Goal: Information Seeking & Learning: Learn about a topic

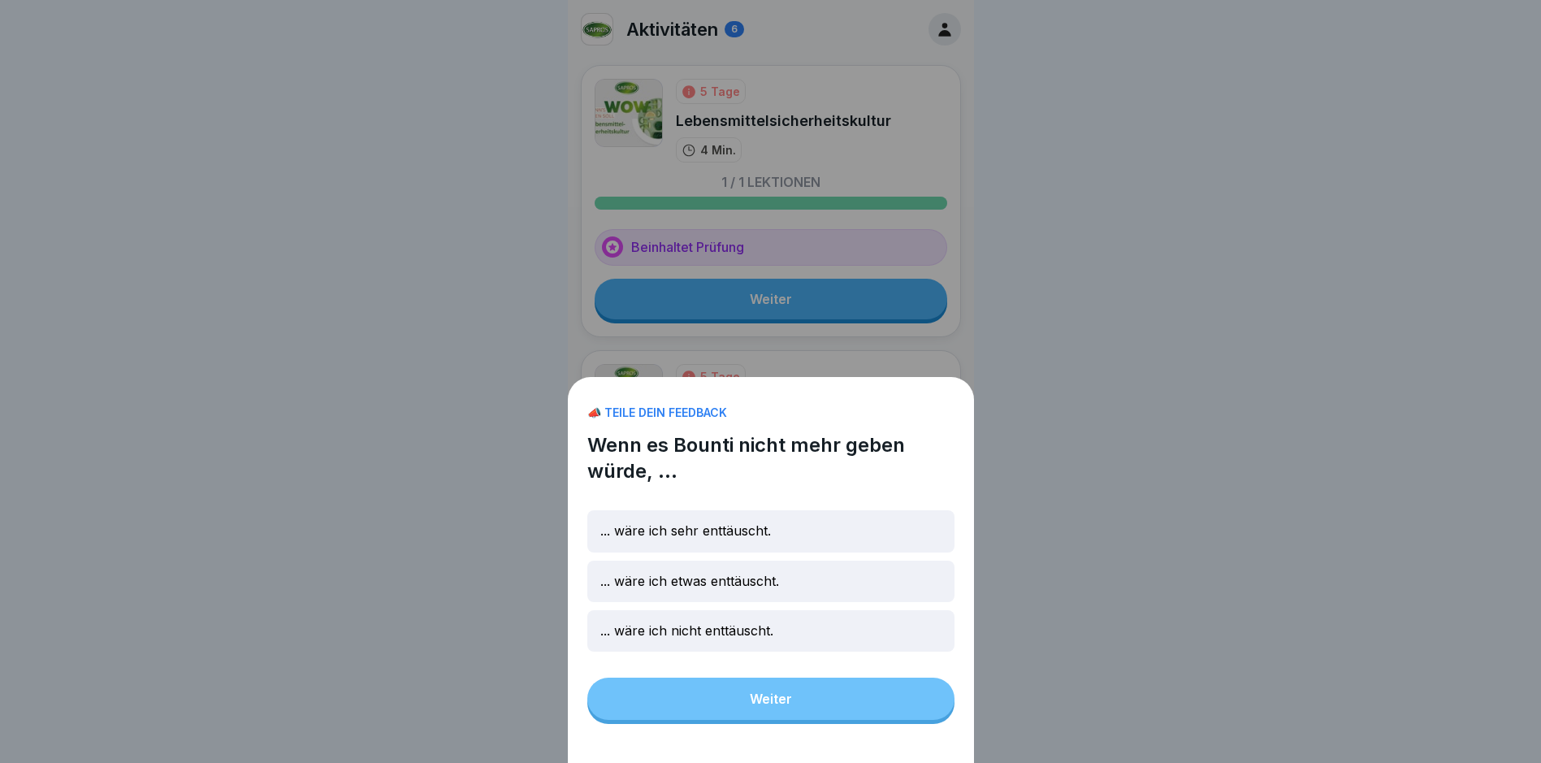
click at [713, 652] on div "... wäre ich nicht enttäuscht." at bounding box center [770, 630] width 367 height 41
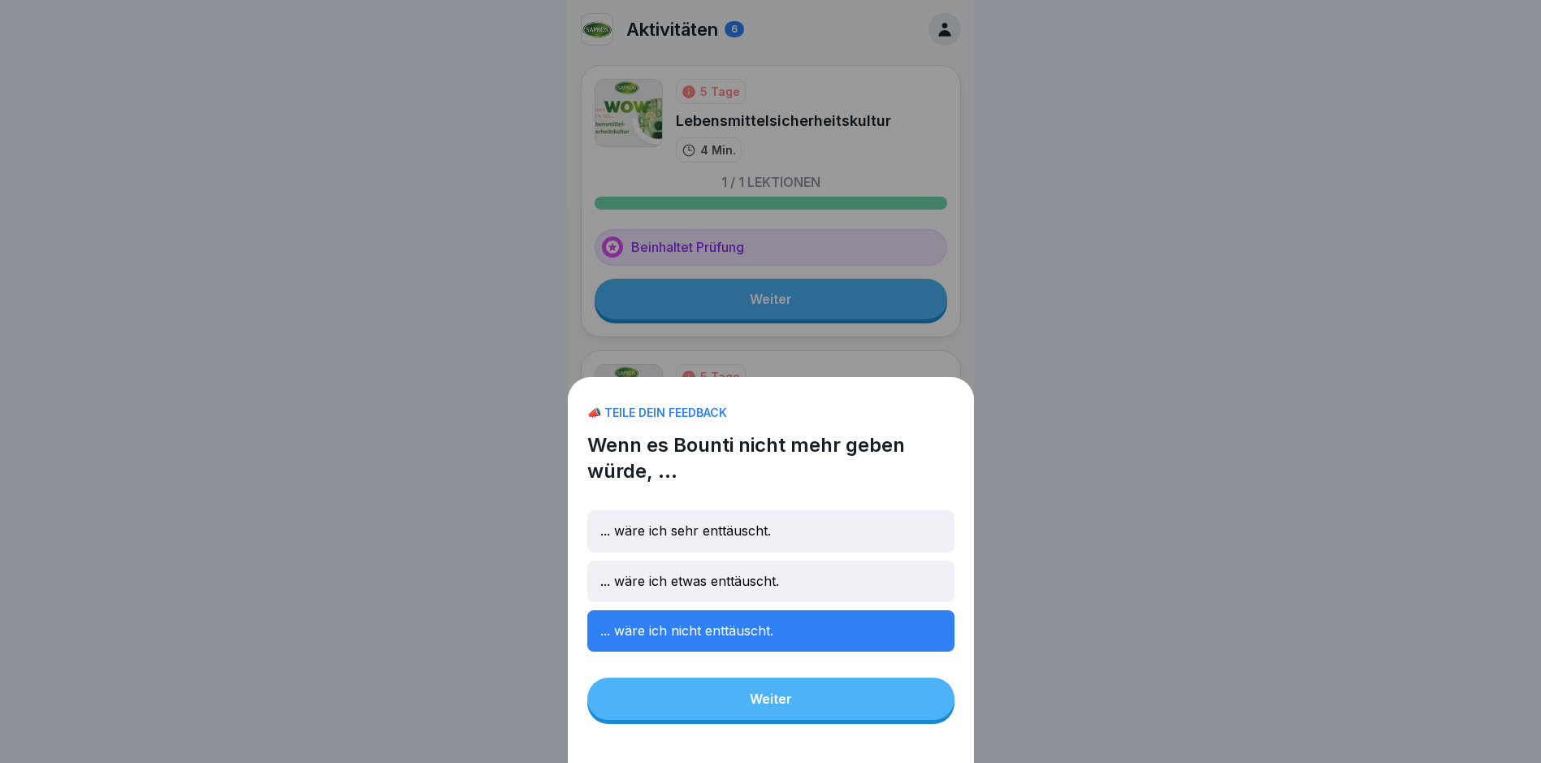
click at [791, 720] on button "Weiter" at bounding box center [770, 699] width 367 height 42
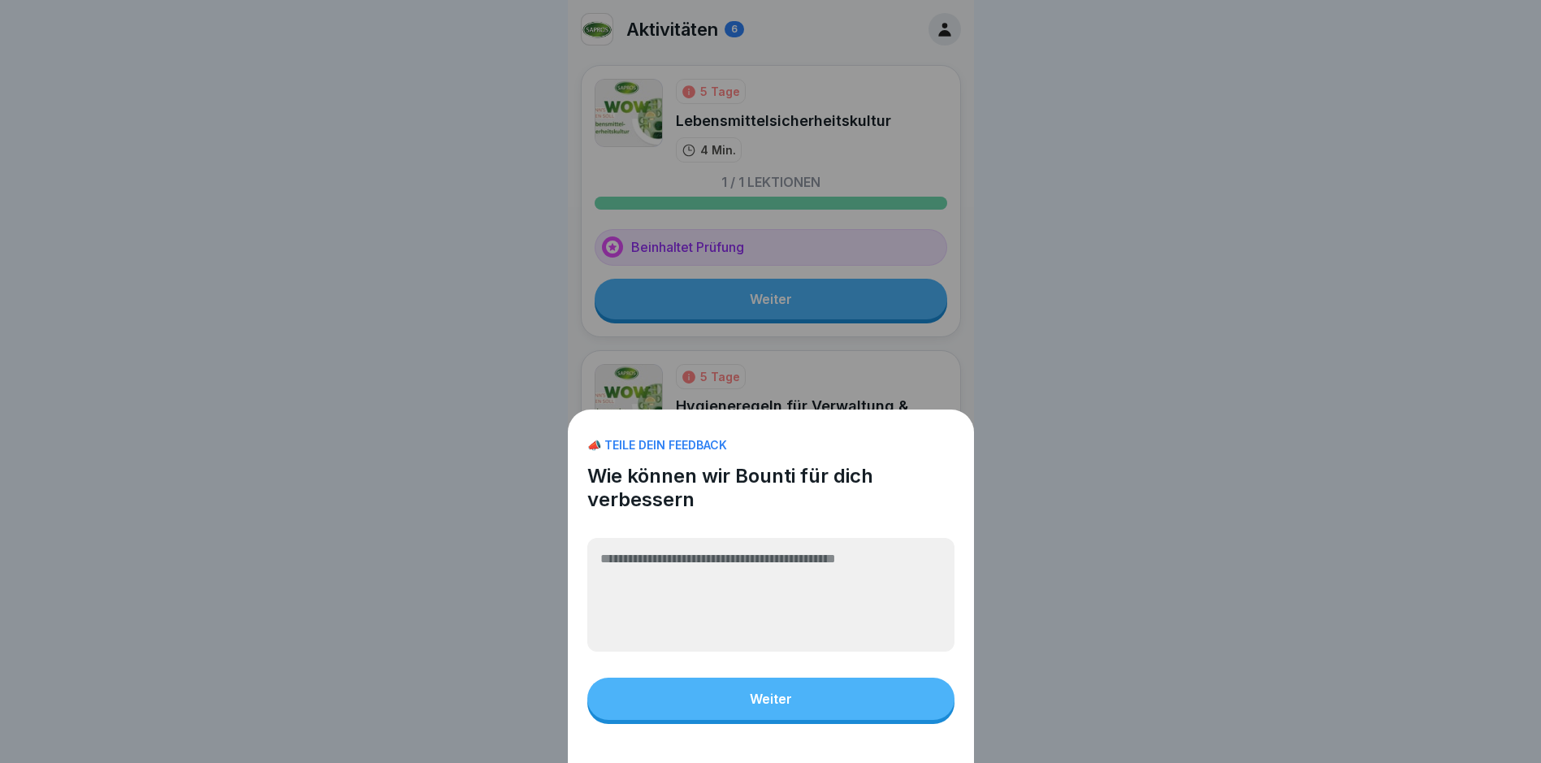
click at [883, 720] on button "Weiter" at bounding box center [770, 699] width 367 height 42
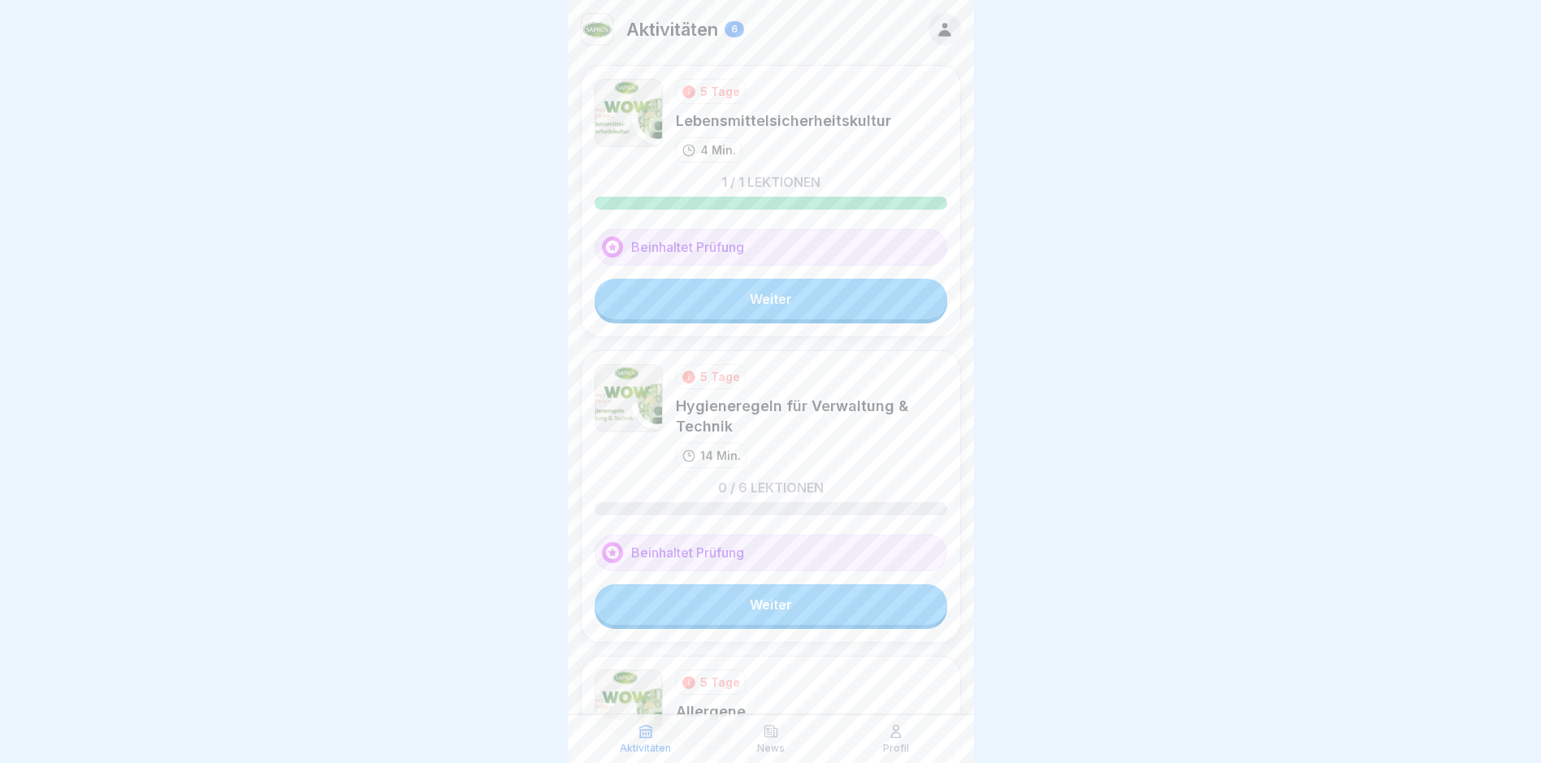
click at [750, 609] on link "Weiter" at bounding box center [771, 604] width 353 height 41
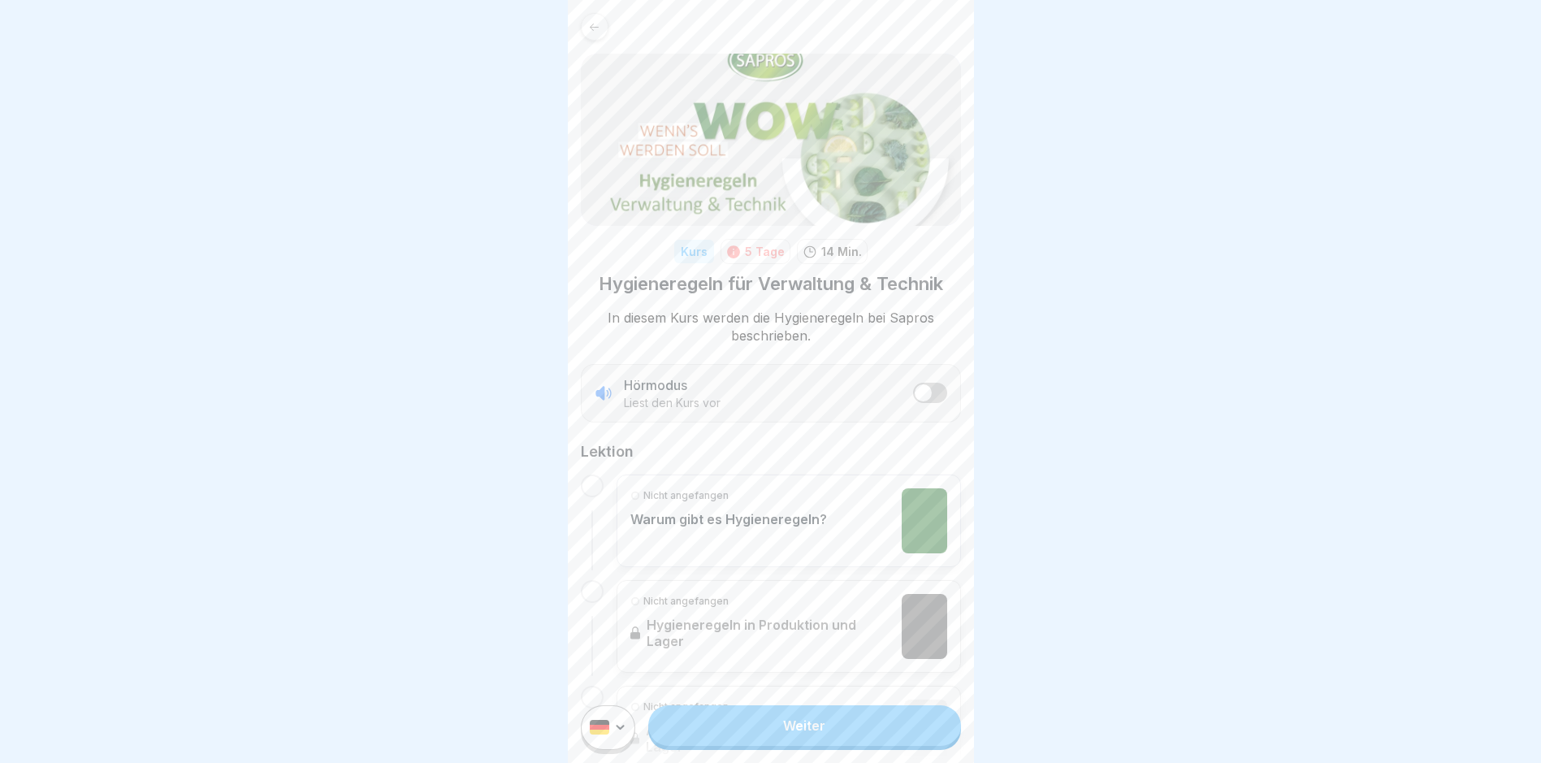
click at [806, 739] on link "Weiter" at bounding box center [804, 725] width 312 height 41
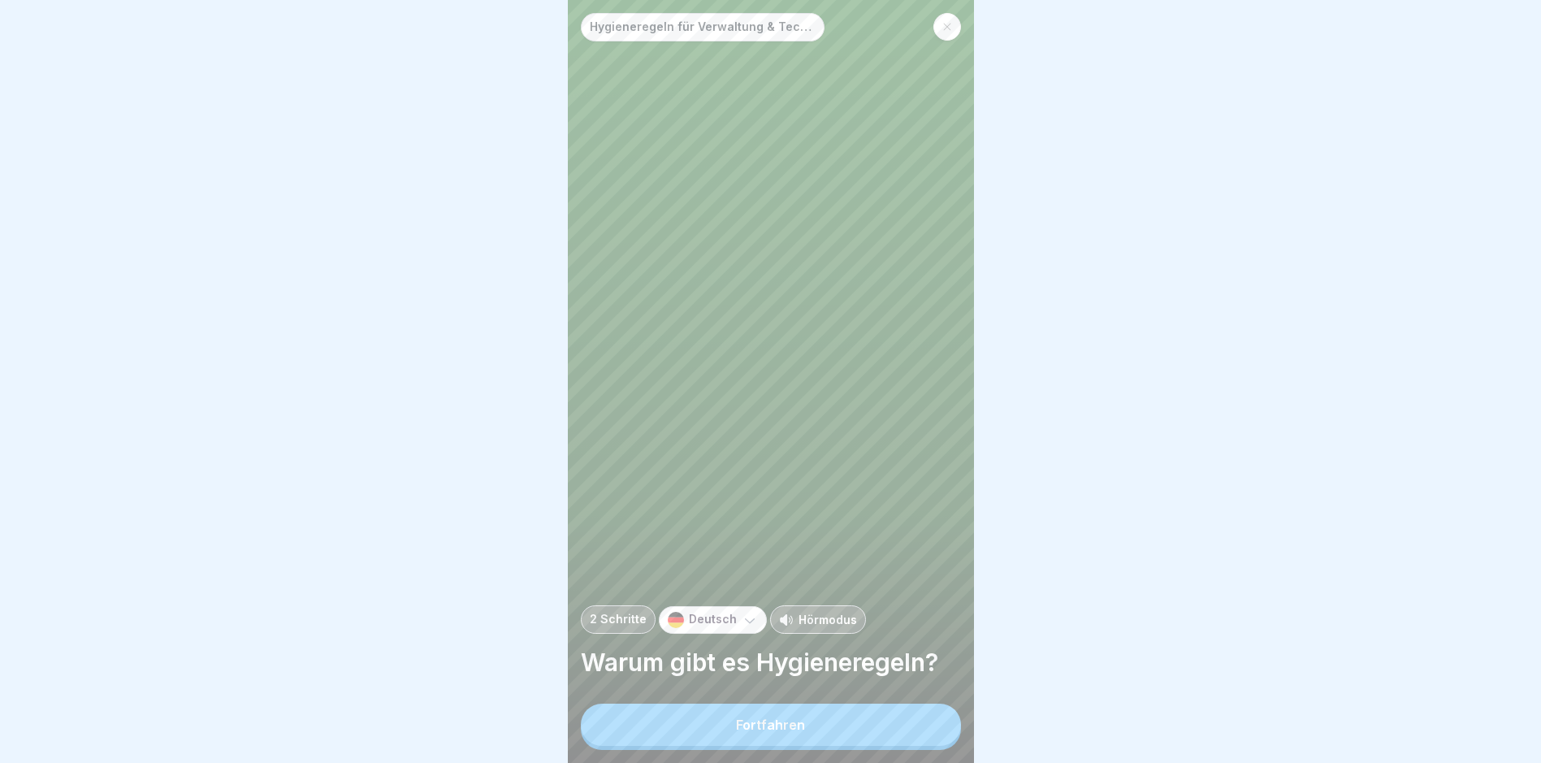
click at [769, 732] on div "Fortfahren" at bounding box center [770, 724] width 69 height 15
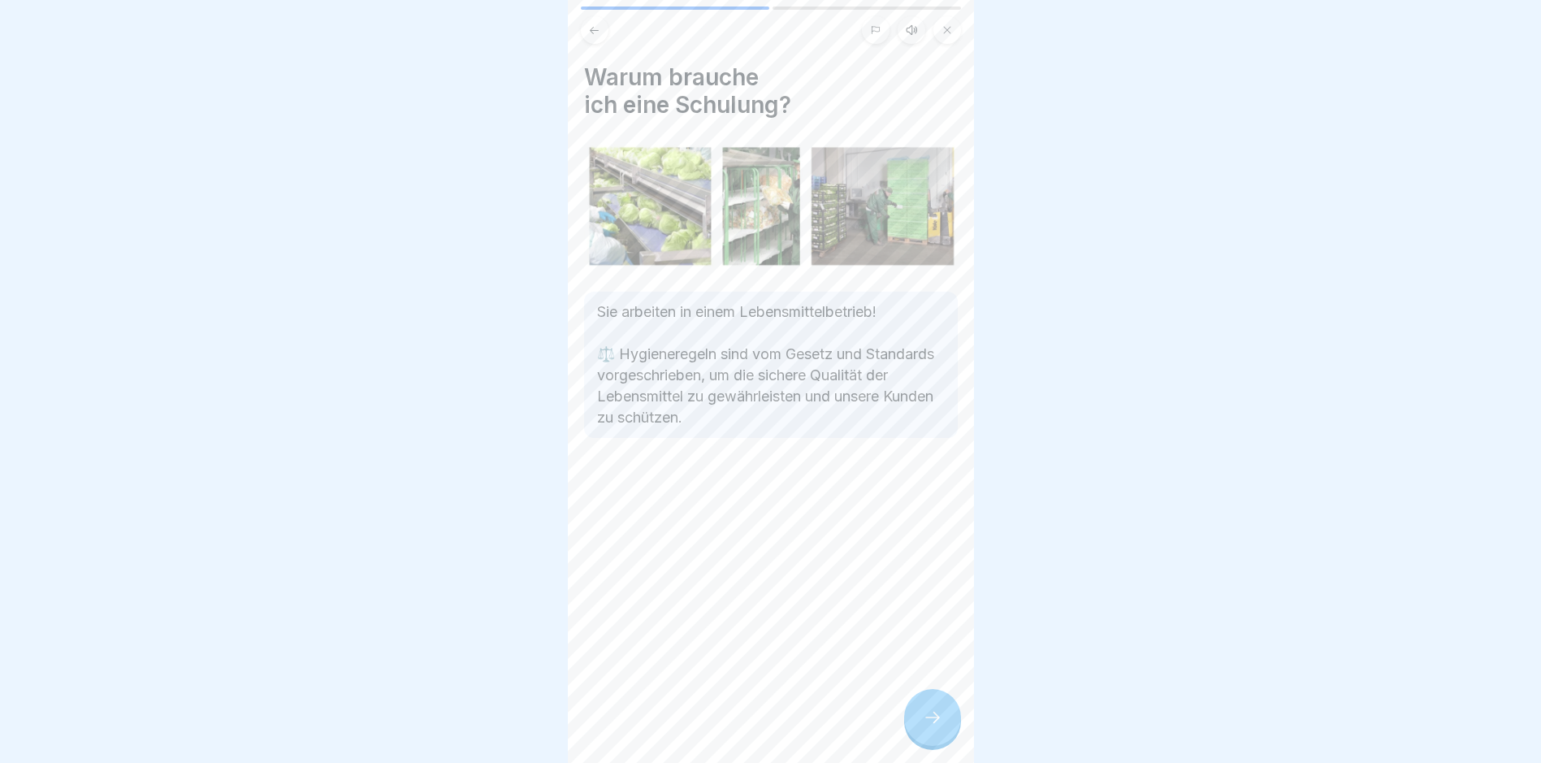
click at [931, 727] on icon at bounding box center [932, 717] width 19 height 19
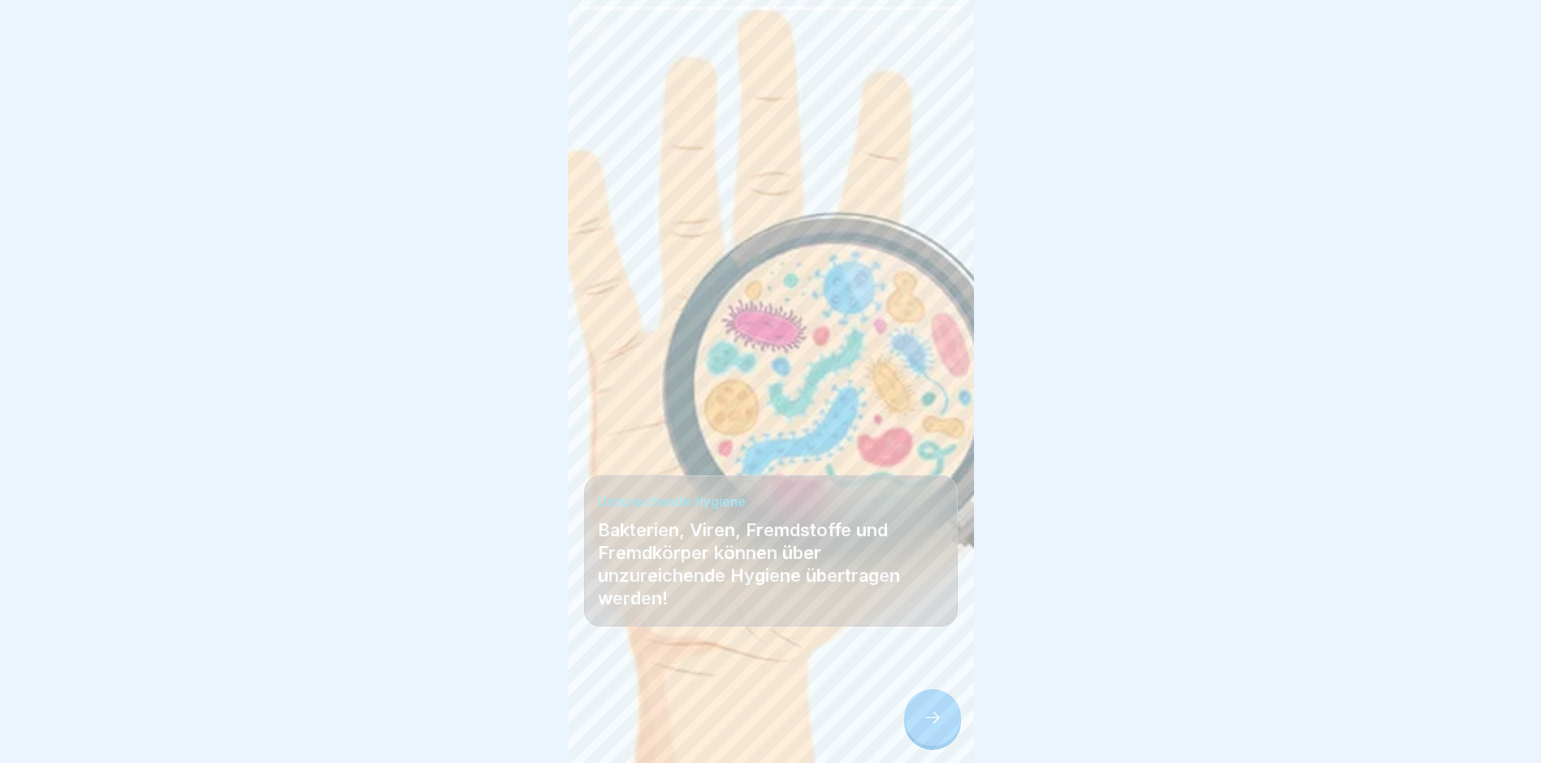
click at [932, 727] on icon at bounding box center [932, 717] width 19 height 19
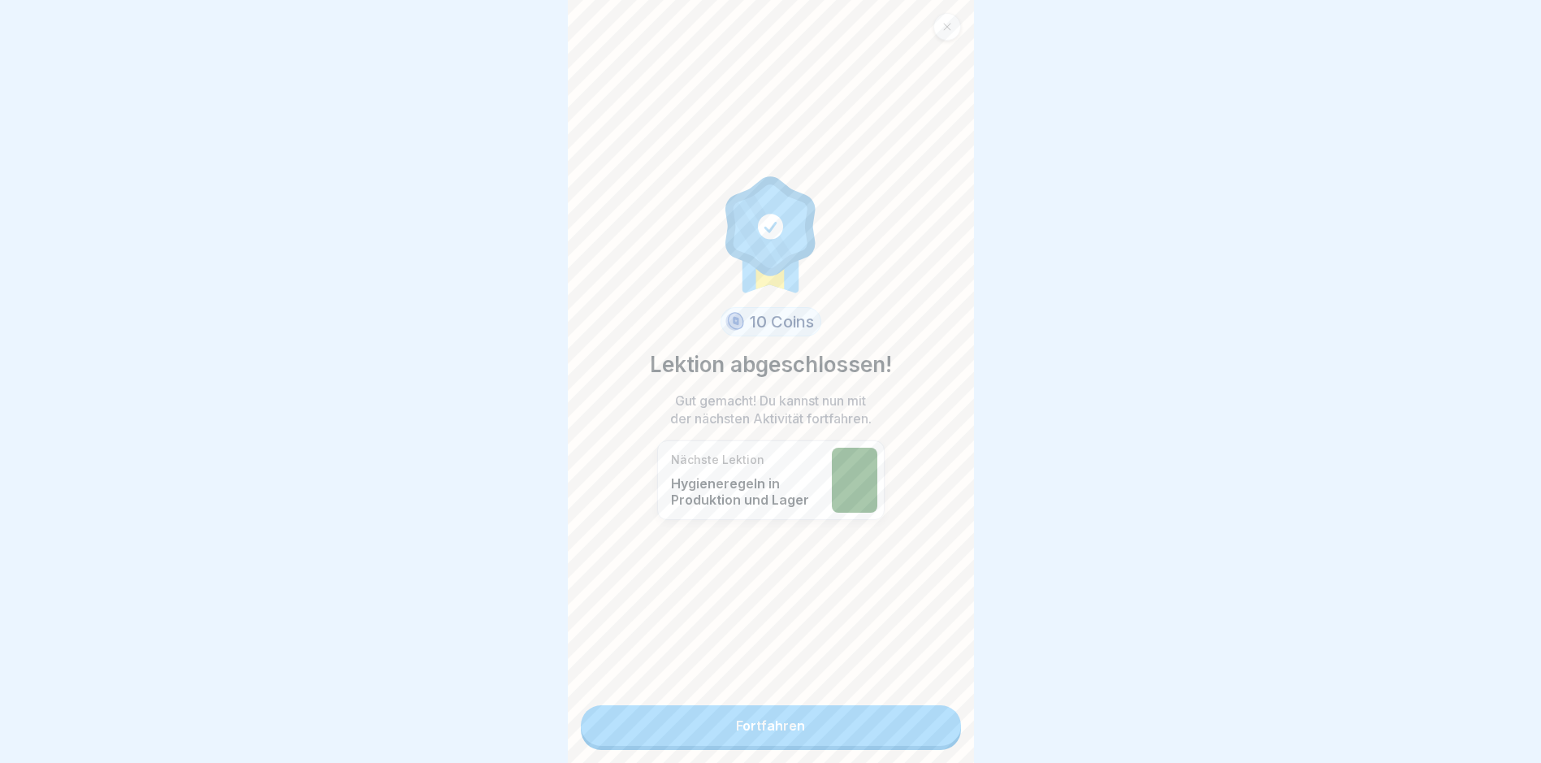
click at [819, 717] on link "Fortfahren" at bounding box center [771, 725] width 380 height 41
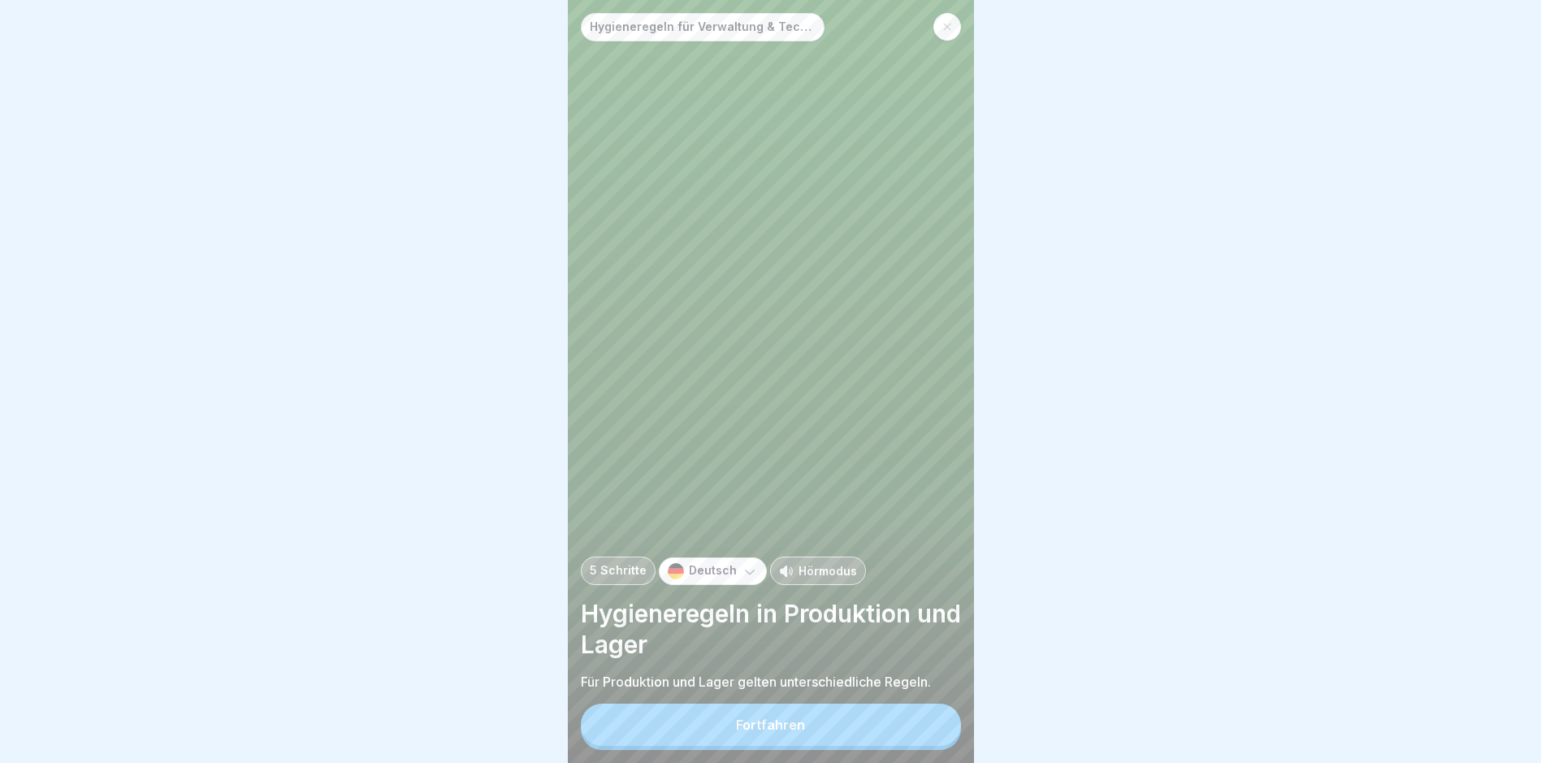
click at [808, 739] on button "Fortfahren" at bounding box center [771, 725] width 380 height 42
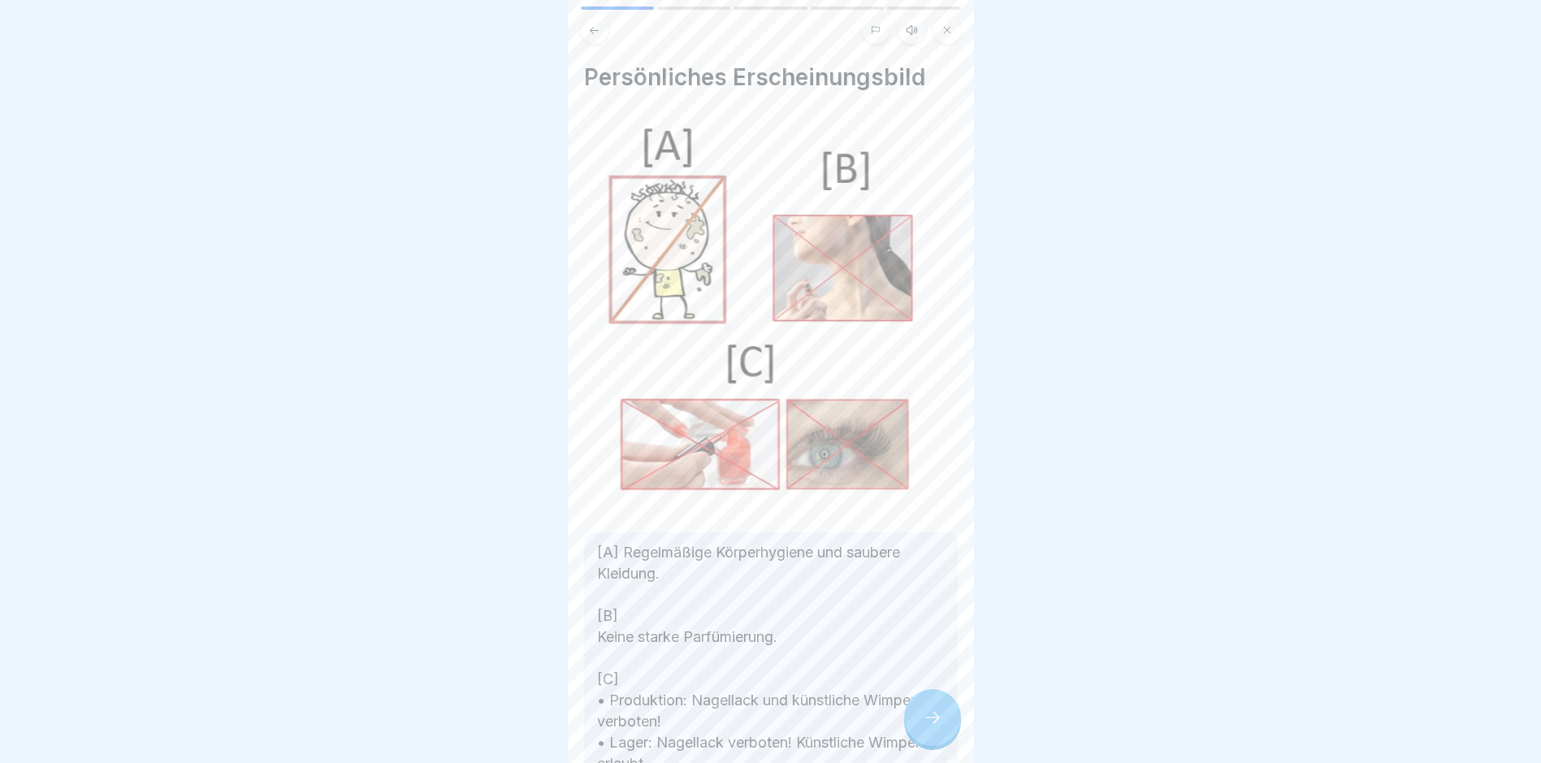
click at [933, 727] on icon at bounding box center [932, 717] width 19 height 19
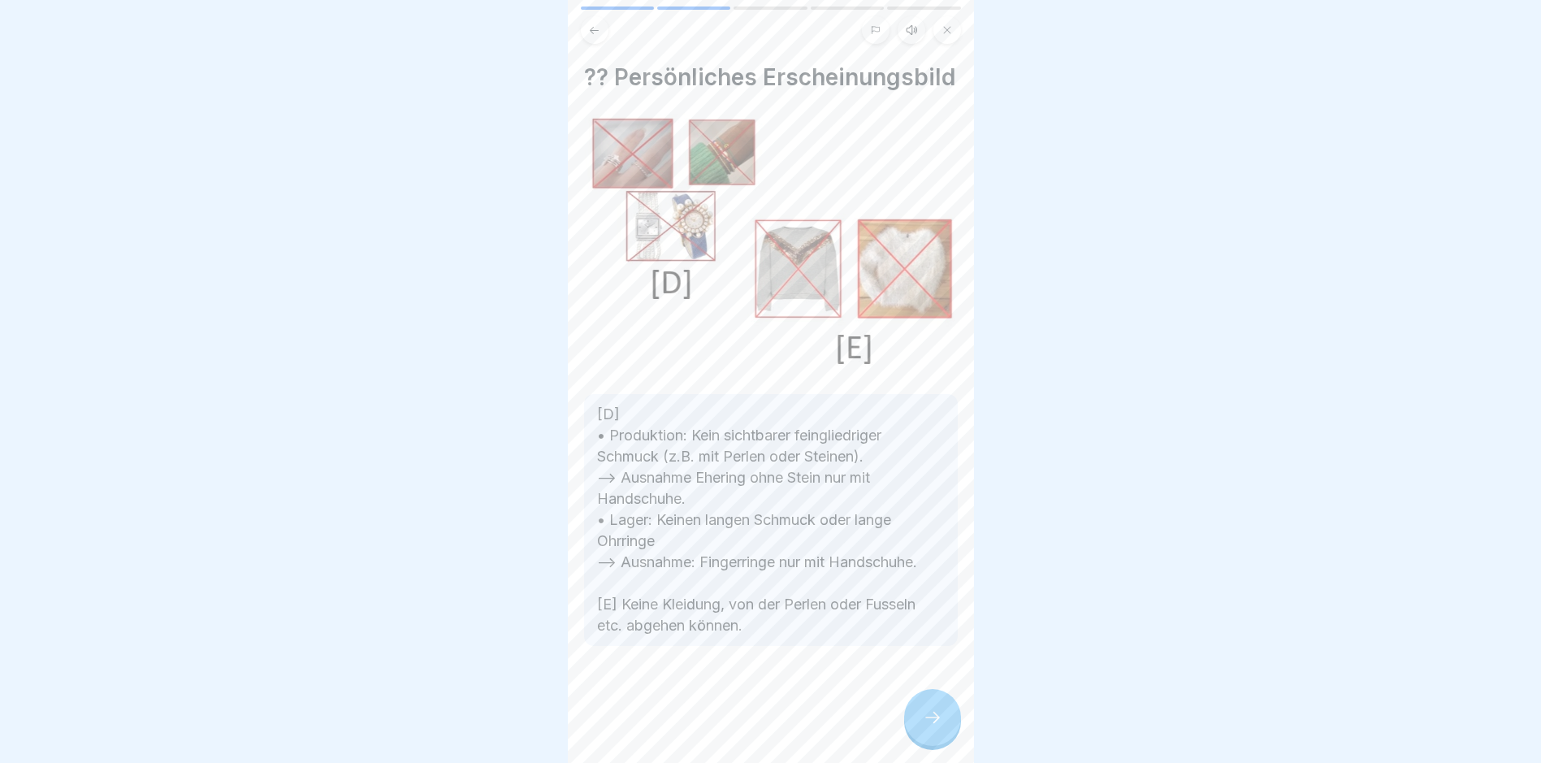
click at [933, 727] on icon at bounding box center [932, 717] width 19 height 19
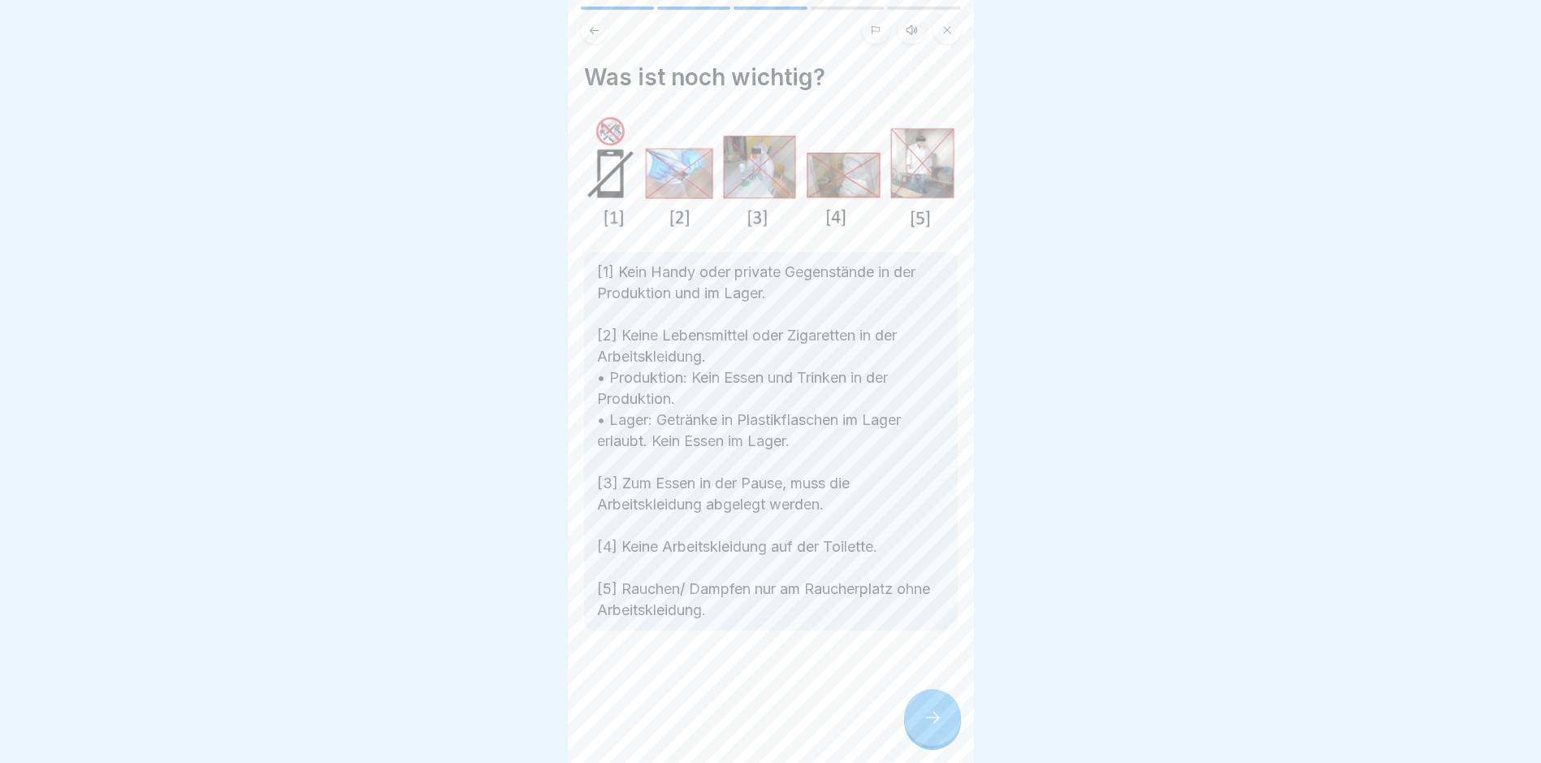
click at [933, 727] on icon at bounding box center [932, 717] width 19 height 19
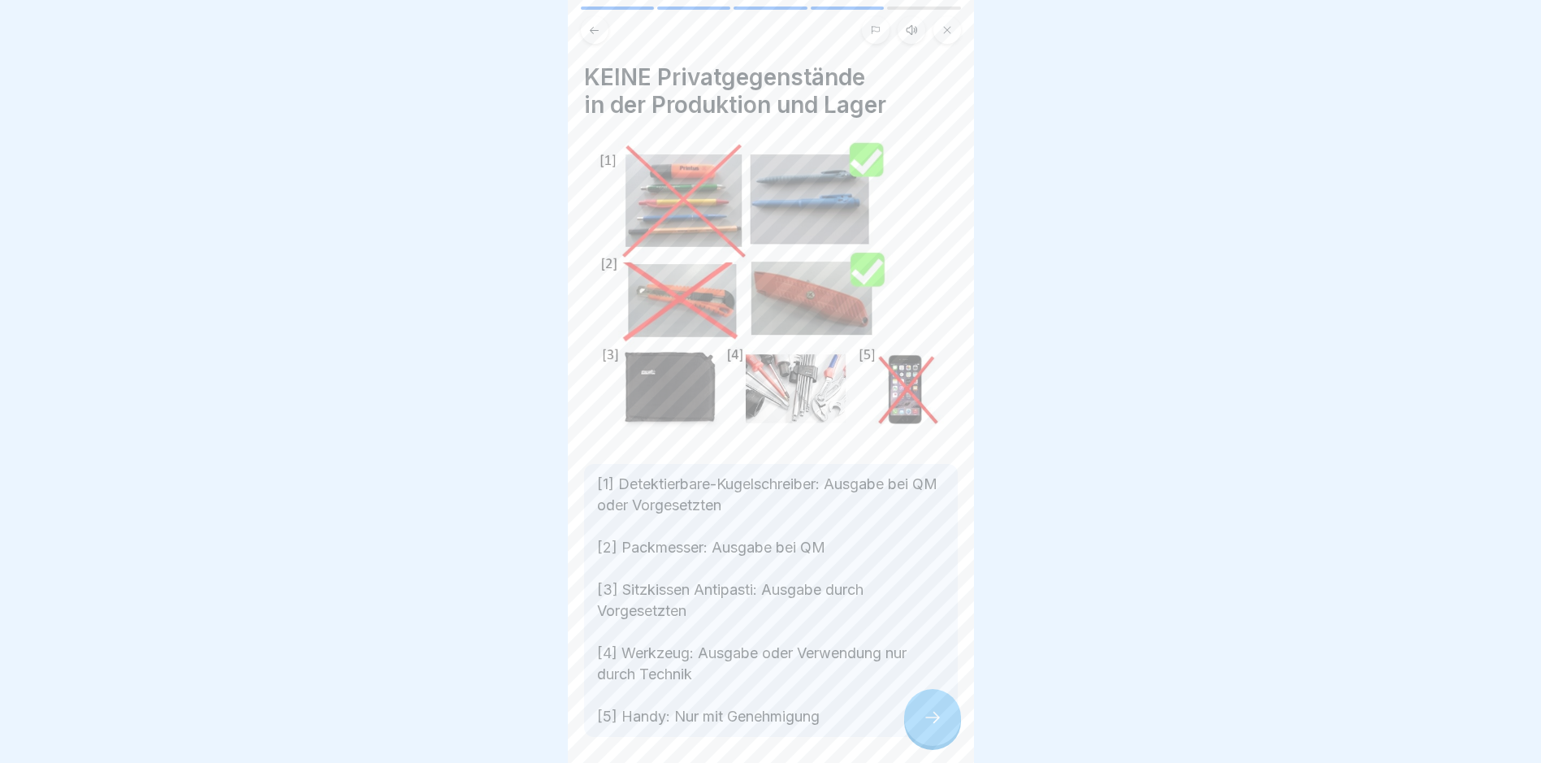
click at [933, 727] on icon at bounding box center [932, 717] width 19 height 19
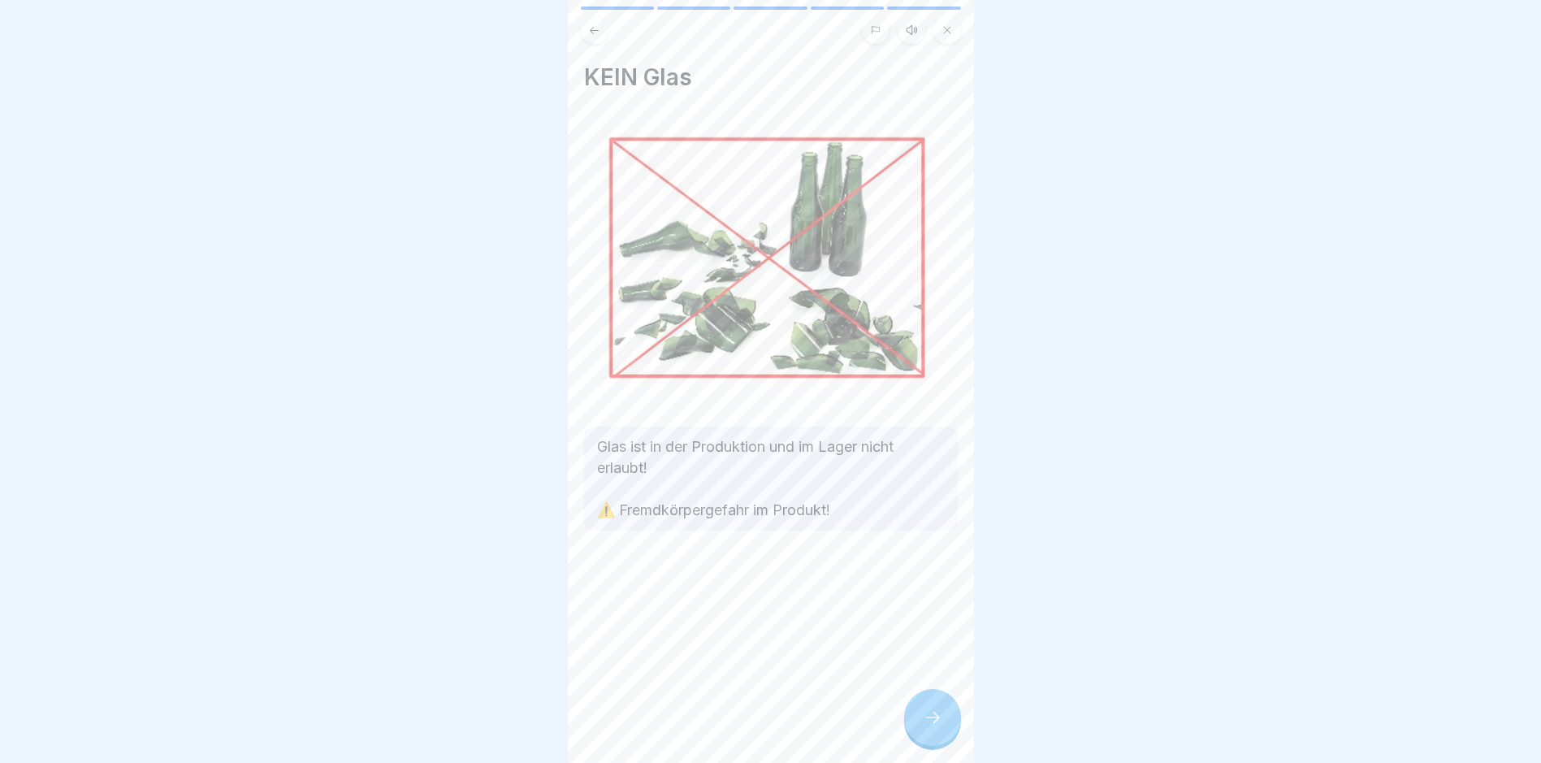
click at [933, 727] on icon at bounding box center [932, 717] width 19 height 19
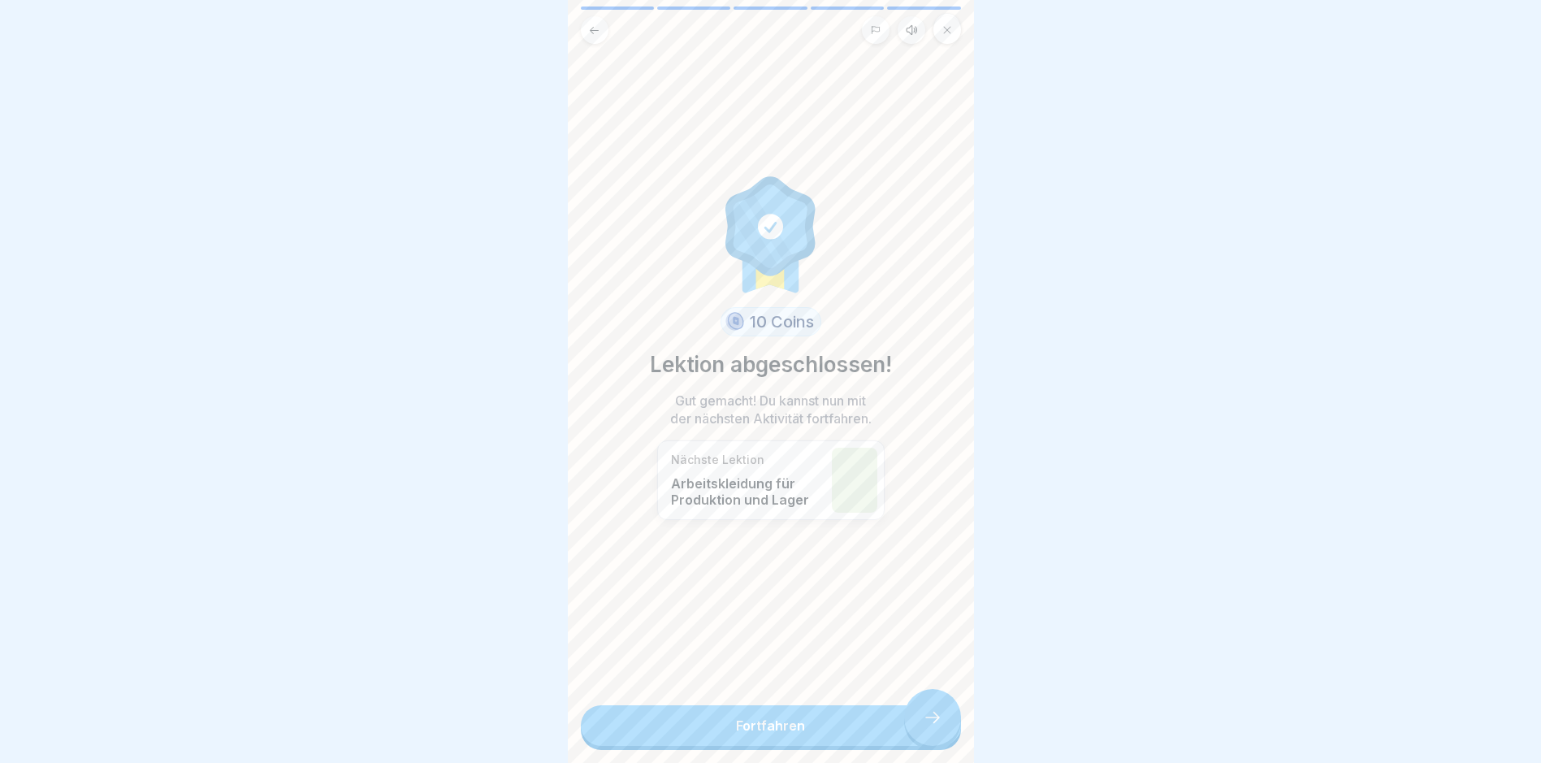
click at [933, 731] on link "Fortfahren" at bounding box center [771, 725] width 380 height 41
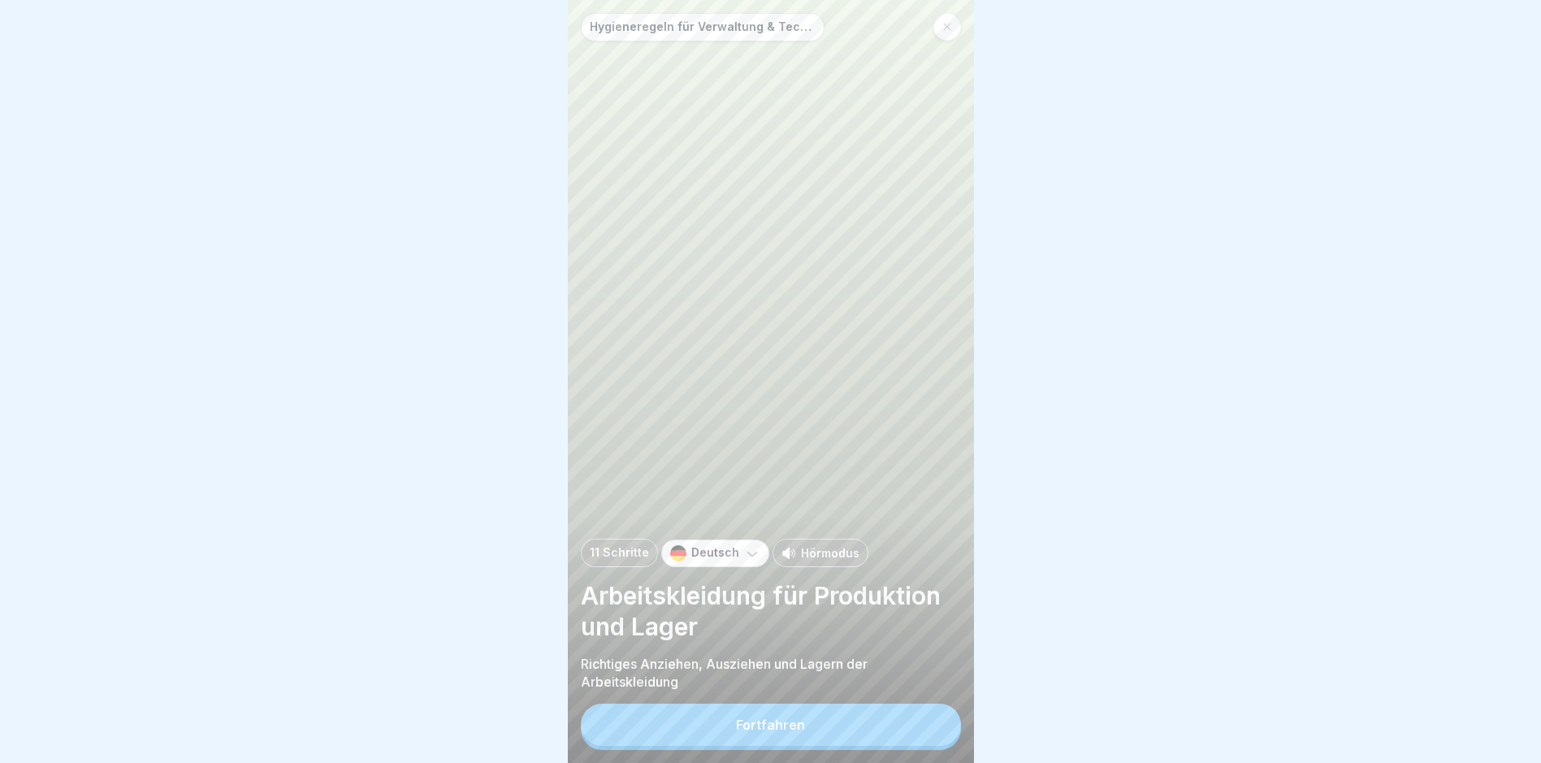
click at [933, 731] on button "Fortfahren" at bounding box center [771, 725] width 380 height 42
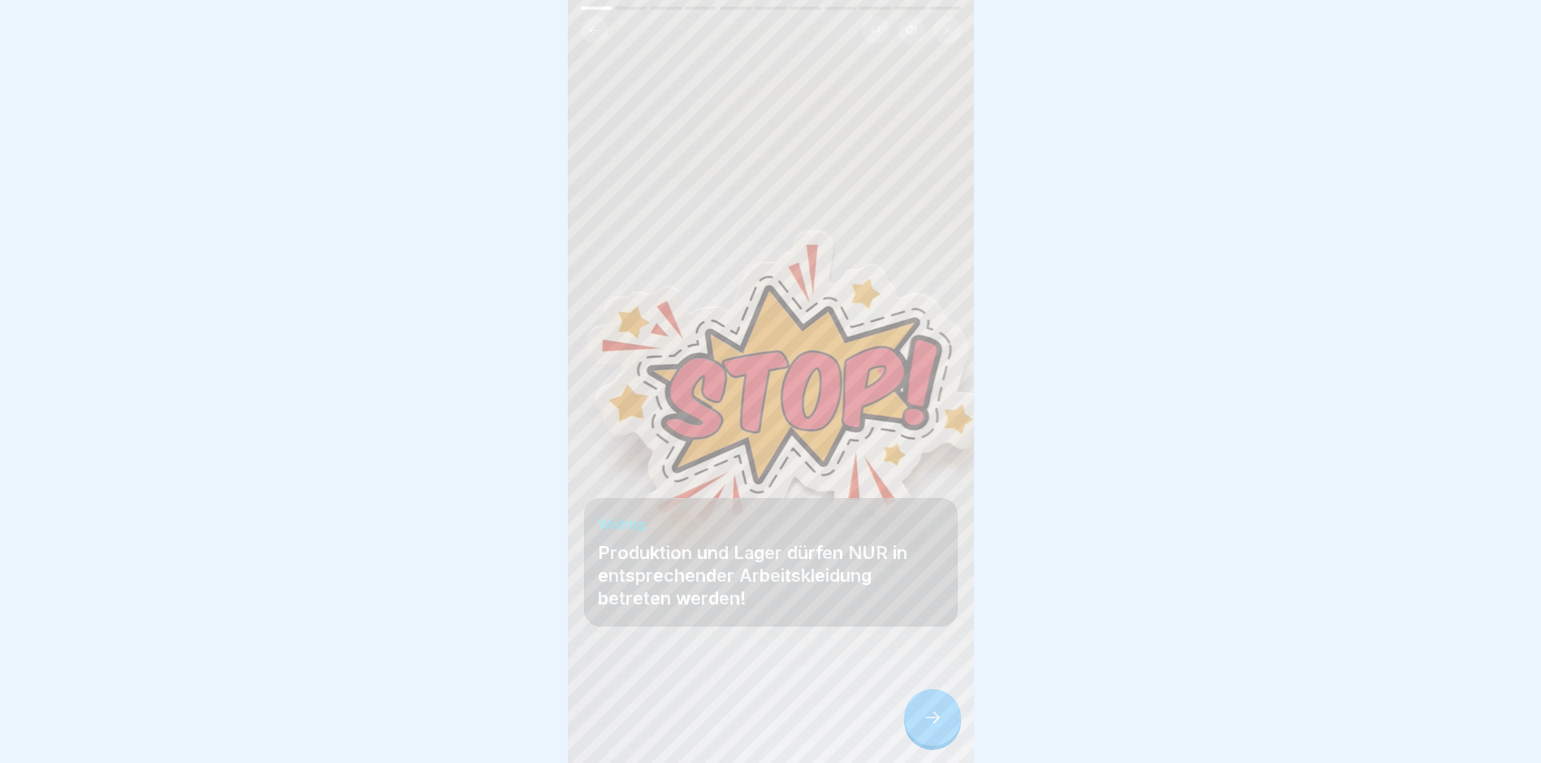
click at [934, 727] on icon at bounding box center [932, 717] width 19 height 19
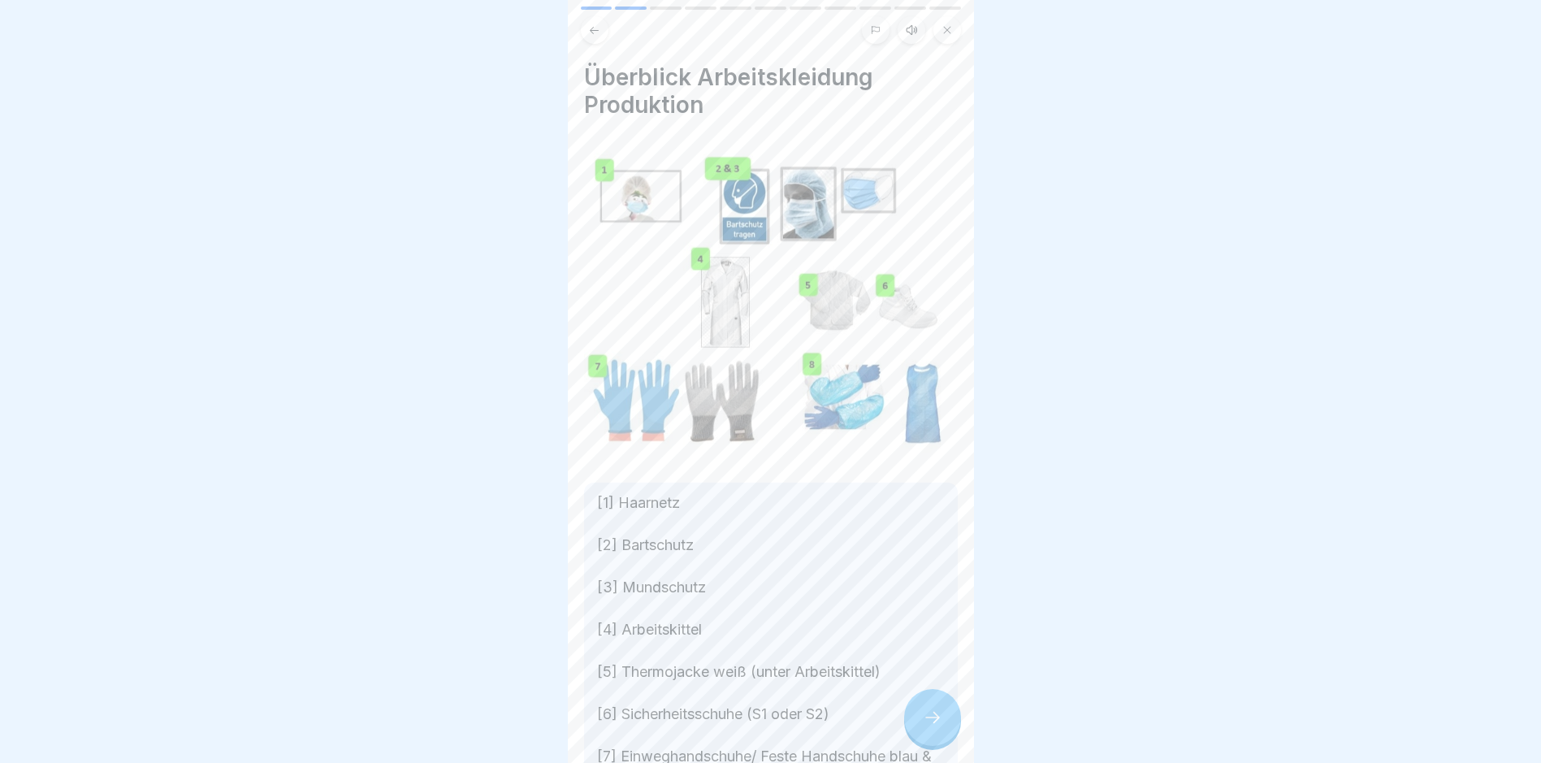
click at [934, 727] on icon at bounding box center [932, 717] width 19 height 19
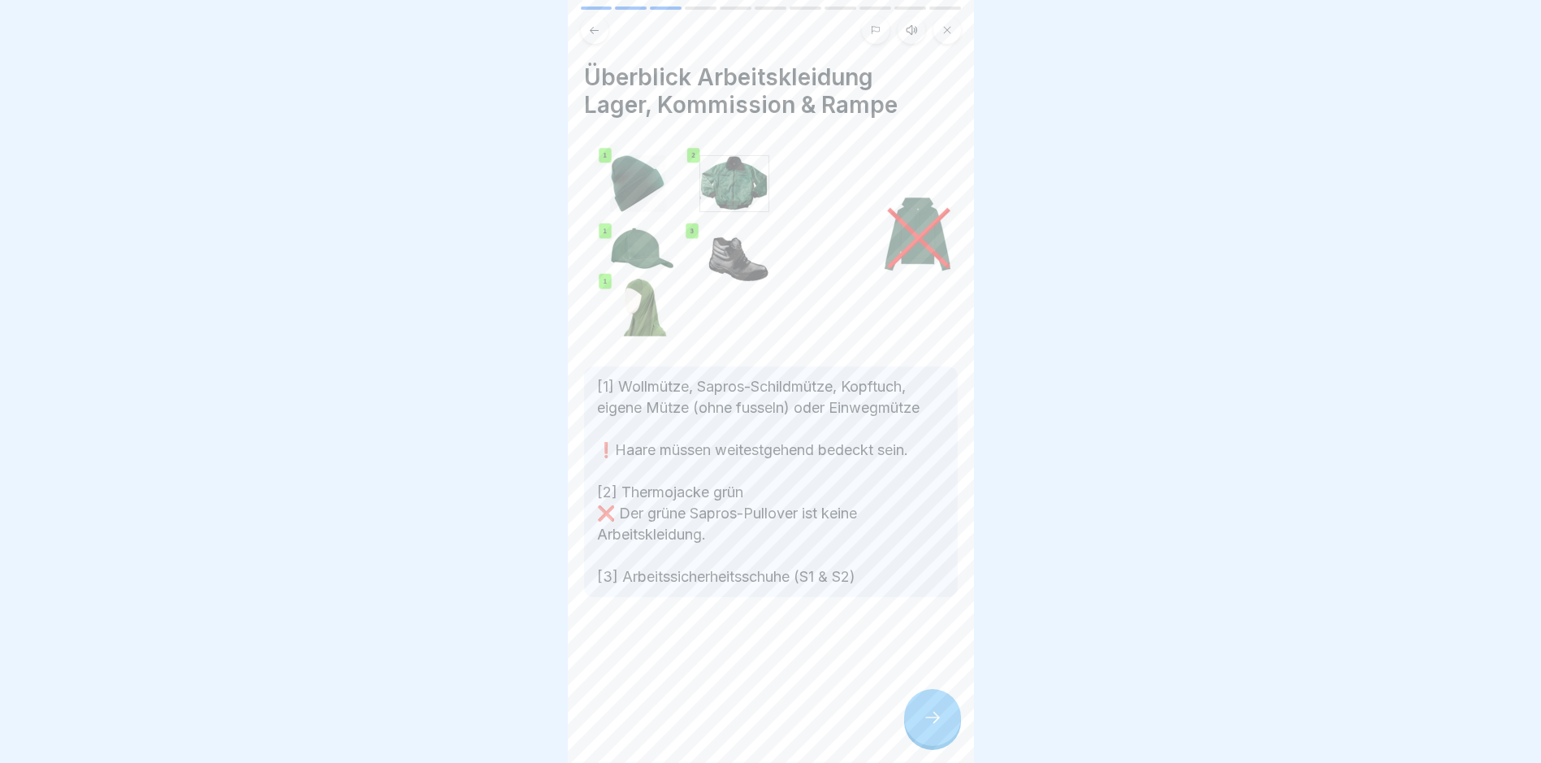
click at [934, 727] on icon at bounding box center [932, 717] width 19 height 19
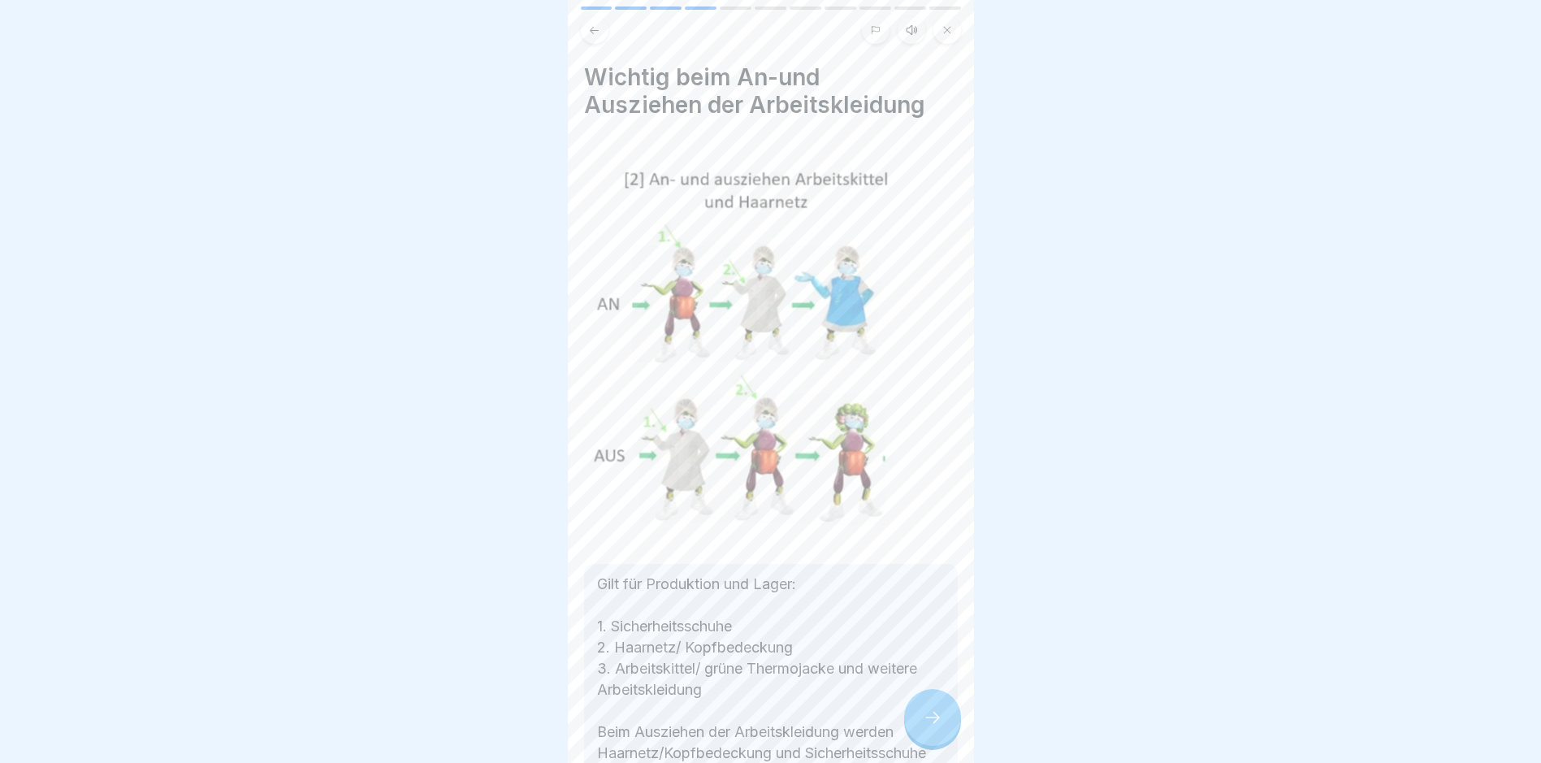
click at [934, 727] on icon at bounding box center [932, 717] width 19 height 19
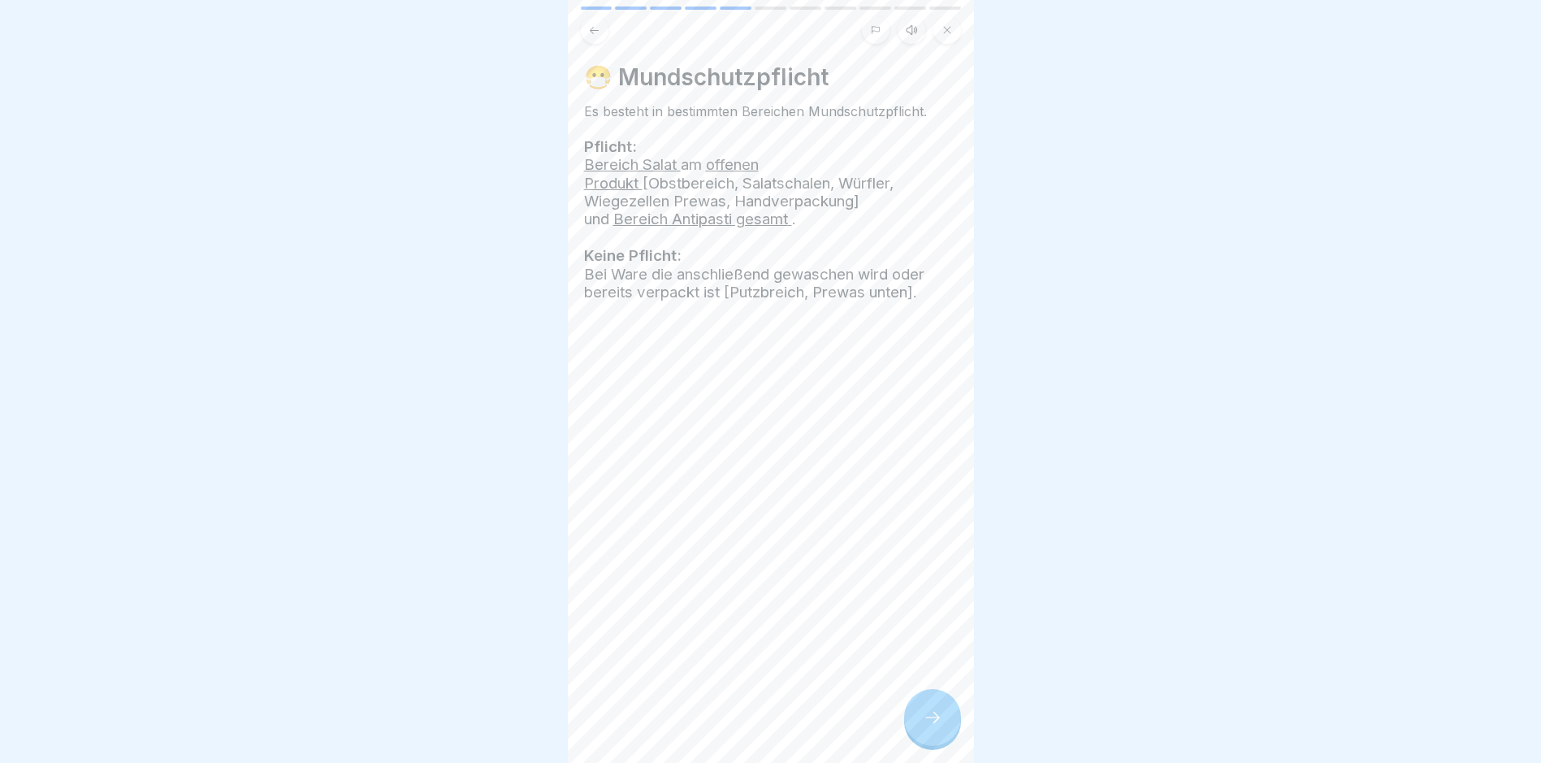
click at [934, 727] on icon at bounding box center [932, 717] width 19 height 19
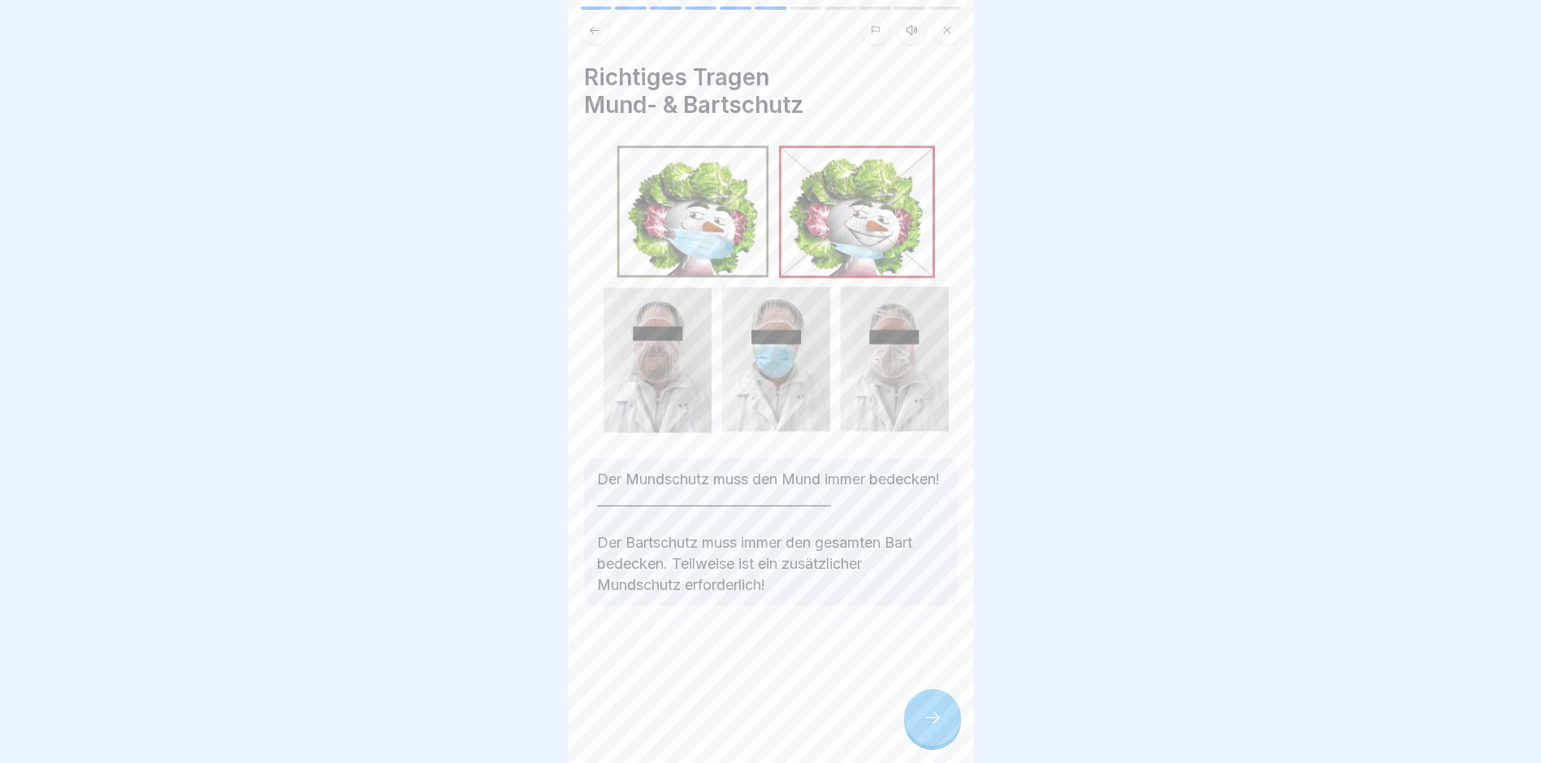
click at [934, 727] on icon at bounding box center [932, 717] width 19 height 19
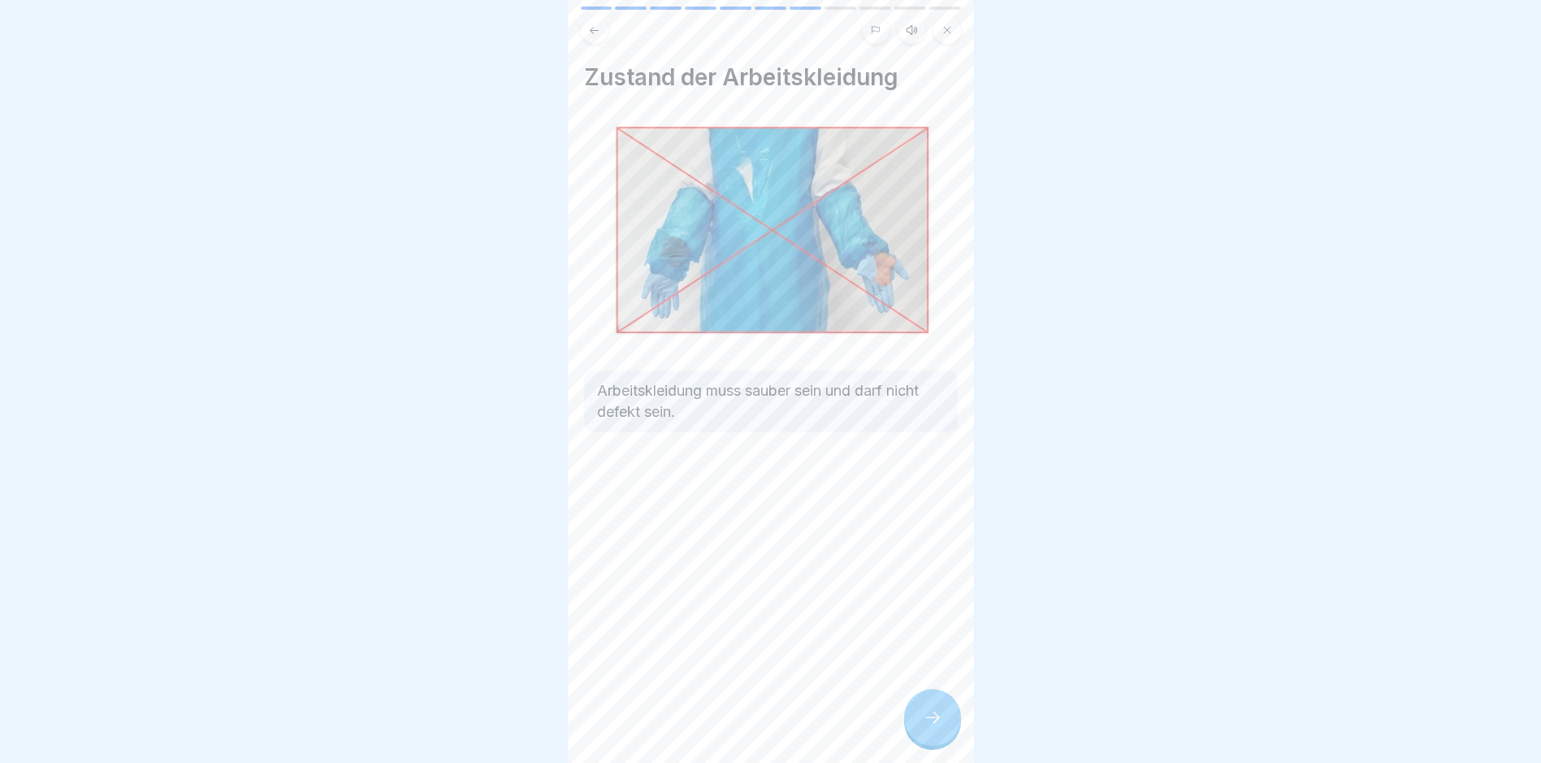
click at [934, 727] on icon at bounding box center [932, 717] width 19 height 19
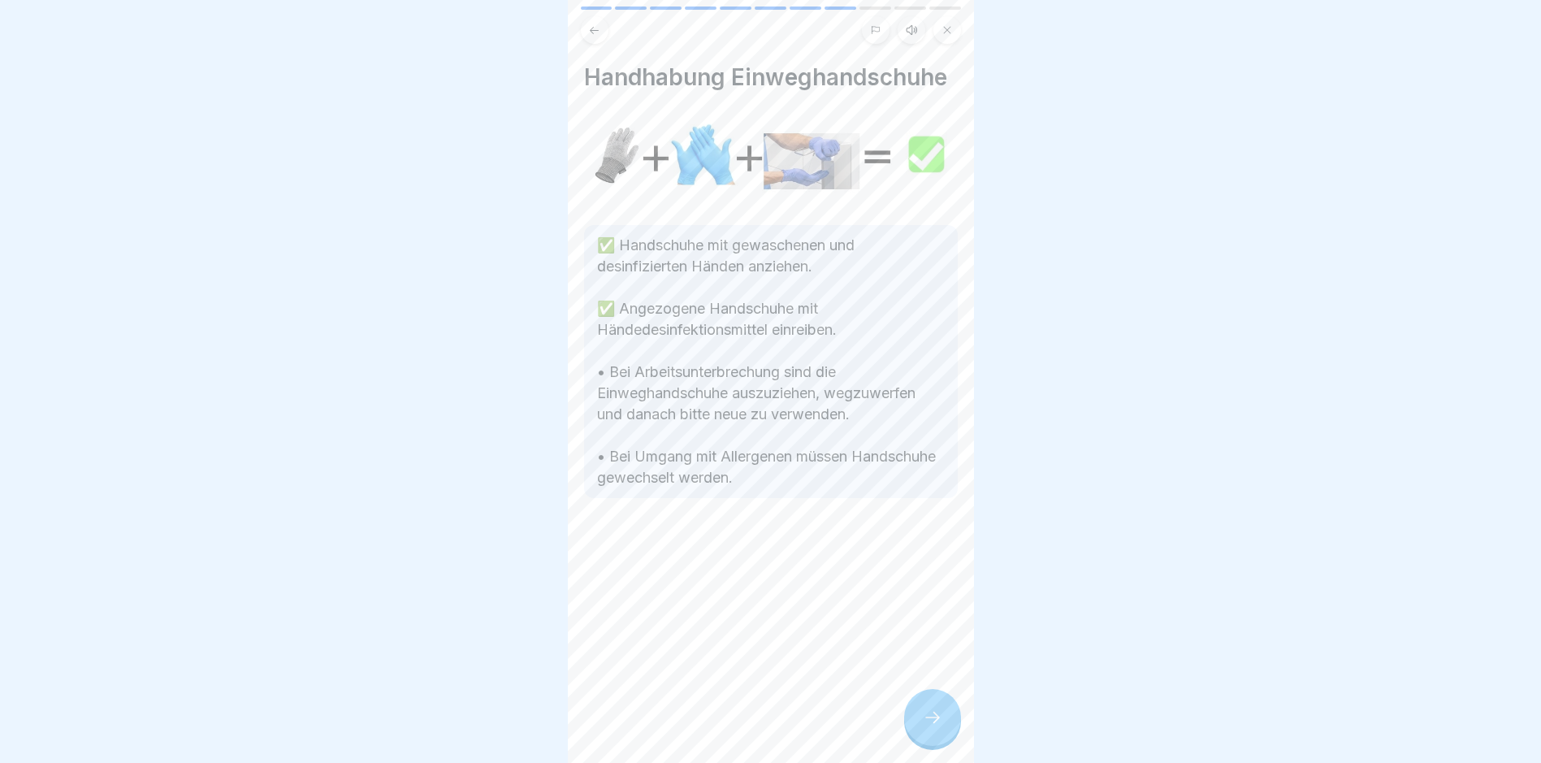
click at [934, 727] on icon at bounding box center [932, 717] width 19 height 19
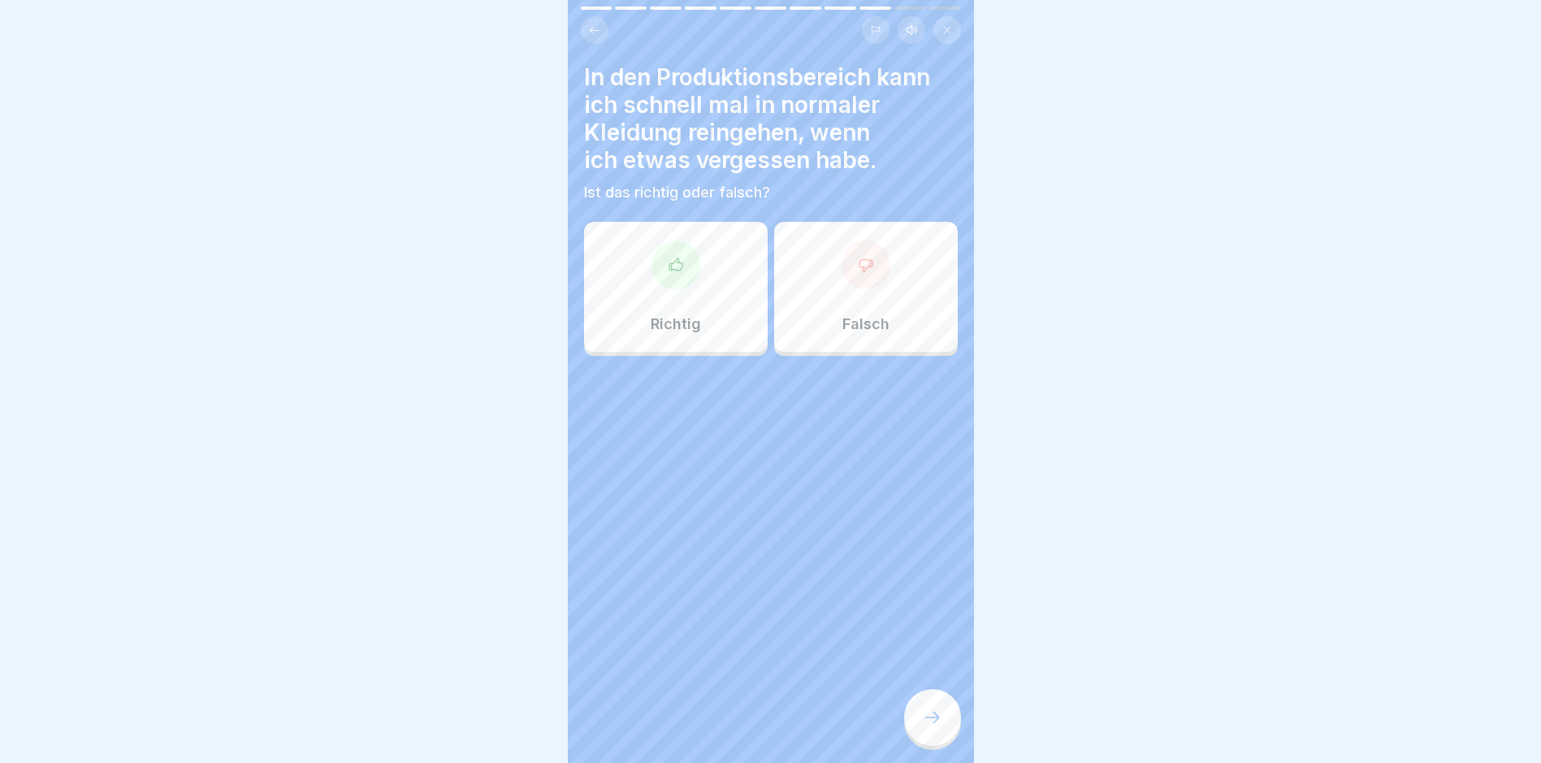
click at [934, 727] on icon at bounding box center [932, 717] width 19 height 19
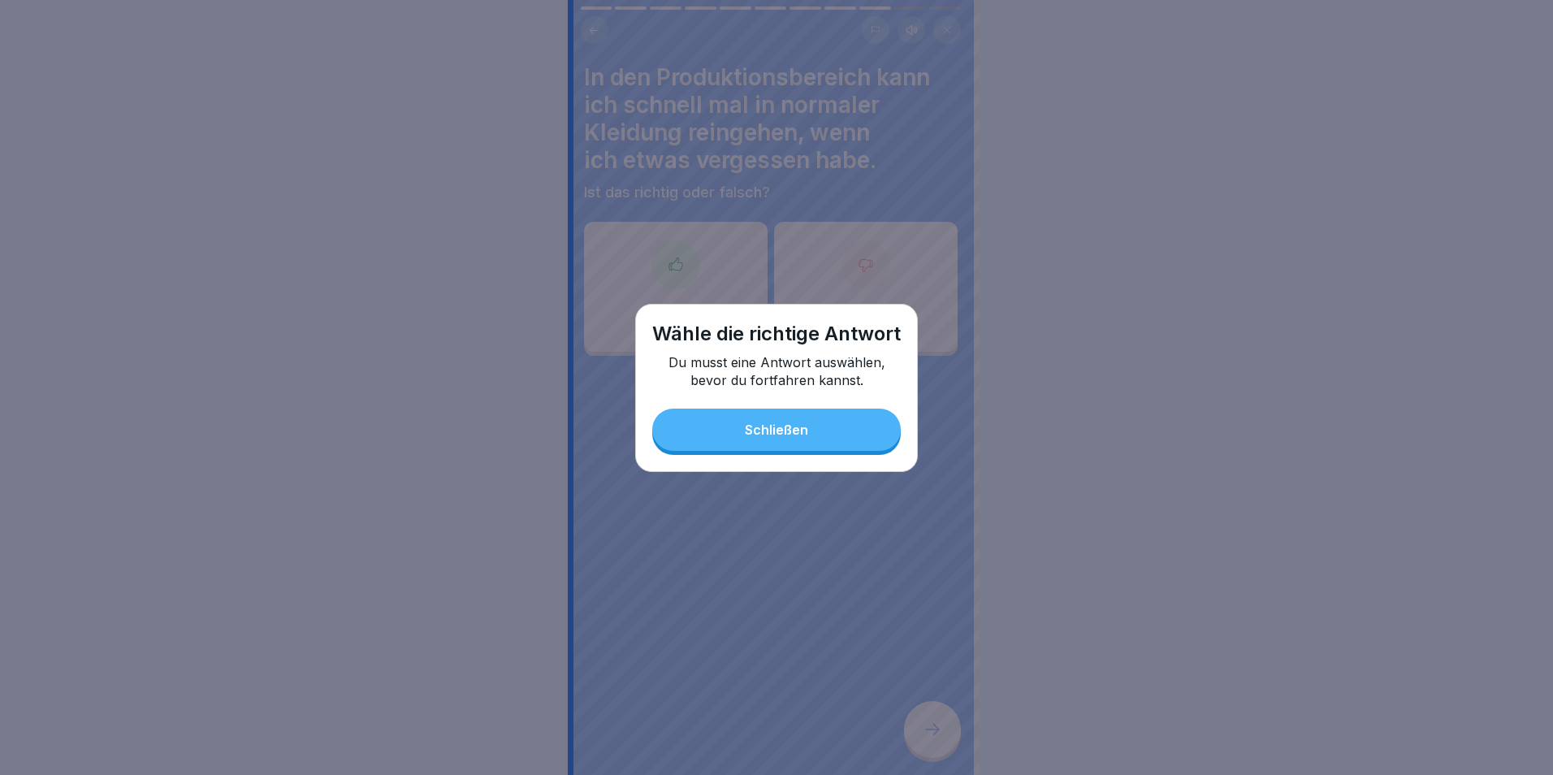
click at [747, 418] on button "Schließen" at bounding box center [776, 430] width 249 height 42
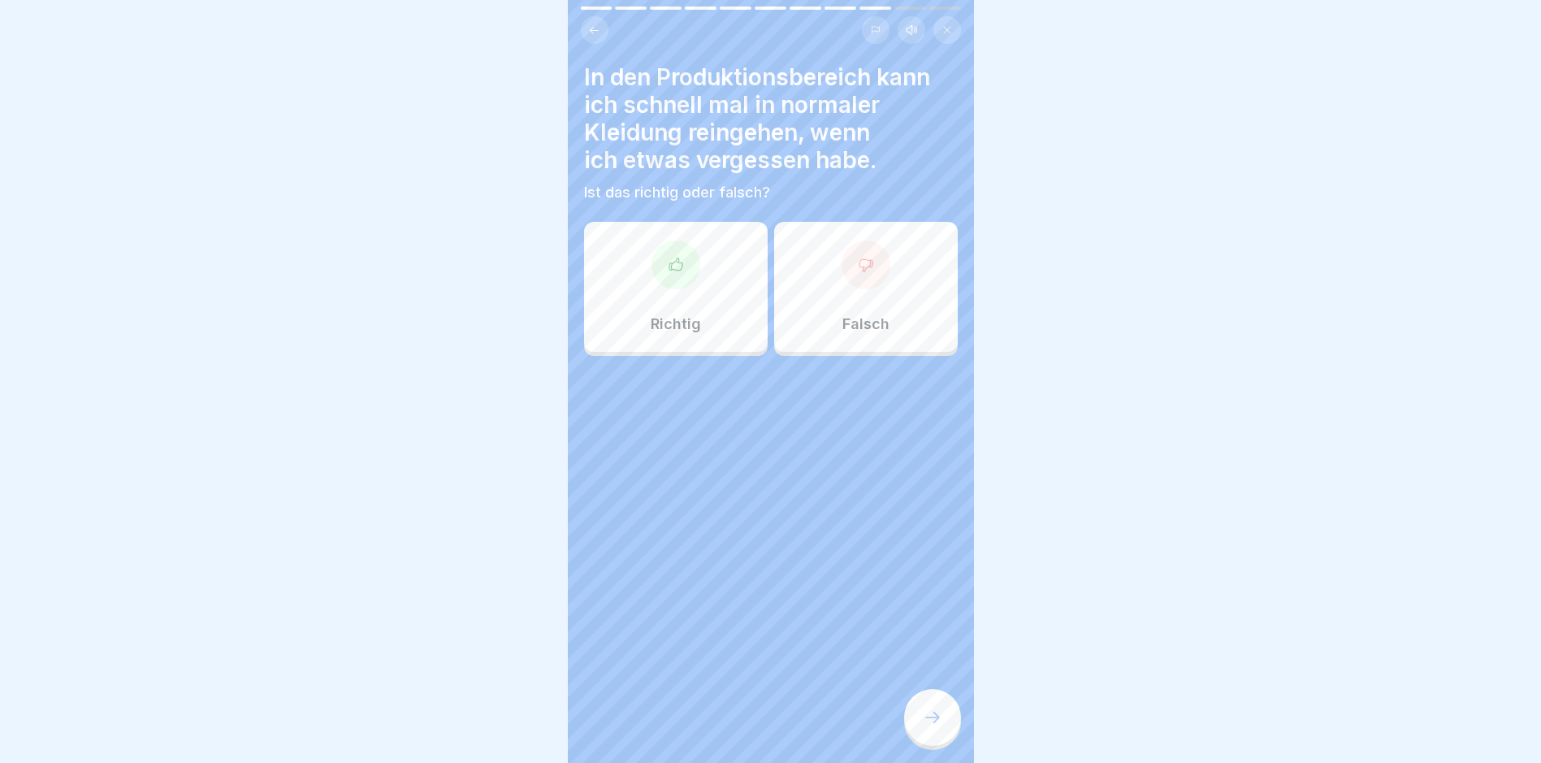
click at [890, 267] on div "Falsch" at bounding box center [866, 287] width 184 height 130
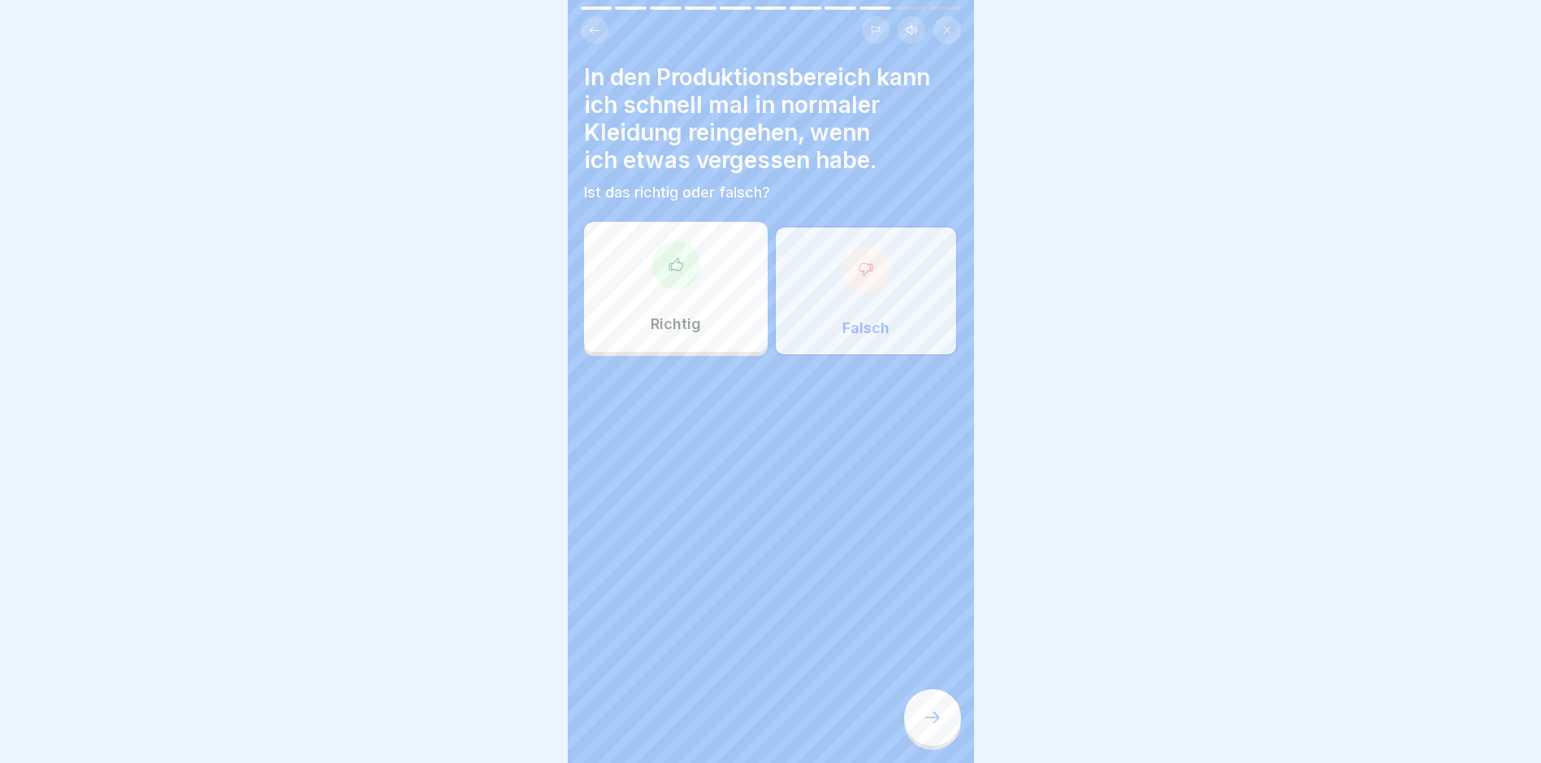
click at [919, 720] on div at bounding box center [932, 717] width 57 height 57
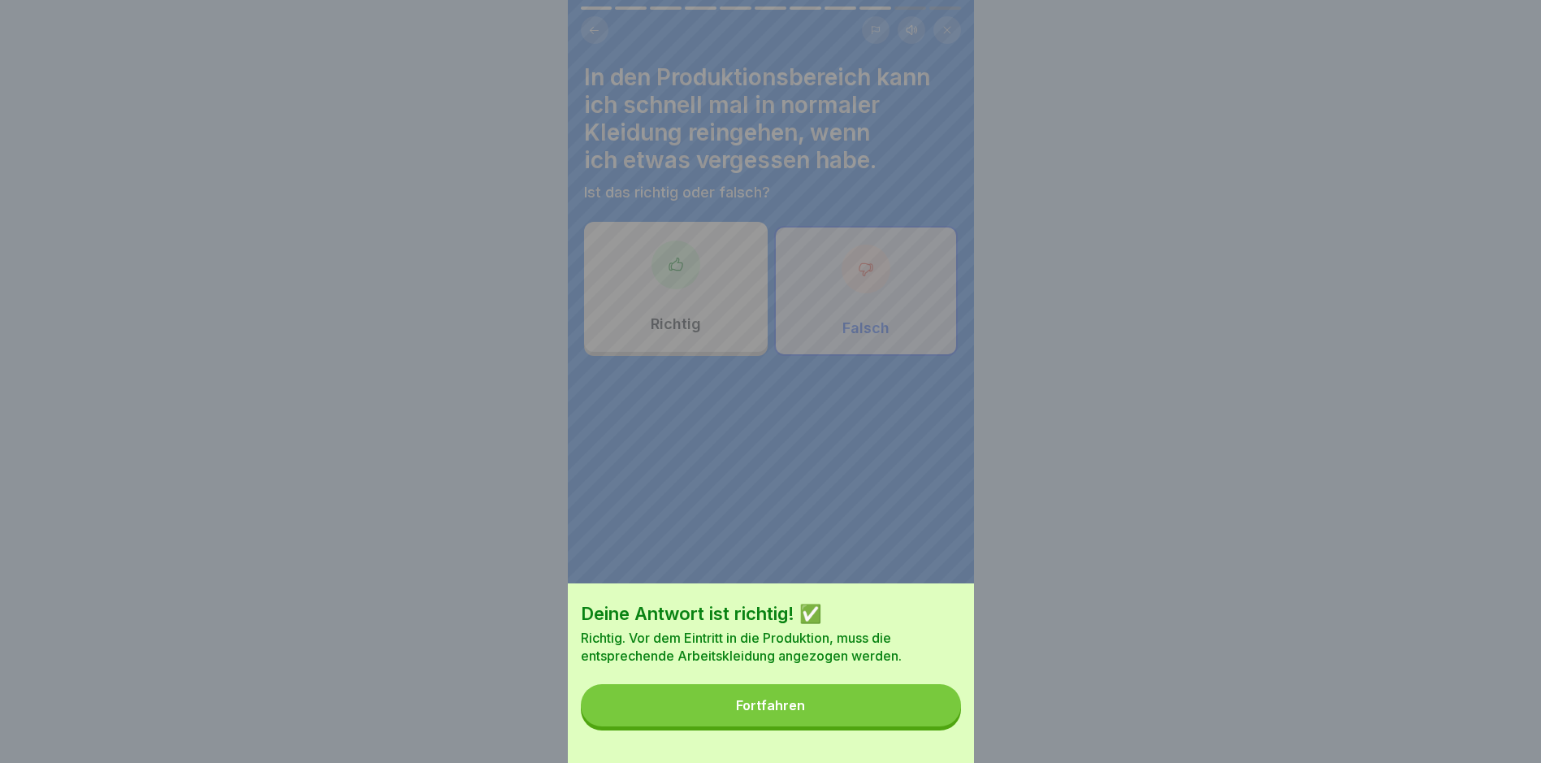
click at [888, 720] on button "Fortfahren" at bounding box center [771, 705] width 380 height 42
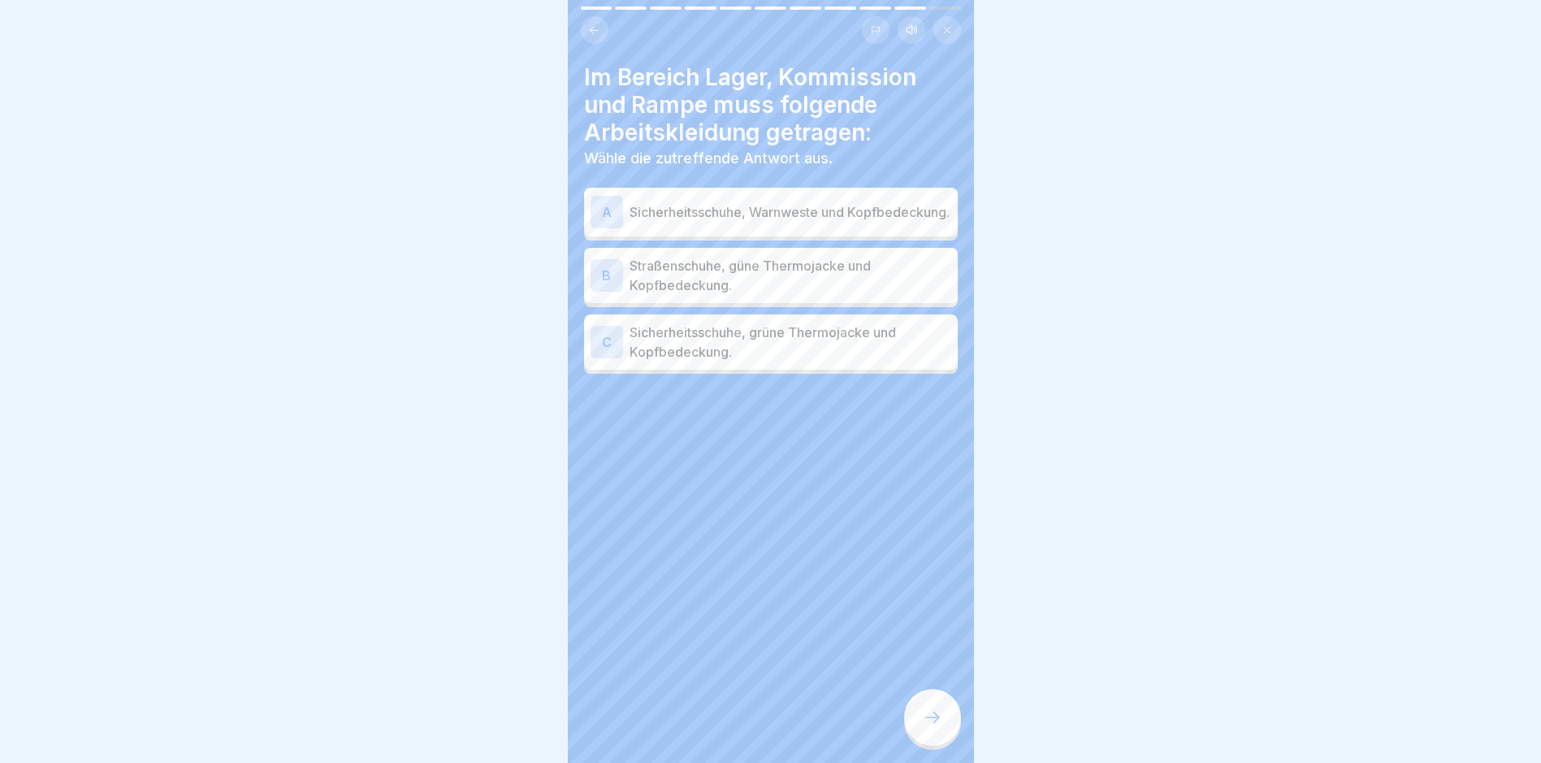
click at [749, 222] on p "Sicherheitsschuhe, Warnweste und Kopfbedeckung." at bounding box center [791, 211] width 322 height 19
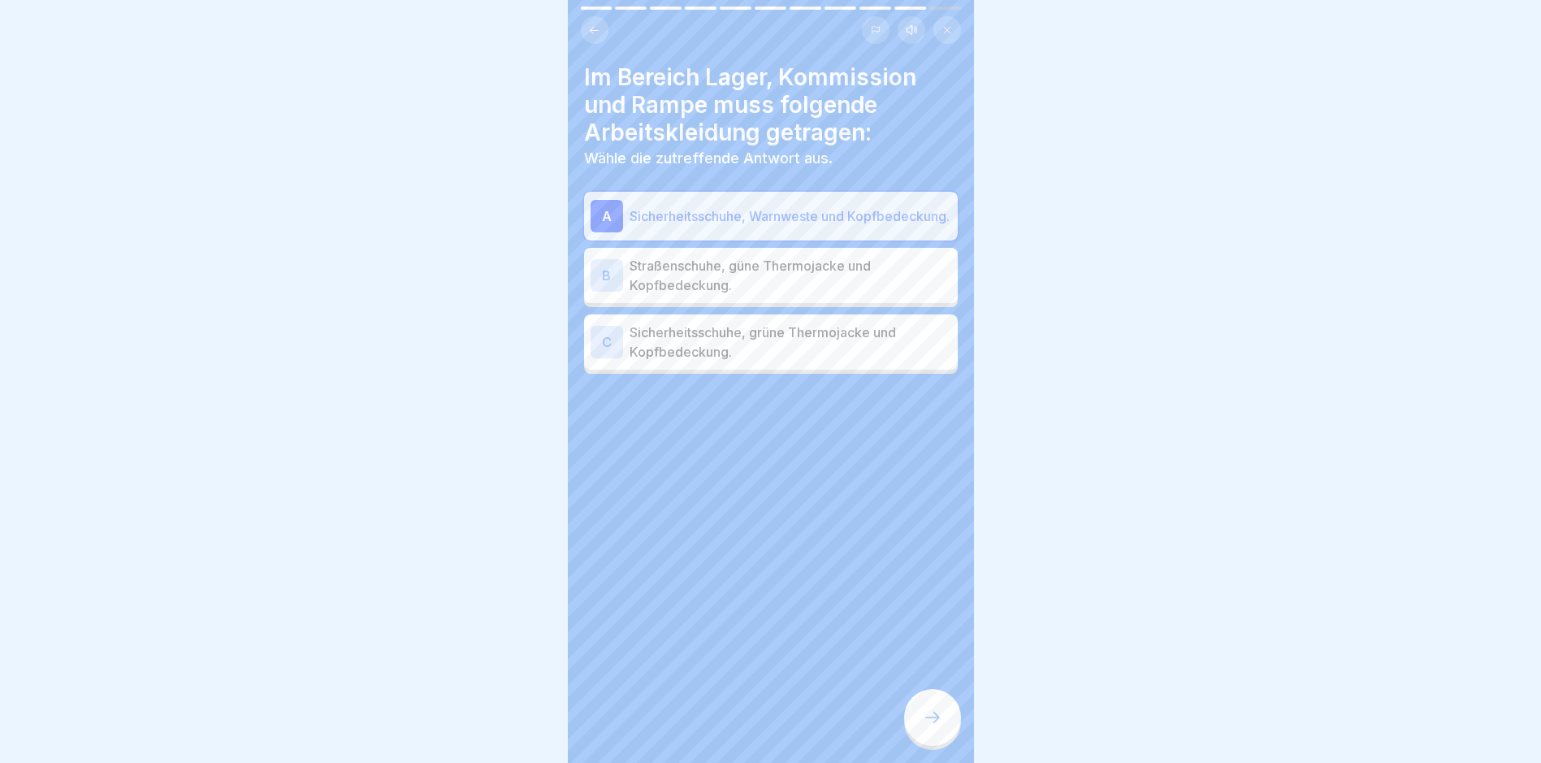
click at [825, 353] on p "Sicherheitsschuhe, grüne Thermojacke und Kopfbedeckung." at bounding box center [791, 342] width 322 height 39
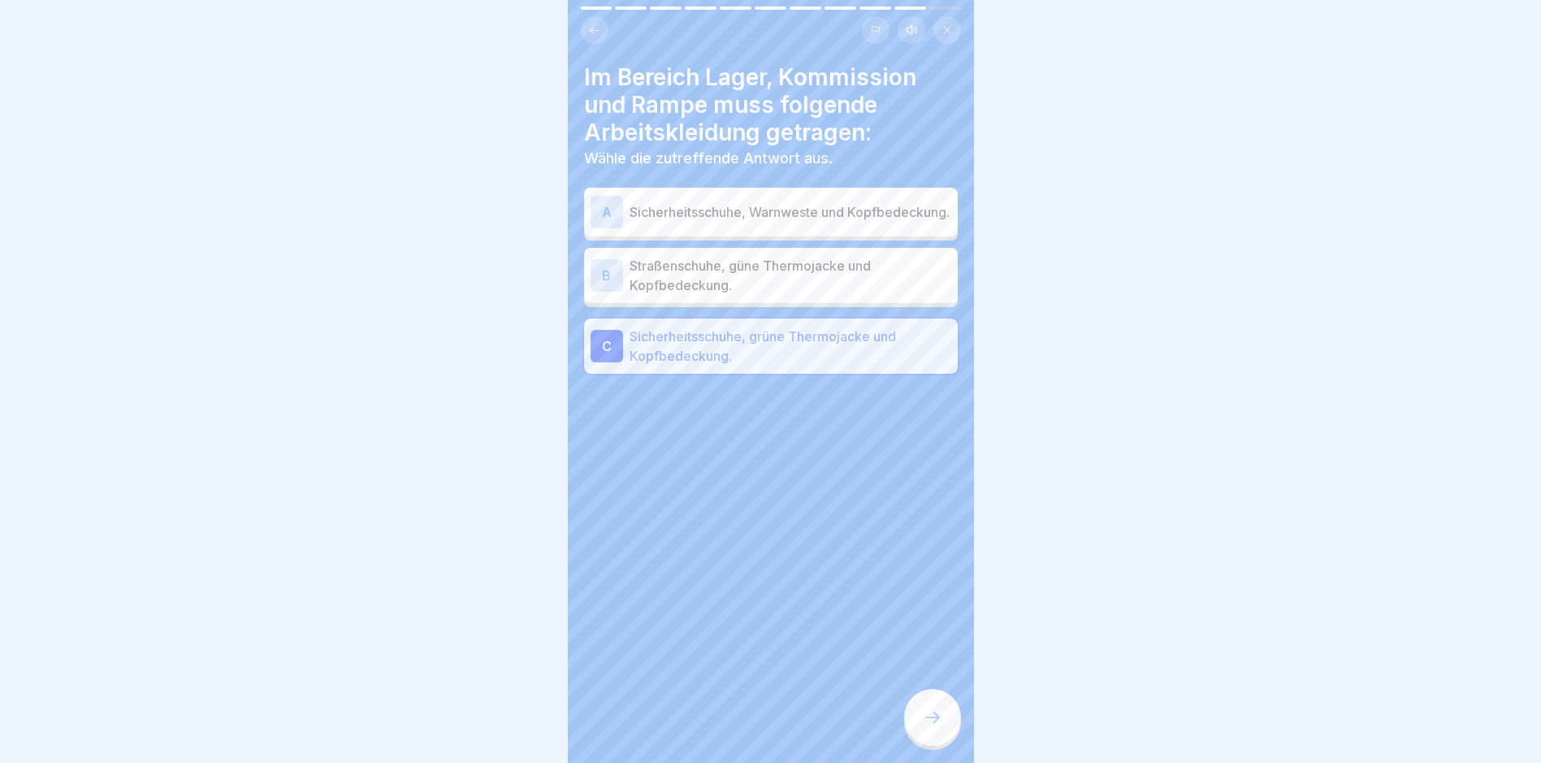
click at [925, 727] on icon at bounding box center [932, 717] width 19 height 19
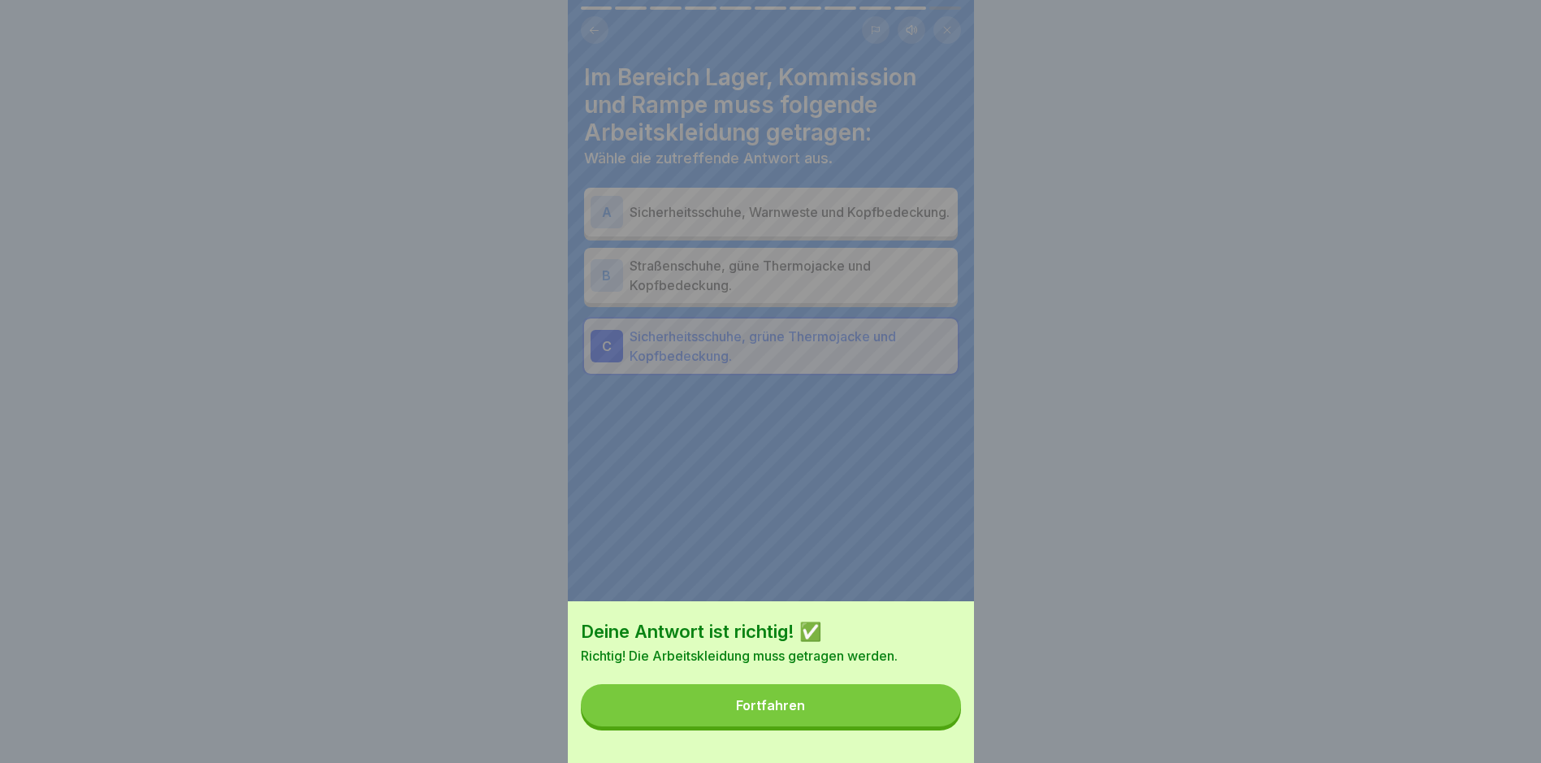
click at [878, 726] on button "Fortfahren" at bounding box center [771, 705] width 380 height 42
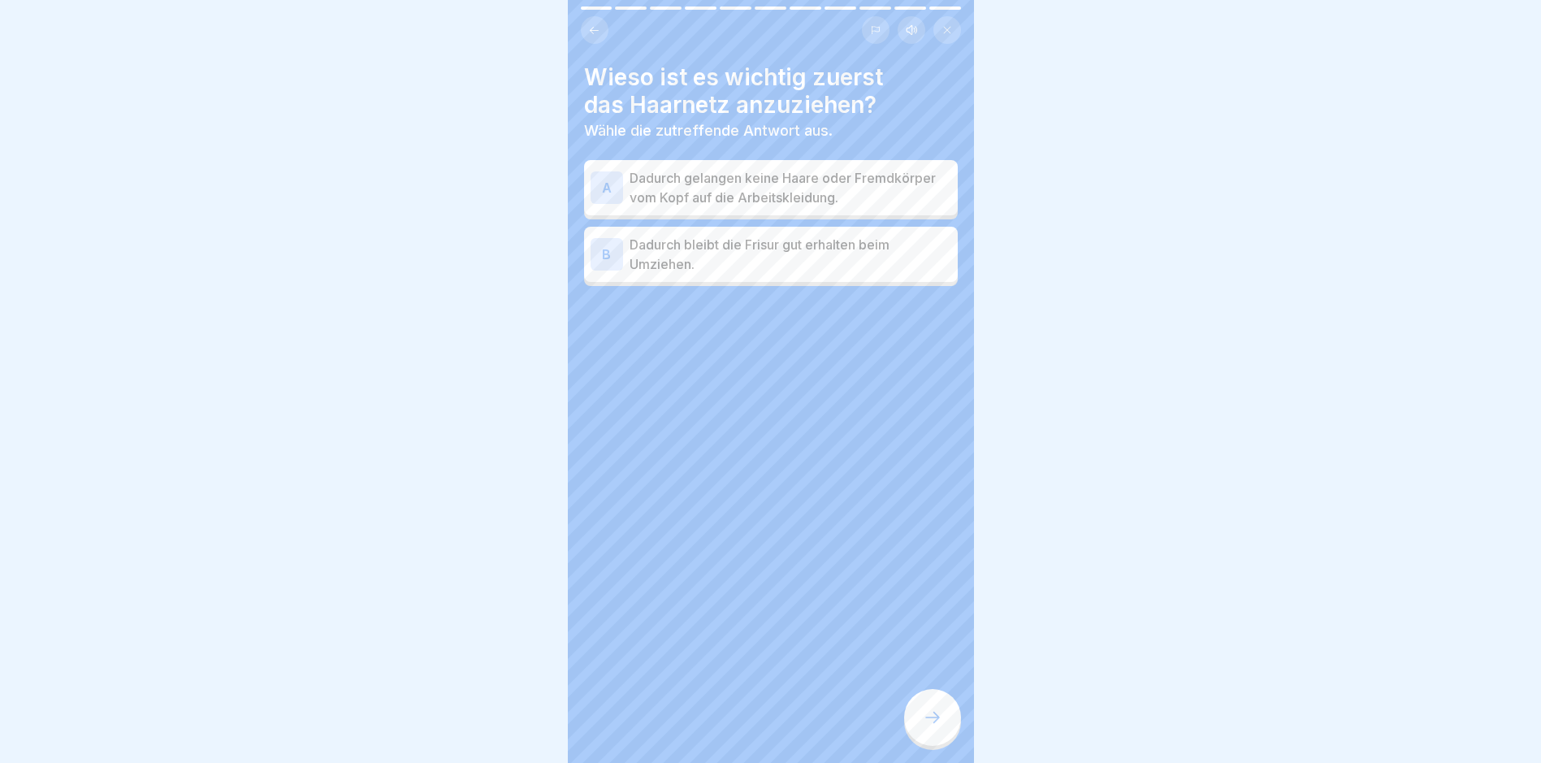
click at [881, 194] on p "Dadurch gelangen keine Haare oder Fremdkörper vom Kopf auf die Arbeitskleidung." at bounding box center [791, 187] width 322 height 39
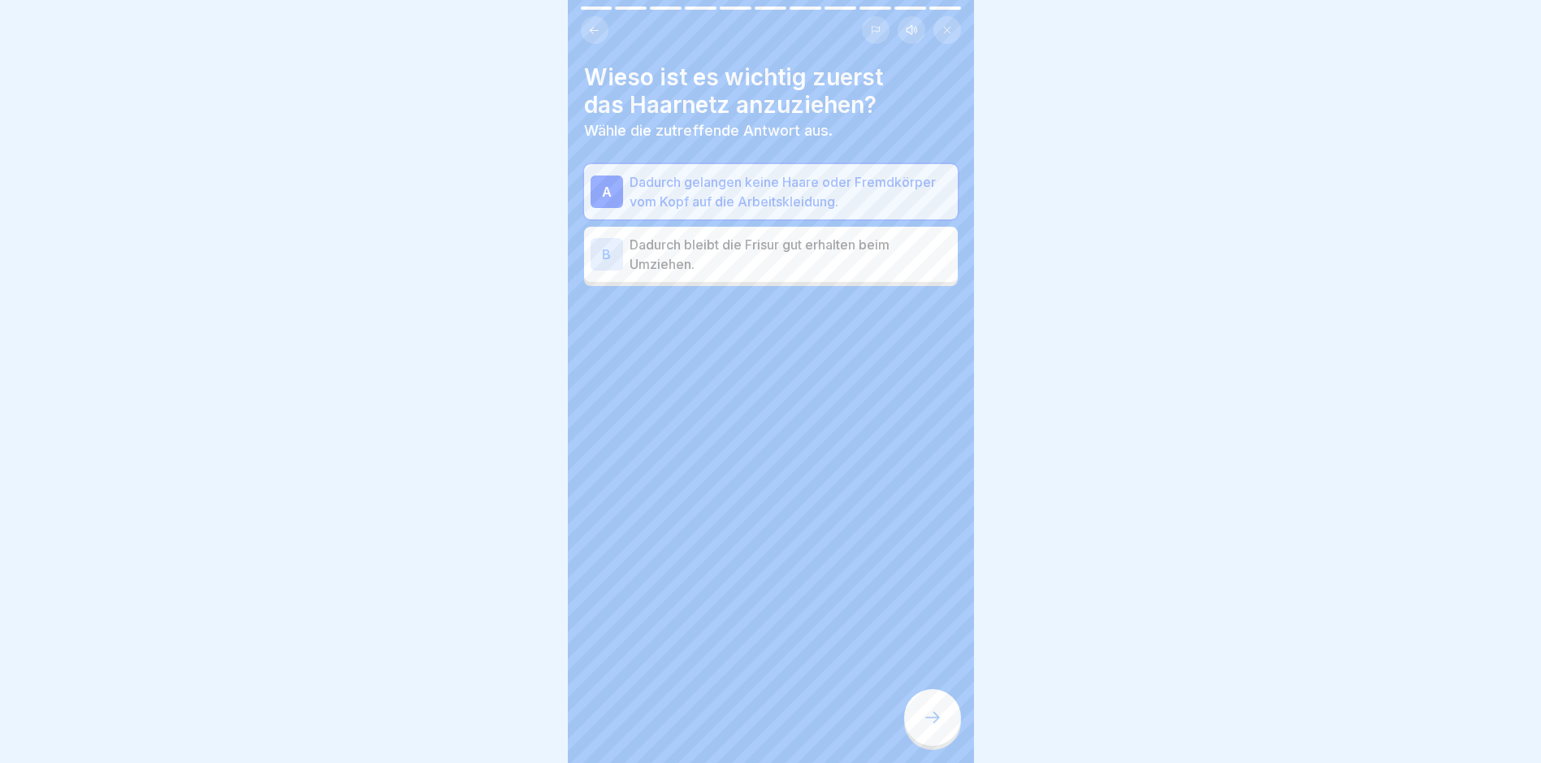
click at [942, 734] on div at bounding box center [932, 717] width 57 height 57
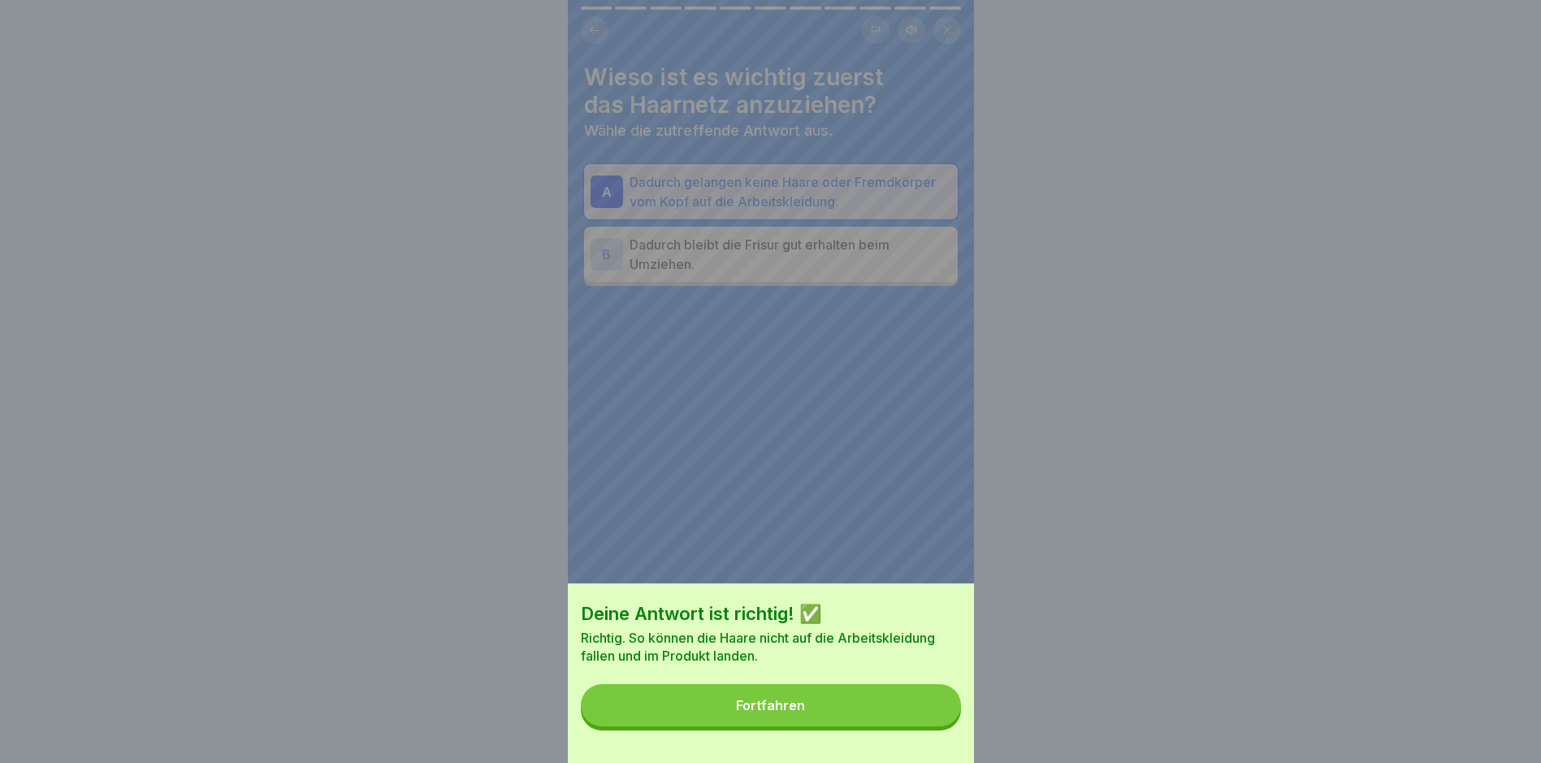
click at [844, 715] on button "Fortfahren" at bounding box center [771, 705] width 380 height 42
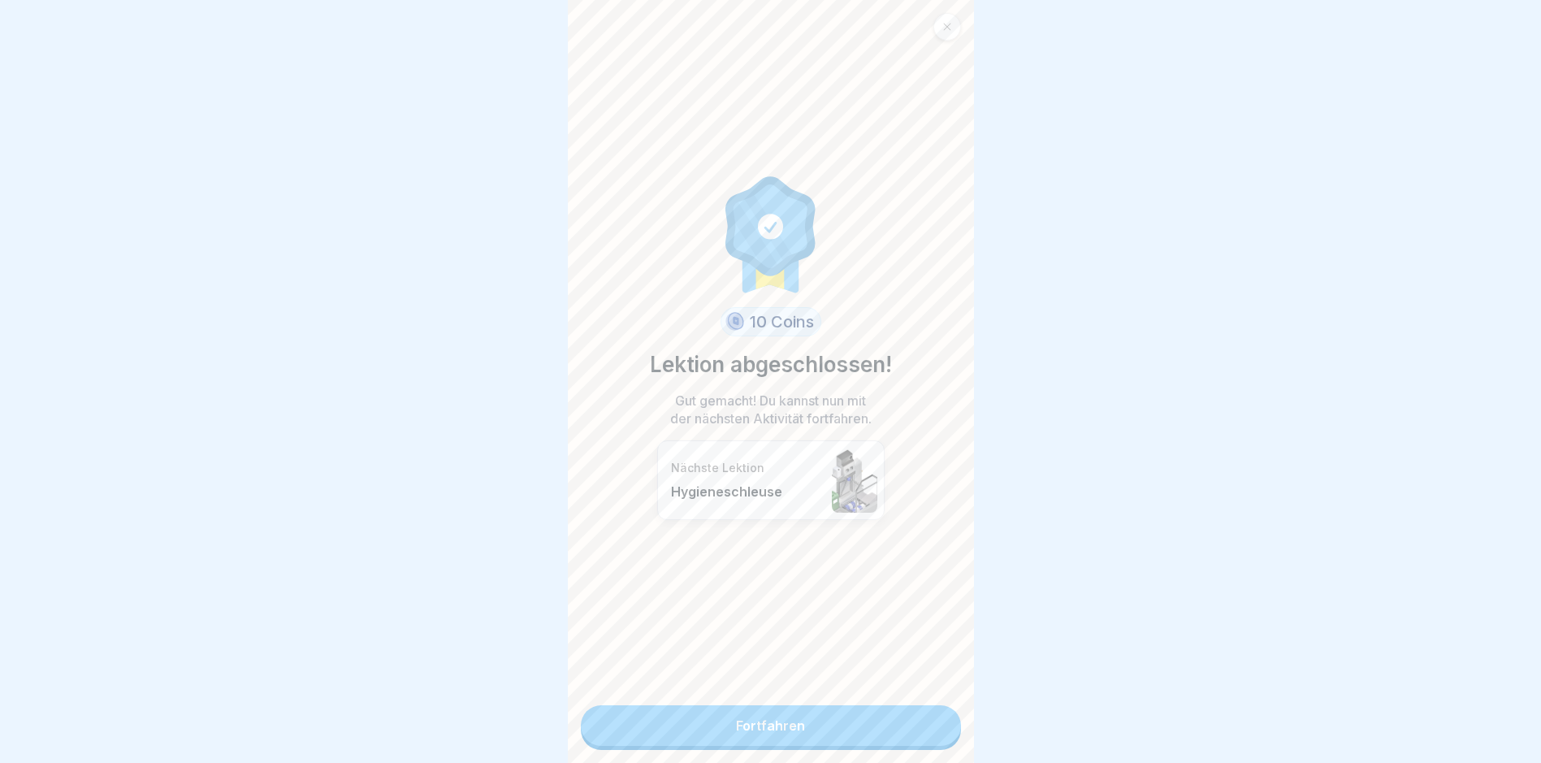
click at [769, 726] on link "Fortfahren" at bounding box center [771, 725] width 380 height 41
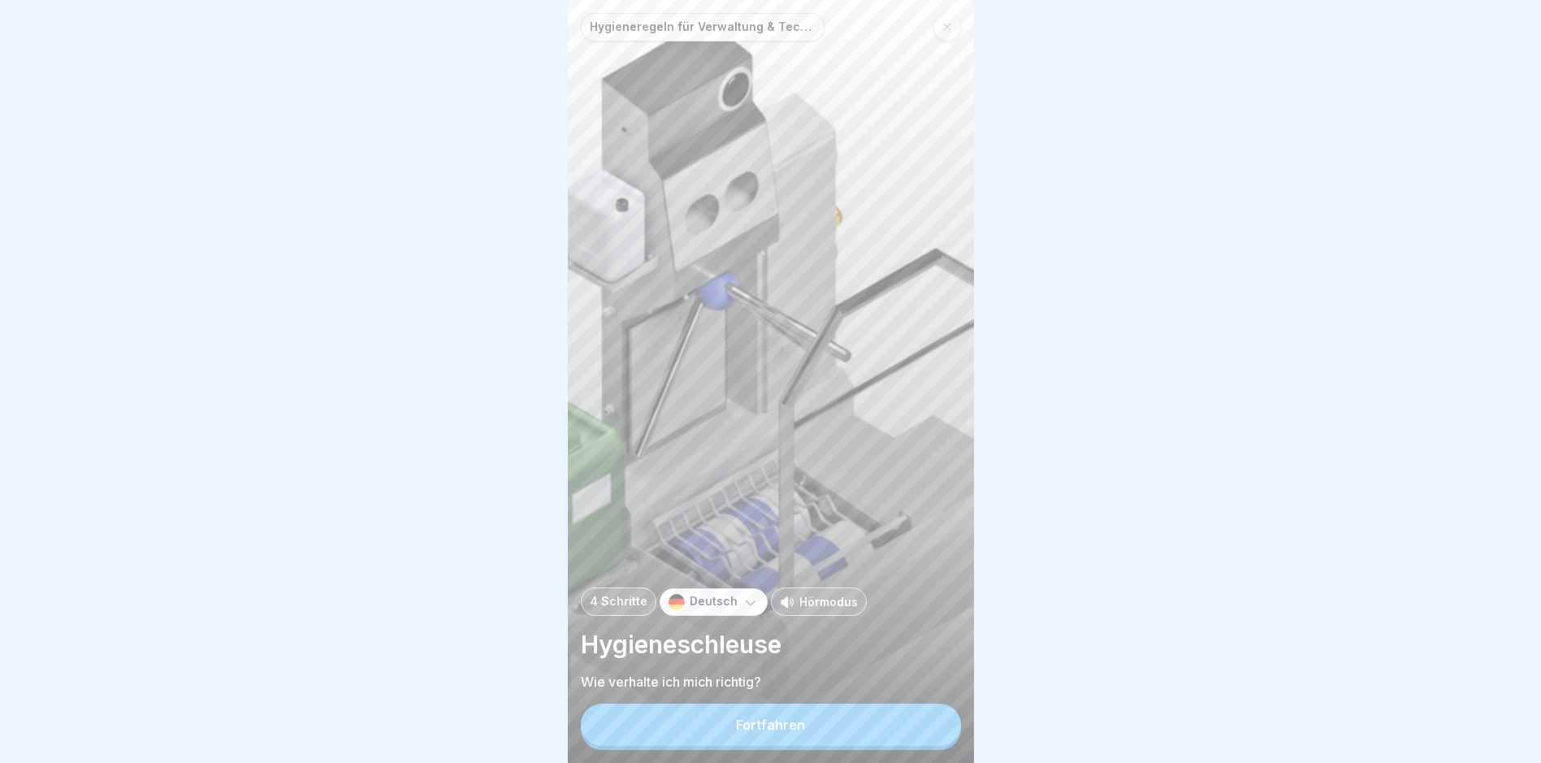
click at [784, 732] on div "Fortfahren" at bounding box center [770, 724] width 69 height 15
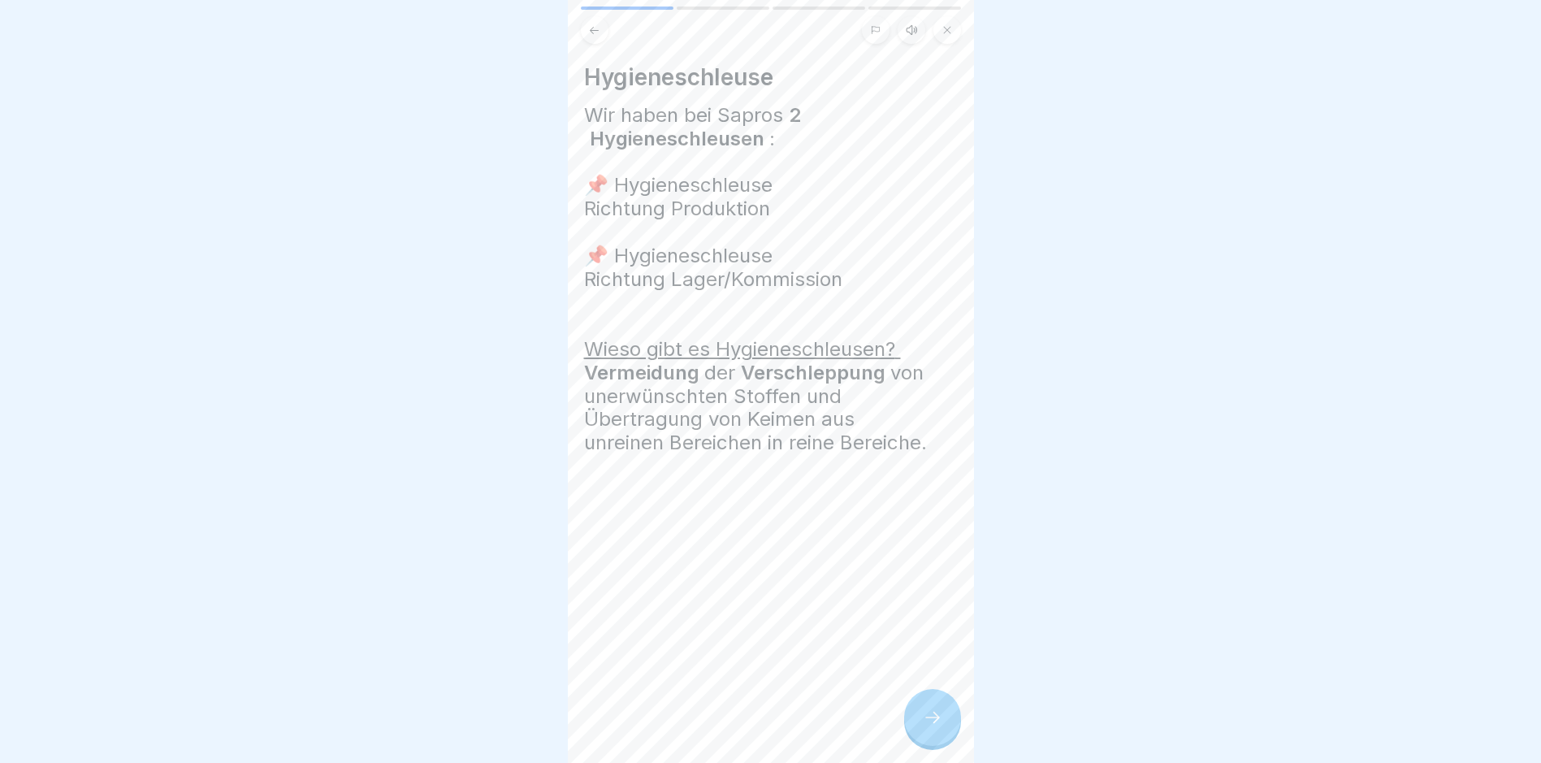
click at [933, 727] on icon at bounding box center [932, 717] width 19 height 19
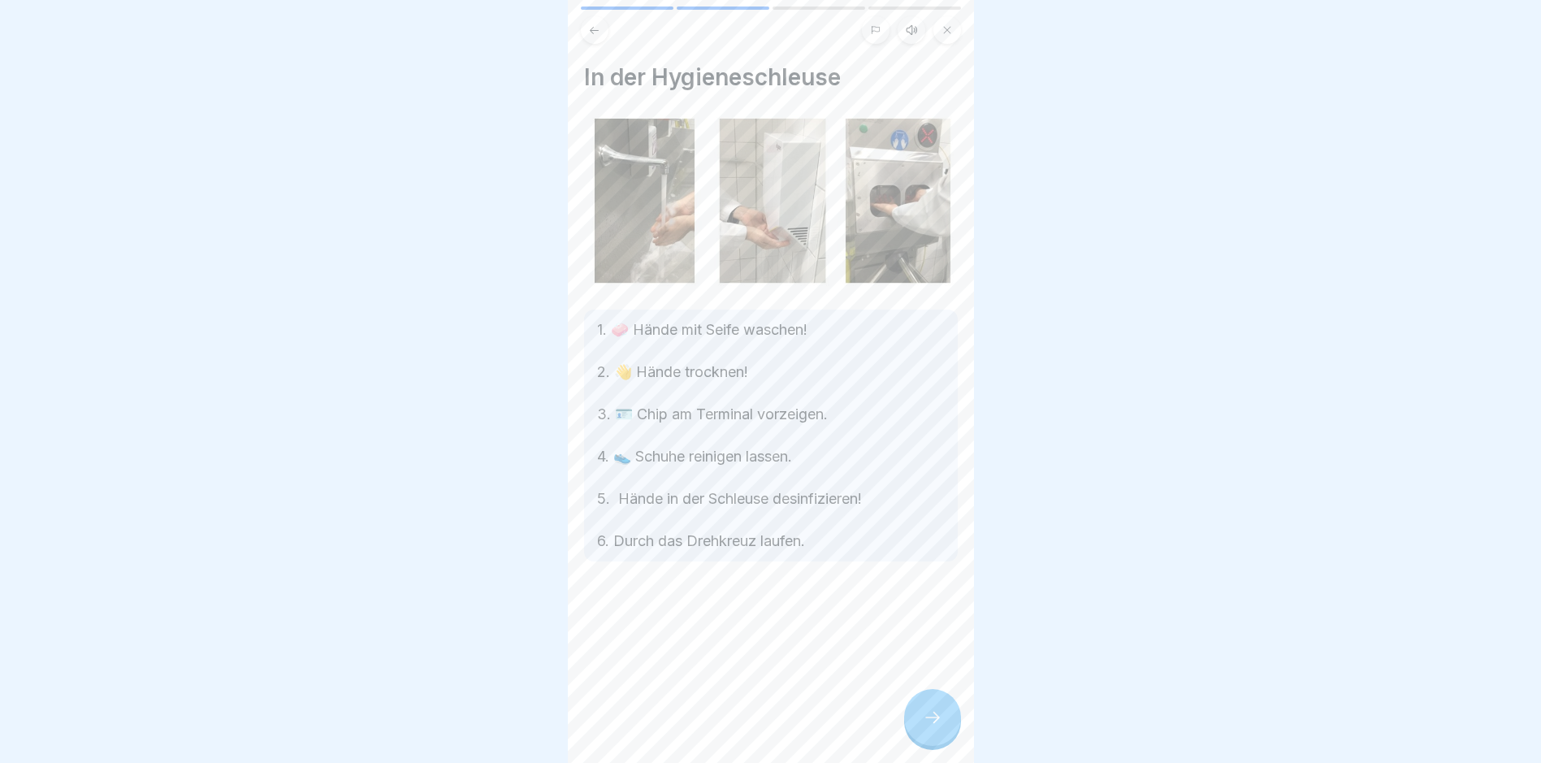
click at [933, 727] on icon at bounding box center [932, 717] width 19 height 19
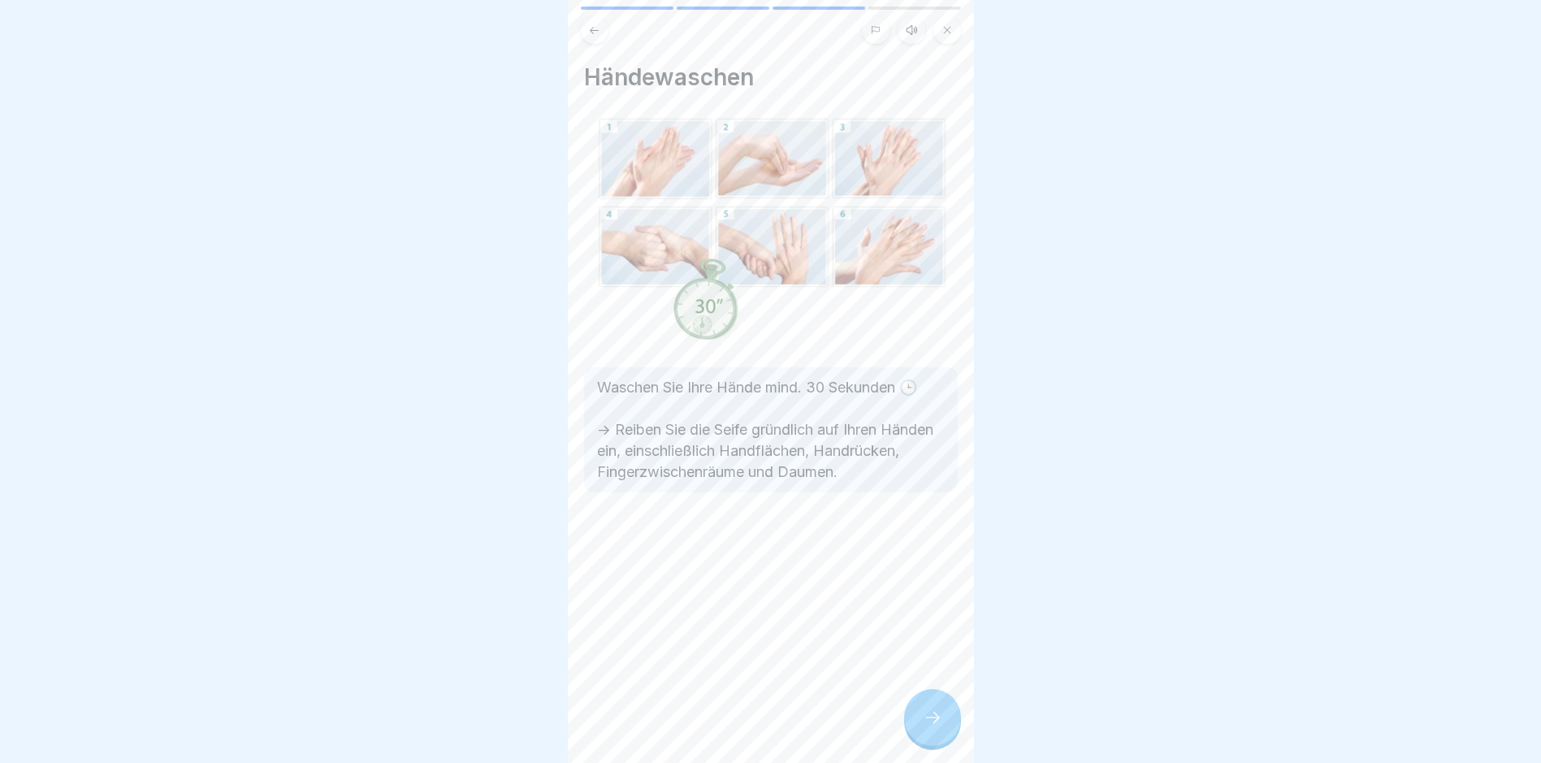
click at [933, 727] on icon at bounding box center [932, 717] width 19 height 19
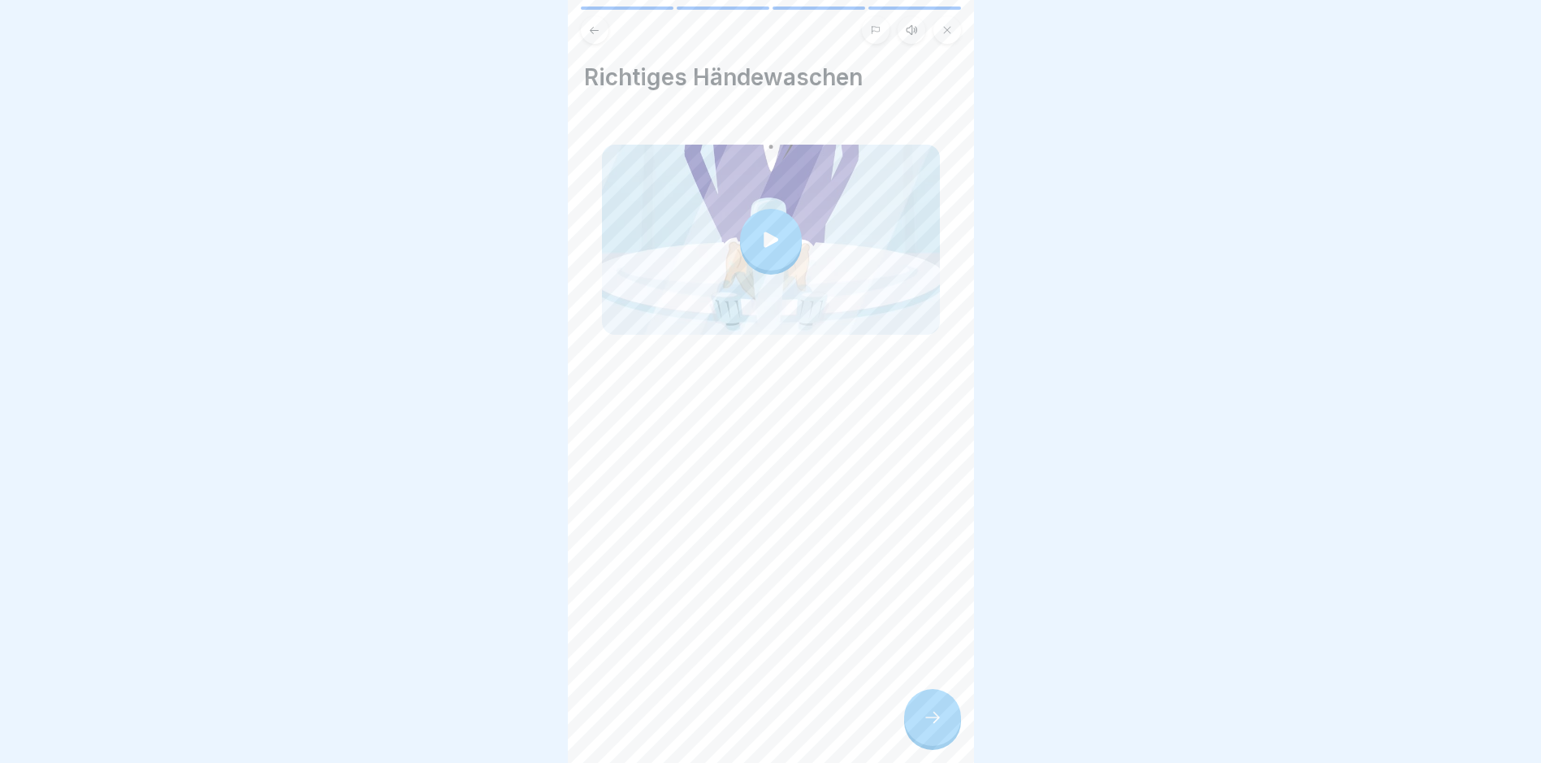
click at [933, 727] on icon at bounding box center [932, 717] width 19 height 19
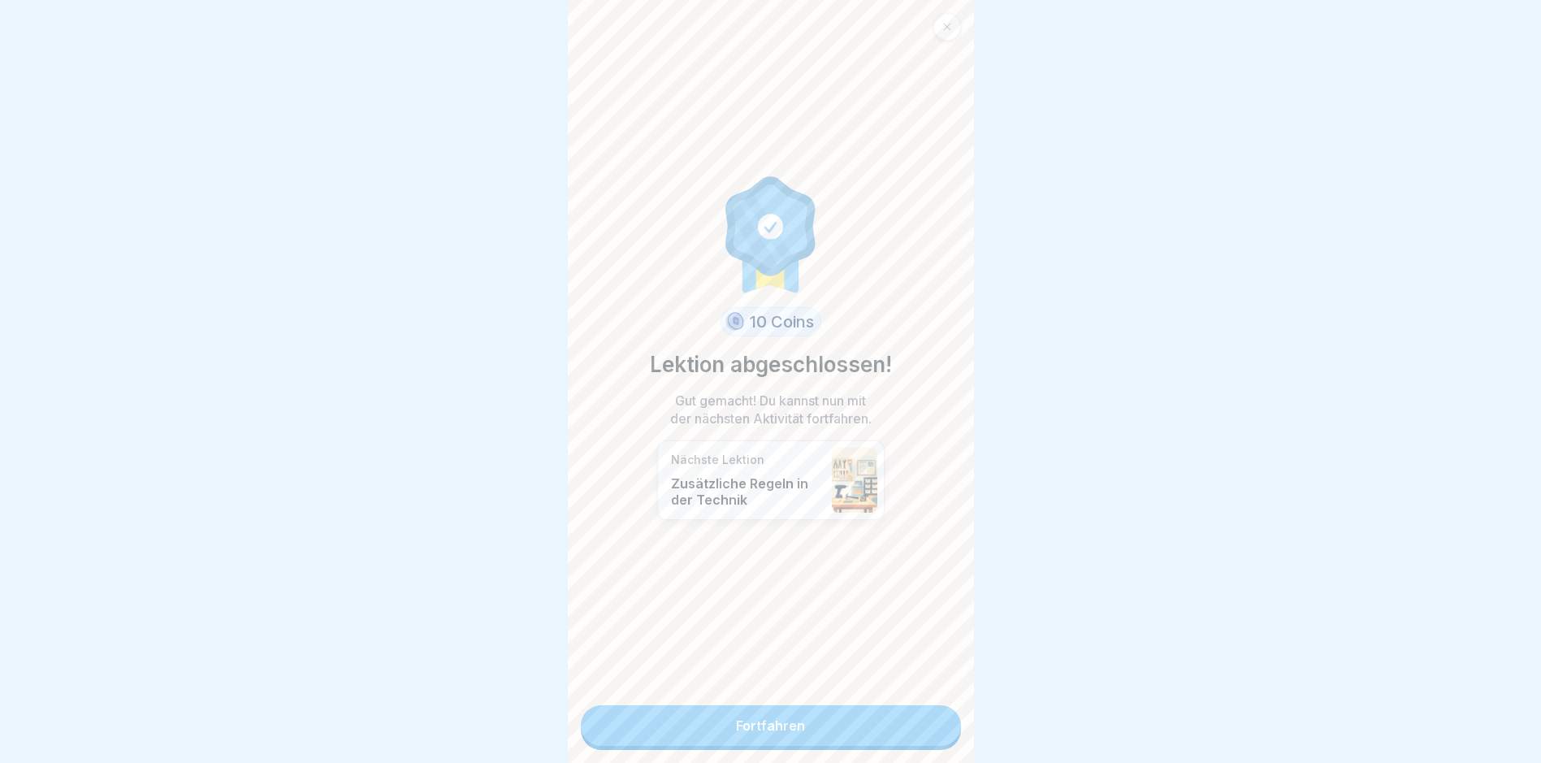
click at [933, 729] on link "Fortfahren" at bounding box center [771, 725] width 380 height 41
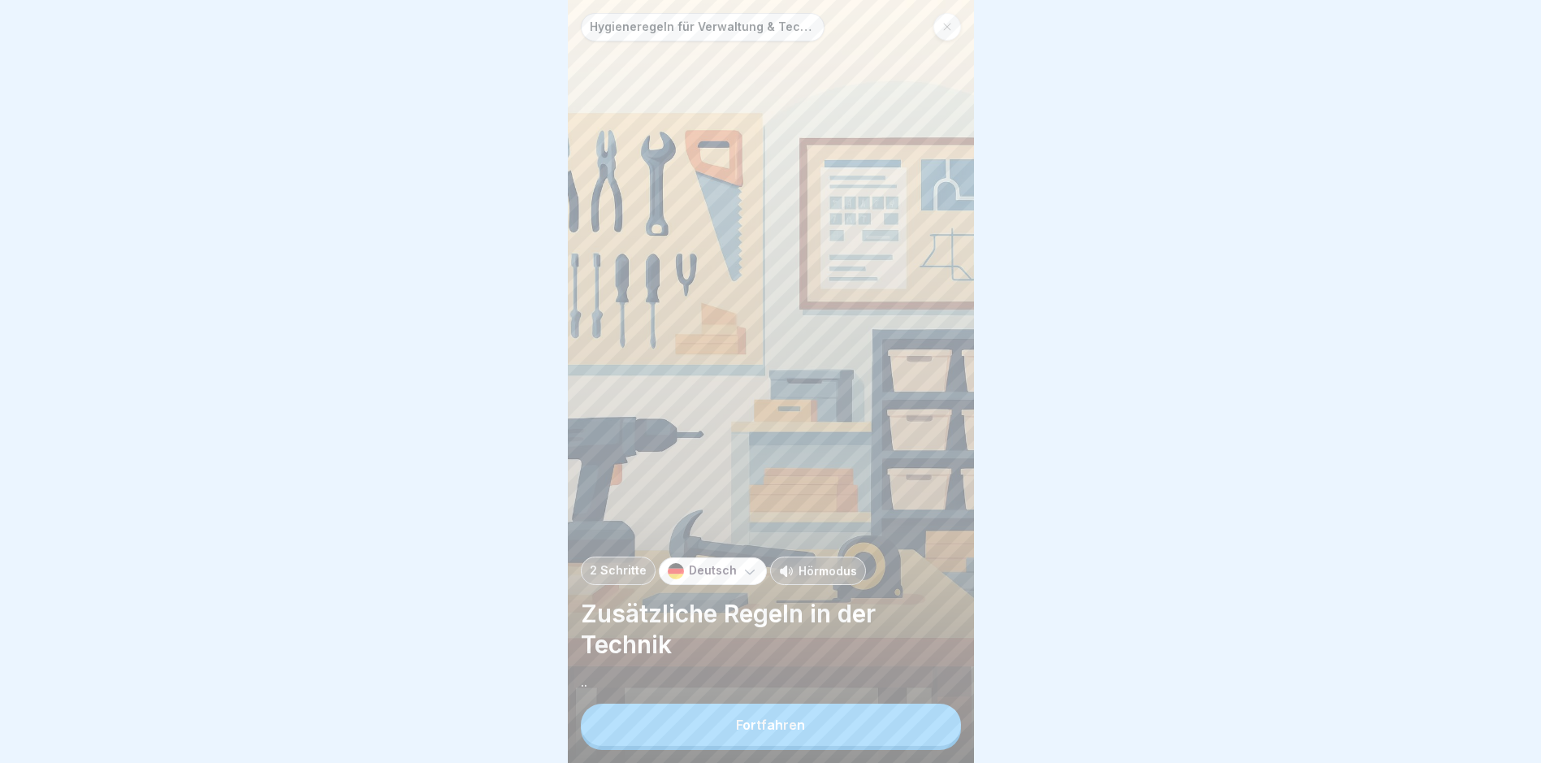
click at [896, 738] on button "Fortfahren" at bounding box center [771, 725] width 380 height 42
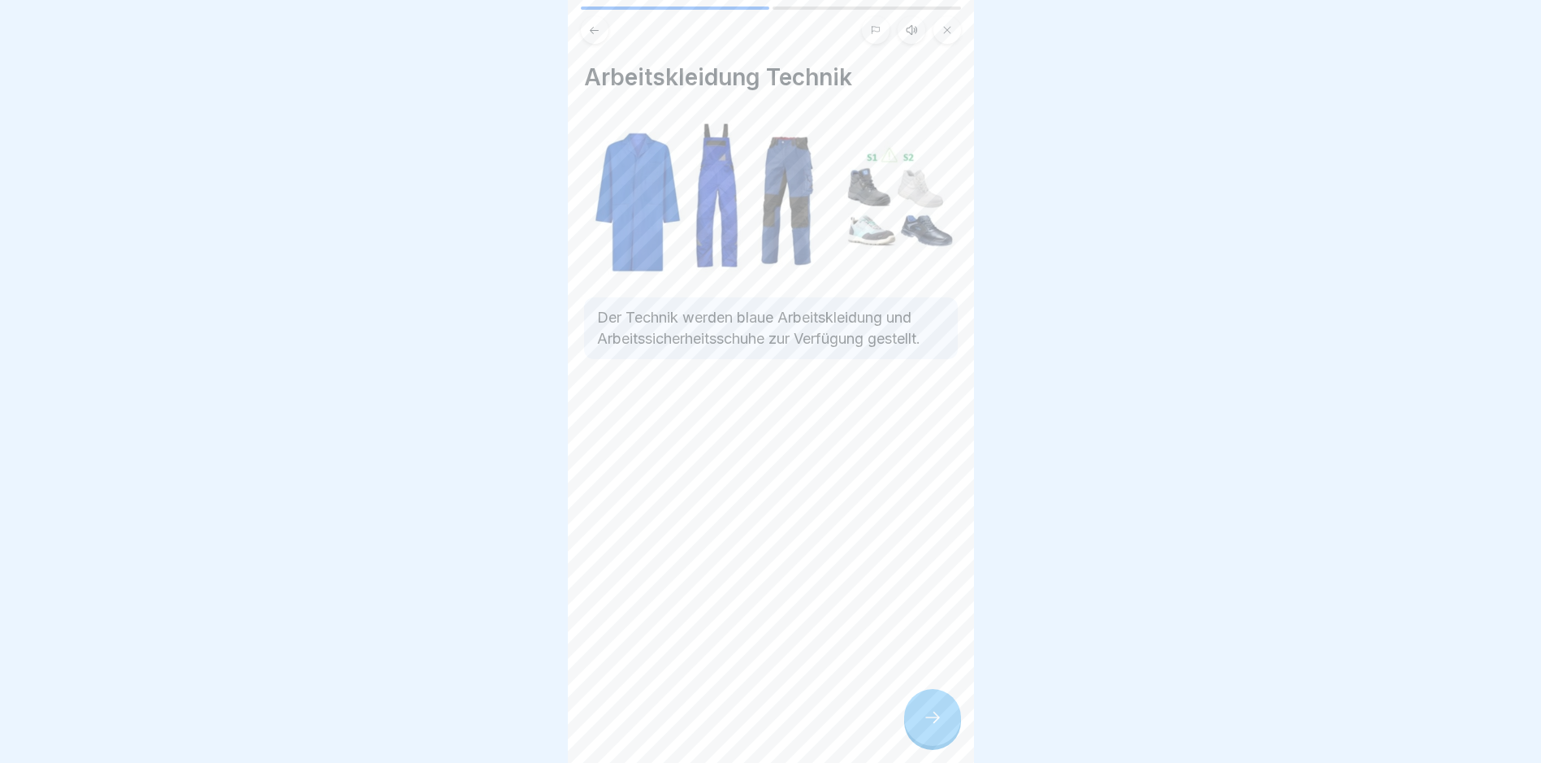
click at [934, 727] on icon at bounding box center [932, 717] width 19 height 19
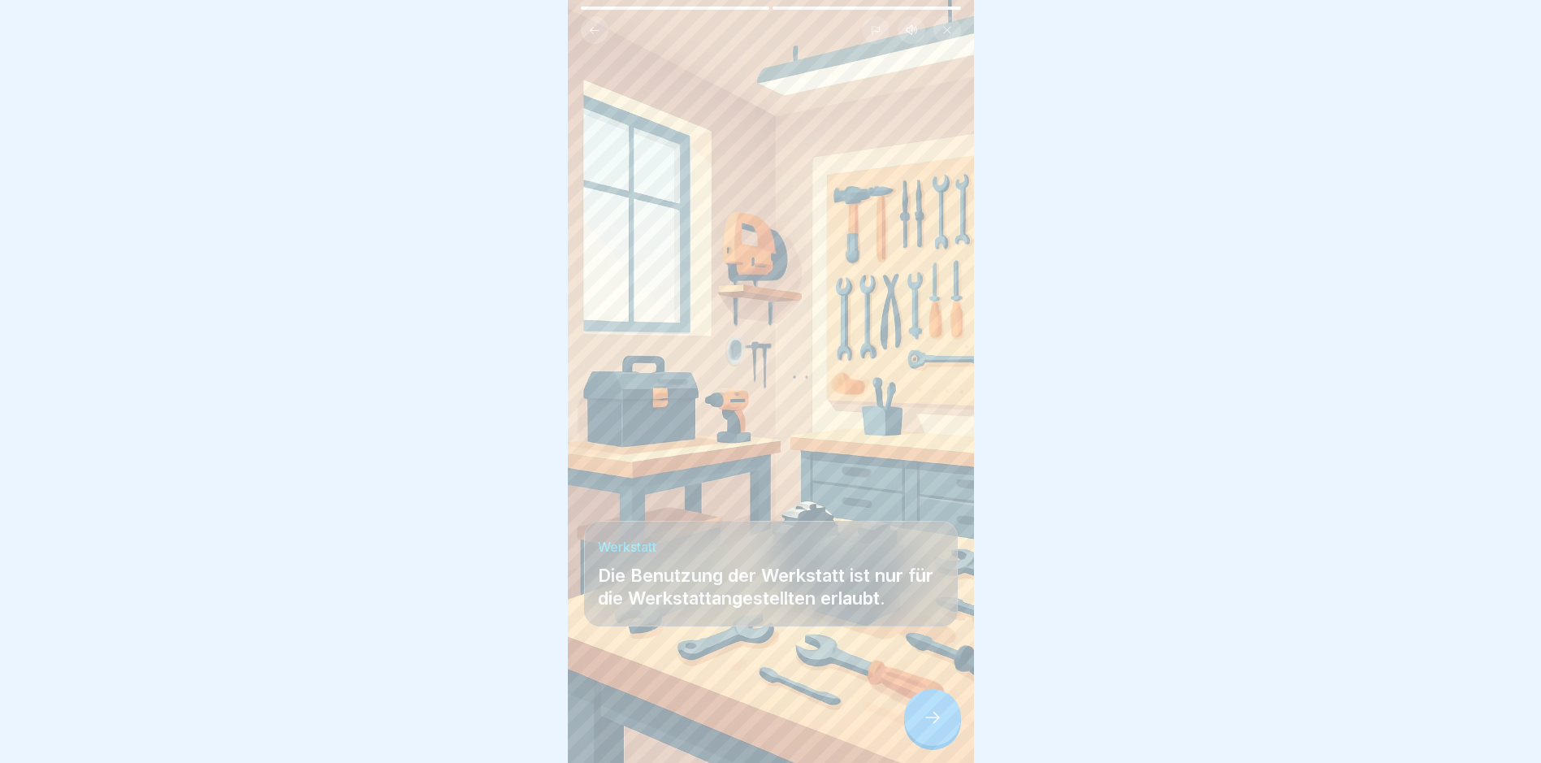
click at [934, 727] on icon at bounding box center [932, 717] width 19 height 19
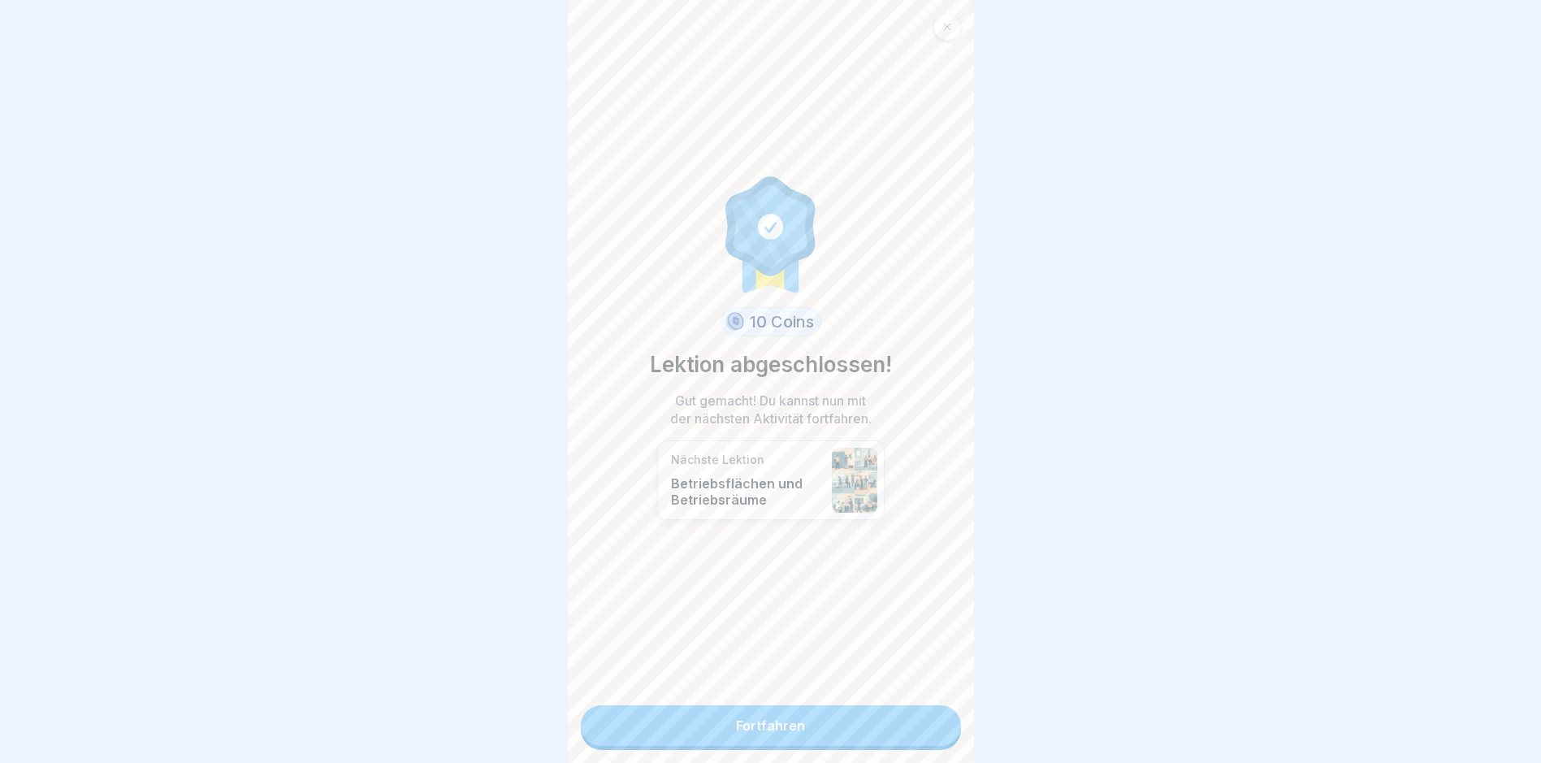
click at [934, 734] on link "Fortfahren" at bounding box center [771, 725] width 380 height 41
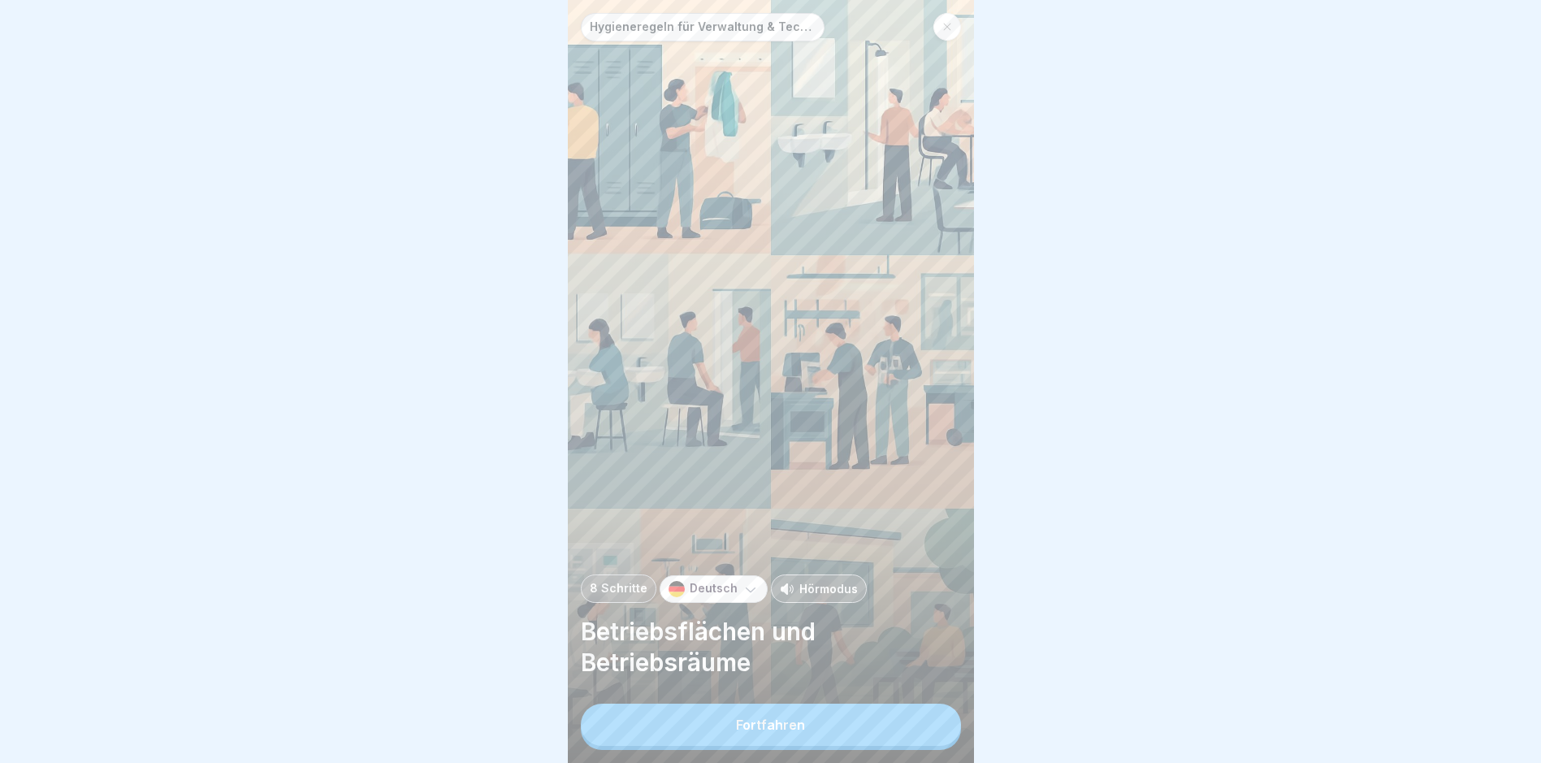
click at [916, 734] on button "Fortfahren" at bounding box center [771, 725] width 380 height 42
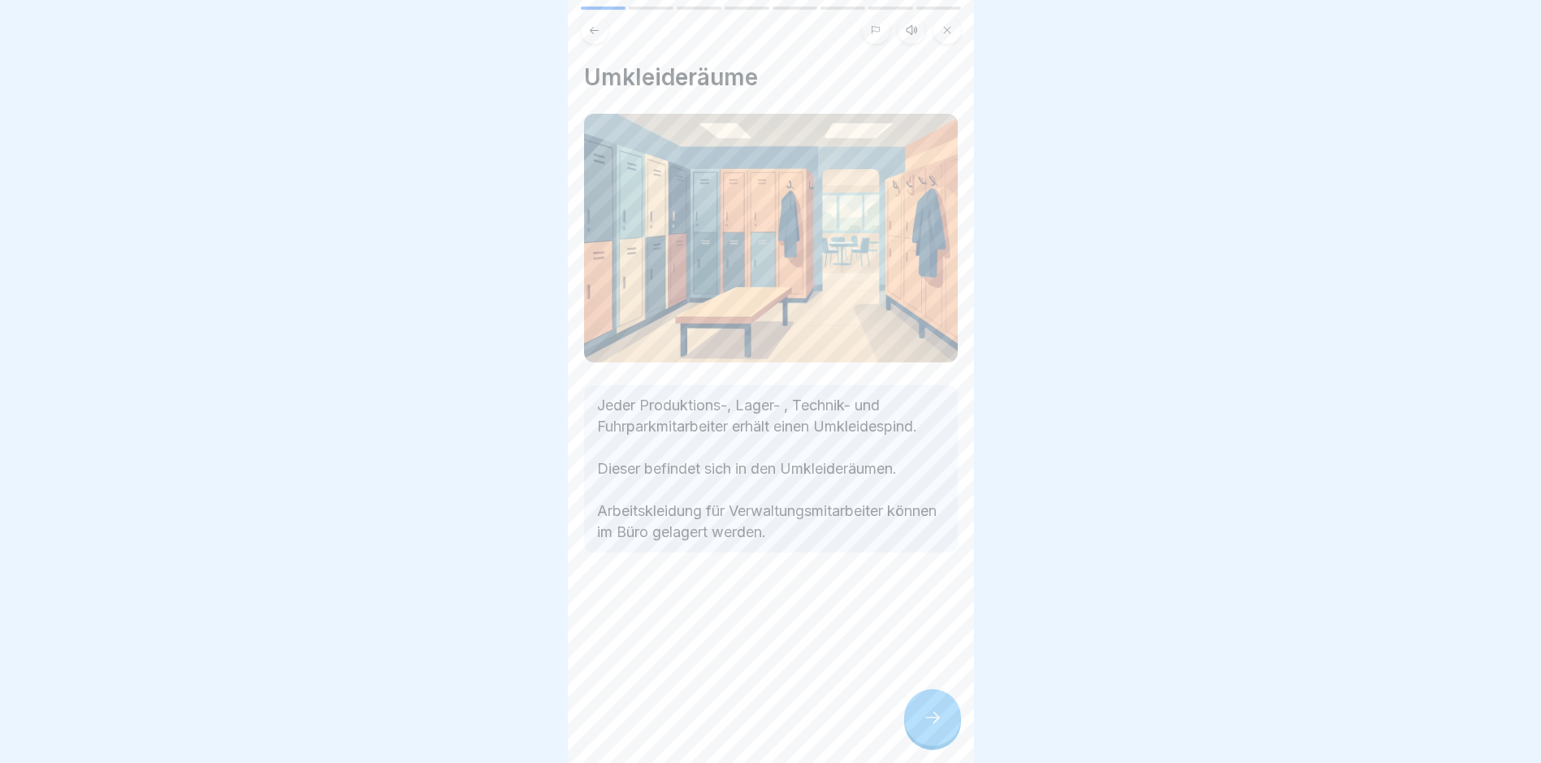
click at [916, 734] on div at bounding box center [932, 717] width 57 height 57
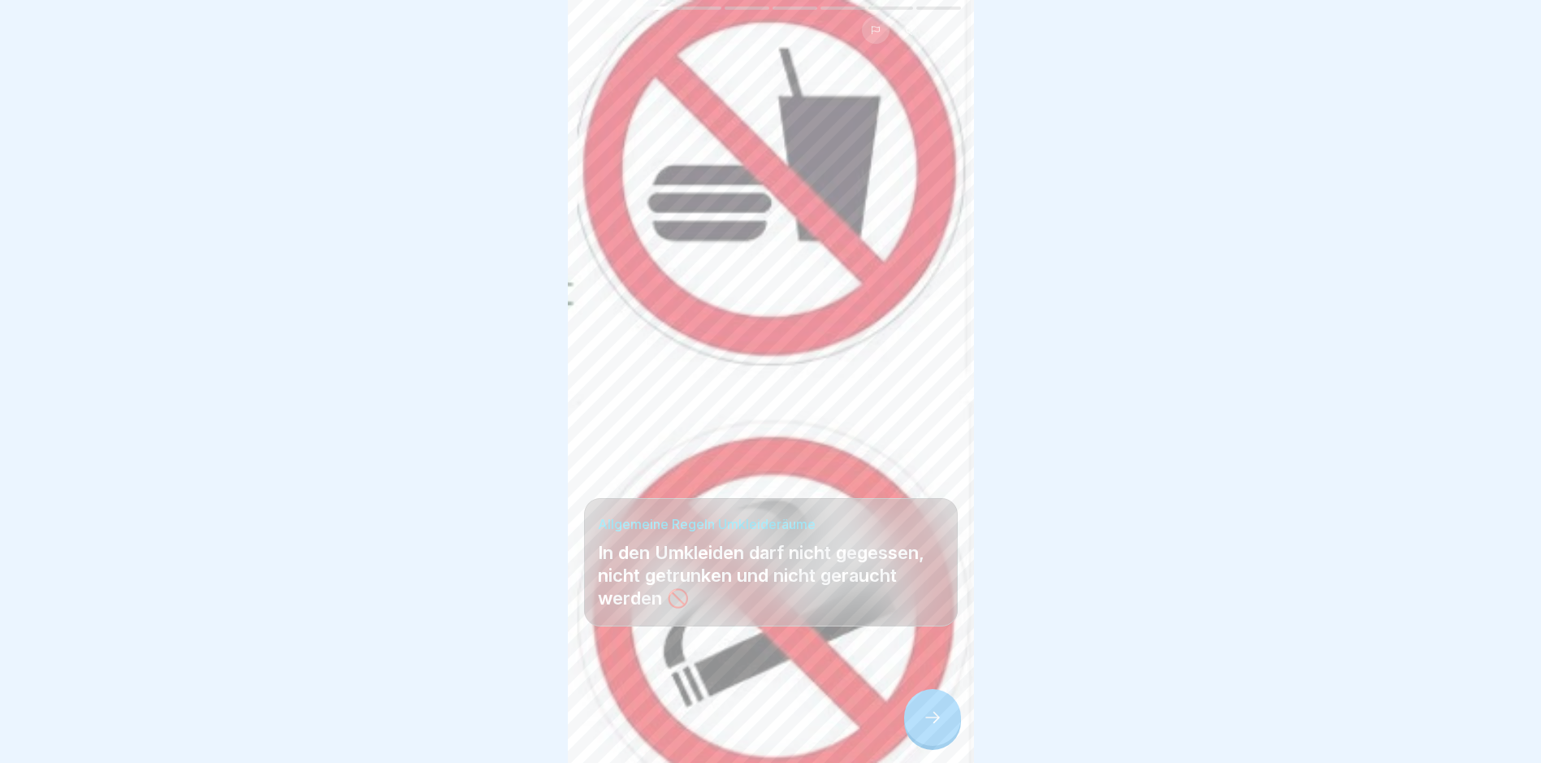
click at [916, 734] on div at bounding box center [932, 717] width 57 height 57
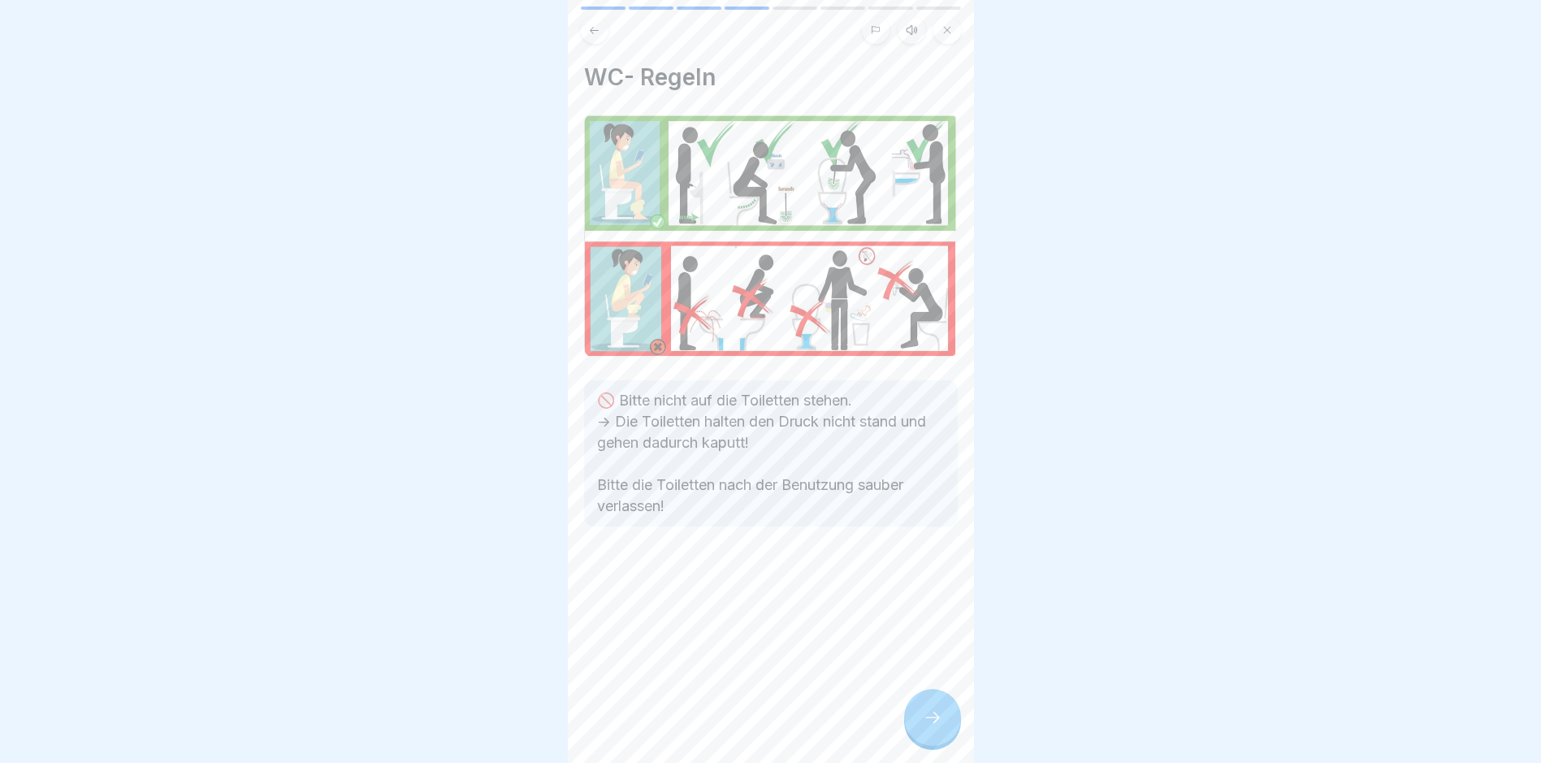
click at [916, 734] on div at bounding box center [932, 717] width 57 height 57
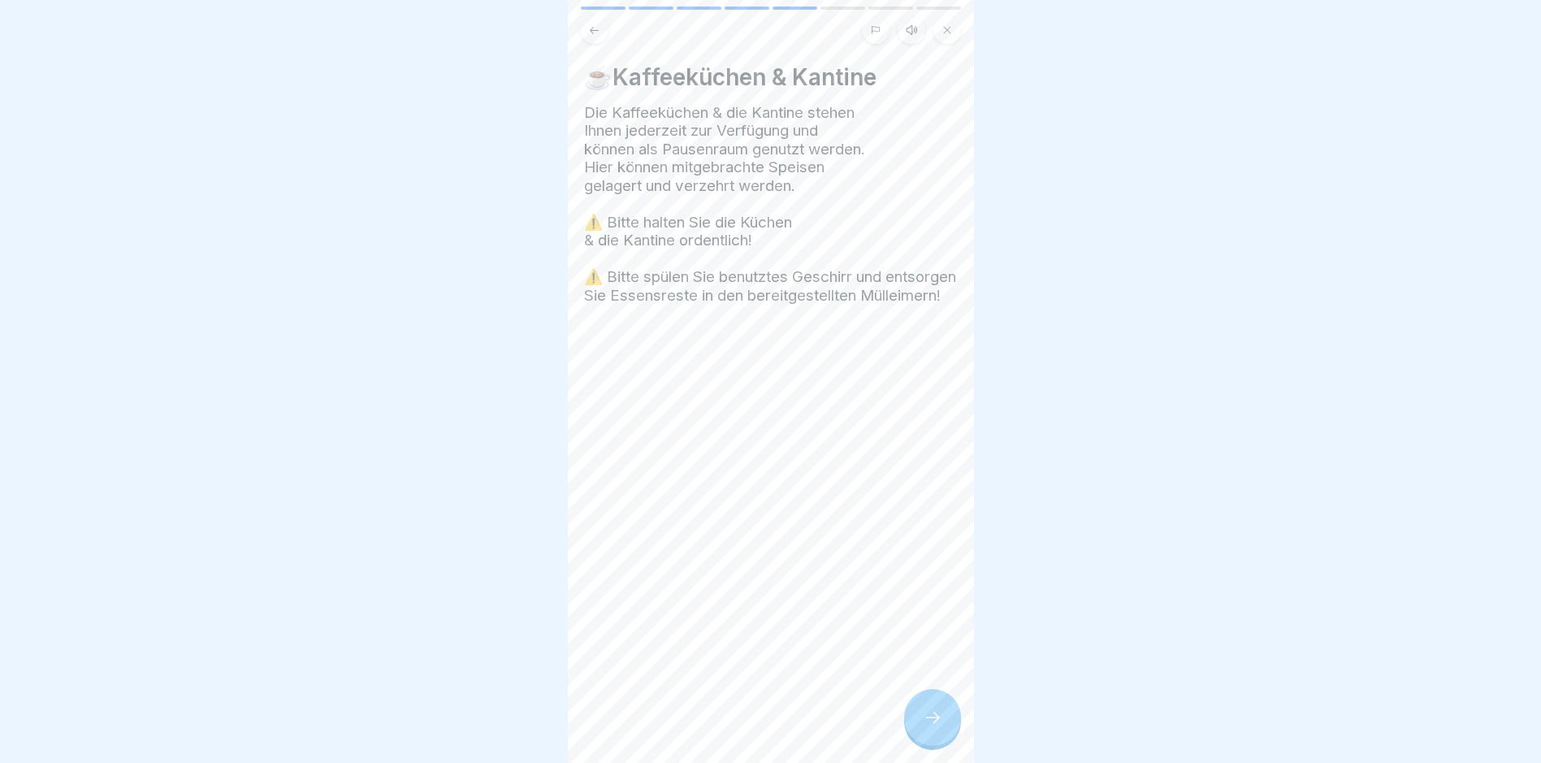
click at [916, 734] on div at bounding box center [932, 717] width 57 height 57
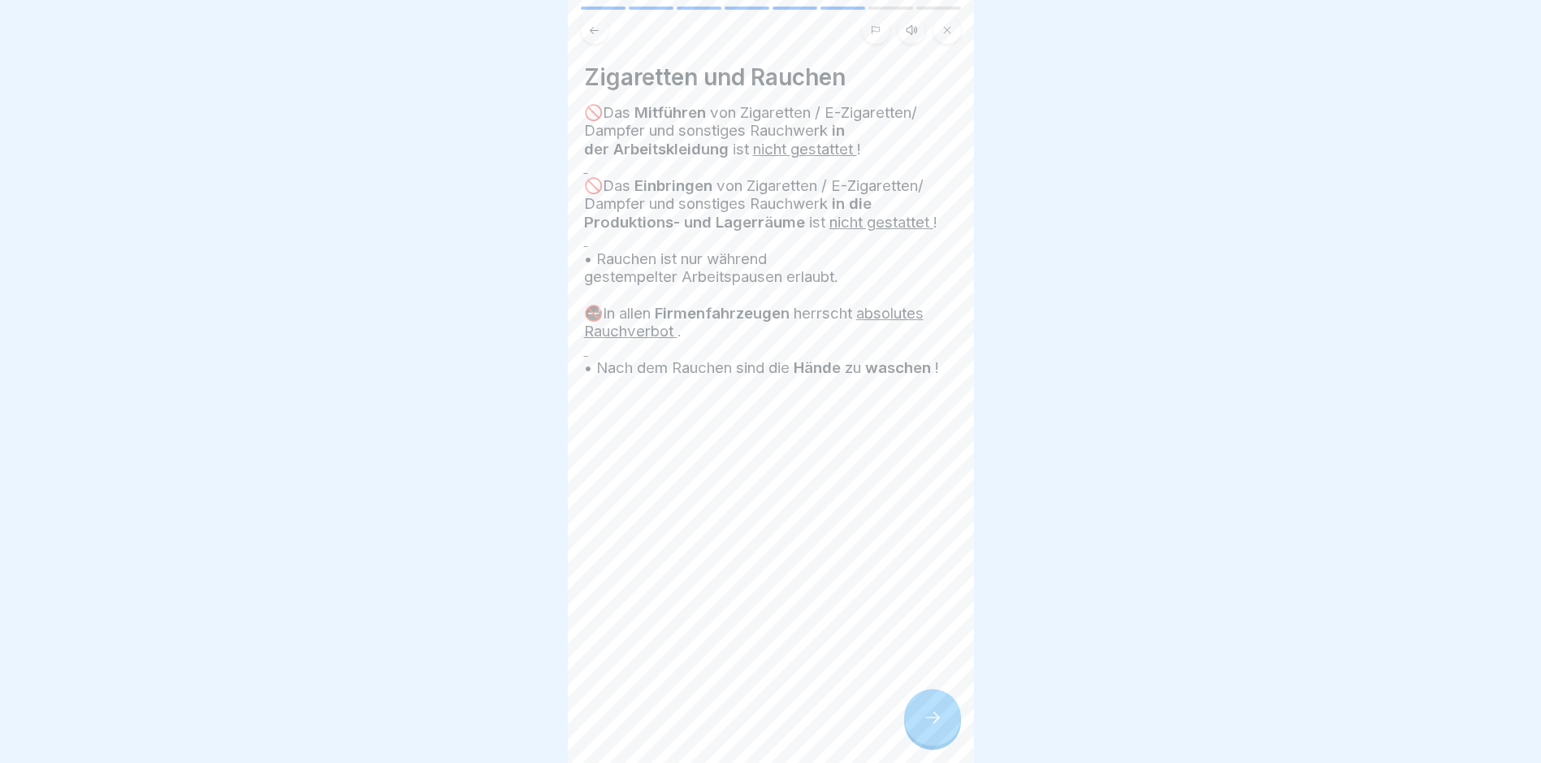
click at [916, 734] on div at bounding box center [932, 717] width 57 height 57
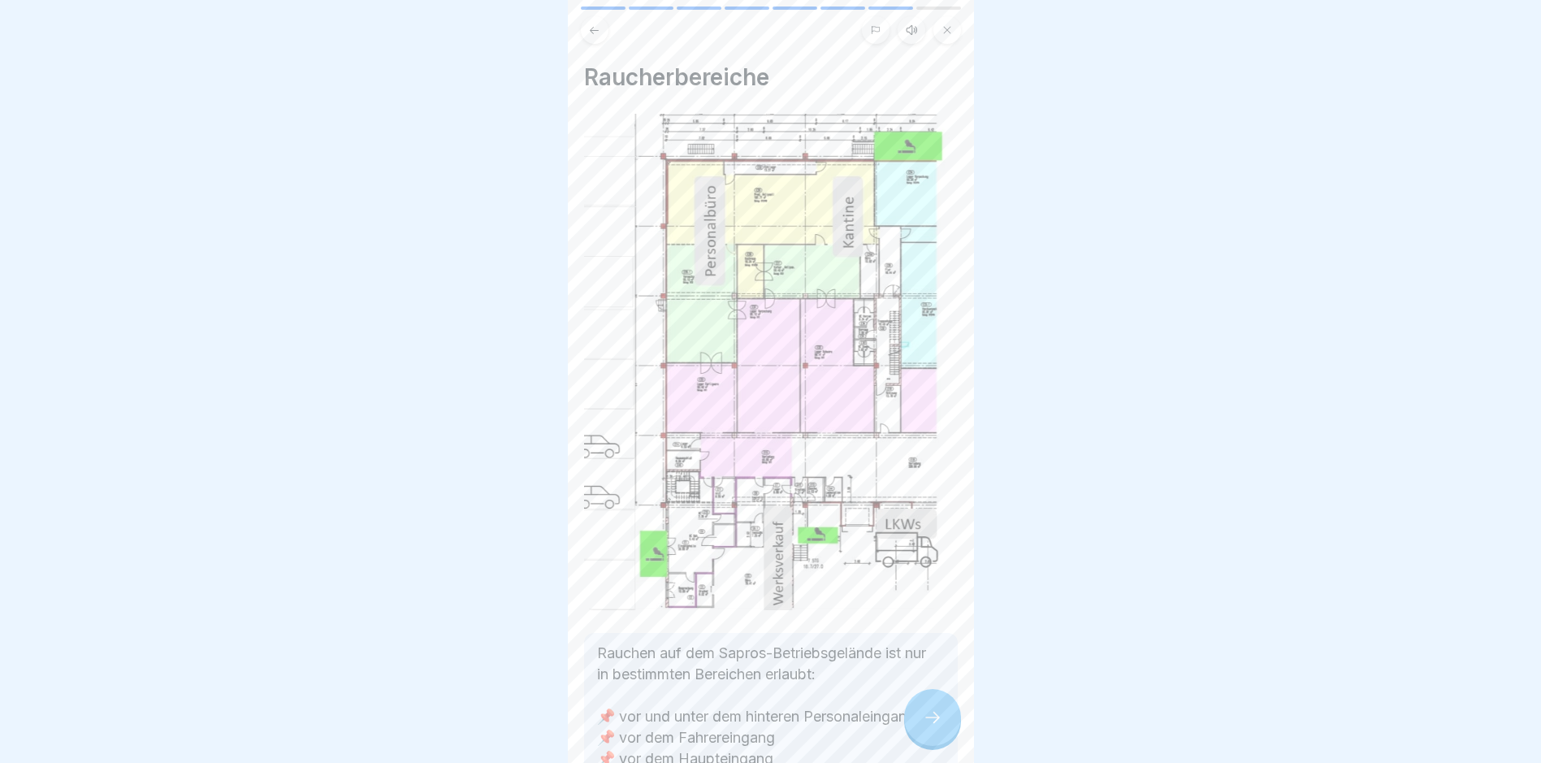
click at [916, 734] on div at bounding box center [932, 717] width 57 height 57
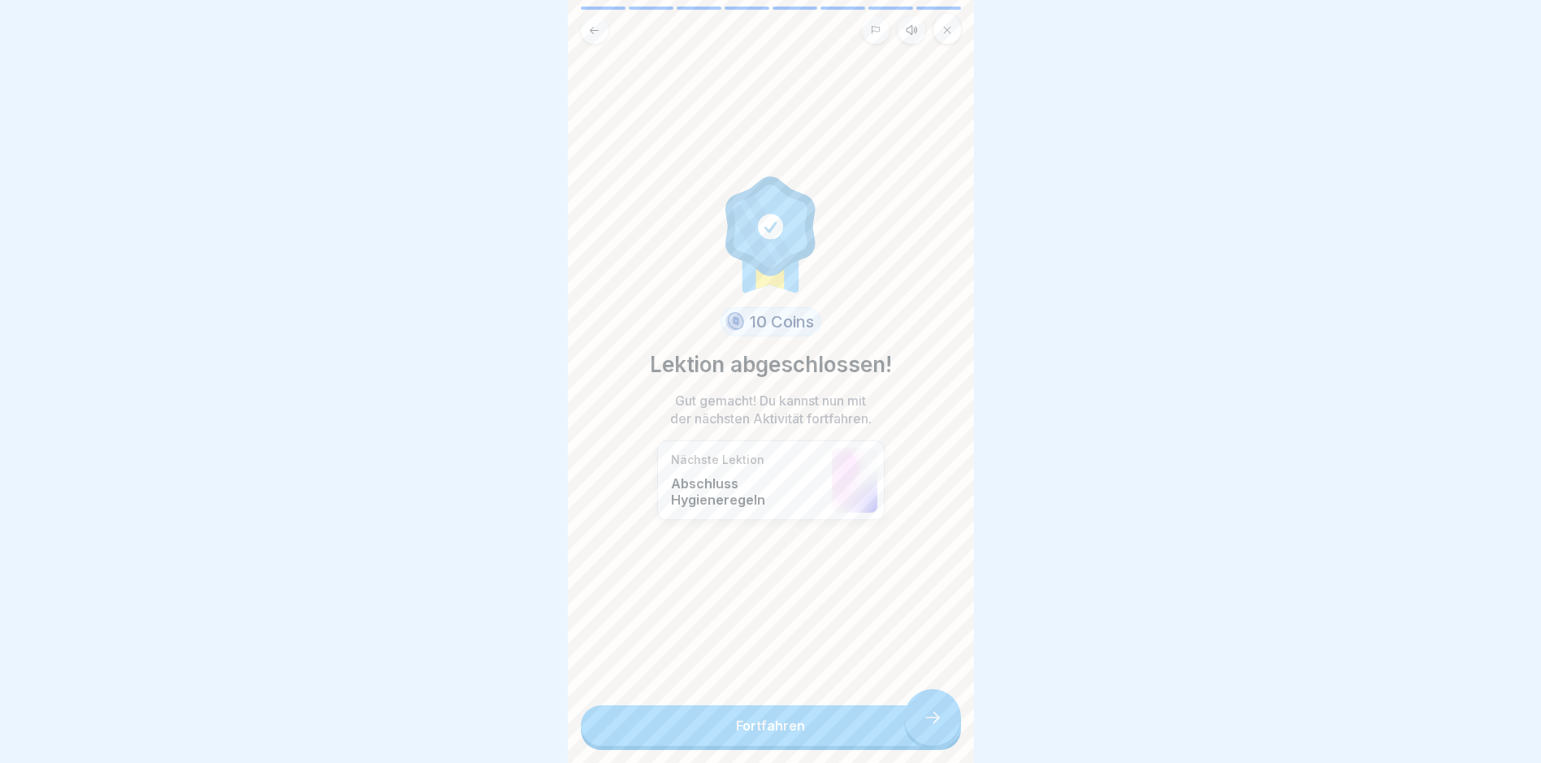
click at [916, 734] on link "Fortfahren" at bounding box center [771, 725] width 380 height 41
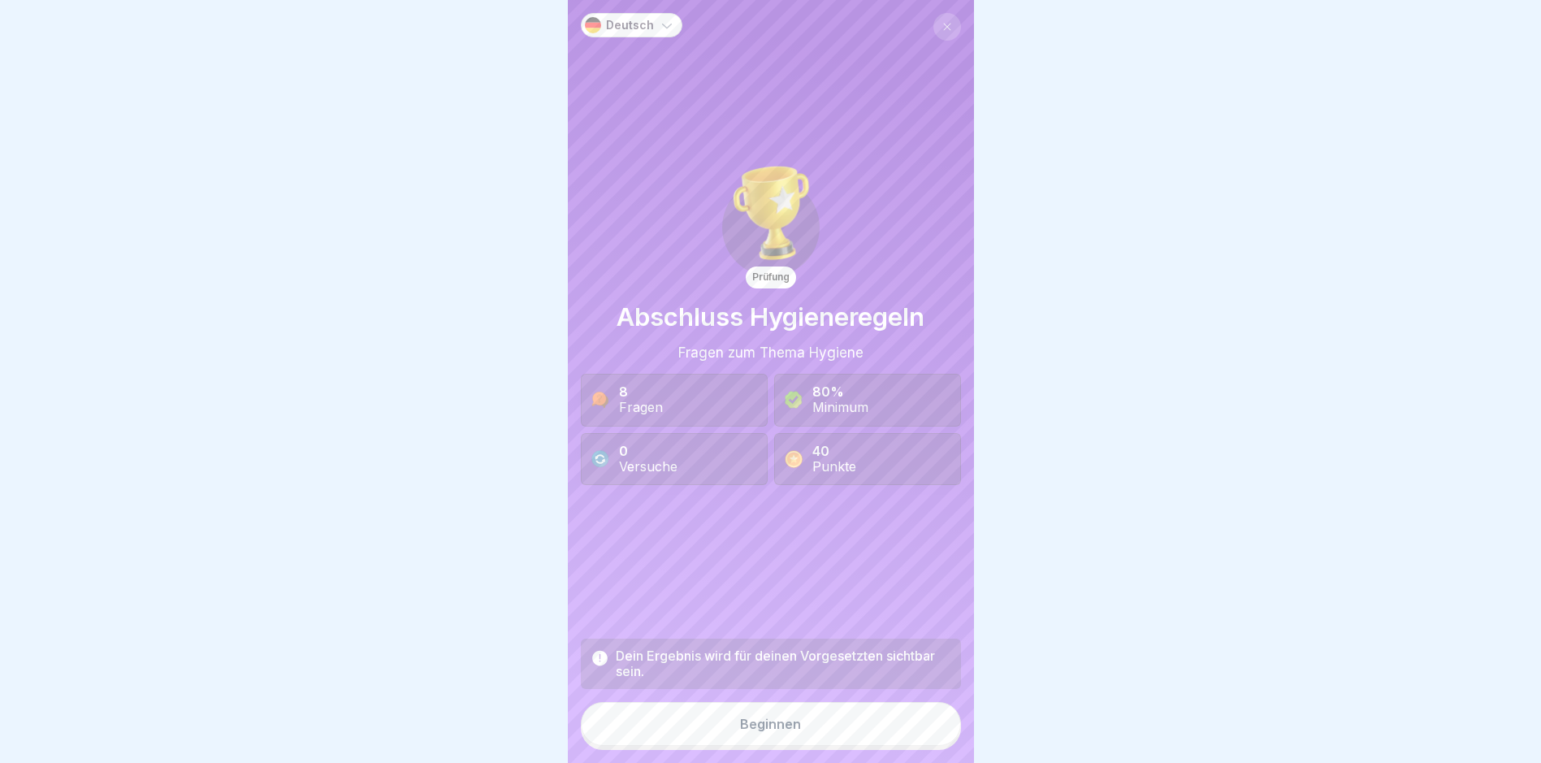
click at [907, 733] on button "Beginnen" at bounding box center [771, 724] width 380 height 44
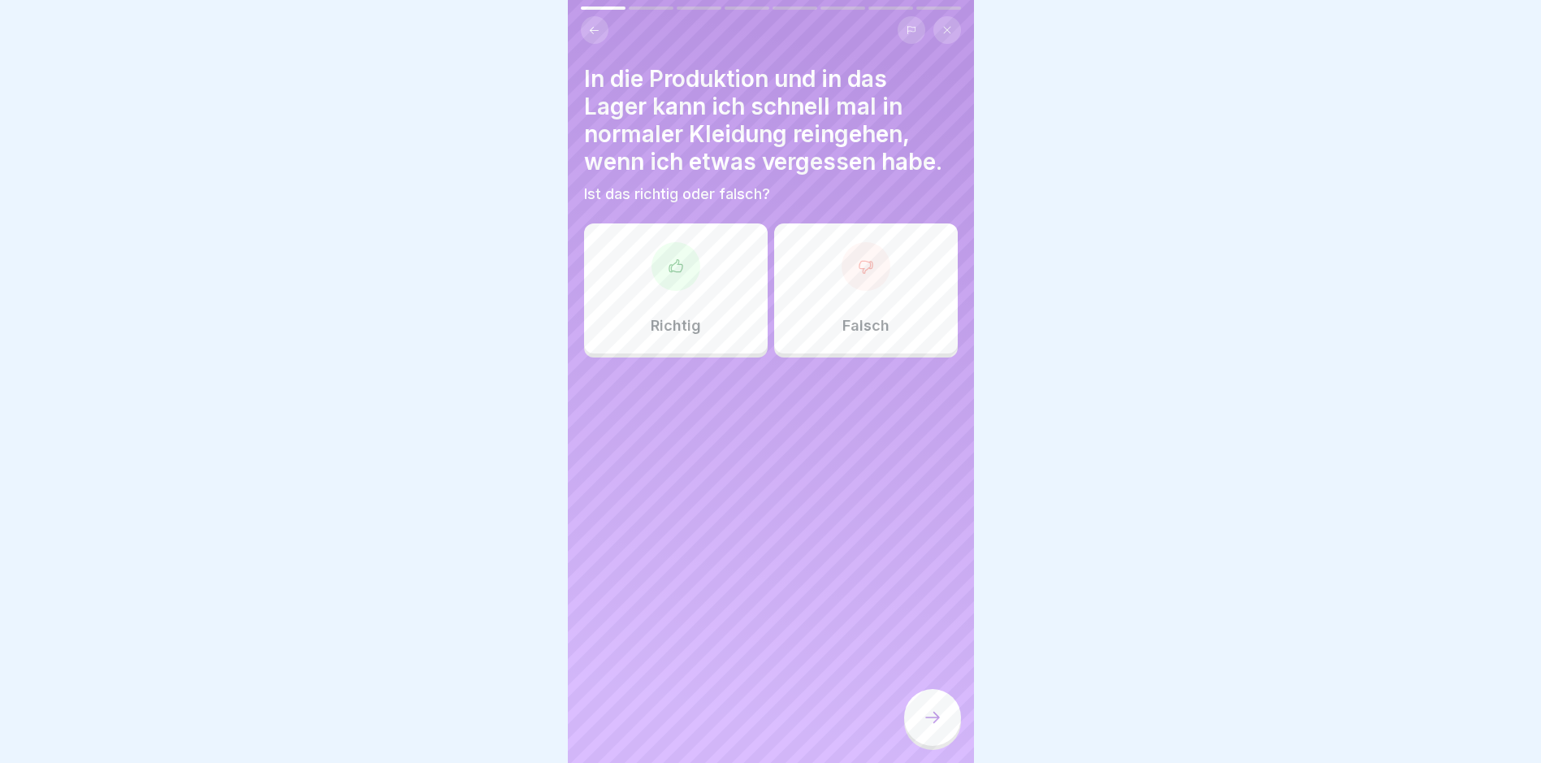
click at [869, 308] on div "Falsch" at bounding box center [866, 288] width 184 height 130
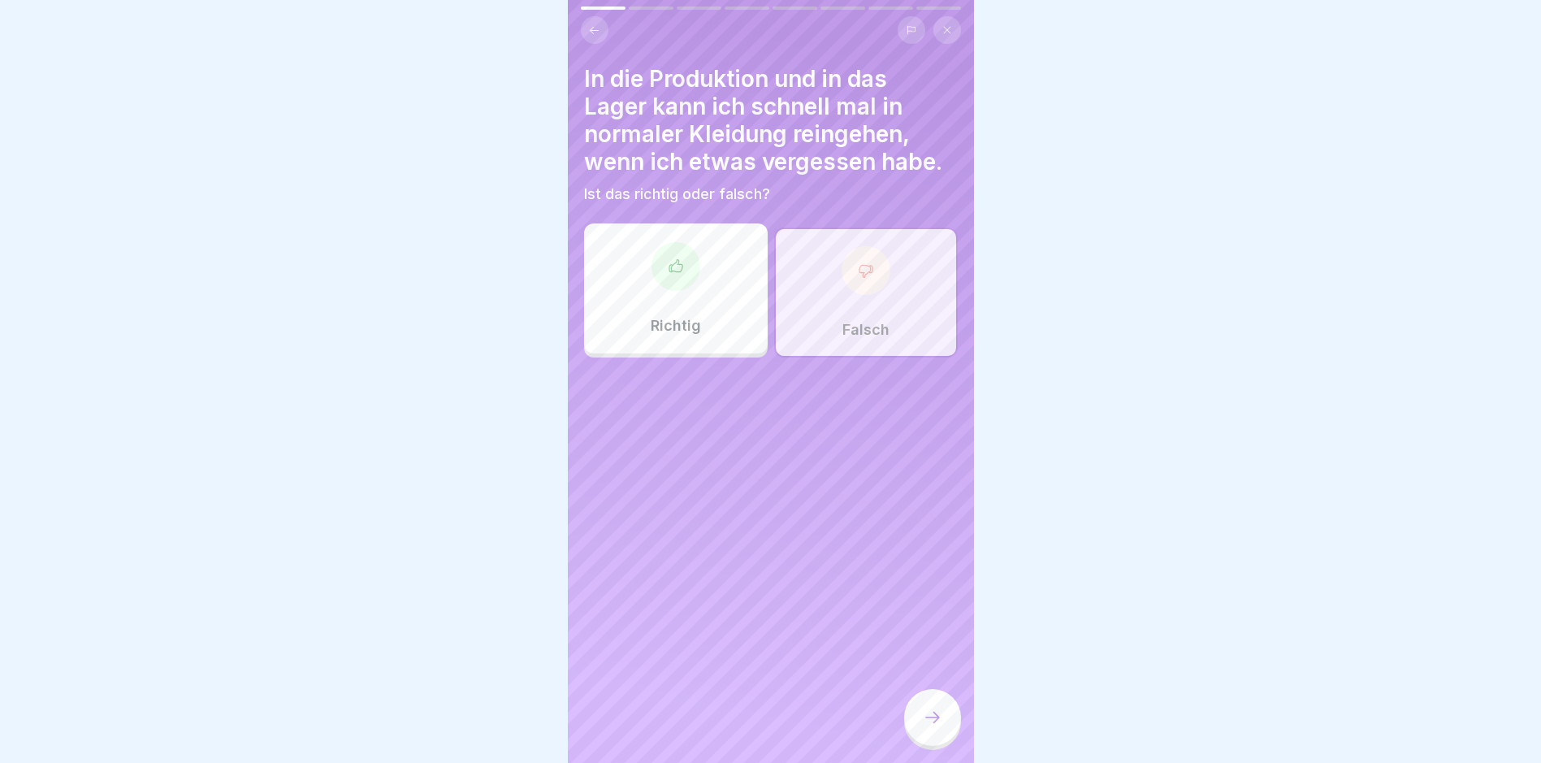
click at [936, 716] on div at bounding box center [932, 717] width 57 height 57
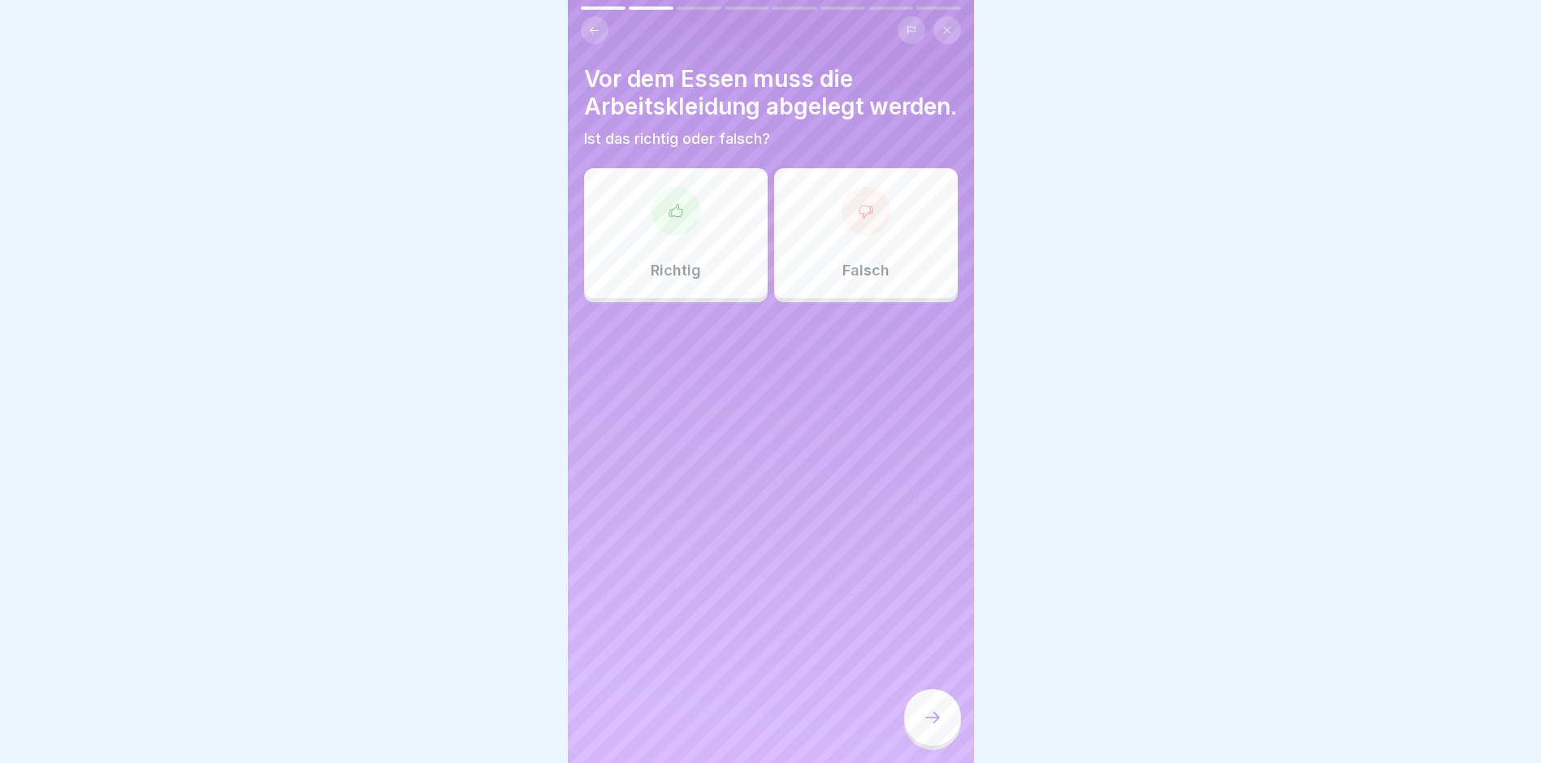
click at [693, 236] on div at bounding box center [676, 211] width 49 height 49
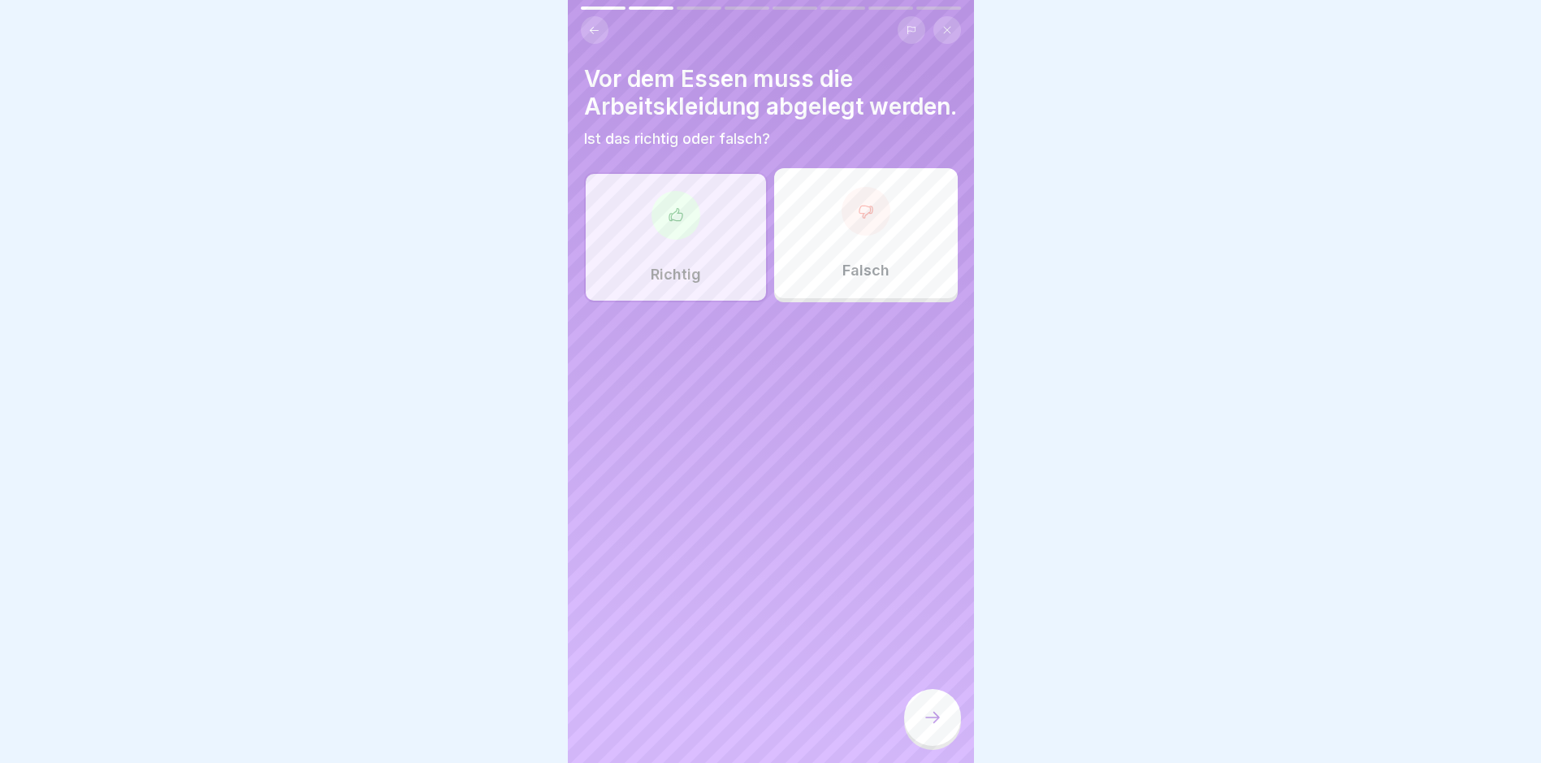
click at [951, 734] on div at bounding box center [932, 717] width 57 height 57
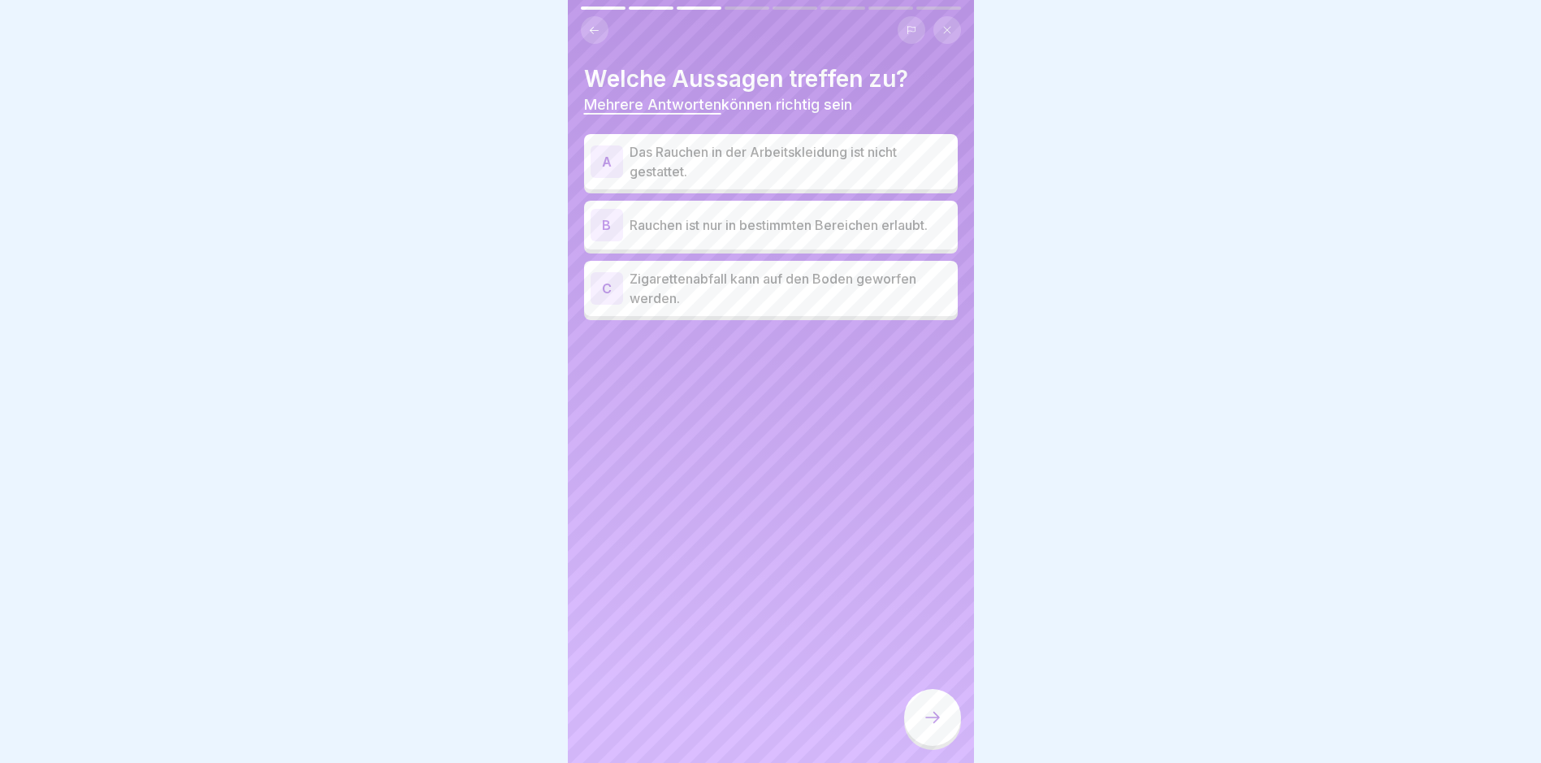
click at [732, 175] on p "Das Rauchen in der Arbeitskleidung ist nicht gestattet." at bounding box center [791, 161] width 322 height 39
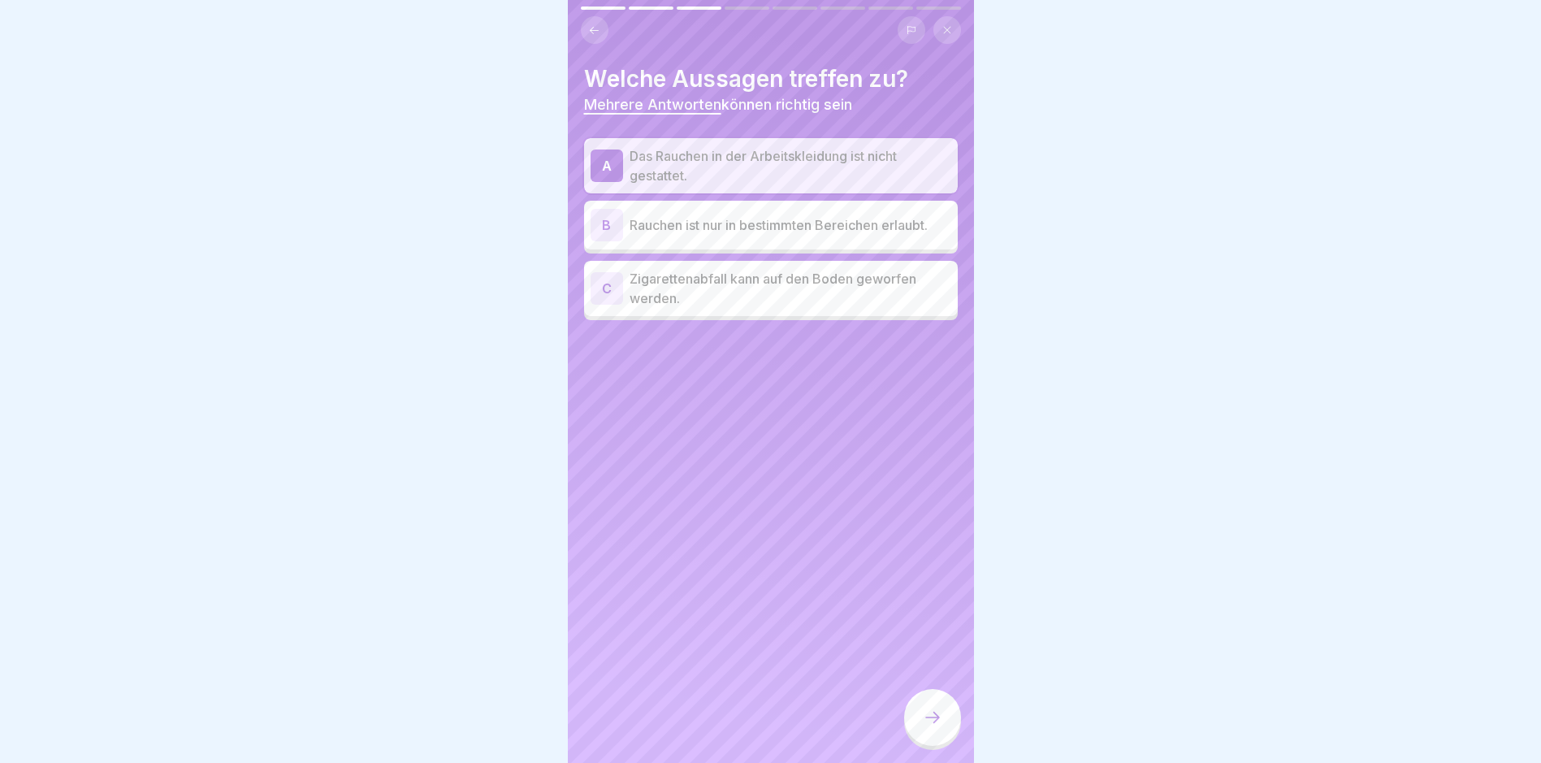
click at [731, 223] on p "Rauchen ist nur in bestimmten Bereichen erlaubt." at bounding box center [791, 224] width 322 height 19
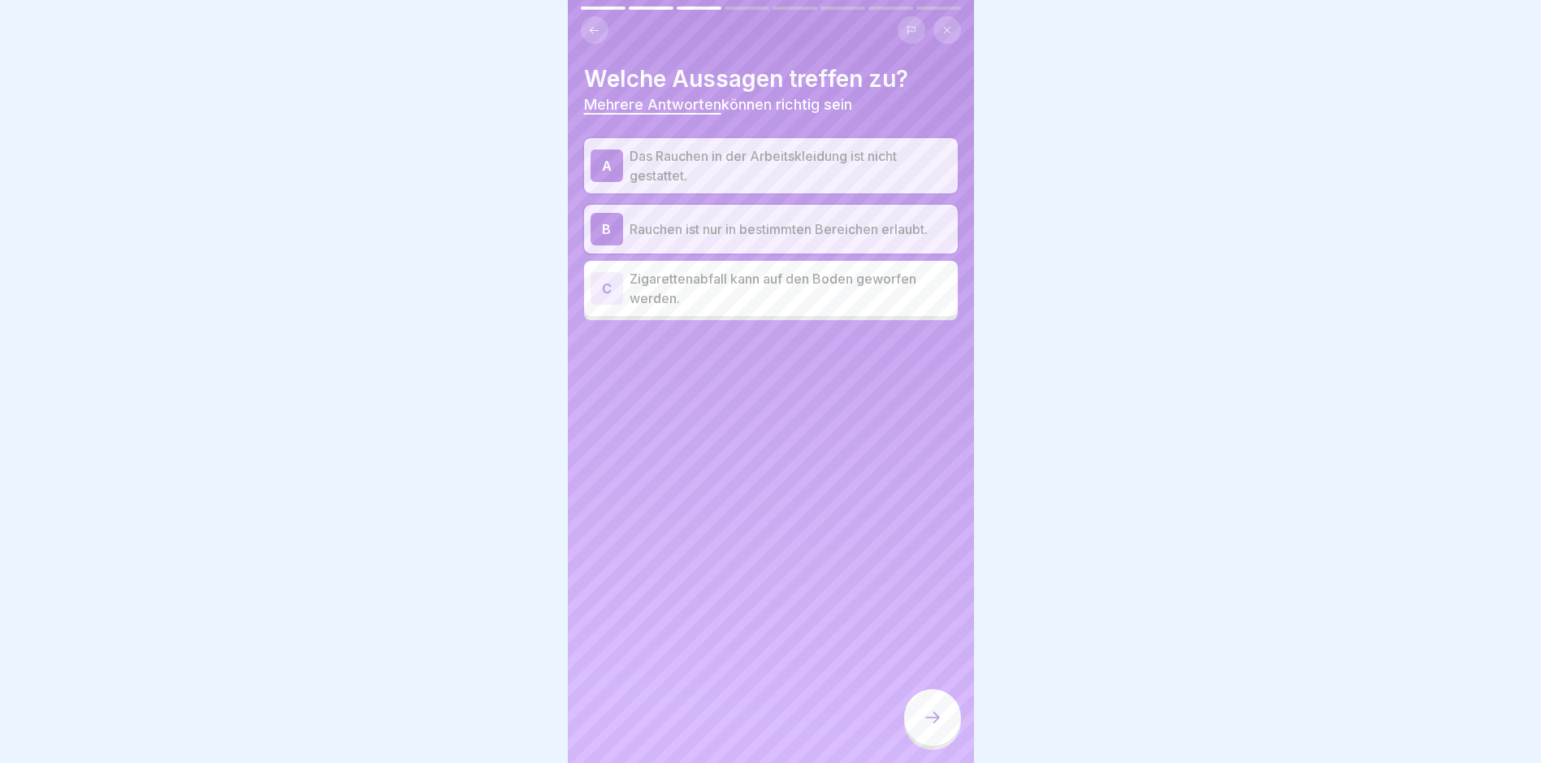
click at [912, 726] on div at bounding box center [932, 717] width 57 height 57
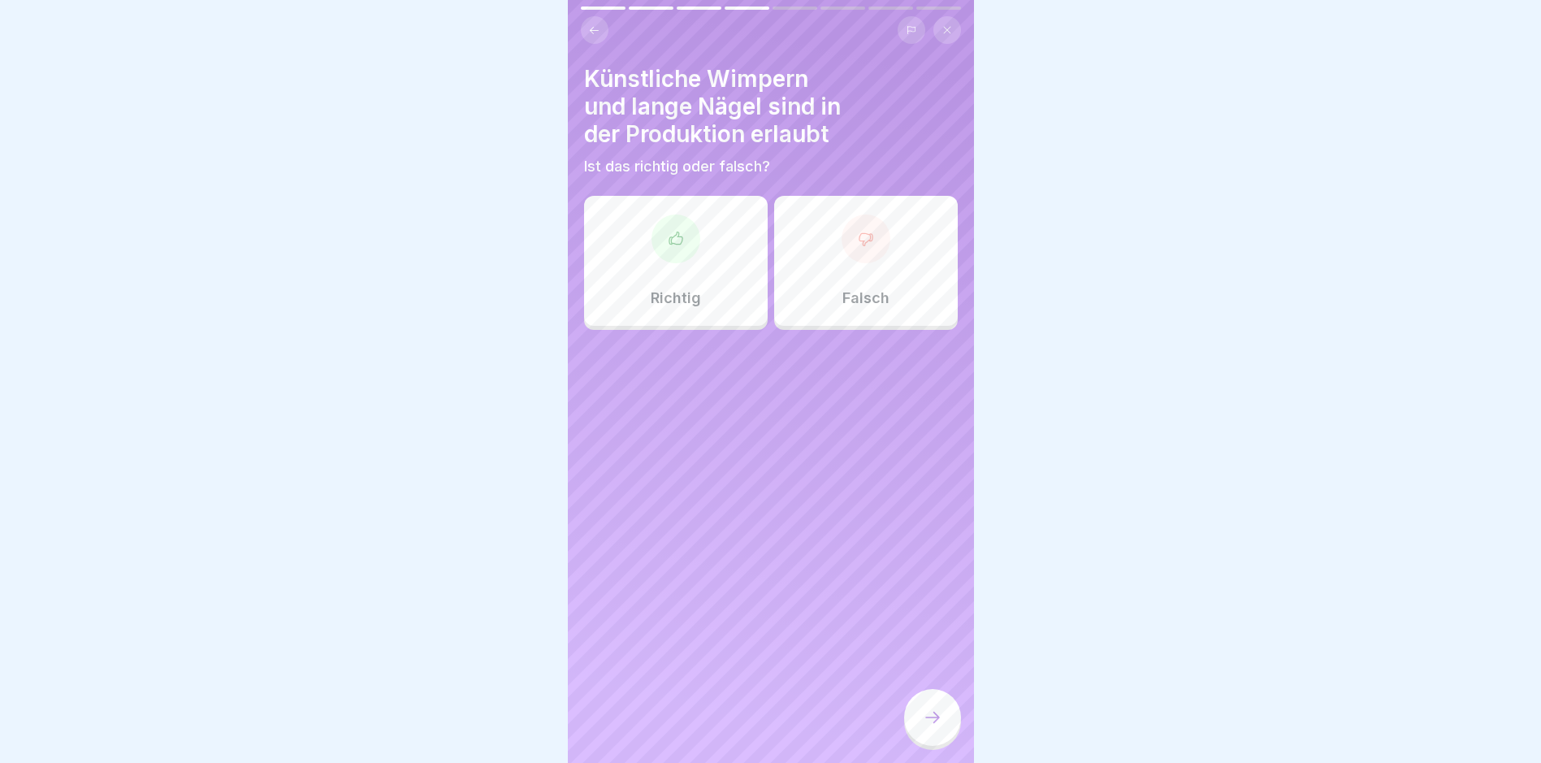
click at [856, 268] on div "Falsch" at bounding box center [866, 261] width 184 height 130
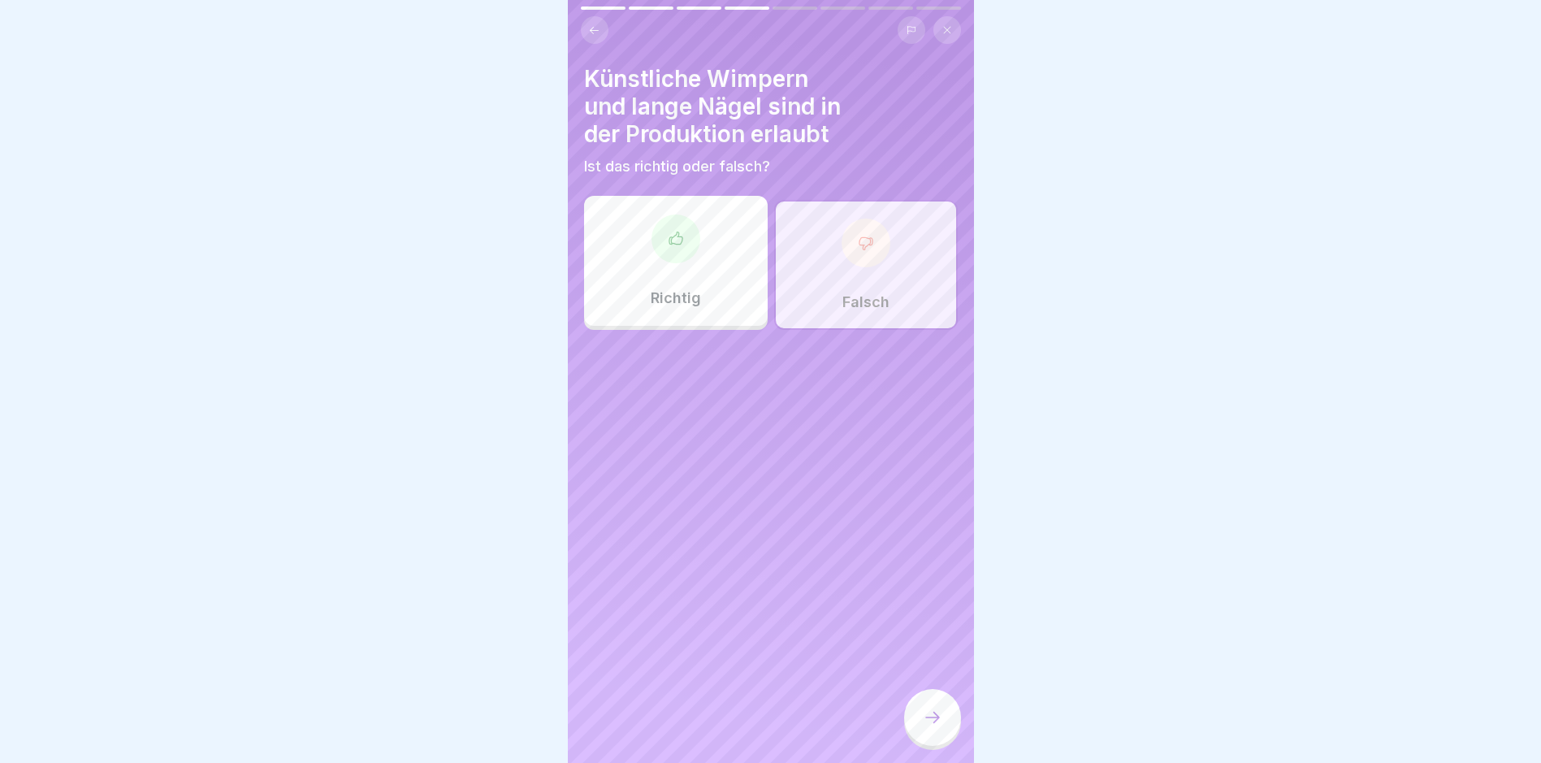
click at [921, 736] on div at bounding box center [932, 717] width 57 height 57
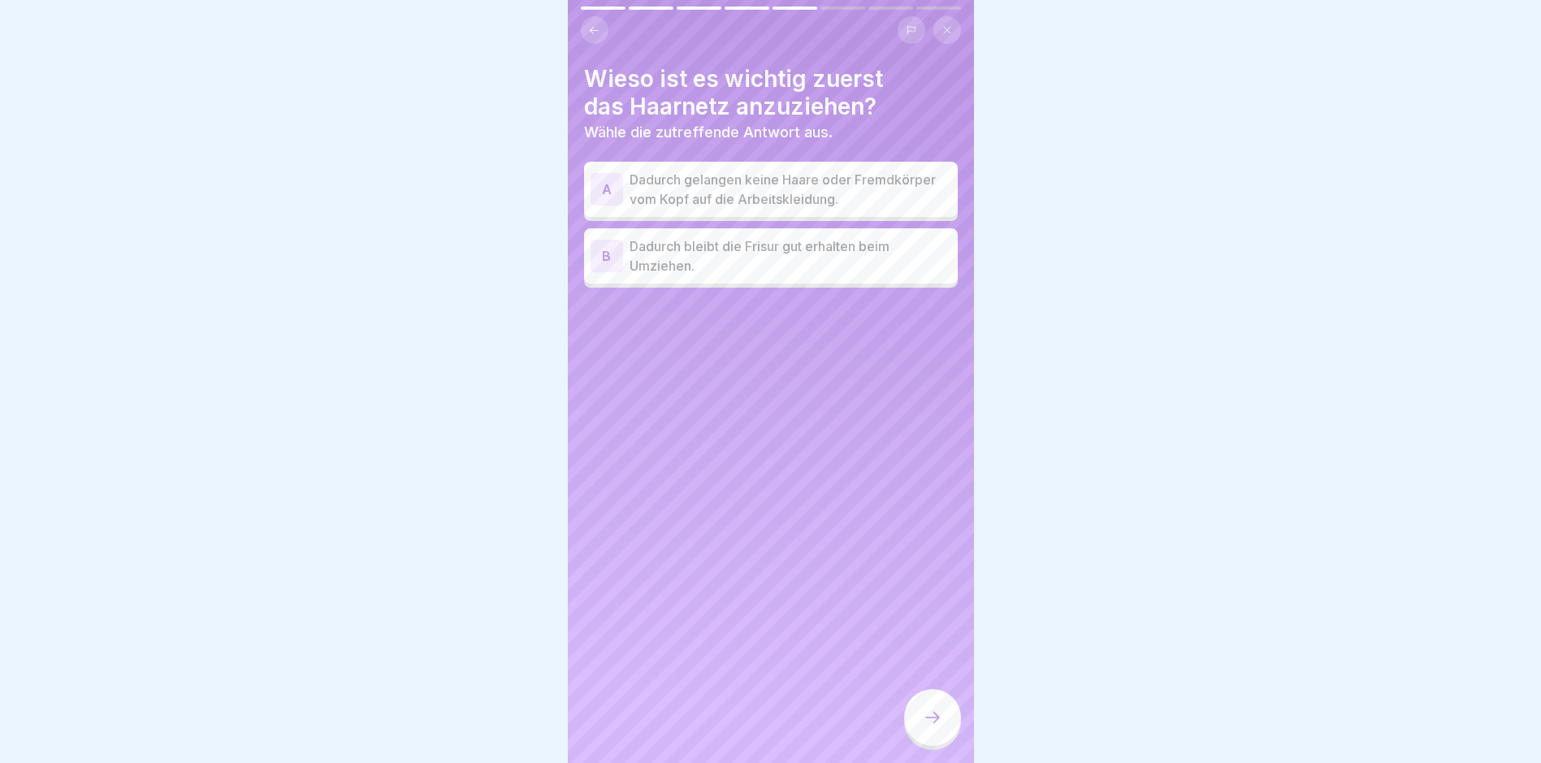
click at [799, 202] on p "Dadurch gelangen keine Haare oder Fremdkörper vom Kopf auf die Arbeitskleidung." at bounding box center [791, 189] width 322 height 39
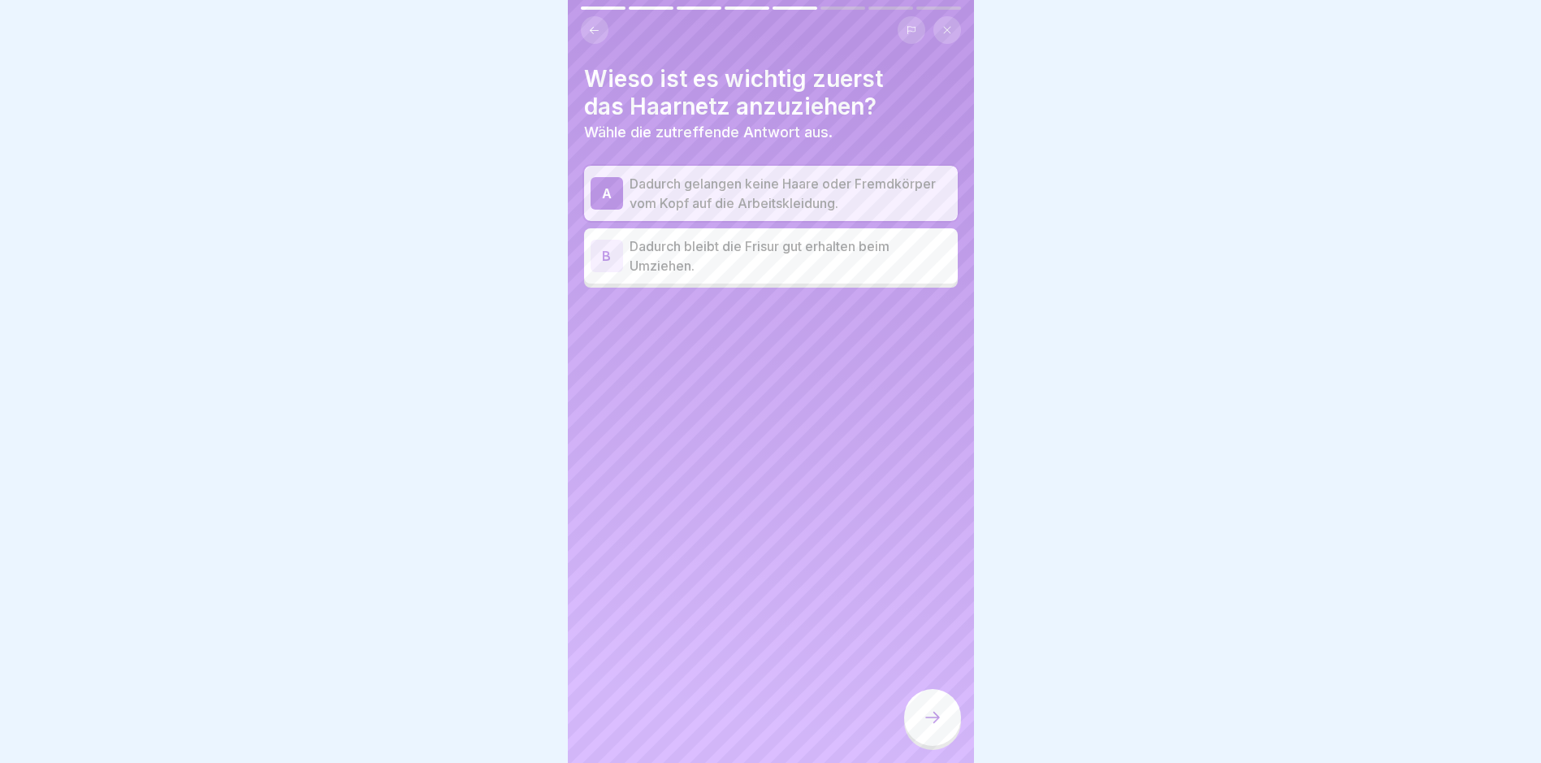
click at [921, 716] on div at bounding box center [932, 717] width 57 height 57
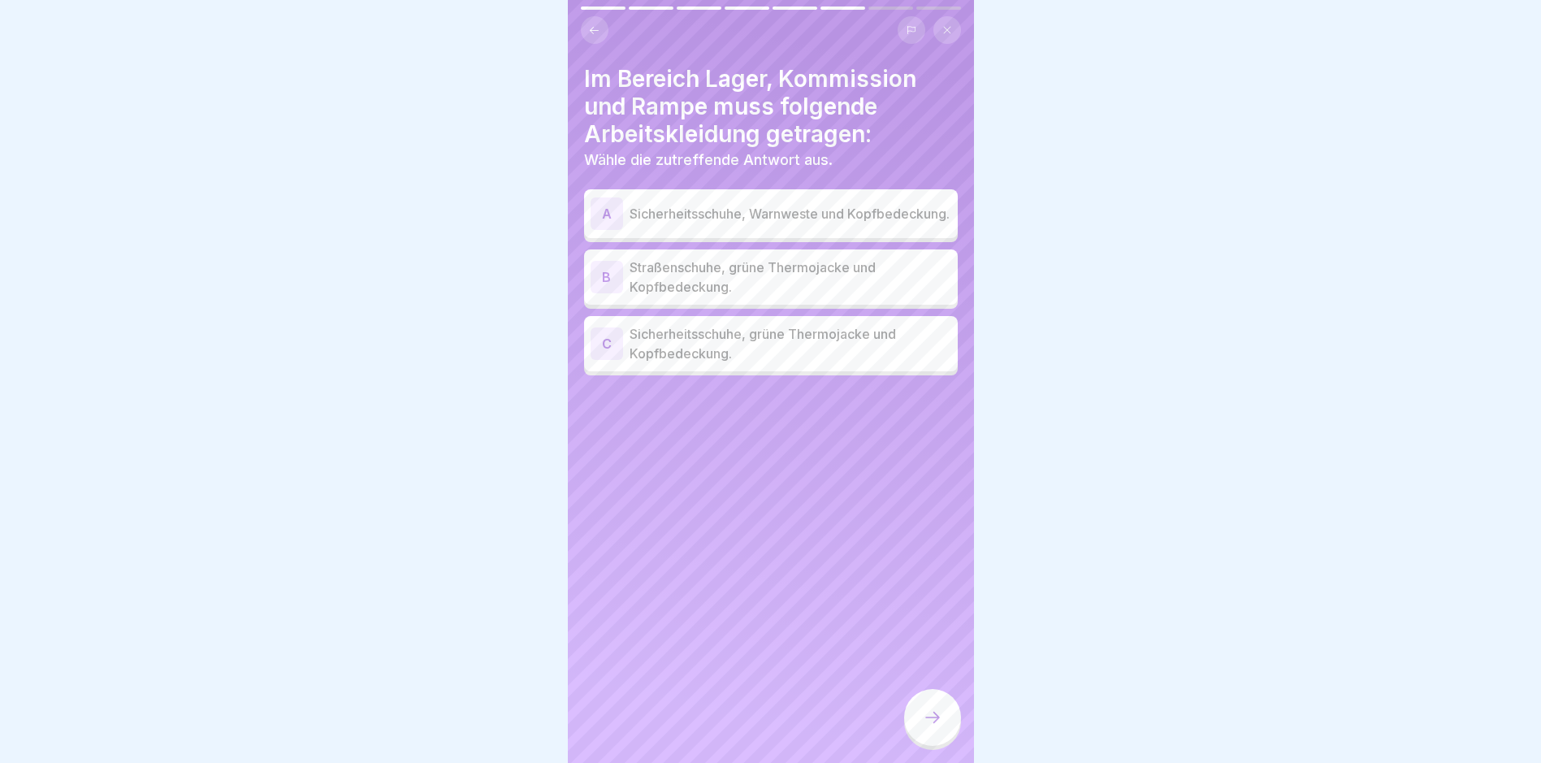
click at [752, 357] on p "Sicherheitsschuhe, grüne Thermojacke und Kopfbedeckung." at bounding box center [791, 343] width 322 height 39
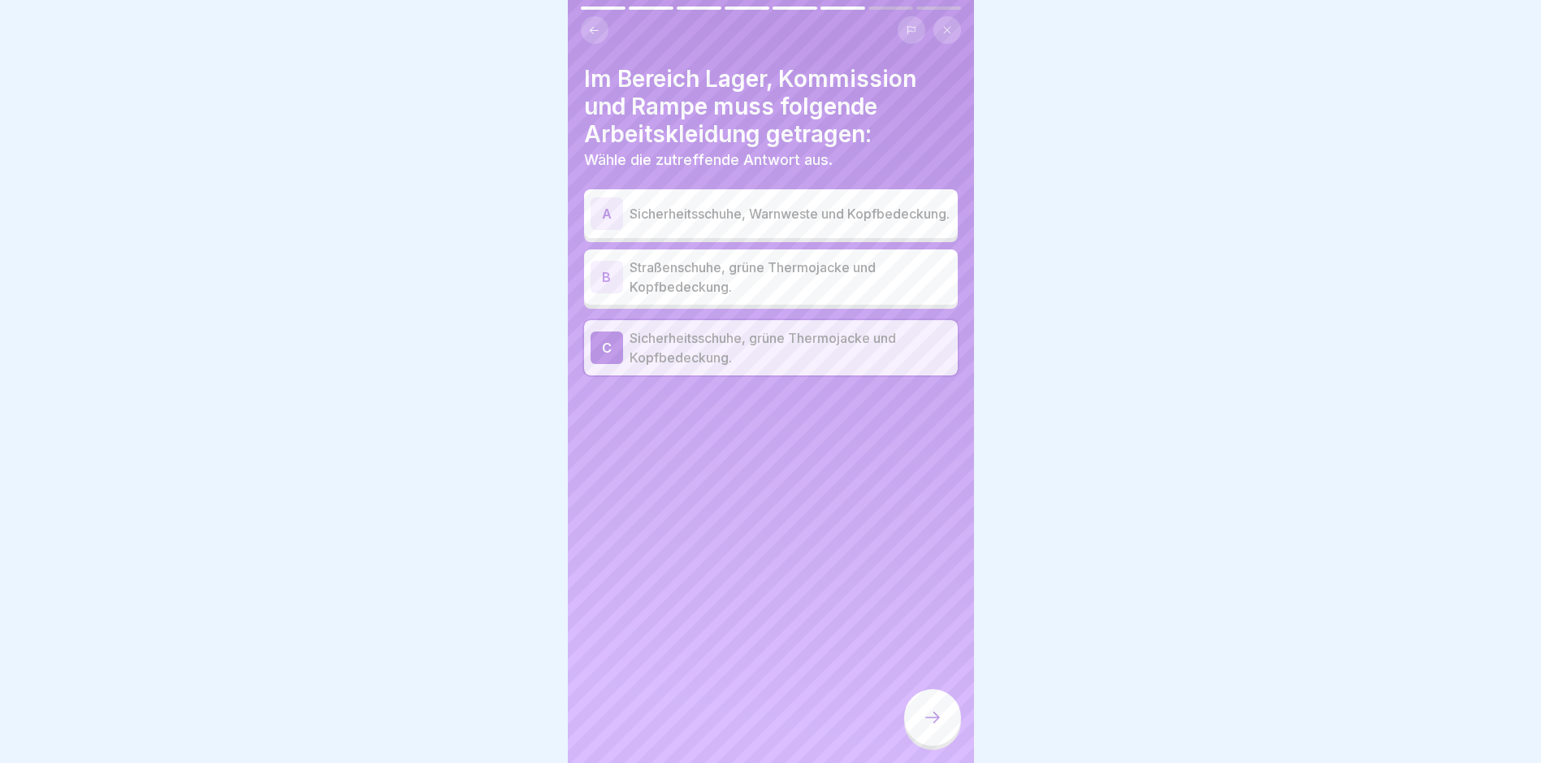
click at [942, 727] on icon at bounding box center [932, 717] width 19 height 19
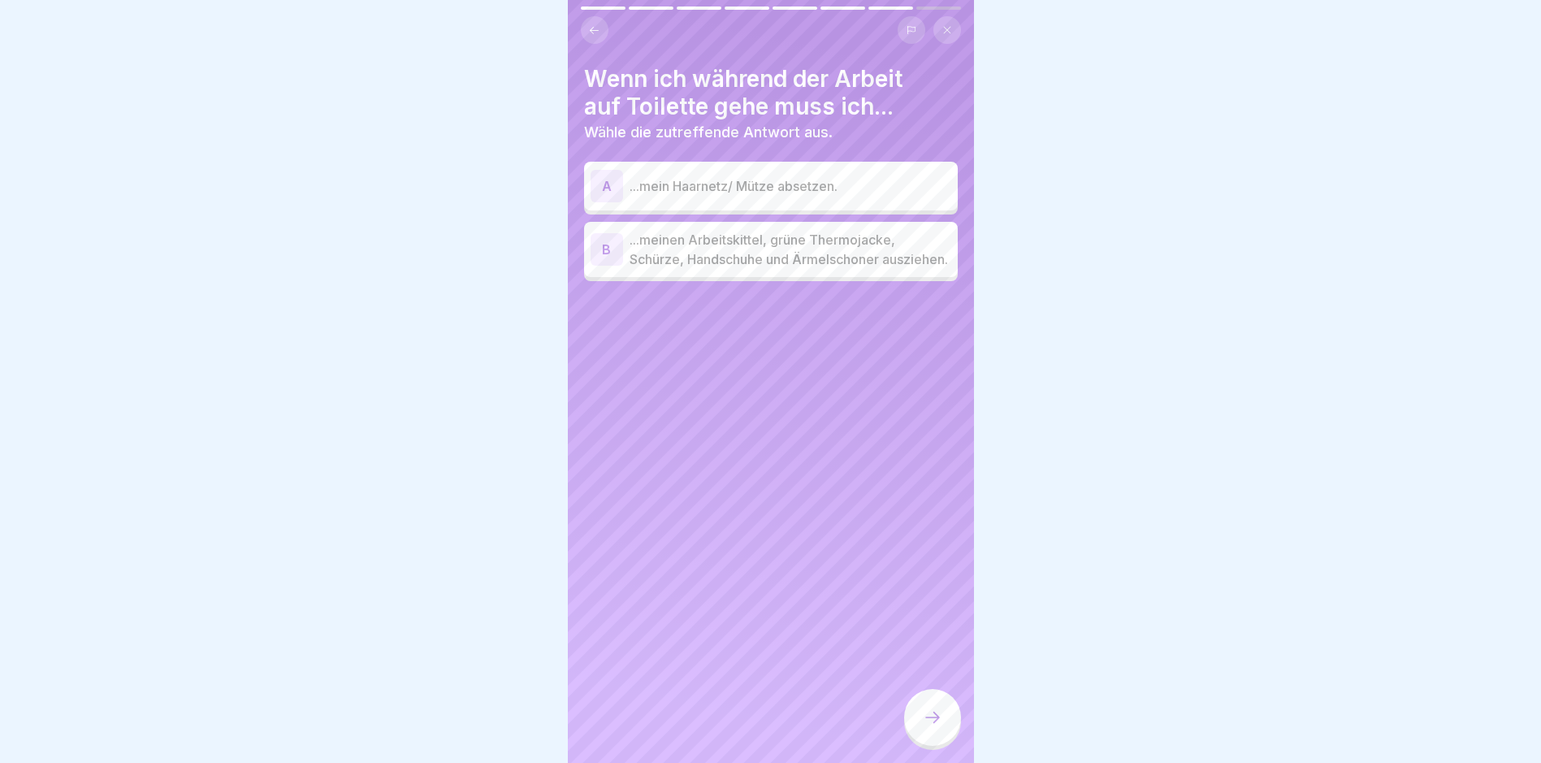
click at [799, 241] on p "...meinen Arbeitskittel, grüne Thermojacke, Schürze, Handschuhe und Ärmelschone…" at bounding box center [791, 249] width 322 height 39
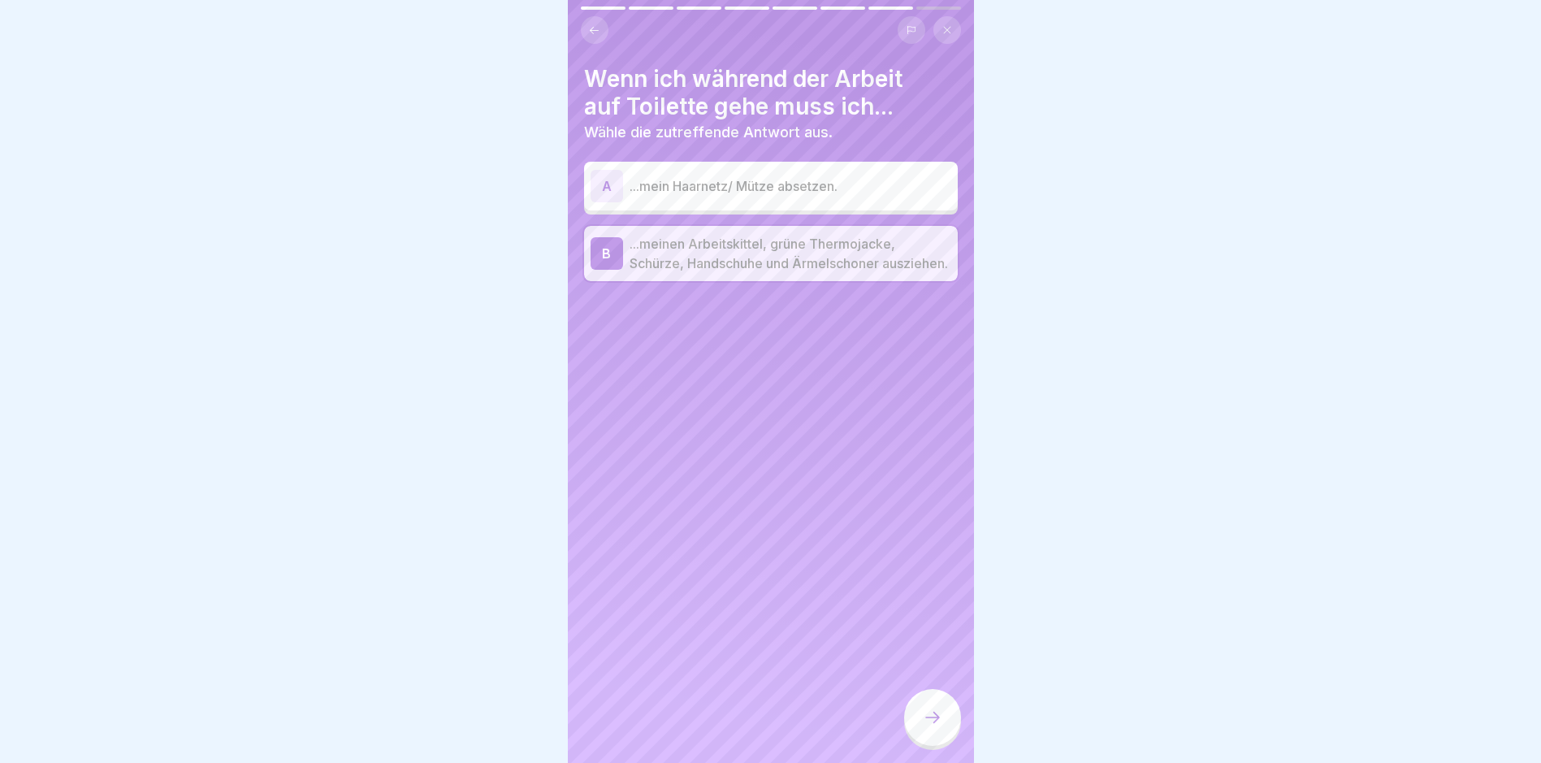
click at [929, 727] on icon at bounding box center [932, 717] width 19 height 19
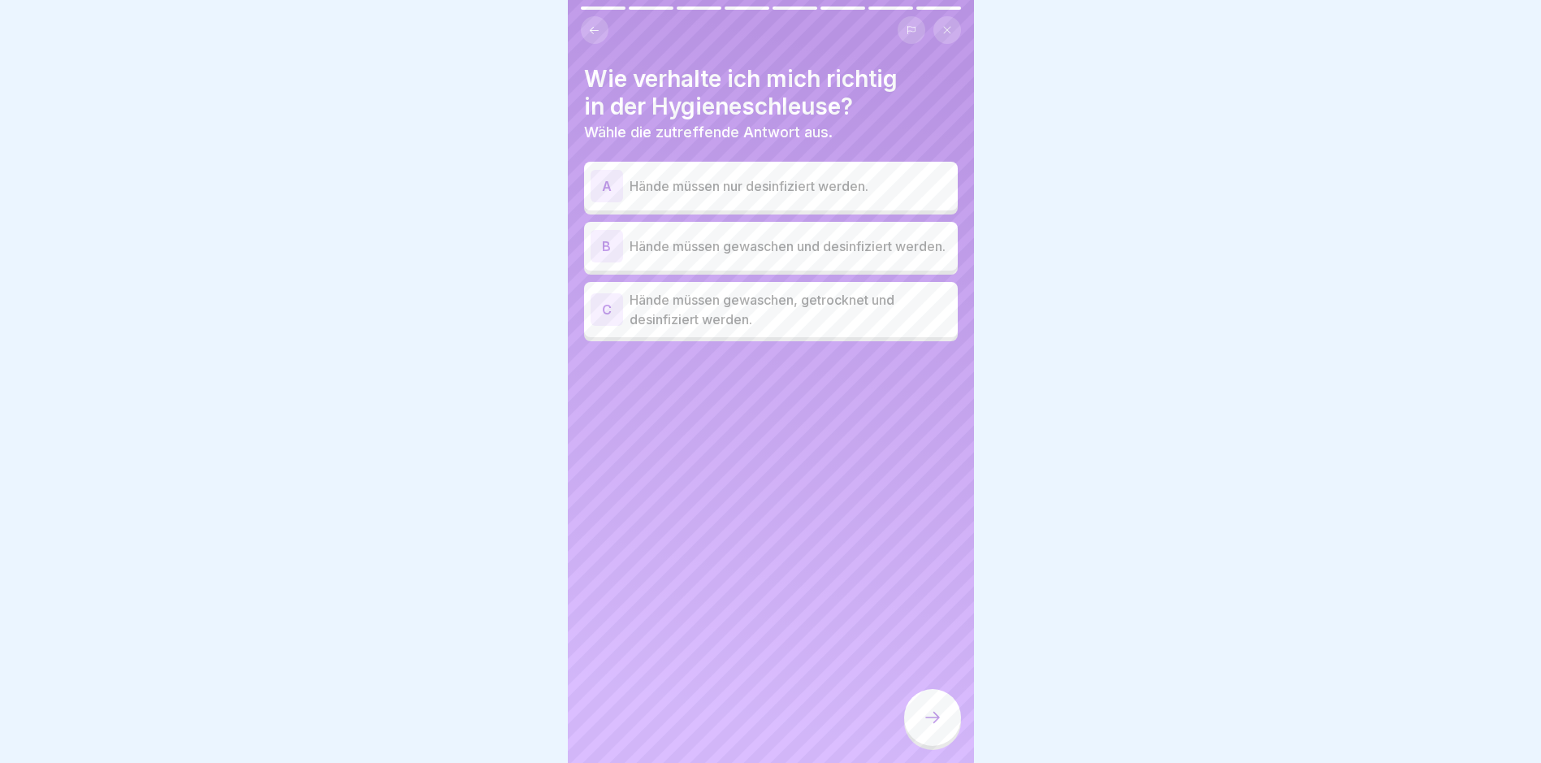
click at [750, 252] on p "Hände müssen gewaschen und desinfiziert werden." at bounding box center [791, 245] width 322 height 19
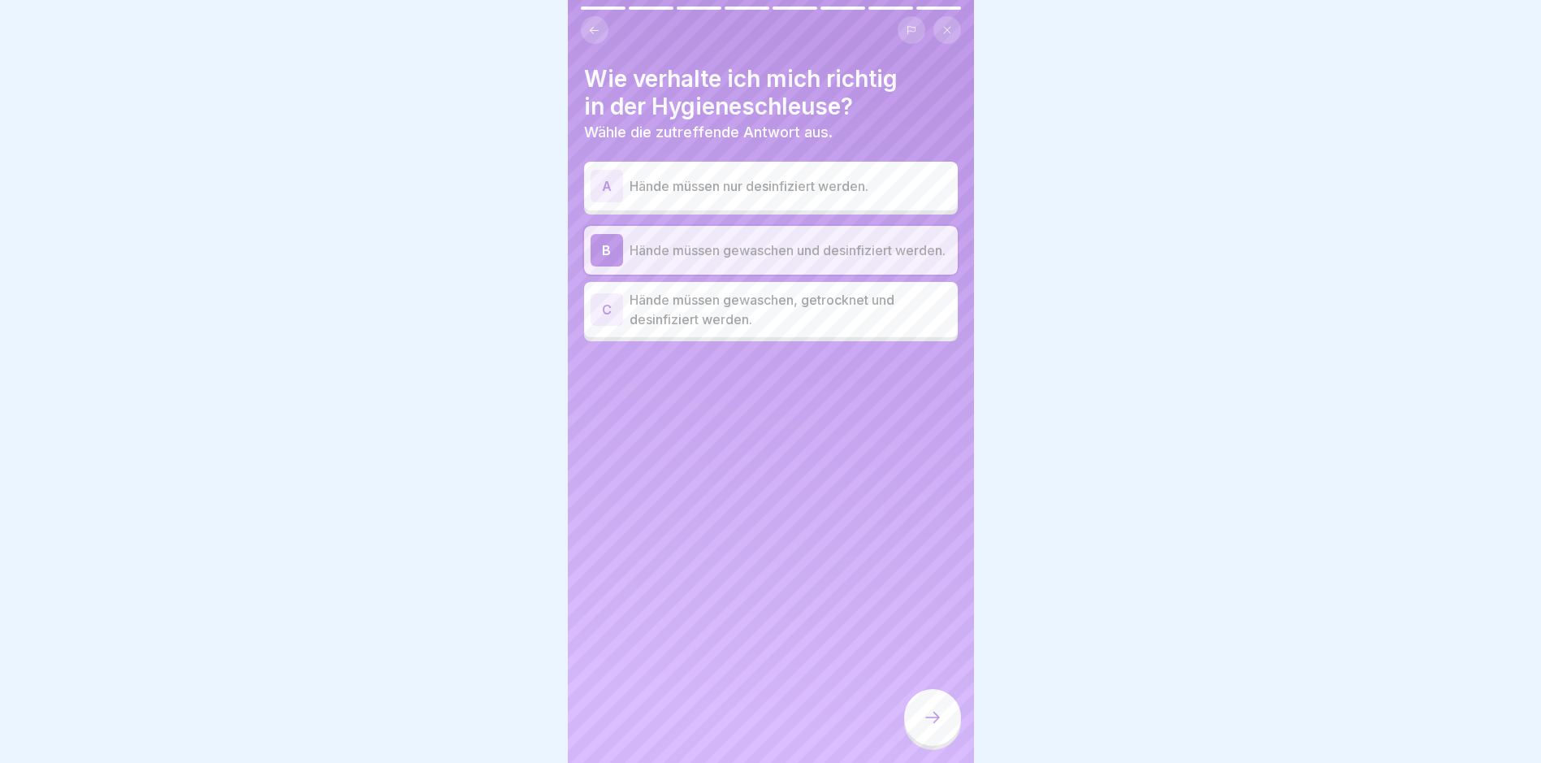
click at [703, 314] on p "Hände müssen gewaschen, getrocknet und desinfiziert werden." at bounding box center [791, 309] width 322 height 39
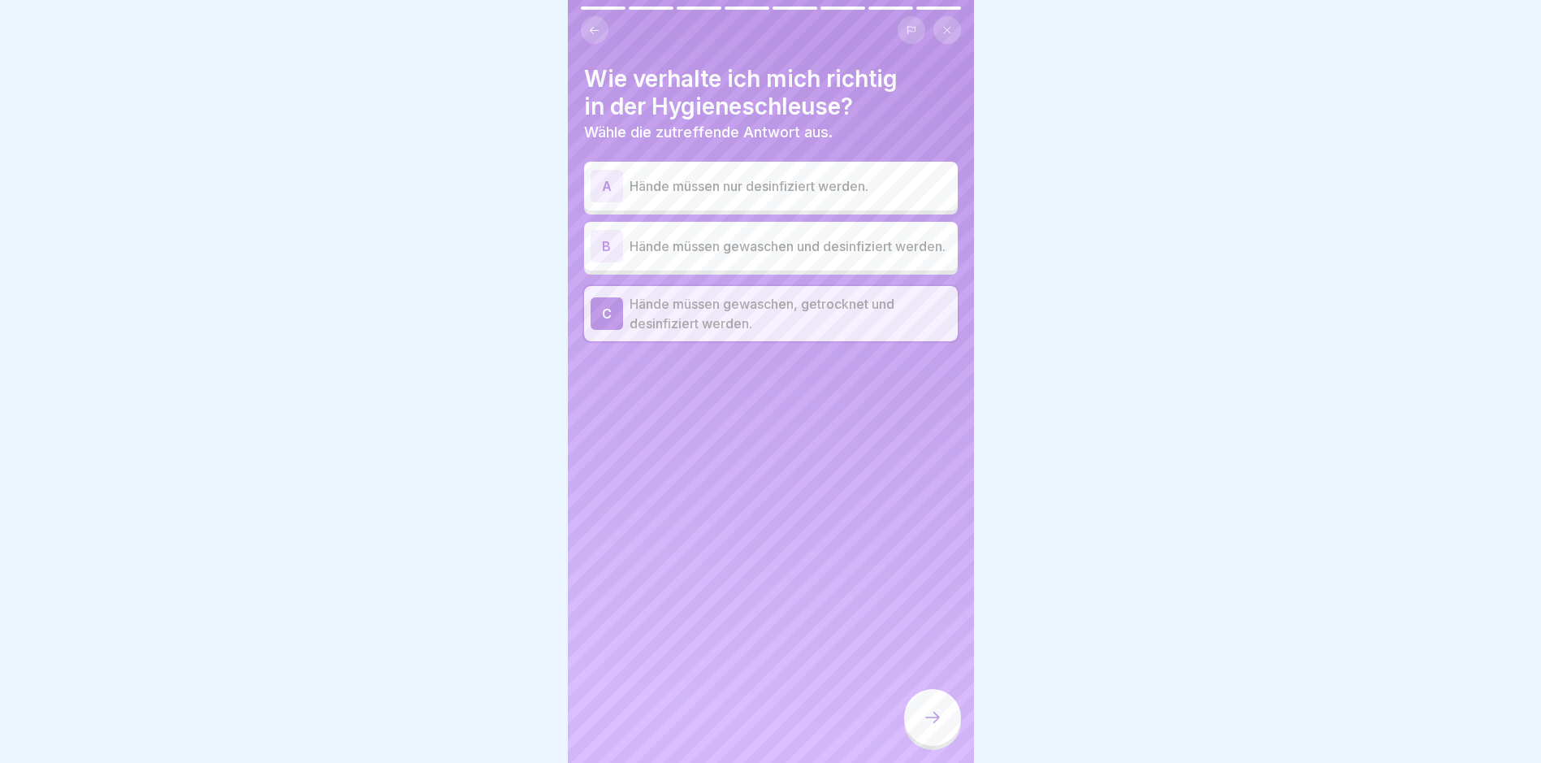
click at [929, 715] on div at bounding box center [932, 717] width 57 height 57
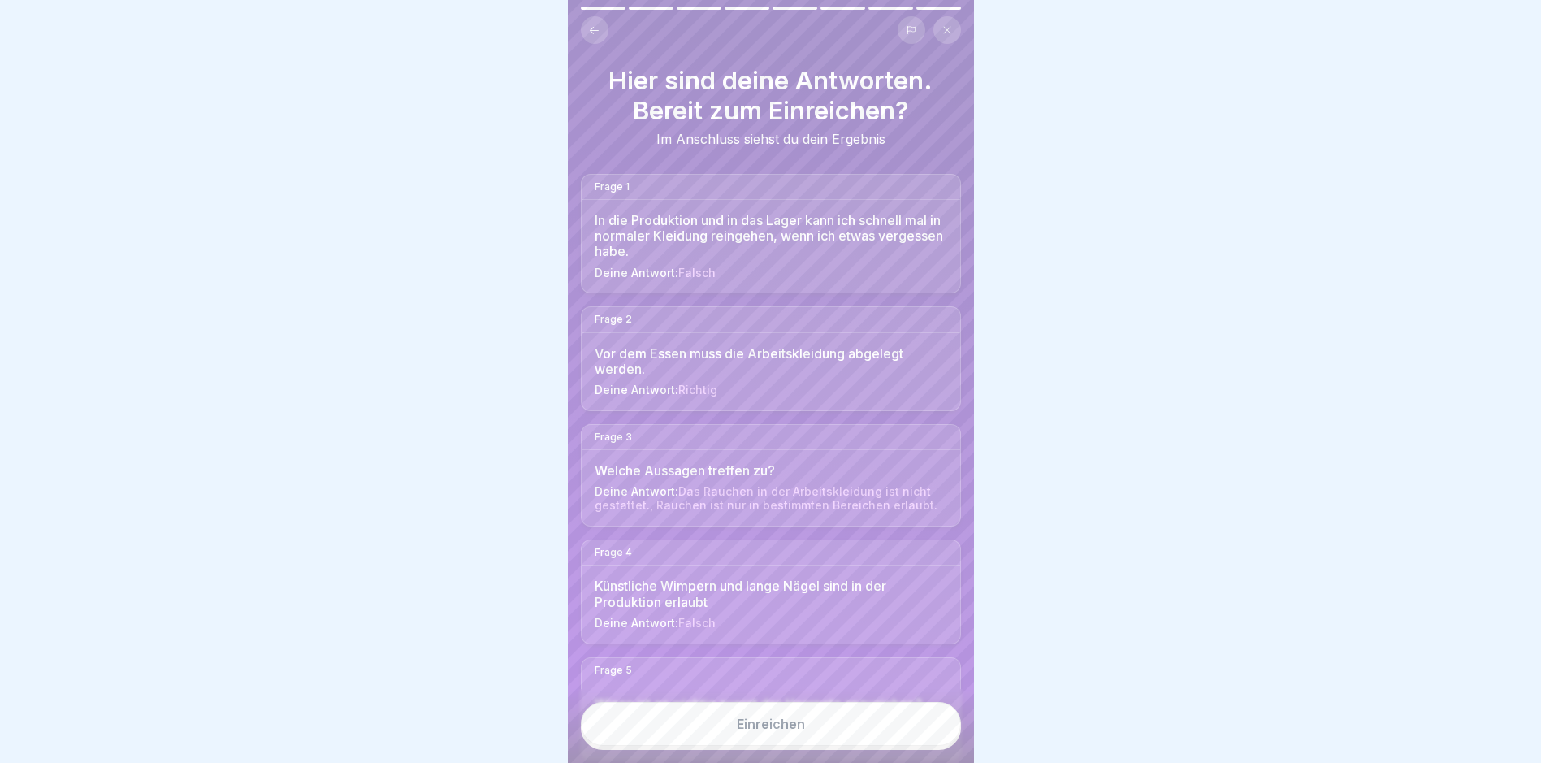
click at [842, 760] on div "Einreichen" at bounding box center [771, 726] width 406 height 74
click at [845, 746] on button "Einreichen" at bounding box center [771, 724] width 380 height 44
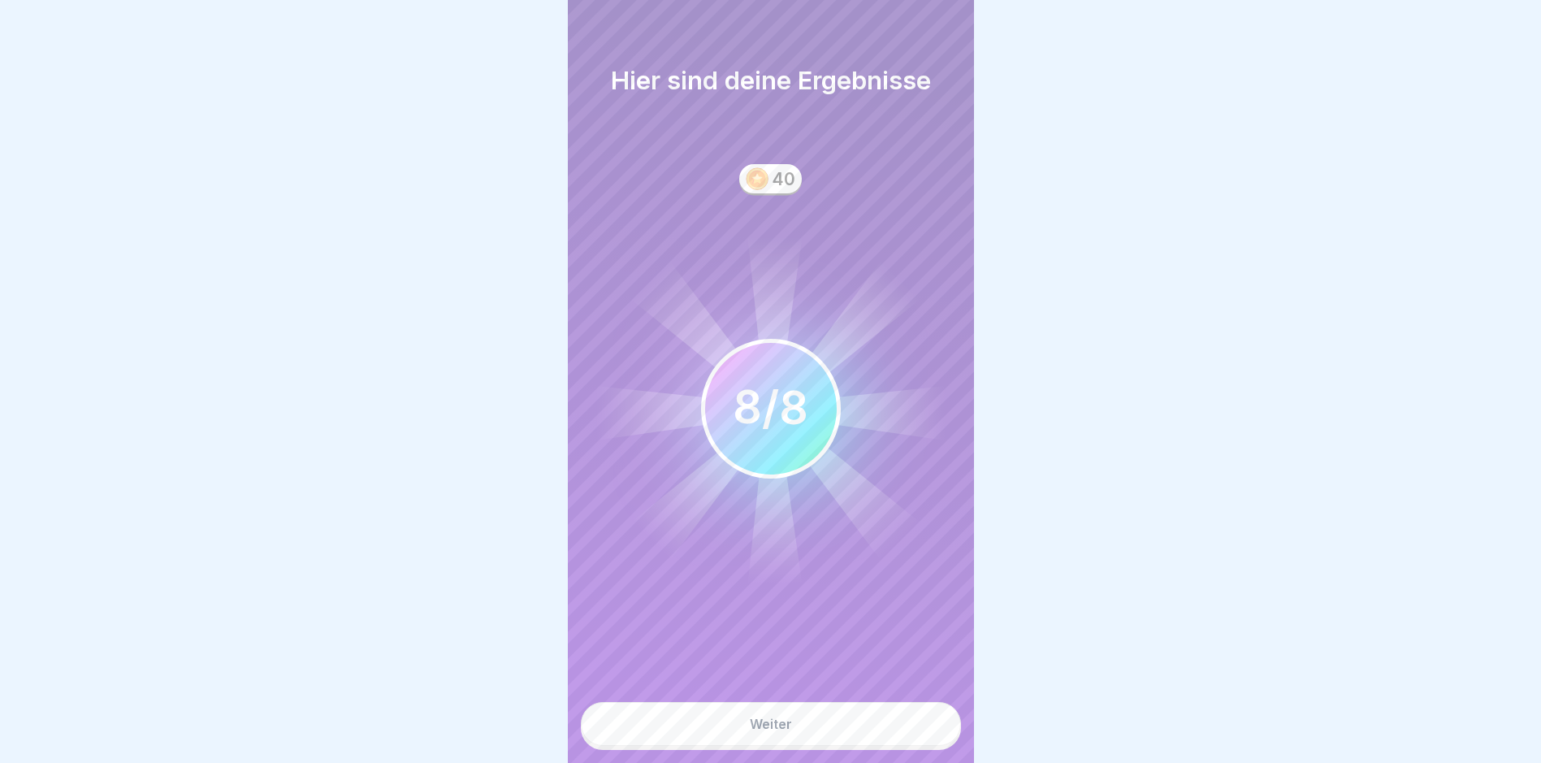
click at [846, 746] on button "Weiter" at bounding box center [771, 724] width 380 height 44
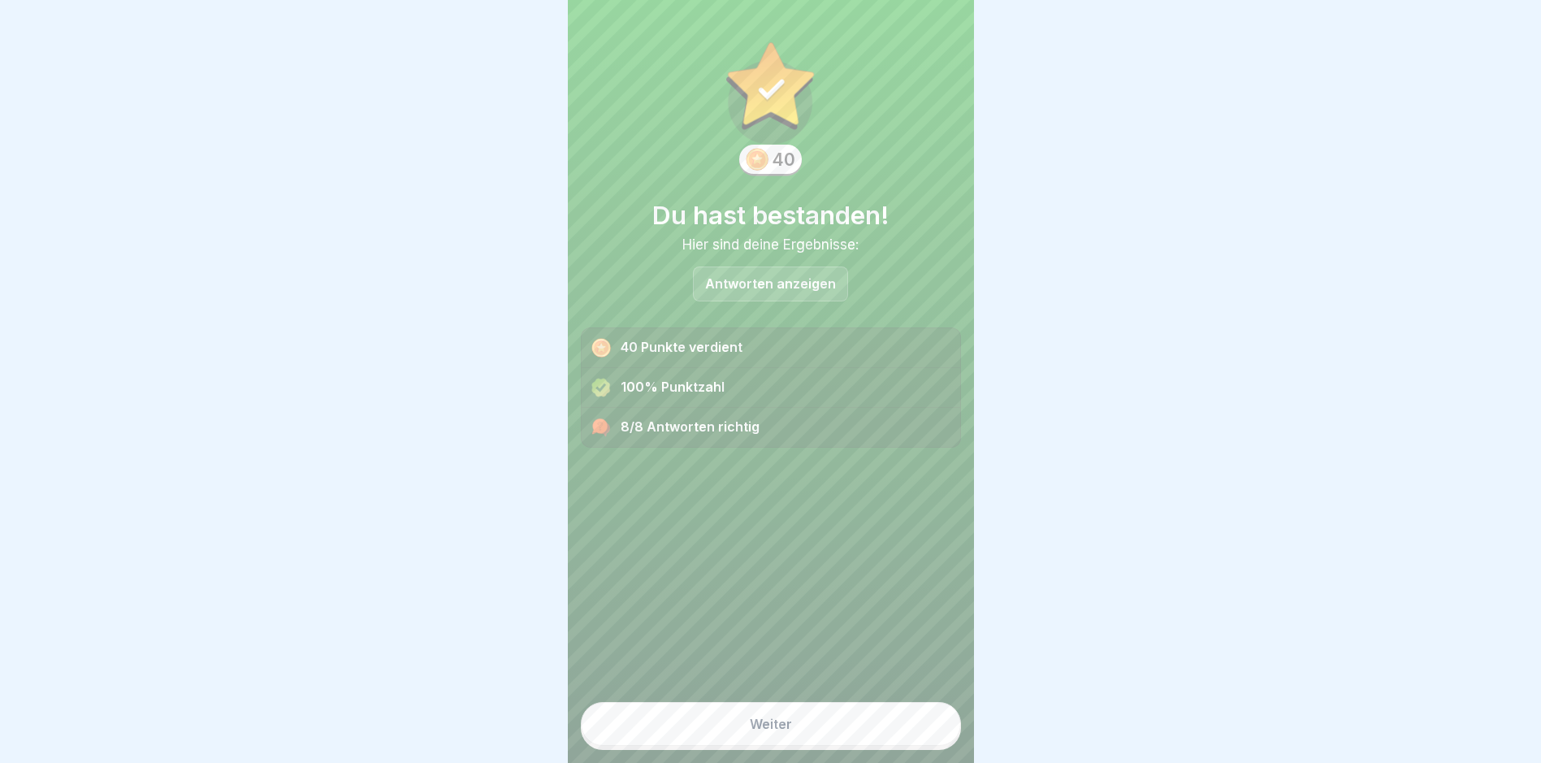
click at [842, 746] on button "Weiter" at bounding box center [771, 724] width 380 height 44
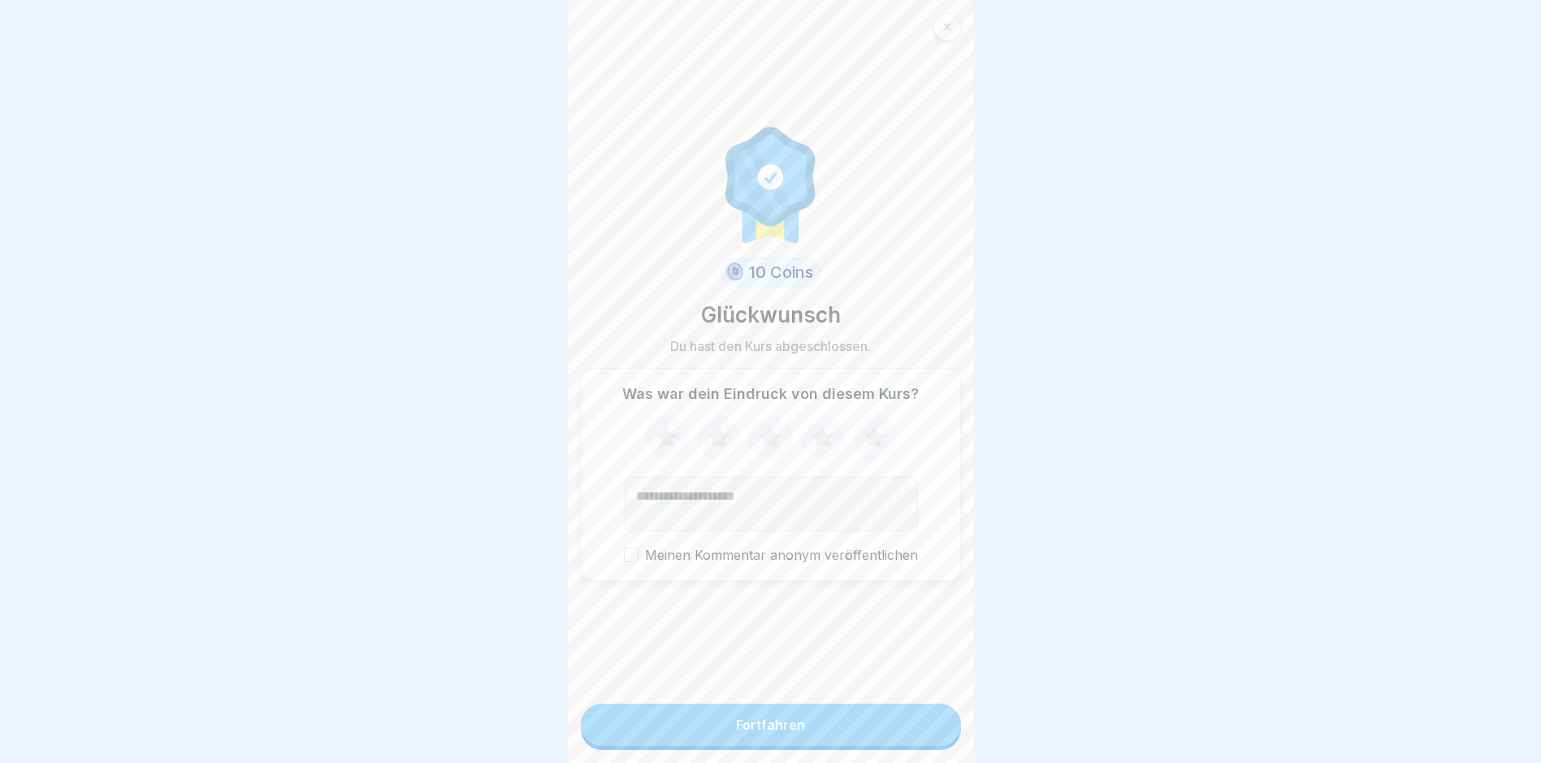
click at [846, 746] on button "Fortfahren" at bounding box center [771, 725] width 380 height 42
click at [847, 746] on button "Fortfahren" at bounding box center [771, 725] width 380 height 42
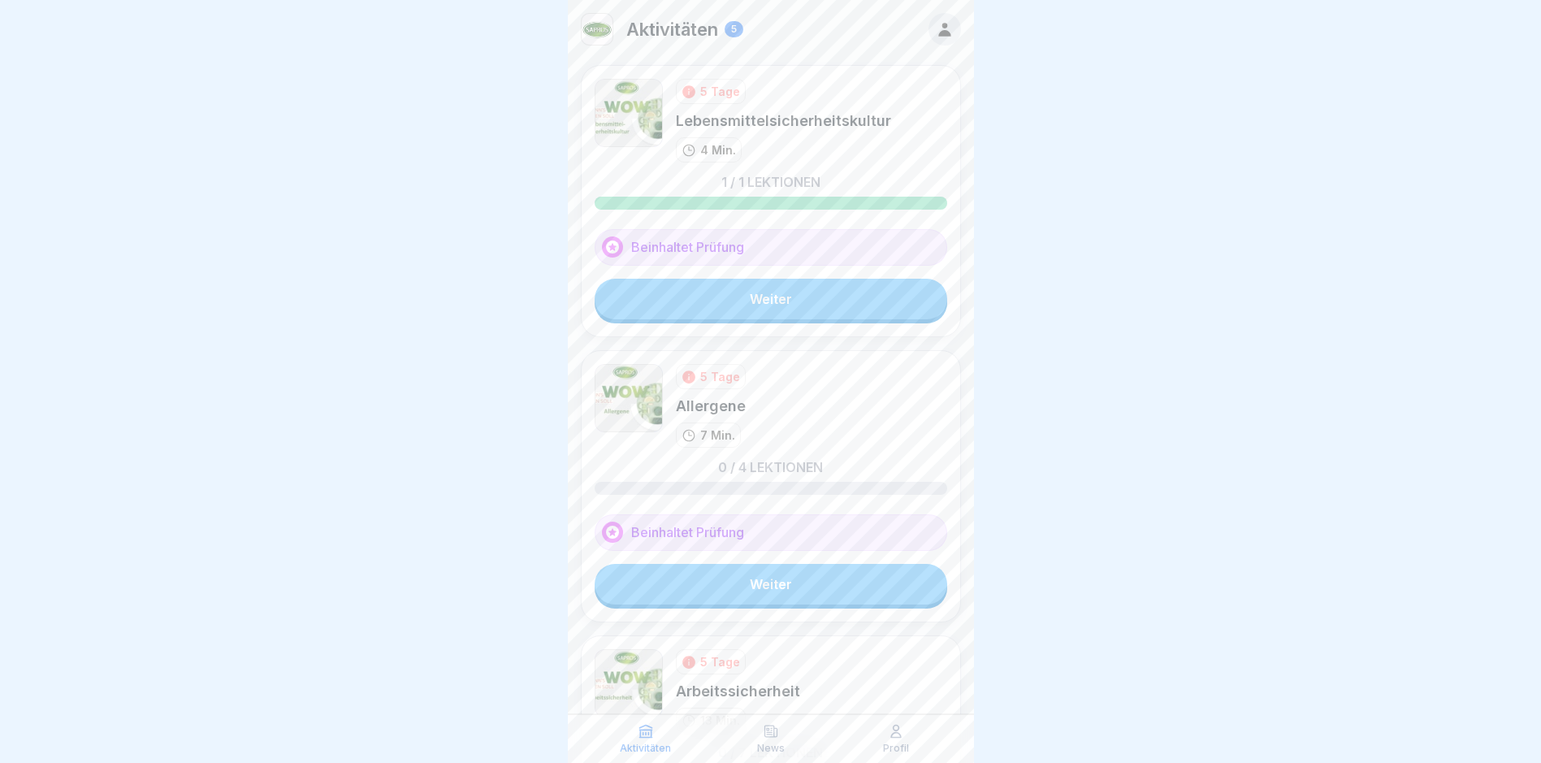
click at [773, 576] on link "Weiter" at bounding box center [771, 584] width 353 height 41
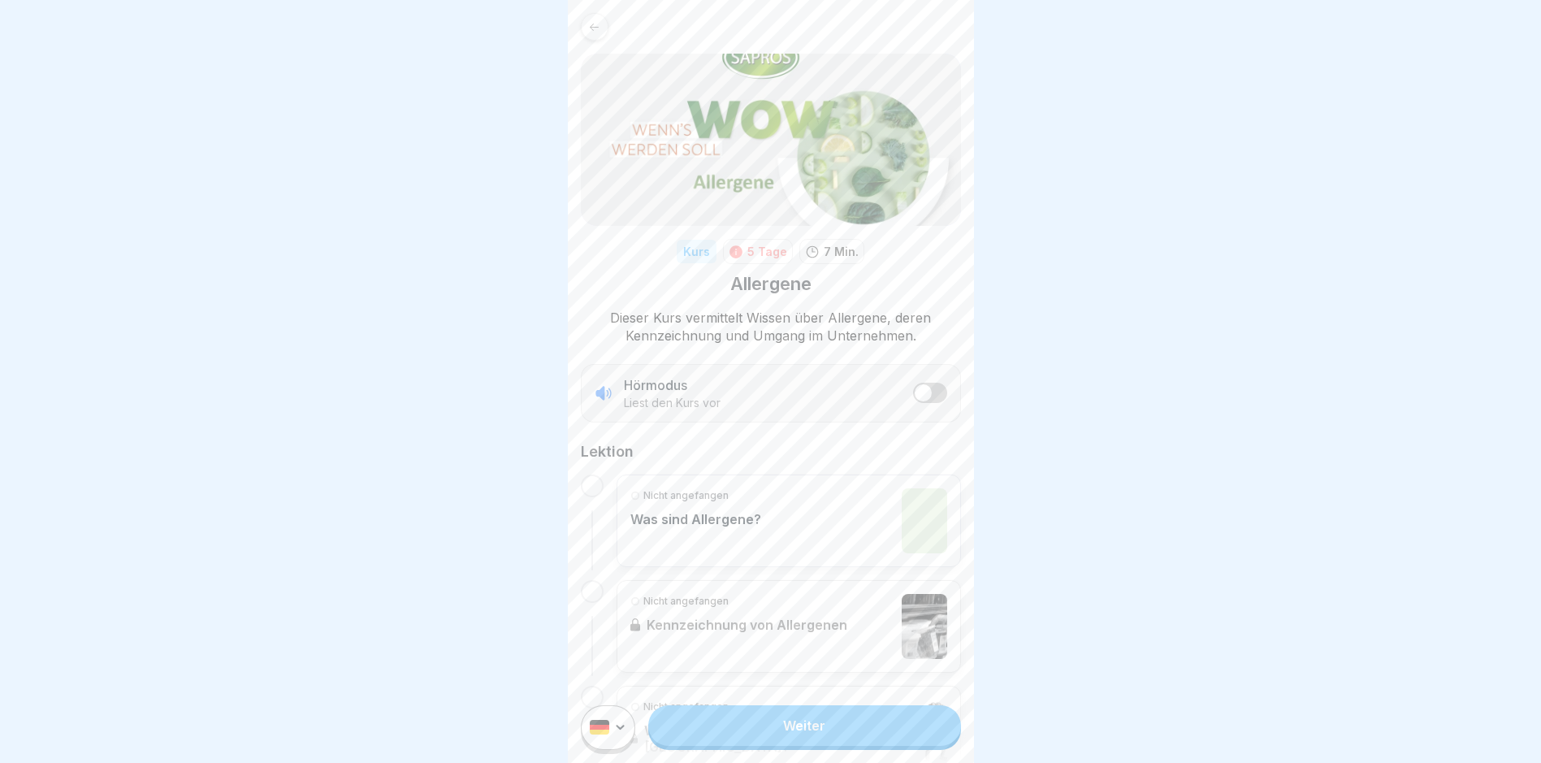
click at [782, 744] on link "Weiter" at bounding box center [804, 725] width 312 height 41
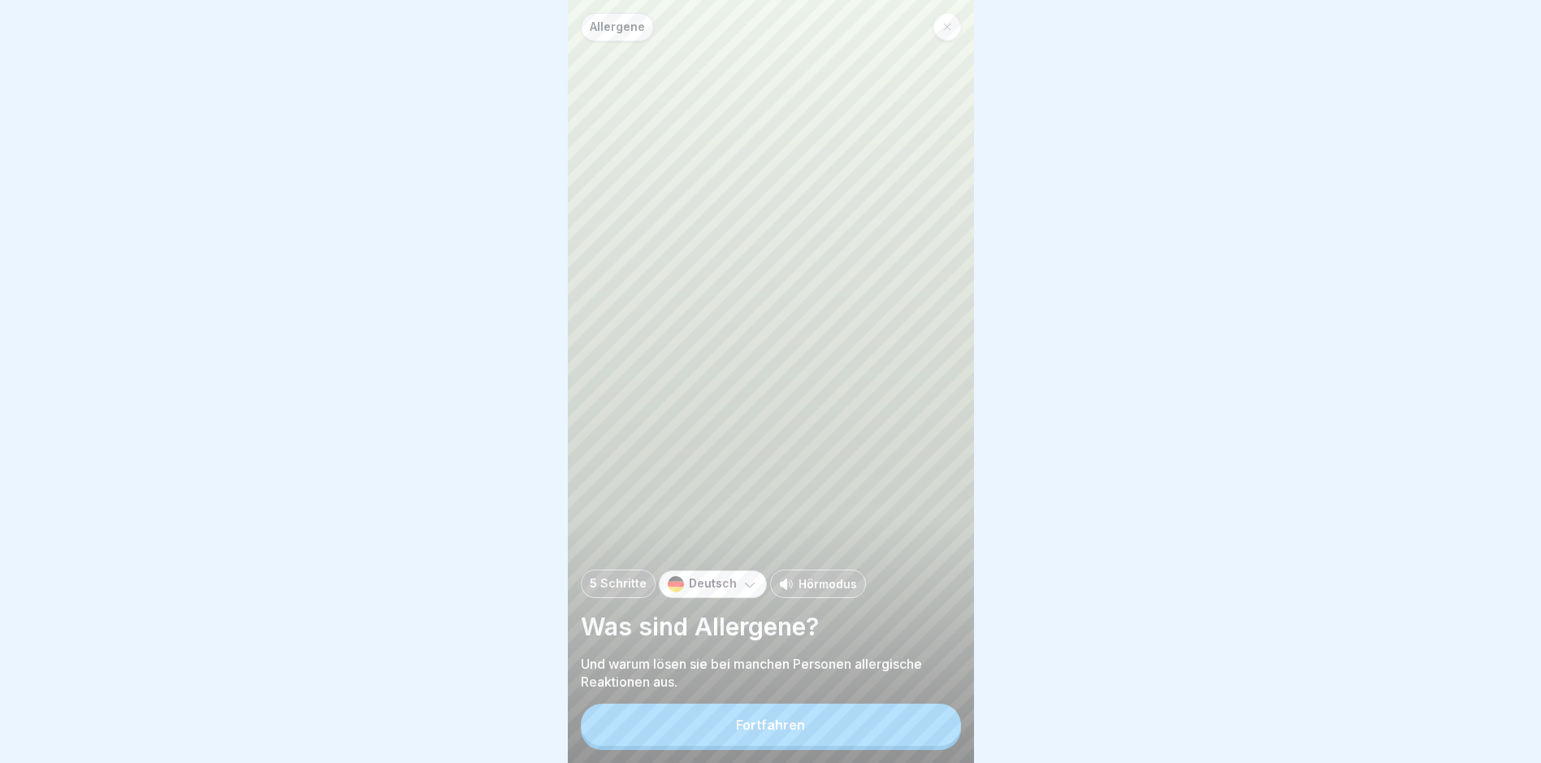
click at [780, 589] on icon at bounding box center [786, 583] width 13 height 11
click at [783, 732] on div "Fortfahren" at bounding box center [770, 724] width 69 height 15
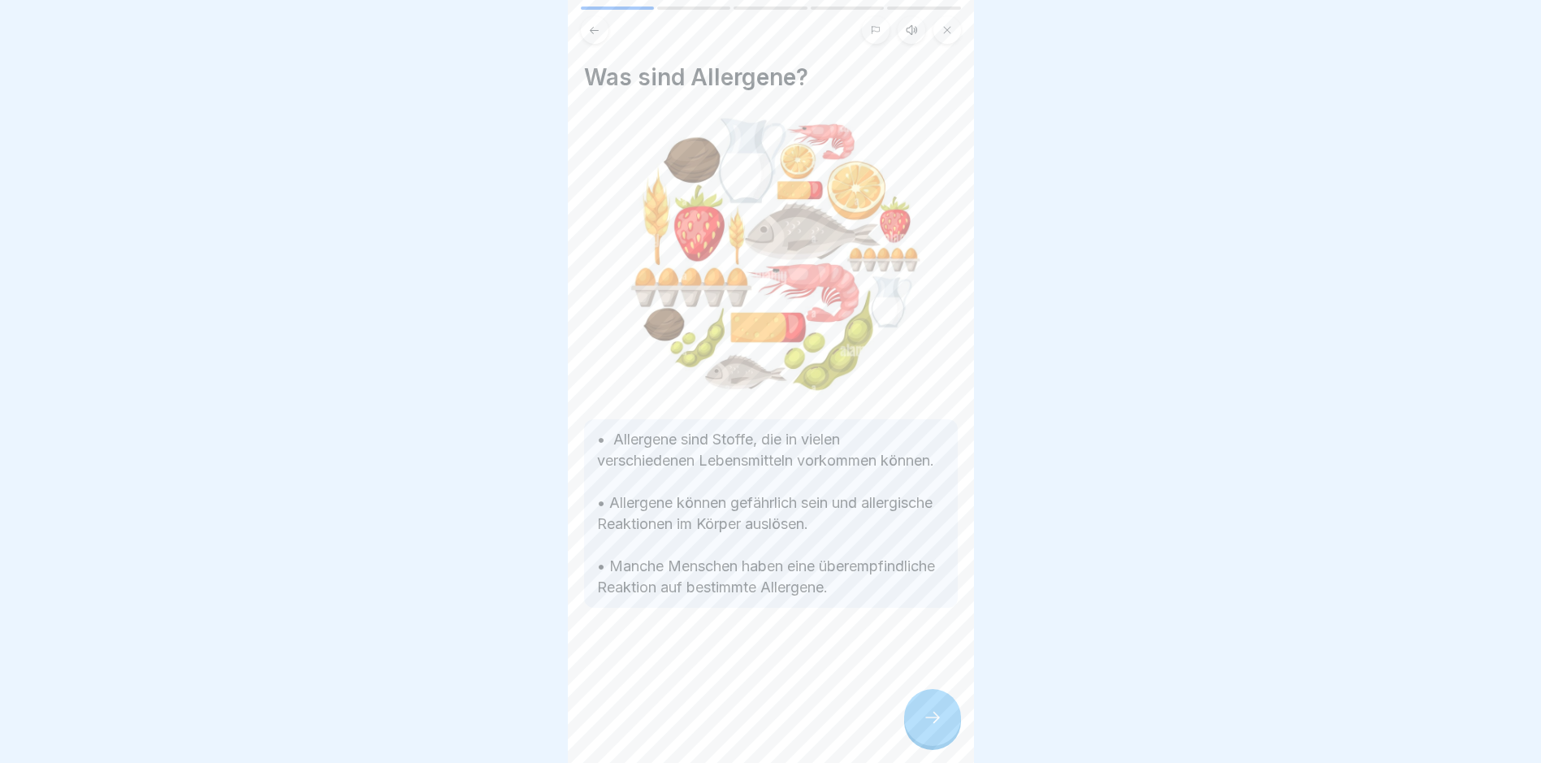
click at [946, 722] on div at bounding box center [932, 717] width 57 height 57
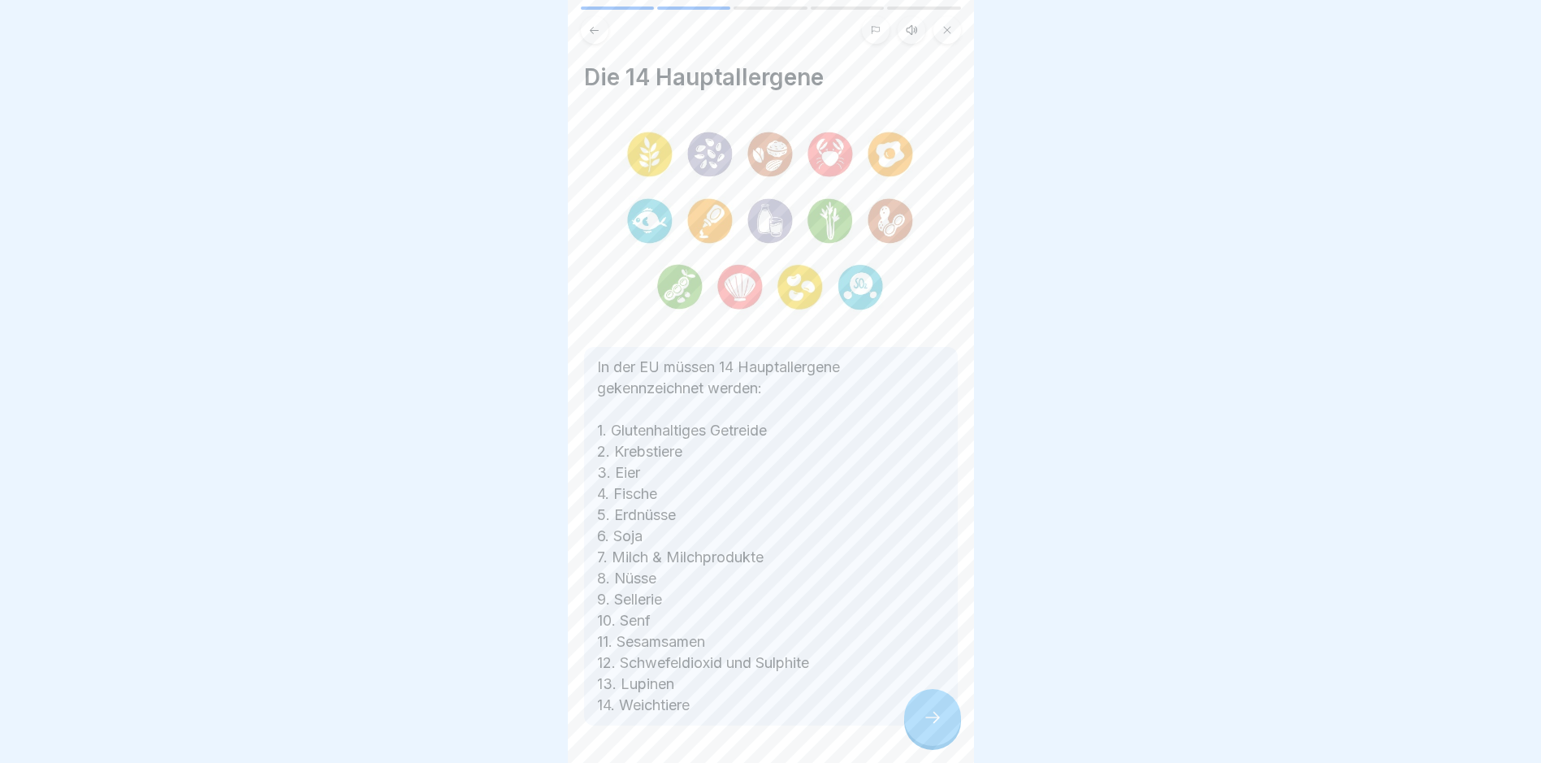
click at [946, 722] on div at bounding box center [932, 717] width 57 height 57
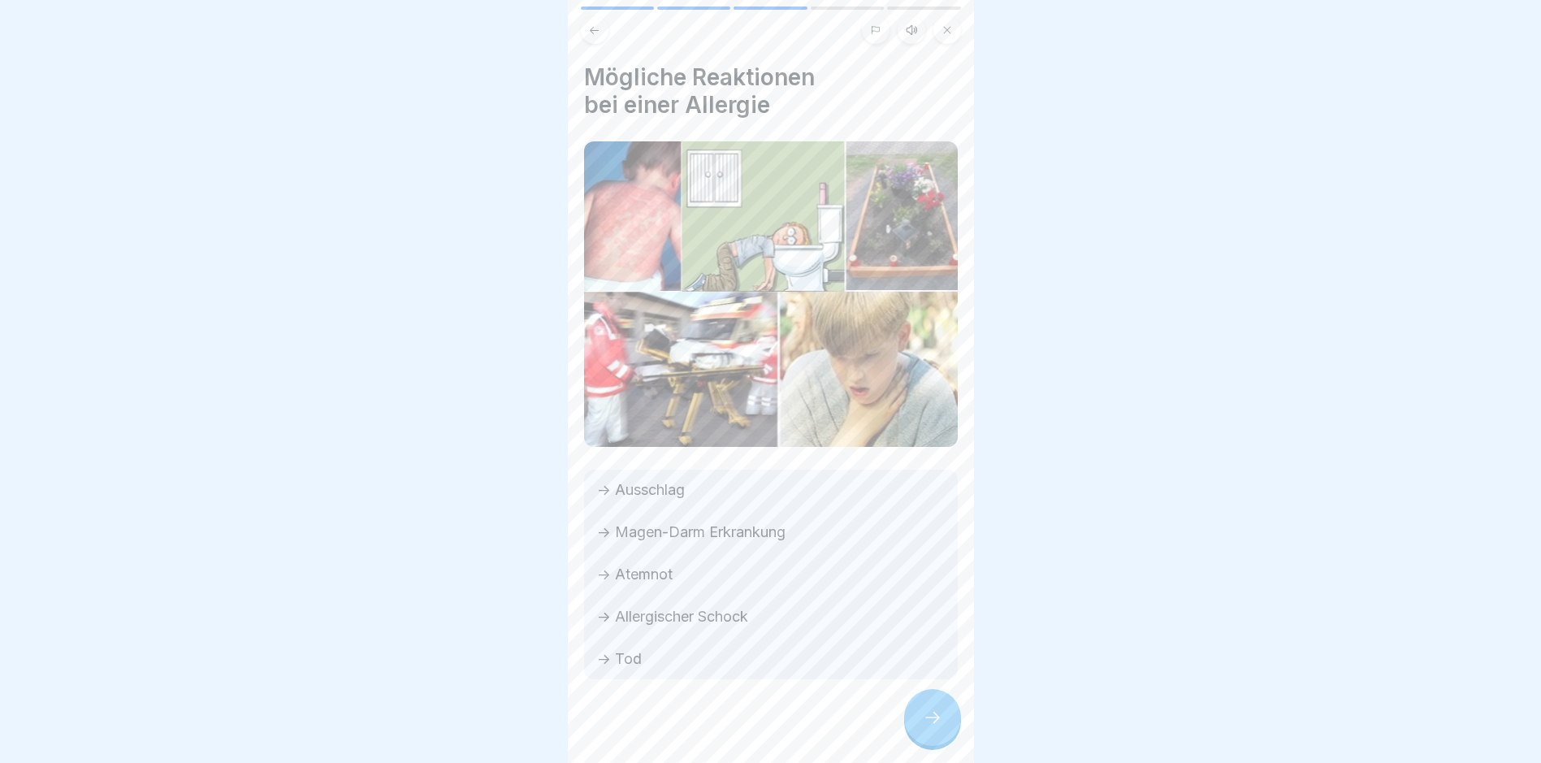
click at [946, 722] on div at bounding box center [932, 717] width 57 height 57
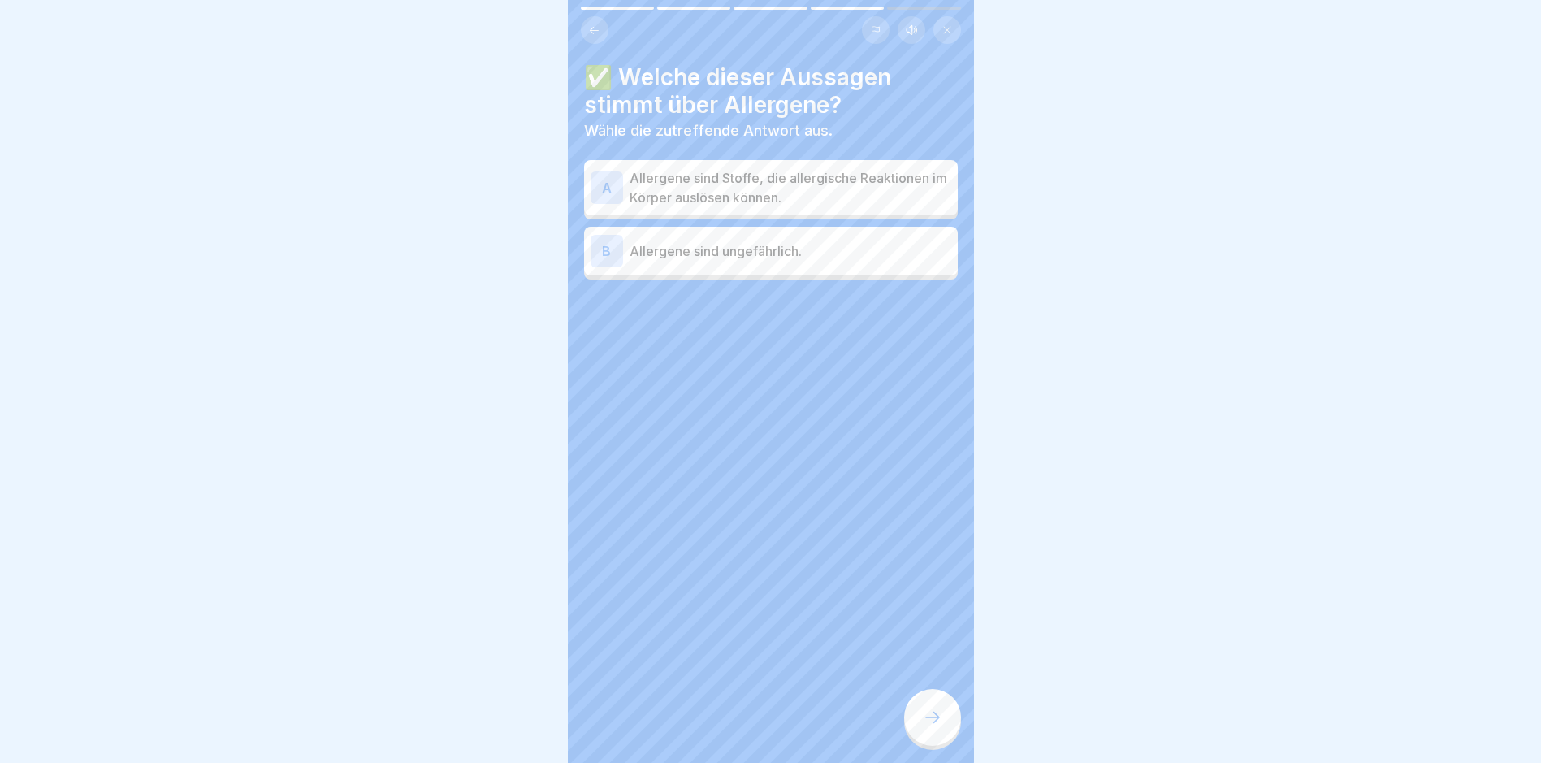
click at [946, 722] on div at bounding box center [932, 717] width 57 height 57
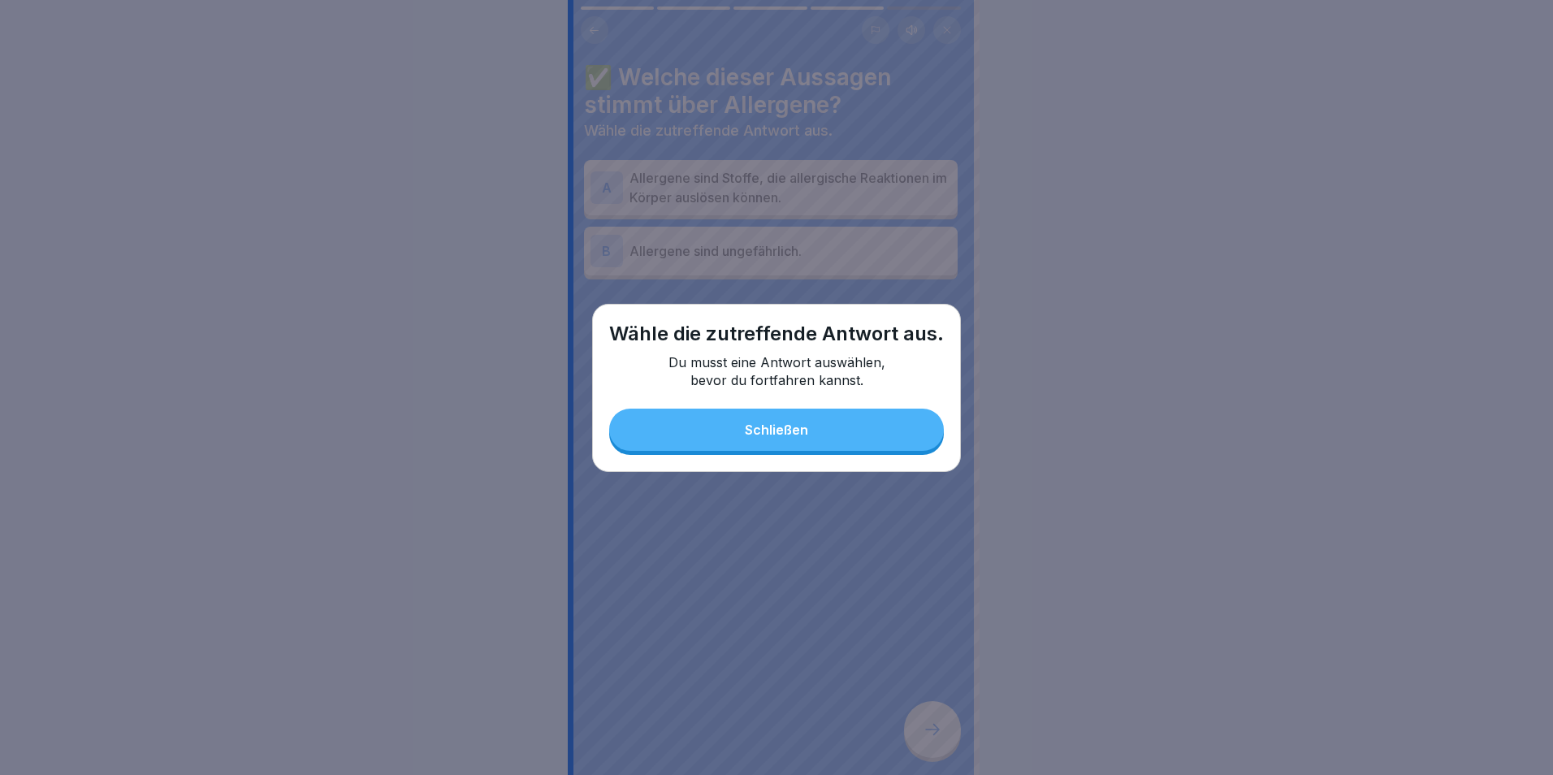
click at [808, 437] on button "Schließen" at bounding box center [776, 430] width 335 height 42
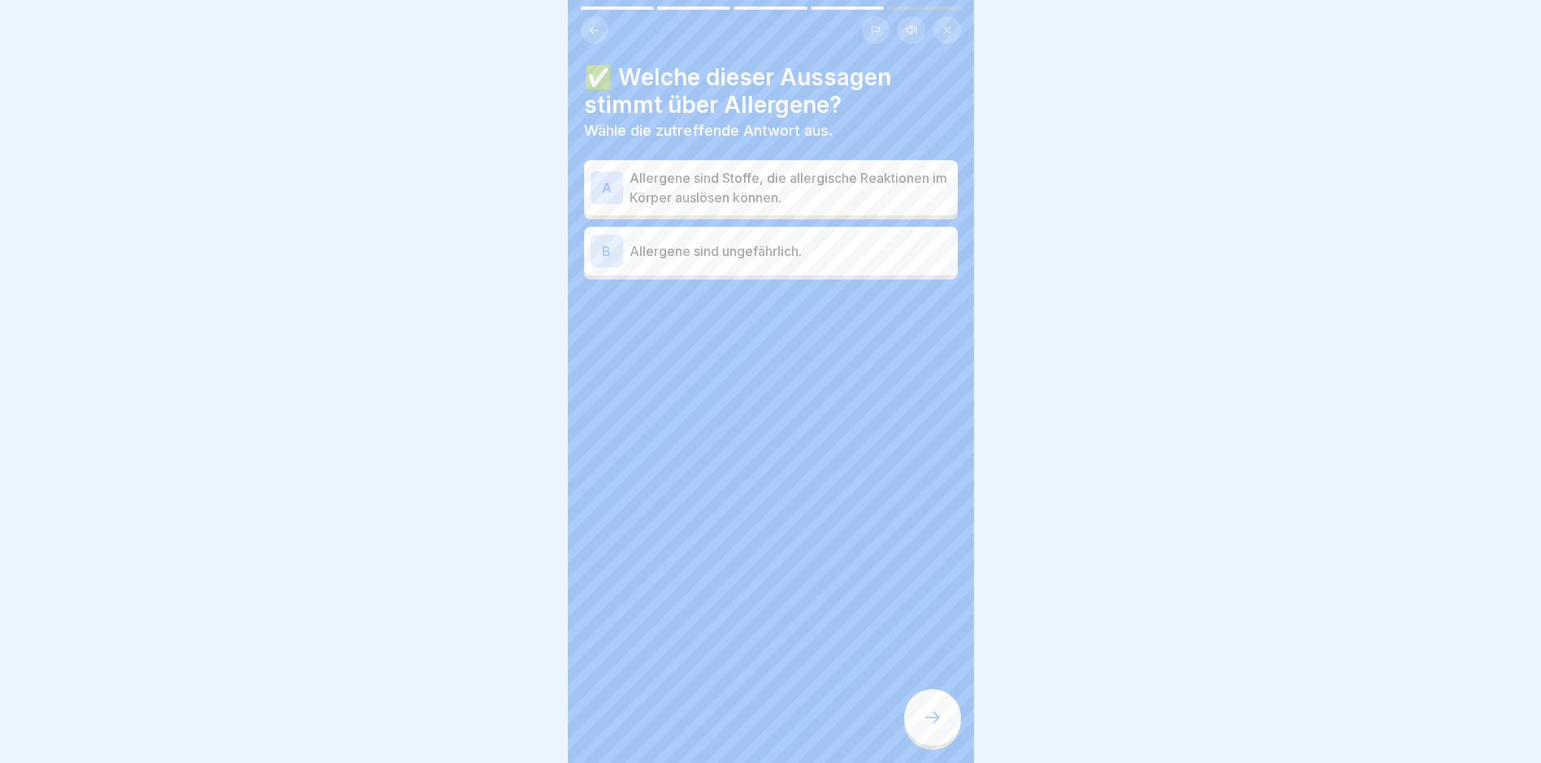
click at [770, 194] on p "Allergene sind Stoffe, die allergische Reaktionen im Körper auslösen können." at bounding box center [791, 187] width 322 height 39
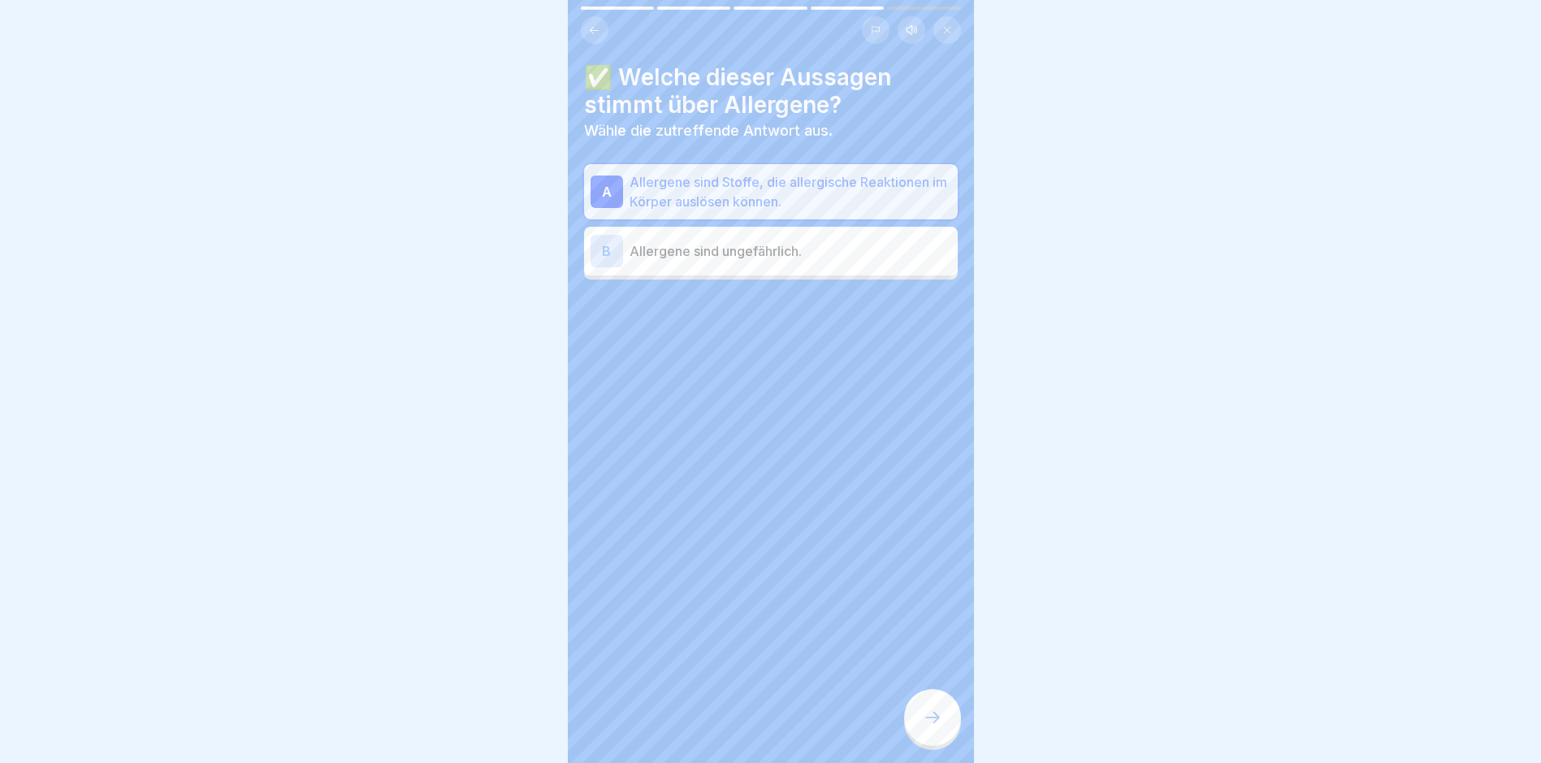
click at [925, 720] on div at bounding box center [932, 717] width 57 height 57
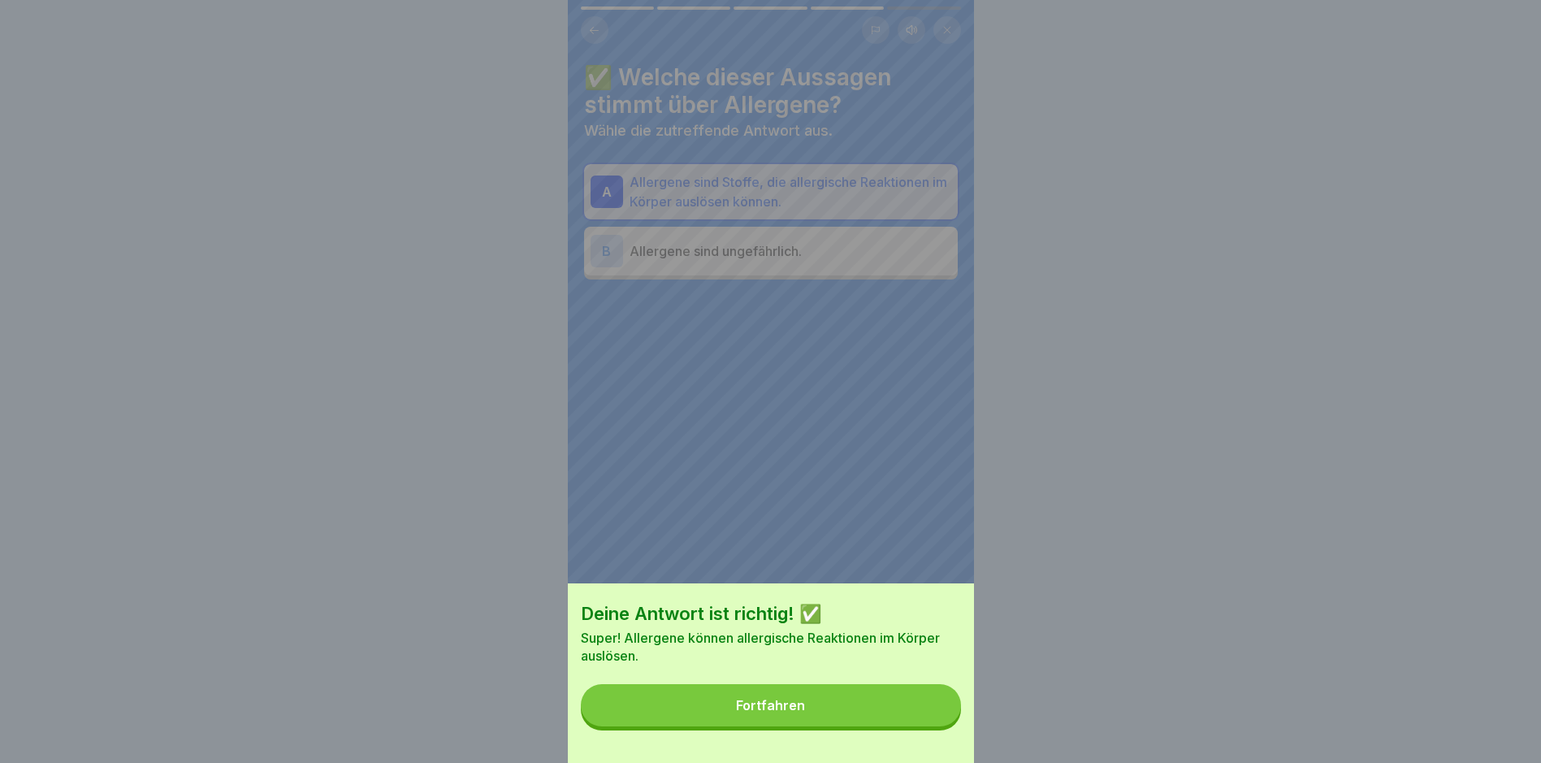
click at [858, 714] on button "Fortfahren" at bounding box center [771, 705] width 380 height 42
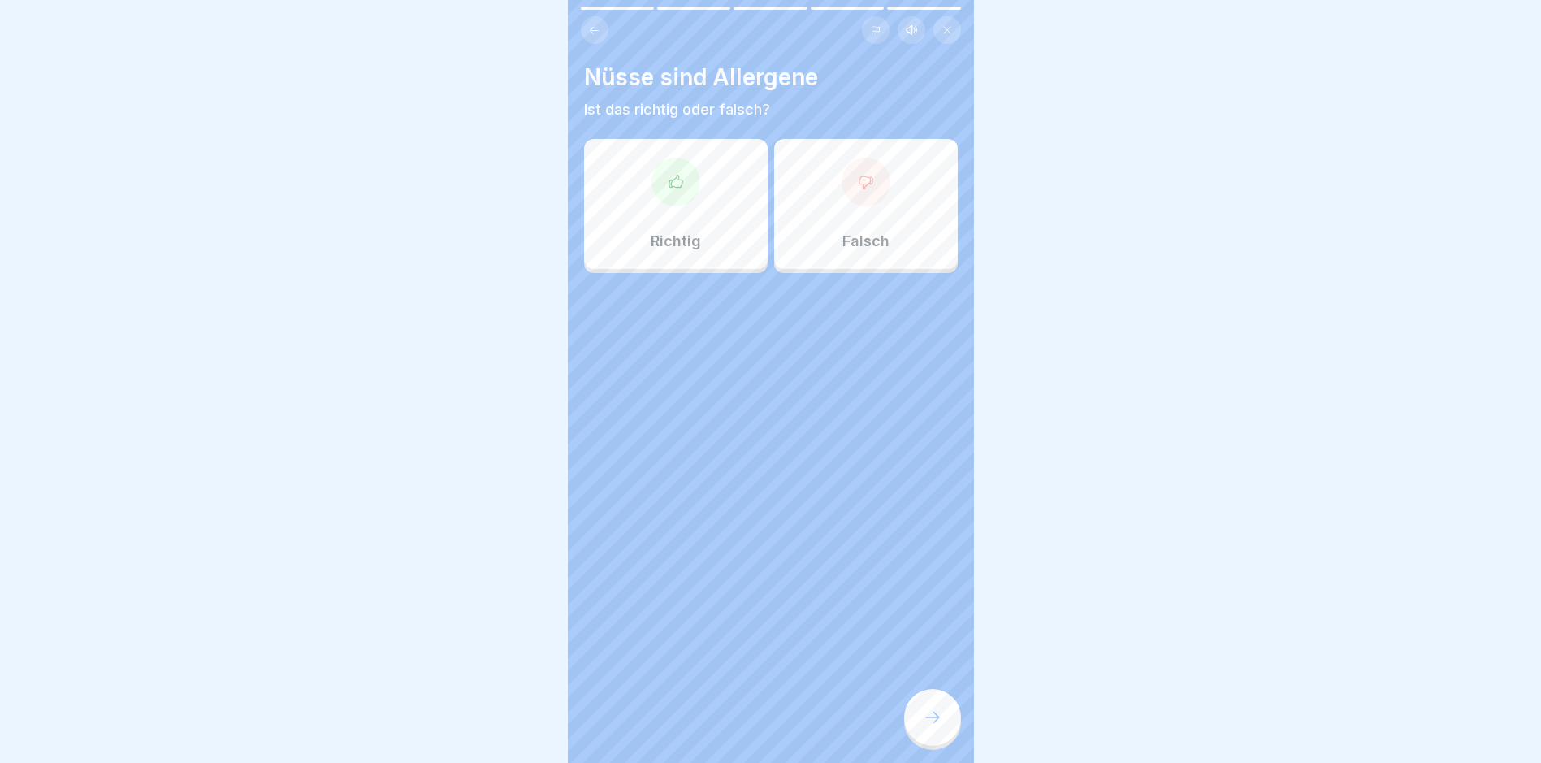
click at [696, 207] on div "Richtig" at bounding box center [676, 204] width 184 height 130
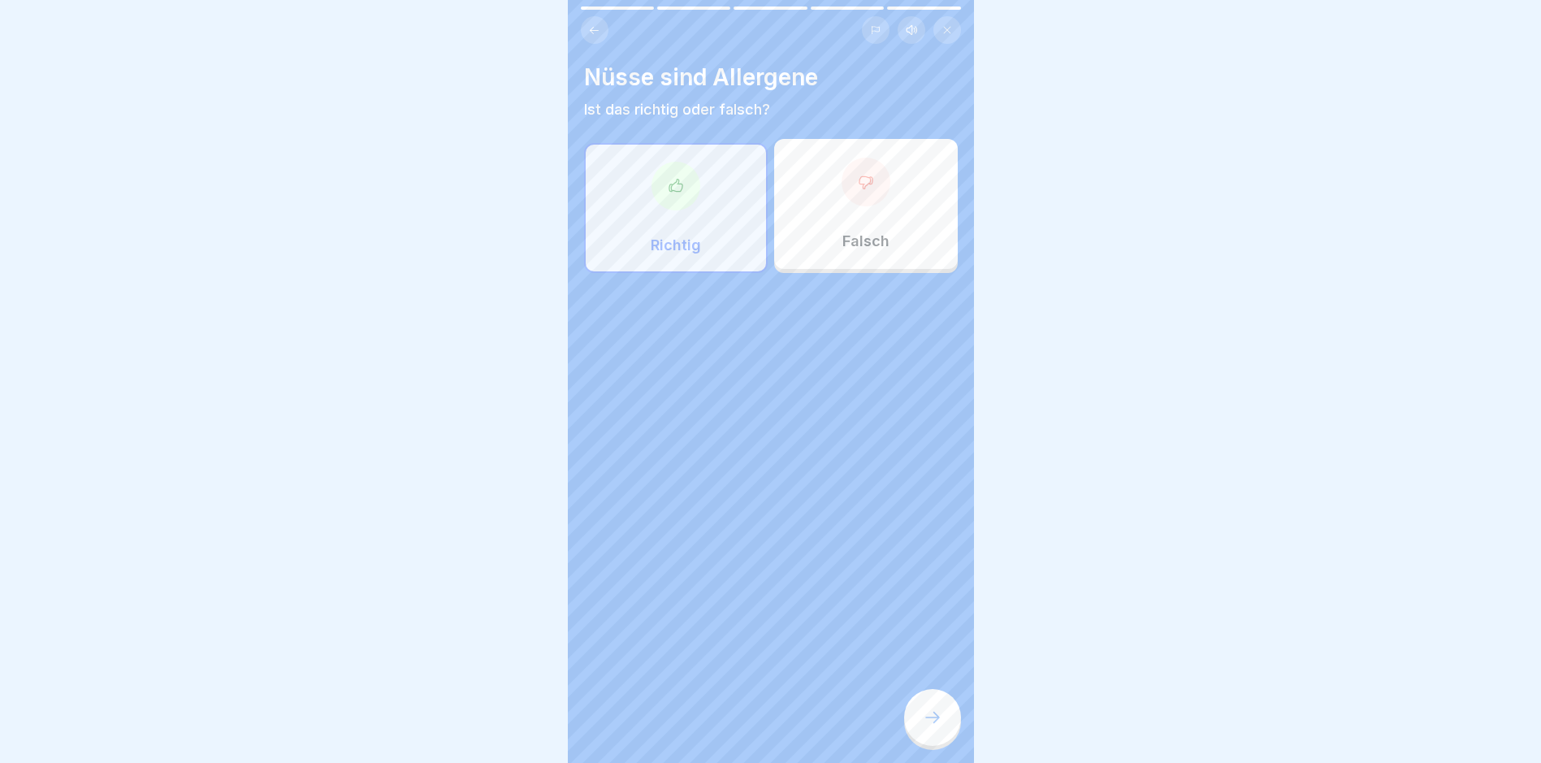
click at [931, 727] on icon at bounding box center [932, 717] width 19 height 19
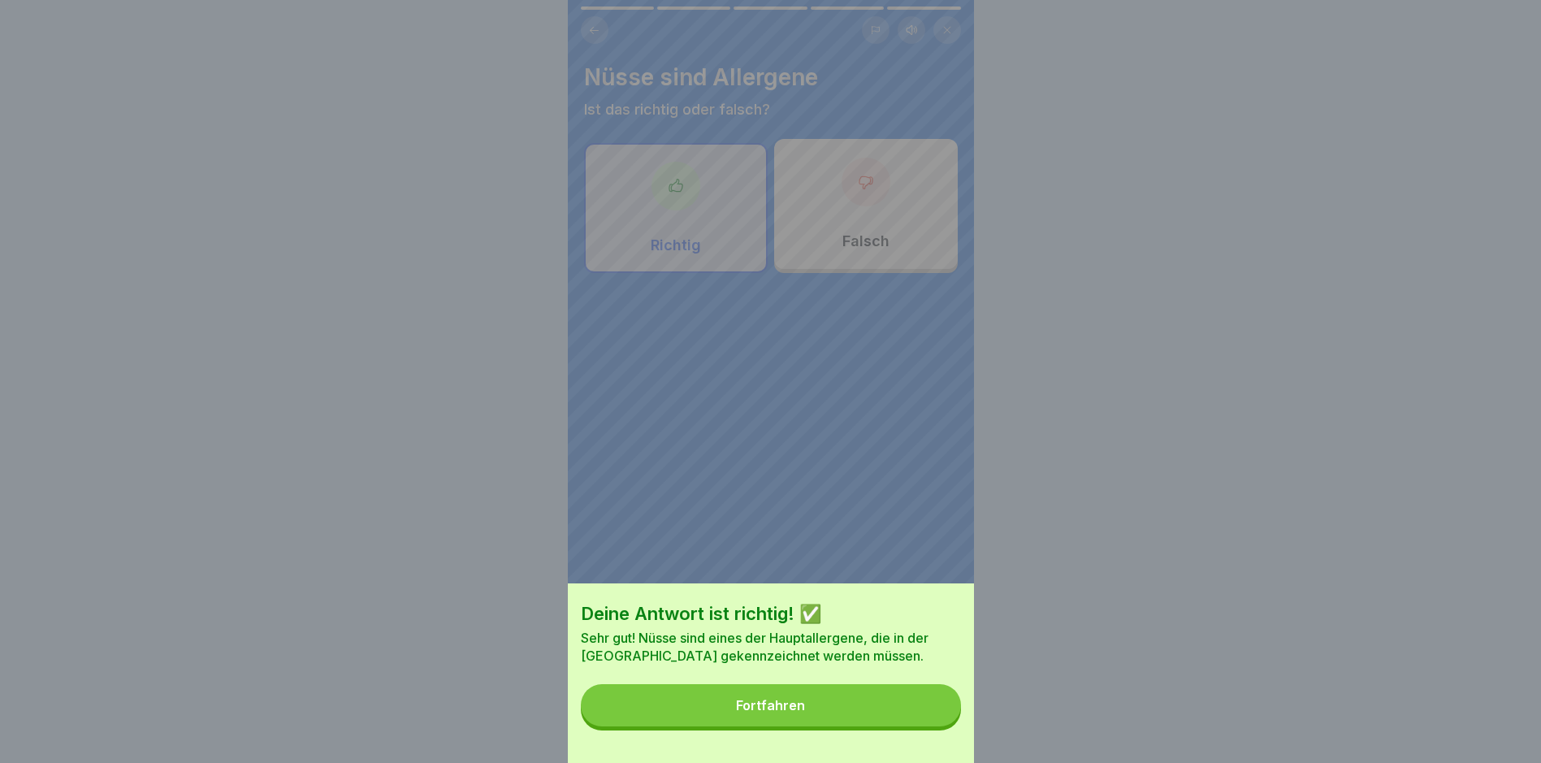
click at [663, 726] on button "Fortfahren" at bounding box center [771, 705] width 380 height 42
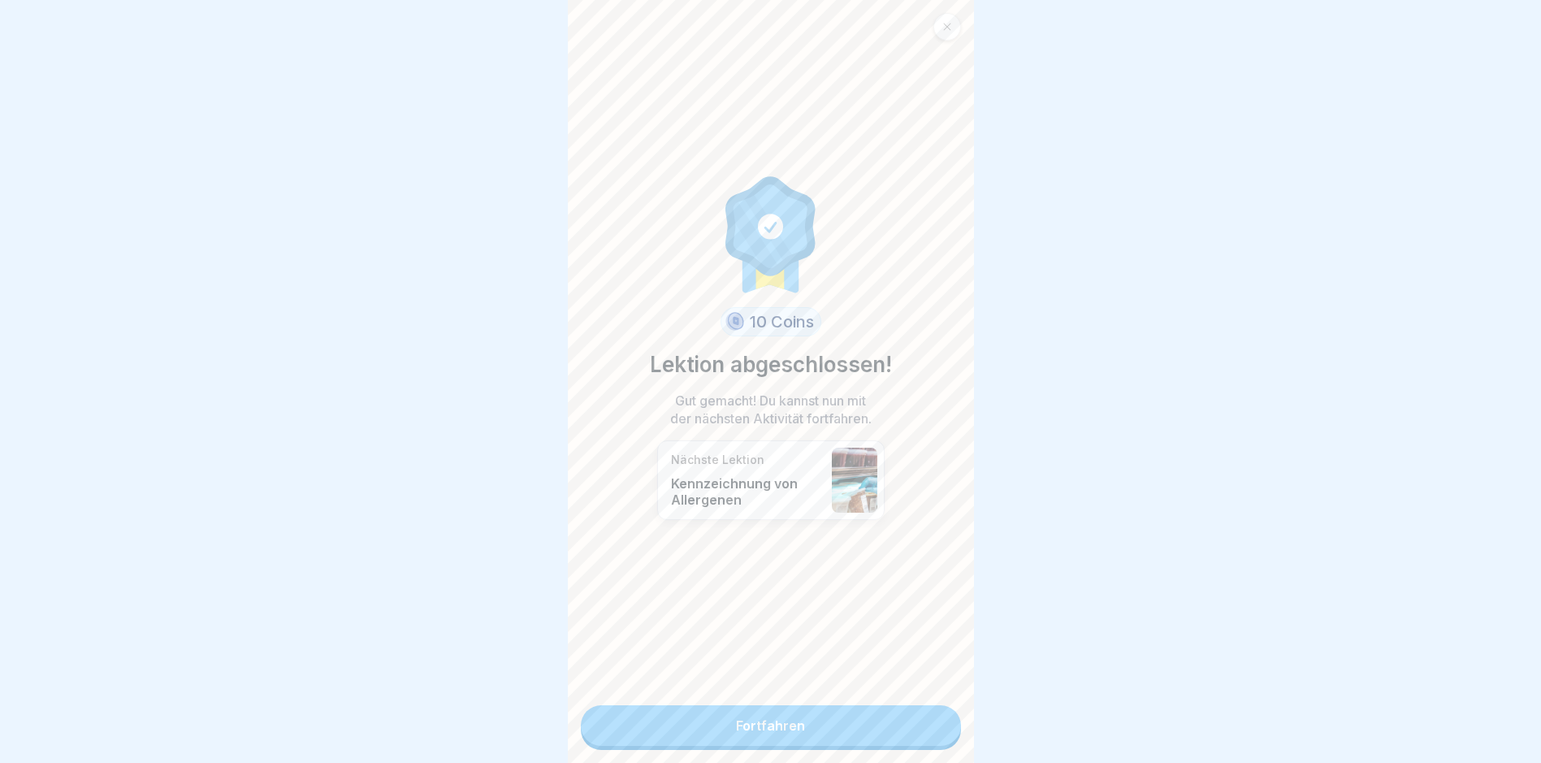
click at [644, 722] on link "Fortfahren" at bounding box center [771, 725] width 380 height 41
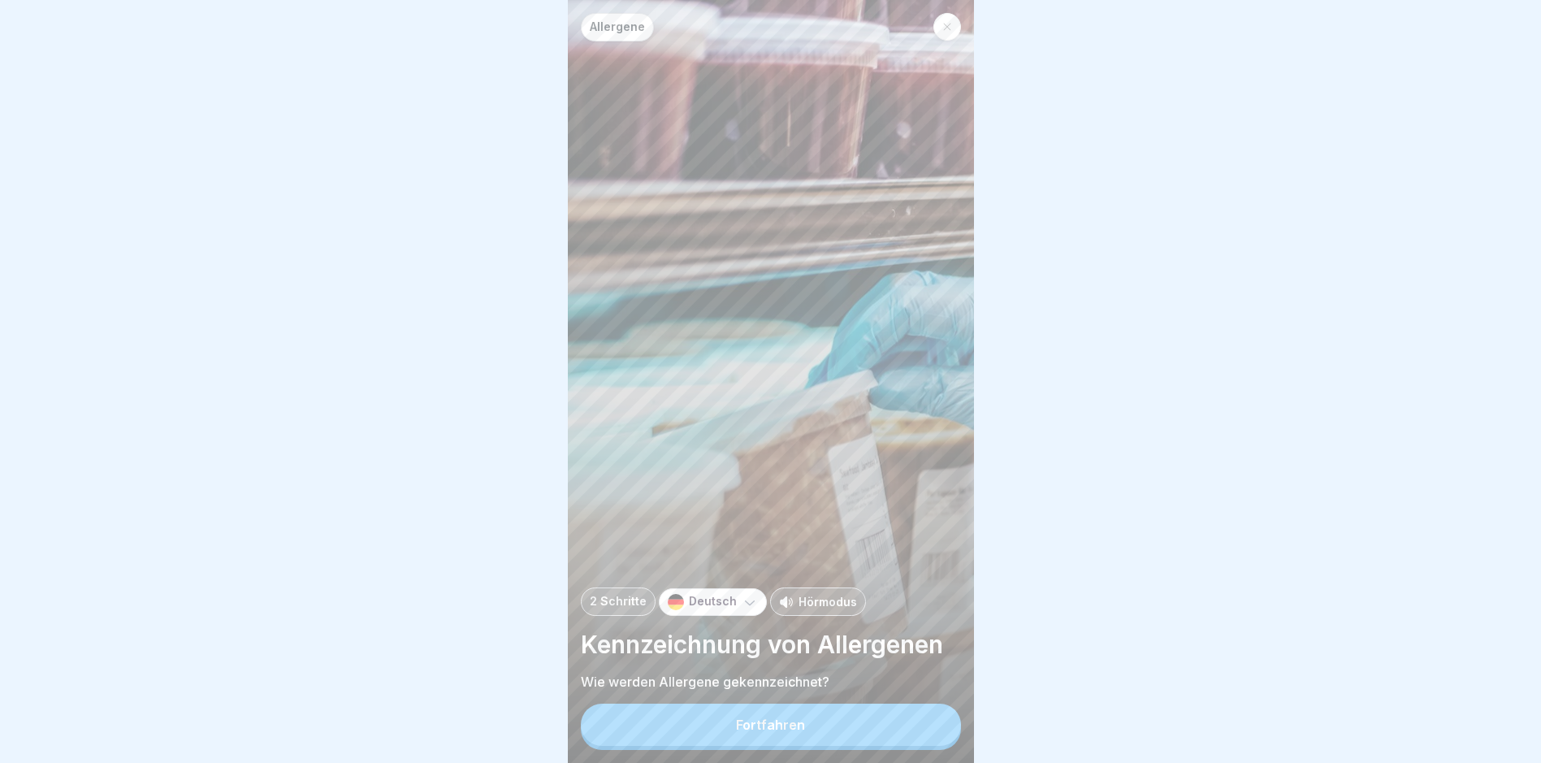
click at [729, 726] on button "Fortfahren" at bounding box center [771, 725] width 380 height 42
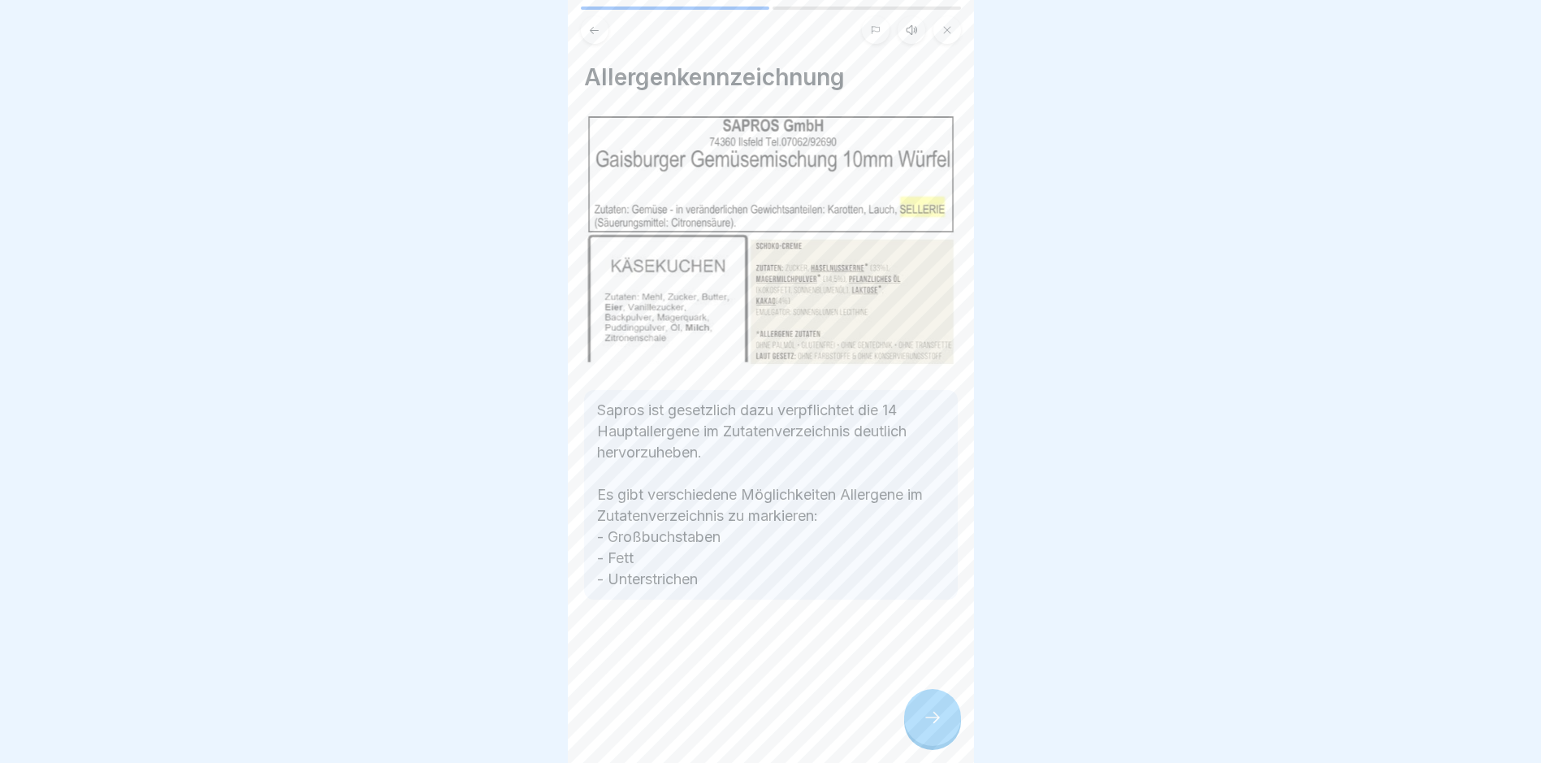
drag, startPoint x: 912, startPoint y: 709, endPoint x: 919, endPoint y: 714, distance: 8.8
click at [917, 713] on div at bounding box center [932, 717] width 57 height 57
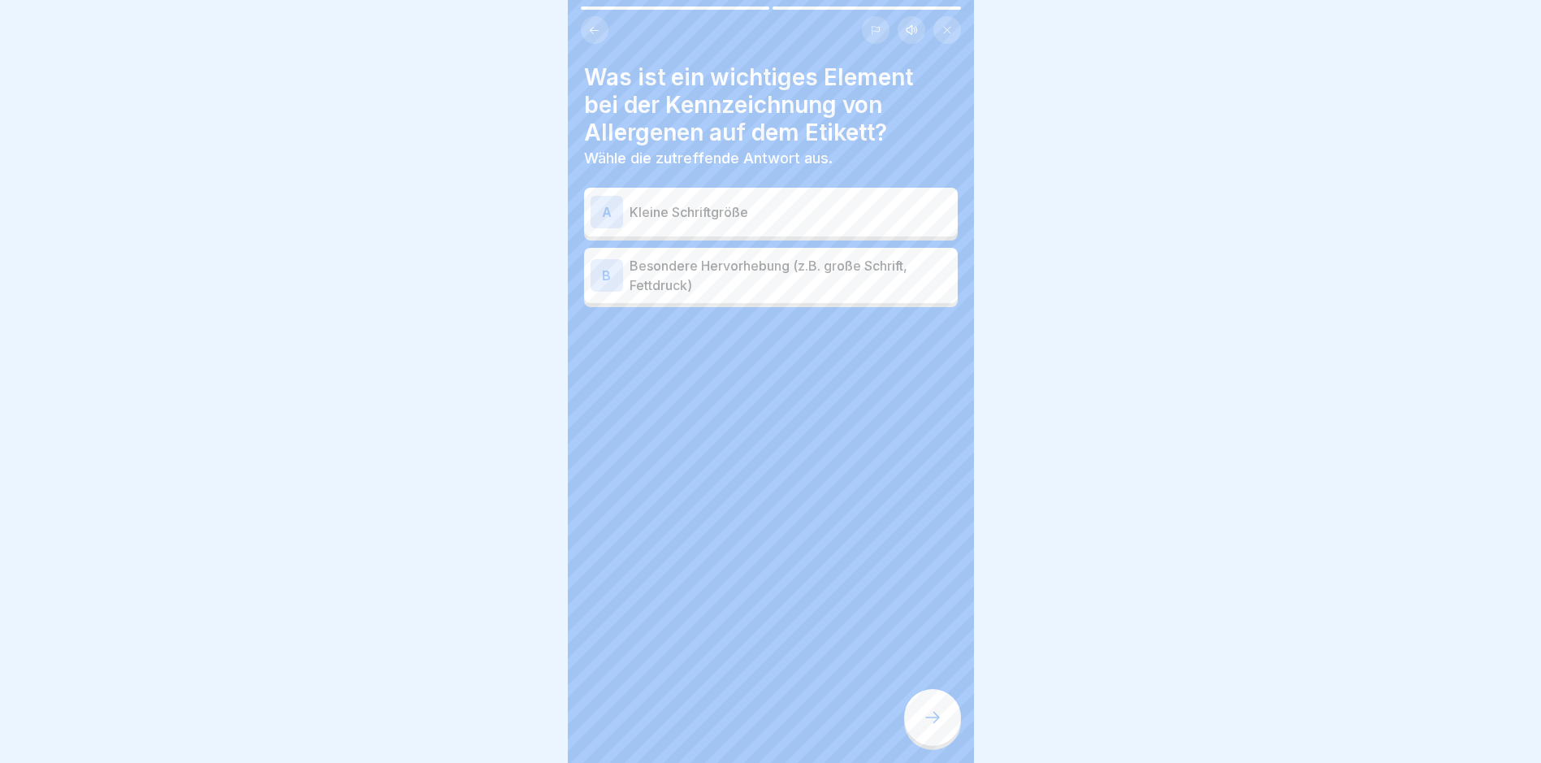
click at [930, 727] on icon at bounding box center [932, 717] width 19 height 19
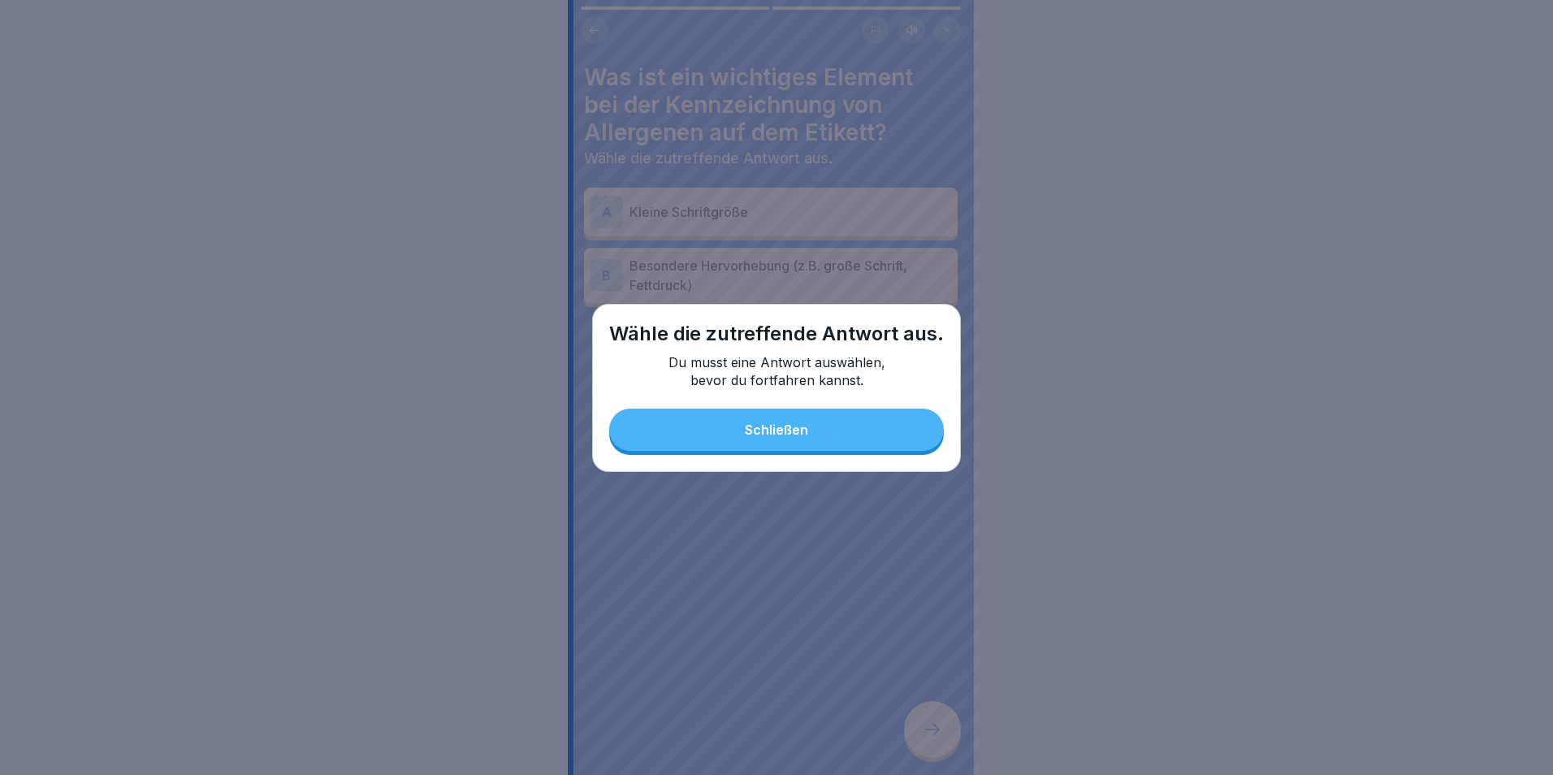
click at [814, 435] on button "Schließen" at bounding box center [776, 430] width 335 height 42
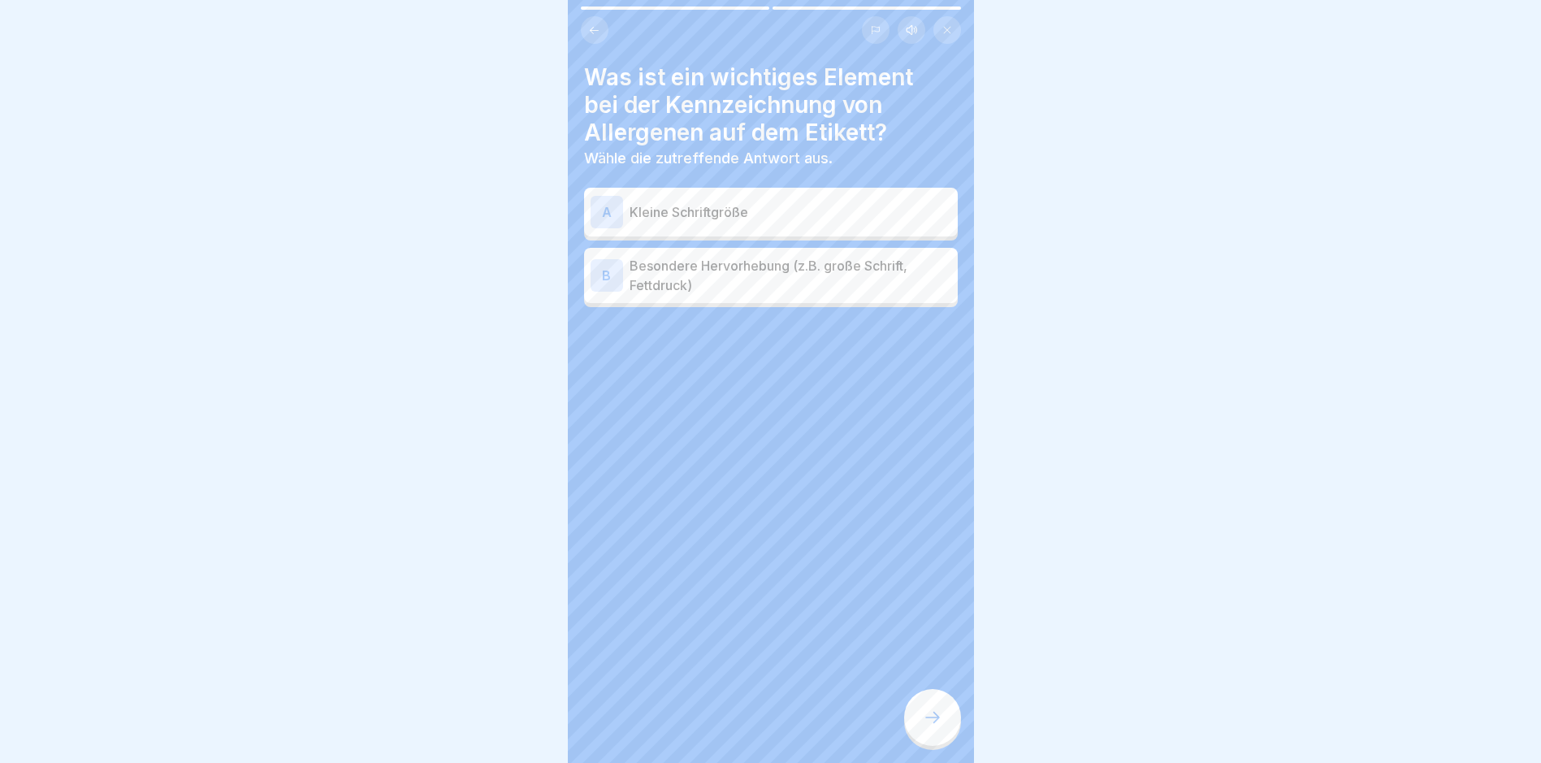
click at [763, 294] on p "Besondere Hervorhebung (z.B. große Schrift, Fettdruck)" at bounding box center [791, 275] width 322 height 39
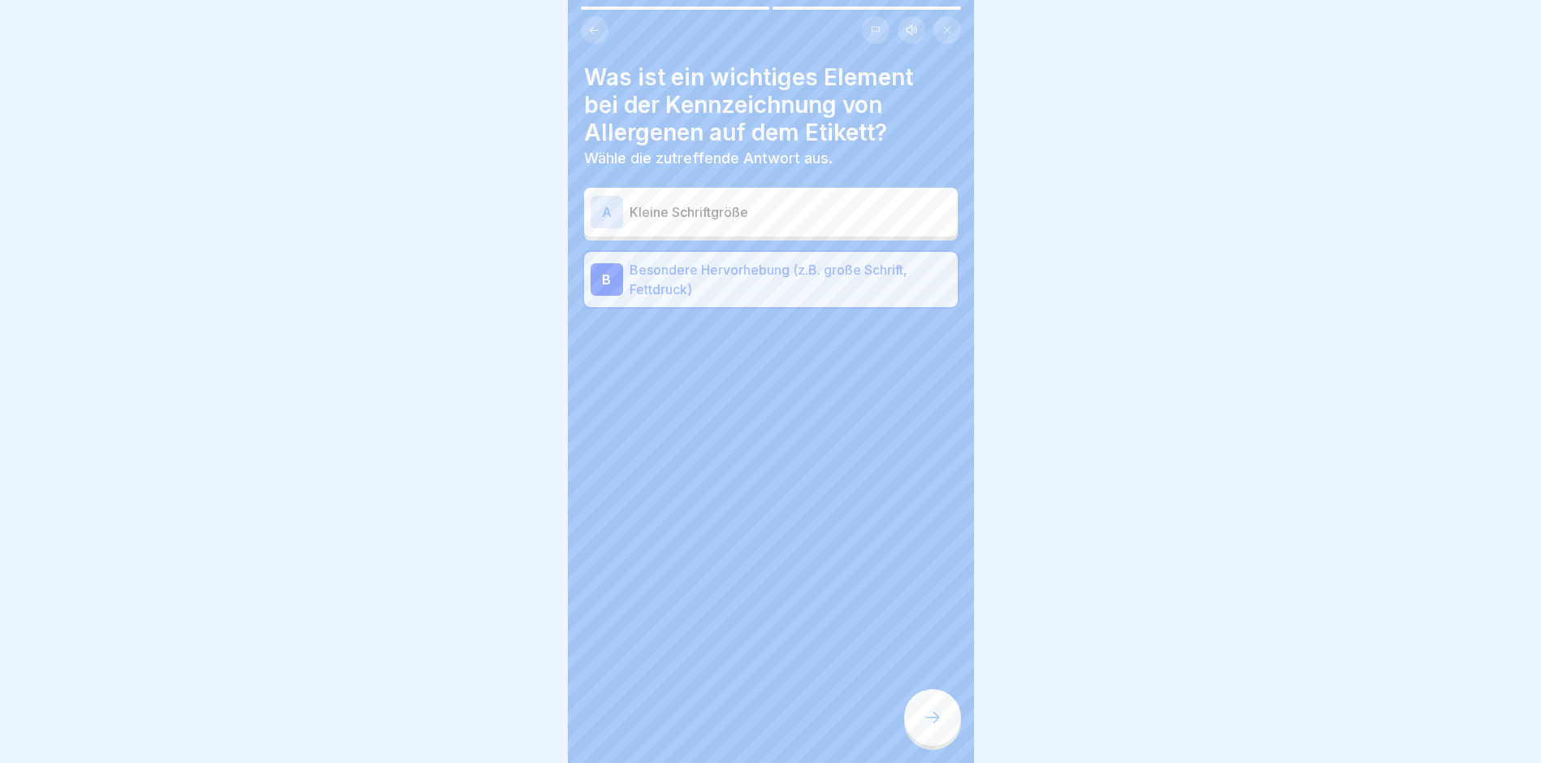
click at [943, 722] on div at bounding box center [932, 717] width 57 height 57
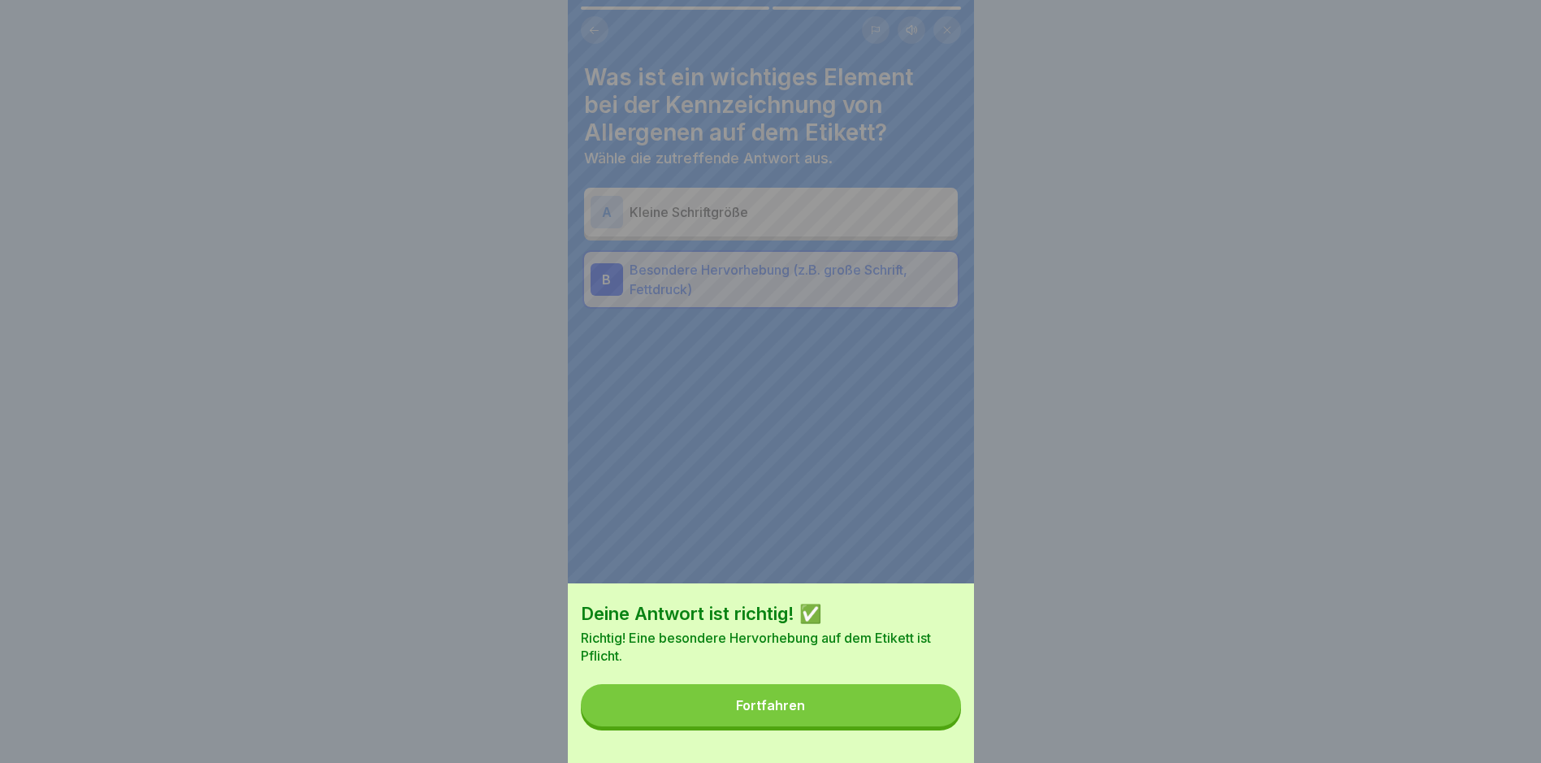
click at [854, 713] on button "Fortfahren" at bounding box center [771, 705] width 380 height 42
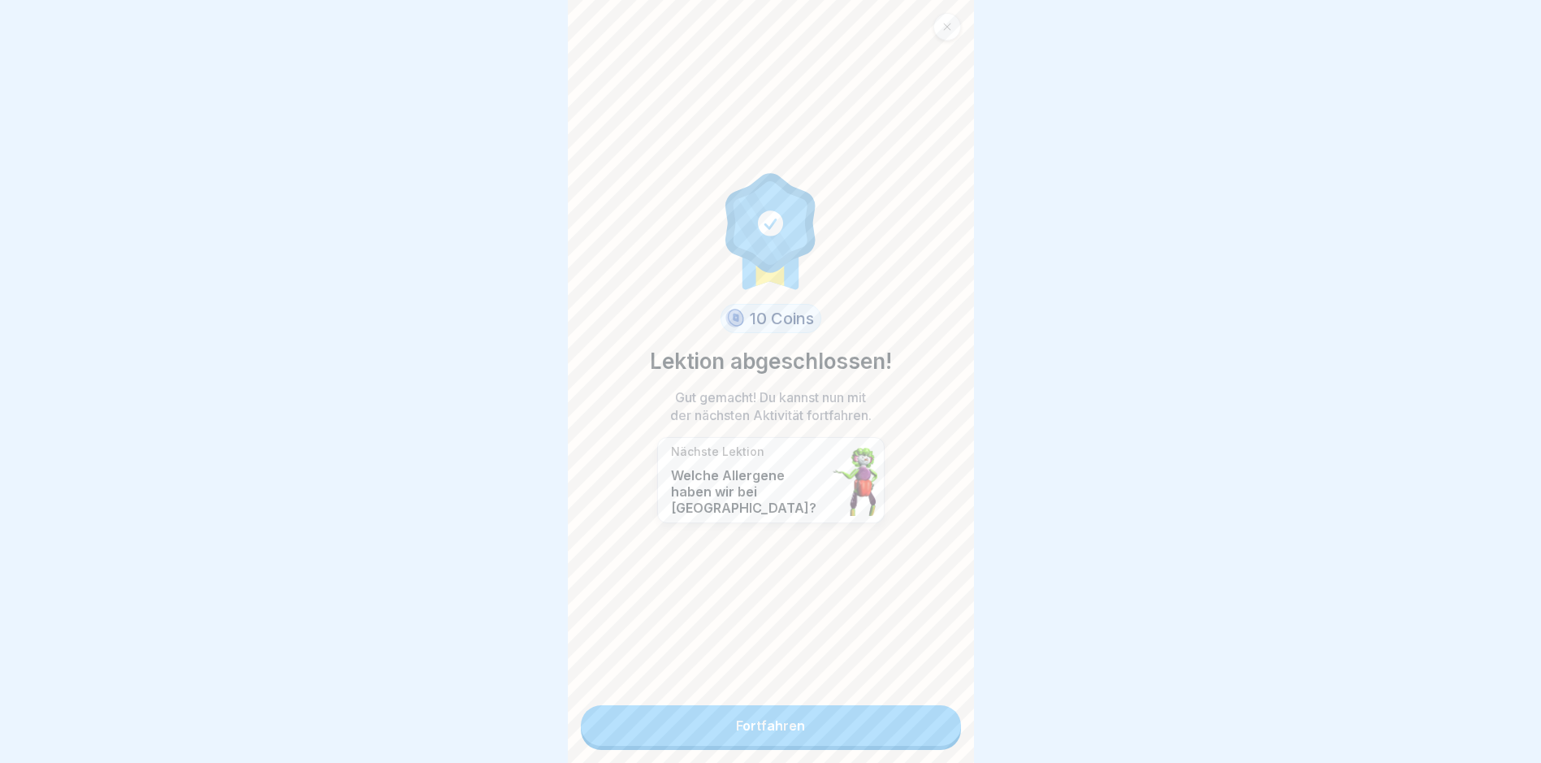
click at [816, 733] on link "Fortfahren" at bounding box center [771, 725] width 380 height 41
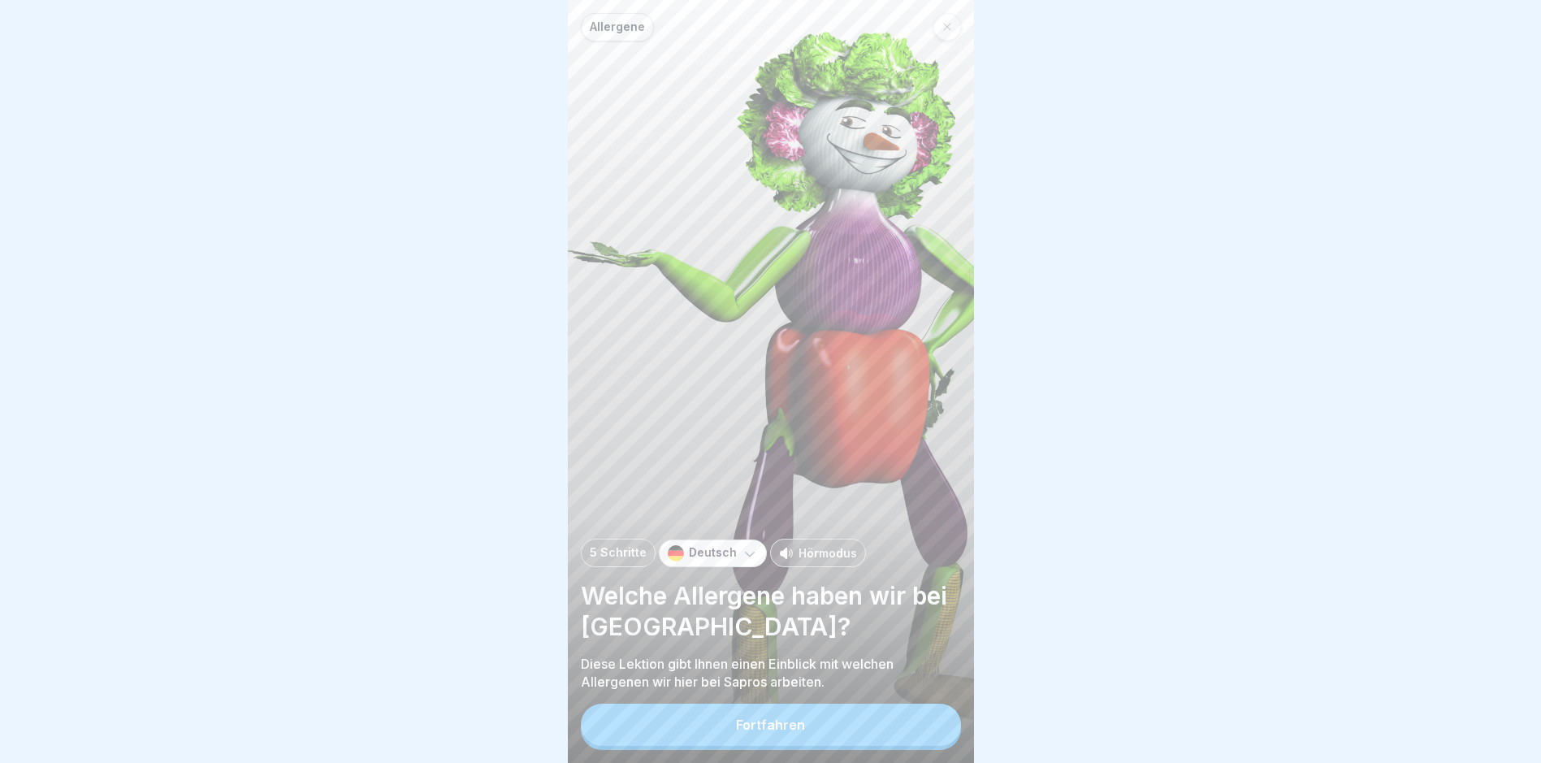
click at [816, 733] on button "Fortfahren" at bounding box center [771, 725] width 380 height 42
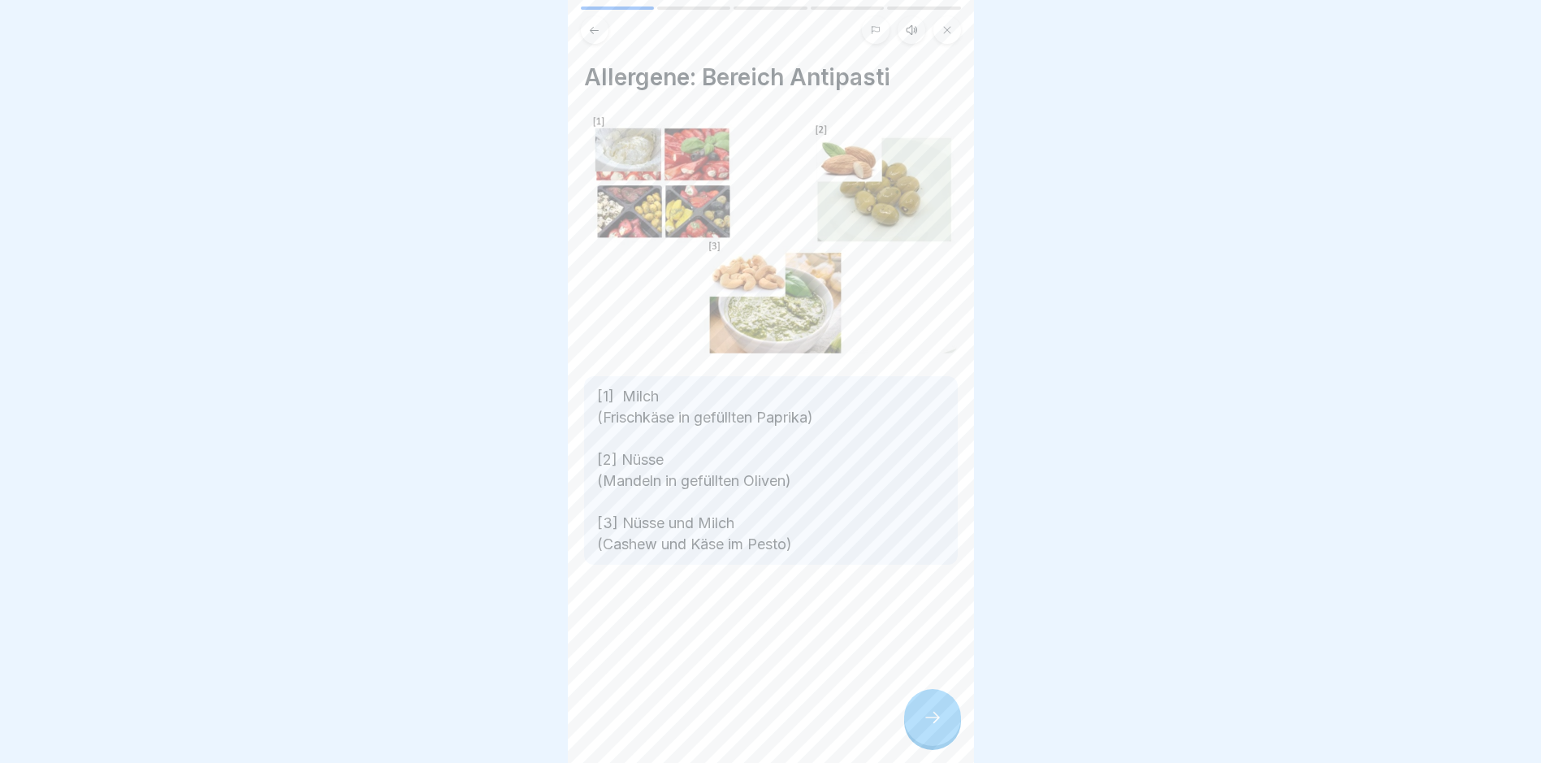
click at [945, 727] on div at bounding box center [932, 717] width 57 height 57
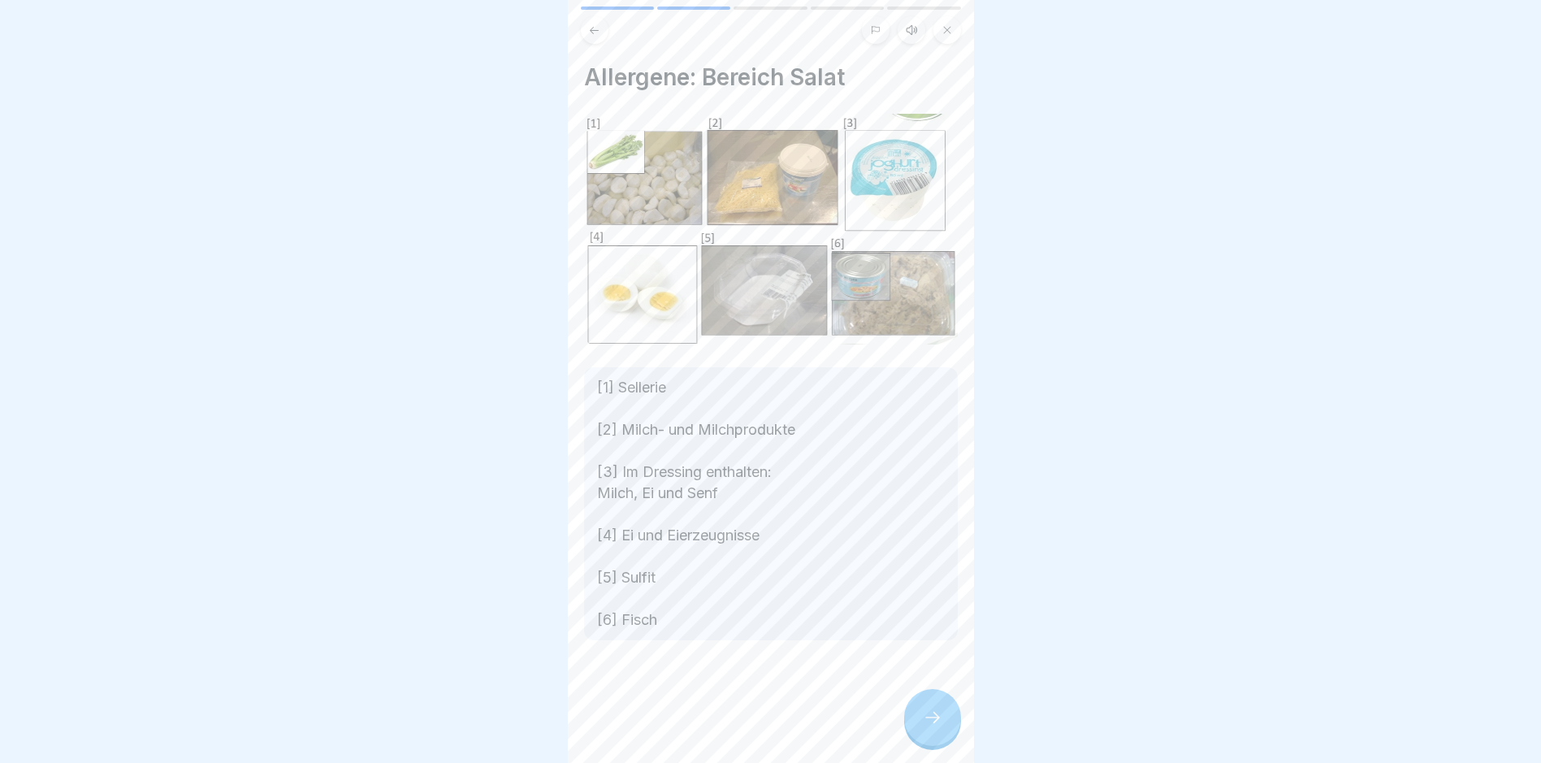
click at [945, 727] on div at bounding box center [932, 717] width 57 height 57
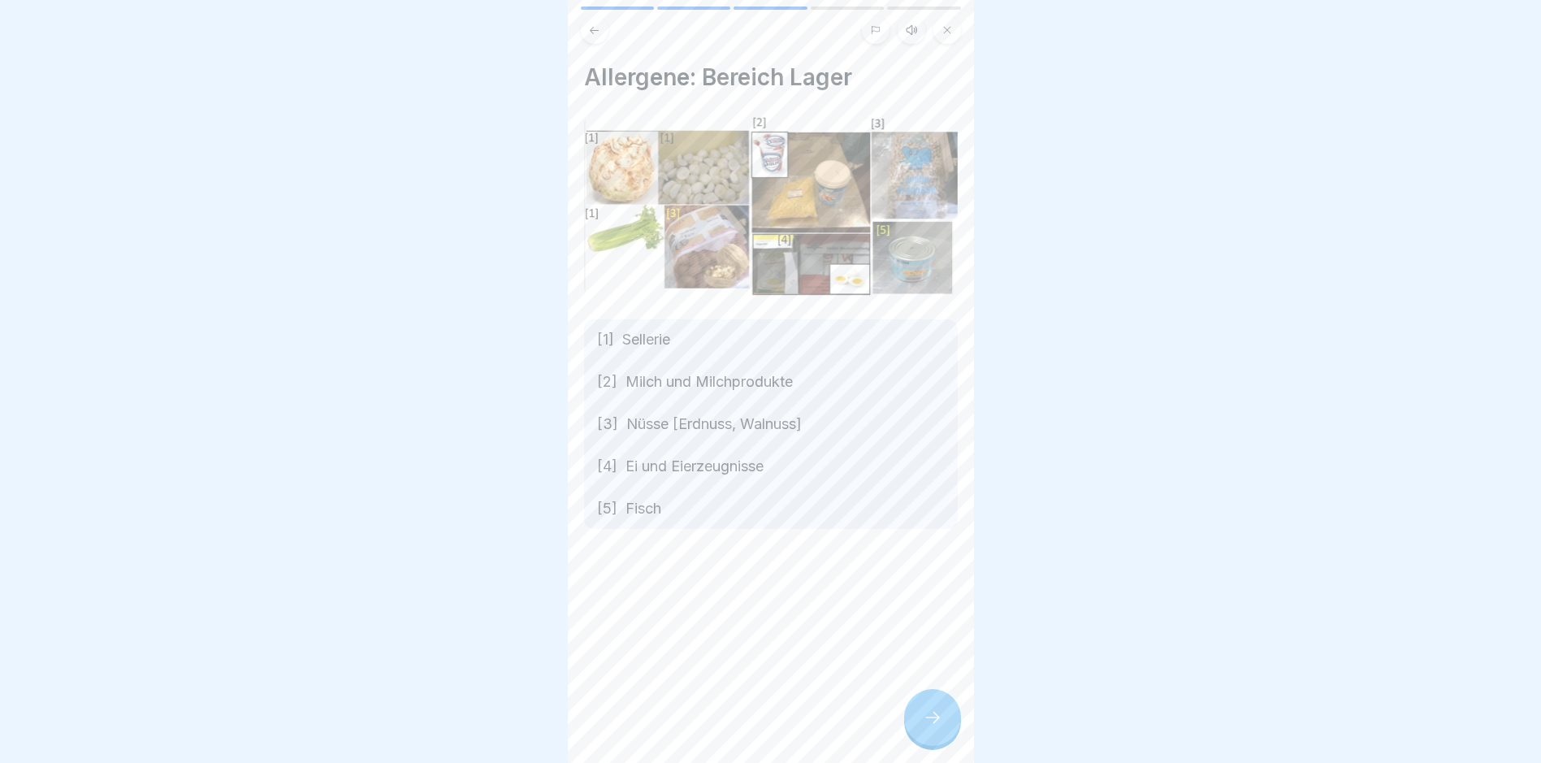
click at [945, 727] on div at bounding box center [932, 717] width 57 height 57
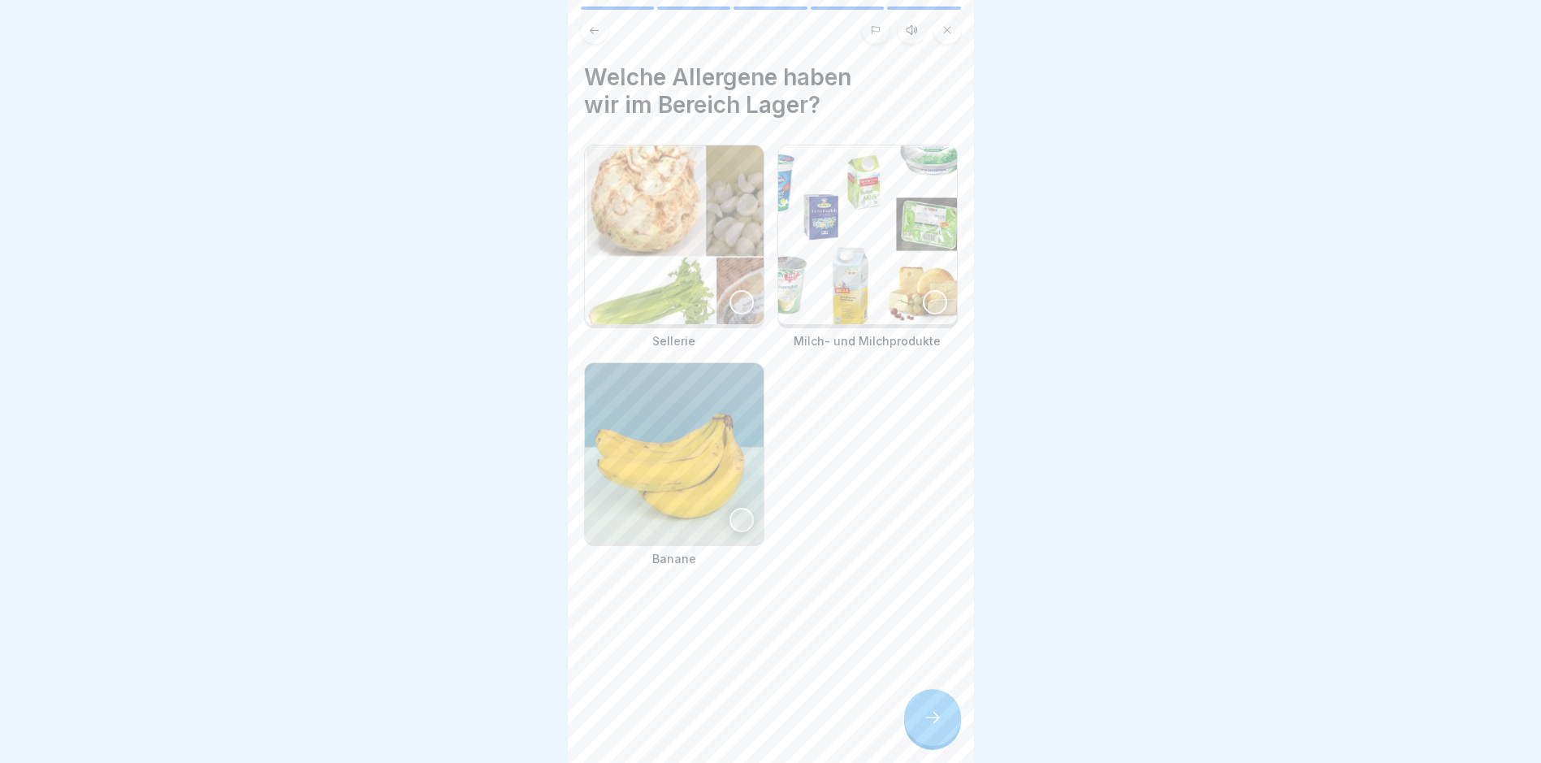
click at [945, 727] on div at bounding box center [932, 717] width 57 height 57
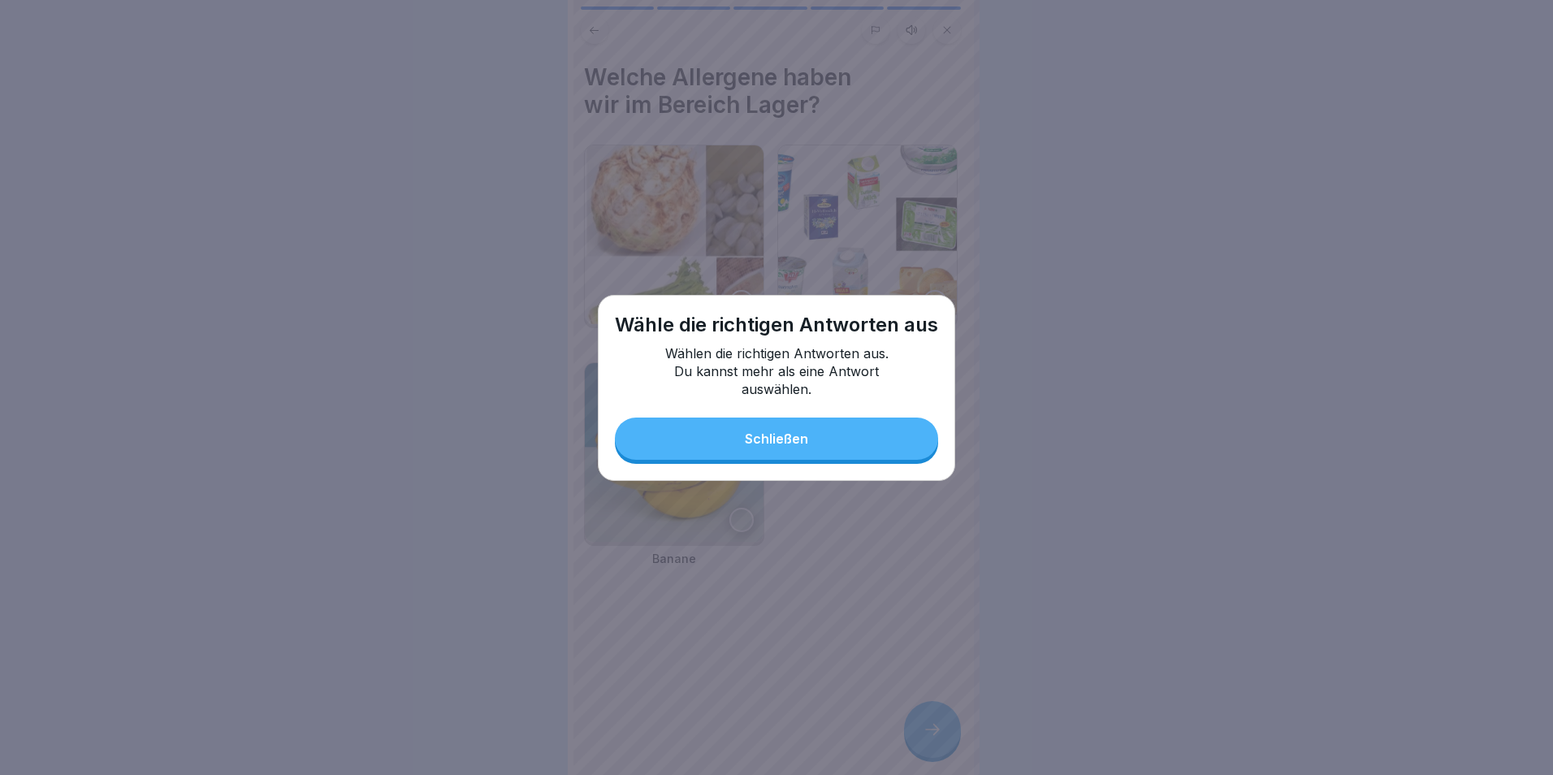
click at [774, 437] on div "Schließen" at bounding box center [776, 438] width 63 height 15
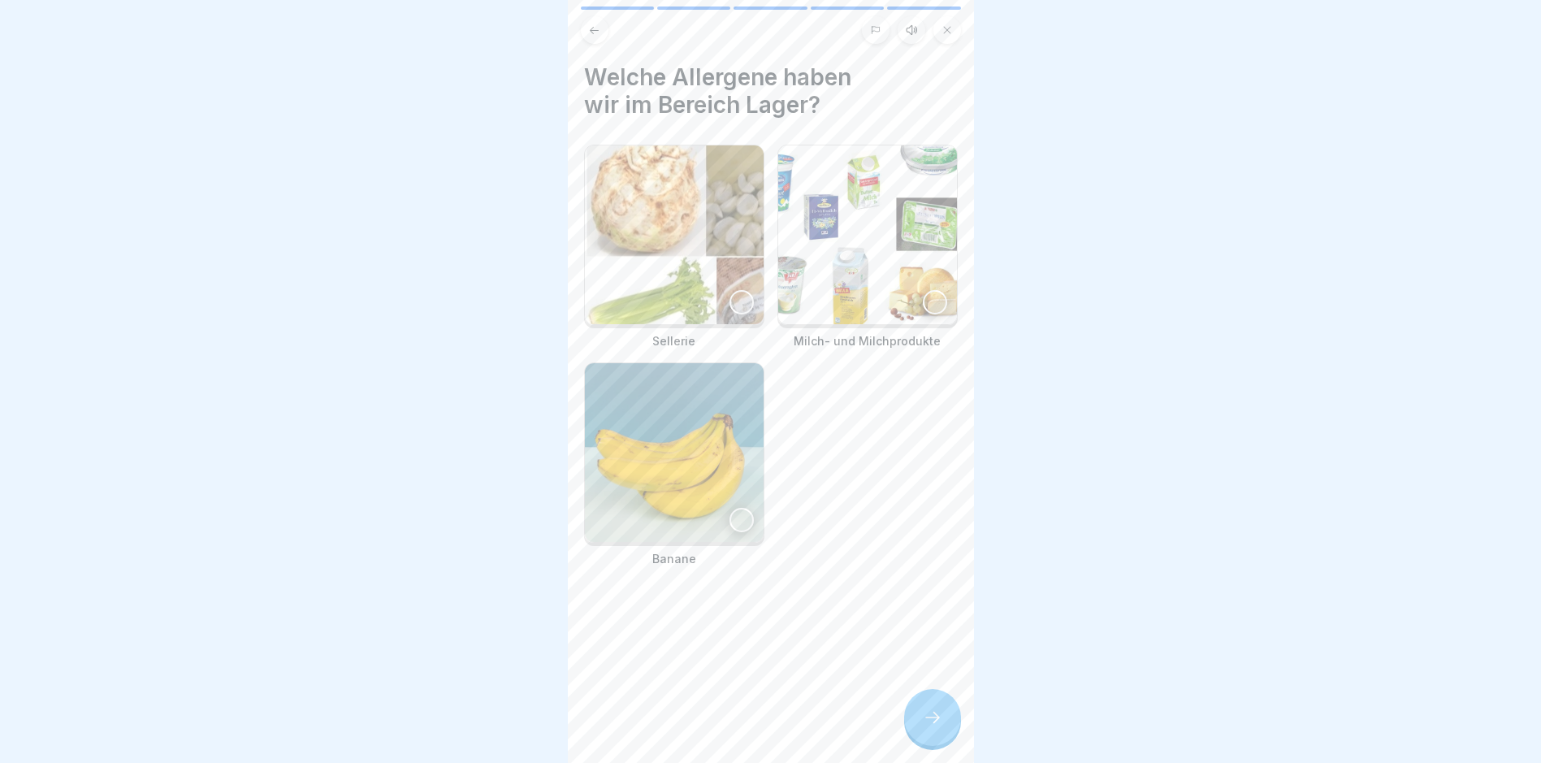
click at [684, 260] on img at bounding box center [674, 234] width 179 height 179
click at [891, 271] on img at bounding box center [867, 234] width 179 height 179
click at [944, 734] on div at bounding box center [932, 717] width 57 height 57
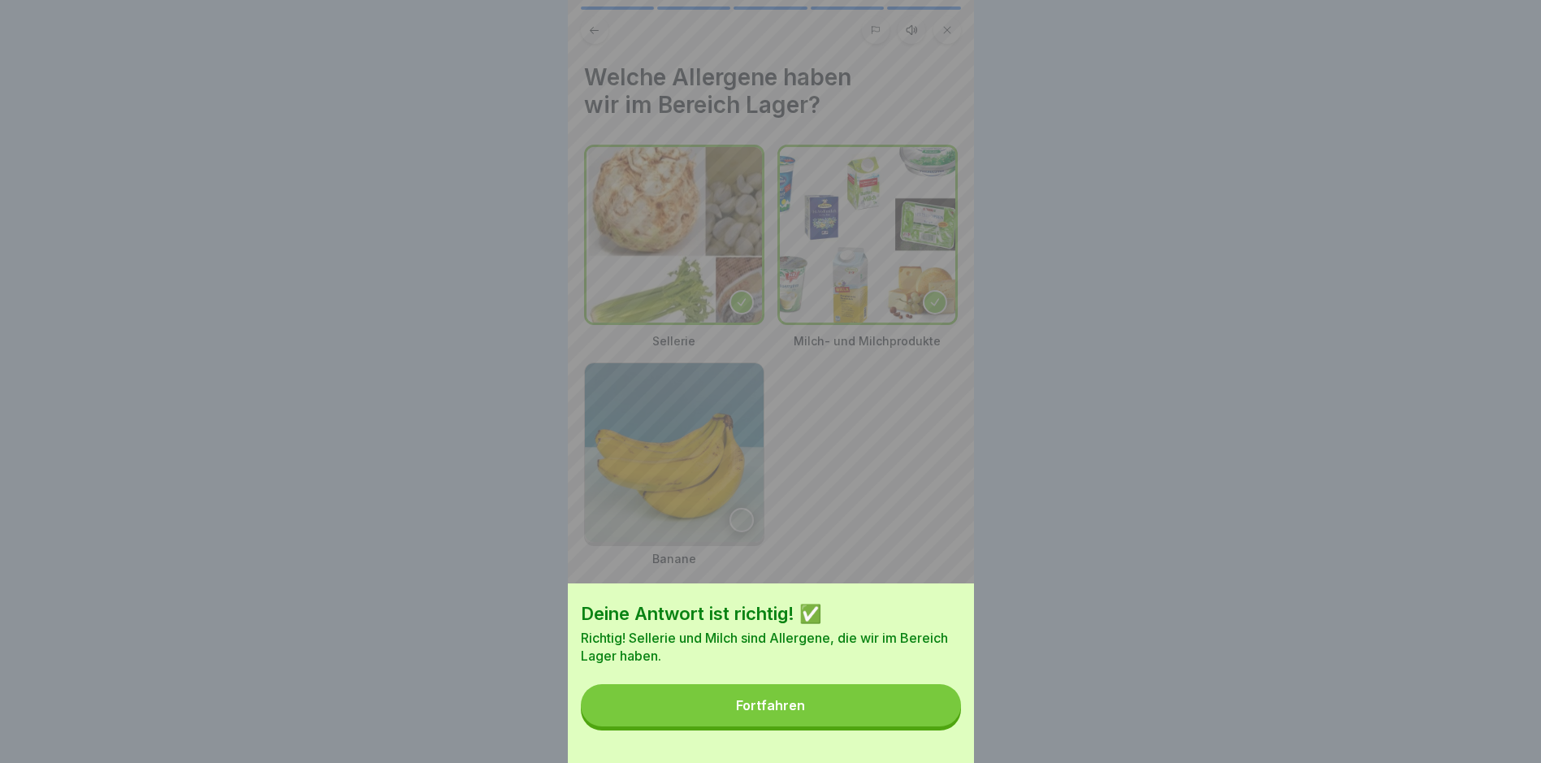
click at [898, 726] on button "Fortfahren" at bounding box center [771, 705] width 380 height 42
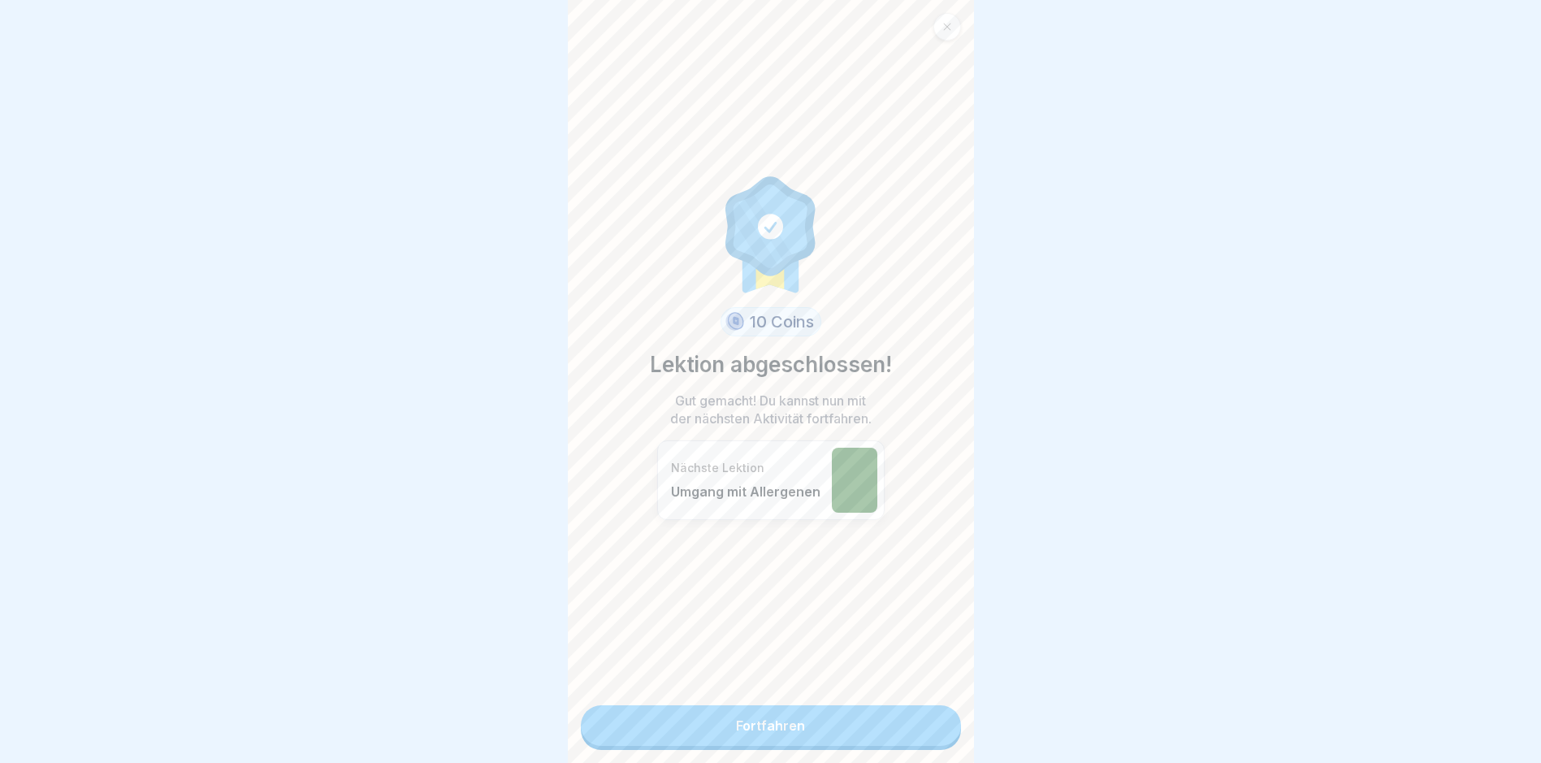
click at [910, 728] on link "Fortfahren" at bounding box center [771, 725] width 380 height 41
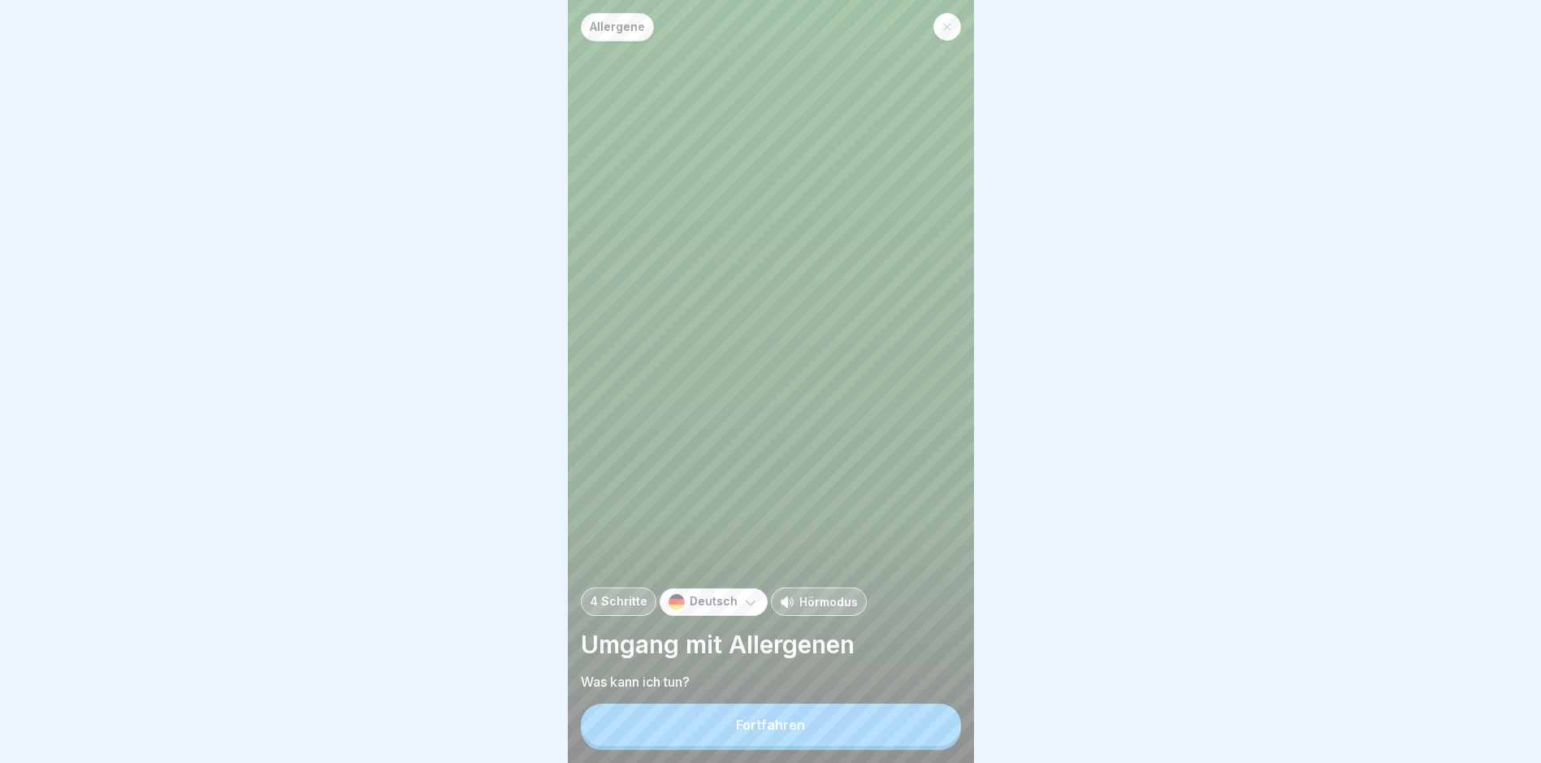
click at [830, 734] on button "Fortfahren" at bounding box center [771, 725] width 380 height 42
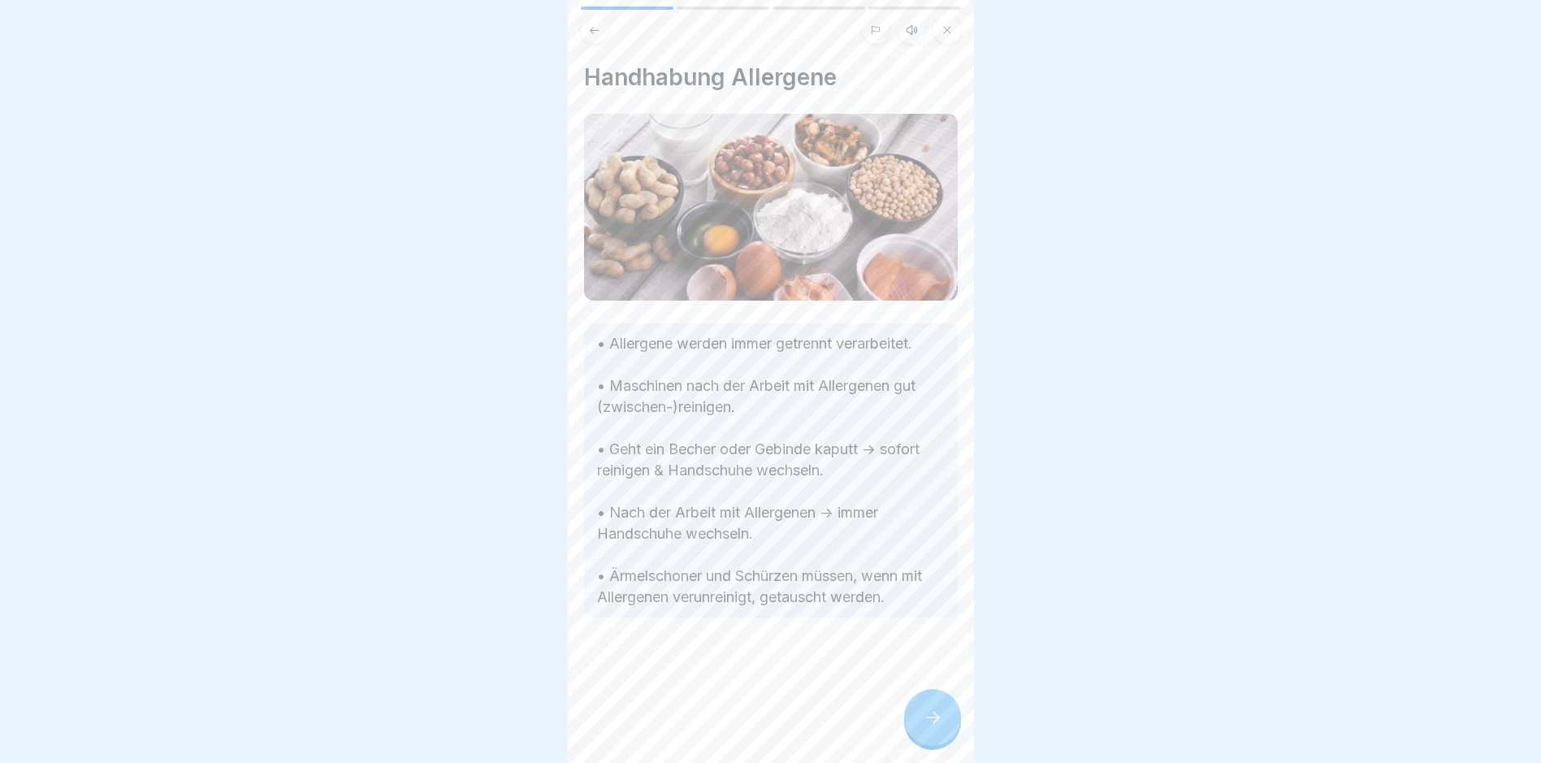
click at [927, 727] on icon at bounding box center [932, 717] width 19 height 19
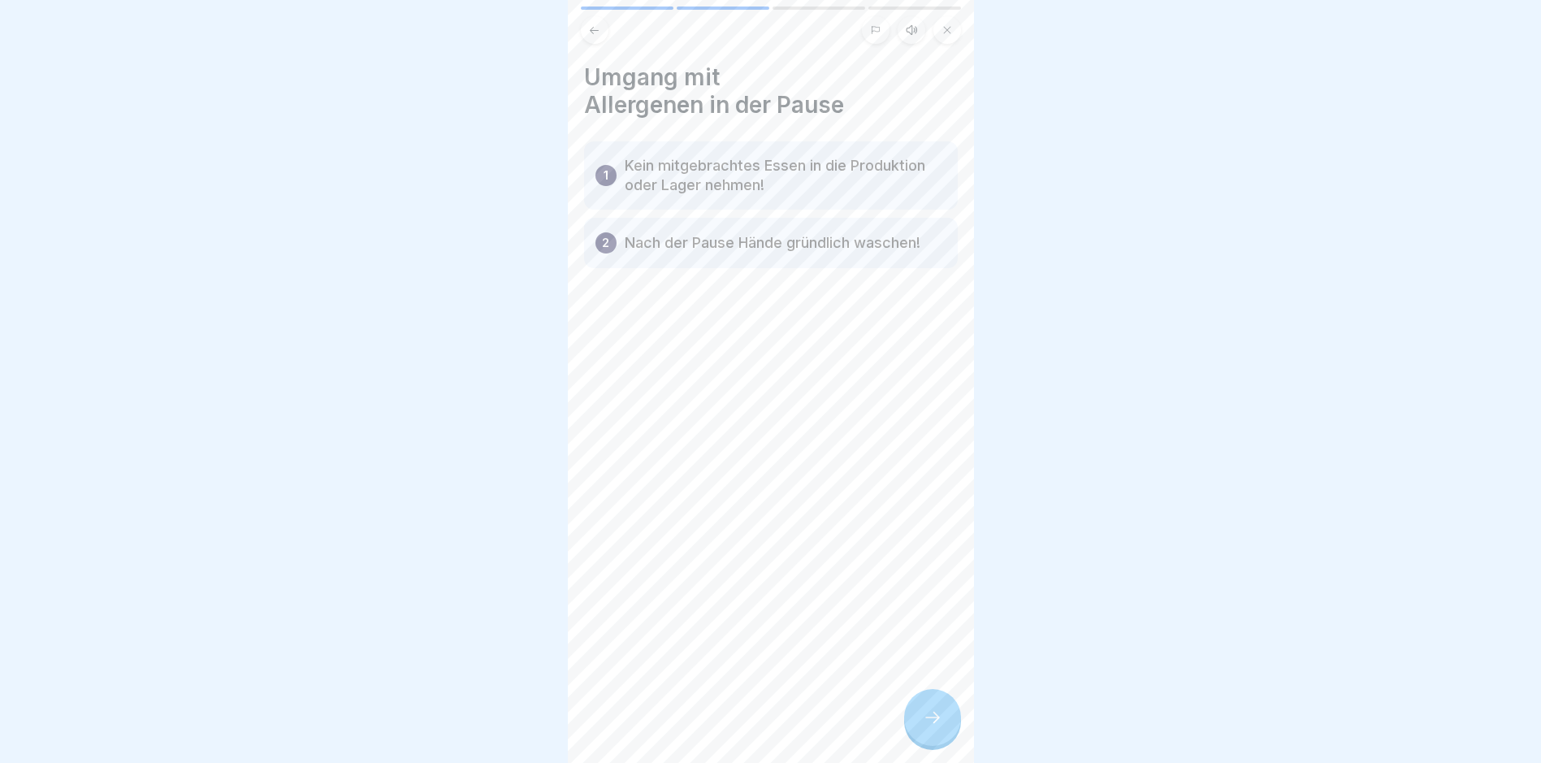
click at [935, 742] on div at bounding box center [932, 717] width 57 height 57
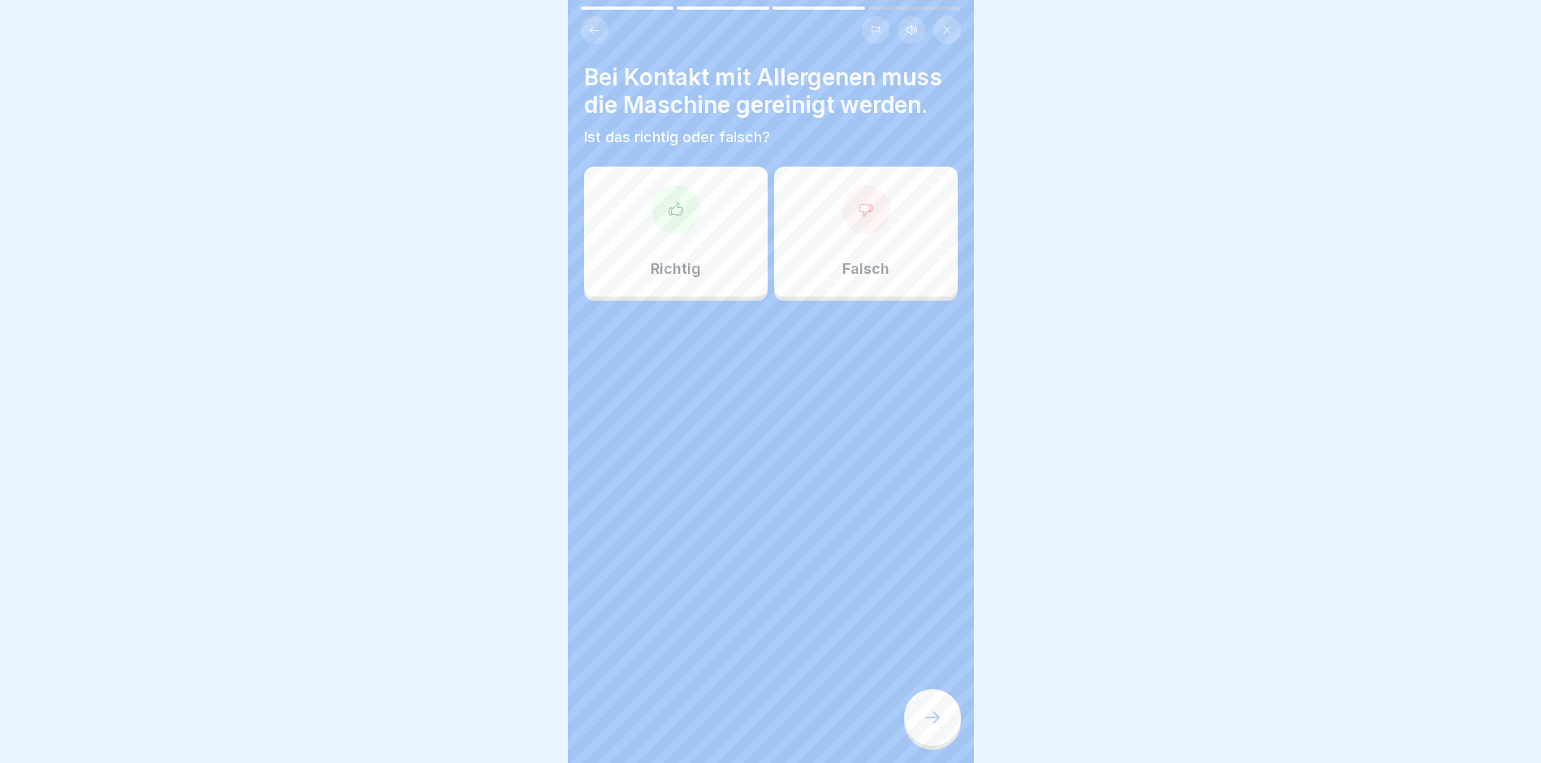
click at [667, 266] on p "Richtig" at bounding box center [676, 269] width 50 height 18
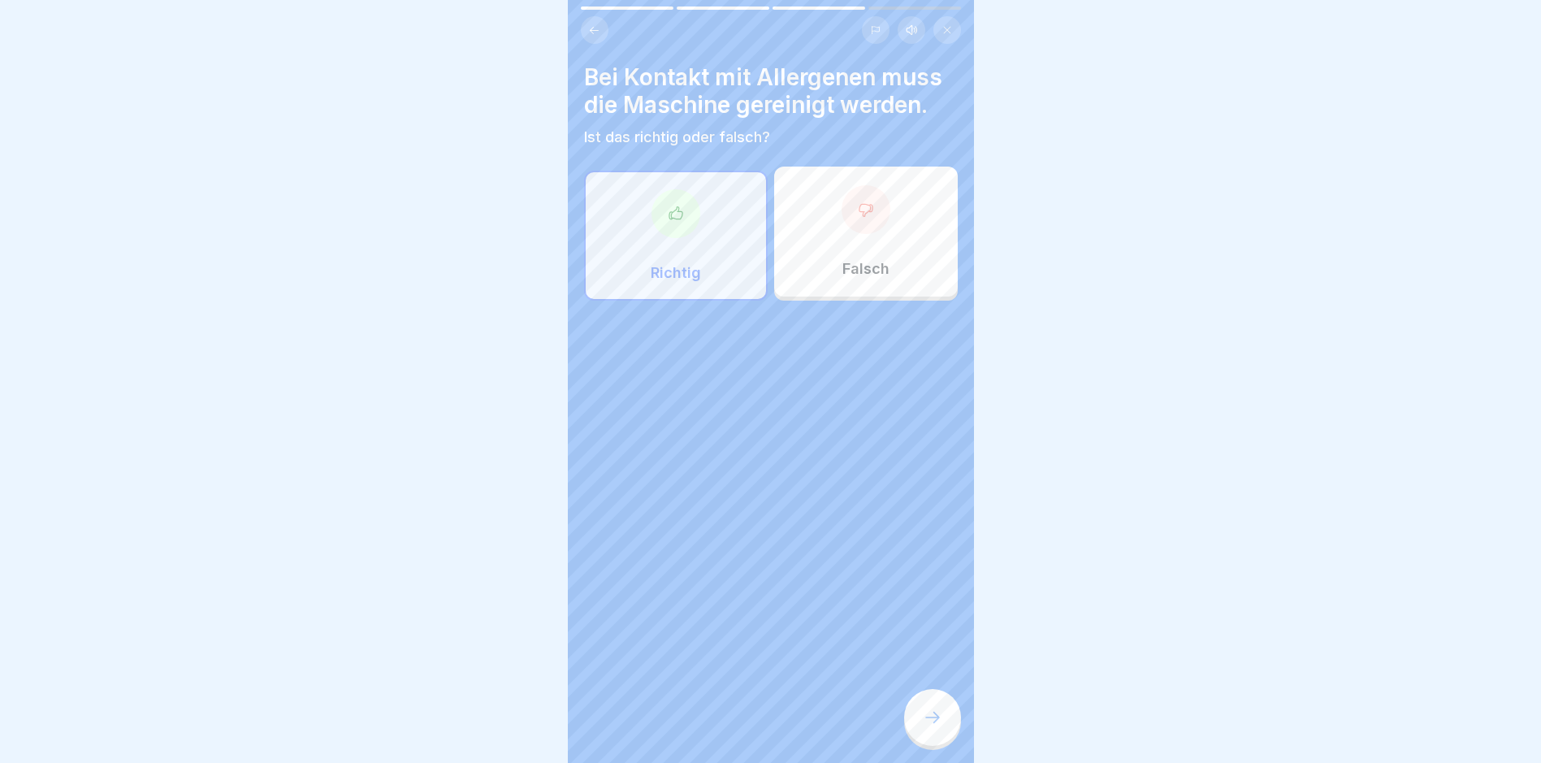
click at [942, 744] on div at bounding box center [932, 717] width 57 height 57
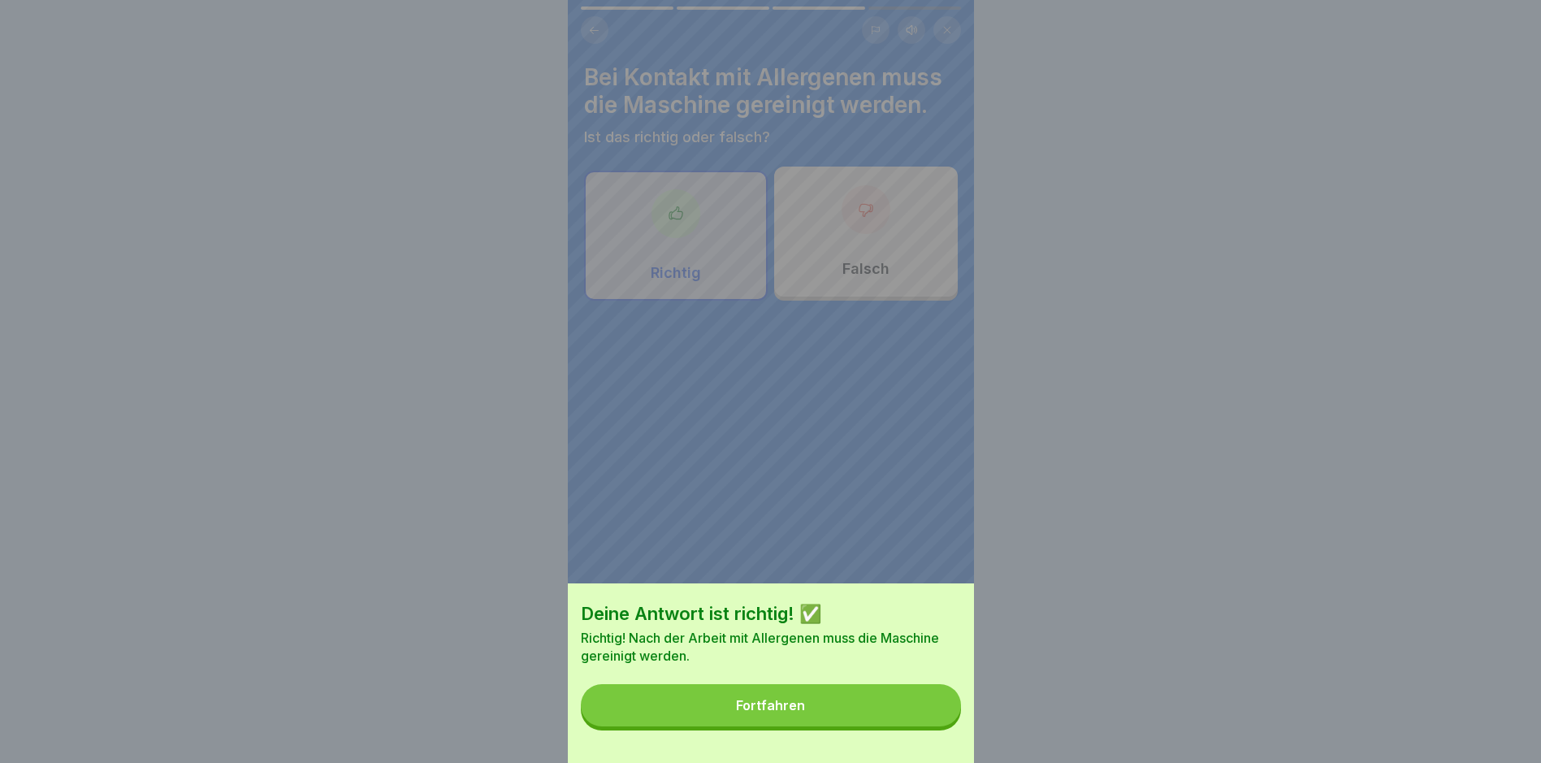
click at [886, 739] on div "Deine Antwort ist richtig! ✅ Richtig! Nach der Arbeit mit Allergenen muss die M…" at bounding box center [771, 673] width 406 height 180
click at [885, 739] on div "Deine Antwort ist richtig! ✅ Richtig! Nach der Arbeit mit Allergenen muss die M…" at bounding box center [771, 673] width 406 height 180
click at [884, 726] on button "Fortfahren" at bounding box center [771, 705] width 380 height 42
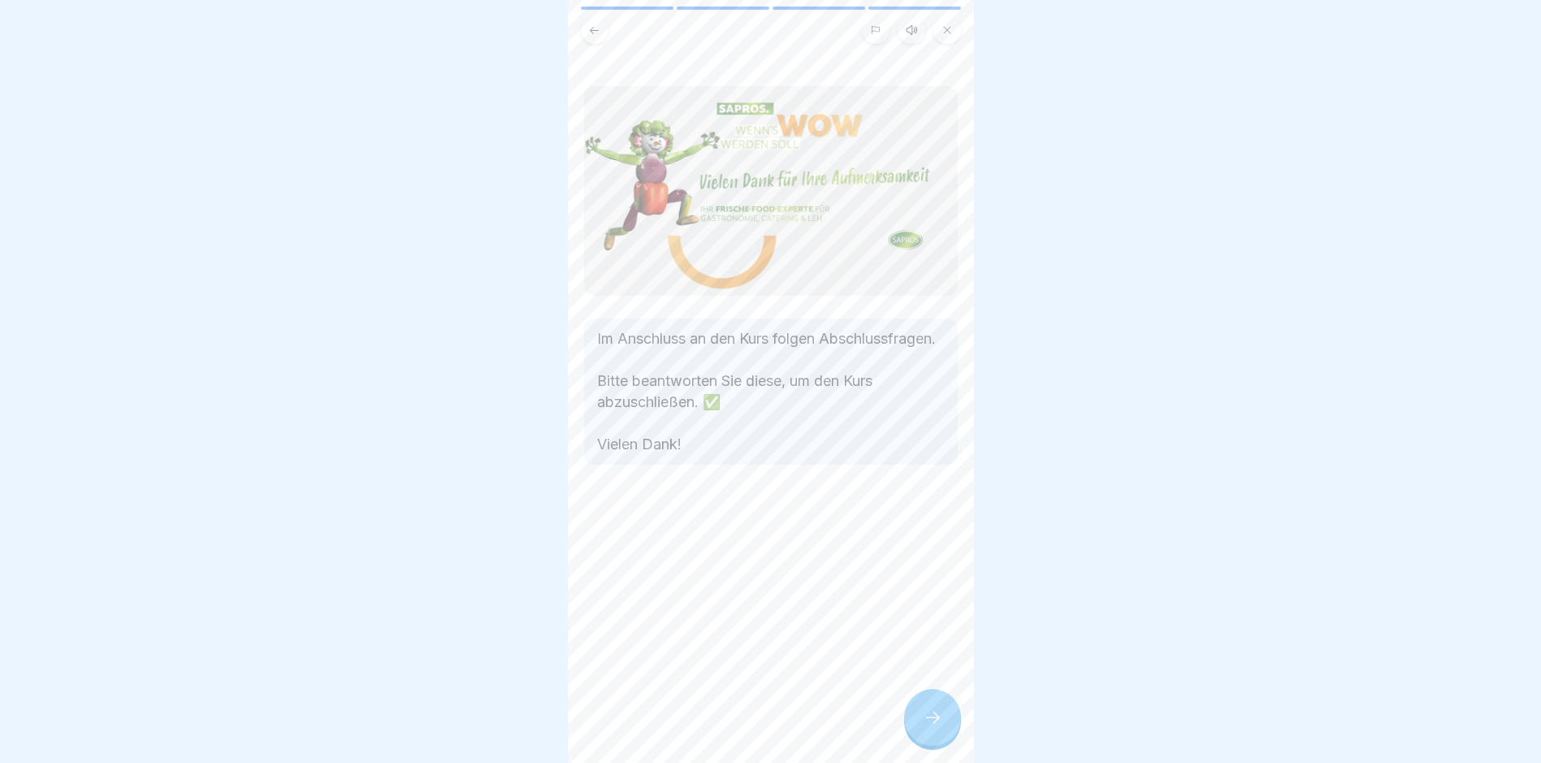
click at [937, 718] on div at bounding box center [932, 717] width 57 height 57
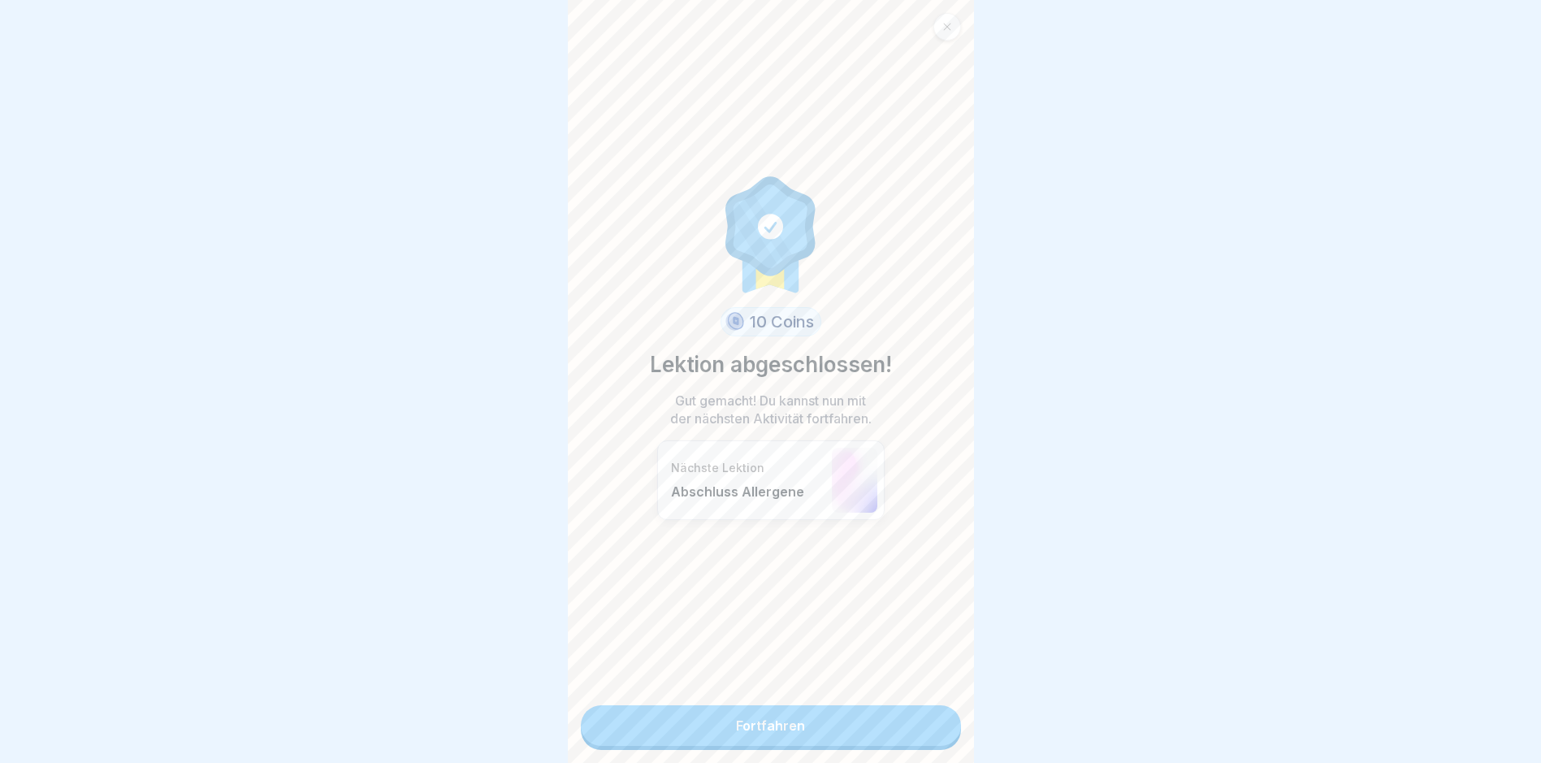
click at [913, 728] on link "Fortfahren" at bounding box center [771, 725] width 380 height 41
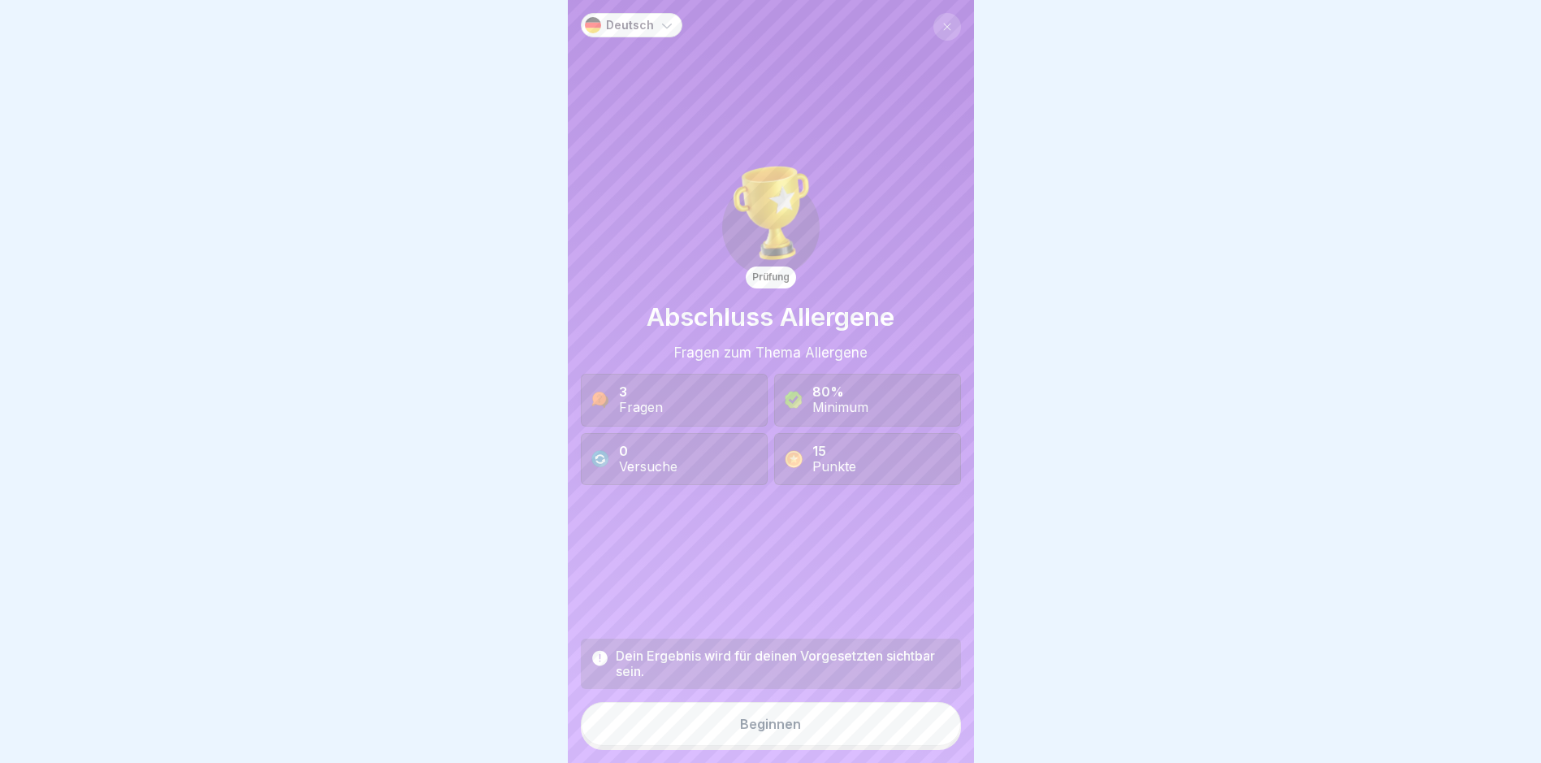
click at [901, 741] on button "Beginnen" at bounding box center [771, 724] width 380 height 44
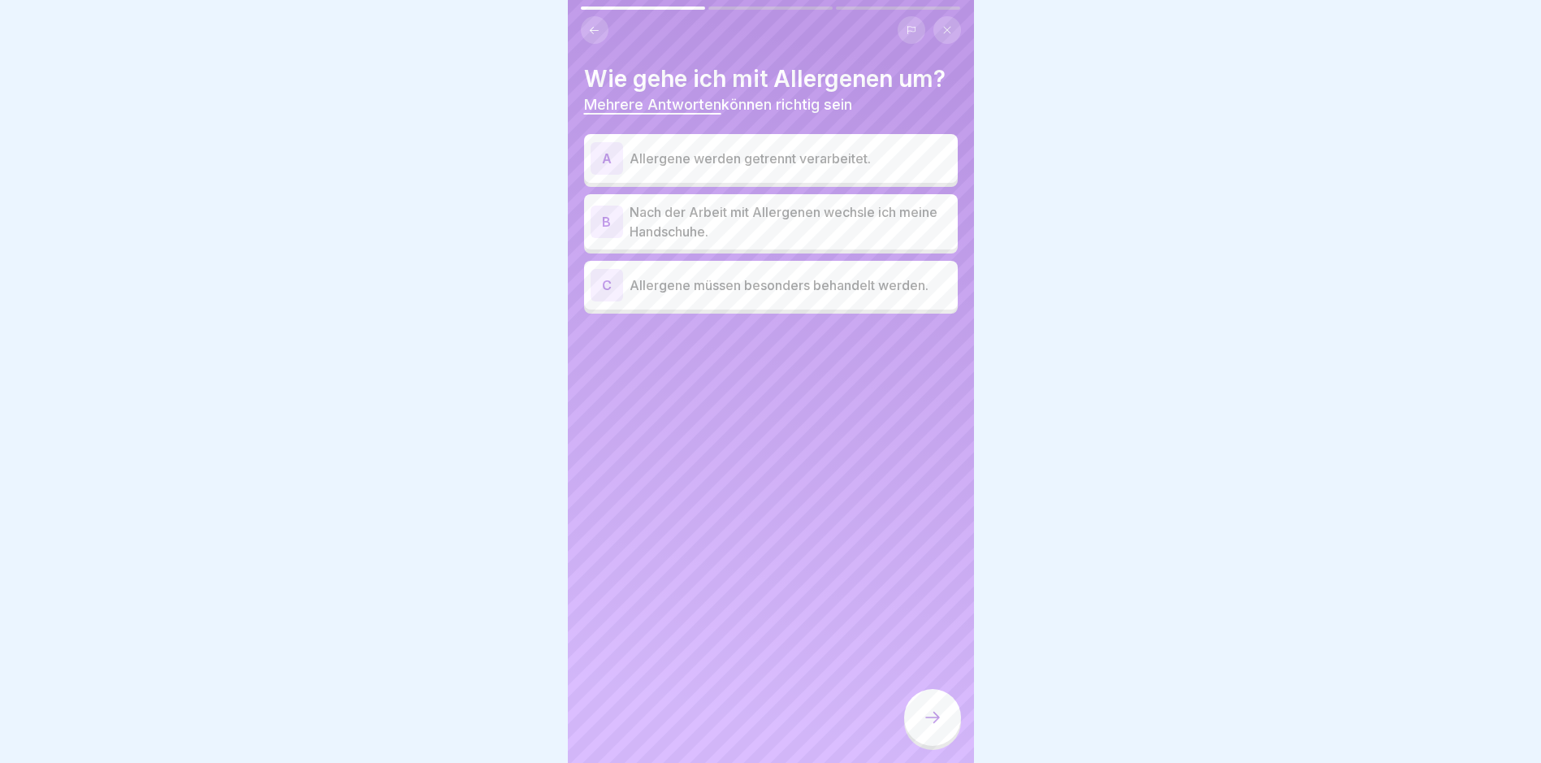
click at [773, 169] on div "A Allergene werden getrennt verarbeitet." at bounding box center [771, 158] width 361 height 32
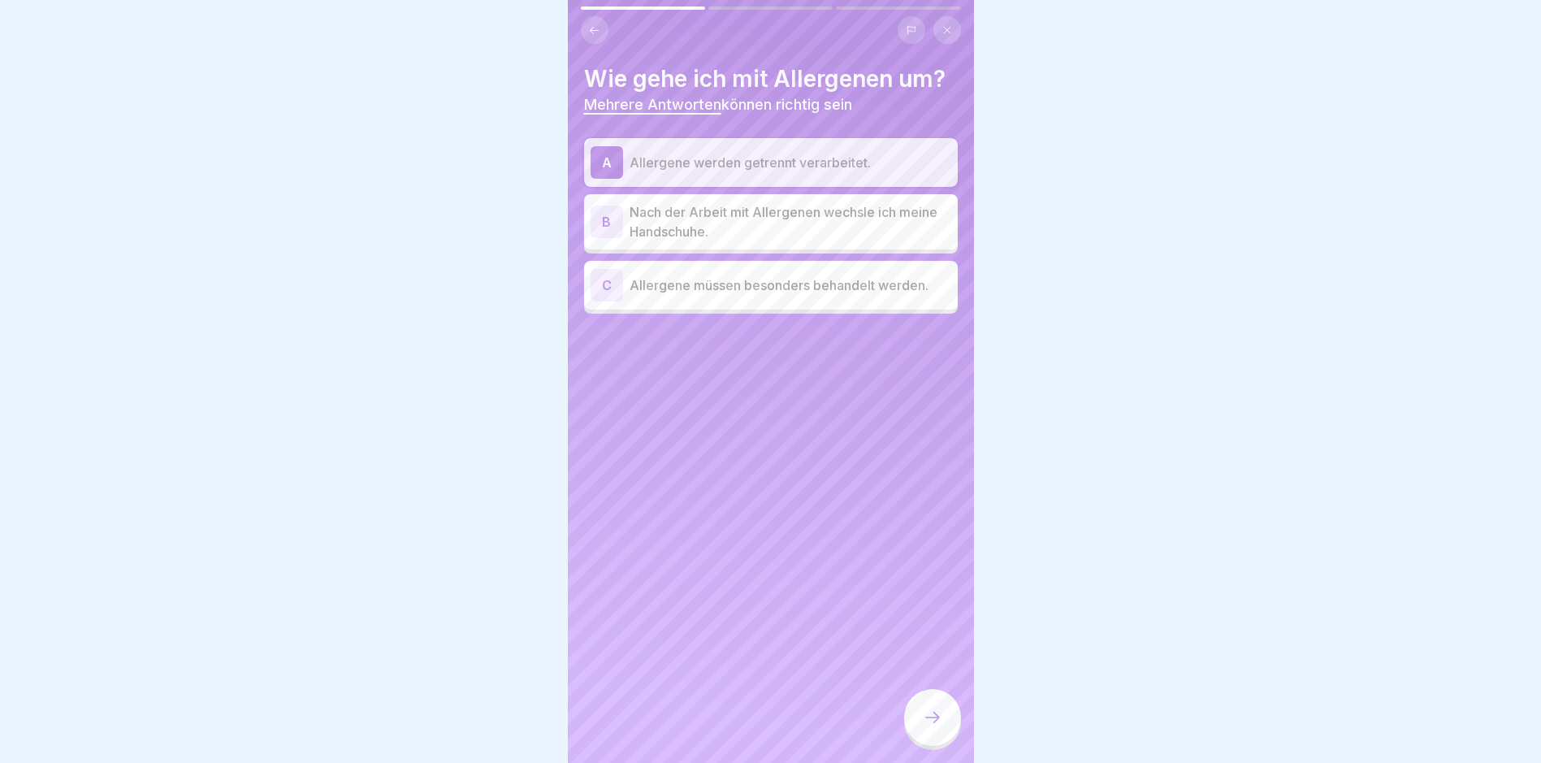
click at [772, 169] on p "Allergene werden getrennt verarbeitet." at bounding box center [791, 162] width 322 height 19
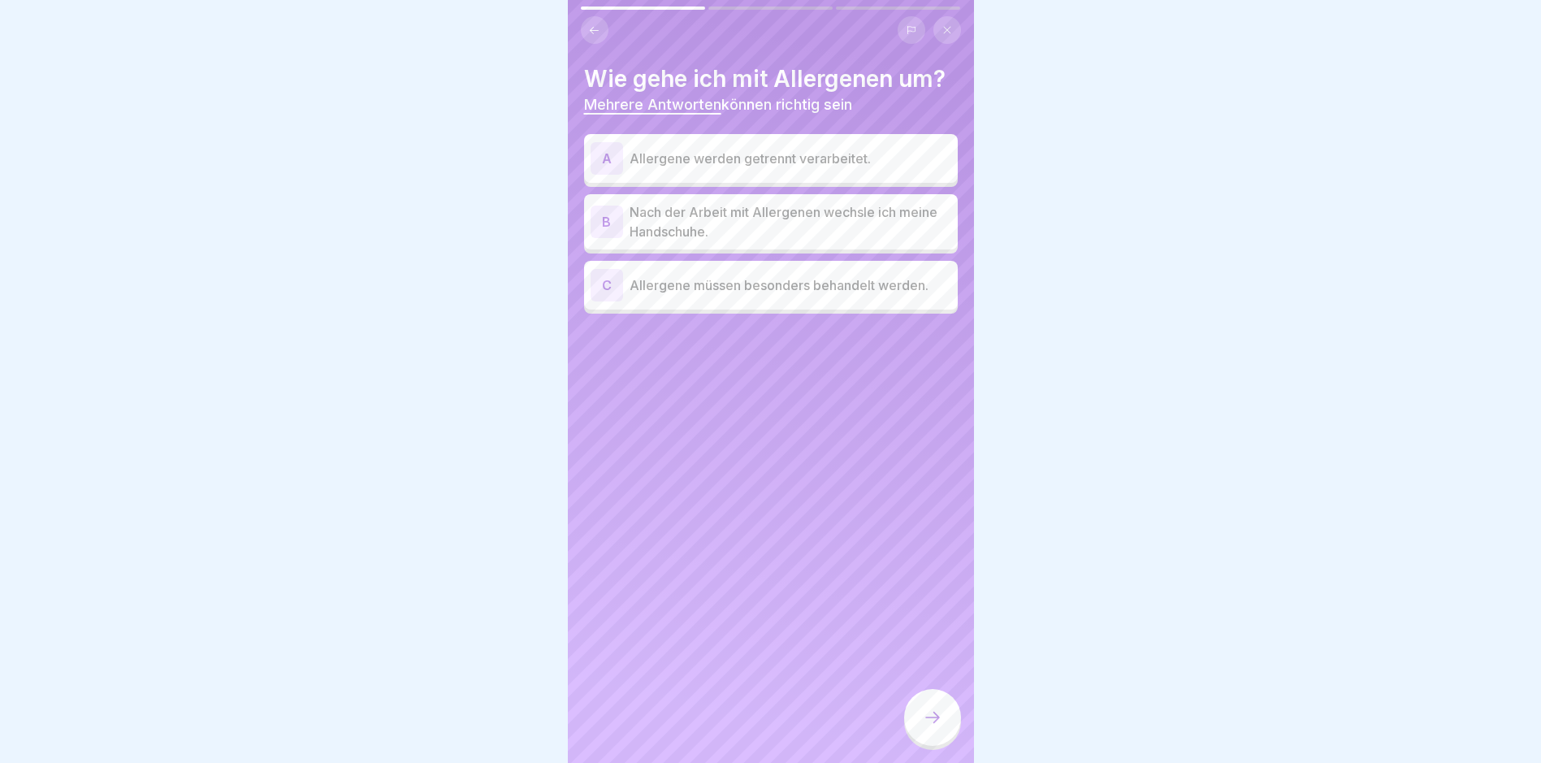
click at [753, 233] on p "Nach der Arbeit mit Allergenen wechsle ich meine Handschuhe." at bounding box center [791, 221] width 322 height 39
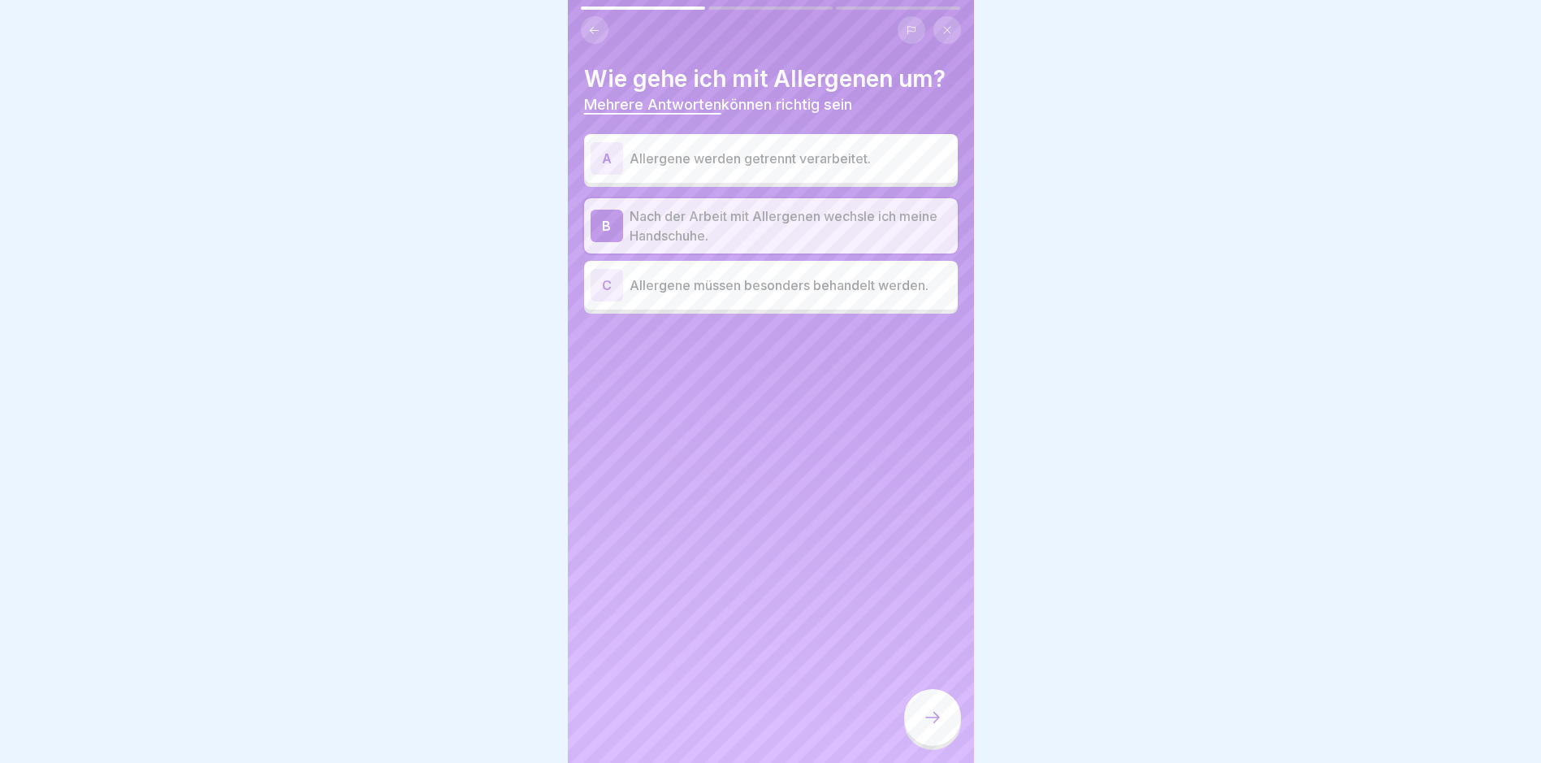
click at [750, 302] on div "C Allergene müssen besonders behandelt werden." at bounding box center [771, 285] width 374 height 49
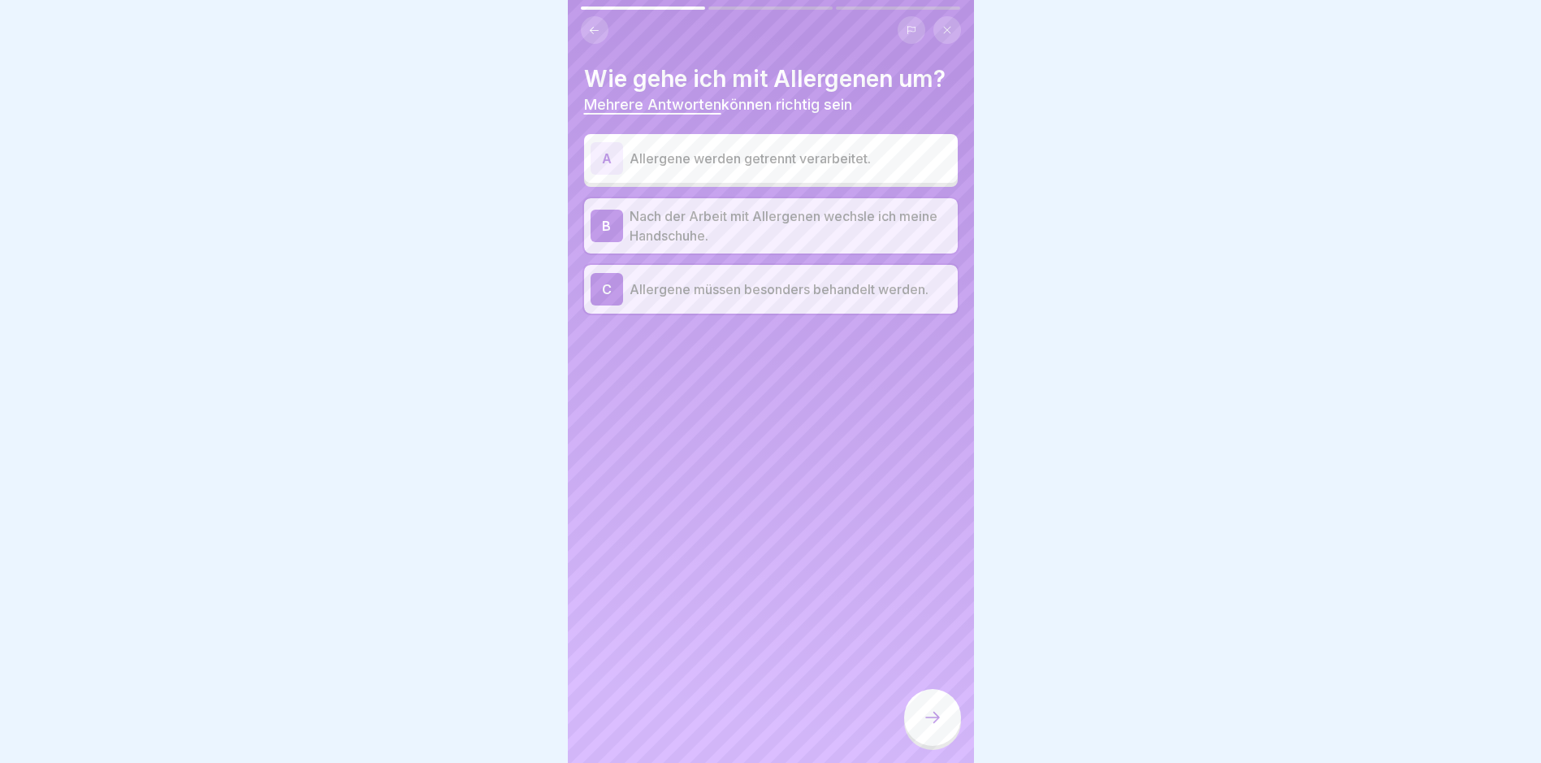
click at [938, 720] on div at bounding box center [932, 717] width 57 height 57
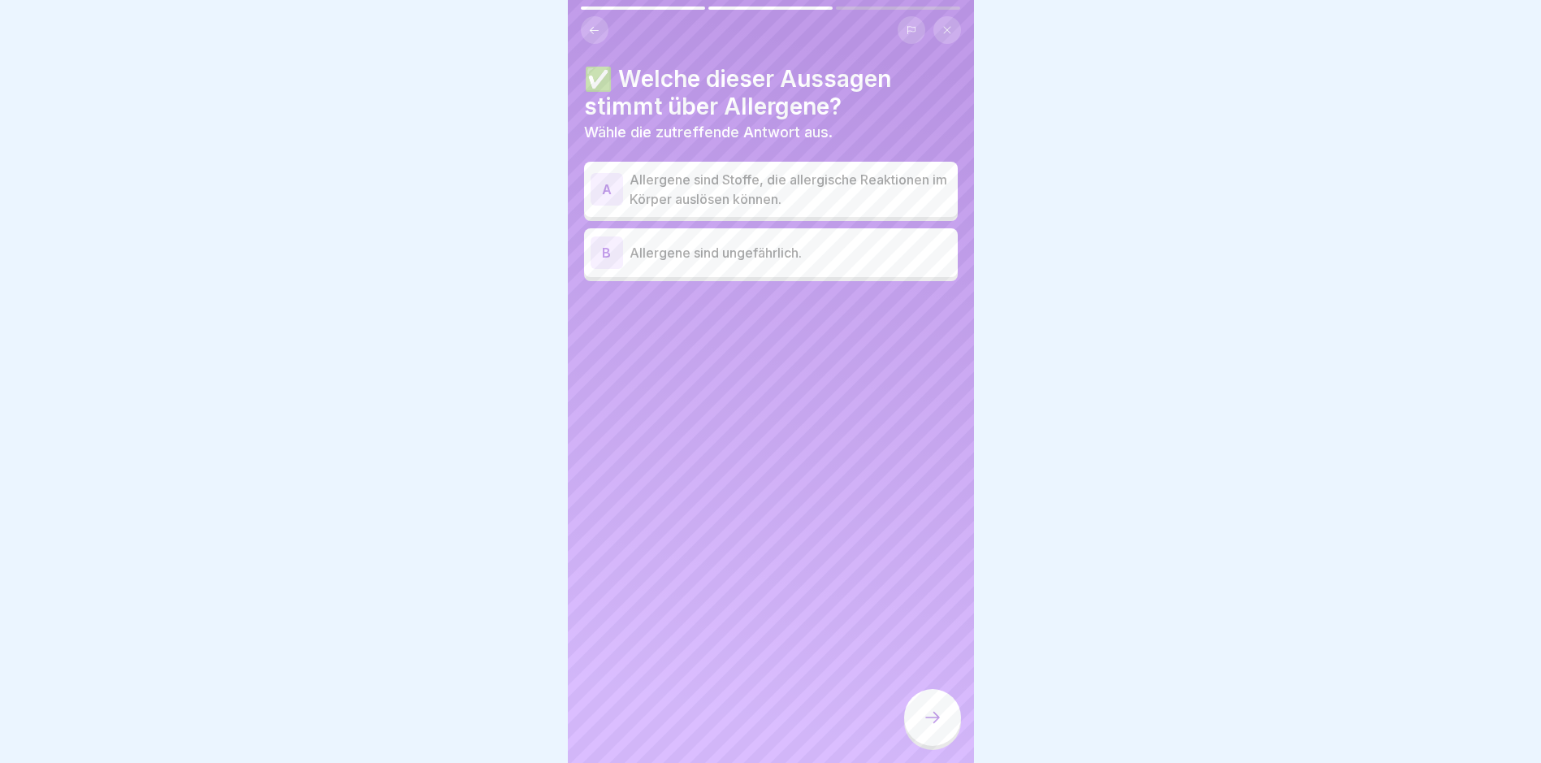
click at [849, 194] on p "Allergene sind Stoffe, die allergische Reaktionen im Körper auslösen können." at bounding box center [791, 189] width 322 height 39
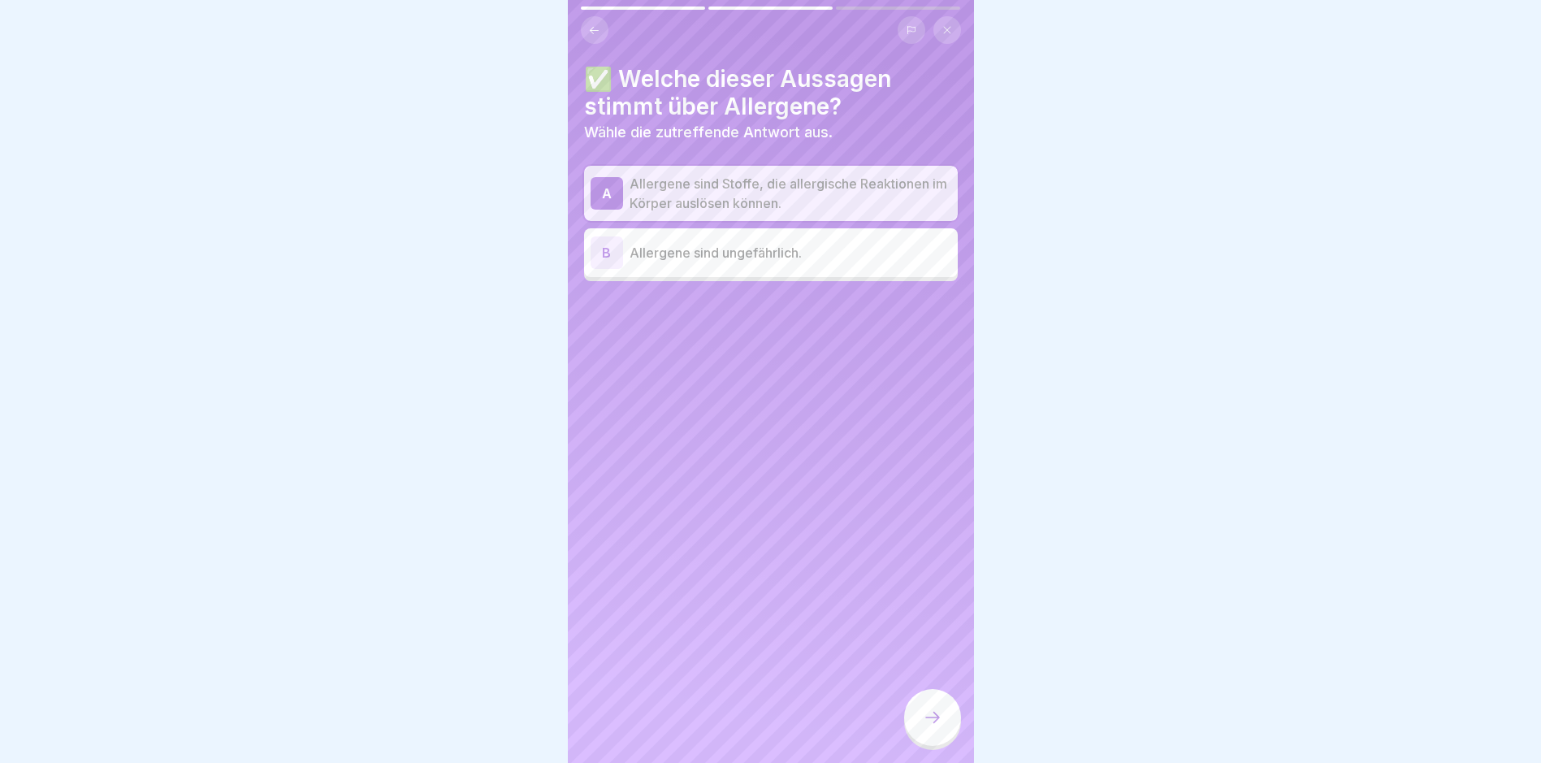
click at [939, 727] on icon at bounding box center [932, 717] width 19 height 19
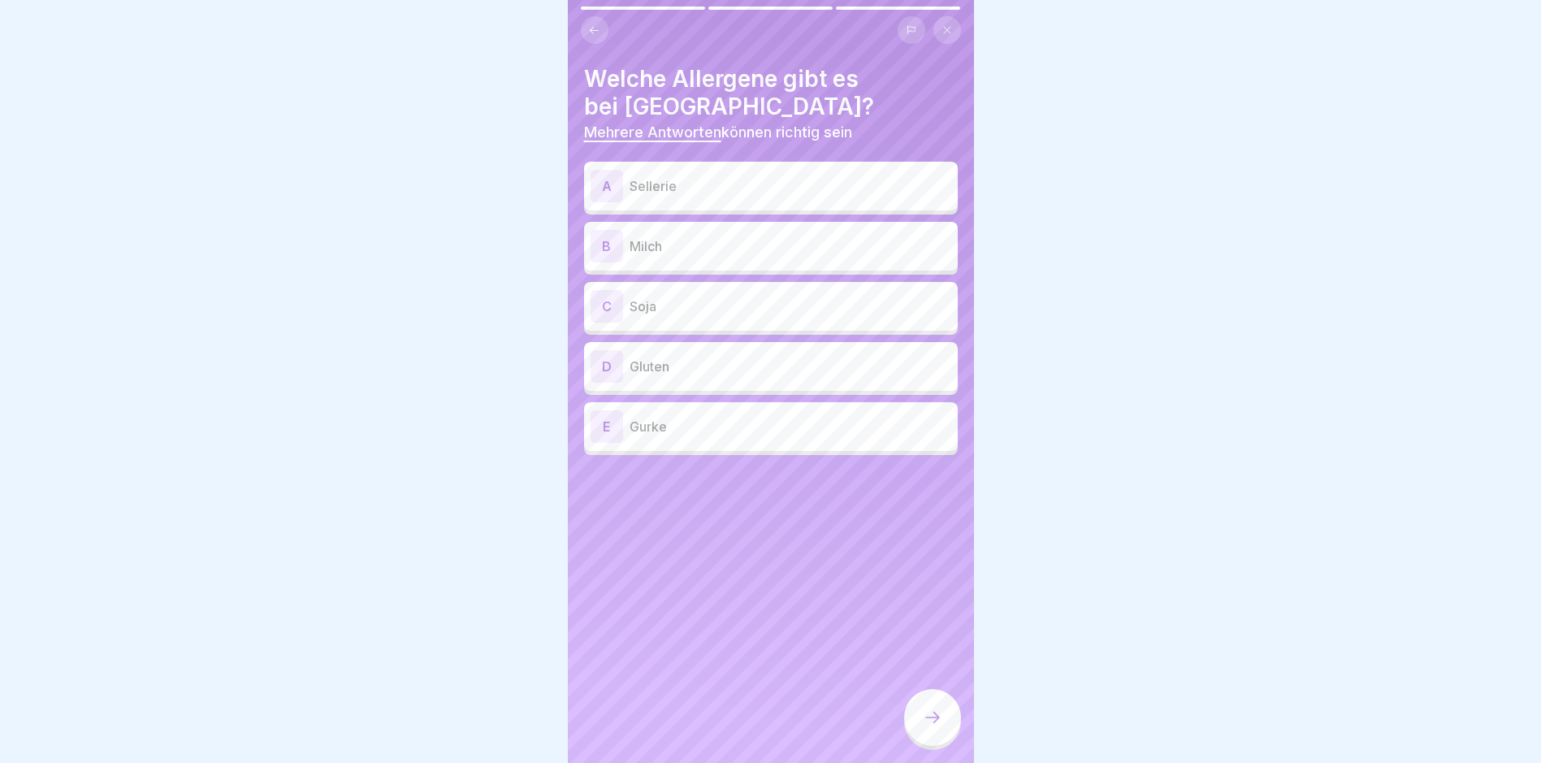
click at [721, 187] on p "Sellerie" at bounding box center [791, 185] width 322 height 19
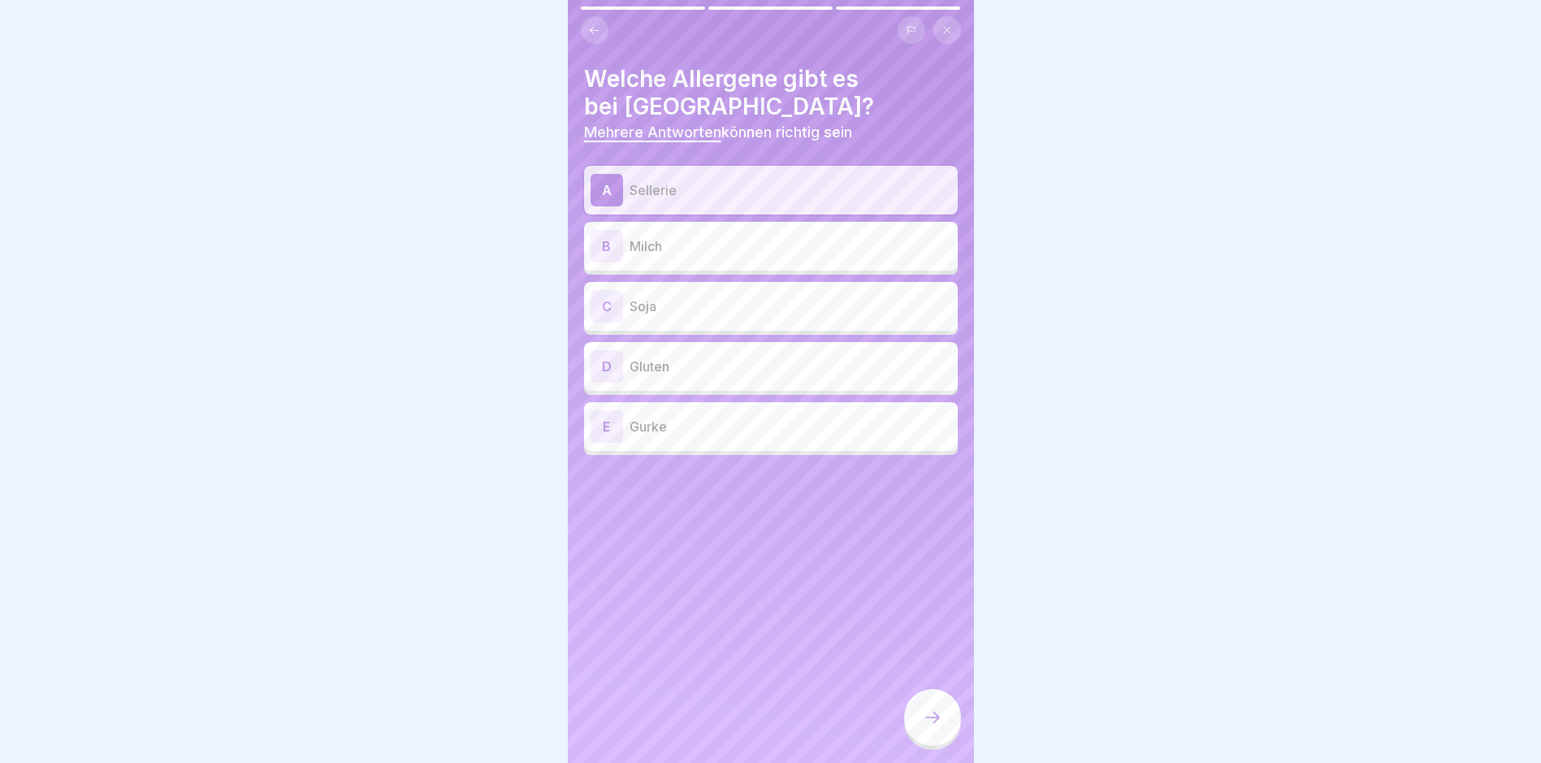
click at [716, 246] on p "Milch" at bounding box center [791, 245] width 322 height 19
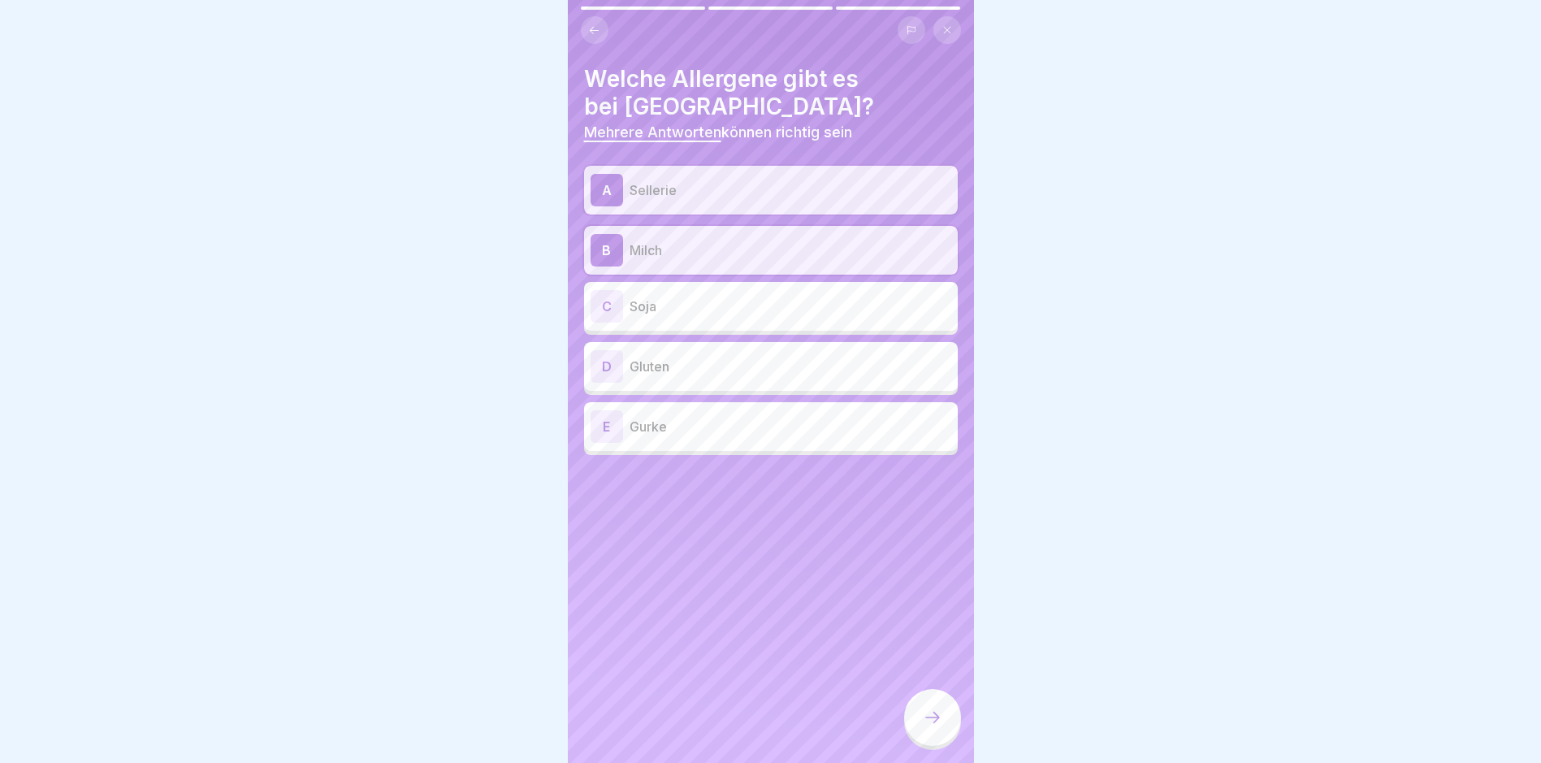
click at [709, 305] on p "Soja" at bounding box center [791, 306] width 322 height 19
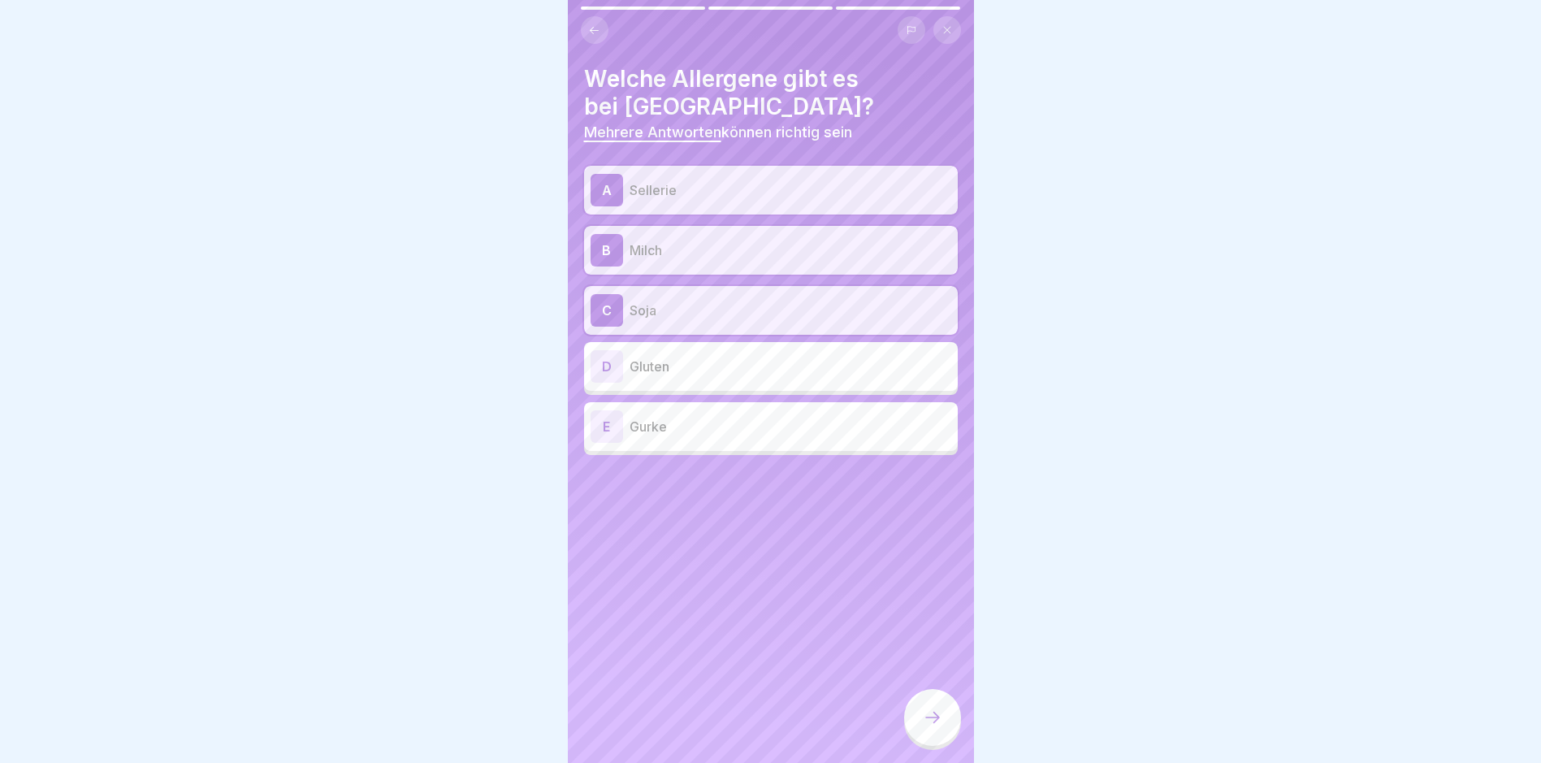
click at [698, 382] on div "D Gluten" at bounding box center [771, 366] width 361 height 32
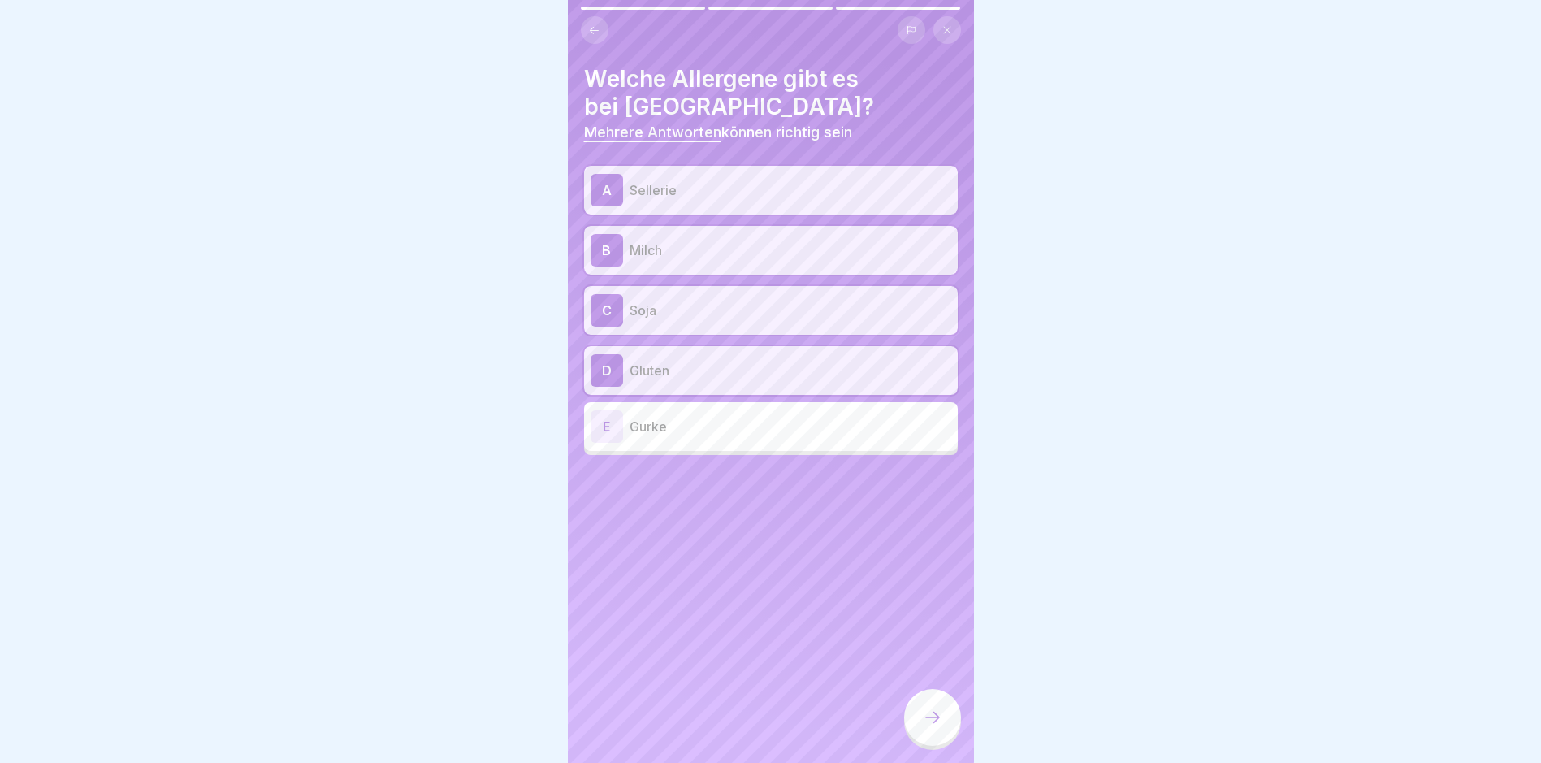
click at [951, 734] on div at bounding box center [932, 717] width 57 height 57
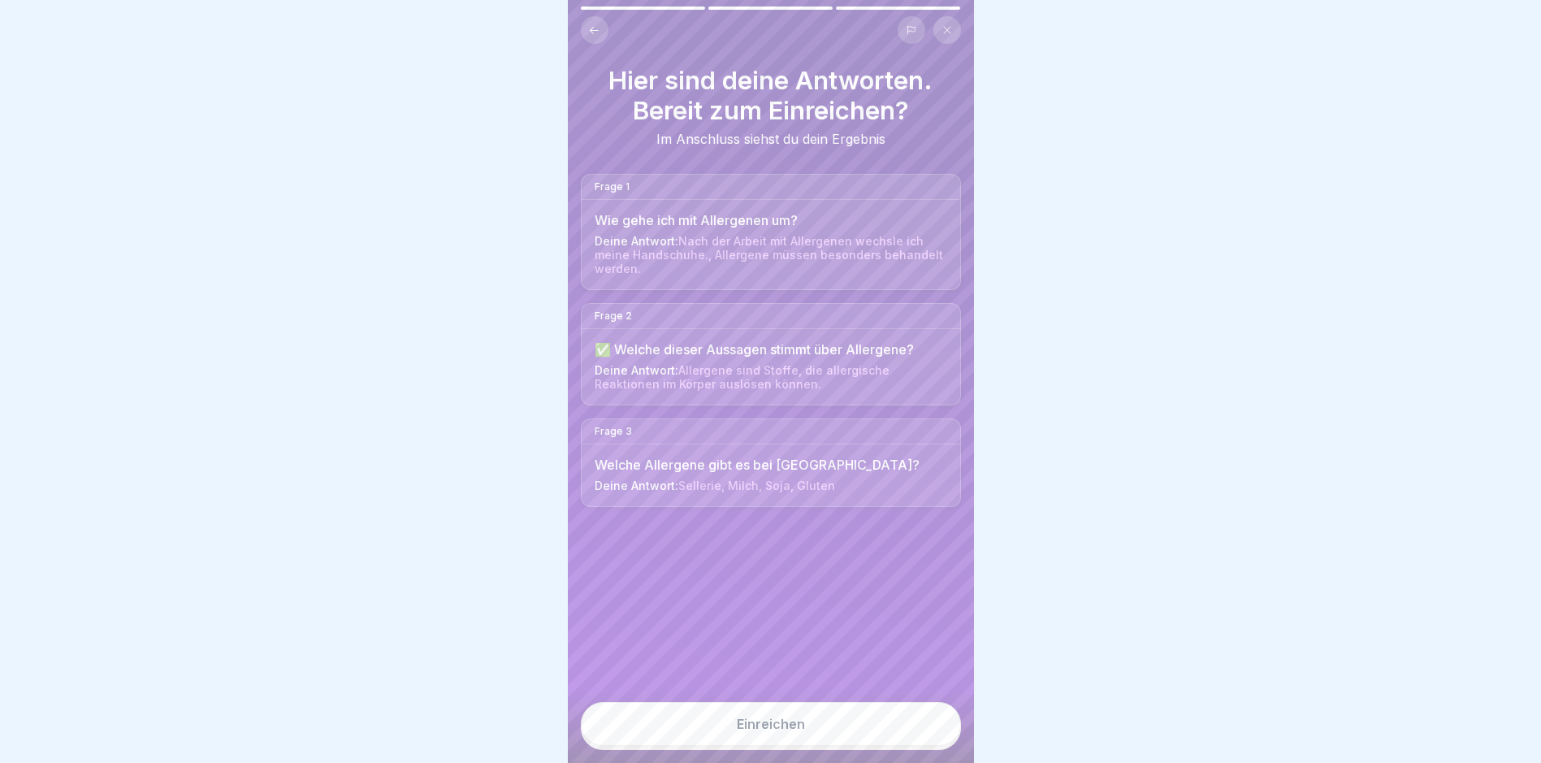
click at [794, 746] on button "Einreichen" at bounding box center [771, 724] width 380 height 44
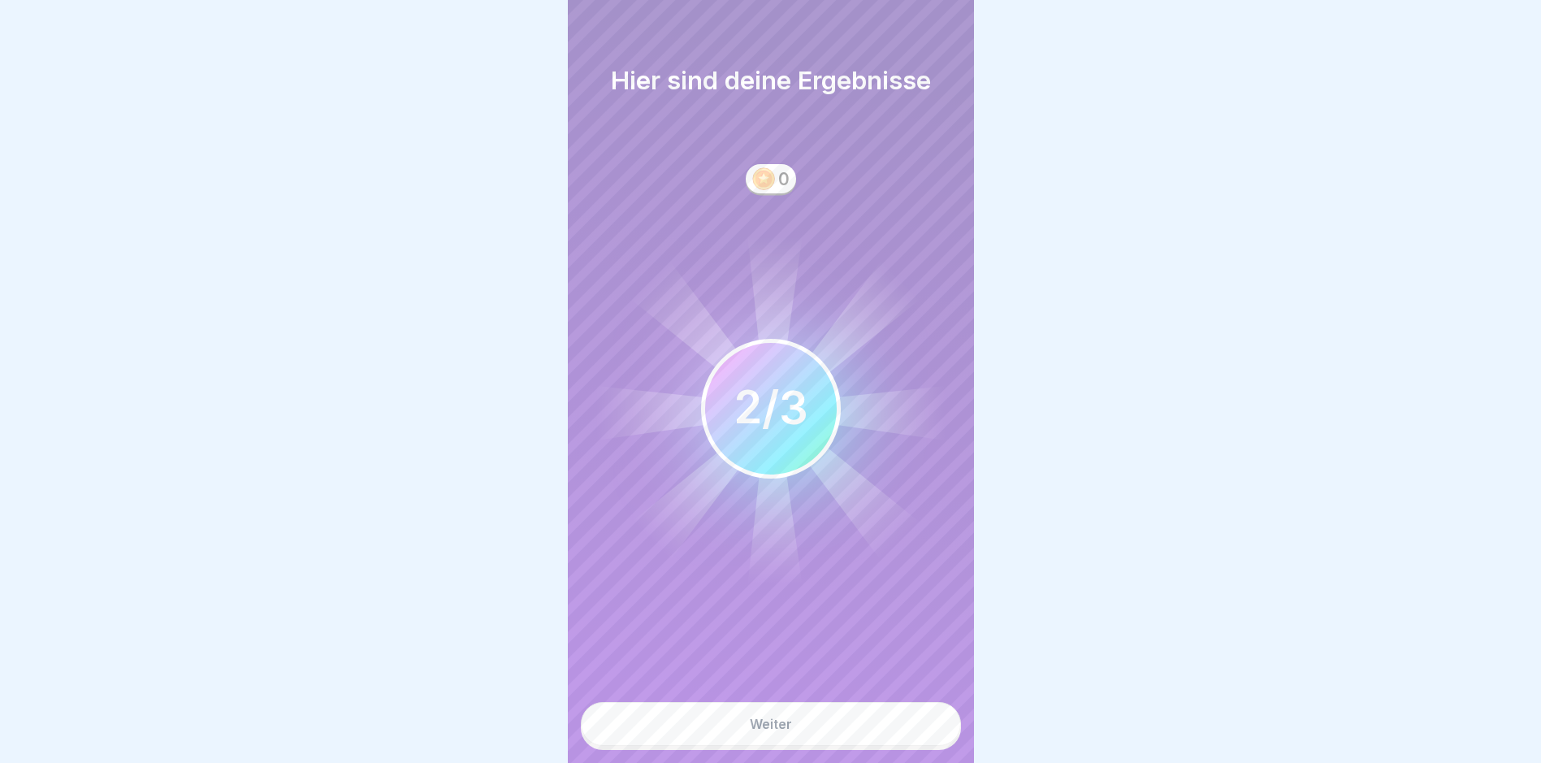
click at [810, 745] on button "Weiter" at bounding box center [771, 724] width 380 height 44
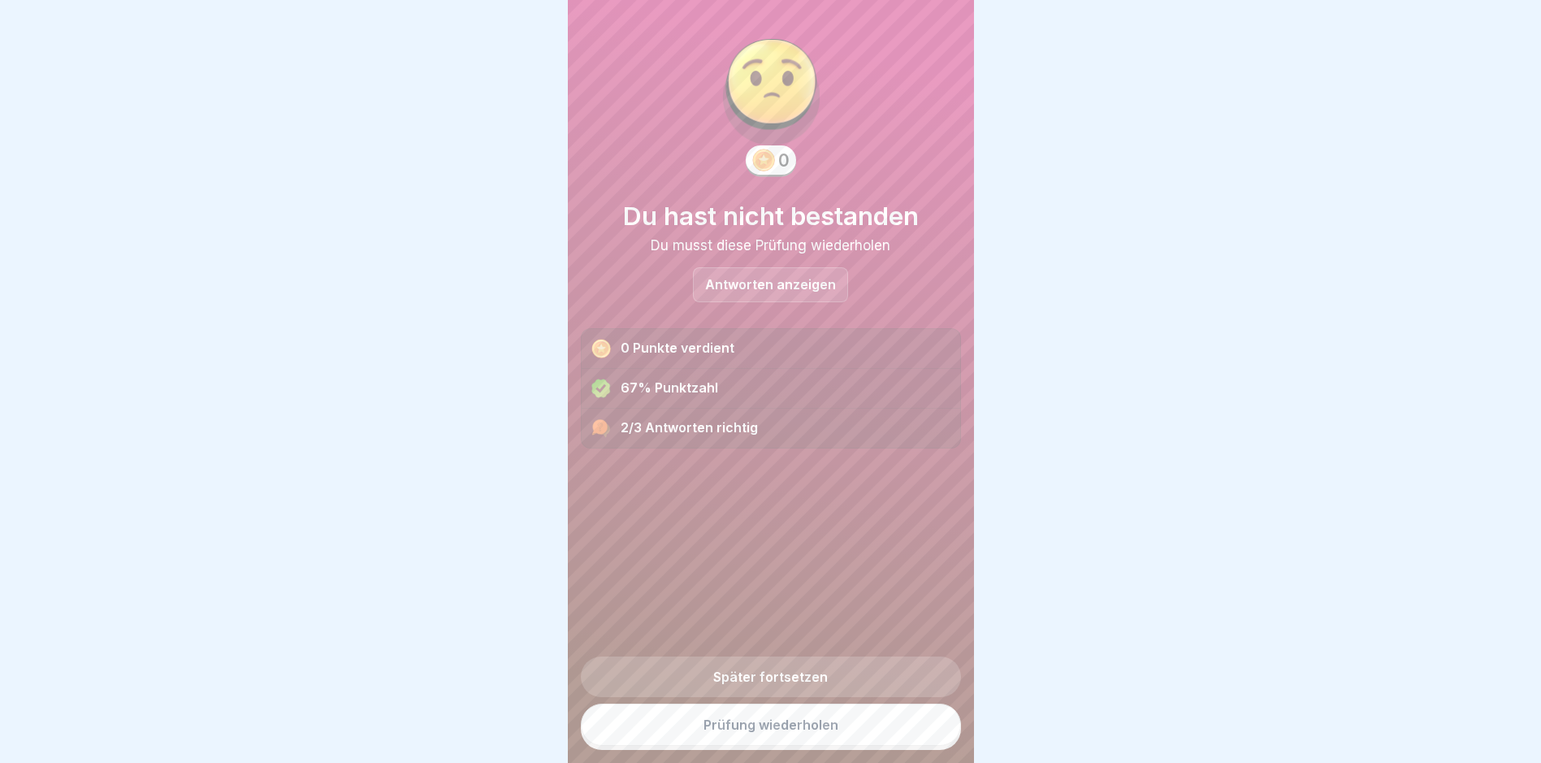
click at [822, 746] on link "Prüfung wiederholen" at bounding box center [771, 725] width 380 height 42
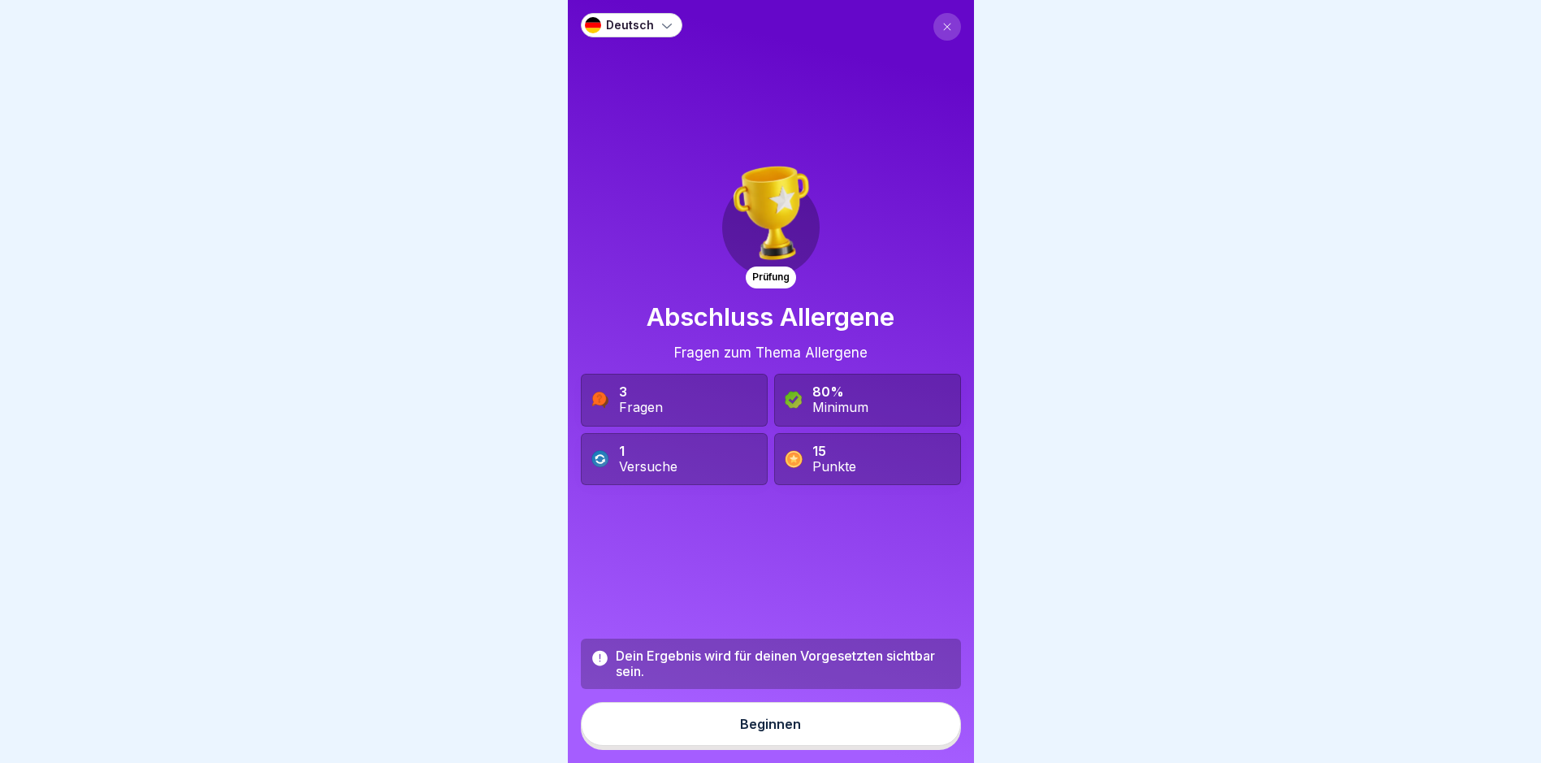
click at [766, 728] on button "Beginnen" at bounding box center [771, 724] width 380 height 44
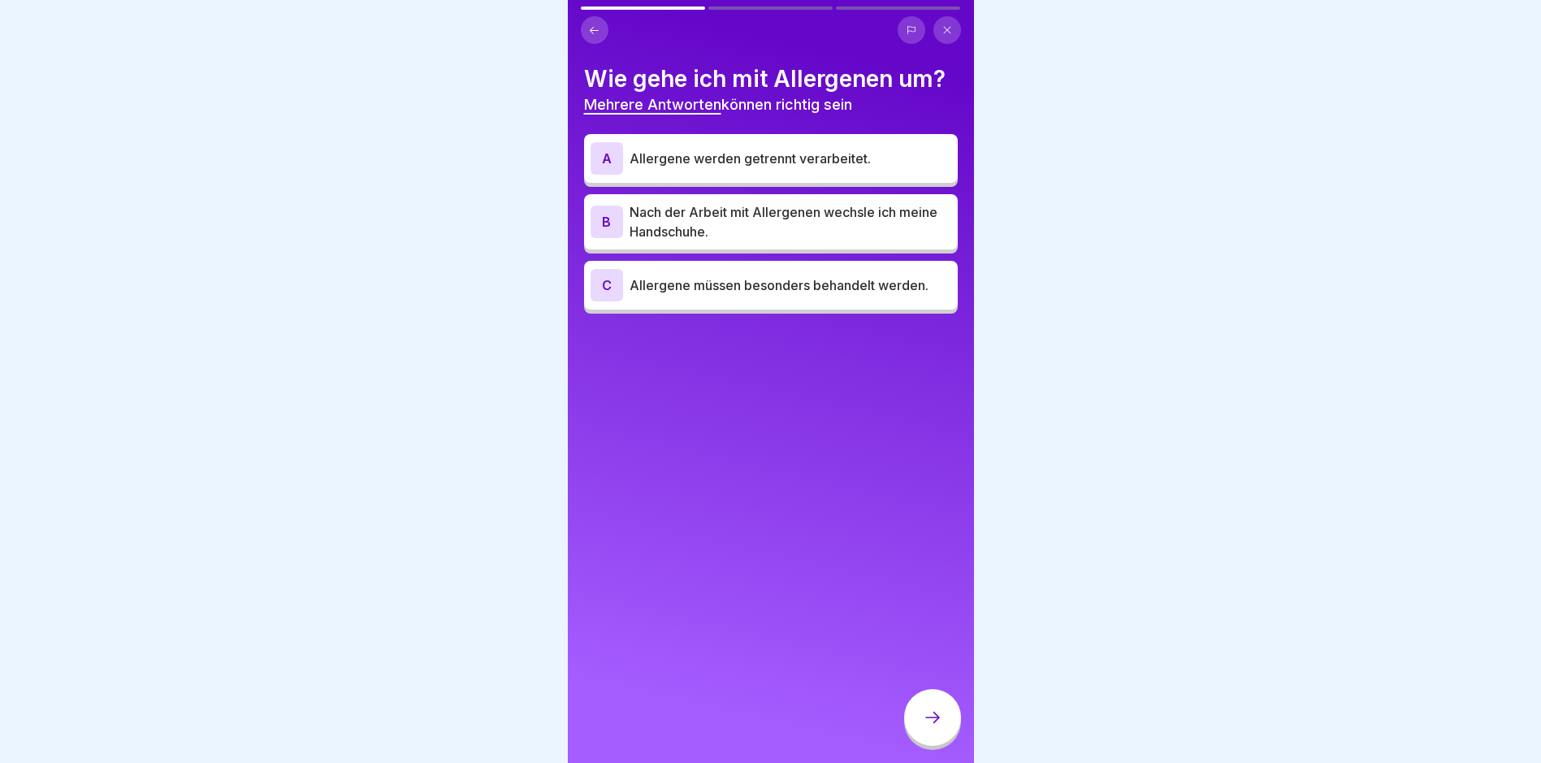
click at [780, 159] on p "Allergene werden getrennt verarbeitet." at bounding box center [791, 158] width 322 height 19
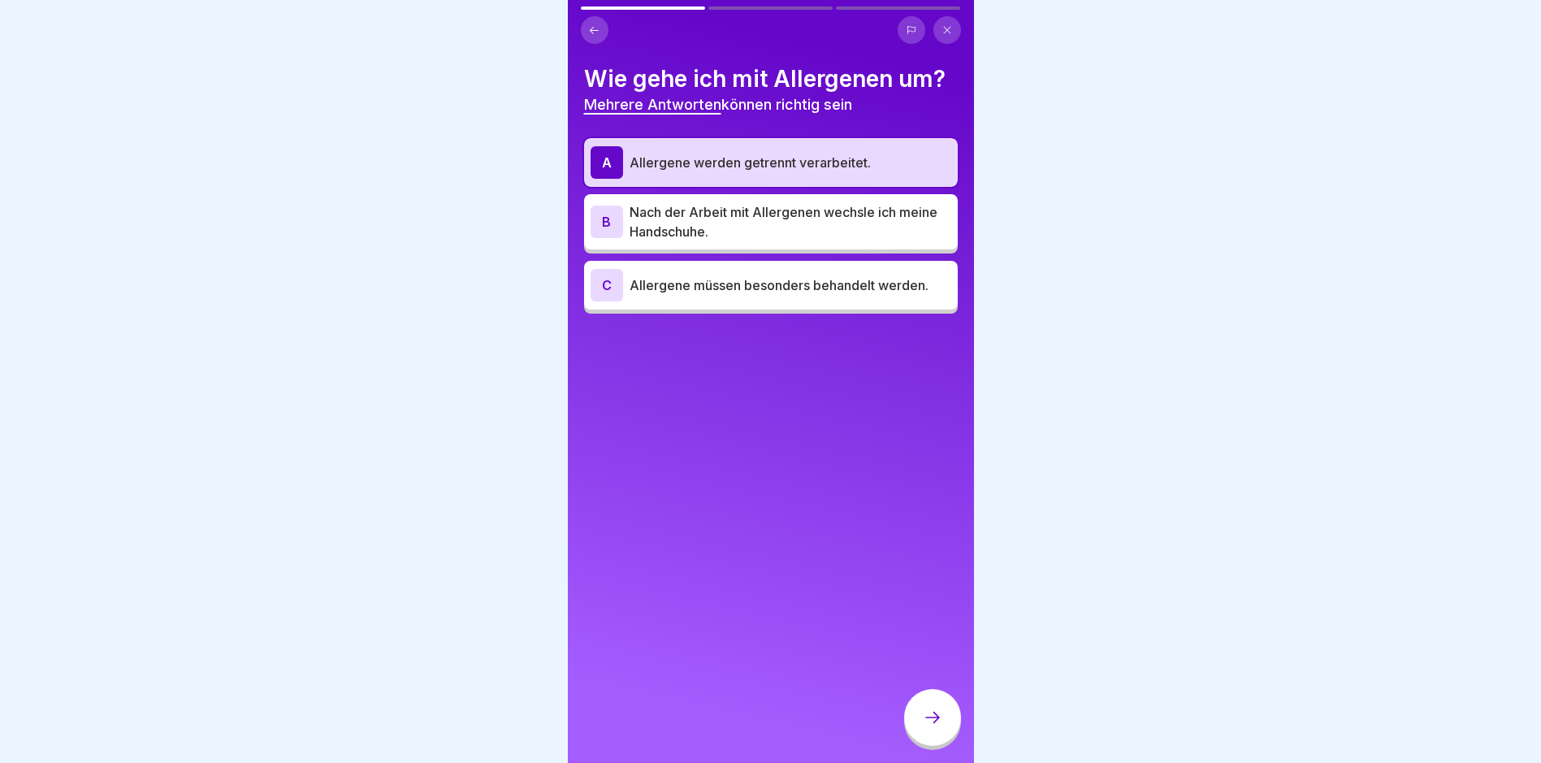
click at [772, 227] on p "Nach der Arbeit mit Allergenen wechsle ich meine Handschuhe." at bounding box center [791, 221] width 322 height 39
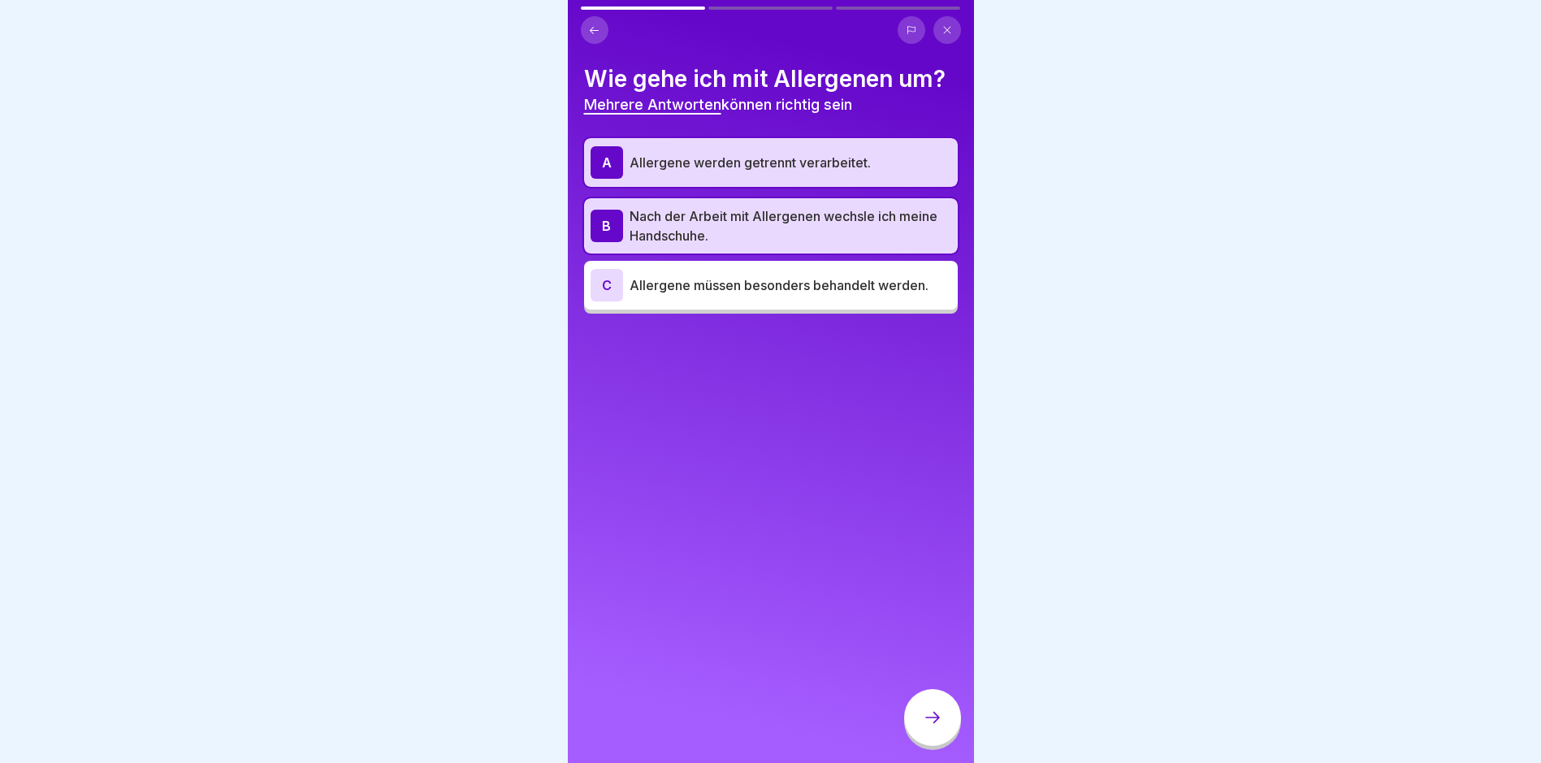
click at [762, 295] on div "C Allergene müssen besonders behandelt werden." at bounding box center [771, 285] width 361 height 32
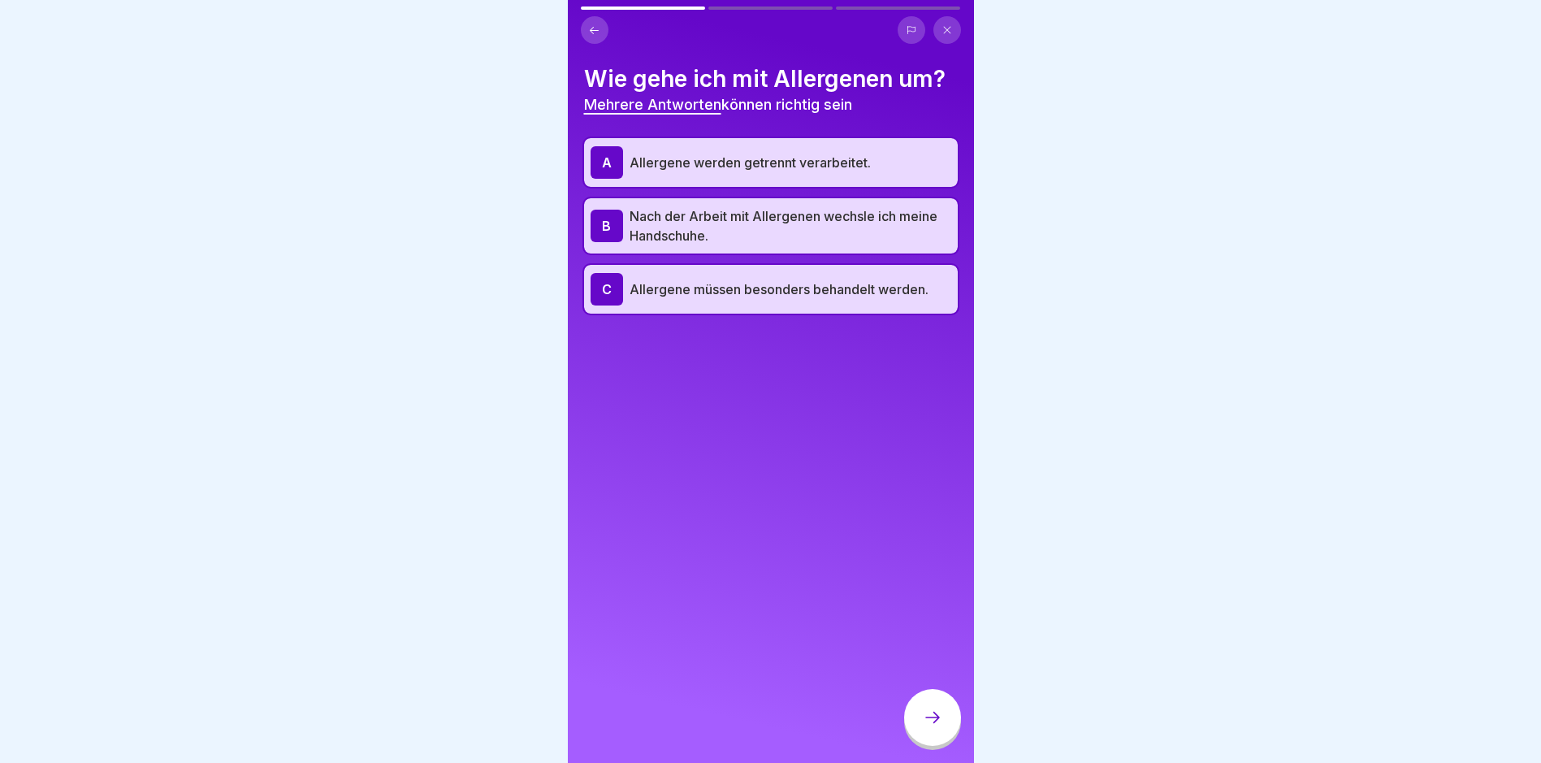
click at [923, 727] on icon at bounding box center [932, 717] width 19 height 19
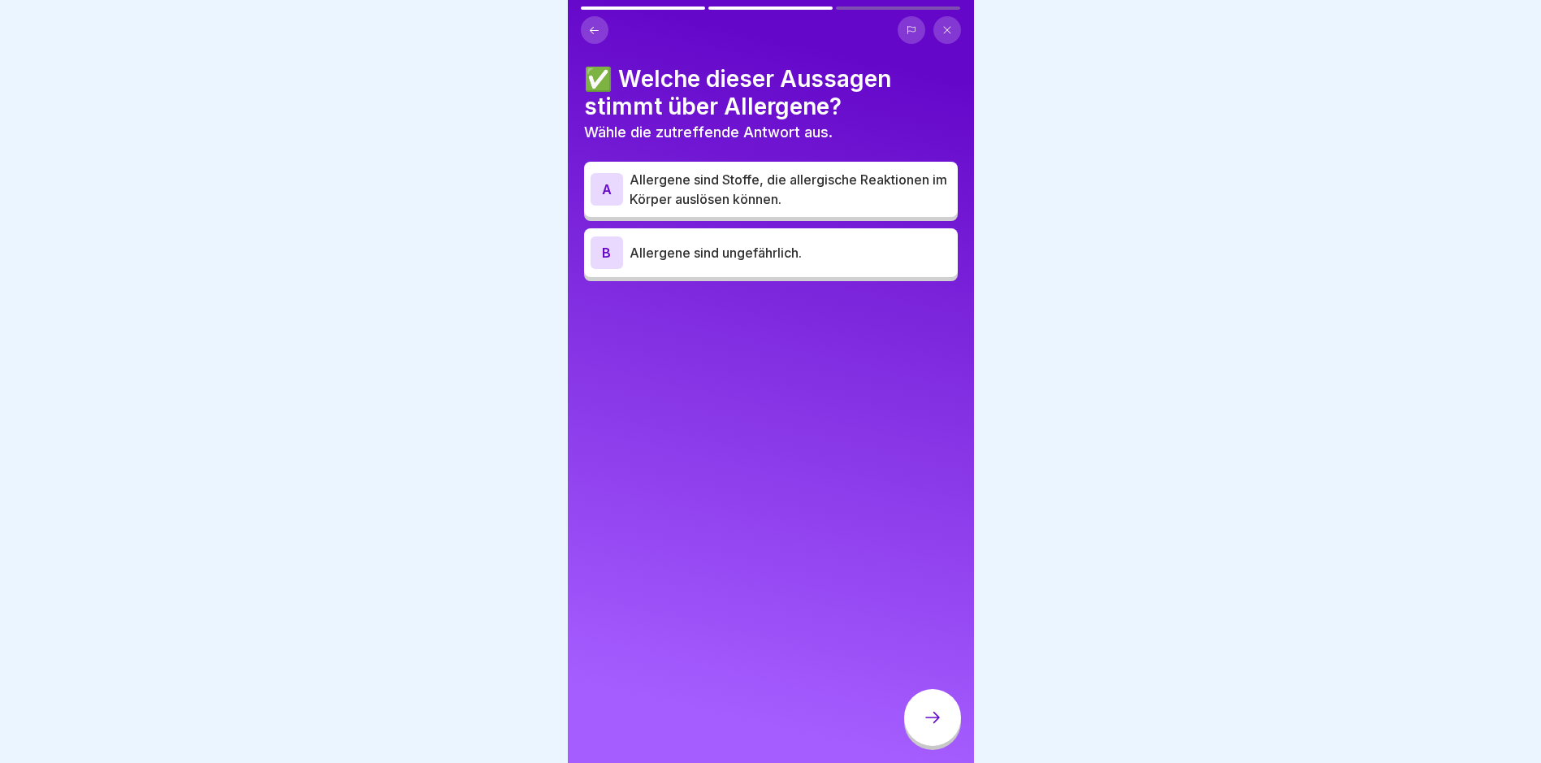
click at [695, 184] on p "Allergene sind Stoffe, die allergische Reaktionen im Körper auslösen können." at bounding box center [791, 189] width 322 height 39
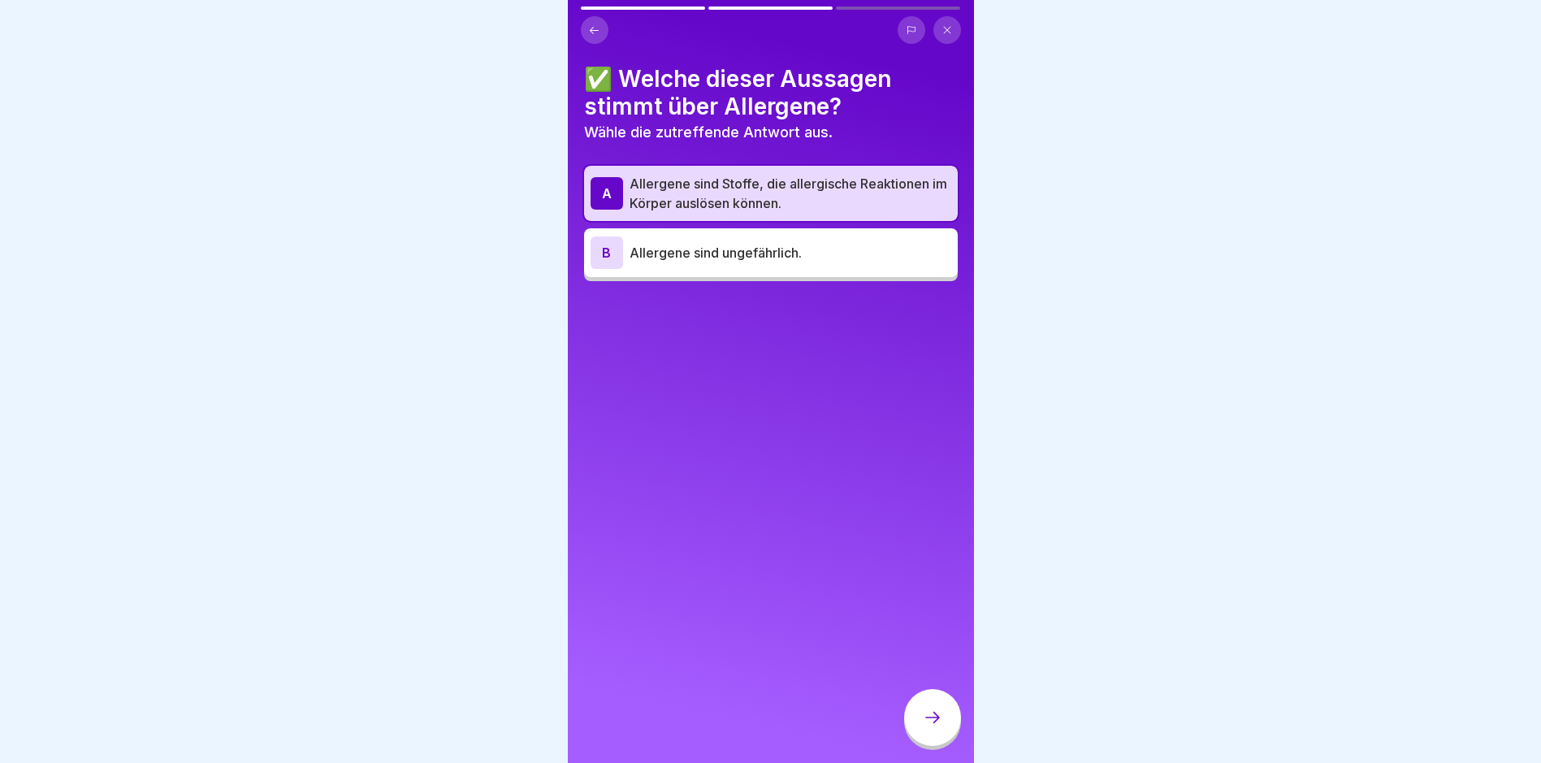
click at [945, 728] on div at bounding box center [932, 717] width 57 height 57
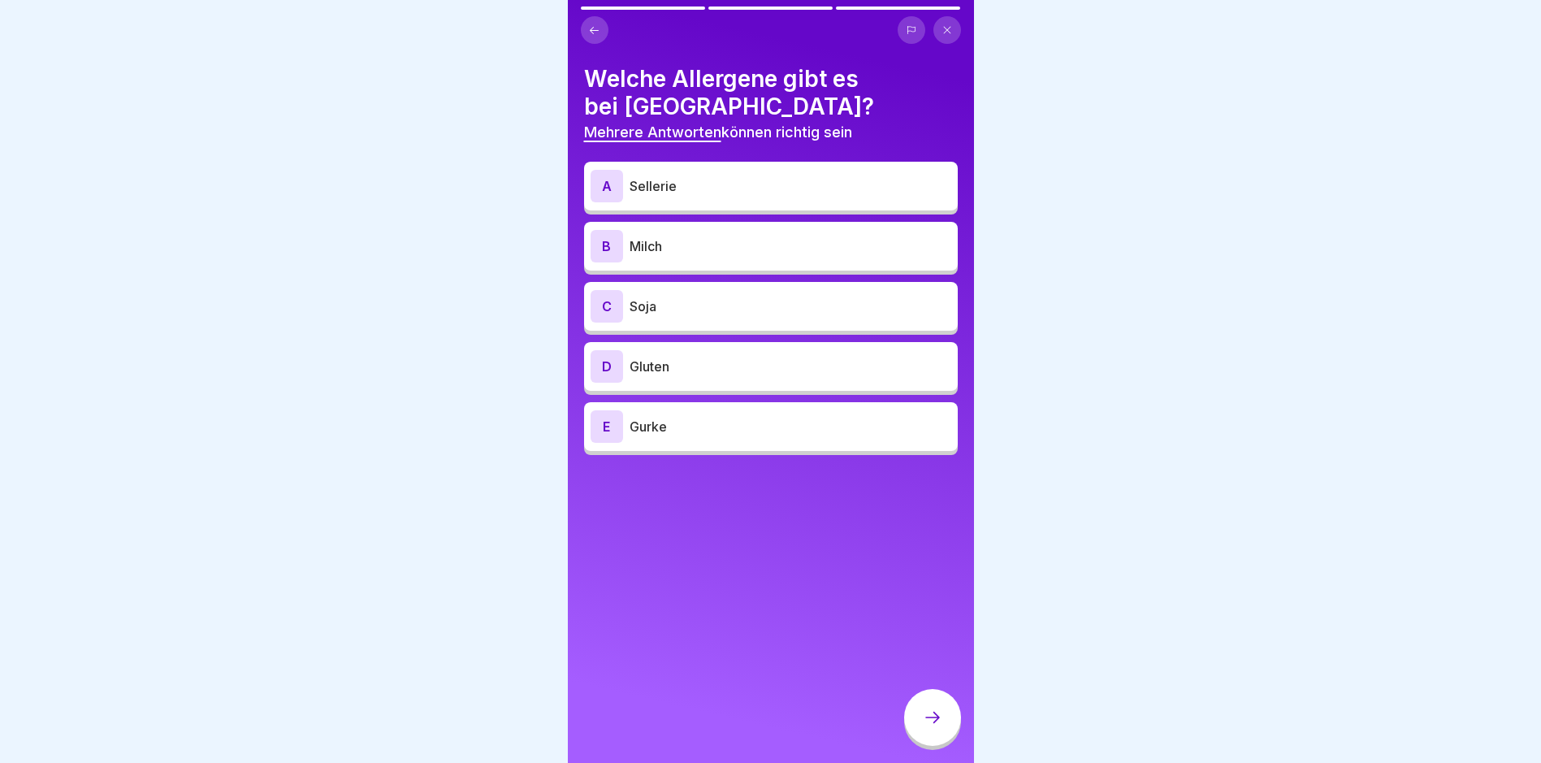
click at [690, 189] on p "Sellerie" at bounding box center [791, 185] width 322 height 19
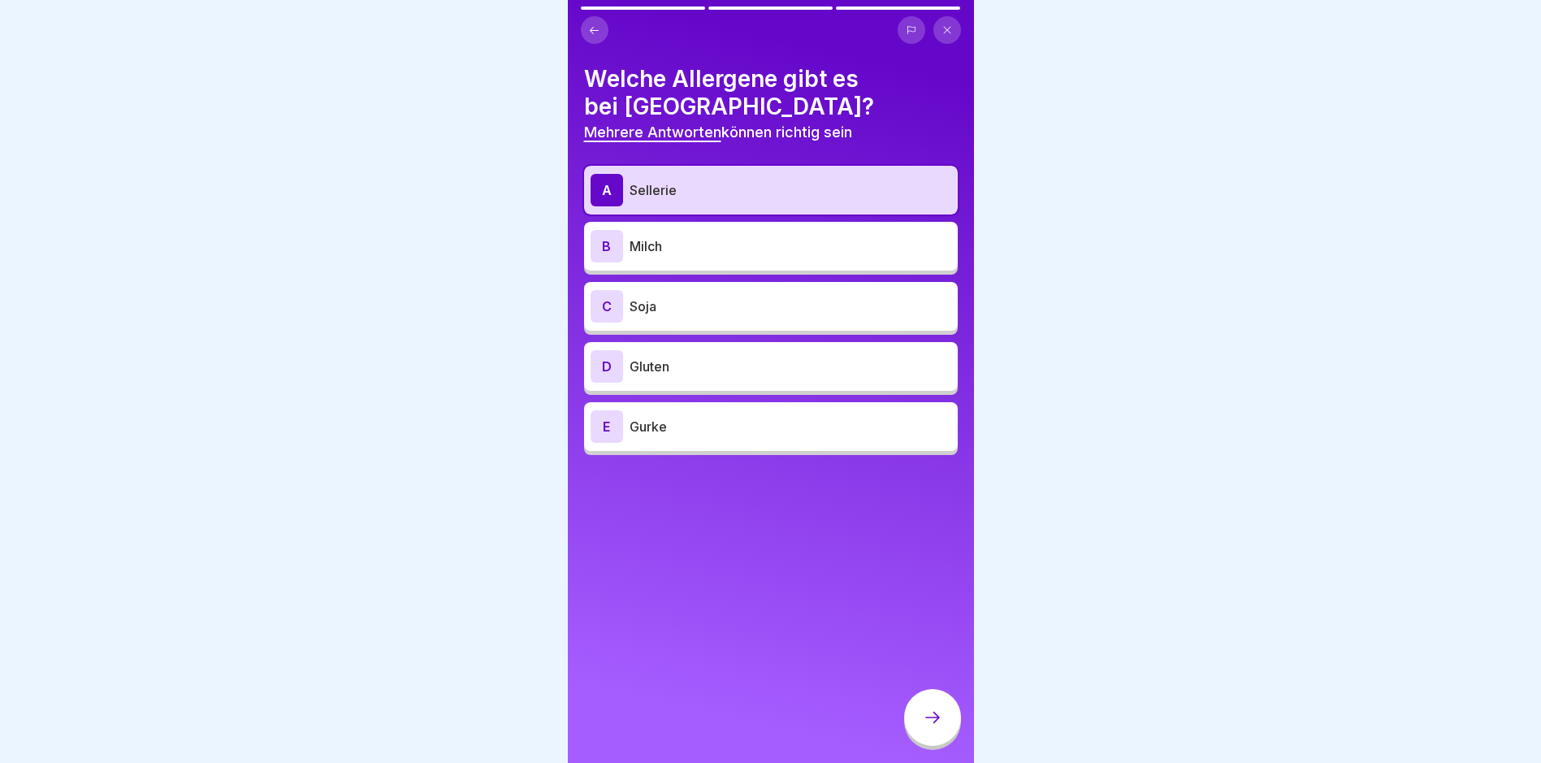
click at [691, 255] on p "Milch" at bounding box center [791, 245] width 322 height 19
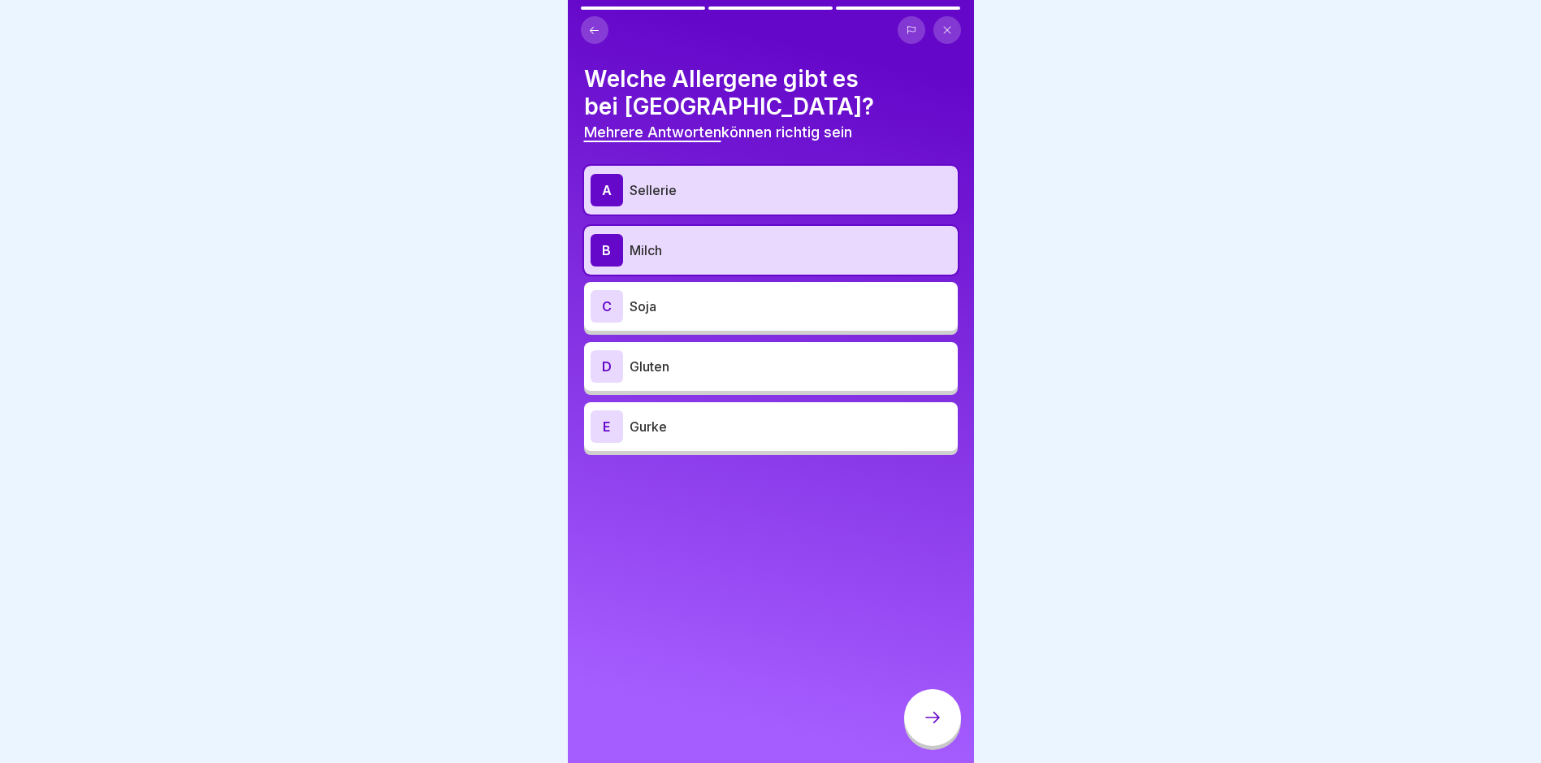
click at [688, 315] on p "Soja" at bounding box center [791, 306] width 322 height 19
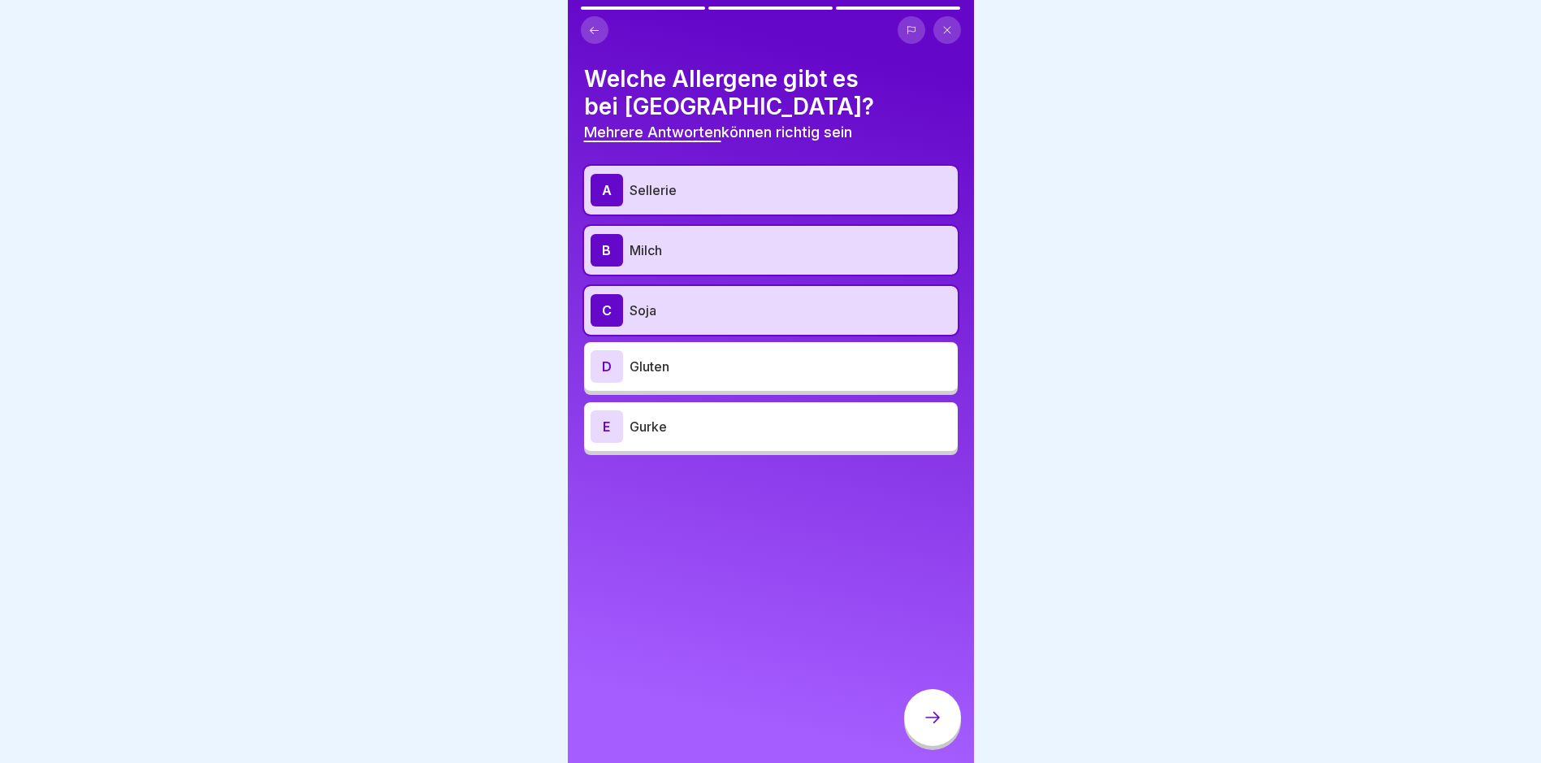
click at [682, 376] on div "D Gluten" at bounding box center [771, 366] width 361 height 32
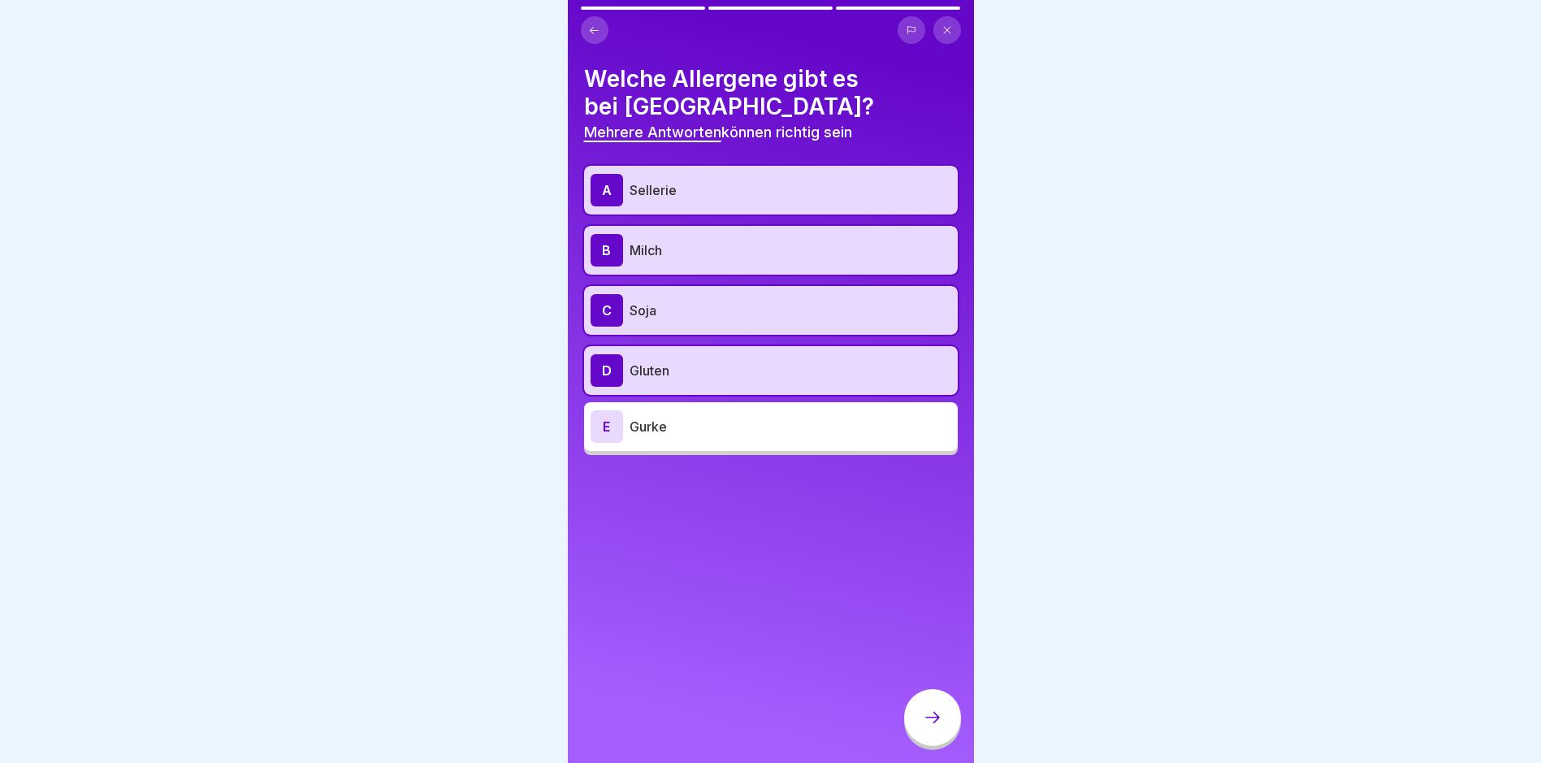
click at [944, 746] on div at bounding box center [932, 717] width 57 height 57
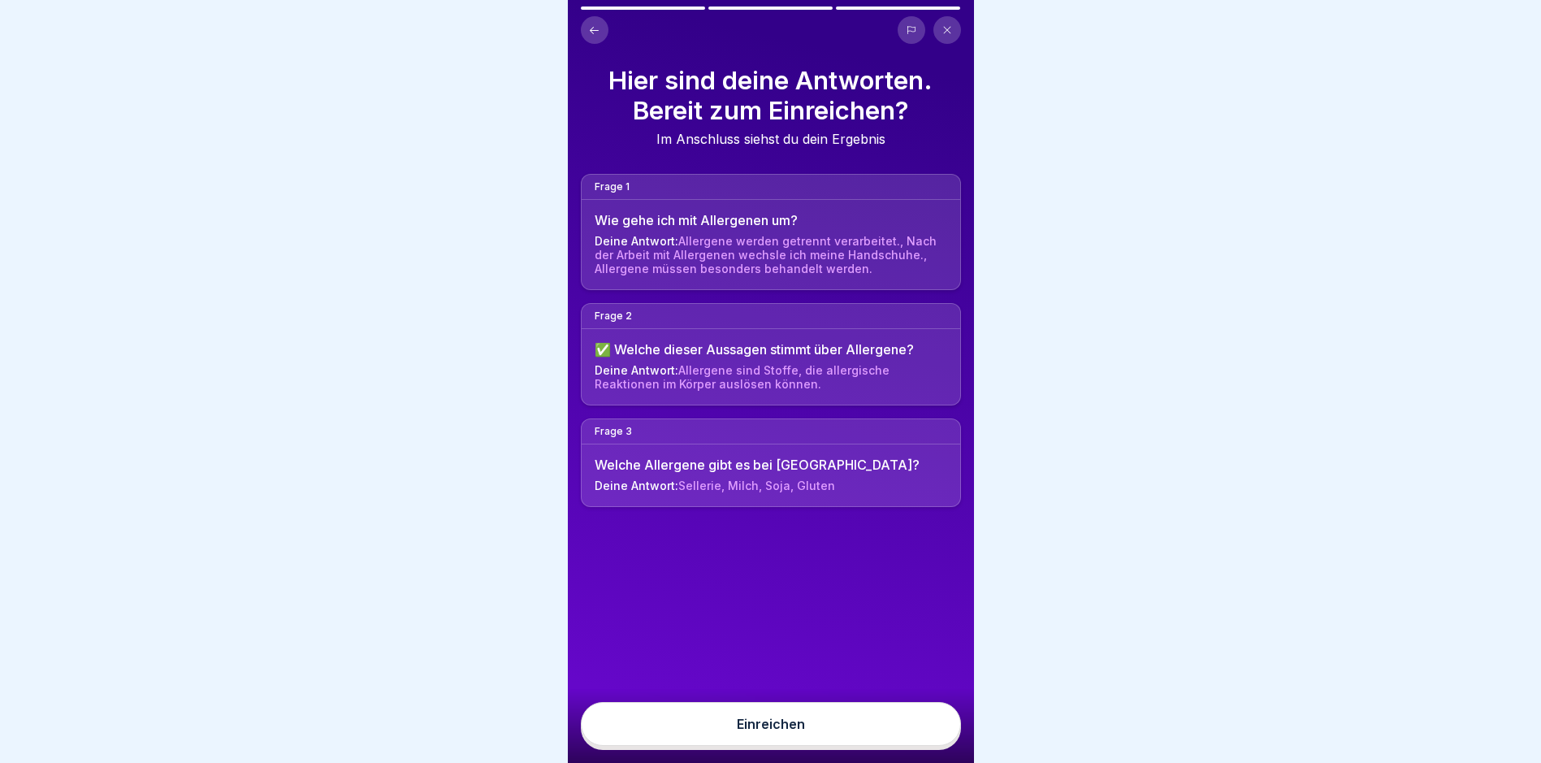
click at [920, 734] on button "Einreichen" at bounding box center [771, 724] width 380 height 44
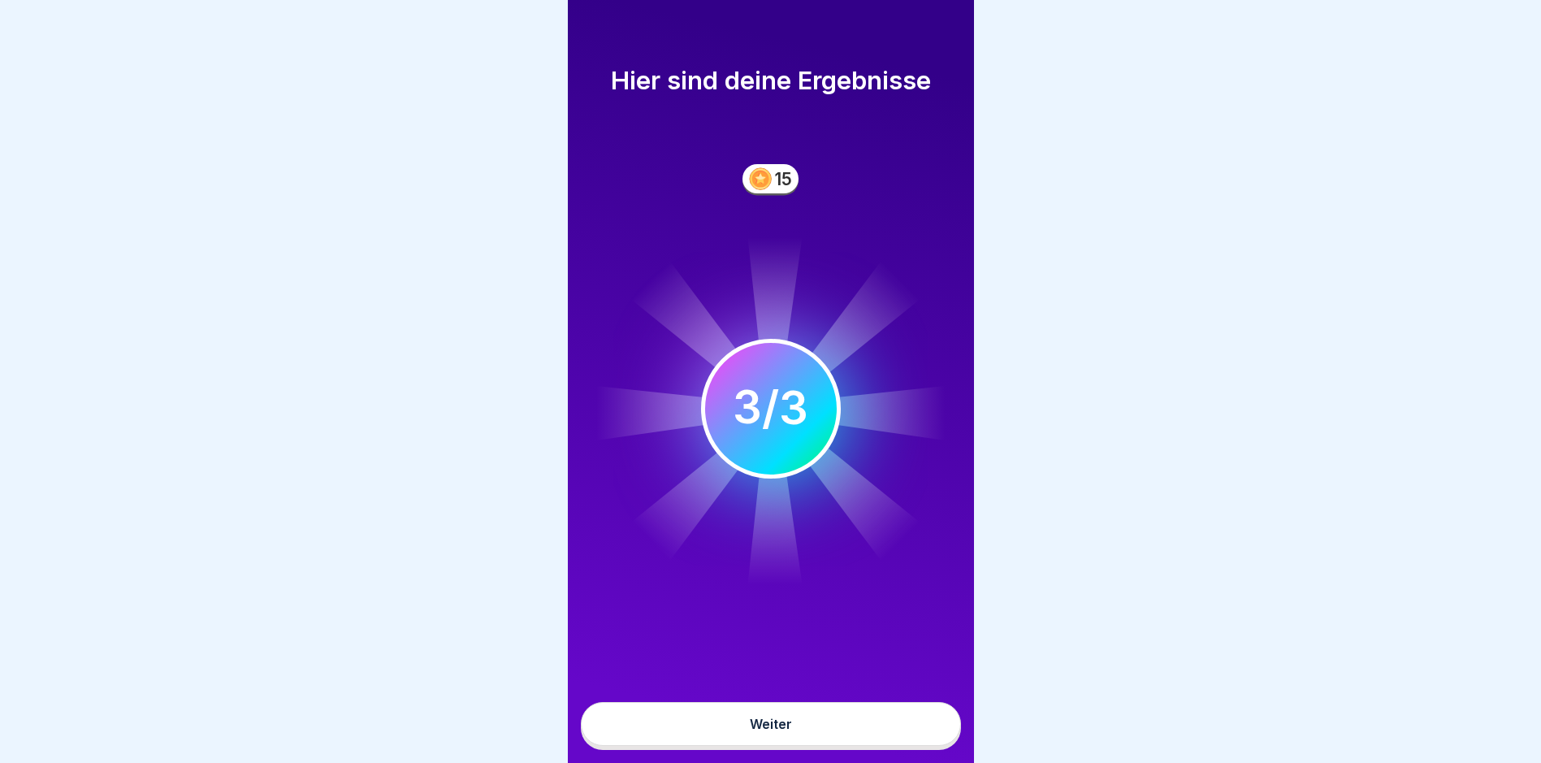
click at [823, 746] on button "Weiter" at bounding box center [771, 724] width 380 height 44
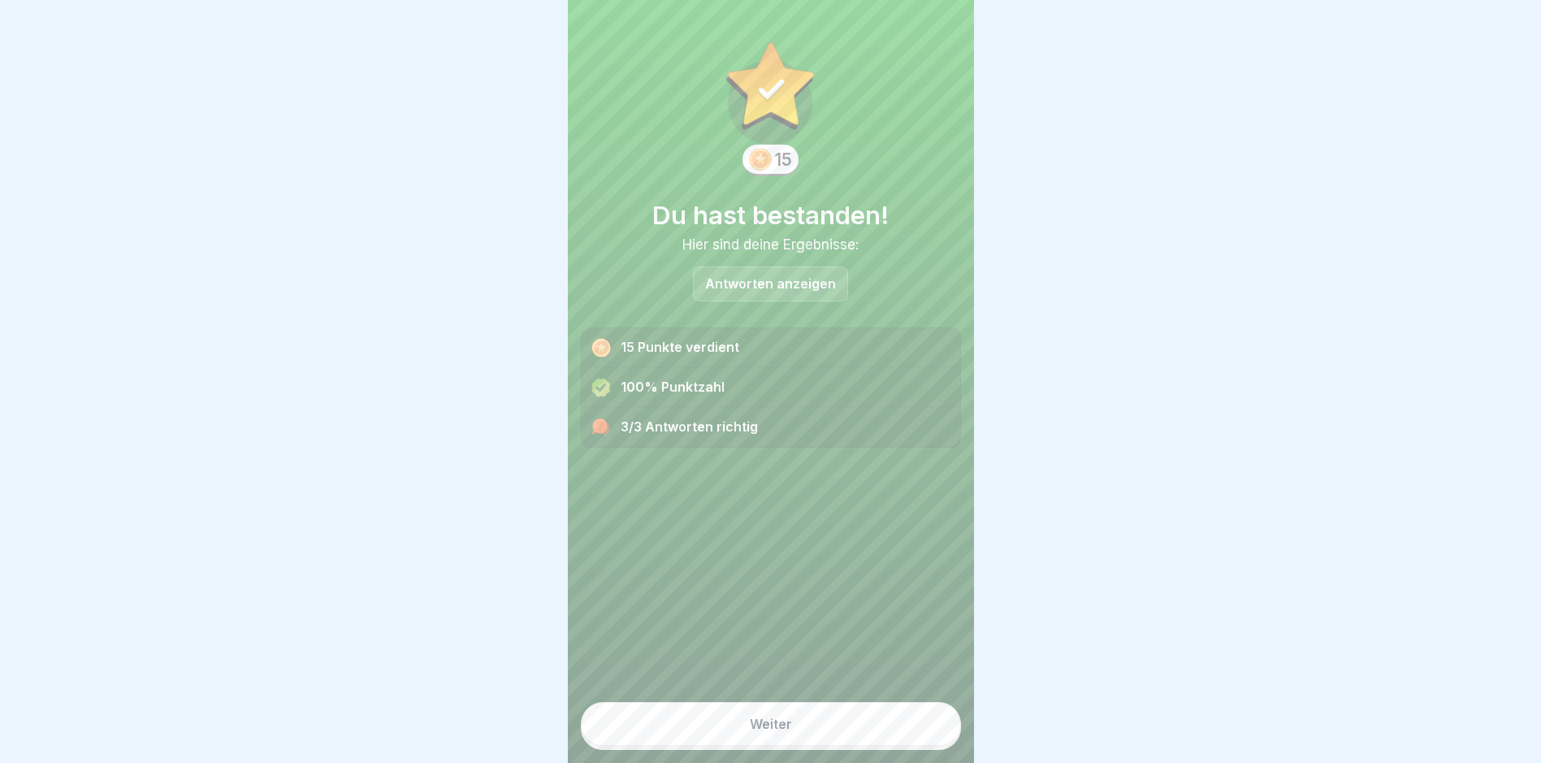
click at [837, 746] on button "Weiter" at bounding box center [771, 724] width 380 height 44
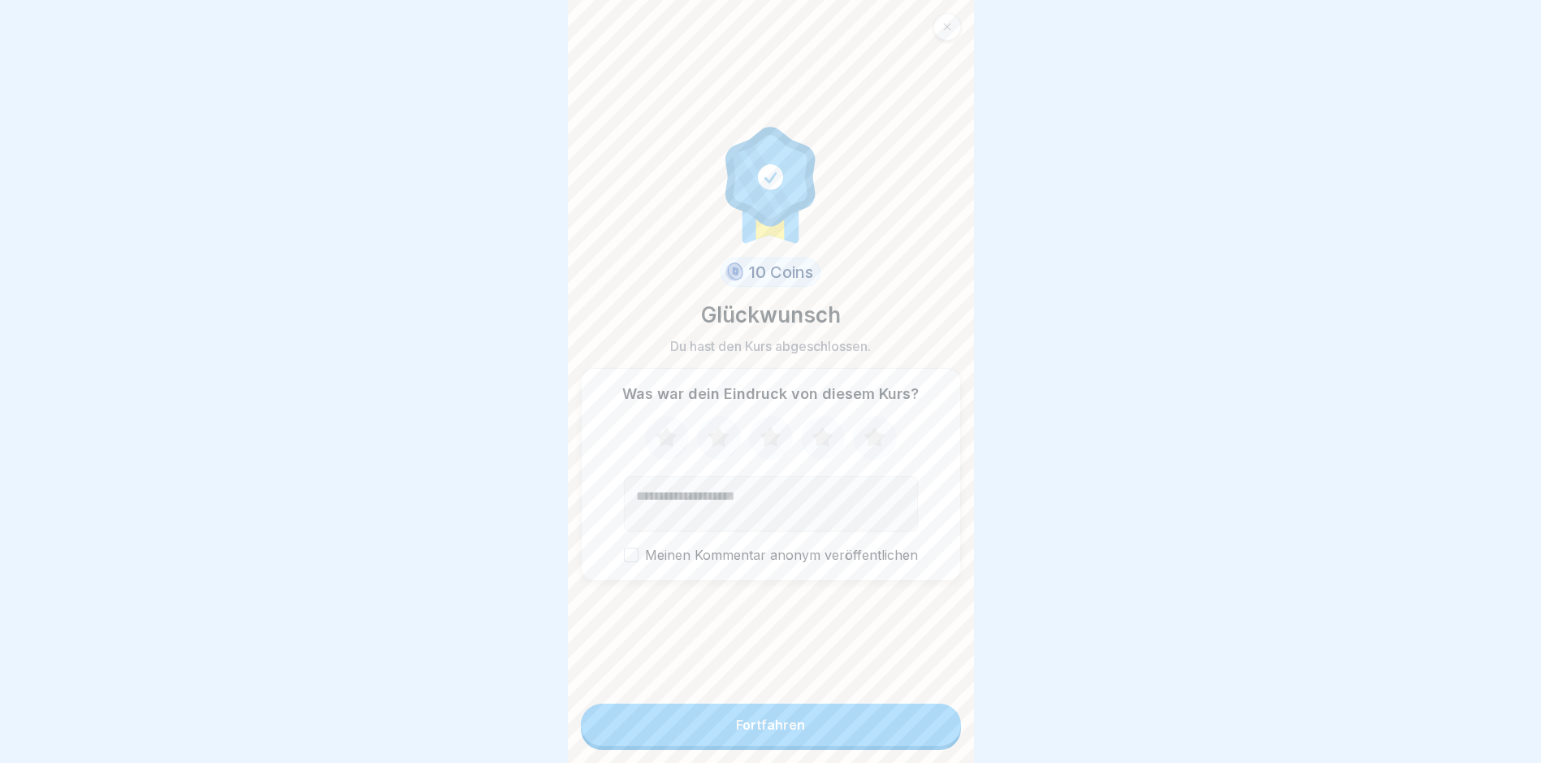
click at [837, 746] on button "Fortfahren" at bounding box center [771, 725] width 380 height 42
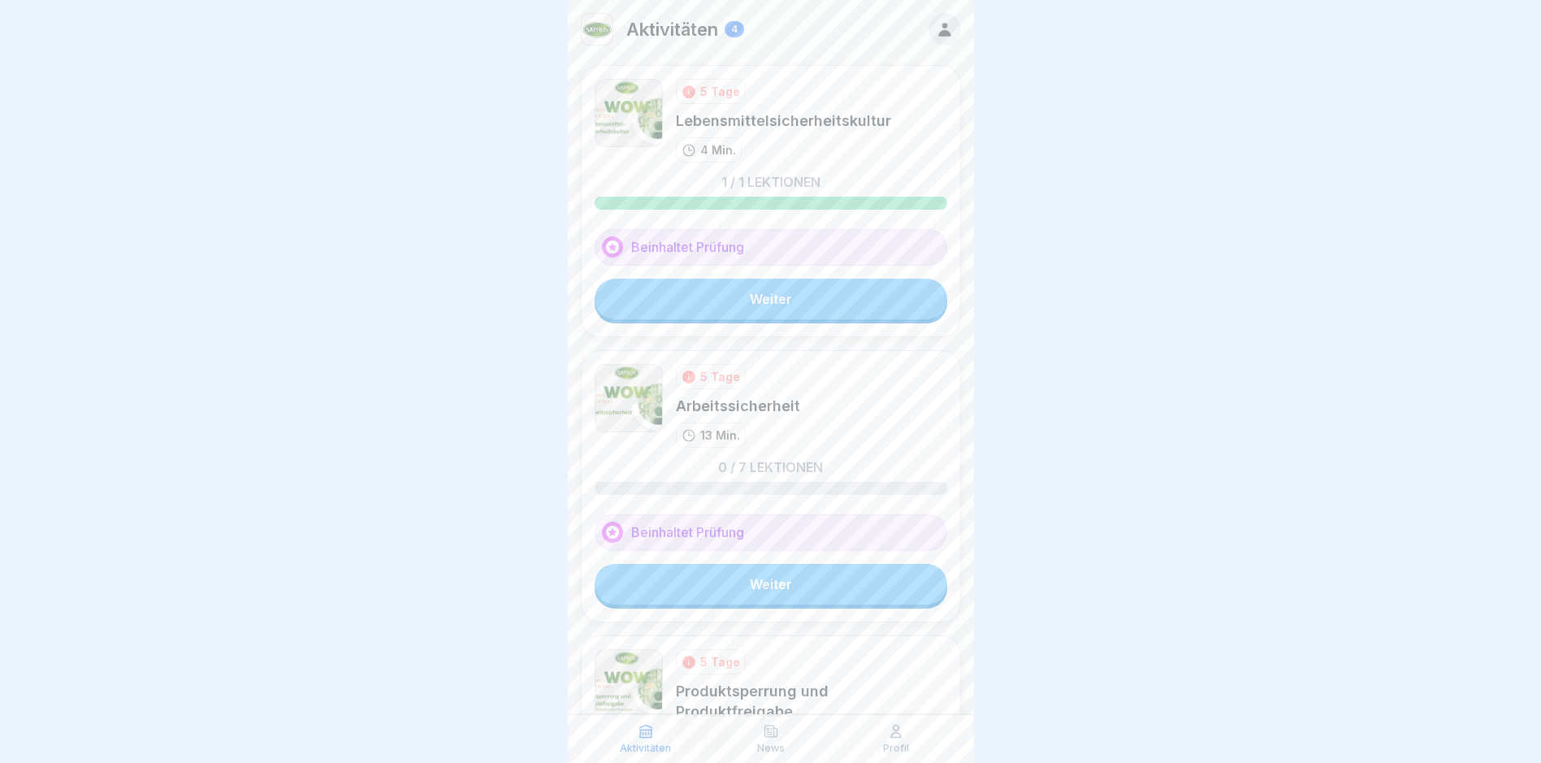
click at [794, 606] on div "5 Tage Arbeitssicherheit 13 Min. 0 / 7 Lektionen Beinhaltet Prüfung Weiter" at bounding box center [771, 486] width 380 height 272
click at [796, 591] on link "Weiter" at bounding box center [771, 584] width 353 height 41
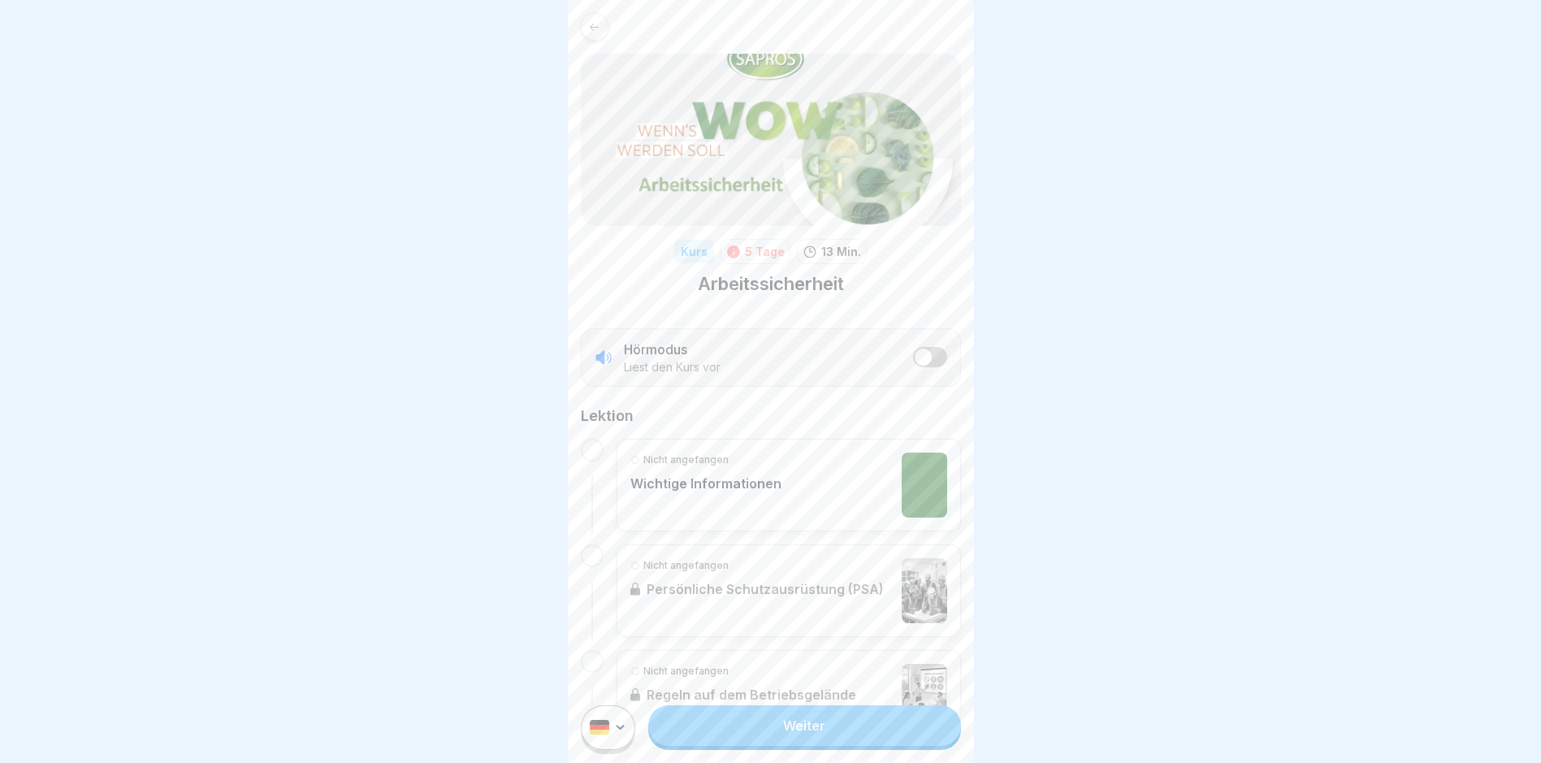
click at [792, 740] on link "Weiter" at bounding box center [804, 725] width 312 height 41
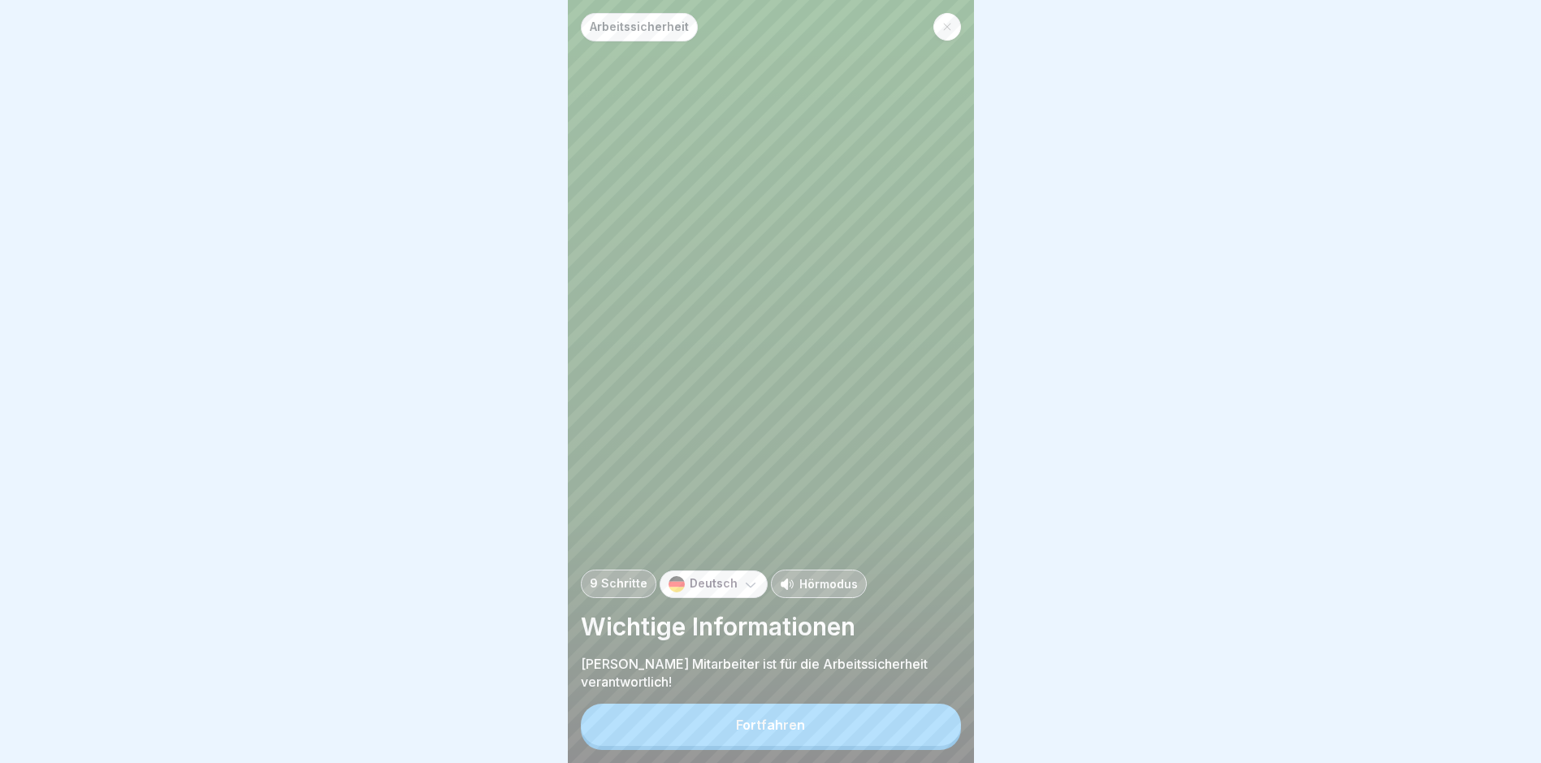
click at [801, 746] on button "Fortfahren" at bounding box center [771, 725] width 380 height 42
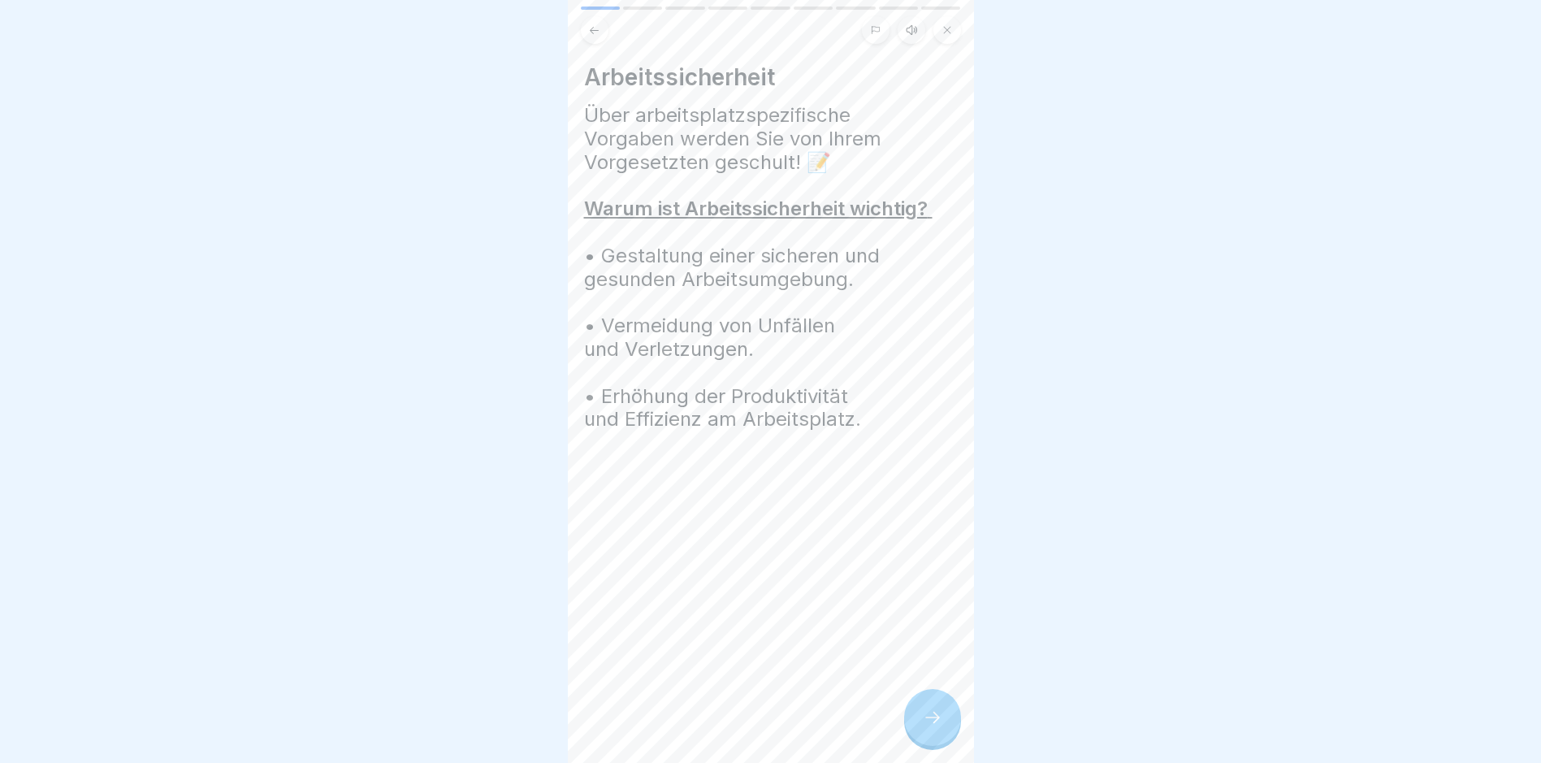
click at [946, 738] on div at bounding box center [932, 717] width 57 height 57
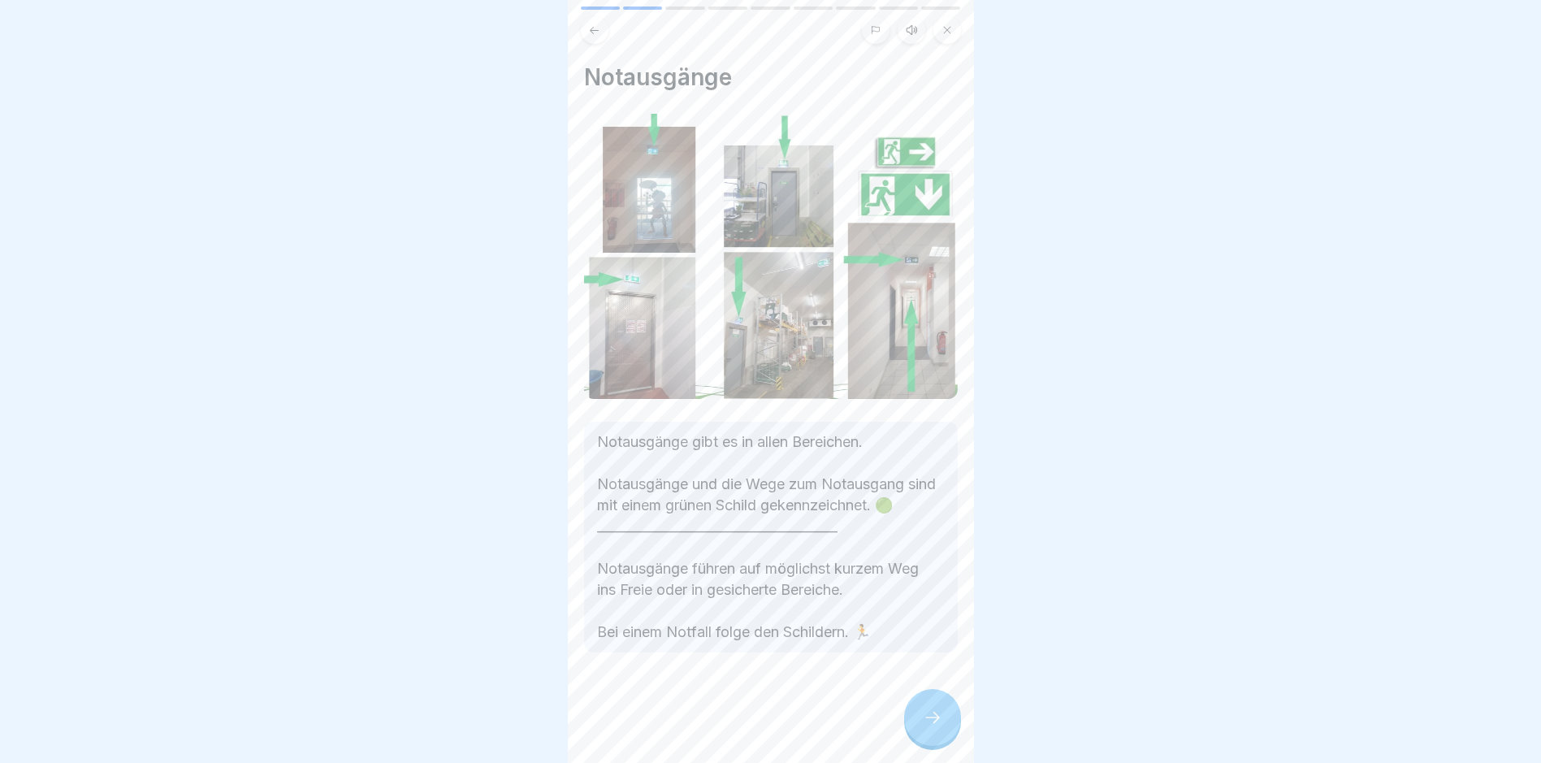
click at [946, 738] on div at bounding box center [932, 717] width 57 height 57
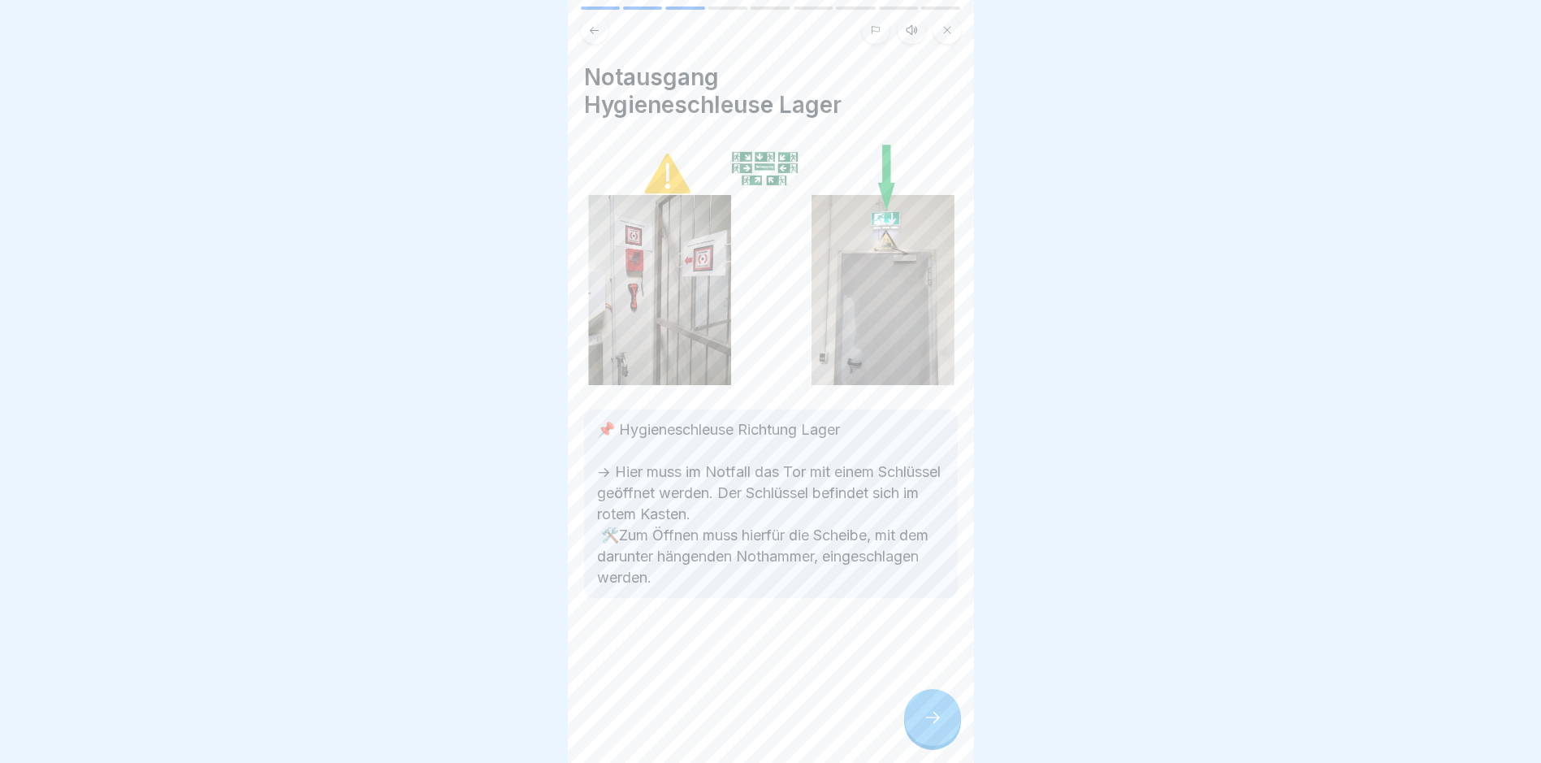
click at [946, 738] on div at bounding box center [932, 717] width 57 height 57
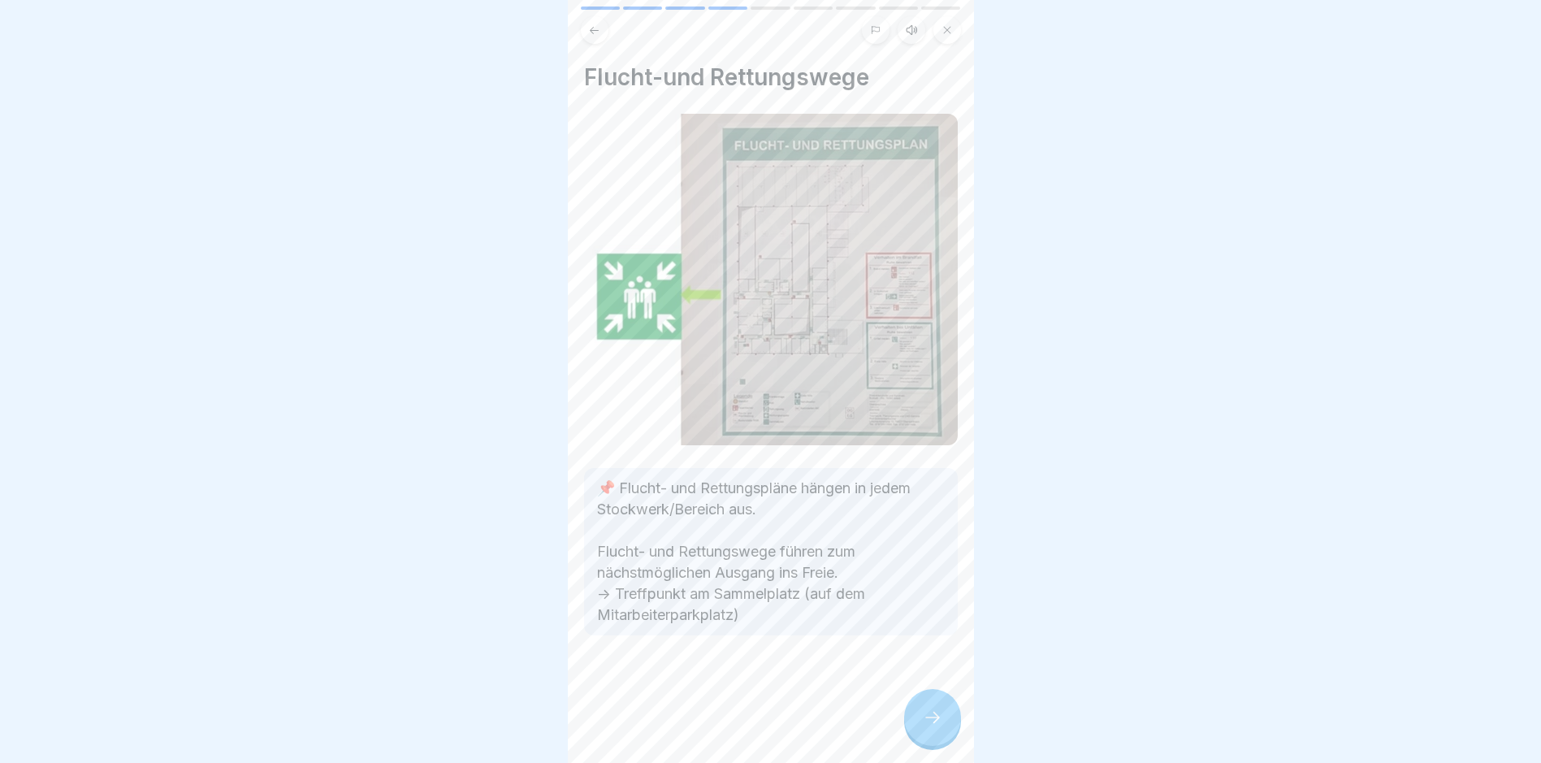
click at [946, 738] on div at bounding box center [932, 717] width 57 height 57
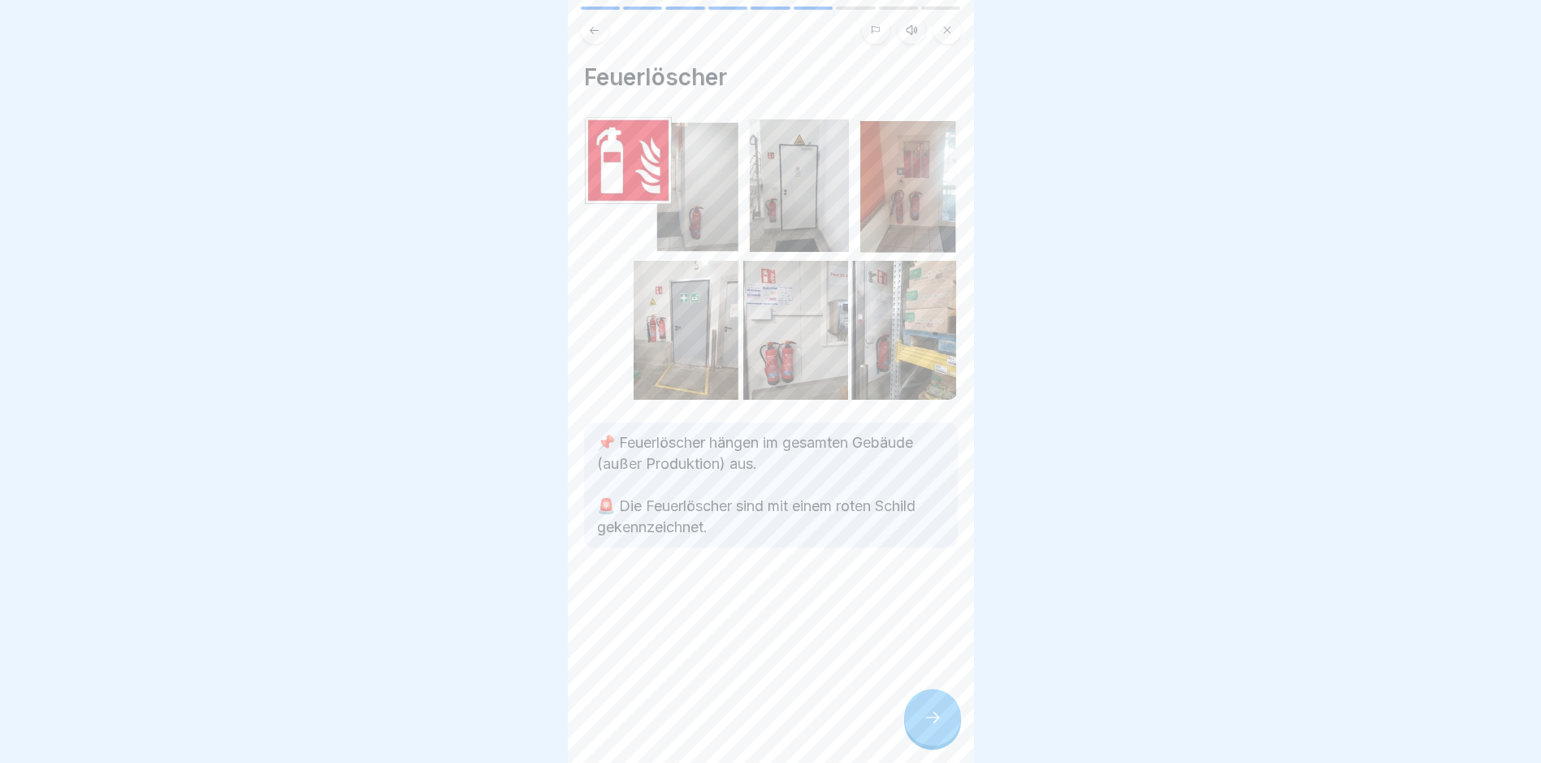
click at [946, 738] on div at bounding box center [932, 717] width 57 height 57
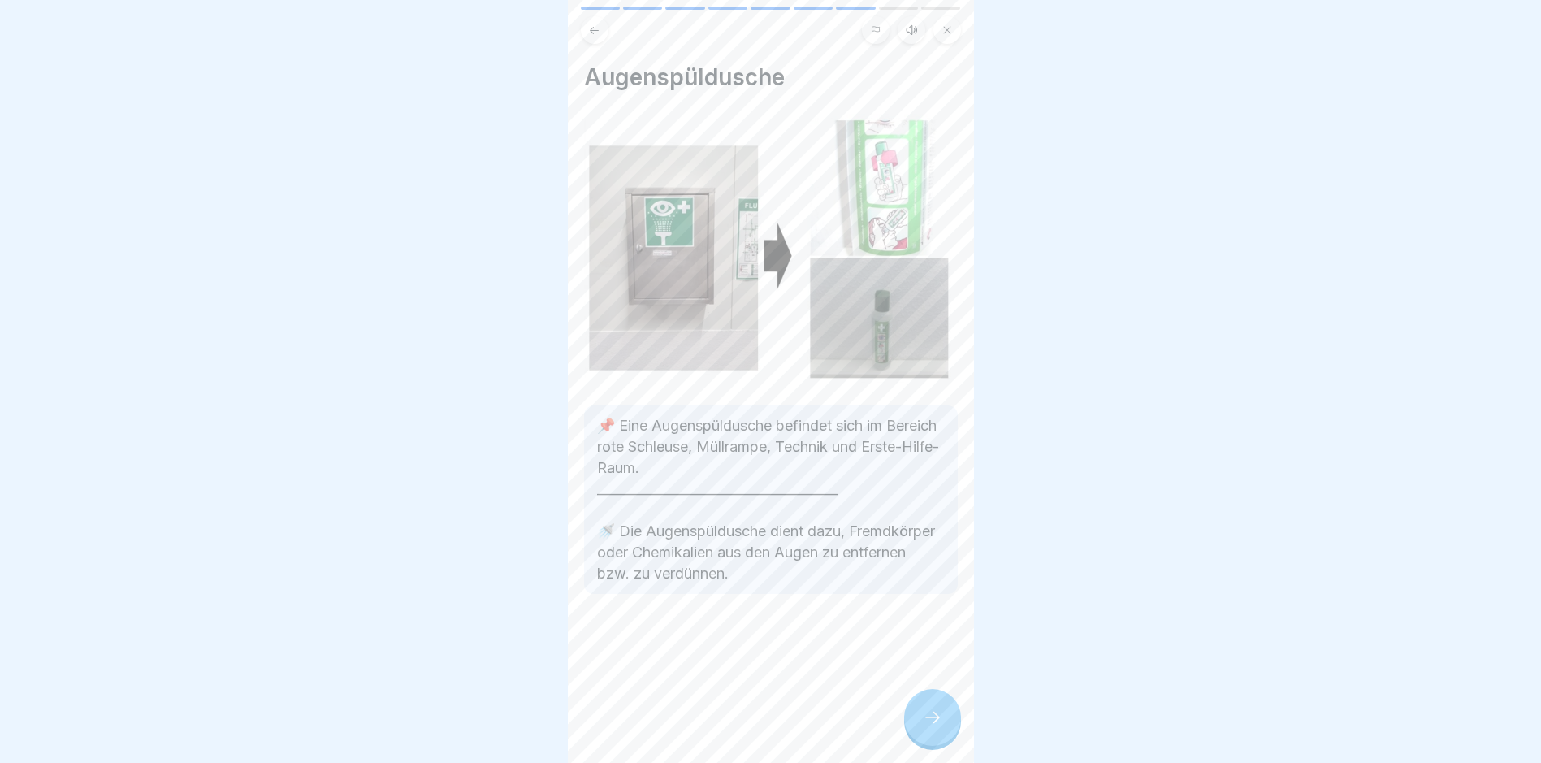
click at [946, 738] on div at bounding box center [932, 717] width 57 height 57
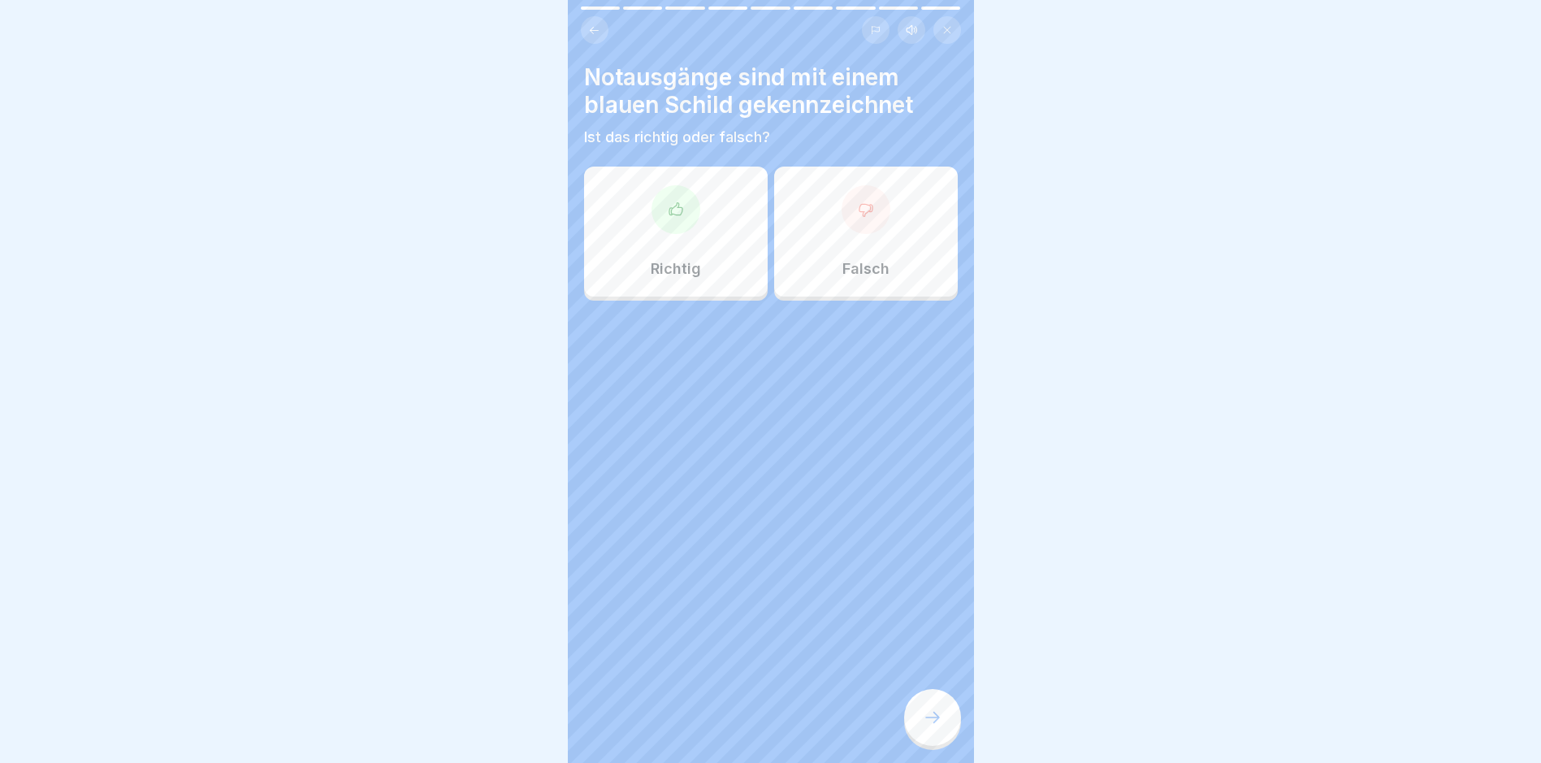
click at [946, 738] on div at bounding box center [932, 717] width 57 height 57
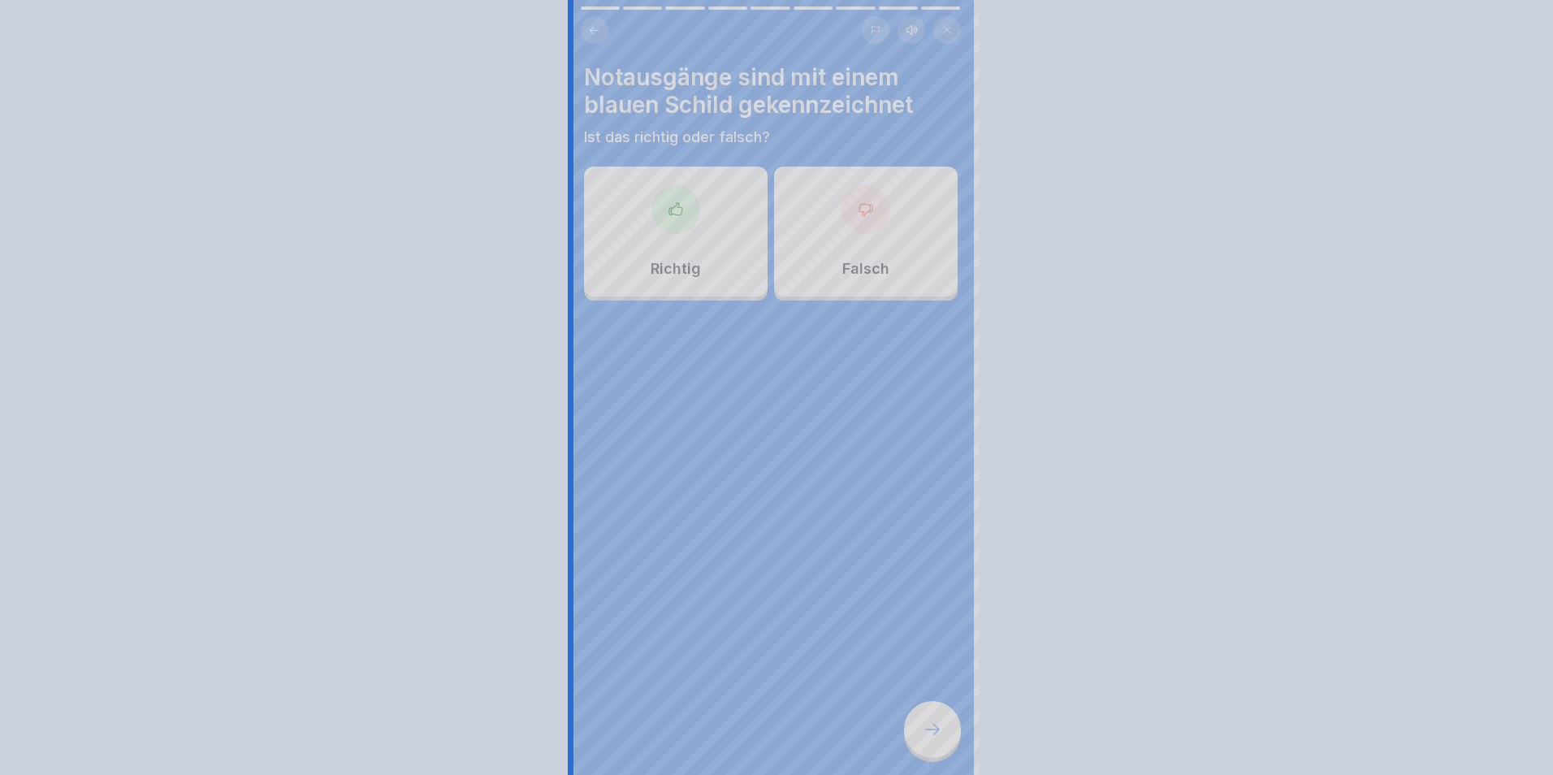
click at [946, 738] on div at bounding box center [776, 387] width 1553 height 775
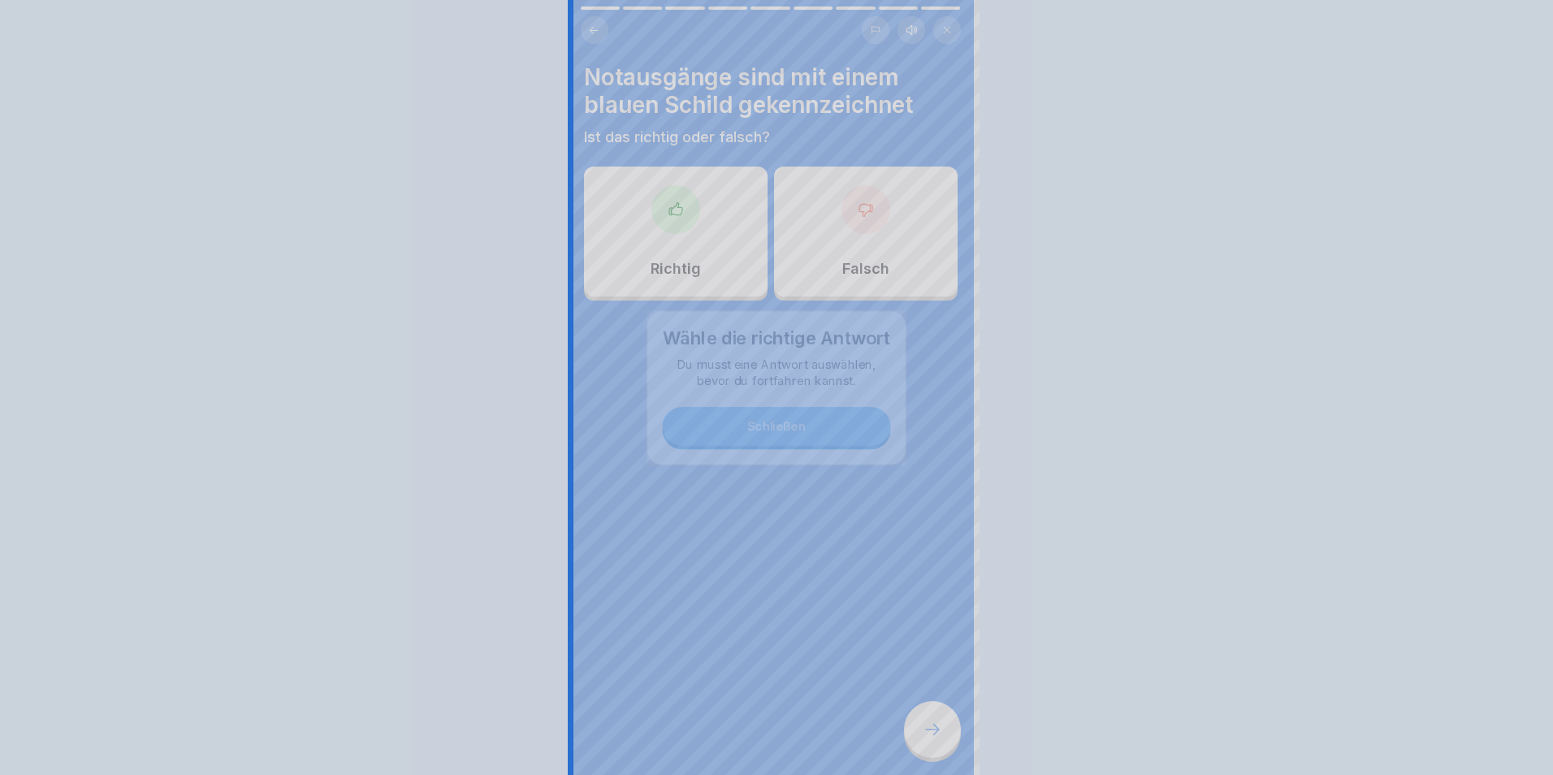
click at [946, 738] on div at bounding box center [932, 729] width 57 height 57
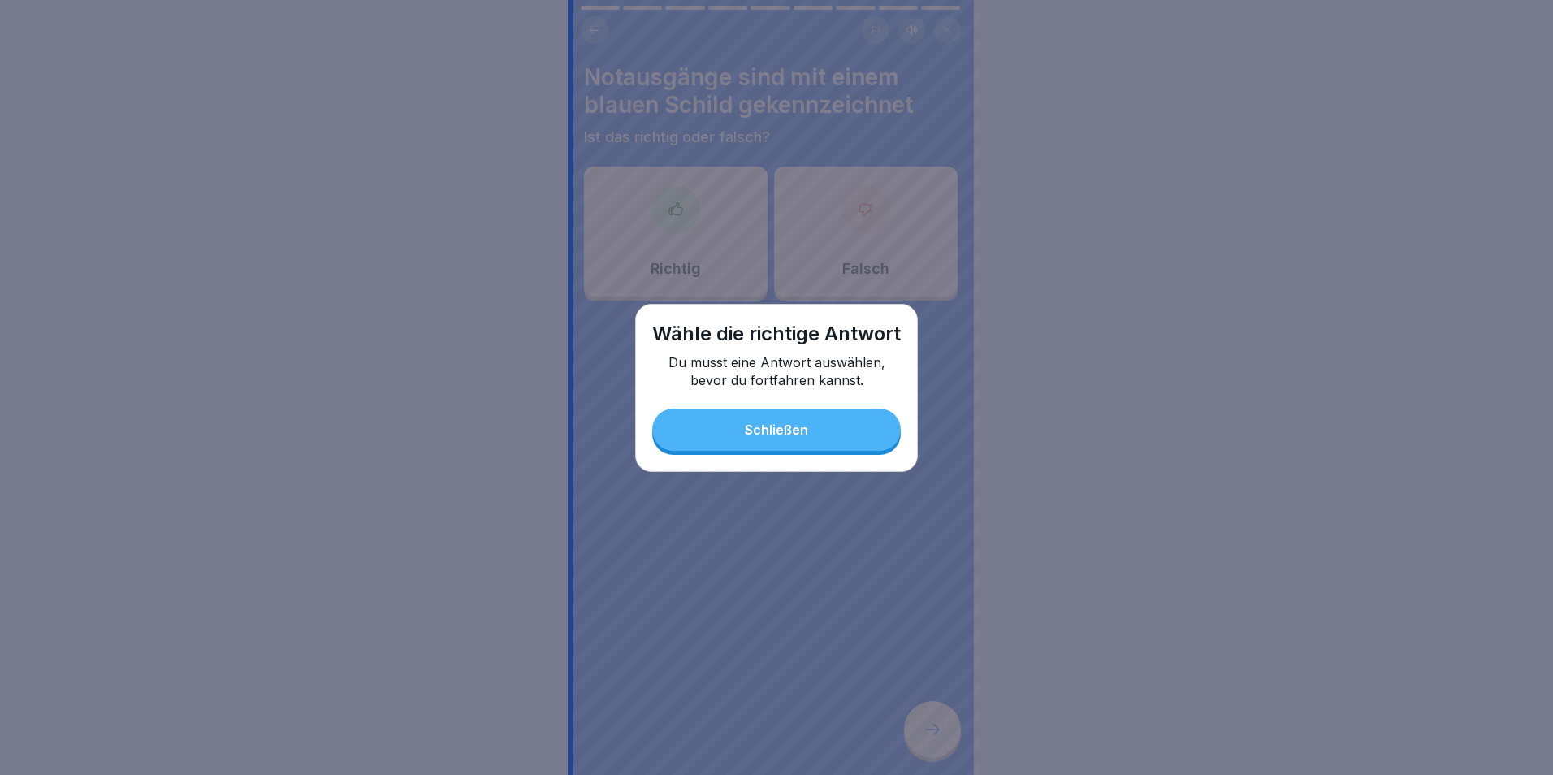
click at [818, 442] on button "Schließen" at bounding box center [776, 430] width 249 height 42
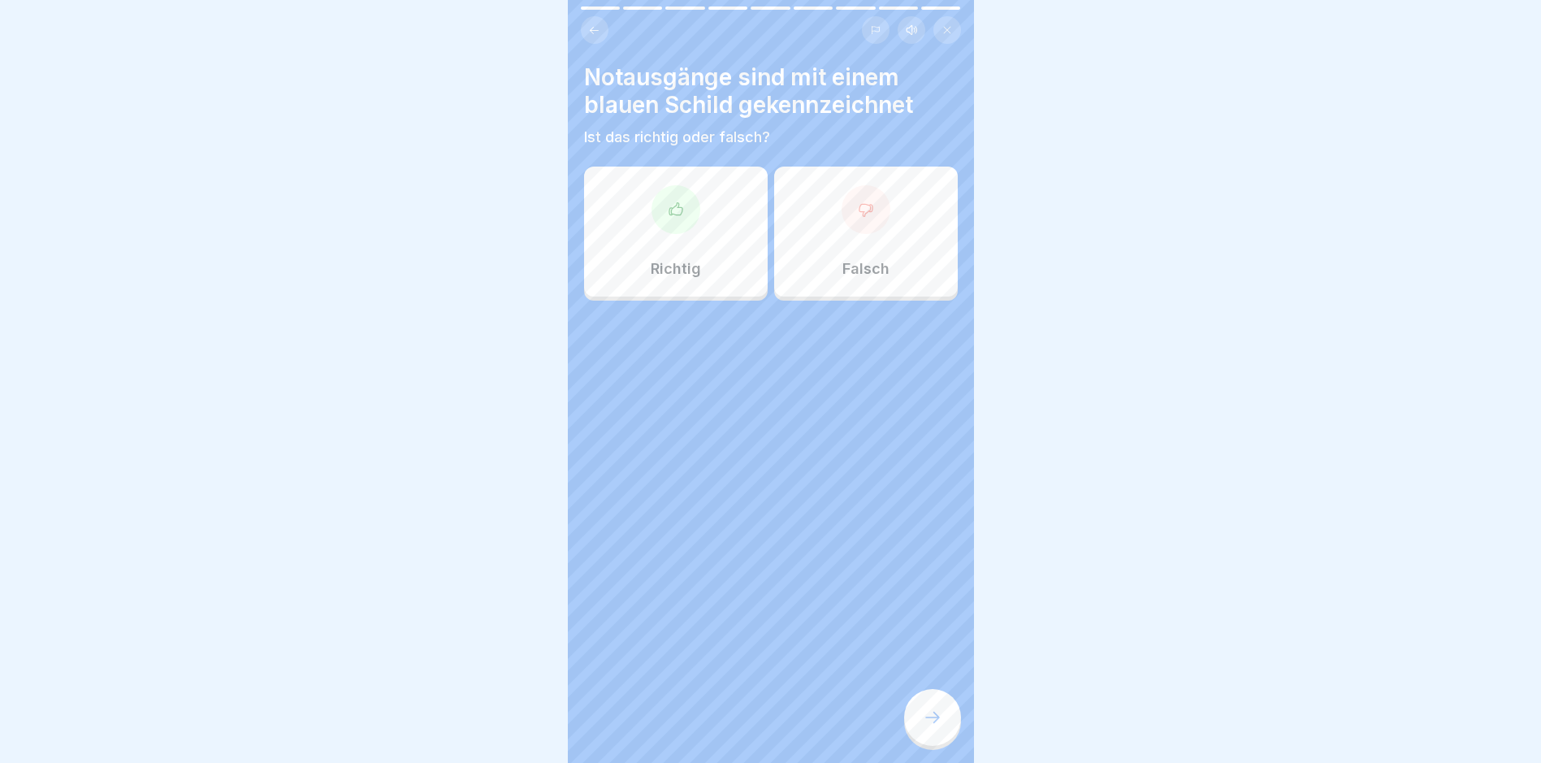
click at [851, 239] on div "Falsch" at bounding box center [866, 232] width 184 height 130
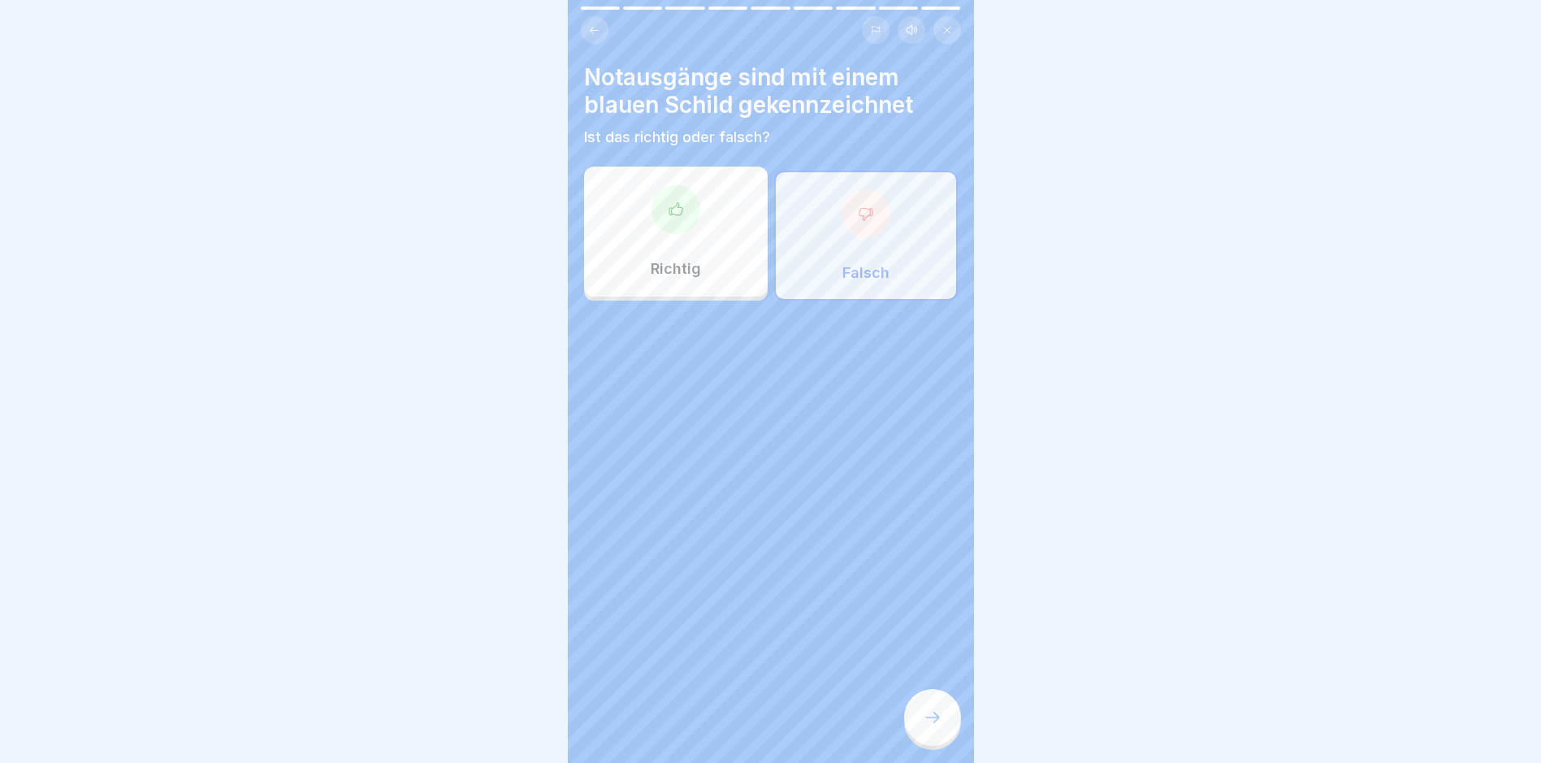
click at [924, 727] on icon at bounding box center [932, 717] width 19 height 19
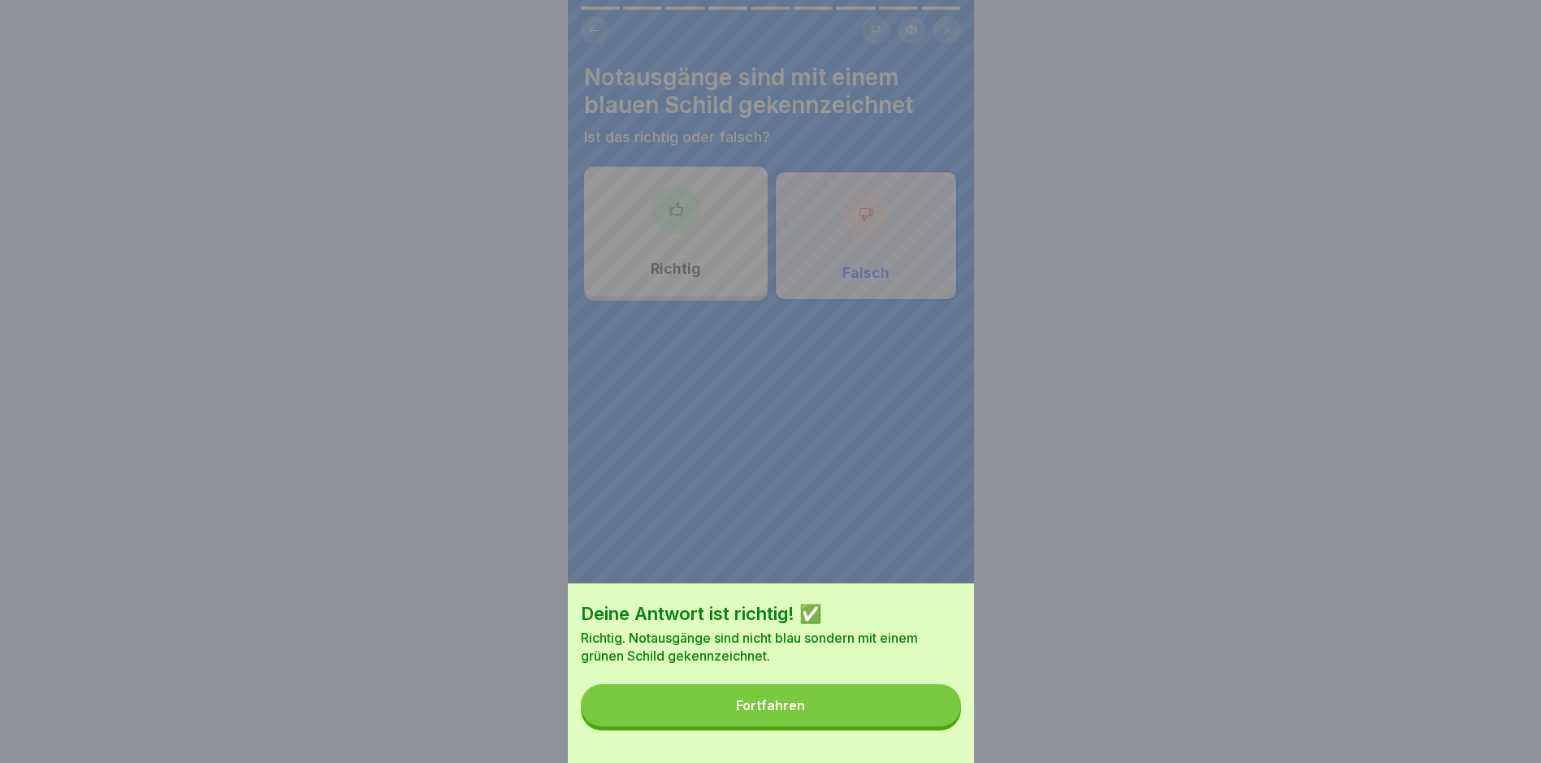
click at [789, 713] on div "Fortfahren" at bounding box center [770, 705] width 69 height 15
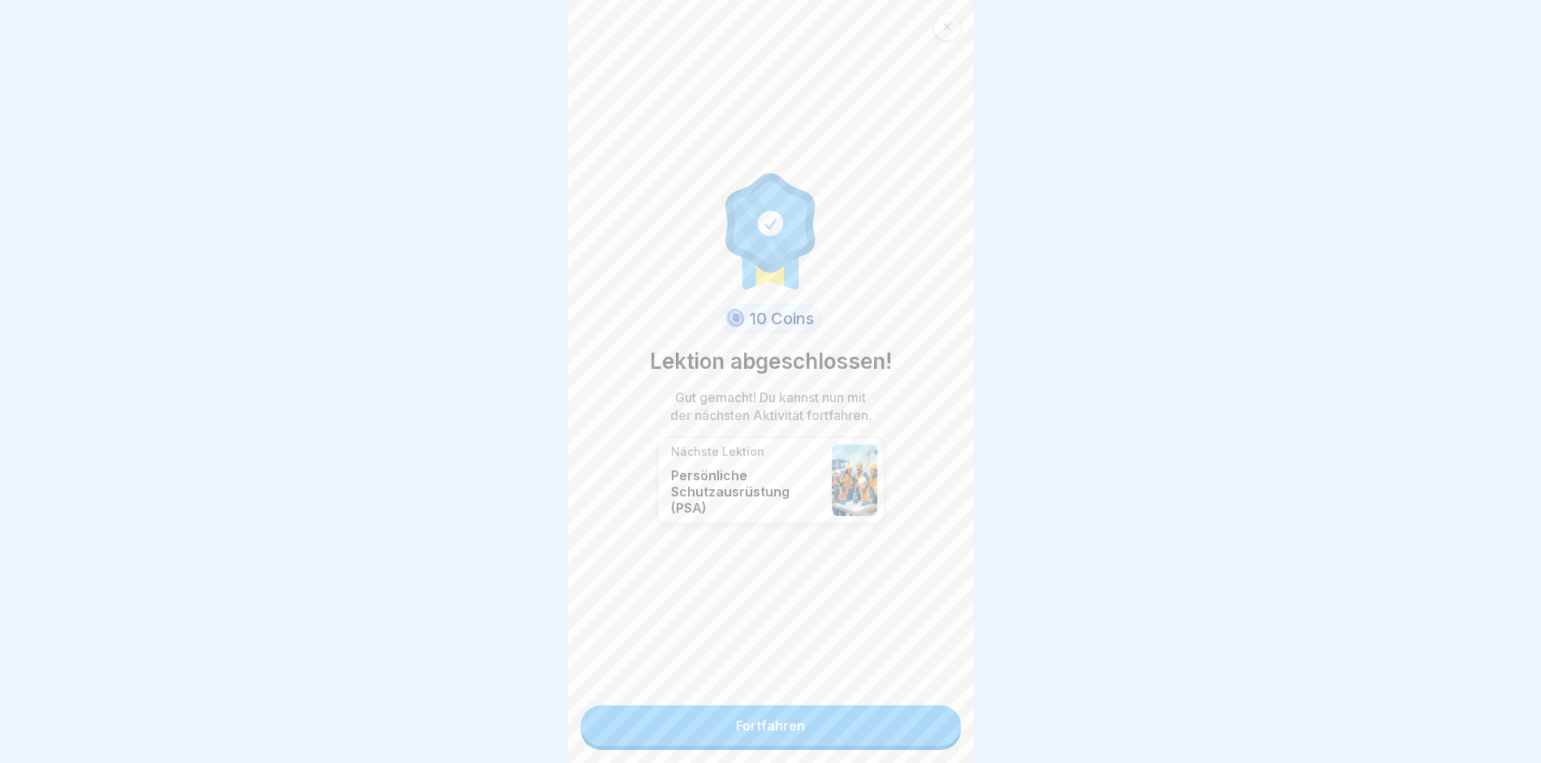
click at [775, 723] on link "Fortfahren" at bounding box center [771, 725] width 380 height 41
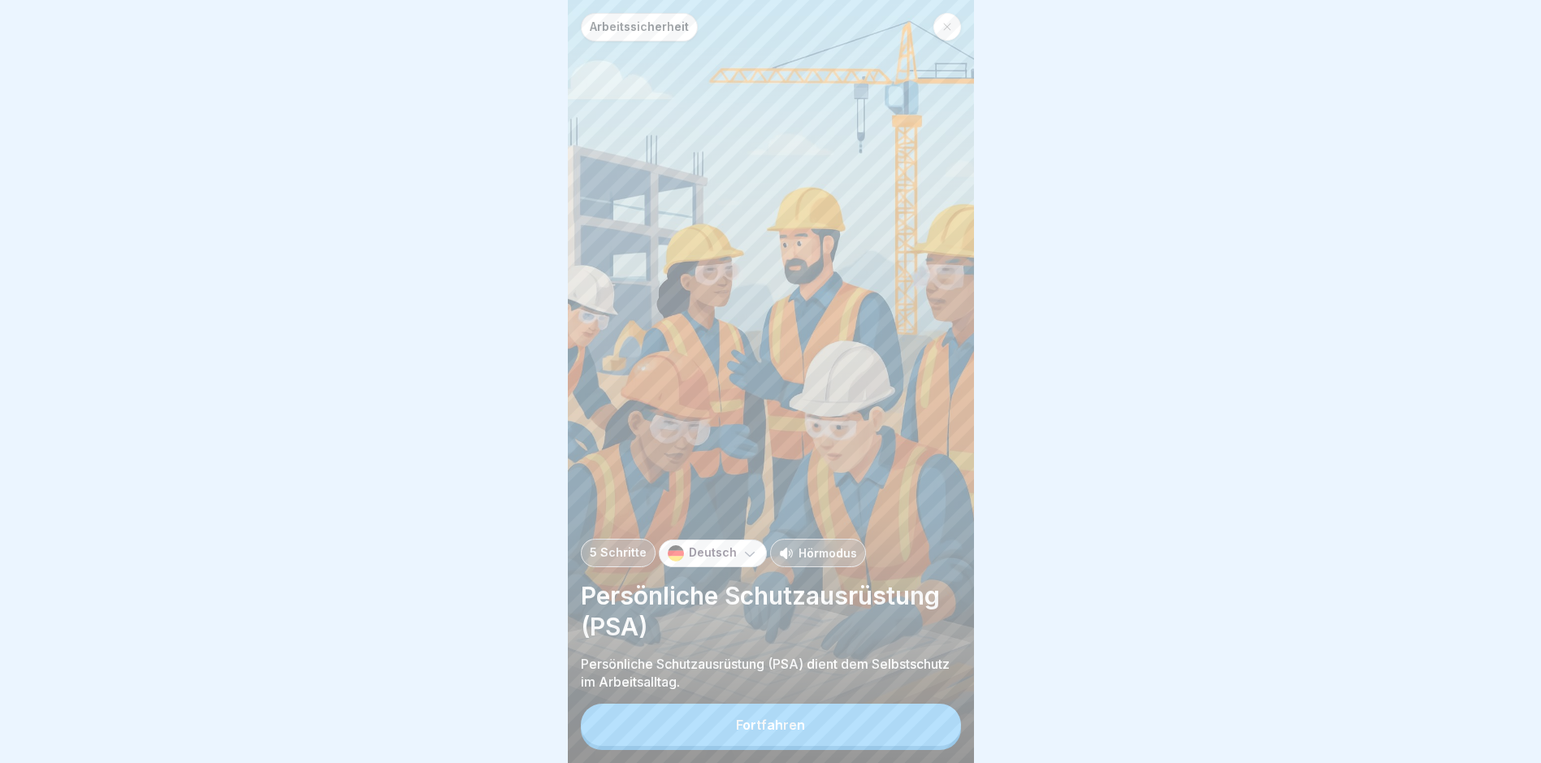
click at [776, 732] on div "Fortfahren" at bounding box center [770, 724] width 69 height 15
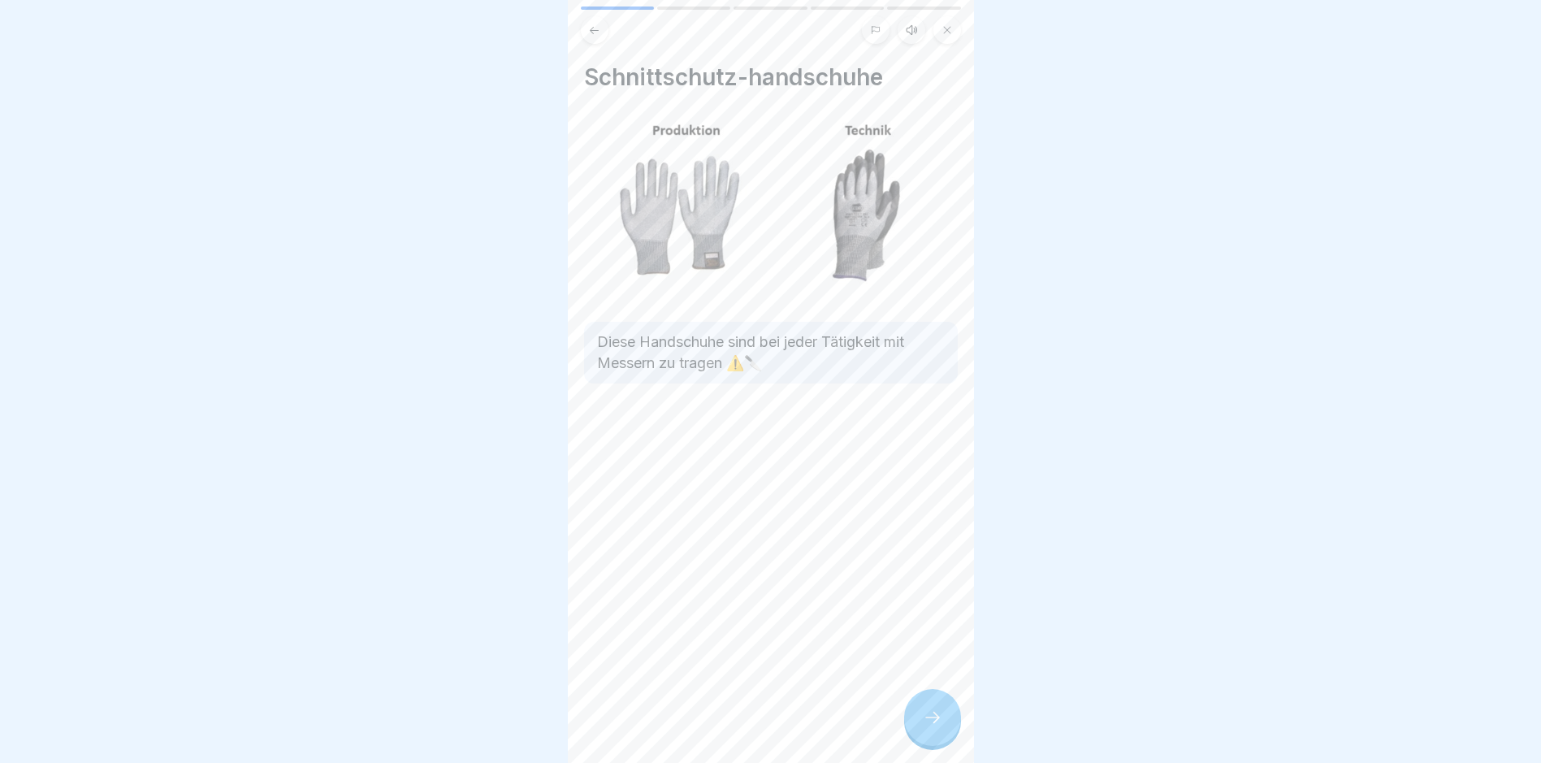
click at [916, 735] on div at bounding box center [932, 717] width 57 height 57
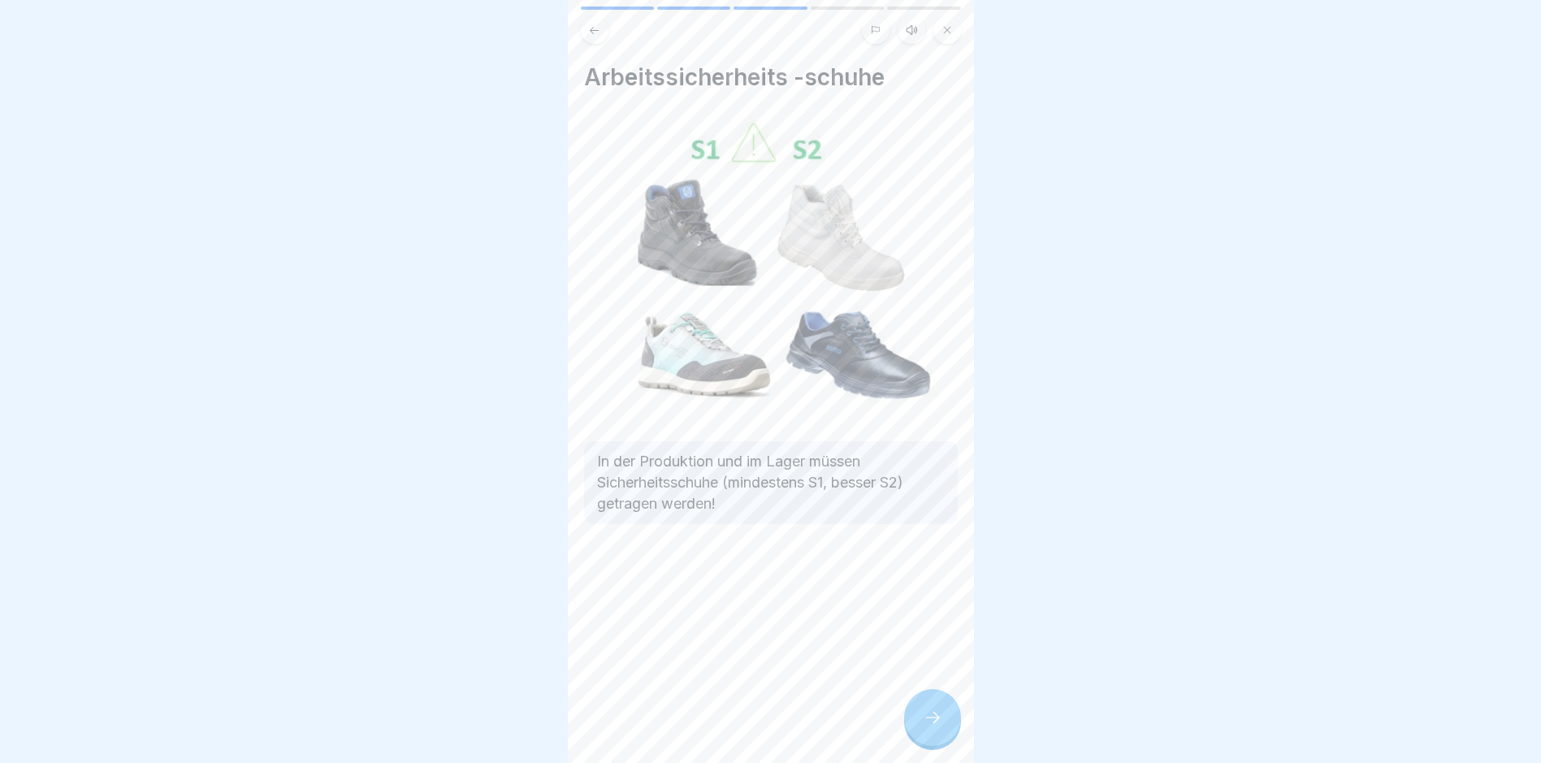
click at [916, 735] on div at bounding box center [932, 717] width 57 height 57
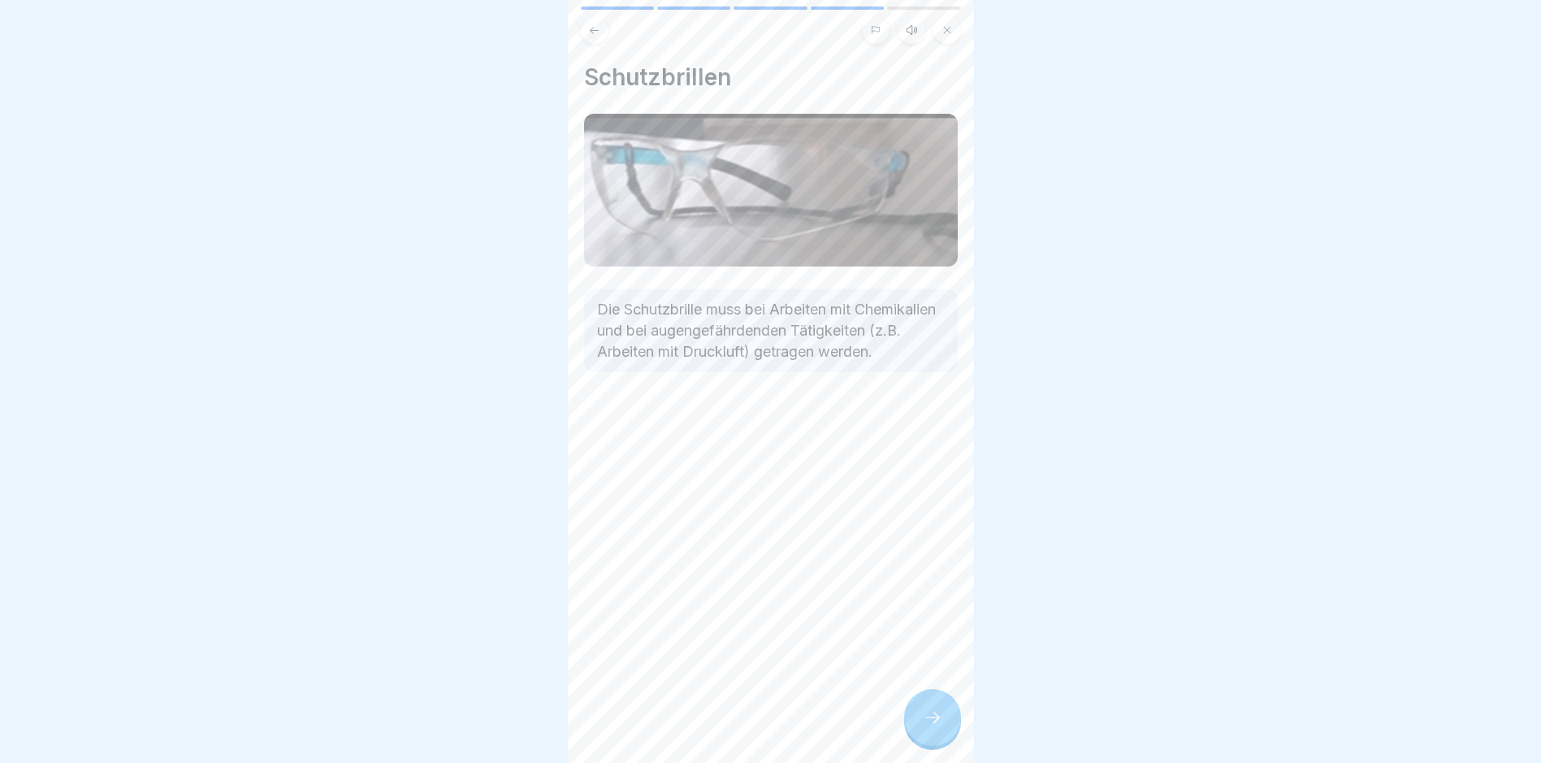
click at [916, 735] on div at bounding box center [932, 717] width 57 height 57
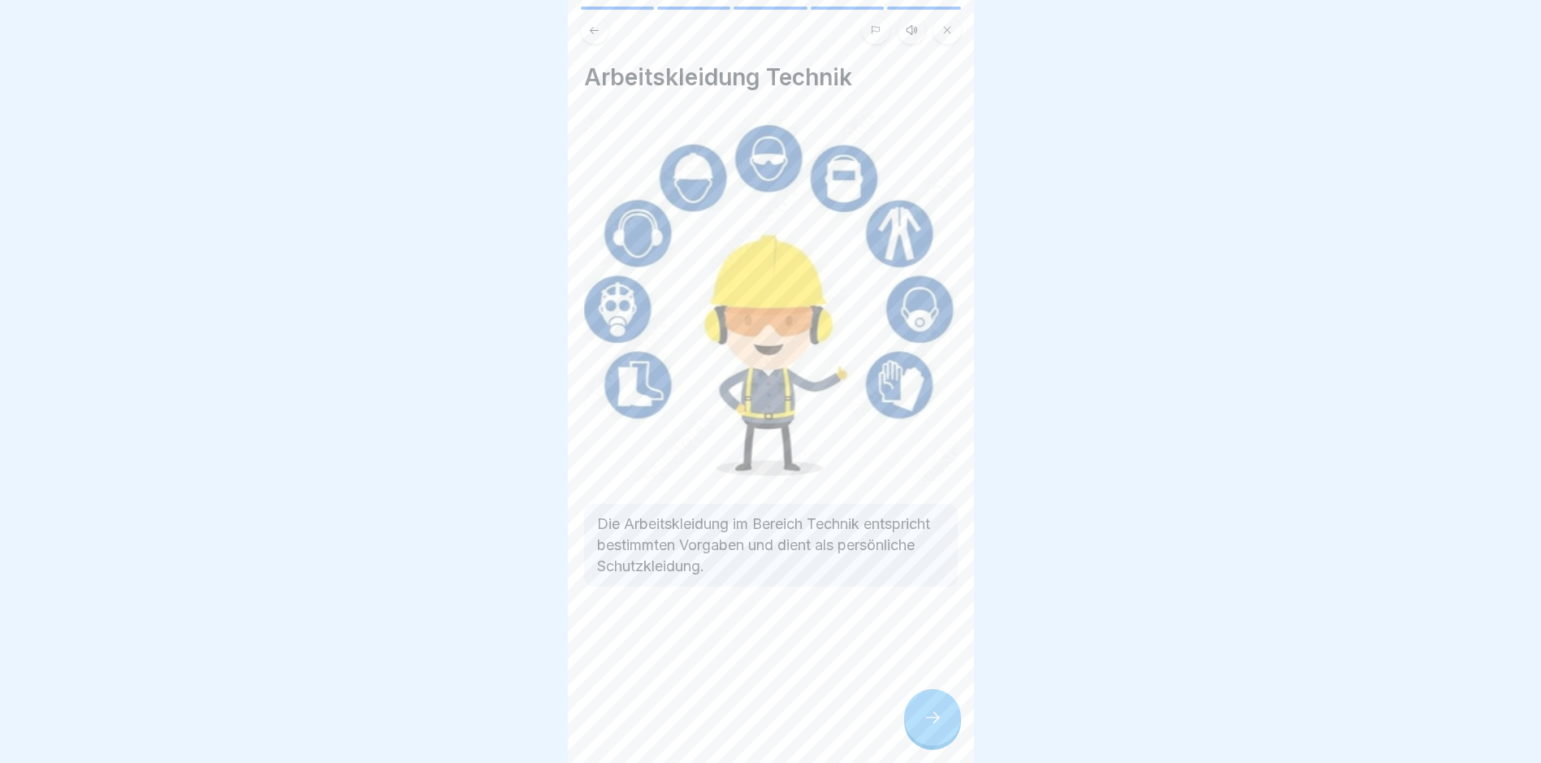
click at [916, 735] on div at bounding box center [932, 717] width 57 height 57
click at [974, 735] on div "10 Coins Lektion abgeschlossen! Gut gemacht! Du kannst nun mit der nächsten Akt…" at bounding box center [1177, 381] width 406 height 763
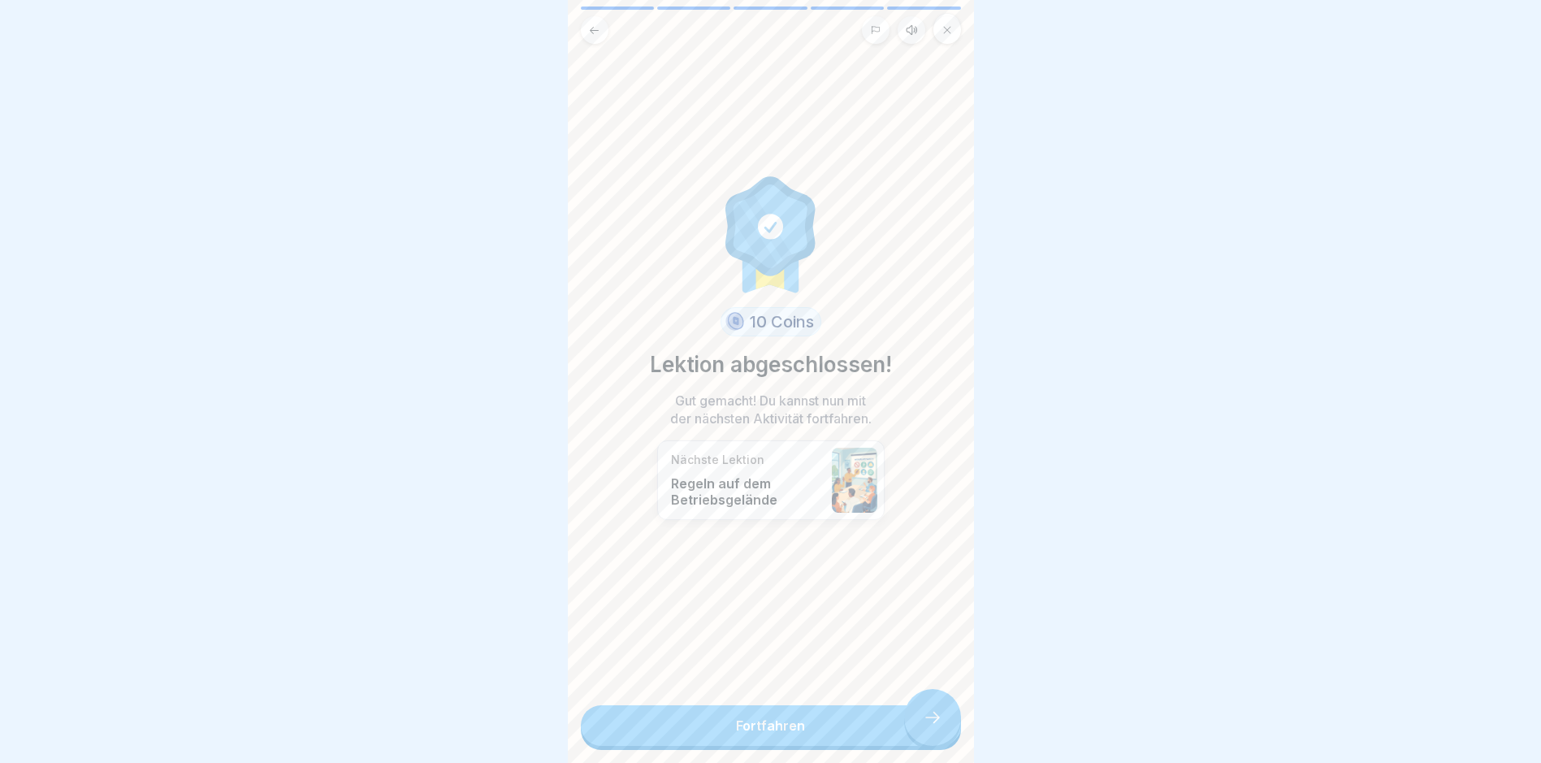
click at [916, 735] on link "Fortfahren" at bounding box center [771, 725] width 380 height 41
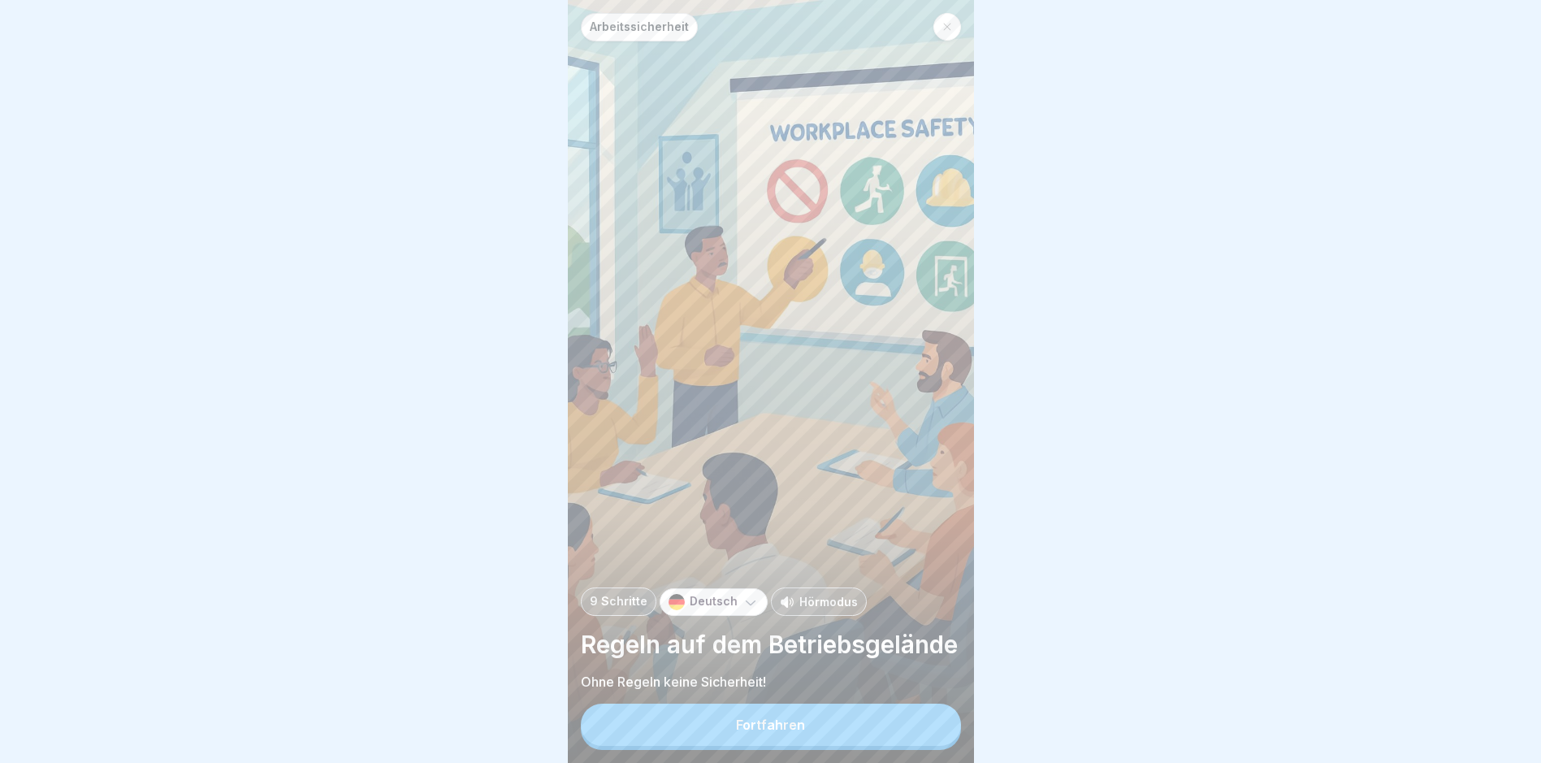
click at [916, 735] on button "Fortfahren" at bounding box center [771, 725] width 380 height 42
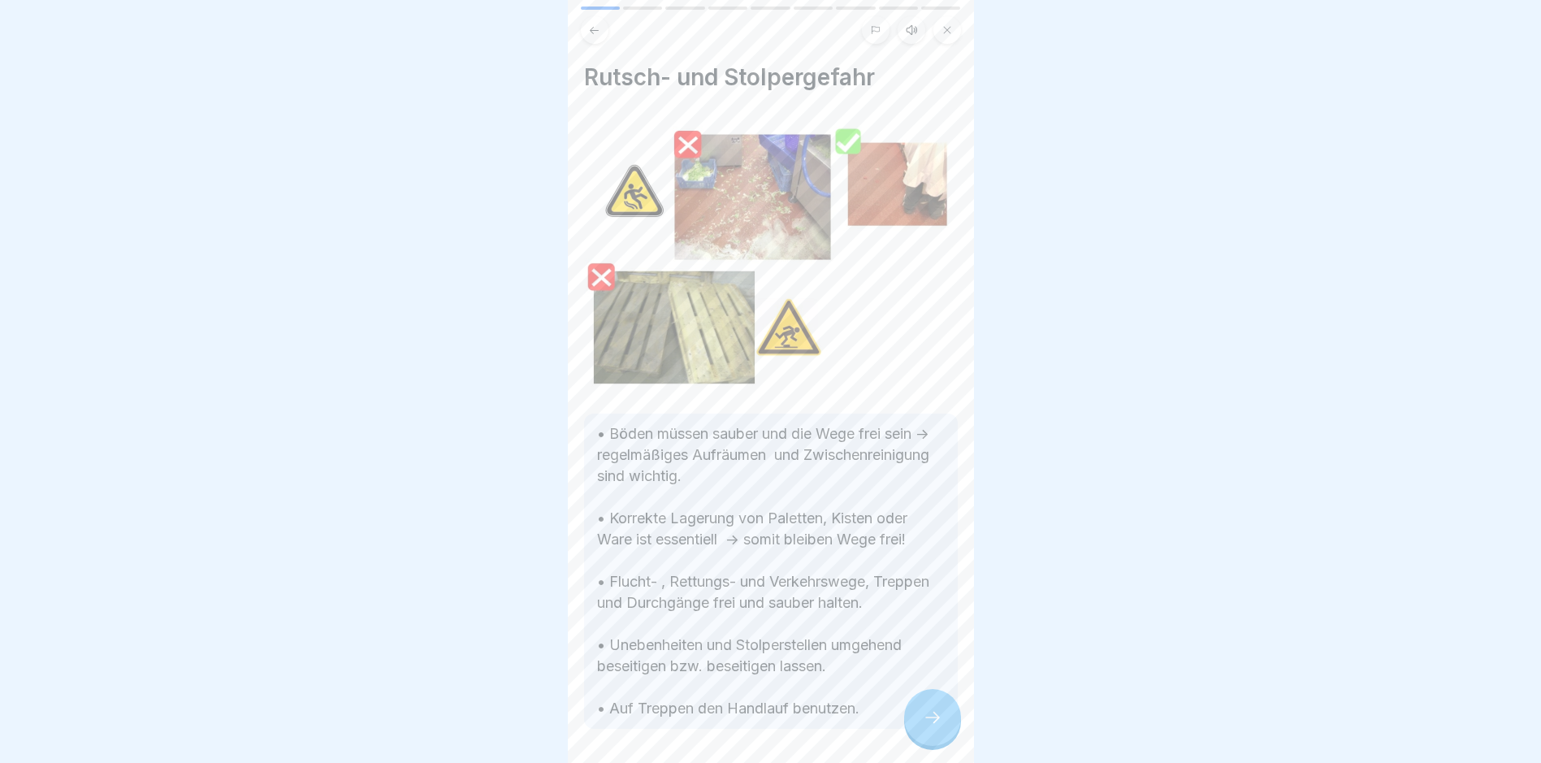
click at [916, 735] on div at bounding box center [932, 717] width 57 height 57
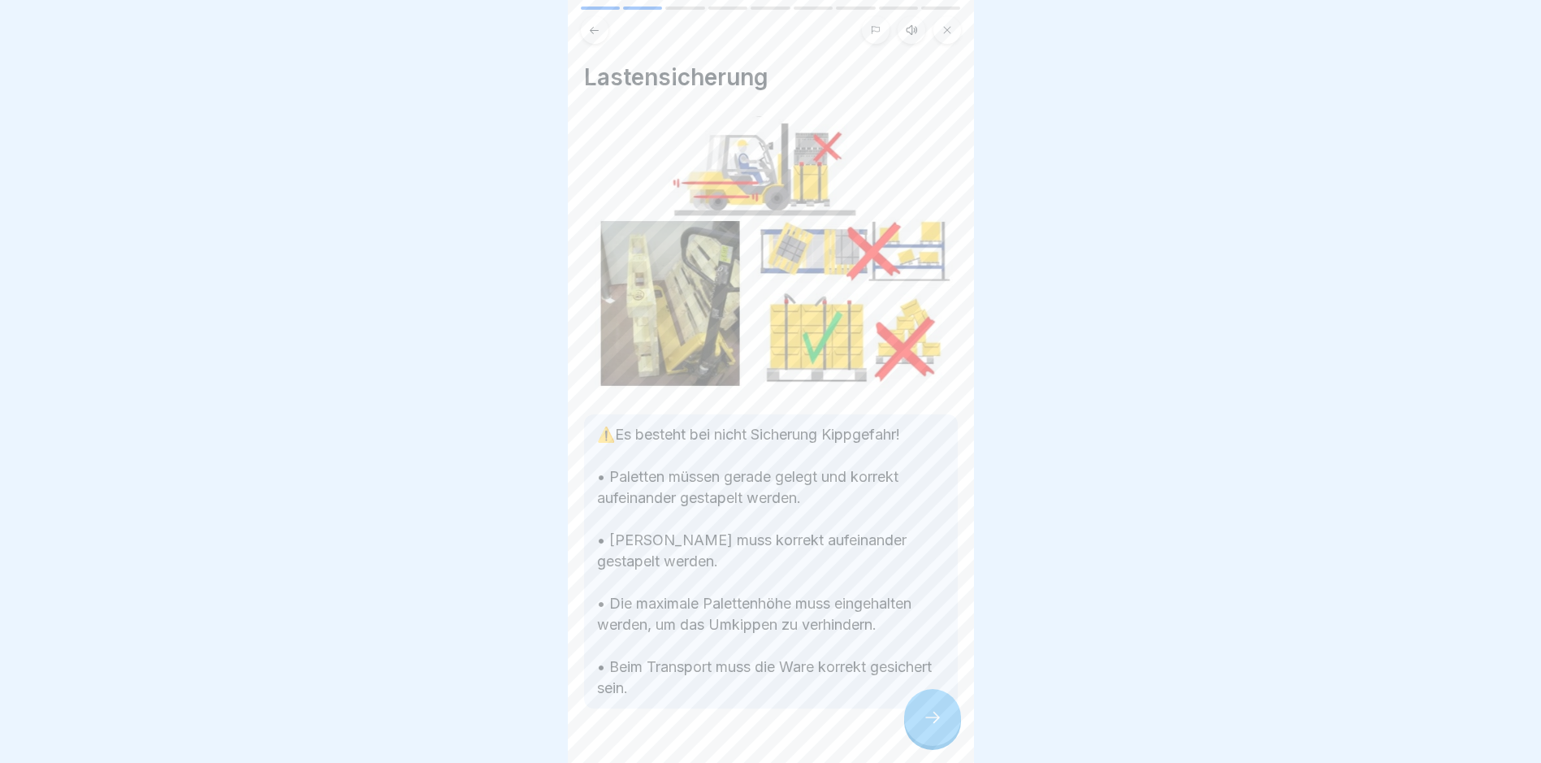
click at [916, 735] on div at bounding box center [932, 717] width 57 height 57
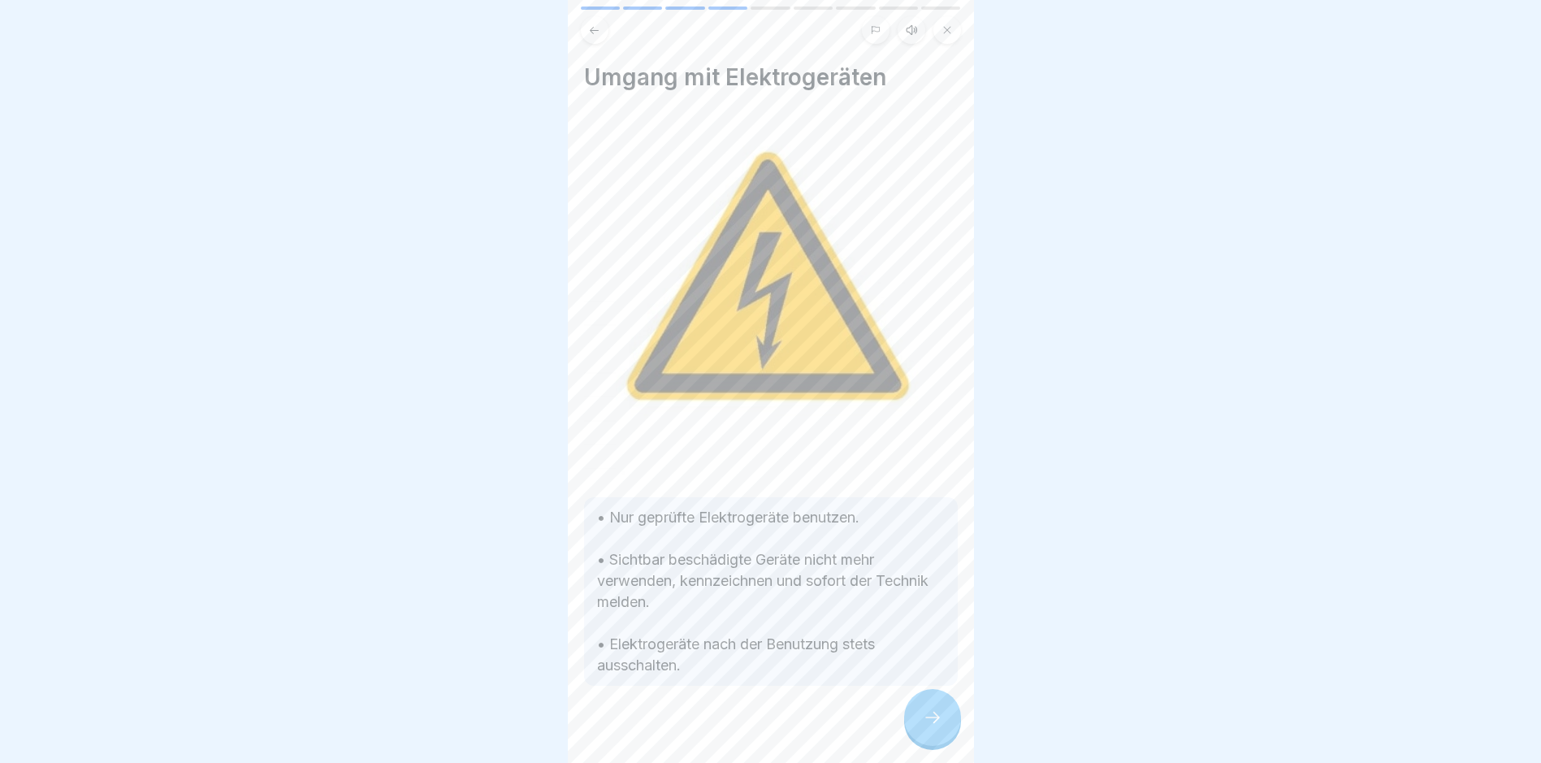
click at [916, 735] on div at bounding box center [932, 717] width 57 height 57
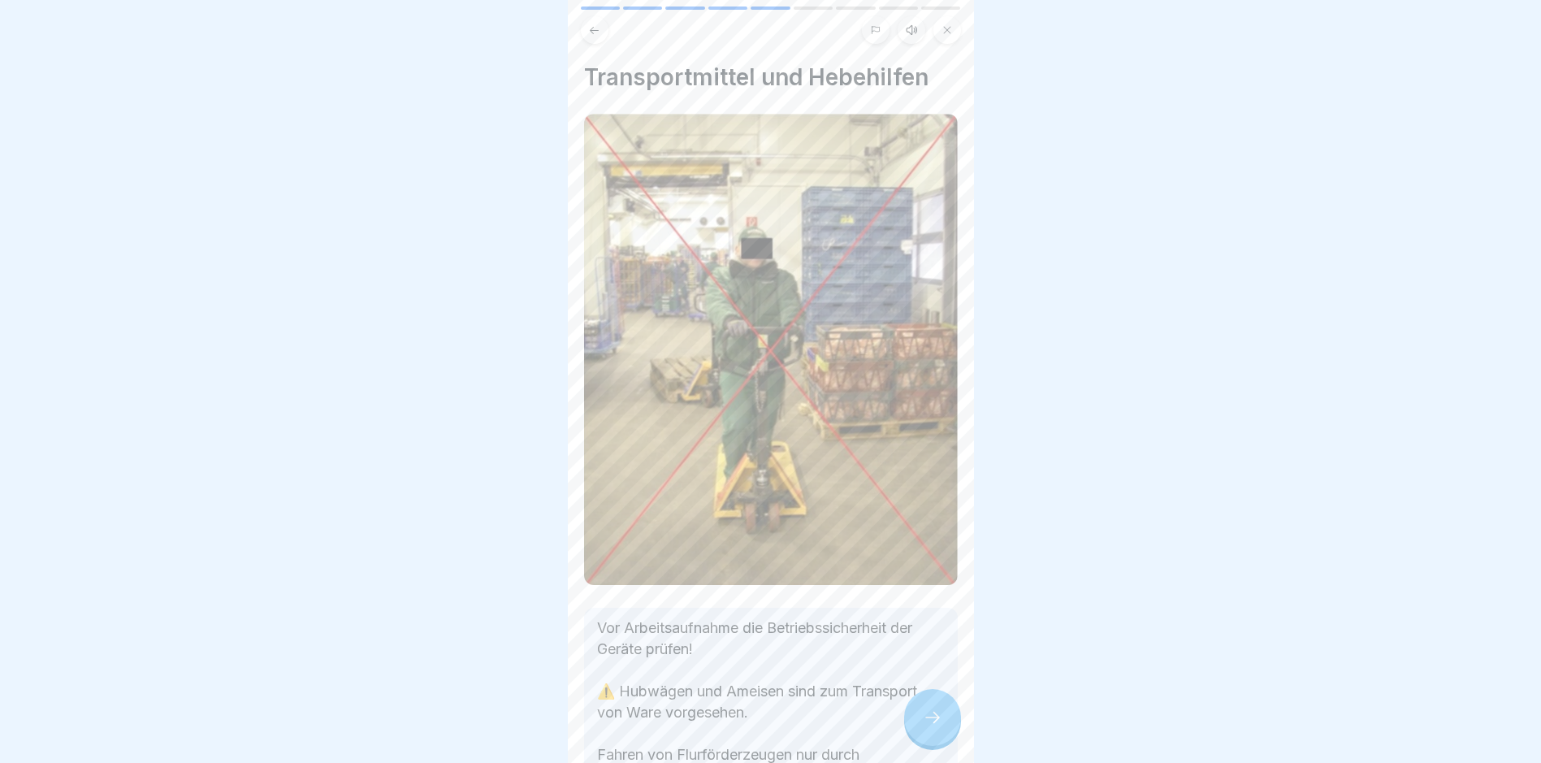
click at [916, 735] on div at bounding box center [932, 717] width 57 height 57
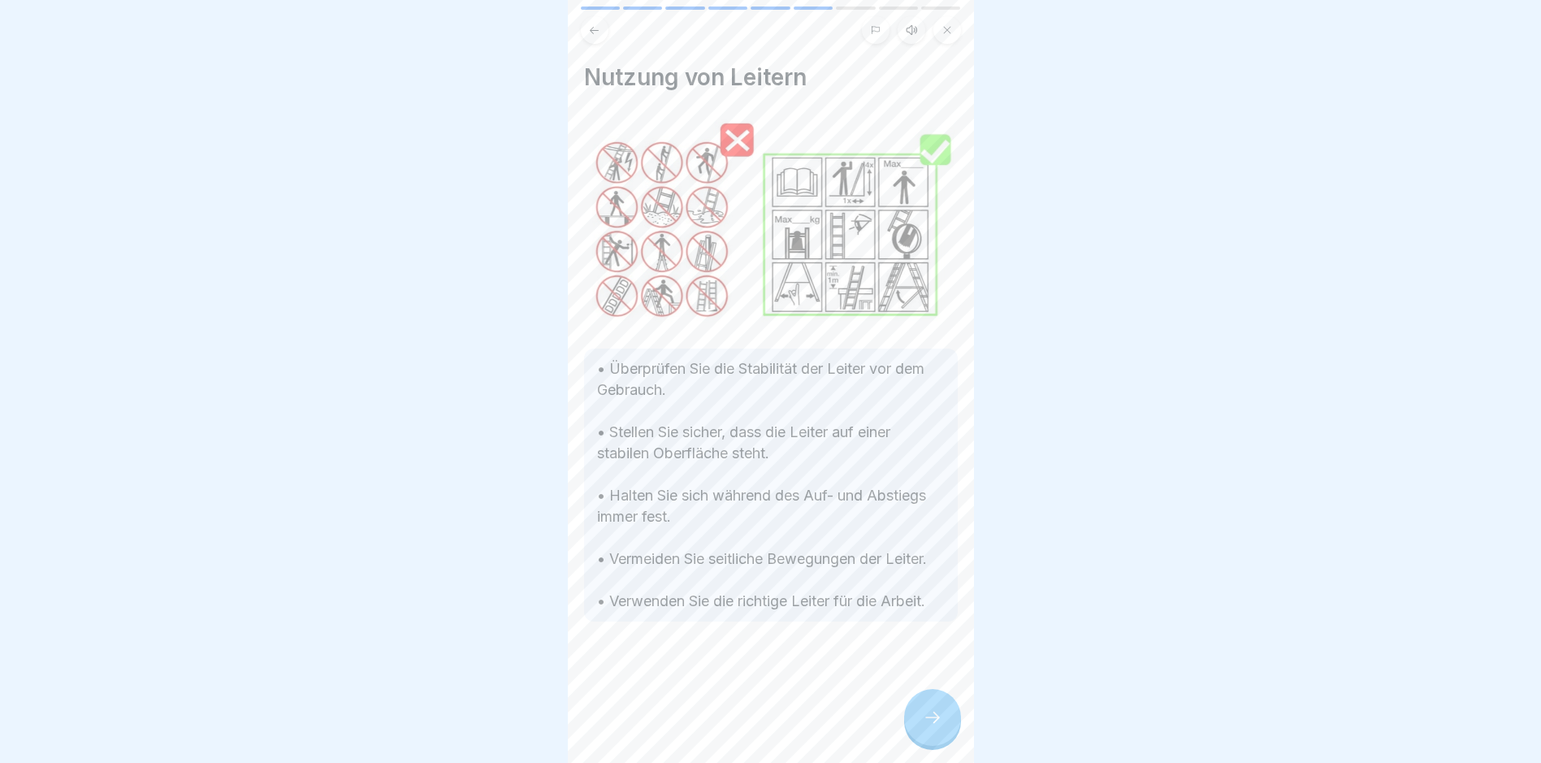
click at [916, 735] on div at bounding box center [932, 717] width 57 height 57
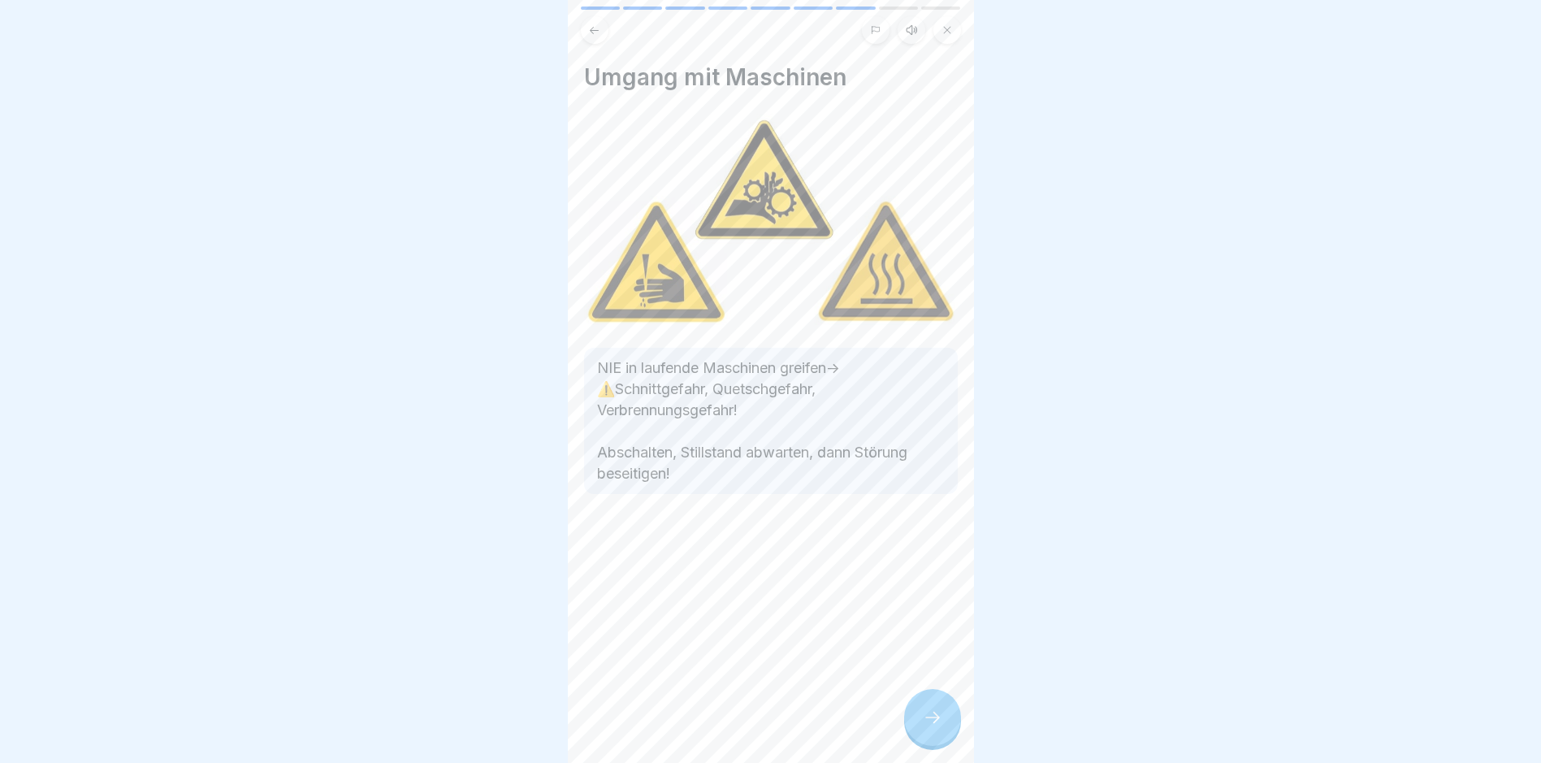
click at [916, 735] on div at bounding box center [932, 717] width 57 height 57
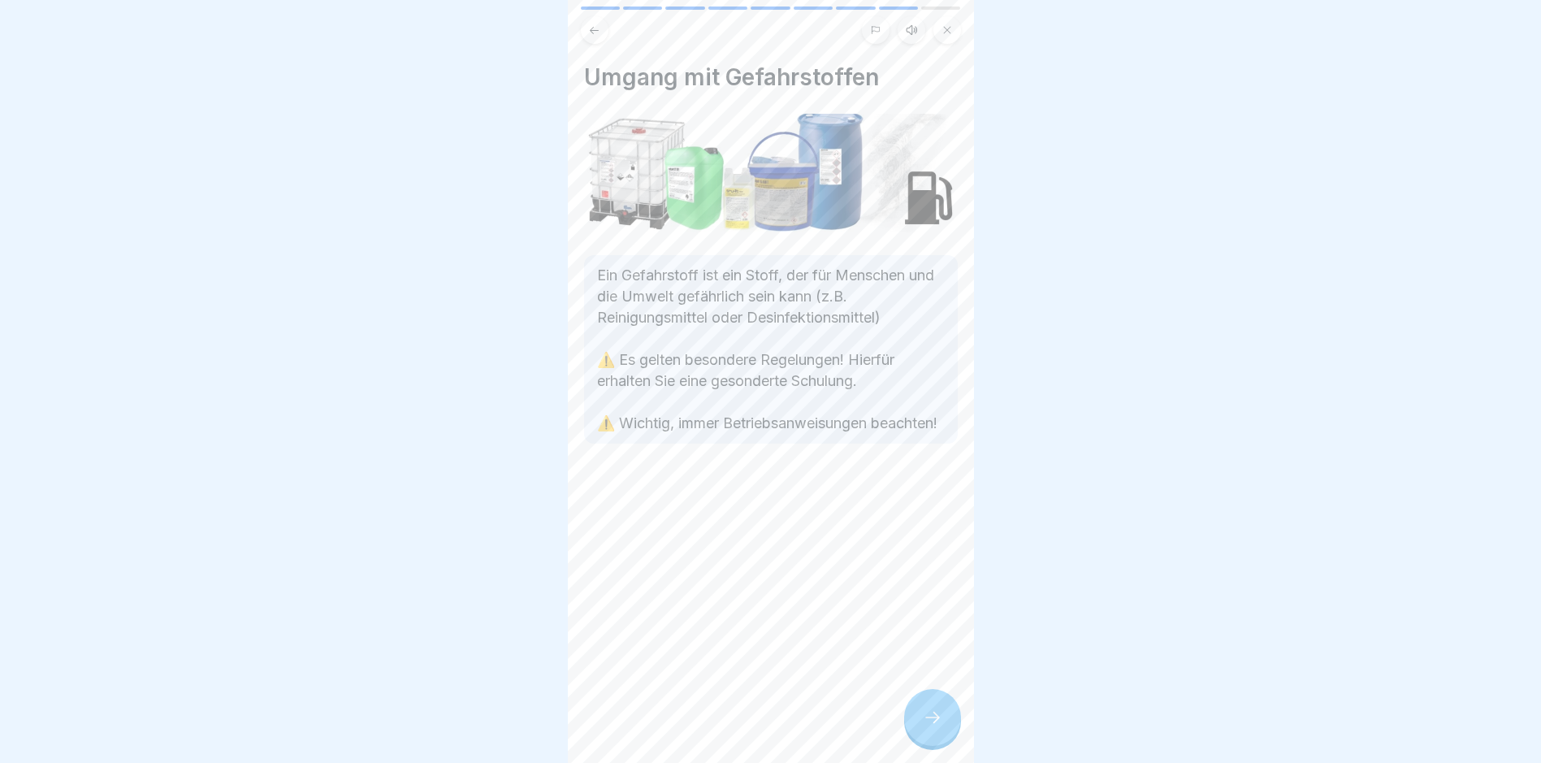
click at [916, 735] on div at bounding box center [932, 717] width 57 height 57
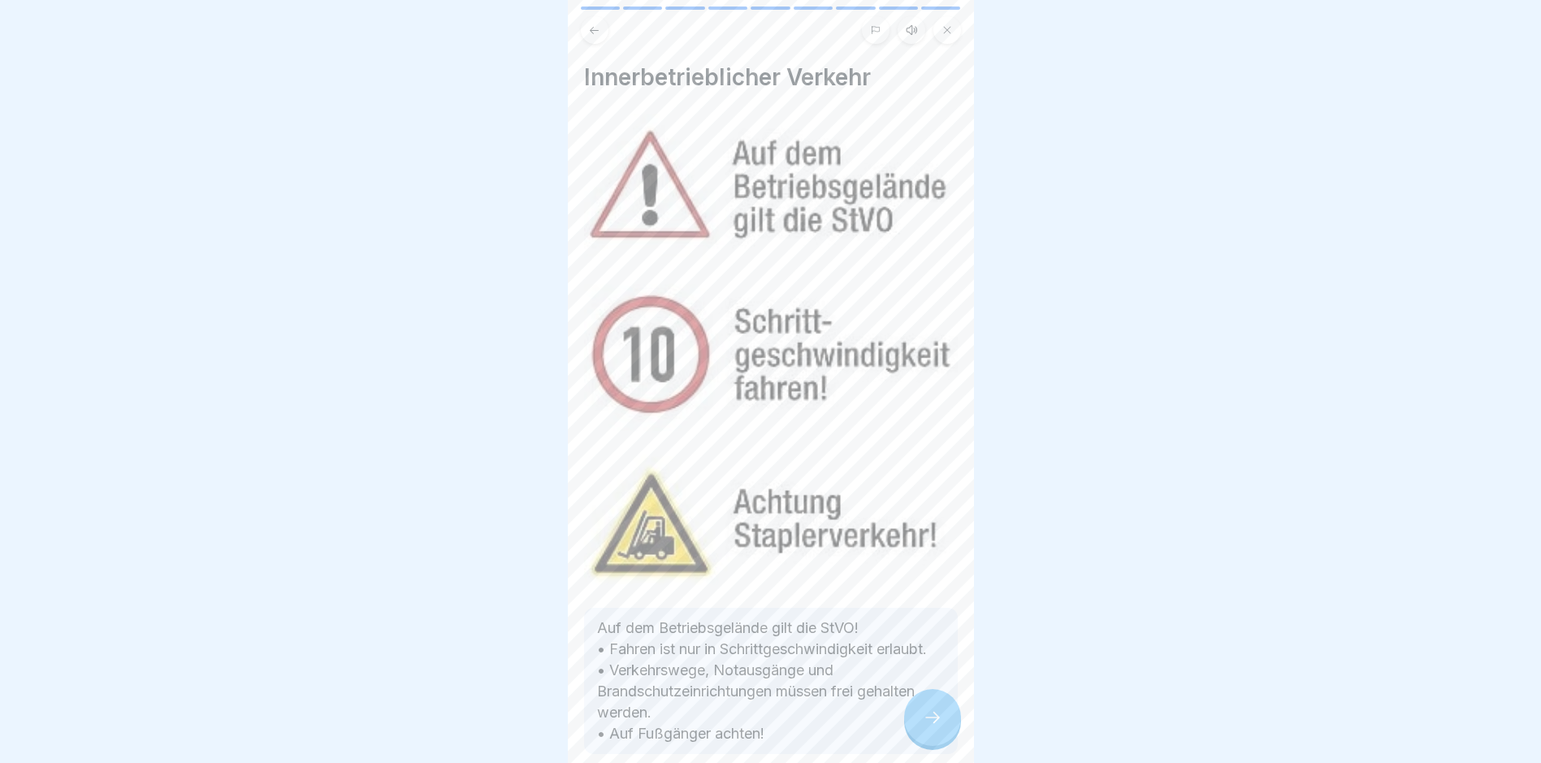
click at [916, 735] on div at bounding box center [932, 717] width 57 height 57
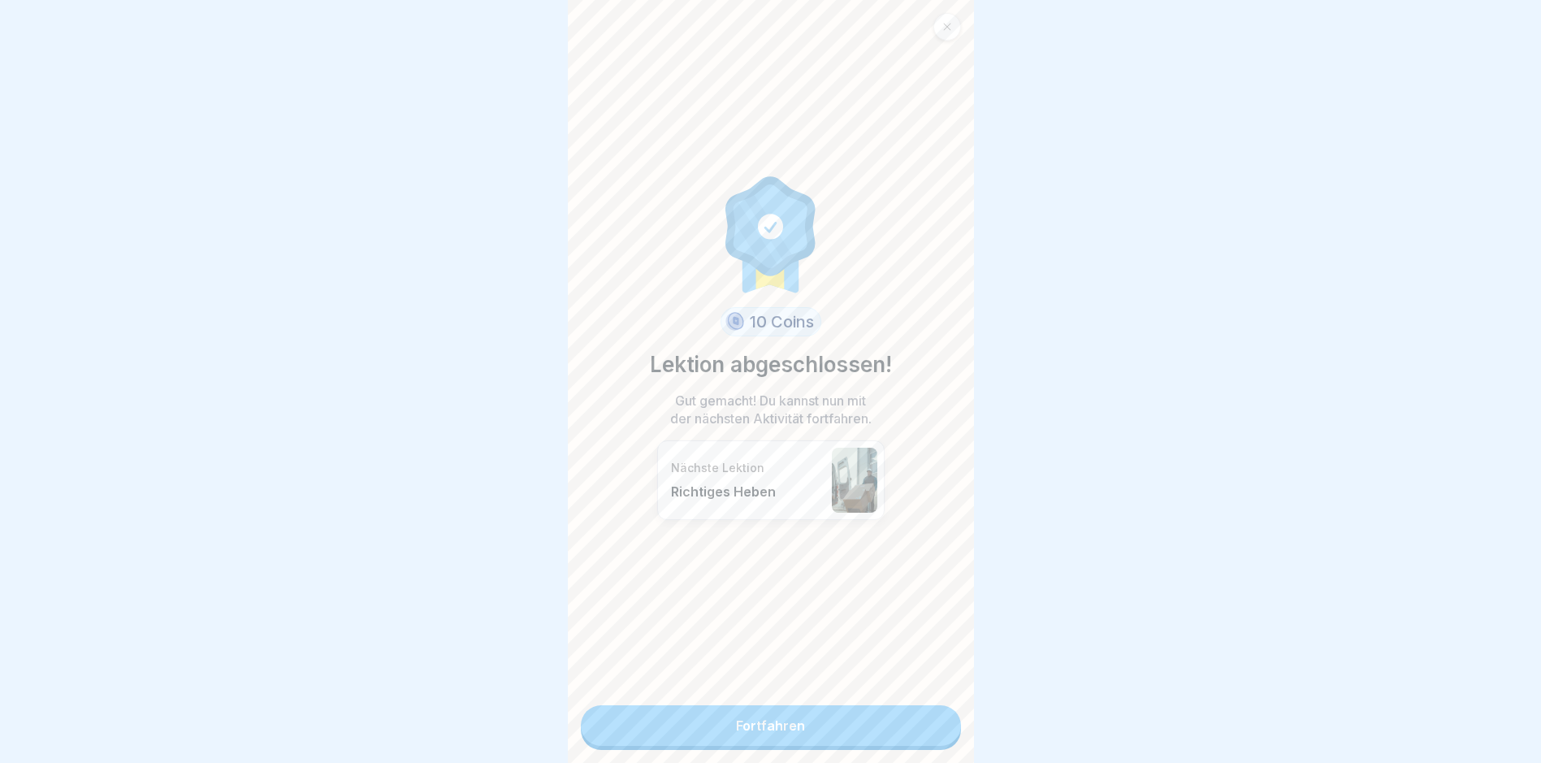
click at [916, 735] on link "Fortfahren" at bounding box center [771, 725] width 380 height 41
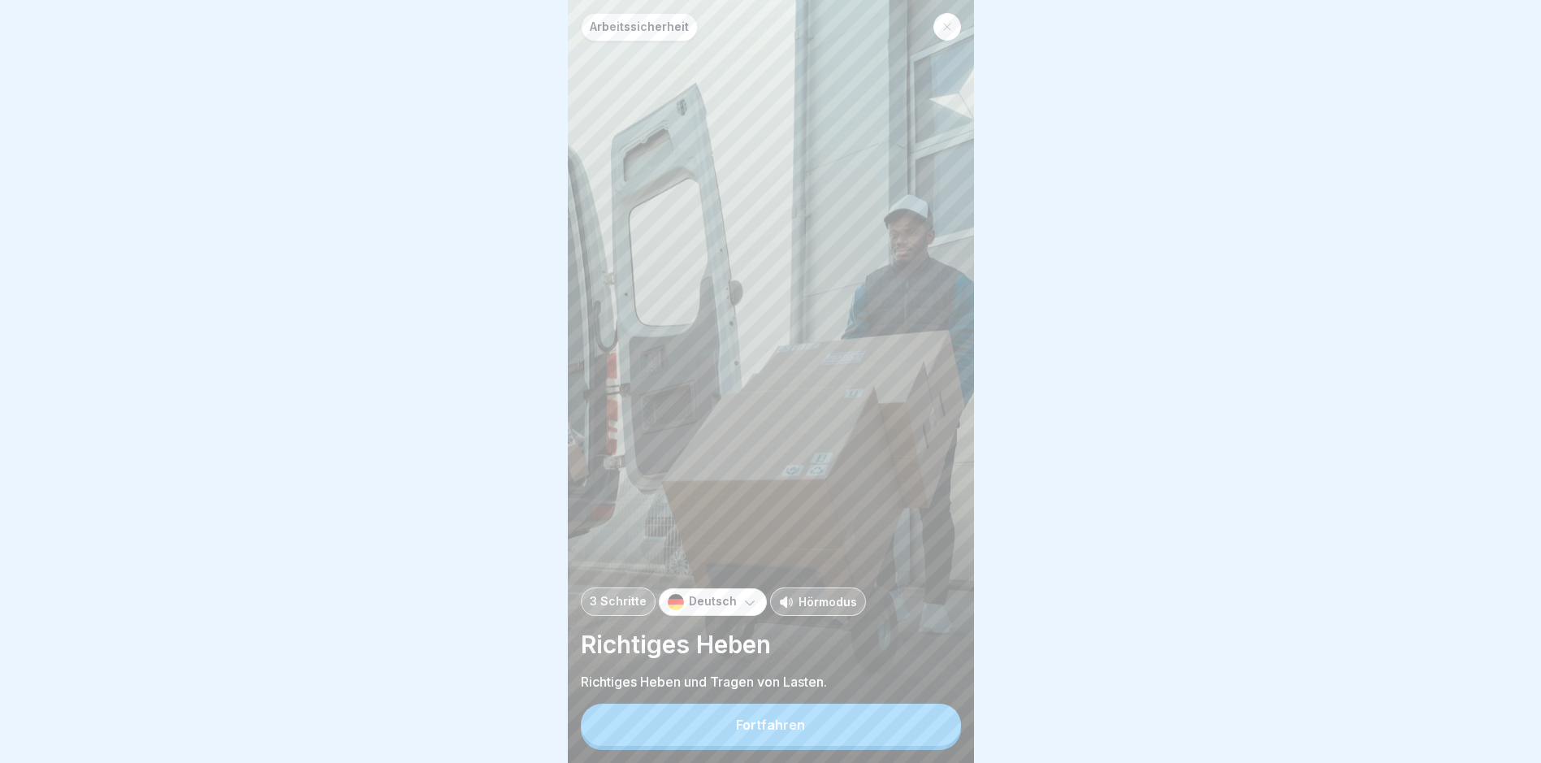
click at [916, 735] on button "Fortfahren" at bounding box center [771, 725] width 380 height 42
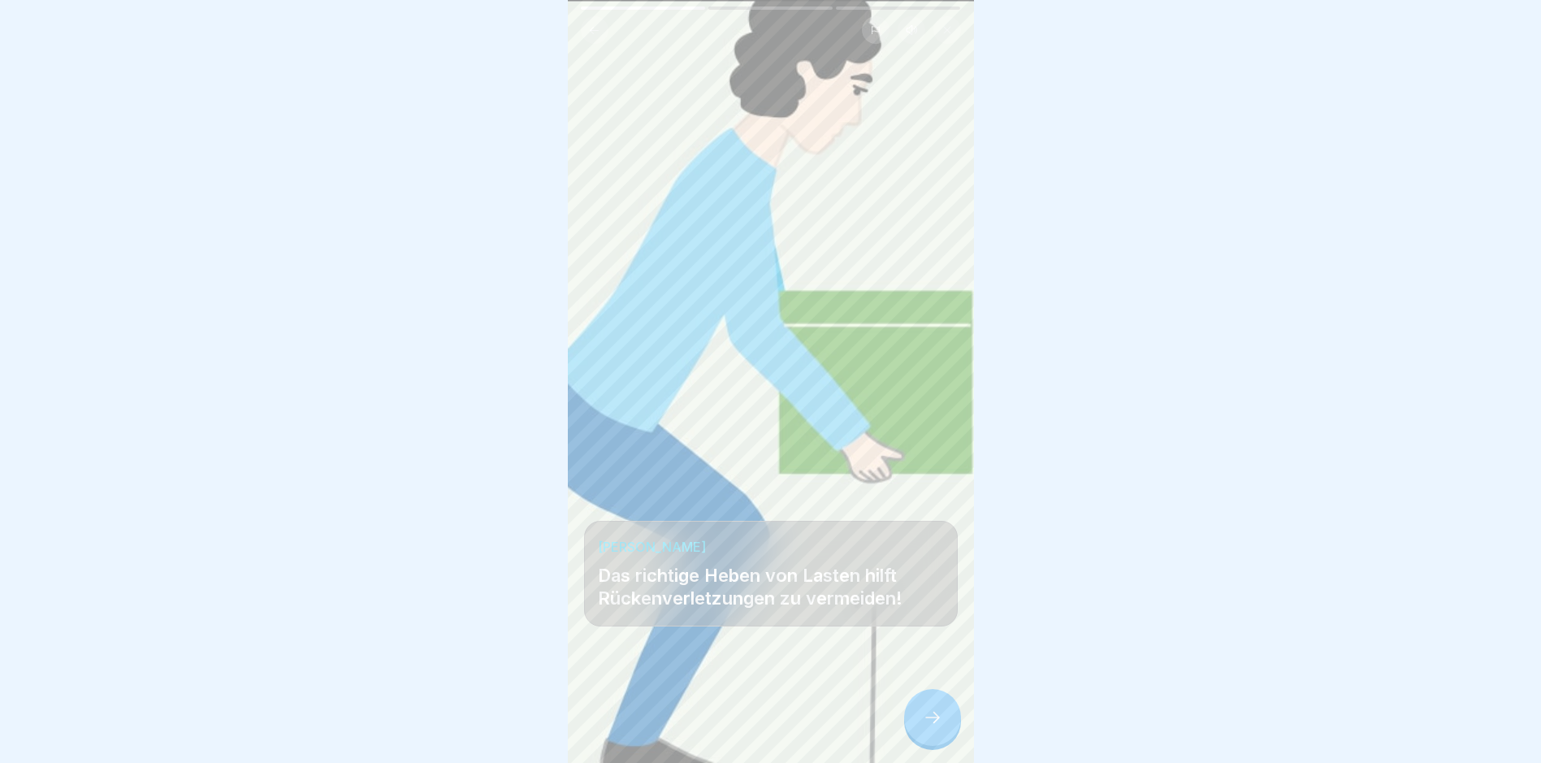
click at [916, 735] on div at bounding box center [932, 717] width 57 height 57
click at [917, 736] on div at bounding box center [932, 717] width 57 height 57
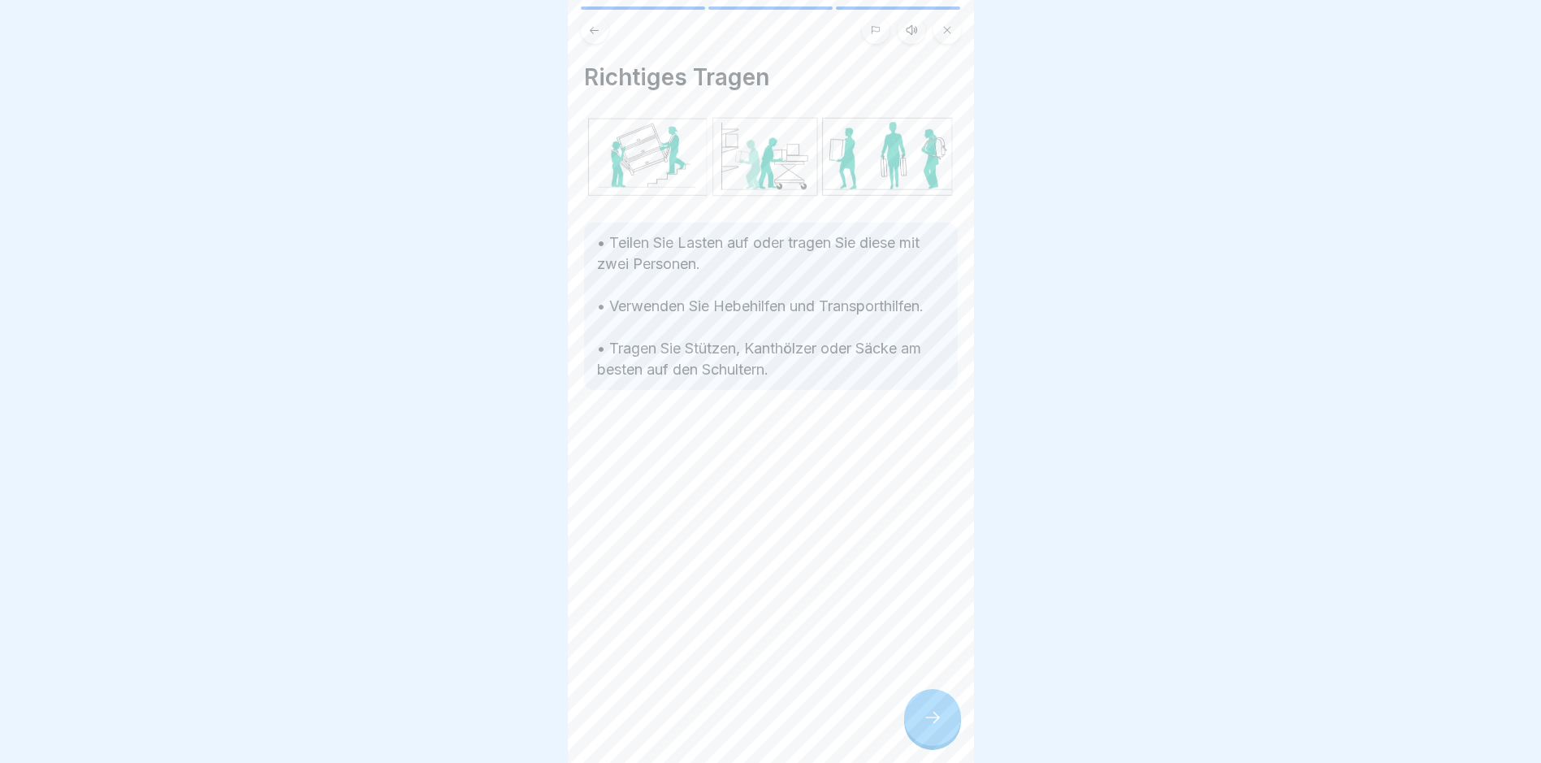
click at [917, 736] on div at bounding box center [932, 717] width 57 height 57
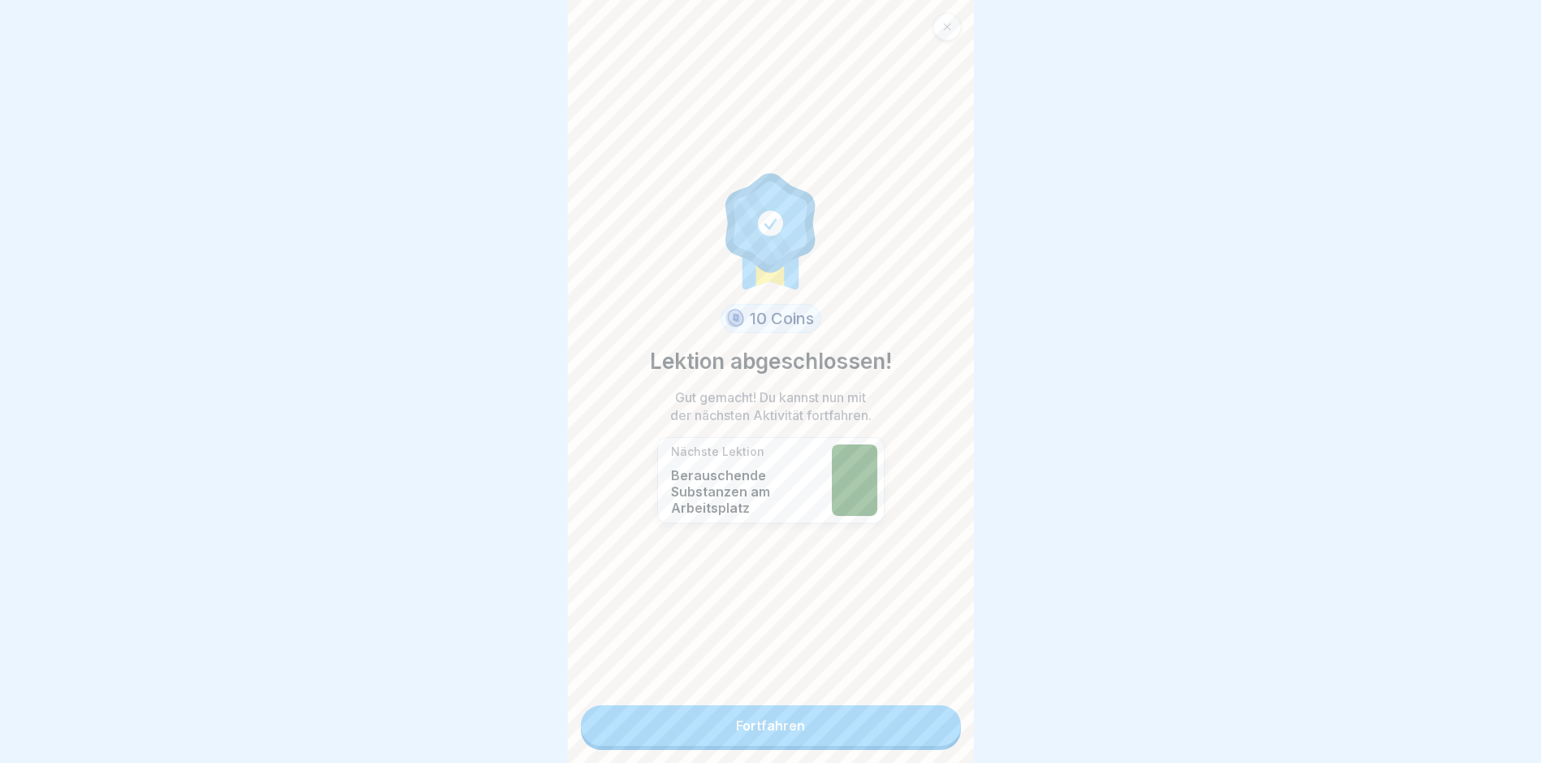
click at [917, 736] on link "Fortfahren" at bounding box center [771, 725] width 380 height 41
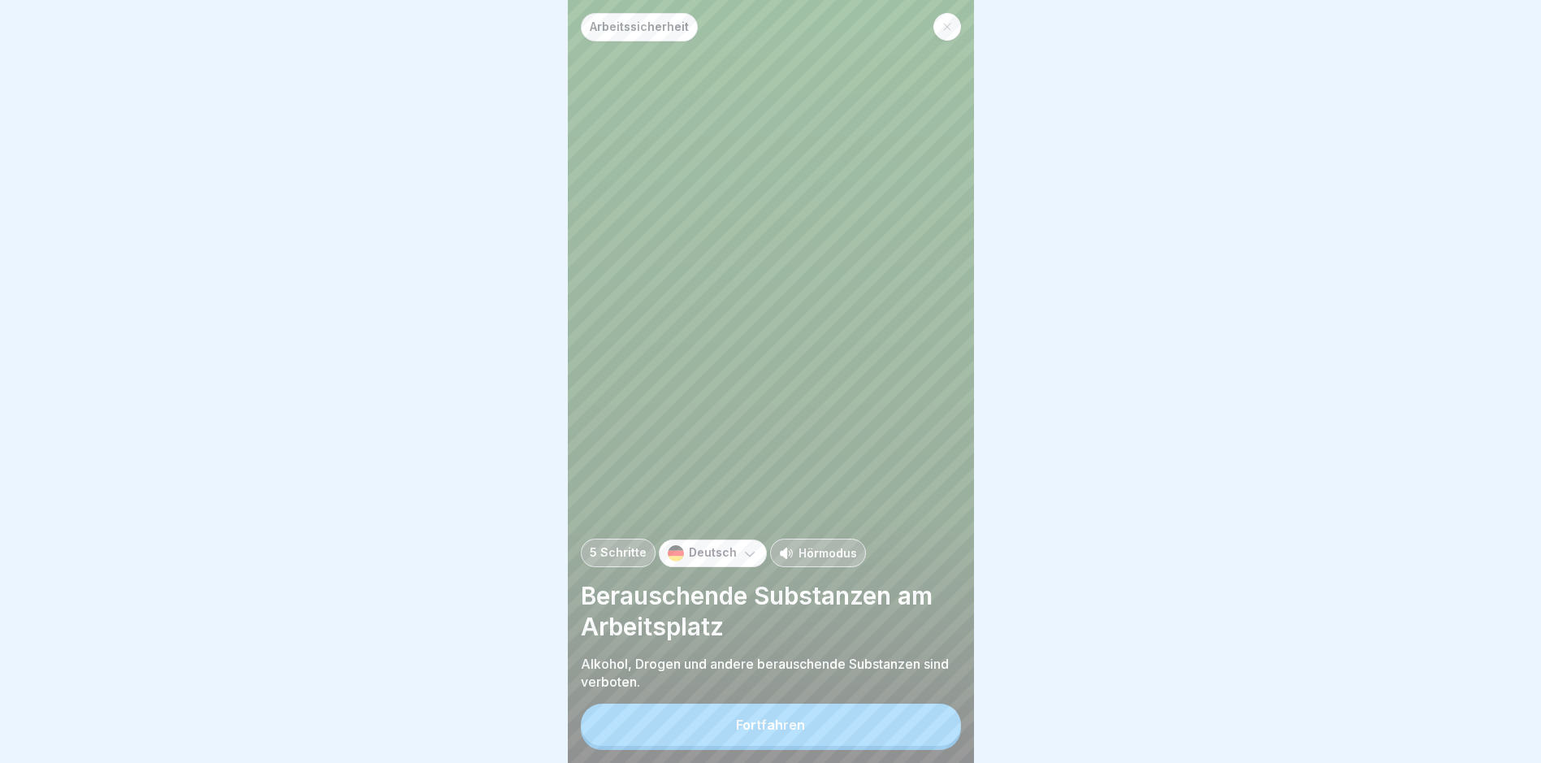
click at [917, 736] on button "Fortfahren" at bounding box center [771, 725] width 380 height 42
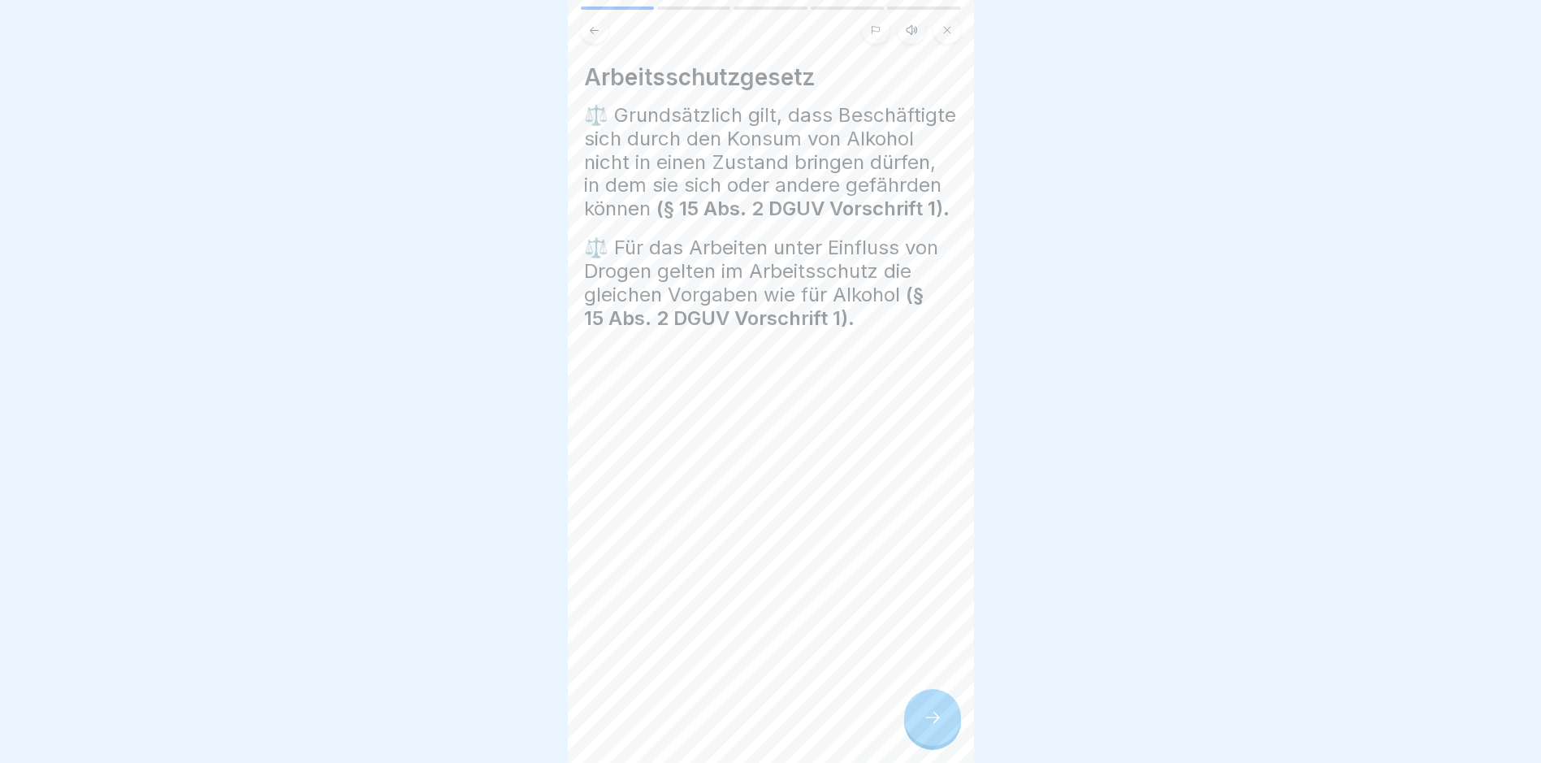
click at [917, 736] on div at bounding box center [932, 717] width 57 height 57
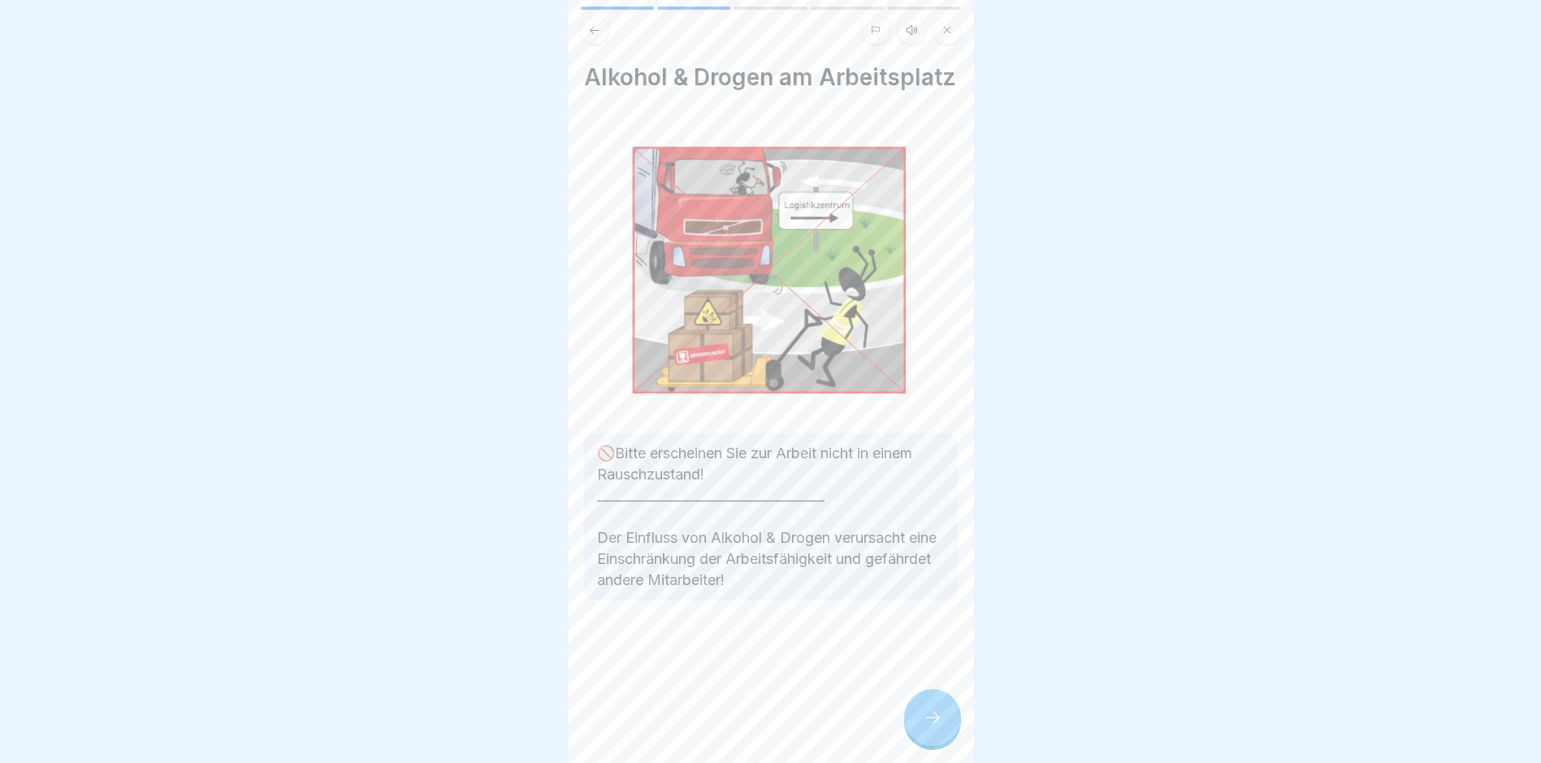
click at [917, 736] on div at bounding box center [932, 717] width 57 height 57
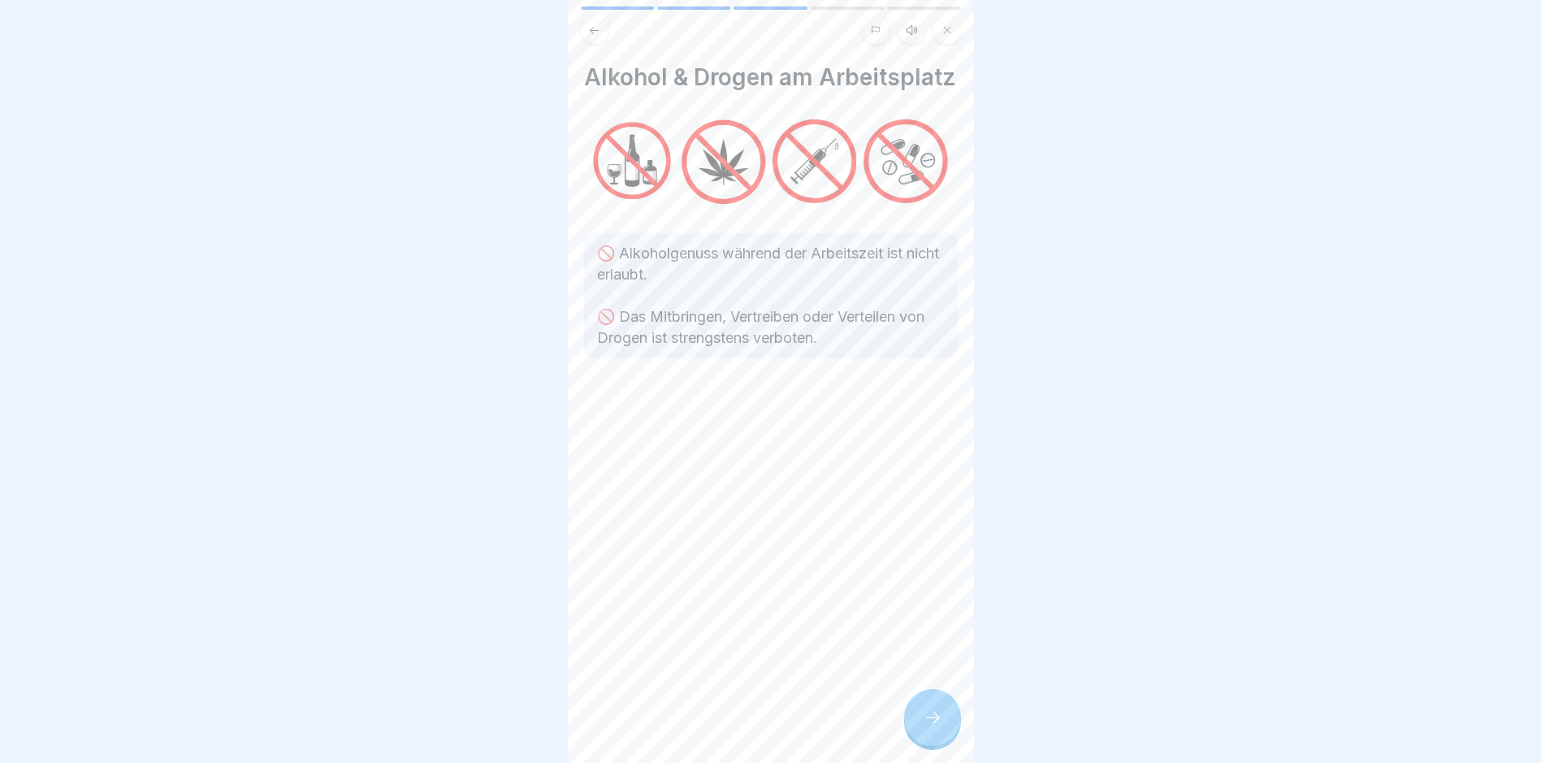
click at [917, 736] on div at bounding box center [932, 717] width 57 height 57
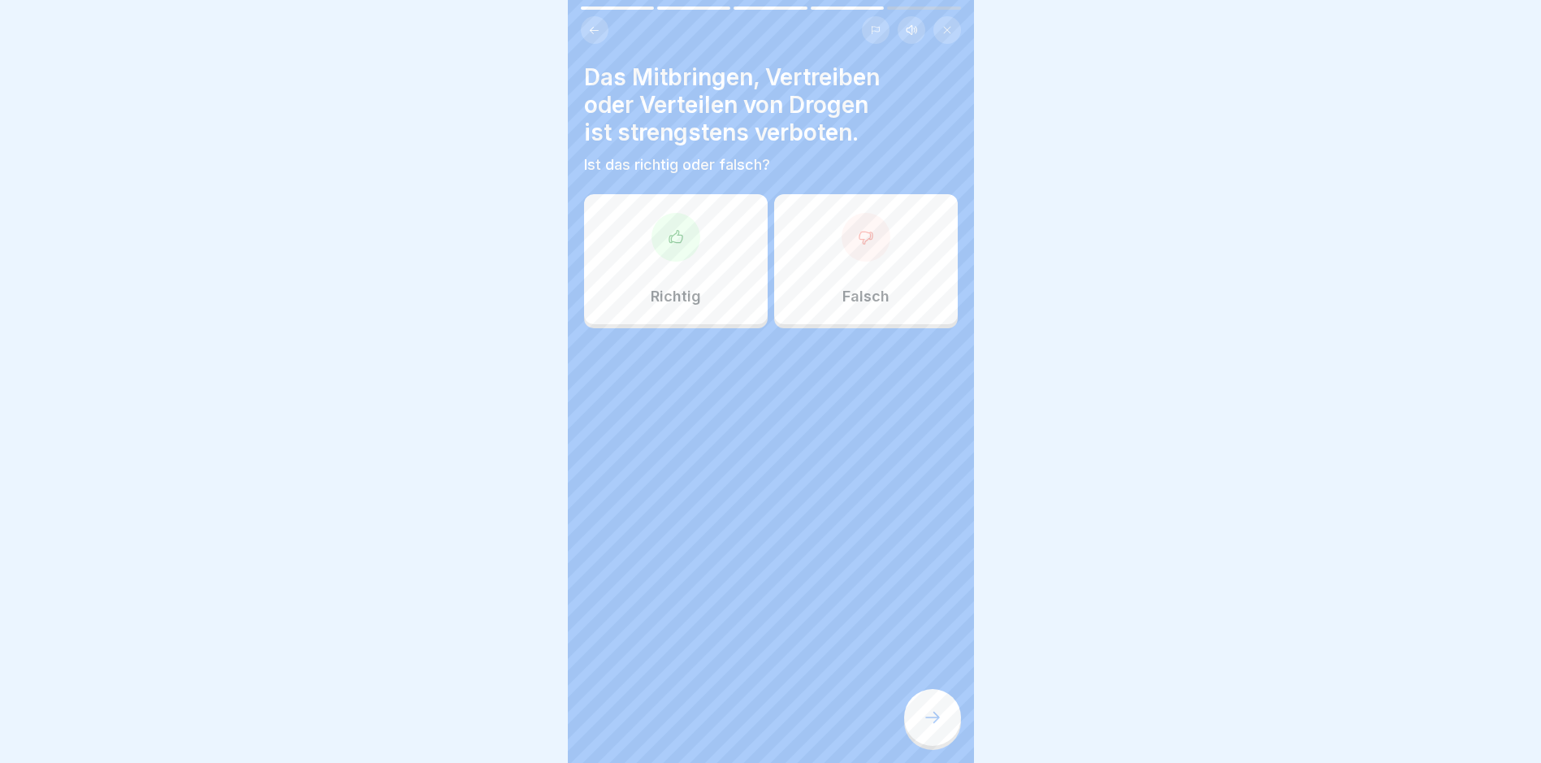
click at [917, 736] on div at bounding box center [932, 717] width 57 height 57
click at [695, 275] on div "Richtig" at bounding box center [676, 259] width 184 height 130
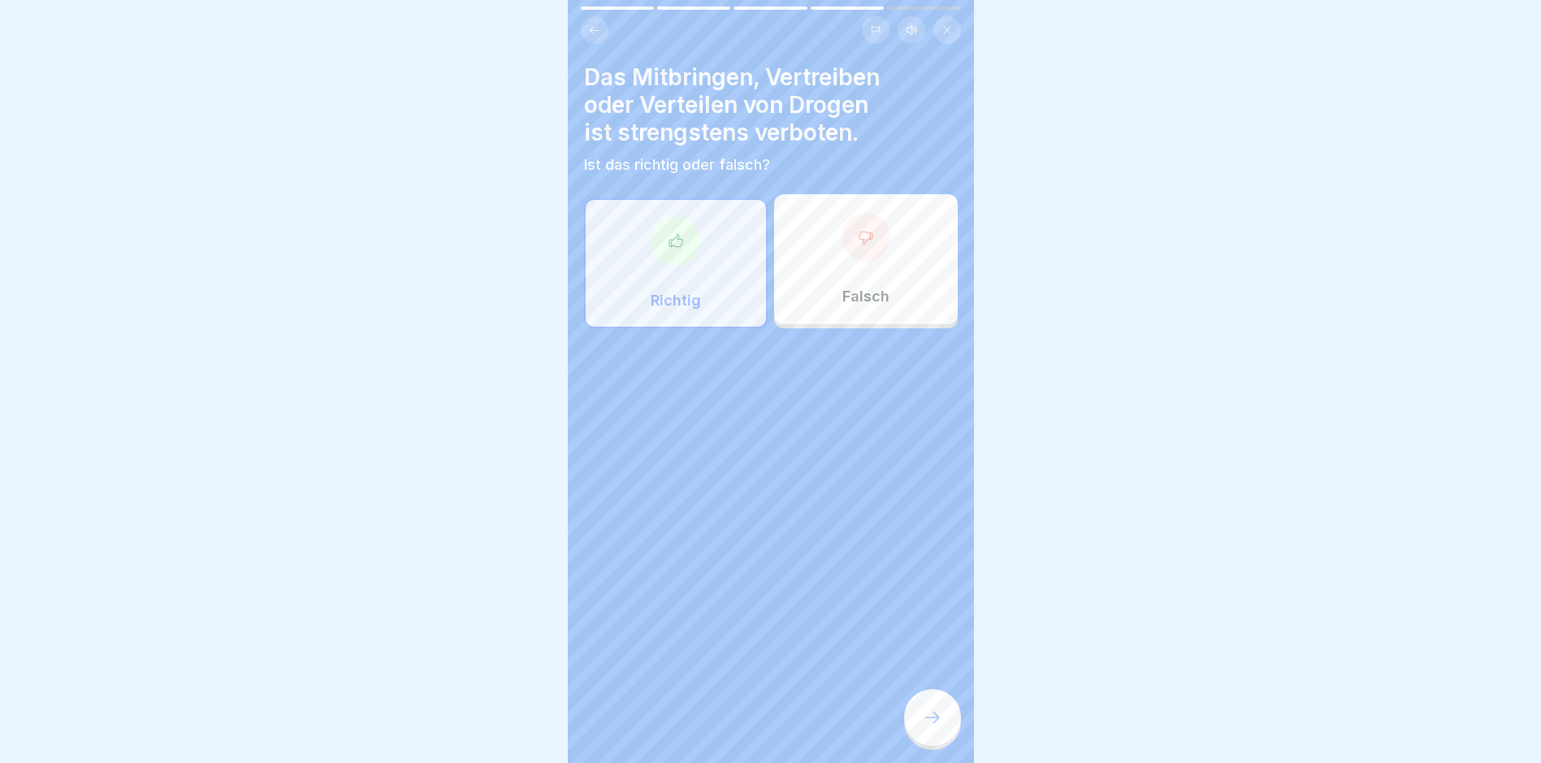
click at [943, 730] on div at bounding box center [932, 717] width 57 height 57
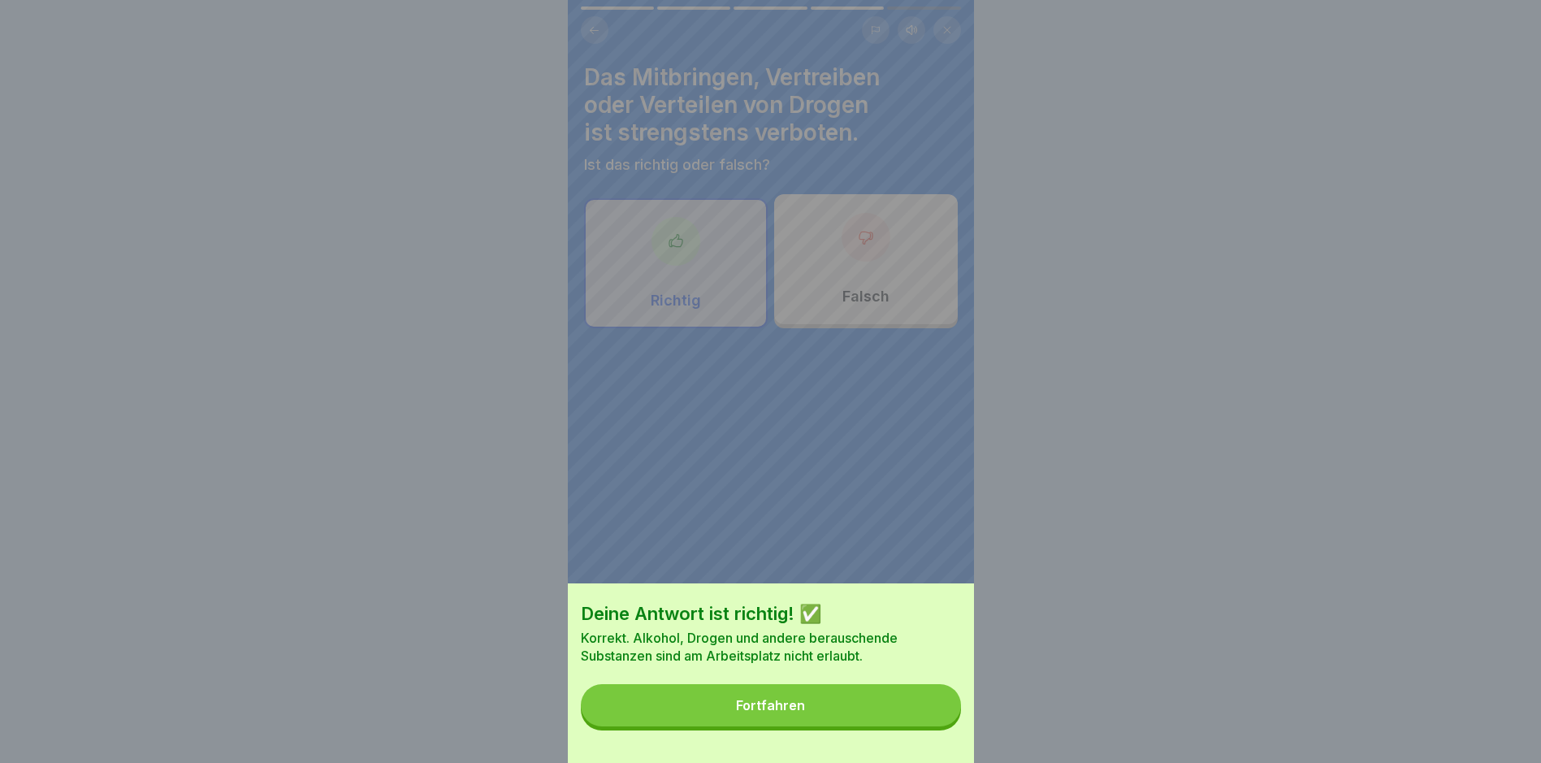
click at [857, 726] on button "Fortfahren" at bounding box center [771, 705] width 380 height 42
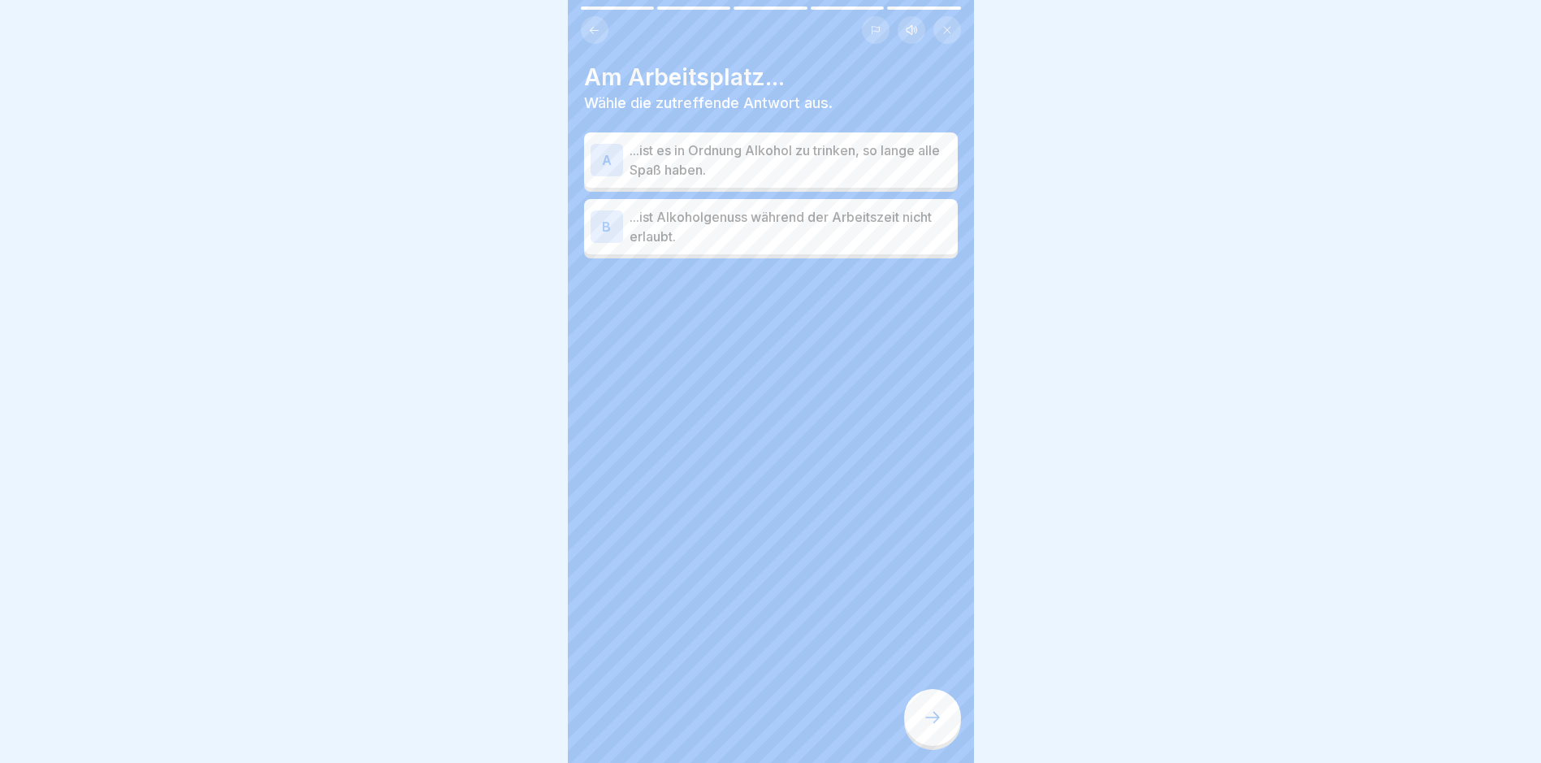
click at [761, 232] on p "...ist Alkoholgenuss während der Arbeitszeit nicht erlaubt." at bounding box center [791, 226] width 322 height 39
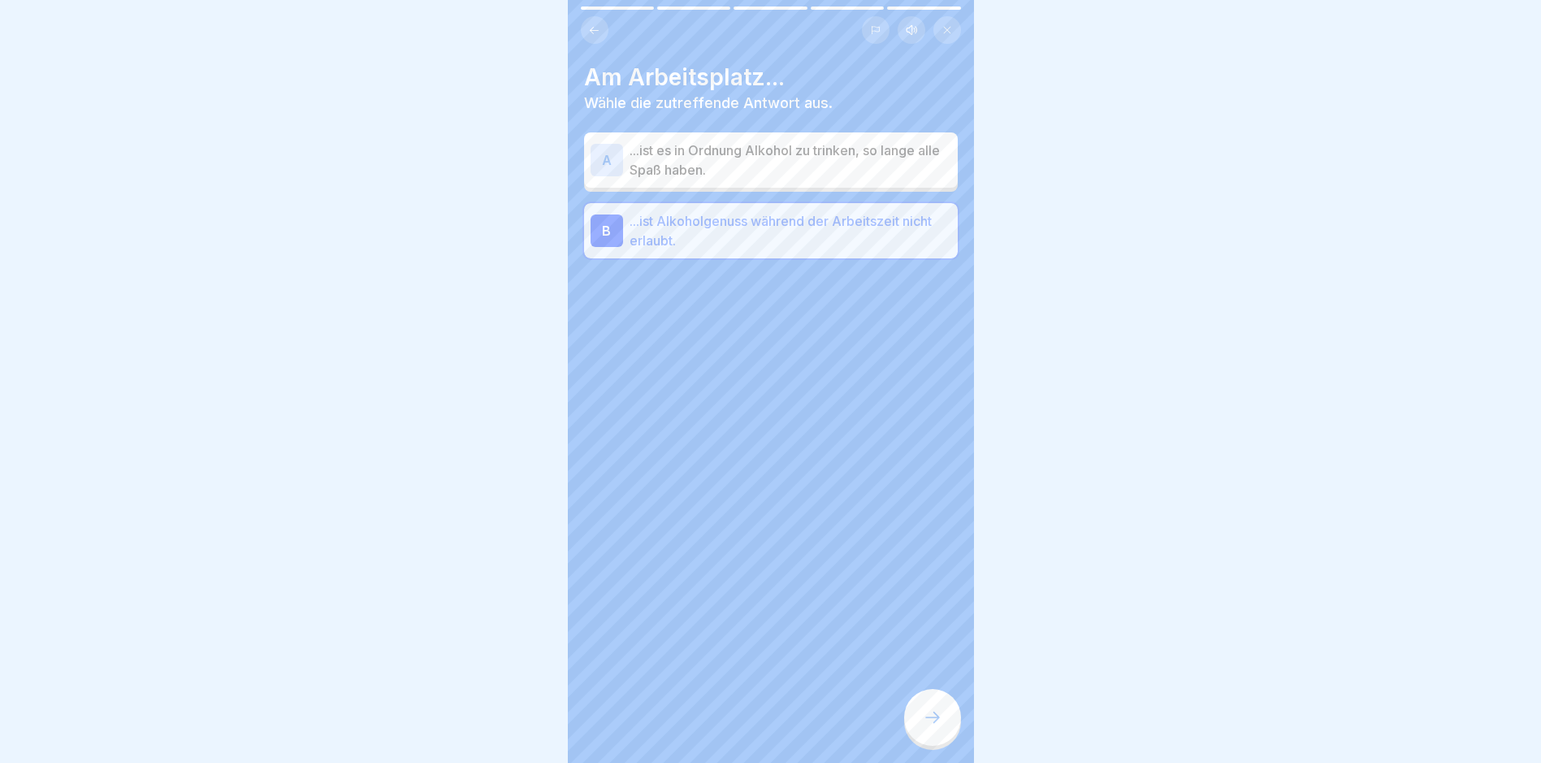
click at [923, 727] on icon at bounding box center [932, 717] width 19 height 19
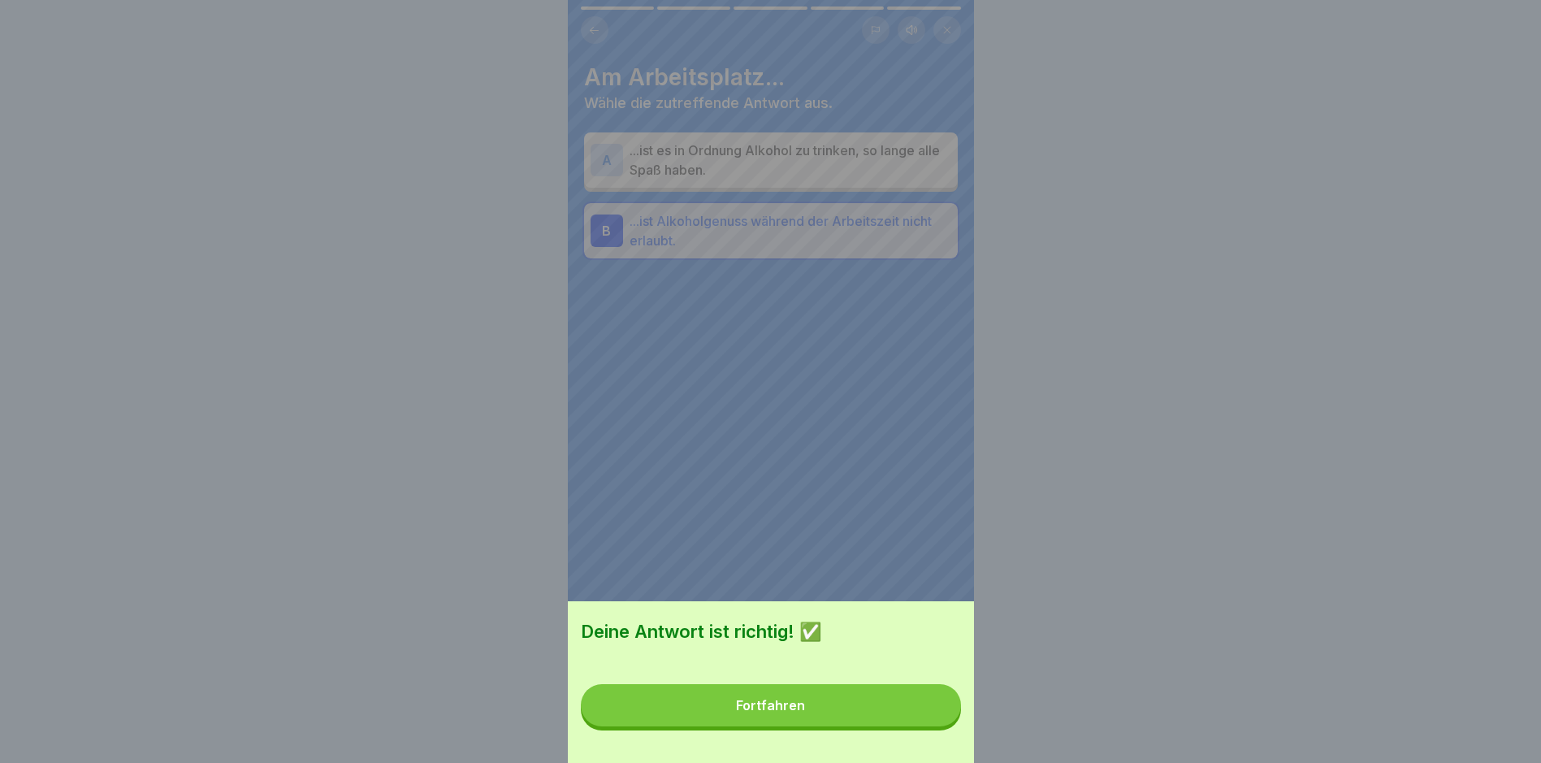
drag, startPoint x: 860, startPoint y: 732, endPoint x: 853, endPoint y: 726, distance: 9.8
click at [858, 726] on button "Fortfahren" at bounding box center [771, 705] width 380 height 42
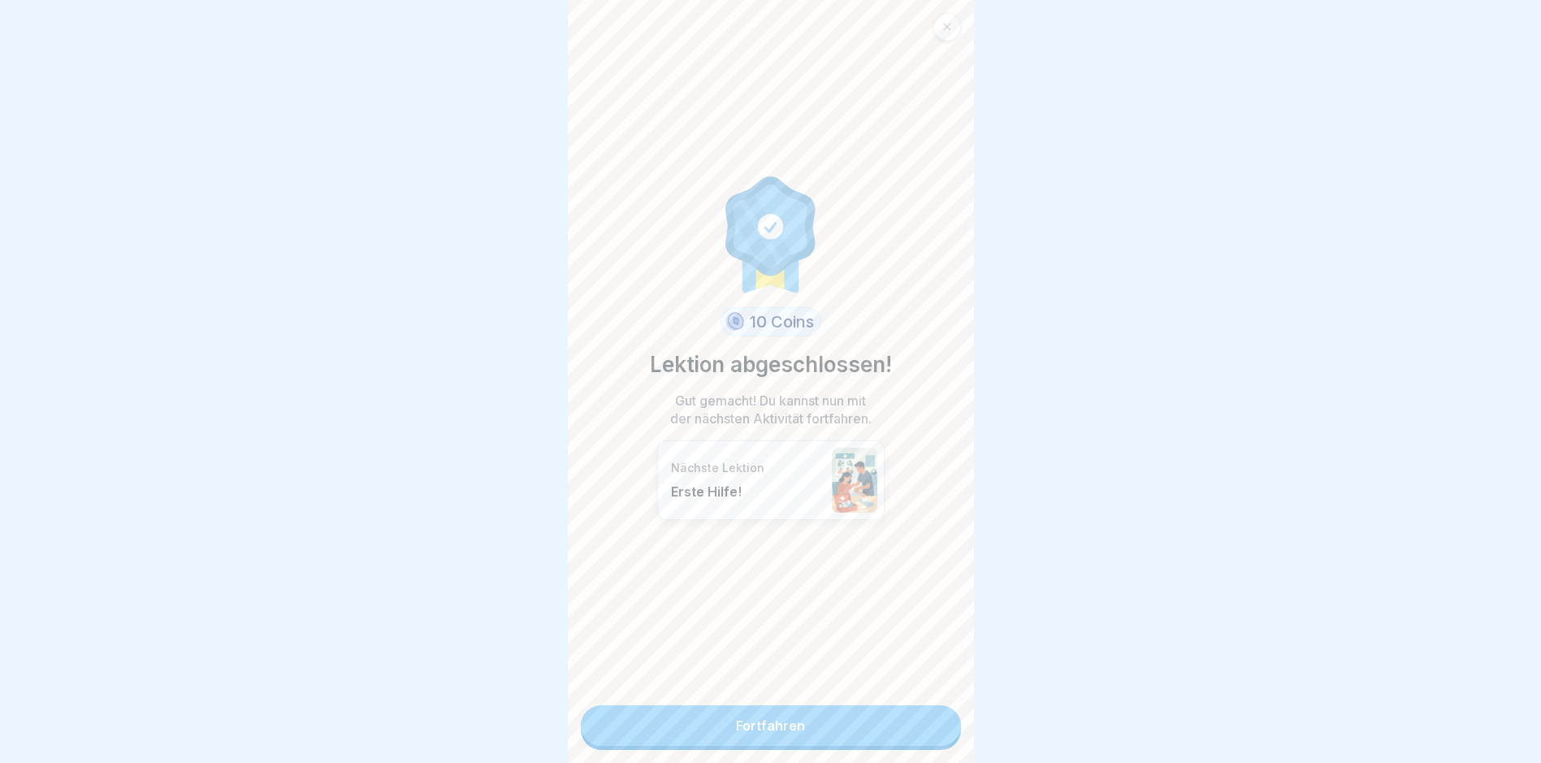
click at [780, 729] on link "Fortfahren" at bounding box center [771, 725] width 380 height 41
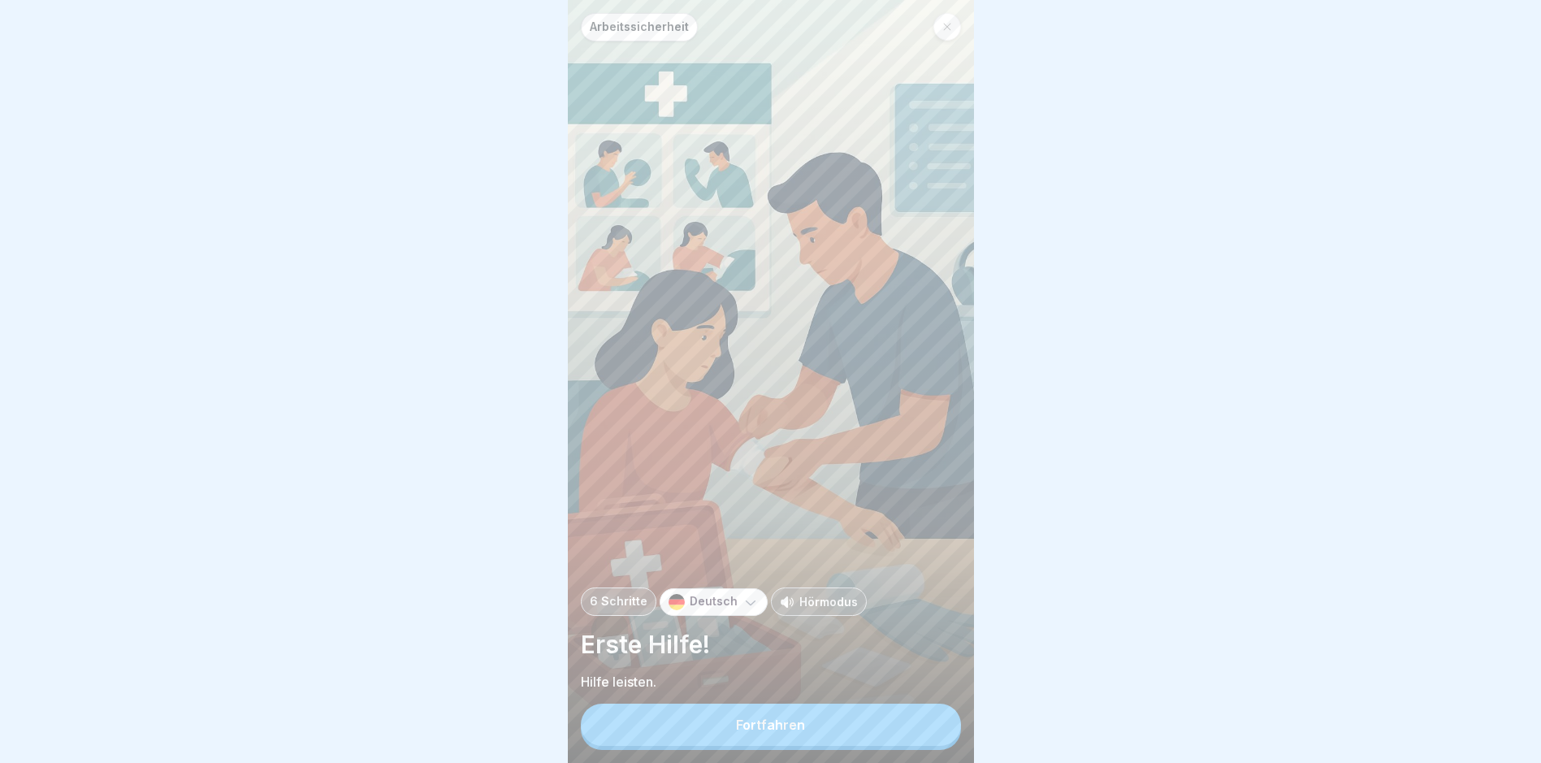
click at [850, 746] on button "Fortfahren" at bounding box center [771, 725] width 380 height 42
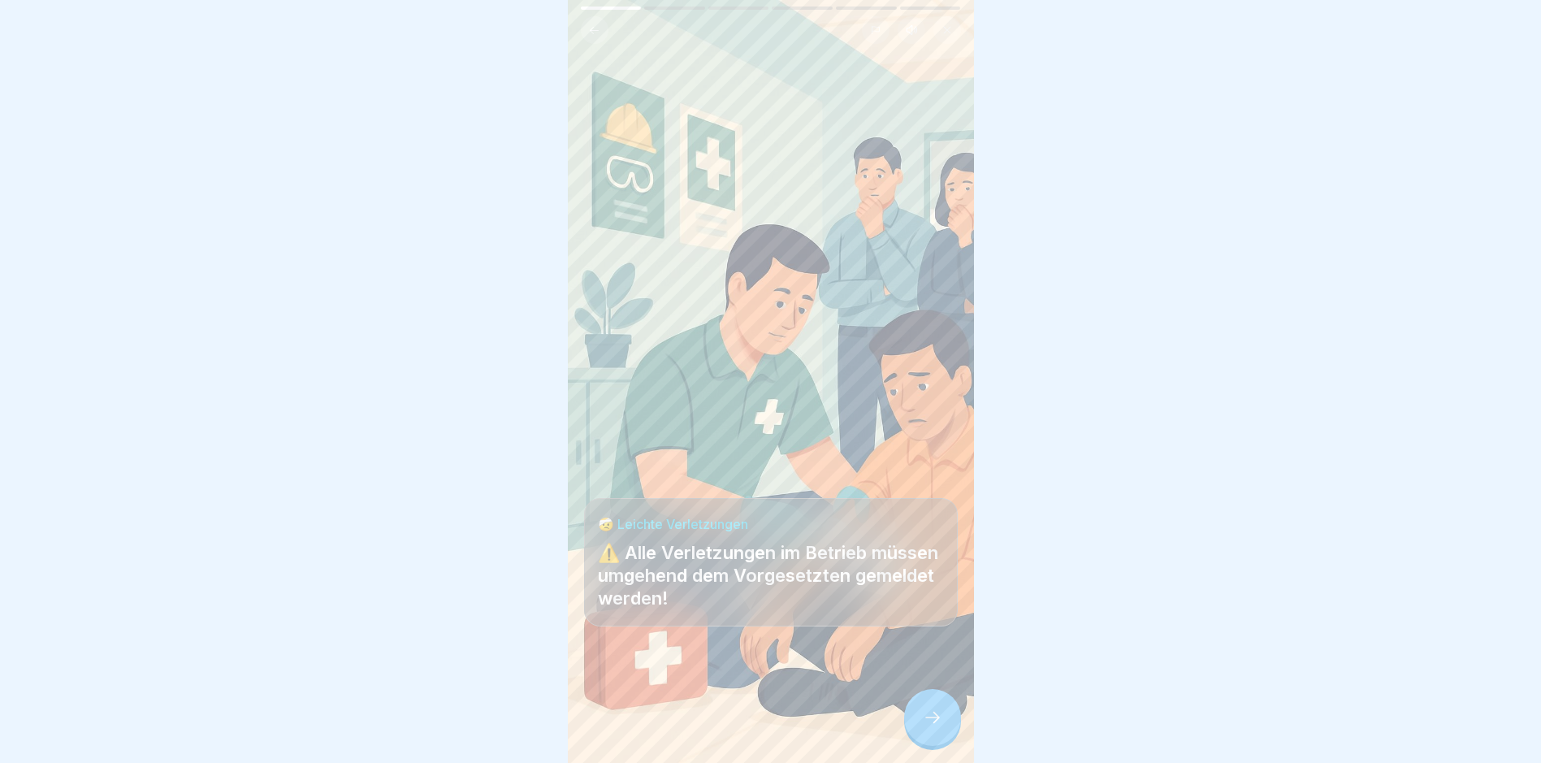
click at [852, 747] on div at bounding box center [771, 713] width 374 height 97
click at [926, 746] on div at bounding box center [932, 717] width 57 height 57
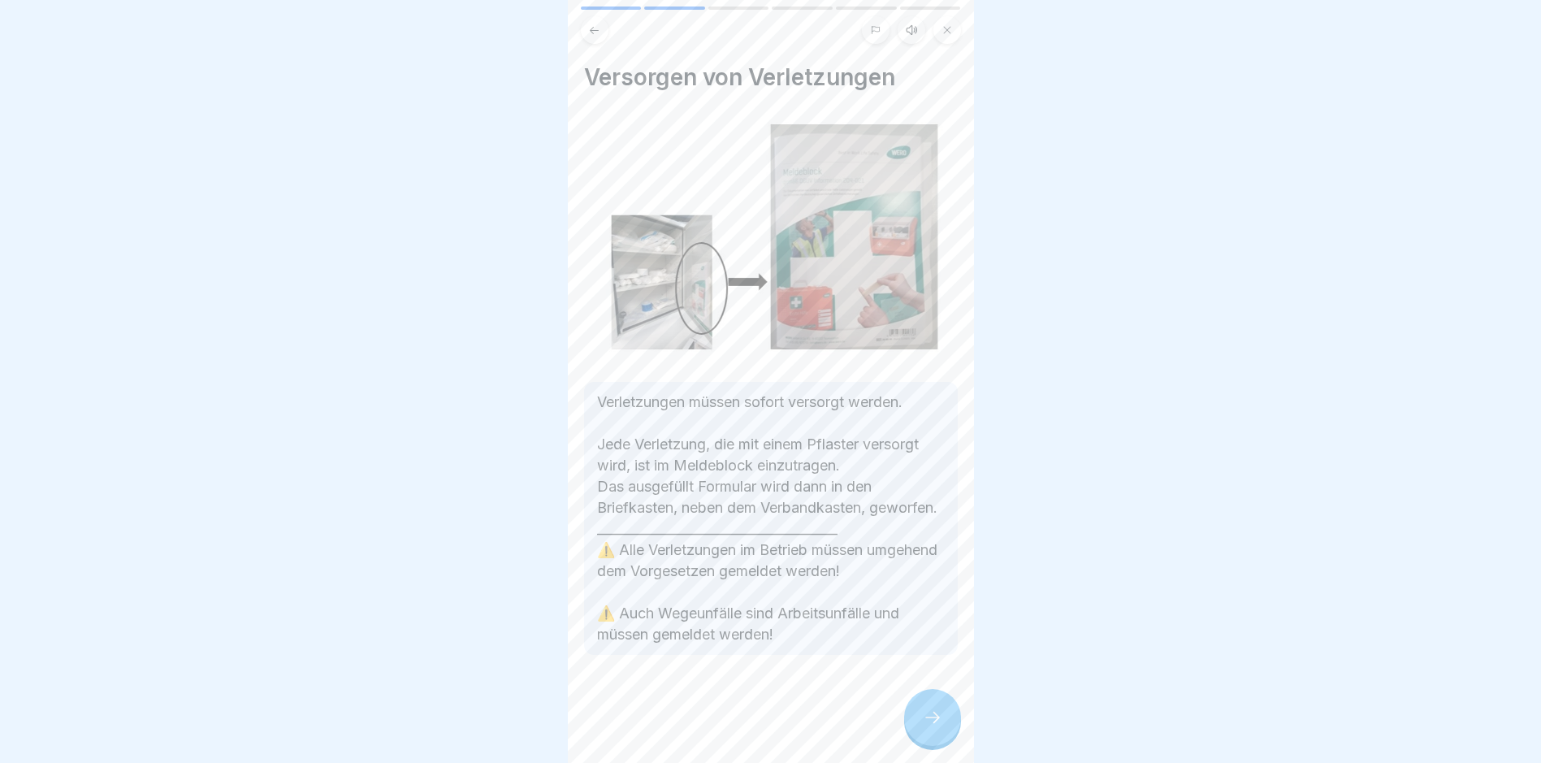
click at [928, 746] on div at bounding box center [932, 717] width 57 height 57
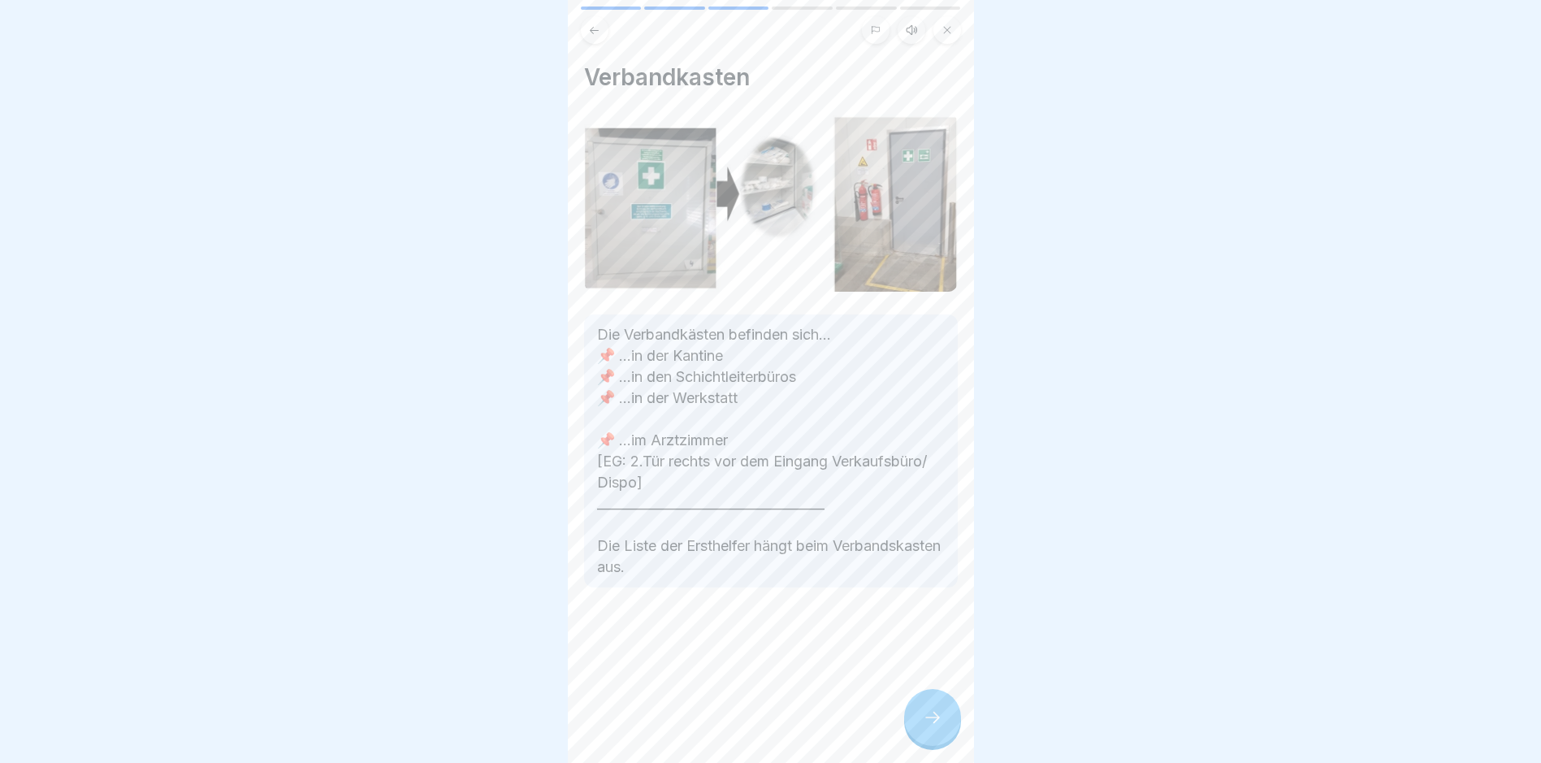
click at [929, 746] on div at bounding box center [932, 717] width 57 height 57
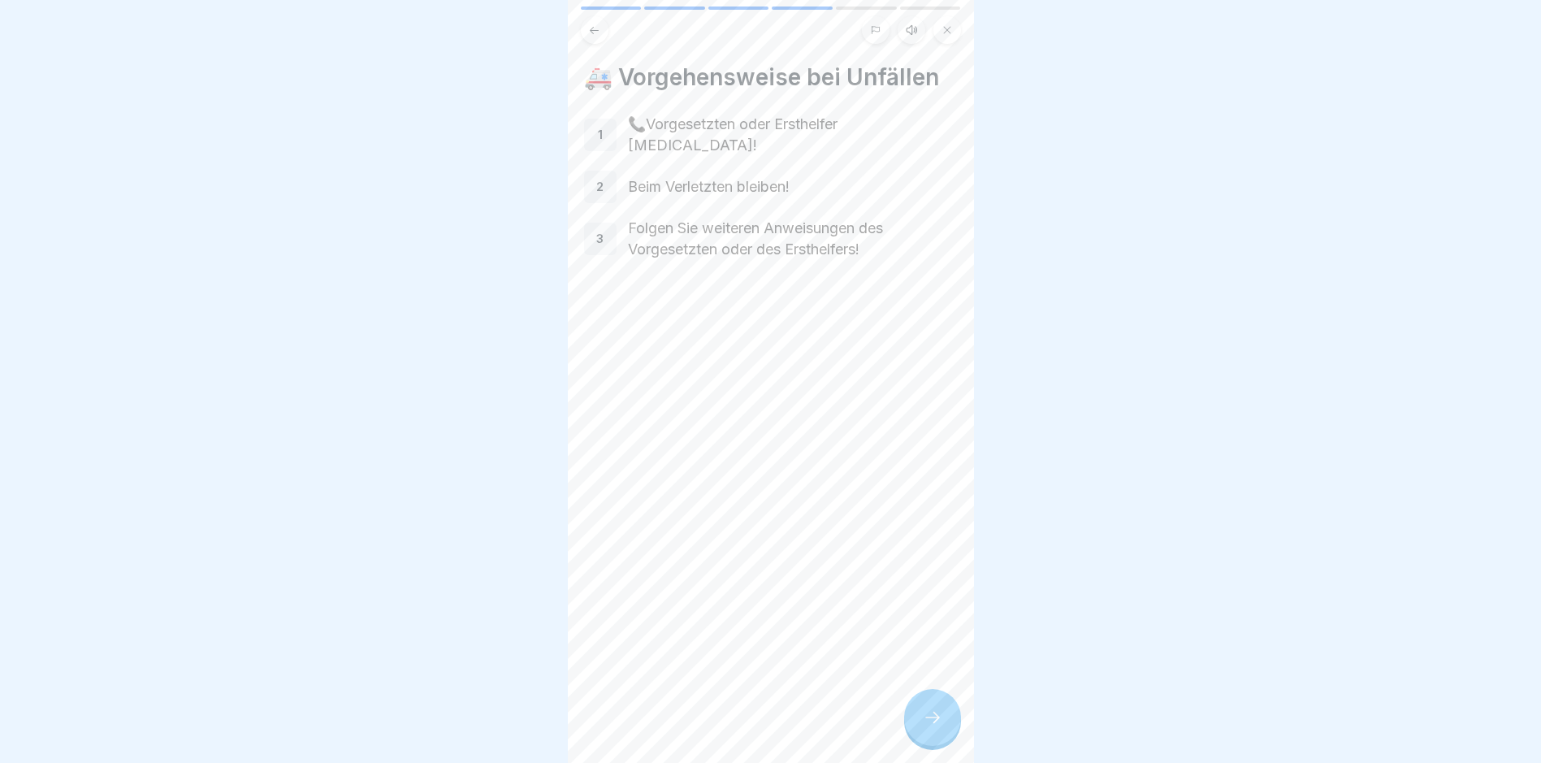
click at [929, 746] on div at bounding box center [932, 717] width 57 height 57
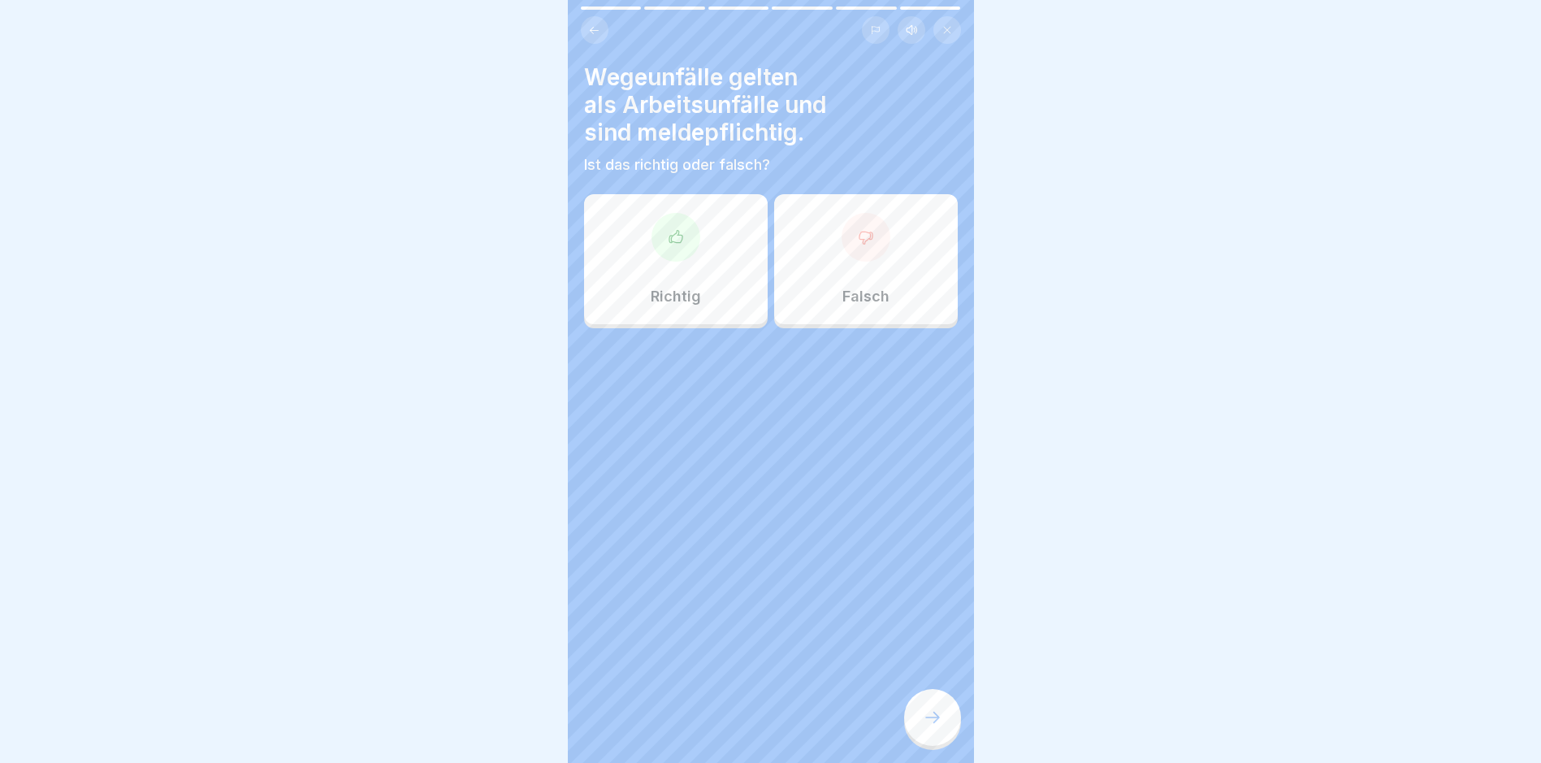
click at [929, 746] on div at bounding box center [932, 717] width 57 height 57
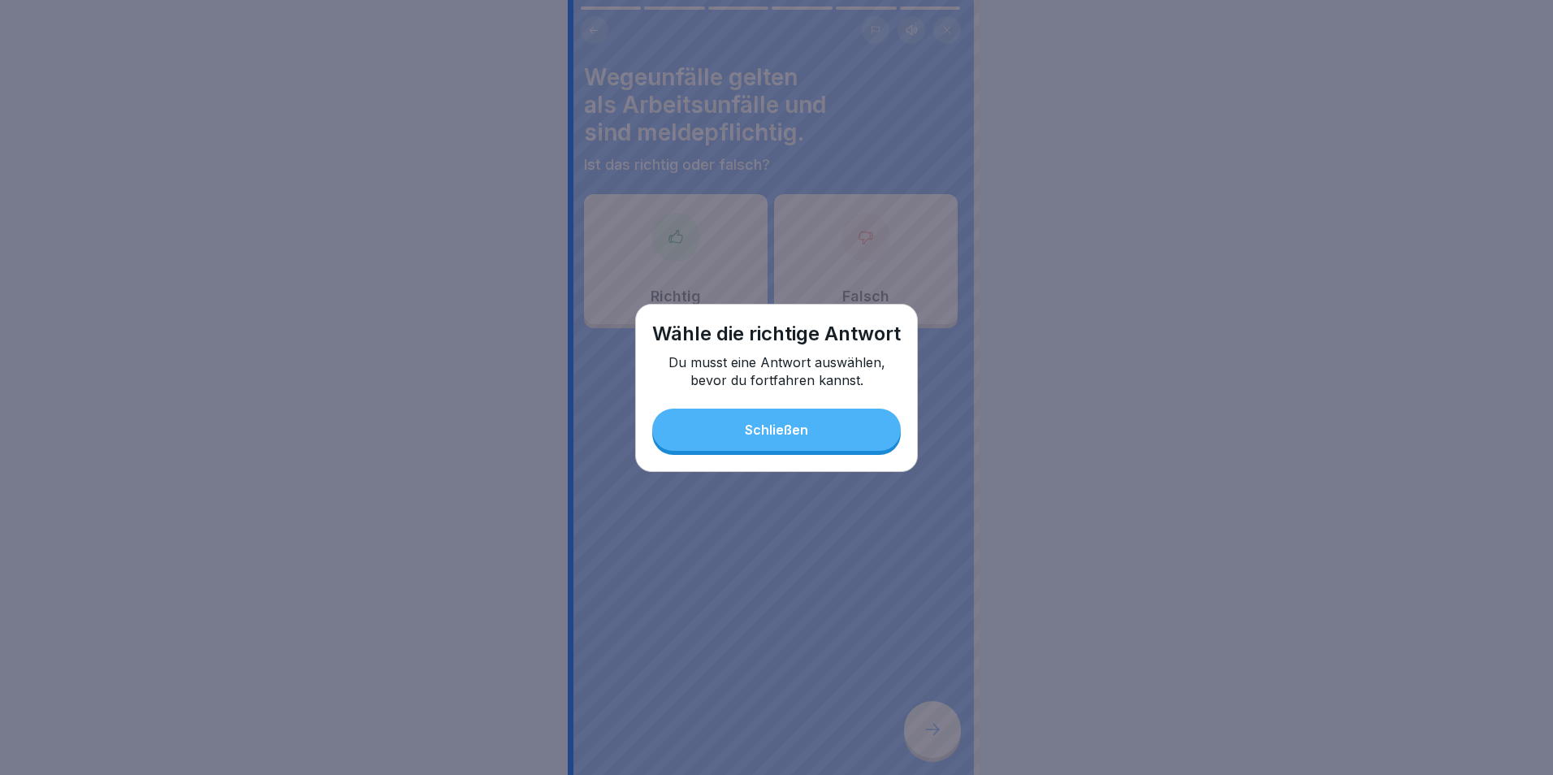
click at [807, 429] on div "Schließen" at bounding box center [776, 429] width 63 height 15
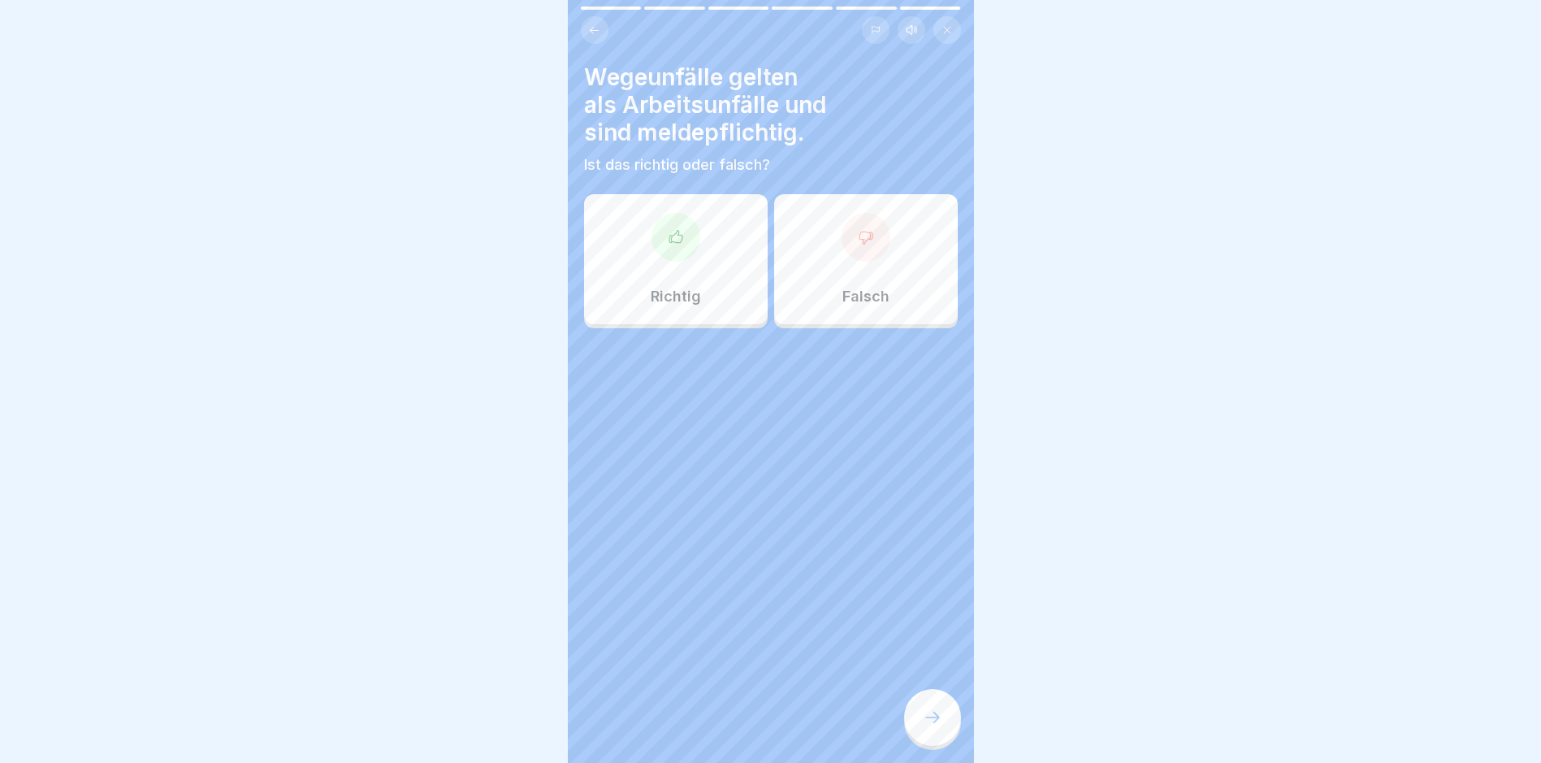
click at [708, 261] on div "Richtig" at bounding box center [676, 259] width 184 height 130
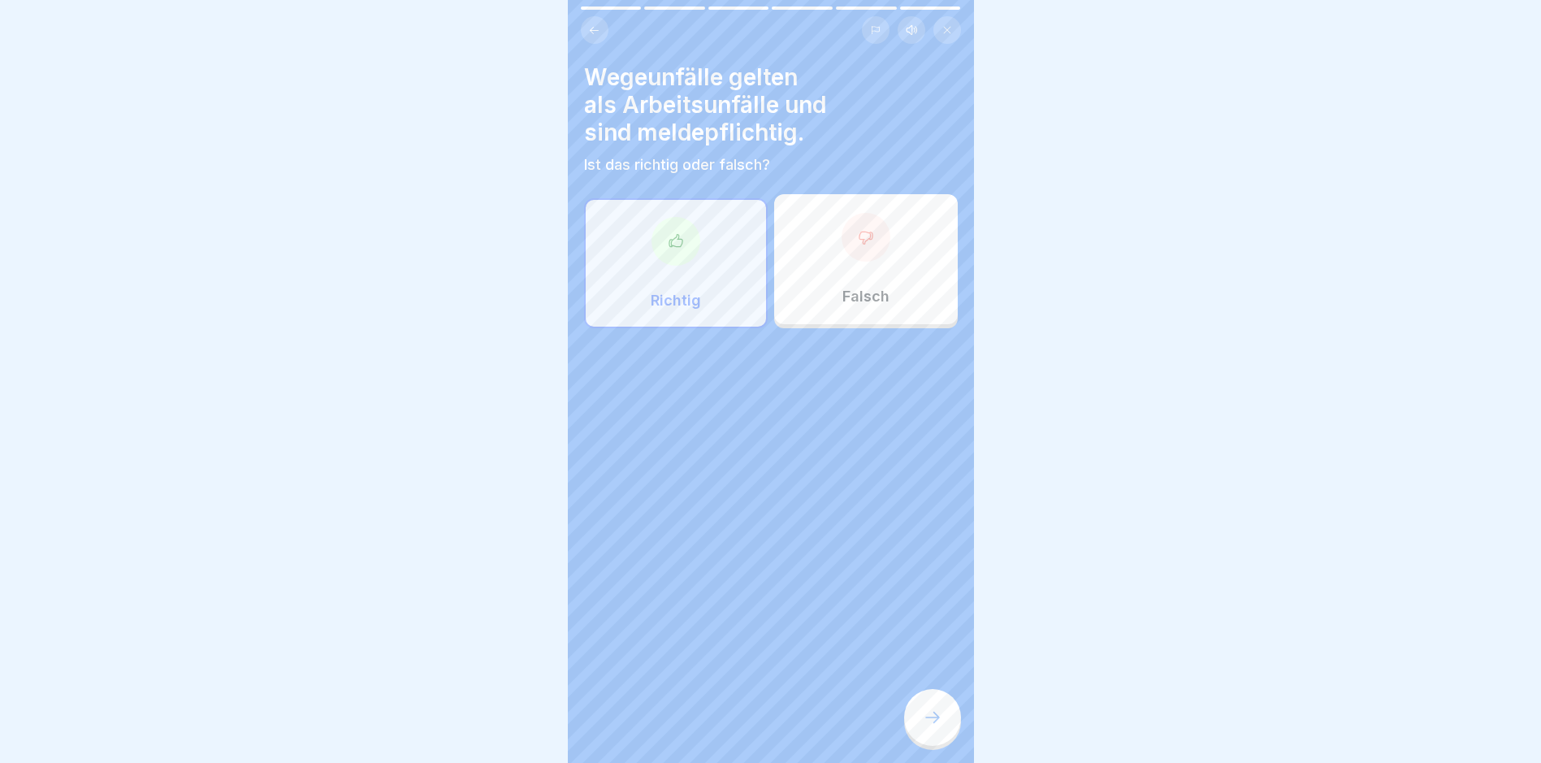
click at [911, 720] on div at bounding box center [932, 717] width 57 height 57
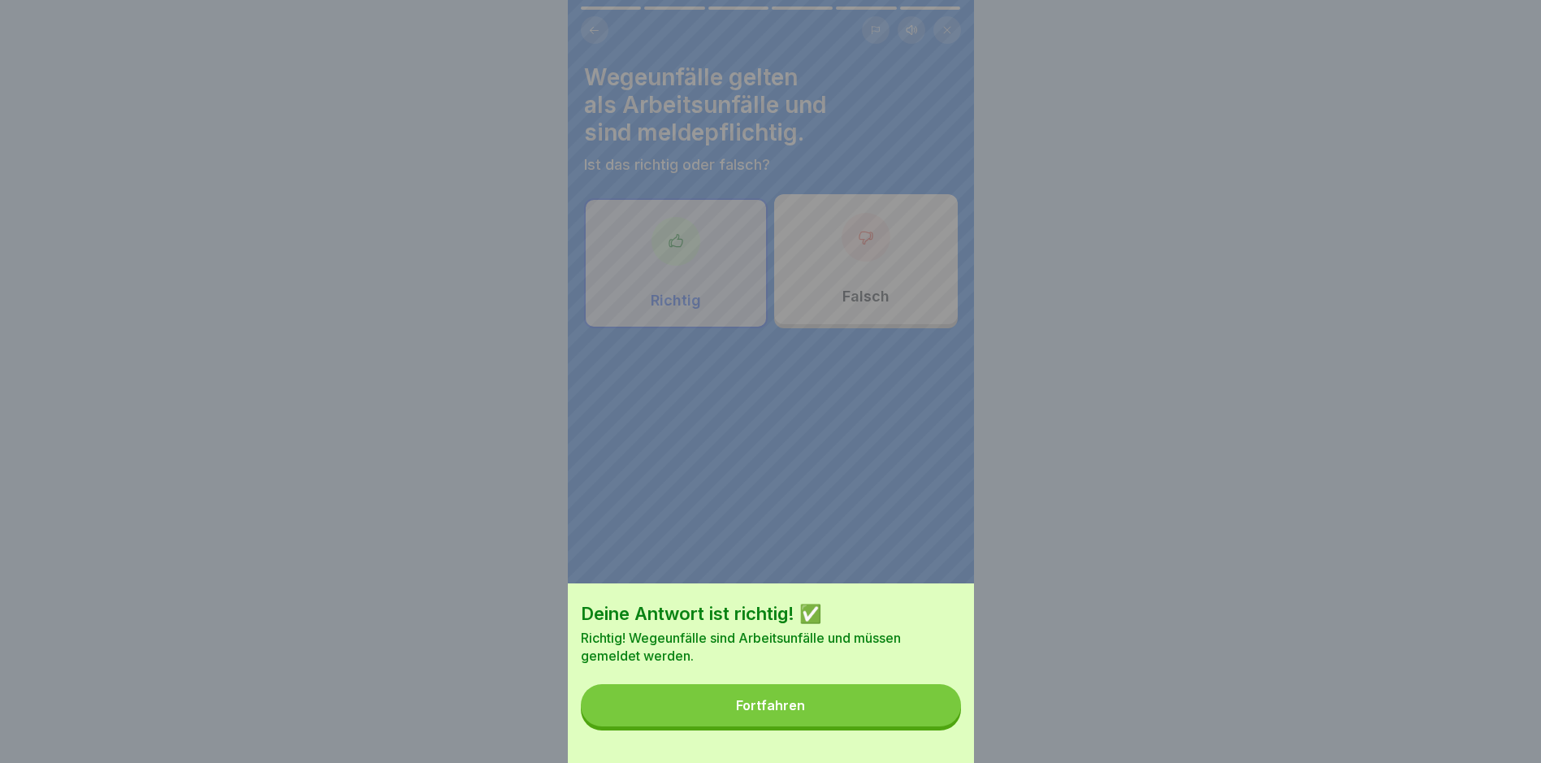
click at [896, 717] on button "Fortfahren" at bounding box center [771, 705] width 380 height 42
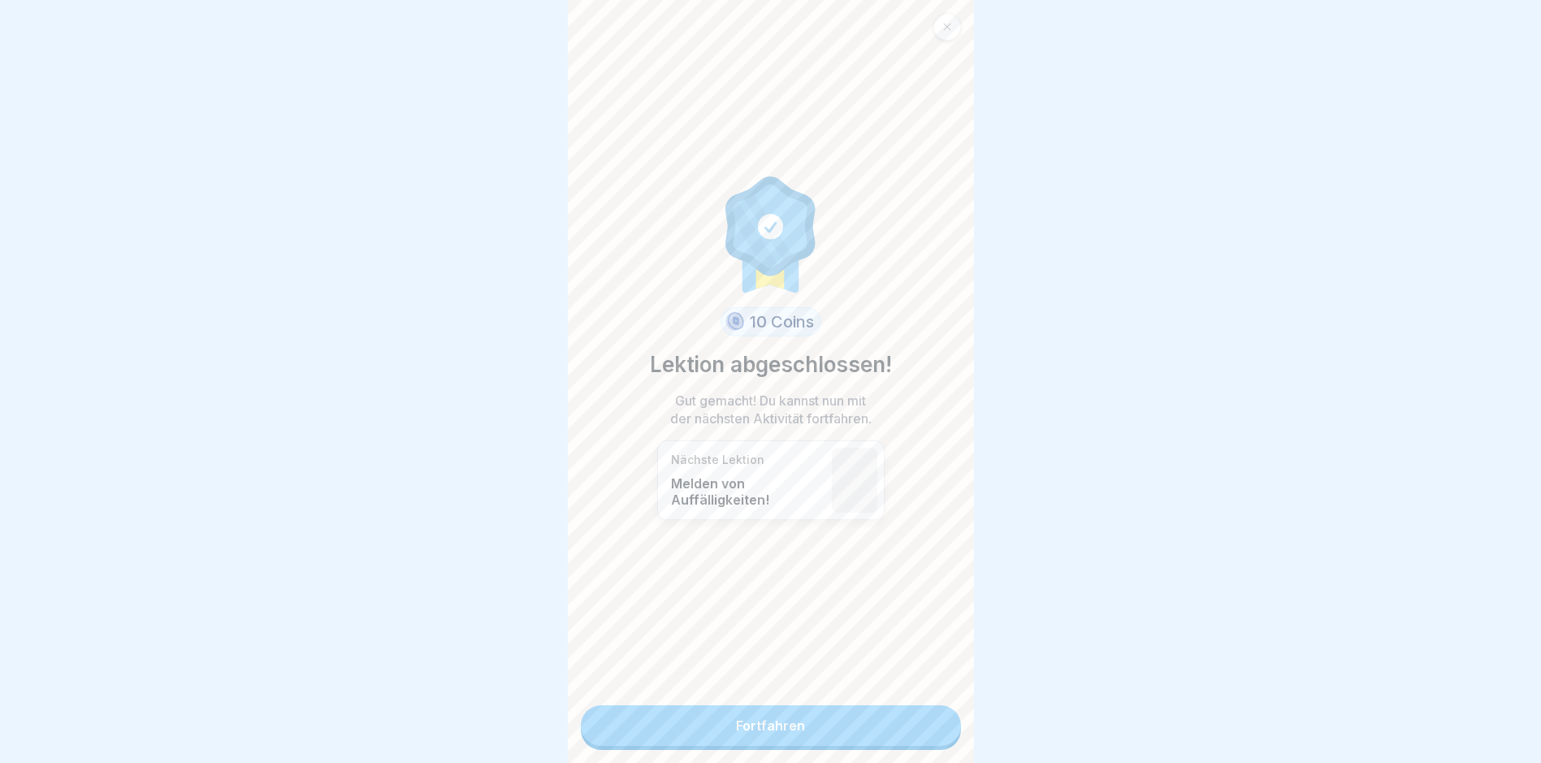
click at [888, 735] on link "Fortfahren" at bounding box center [771, 725] width 380 height 41
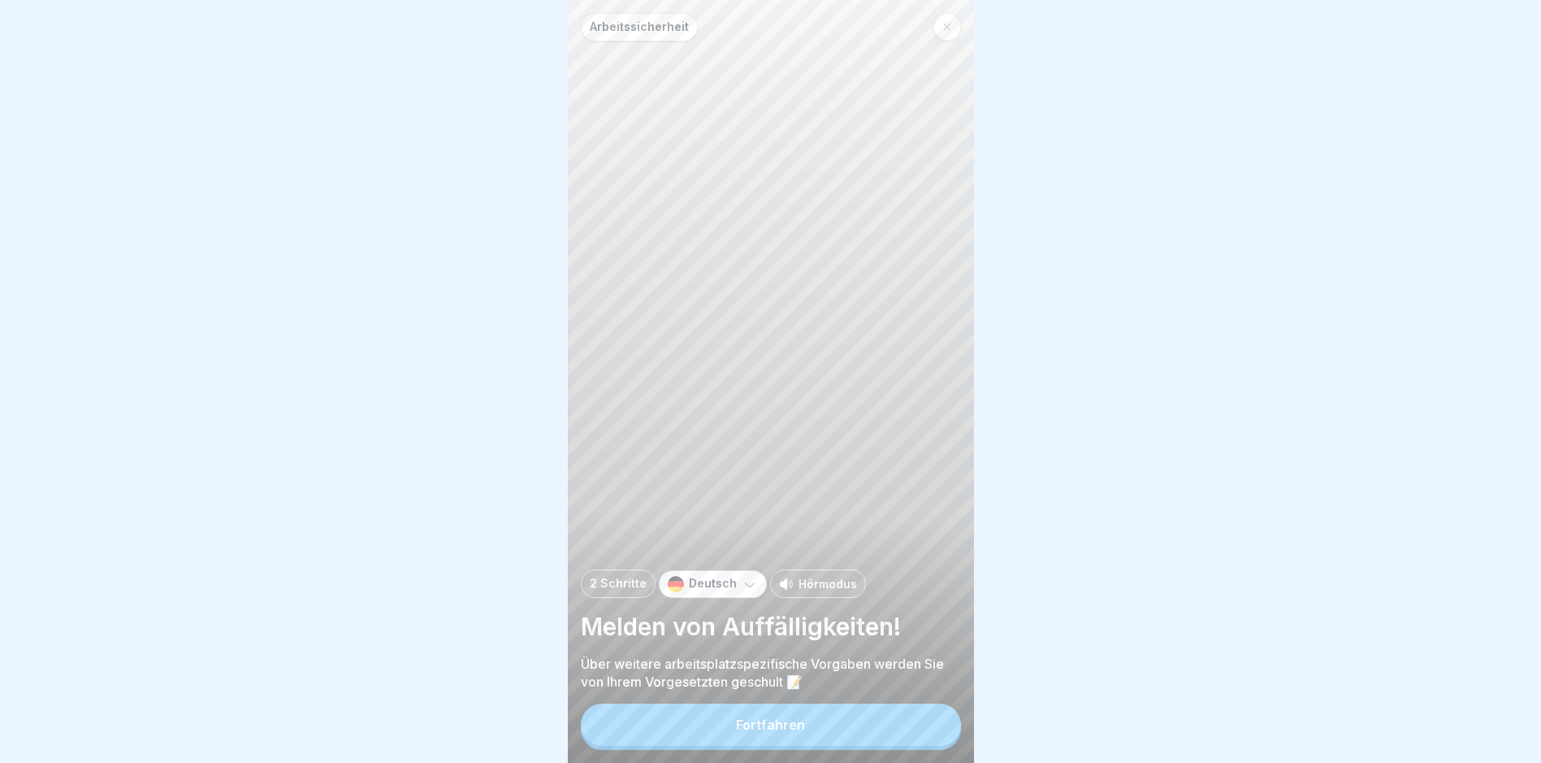
click at [888, 735] on button "Fortfahren" at bounding box center [771, 725] width 380 height 42
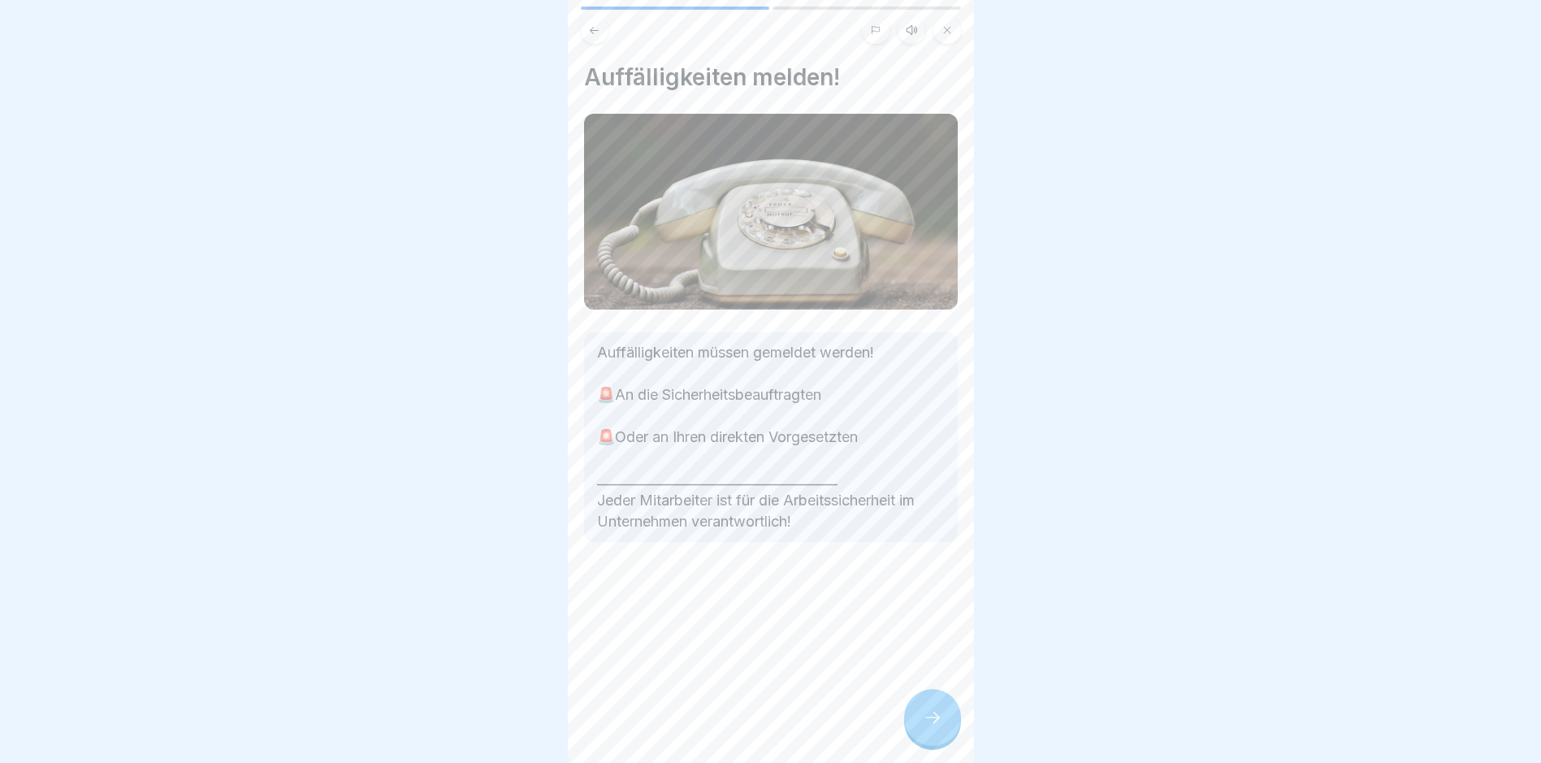
click at [952, 726] on div at bounding box center [932, 717] width 57 height 57
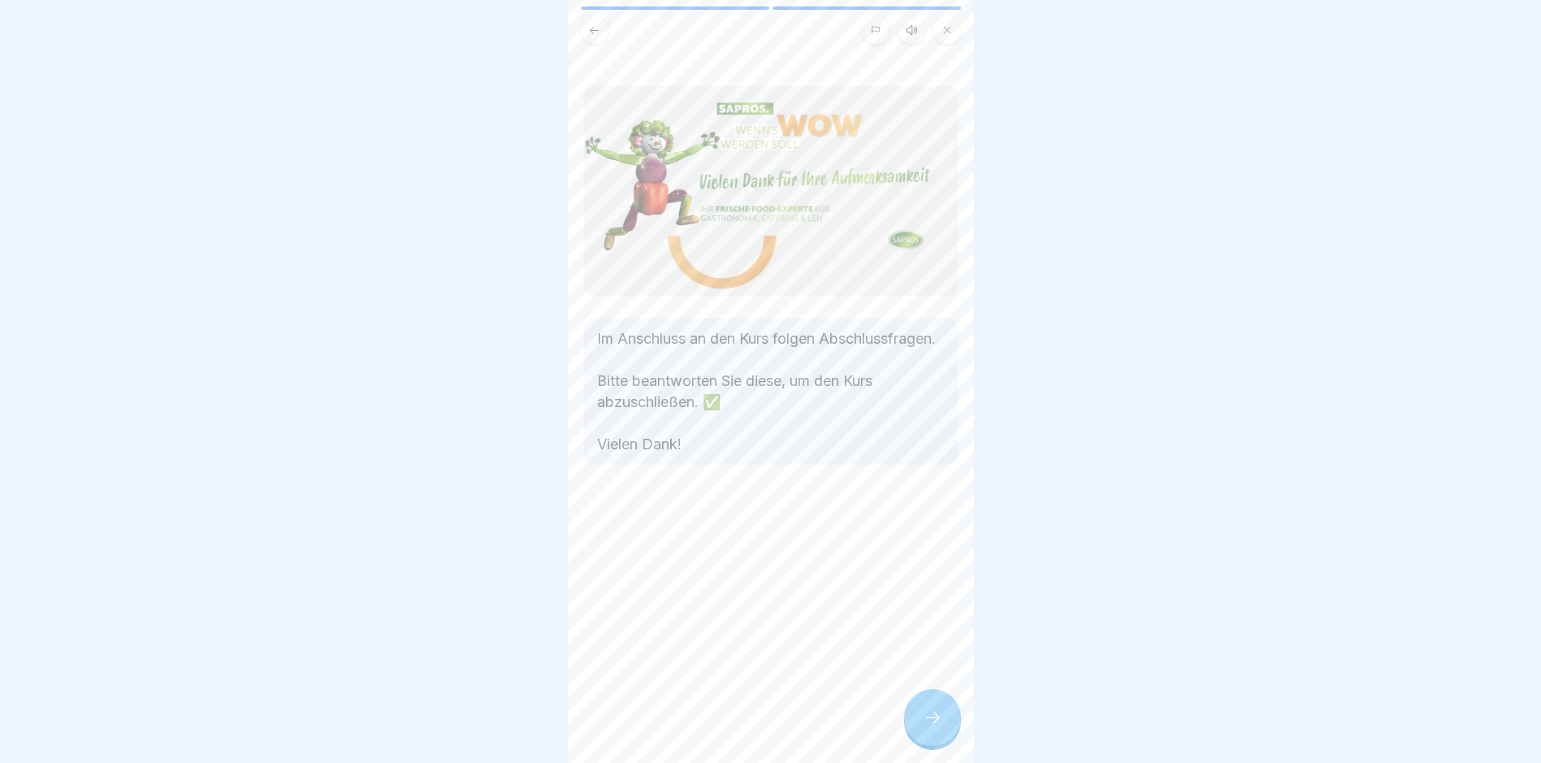
click at [952, 726] on div at bounding box center [932, 717] width 57 height 57
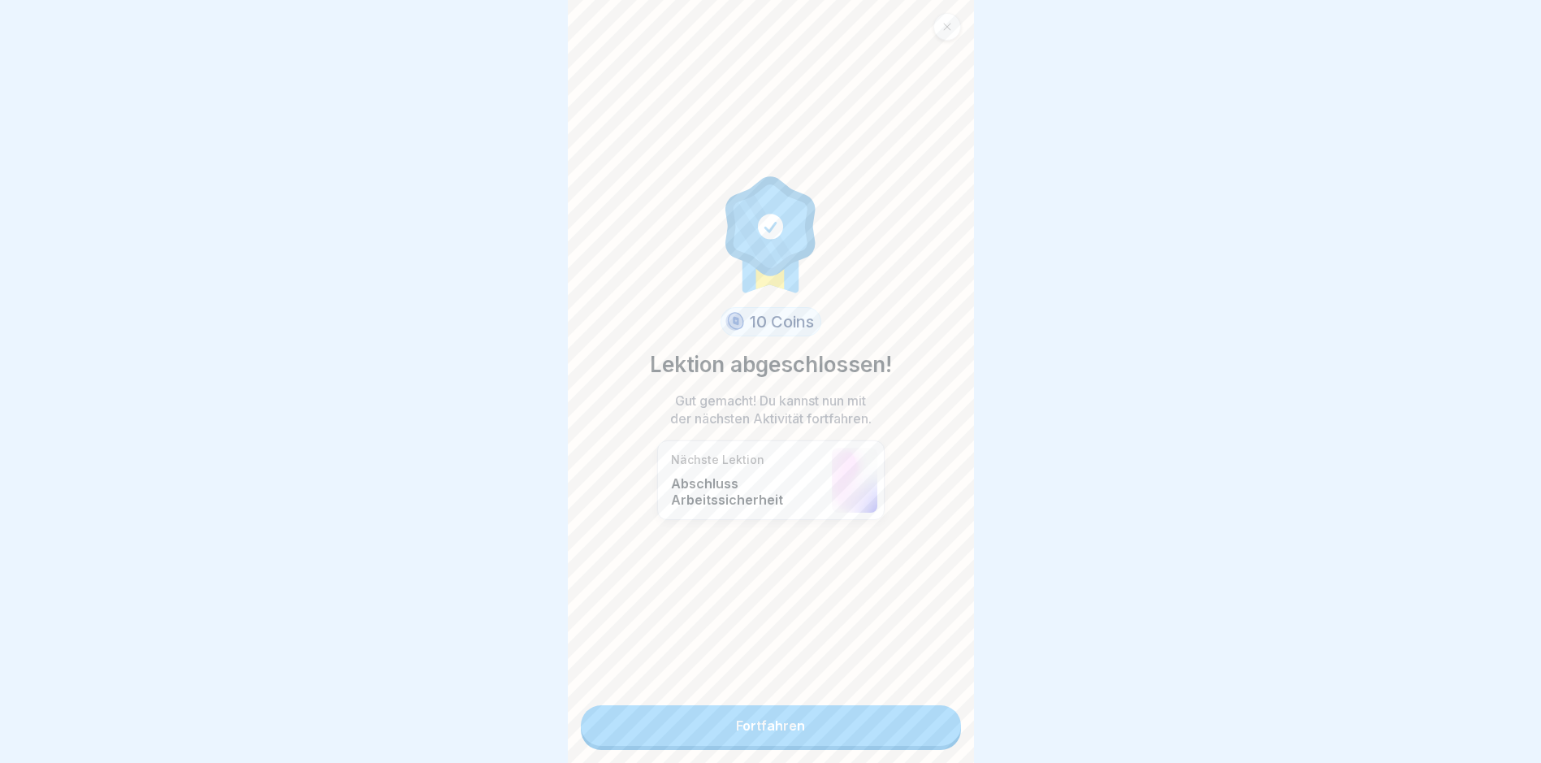
click at [952, 726] on link "Fortfahren" at bounding box center [771, 725] width 380 height 41
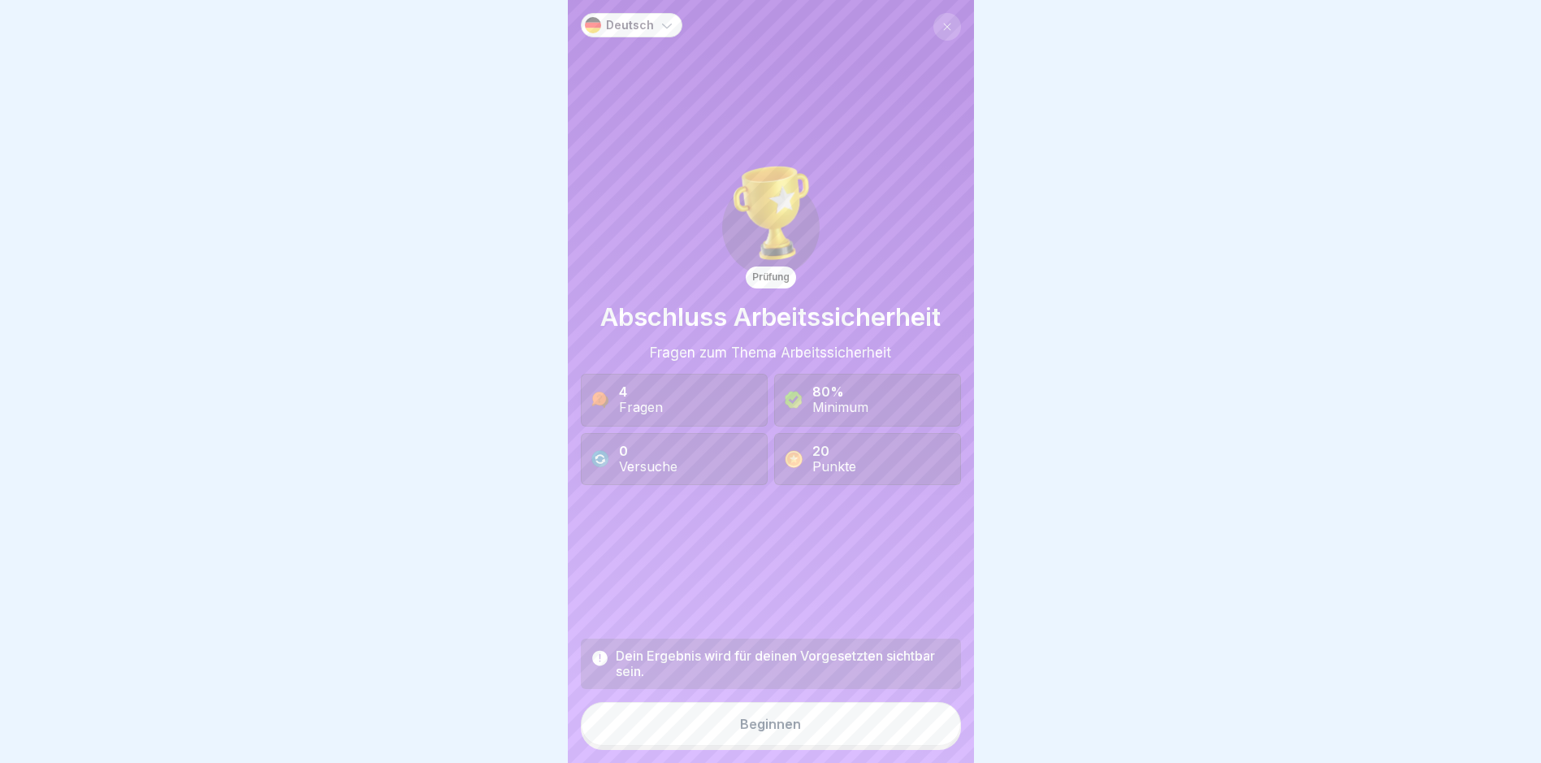
click at [919, 737] on button "Beginnen" at bounding box center [771, 724] width 380 height 44
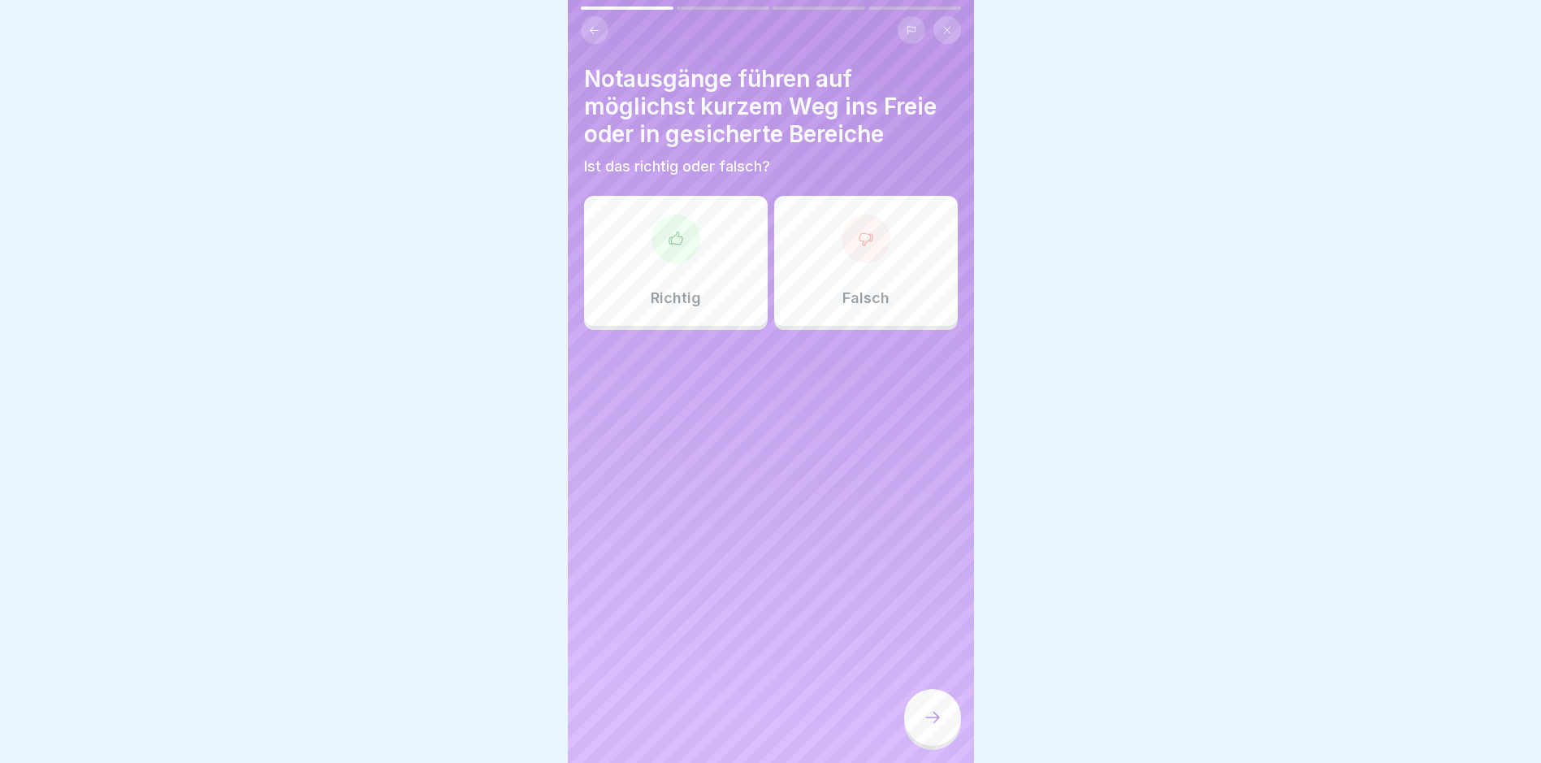
click at [919, 737] on div at bounding box center [932, 717] width 57 height 57
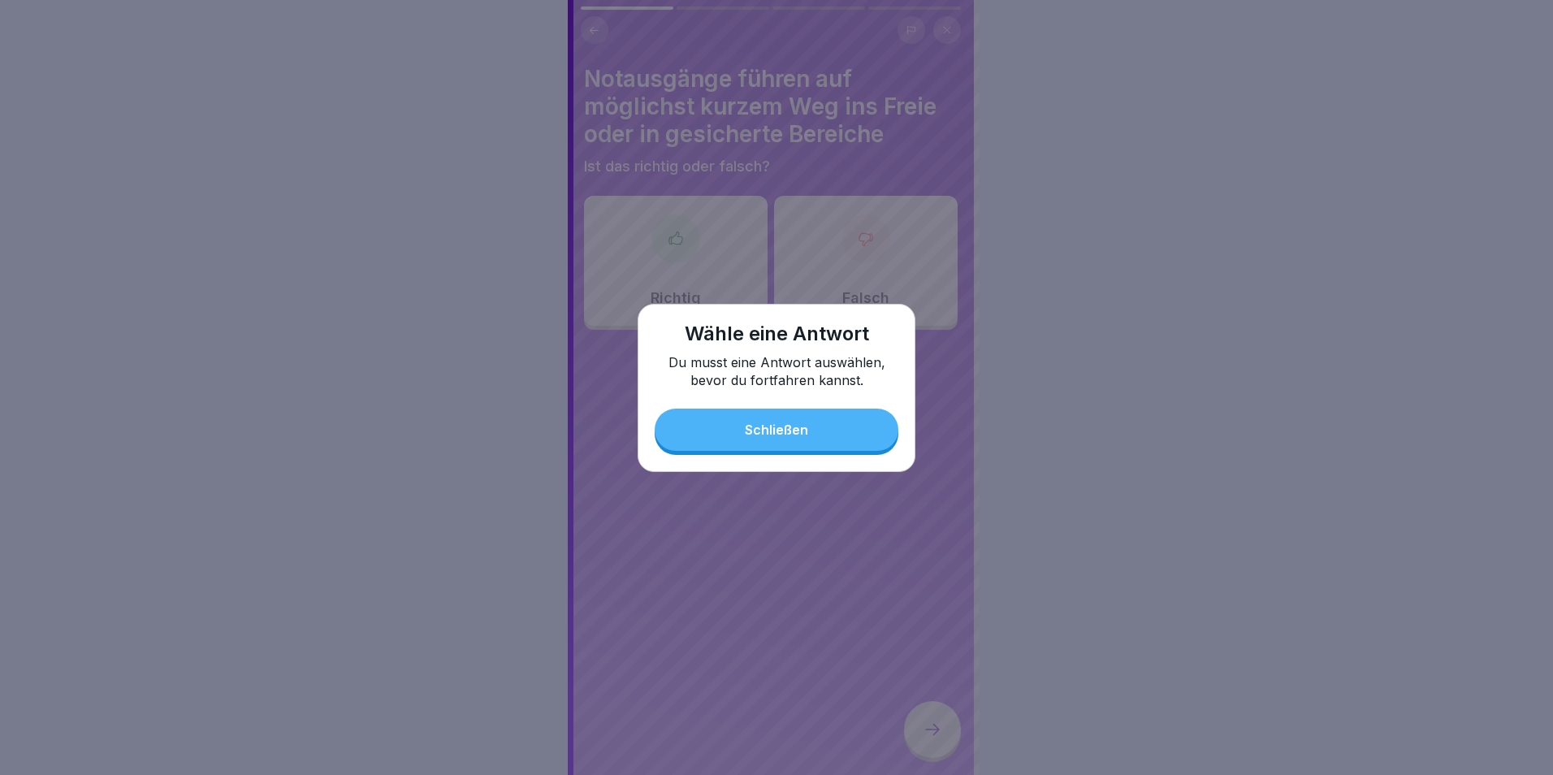
click at [789, 429] on div "Schließen" at bounding box center [776, 429] width 63 height 15
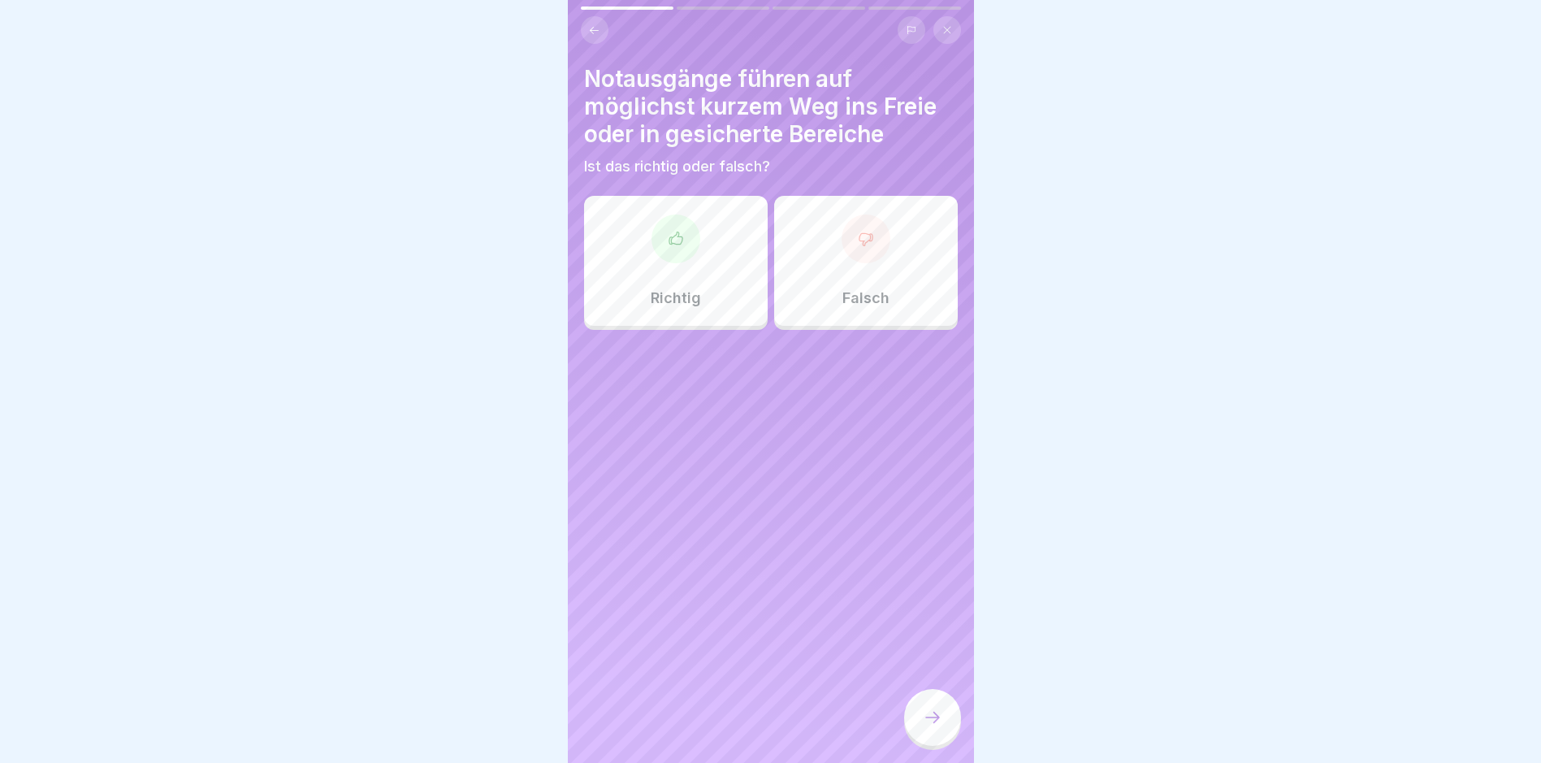
click at [691, 262] on div "Richtig" at bounding box center [676, 261] width 184 height 130
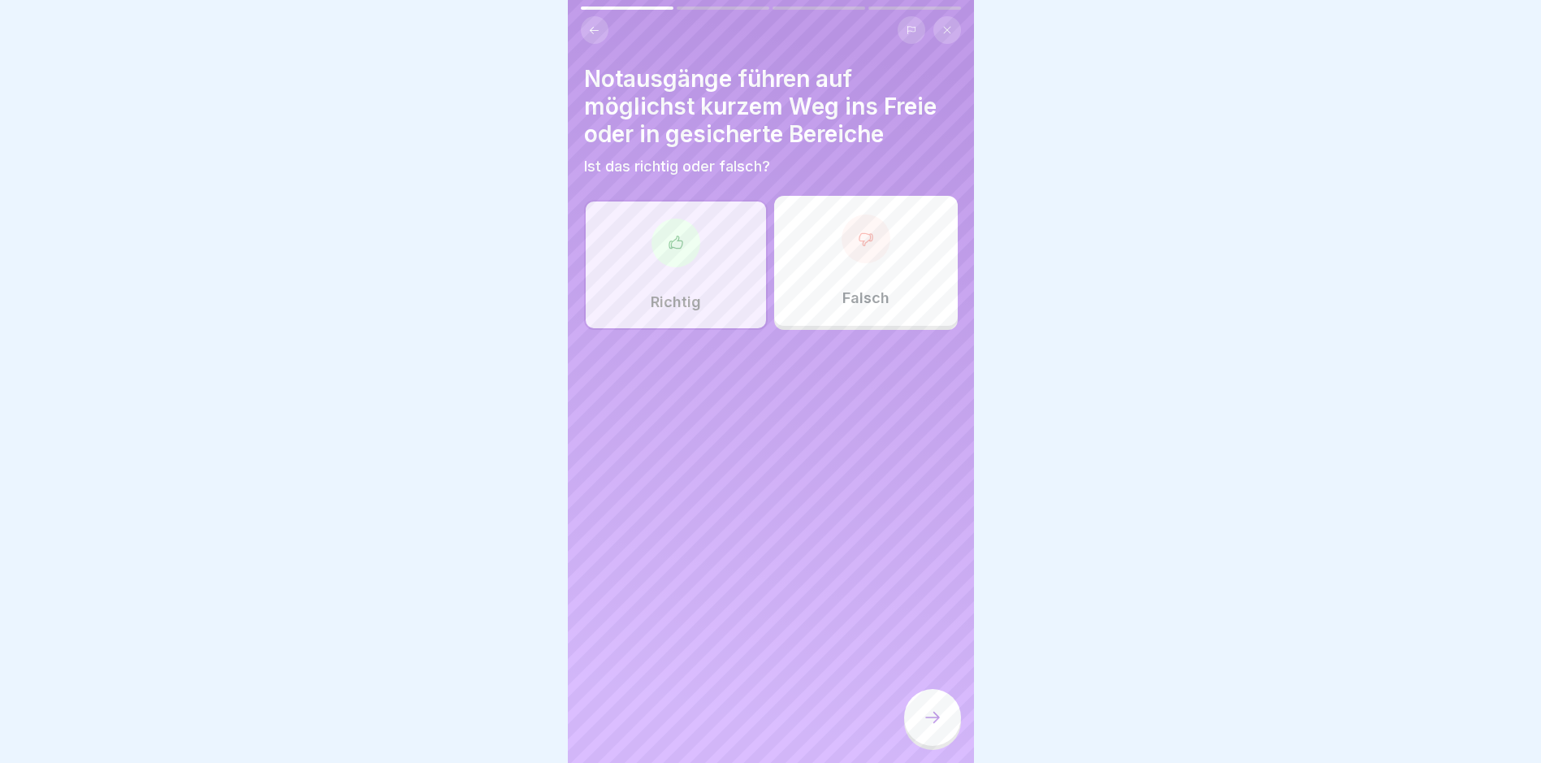
click at [934, 727] on icon at bounding box center [932, 717] width 19 height 19
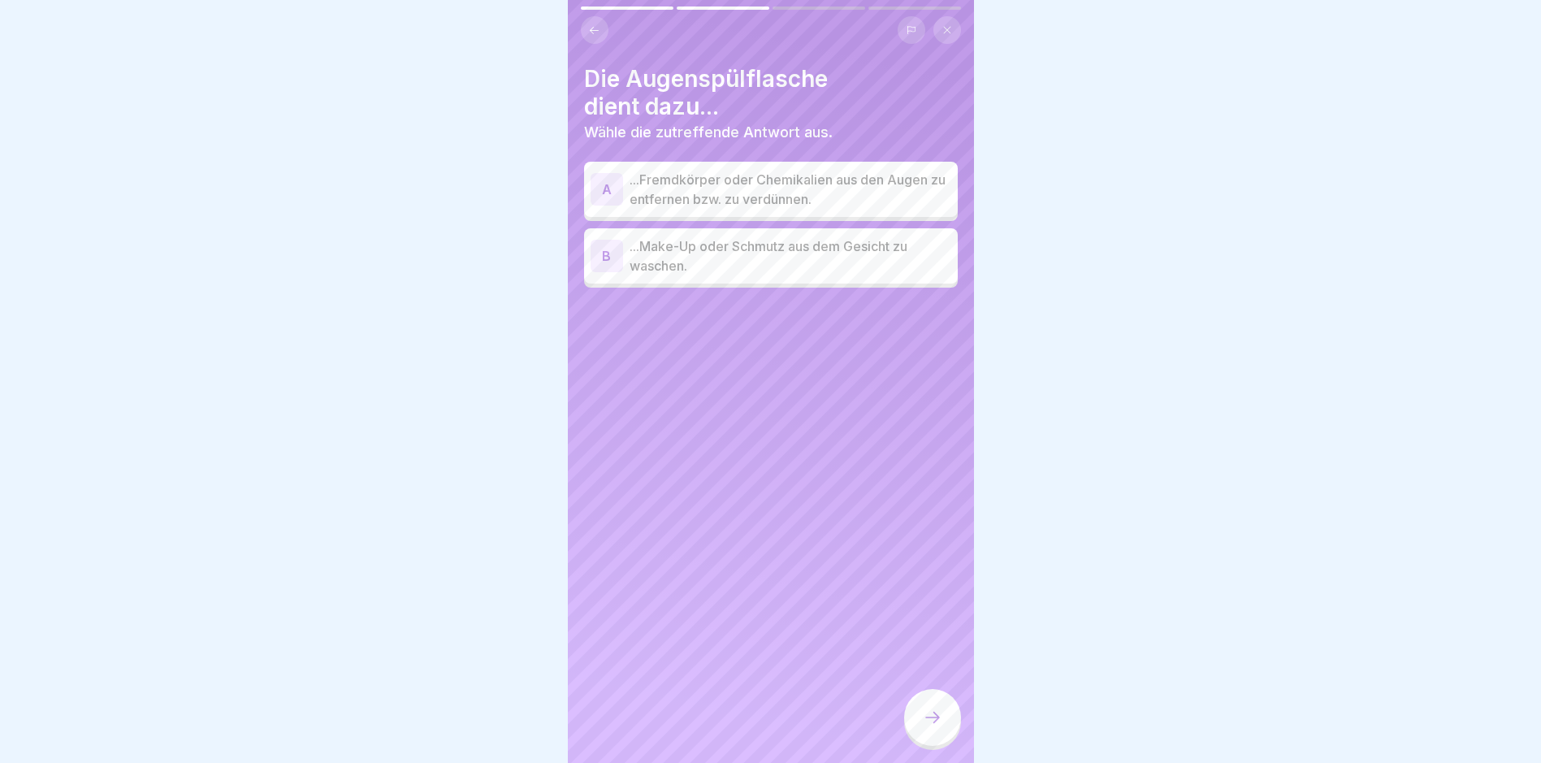
click at [845, 191] on p "...Fremdkörper oder Chemikalien aus den Augen zu entfernen bzw. zu verdünnen." at bounding box center [791, 189] width 322 height 39
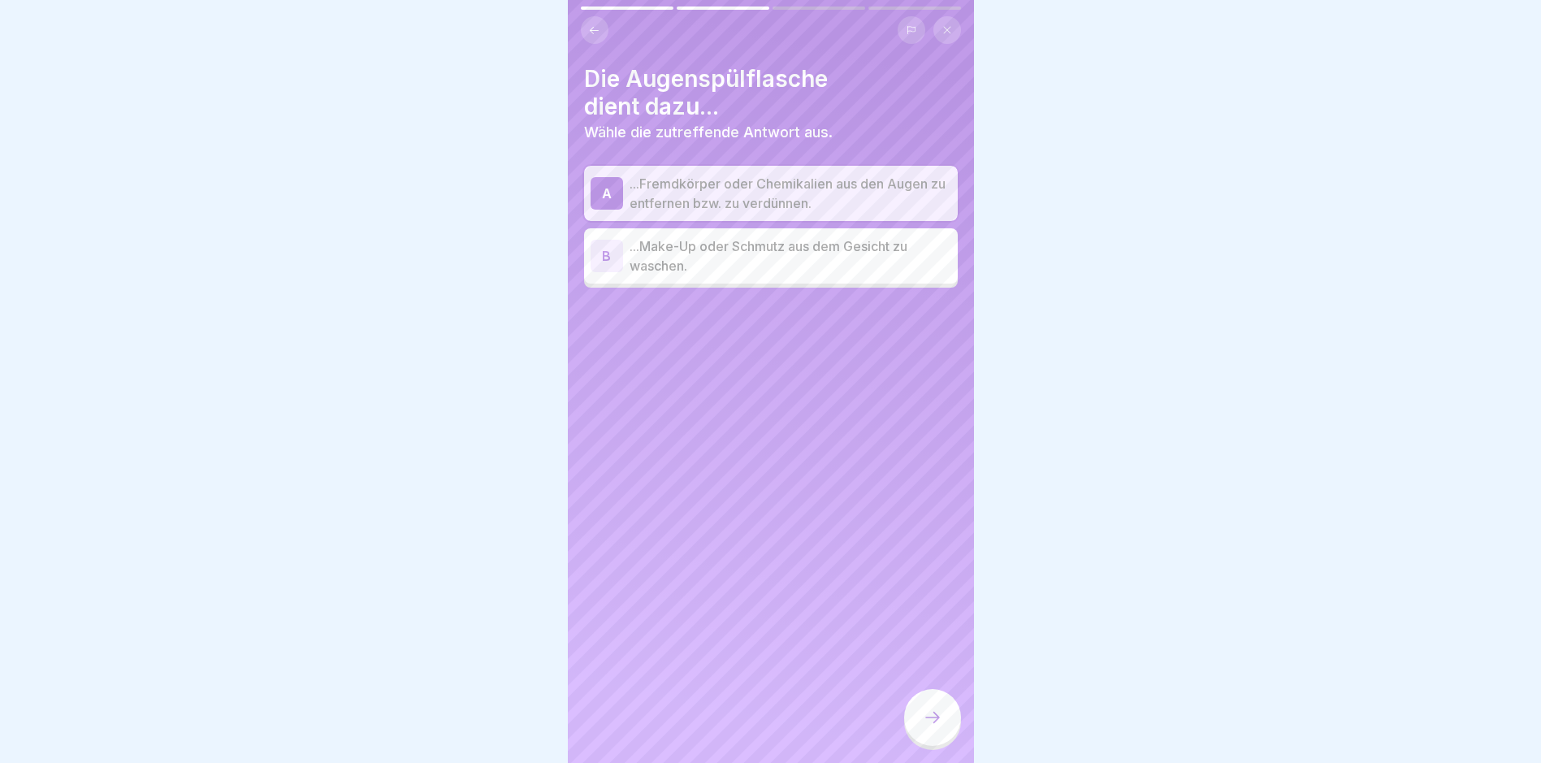
click at [948, 737] on div at bounding box center [932, 717] width 57 height 57
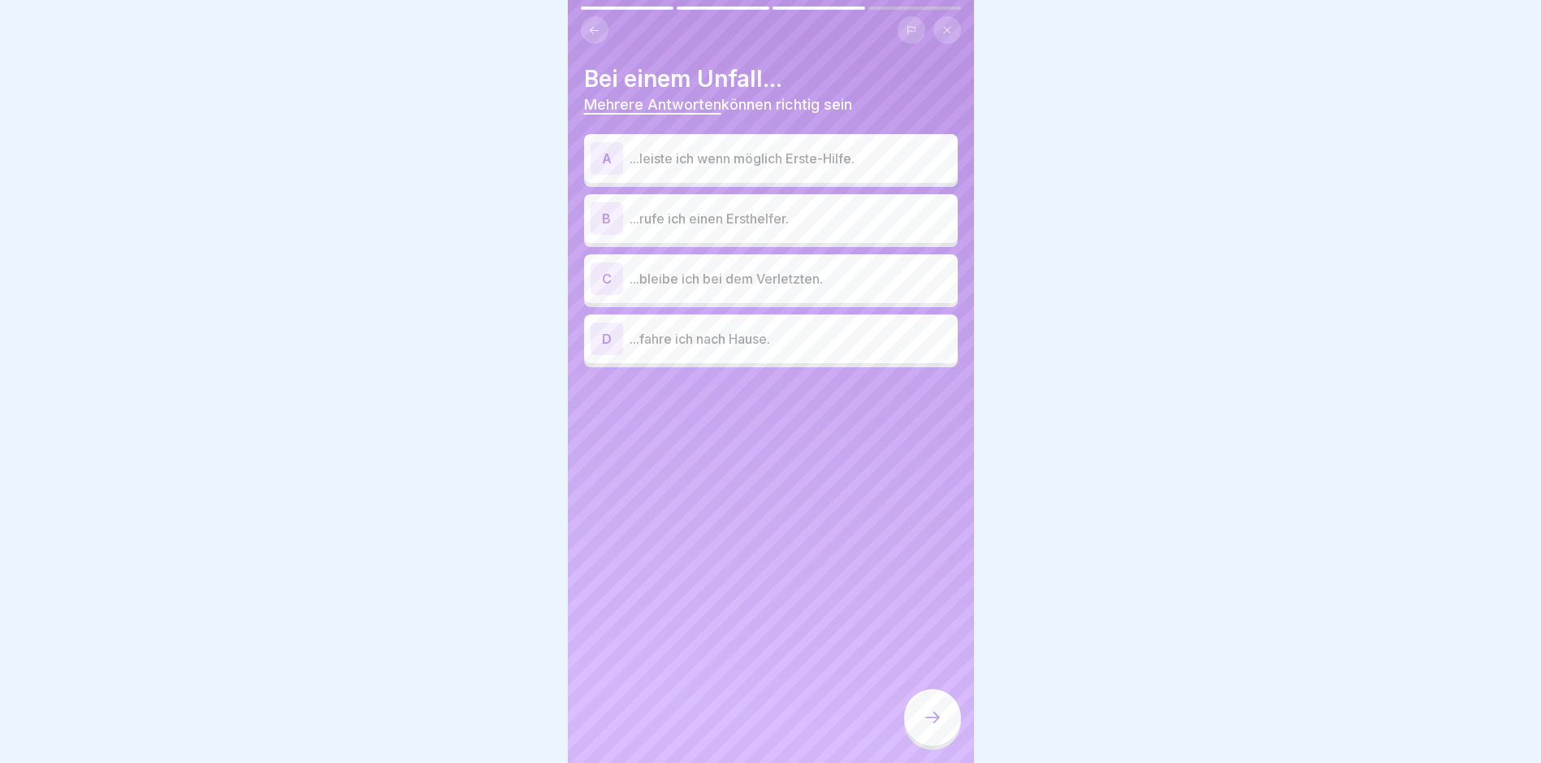
click at [813, 145] on div "A ...leiste ich wenn möglich Erste-Hilfe." at bounding box center [771, 158] width 361 height 32
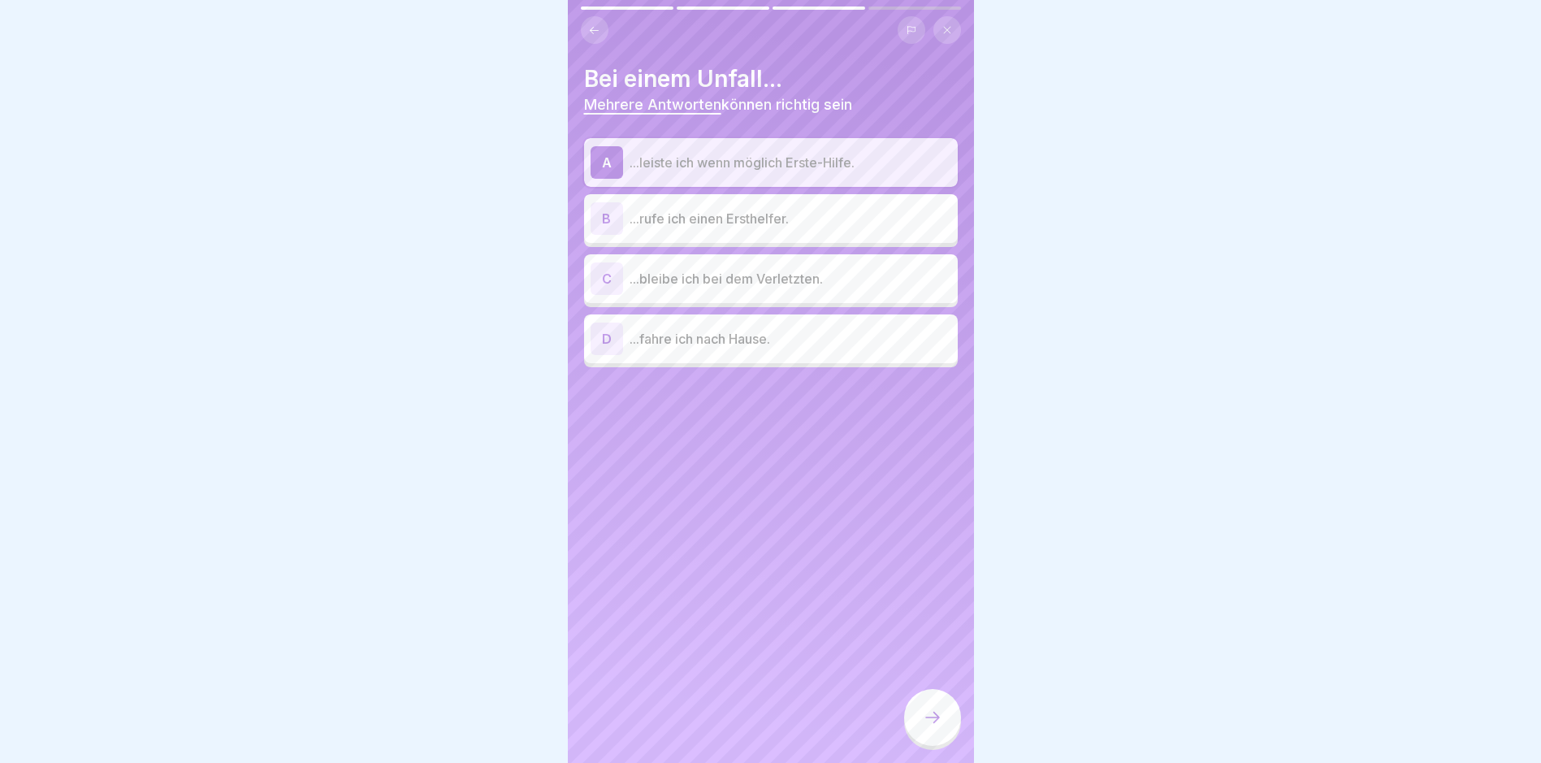
click at [827, 218] on p "...rufe ich einen Ersthelfer." at bounding box center [791, 218] width 322 height 19
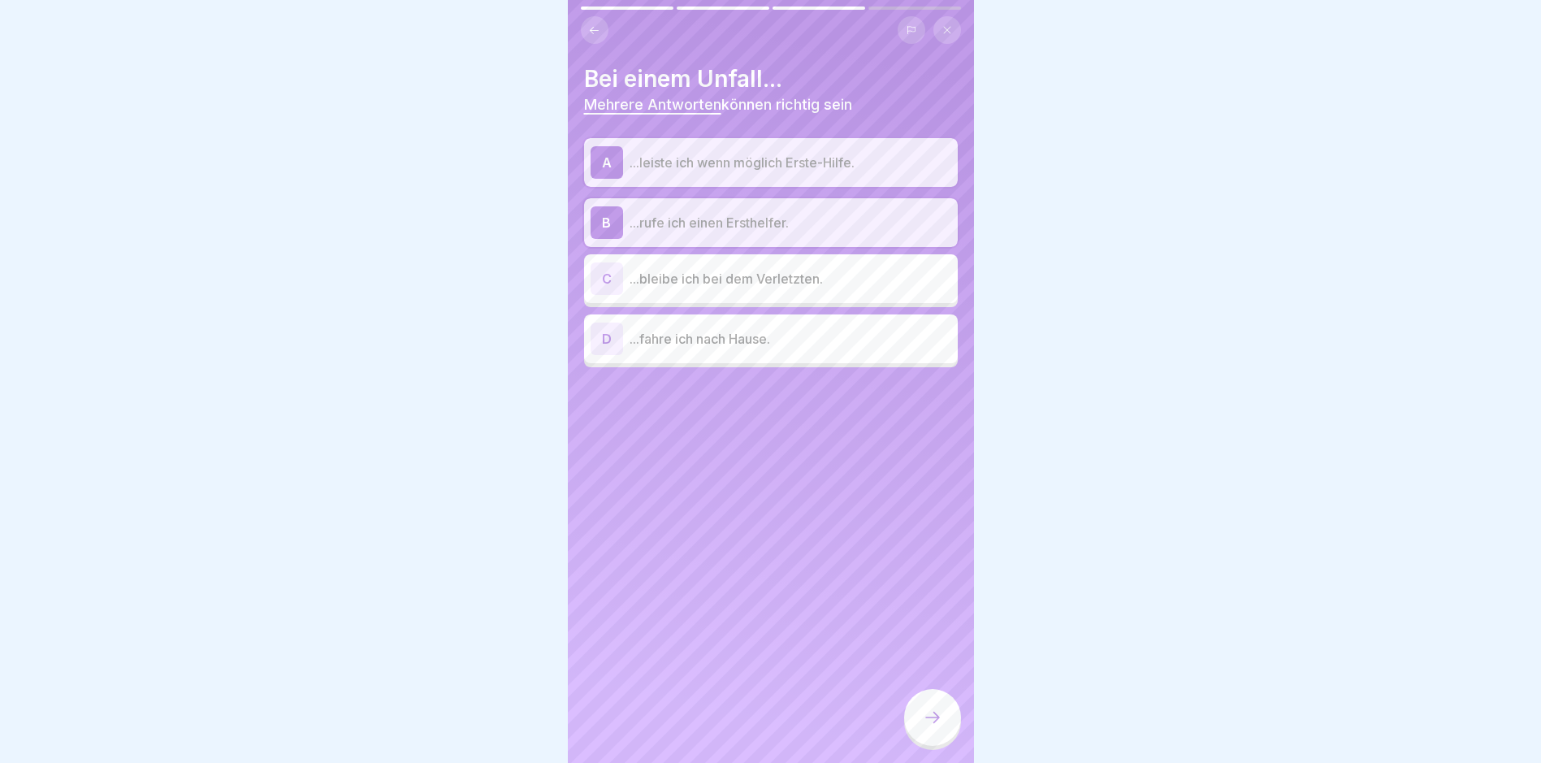
click at [831, 284] on p "...bleibe ich bei dem Verletzten." at bounding box center [791, 278] width 322 height 19
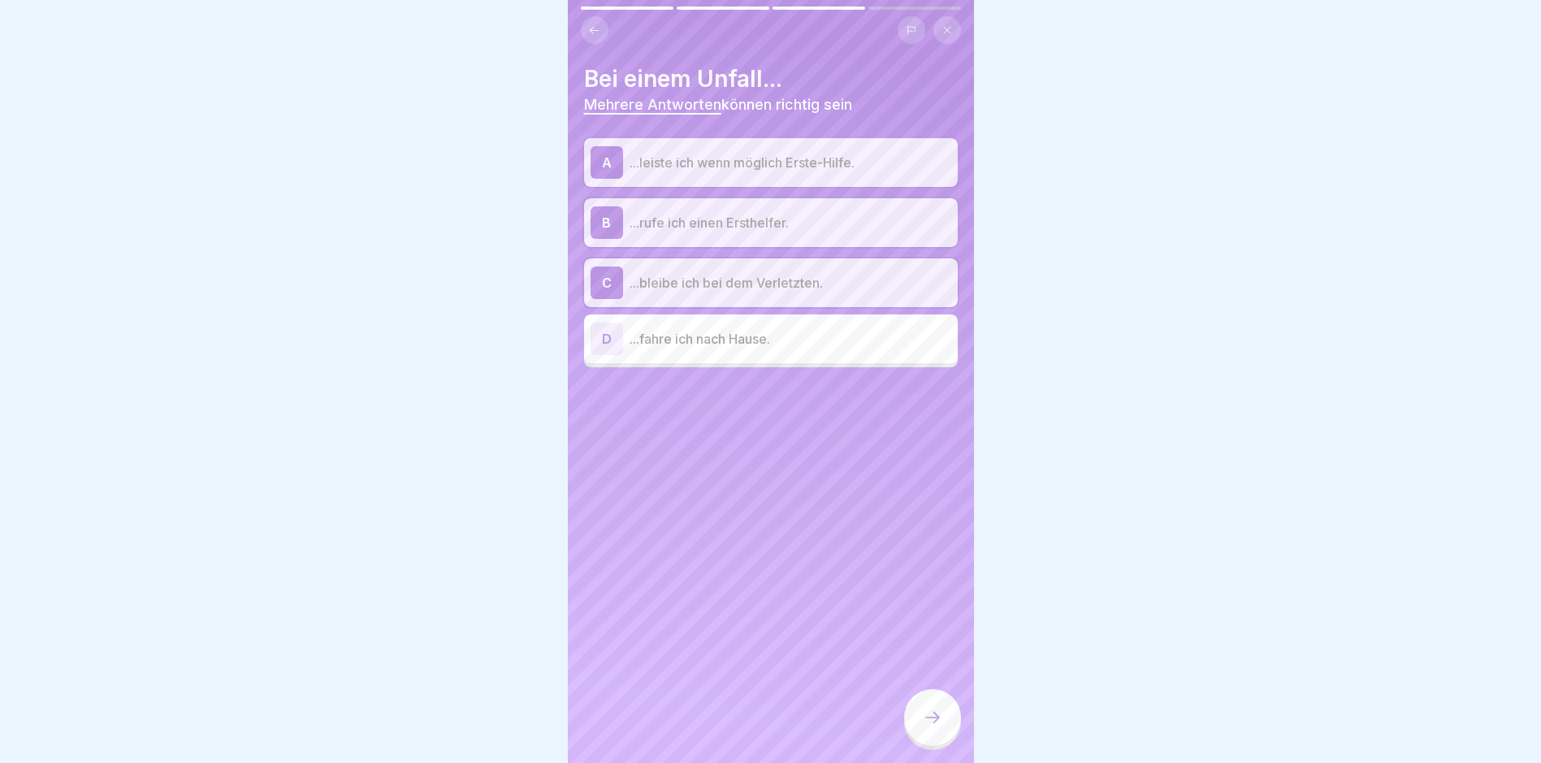
click at [932, 743] on div at bounding box center [932, 717] width 57 height 57
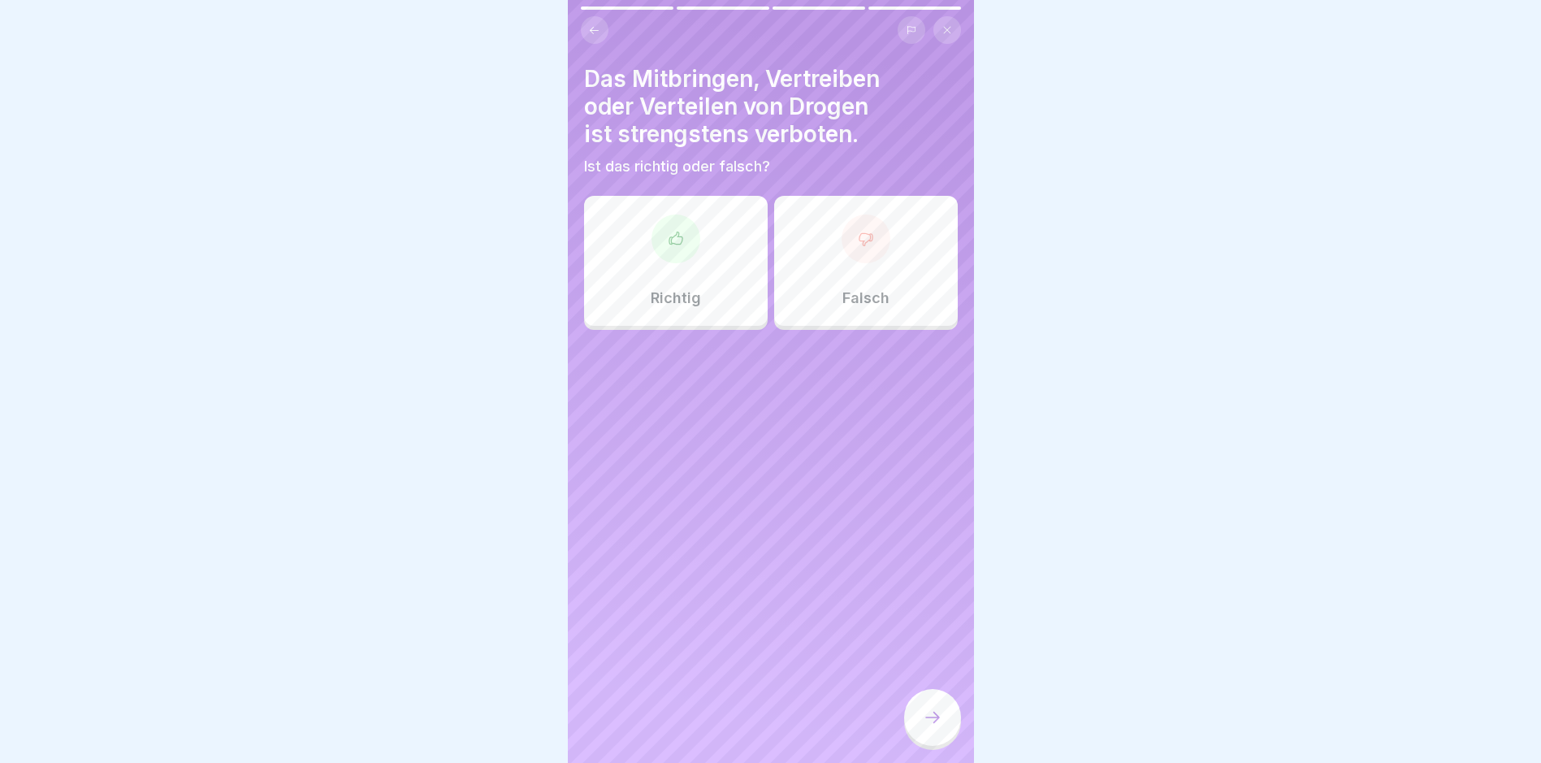
click at [695, 255] on div "Richtig" at bounding box center [676, 261] width 184 height 130
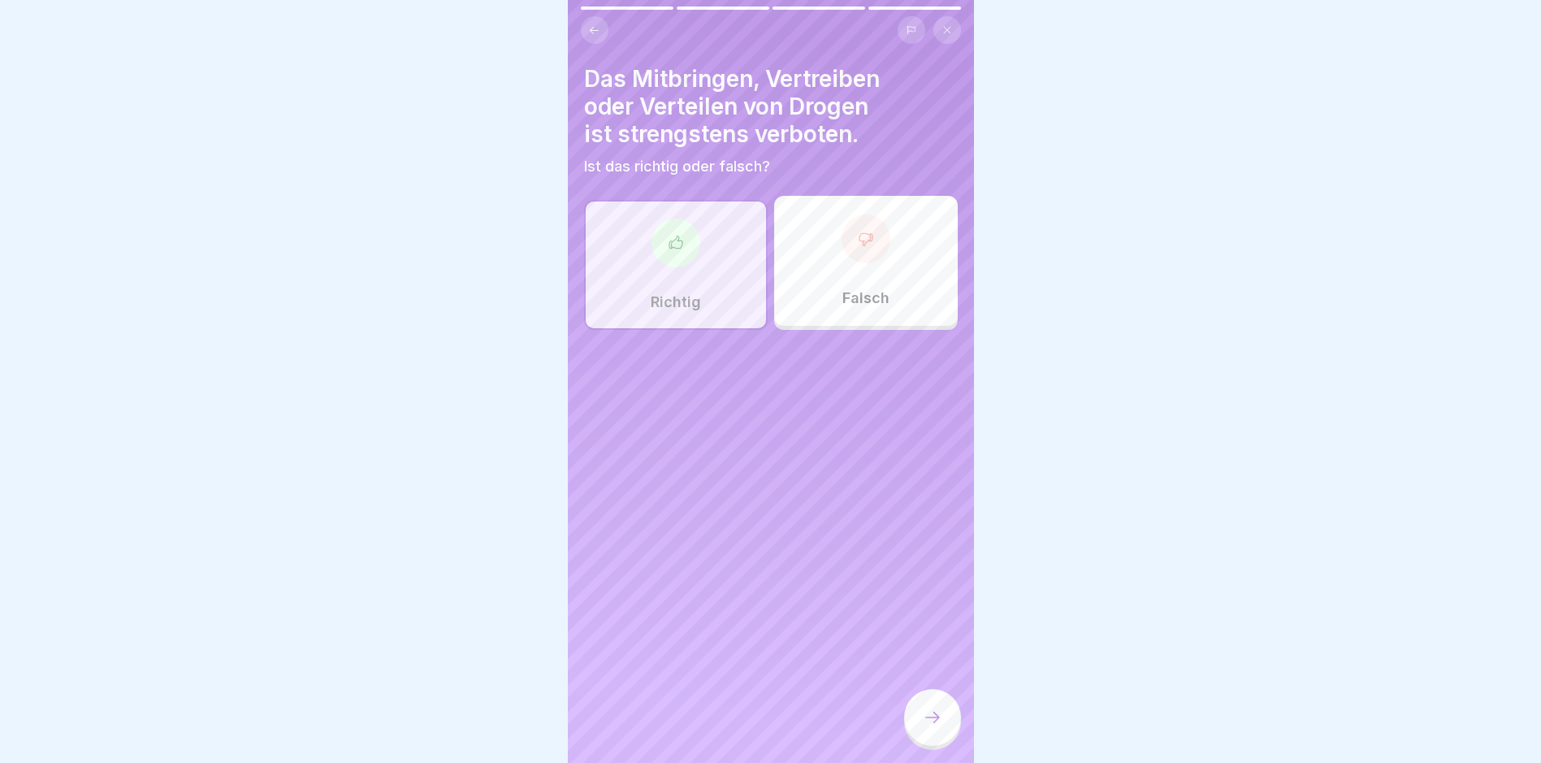
click at [925, 720] on div at bounding box center [932, 717] width 57 height 57
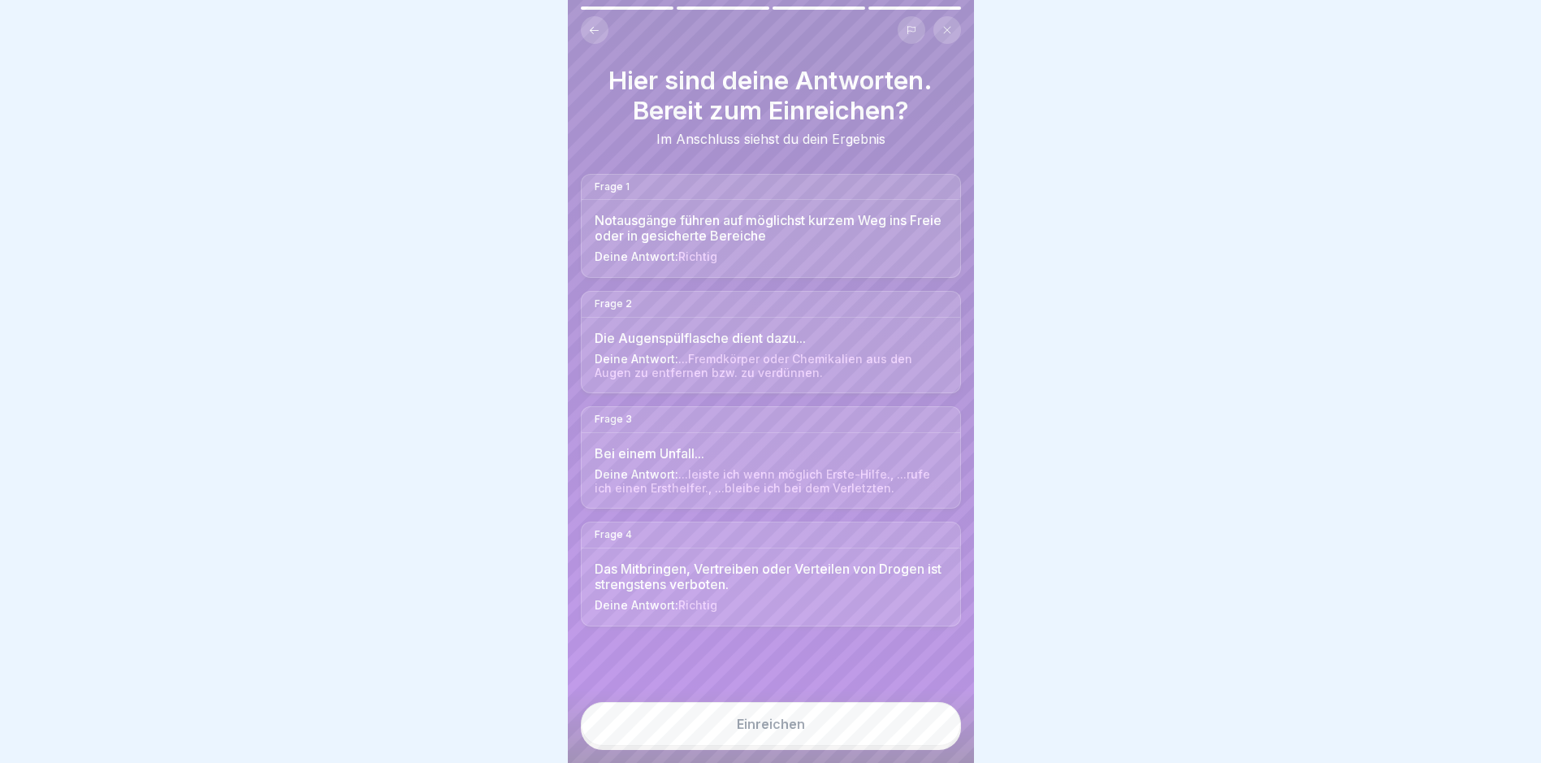
click at [907, 740] on button "Einreichen" at bounding box center [771, 724] width 380 height 44
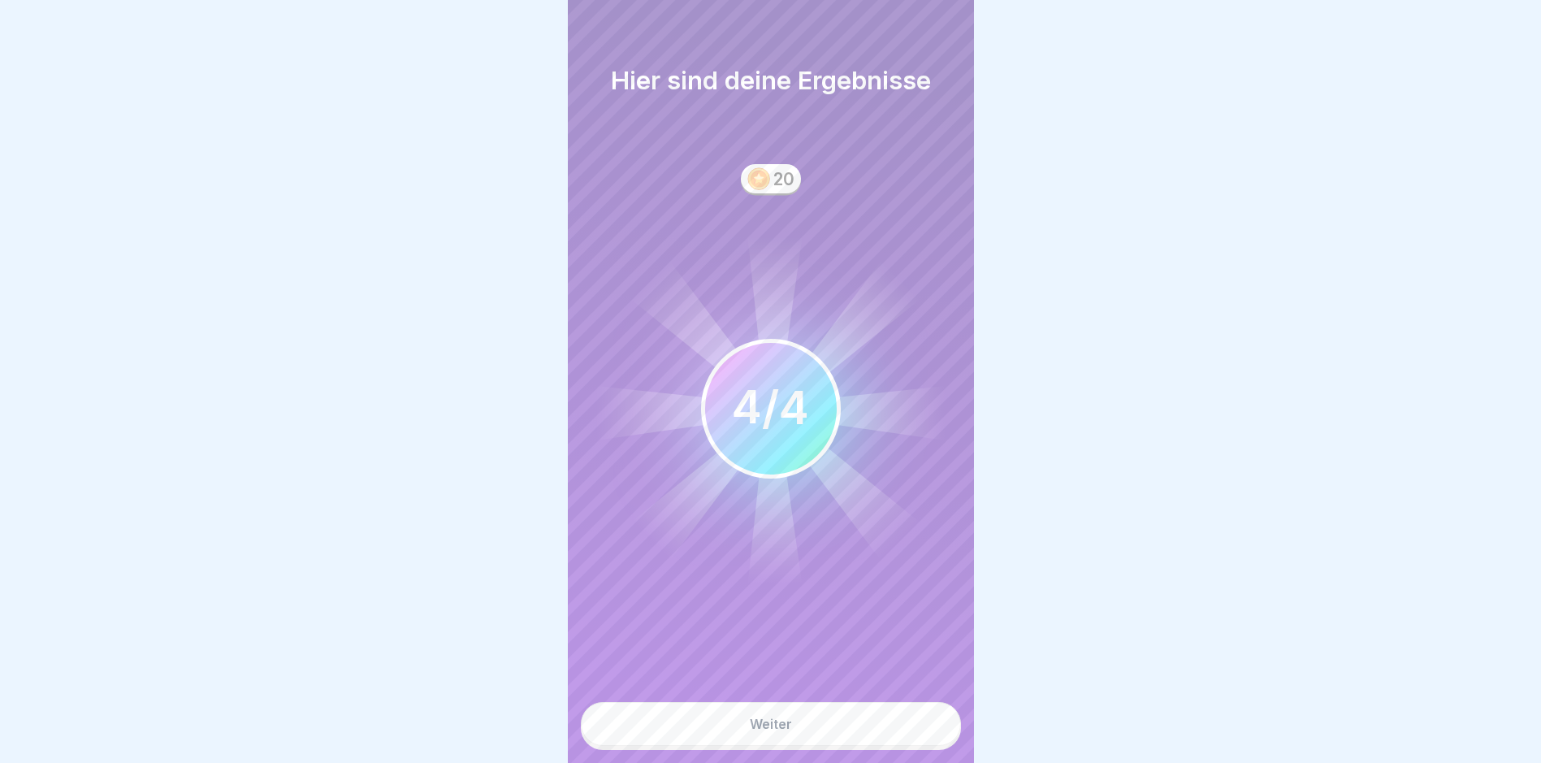
click at [907, 739] on button "Weiter" at bounding box center [771, 724] width 380 height 44
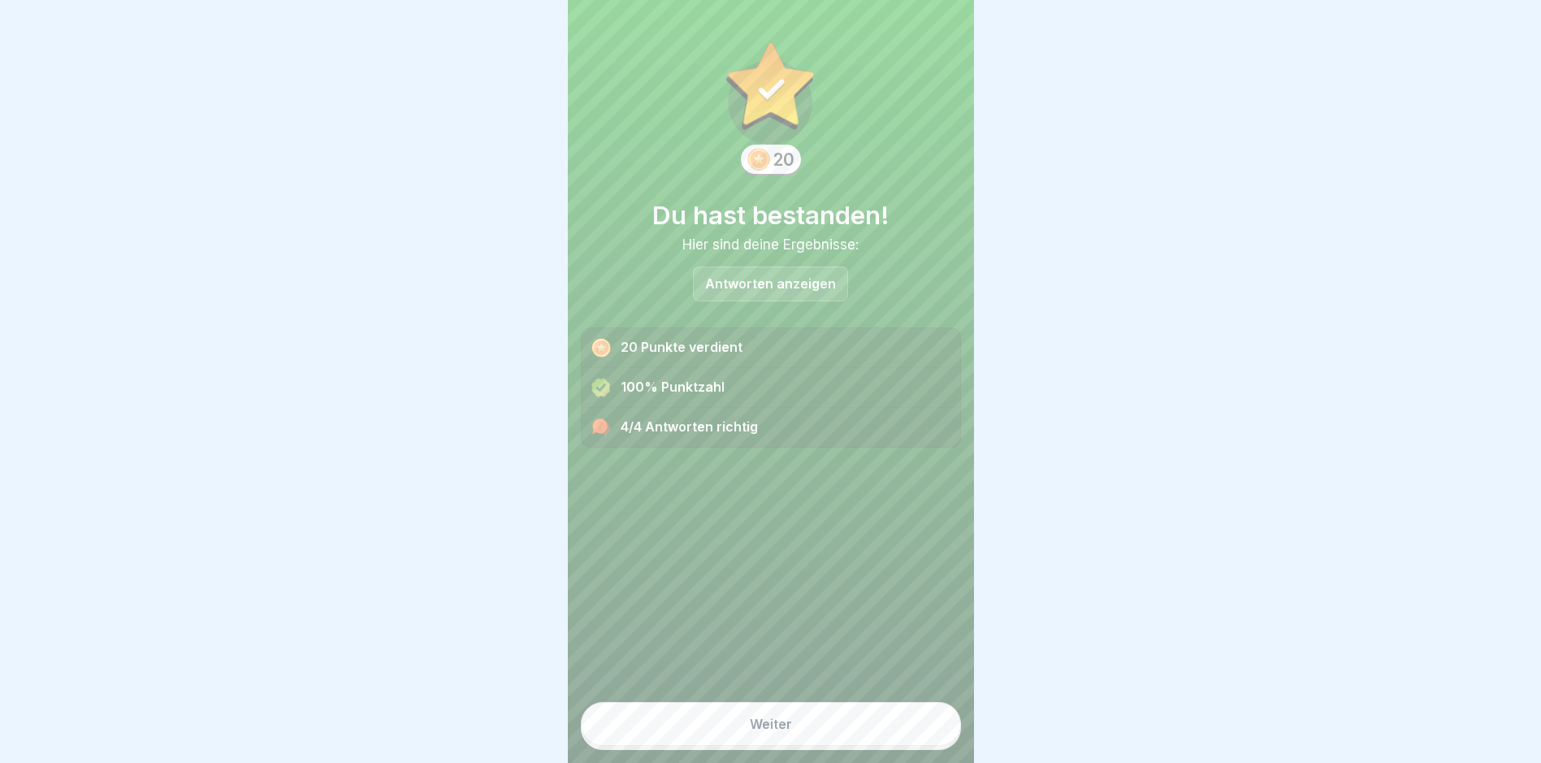
click at [907, 739] on button "Weiter" at bounding box center [771, 724] width 380 height 44
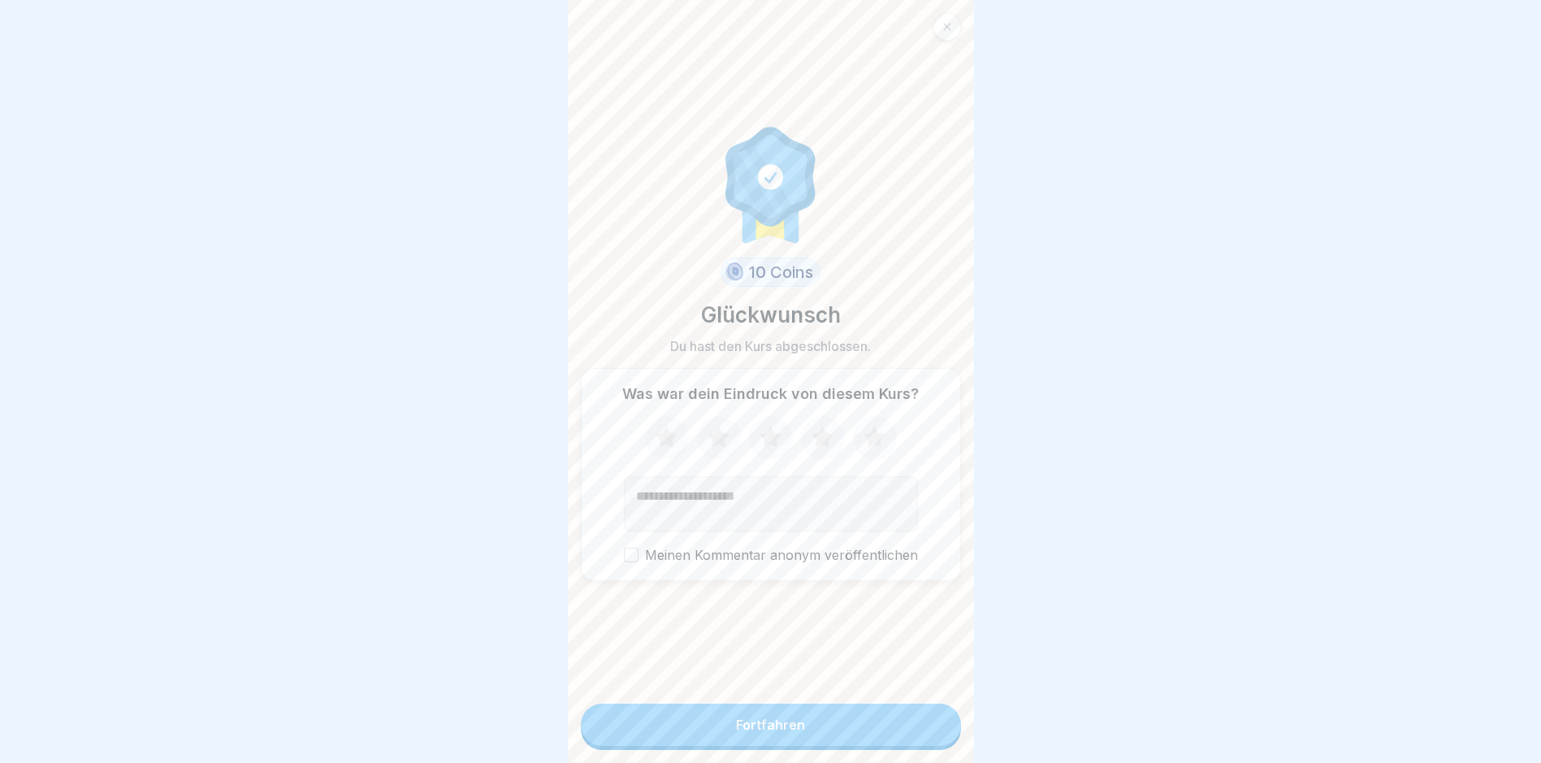
click at [906, 739] on button "Fortfahren" at bounding box center [771, 725] width 380 height 42
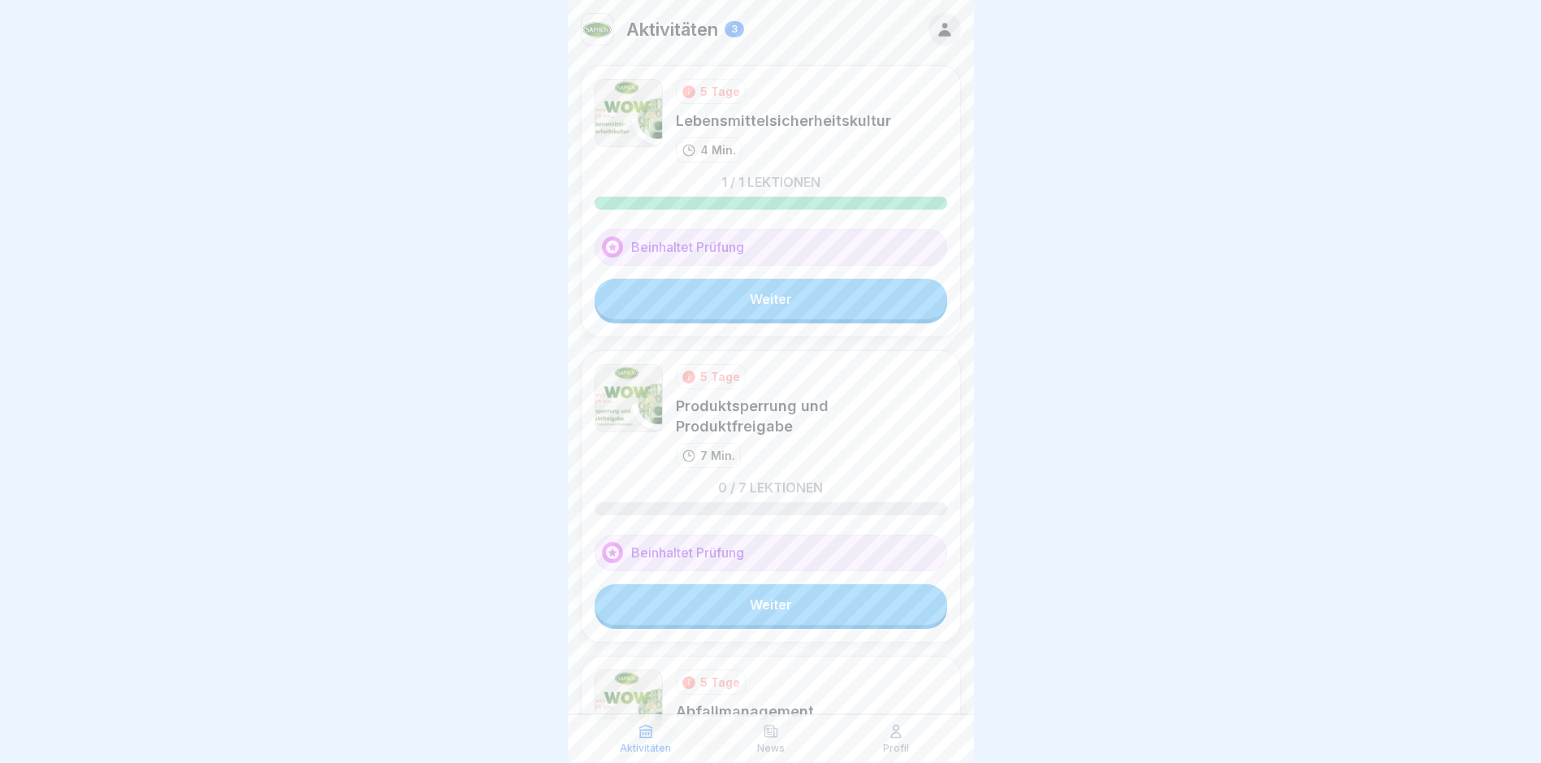
click at [818, 619] on link "Weiter" at bounding box center [771, 604] width 353 height 41
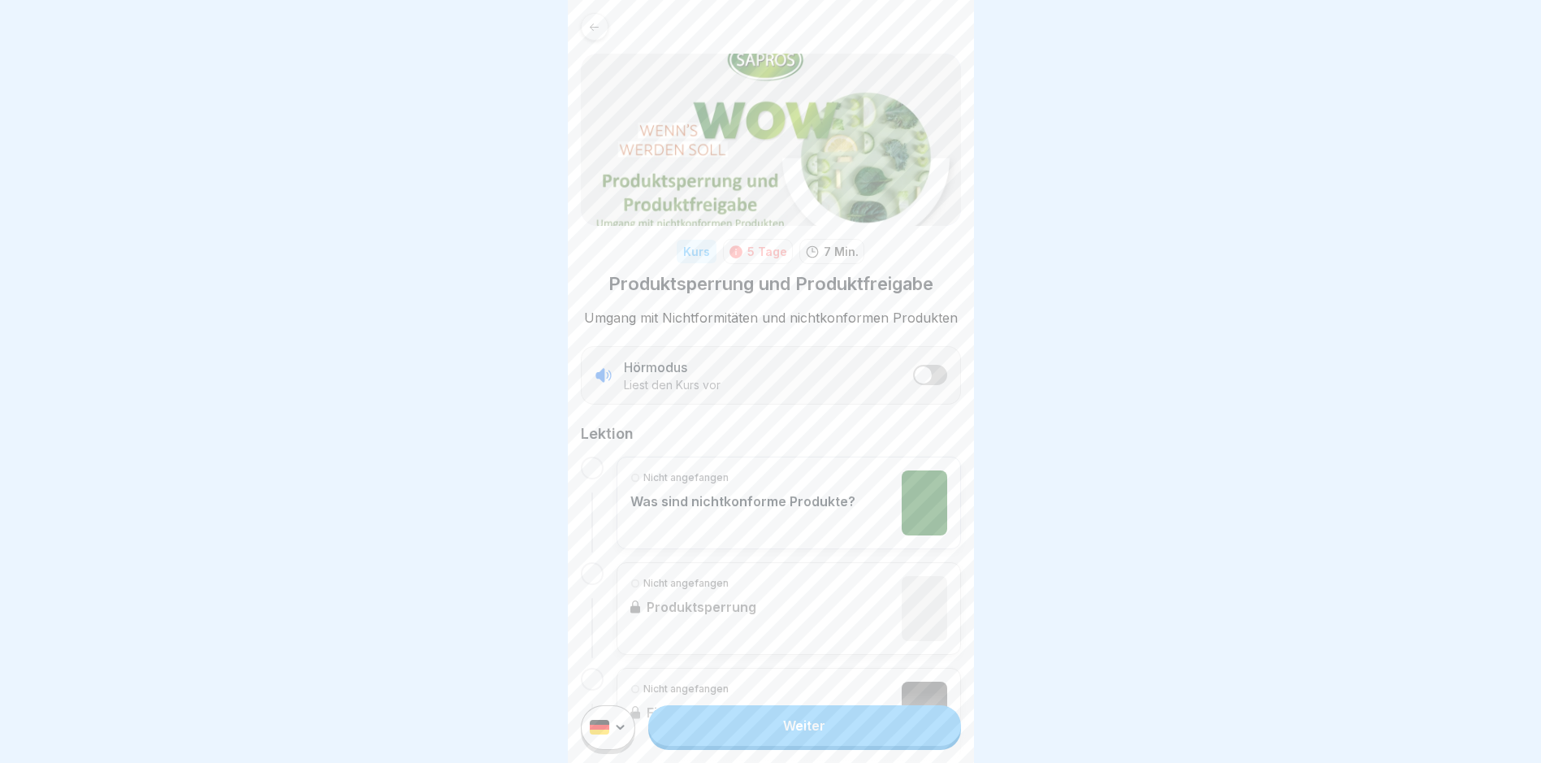
click at [828, 734] on link "Weiter" at bounding box center [804, 725] width 312 height 41
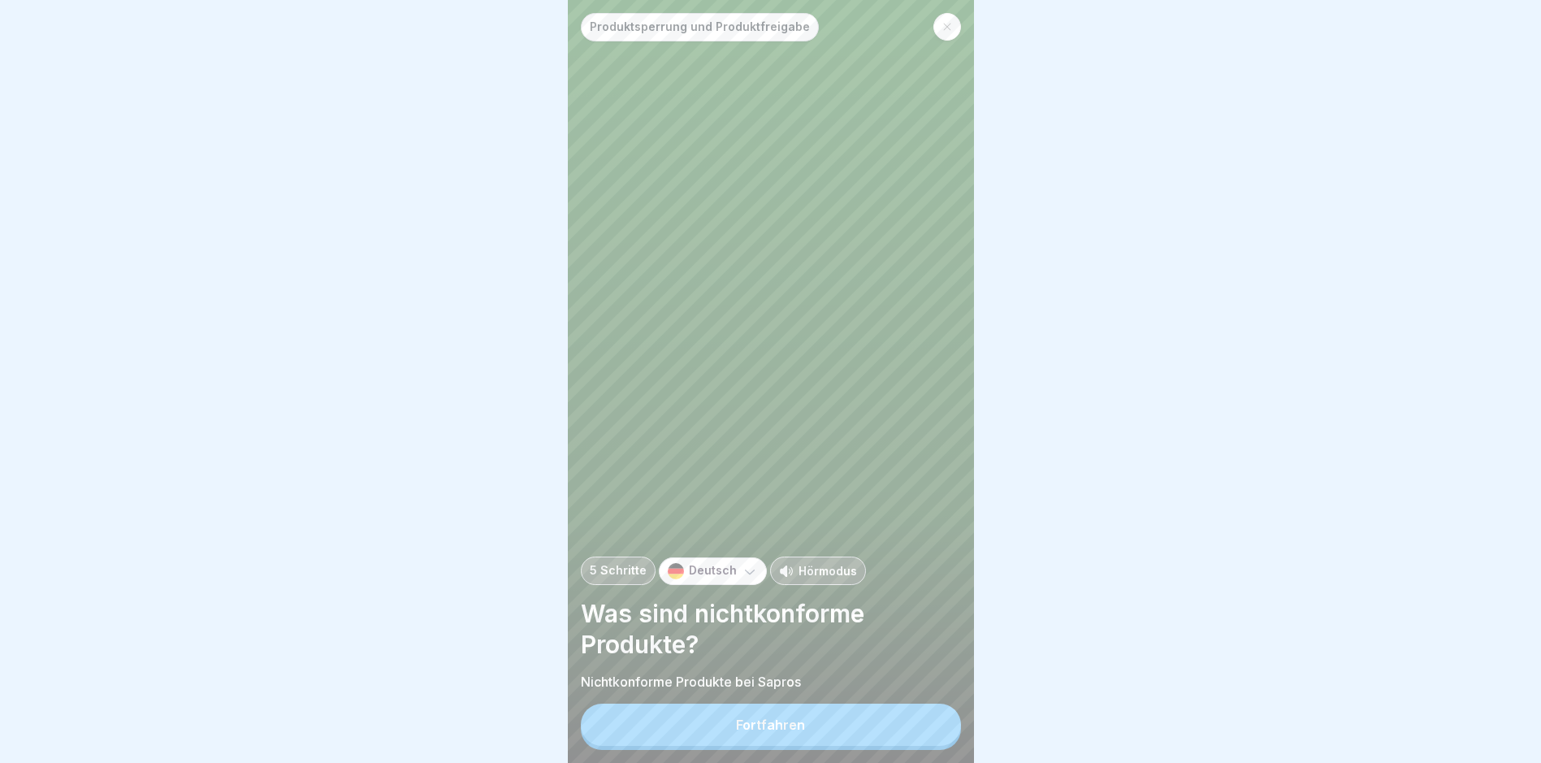
click at [873, 739] on button "Fortfahren" at bounding box center [771, 725] width 380 height 42
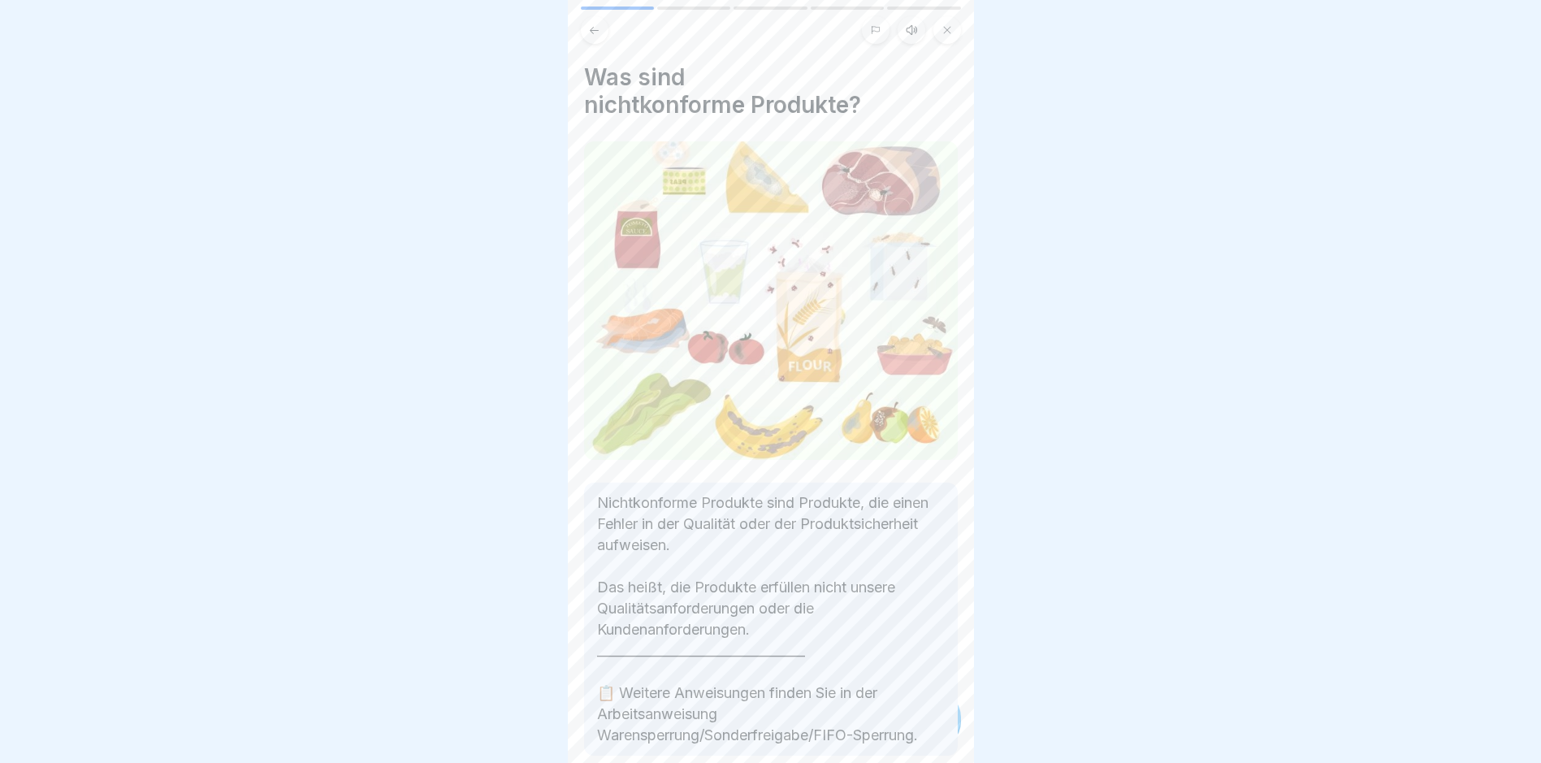
click at [568, 739] on div "Produktsperrung und Produktfreigabe 5 Schritte Deutsch Hörmodus Was sind nichtk…" at bounding box center [365, 381] width 406 height 763
click at [874, 739] on div "Nichtkonforme Produkte sind Produkte, die einen Fehler in der Qualität oder der…" at bounding box center [771, 619] width 374 height 273
click at [914, 740] on div at bounding box center [932, 717] width 57 height 57
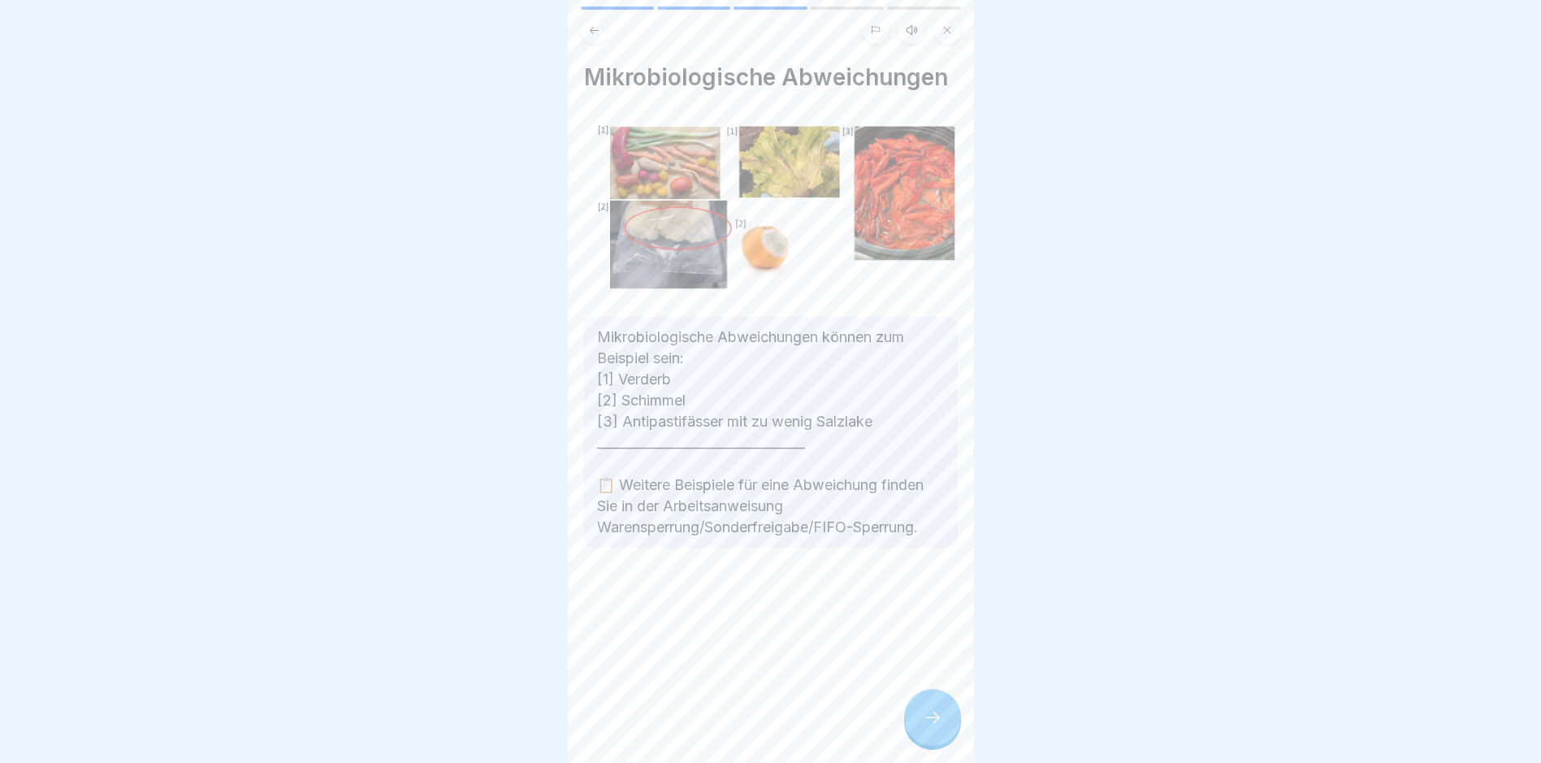
click at [914, 740] on div at bounding box center [932, 717] width 57 height 57
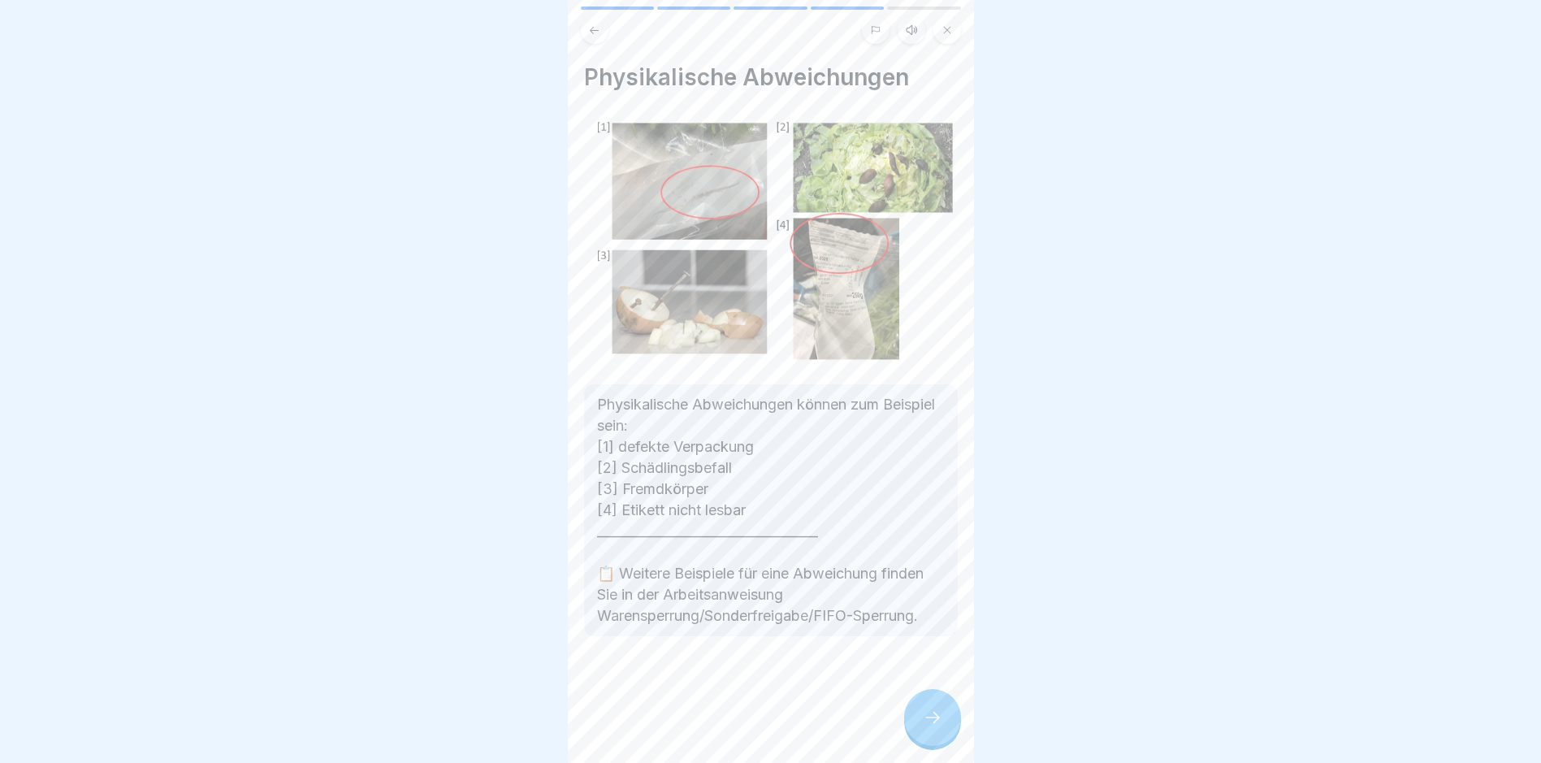
click at [914, 740] on div at bounding box center [932, 717] width 57 height 57
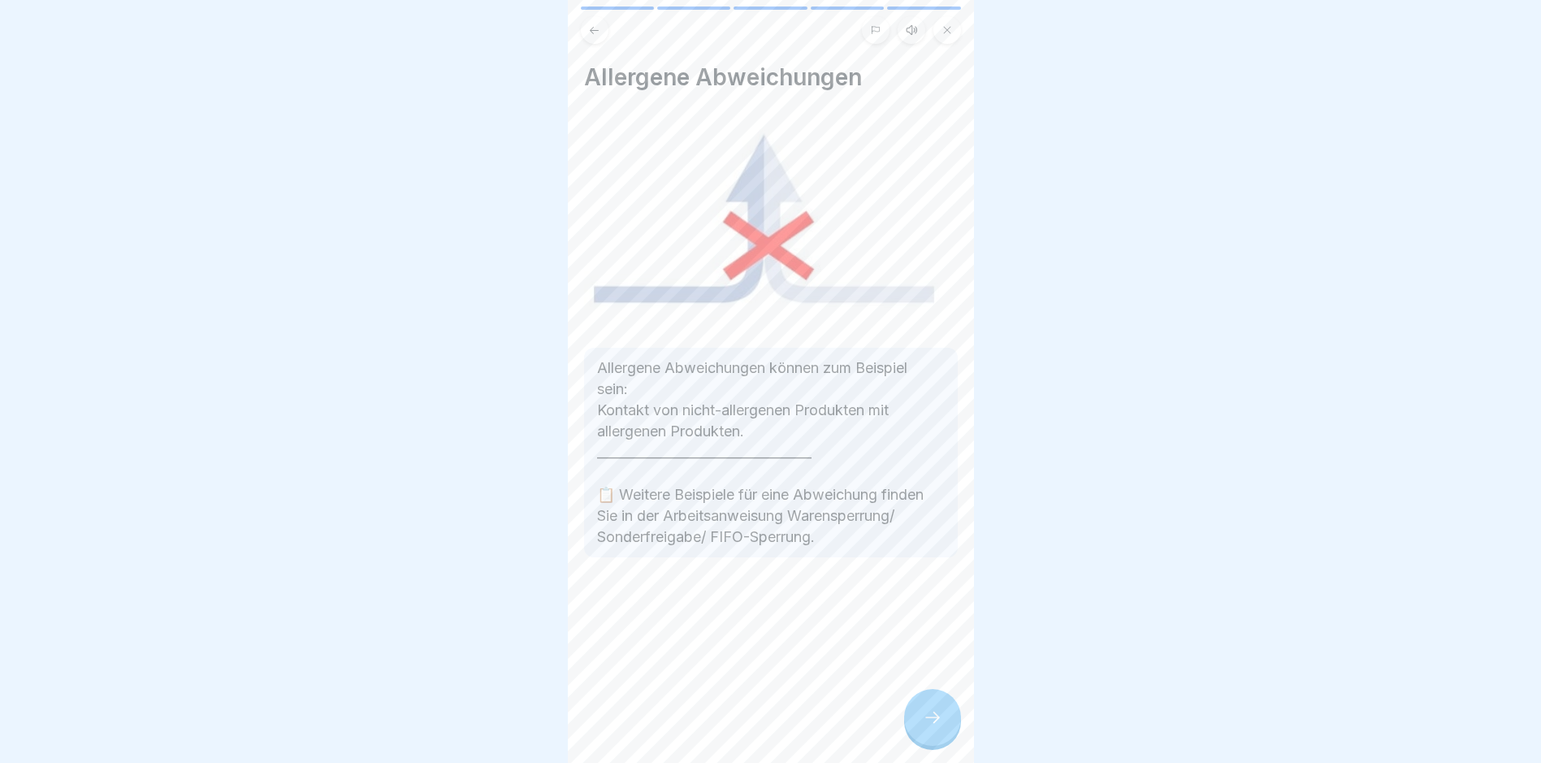
click at [914, 740] on div at bounding box center [932, 717] width 57 height 57
click at [987, 740] on link "Fortfahren" at bounding box center [1177, 725] width 380 height 41
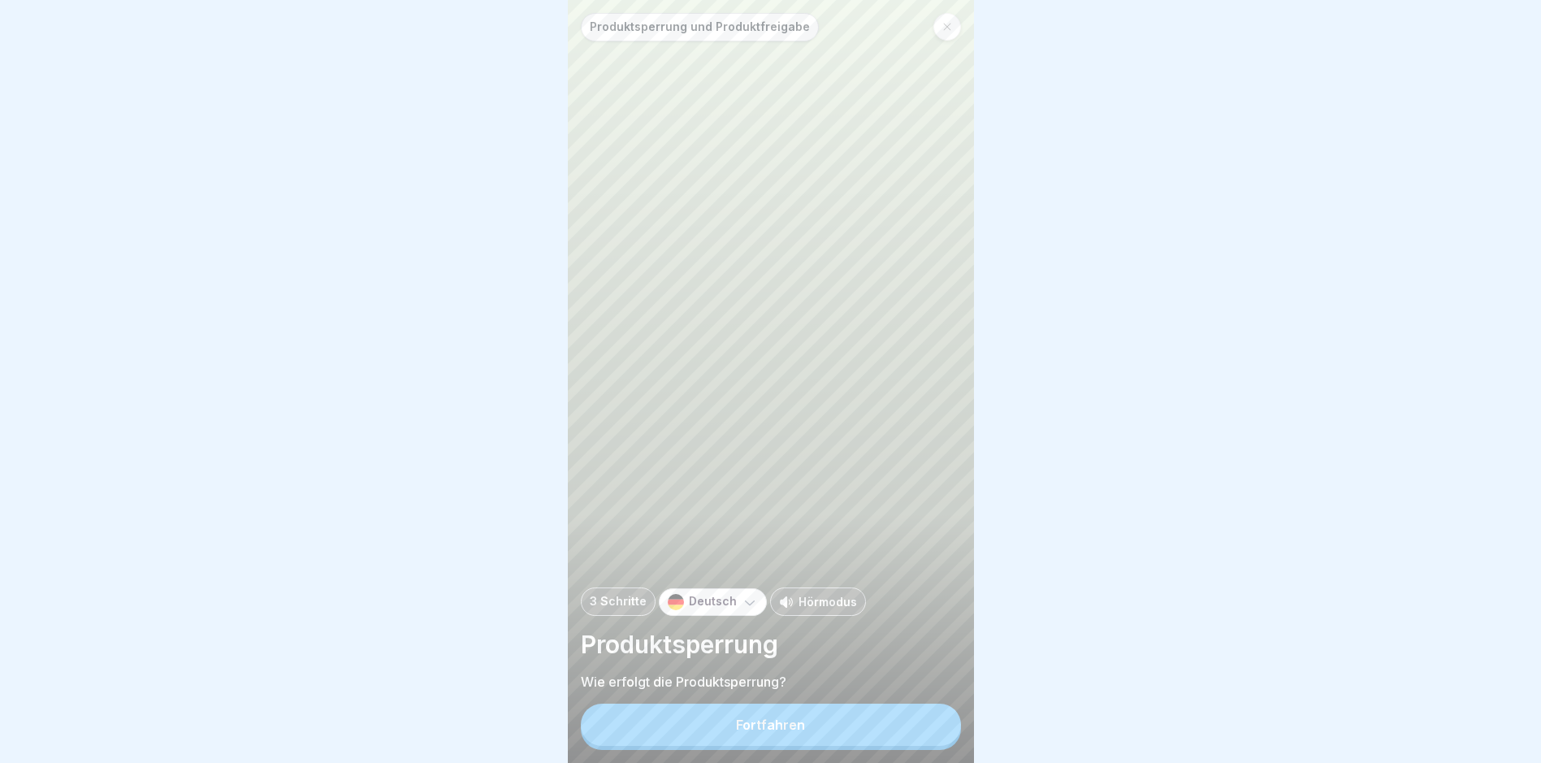
click at [914, 740] on button "Fortfahren" at bounding box center [771, 725] width 380 height 42
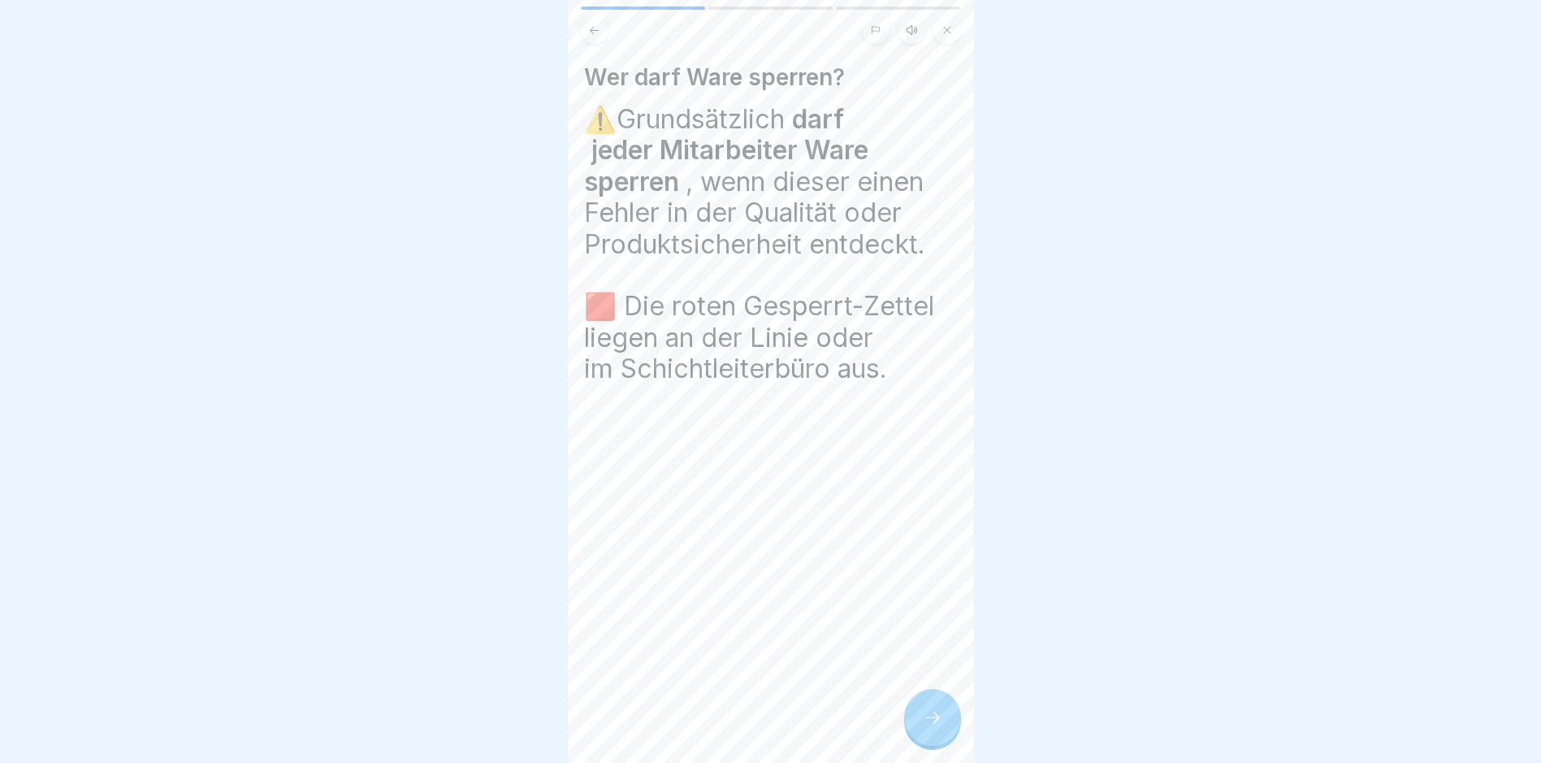
click at [568, 740] on div "Produktsperrung und Produktfreigabe 3 Schritte Deutsch Hörmodus Produktsperrung…" at bounding box center [365, 381] width 406 height 763
click at [914, 740] on div "Produktsperrung und Produktfreigabe 3 Schritte Deutsch Hörmodus Produktsperrung…" at bounding box center [771, 381] width 406 height 763
click at [914, 740] on div at bounding box center [932, 717] width 57 height 57
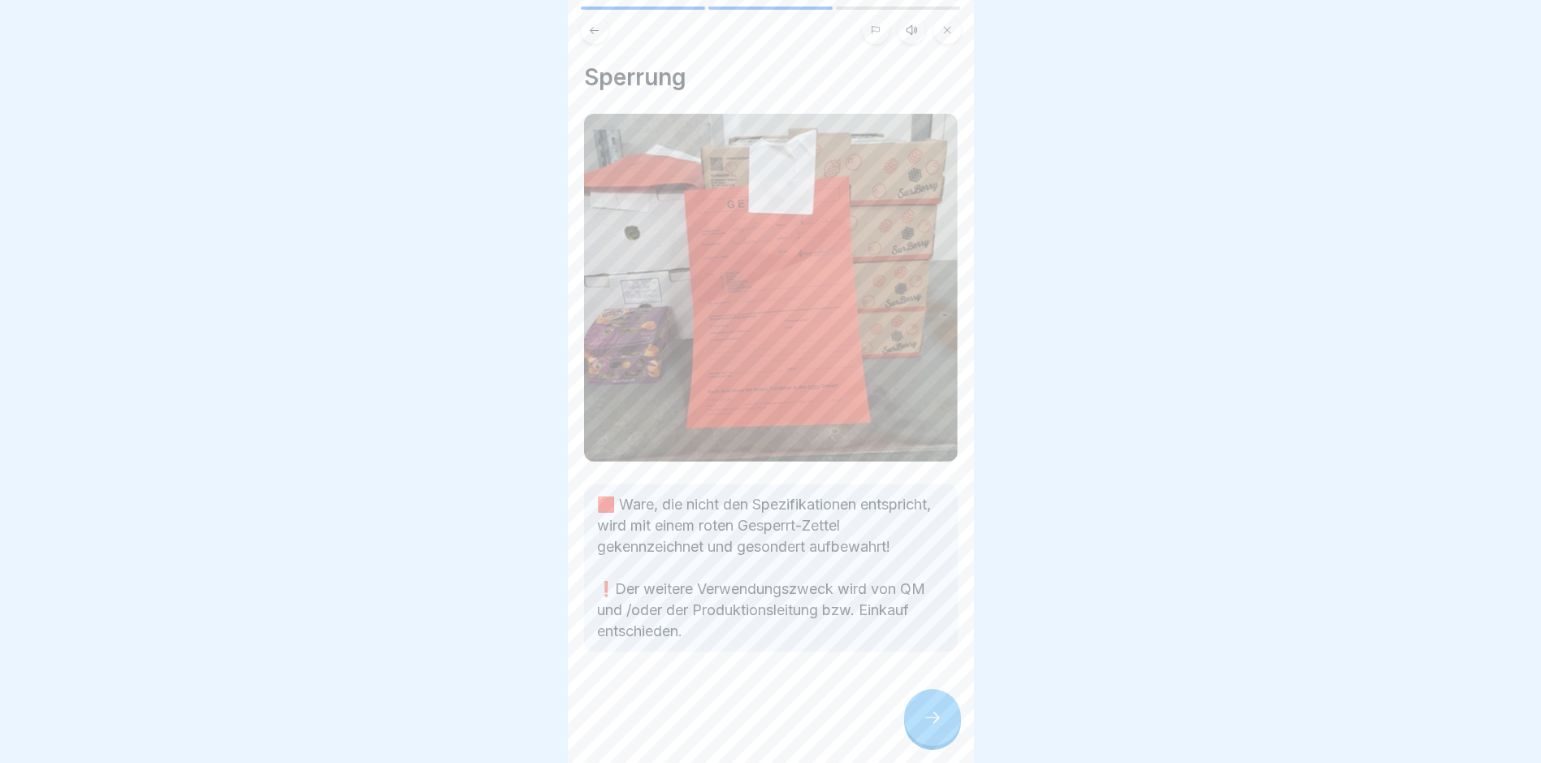
click at [914, 740] on div at bounding box center [932, 717] width 57 height 57
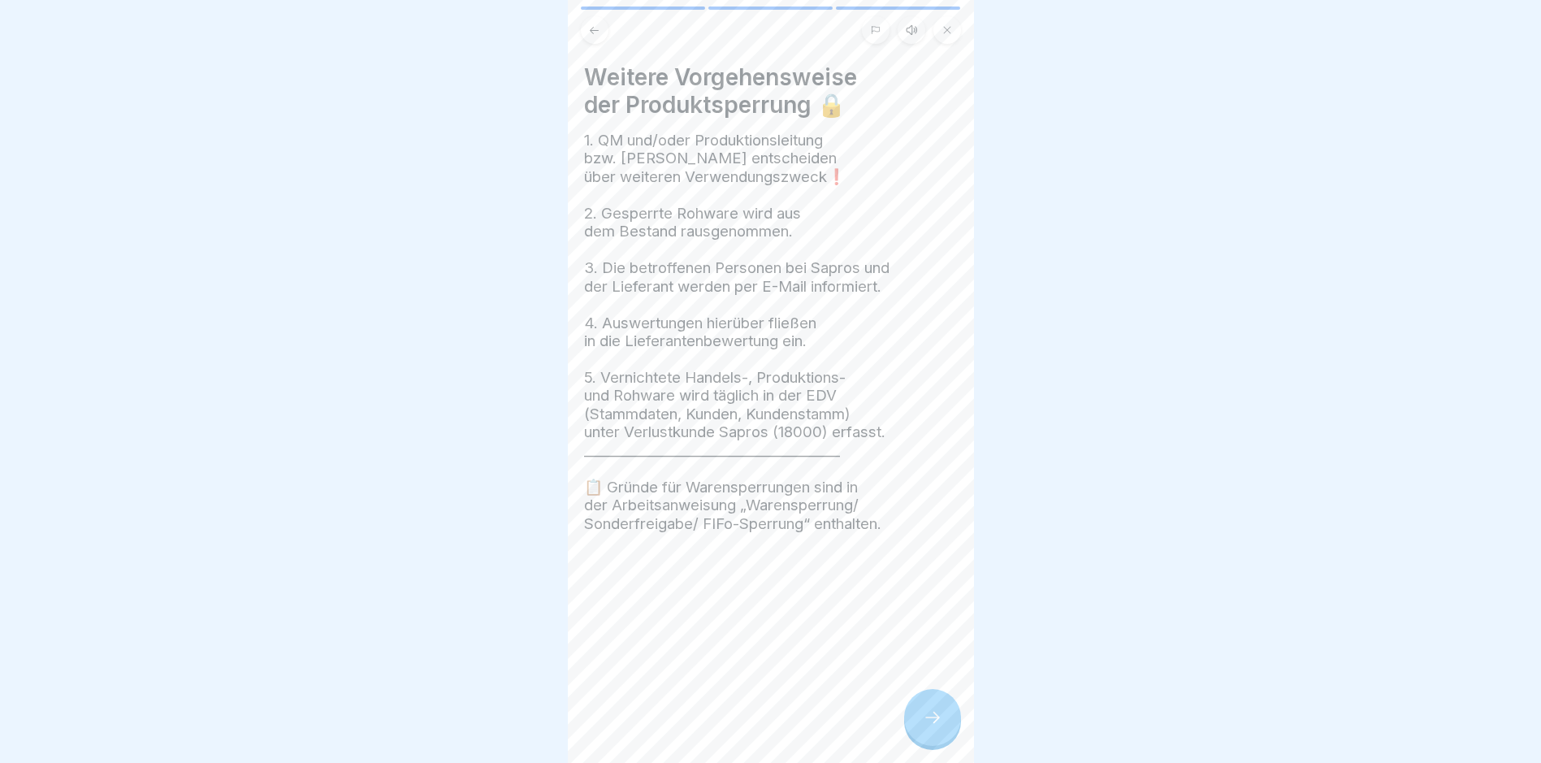
click at [916, 740] on div at bounding box center [932, 717] width 57 height 57
click at [987, 740] on link "Fortfahren" at bounding box center [1177, 725] width 380 height 41
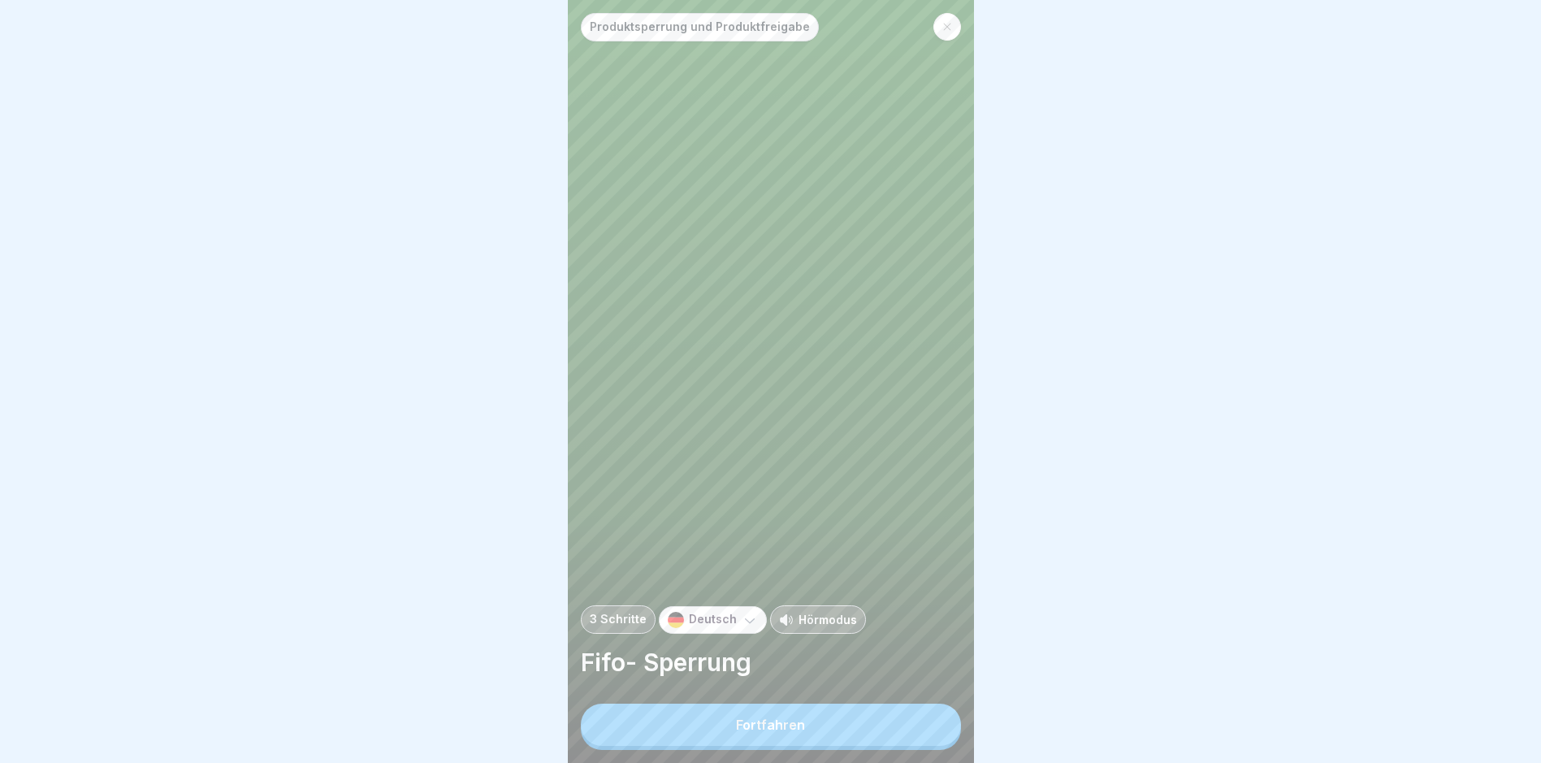
click at [916, 740] on button "Fortfahren" at bounding box center [771, 725] width 380 height 42
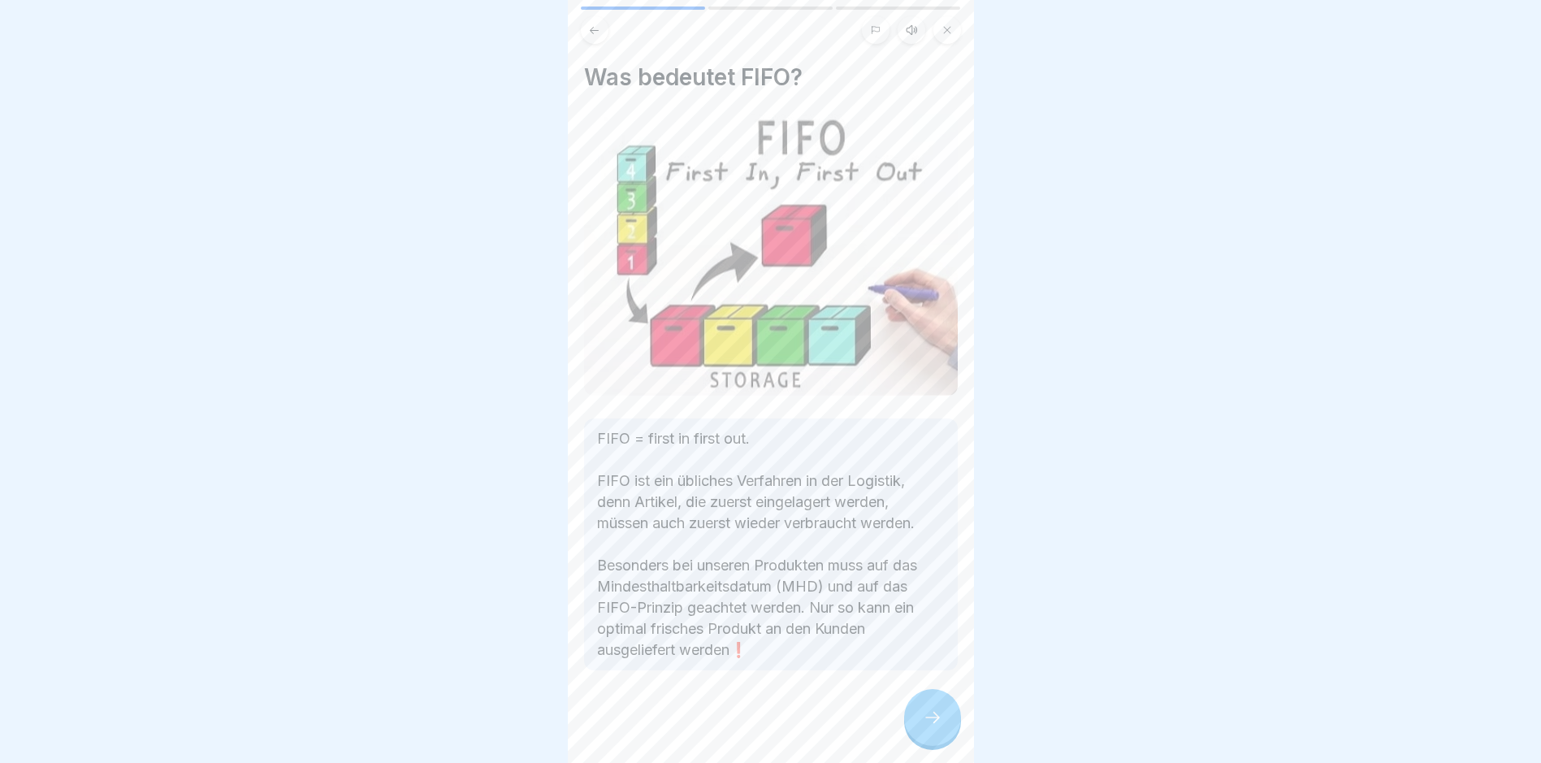
click at [568, 740] on div "Produktsperrung und Produktfreigabe 3 Schritte Deutsch Hörmodus Fifo- Sperrung …" at bounding box center [365, 381] width 406 height 763
click at [916, 740] on div at bounding box center [932, 717] width 57 height 57
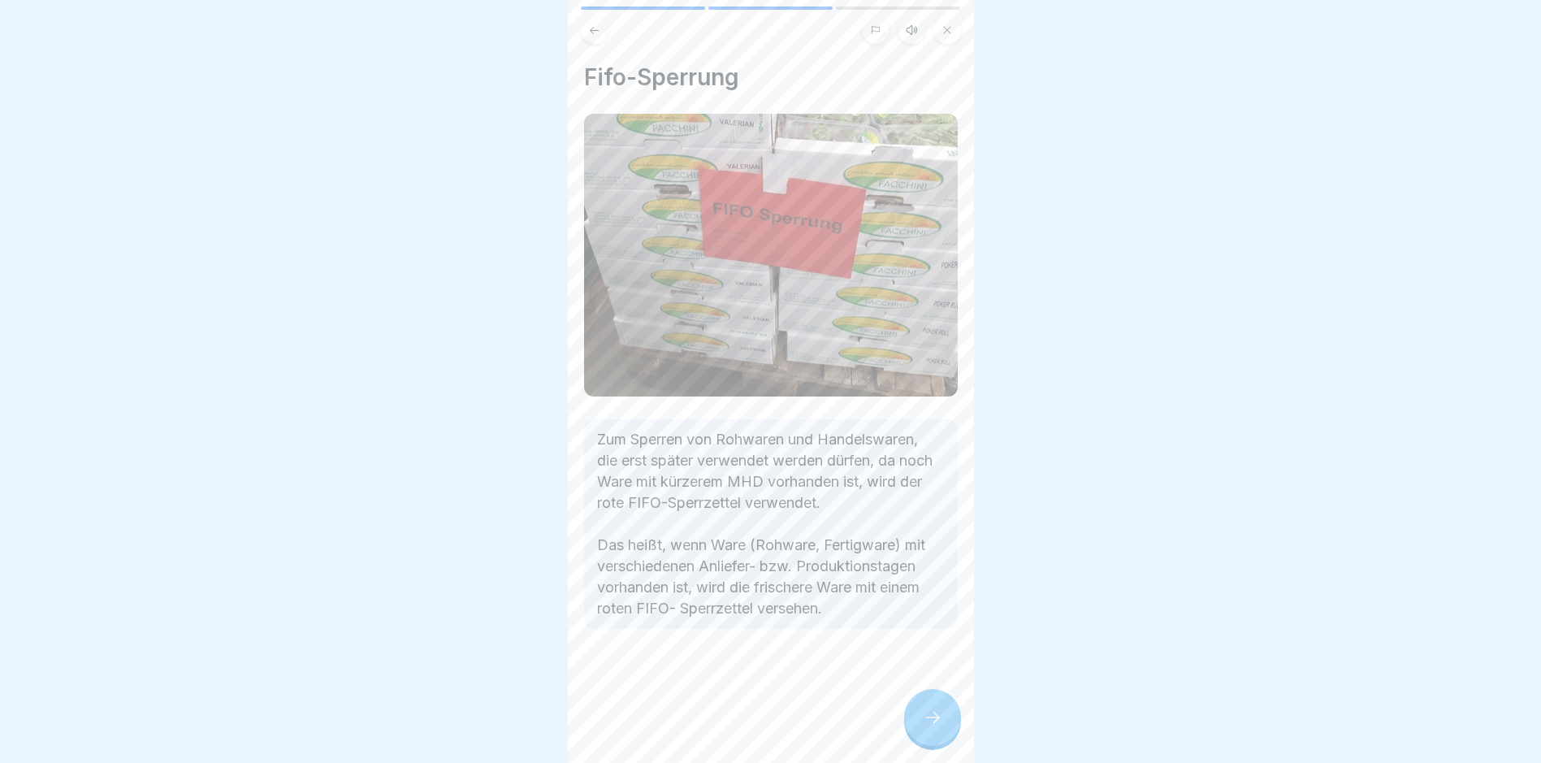
click at [916, 740] on div at bounding box center [932, 717] width 57 height 57
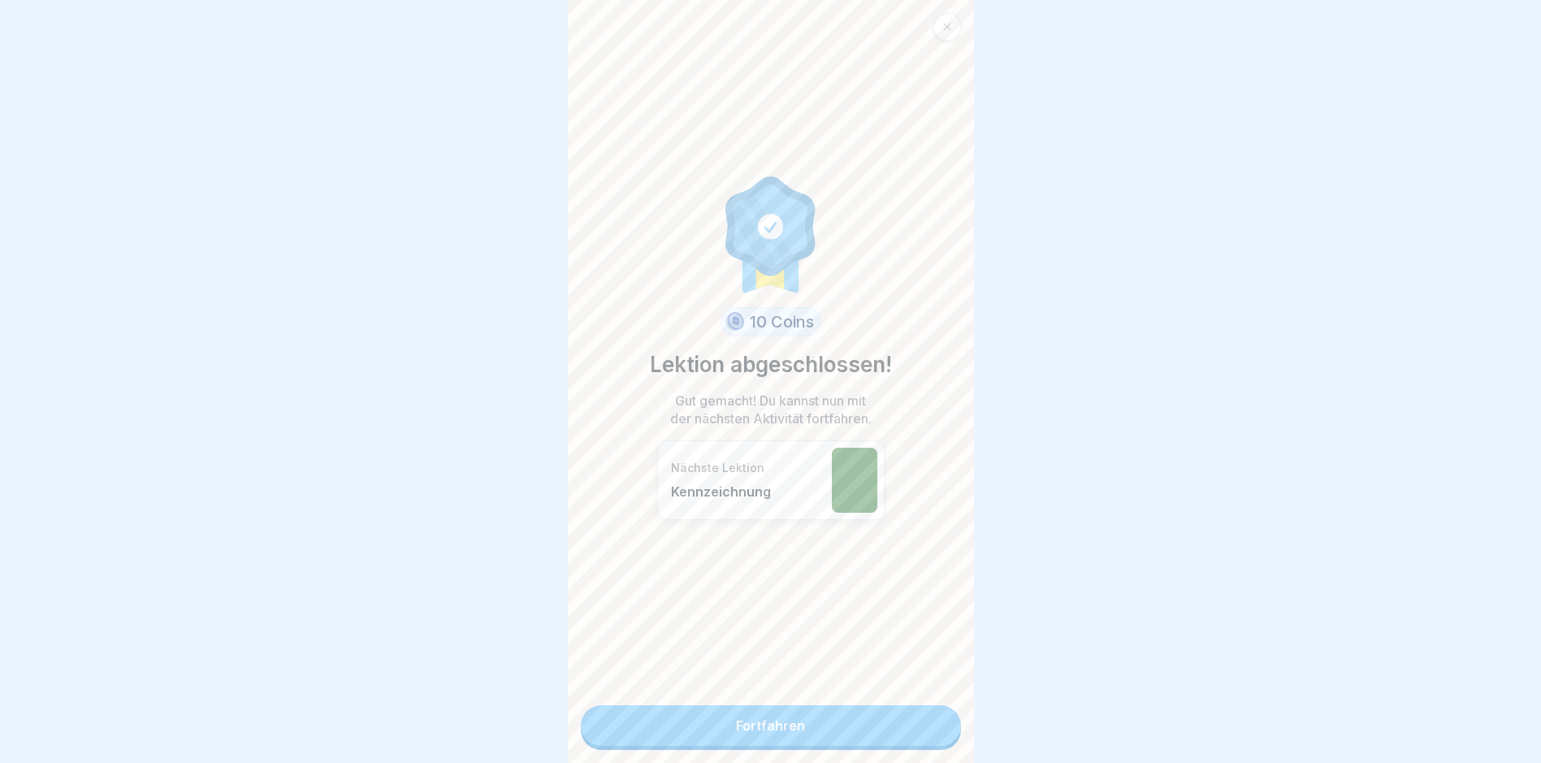
click at [916, 740] on link "Fortfahren" at bounding box center [771, 725] width 380 height 41
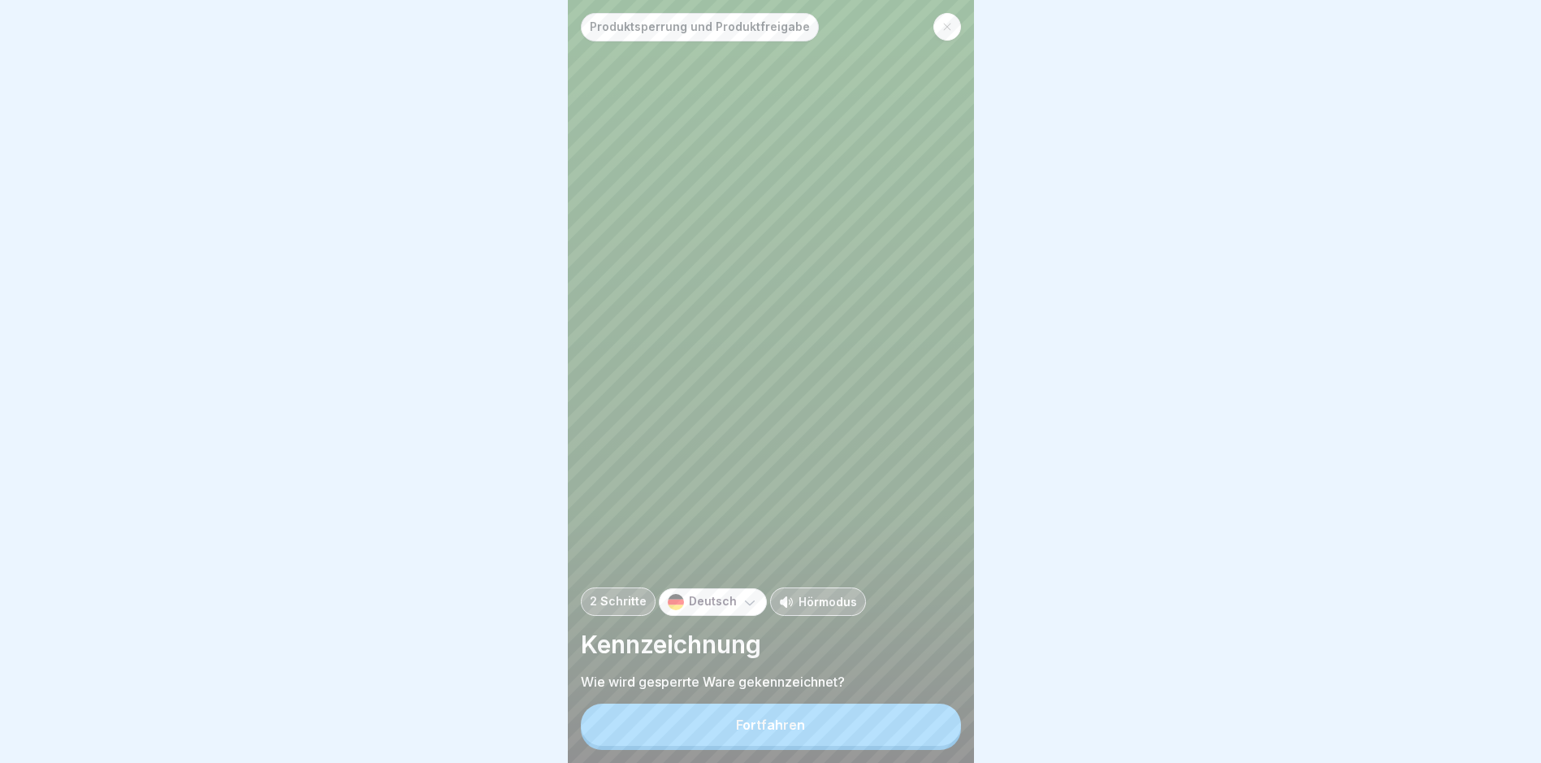
click at [916, 740] on button "Fortfahren" at bounding box center [771, 725] width 380 height 42
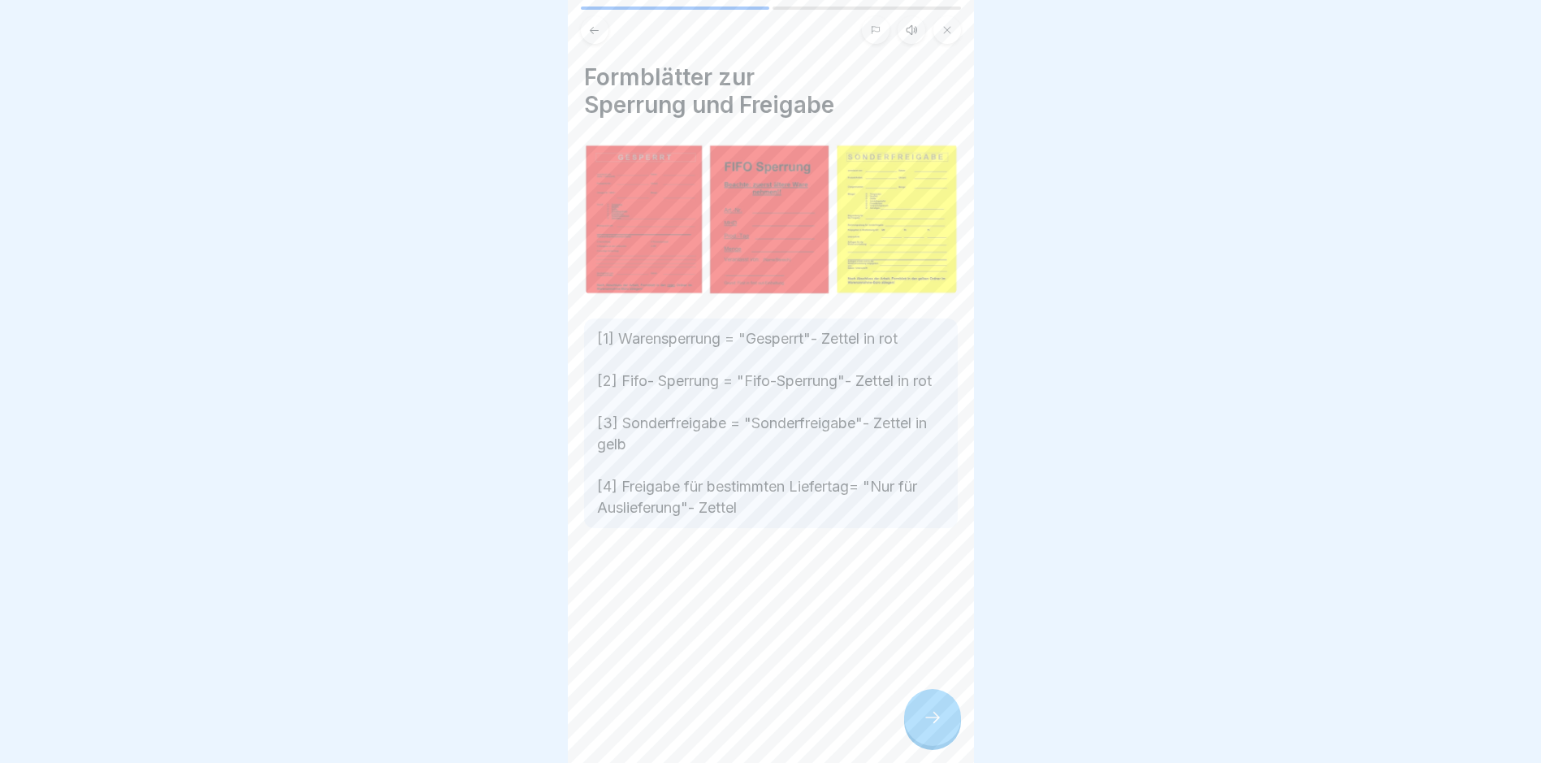
click at [916, 740] on div "Formblätter zur Sperrung und Freigabe [1] Warensperrung = "Gesperrt"- Zettel in…" at bounding box center [771, 381] width 406 height 763
click at [916, 740] on div at bounding box center [932, 717] width 57 height 57
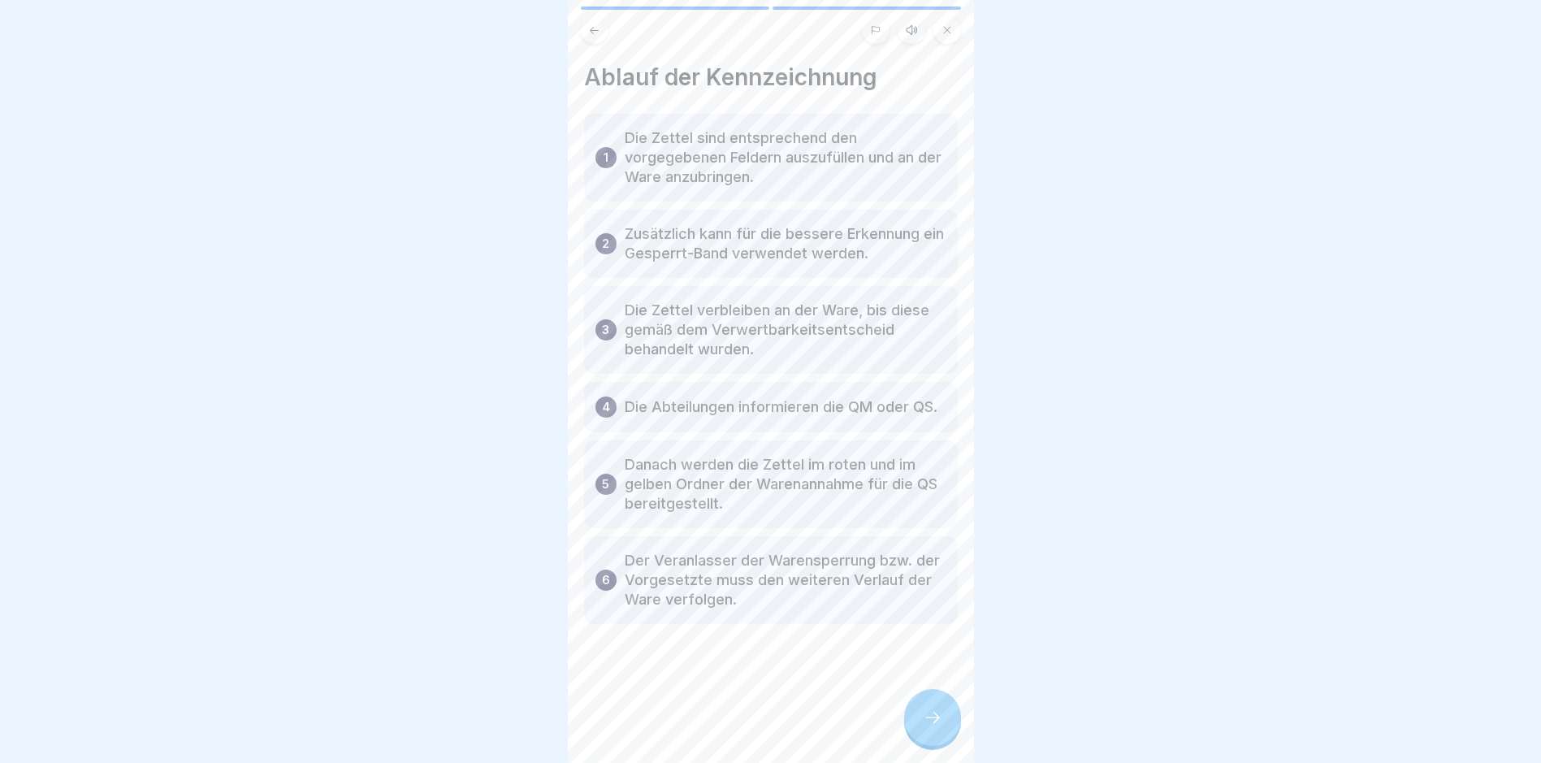
click at [917, 740] on div at bounding box center [932, 717] width 57 height 57
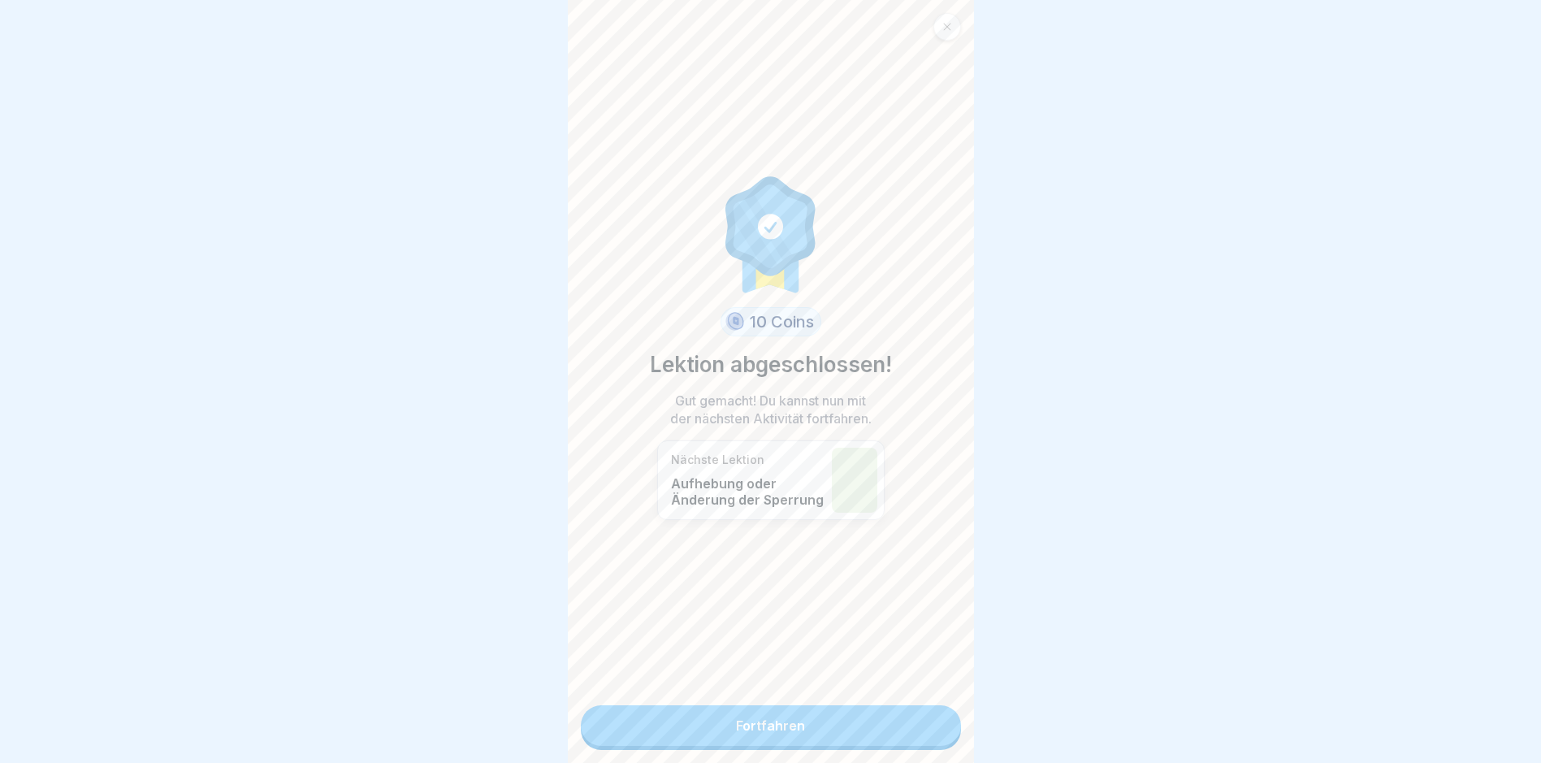
click at [917, 740] on link "Fortfahren" at bounding box center [771, 725] width 380 height 41
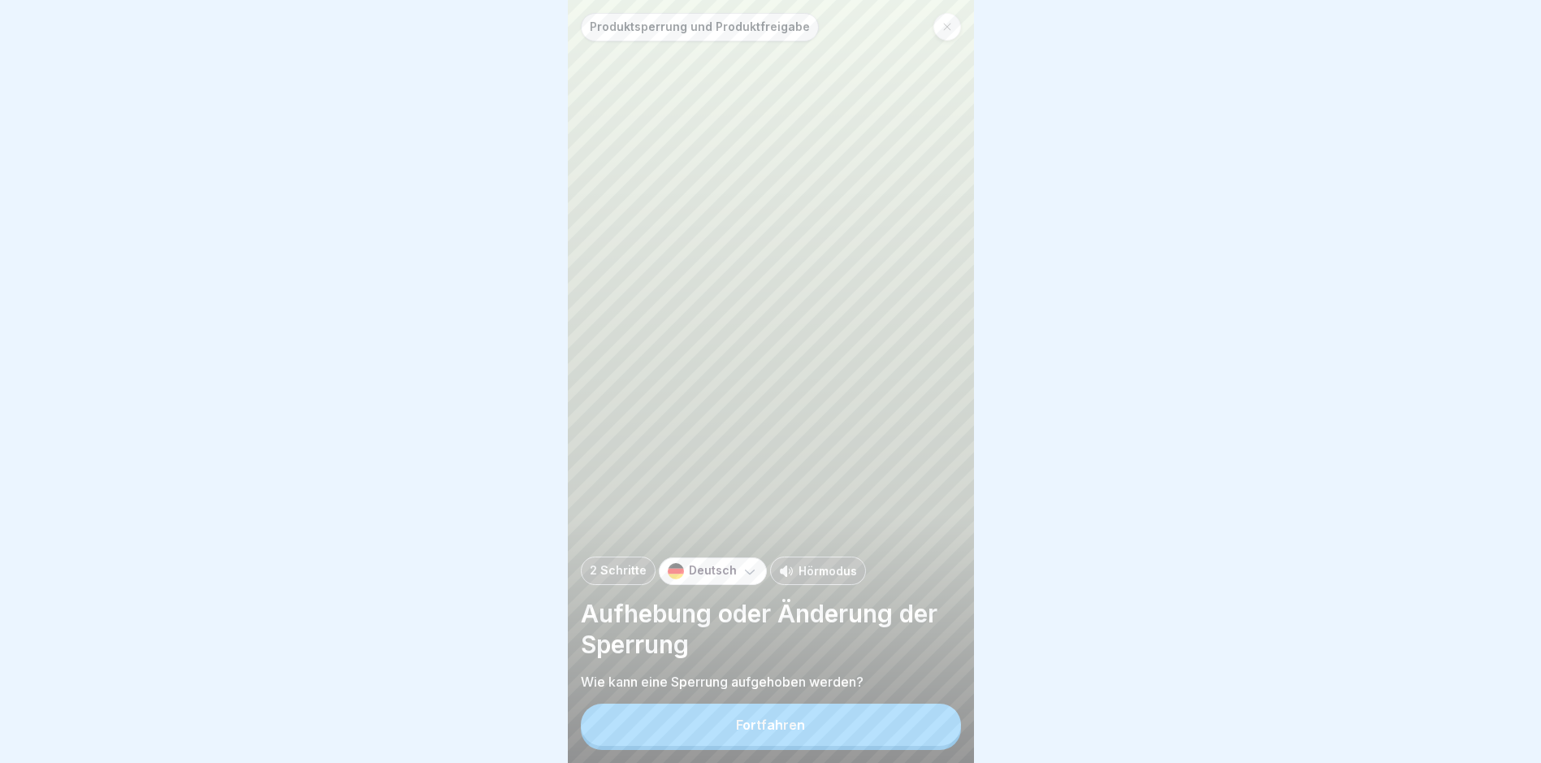
click at [917, 740] on button "Fortfahren" at bounding box center [771, 725] width 380 height 42
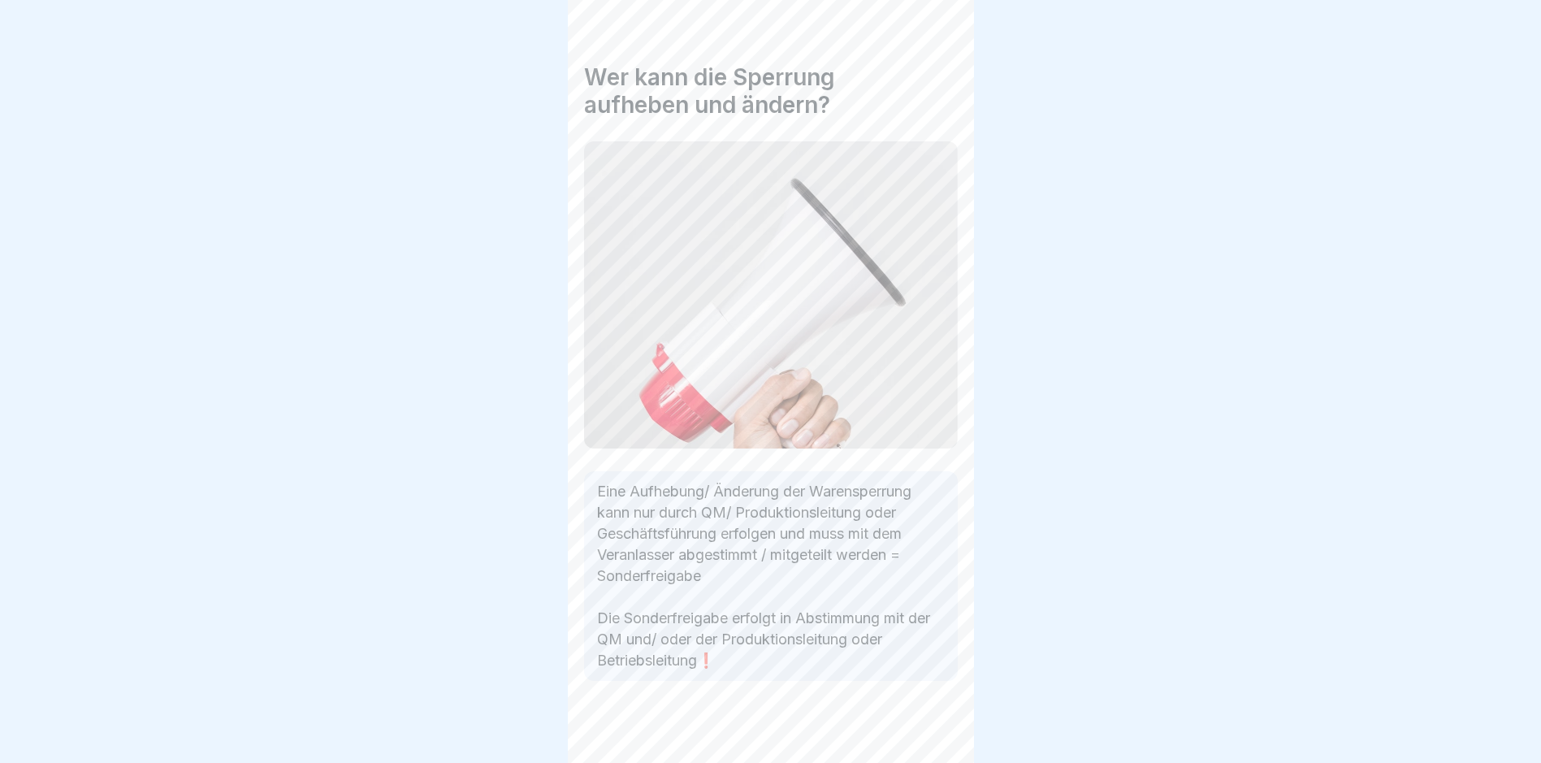
click at [917, 740] on div at bounding box center [771, 729] width 374 height 97
click at [917, 740] on div at bounding box center [932, 717] width 57 height 57
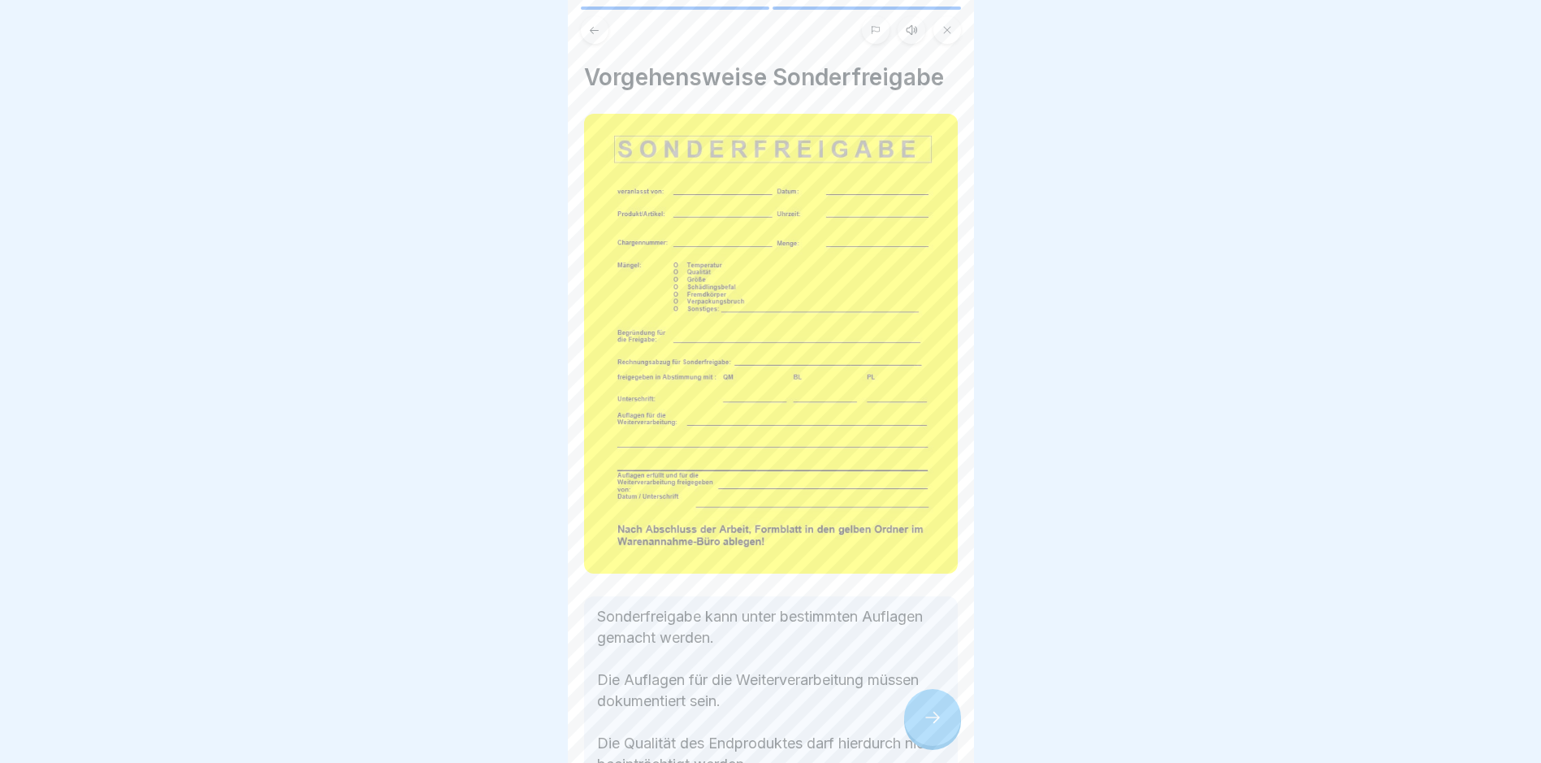
click at [917, 740] on div at bounding box center [932, 717] width 57 height 57
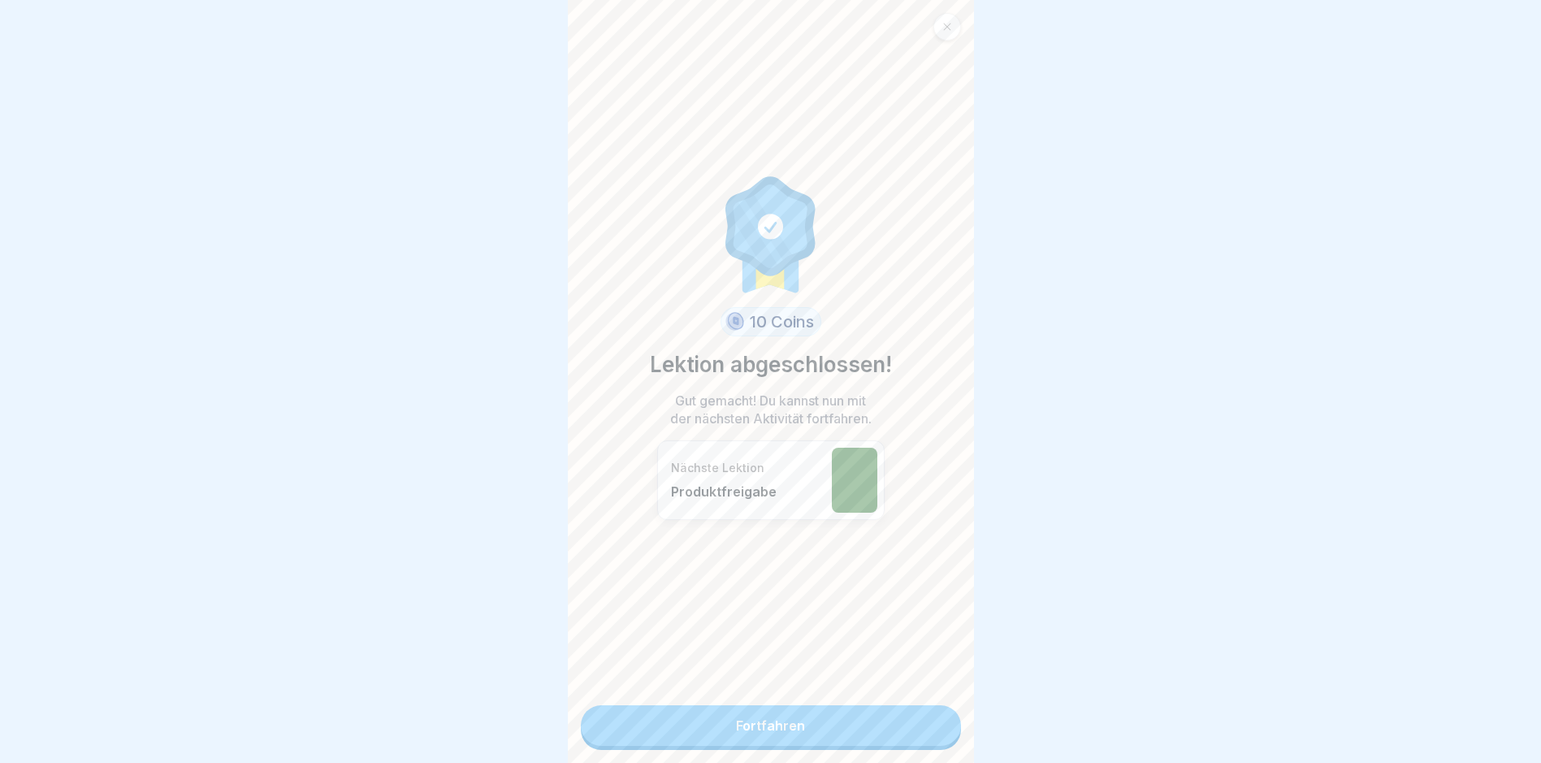
click at [917, 740] on link "Fortfahren" at bounding box center [771, 725] width 380 height 41
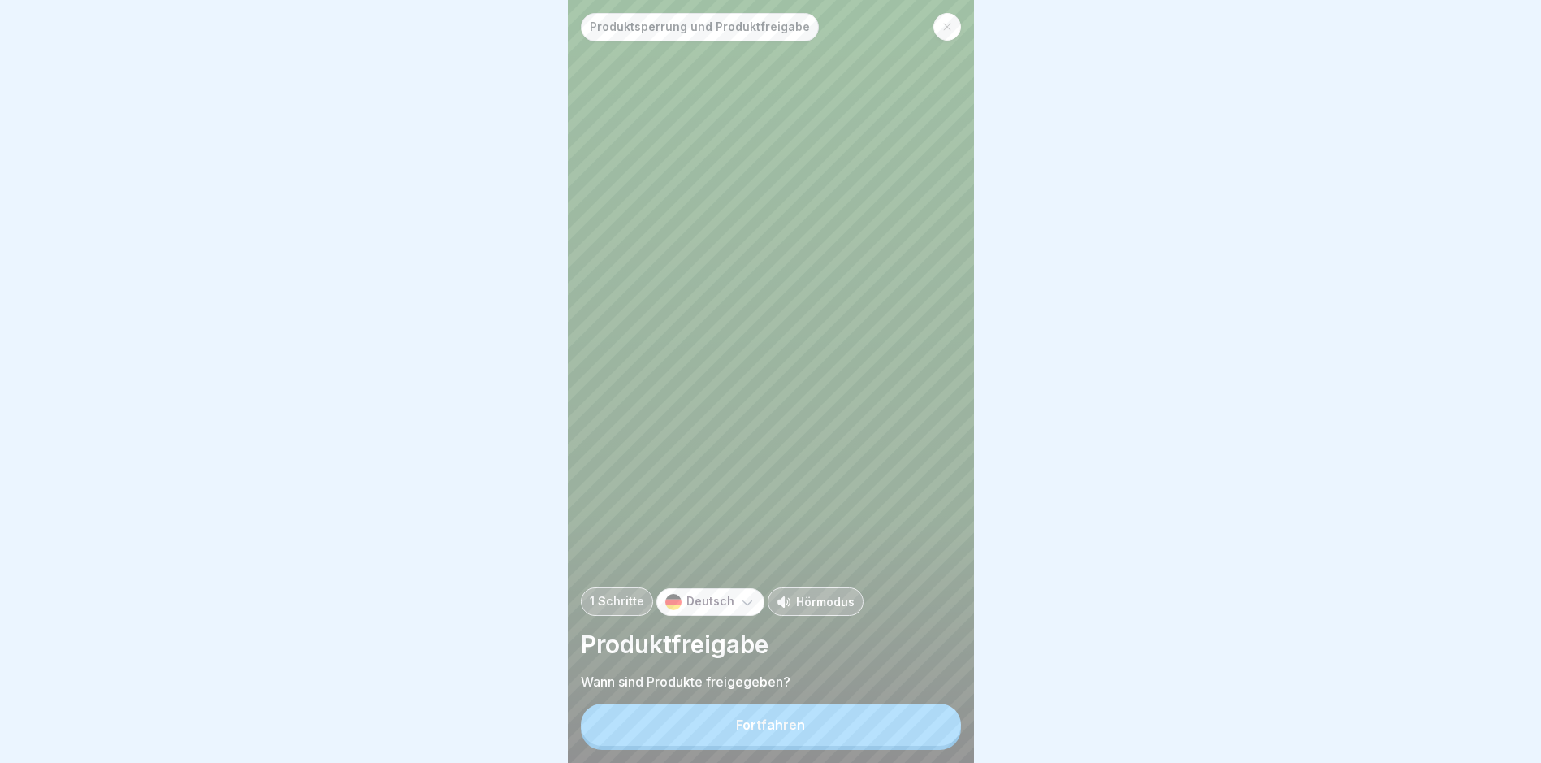
click at [917, 740] on button "Fortfahren" at bounding box center [771, 725] width 380 height 42
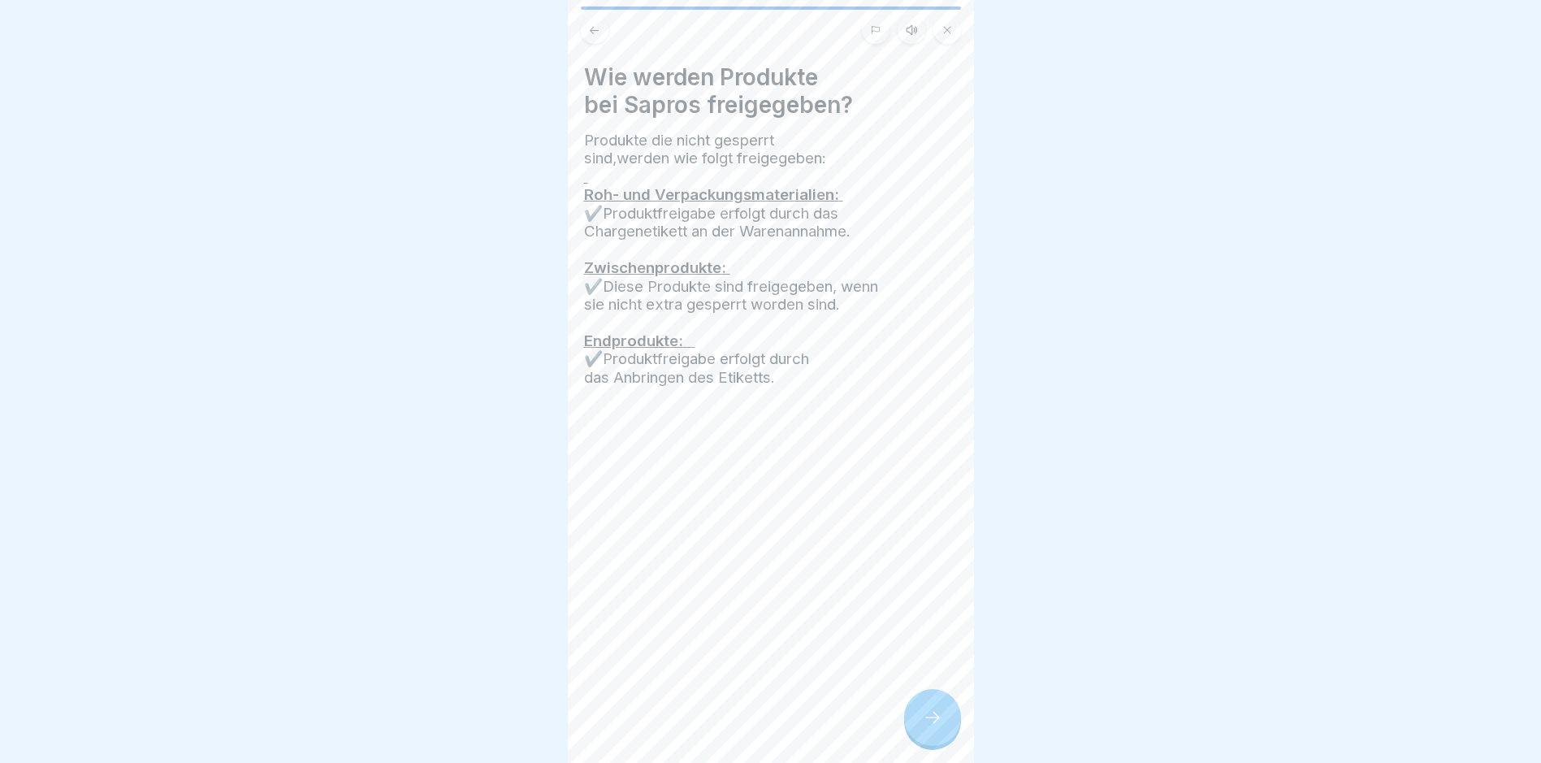
click at [917, 740] on div "Wie werden Produkte bei Sapros freigegeben? Produkte die nicht gesperrt sind,we…" at bounding box center [771, 381] width 406 height 763
click at [917, 740] on div at bounding box center [932, 717] width 57 height 57
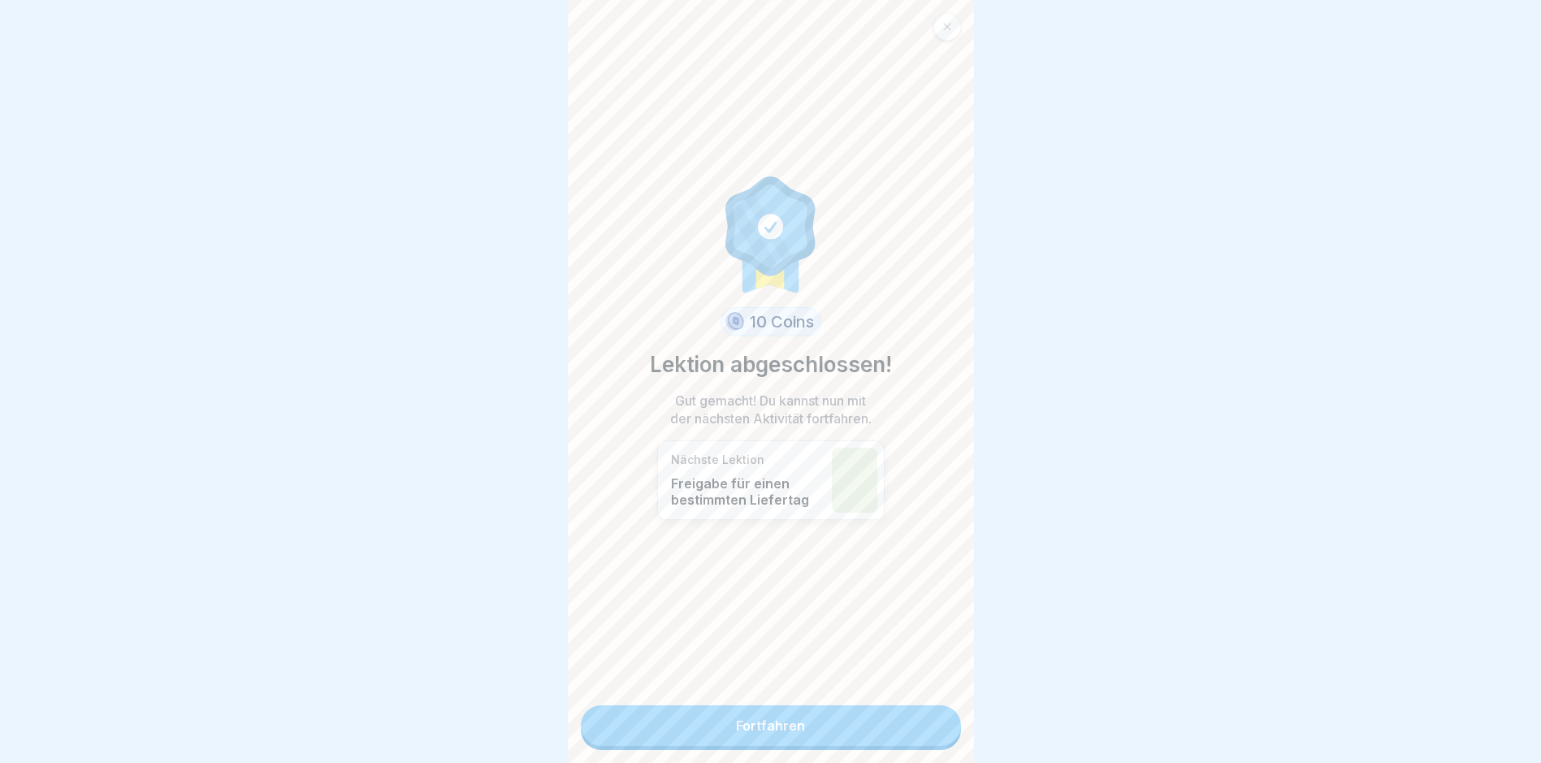
click at [917, 740] on link "Fortfahren" at bounding box center [771, 725] width 380 height 41
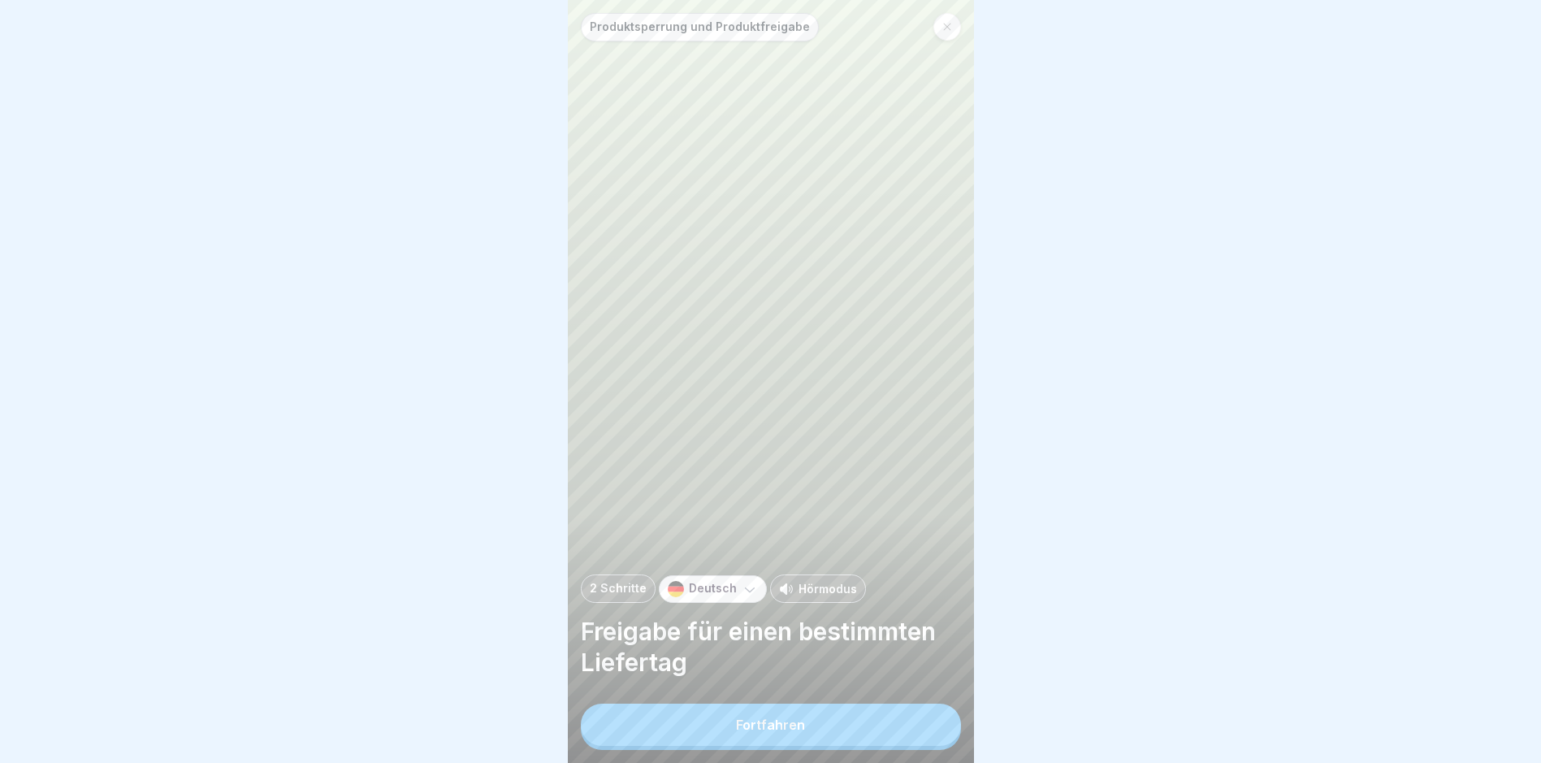
click at [917, 740] on button "Fortfahren" at bounding box center [771, 725] width 380 height 42
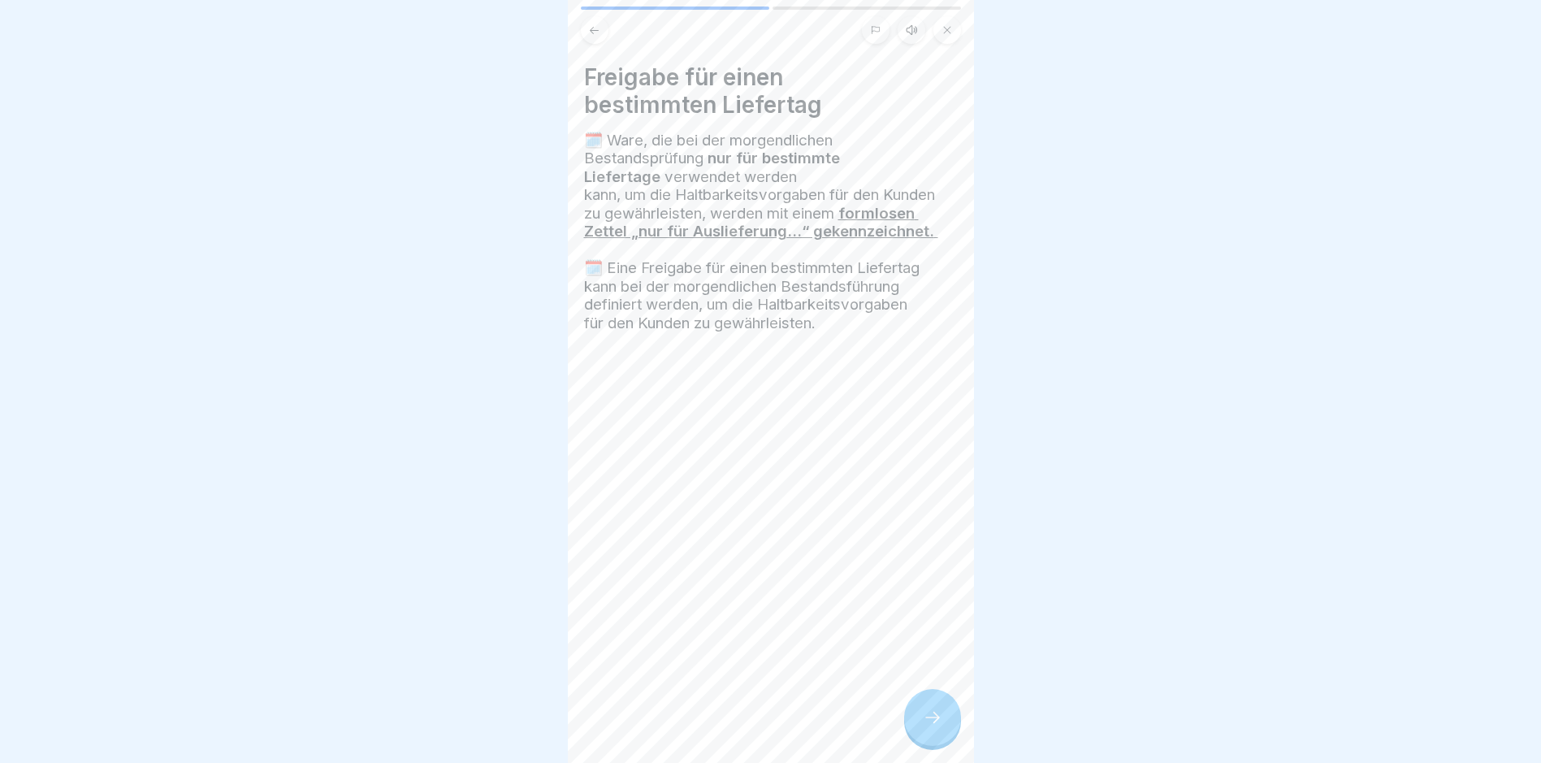
click at [568, 740] on div "Produktsperrung und Produktfreigabe 2 Schritte Deutsch Hörmodus Freigabe für ei…" at bounding box center [365, 381] width 406 height 763
click at [917, 740] on div "Produktsperrung und Produktfreigabe 2 Schritte Deutsch Hörmodus Freigabe für ei…" at bounding box center [771, 381] width 406 height 763
click at [917, 740] on div at bounding box center [932, 717] width 57 height 57
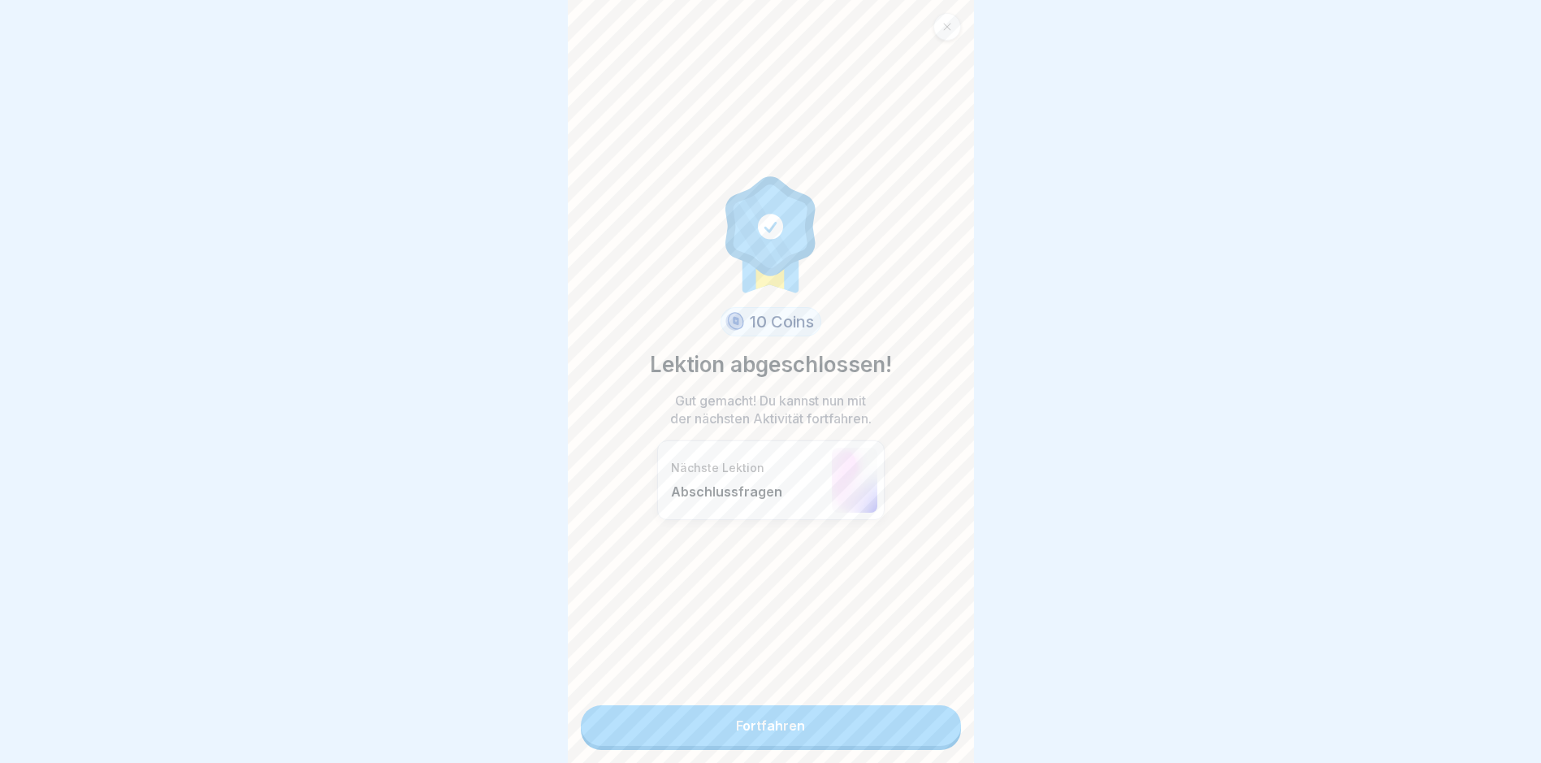
click at [917, 740] on link "Fortfahren" at bounding box center [771, 725] width 380 height 41
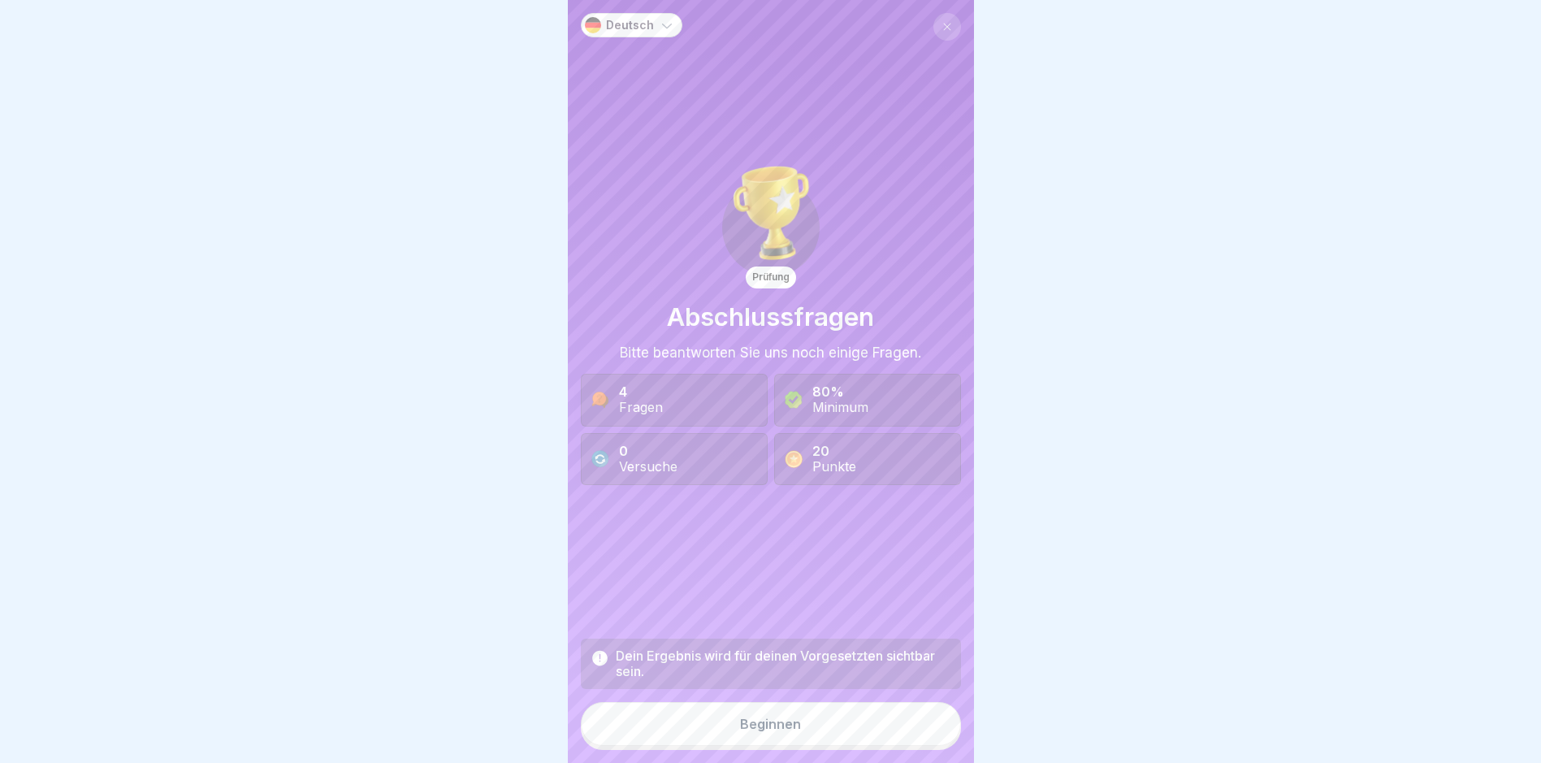
click at [917, 740] on button "Beginnen" at bounding box center [771, 724] width 380 height 44
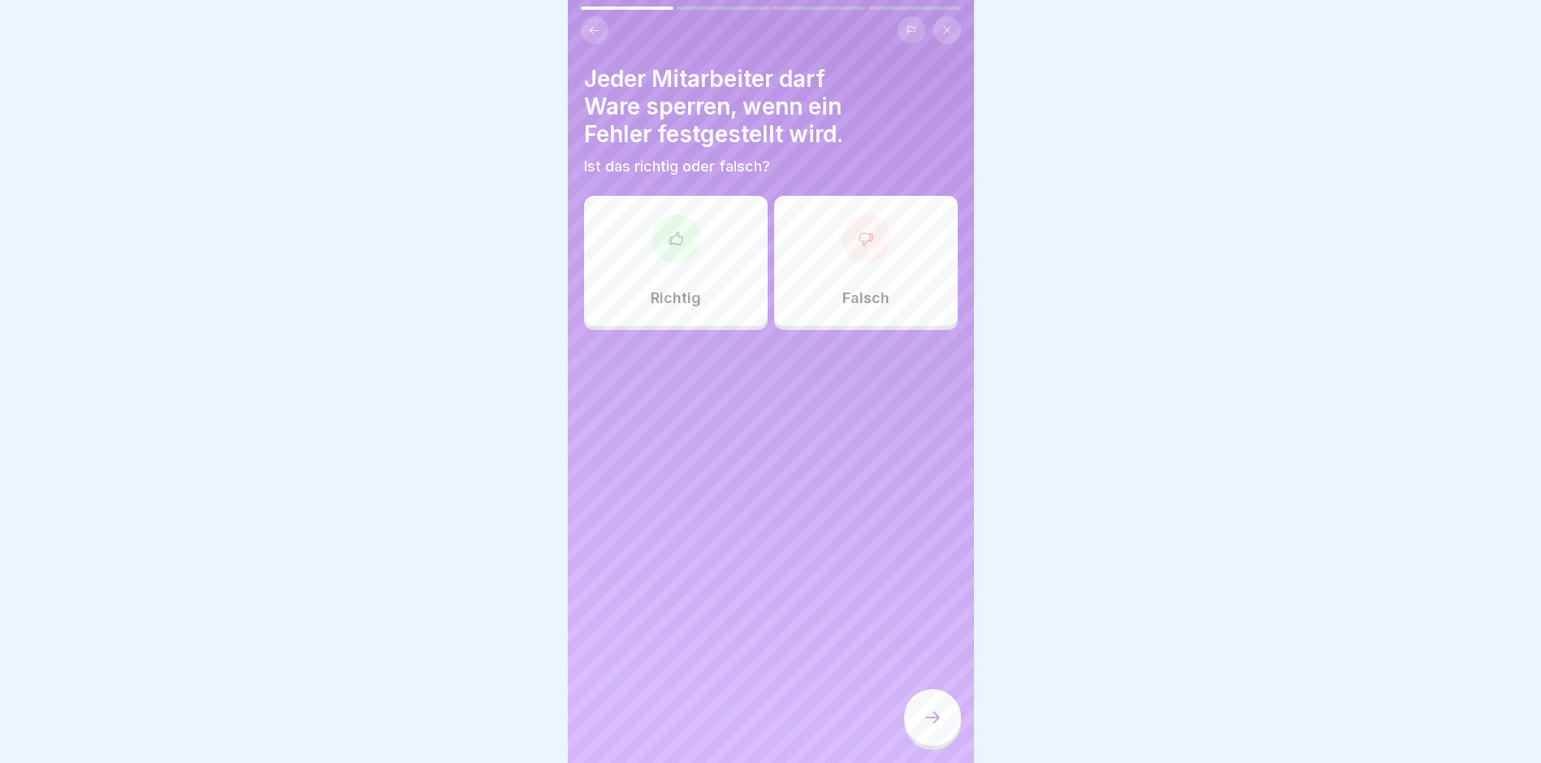
click at [917, 740] on div at bounding box center [932, 717] width 57 height 57
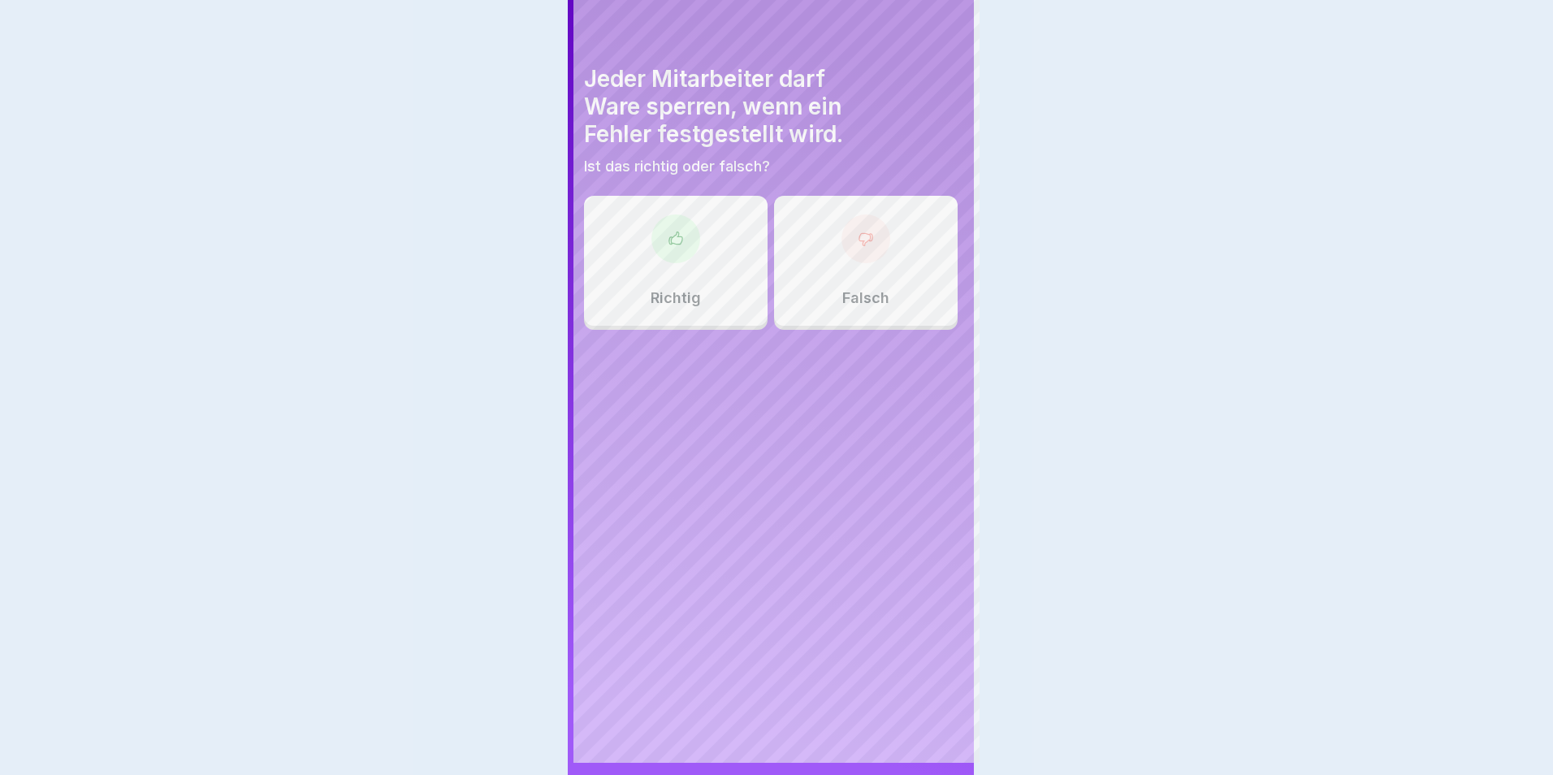
click at [917, 740] on div at bounding box center [776, 387] width 1553 height 775
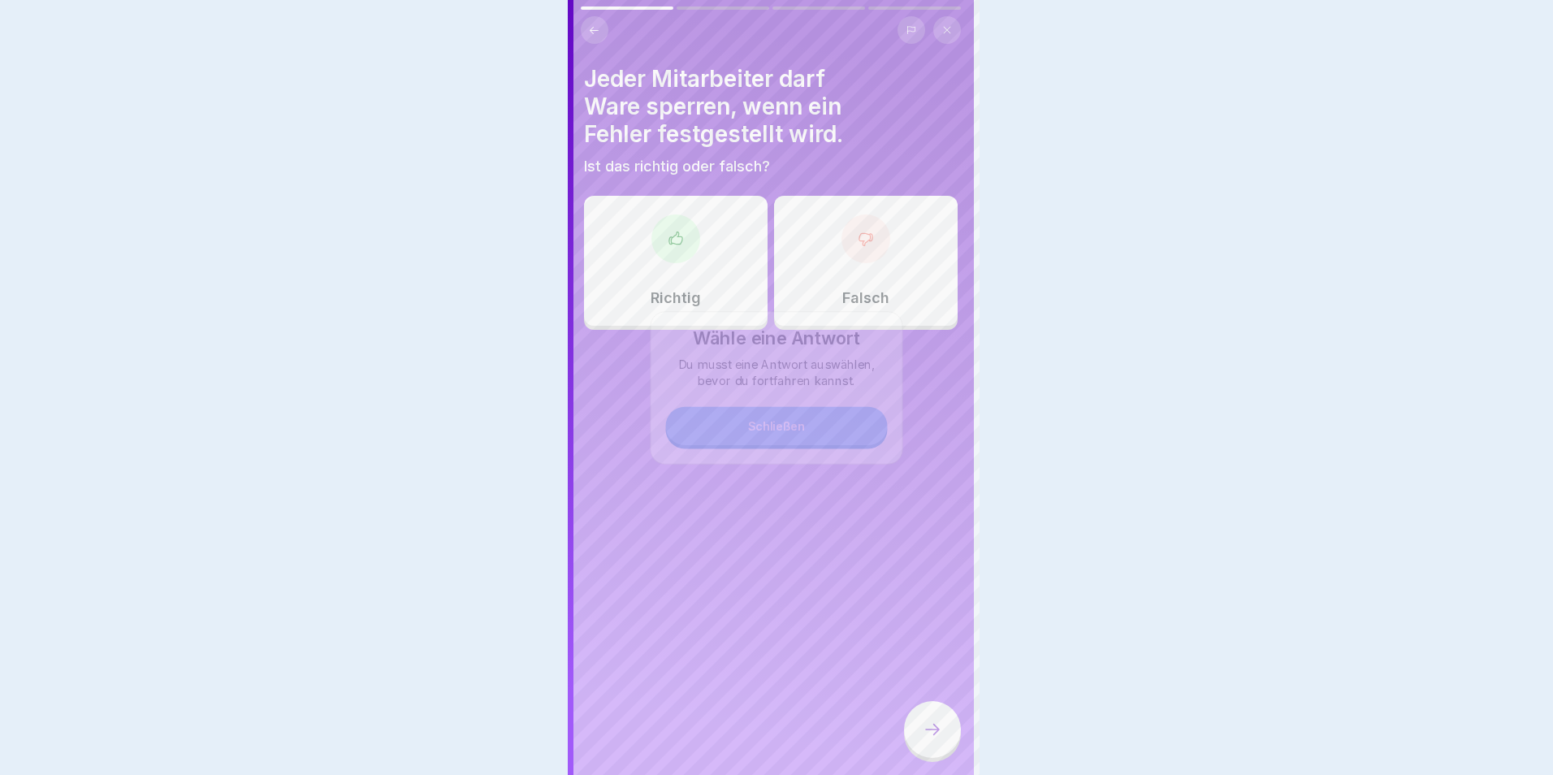
click at [917, 740] on div at bounding box center [932, 729] width 57 height 57
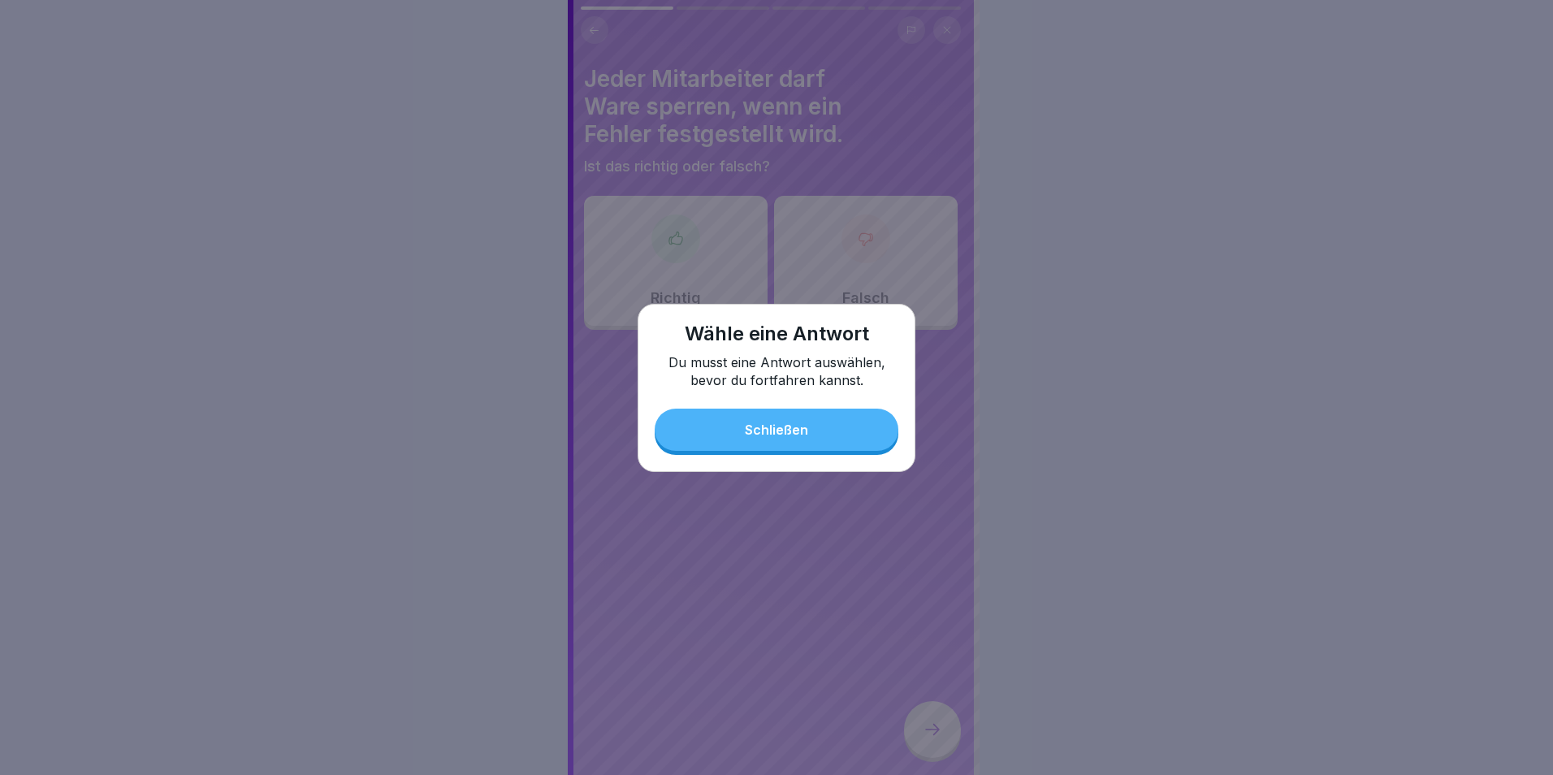
click at [777, 404] on div "Wähle eine Antwort Du musst eine Antwort auswählen, bevor du fortfahren kannst.…" at bounding box center [777, 388] width 278 height 168
click at [783, 428] on div "Schließen" at bounding box center [776, 429] width 63 height 15
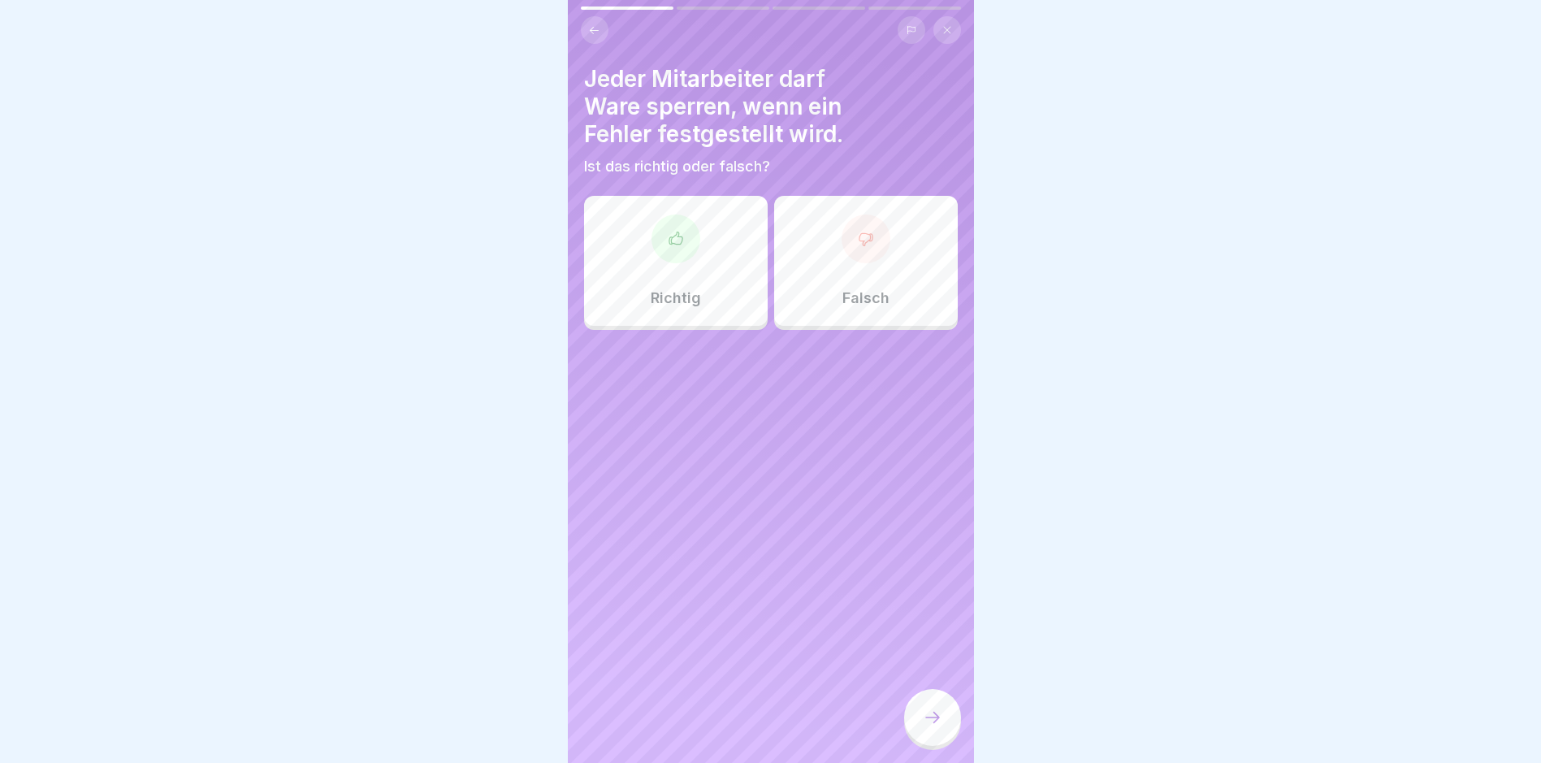
click at [808, 245] on div "Falsch" at bounding box center [866, 261] width 184 height 130
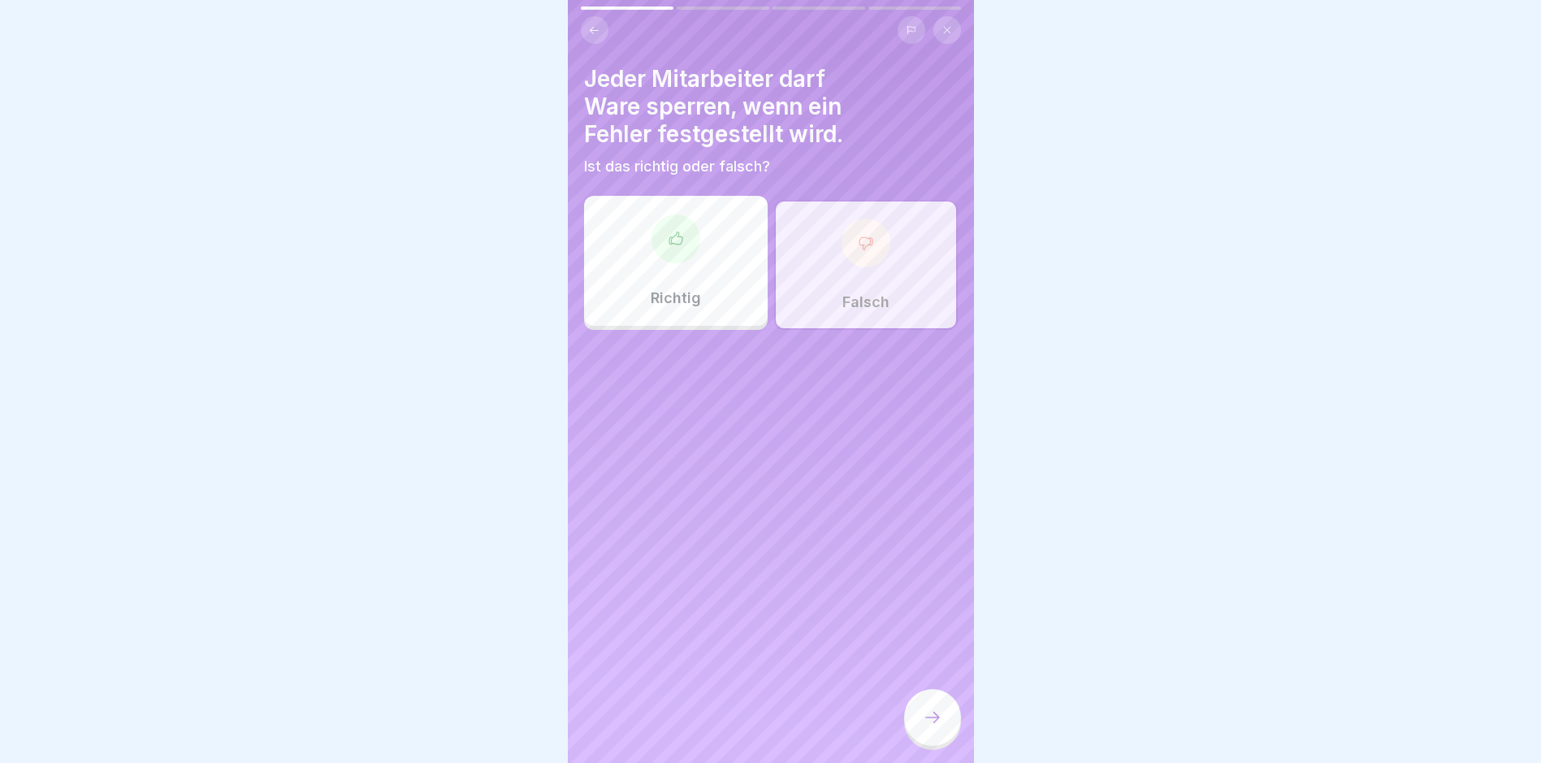
click at [934, 742] on div at bounding box center [932, 717] width 57 height 57
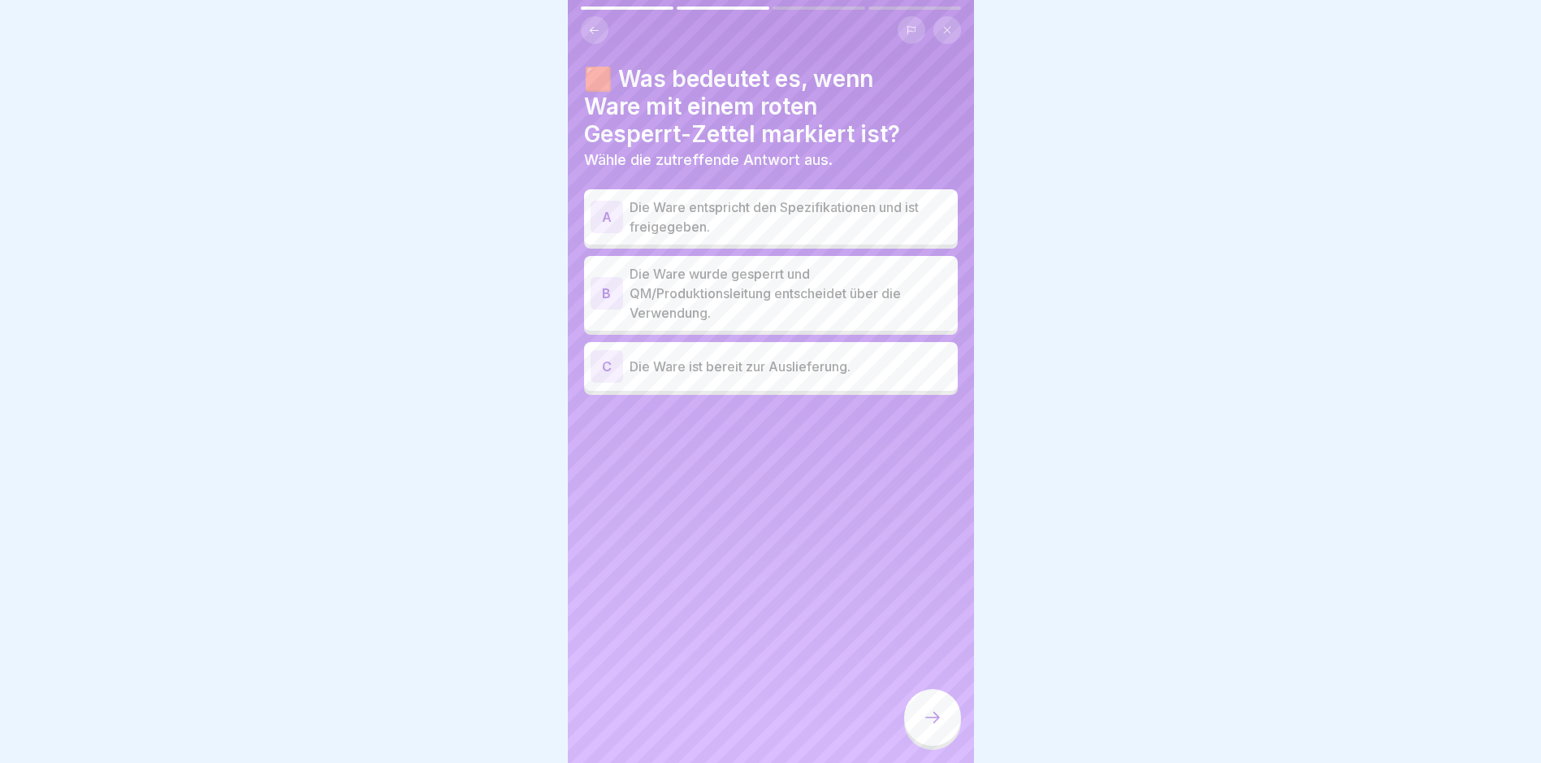
click at [764, 322] on p "Die Ware wurde gesperrt und QM/Produktionsleitung entscheidet über die Verwendu…" at bounding box center [791, 293] width 322 height 58
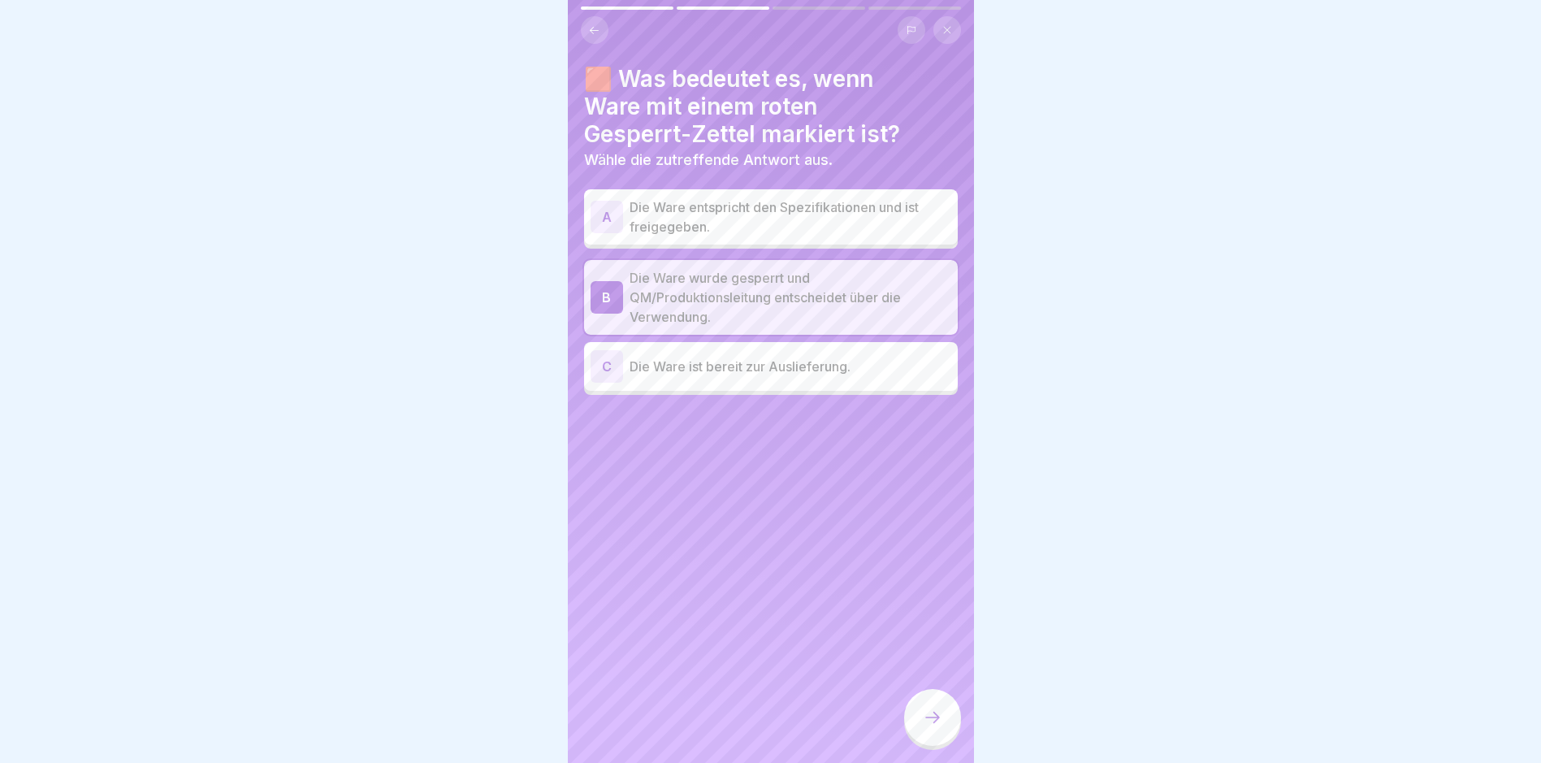
click at [921, 725] on div at bounding box center [932, 717] width 57 height 57
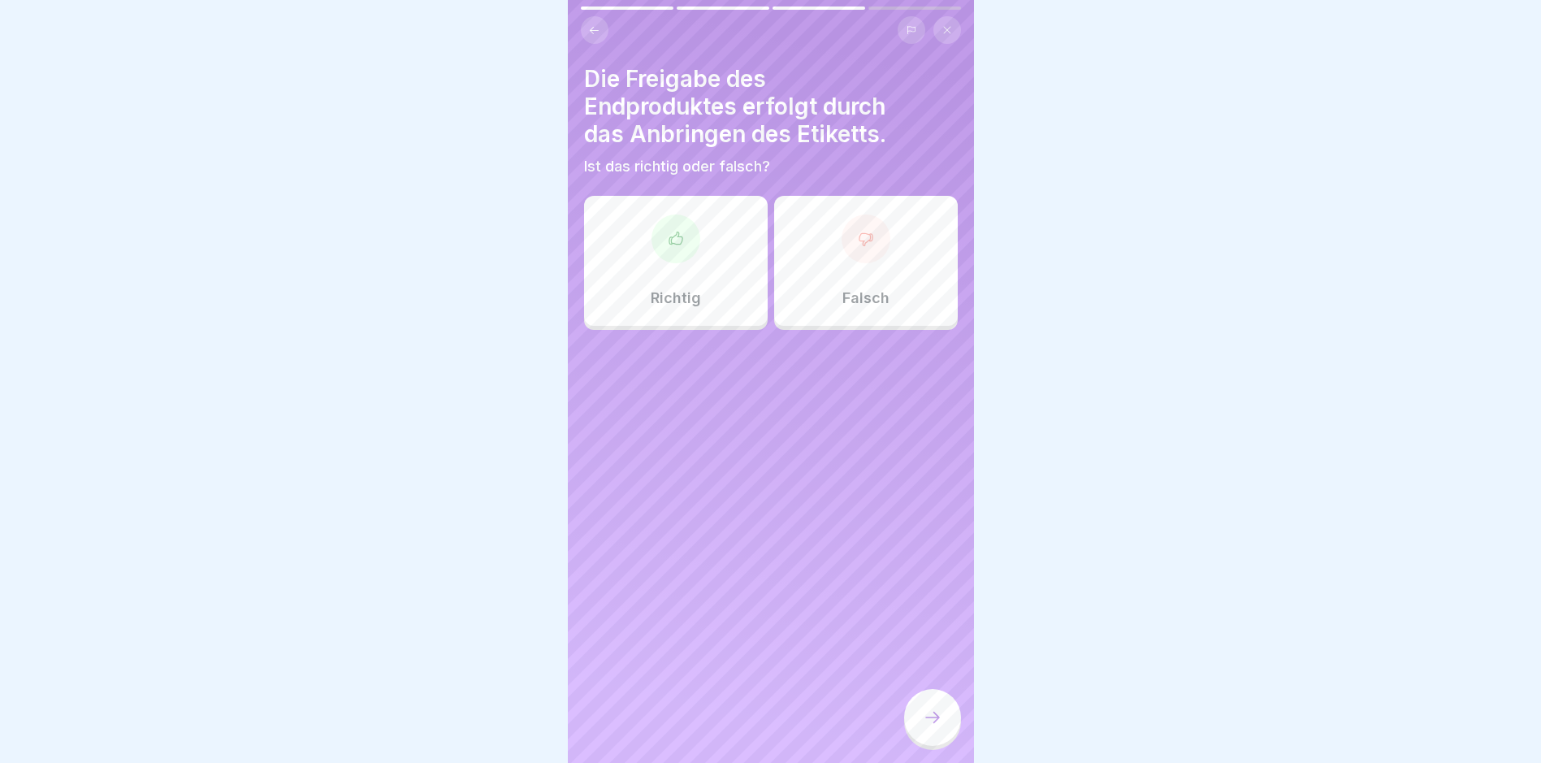
click at [921, 290] on div "Falsch" at bounding box center [866, 261] width 184 height 130
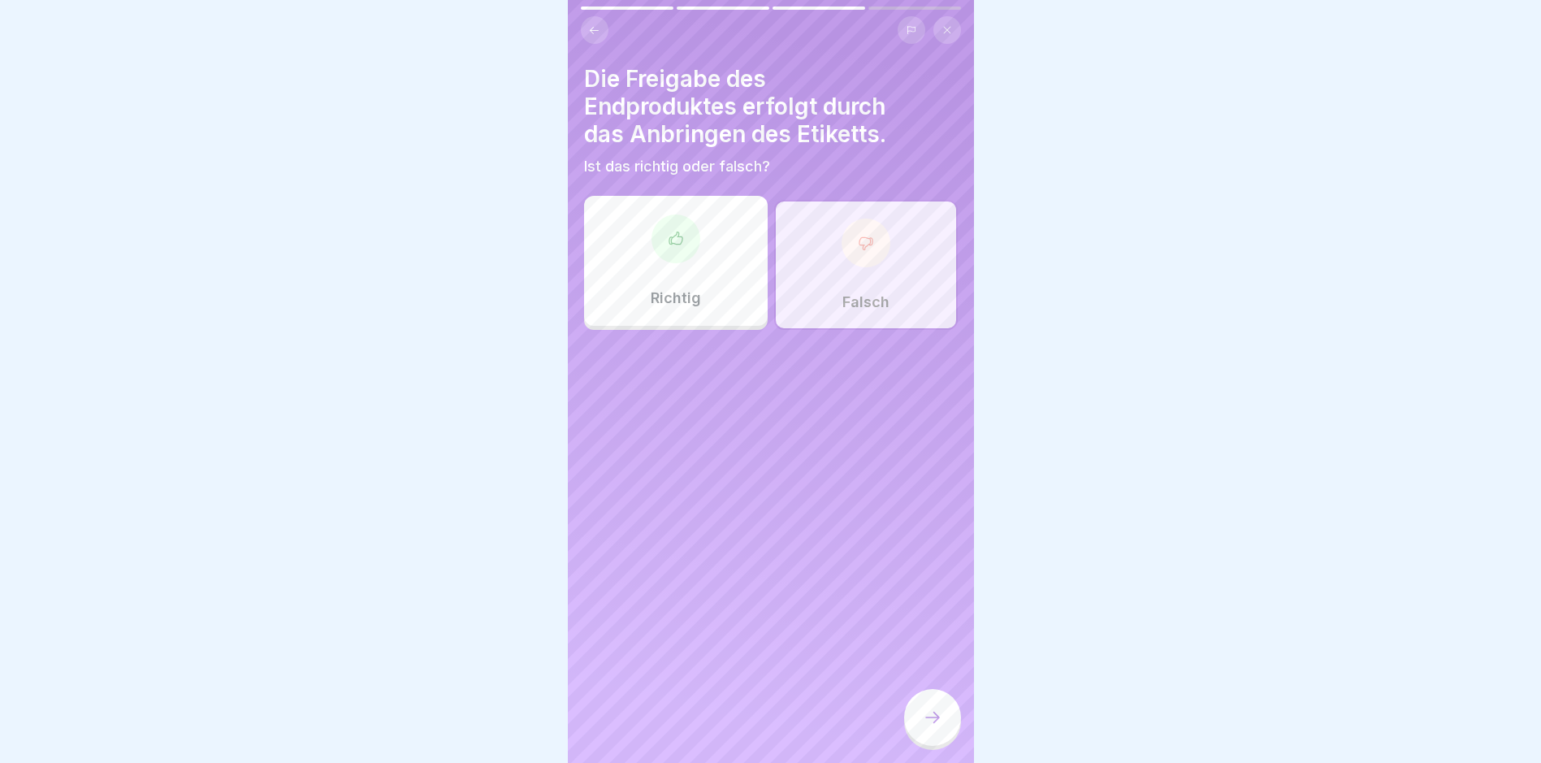
click at [942, 723] on div at bounding box center [932, 717] width 57 height 57
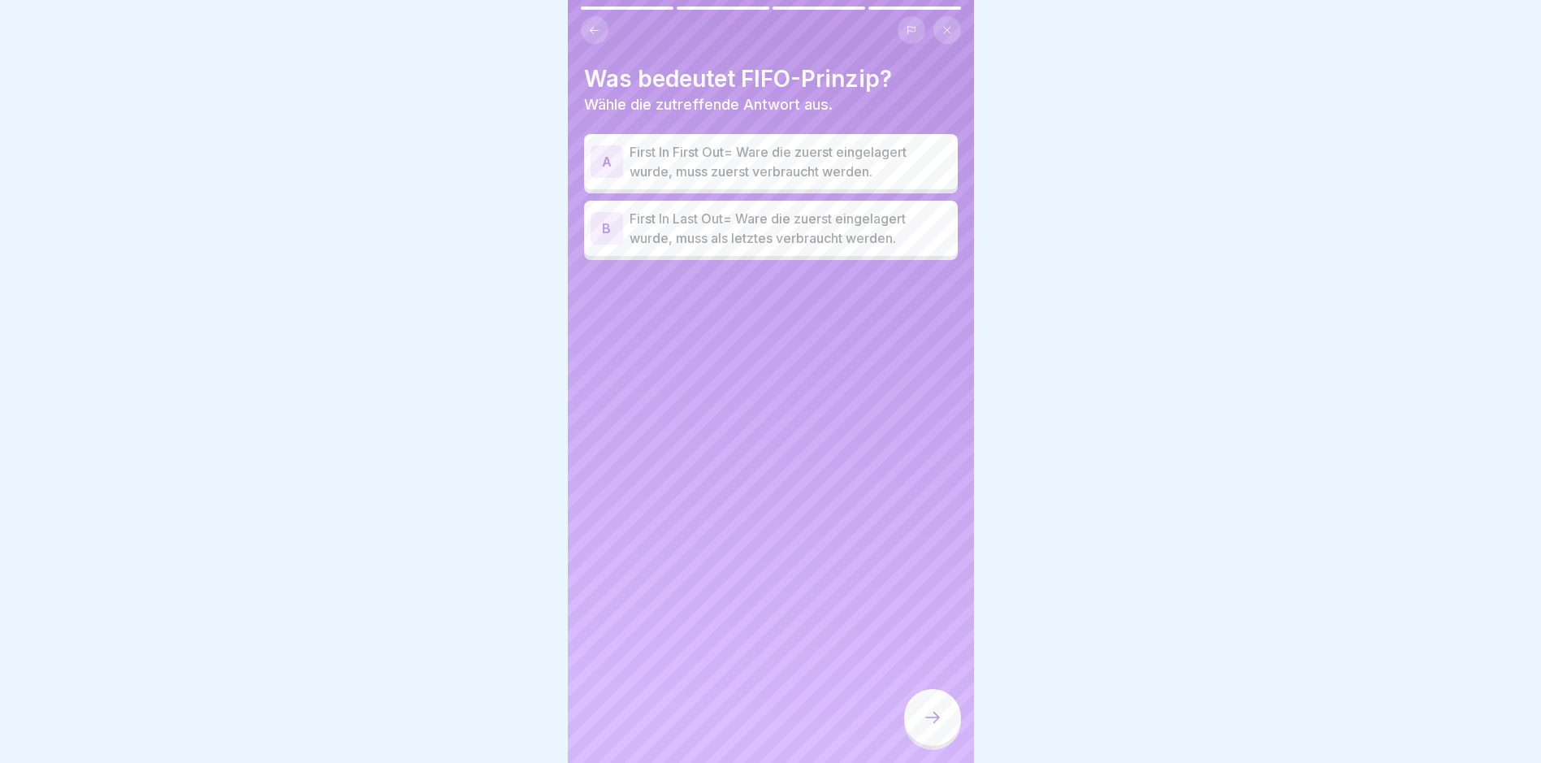
click at [821, 158] on p "First In First Out= Ware die zuerst eingelagert wurde, muss zuerst verbraucht w…" at bounding box center [791, 161] width 322 height 39
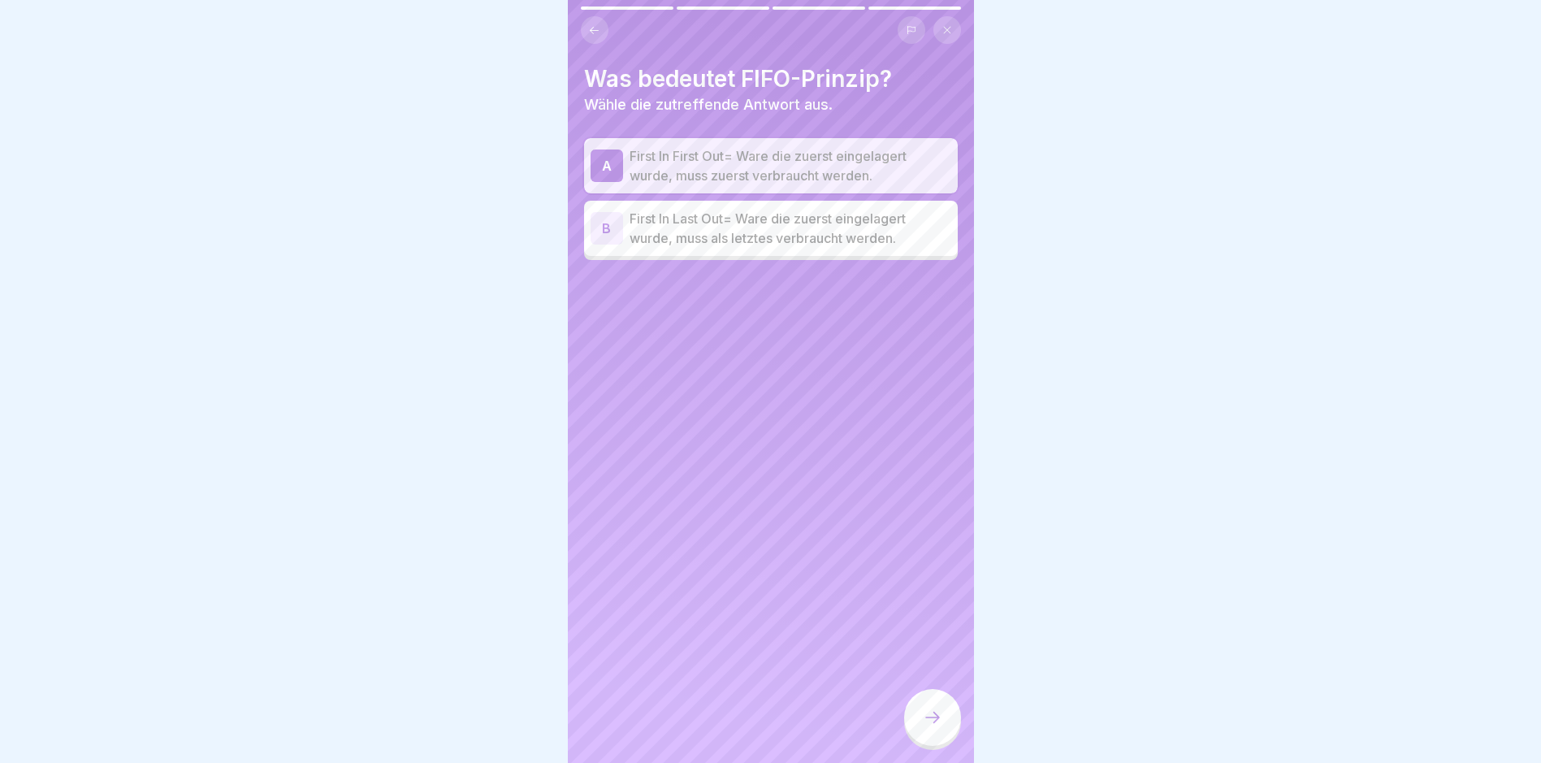
click at [939, 715] on div at bounding box center [932, 717] width 57 height 57
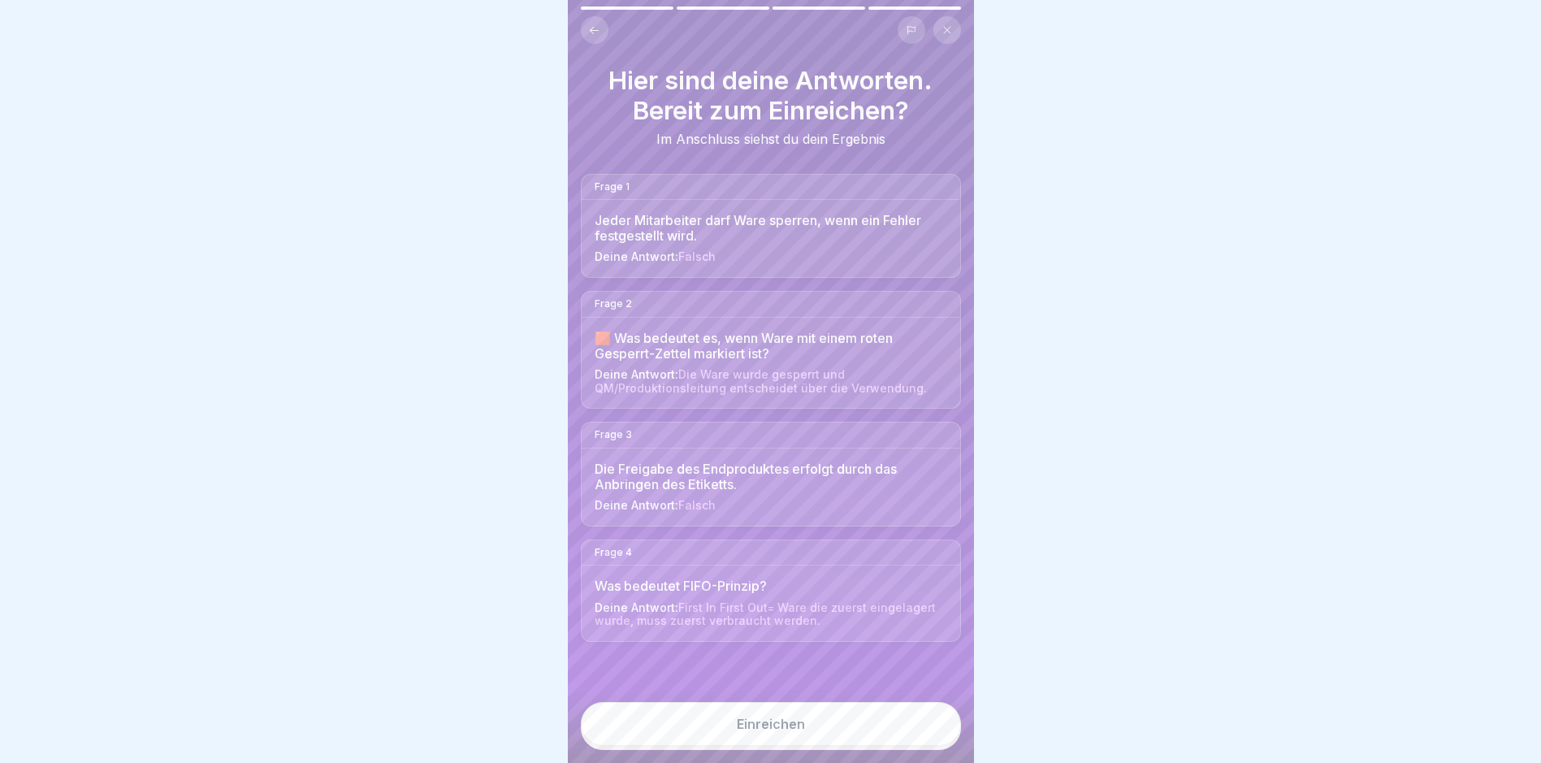
click at [907, 746] on button "Einreichen" at bounding box center [771, 724] width 380 height 44
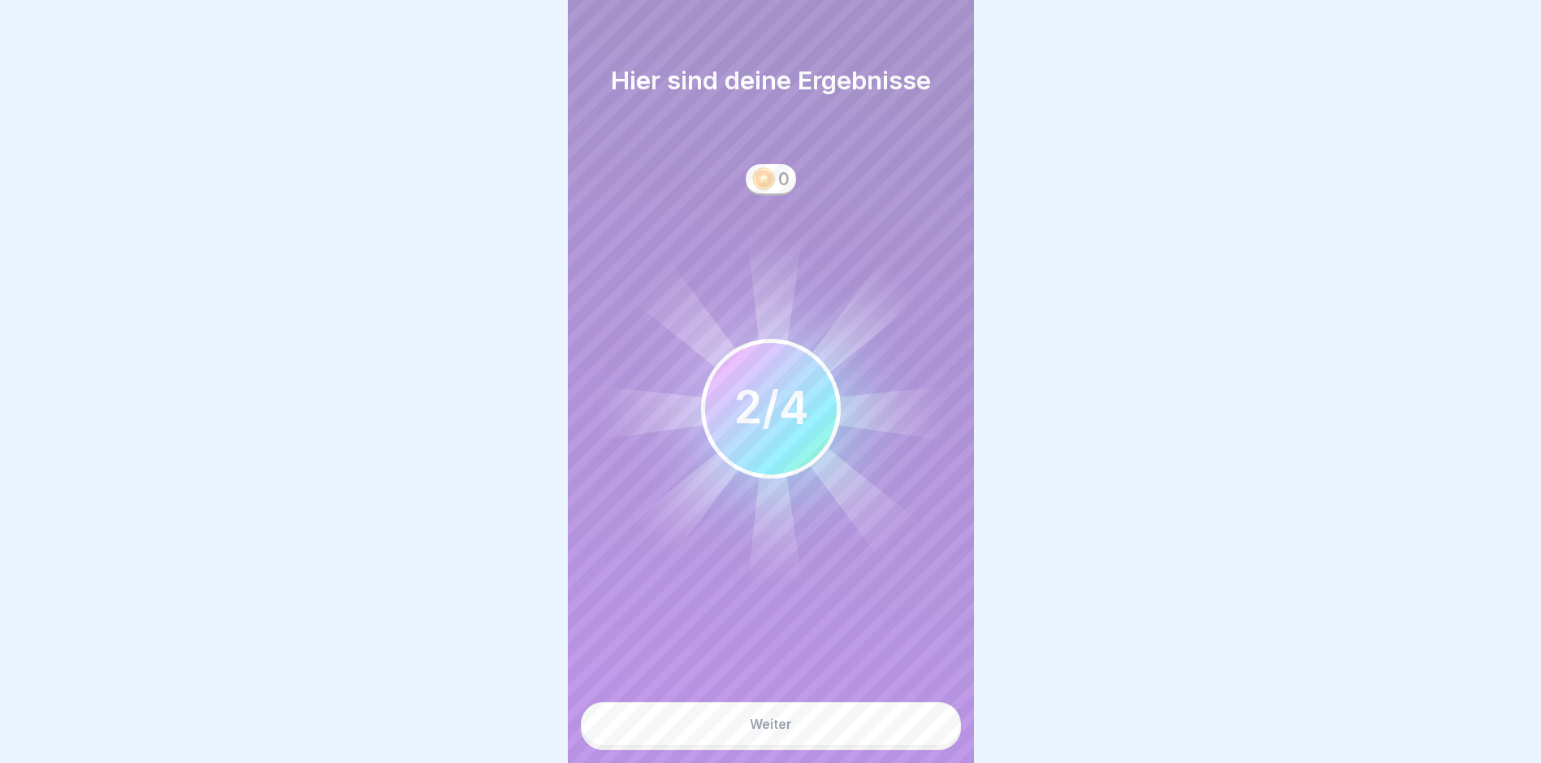
click at [920, 740] on button "Weiter" at bounding box center [771, 724] width 380 height 44
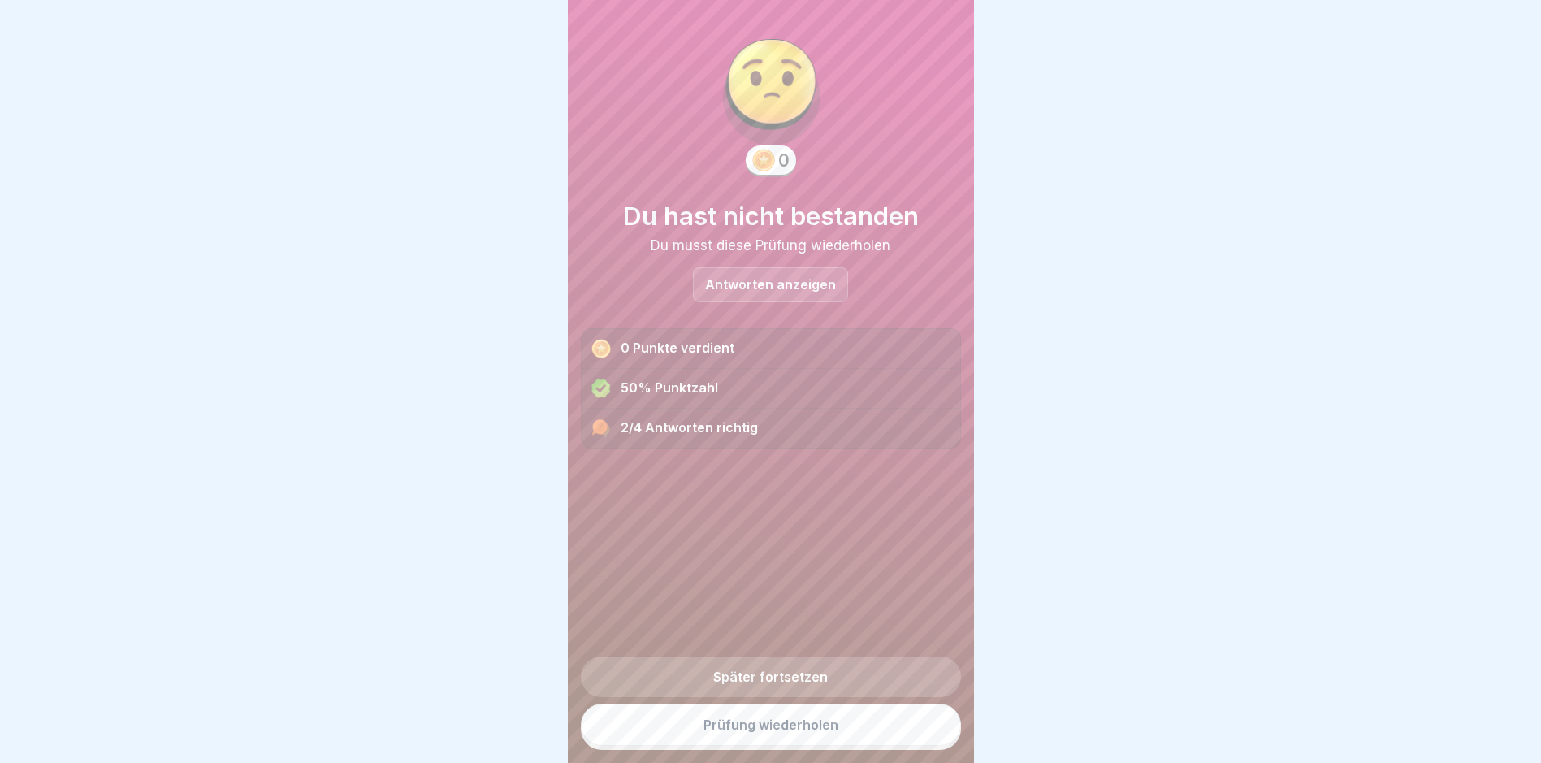
click at [923, 740] on link "Prüfung wiederholen" at bounding box center [771, 725] width 380 height 42
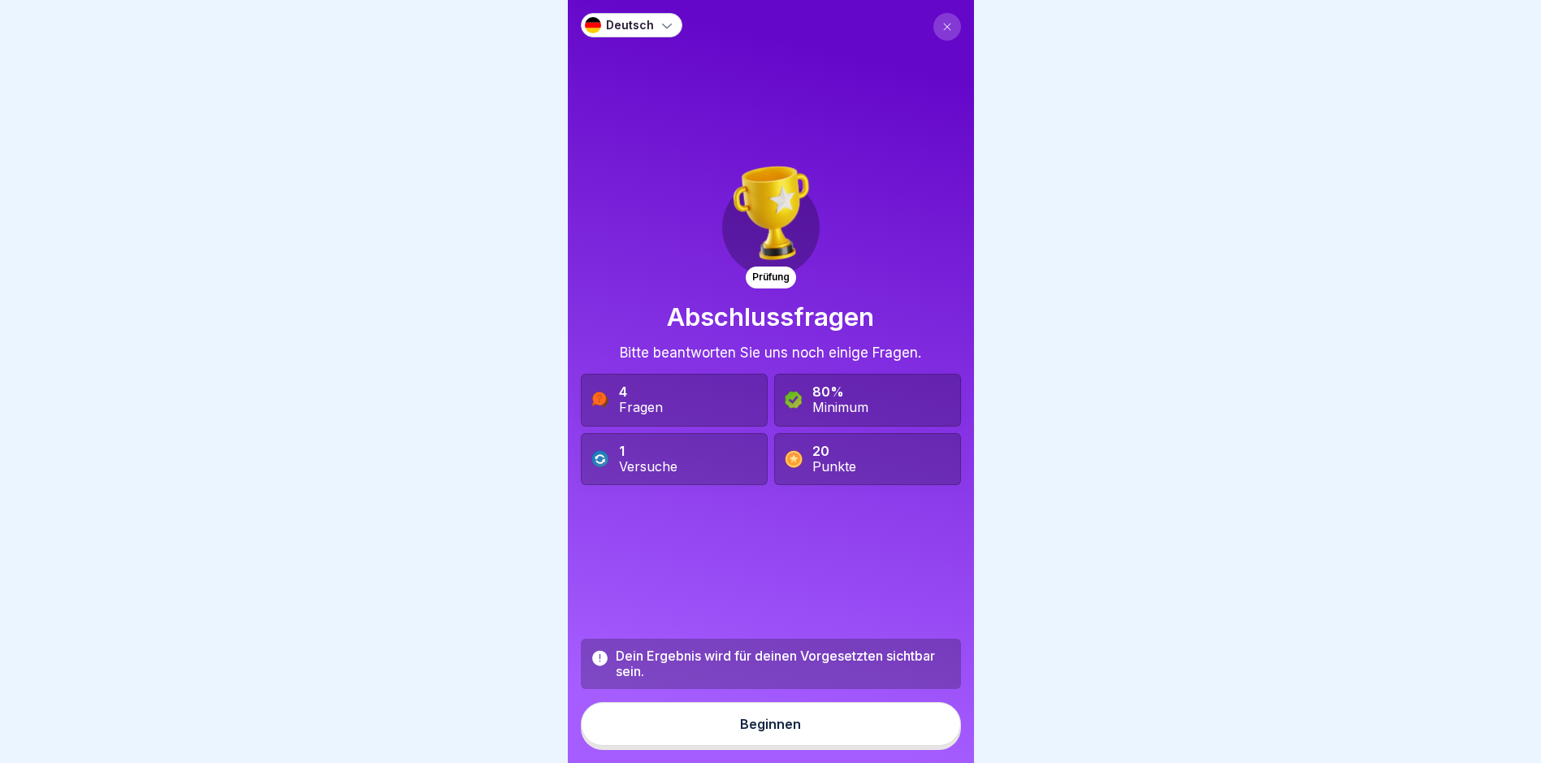
click at [911, 737] on button "Beginnen" at bounding box center [771, 724] width 380 height 44
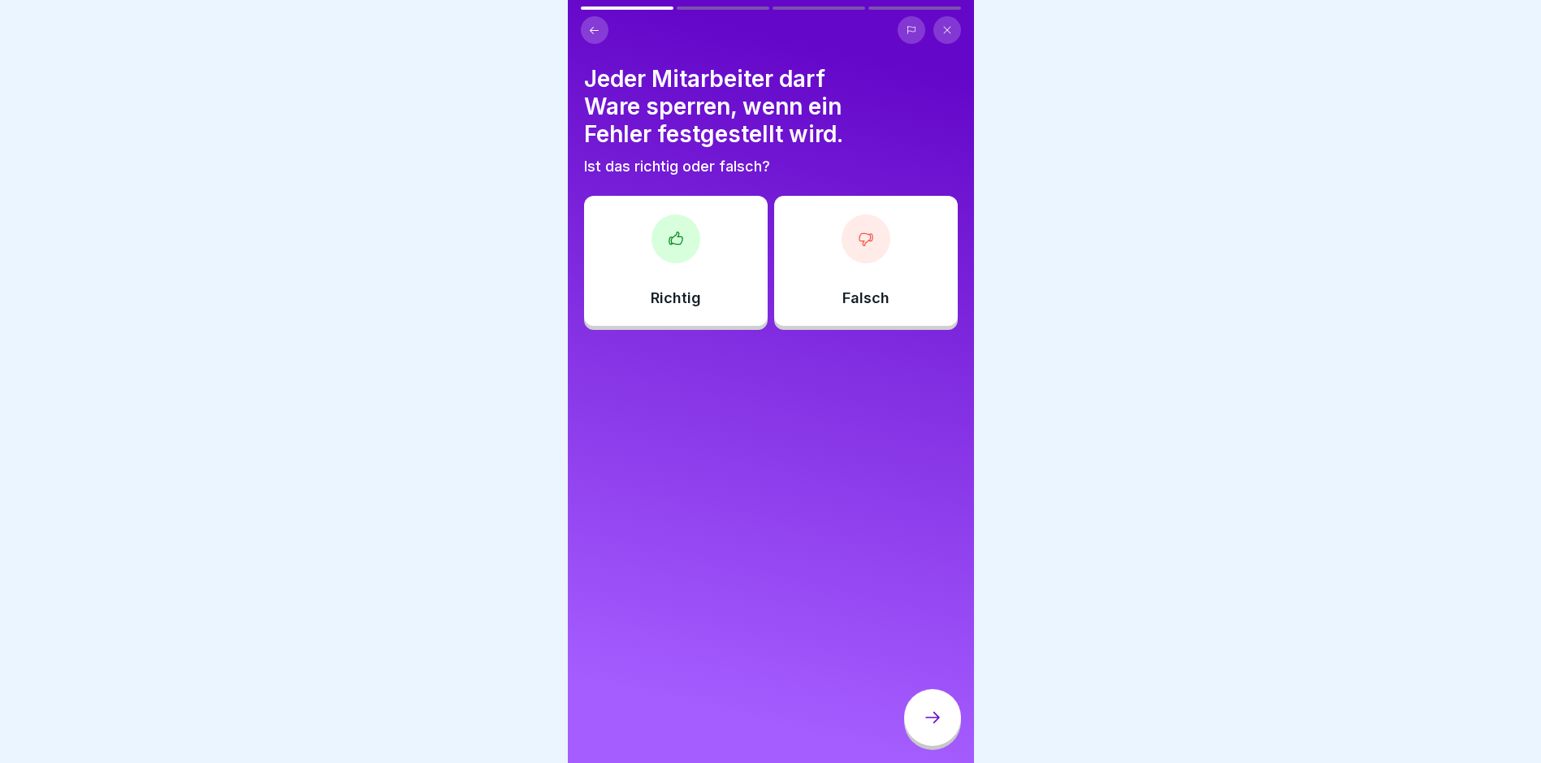
click at [842, 273] on div "Falsch" at bounding box center [866, 261] width 184 height 130
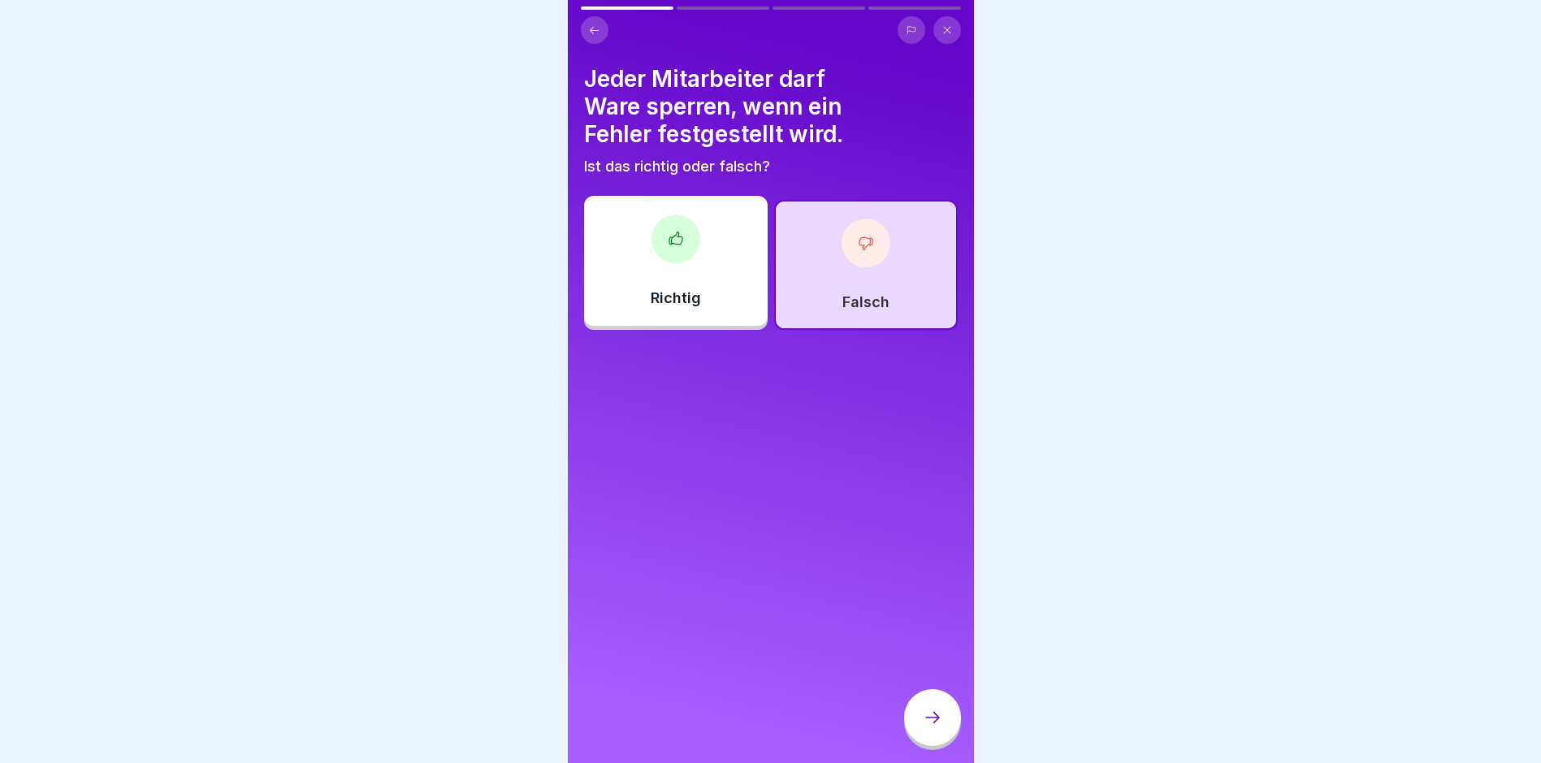
click at [919, 716] on div at bounding box center [932, 717] width 57 height 57
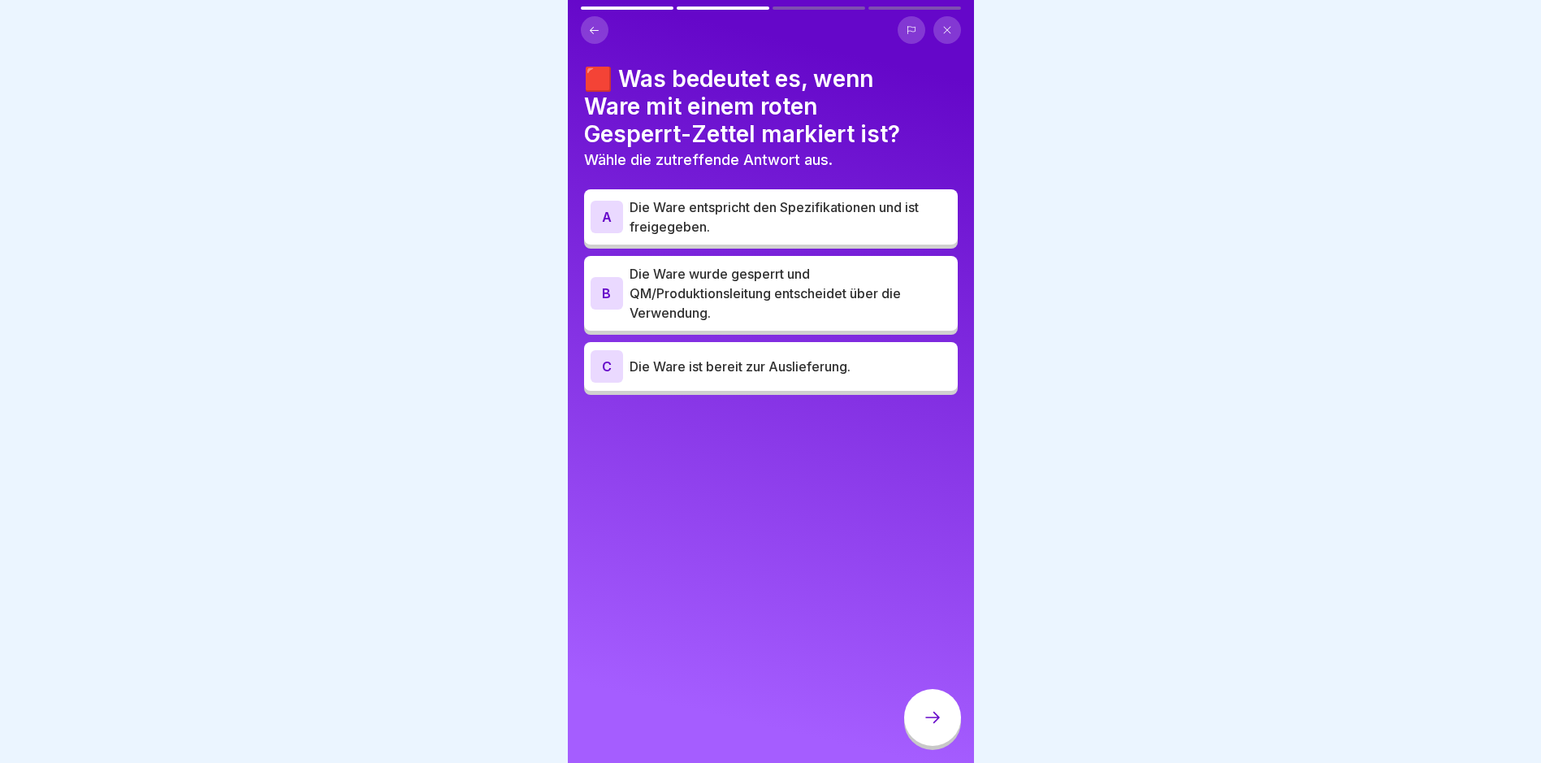
click at [764, 299] on p "Die Ware wurde gesperrt und QM/Produktionsleitung entscheidet über die Verwendu…" at bounding box center [791, 293] width 322 height 58
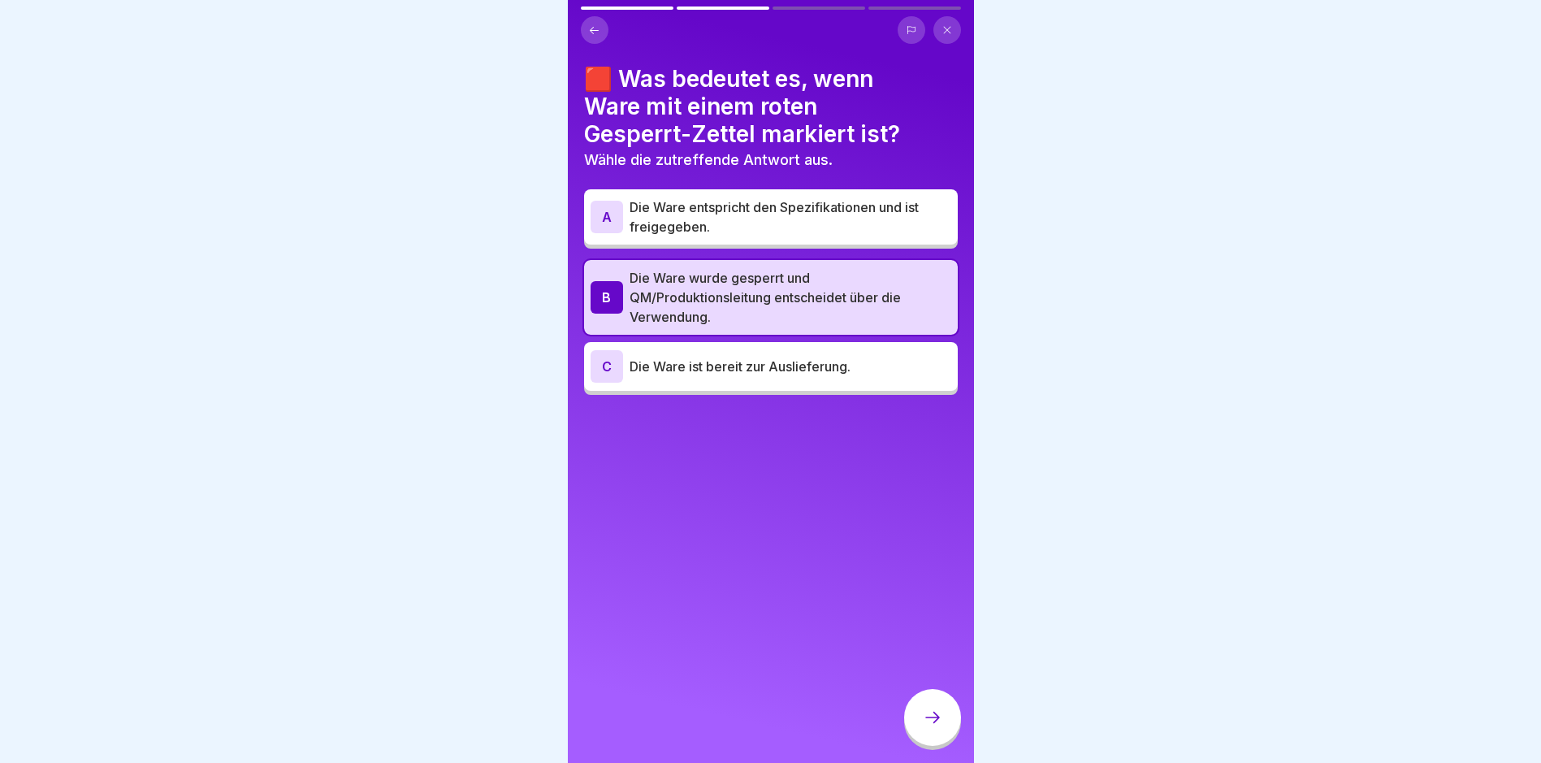
click at [939, 727] on icon at bounding box center [932, 717] width 19 height 19
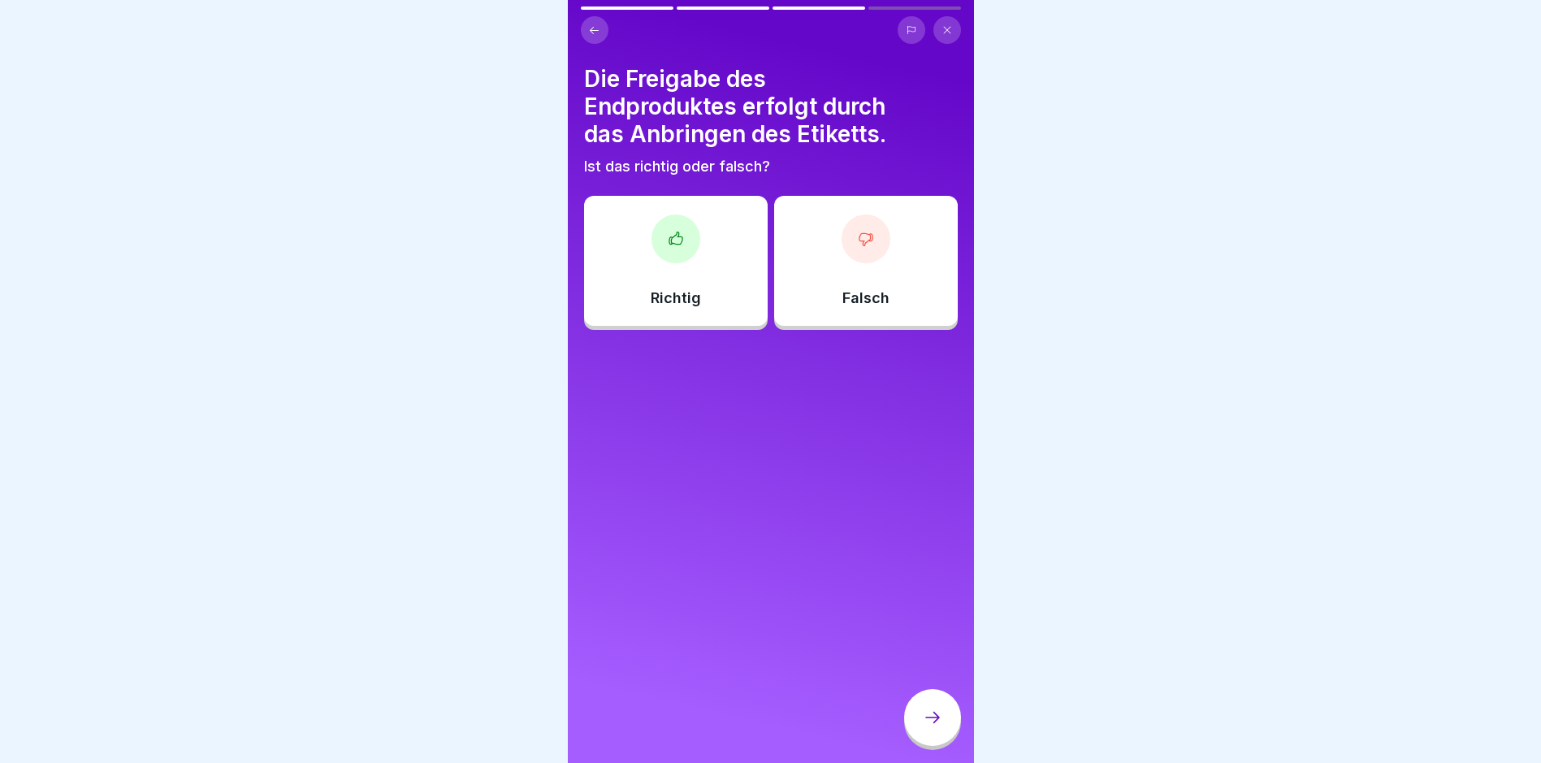
click at [808, 298] on div "Falsch" at bounding box center [866, 261] width 184 height 130
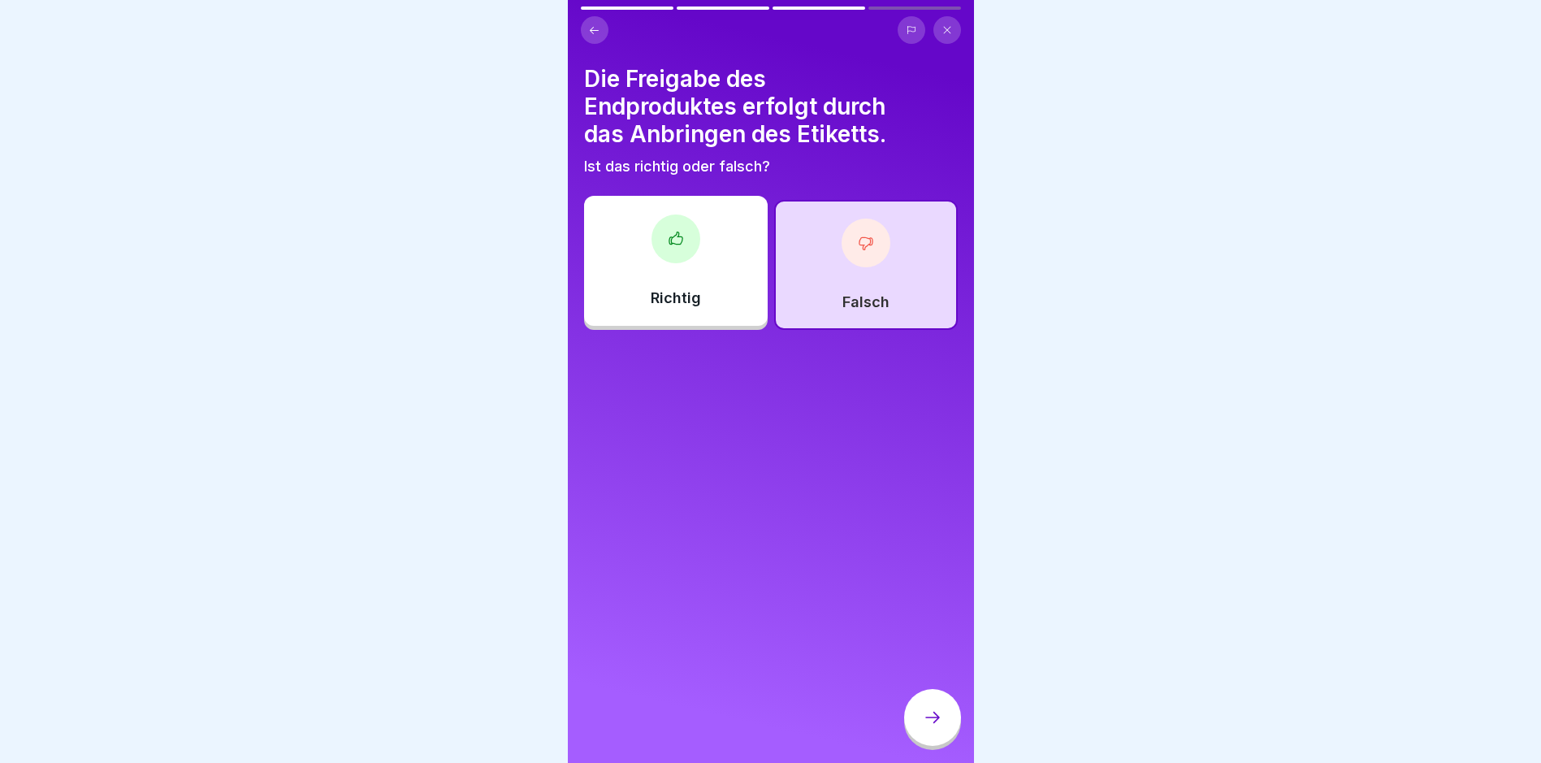
click at [639, 288] on div "Richtig" at bounding box center [676, 261] width 184 height 130
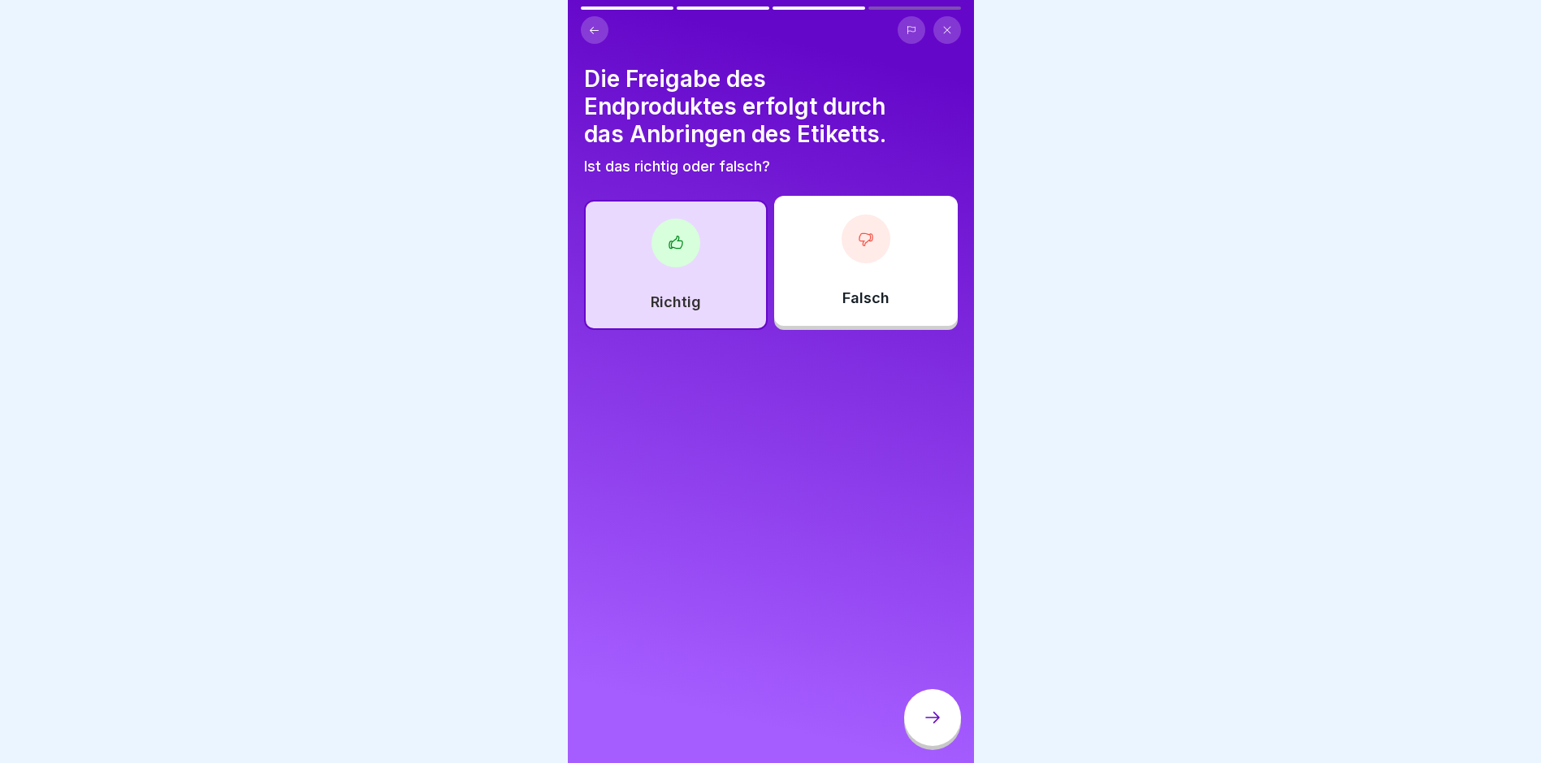
click at [942, 739] on div at bounding box center [932, 717] width 57 height 57
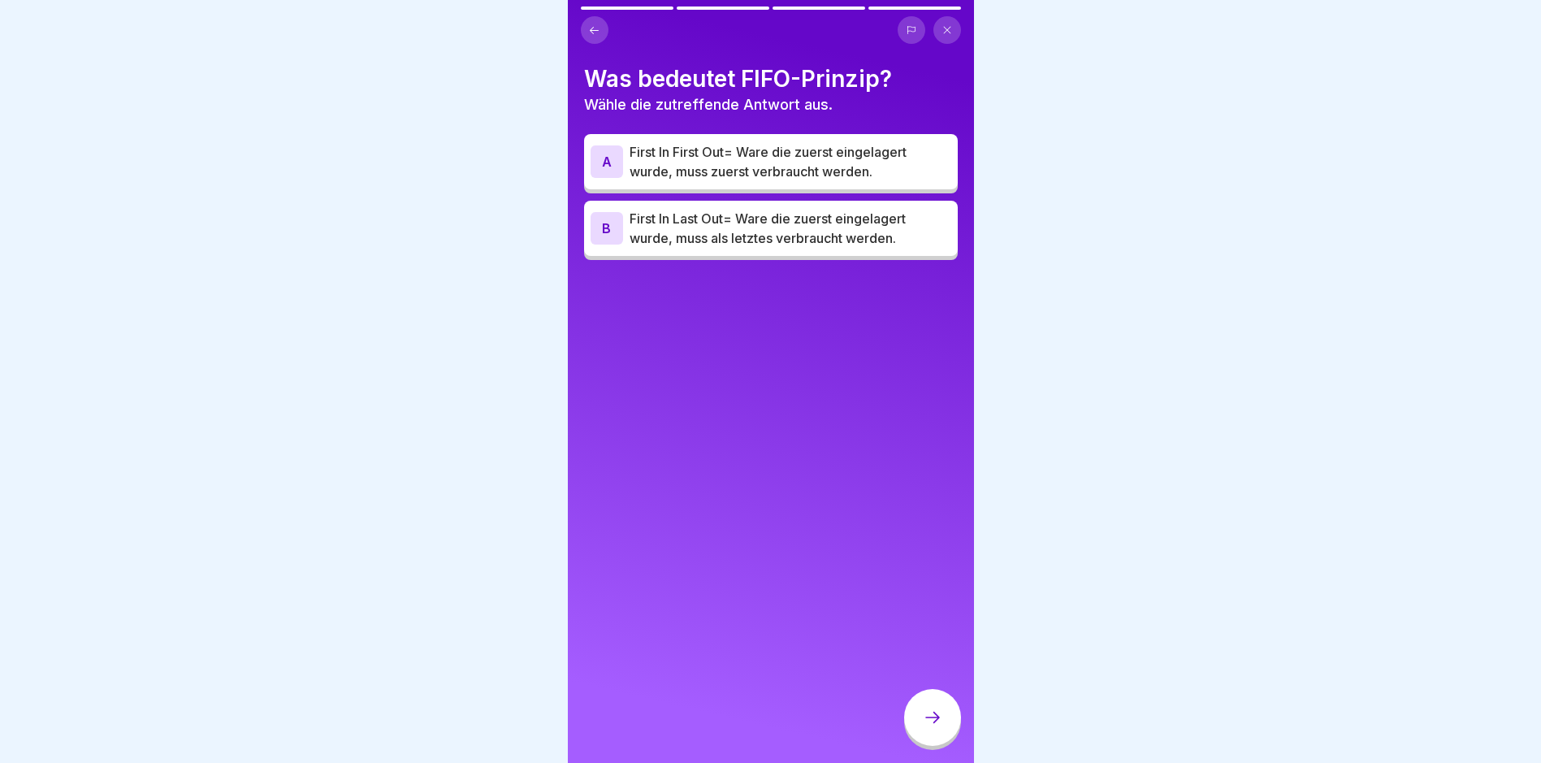
click at [739, 167] on p "First In First Out= Ware die zuerst eingelagert wurde, muss zuerst verbraucht w…" at bounding box center [791, 161] width 322 height 39
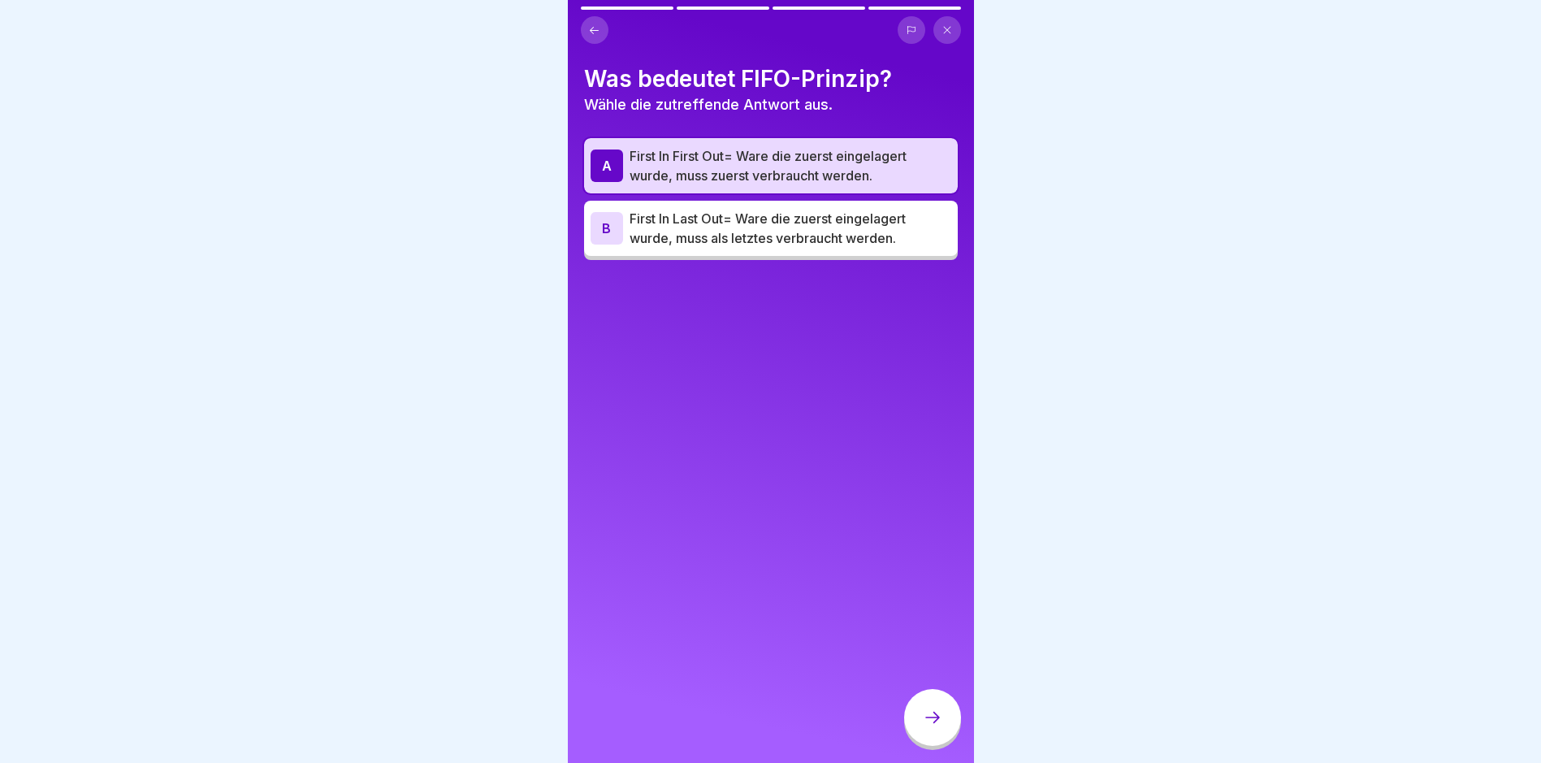
click at [941, 739] on div at bounding box center [932, 717] width 57 height 57
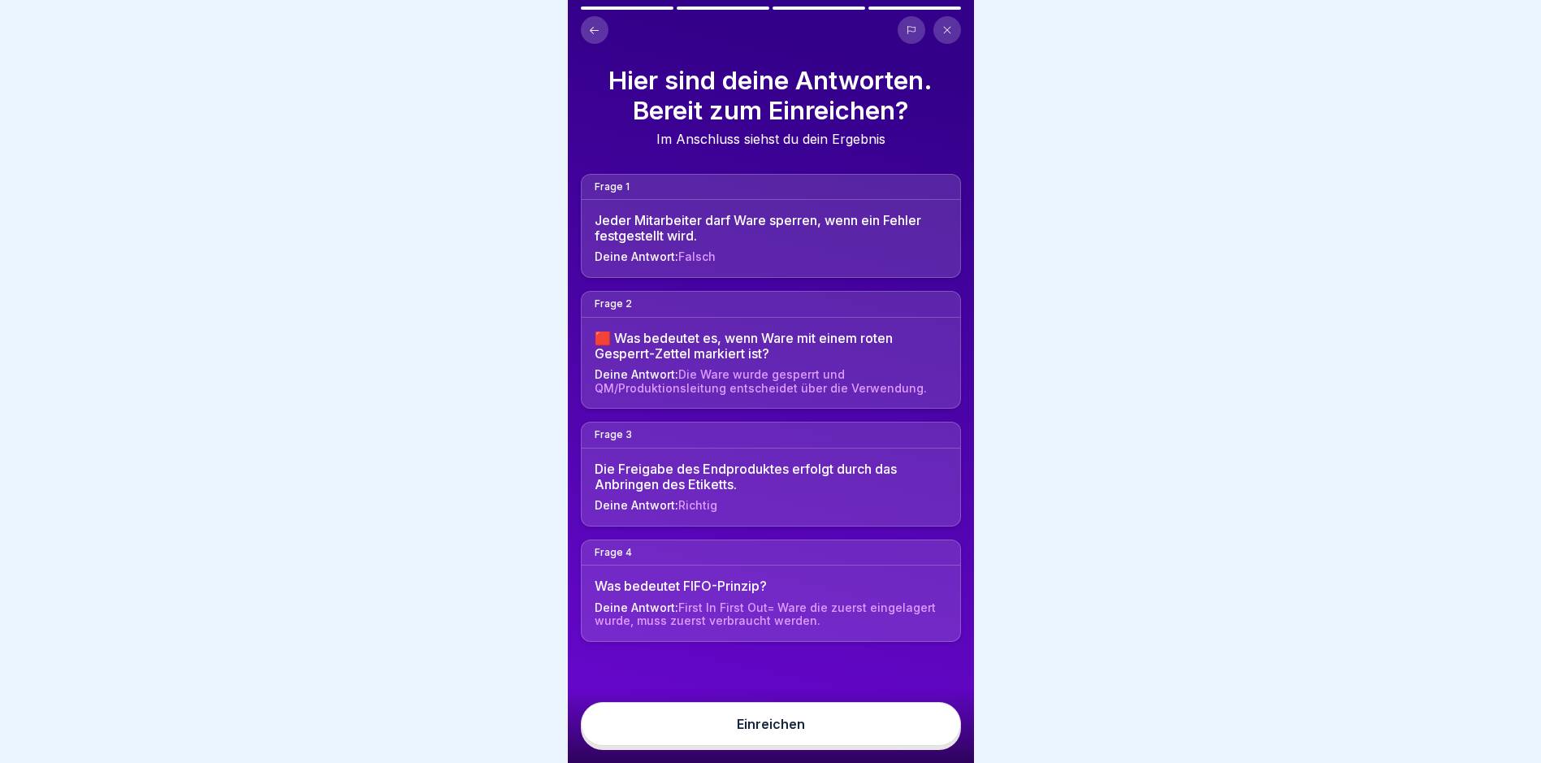
click at [903, 746] on button "Einreichen" at bounding box center [771, 724] width 380 height 44
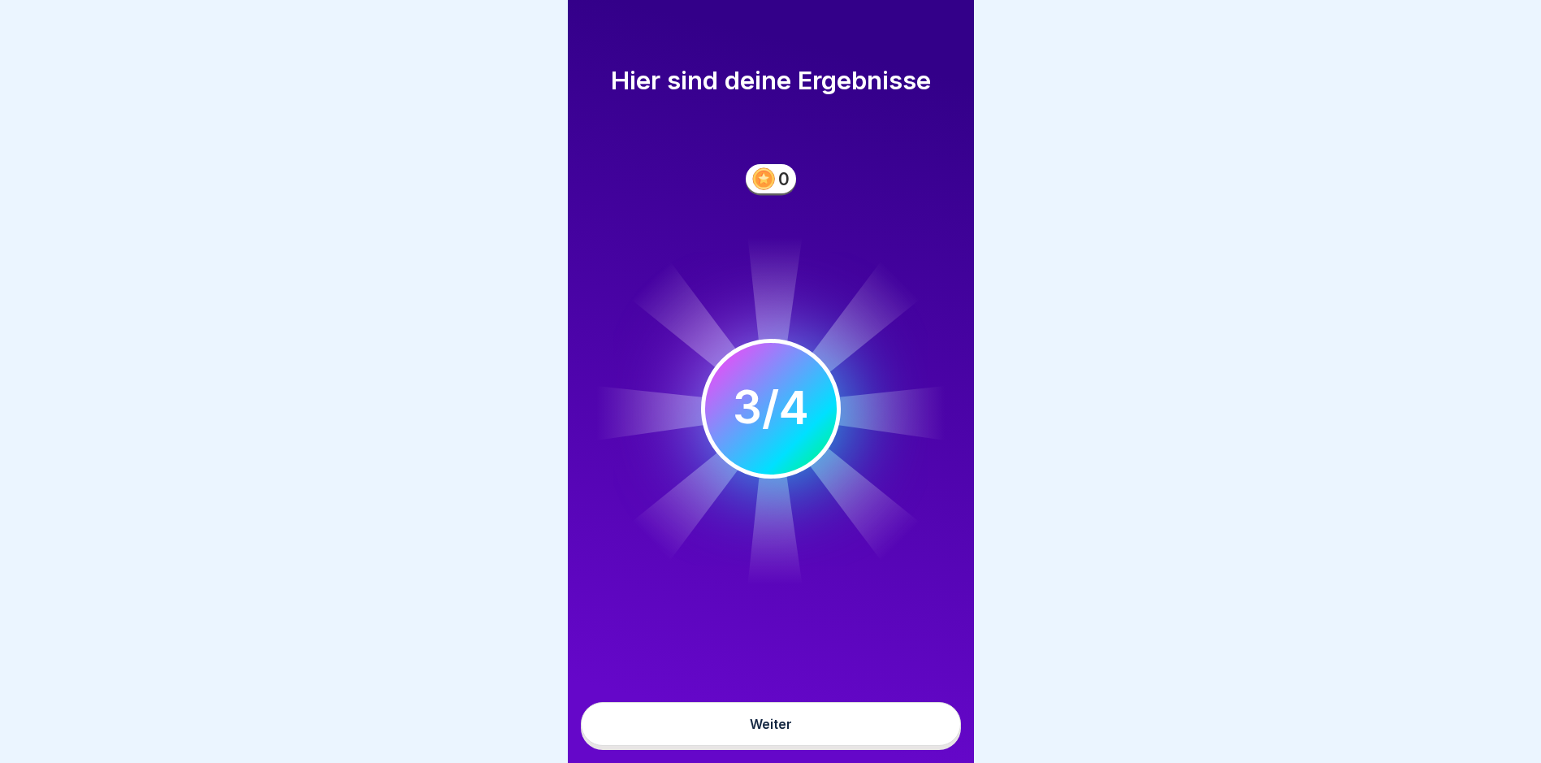
click at [901, 746] on button "Weiter" at bounding box center [771, 724] width 380 height 44
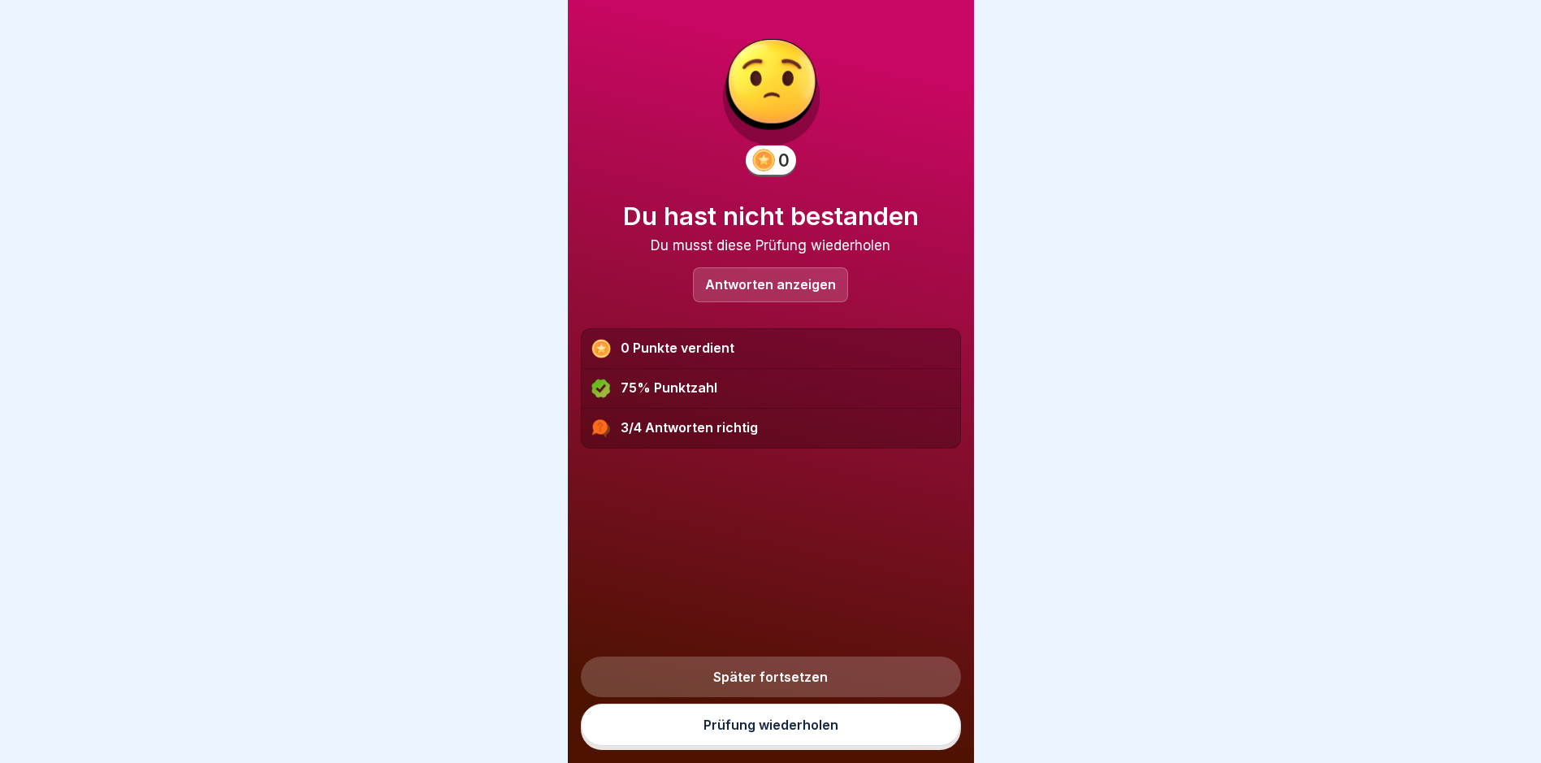
click at [901, 746] on link "Prüfung wiederholen" at bounding box center [771, 725] width 380 height 42
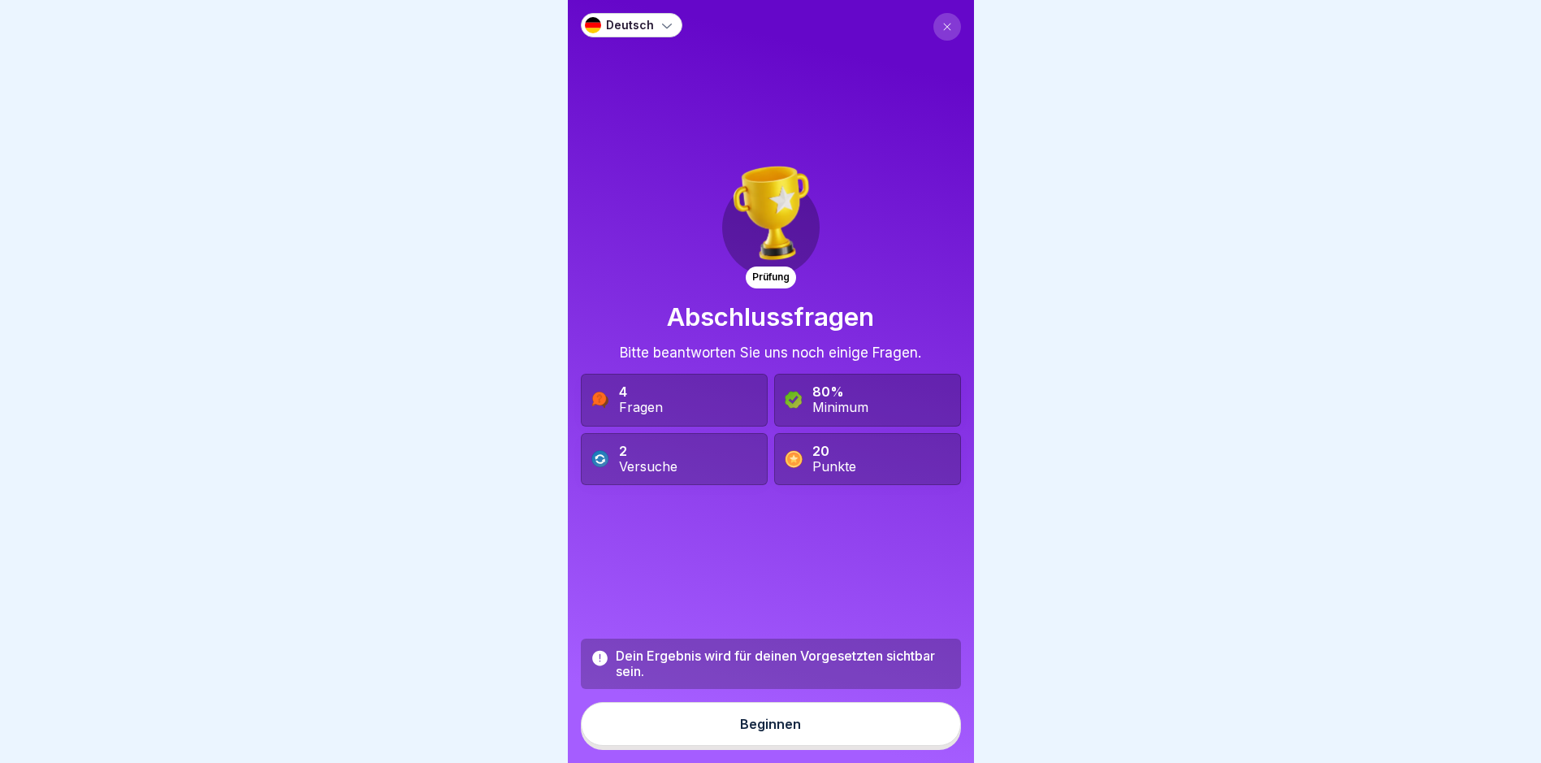
click at [899, 739] on button "Beginnen" at bounding box center [771, 724] width 380 height 44
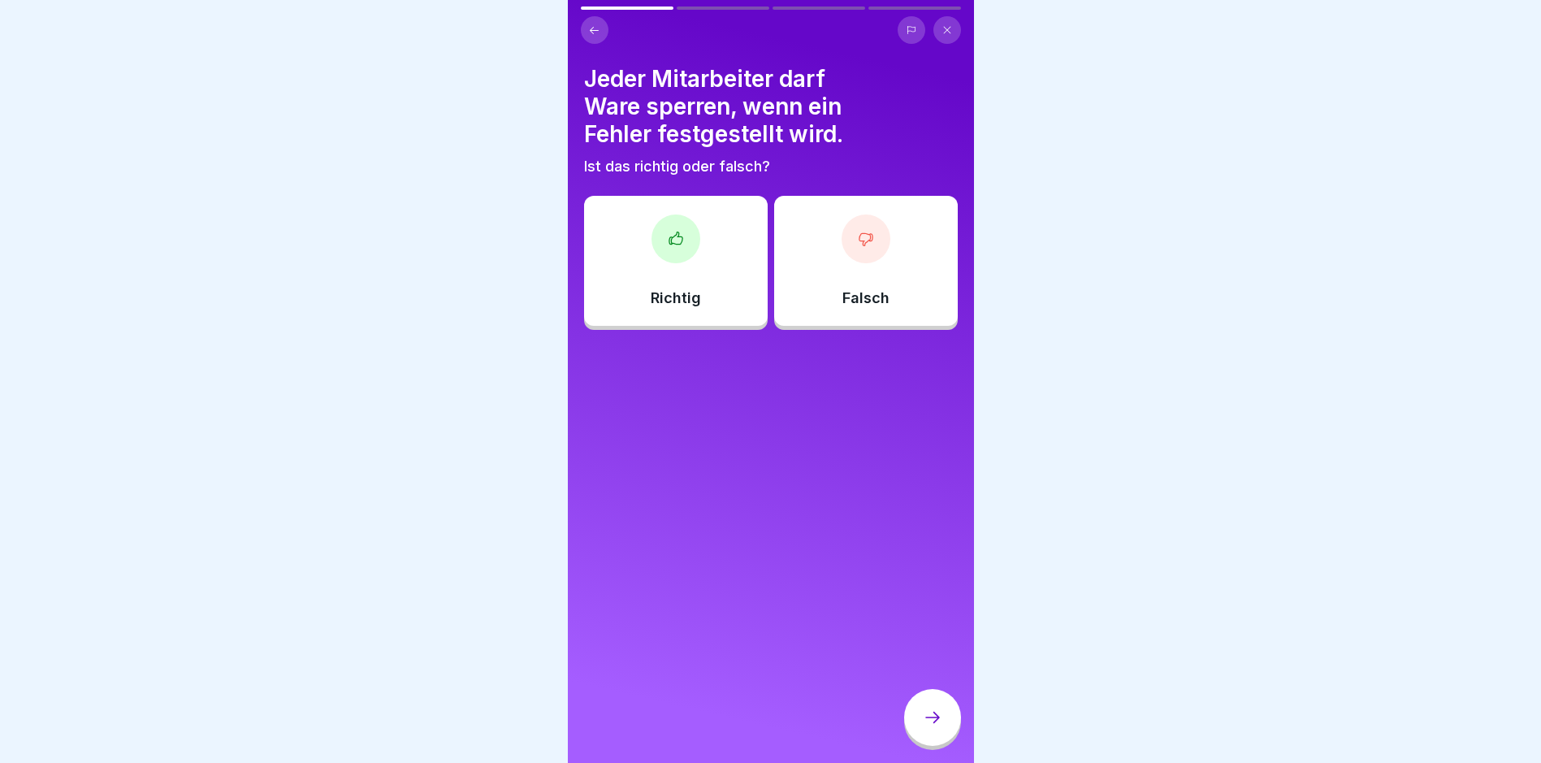
click at [816, 280] on div "Falsch" at bounding box center [866, 261] width 184 height 130
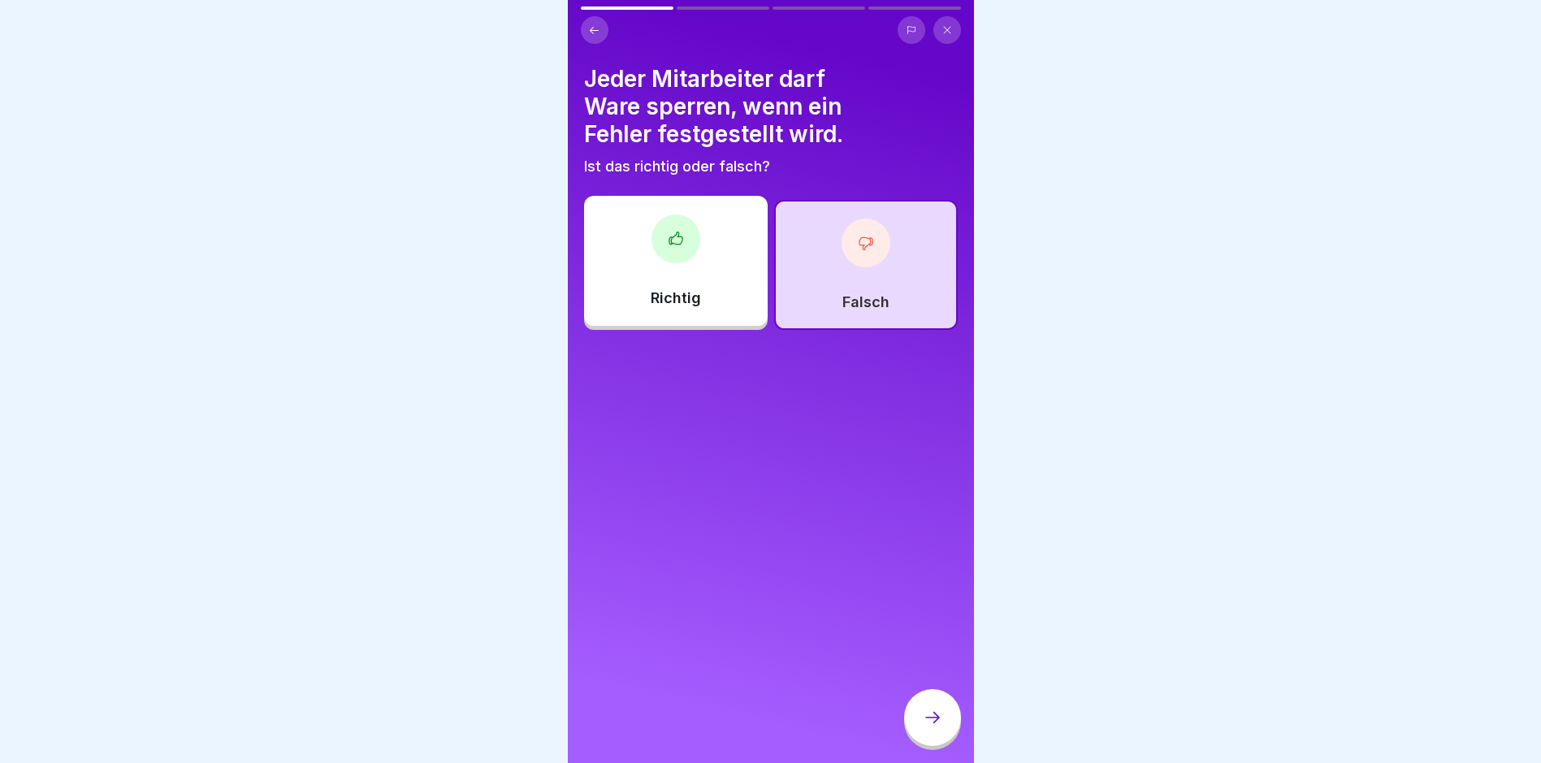
click at [933, 740] on div at bounding box center [932, 717] width 57 height 57
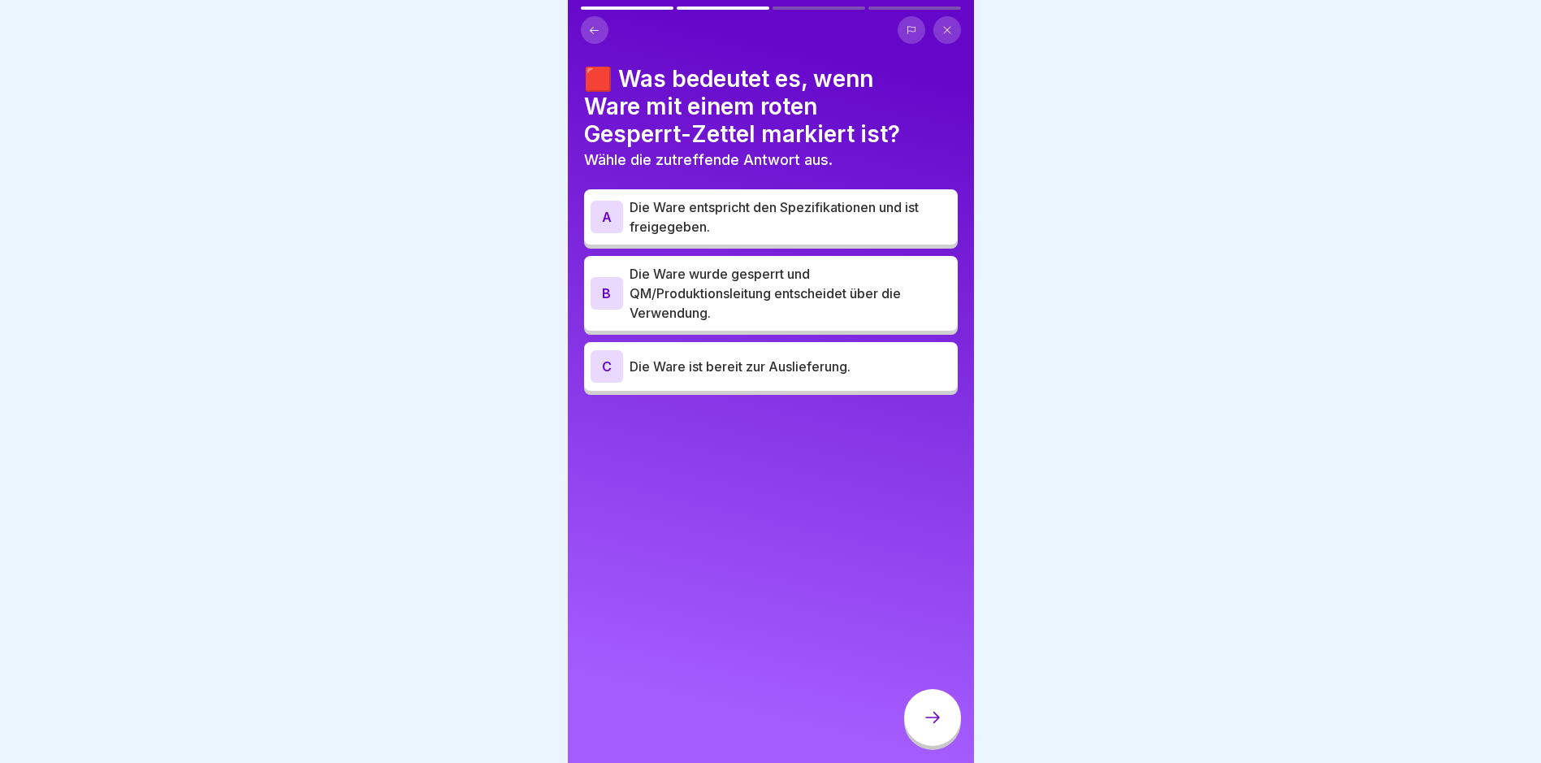
click at [602, 40] on button at bounding box center [595, 30] width 28 height 28
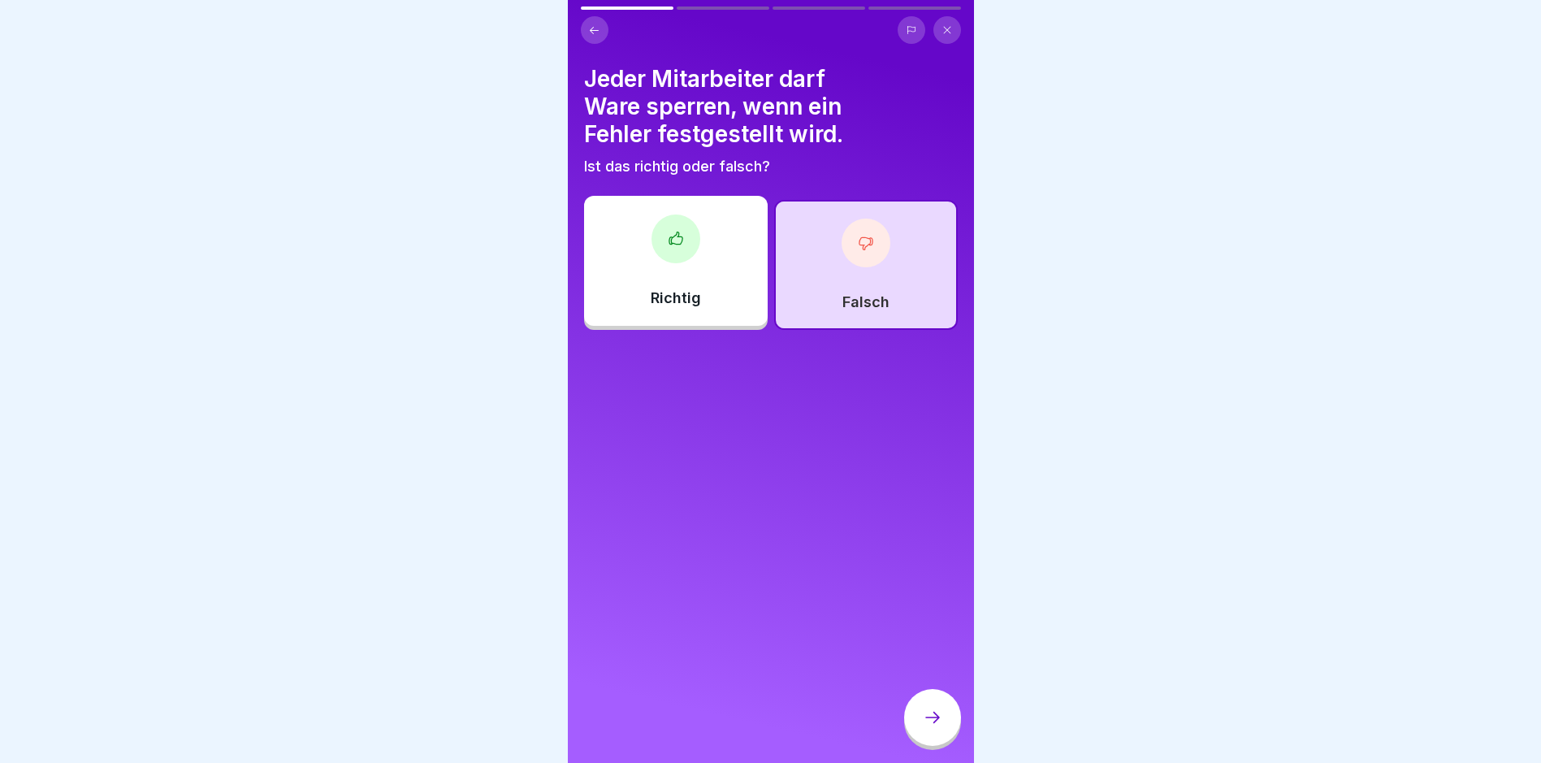
click at [636, 256] on div "Richtig" at bounding box center [676, 261] width 184 height 130
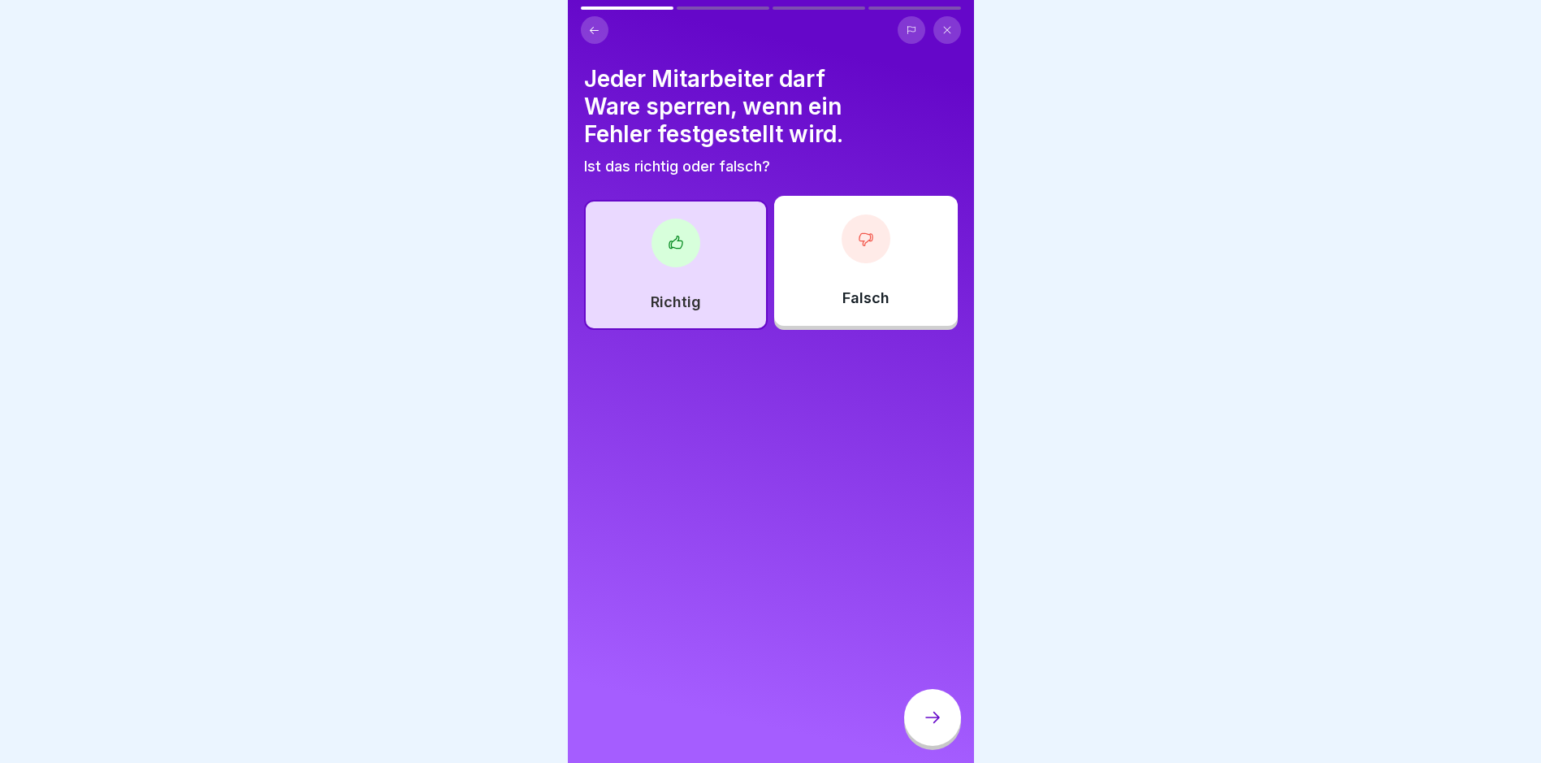
click at [932, 727] on icon at bounding box center [932, 717] width 19 height 19
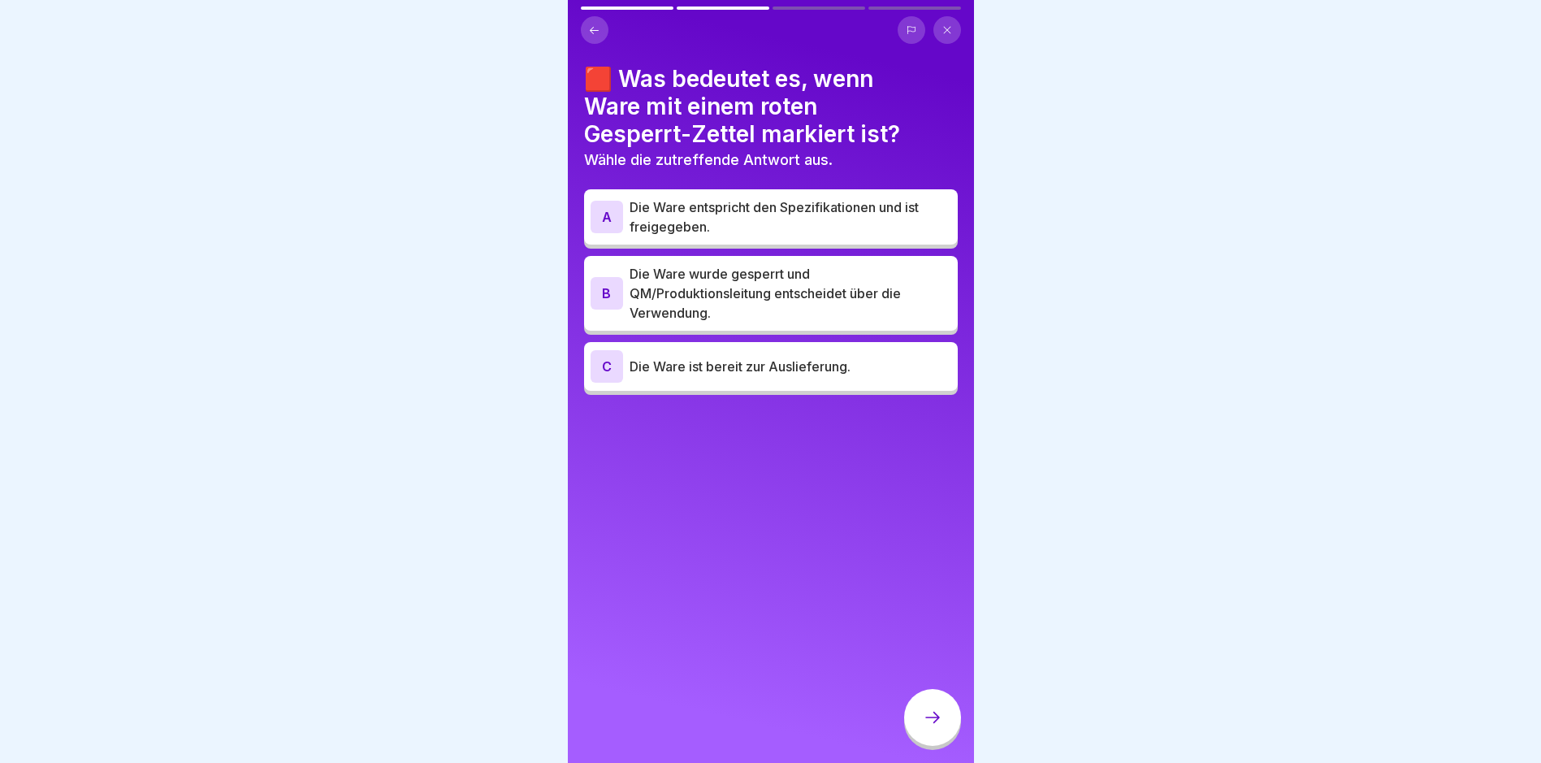
click at [793, 310] on p "Die Ware wurde gesperrt und QM/Produktionsleitung entscheidet über die Verwendu…" at bounding box center [791, 293] width 322 height 58
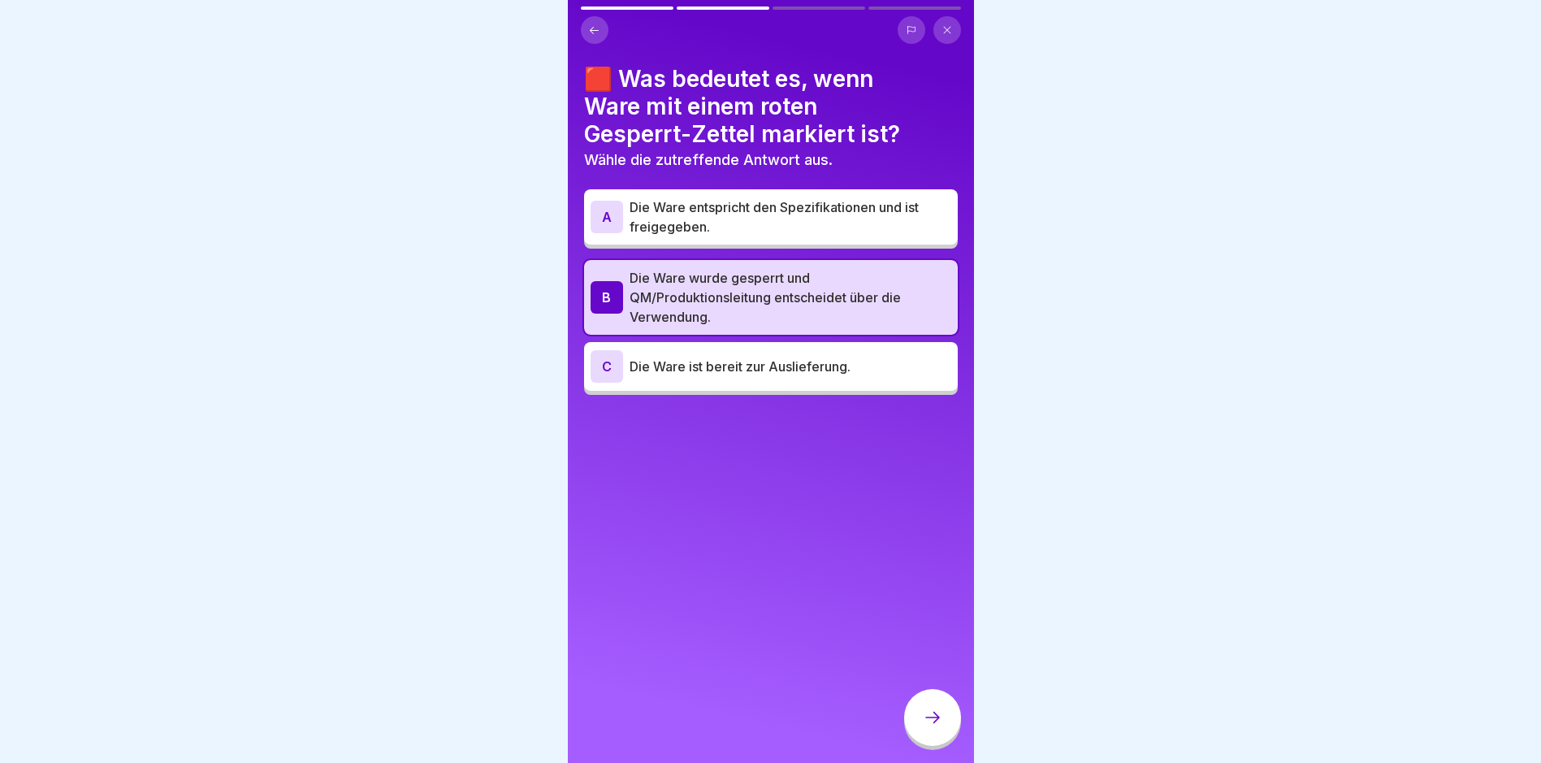
click at [921, 735] on div at bounding box center [932, 717] width 57 height 57
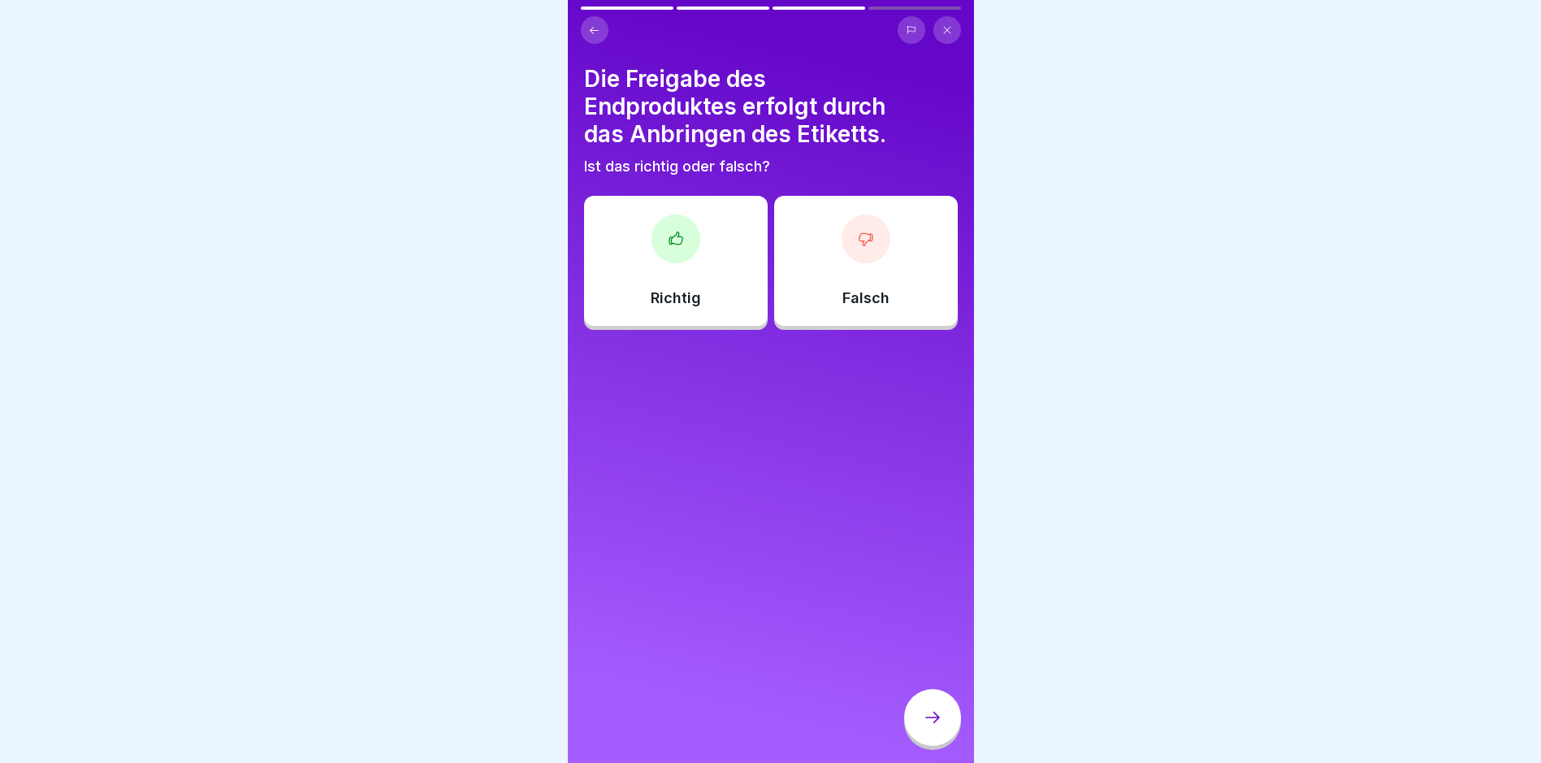
click at [884, 267] on div "Falsch" at bounding box center [866, 261] width 184 height 130
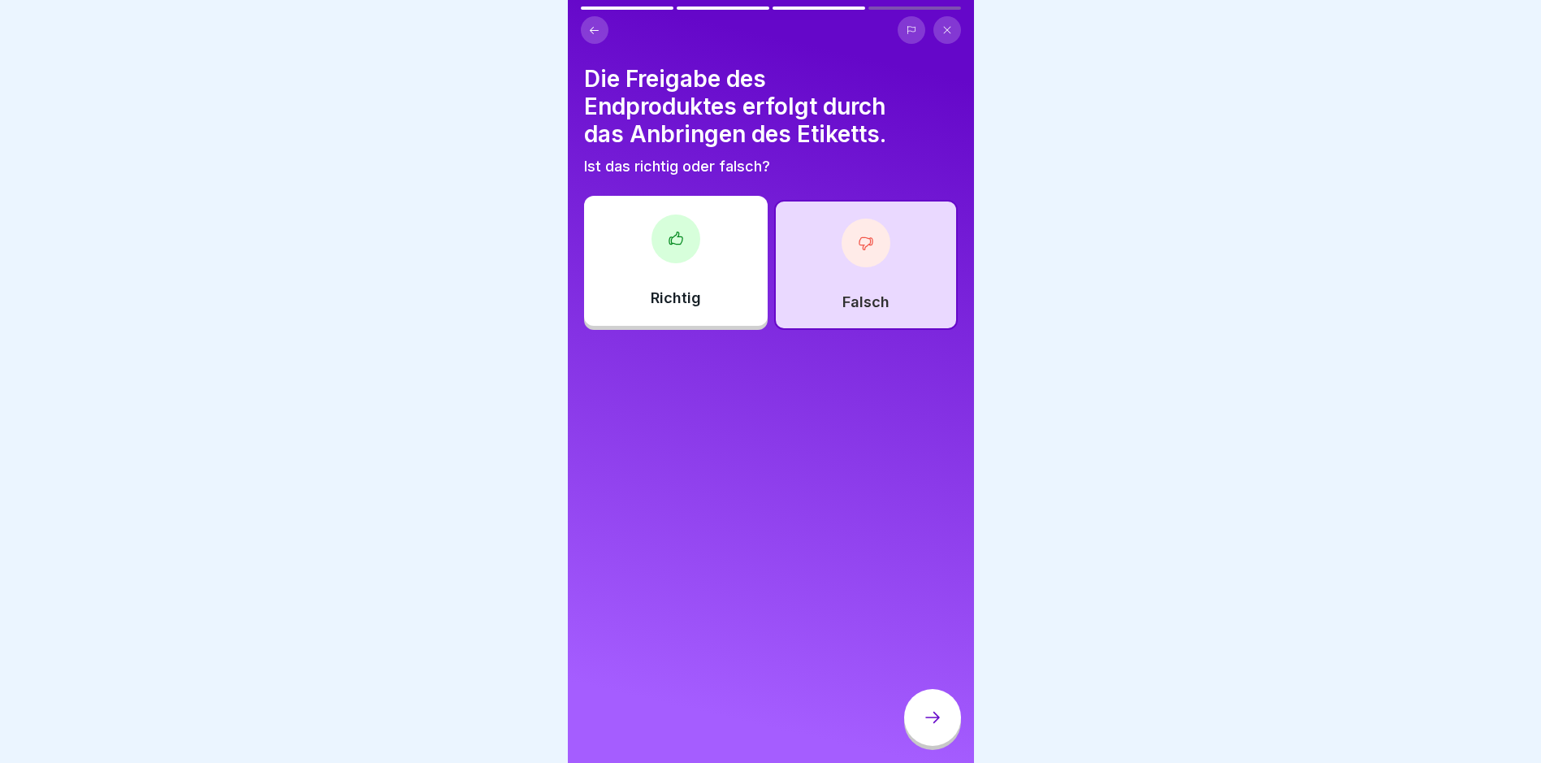
click at [928, 727] on icon at bounding box center [932, 717] width 19 height 19
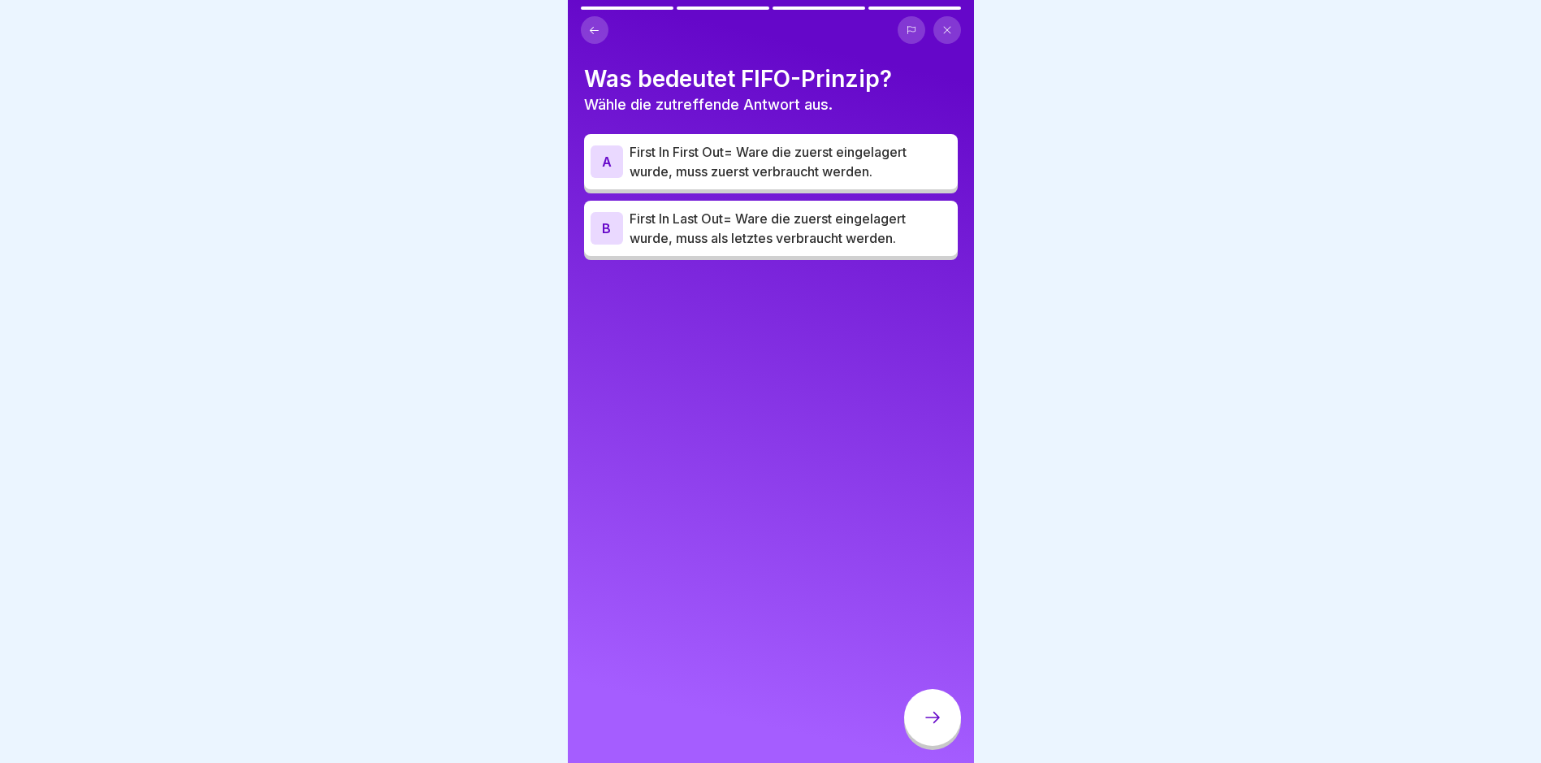
click at [803, 167] on p "First In First Out= Ware die zuerst eingelagert wurde, muss zuerst verbraucht w…" at bounding box center [791, 161] width 322 height 39
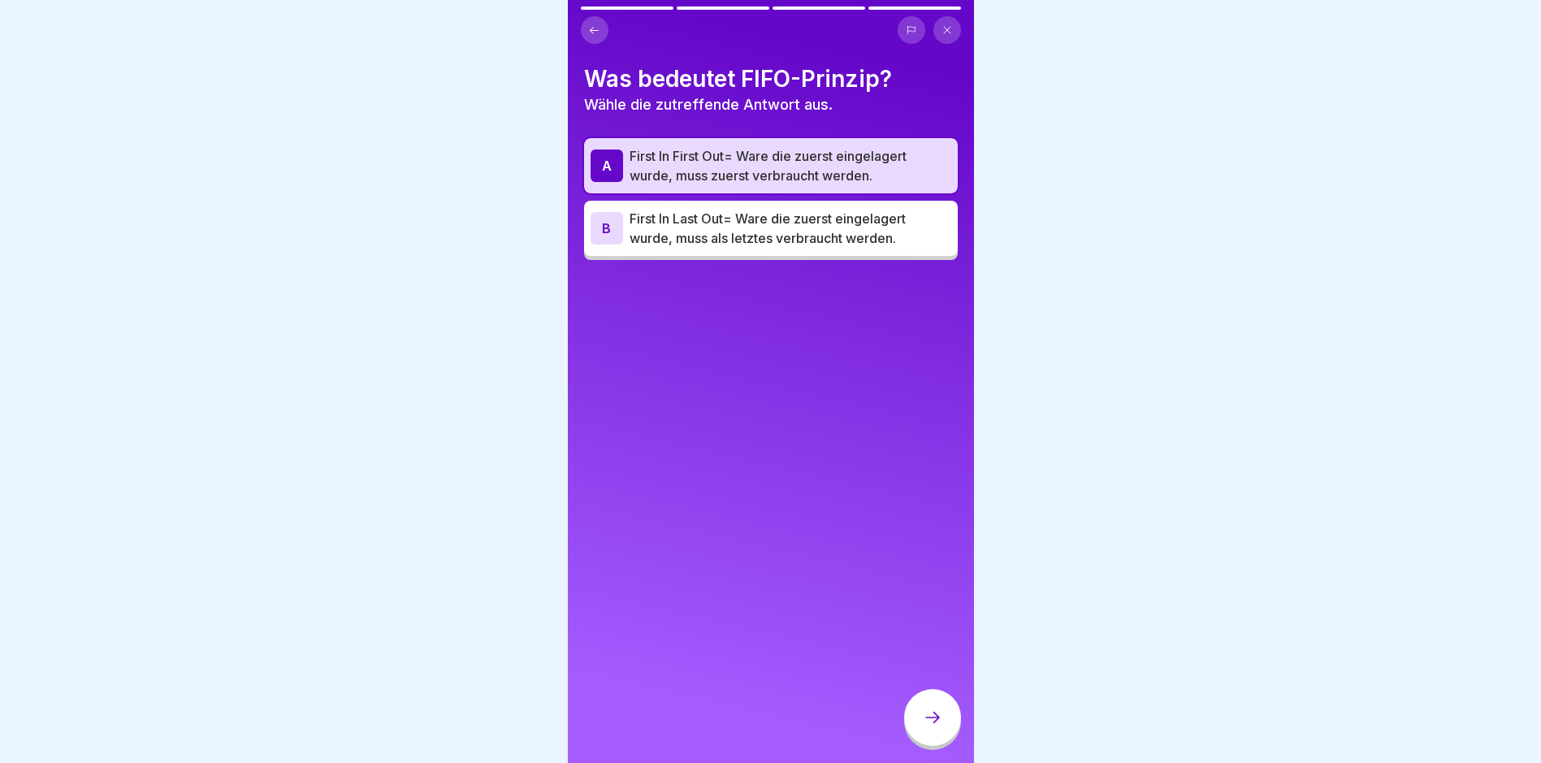
click at [942, 730] on div at bounding box center [932, 717] width 57 height 57
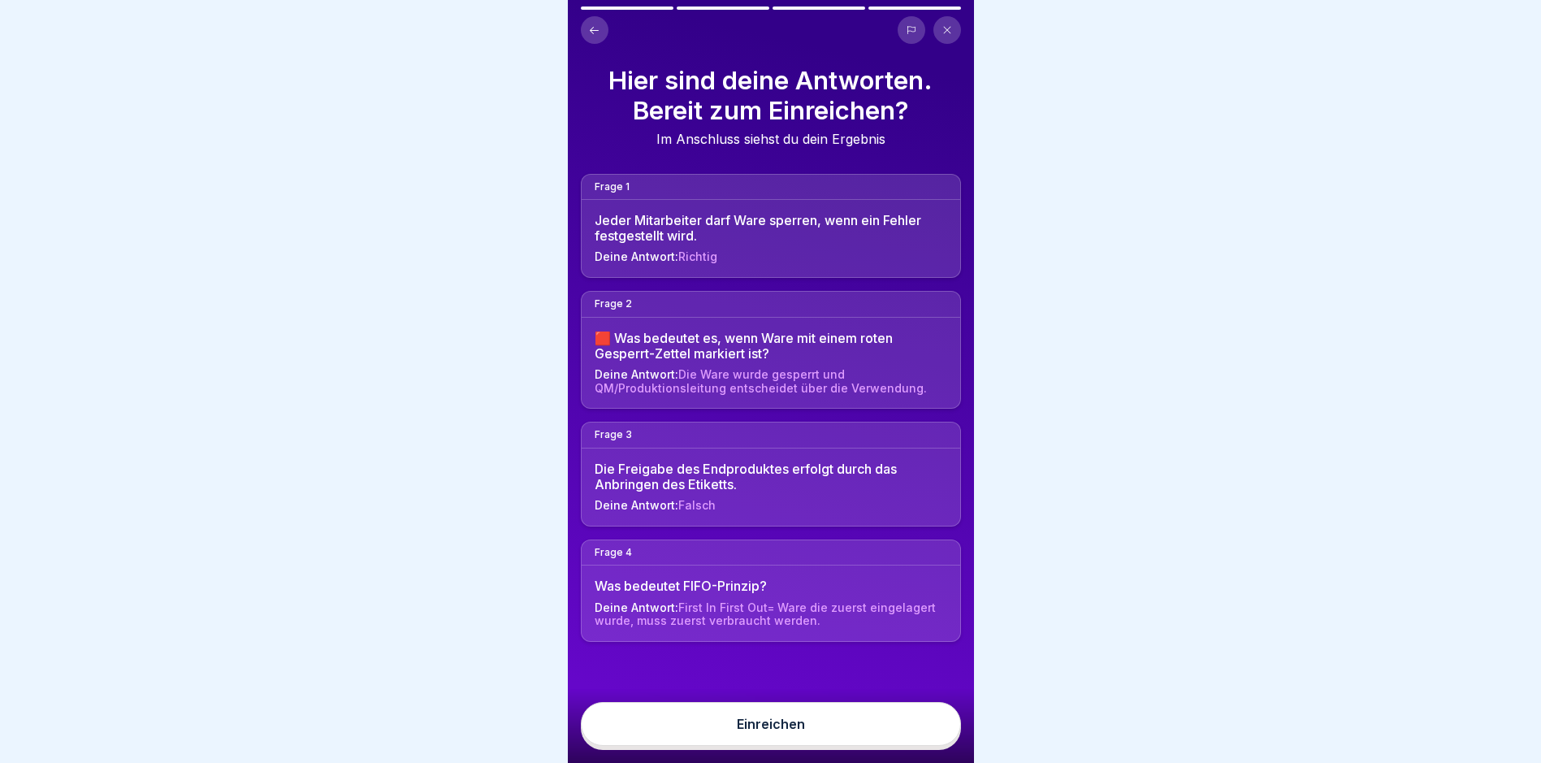
click at [863, 730] on button "Einreichen" at bounding box center [771, 724] width 380 height 44
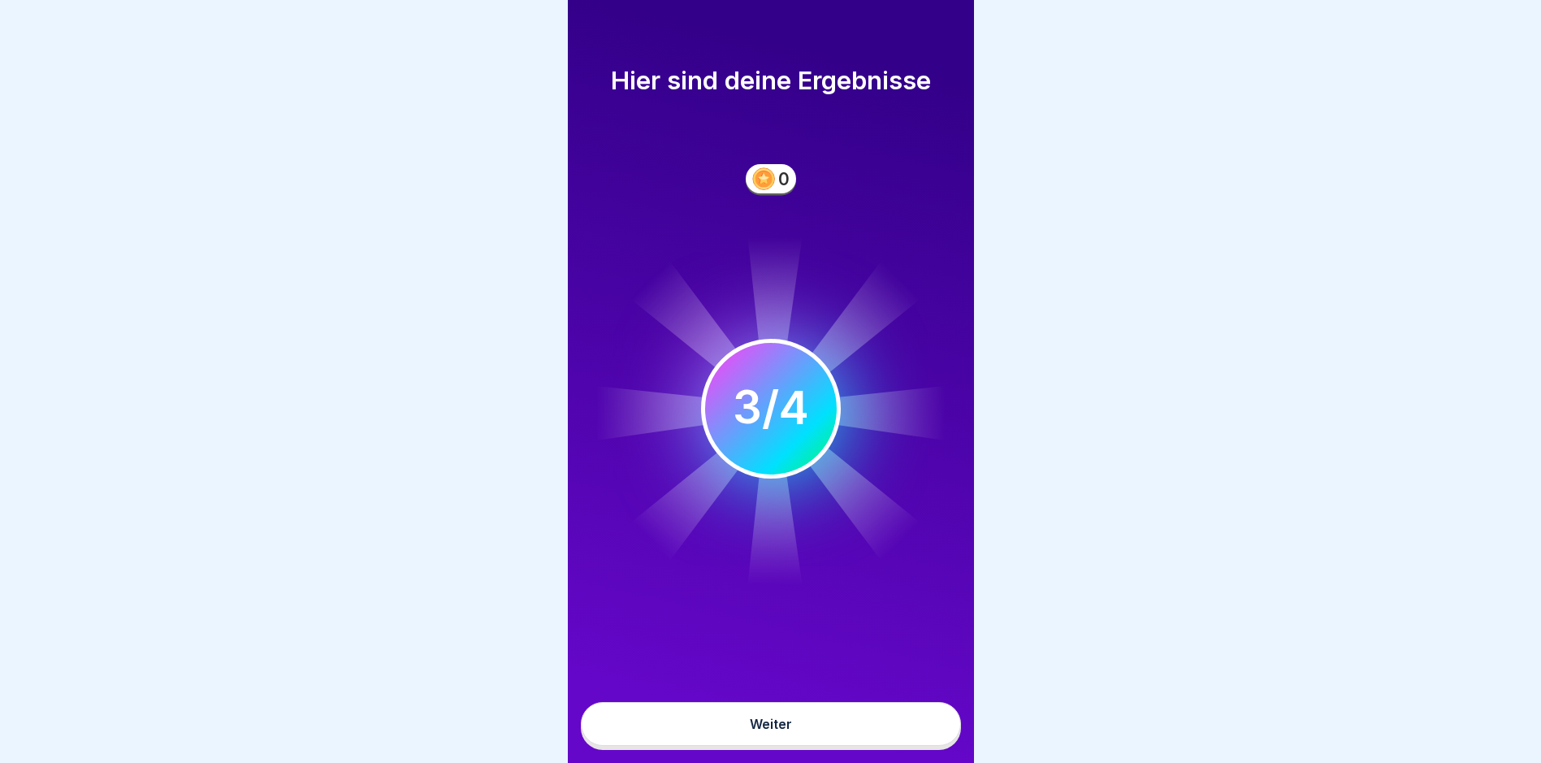
click at [868, 738] on button "Weiter" at bounding box center [771, 724] width 380 height 44
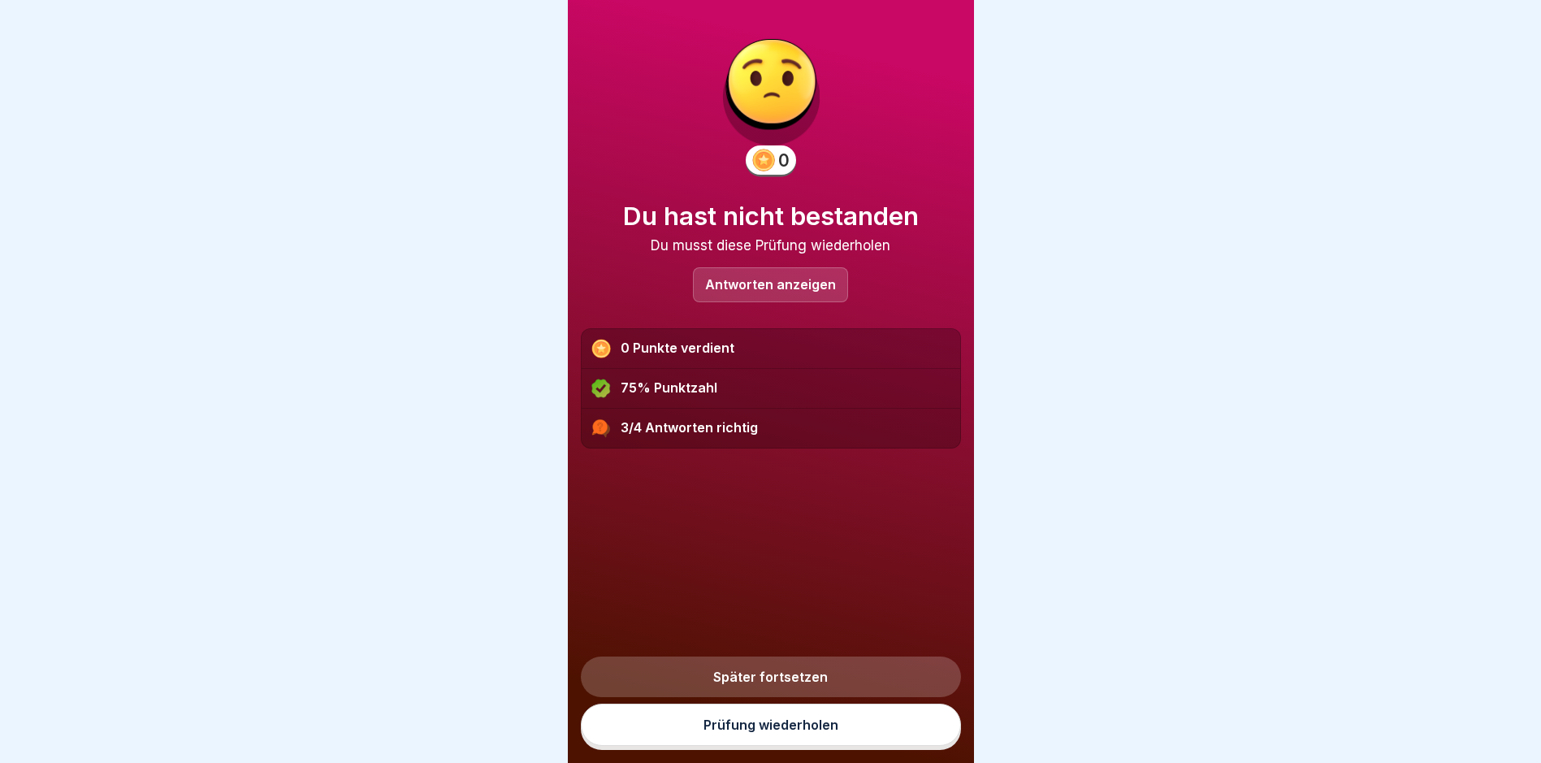
click at [876, 741] on link "Prüfung wiederholen" at bounding box center [771, 725] width 380 height 42
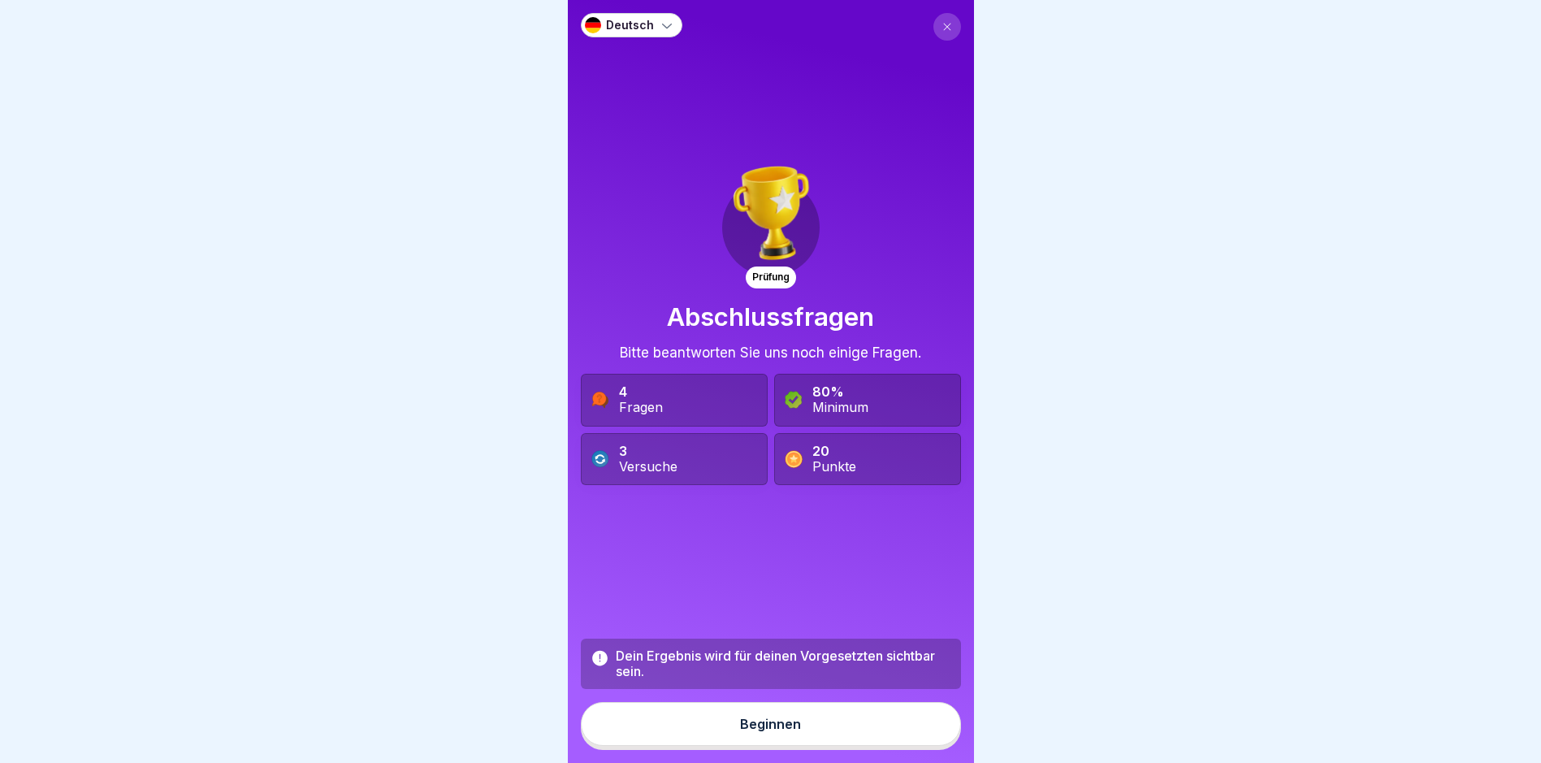
click at [862, 736] on button "Beginnen" at bounding box center [771, 724] width 380 height 44
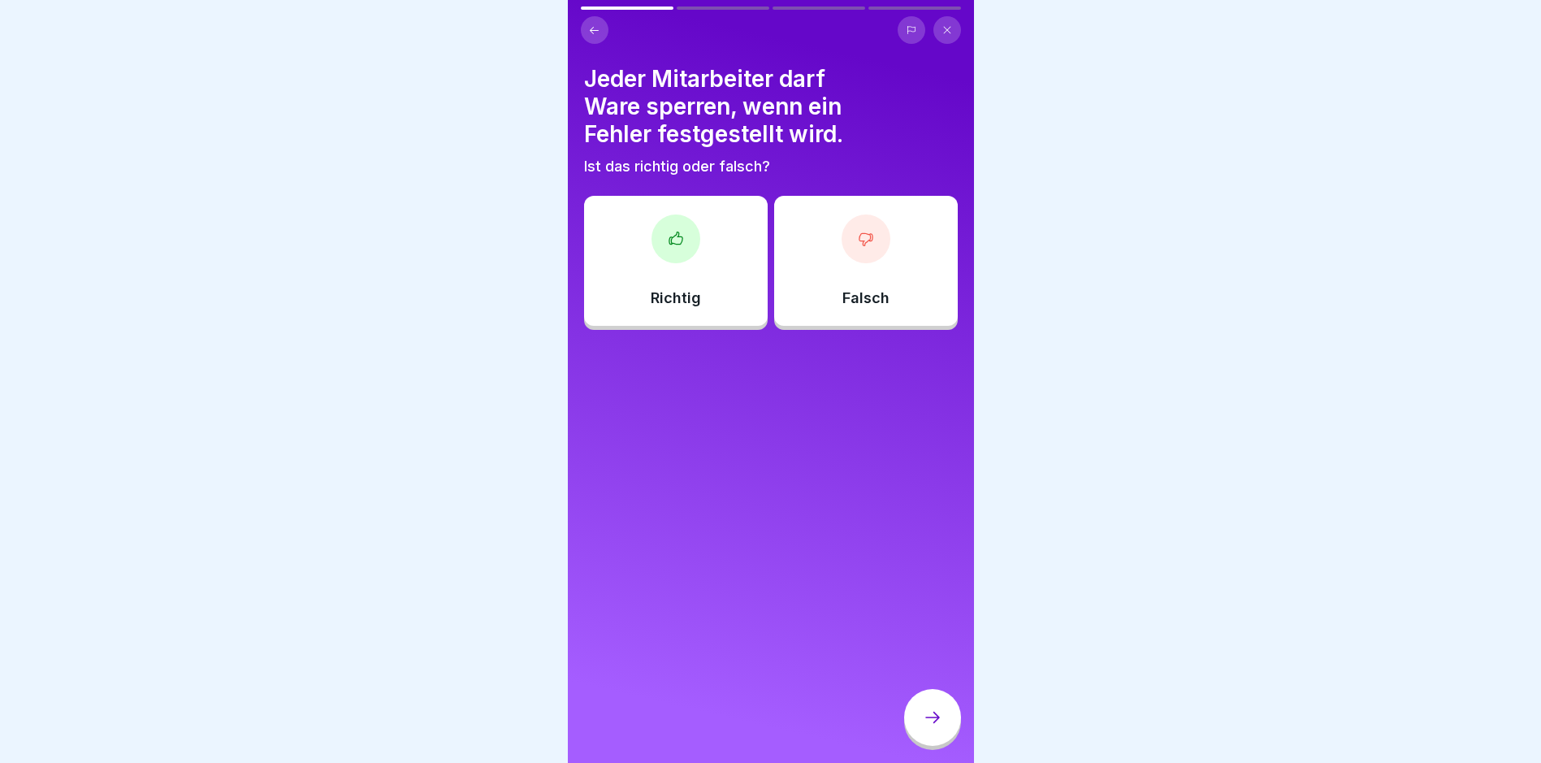
click at [724, 240] on div "Richtig" at bounding box center [676, 261] width 184 height 130
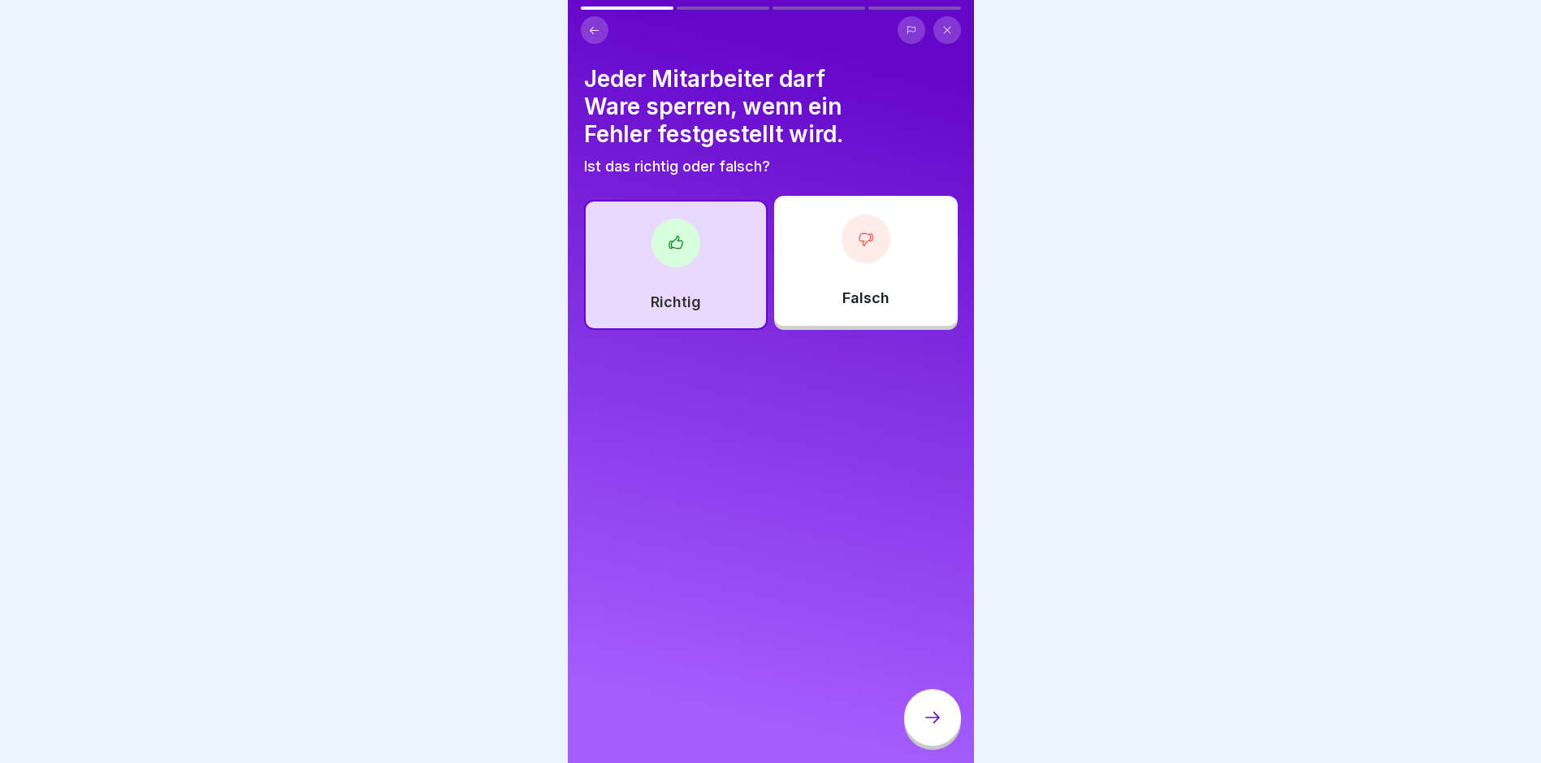
click at [937, 723] on icon at bounding box center [932, 717] width 15 height 11
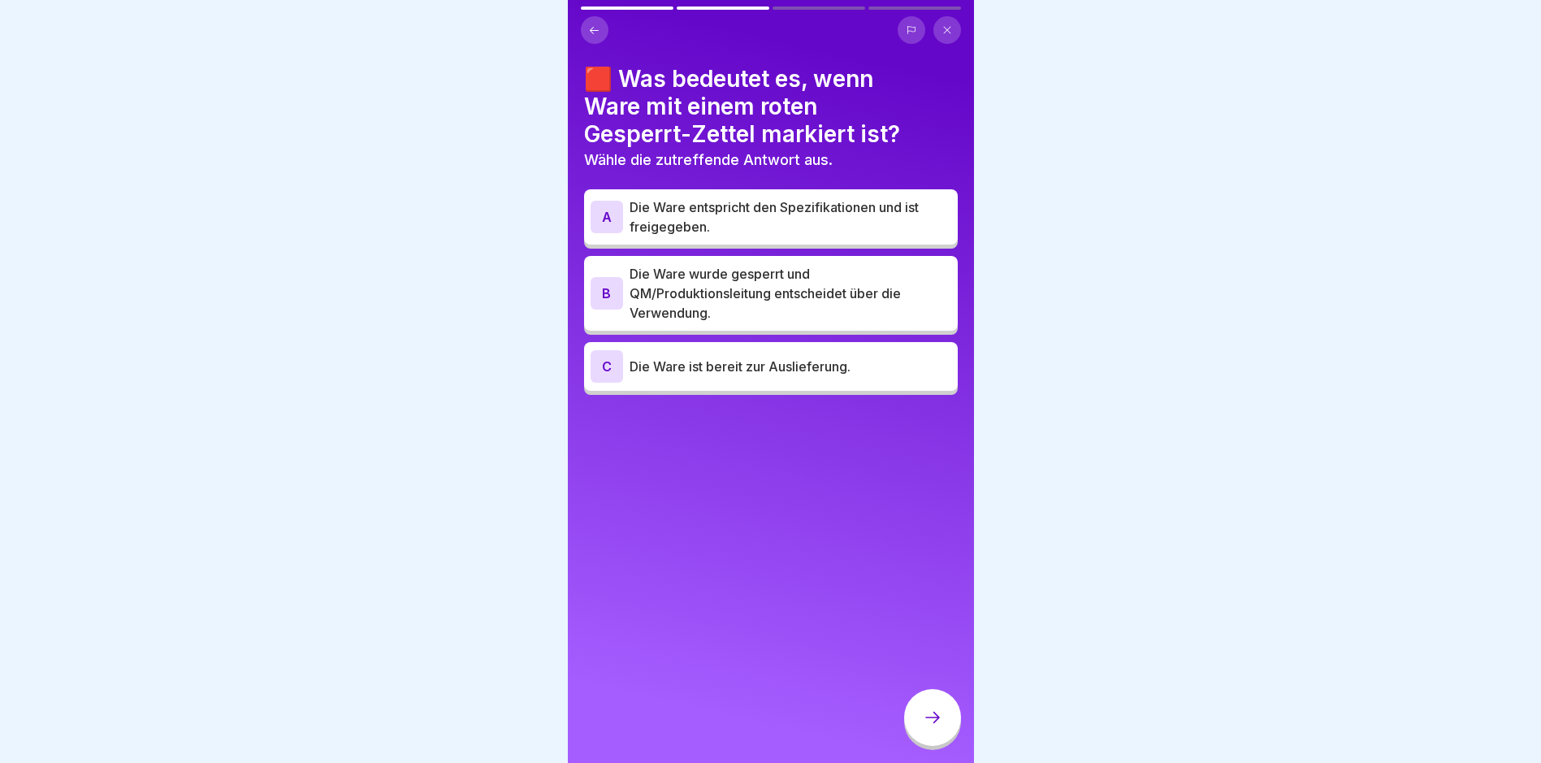
click at [786, 284] on p "Die Ware wurde gesperrt und QM/Produktionsleitung entscheidet über die Verwendu…" at bounding box center [791, 293] width 322 height 58
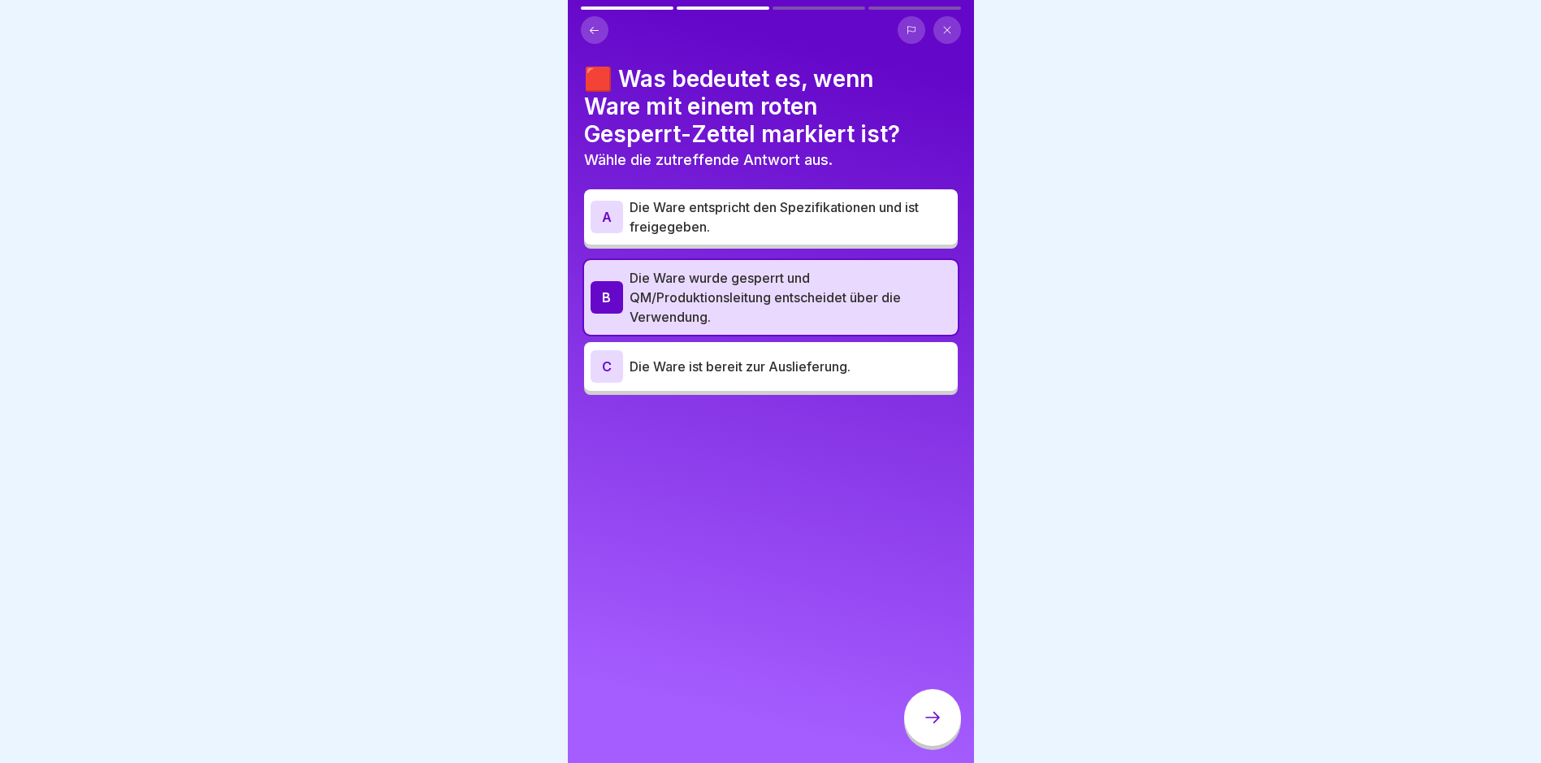
click at [937, 744] on div at bounding box center [932, 717] width 57 height 57
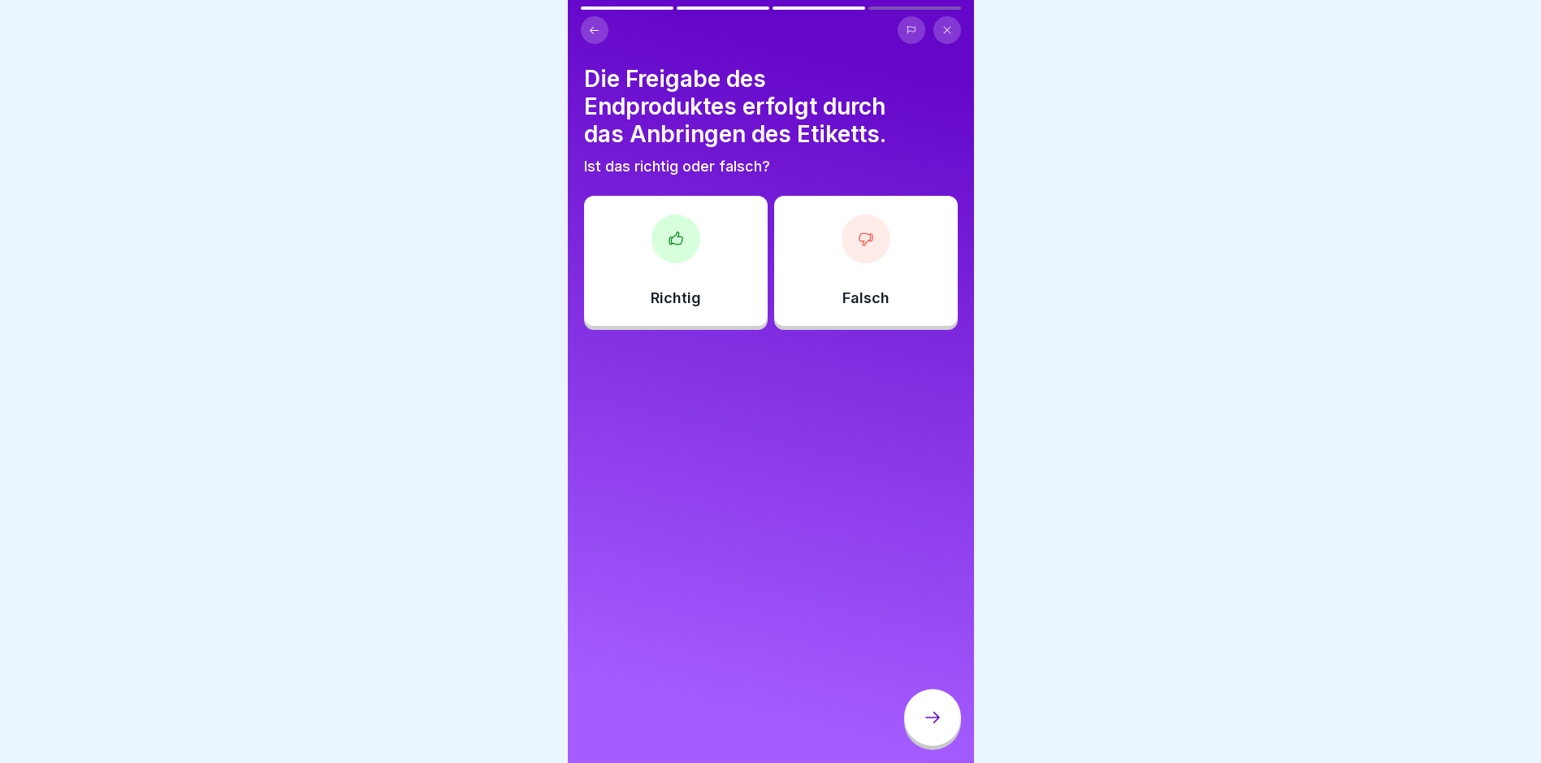
click at [823, 277] on div "Falsch" at bounding box center [866, 261] width 184 height 130
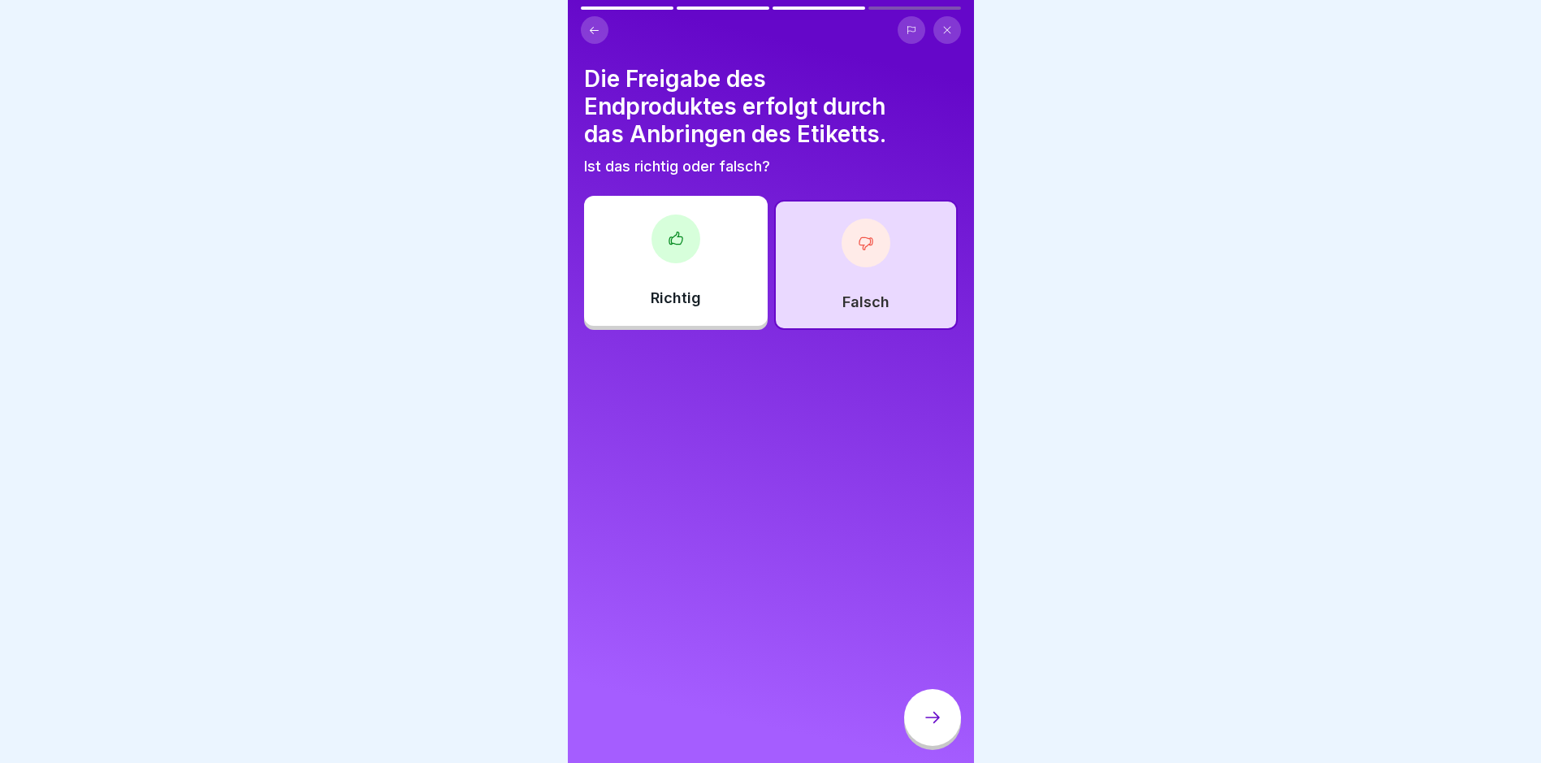
click at [914, 721] on div at bounding box center [932, 717] width 57 height 57
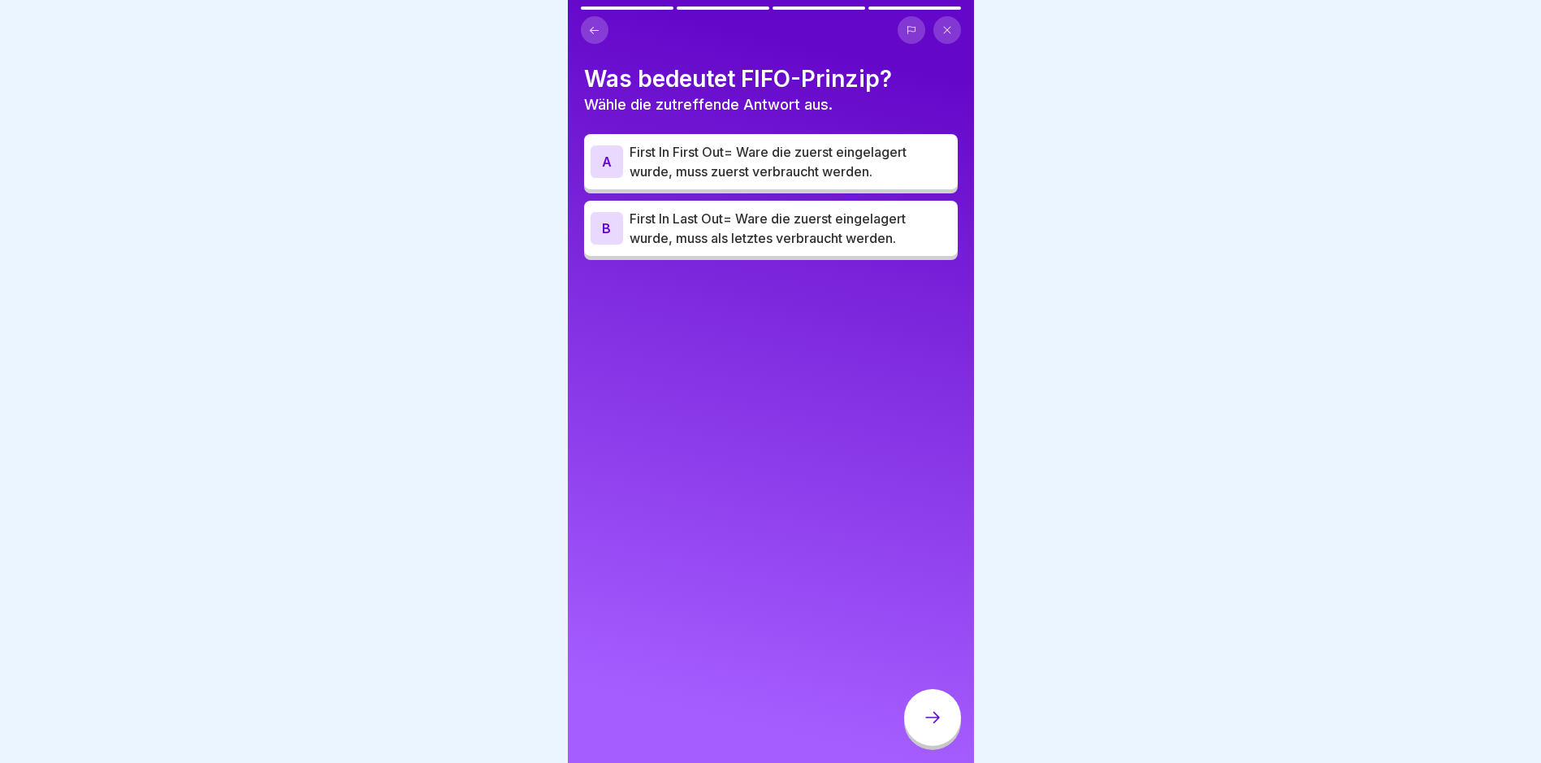
click at [711, 152] on p "First In First Out= Ware die zuerst eingelagert wurde, muss zuerst verbraucht w…" at bounding box center [791, 161] width 322 height 39
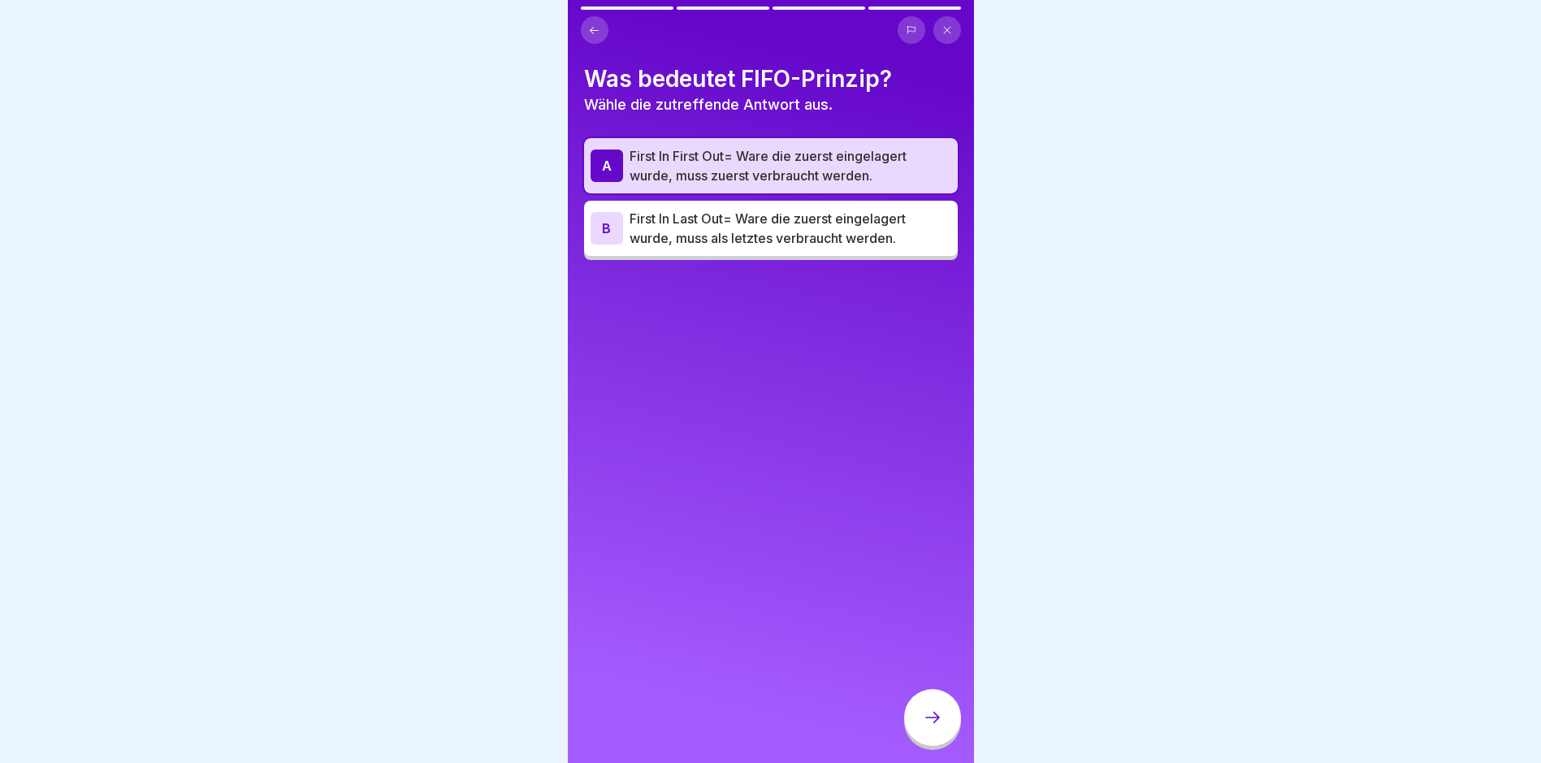
click at [932, 727] on icon at bounding box center [932, 717] width 19 height 19
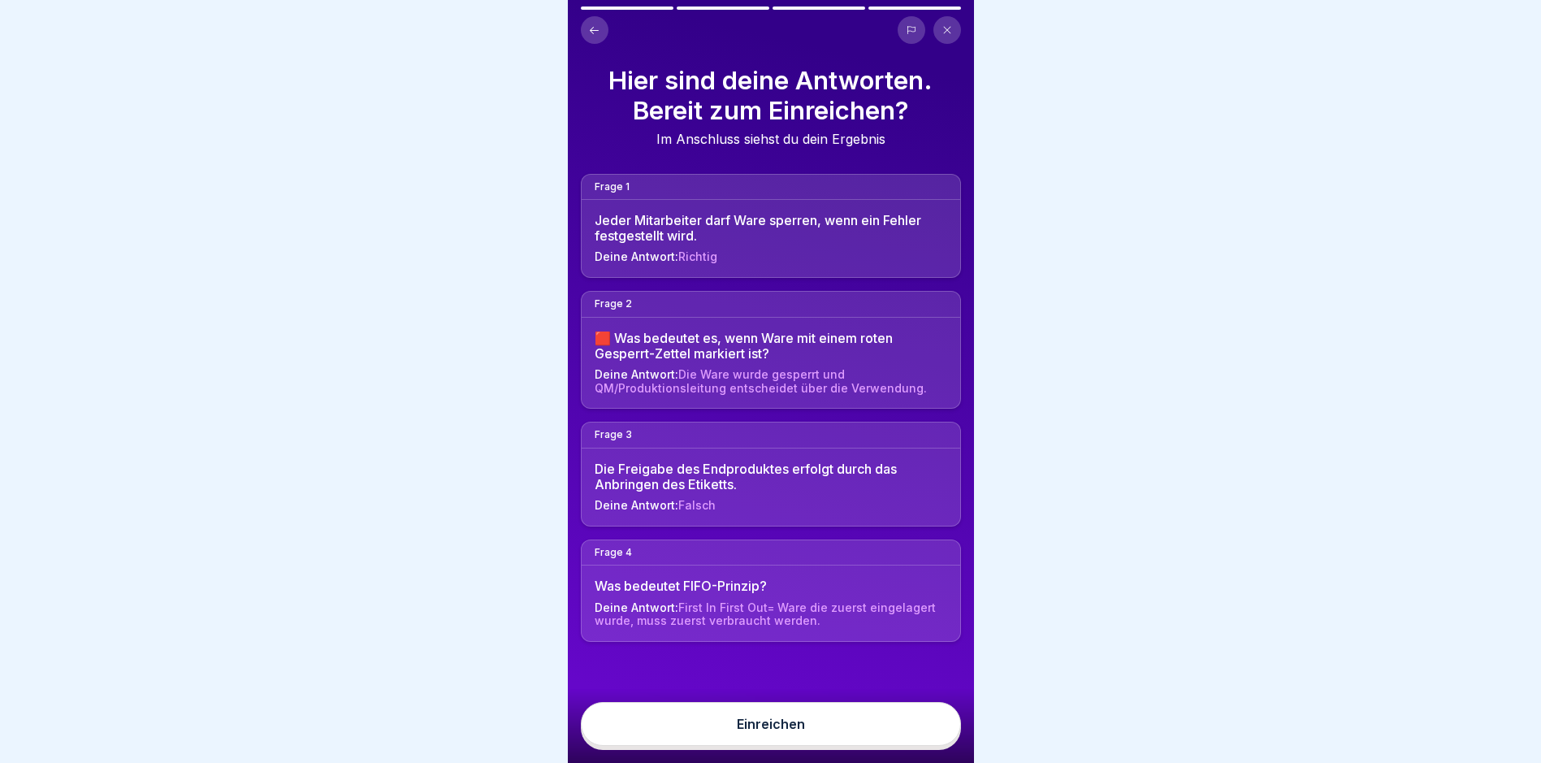
click at [899, 735] on button "Einreichen" at bounding box center [771, 724] width 380 height 44
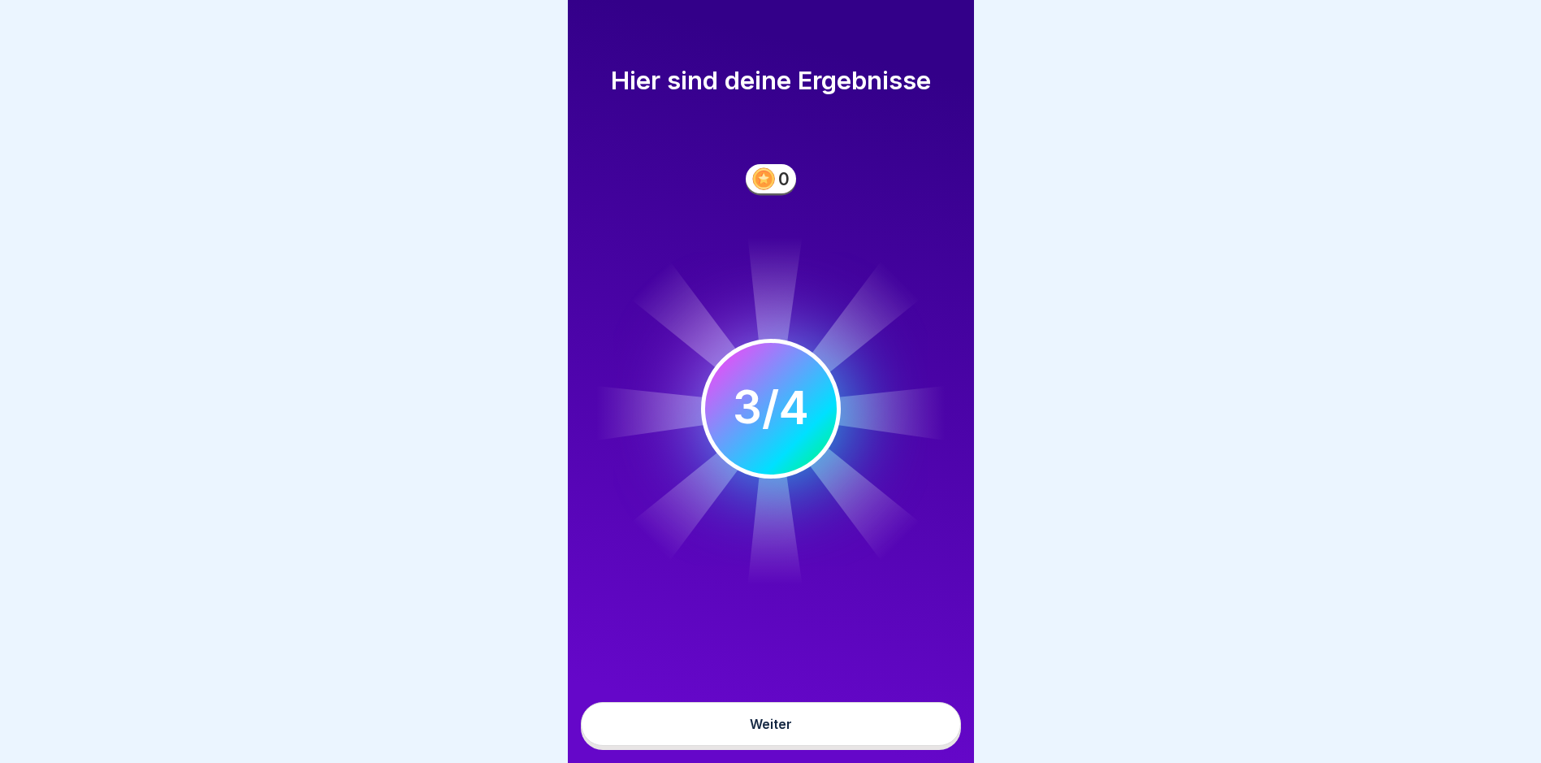
click at [873, 739] on button "Weiter" at bounding box center [771, 724] width 380 height 44
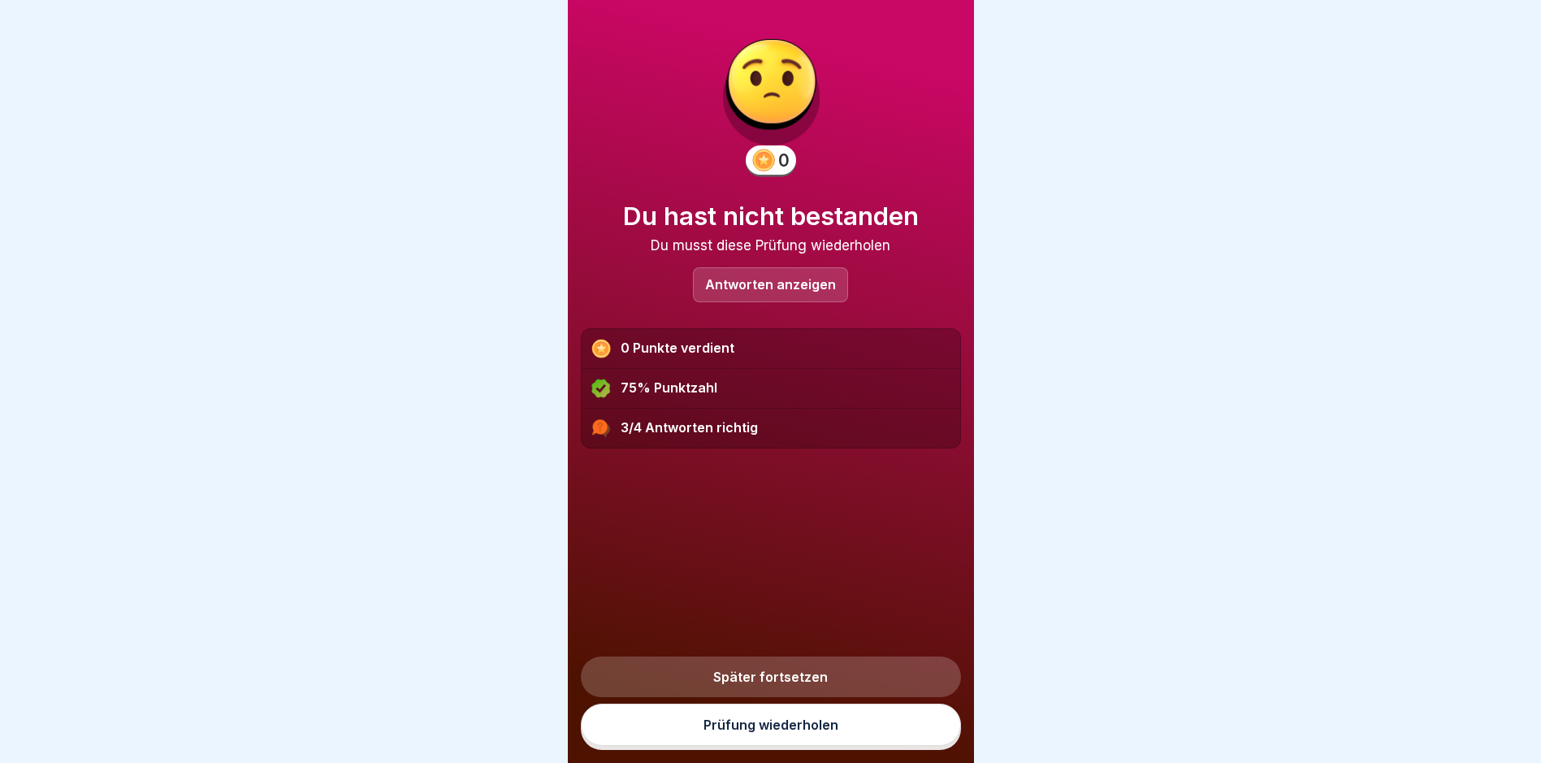
click at [816, 290] on p "Antworten anzeigen" at bounding box center [770, 285] width 131 height 14
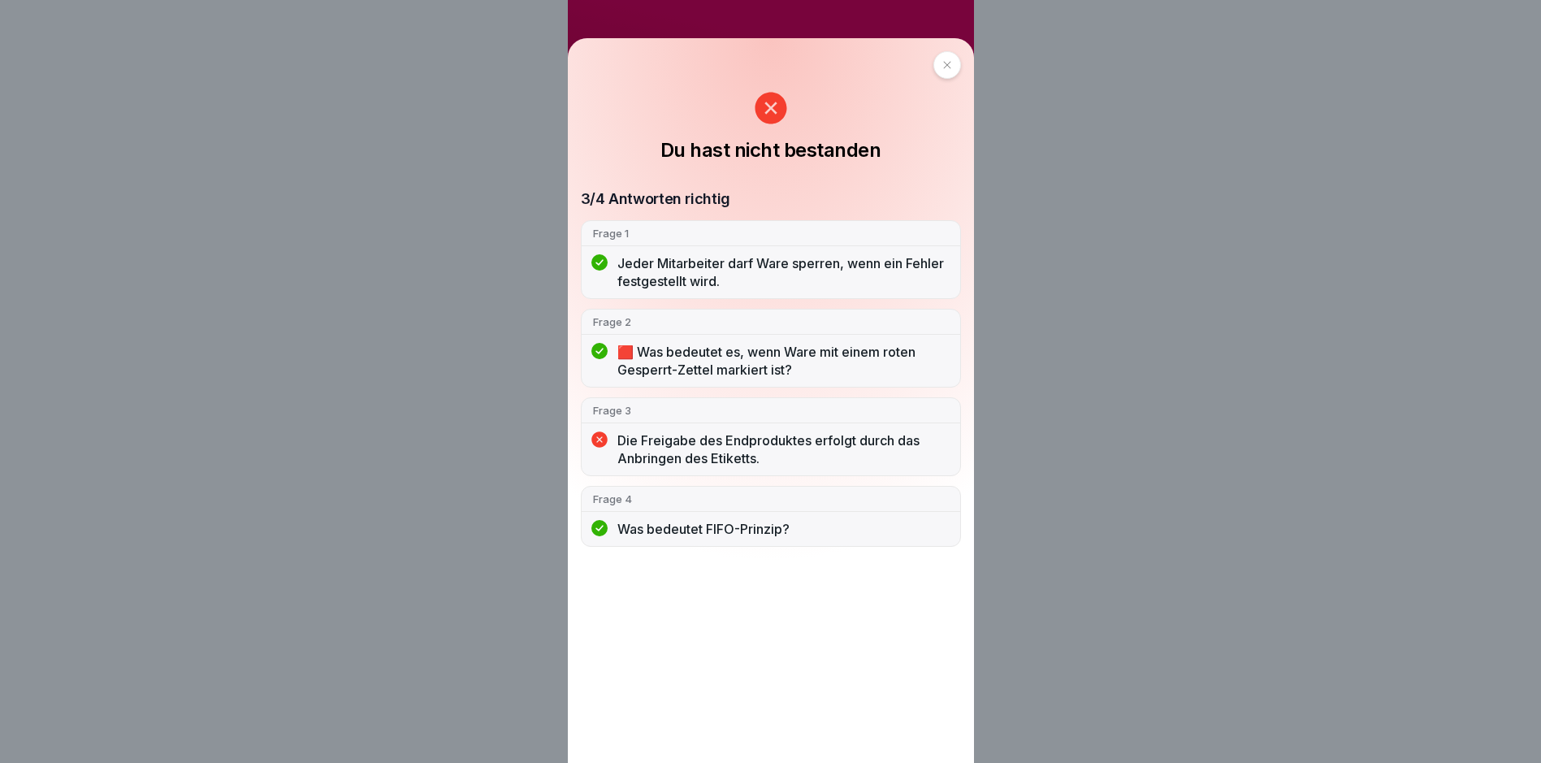
click at [953, 71] on div at bounding box center [947, 65] width 28 height 28
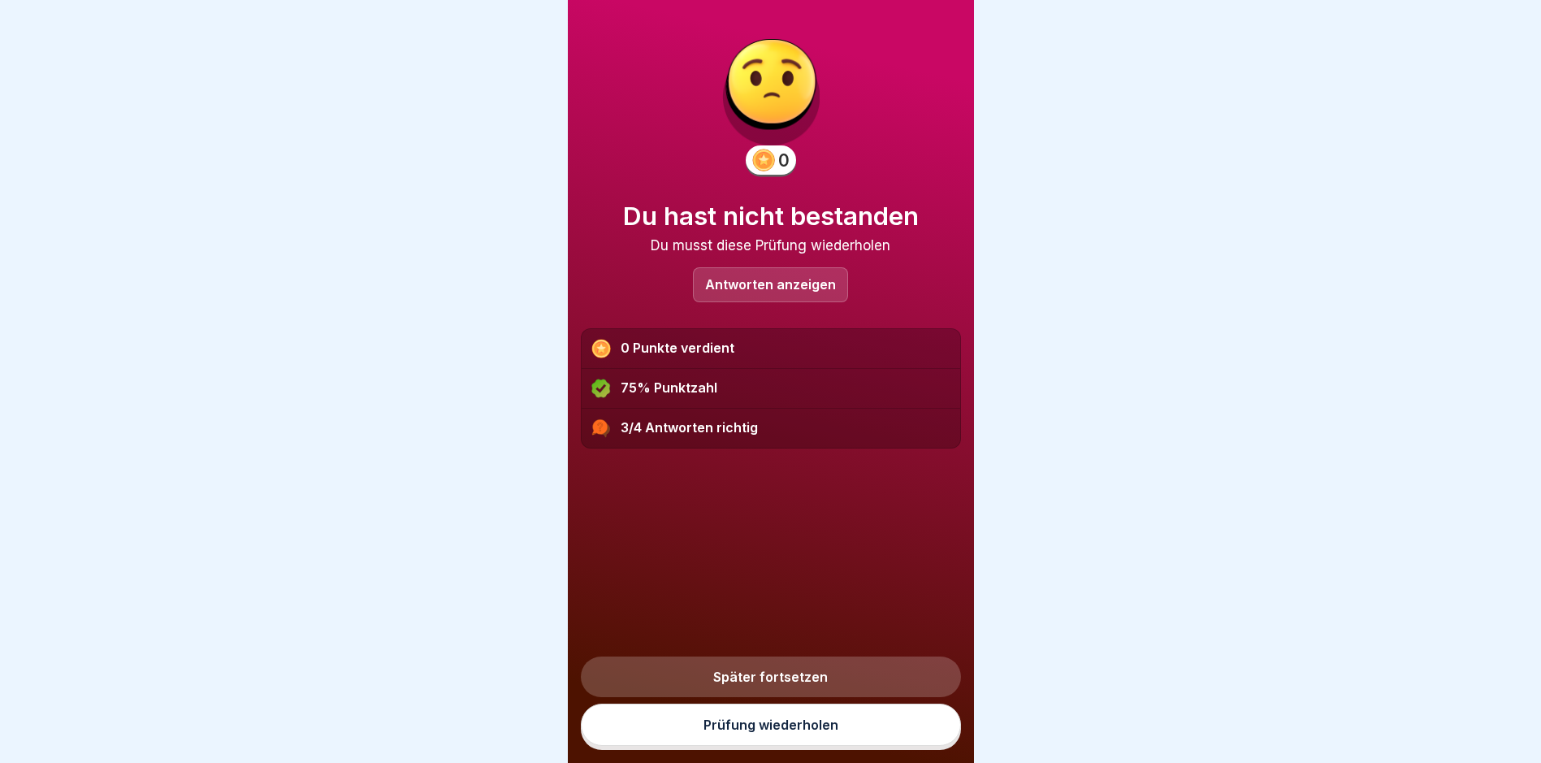
click at [786, 744] on link "Prüfung wiederholen" at bounding box center [771, 725] width 380 height 42
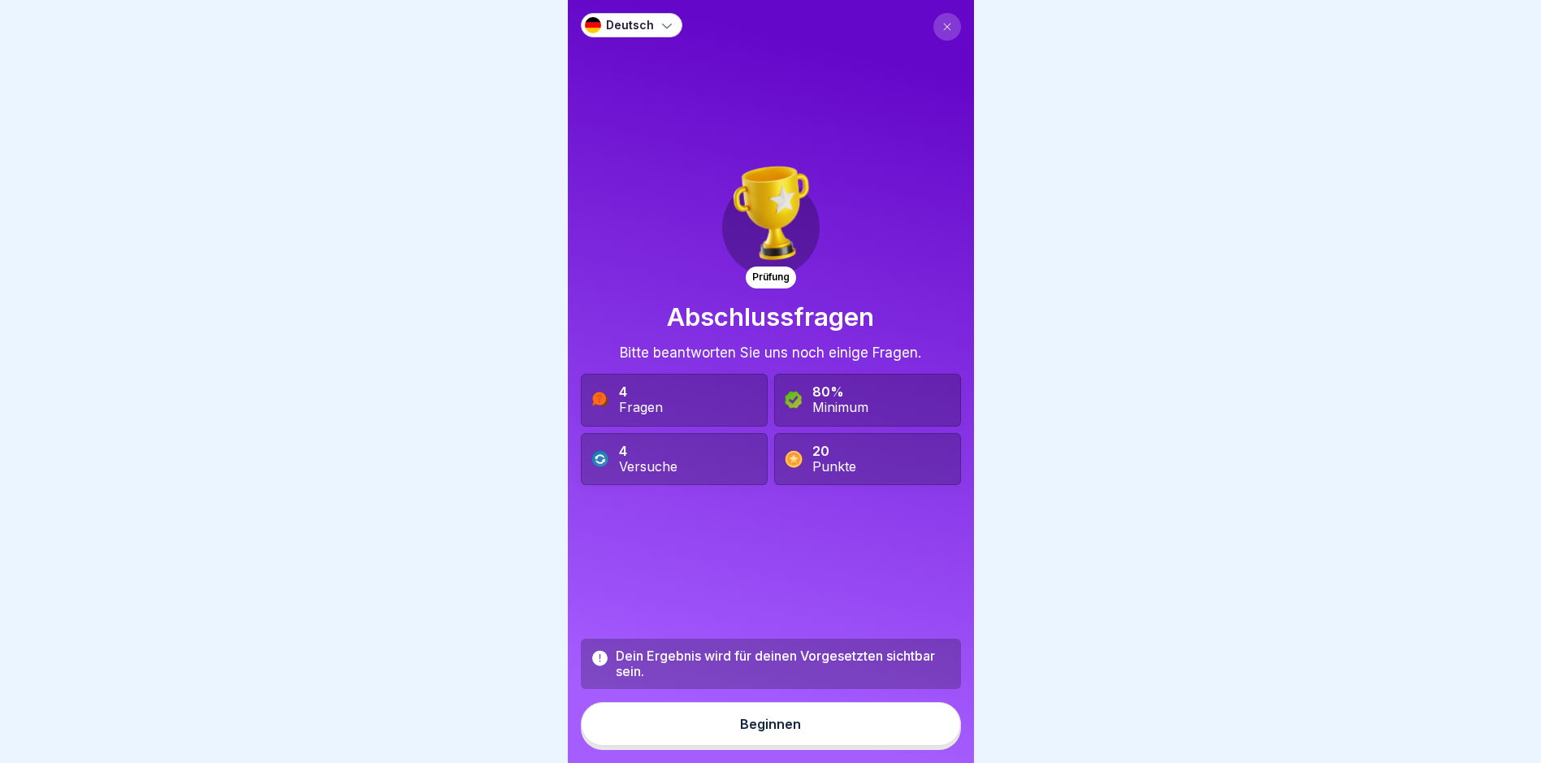
click at [794, 746] on button "Beginnen" at bounding box center [771, 724] width 380 height 44
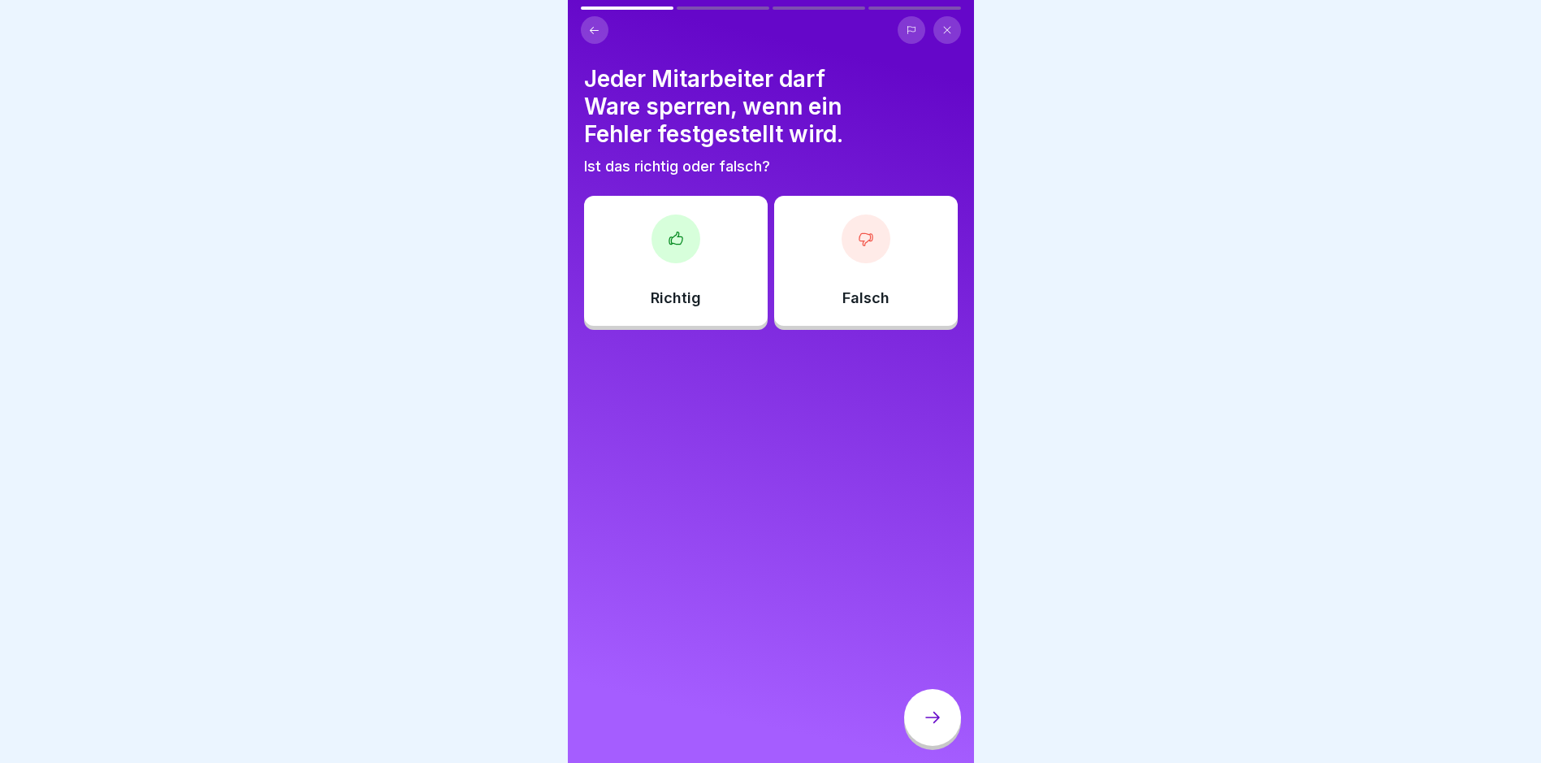
click at [884, 292] on div "Falsch" at bounding box center [866, 261] width 184 height 130
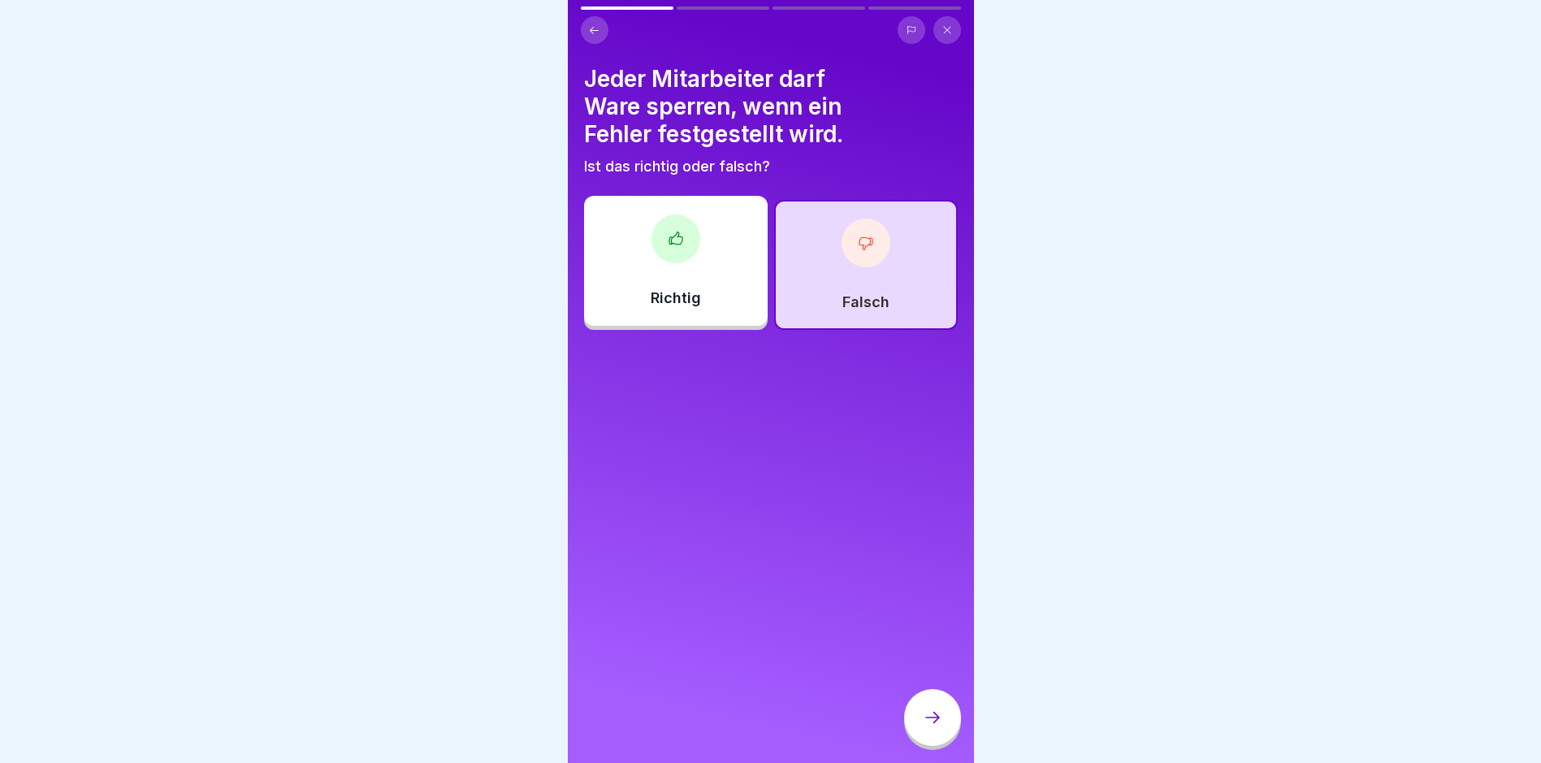
click at [914, 737] on div at bounding box center [932, 717] width 57 height 57
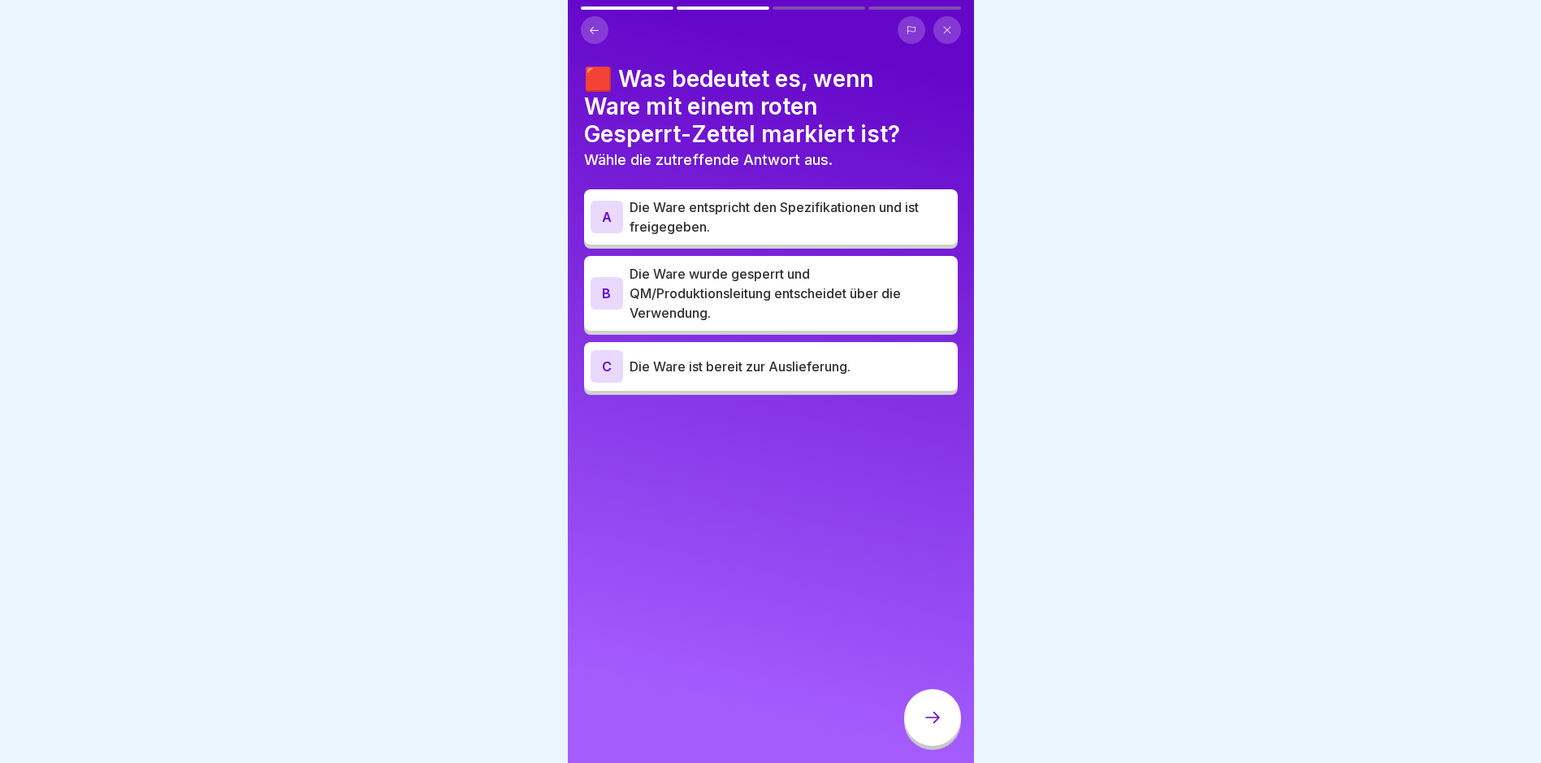
click at [768, 297] on p "Die Ware wurde gesperrt und QM/Produktionsleitung entscheidet über die Verwendu…" at bounding box center [791, 293] width 322 height 58
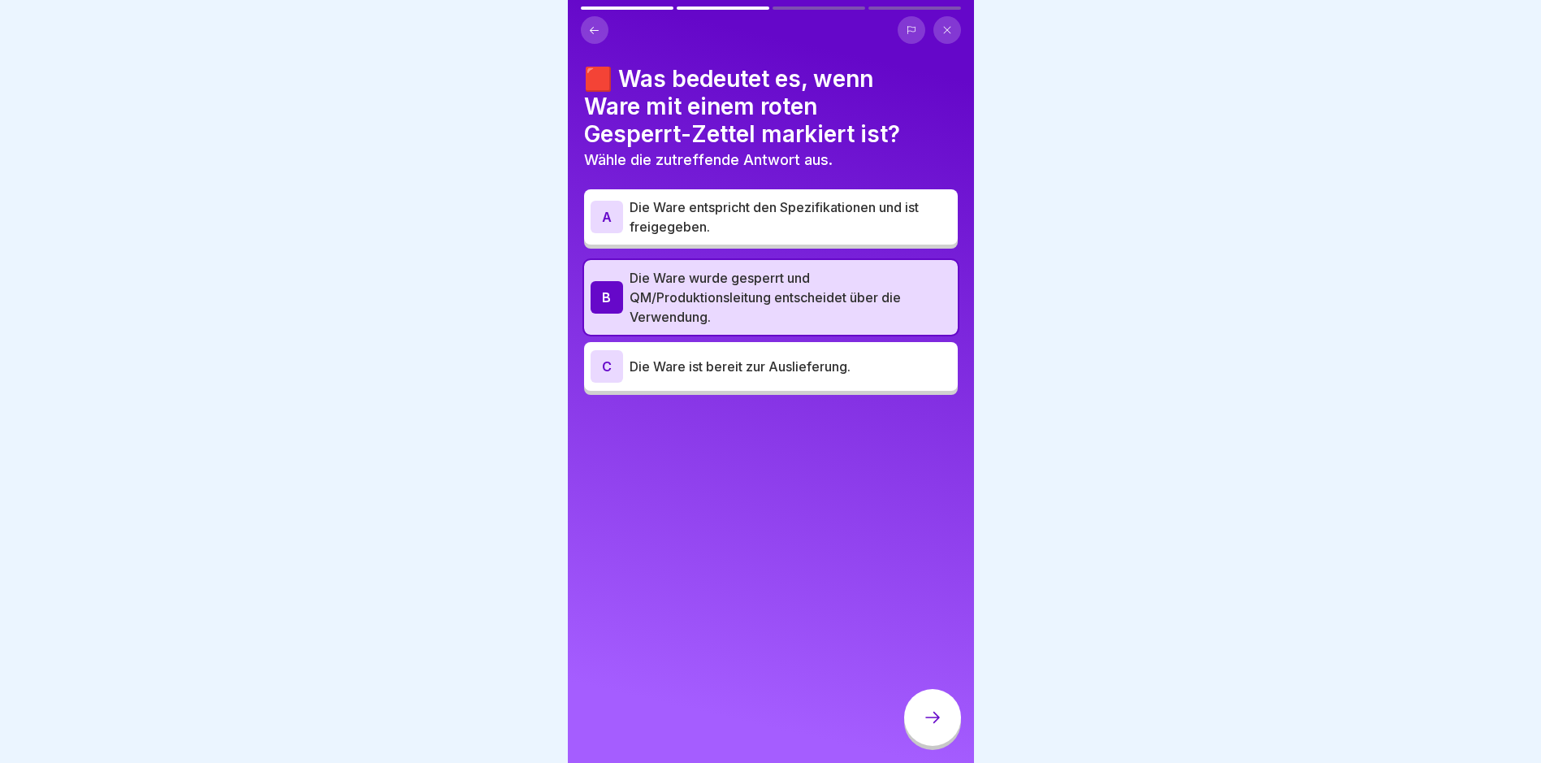
click at [924, 742] on div at bounding box center [932, 717] width 57 height 57
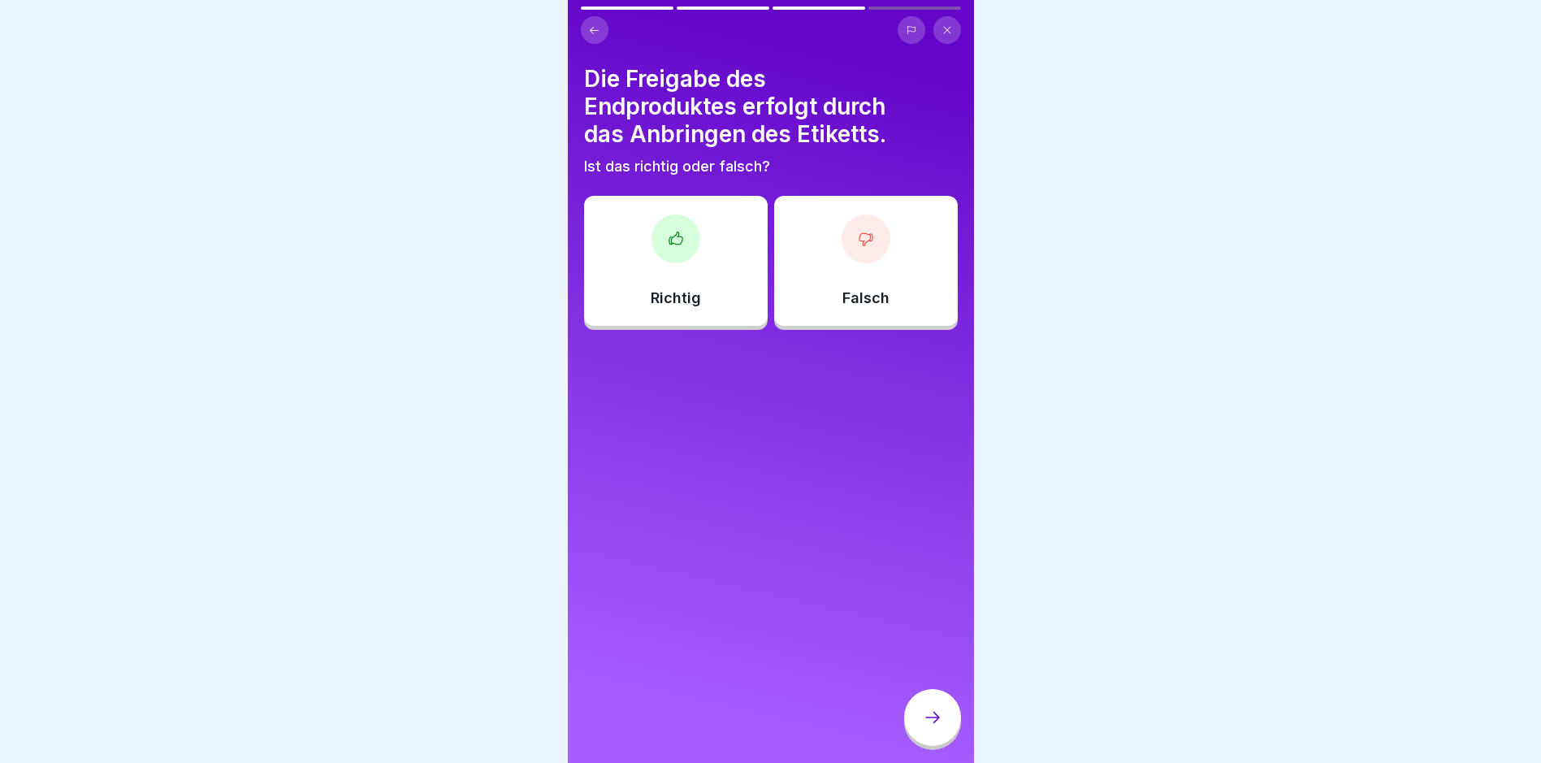
click at [660, 262] on div "Richtig" at bounding box center [676, 261] width 184 height 130
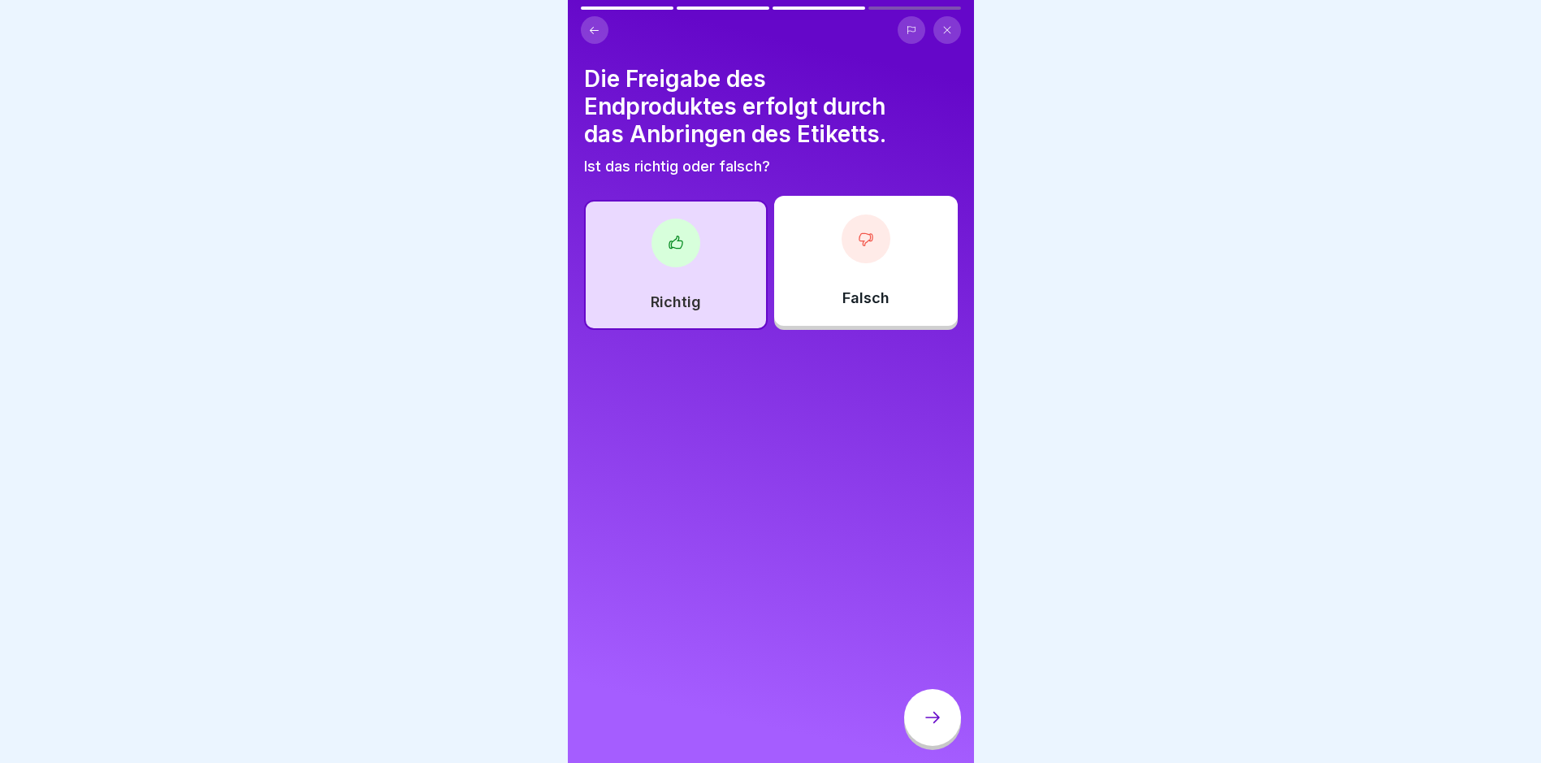
click at [925, 746] on div at bounding box center [932, 717] width 57 height 57
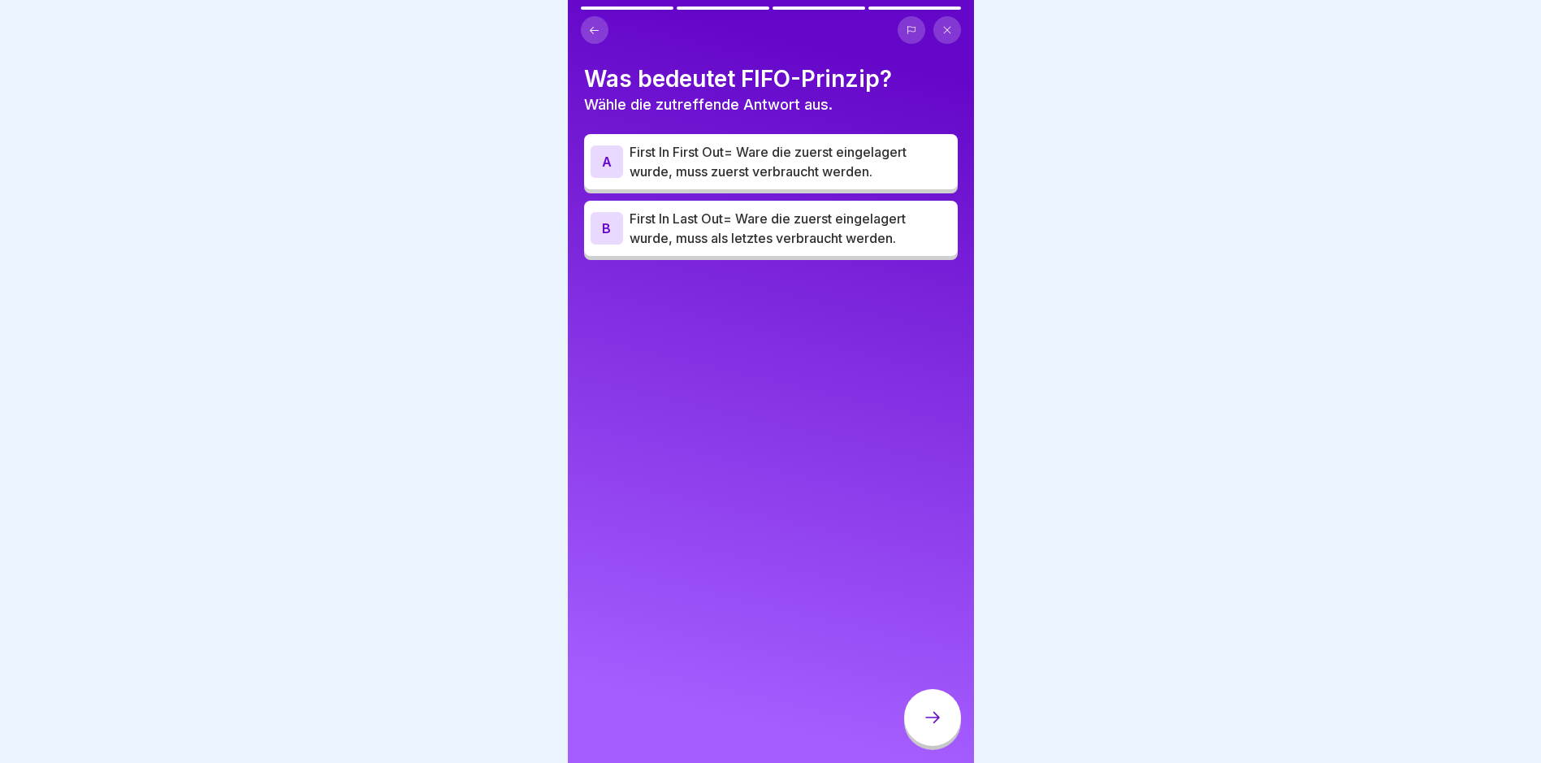
click at [762, 177] on p "First In First Out= Ware die zuerst eingelagert wurde, muss zuerst verbraucht w…" at bounding box center [791, 161] width 322 height 39
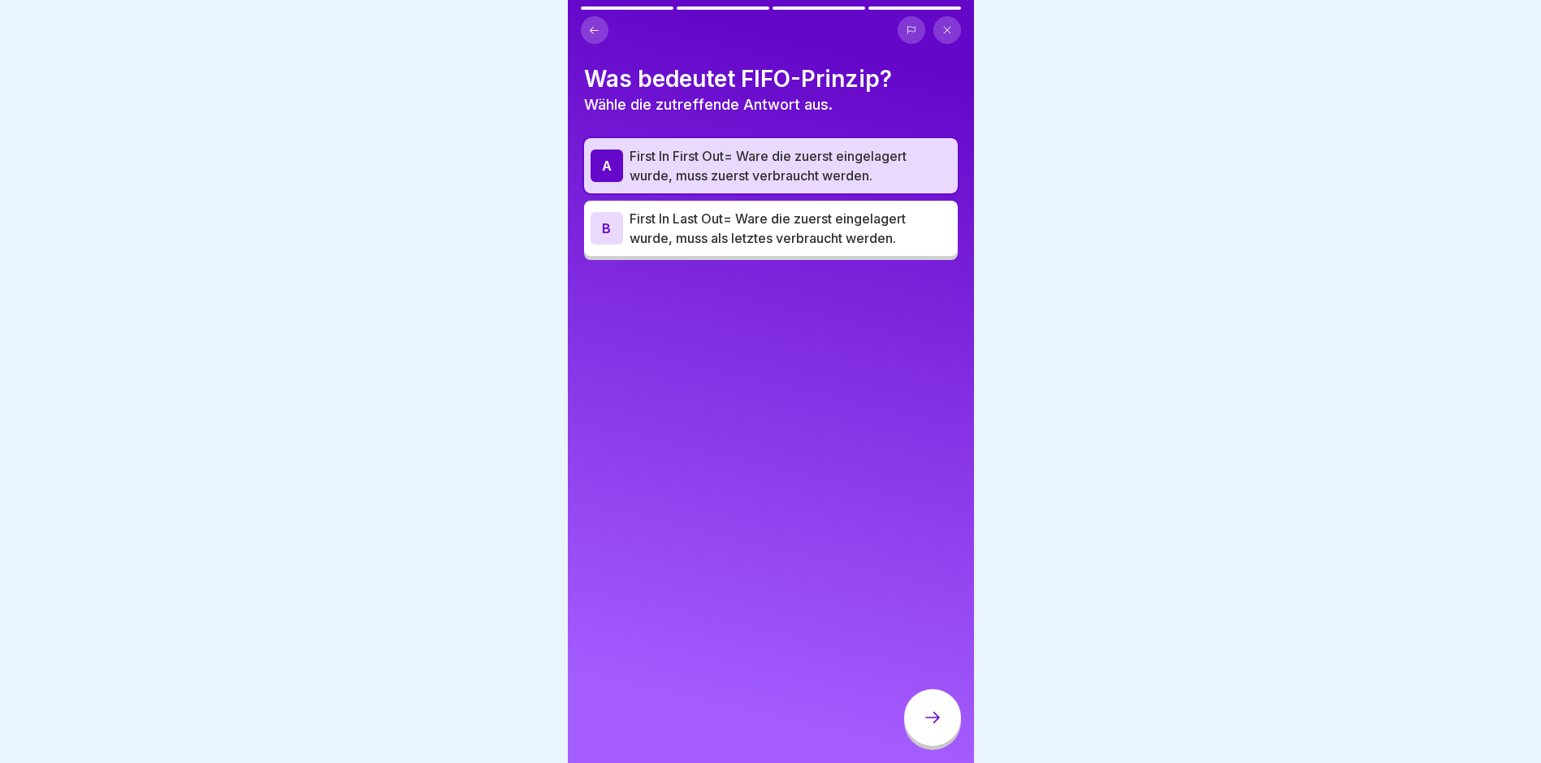
click at [919, 746] on div at bounding box center [932, 717] width 57 height 57
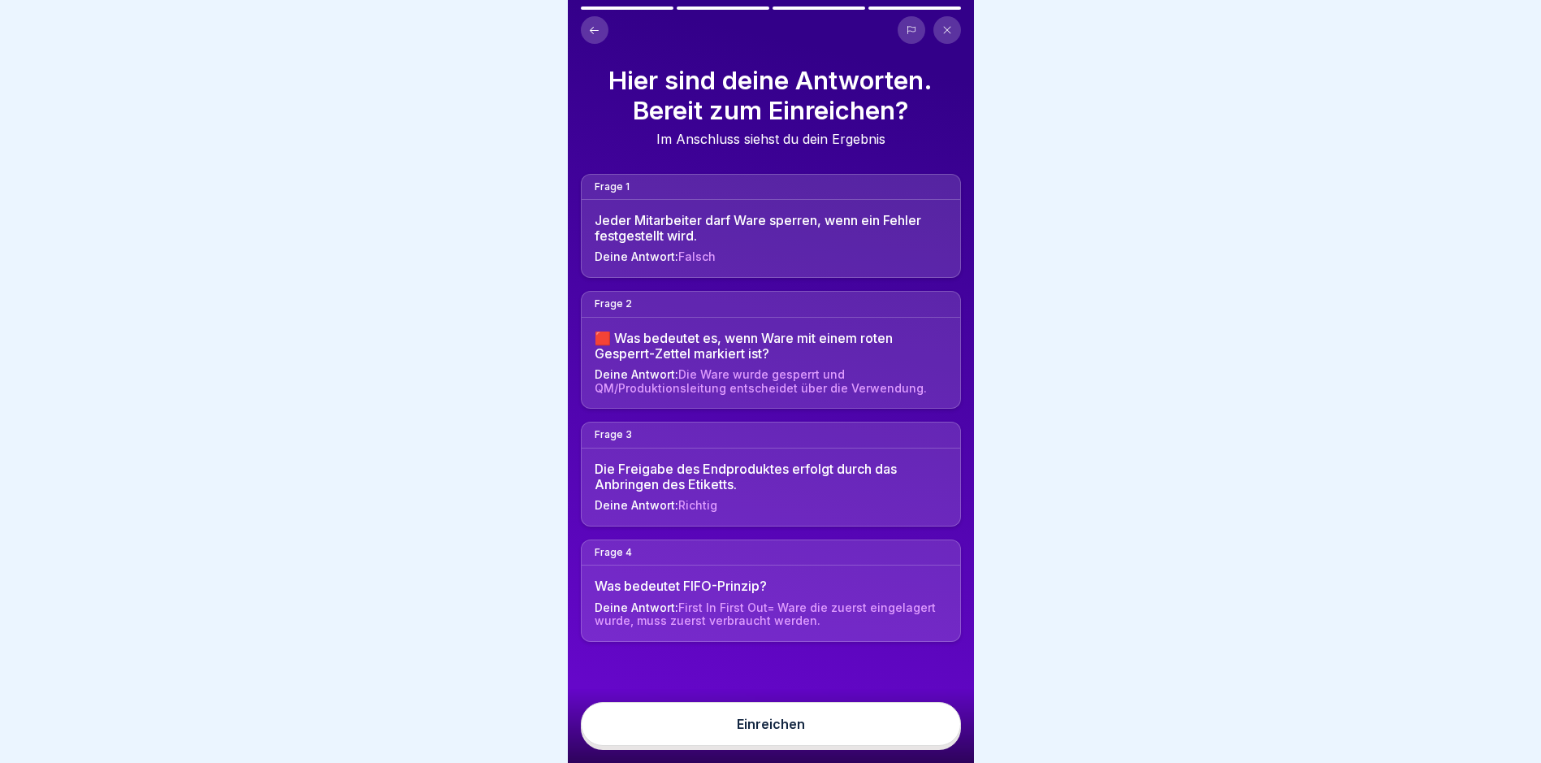
click at [896, 740] on button "Einreichen" at bounding box center [771, 724] width 380 height 44
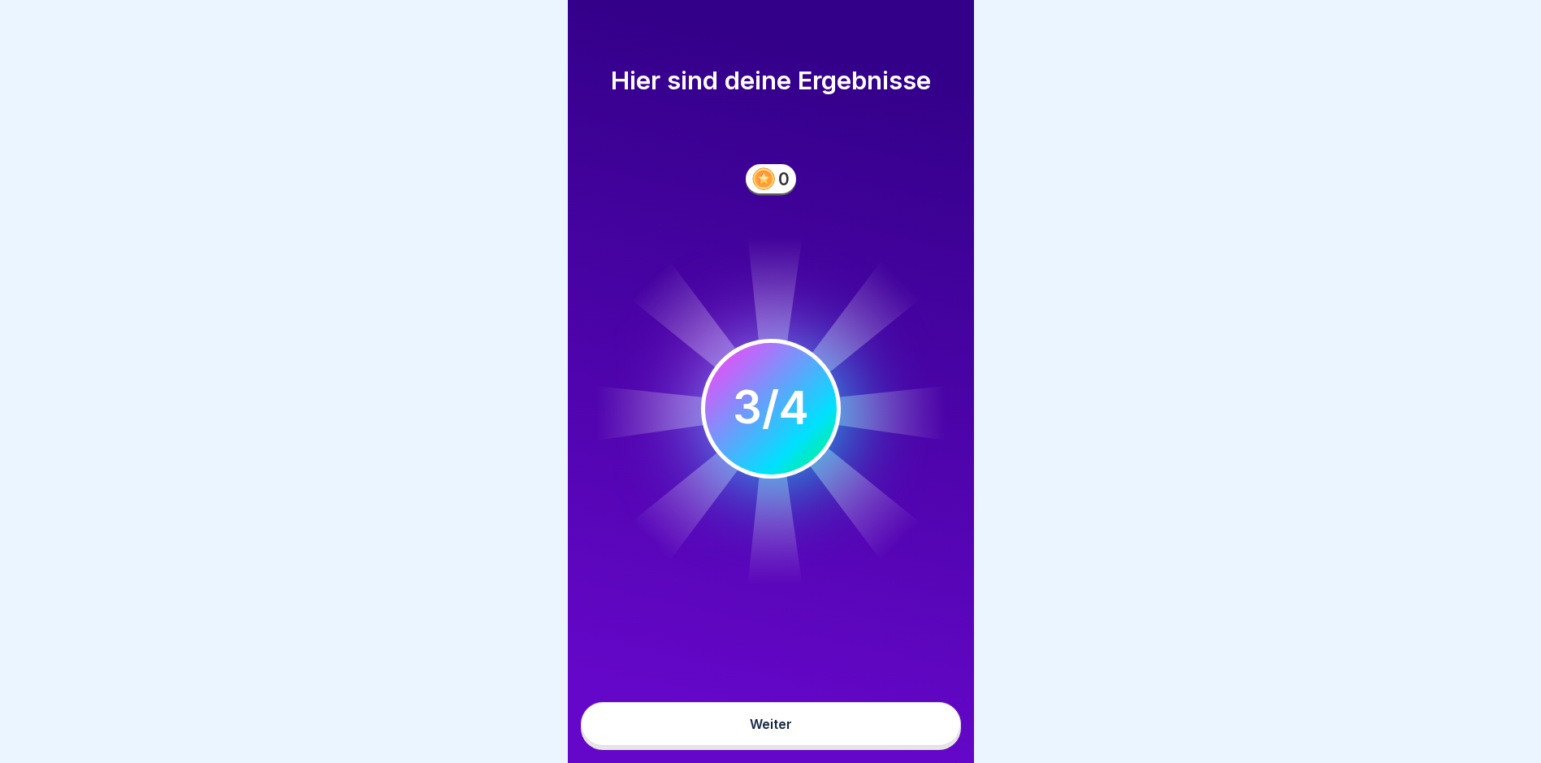
click at [876, 737] on button "Weiter" at bounding box center [771, 724] width 380 height 44
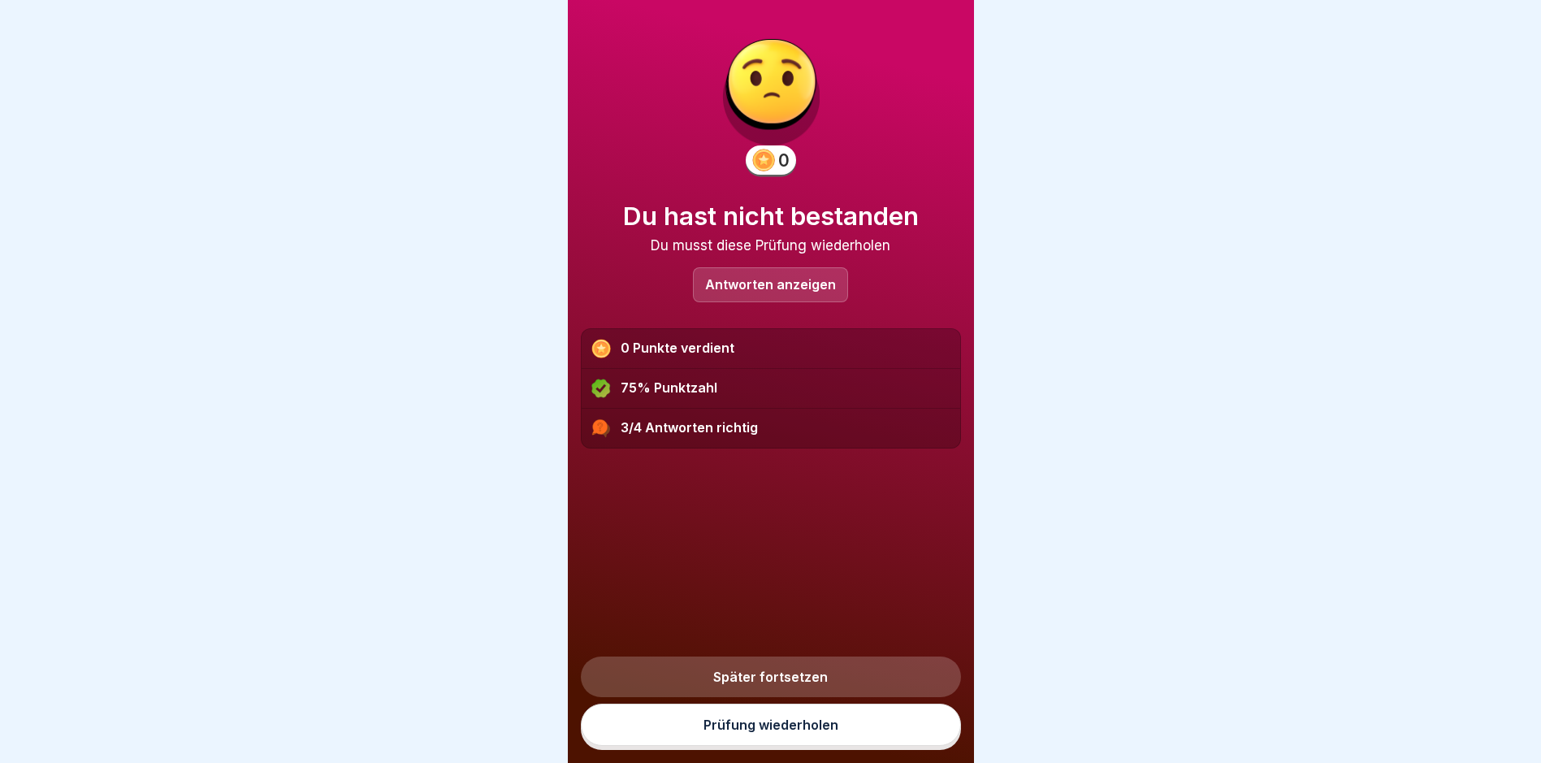
scroll to position [12, 0]
click at [796, 732] on link "Prüfung wiederholen" at bounding box center [771, 725] width 380 height 42
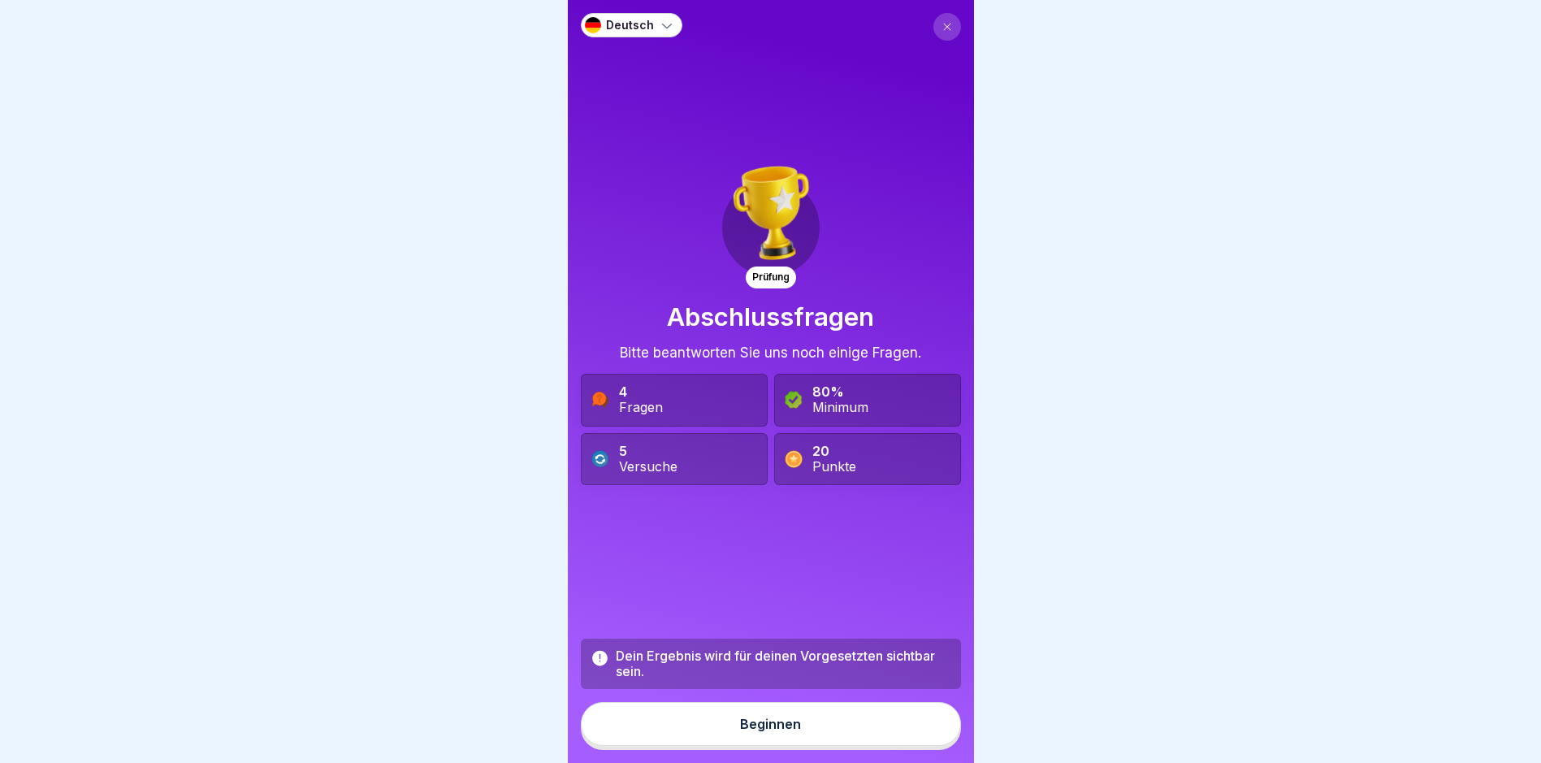
click at [806, 739] on button "Beginnen" at bounding box center [771, 724] width 380 height 44
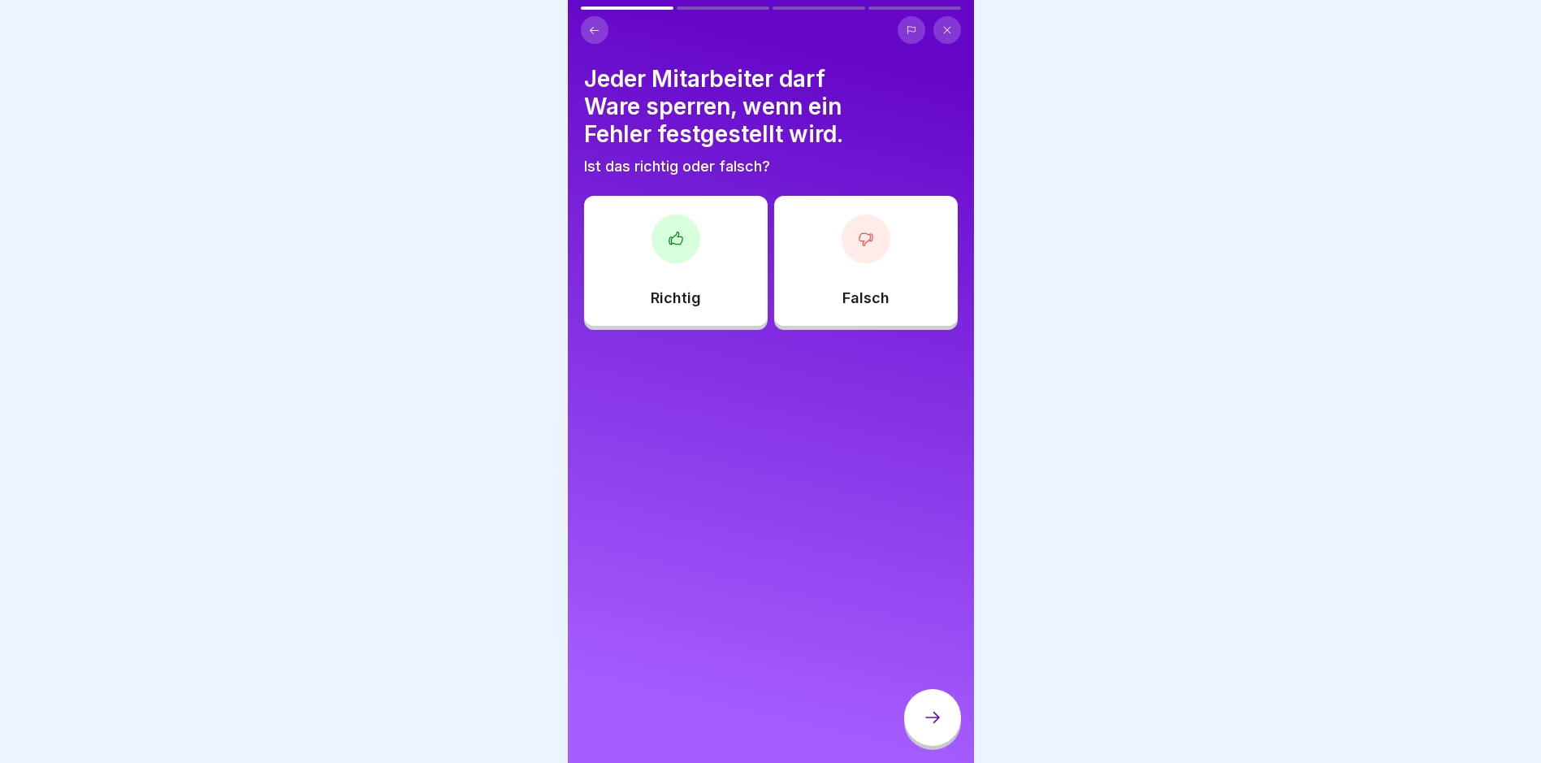
click at [660, 251] on div at bounding box center [676, 238] width 49 height 49
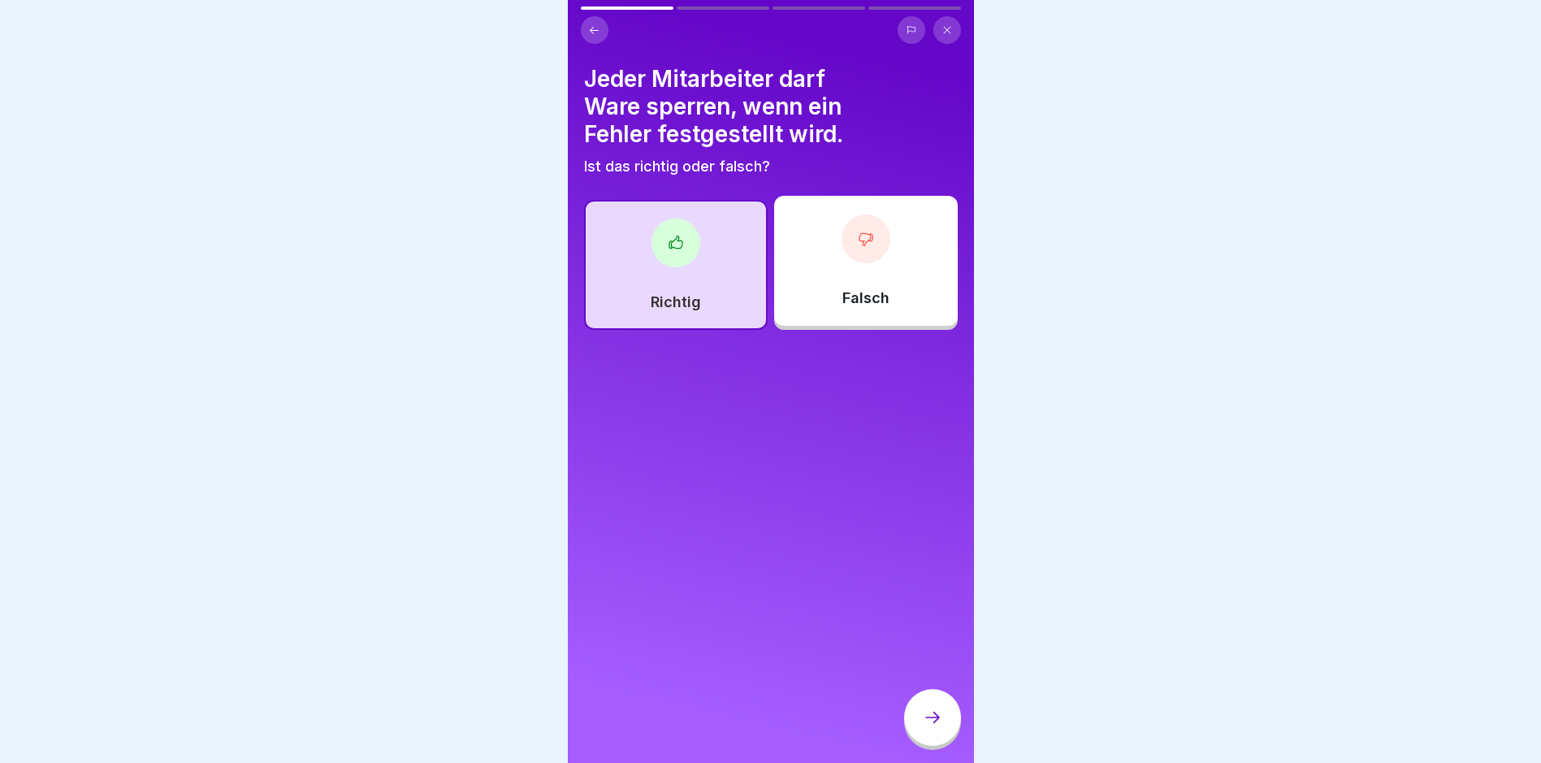
click at [928, 717] on div at bounding box center [932, 717] width 57 height 57
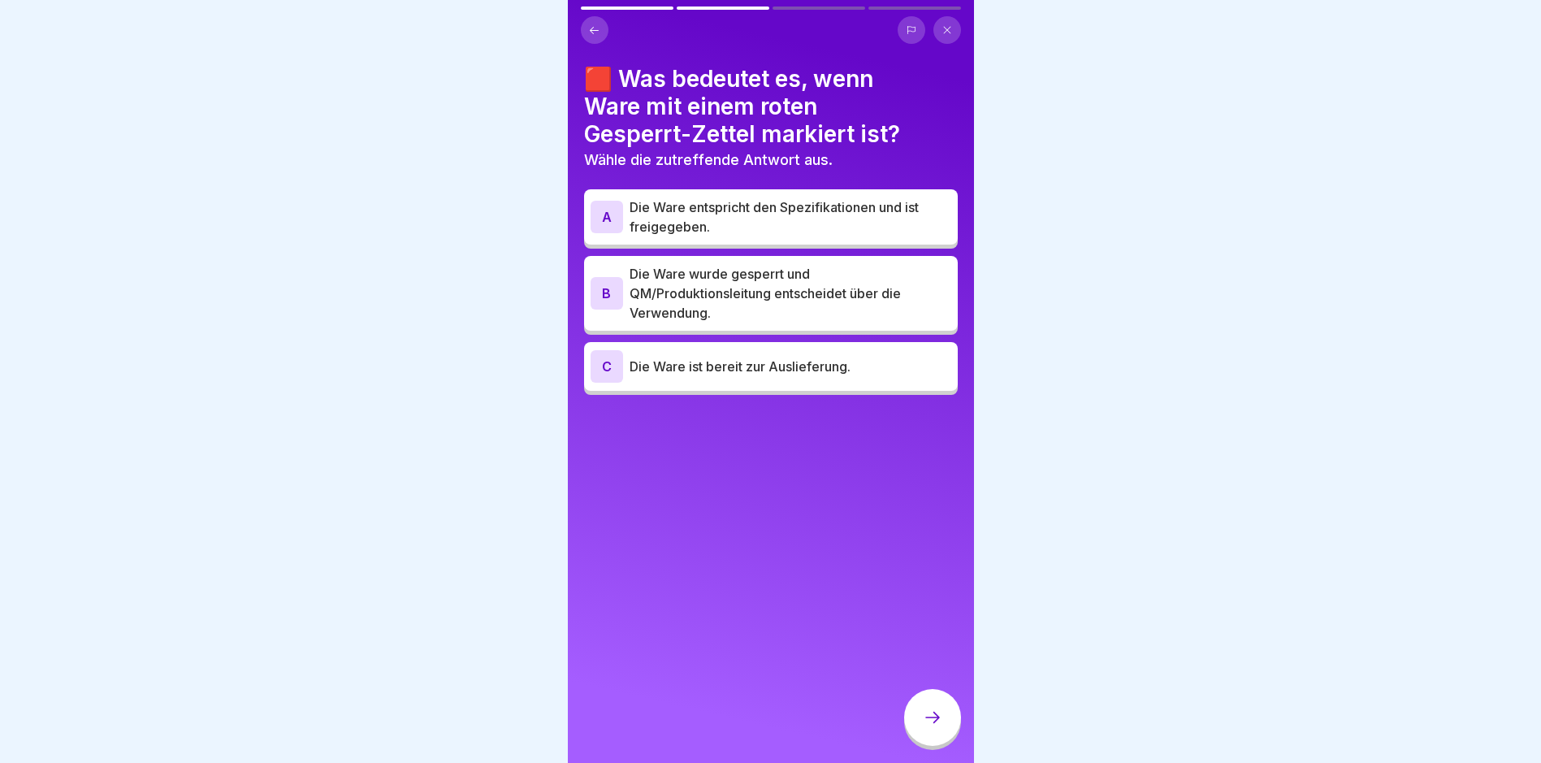
click at [753, 303] on p "Die Ware wurde gesperrt und QM/Produktionsleitung entscheidet über die Verwendu…" at bounding box center [791, 293] width 322 height 58
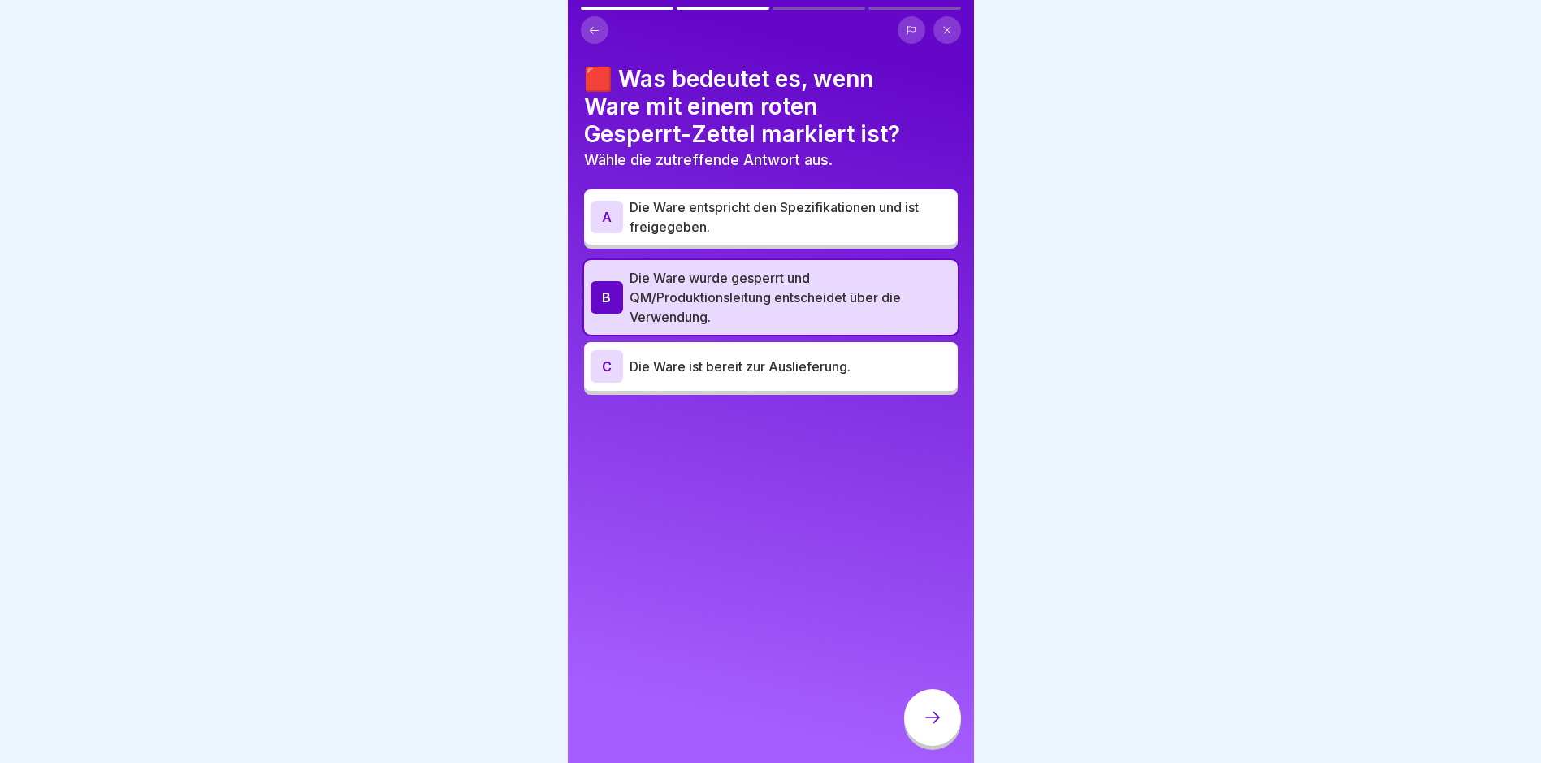
click at [923, 724] on icon at bounding box center [932, 717] width 19 height 19
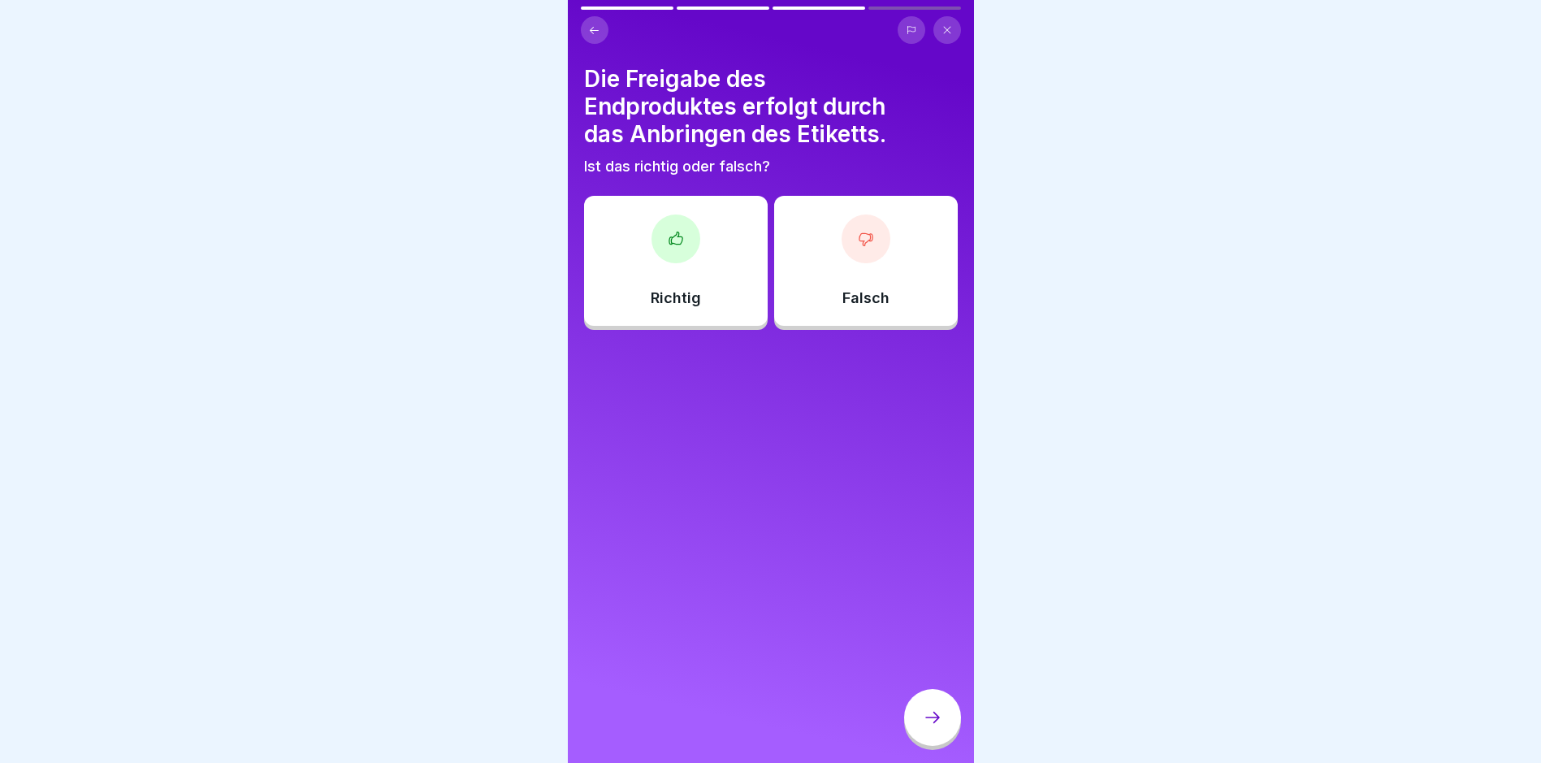
click at [645, 246] on div "Richtig" at bounding box center [676, 261] width 184 height 130
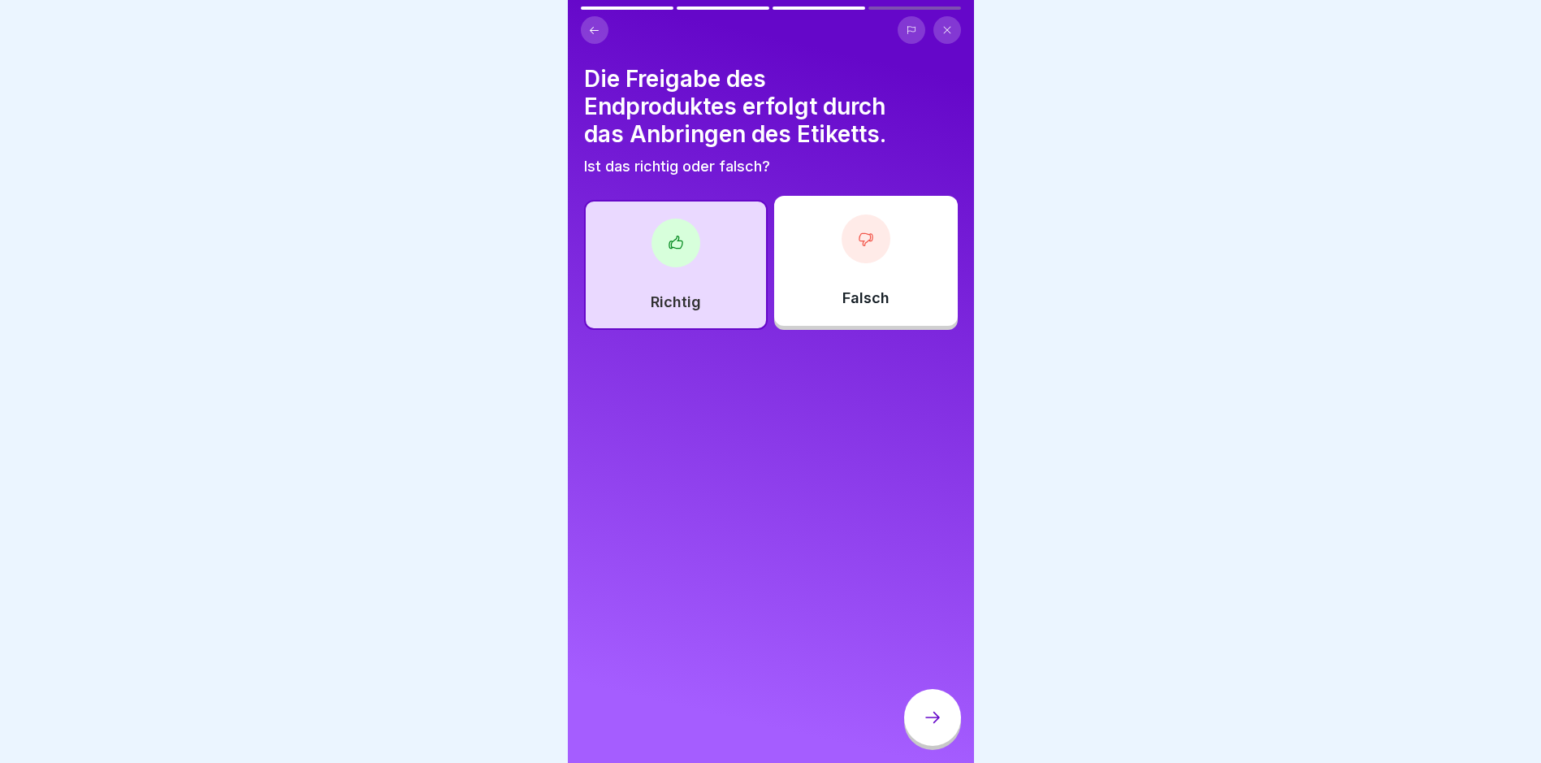
click at [942, 726] on div at bounding box center [932, 717] width 57 height 57
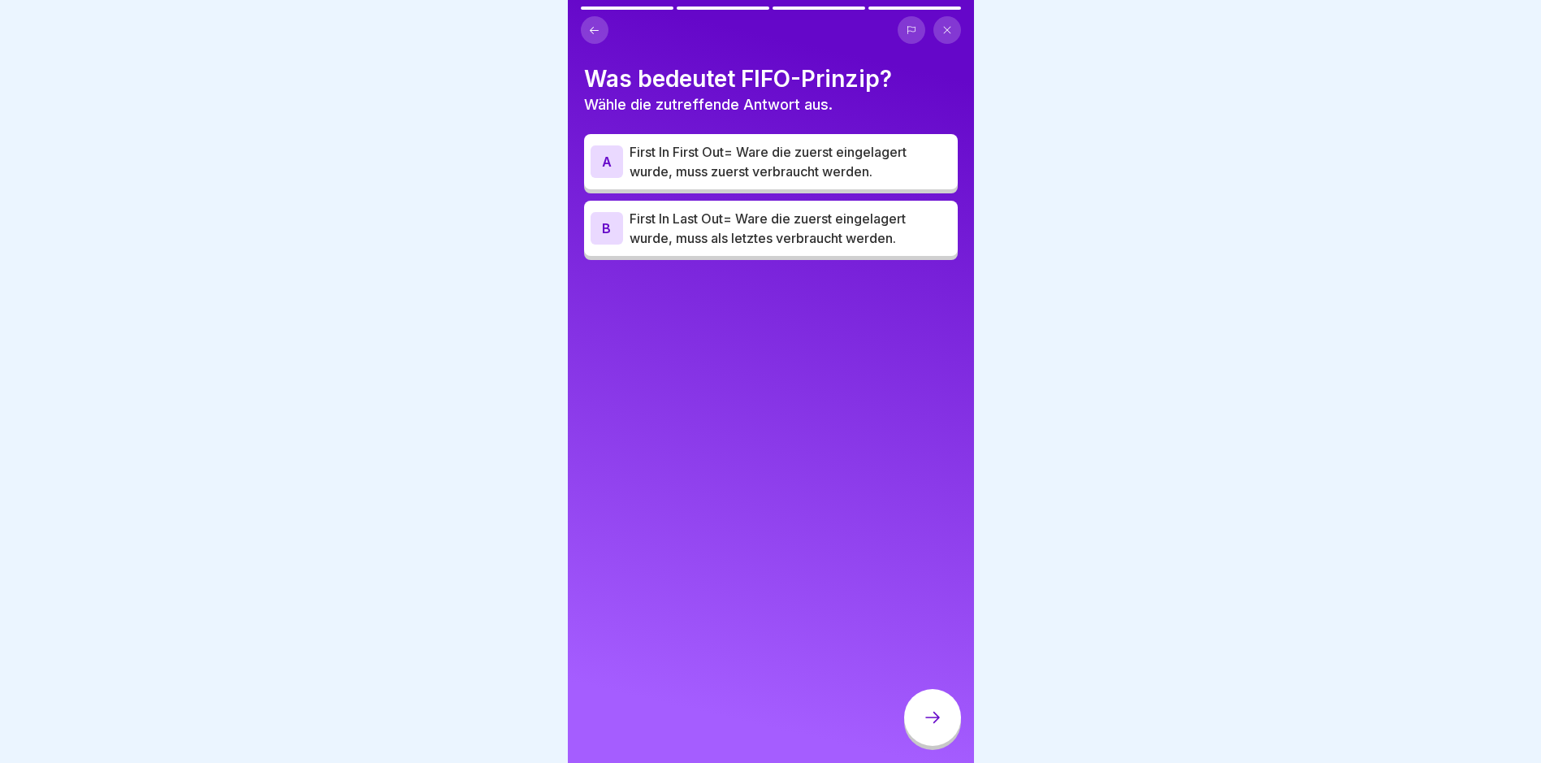
click at [766, 163] on p "First In First Out= Ware die zuerst eingelagert wurde, muss zuerst verbraucht w…" at bounding box center [791, 161] width 322 height 39
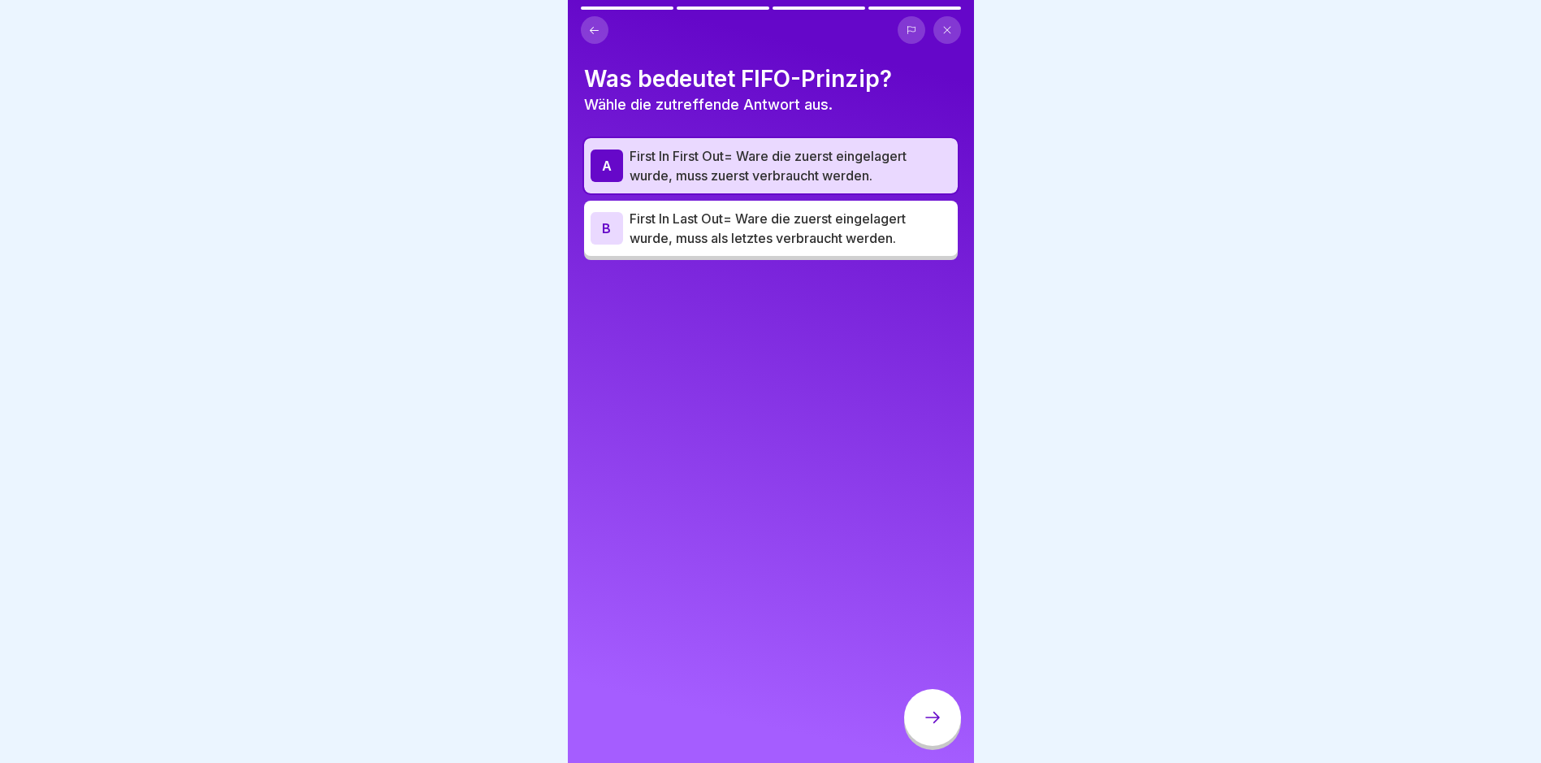
click at [635, 11] on div at bounding box center [771, 24] width 380 height 37
click at [636, 9] on div at bounding box center [627, 7] width 93 height 3
click at [600, 29] on button at bounding box center [595, 30] width 28 height 28
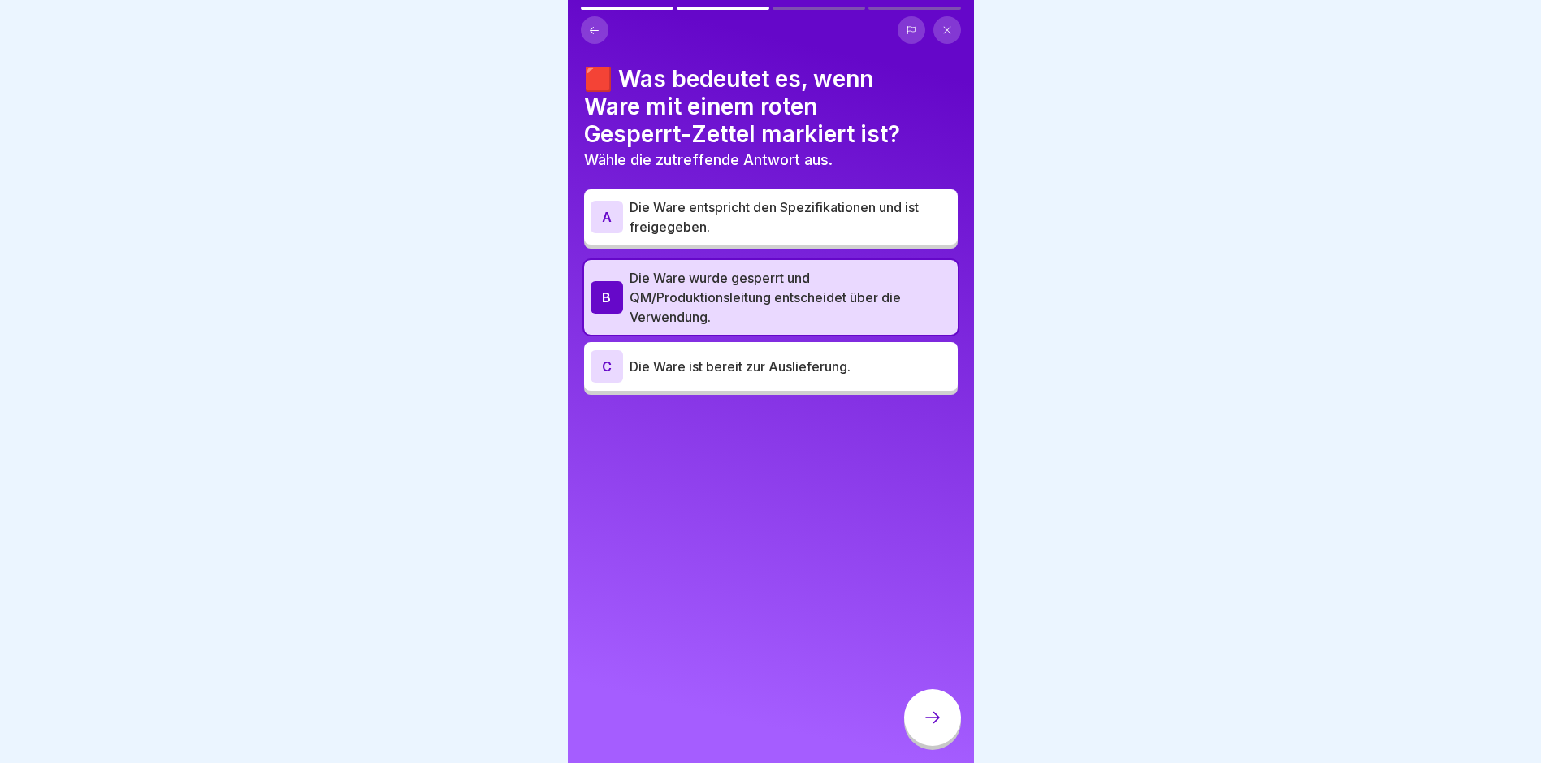
click at [728, 211] on p "Die Ware entspricht den Spezifikationen und ist freigegeben." at bounding box center [791, 216] width 322 height 39
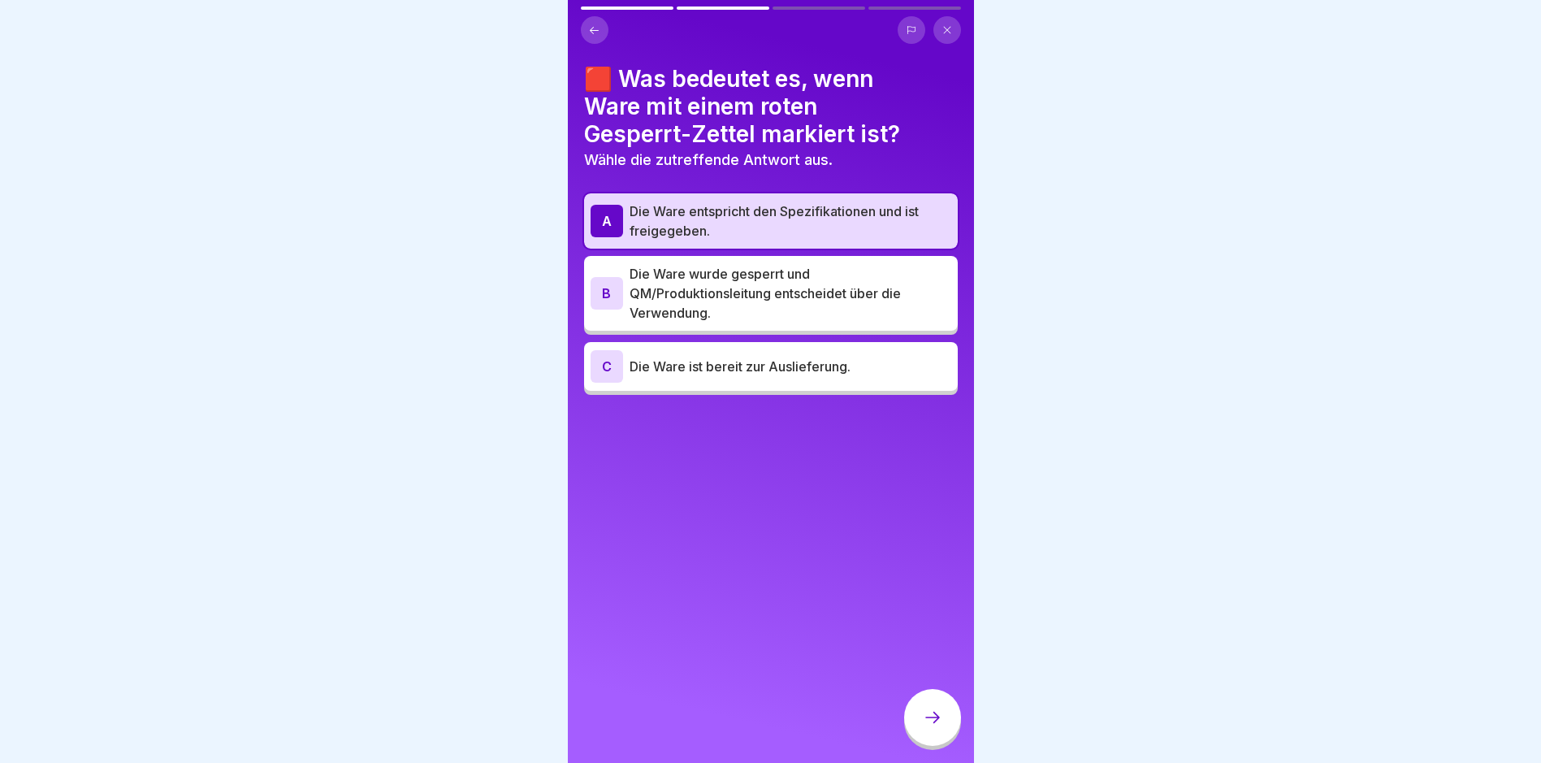
click at [727, 277] on p "Die Ware wurde gesperrt und QM/Produktionsleitung entscheidet über die Verwendu…" at bounding box center [791, 293] width 322 height 58
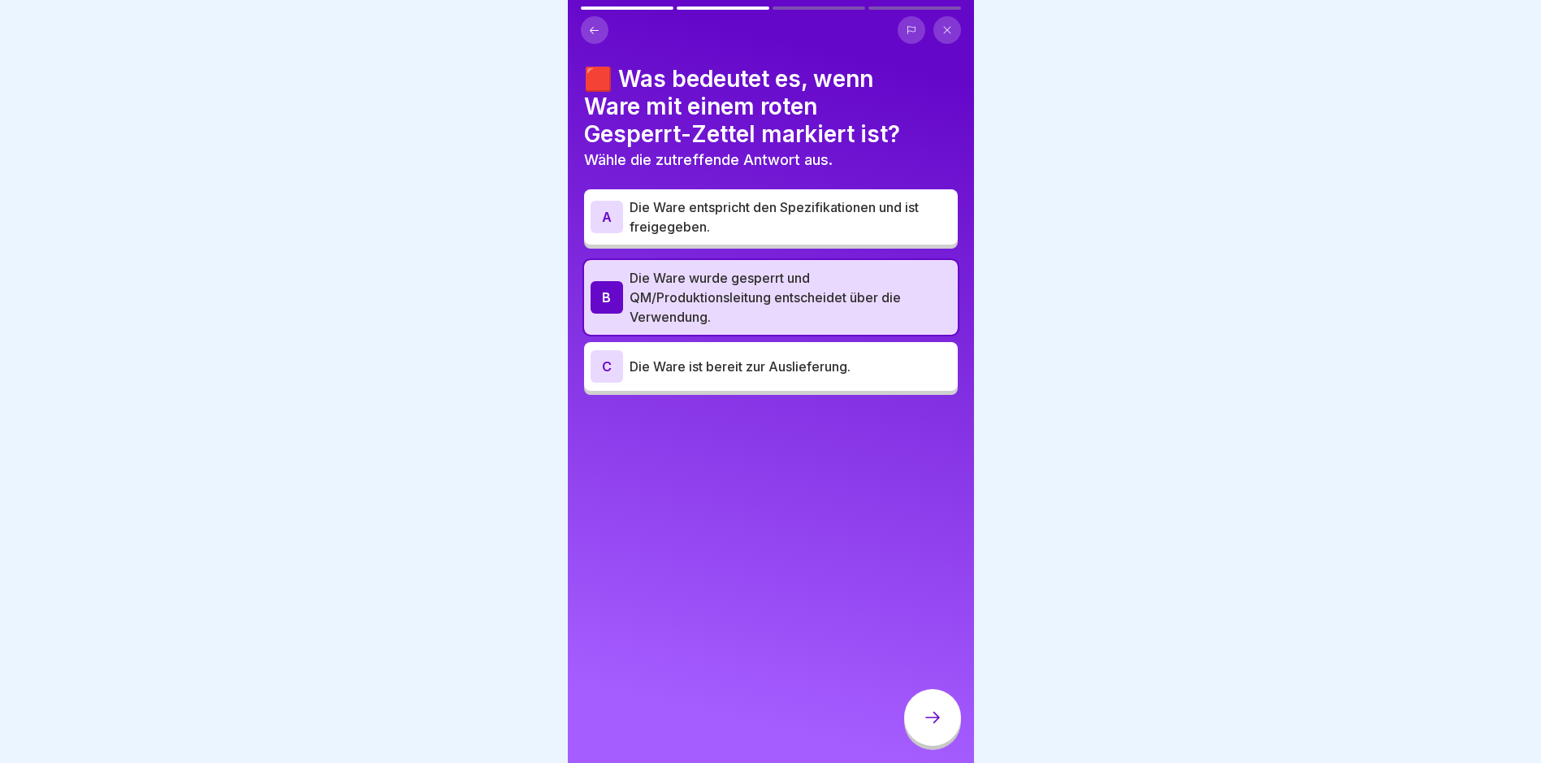
click at [587, 33] on button at bounding box center [595, 30] width 28 height 28
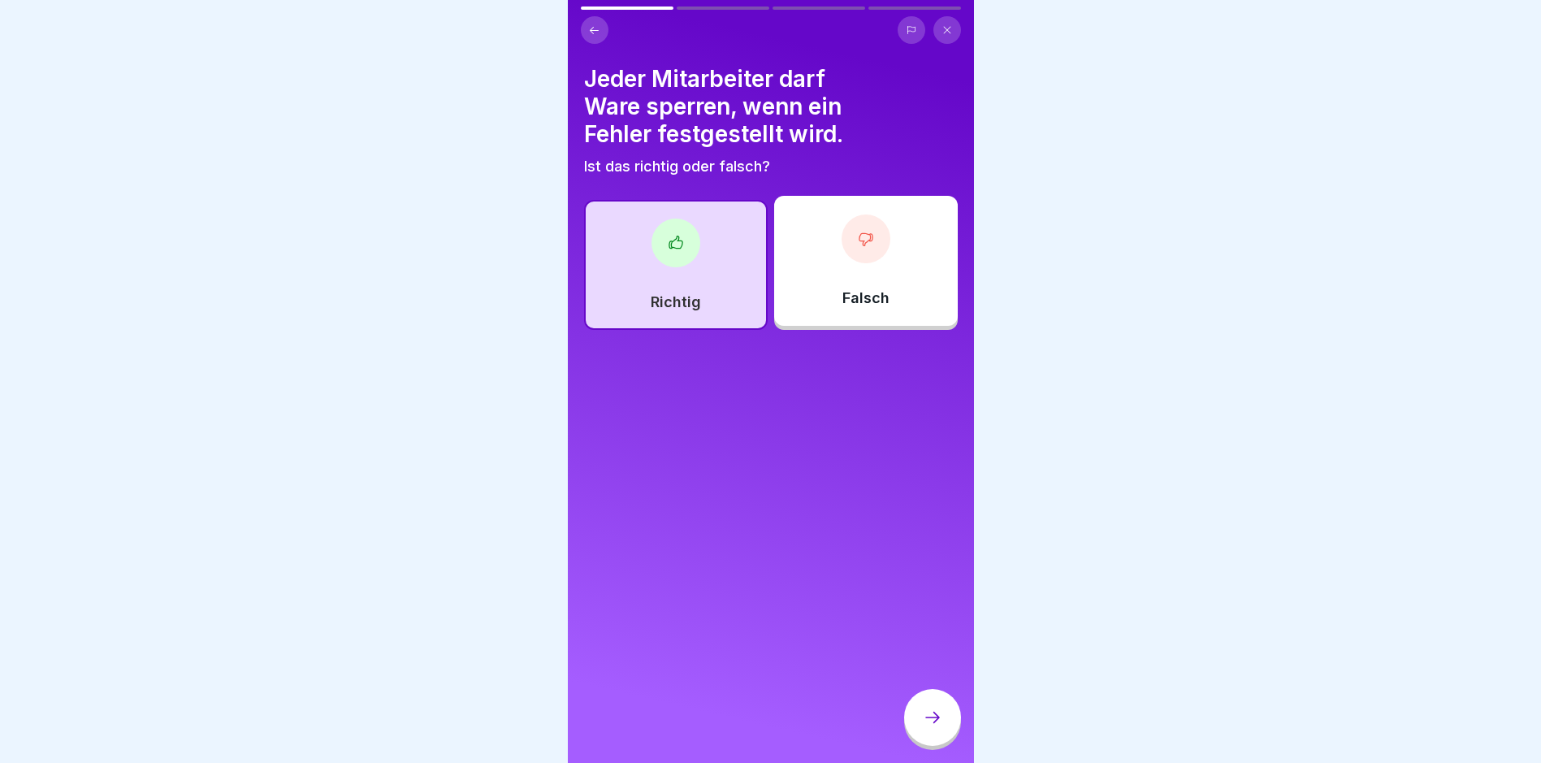
click at [809, 318] on div "Falsch" at bounding box center [866, 261] width 184 height 130
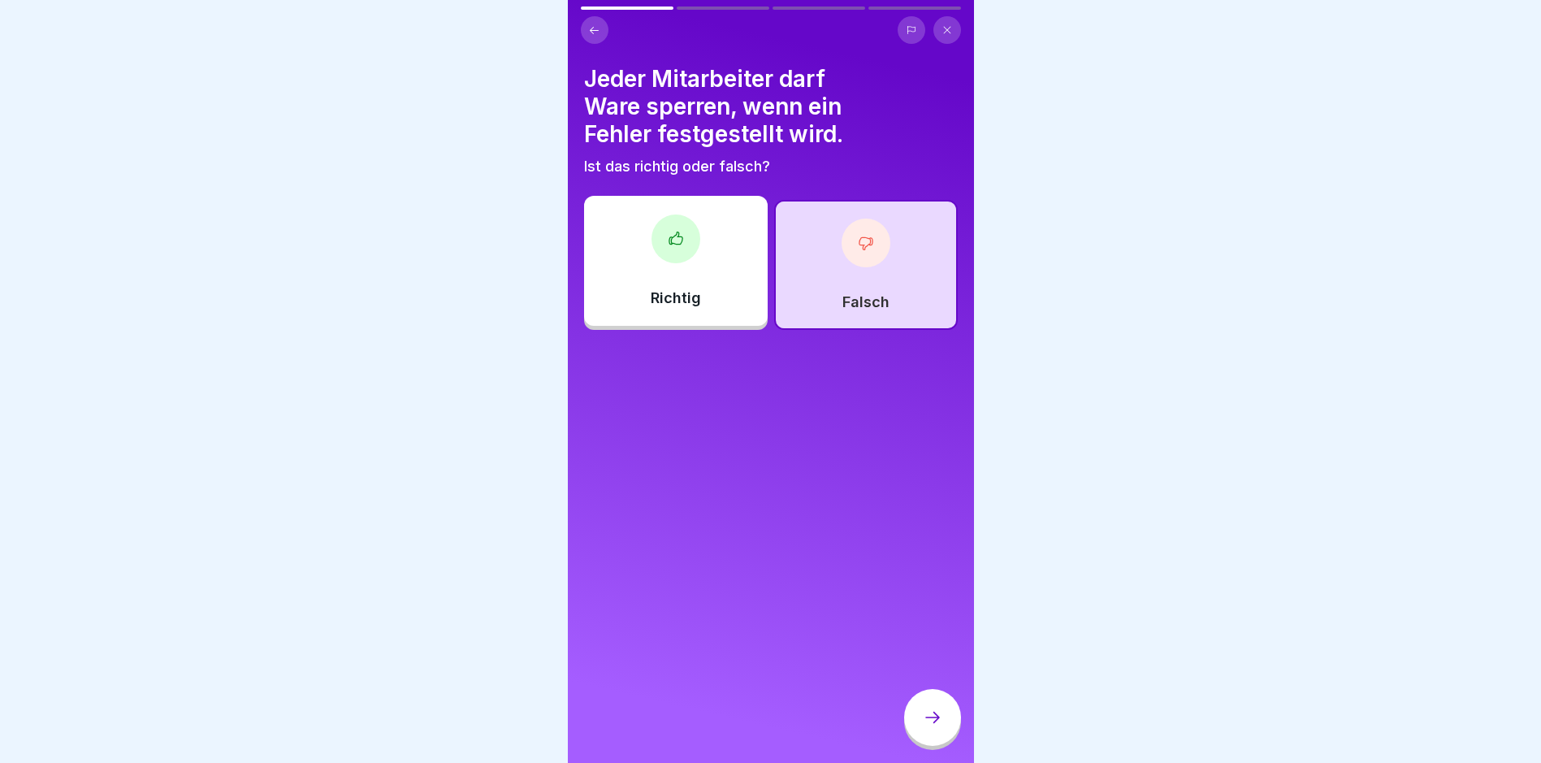
click at [922, 744] on div at bounding box center [932, 717] width 57 height 57
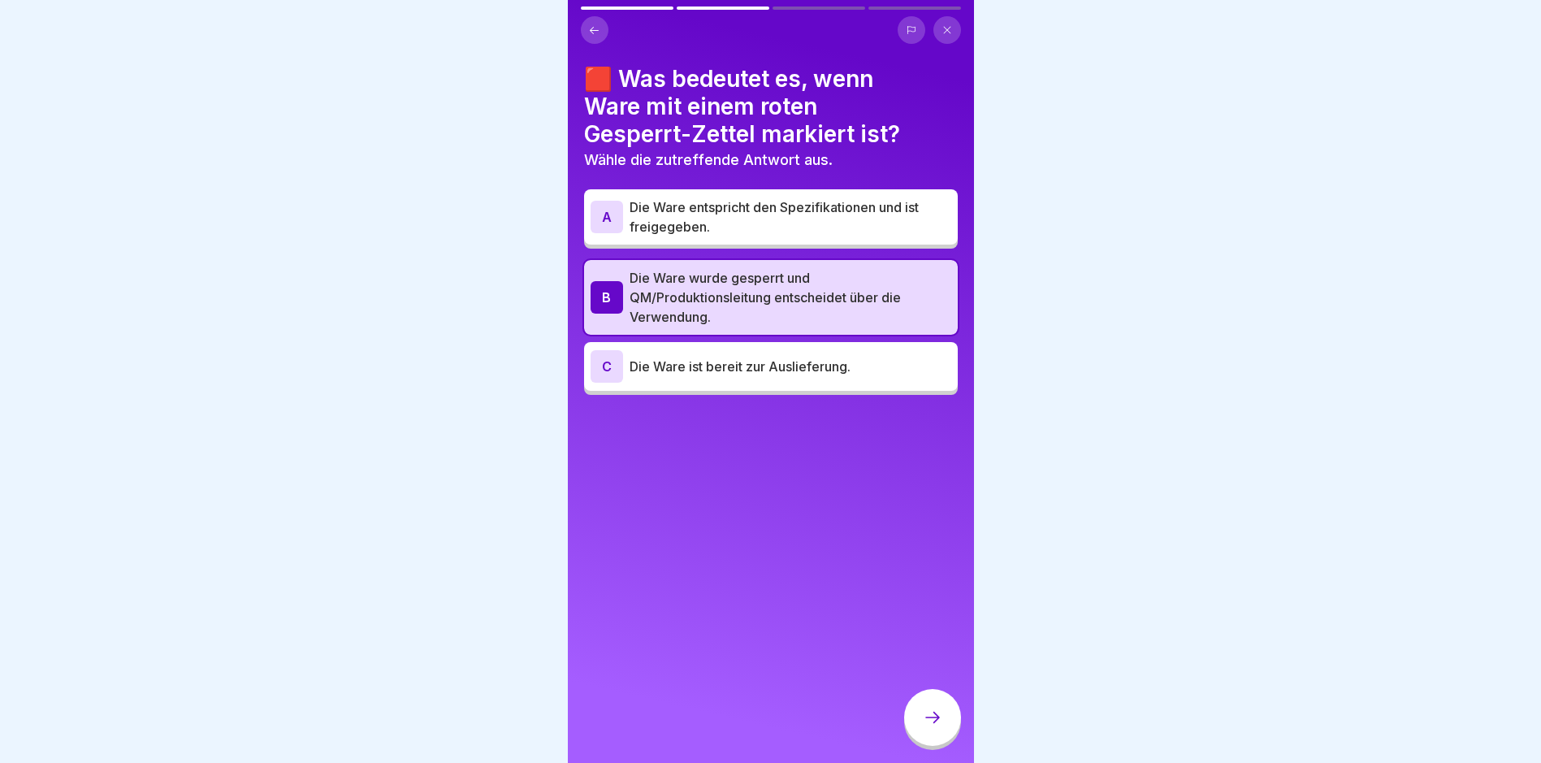
click at [923, 727] on icon at bounding box center [932, 717] width 19 height 19
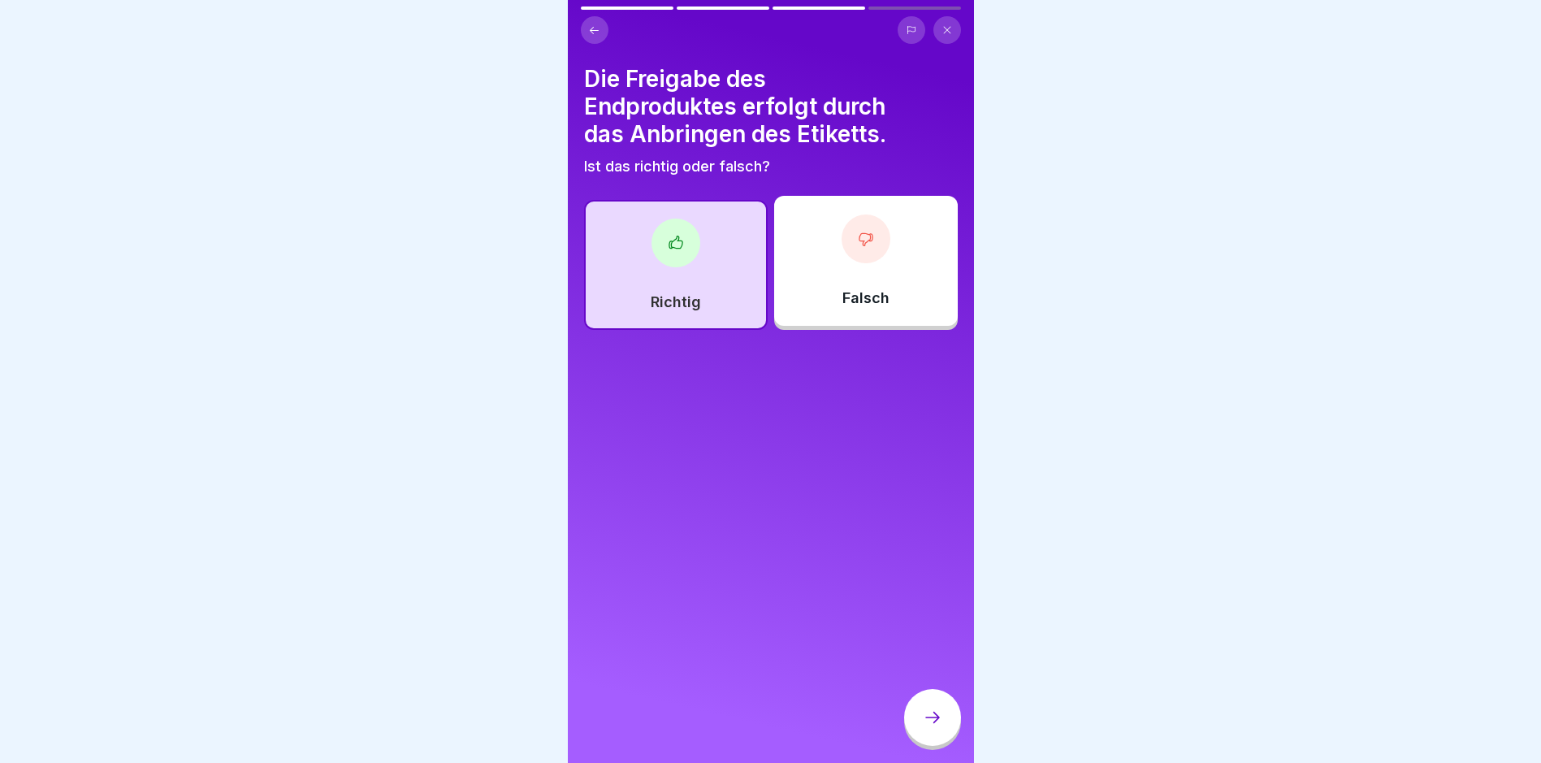
click at [841, 311] on div "Falsch" at bounding box center [866, 261] width 184 height 130
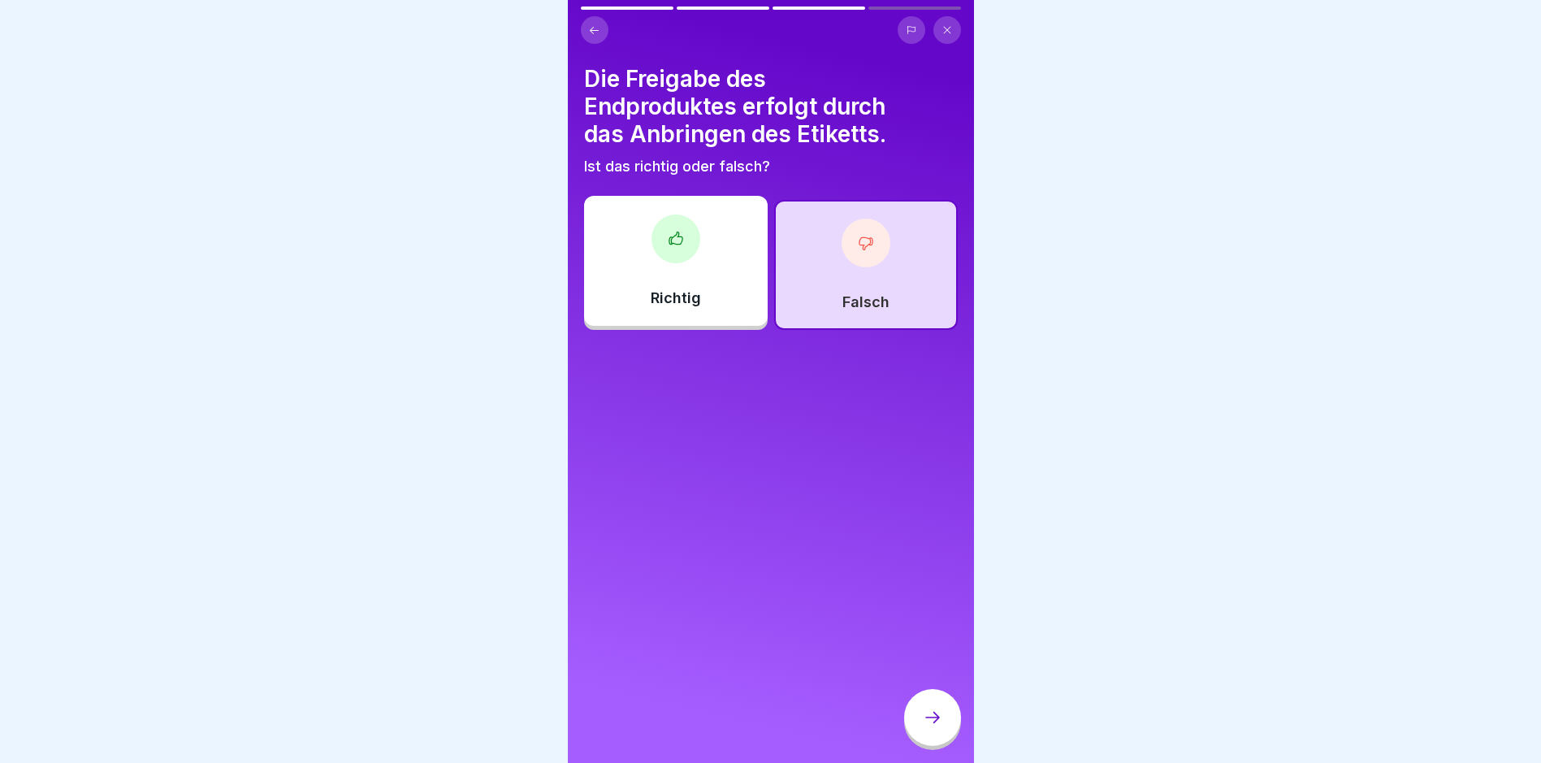
click at [950, 726] on div at bounding box center [932, 717] width 57 height 57
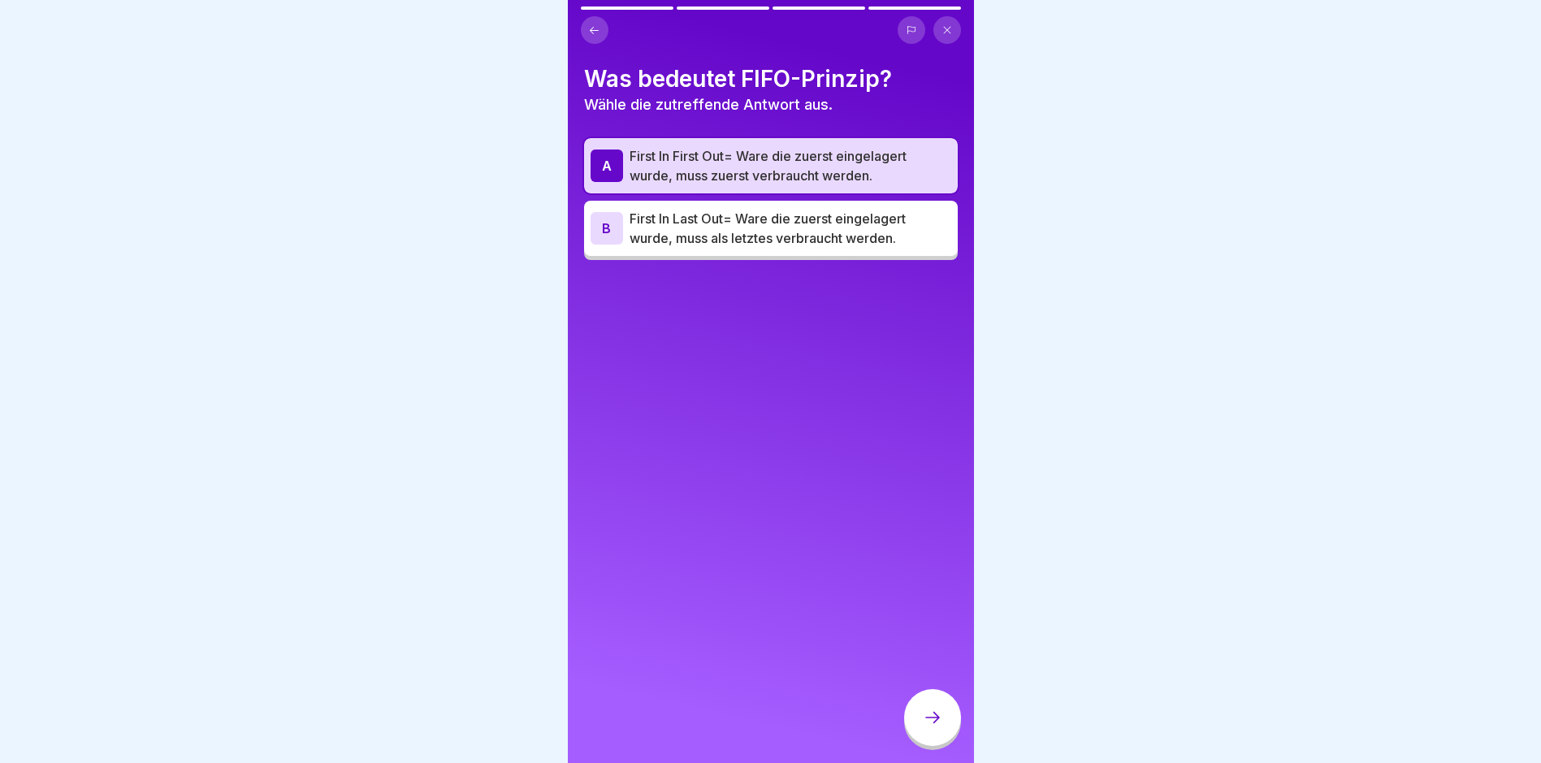
click at [925, 718] on div at bounding box center [932, 717] width 57 height 57
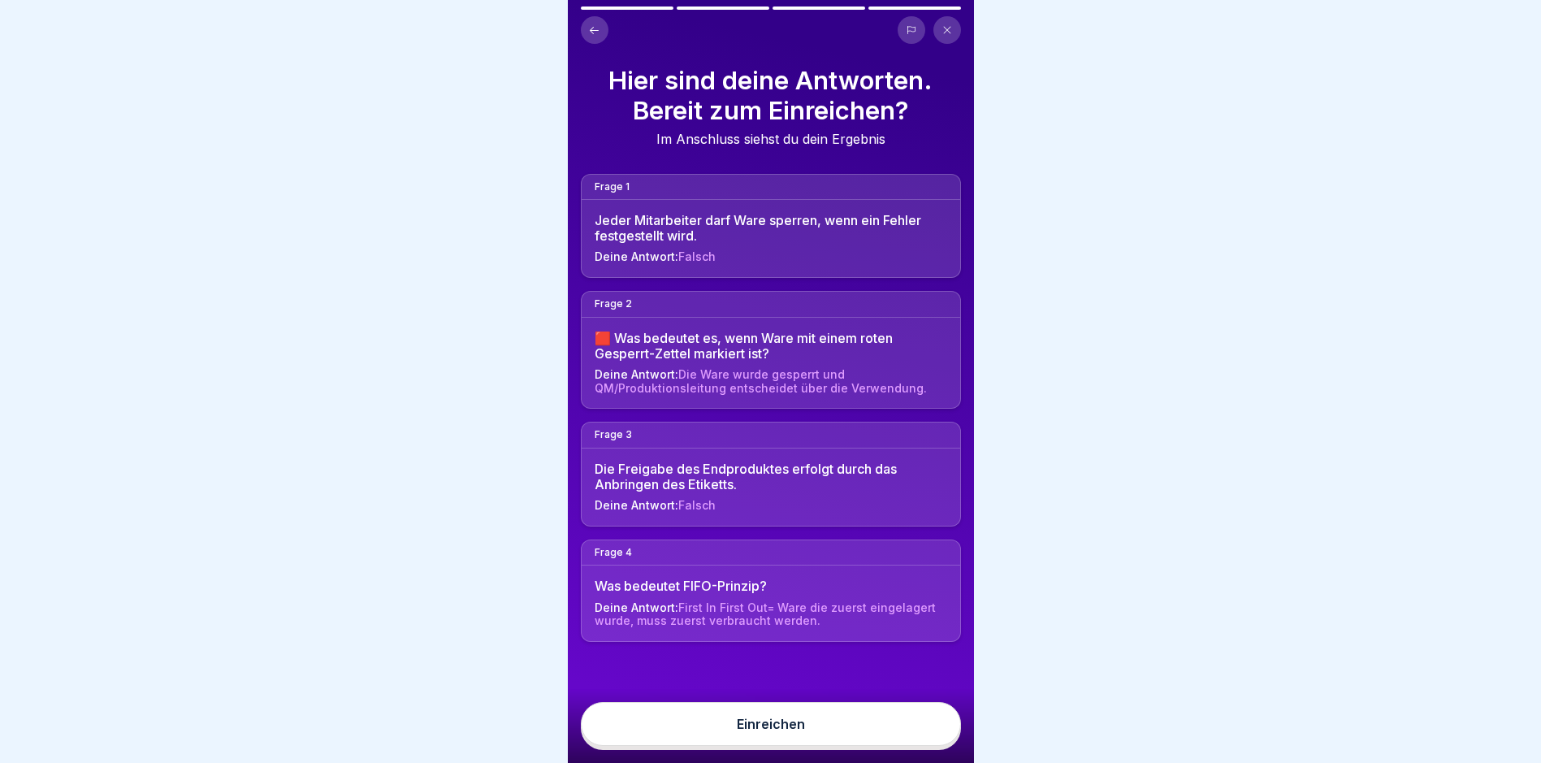
click at [782, 730] on div "Einreichen" at bounding box center [771, 724] width 68 height 15
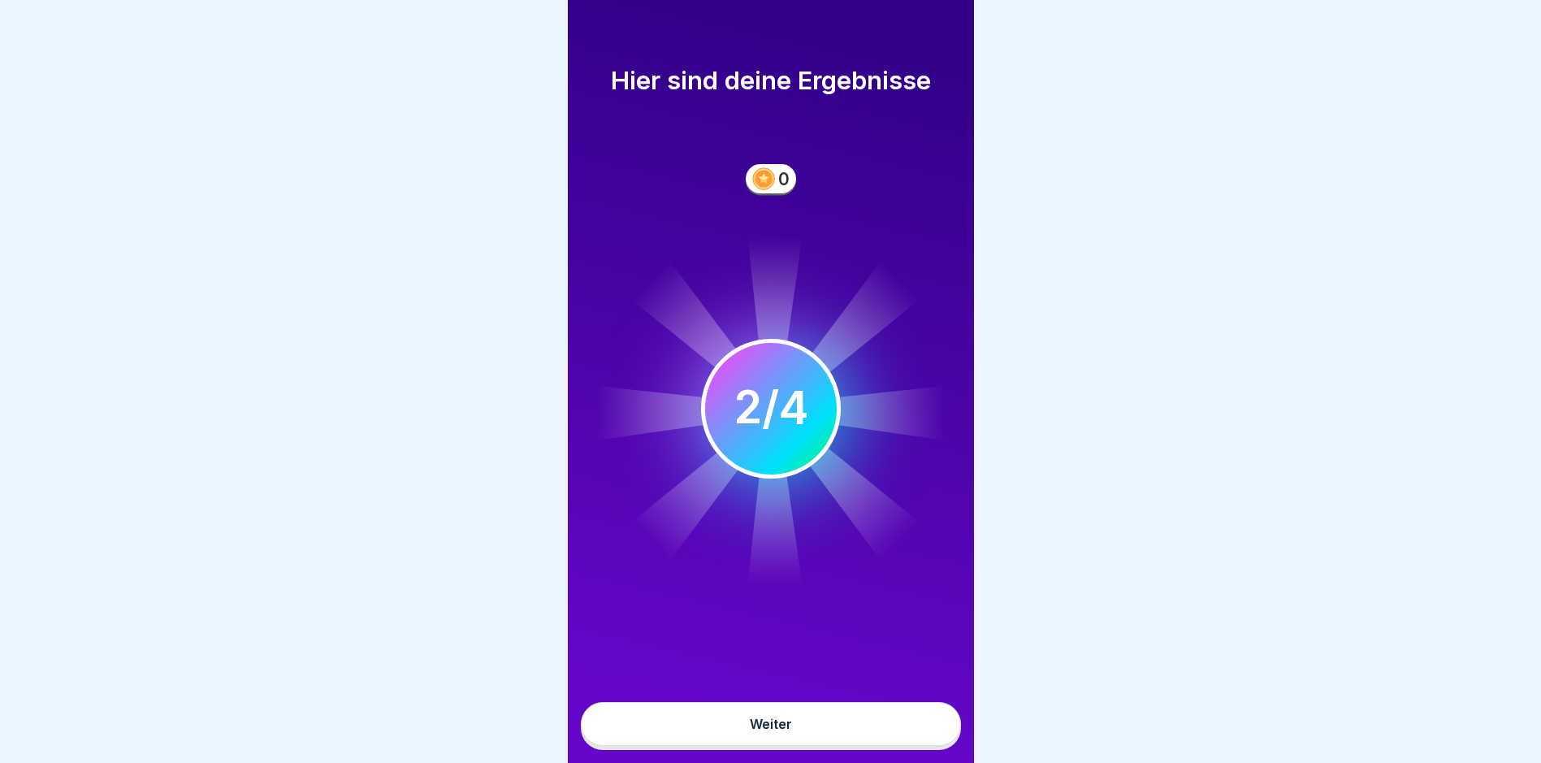
click at [794, 731] on button "Weiter" at bounding box center [771, 724] width 380 height 44
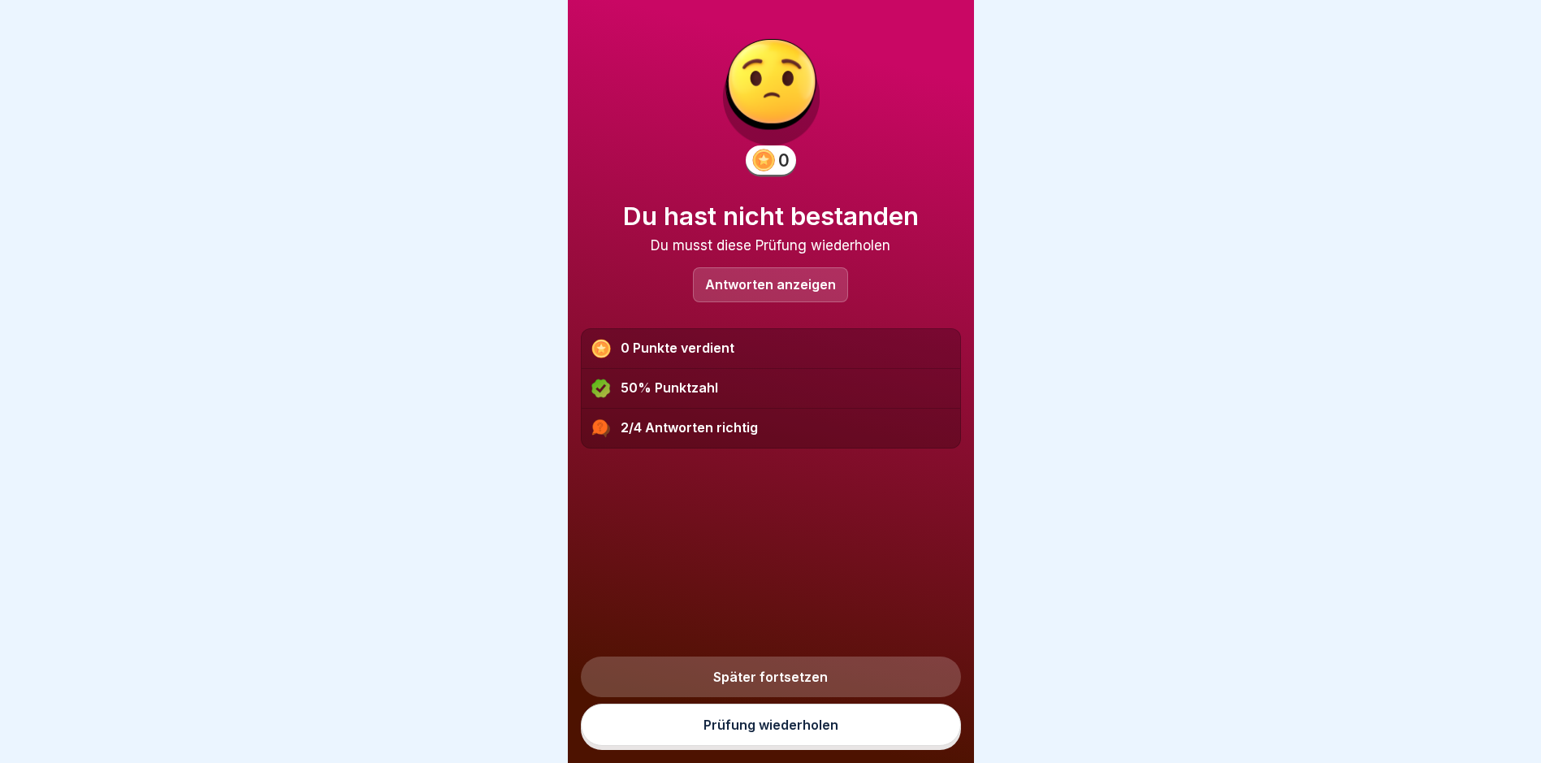
click at [796, 743] on link "Prüfung wiederholen" at bounding box center [771, 725] width 380 height 42
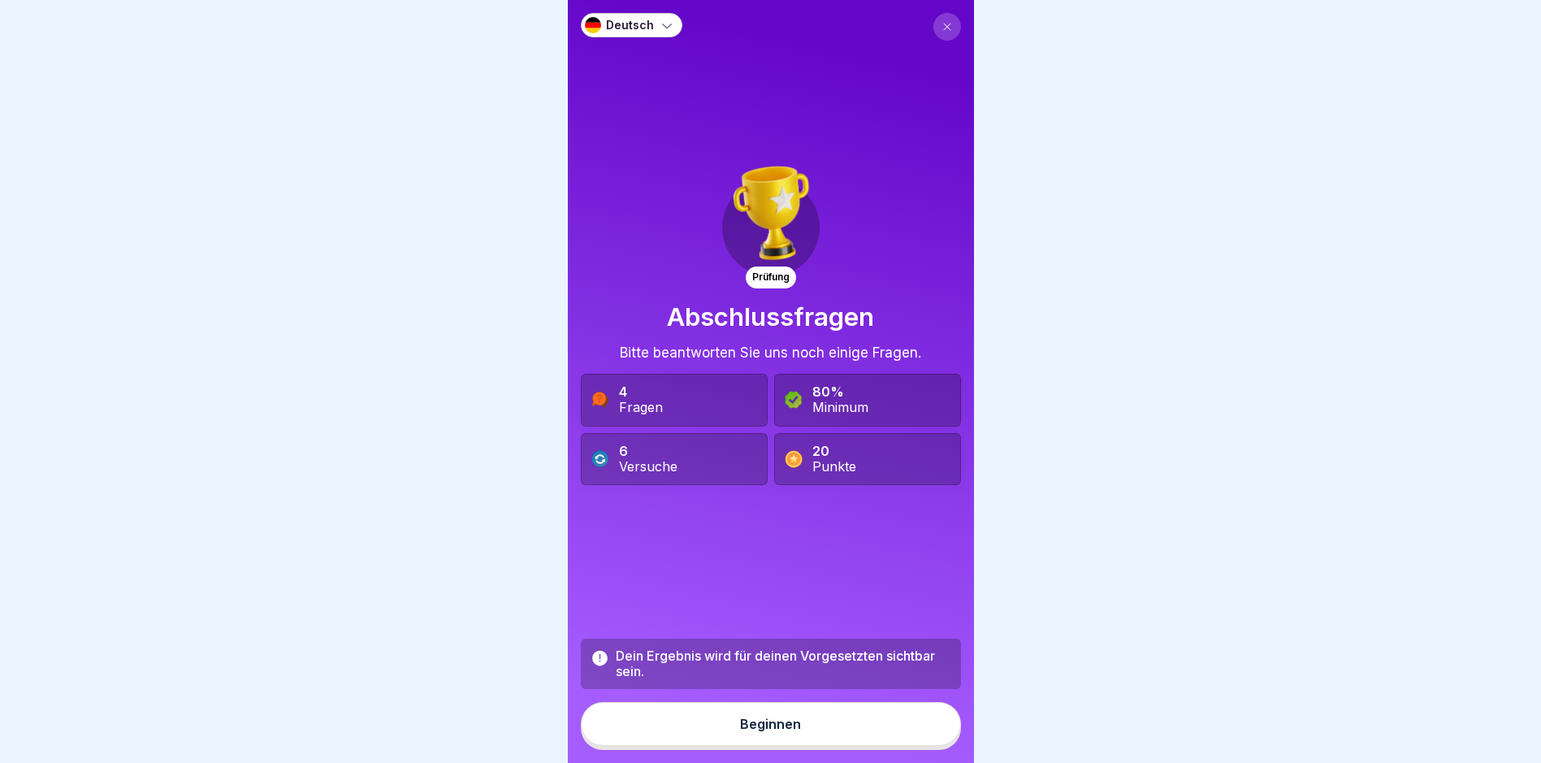
click at [834, 743] on button "Beginnen" at bounding box center [771, 724] width 380 height 44
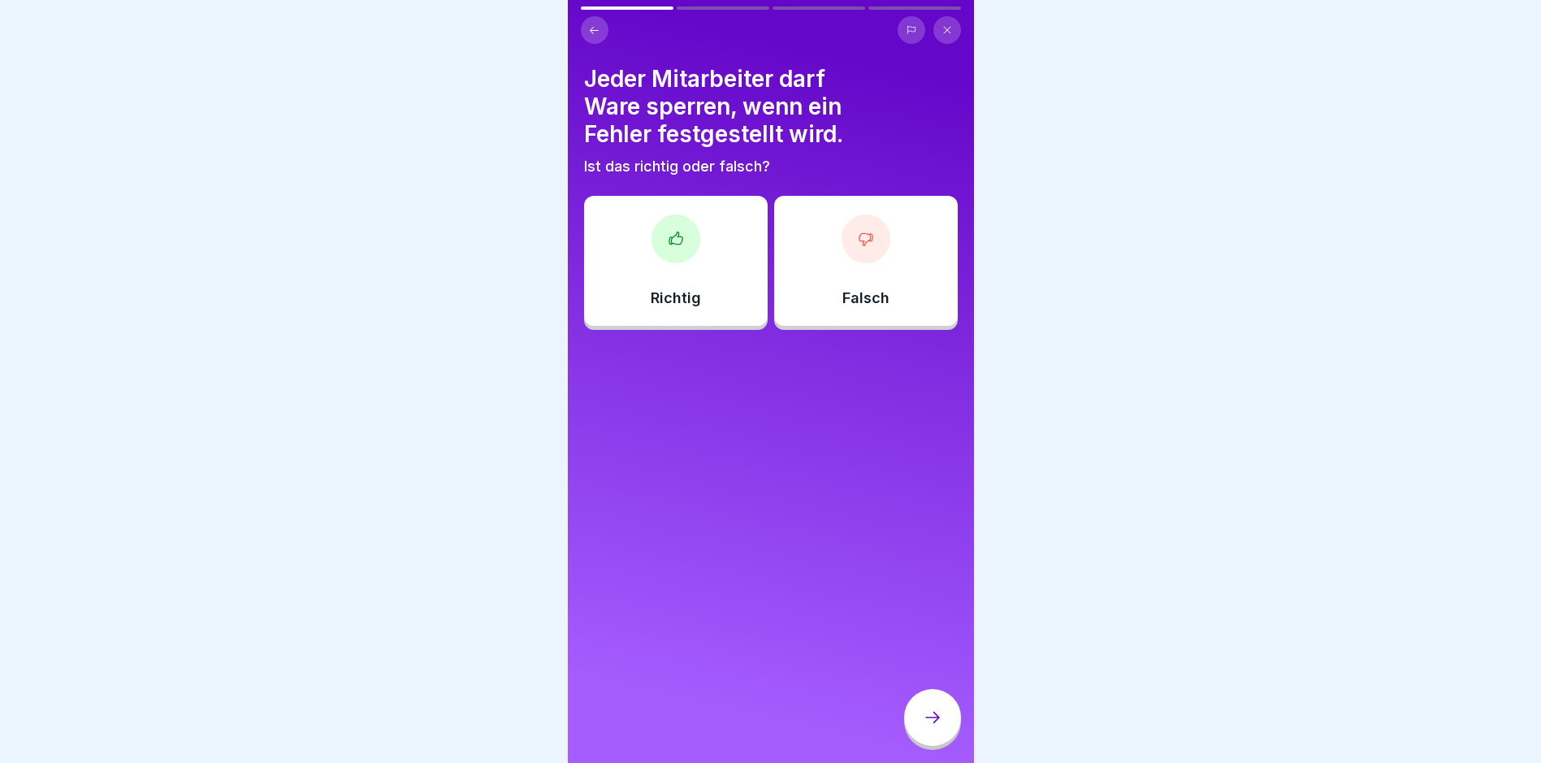
click at [652, 287] on div "Richtig" at bounding box center [676, 261] width 184 height 130
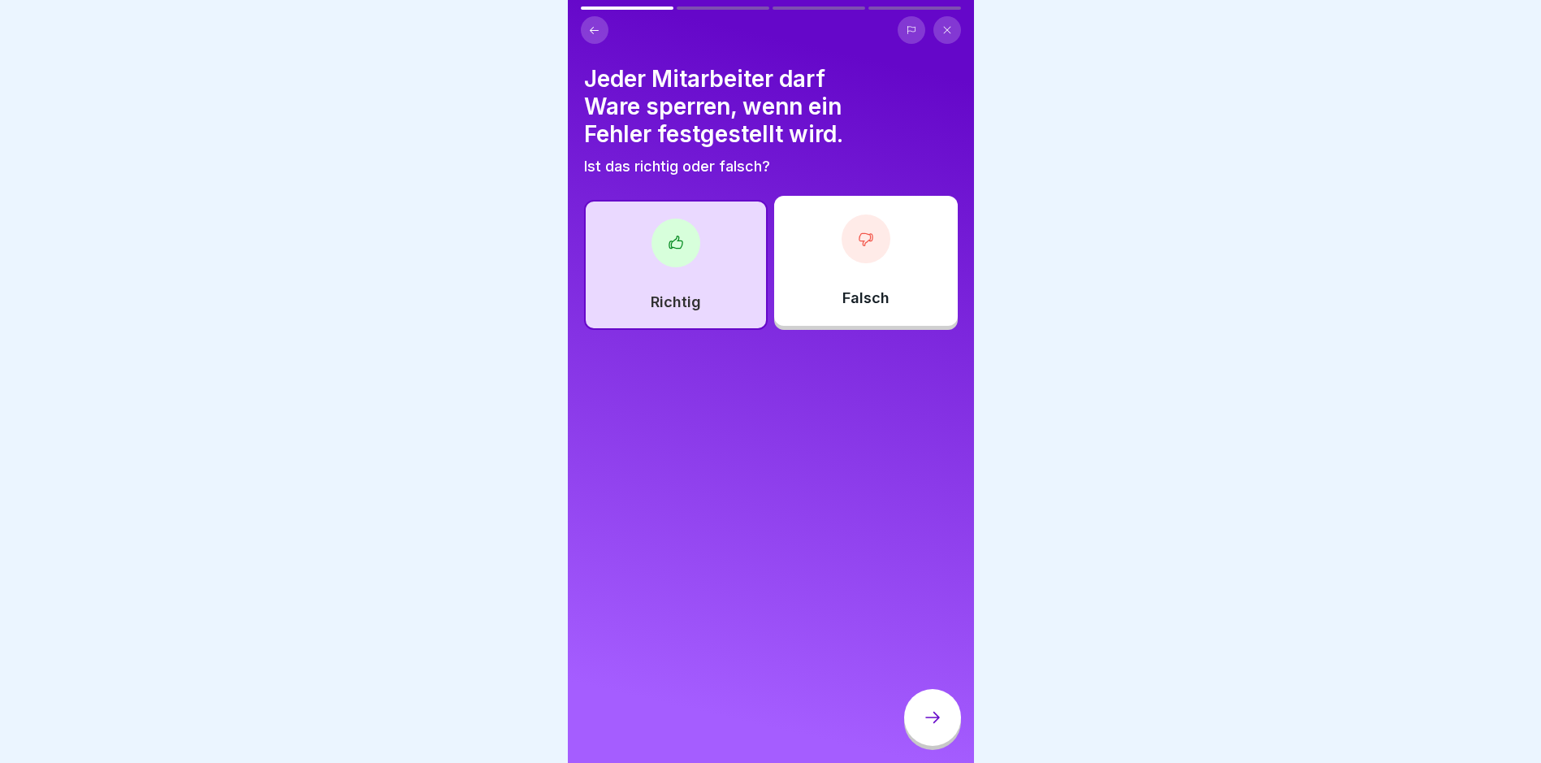
click at [853, 303] on p "Falsch" at bounding box center [865, 298] width 47 height 18
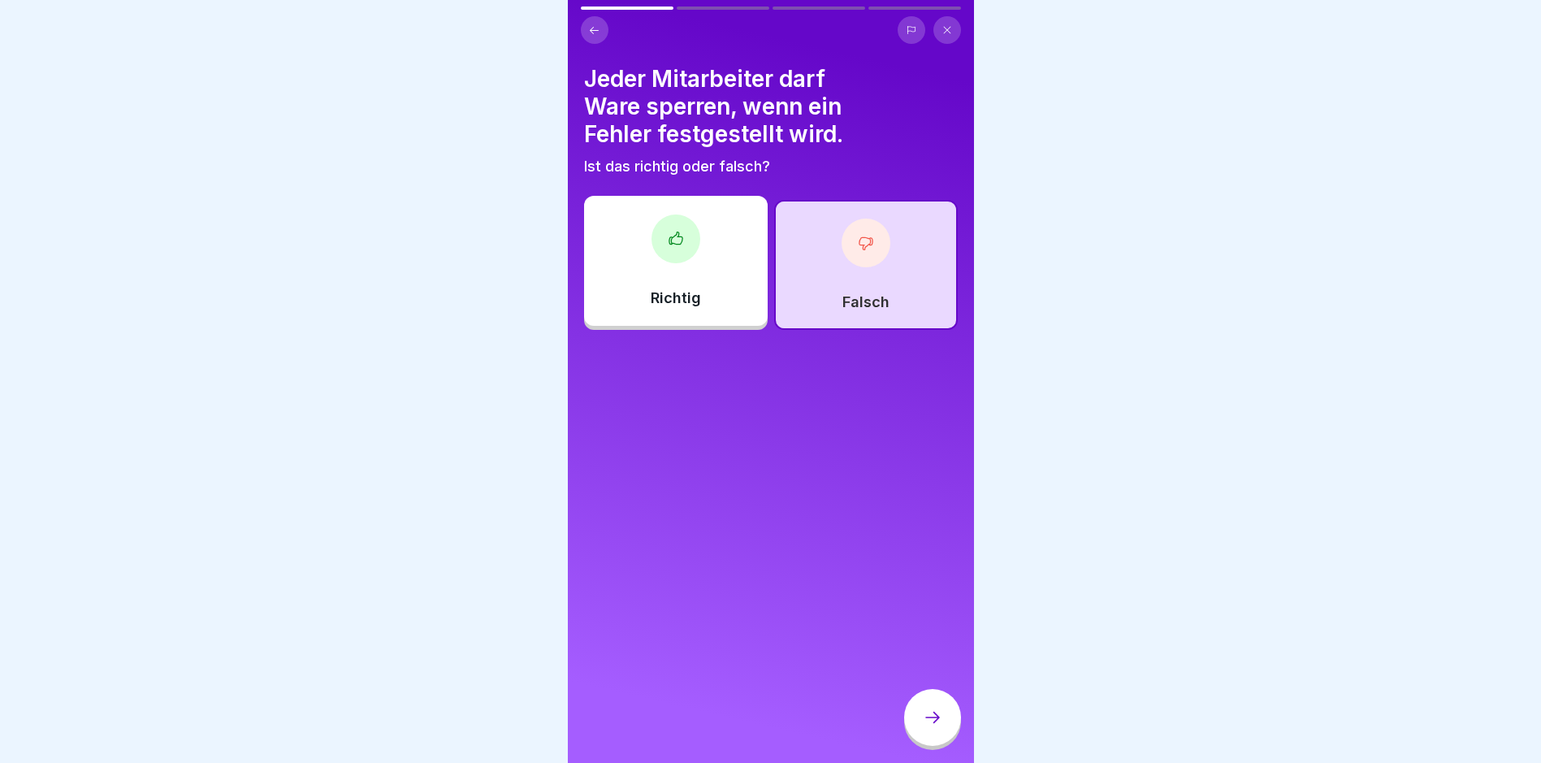
click at [920, 734] on div at bounding box center [932, 717] width 57 height 57
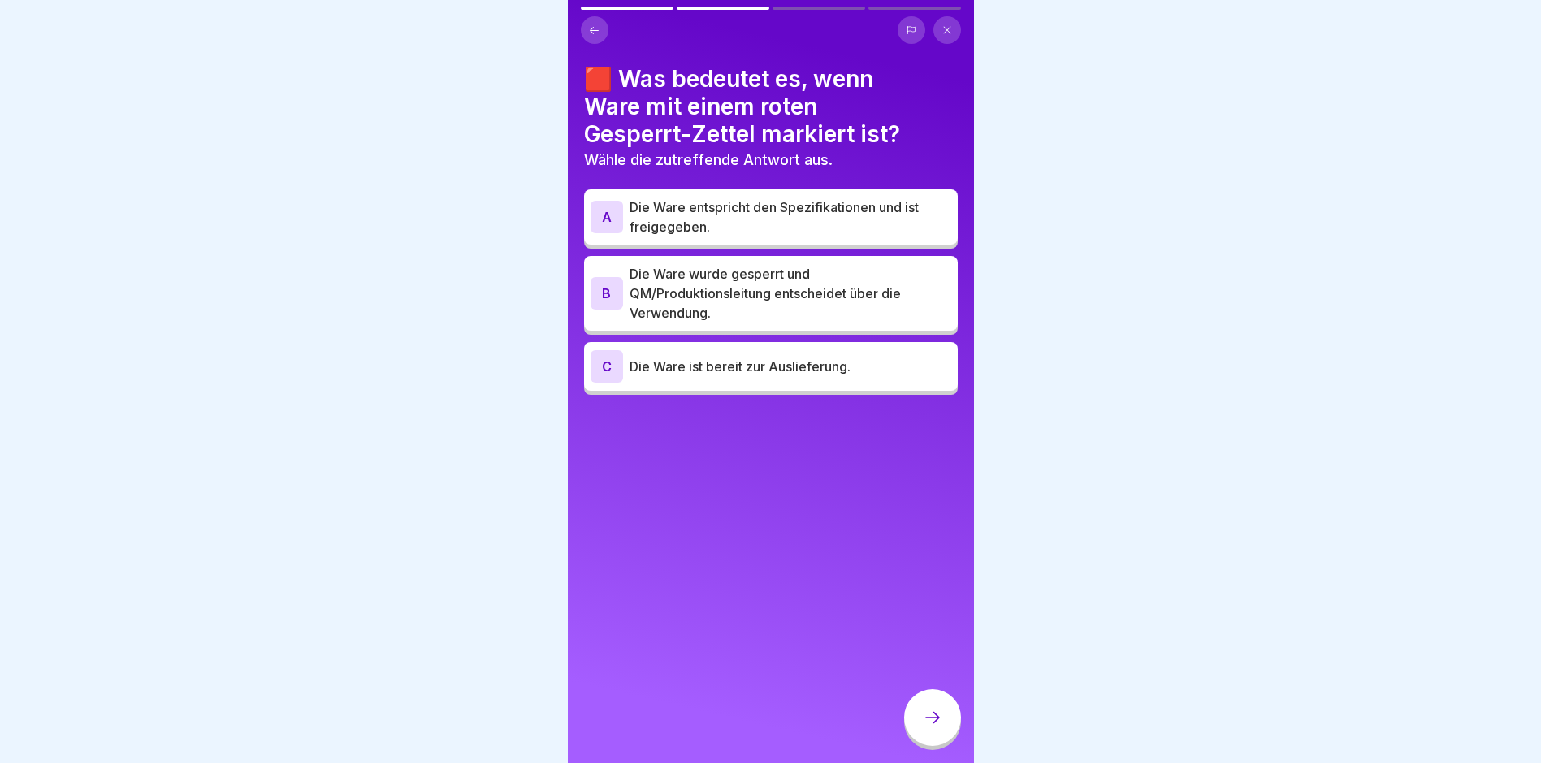
click at [779, 267] on p "Die Ware wurde gesperrt und QM/Produktionsleitung entscheidet über die Verwendu…" at bounding box center [791, 293] width 322 height 58
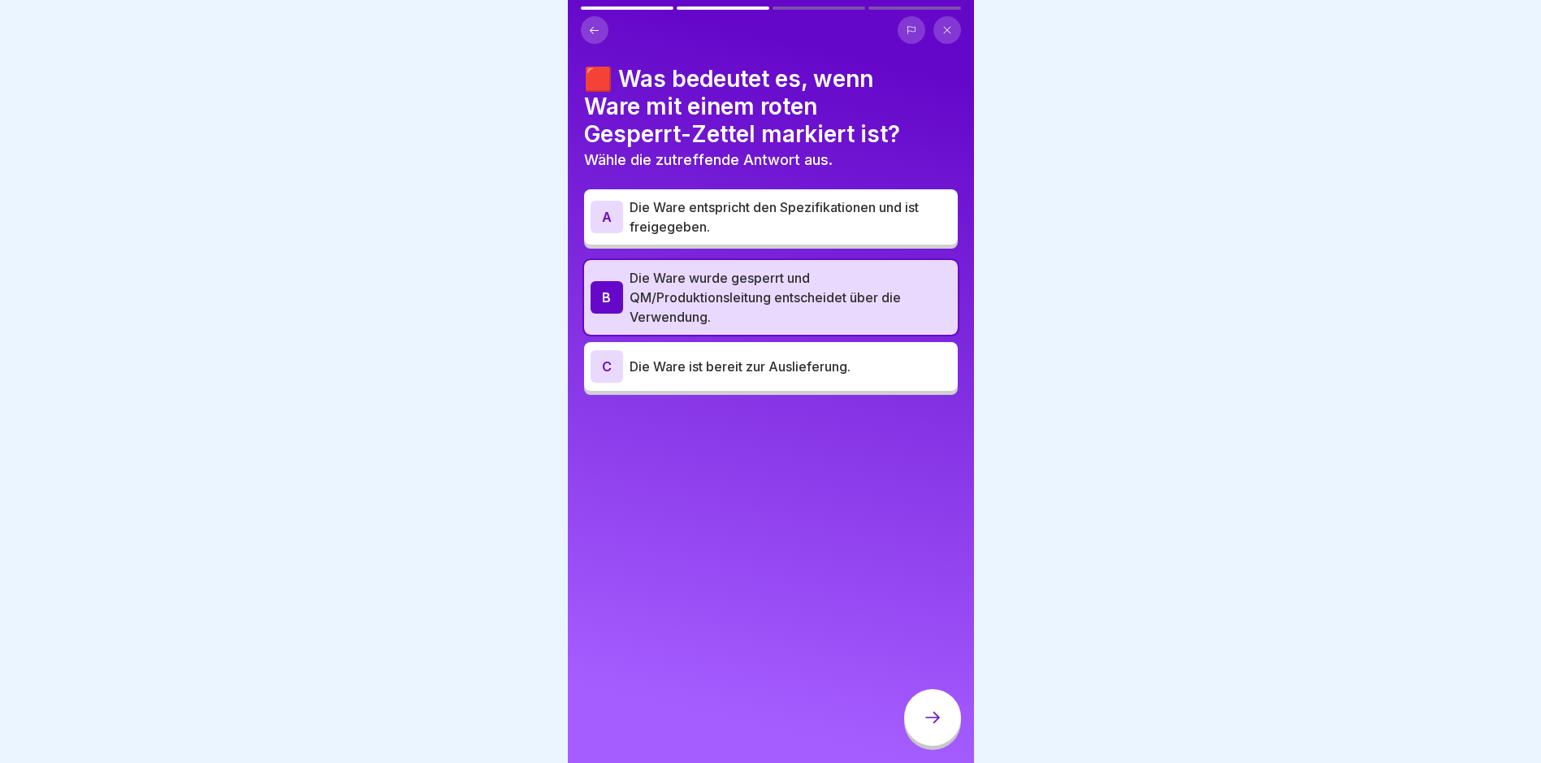
click at [917, 726] on div at bounding box center [932, 717] width 57 height 57
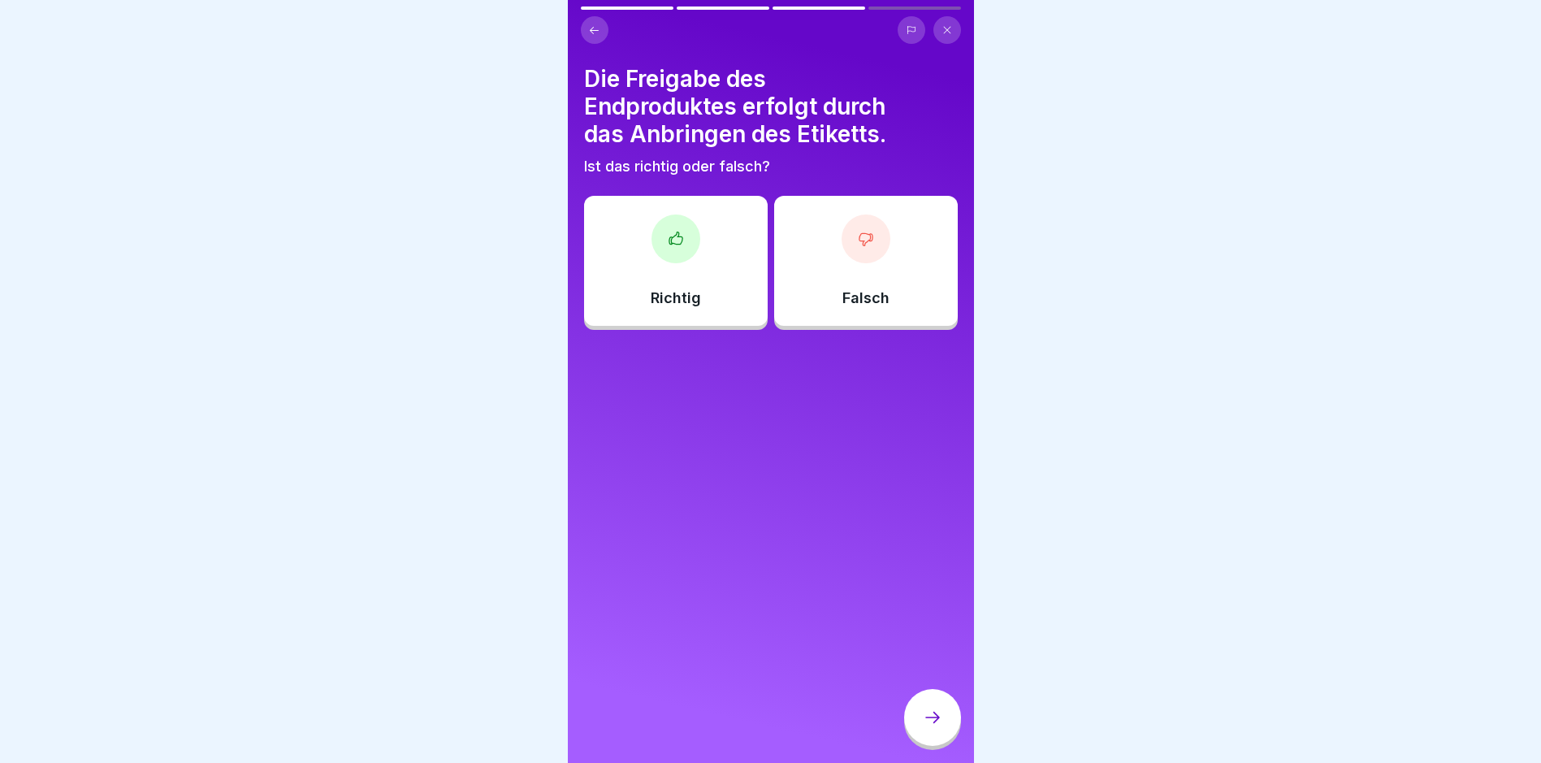
click at [694, 237] on div at bounding box center [676, 238] width 49 height 49
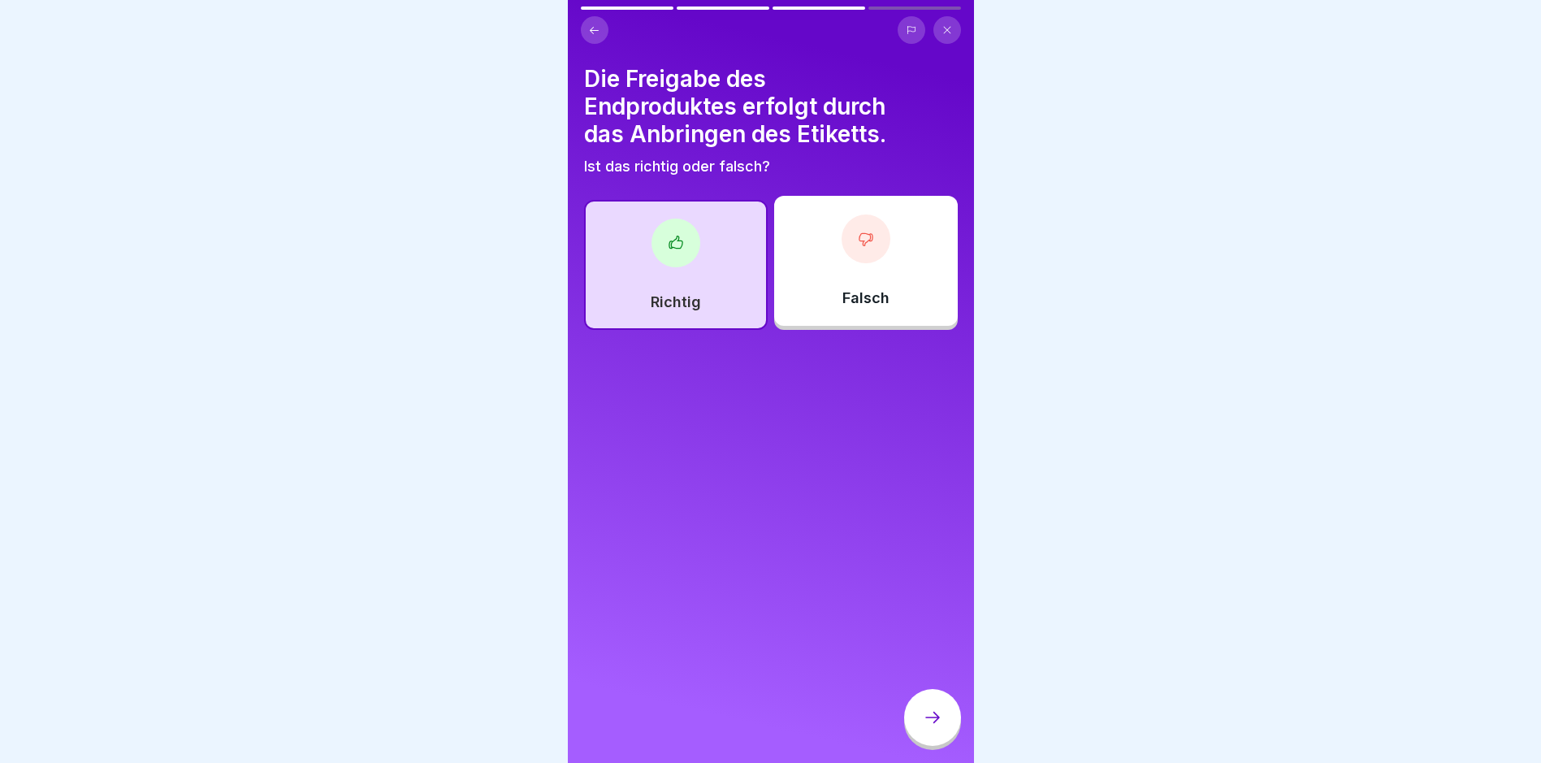
click at [930, 745] on div at bounding box center [932, 717] width 57 height 57
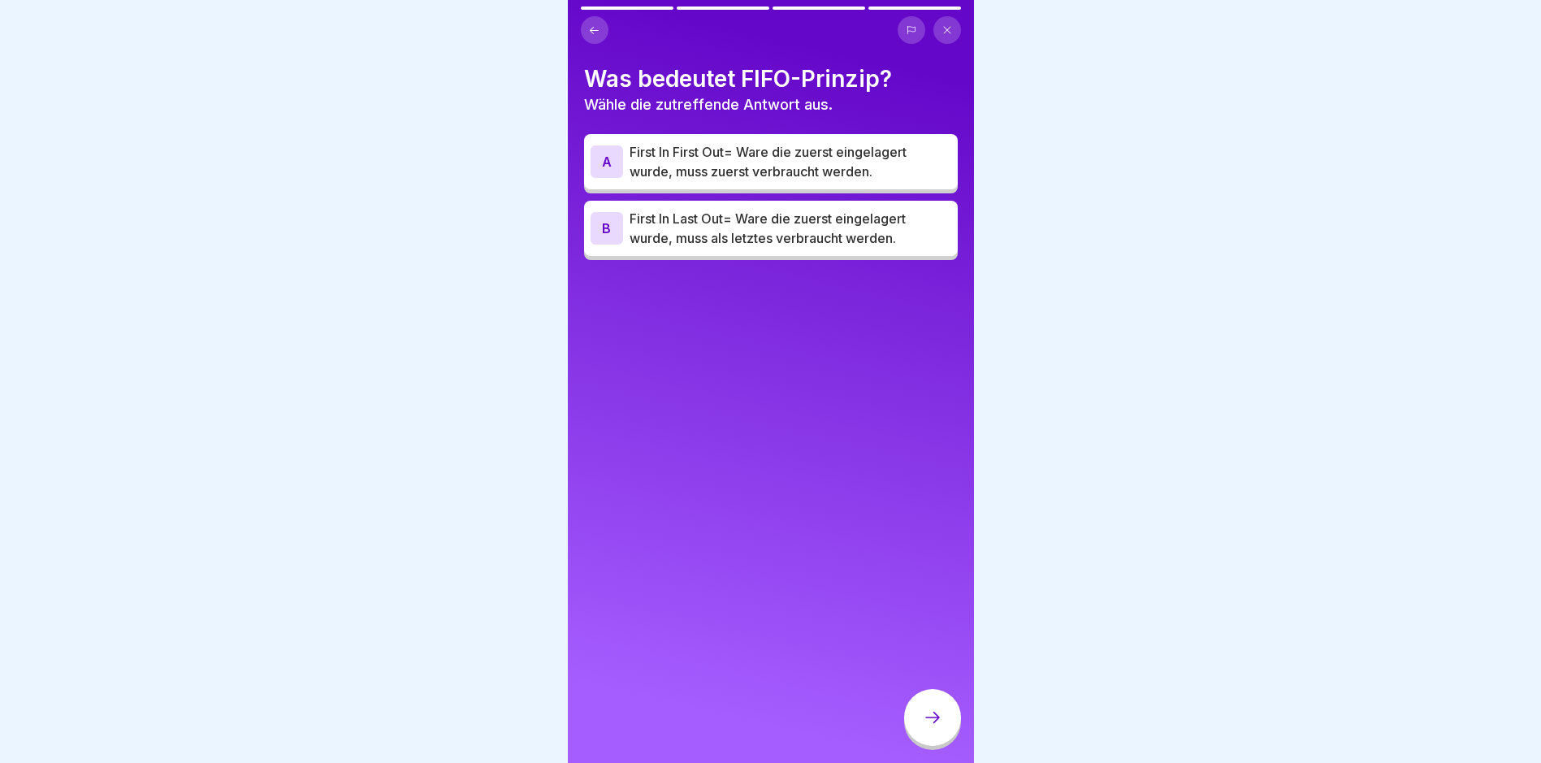
click at [751, 166] on p "First In First Out= Ware die zuerst eingelagert wurde, muss zuerst verbraucht w…" at bounding box center [791, 161] width 322 height 39
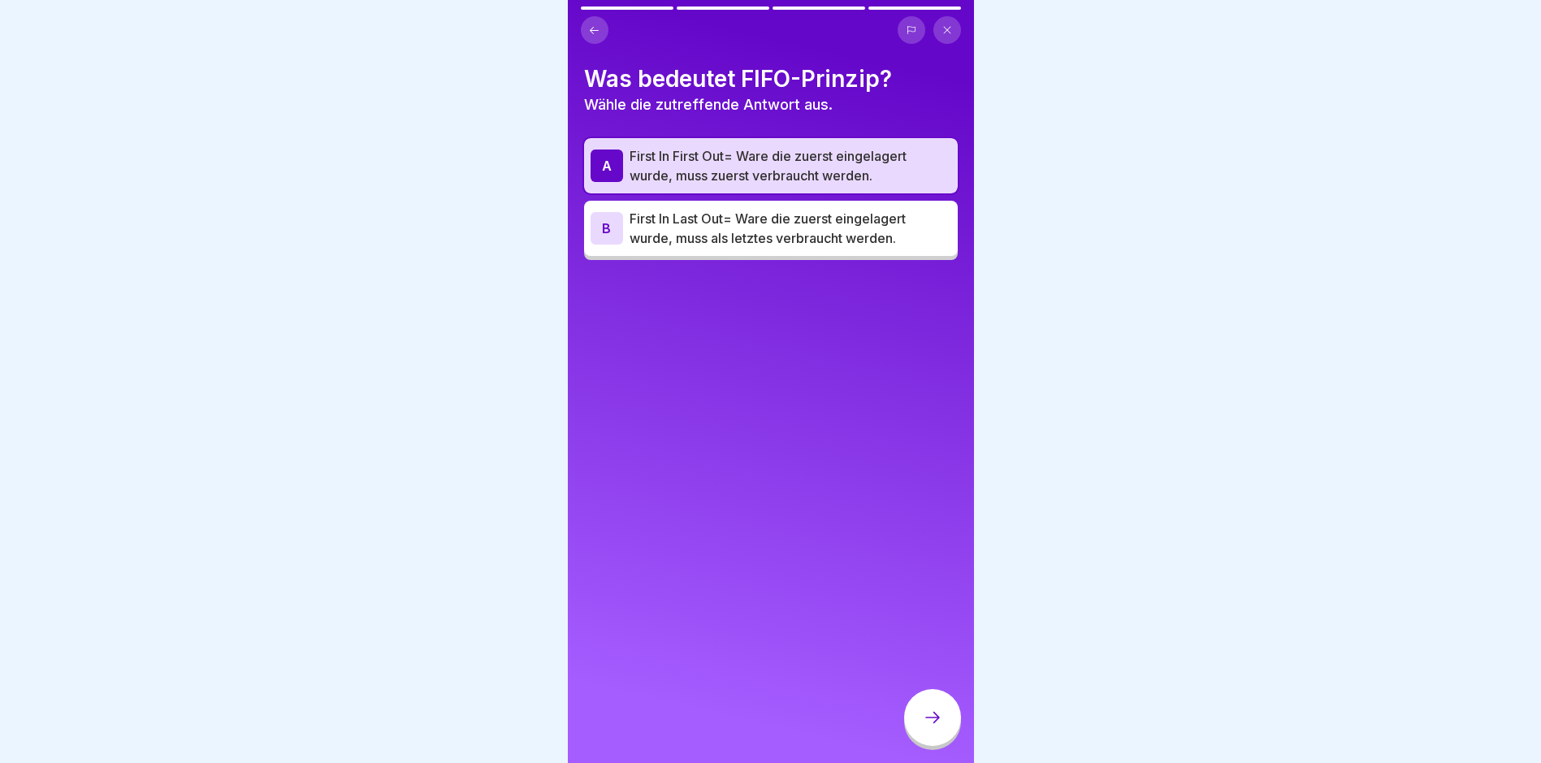
click at [938, 727] on icon at bounding box center [932, 717] width 19 height 19
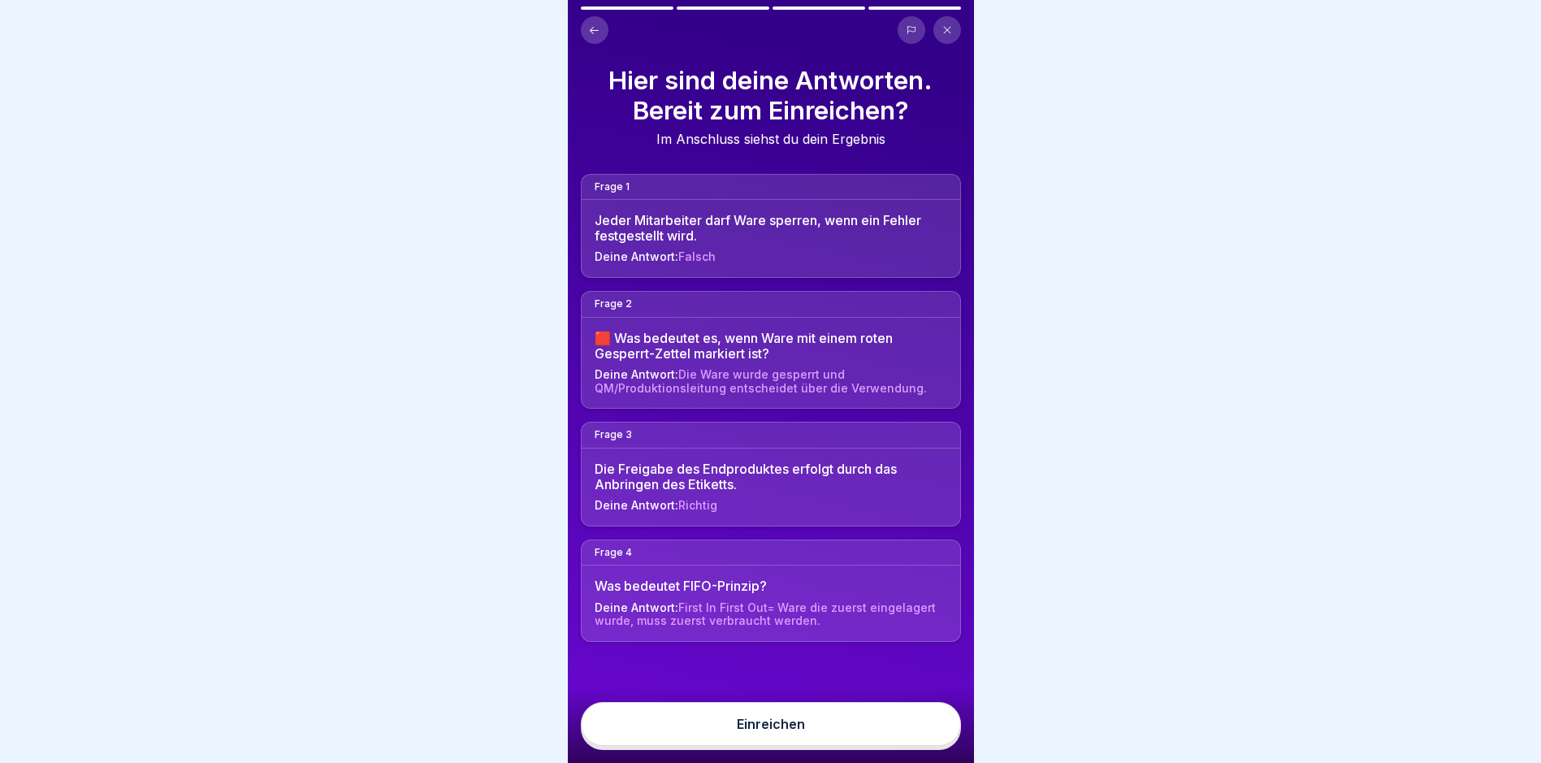
click at [836, 732] on button "Einreichen" at bounding box center [771, 724] width 380 height 44
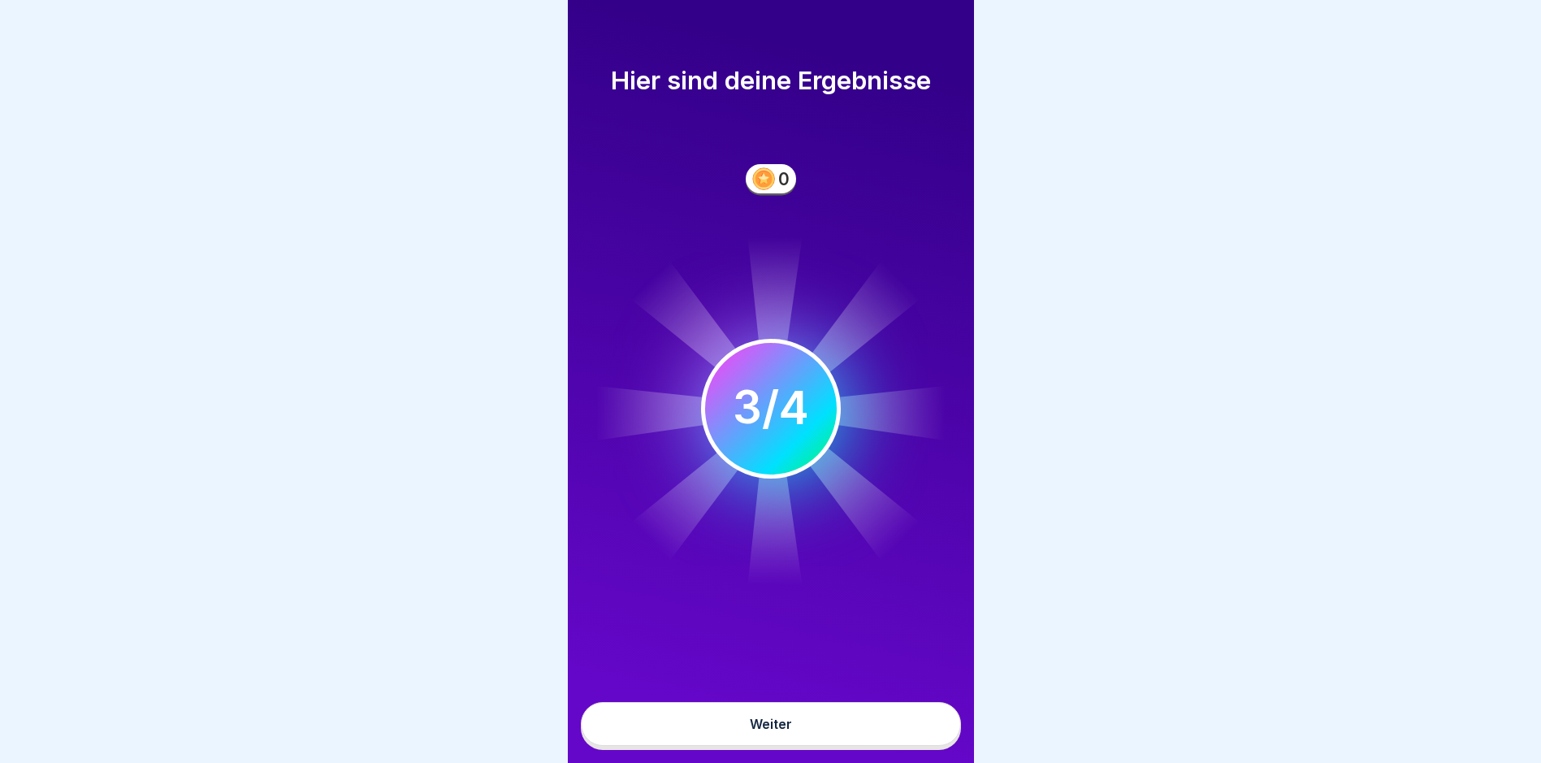
click at [835, 743] on button "Weiter" at bounding box center [771, 724] width 380 height 44
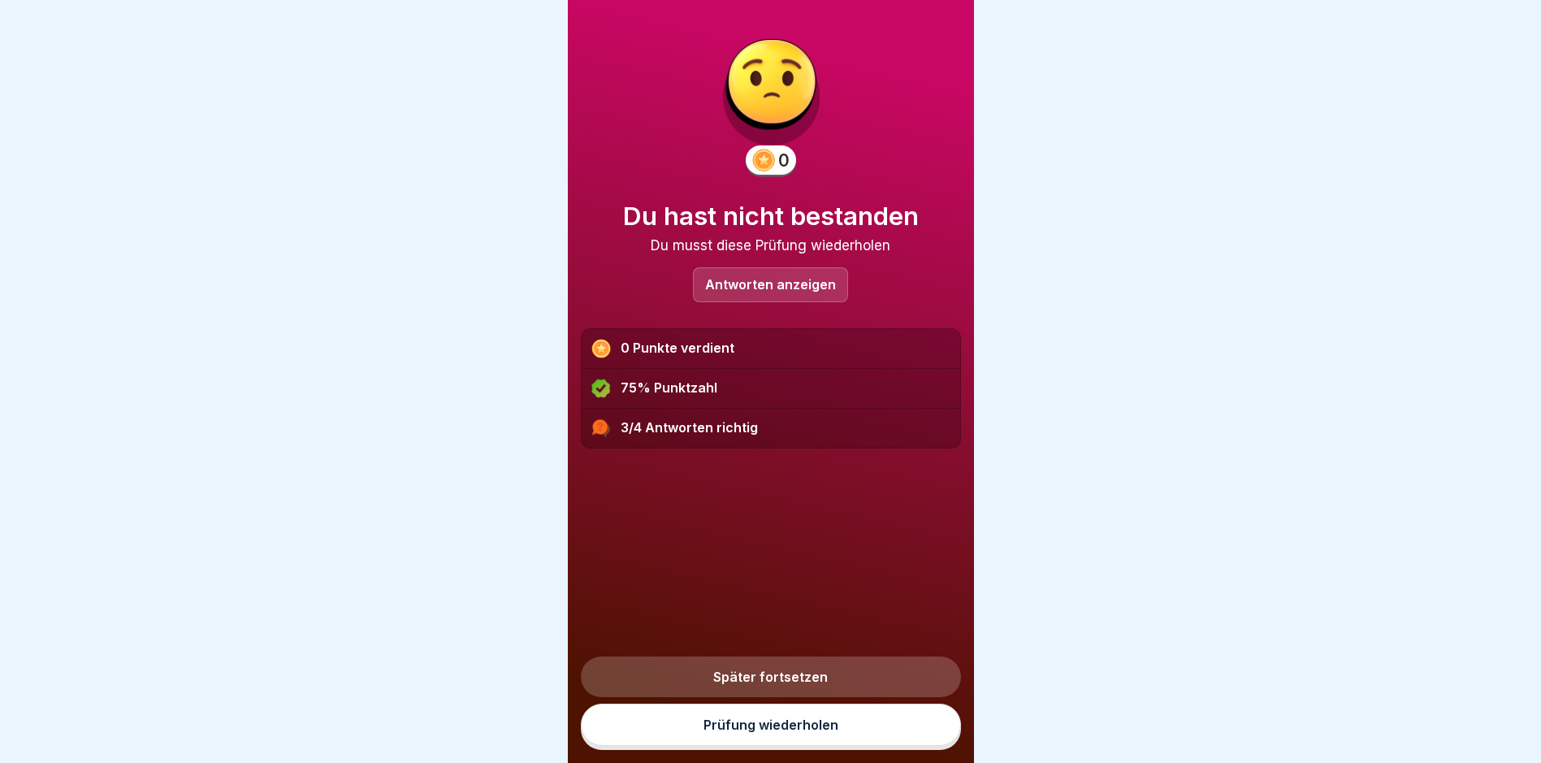
click at [852, 739] on link "Prüfung wiederholen" at bounding box center [771, 725] width 380 height 42
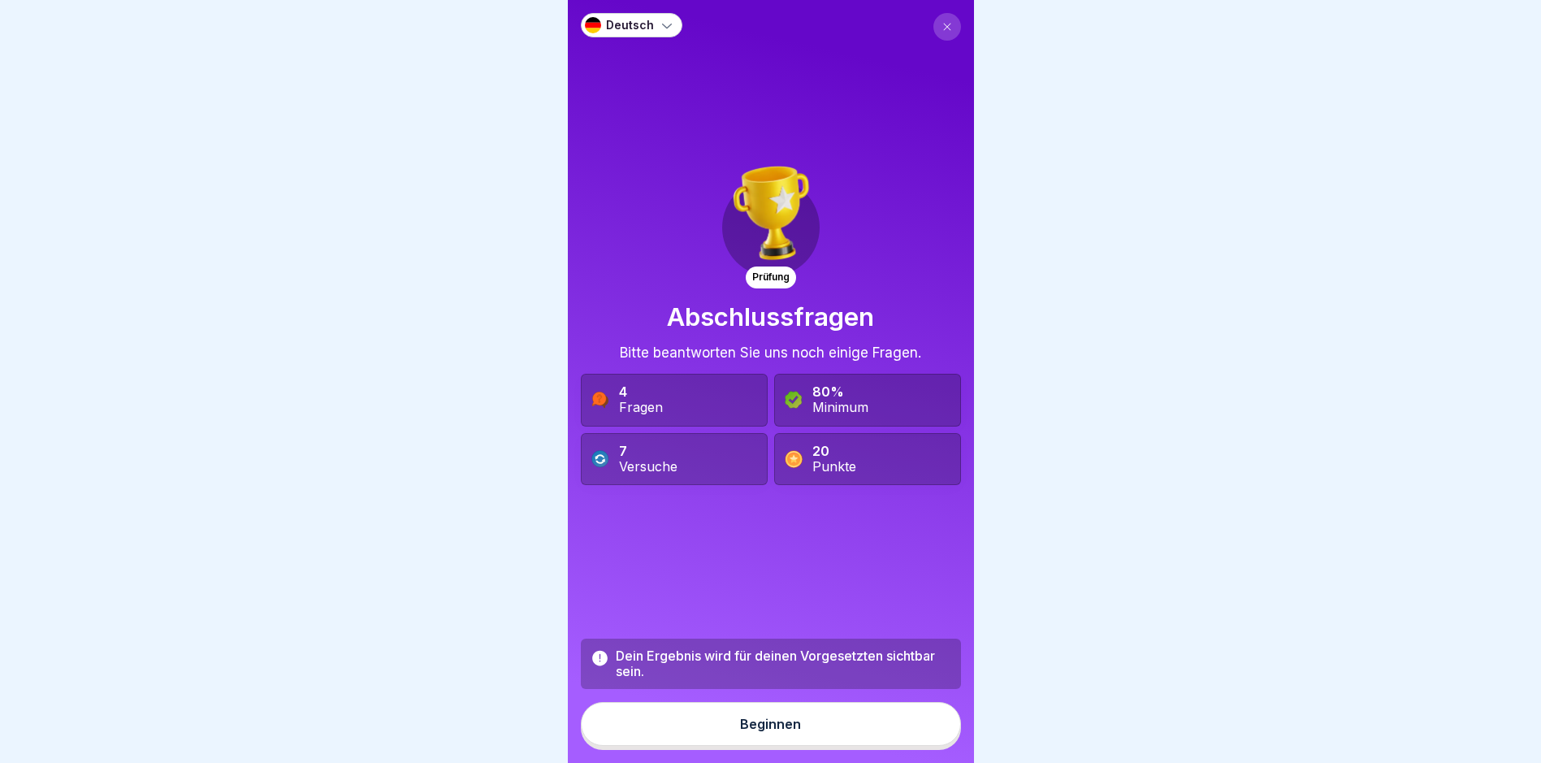
click at [797, 721] on button "Beginnen" at bounding box center [771, 724] width 380 height 44
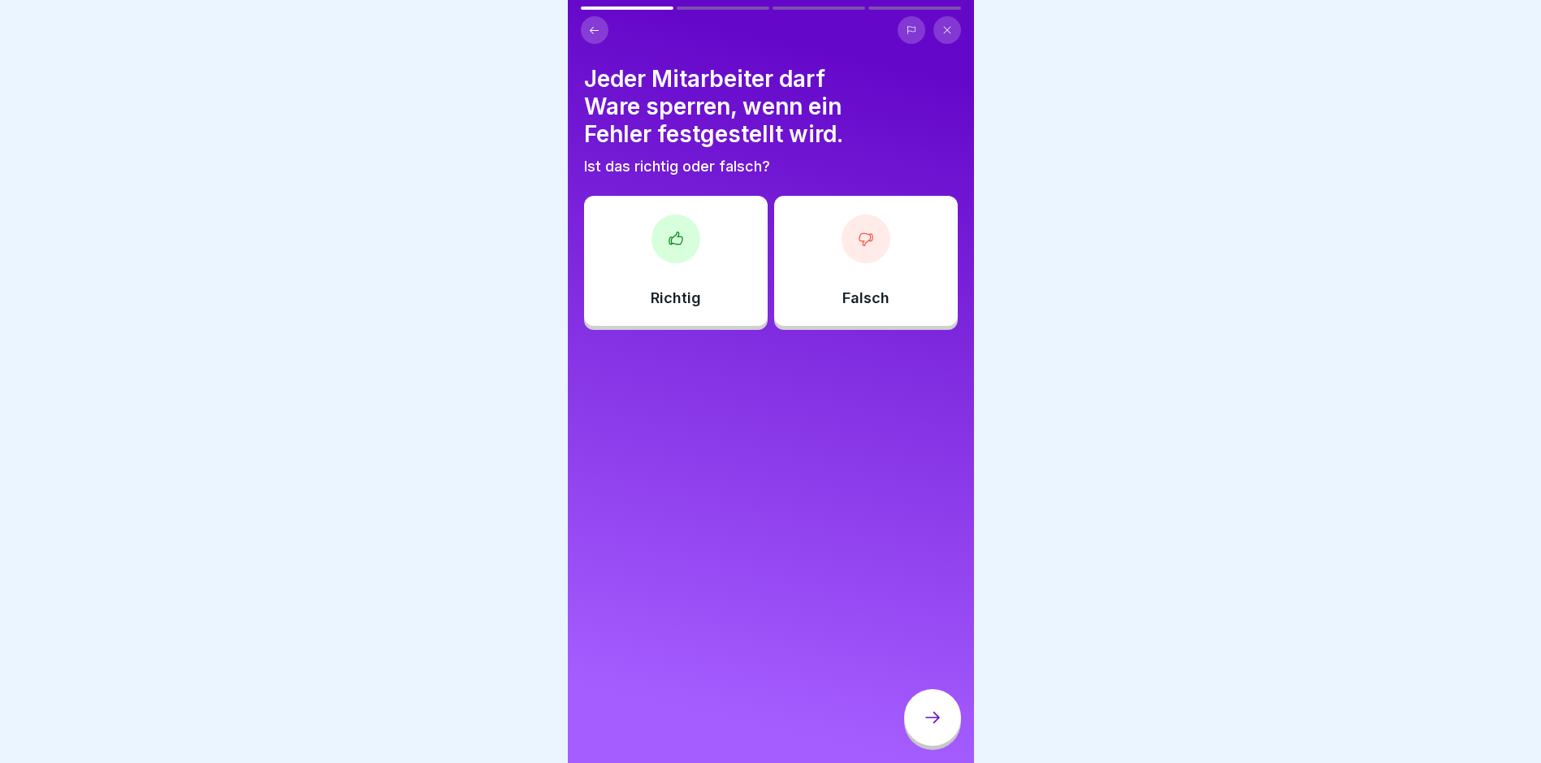
click at [647, 296] on div "Richtig" at bounding box center [676, 261] width 184 height 130
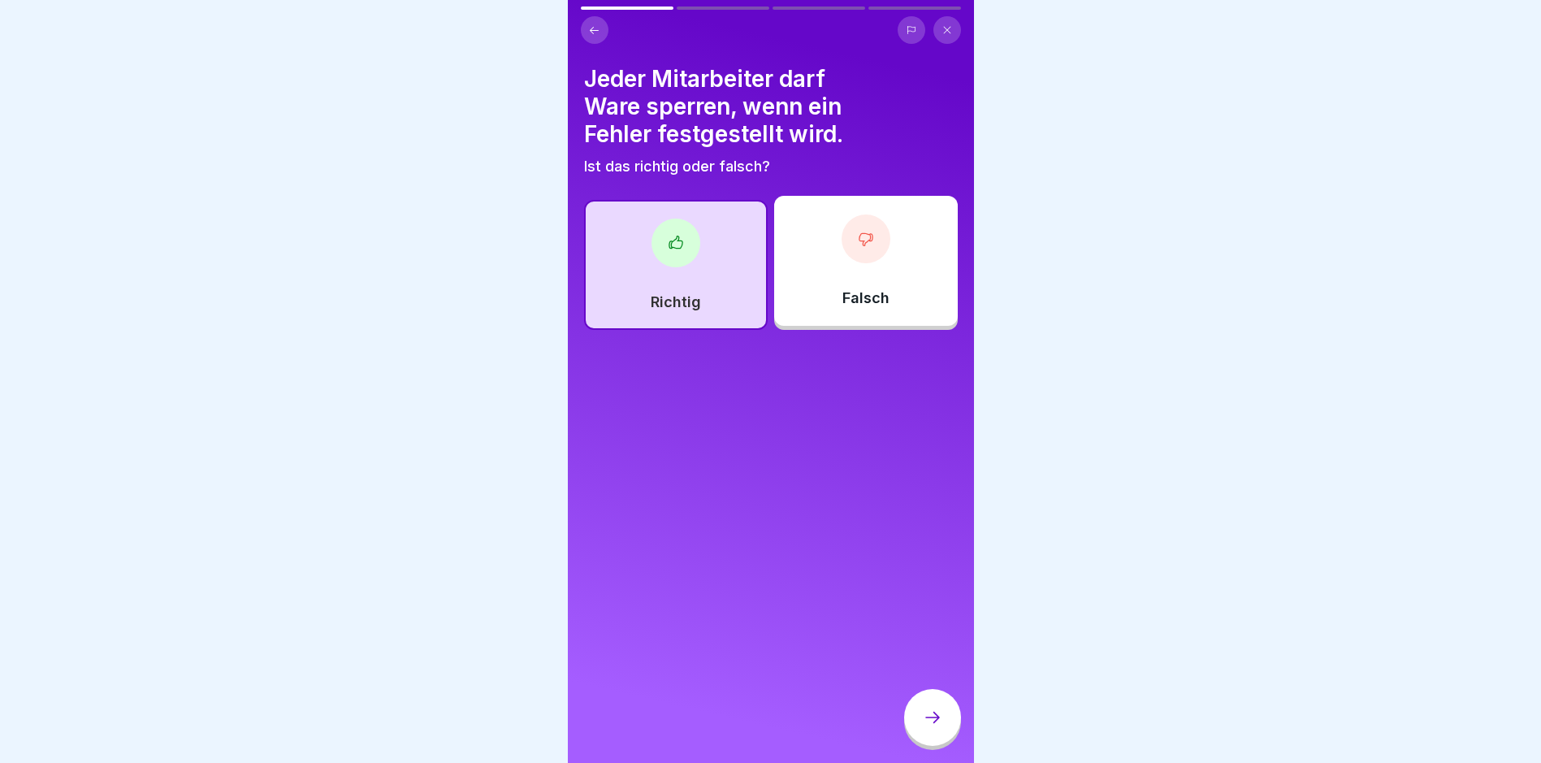
click at [934, 727] on icon at bounding box center [932, 717] width 19 height 19
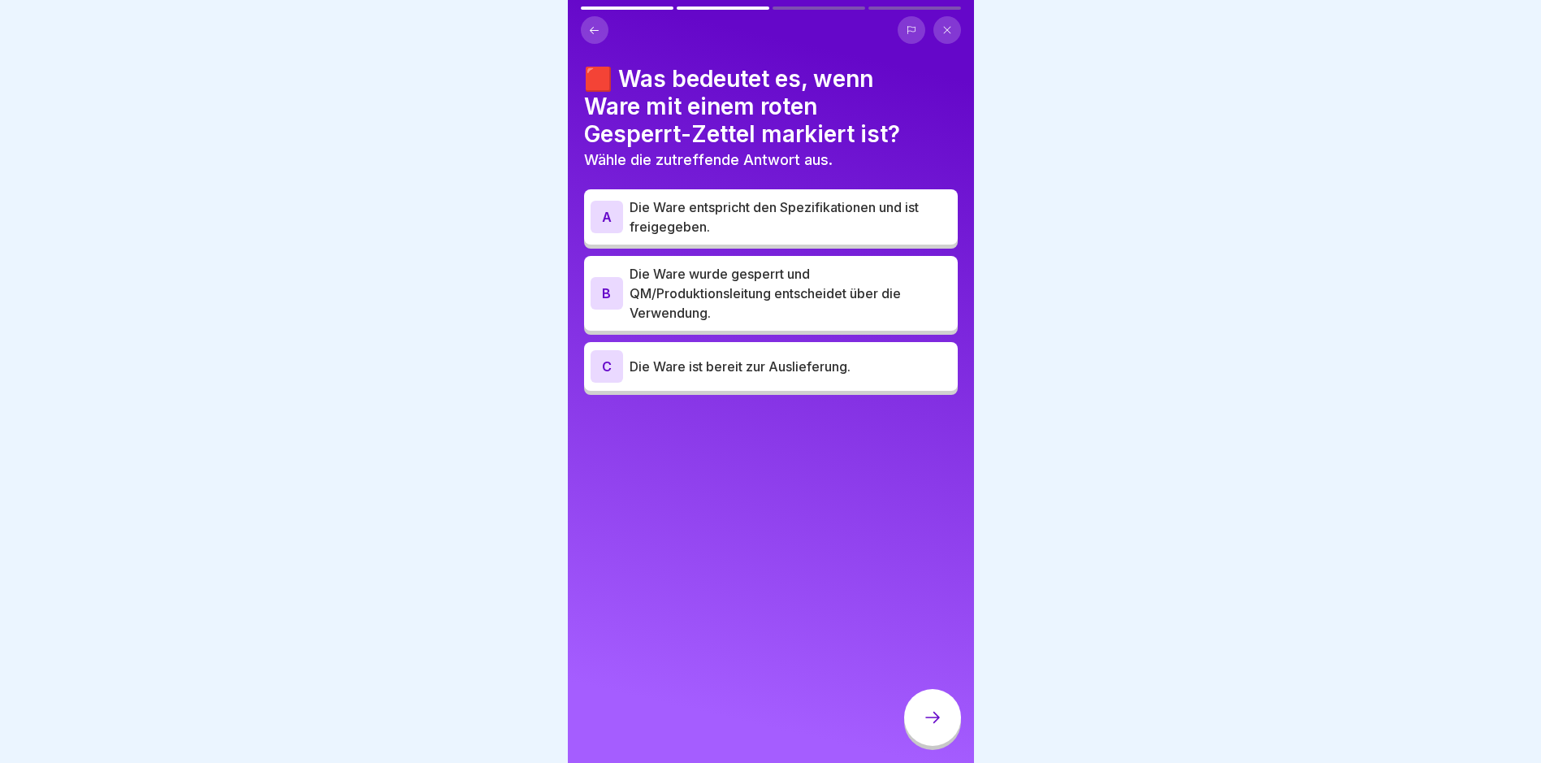
click at [692, 269] on p "Die Ware wurde gesperrt und QM/Produktionsleitung entscheidet über die Verwendu…" at bounding box center [791, 293] width 322 height 58
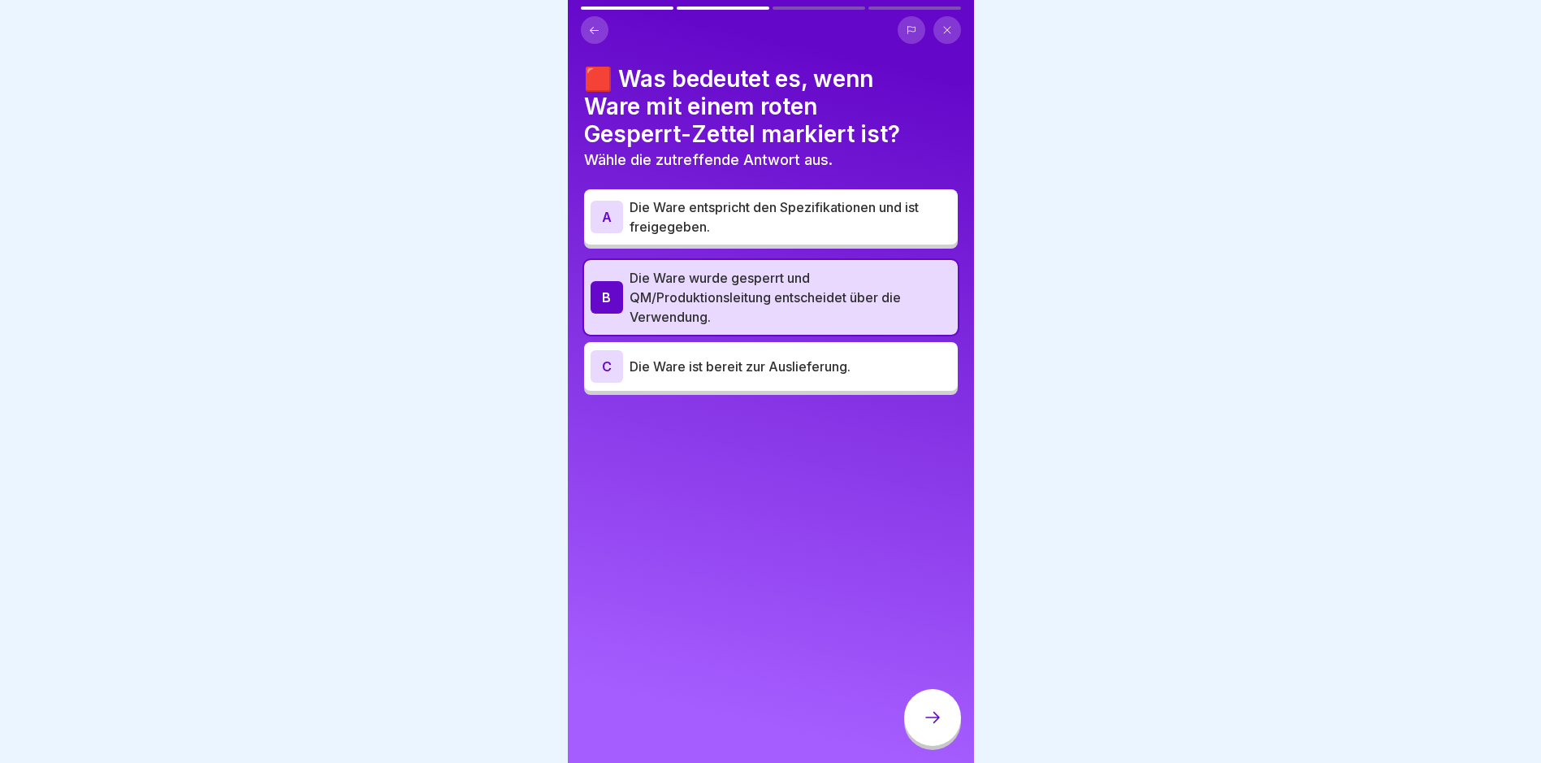
click at [760, 219] on p "Die Ware entspricht den Spezifikationen und ist freigegeben." at bounding box center [791, 216] width 322 height 39
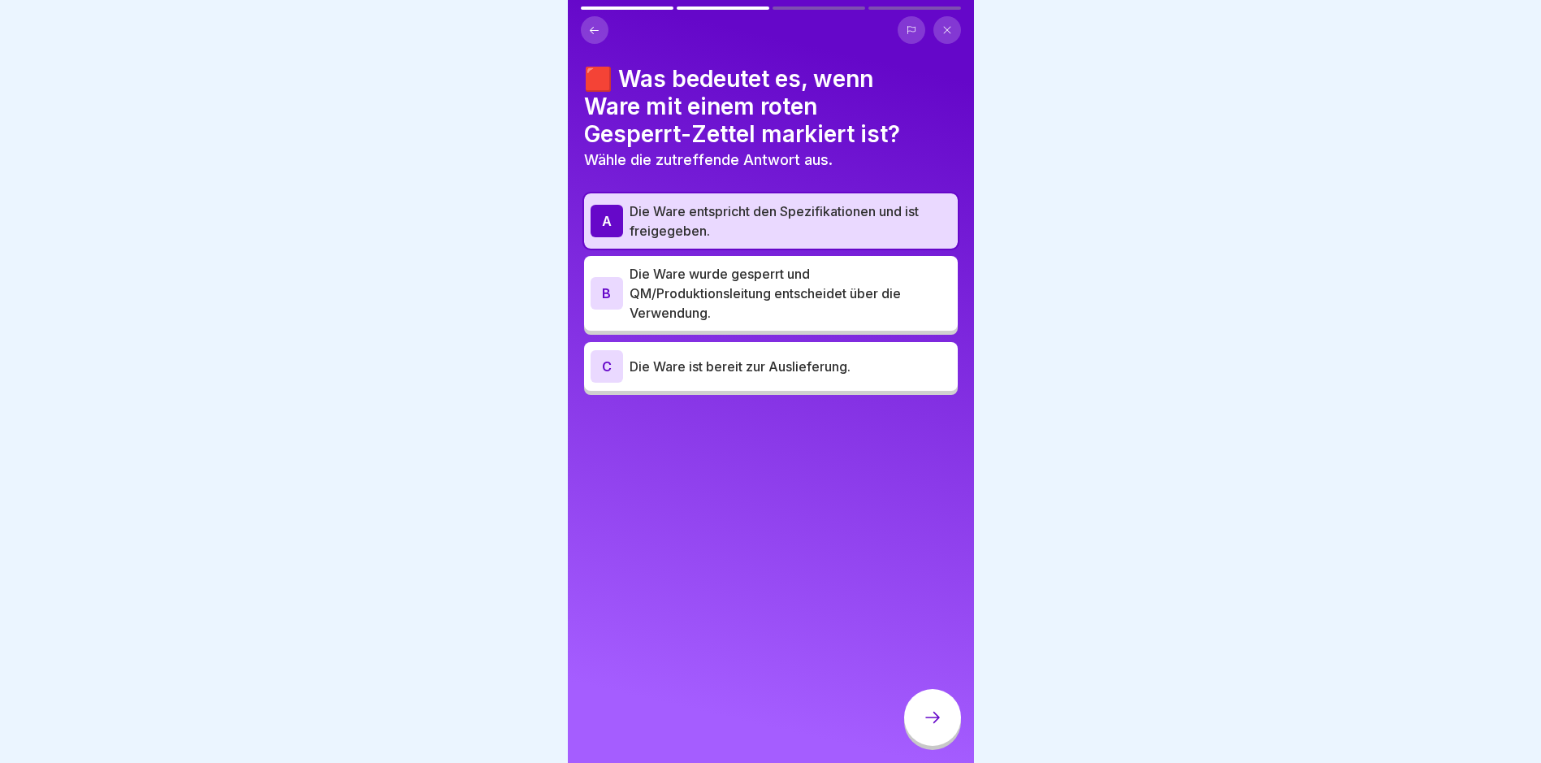
click at [944, 726] on div at bounding box center [932, 717] width 57 height 57
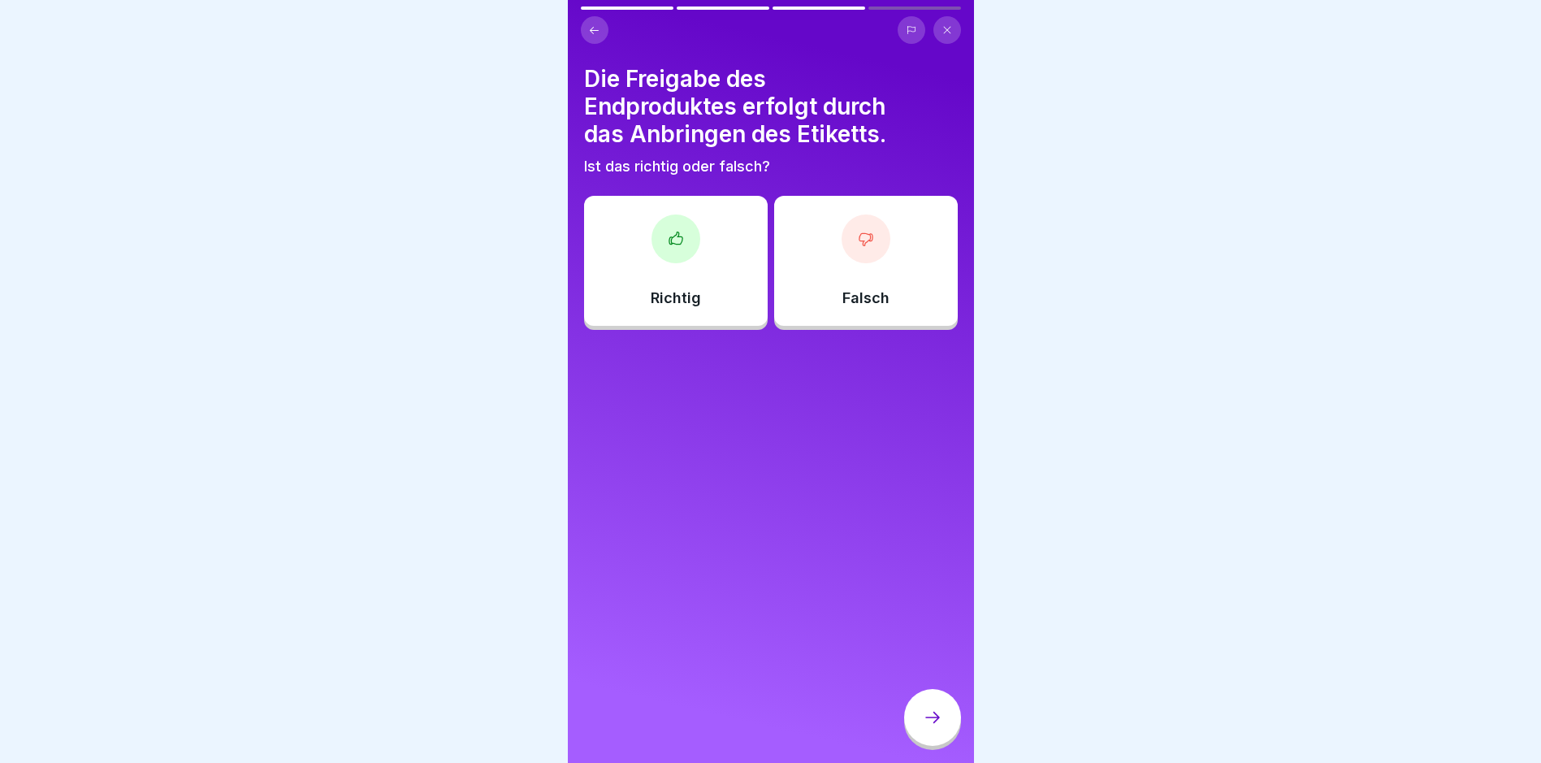
click at [709, 228] on div "Richtig" at bounding box center [676, 261] width 184 height 130
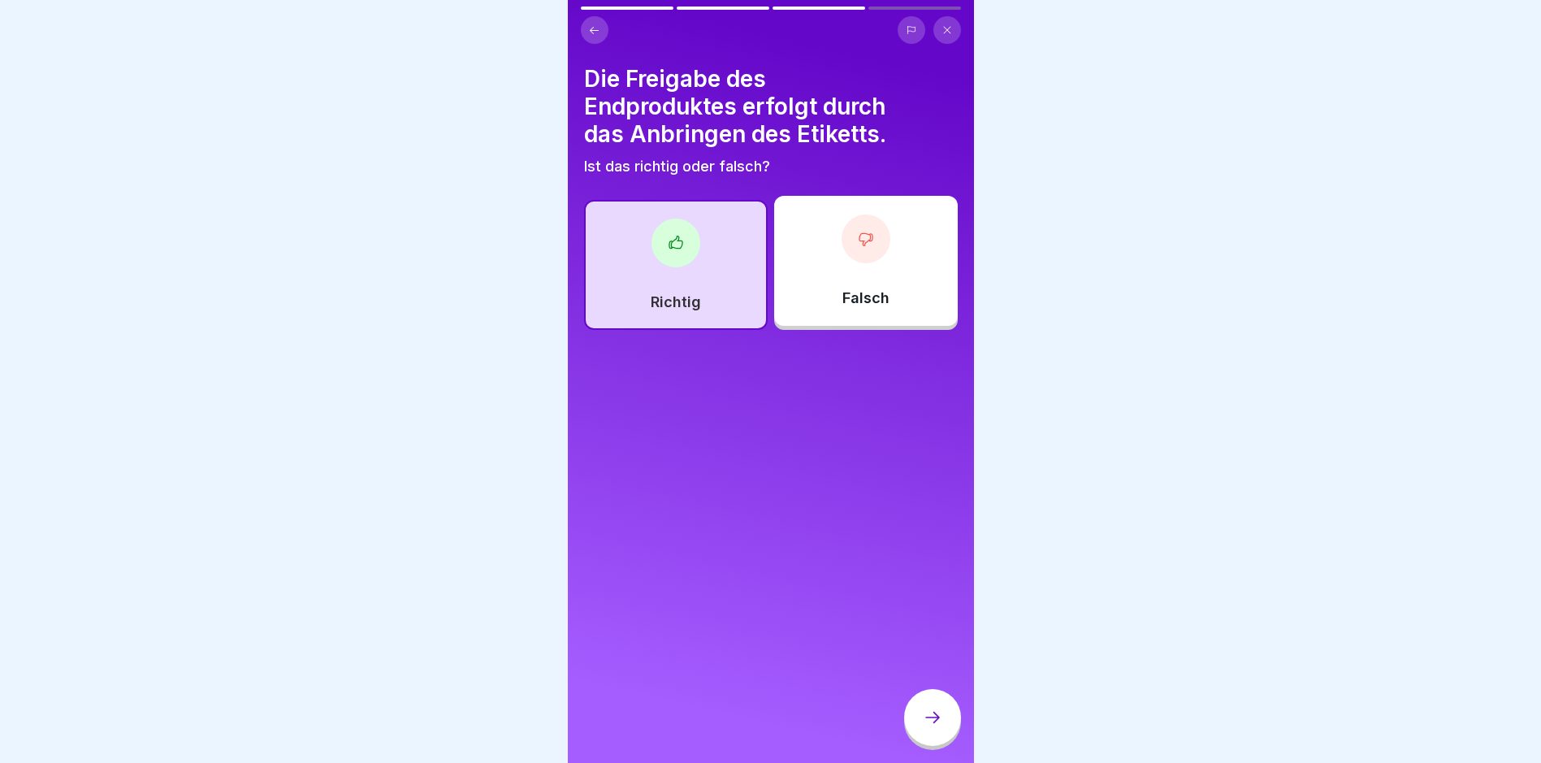
click at [942, 746] on div at bounding box center [932, 717] width 57 height 57
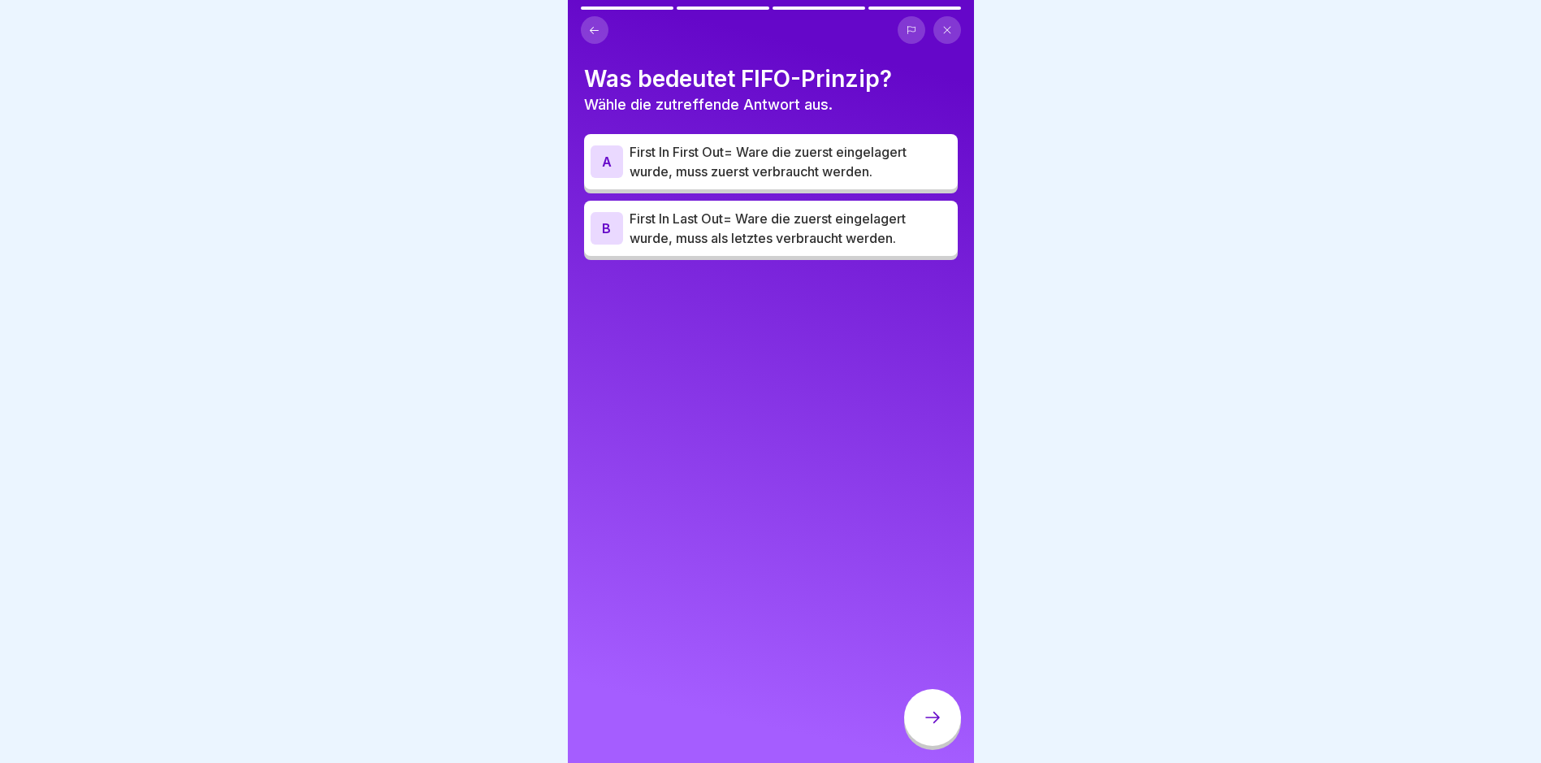
click at [788, 167] on p "First In First Out= Ware die zuerst eingelagert wurde, muss zuerst verbraucht w…" at bounding box center [791, 161] width 322 height 39
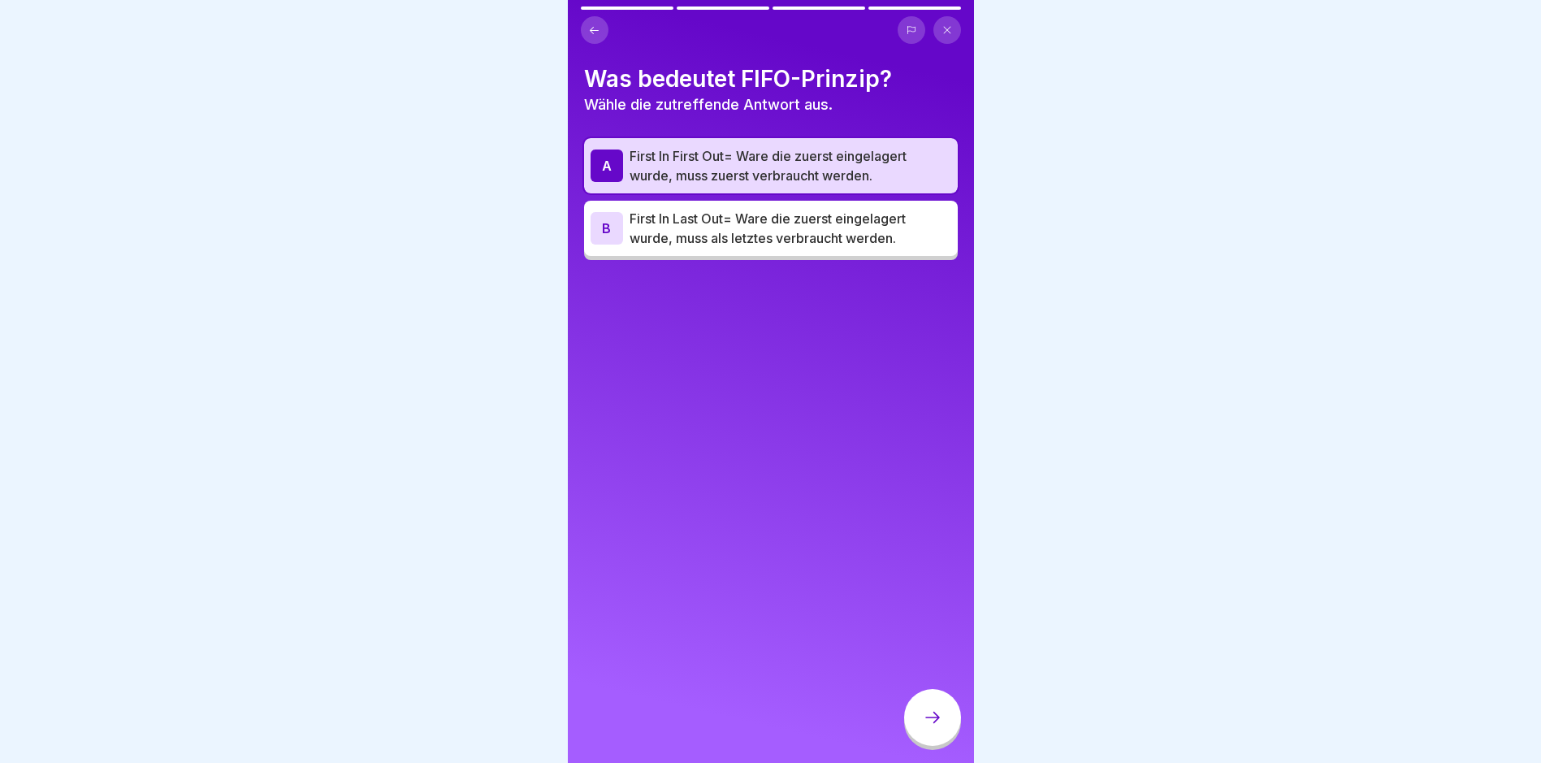
click at [942, 724] on div at bounding box center [932, 717] width 57 height 57
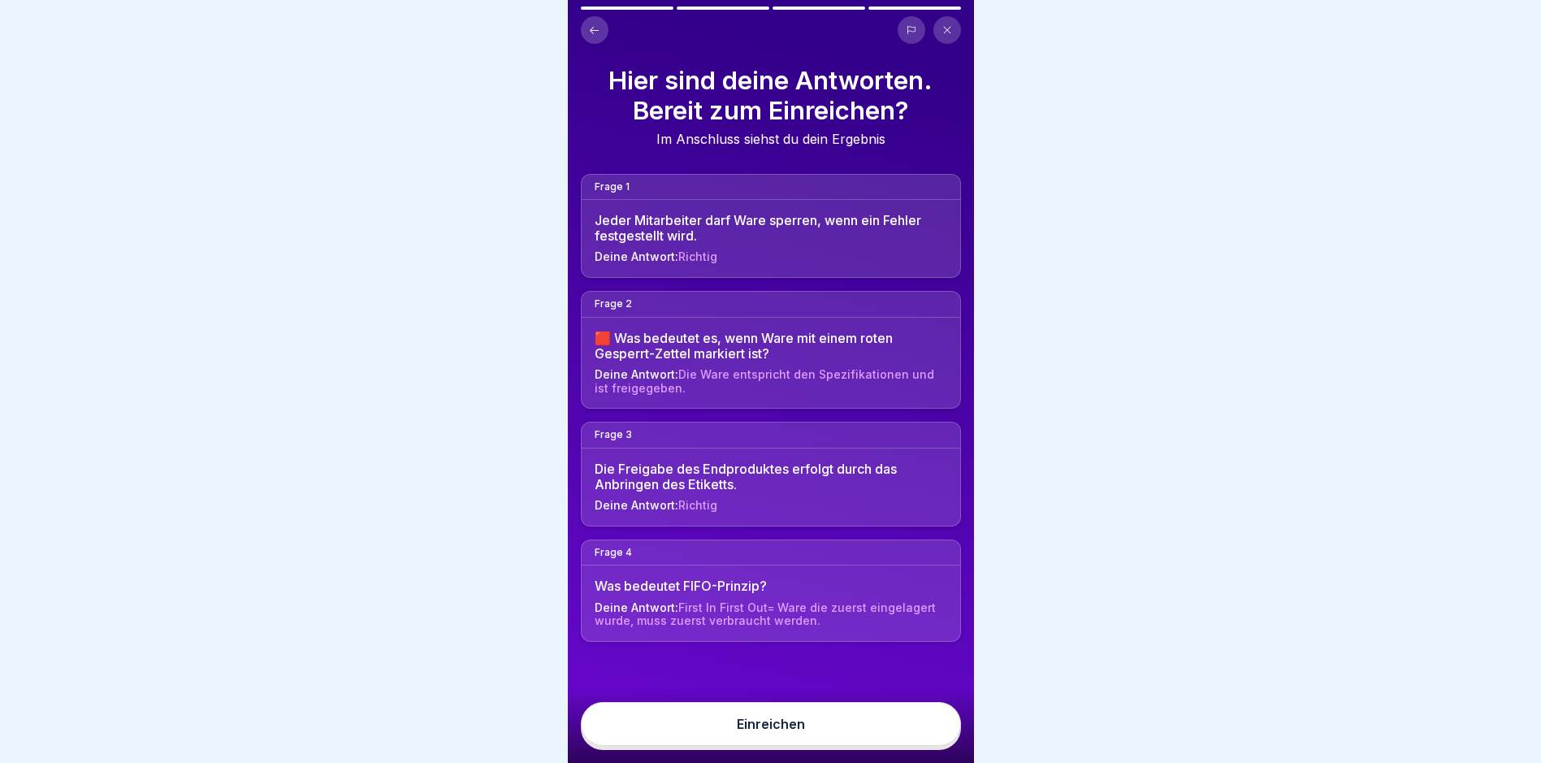
click at [919, 743] on button "Einreichen" at bounding box center [771, 724] width 380 height 44
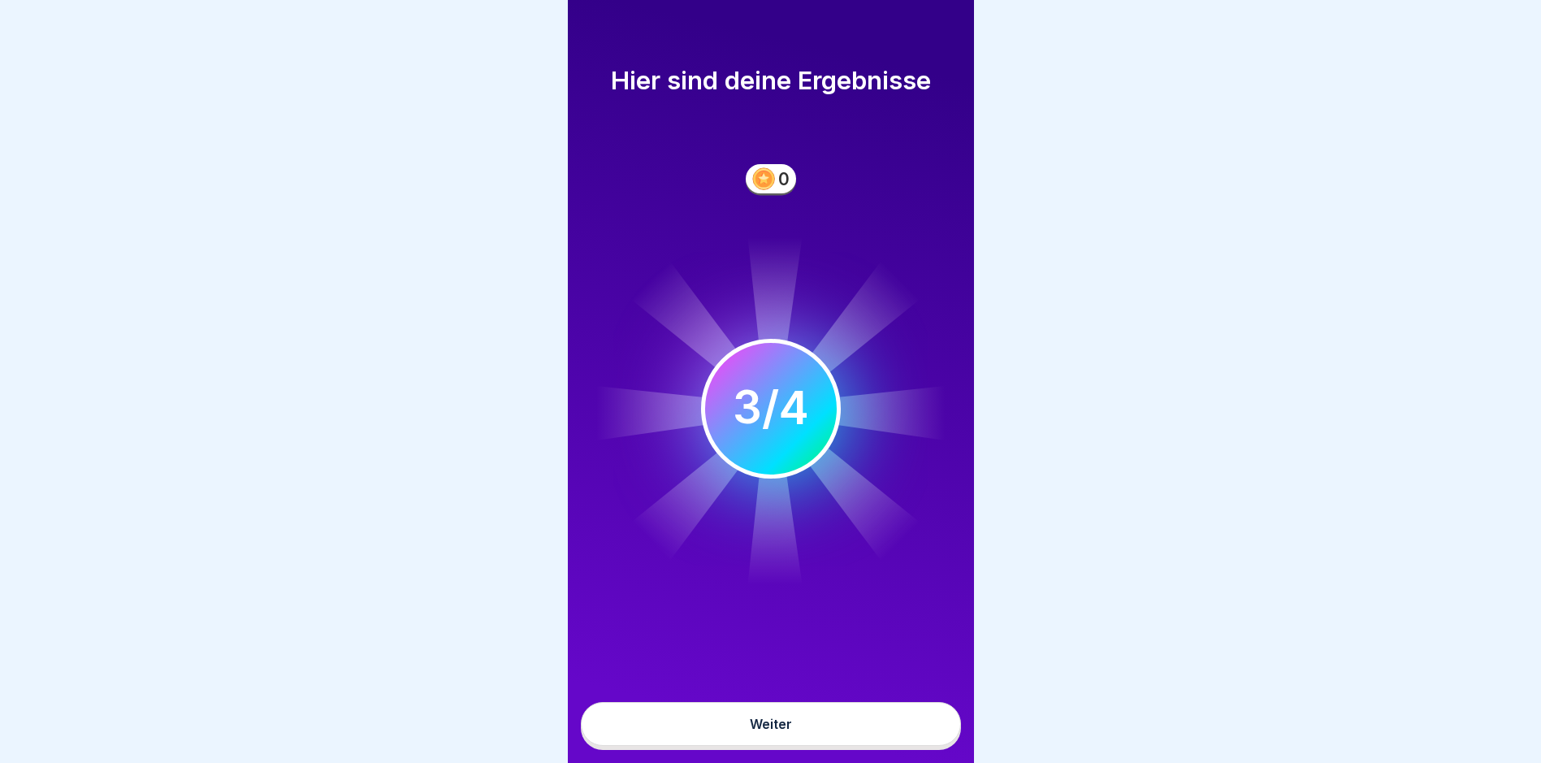
click at [903, 739] on button "Weiter" at bounding box center [771, 724] width 380 height 44
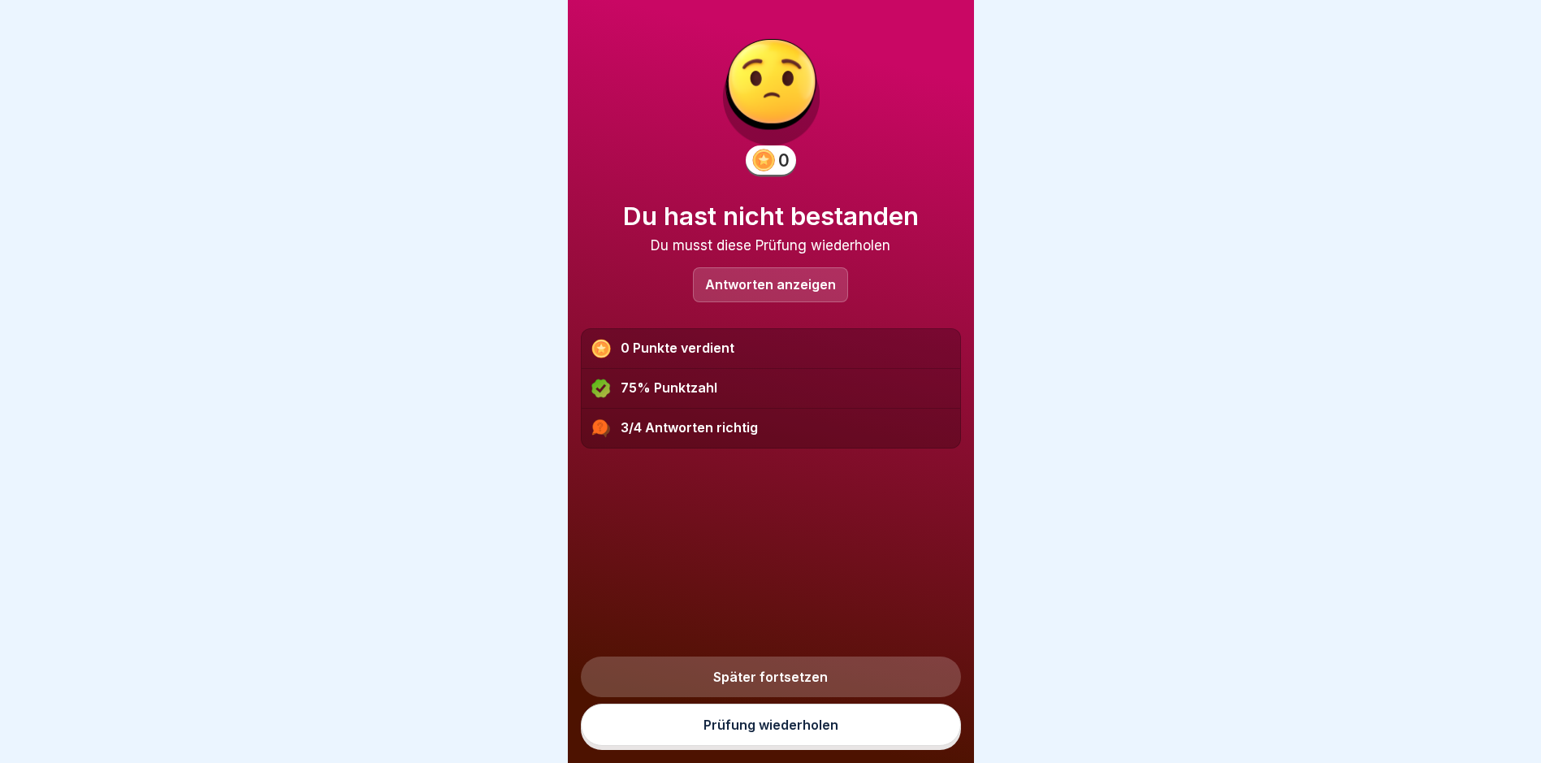
click at [747, 688] on link "Später fortsetzen" at bounding box center [771, 676] width 380 height 41
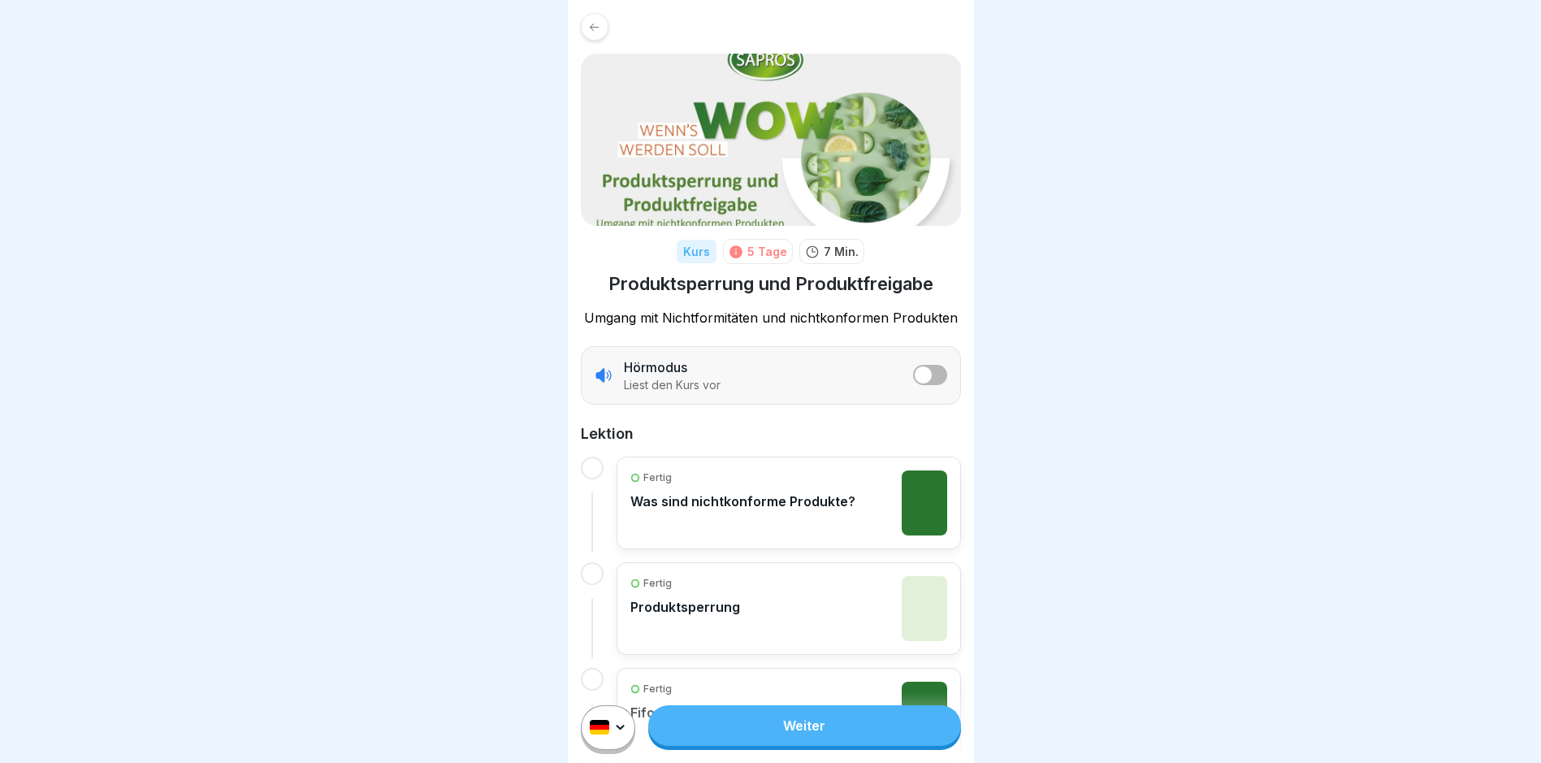
click at [683, 517] on div "Fertig Was sind nichtkonforme Produkte?" at bounding box center [742, 502] width 225 height 65
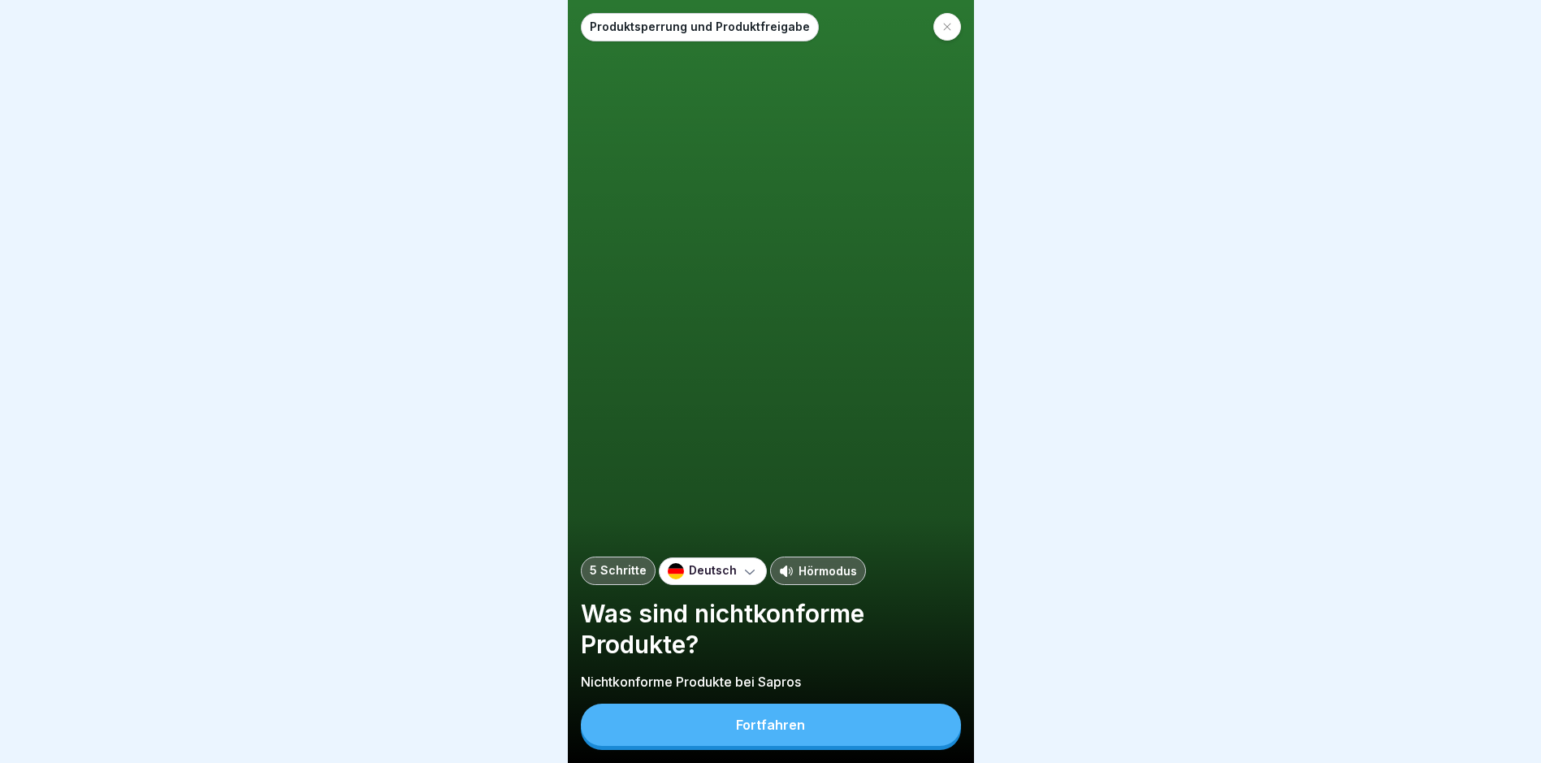
click at [836, 733] on button "Fortfahren" at bounding box center [771, 725] width 380 height 42
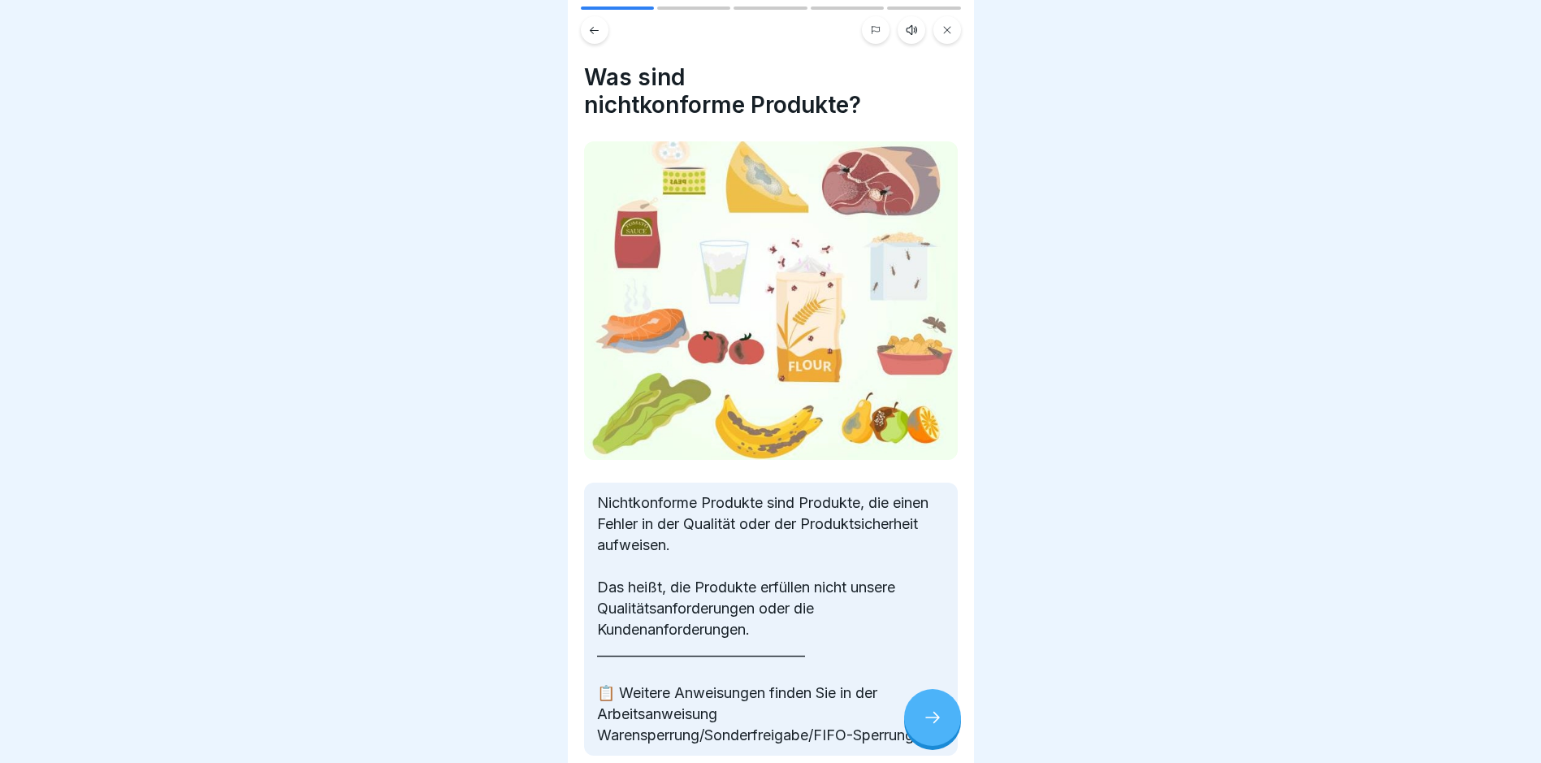
click at [907, 722] on div at bounding box center [932, 717] width 57 height 57
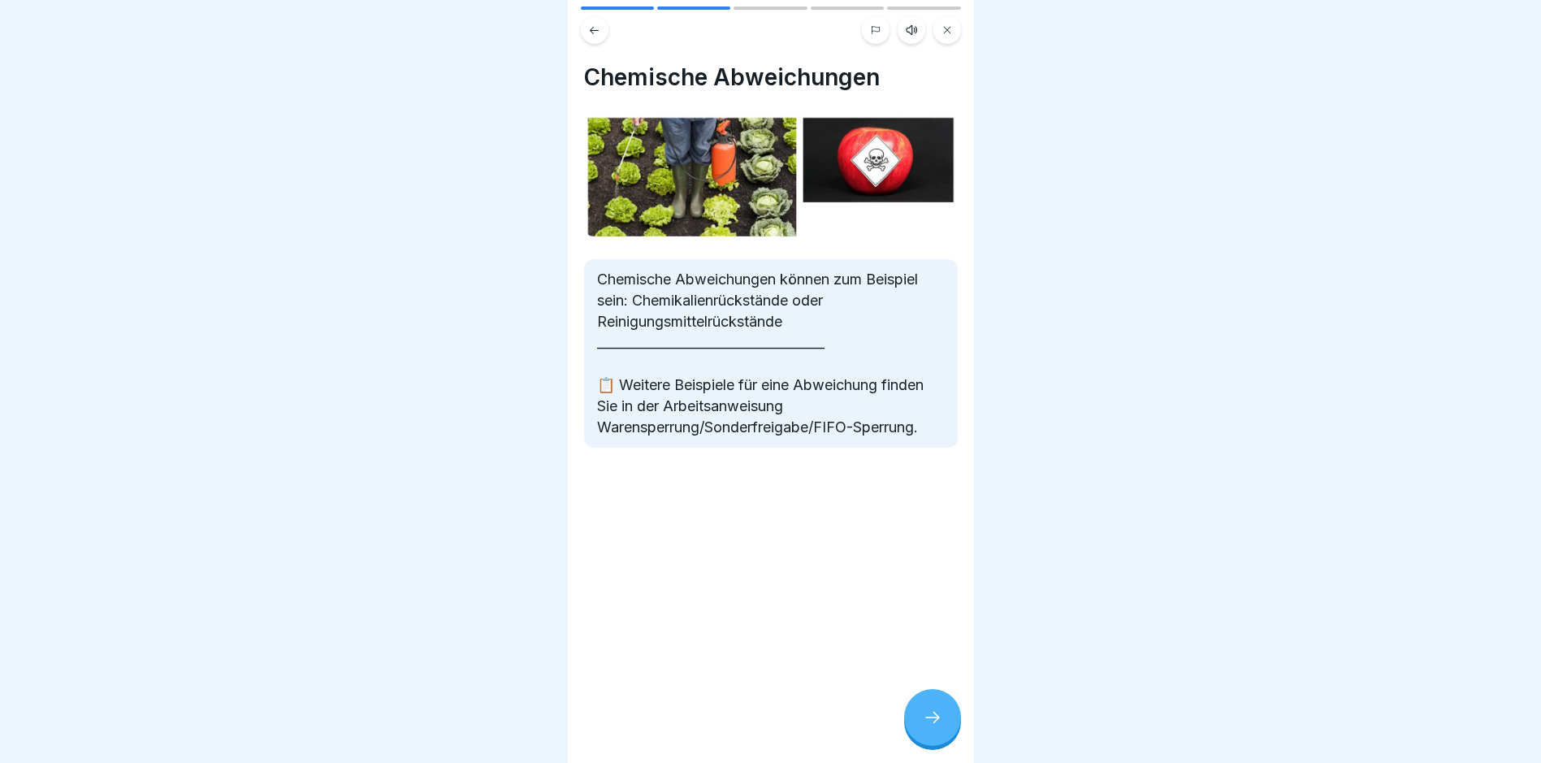
click at [913, 721] on div at bounding box center [932, 717] width 57 height 57
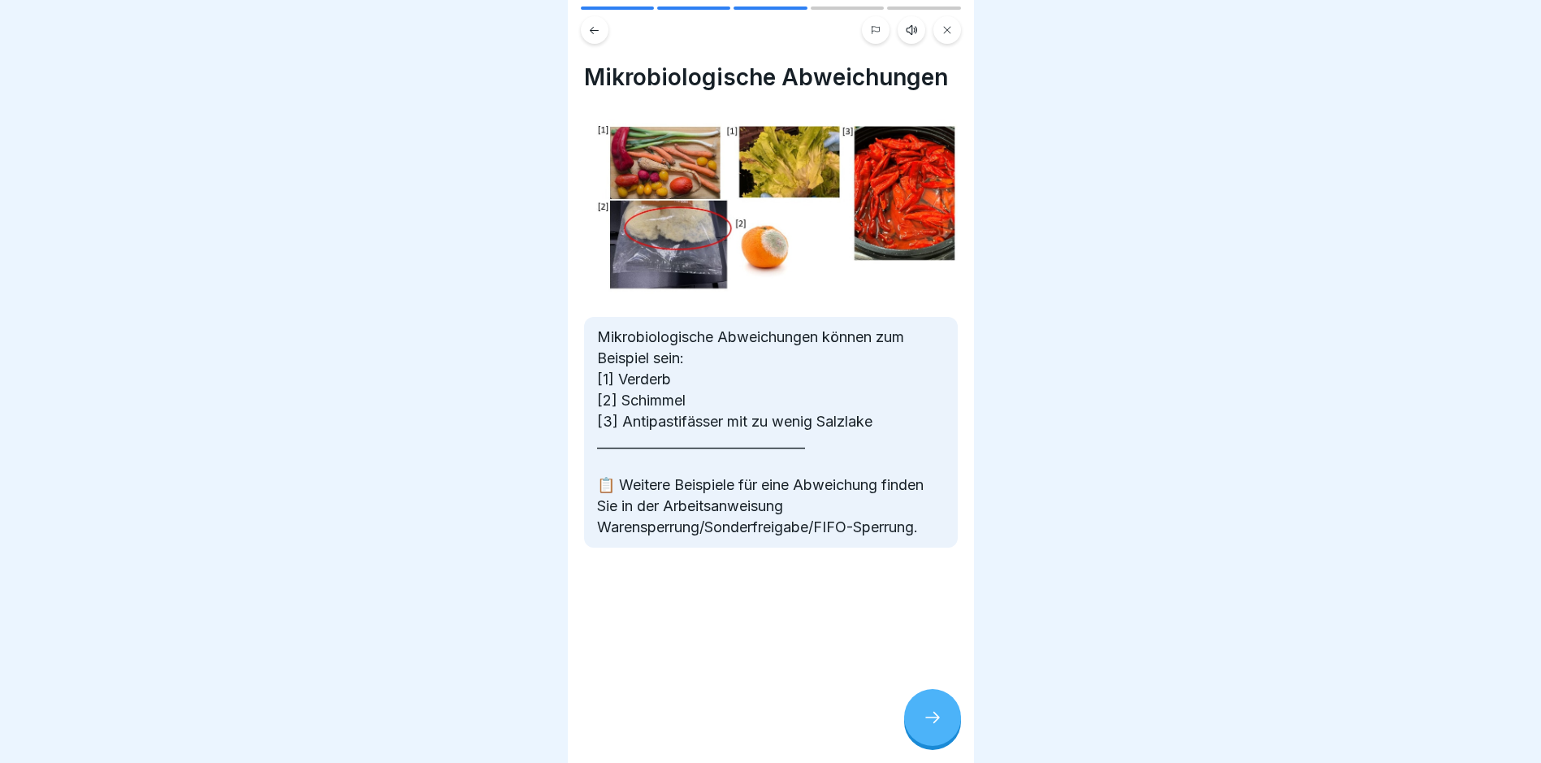
click at [925, 727] on icon at bounding box center [932, 717] width 19 height 19
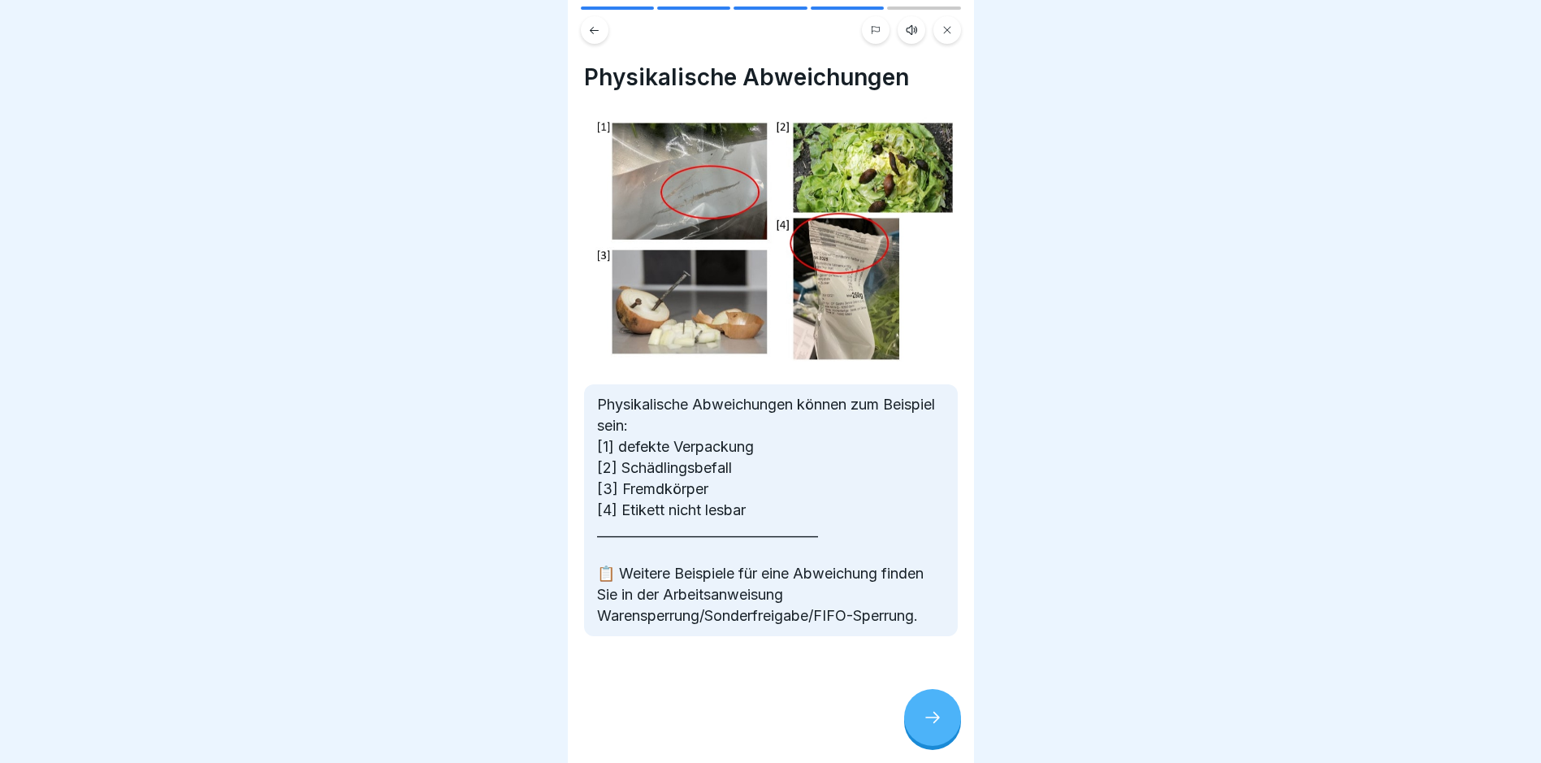
click at [925, 727] on icon at bounding box center [932, 717] width 19 height 19
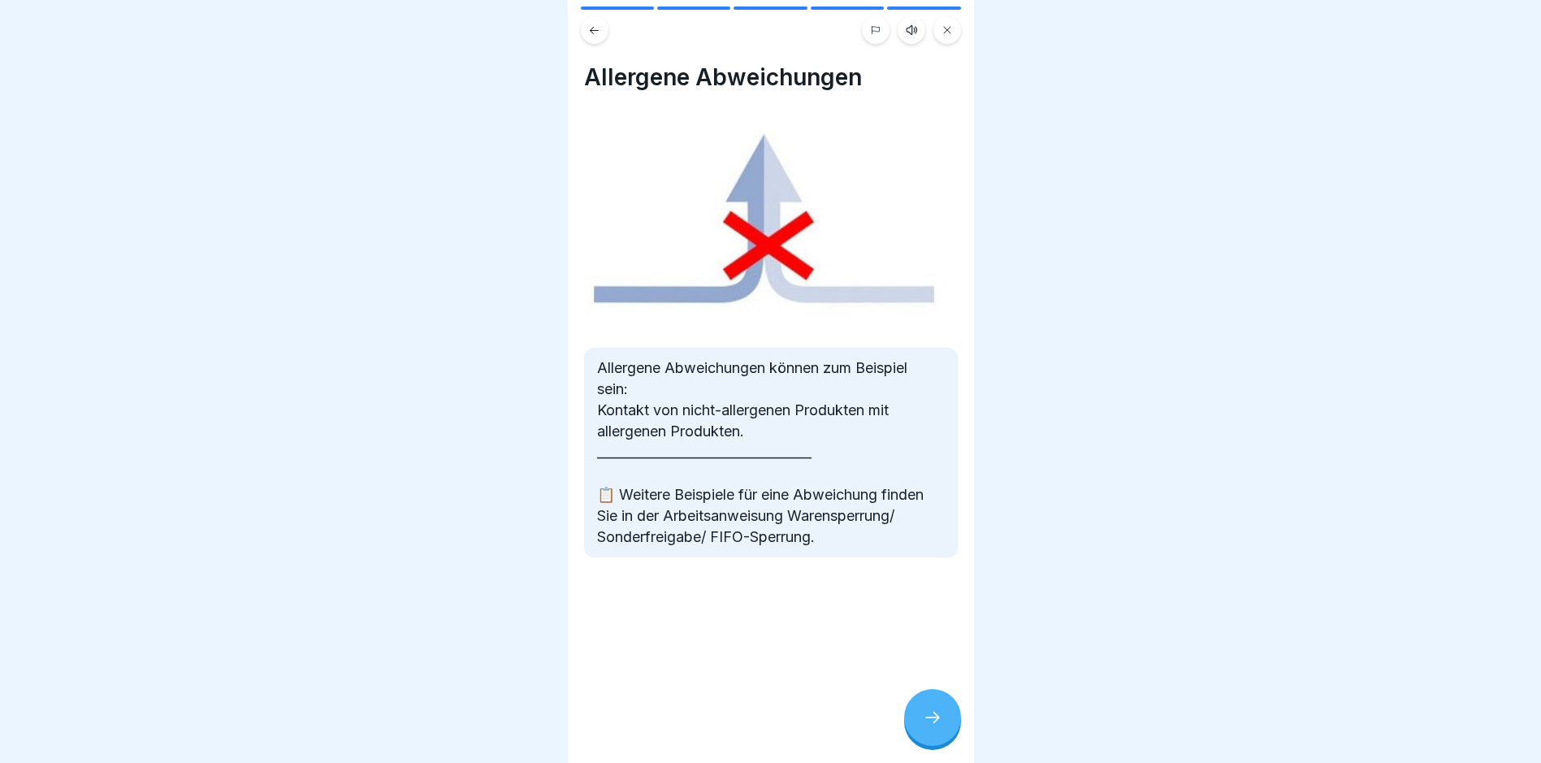
click at [925, 727] on icon at bounding box center [932, 717] width 19 height 19
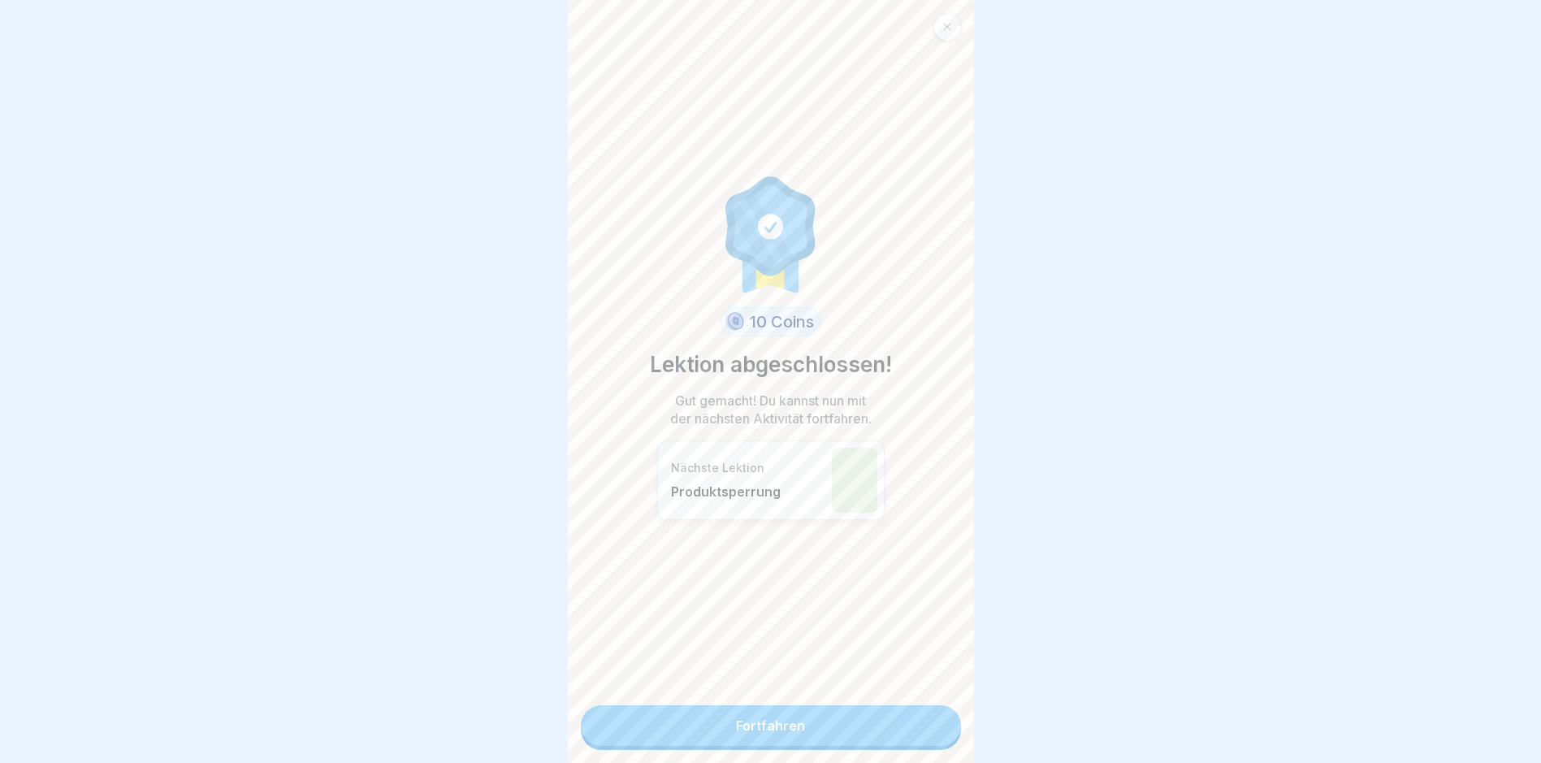
click at [925, 730] on link "Fortfahren" at bounding box center [771, 725] width 380 height 41
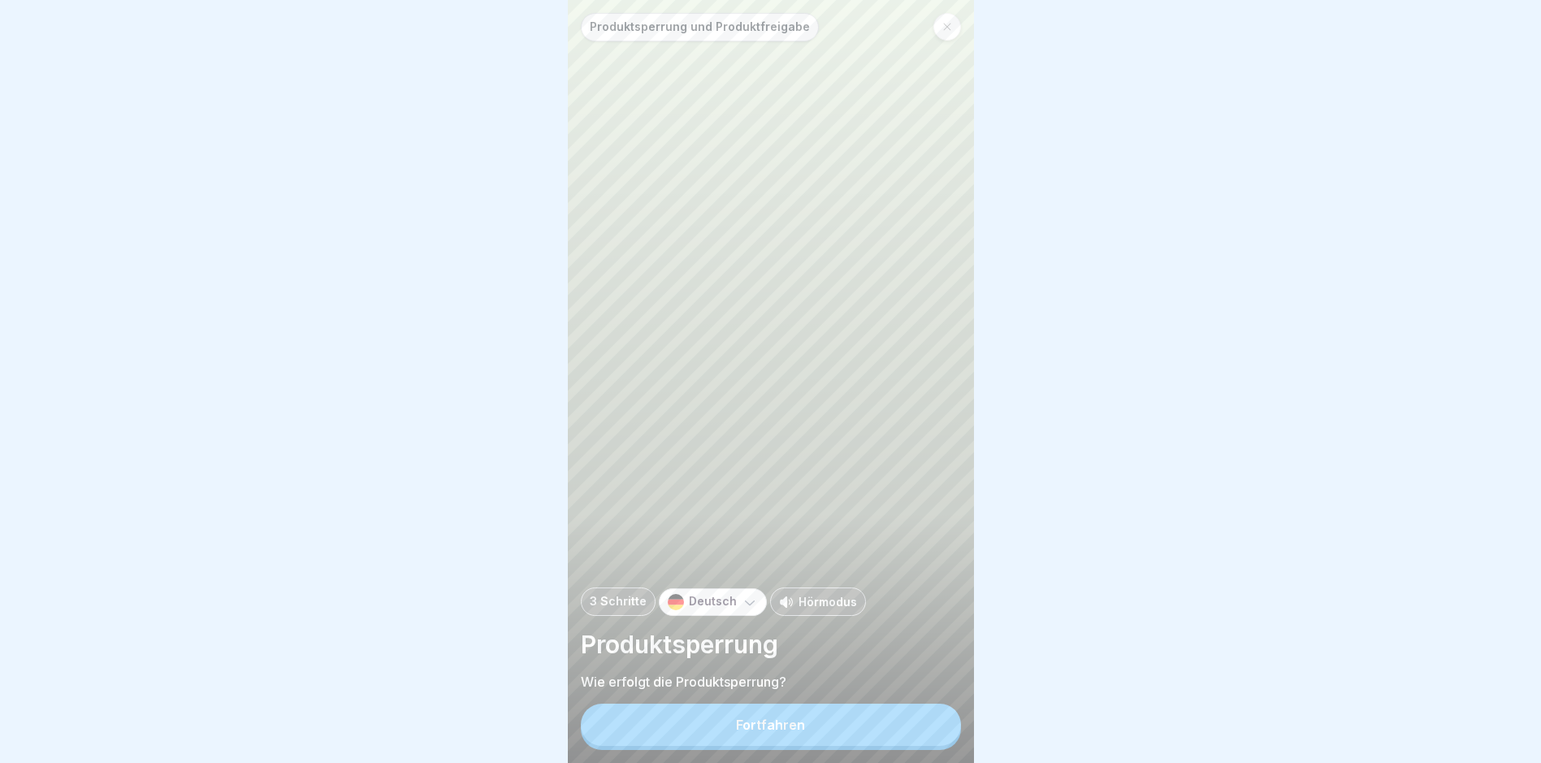
click at [926, 730] on button "Fortfahren" at bounding box center [771, 725] width 380 height 42
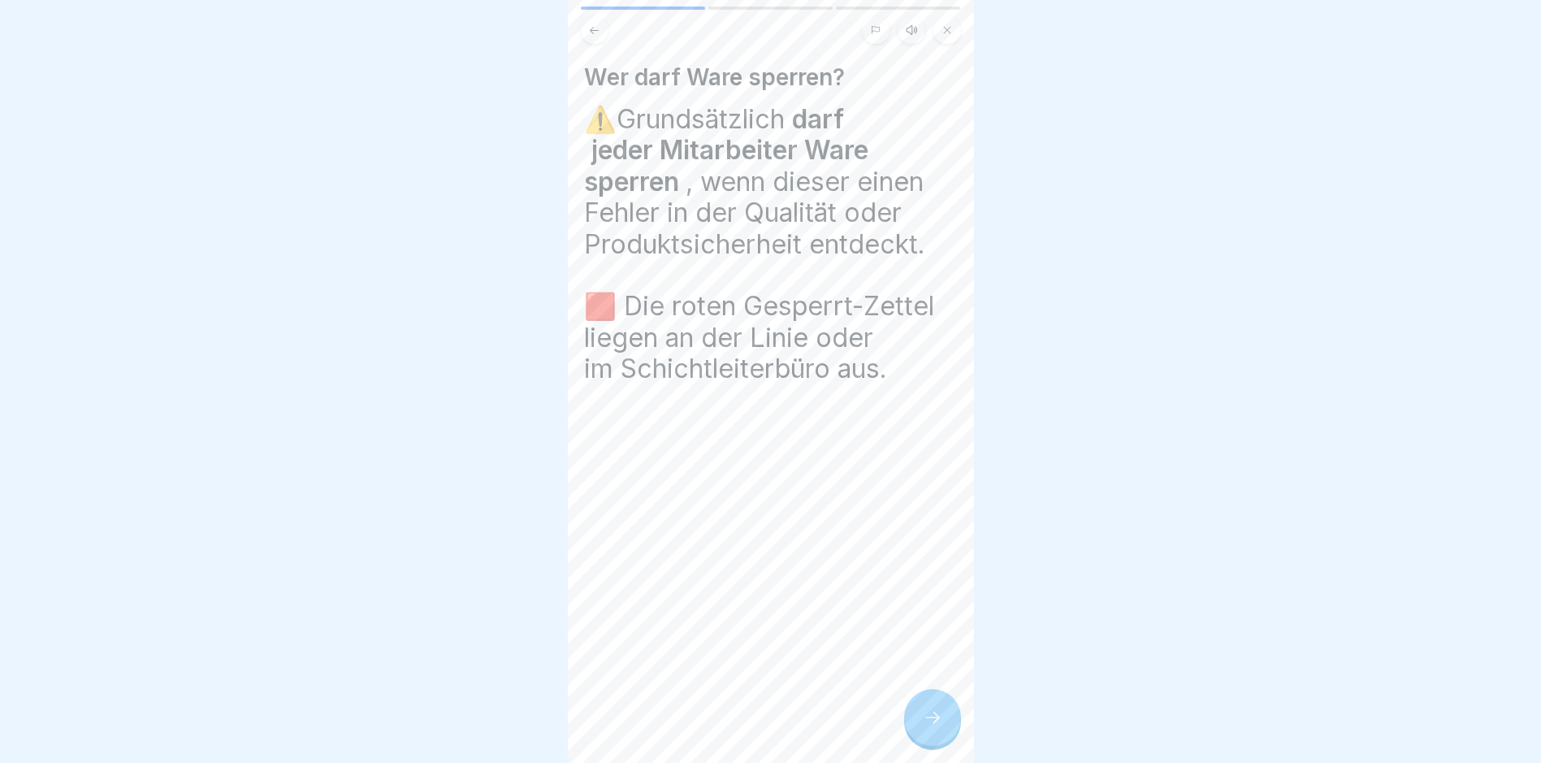
click at [925, 724] on icon at bounding box center [932, 717] width 19 height 19
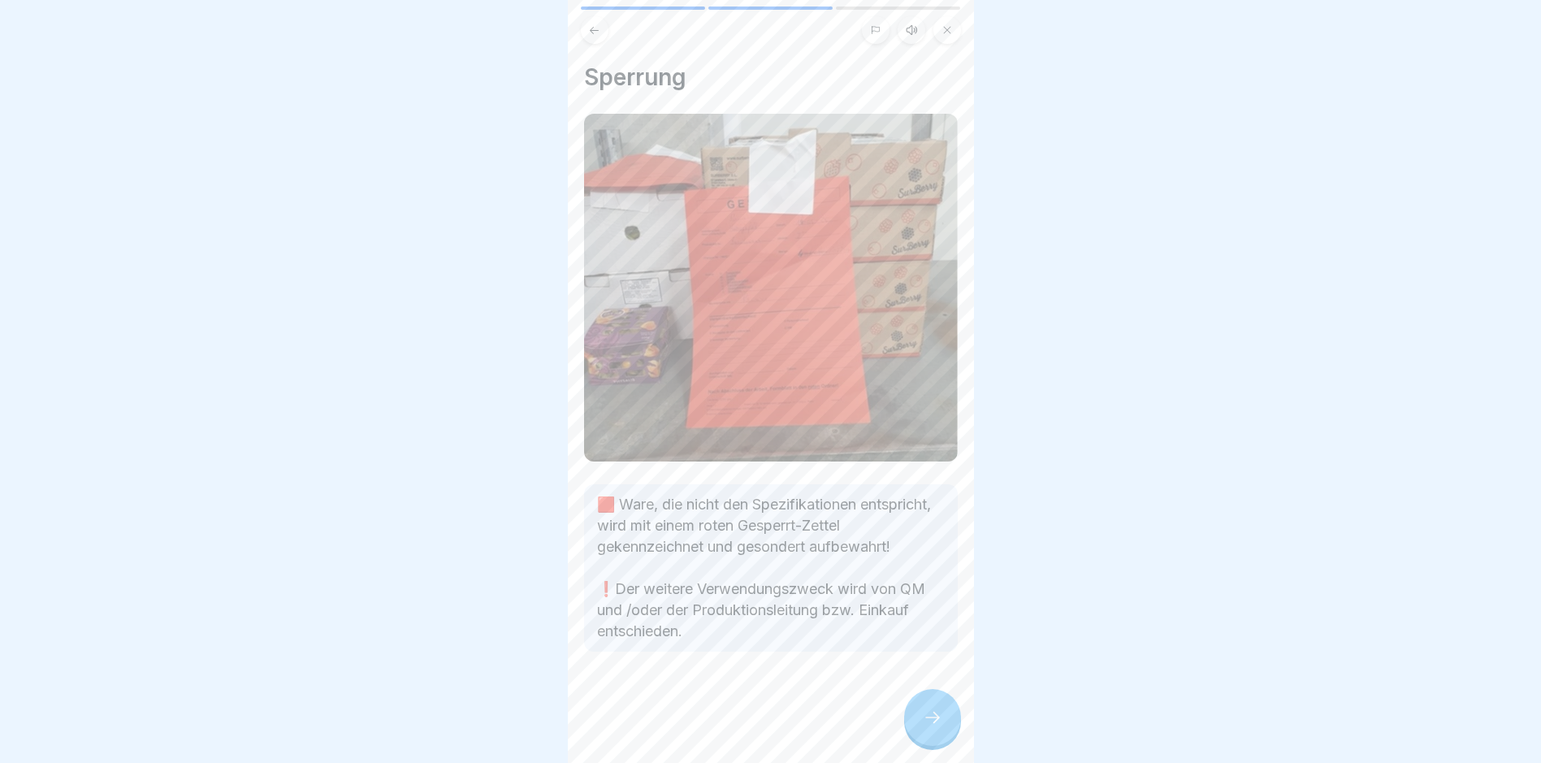
click at [925, 727] on icon at bounding box center [932, 717] width 19 height 19
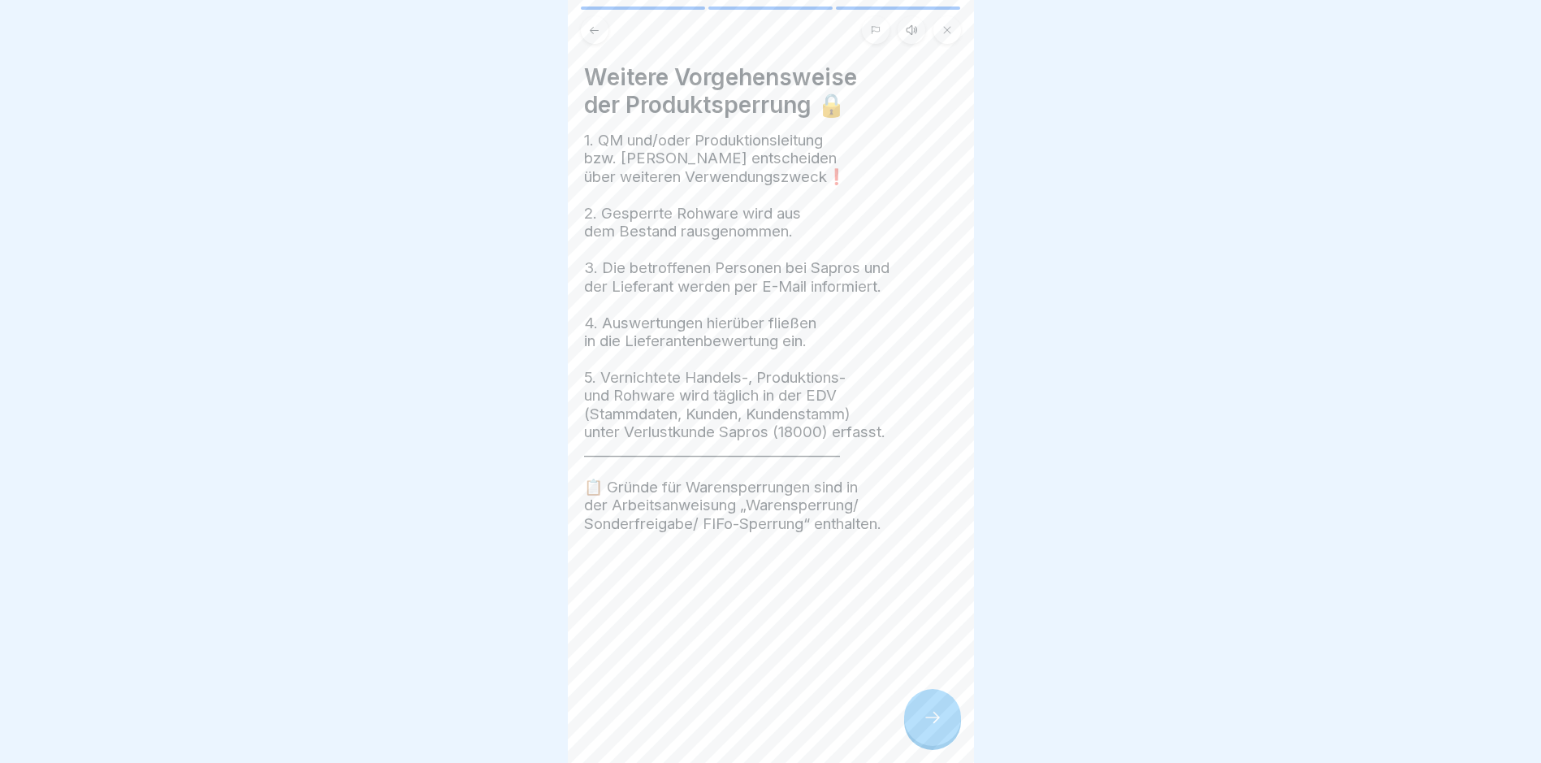
click at [927, 725] on icon at bounding box center [932, 717] width 19 height 19
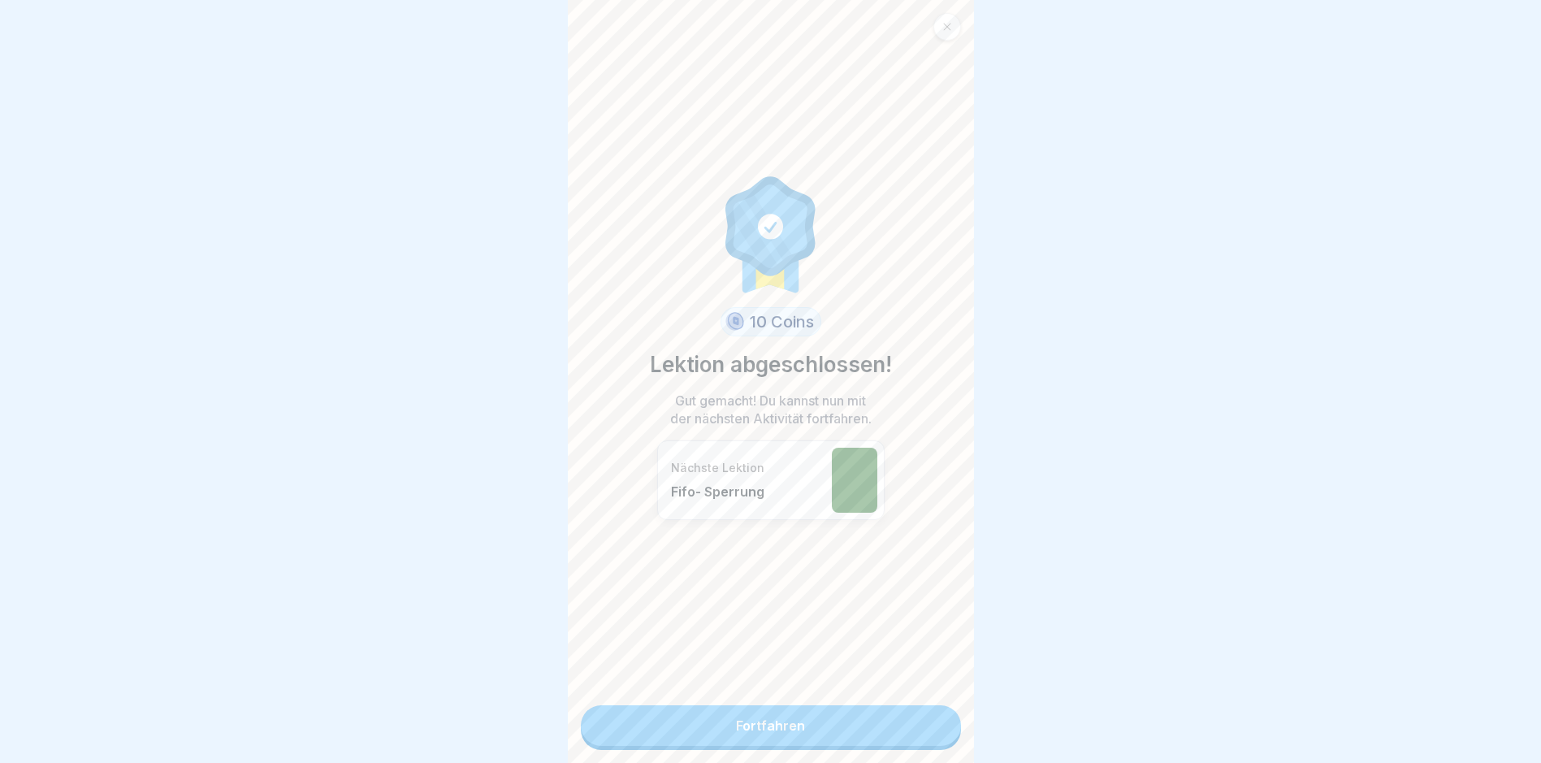
click at [927, 725] on link "Fortfahren" at bounding box center [771, 725] width 380 height 41
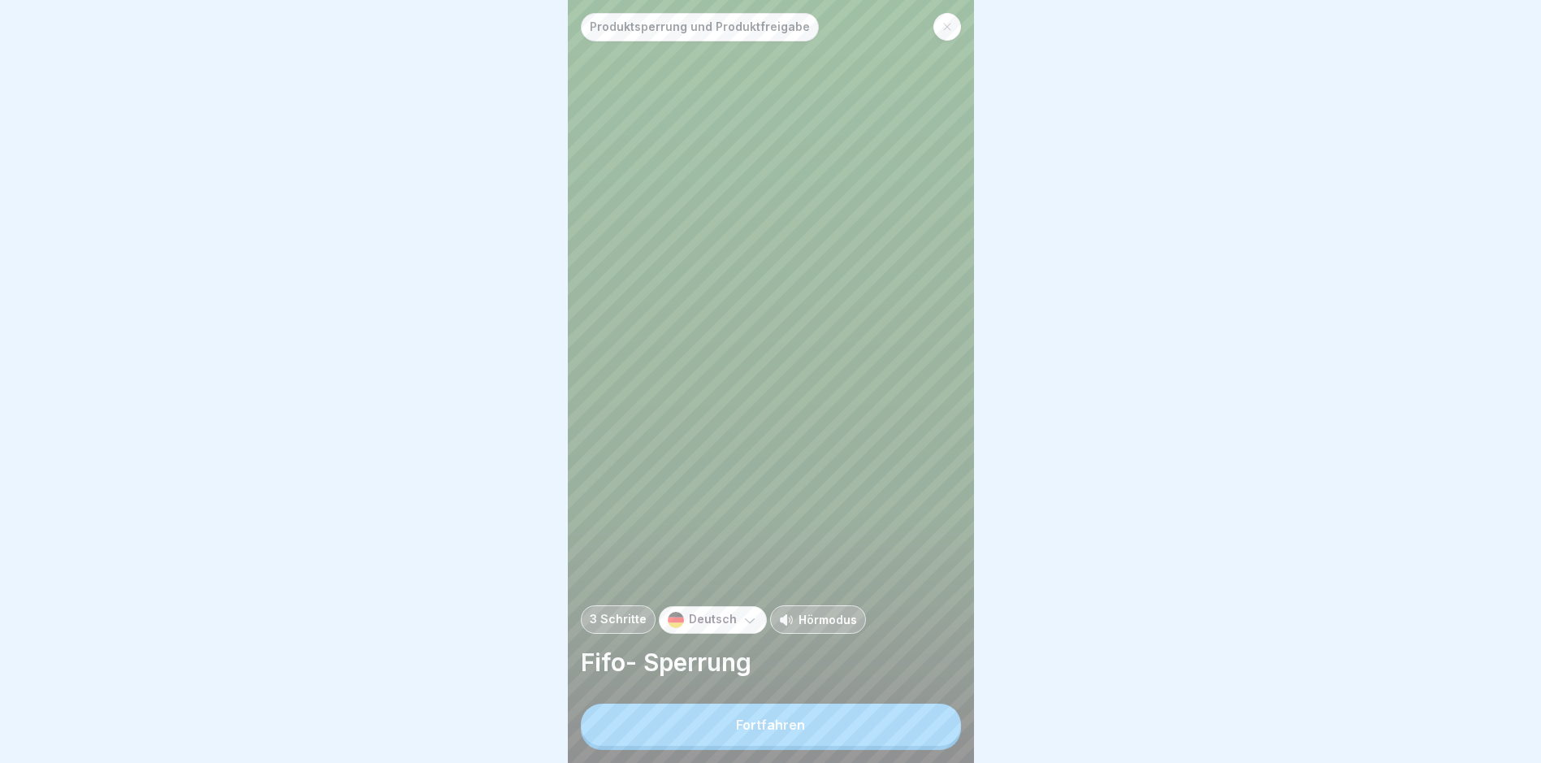
click at [927, 725] on button "Fortfahren" at bounding box center [771, 725] width 380 height 42
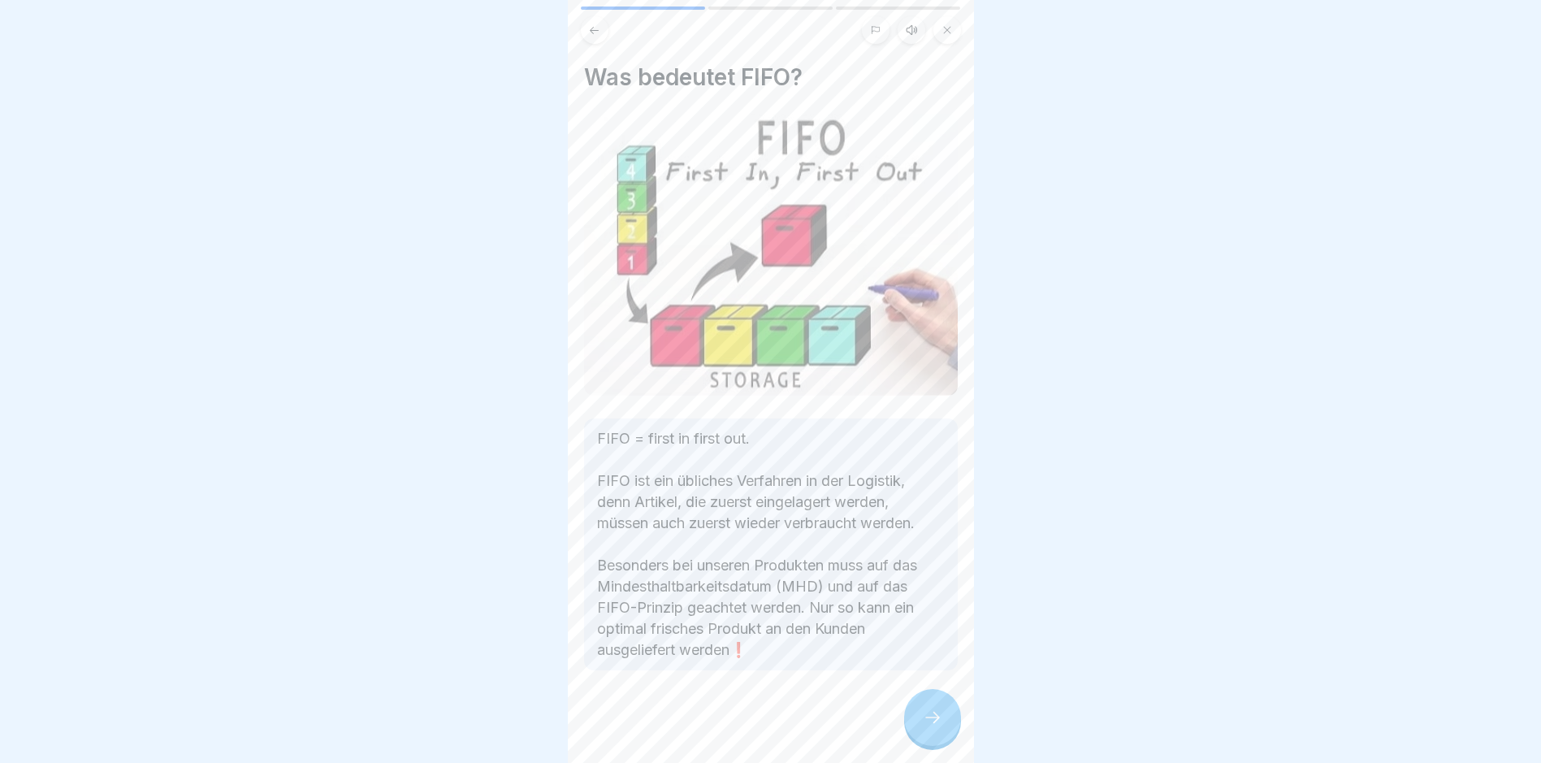
click at [927, 721] on icon at bounding box center [932, 717] width 19 height 19
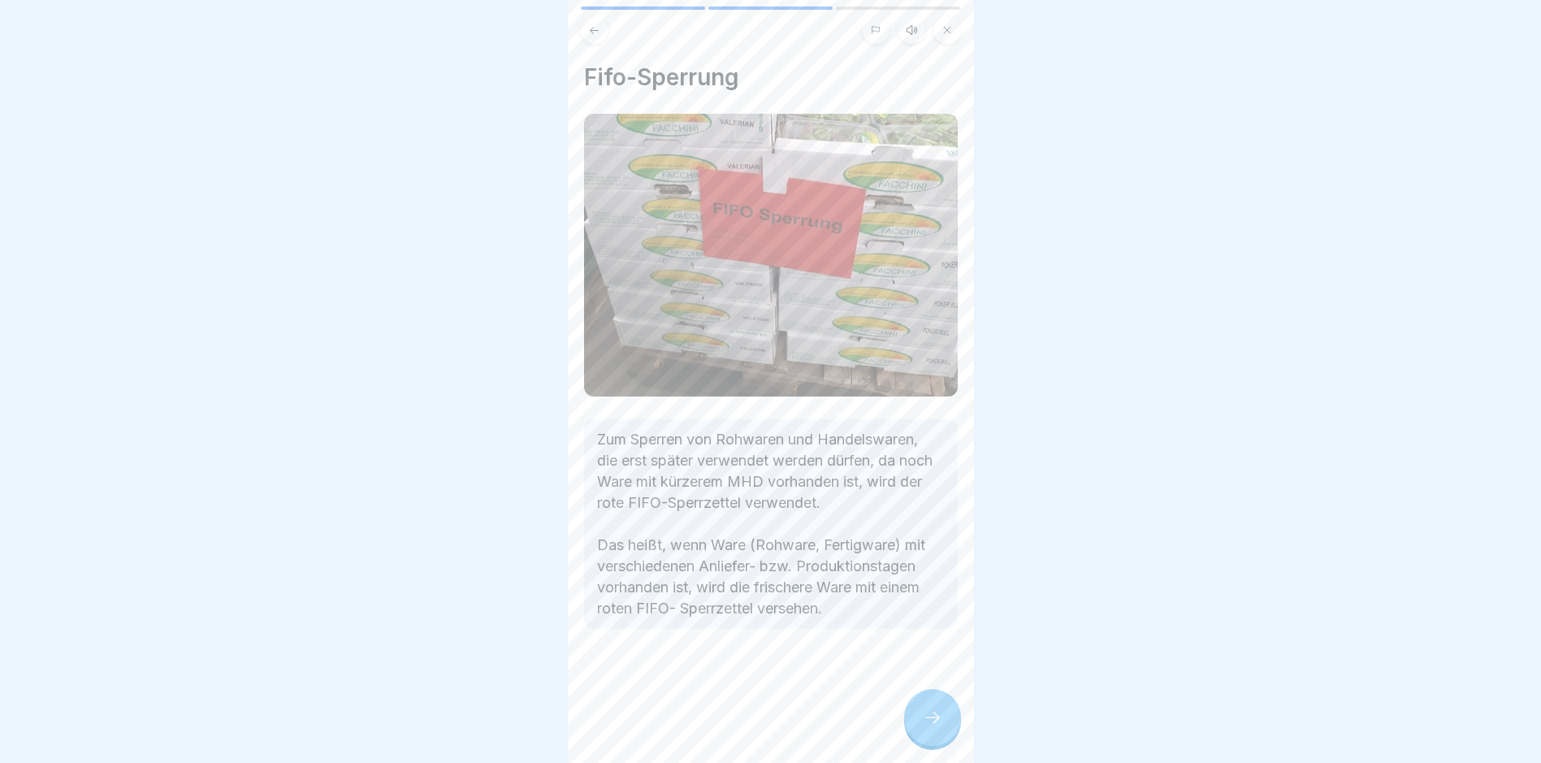
click at [922, 721] on div at bounding box center [932, 717] width 57 height 57
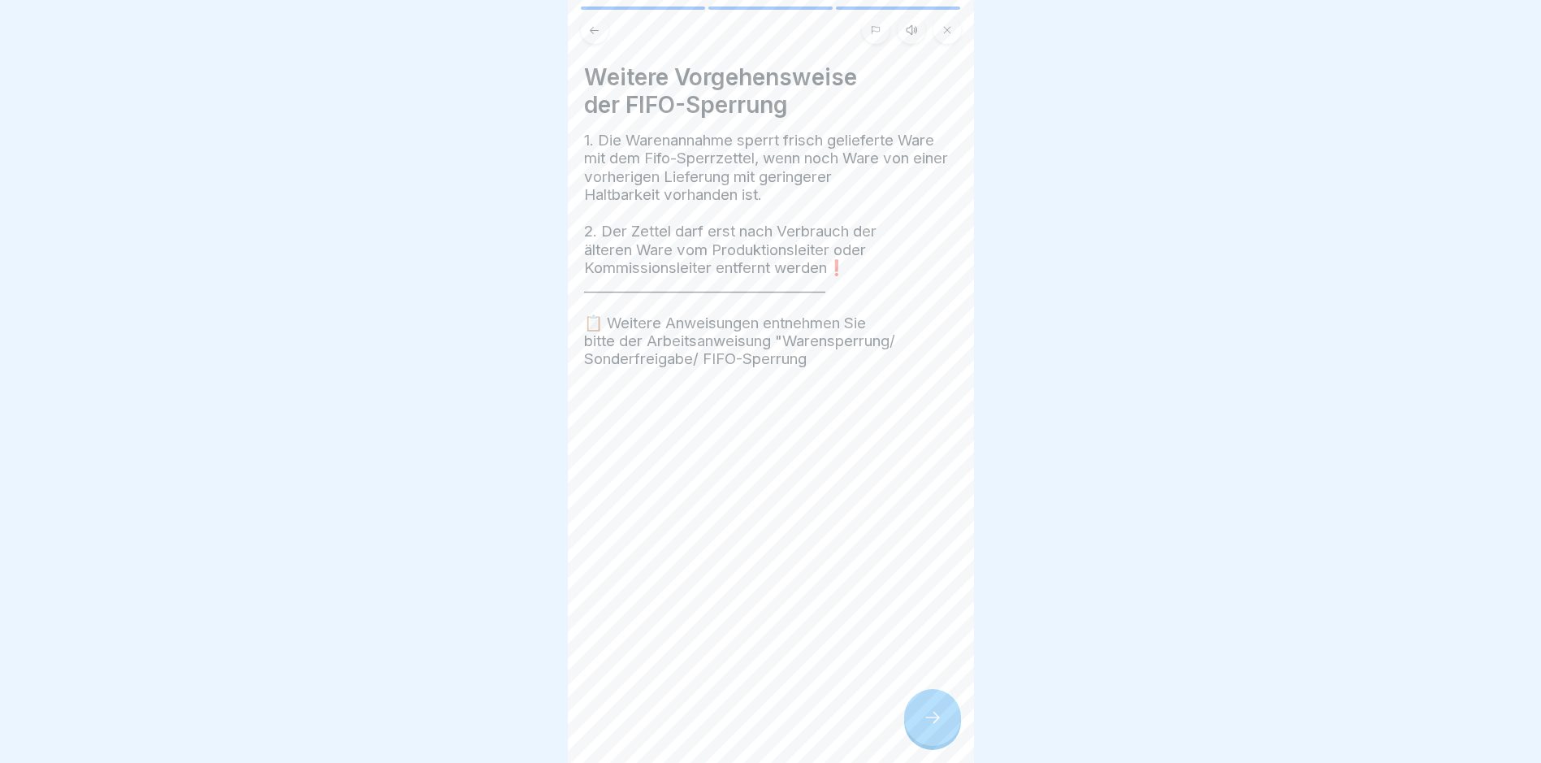
click at [932, 739] on div at bounding box center [932, 717] width 57 height 57
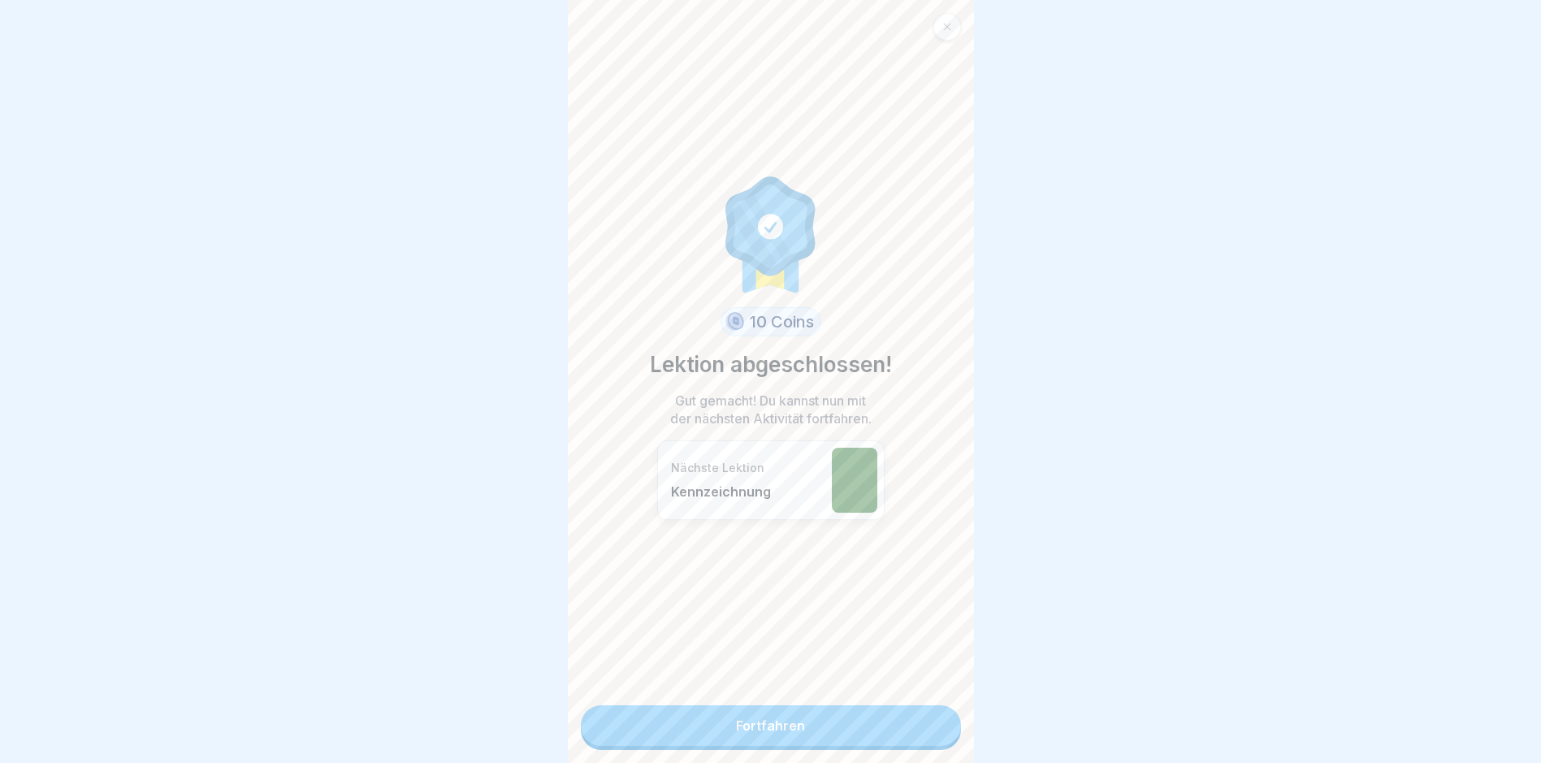
click at [932, 739] on link "Fortfahren" at bounding box center [771, 725] width 380 height 41
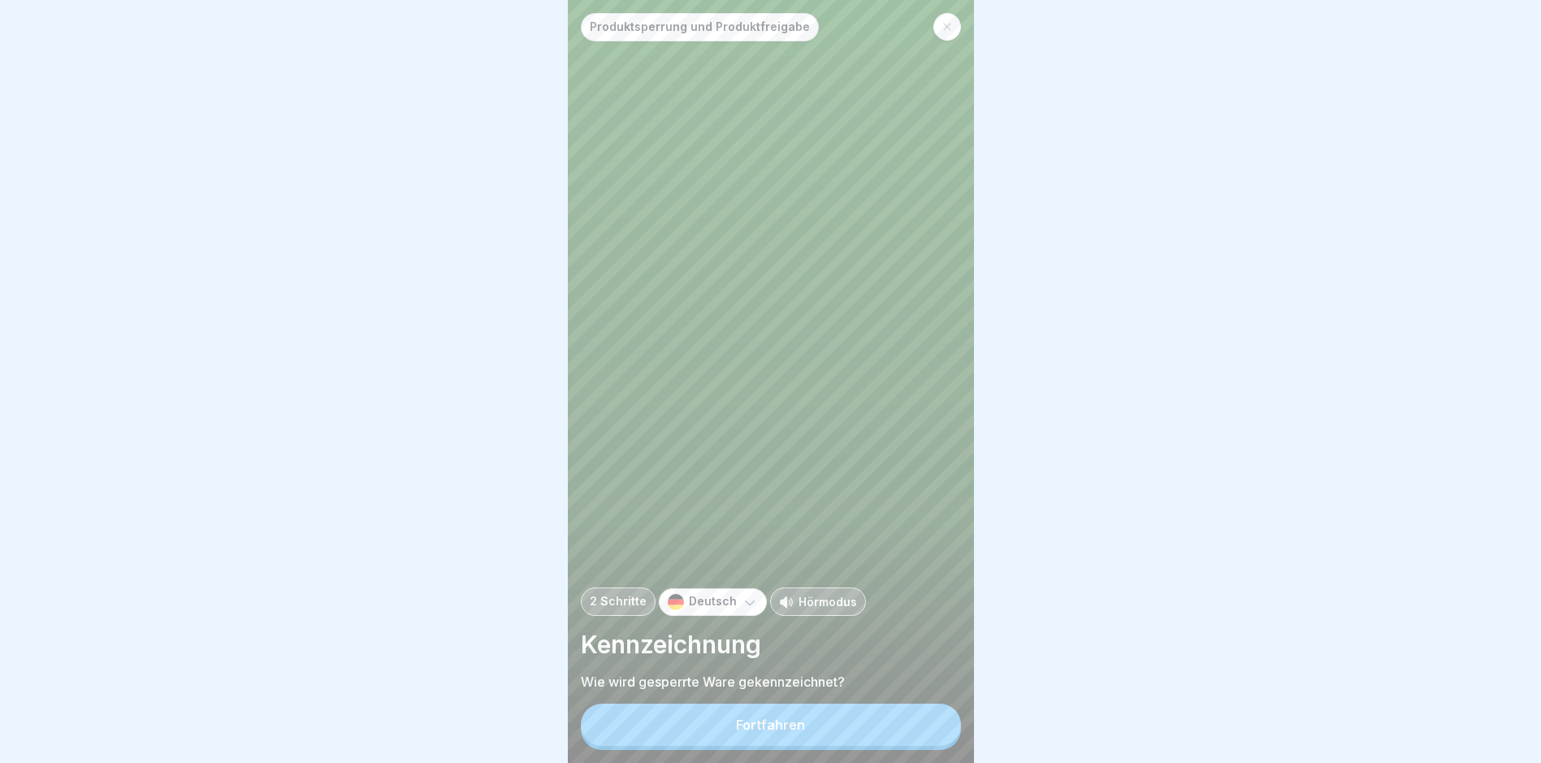
click at [932, 739] on button "Fortfahren" at bounding box center [771, 725] width 380 height 42
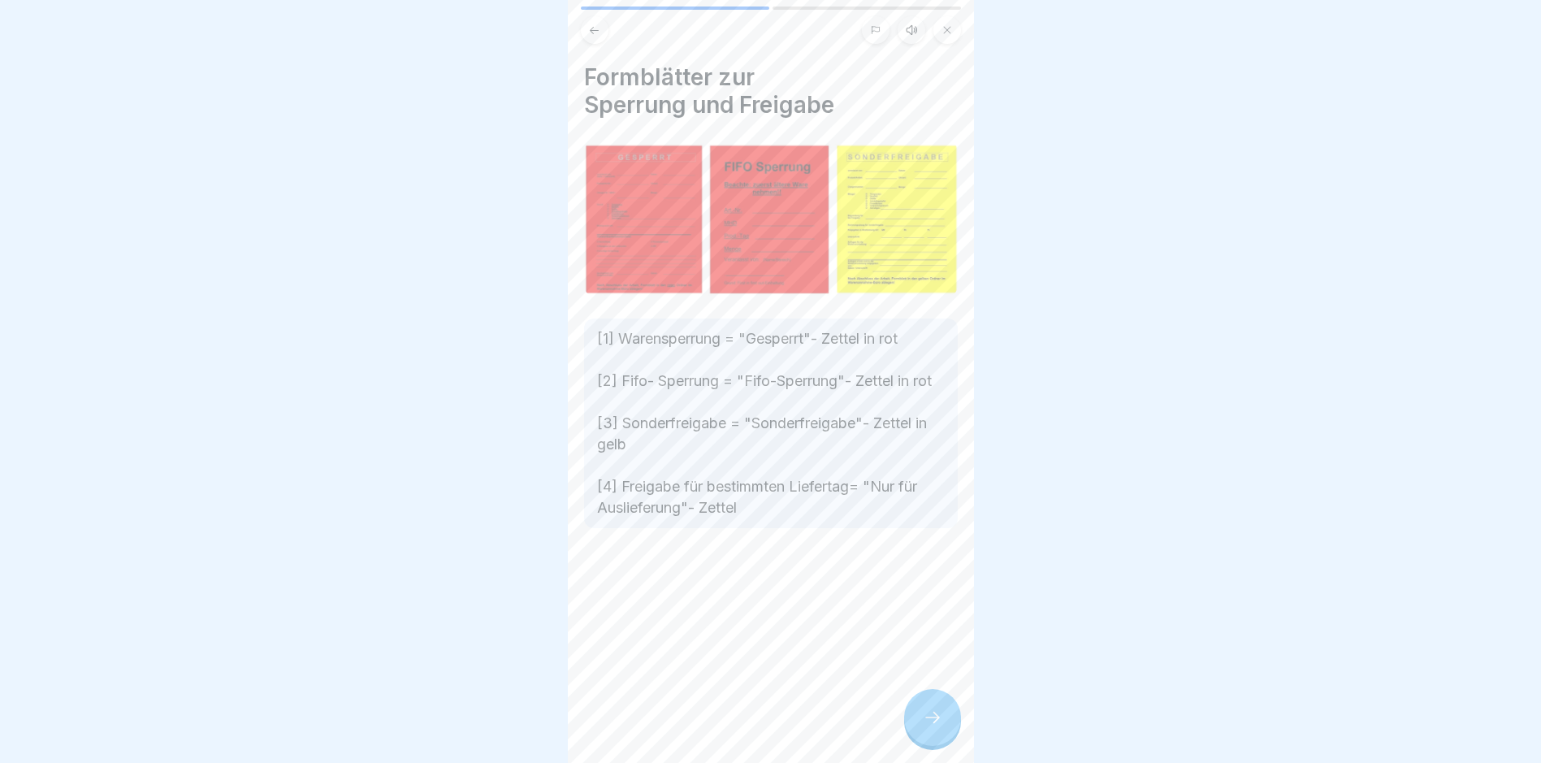
click at [936, 727] on icon at bounding box center [932, 717] width 19 height 19
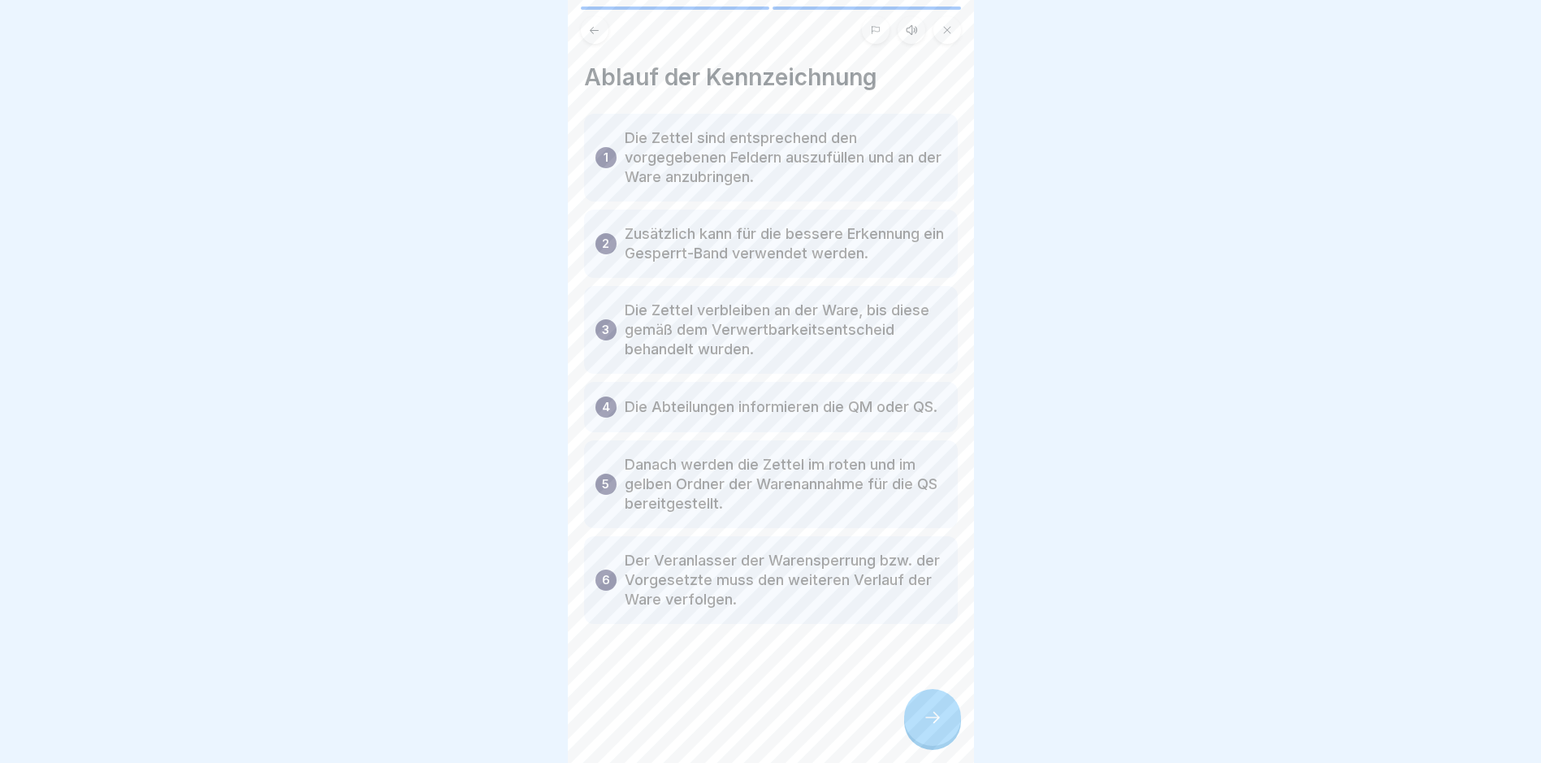
click at [934, 727] on icon at bounding box center [932, 717] width 19 height 19
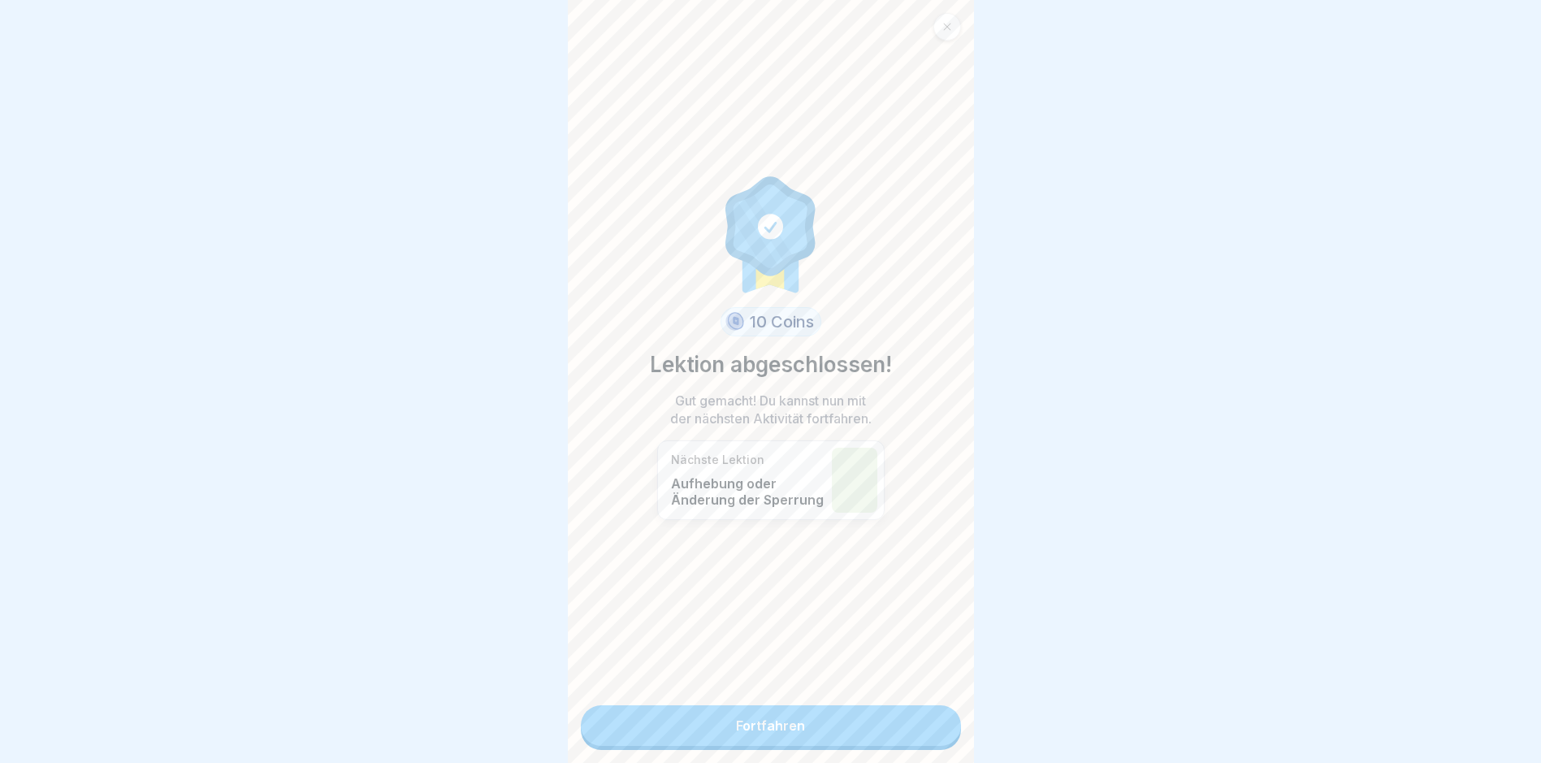
click at [909, 719] on link "Fortfahren" at bounding box center [771, 725] width 380 height 41
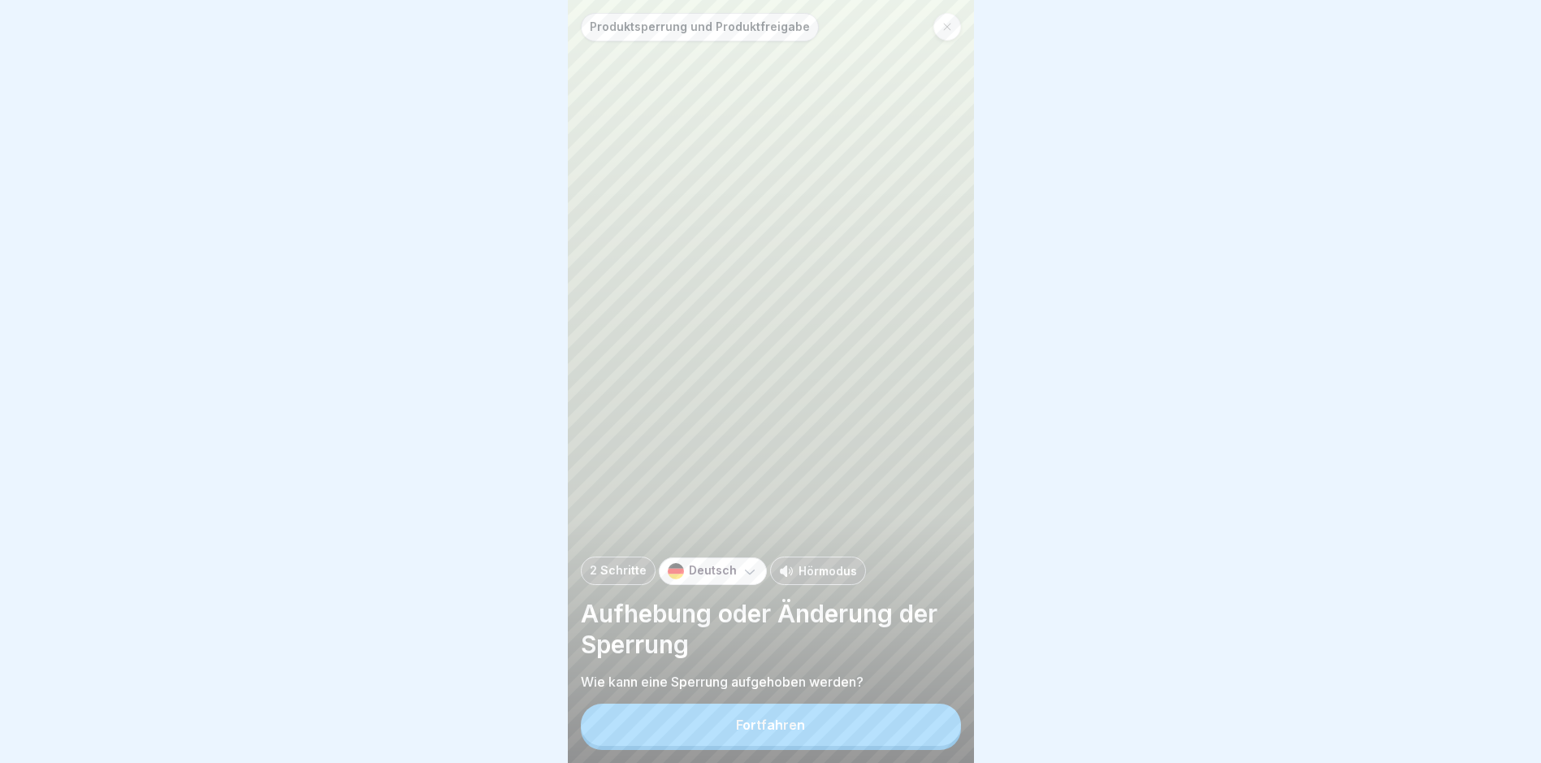
click at [908, 727] on button "Fortfahren" at bounding box center [771, 725] width 380 height 42
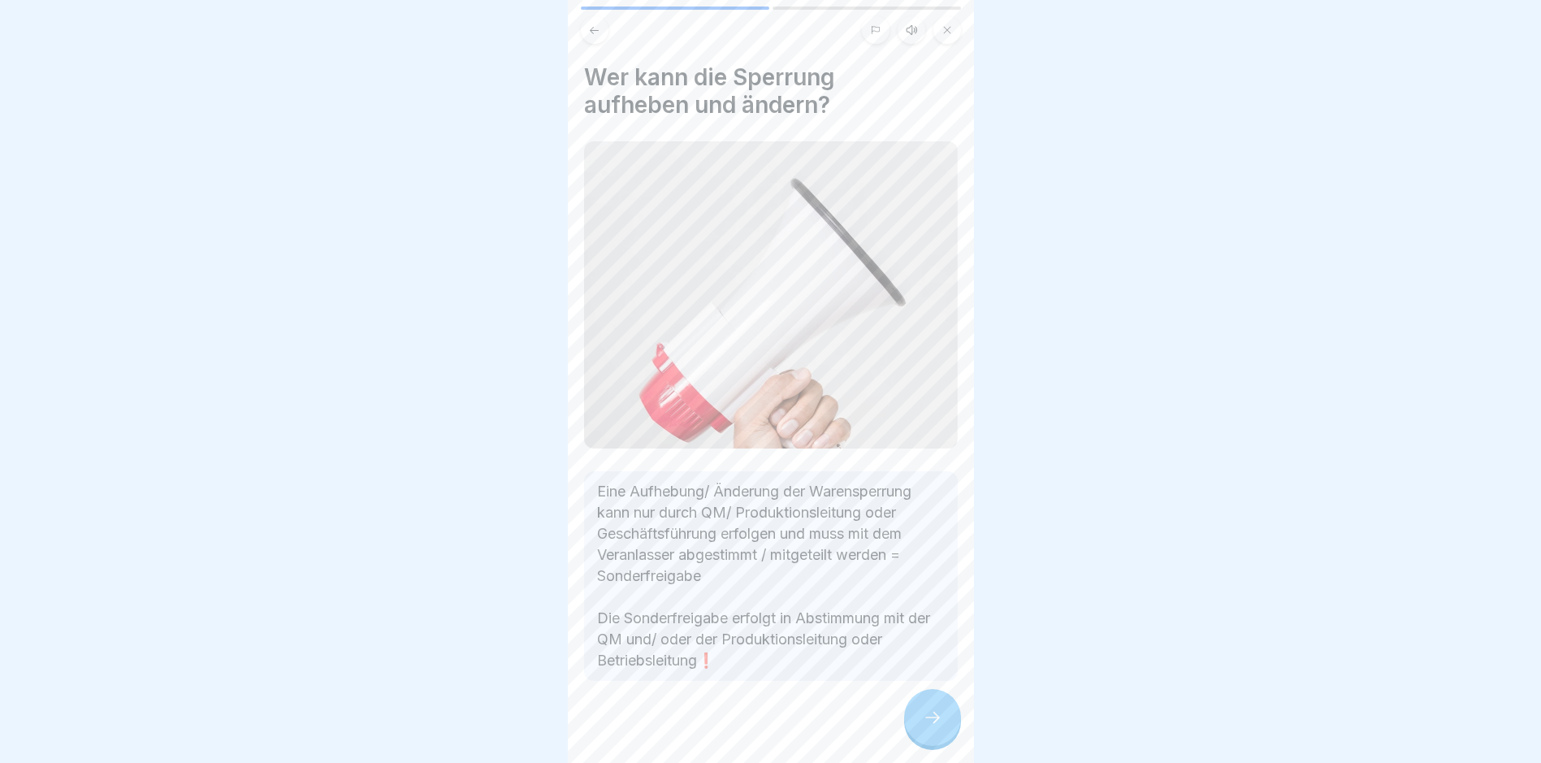
click at [908, 728] on div at bounding box center [932, 717] width 57 height 57
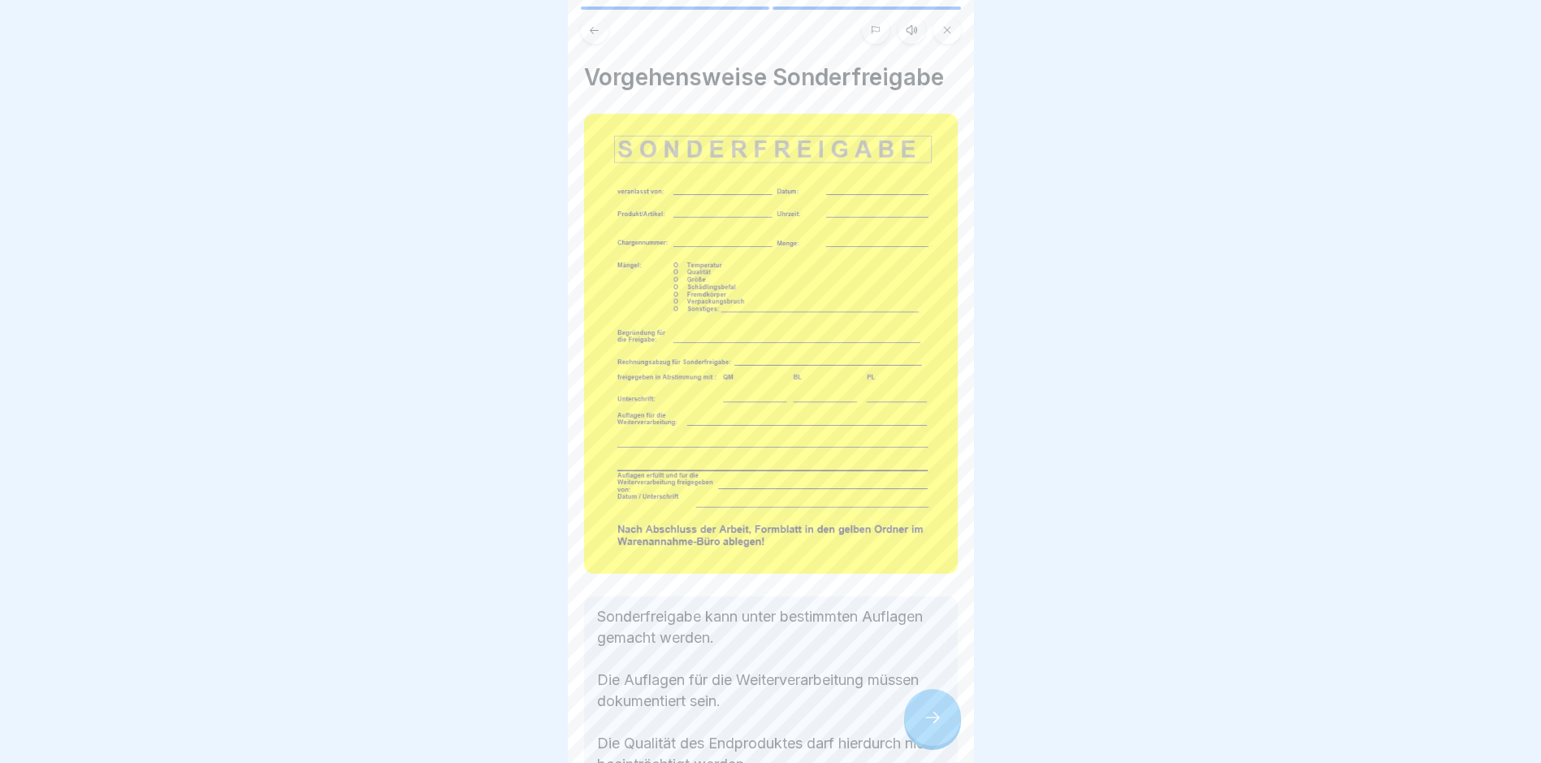
click at [908, 728] on div at bounding box center [932, 717] width 57 height 57
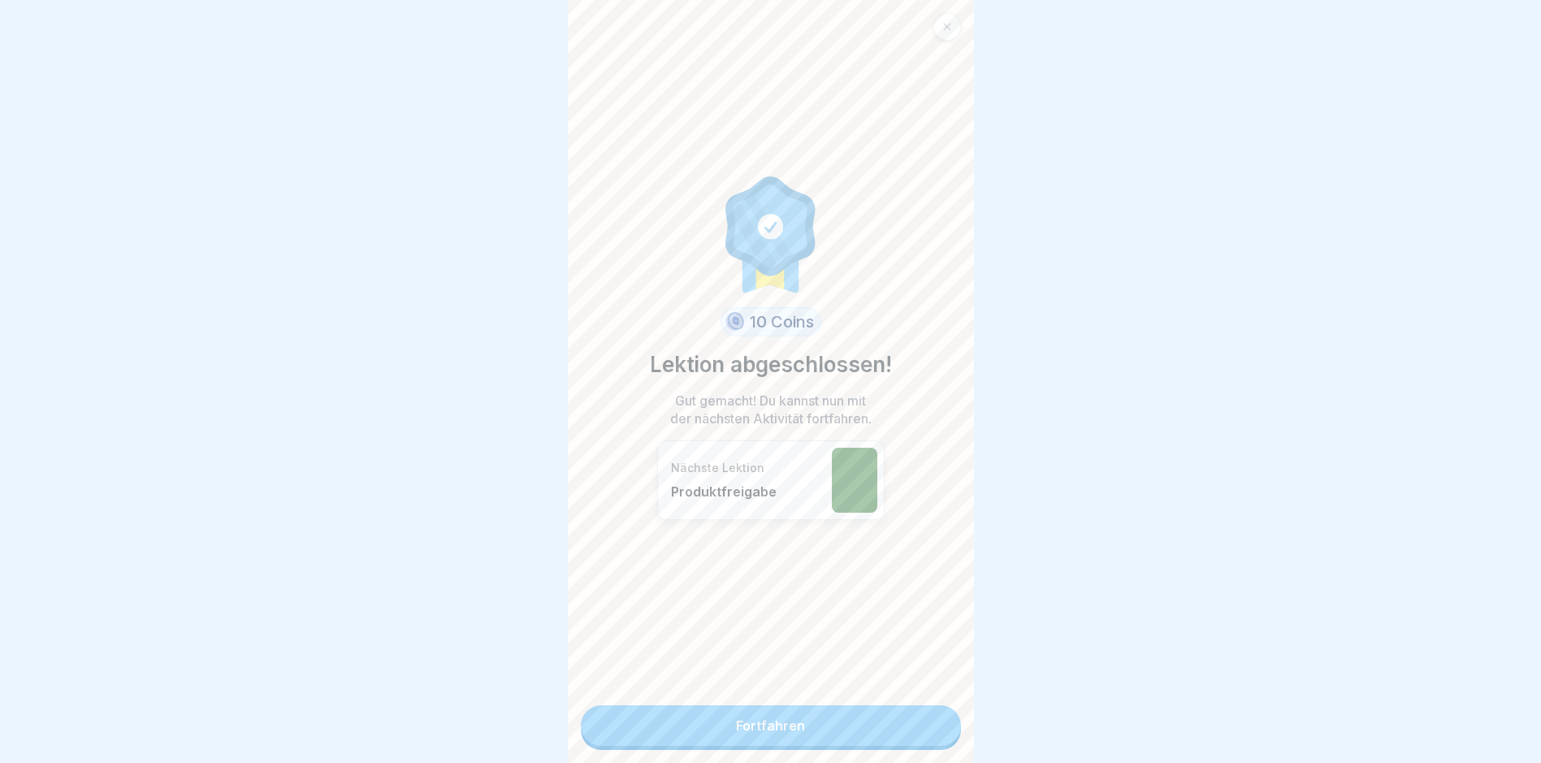
click at [909, 729] on link "Fortfahren" at bounding box center [771, 725] width 380 height 41
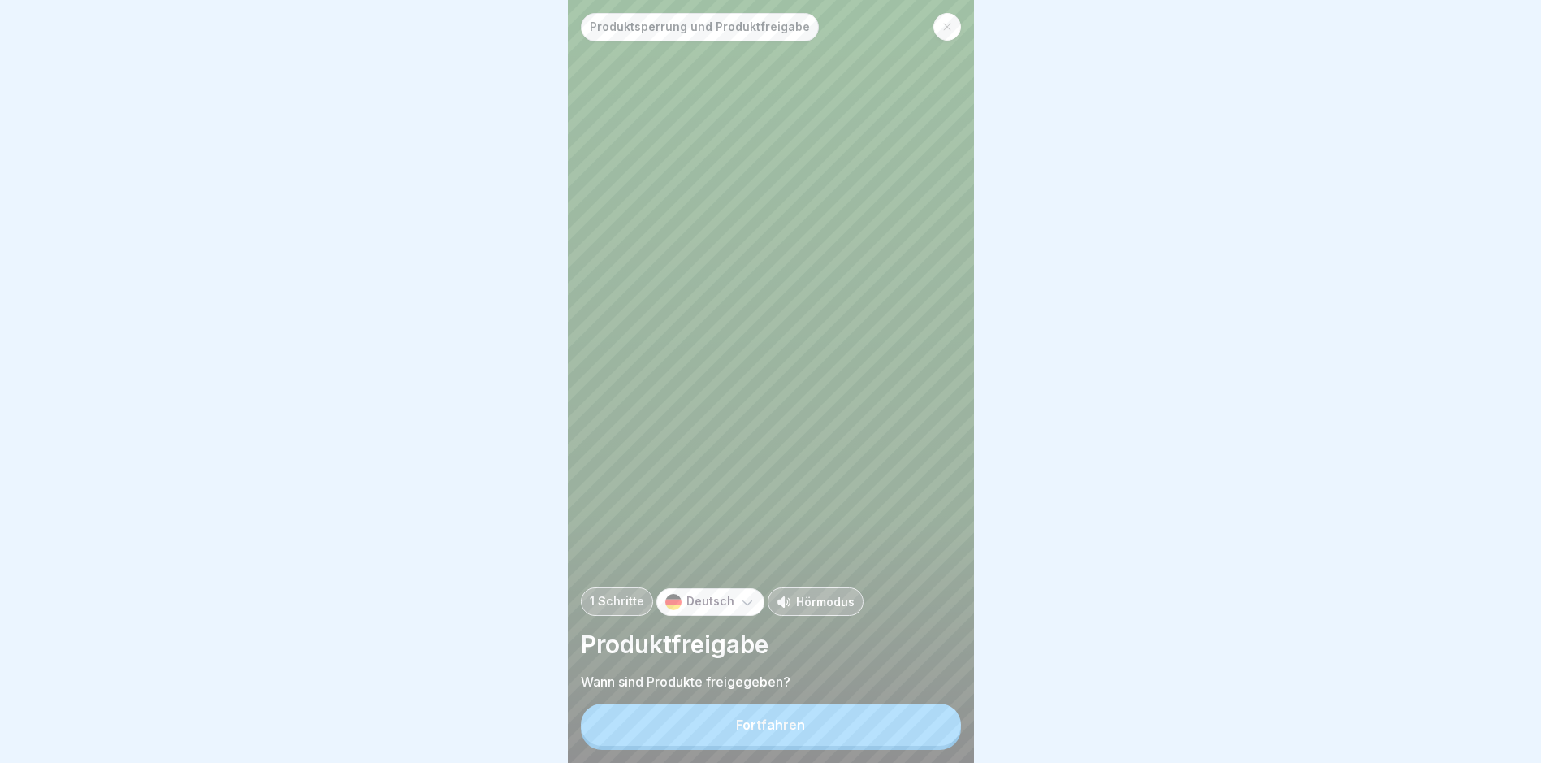
click at [912, 729] on button "Fortfahren" at bounding box center [771, 725] width 380 height 42
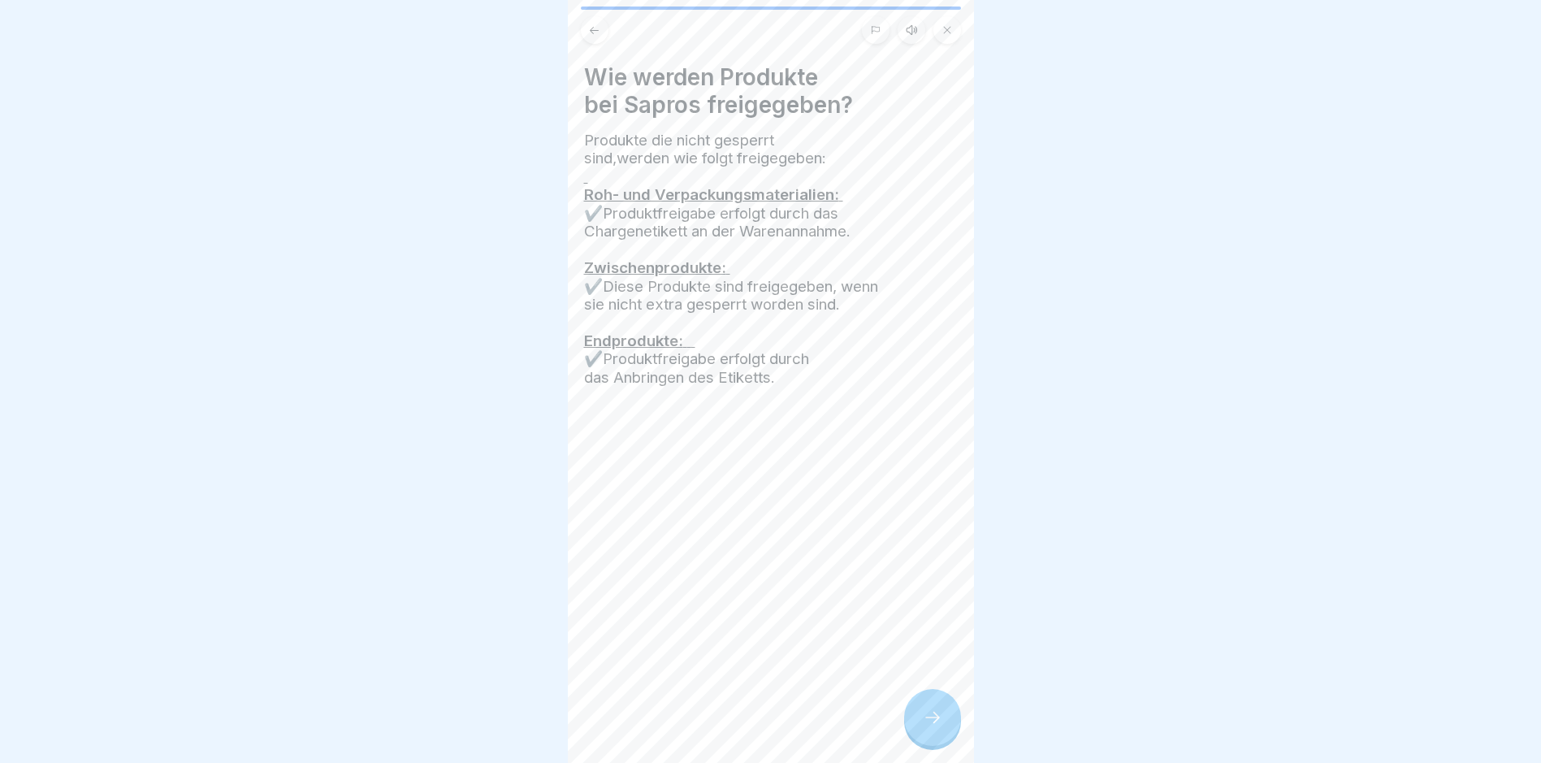
click at [956, 717] on div at bounding box center [932, 717] width 57 height 57
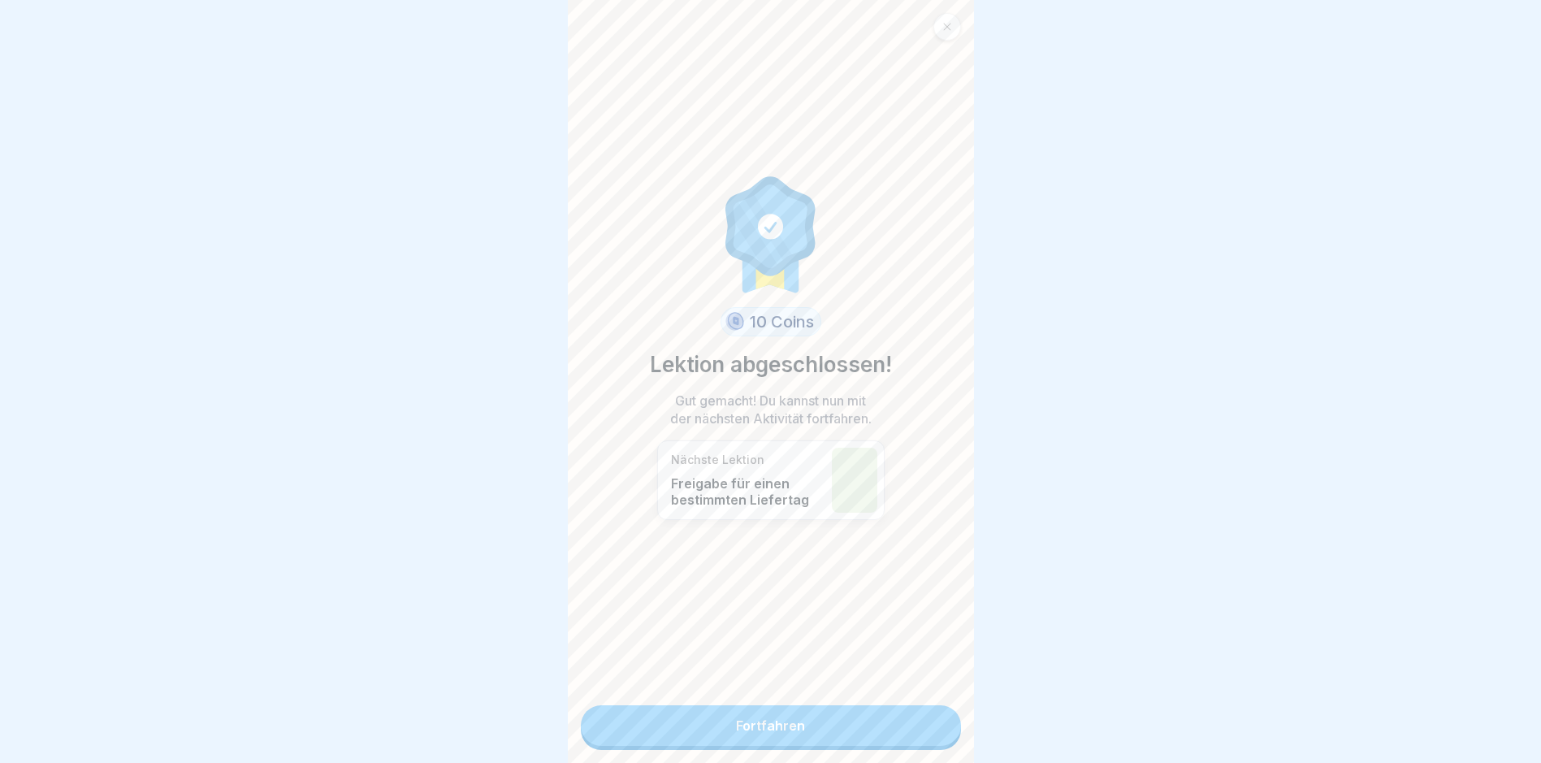
click at [939, 731] on link "Fortfahren" at bounding box center [771, 725] width 380 height 41
click at [873, 721] on link "Fortfahren" at bounding box center [771, 725] width 380 height 41
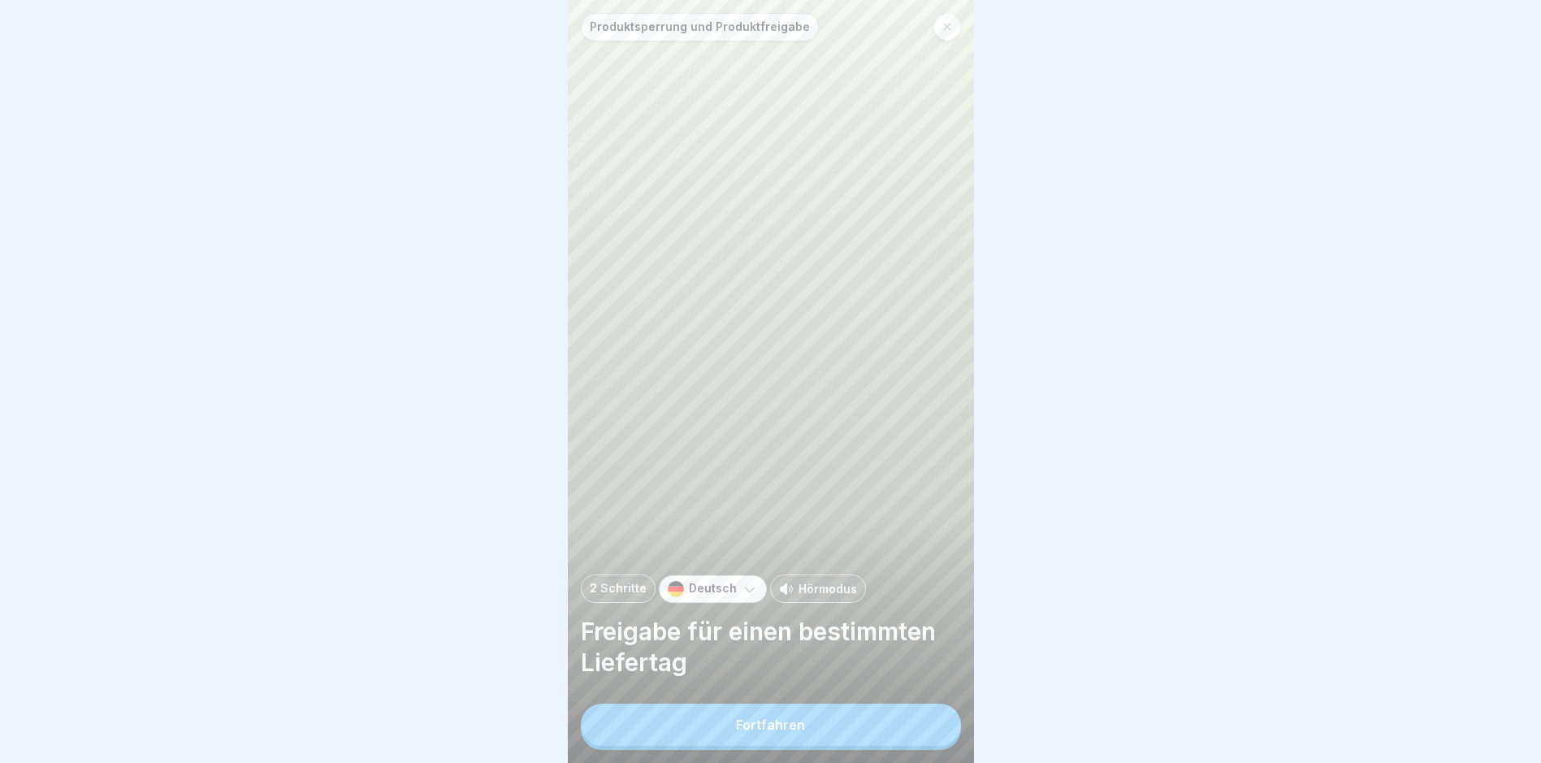
click at [867, 717] on div "Fortfahren" at bounding box center [771, 727] width 380 height 46
click at [859, 746] on button "Fortfahren" at bounding box center [771, 725] width 380 height 42
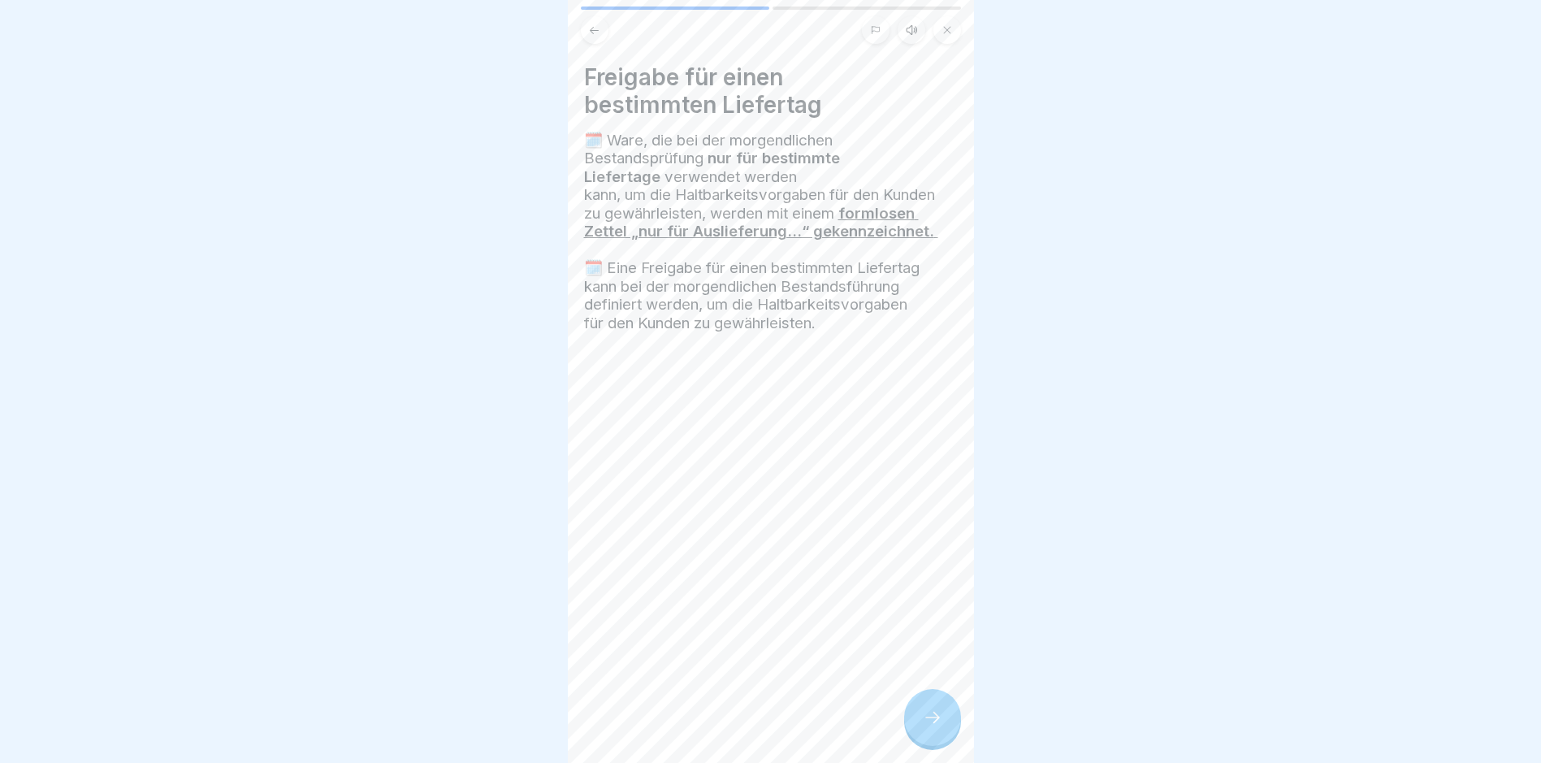
click at [931, 725] on icon at bounding box center [932, 717] width 19 height 19
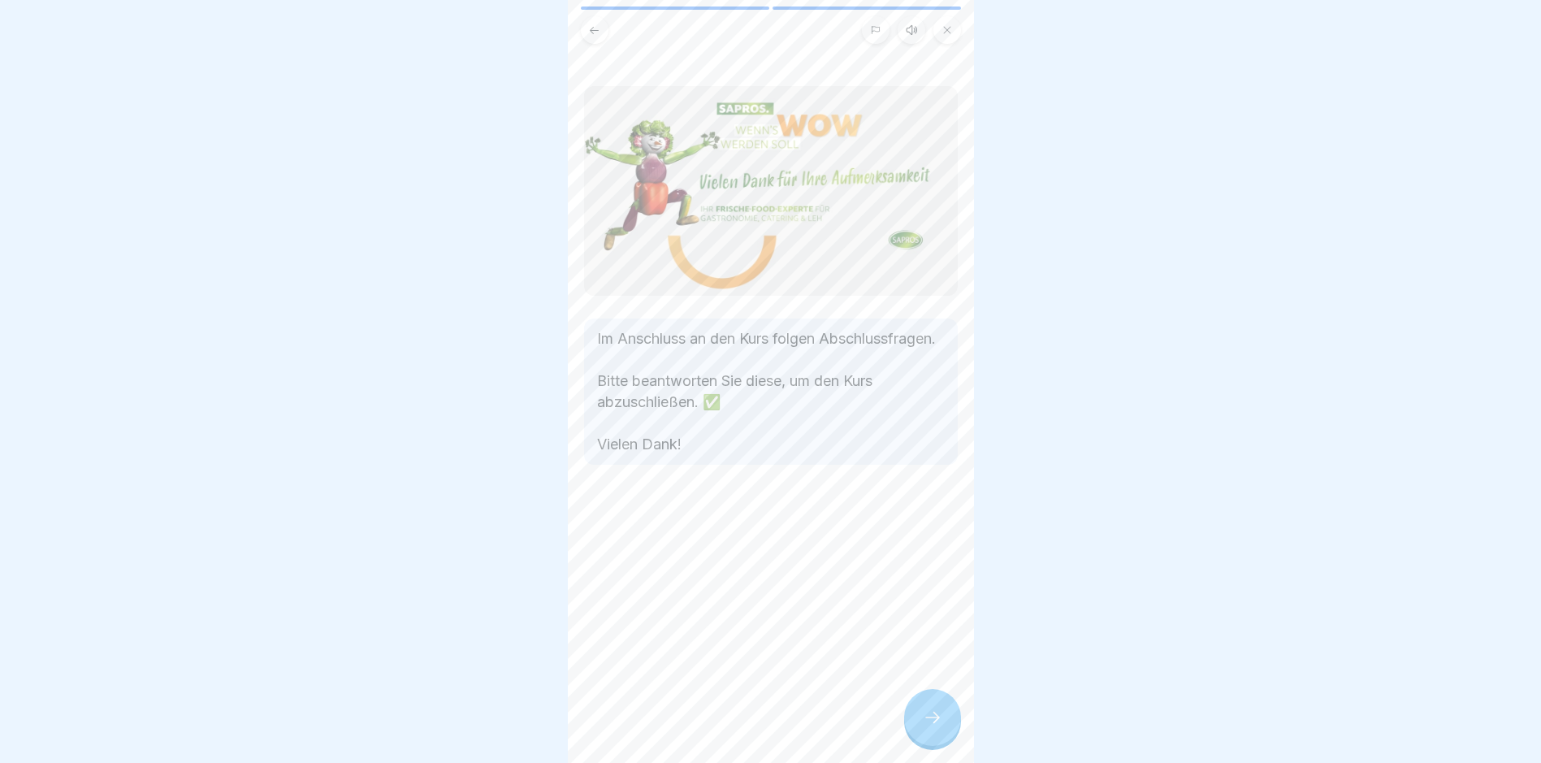
click at [930, 725] on icon at bounding box center [932, 717] width 19 height 19
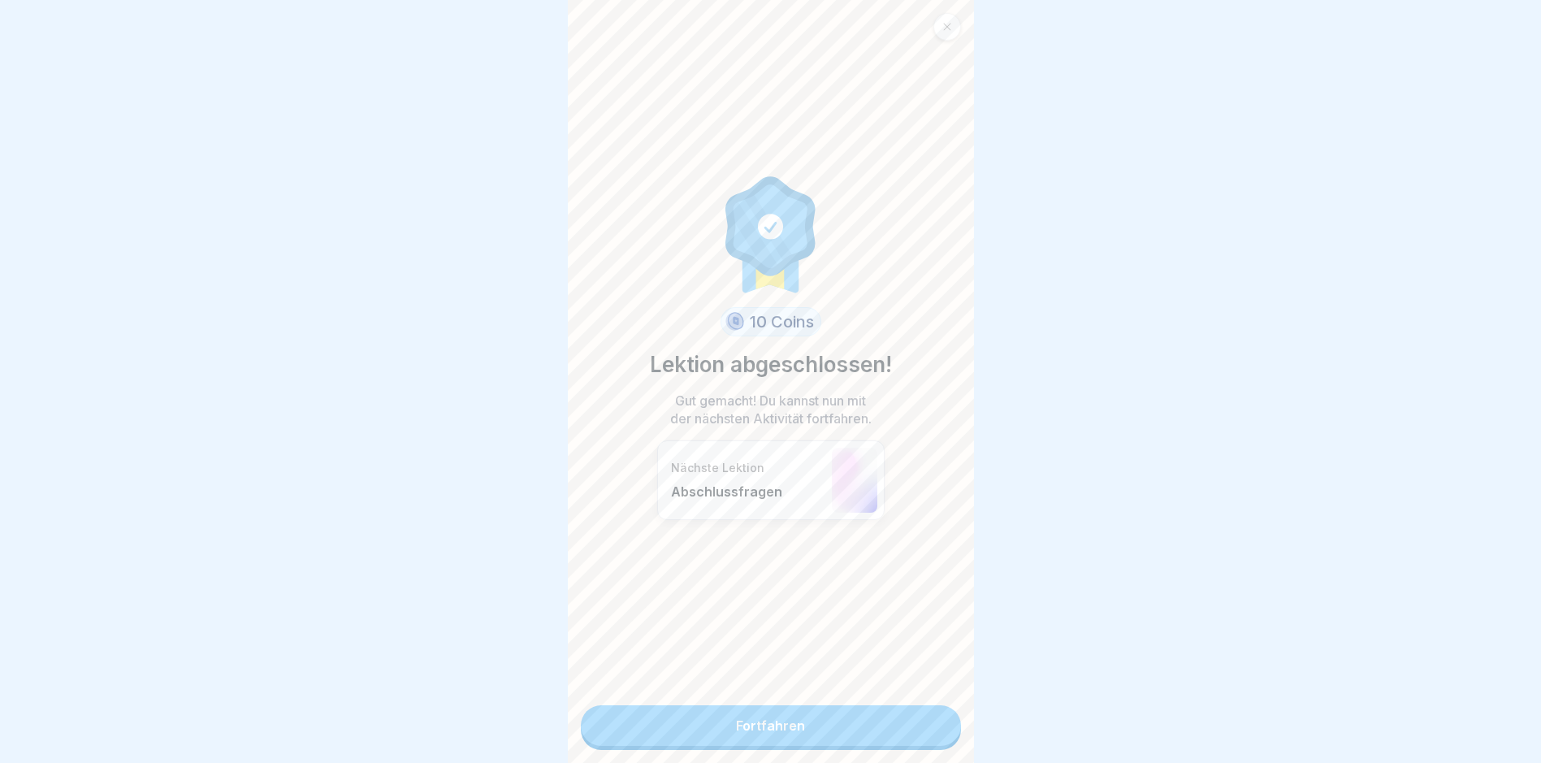
click at [930, 725] on link "Fortfahren" at bounding box center [771, 725] width 380 height 41
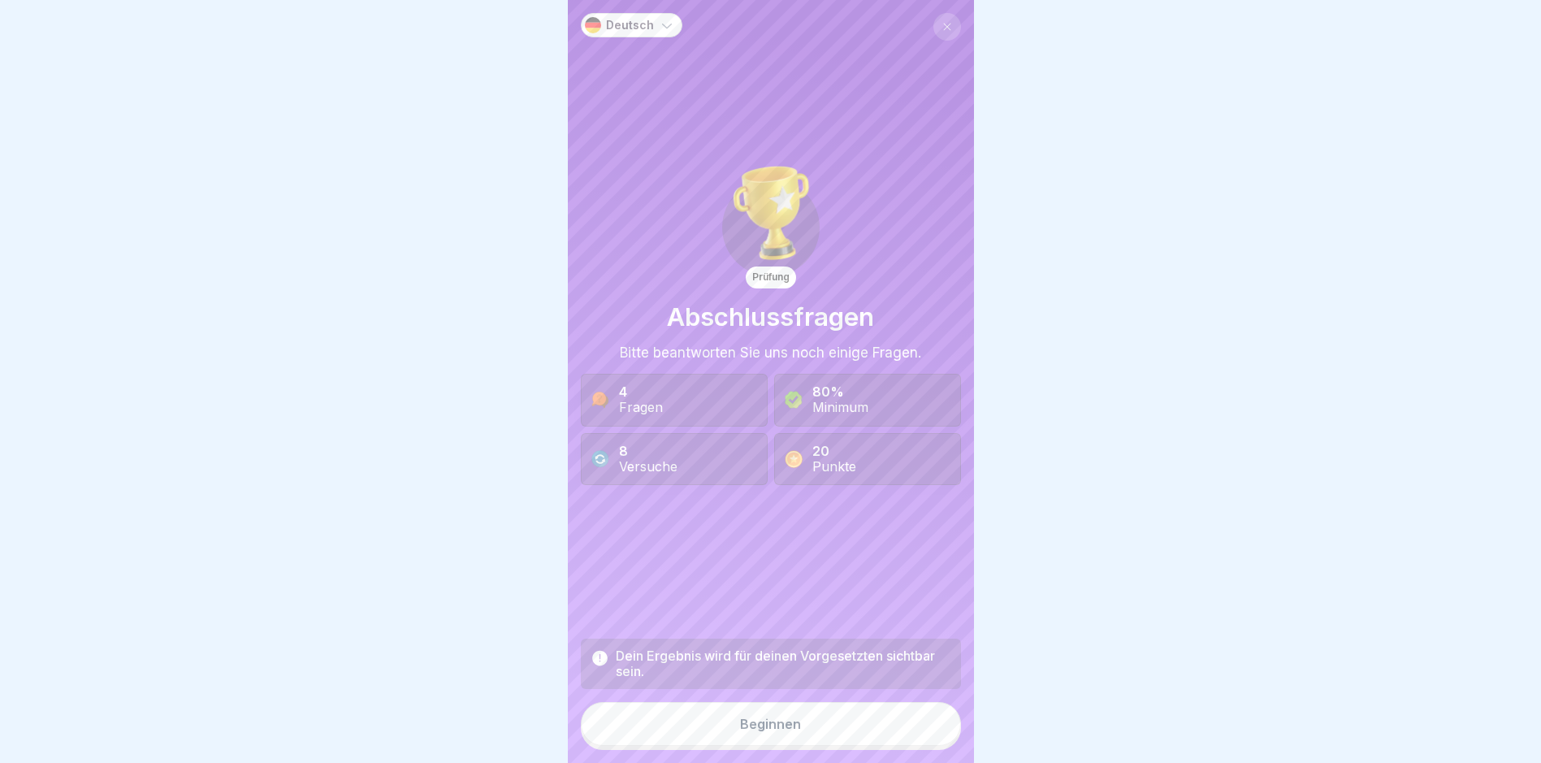
click at [898, 743] on button "Beginnen" at bounding box center [771, 724] width 380 height 44
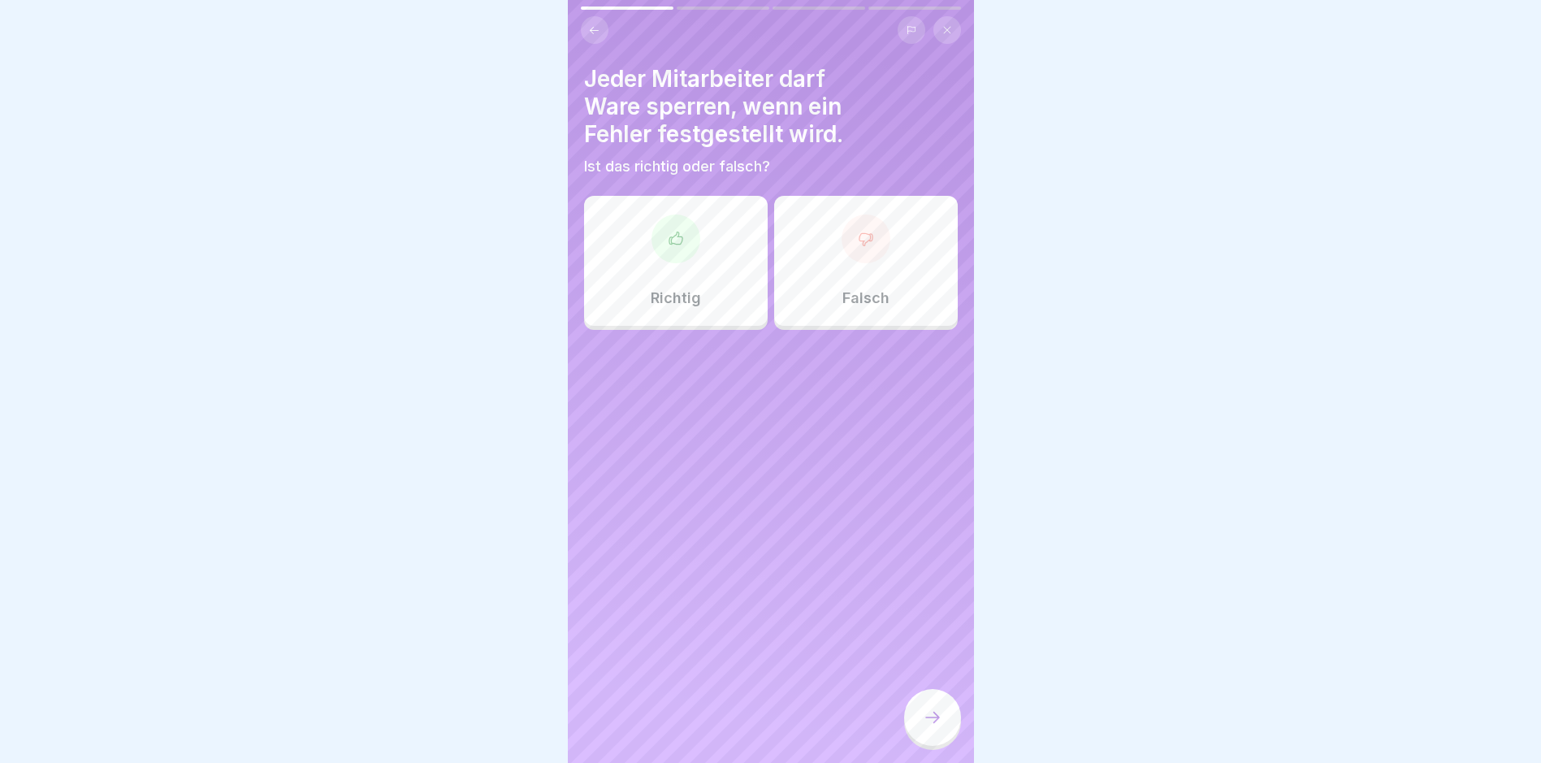
click at [659, 318] on div "Richtig" at bounding box center [676, 261] width 184 height 130
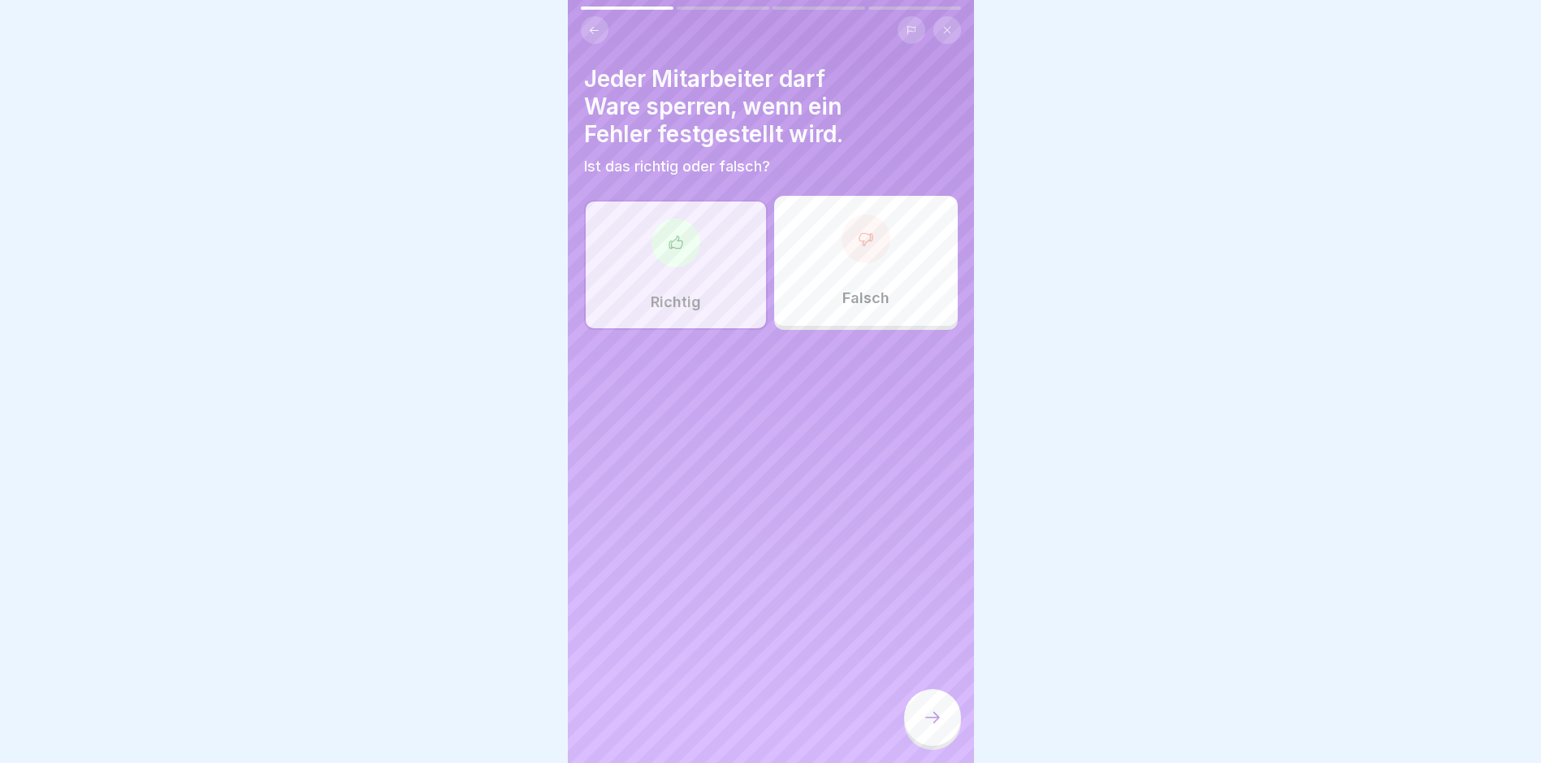
click at [916, 750] on div at bounding box center [932, 719] width 57 height 61
click at [925, 727] on icon at bounding box center [932, 717] width 19 height 19
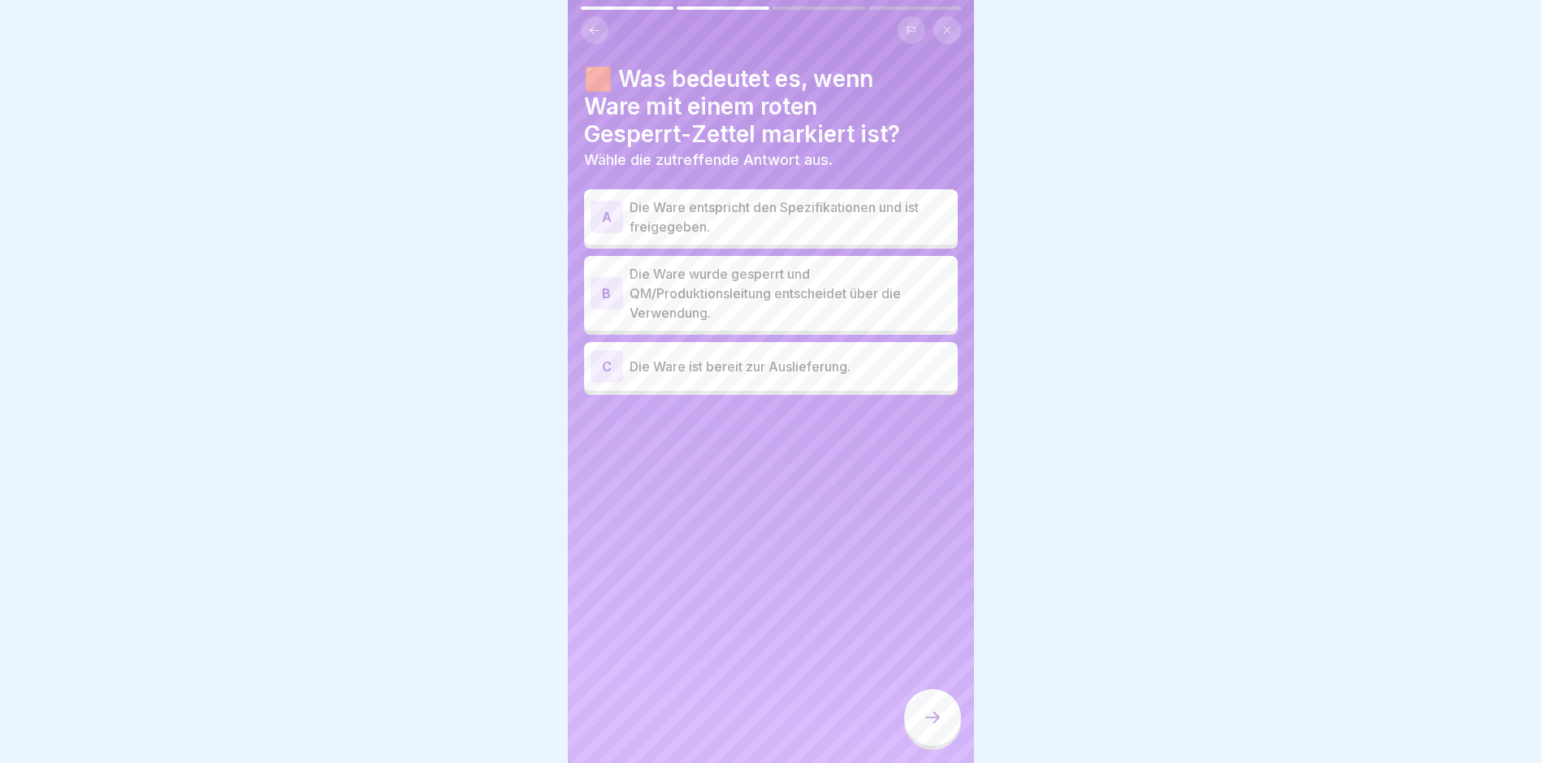
click at [838, 306] on p "Die Ware wurde gesperrt und QM/Produktionsleitung entscheidet über die Verwendu…" at bounding box center [791, 293] width 322 height 58
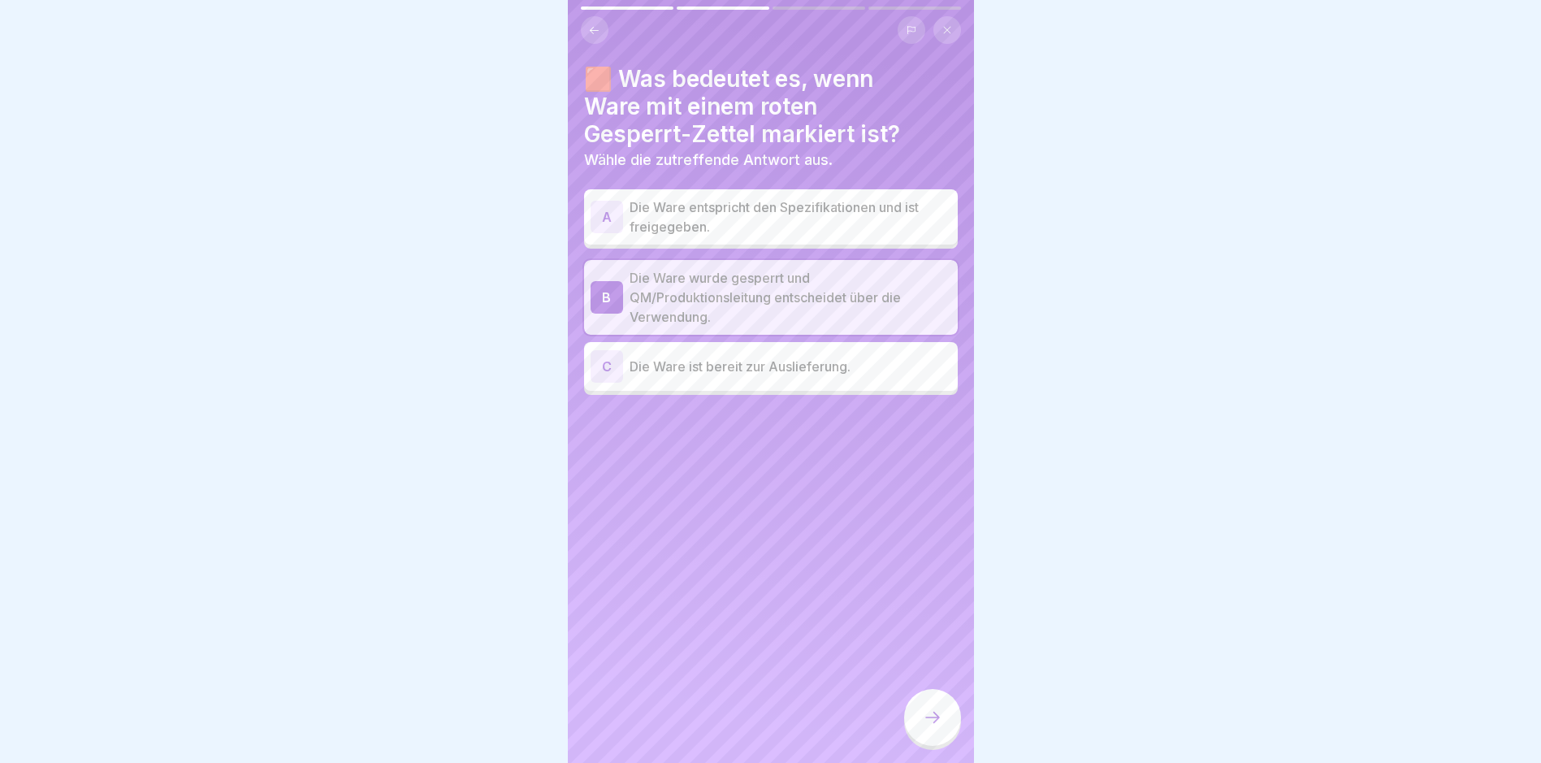
click at [941, 721] on div at bounding box center [932, 717] width 57 height 57
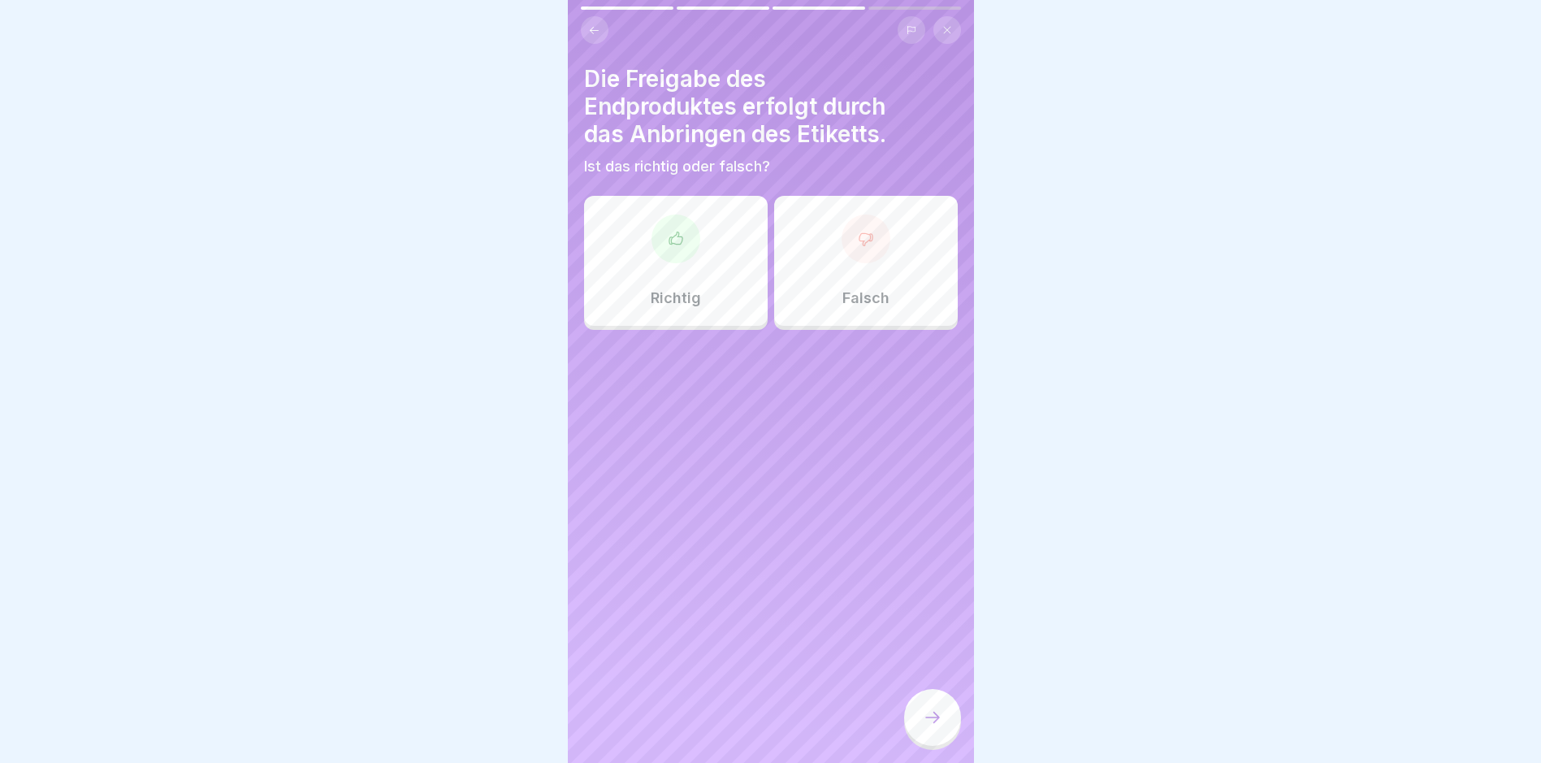
click at [897, 286] on div "Falsch" at bounding box center [866, 261] width 184 height 130
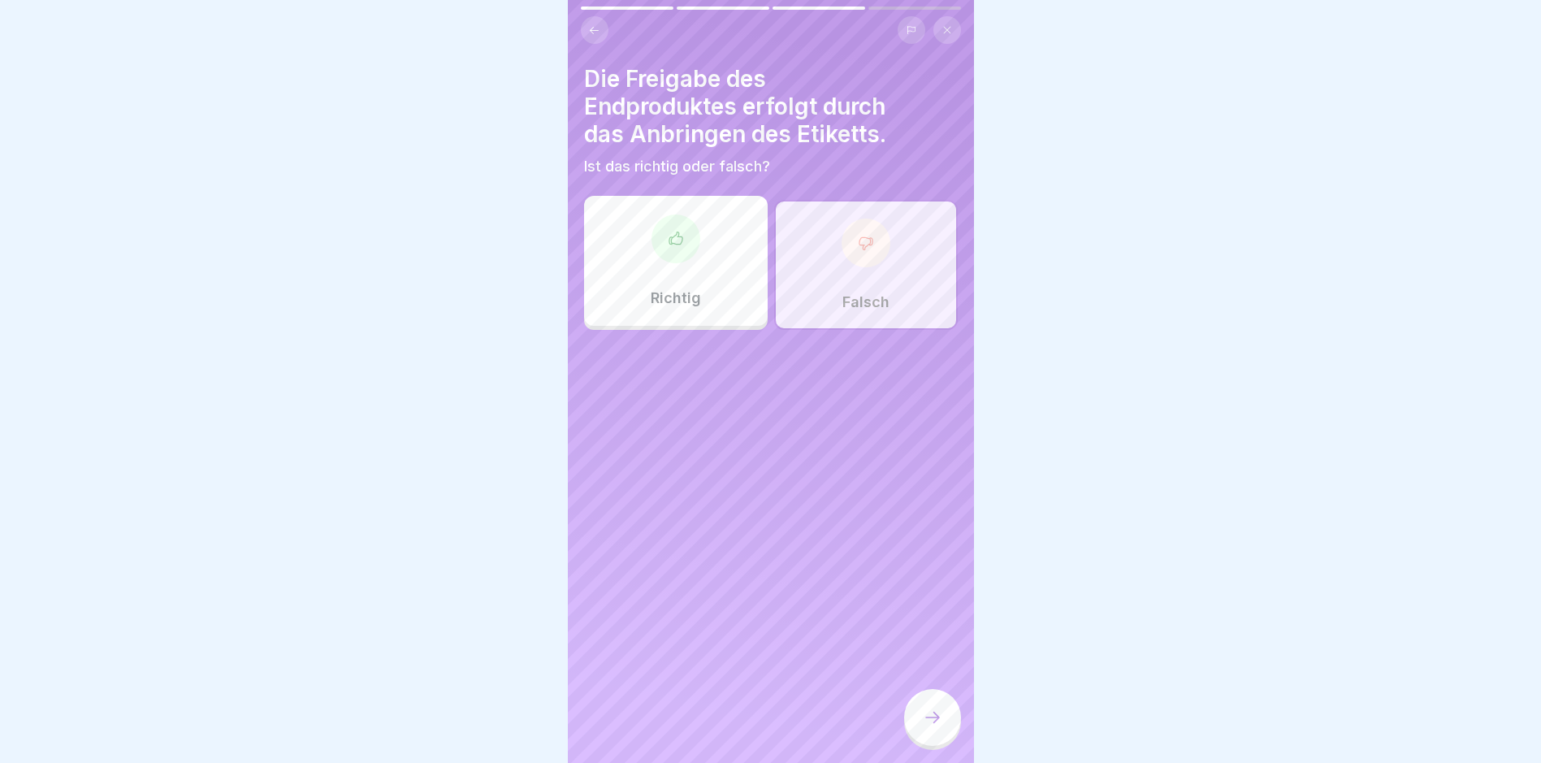
click at [930, 727] on icon at bounding box center [932, 717] width 19 height 19
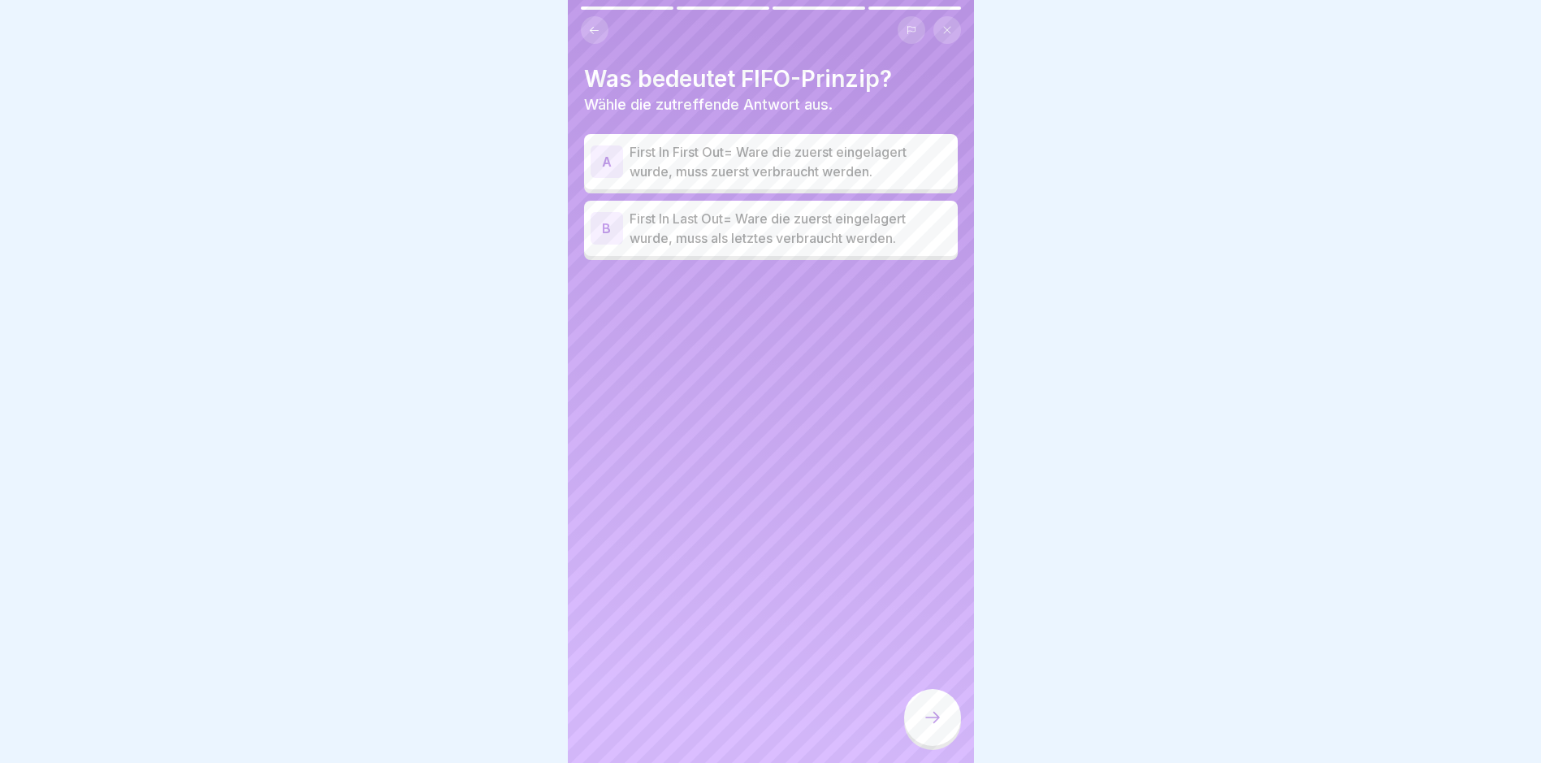
click at [774, 130] on div "Was bedeutet FIFO-Prinzip? Wähle die zutreffende Antwort aus. A First In First …" at bounding box center [771, 162] width 374 height 195
click at [784, 156] on p "First In First Out= Ware die zuerst eingelagert wurde, muss zuerst verbraucht w…" at bounding box center [791, 161] width 322 height 39
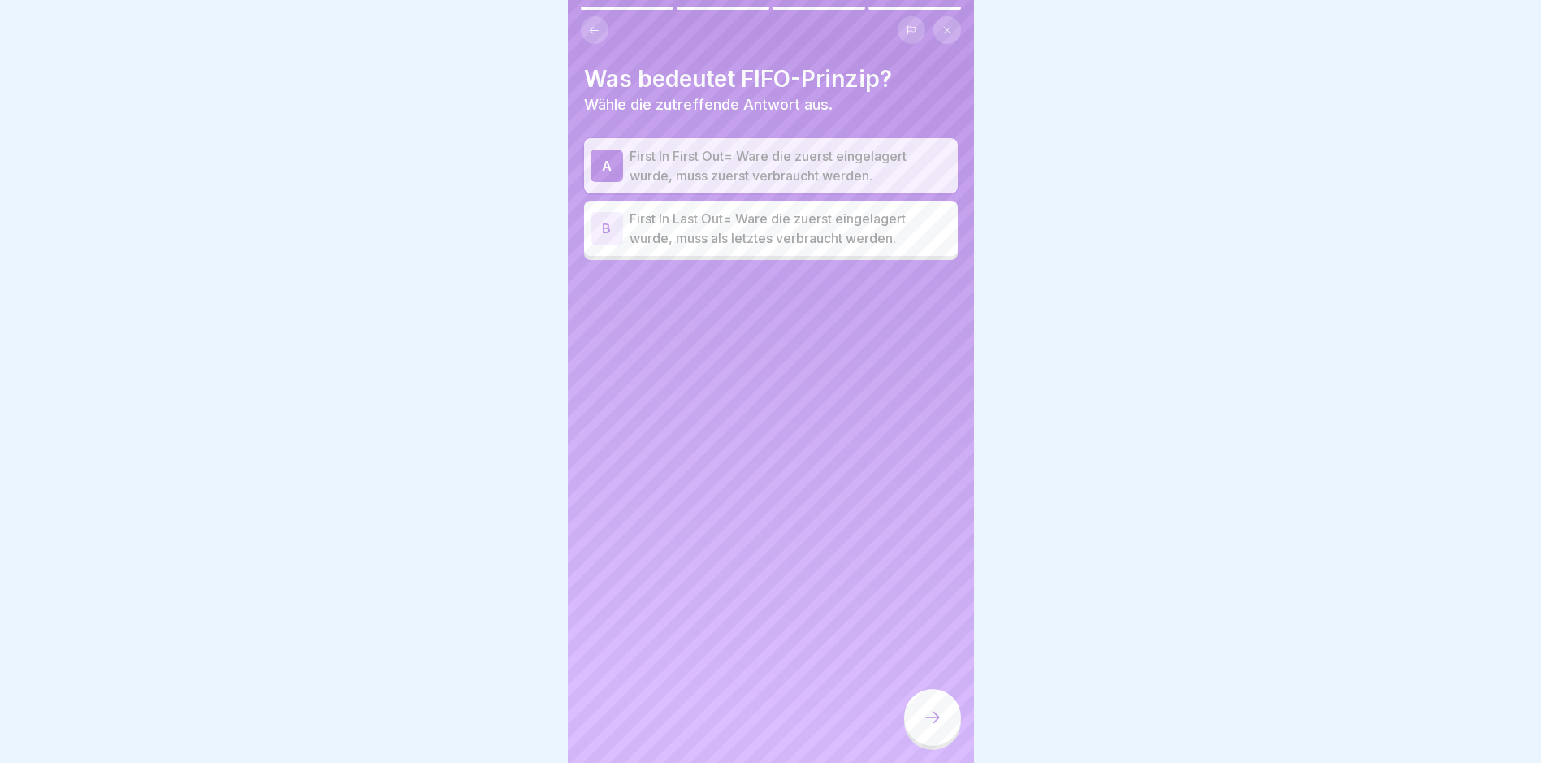
click at [929, 727] on icon at bounding box center [932, 717] width 19 height 19
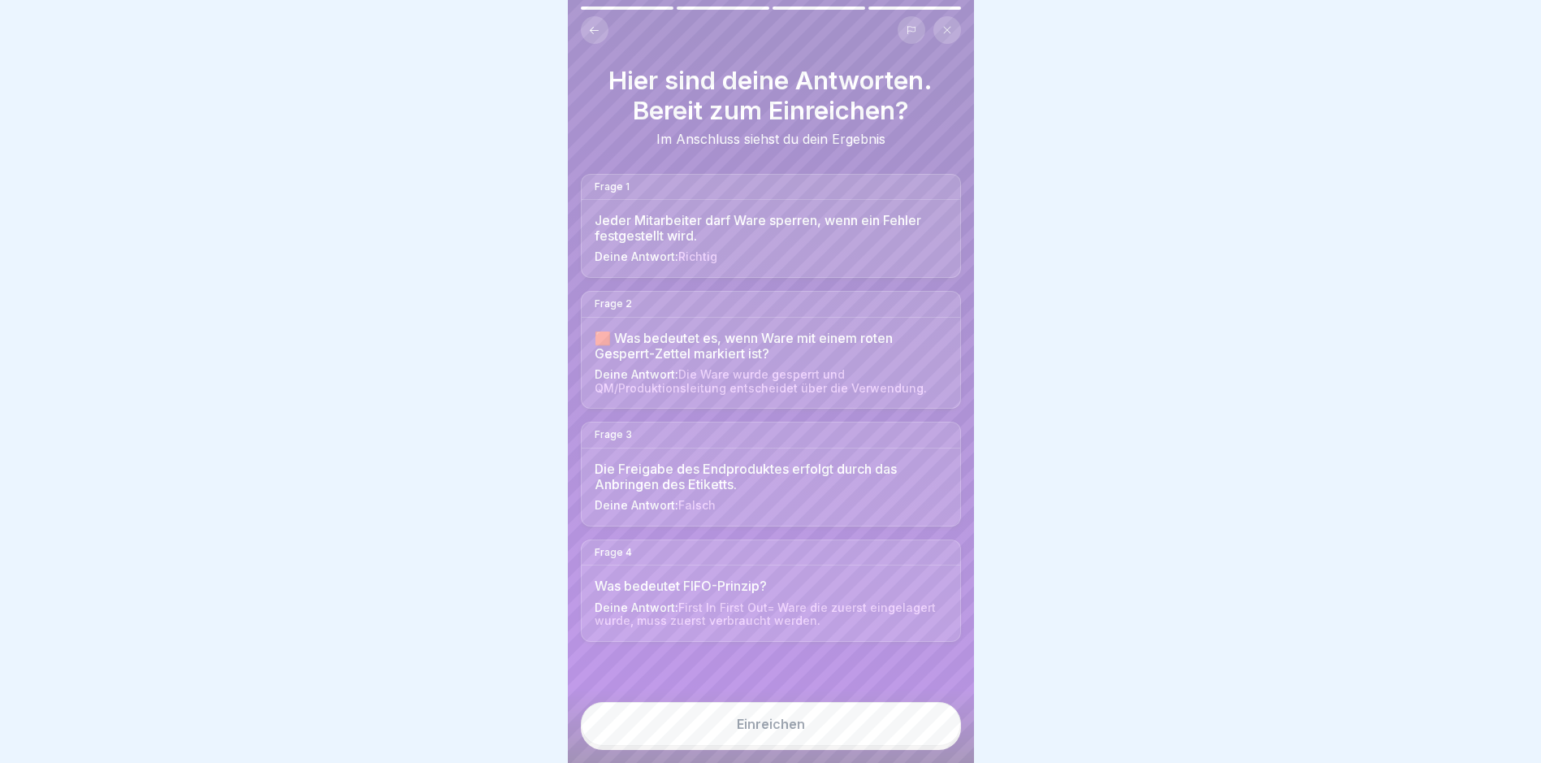
click at [851, 717] on button "Einreichen" at bounding box center [771, 724] width 380 height 44
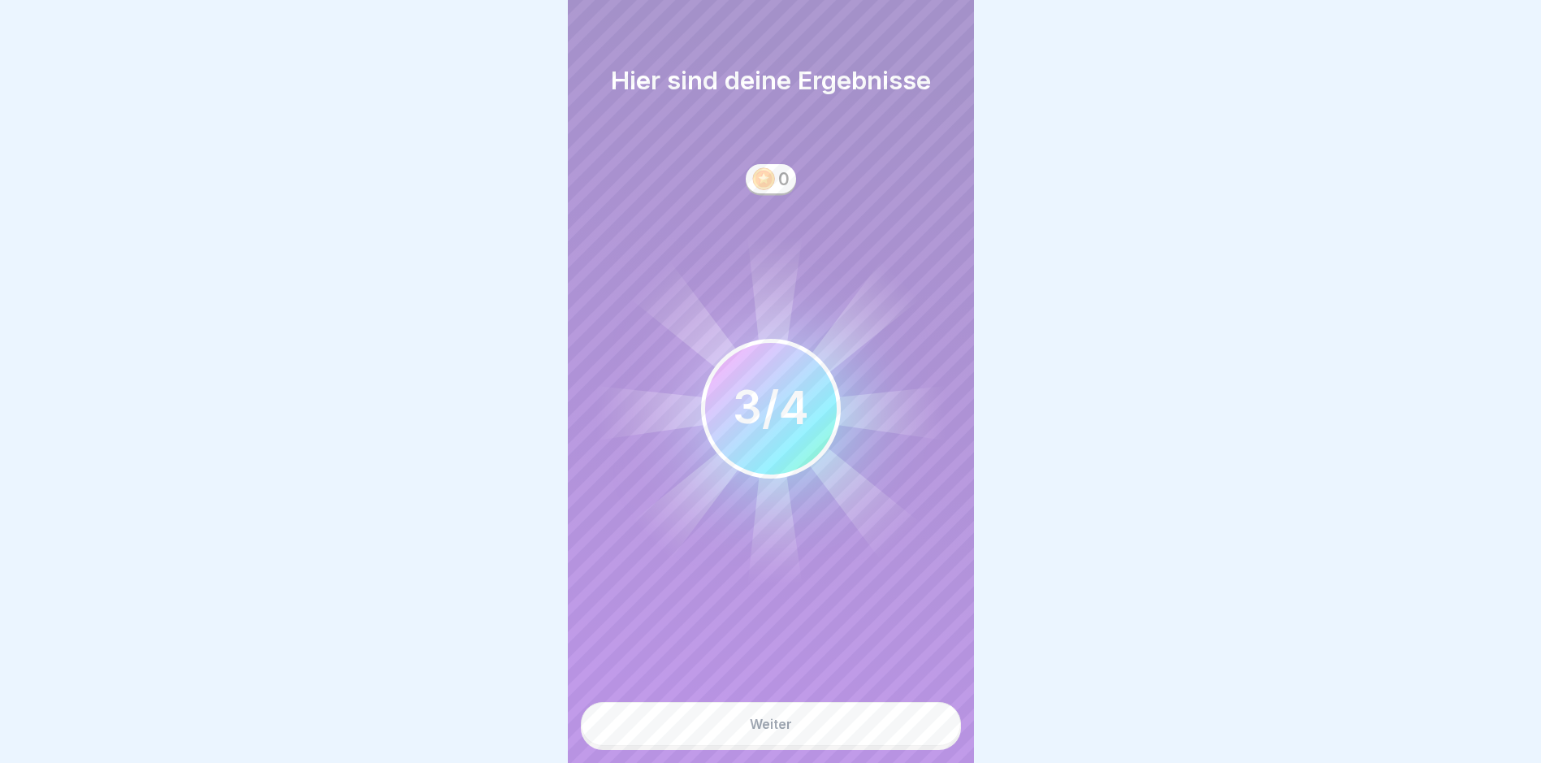
click at [834, 741] on button "Weiter" at bounding box center [771, 724] width 380 height 44
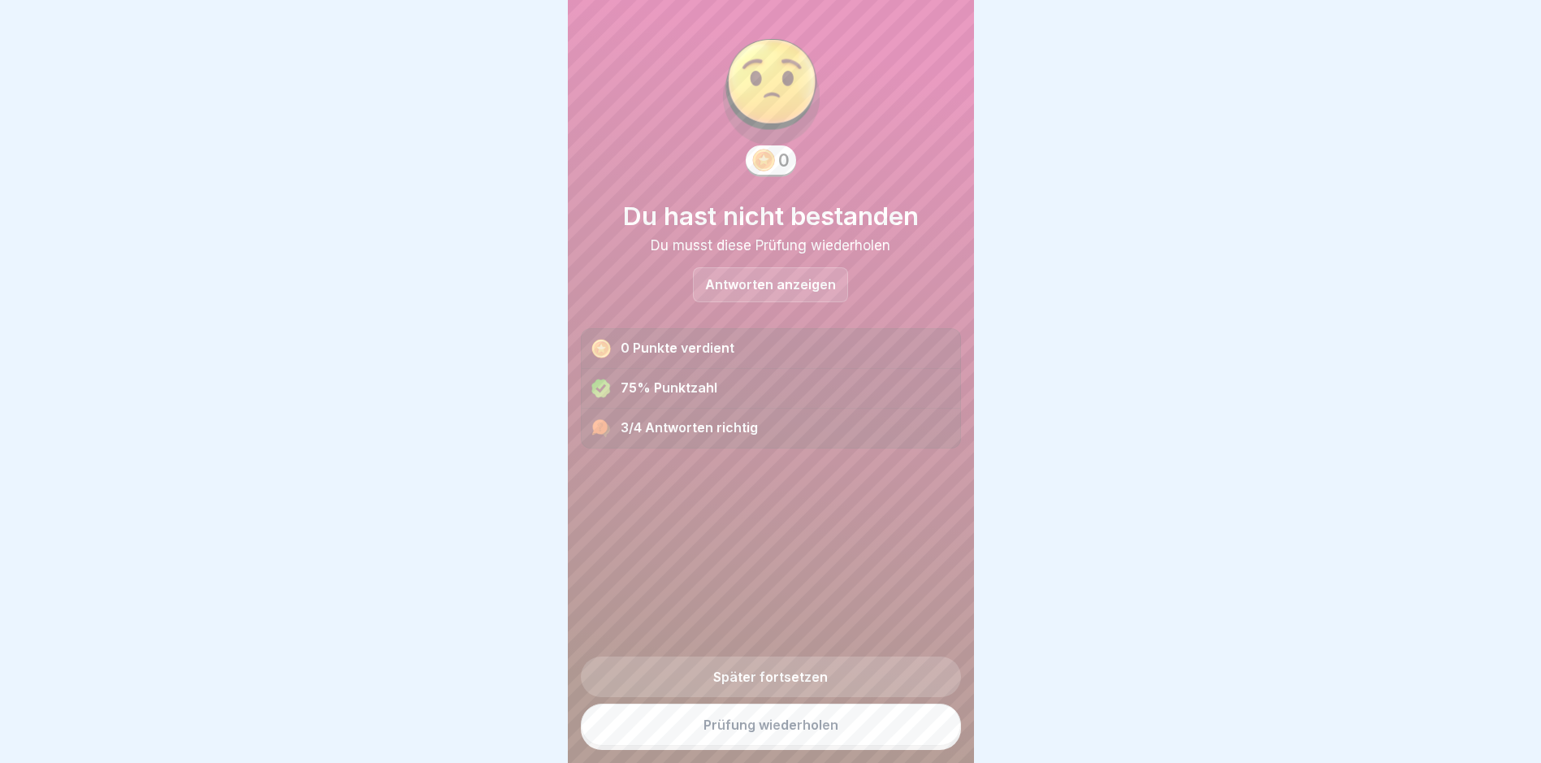
click at [834, 741] on link "Prüfung wiederholen" at bounding box center [771, 725] width 380 height 42
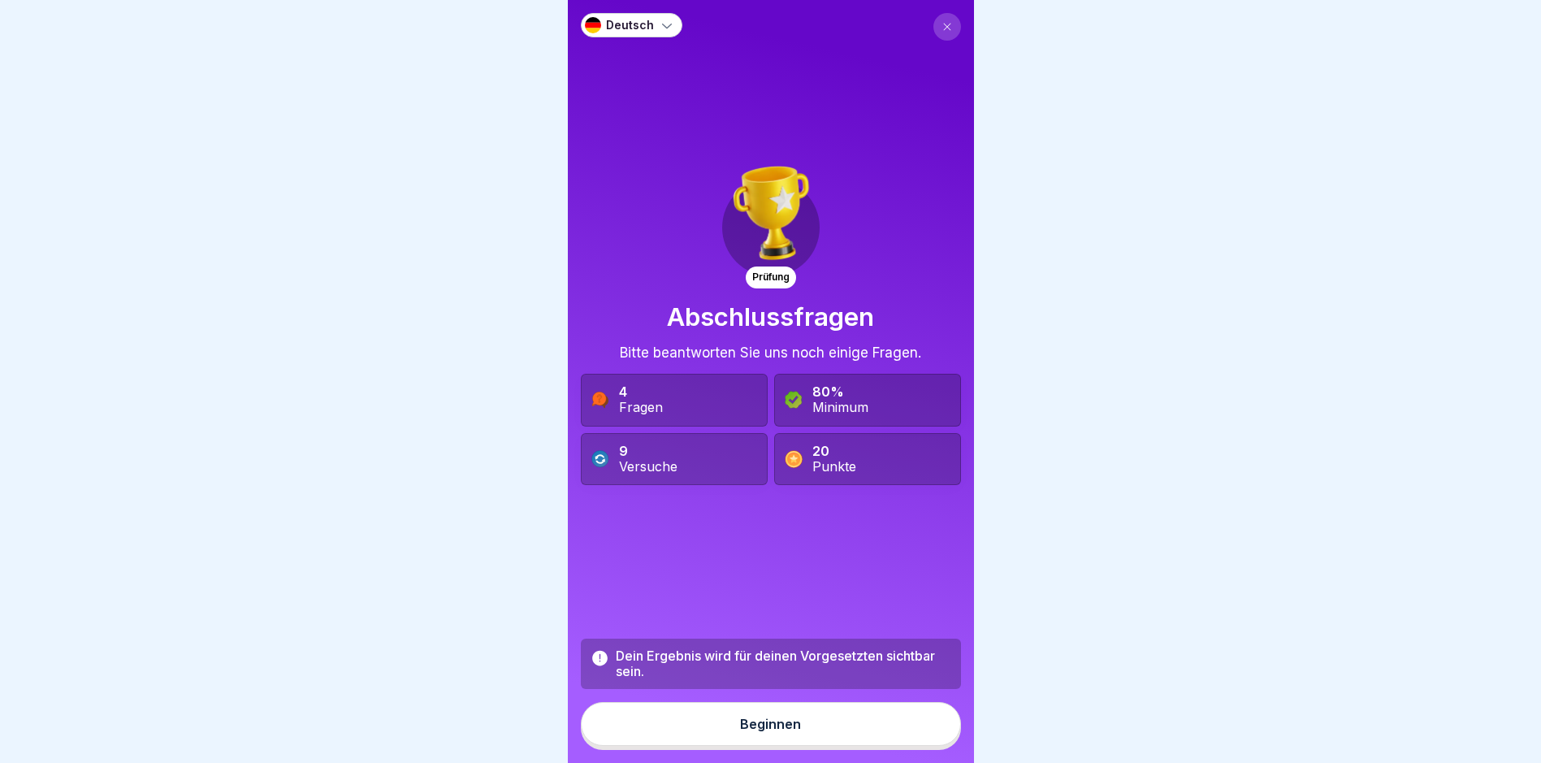
click at [730, 736] on button "Beginnen" at bounding box center [771, 724] width 380 height 44
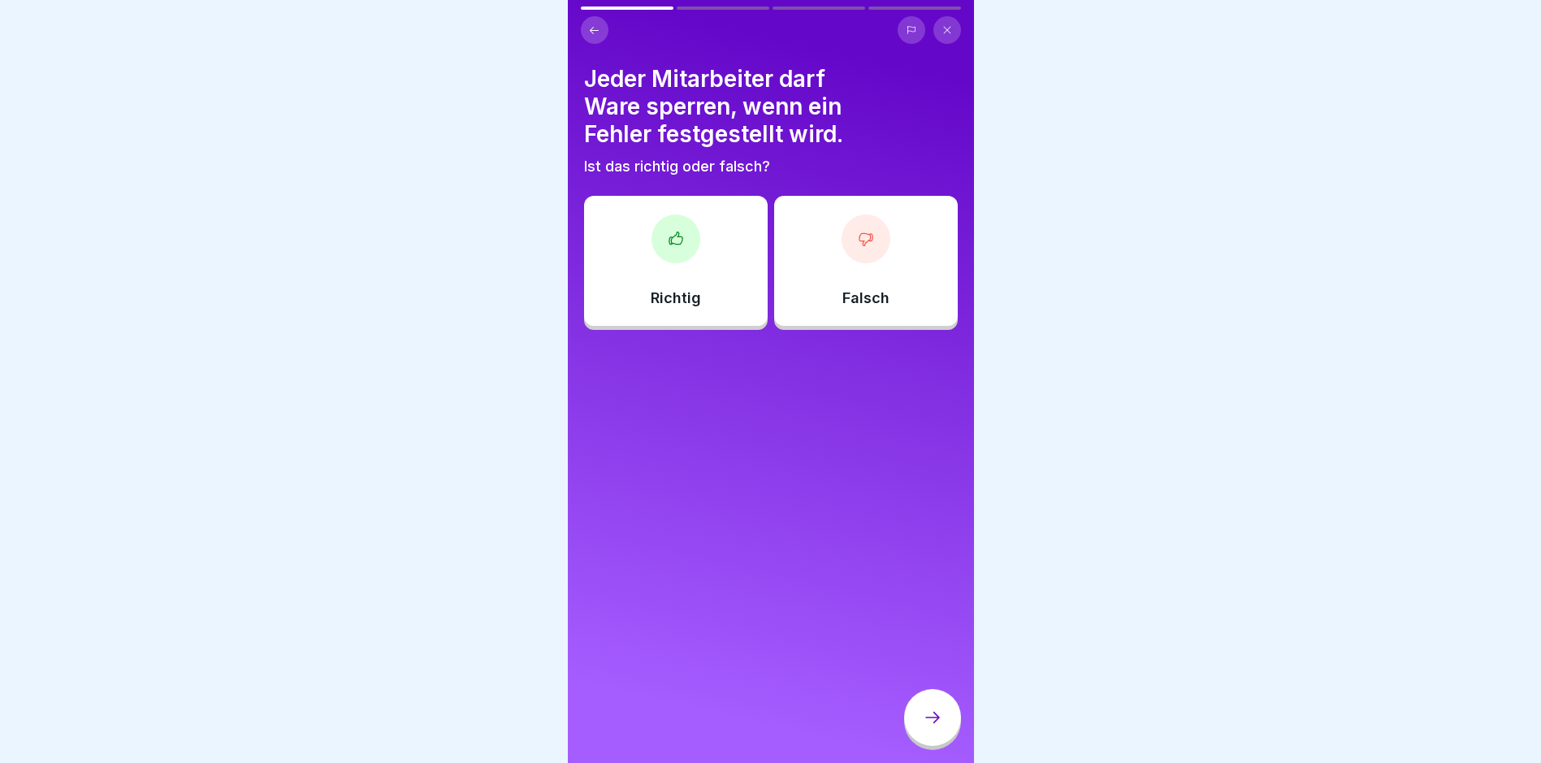
click at [608, 210] on div "Richtig" at bounding box center [676, 261] width 184 height 130
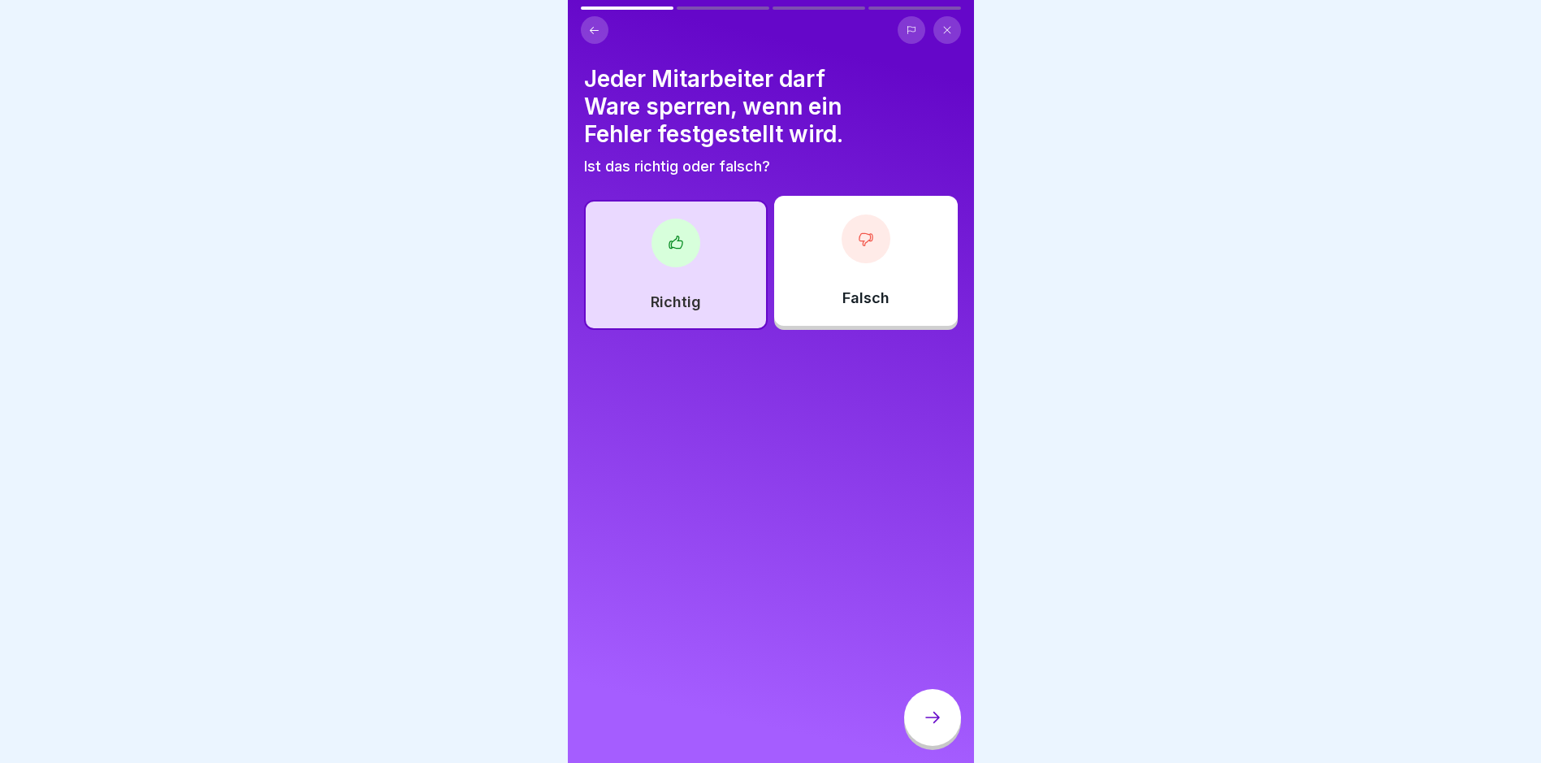
click at [933, 718] on div at bounding box center [932, 717] width 57 height 57
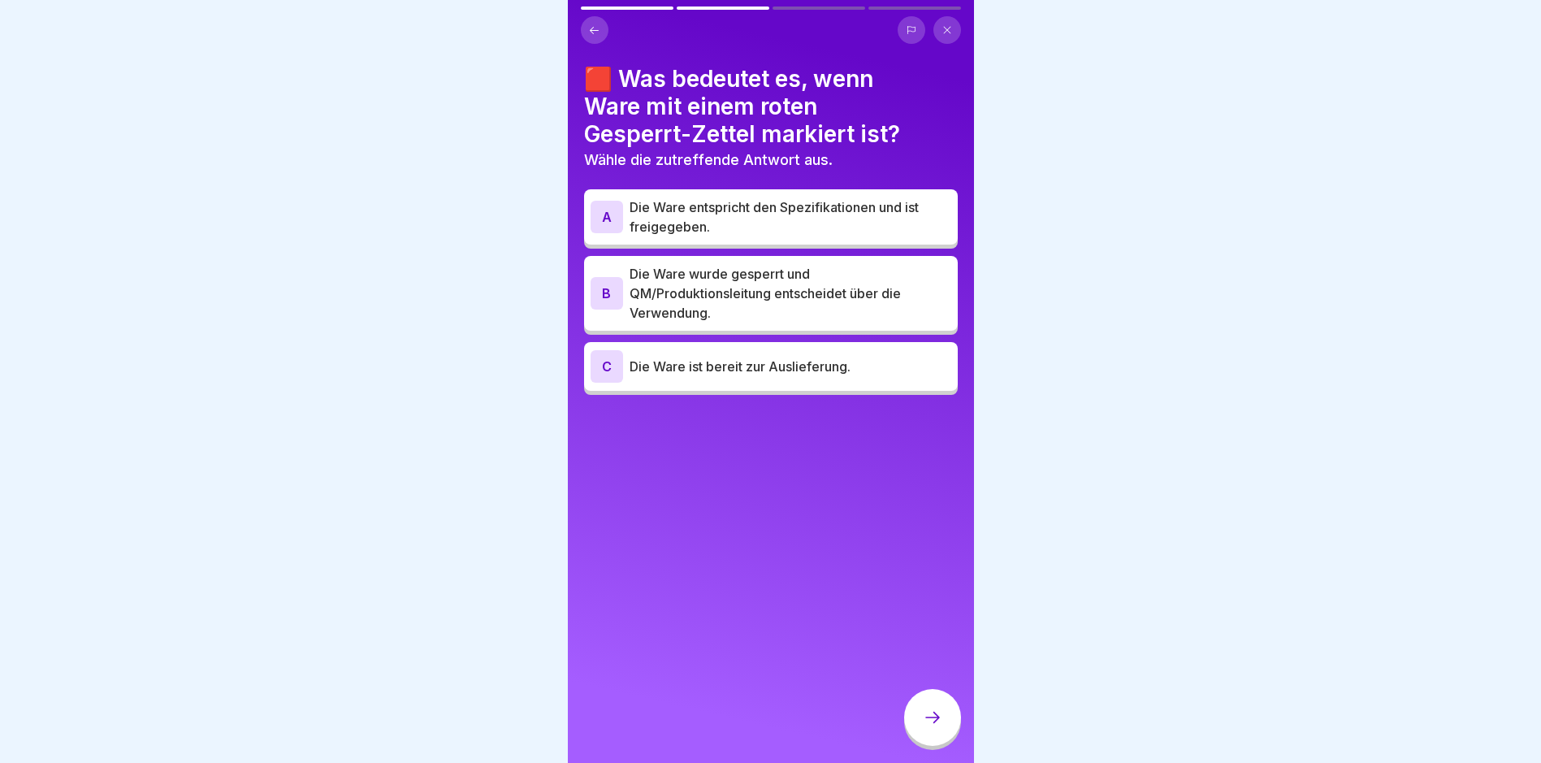
click at [771, 376] on div "C Die Ware ist bereit zur Auslieferung." at bounding box center [771, 366] width 361 height 32
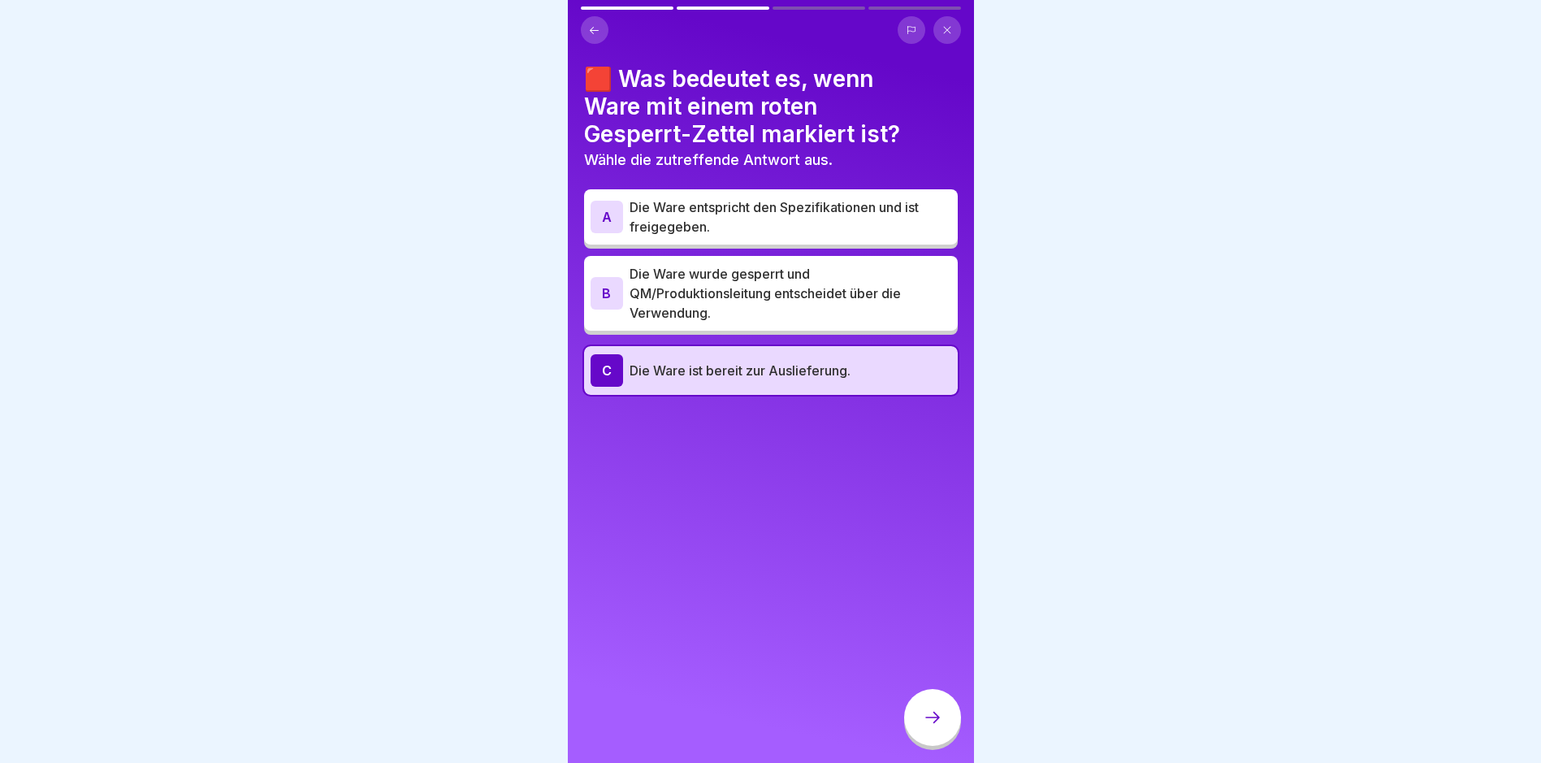
click at [925, 739] on div at bounding box center [932, 717] width 57 height 57
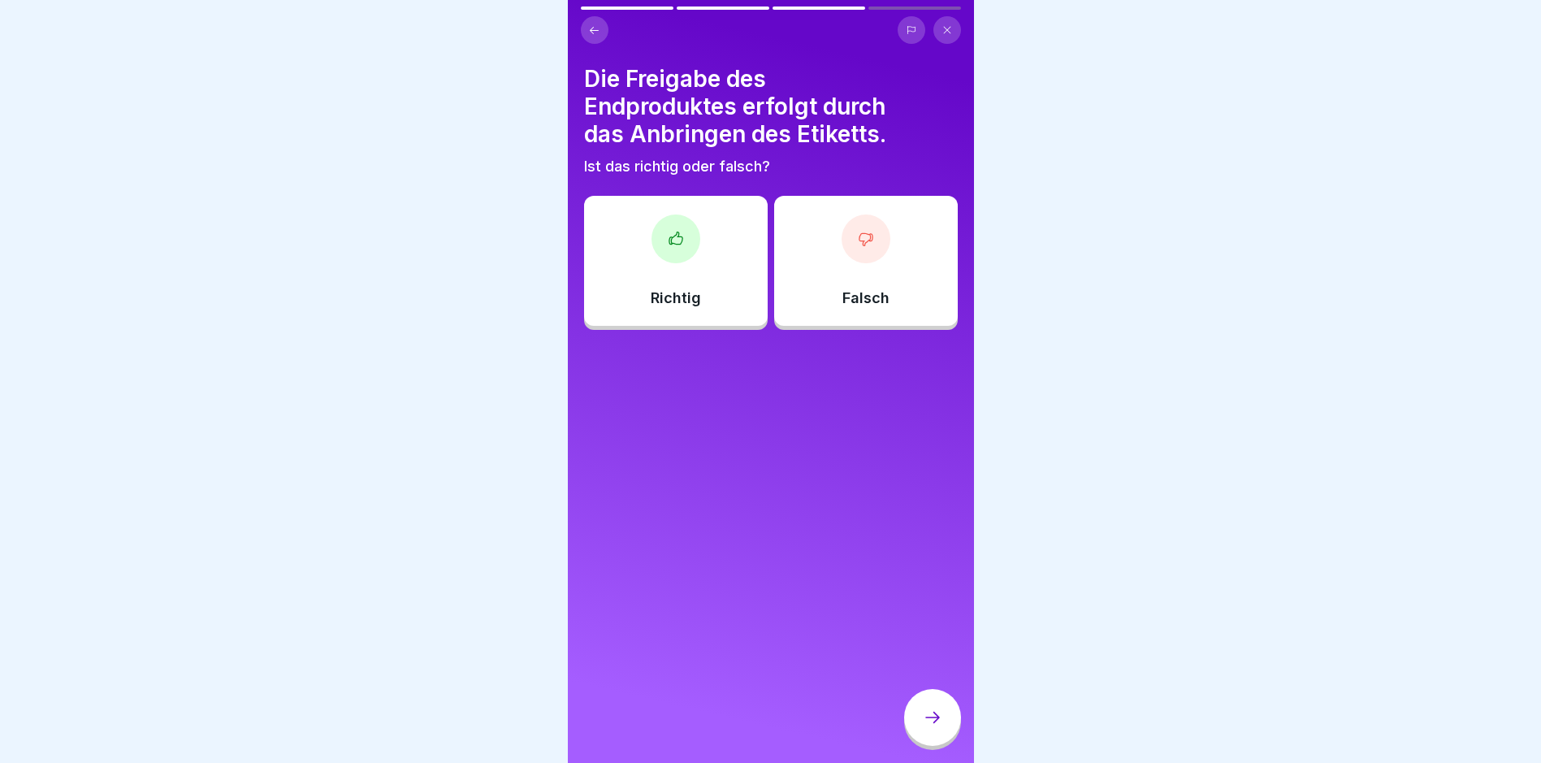
click at [820, 243] on div "Falsch" at bounding box center [866, 261] width 184 height 130
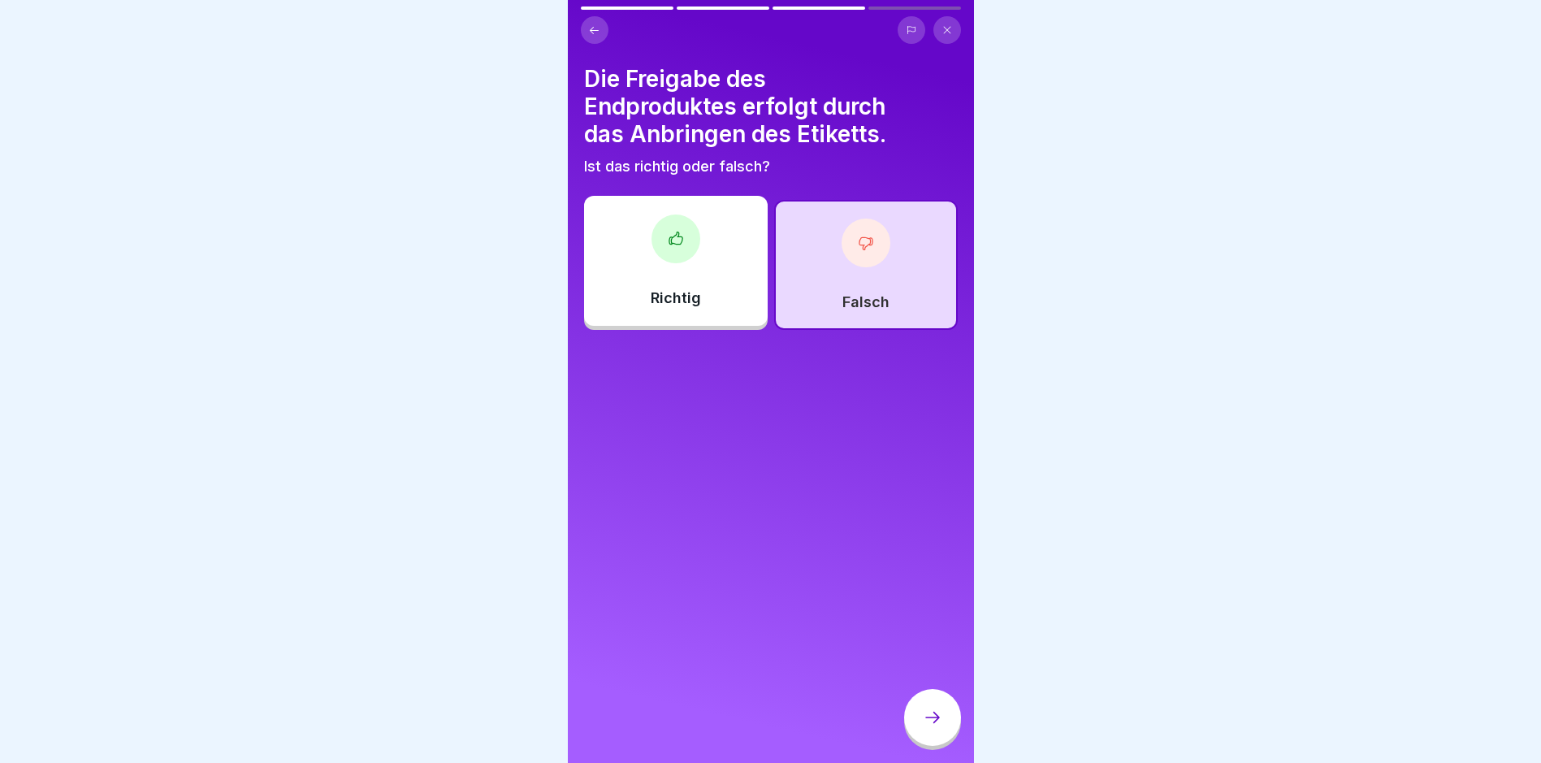
click at [926, 727] on icon at bounding box center [932, 717] width 19 height 19
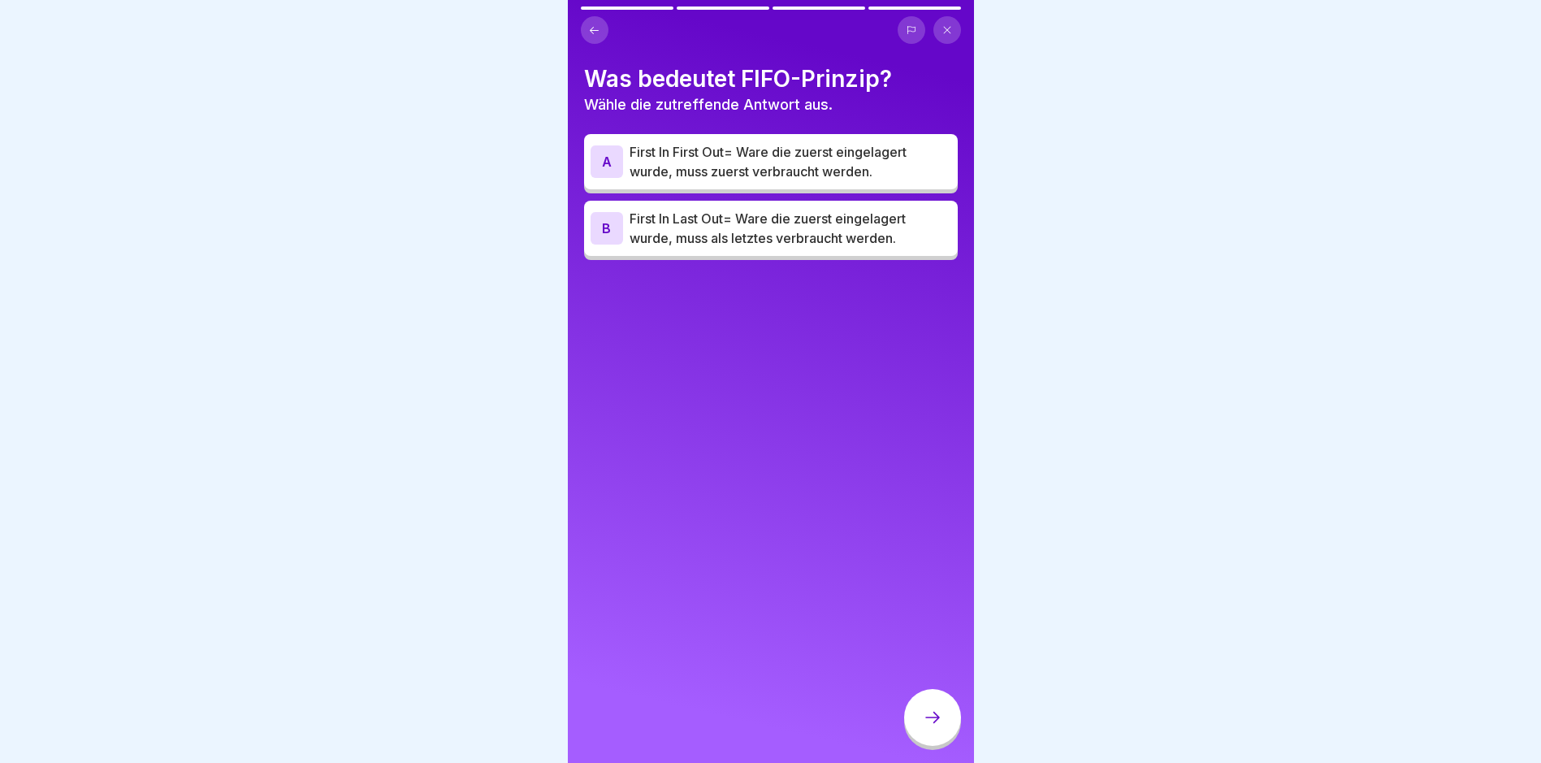
click at [661, 141] on div "A First In First Out= Ware die zuerst eingelagert wurde, muss zuerst verbraucht…" at bounding box center [771, 161] width 374 height 55
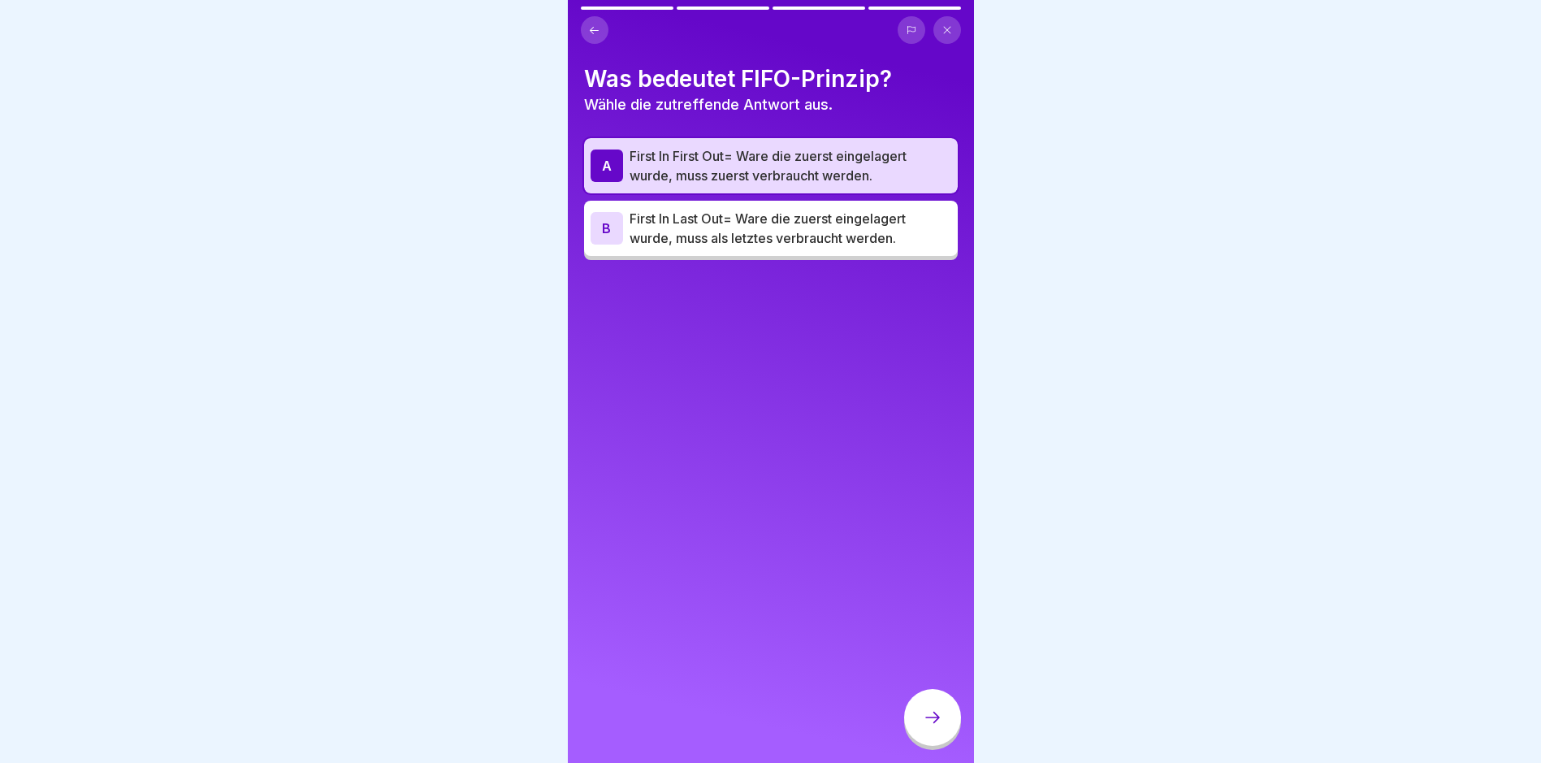
click at [684, 173] on p "First In First Out= Ware die zuerst eingelagert wurde, muss zuerst verbraucht w…" at bounding box center [791, 165] width 322 height 39
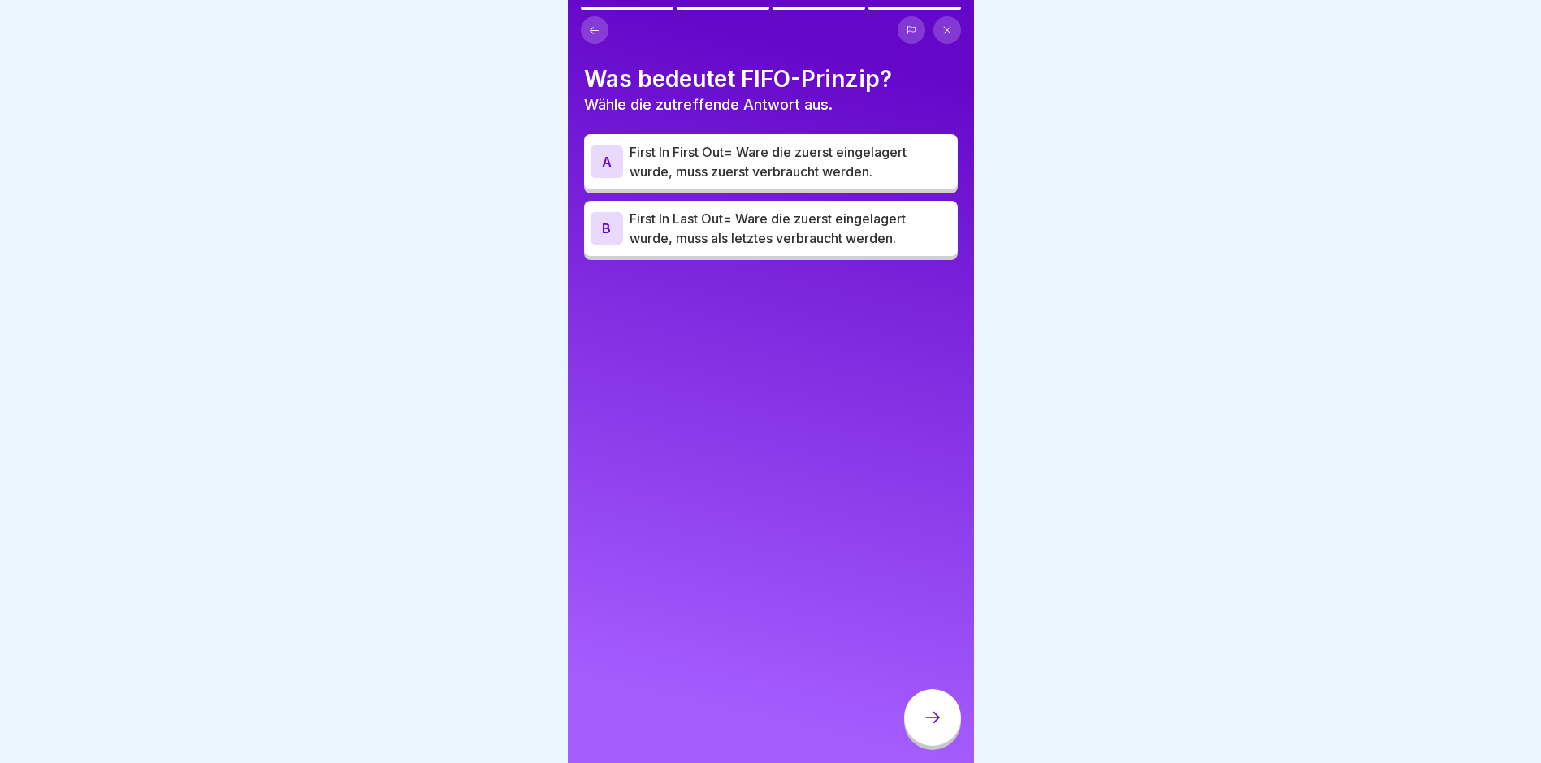
click at [721, 169] on p "First In First Out= Ware die zuerst eingelagert wurde, muss zuerst verbraucht w…" at bounding box center [791, 161] width 322 height 39
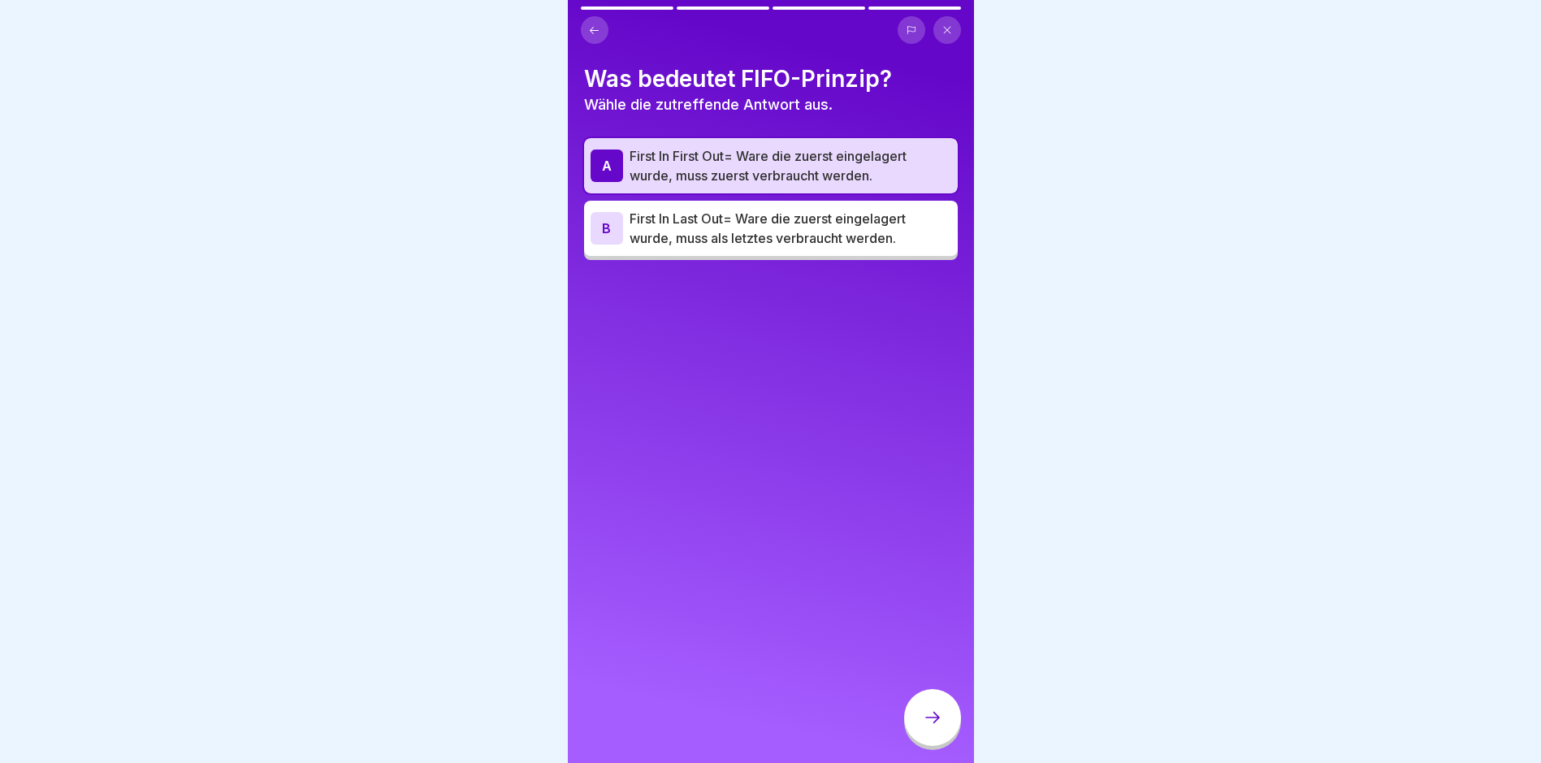
click at [936, 727] on icon at bounding box center [932, 717] width 19 height 19
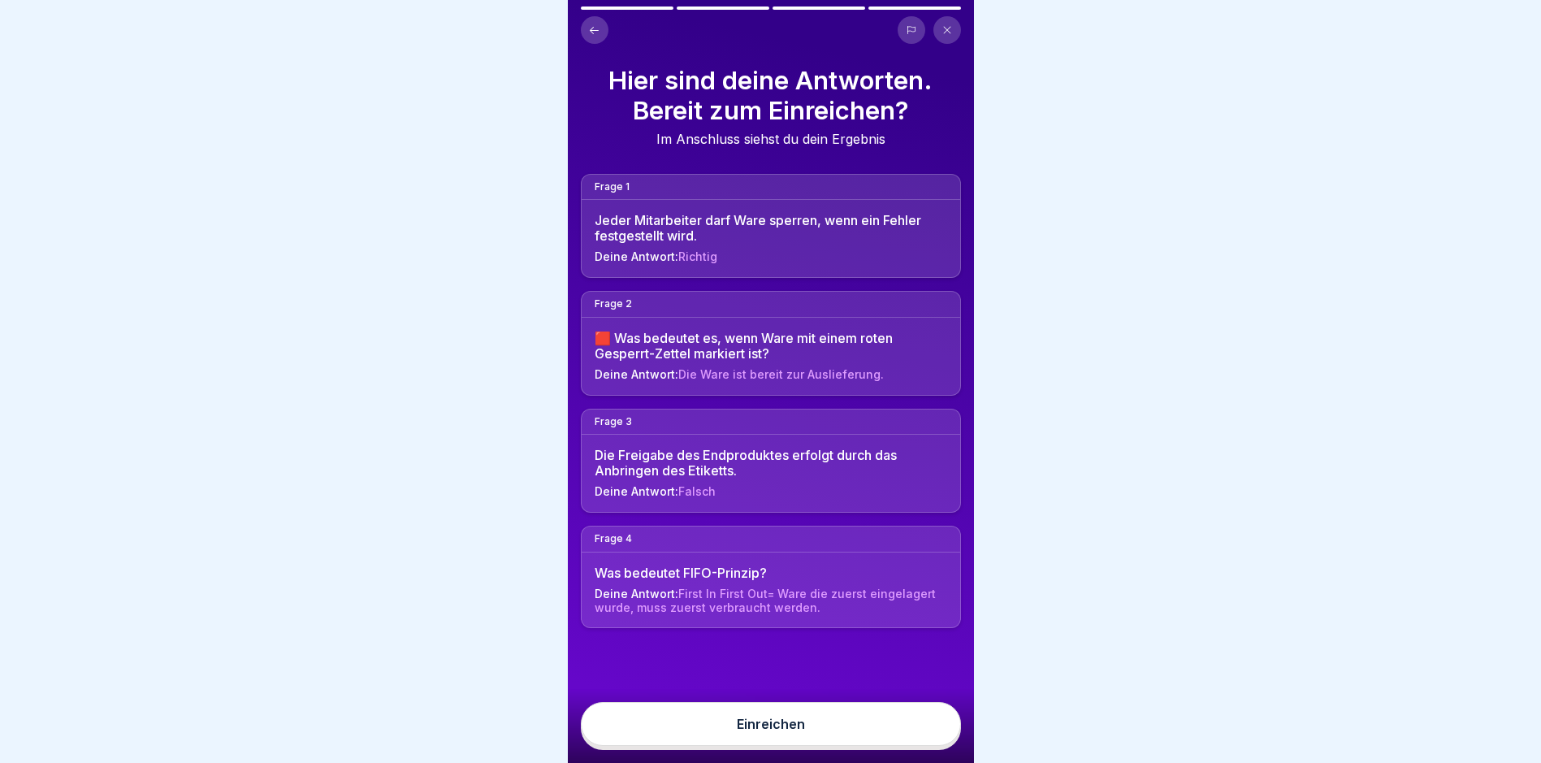
click at [907, 744] on button "Einreichen" at bounding box center [771, 724] width 380 height 44
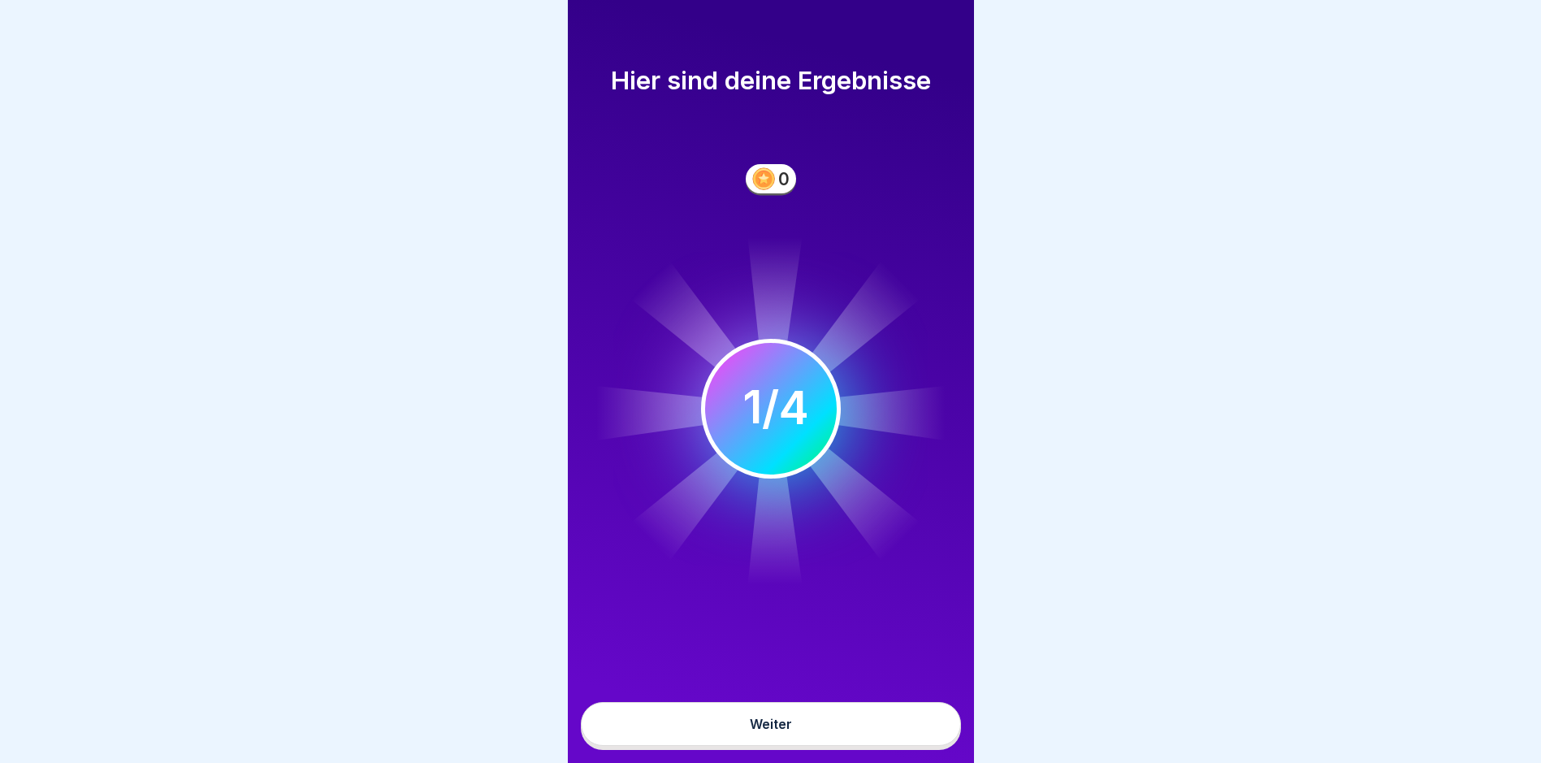
click at [899, 743] on button "Weiter" at bounding box center [771, 724] width 380 height 44
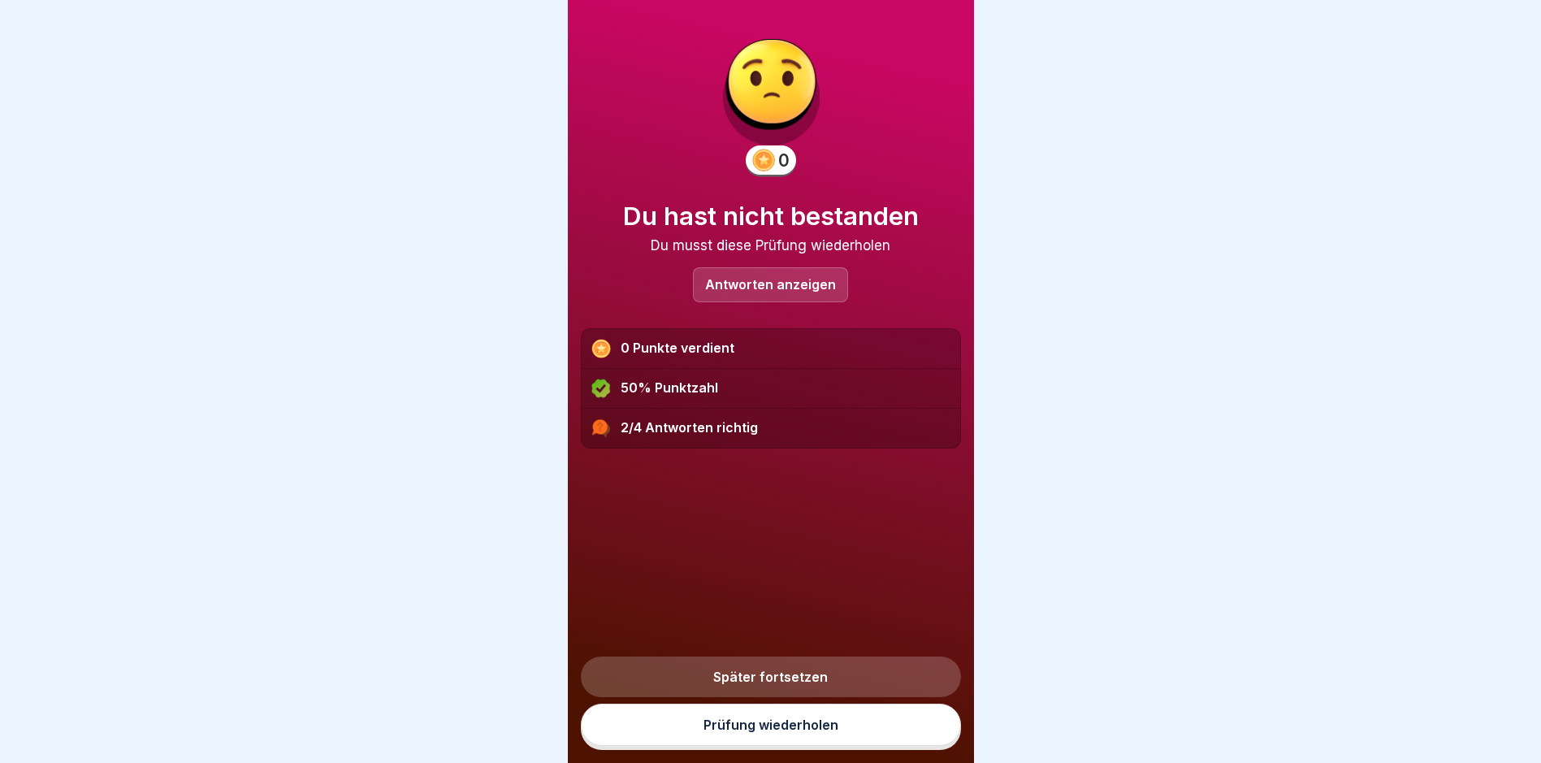
click at [899, 743] on link "Prüfung wiederholen" at bounding box center [771, 725] width 380 height 42
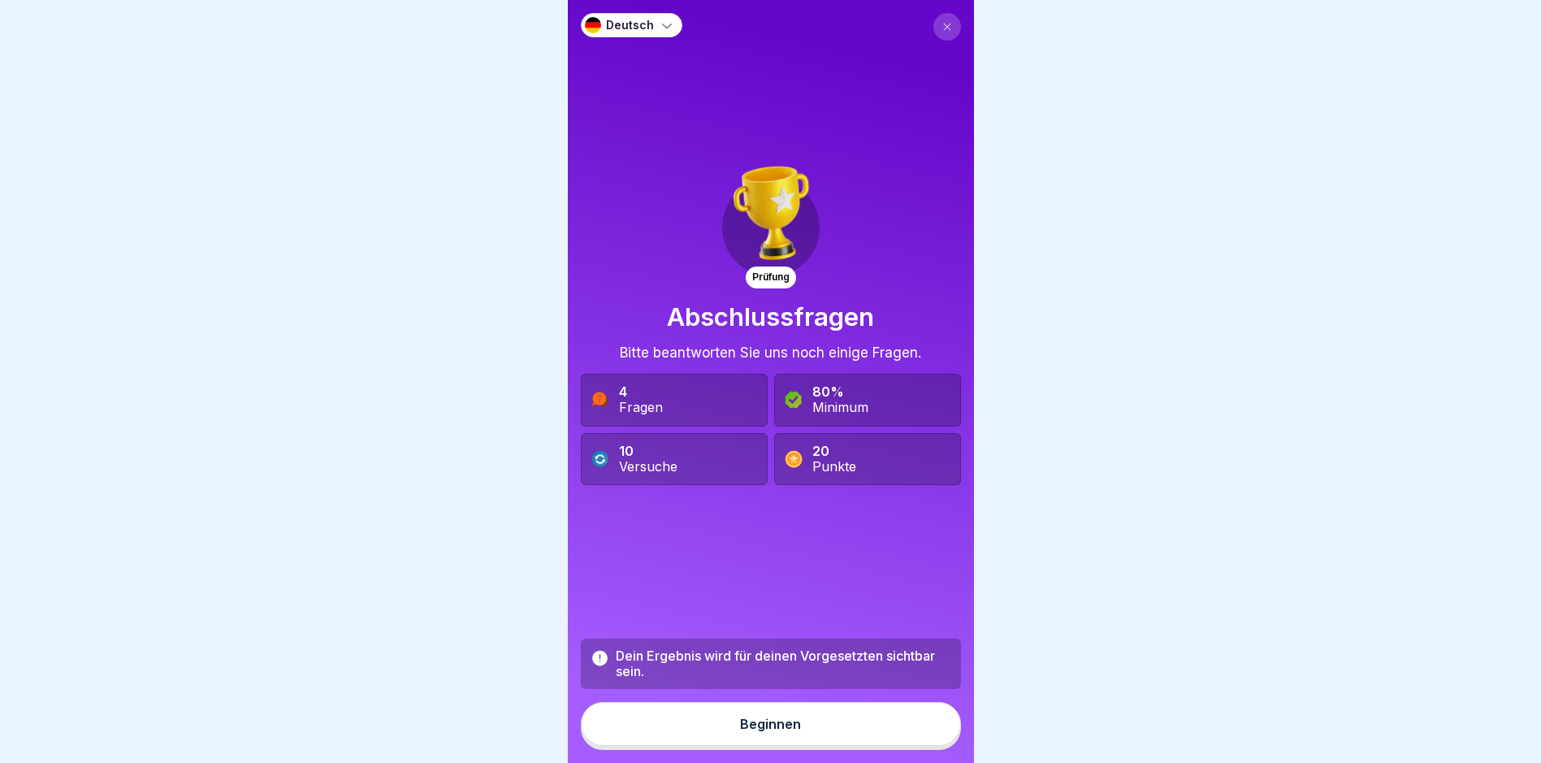
click at [731, 723] on button "Beginnen" at bounding box center [771, 724] width 380 height 44
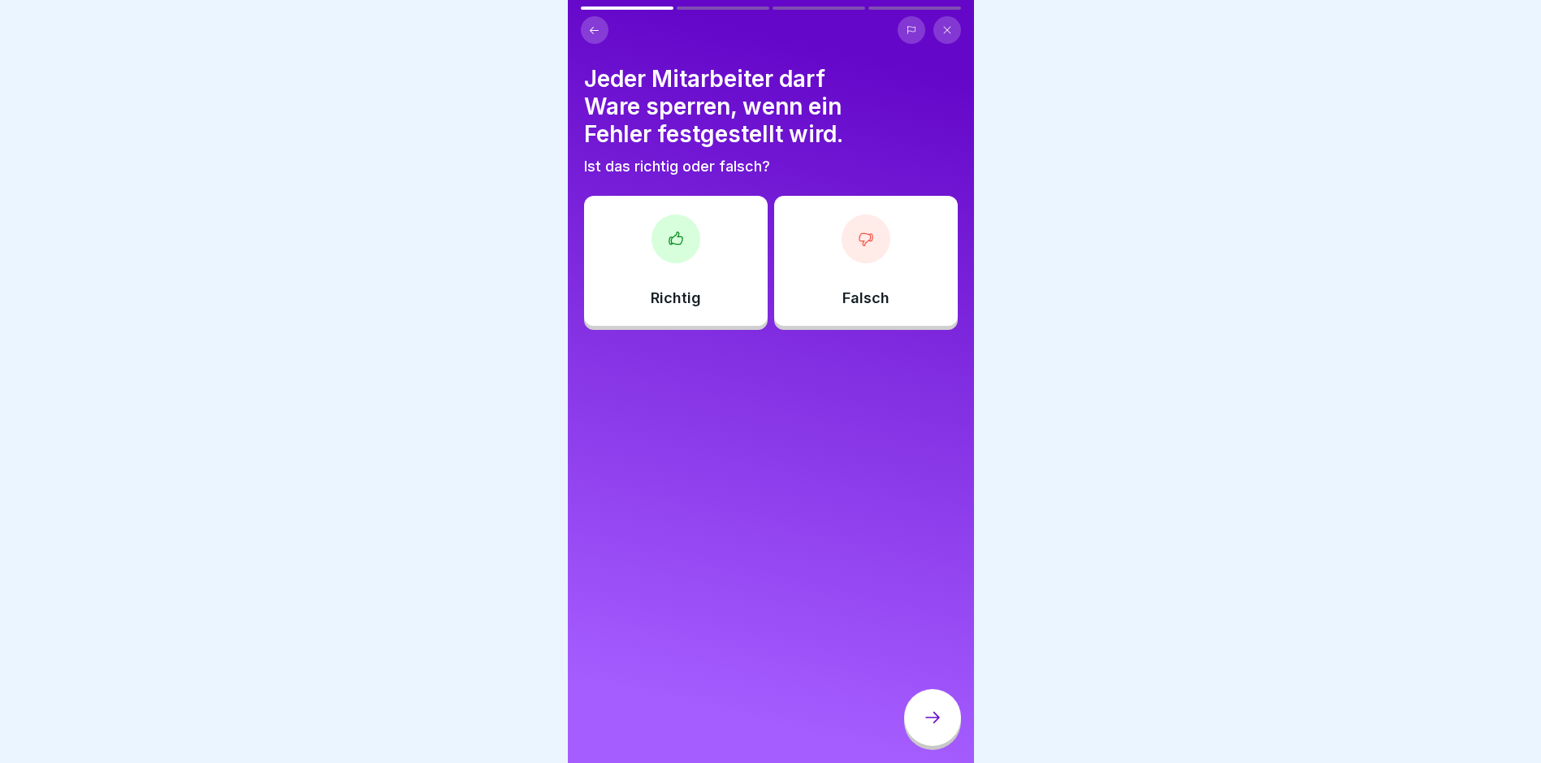
click at [661, 258] on div at bounding box center [676, 238] width 49 height 49
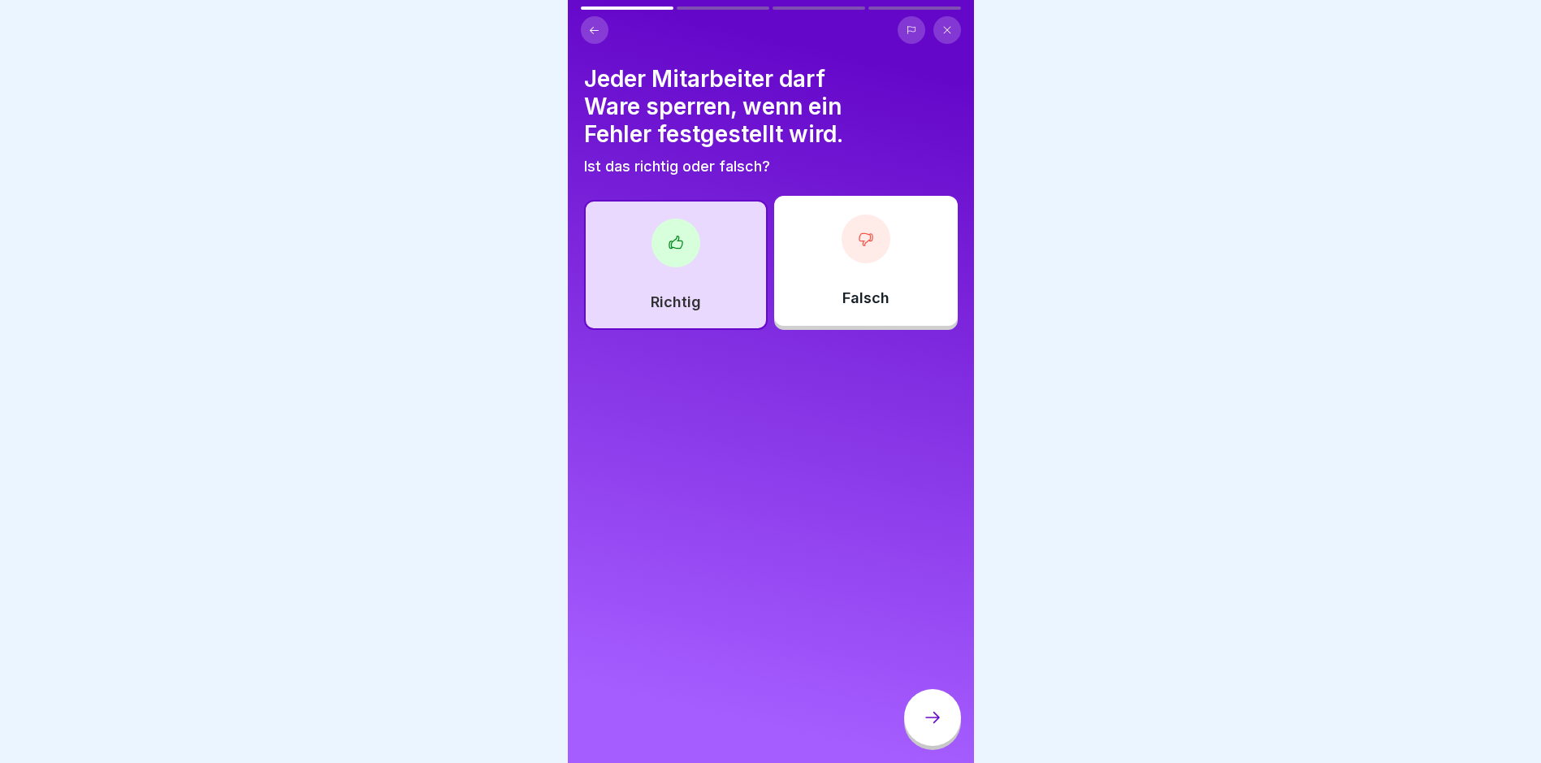
click at [930, 726] on icon at bounding box center [932, 717] width 19 height 19
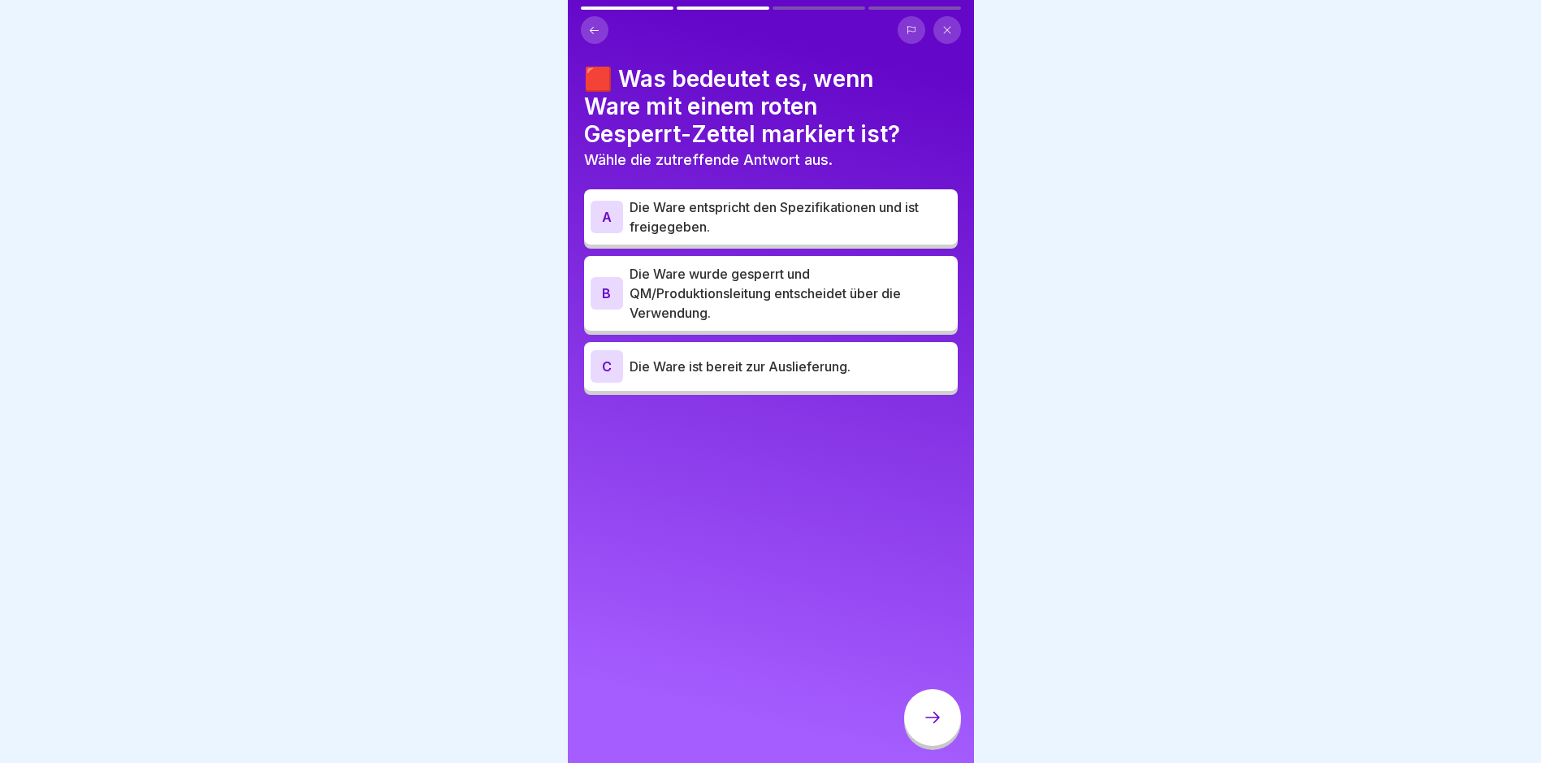
click at [739, 288] on p "Die Ware wurde gesperrt und QM/Produktionsleitung entscheidet über die Verwendu…" at bounding box center [791, 293] width 322 height 58
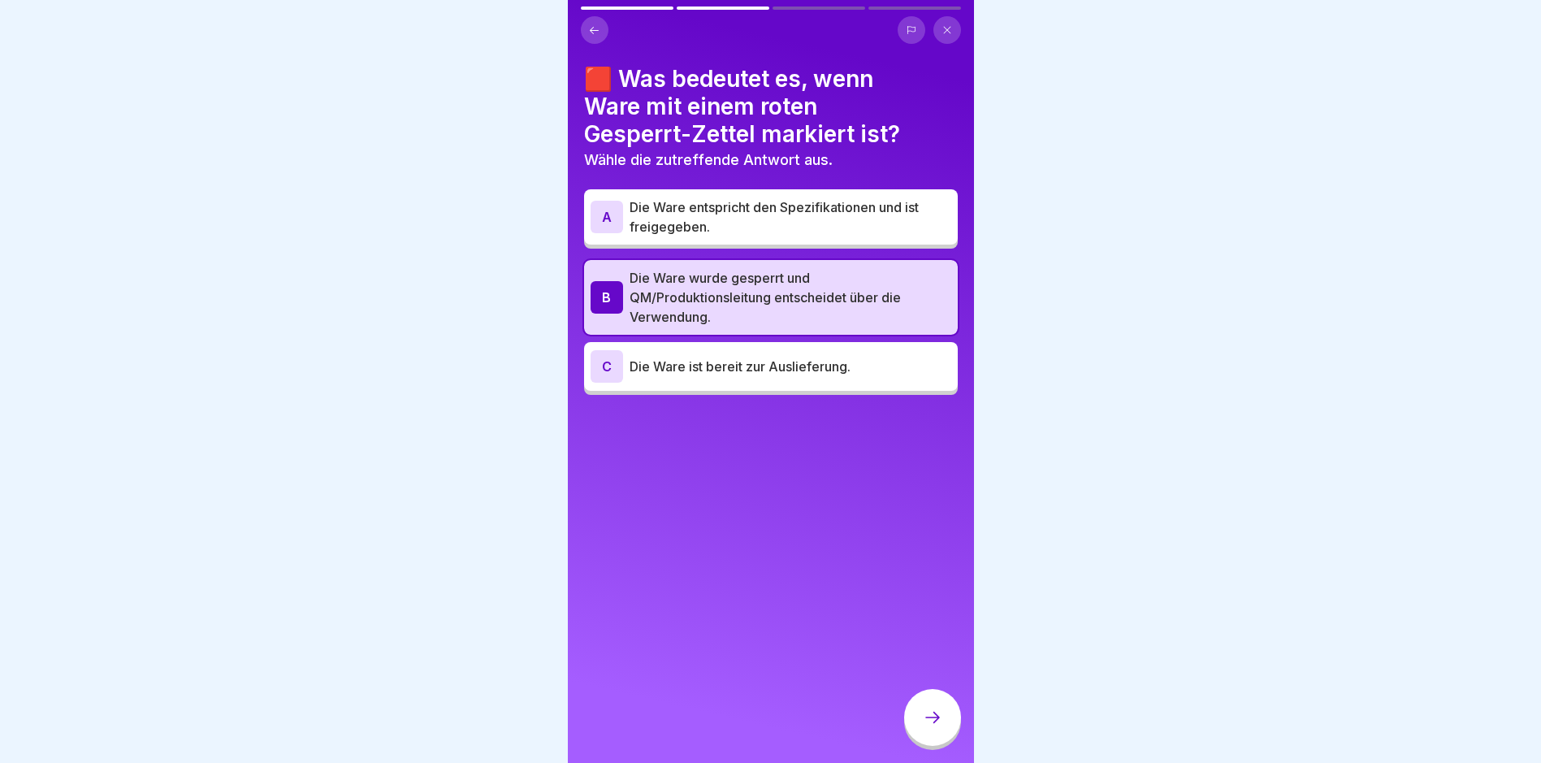
click at [934, 727] on icon at bounding box center [932, 717] width 19 height 19
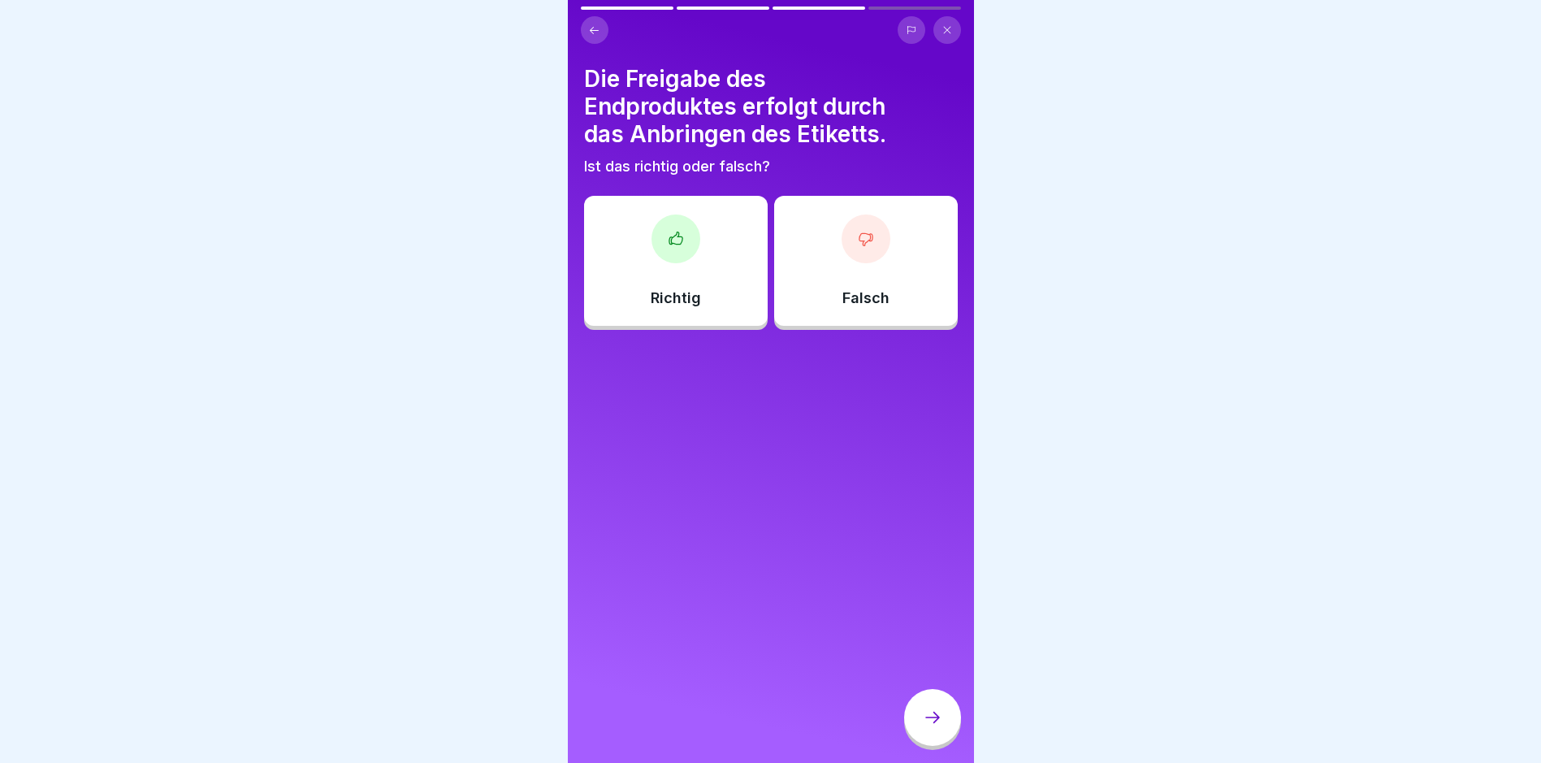
click at [825, 259] on div "Falsch" at bounding box center [866, 261] width 184 height 130
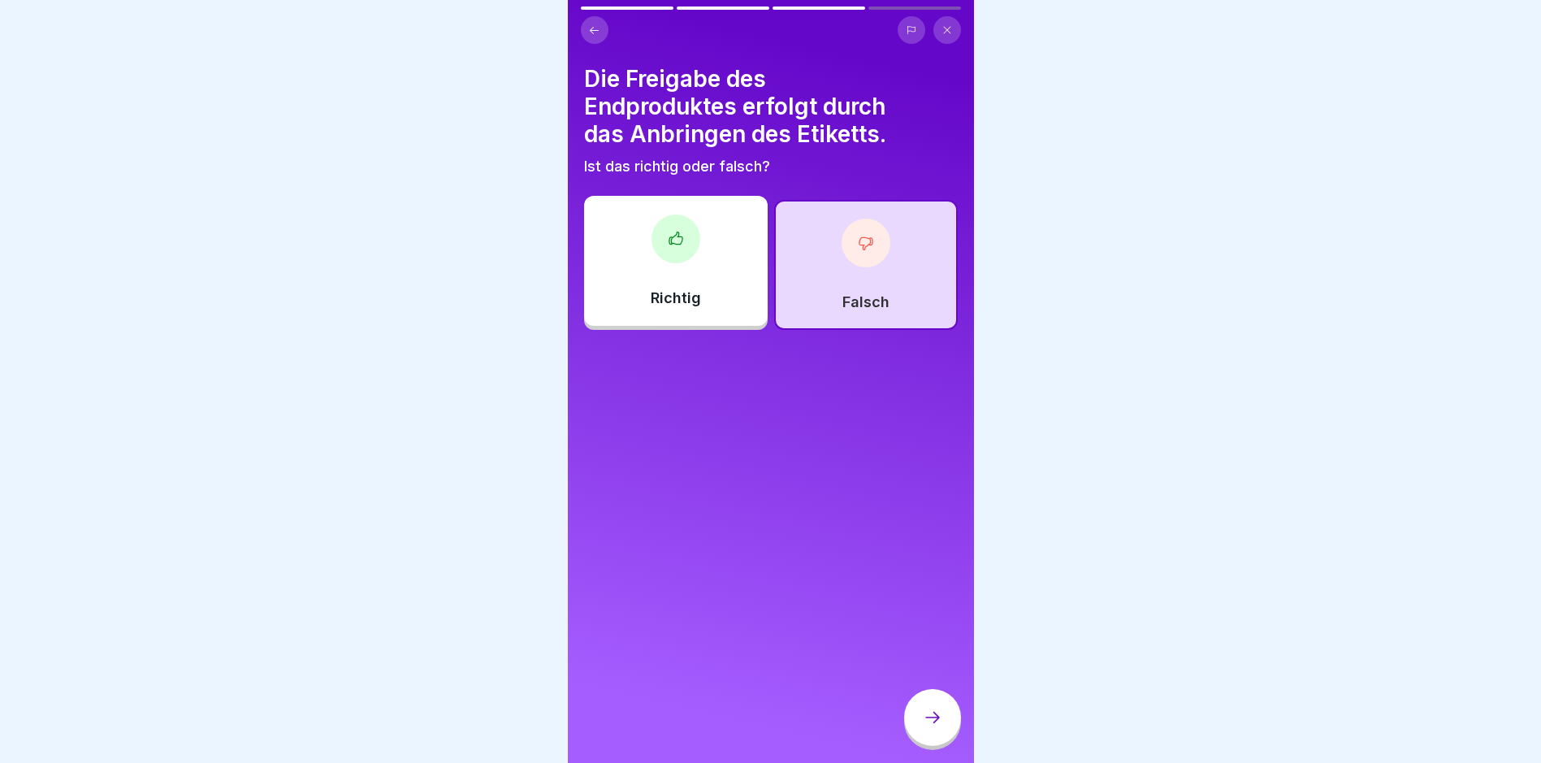
click at [936, 746] on div at bounding box center [932, 717] width 57 height 57
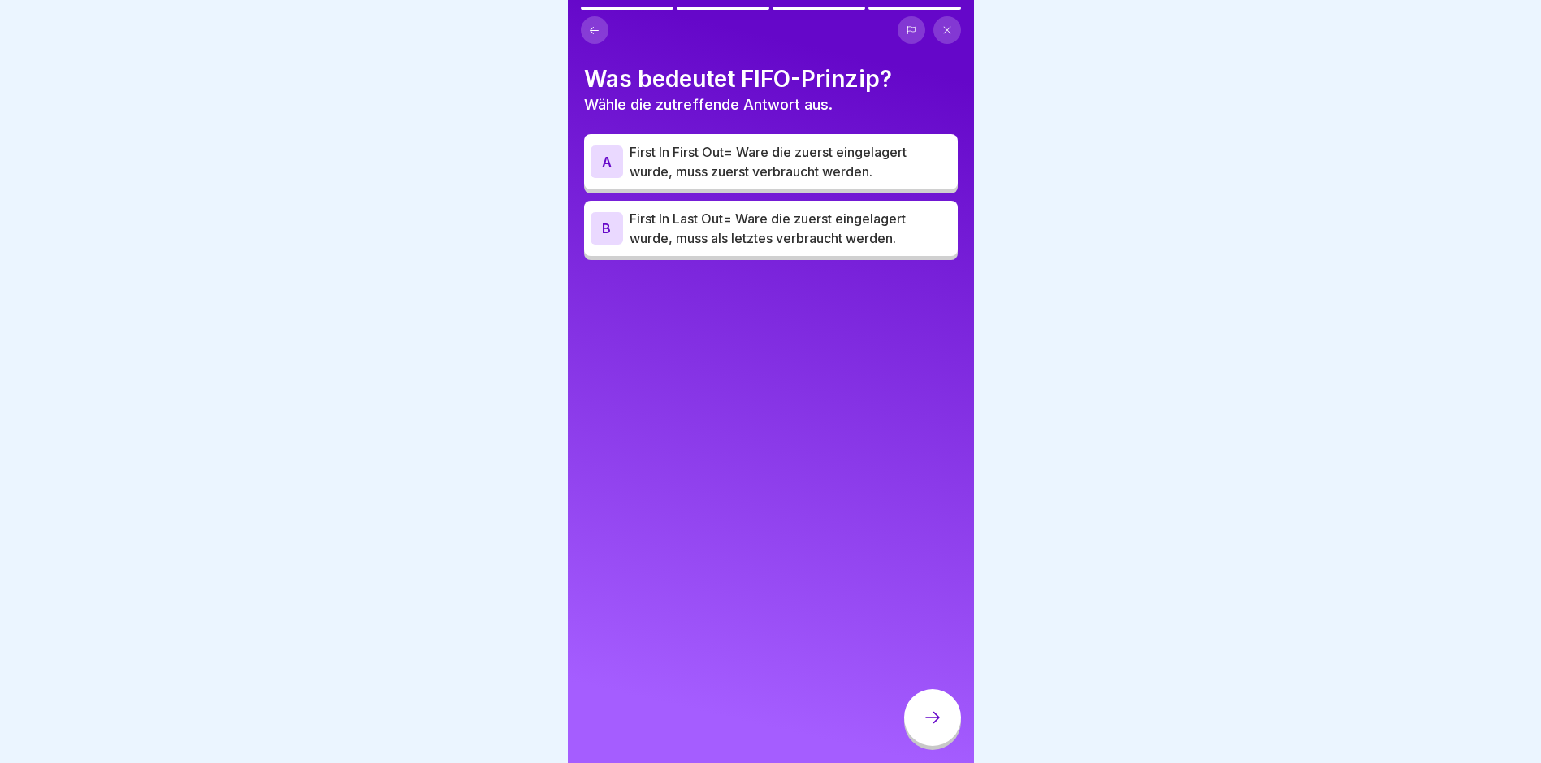
click at [740, 180] on p "First In First Out= Ware die zuerst eingelagert wurde, muss zuerst verbraucht w…" at bounding box center [791, 161] width 322 height 39
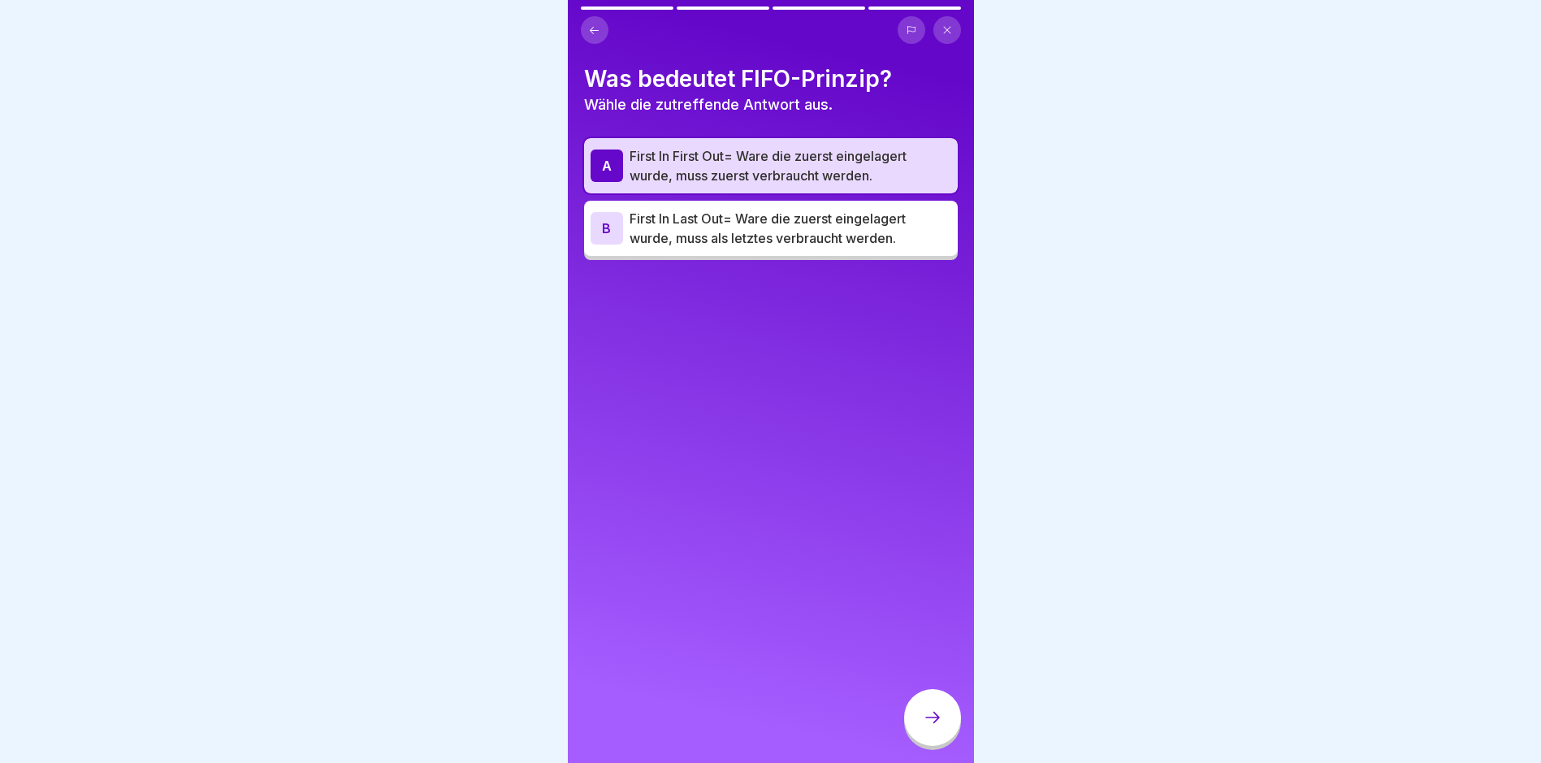
click at [939, 743] on div at bounding box center [932, 717] width 57 height 57
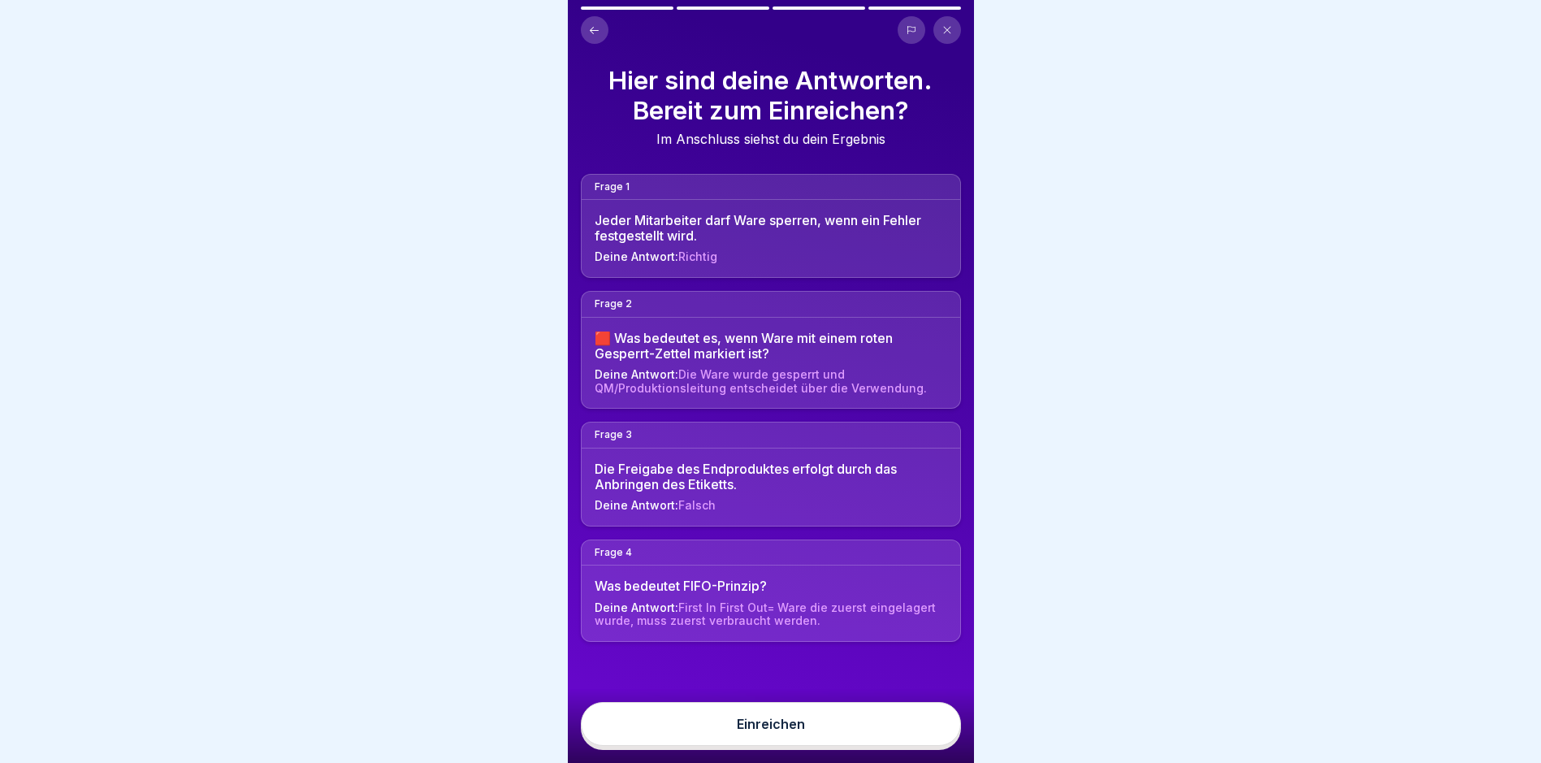
click at [940, 741] on button "Einreichen" at bounding box center [771, 724] width 380 height 44
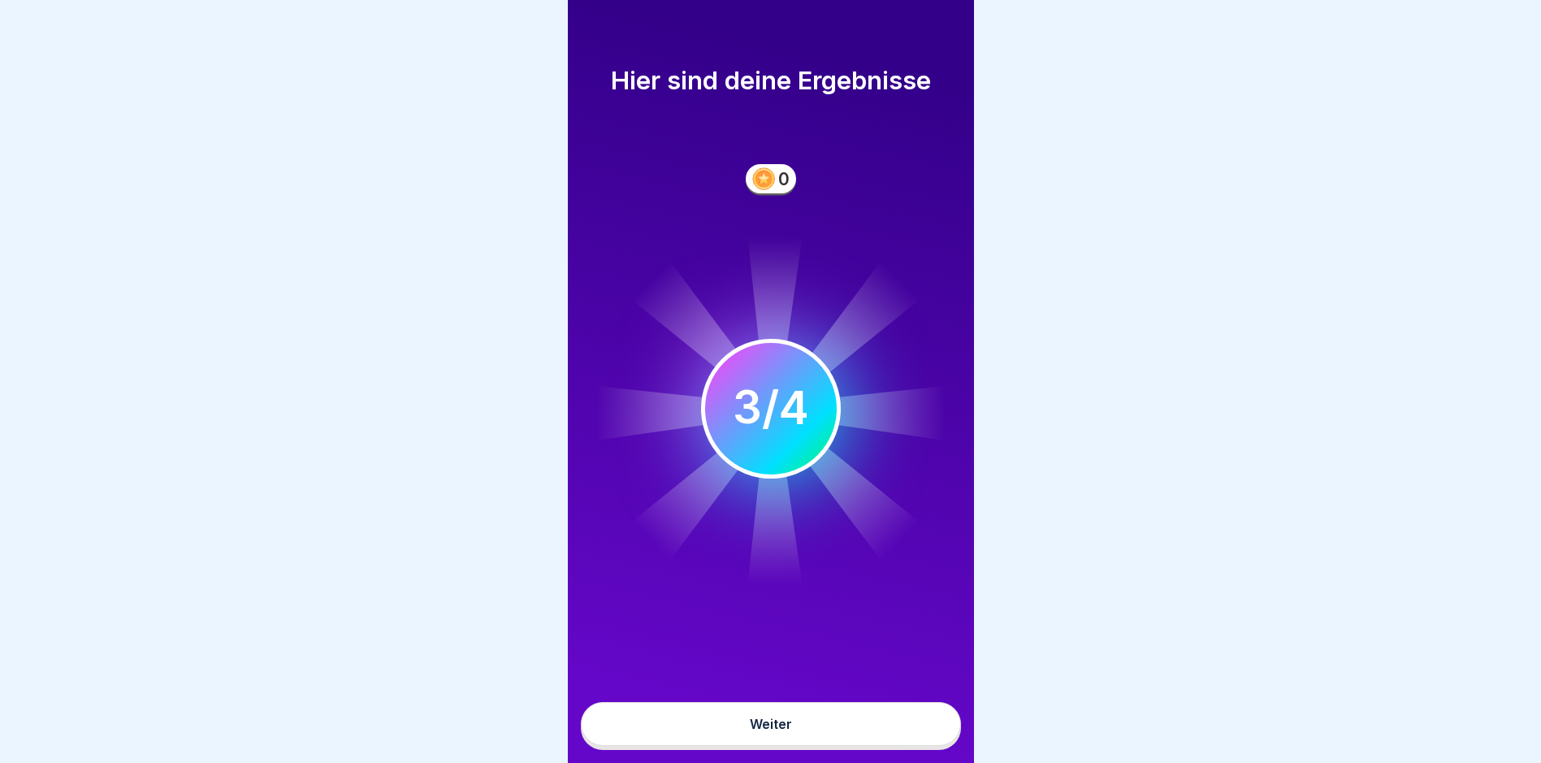
scroll to position [12, 0]
click at [781, 718] on div "Weiter" at bounding box center [771, 724] width 42 height 15
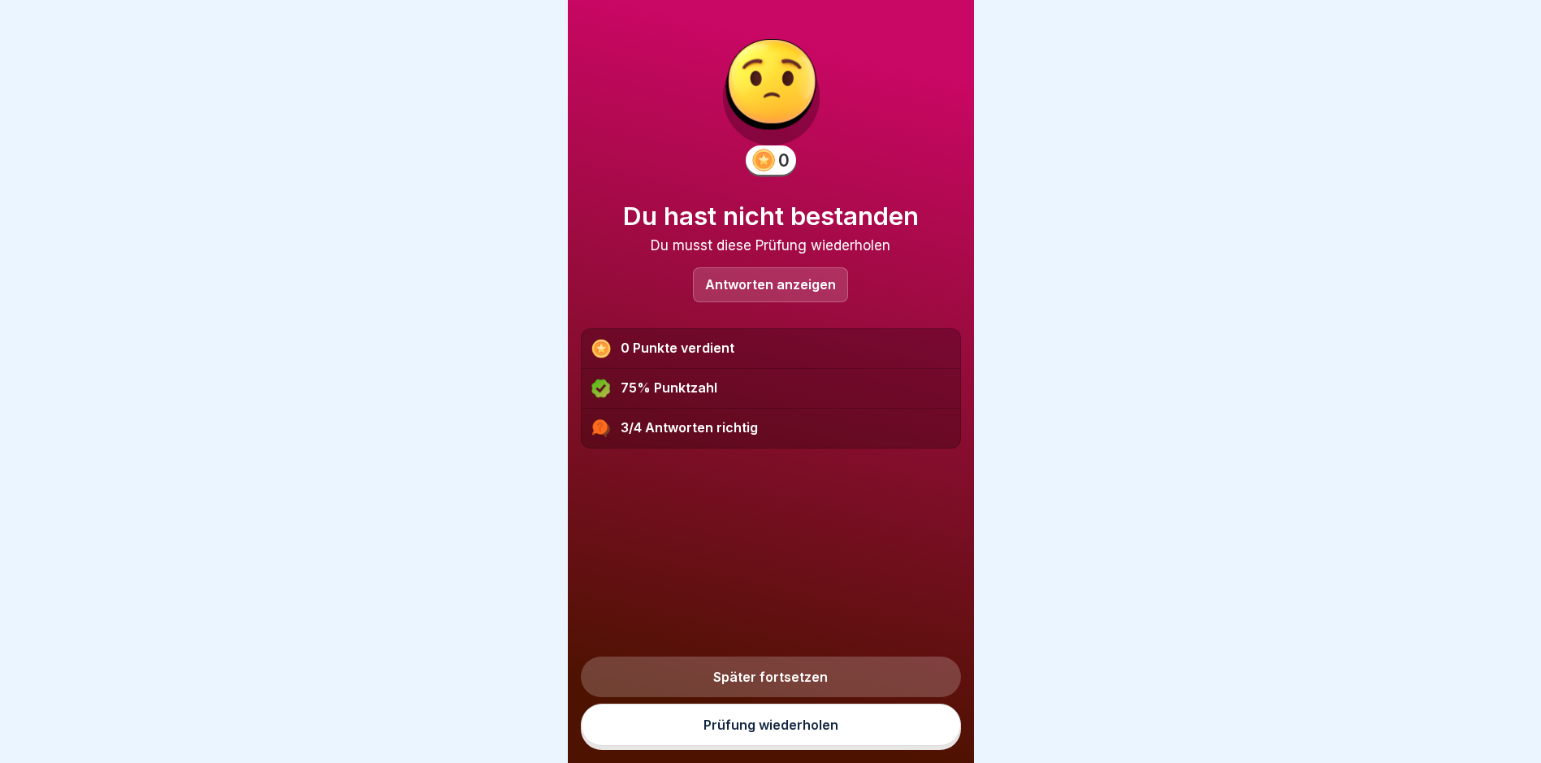
click at [779, 678] on link "Später fortsetzen" at bounding box center [771, 676] width 380 height 41
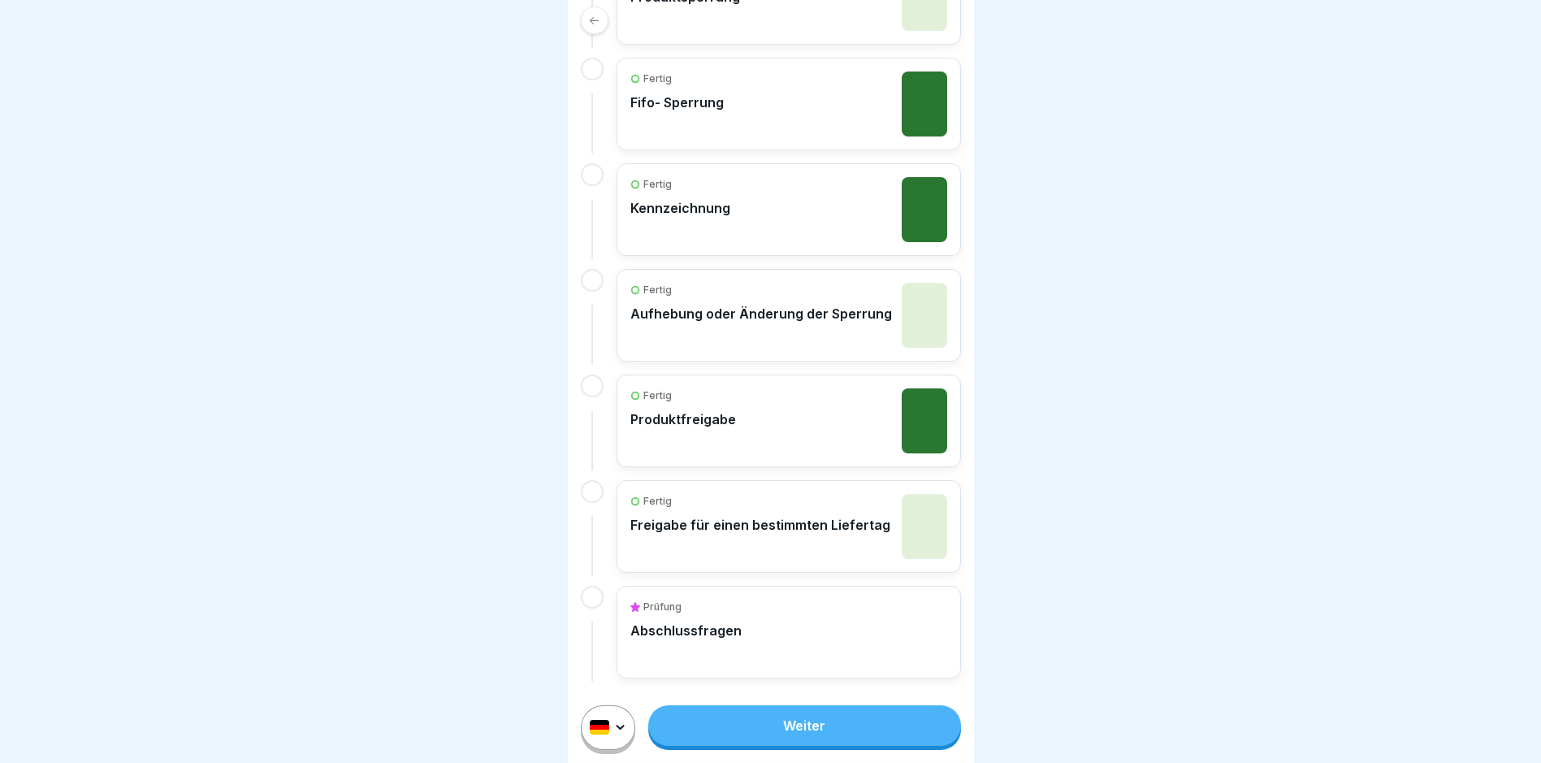
scroll to position [12, 0]
click at [591, 15] on icon at bounding box center [594, 21] width 12 height 12
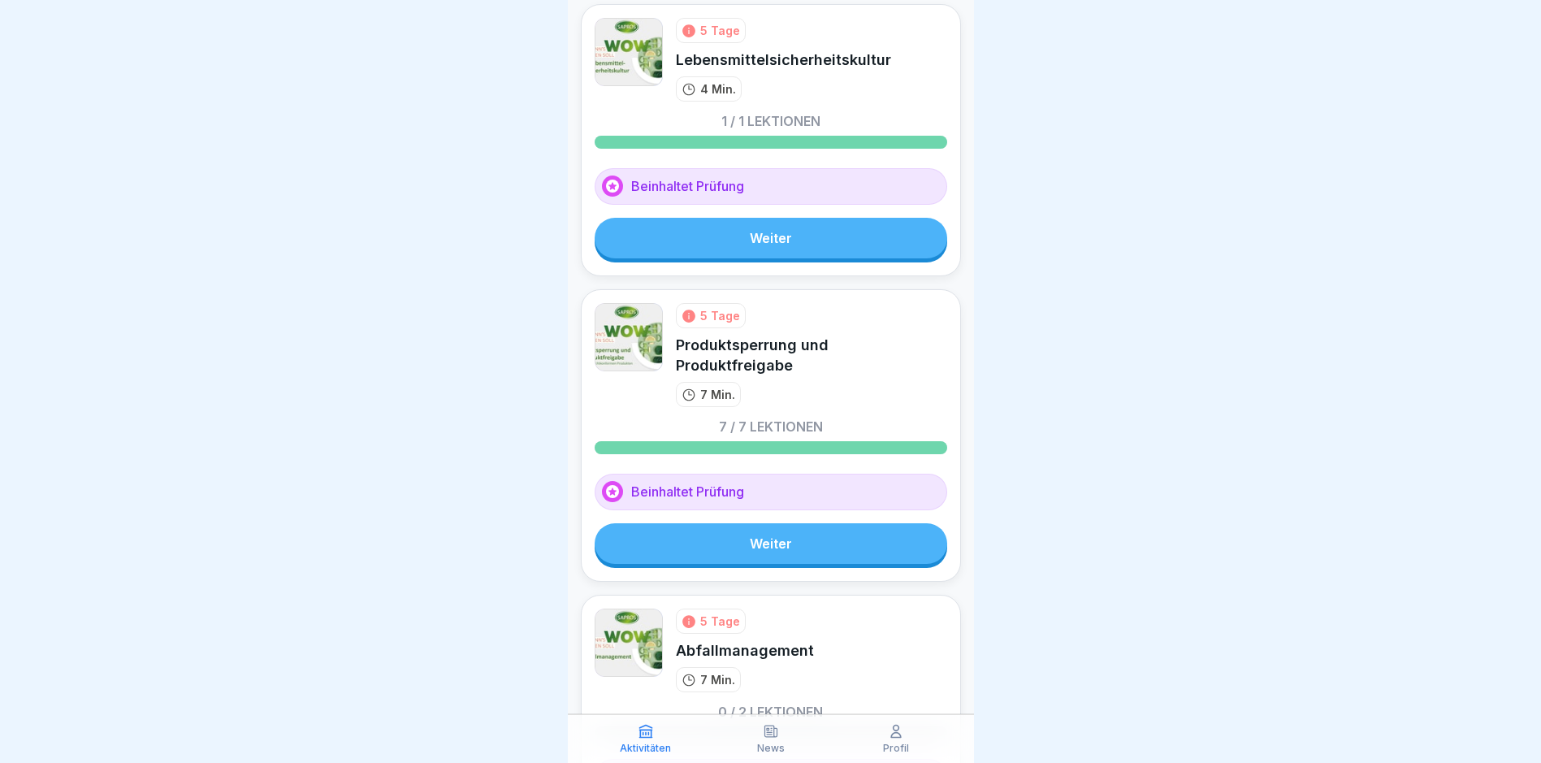
scroll to position [81, 0]
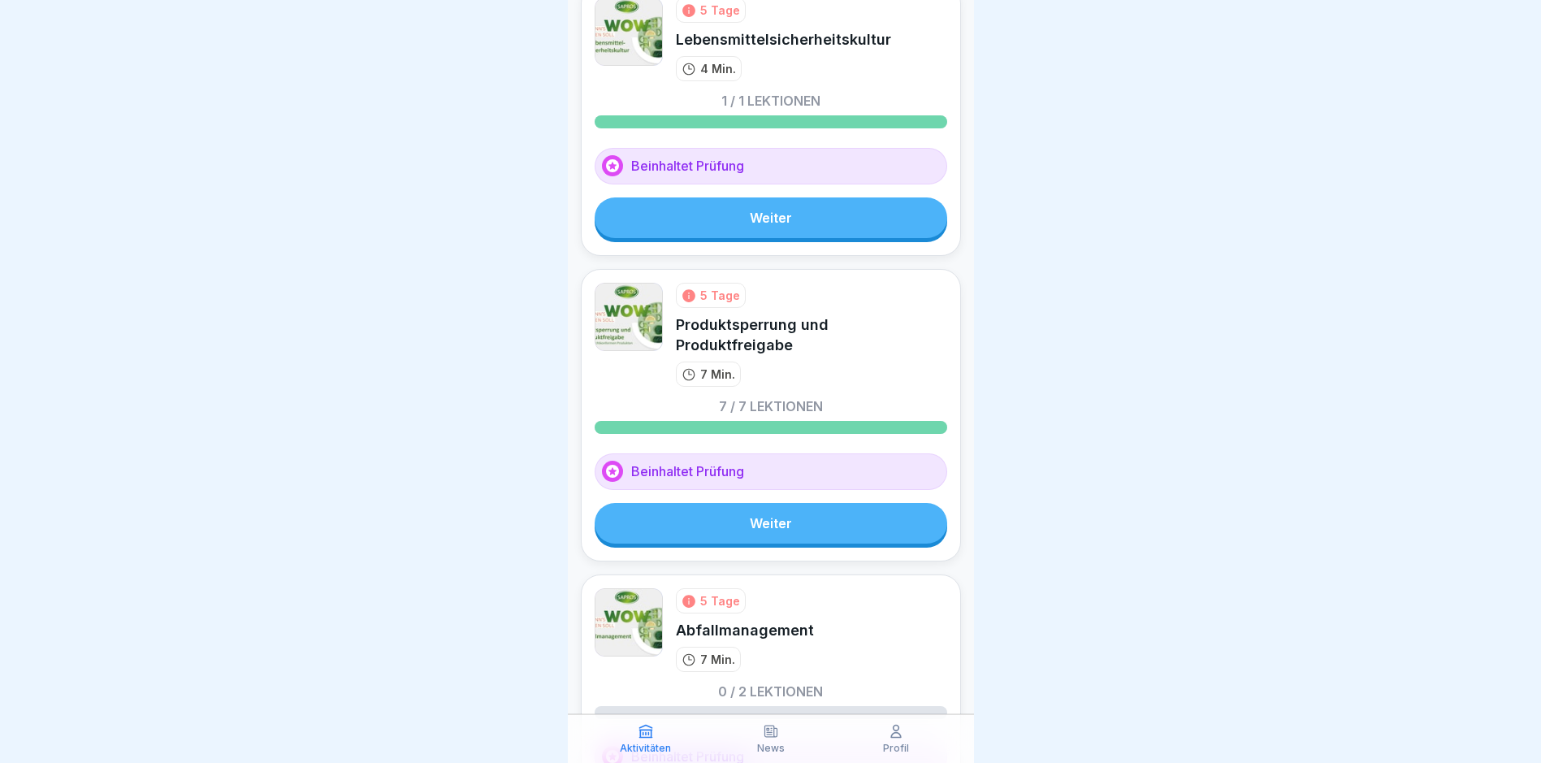
click at [829, 228] on link "Weiter" at bounding box center [771, 217] width 353 height 41
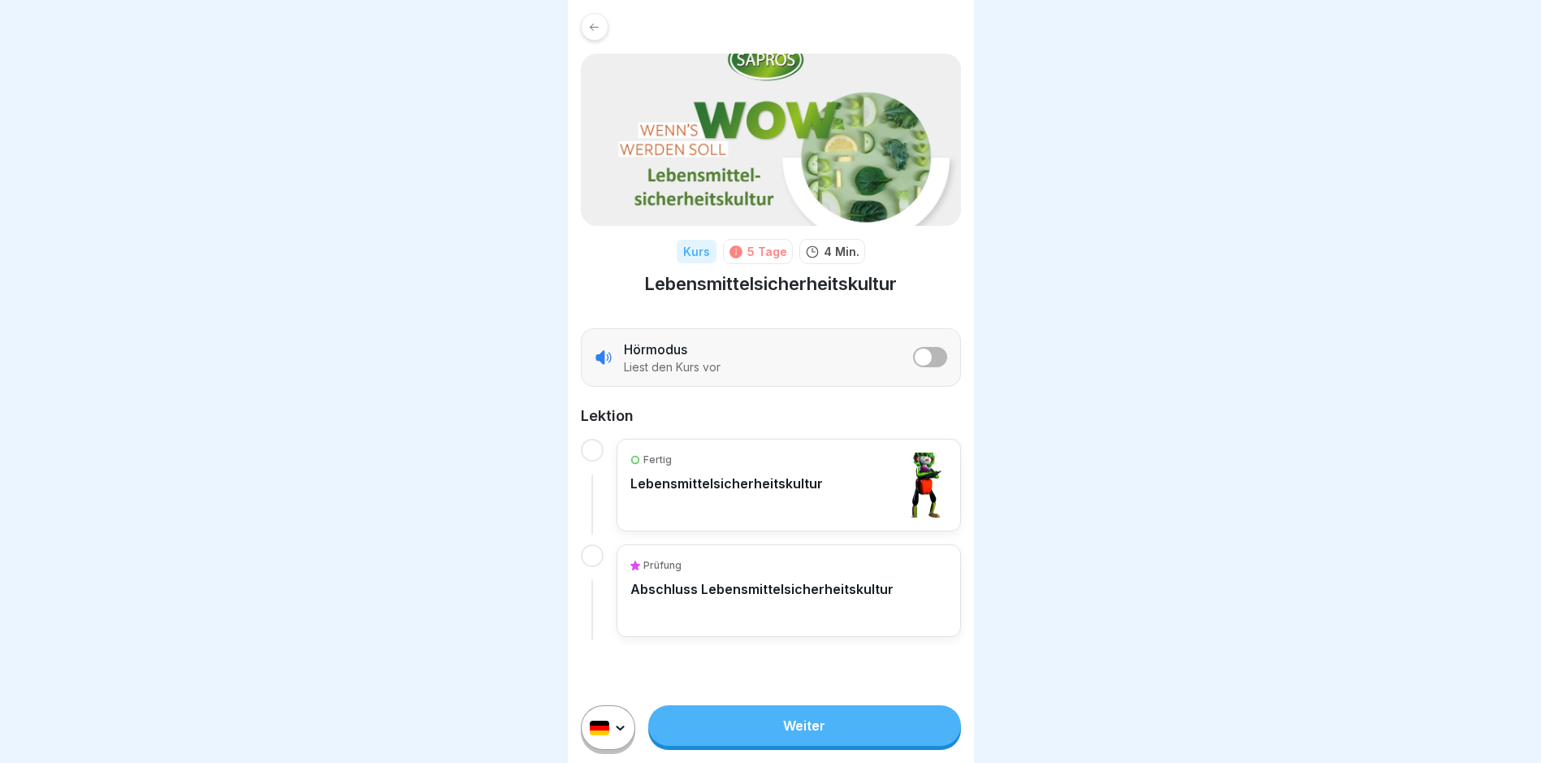
click at [790, 601] on div "Prüfung Abschluss Lebensmittelsicherheitskultur" at bounding box center [788, 590] width 317 height 65
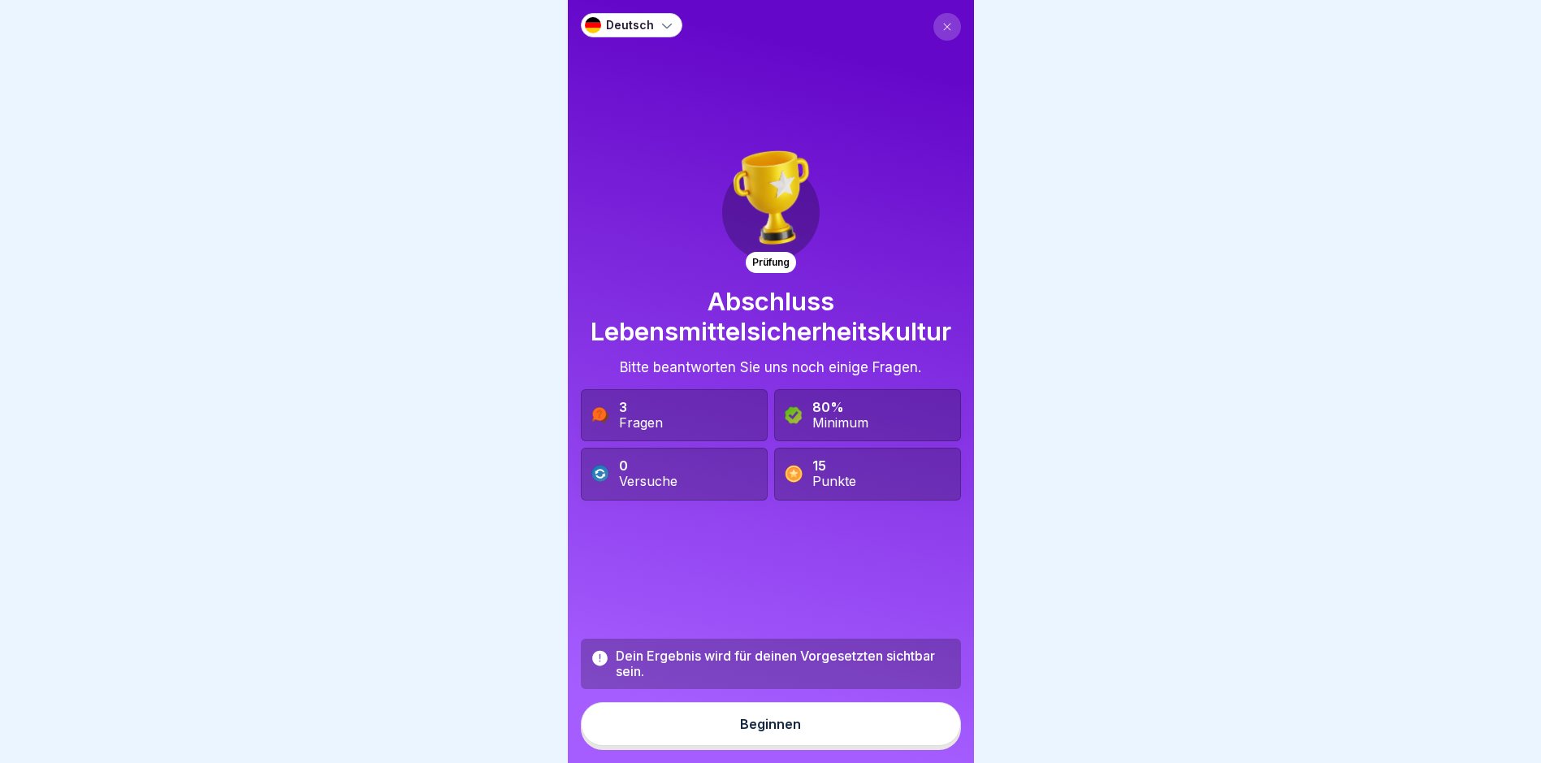
click at [795, 746] on button "Beginnen" at bounding box center [771, 724] width 380 height 44
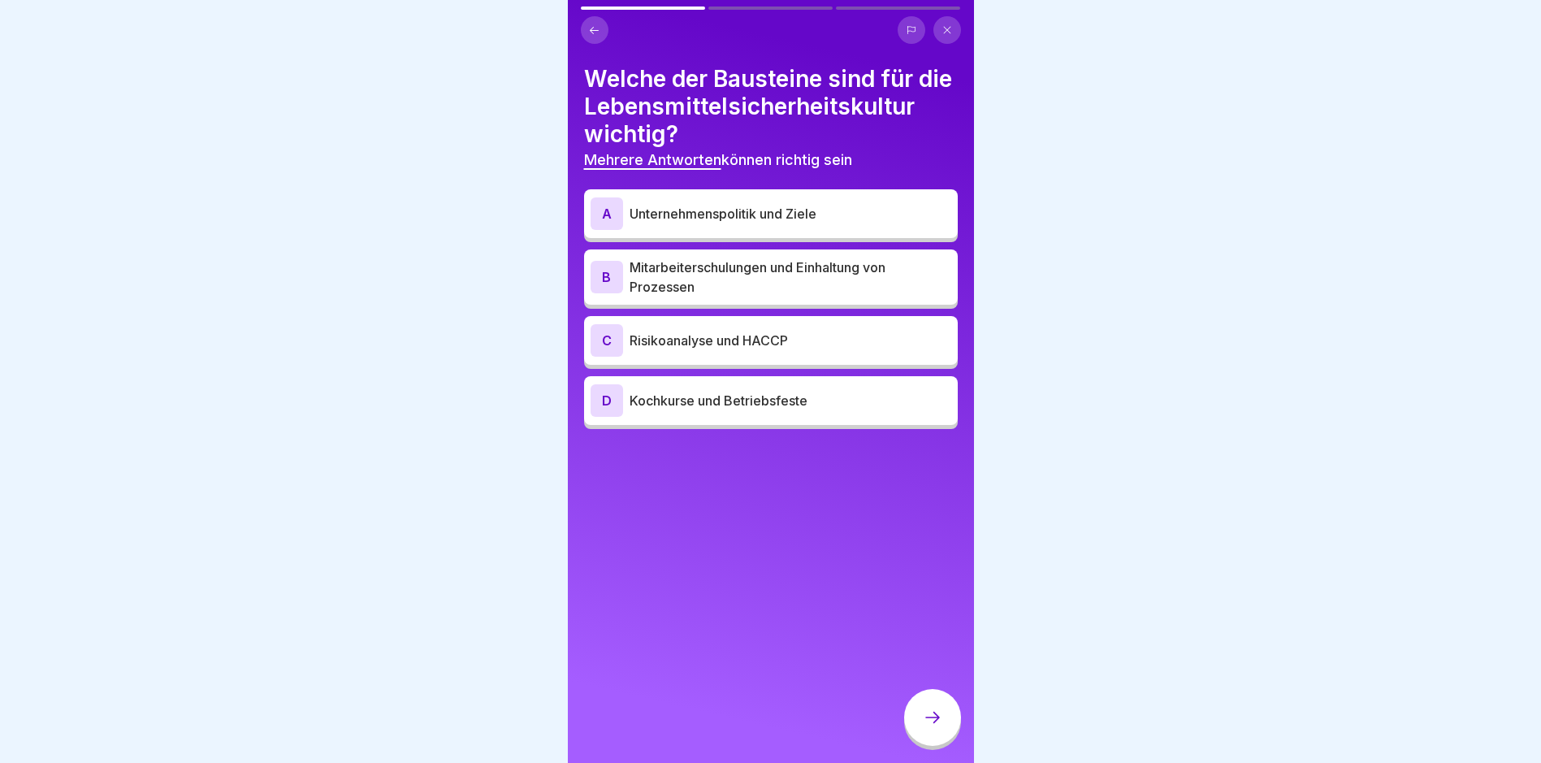
click at [764, 230] on div "A Unternehmenspolitik und Ziele" at bounding box center [771, 213] width 361 height 32
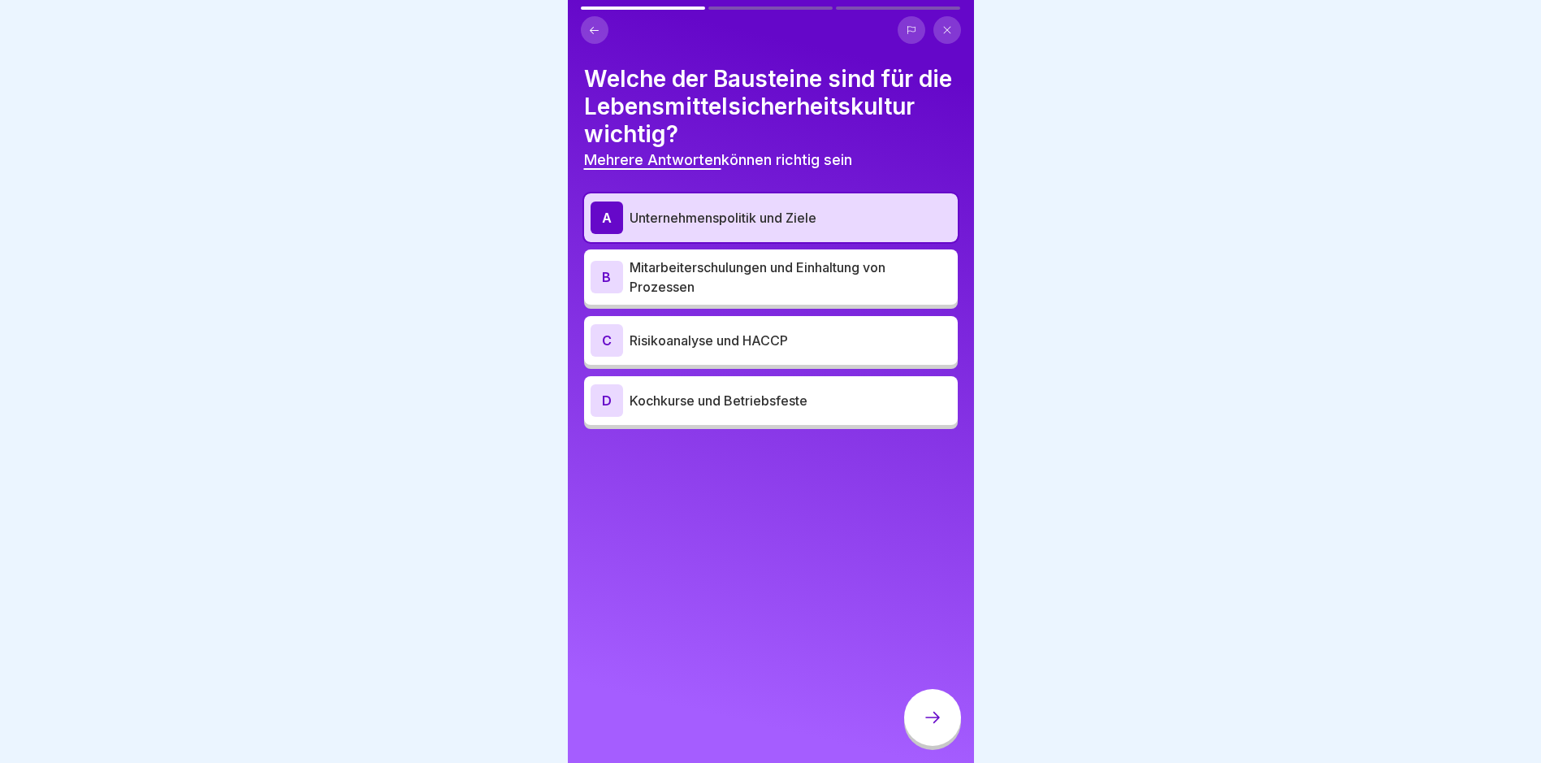
click at [758, 297] on p "Mitarbeiterschulungen und Einhaltung von Prozessen" at bounding box center [791, 277] width 322 height 39
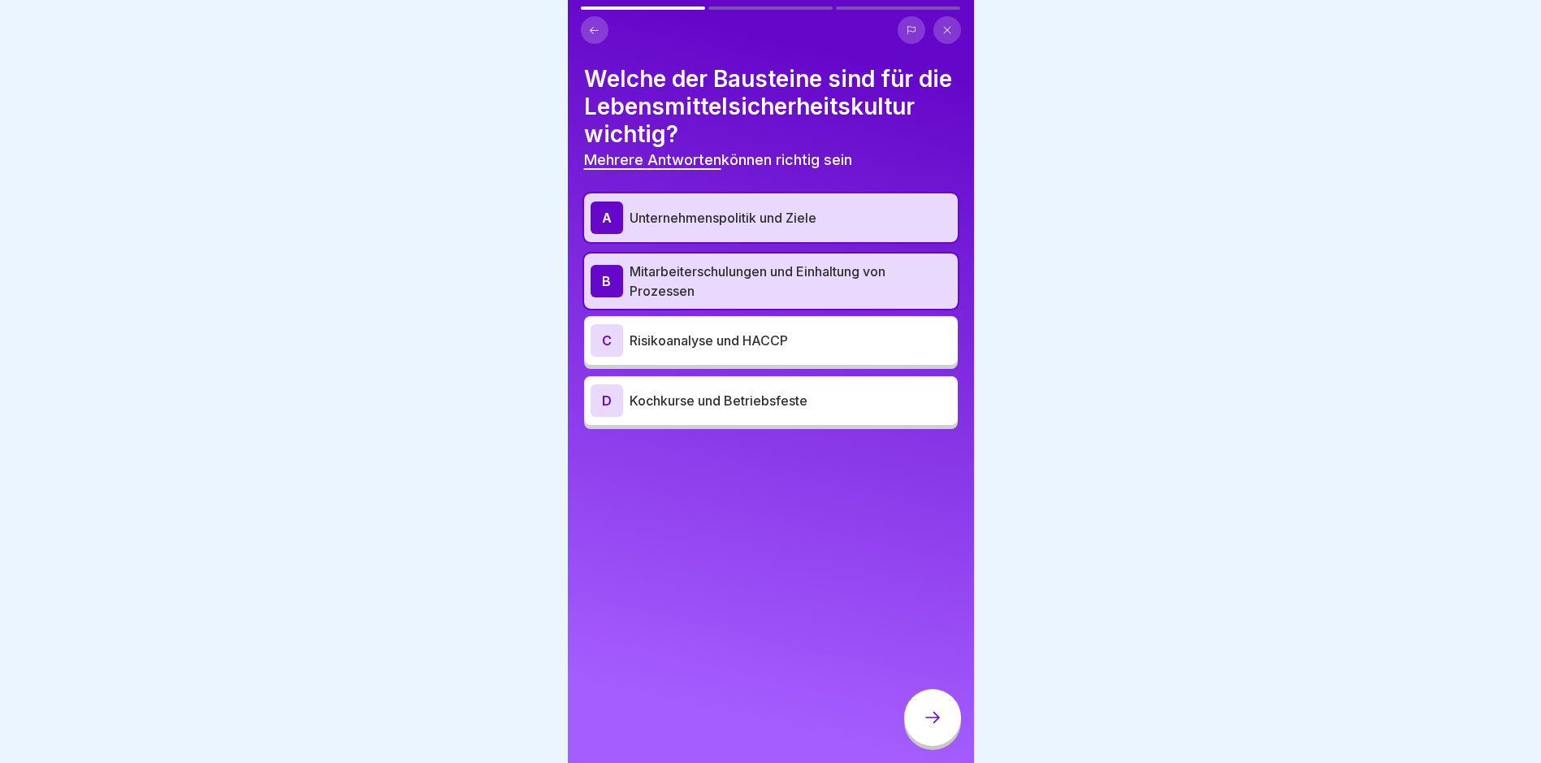
click at [754, 357] on div "C Risikoanalyse und HACCP" at bounding box center [771, 340] width 361 height 32
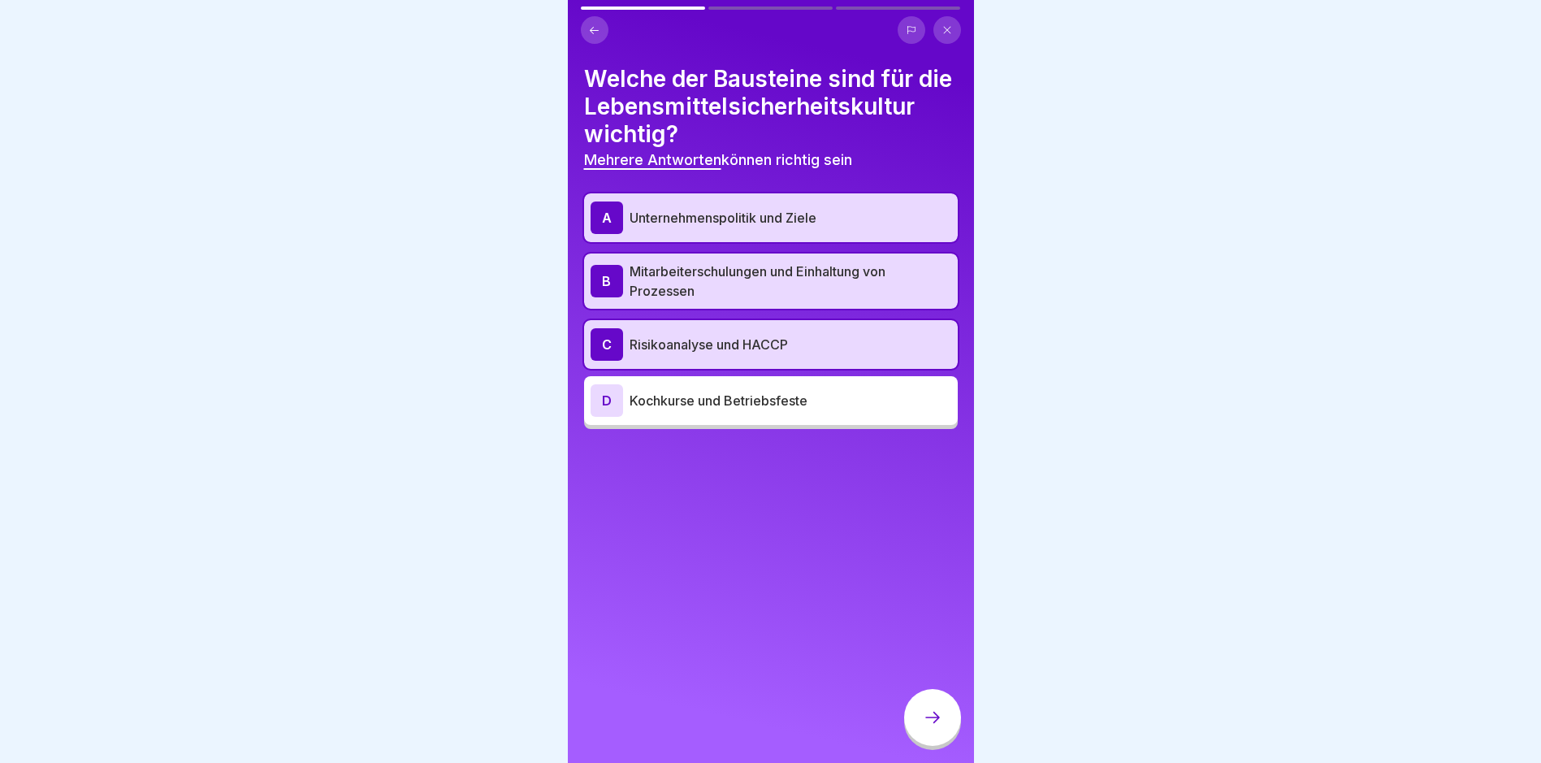
click at [802, 227] on p "Unternehmenspolitik und Ziele" at bounding box center [791, 217] width 322 height 19
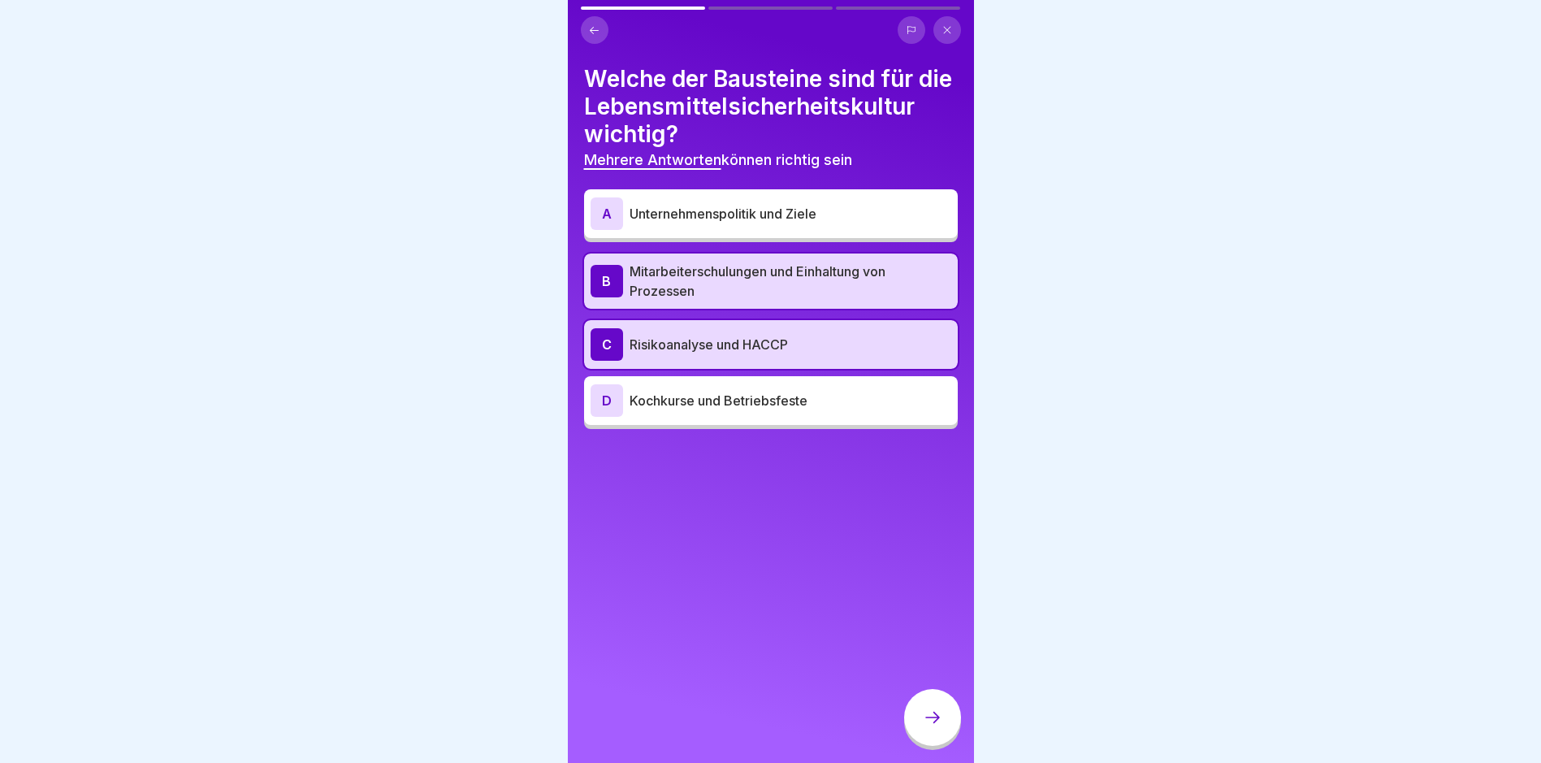
click at [923, 739] on div at bounding box center [932, 717] width 57 height 57
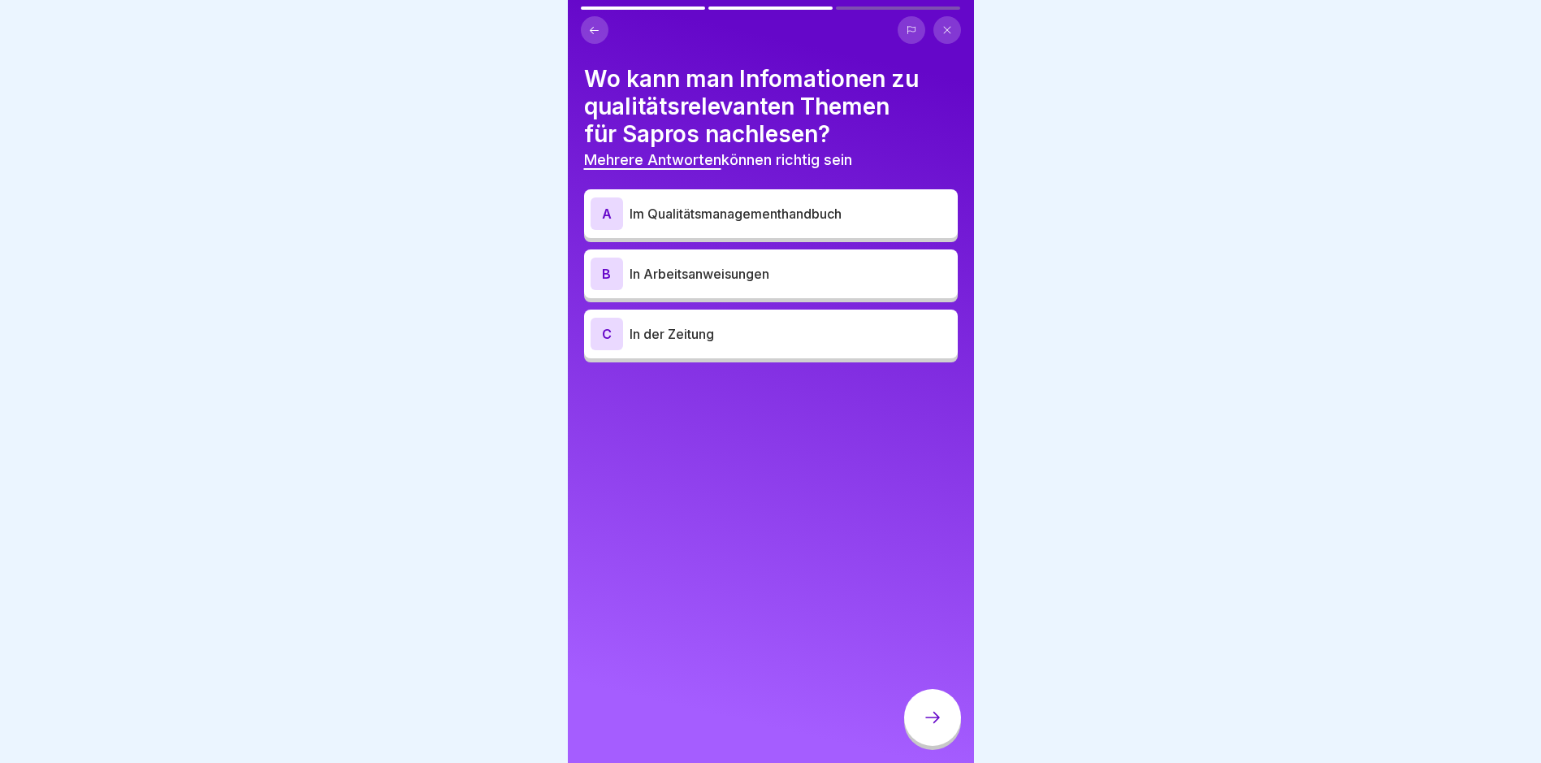
click at [812, 223] on p "Im Qualitätsmanagementhandbuch" at bounding box center [791, 213] width 322 height 19
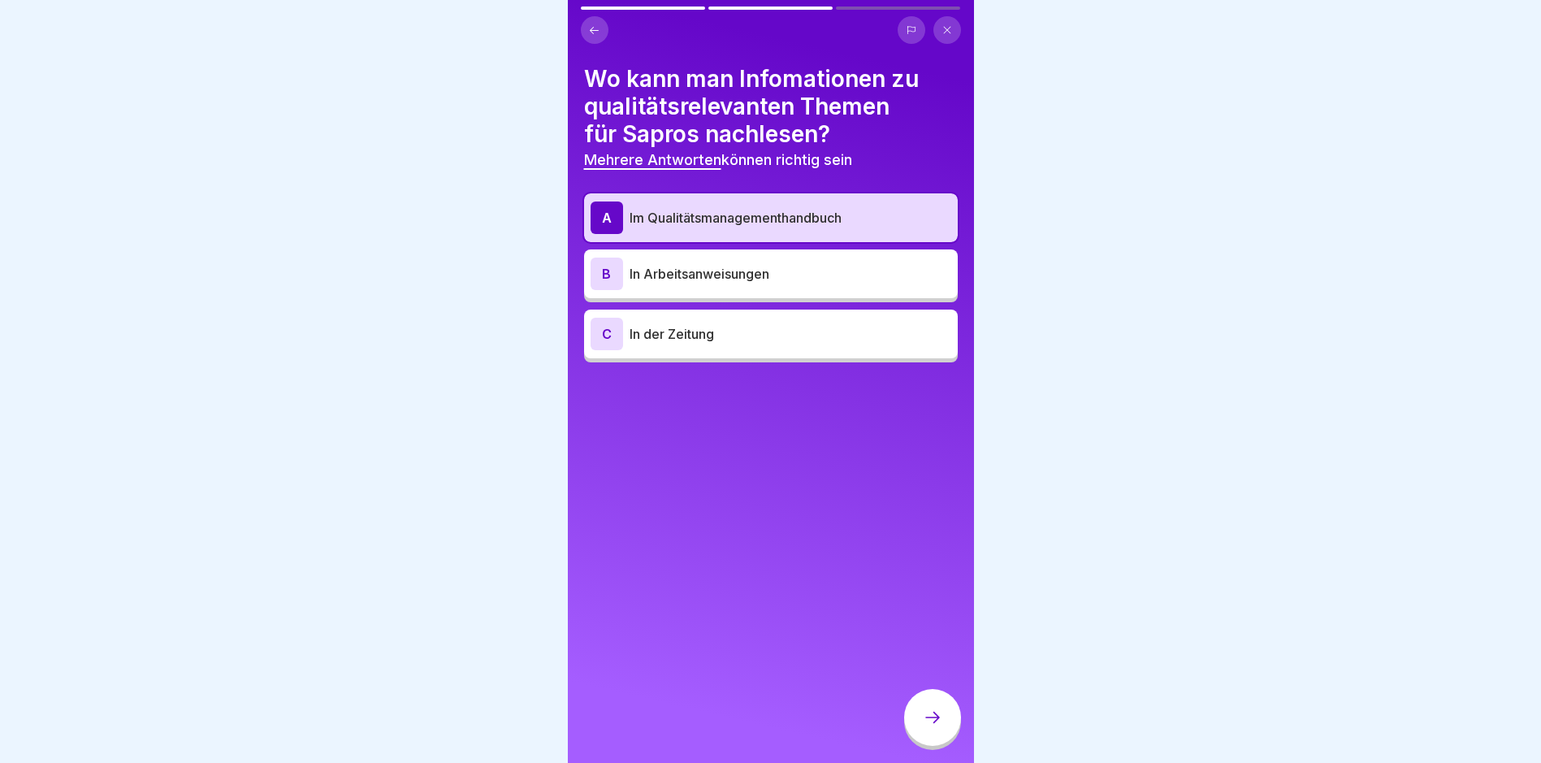
drag, startPoint x: 934, startPoint y: 744, endPoint x: 933, endPoint y: 734, distance: 9.9
click at [934, 741] on div at bounding box center [932, 717] width 57 height 57
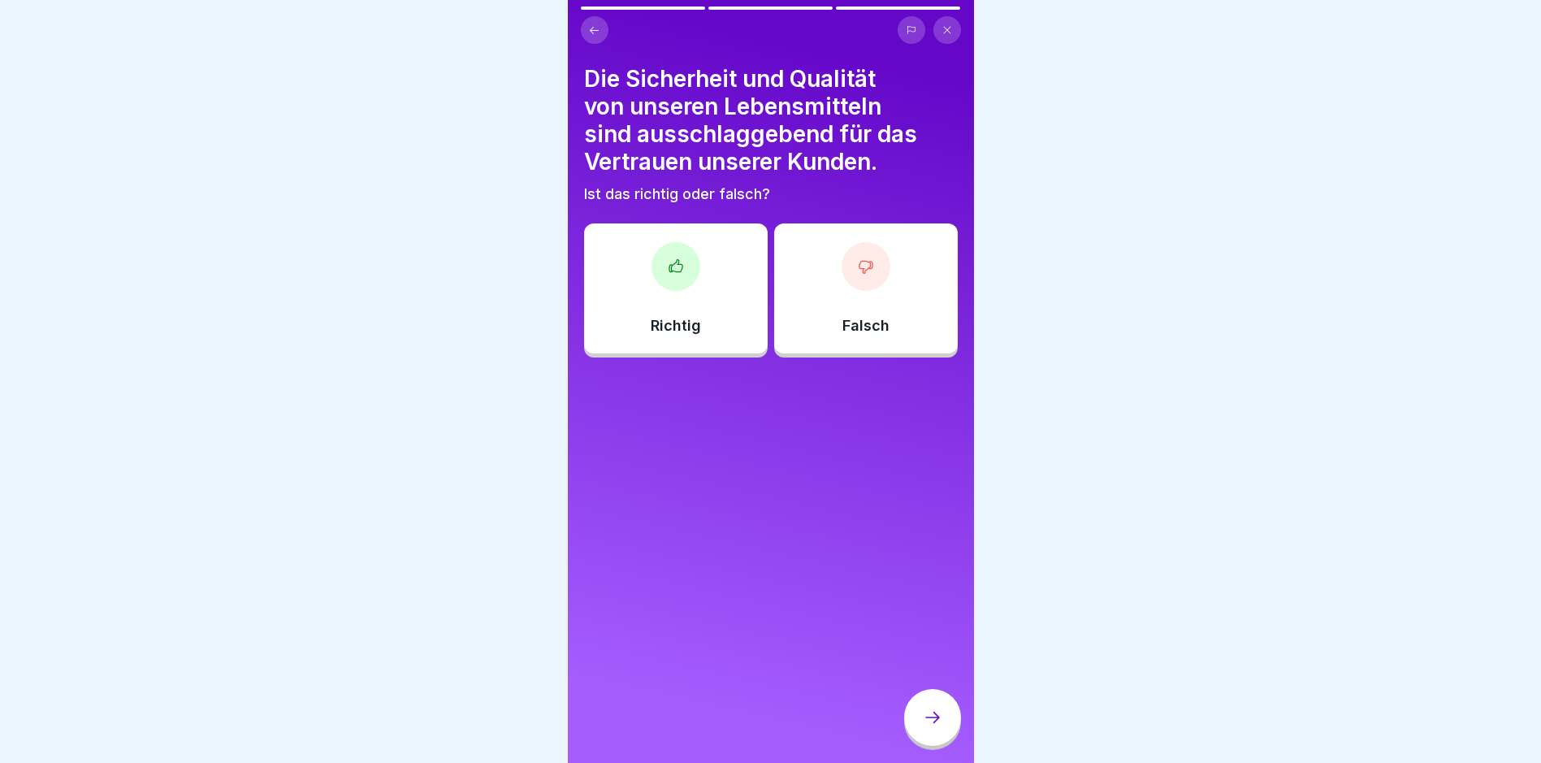
click at [682, 295] on div "Richtig" at bounding box center [676, 288] width 184 height 130
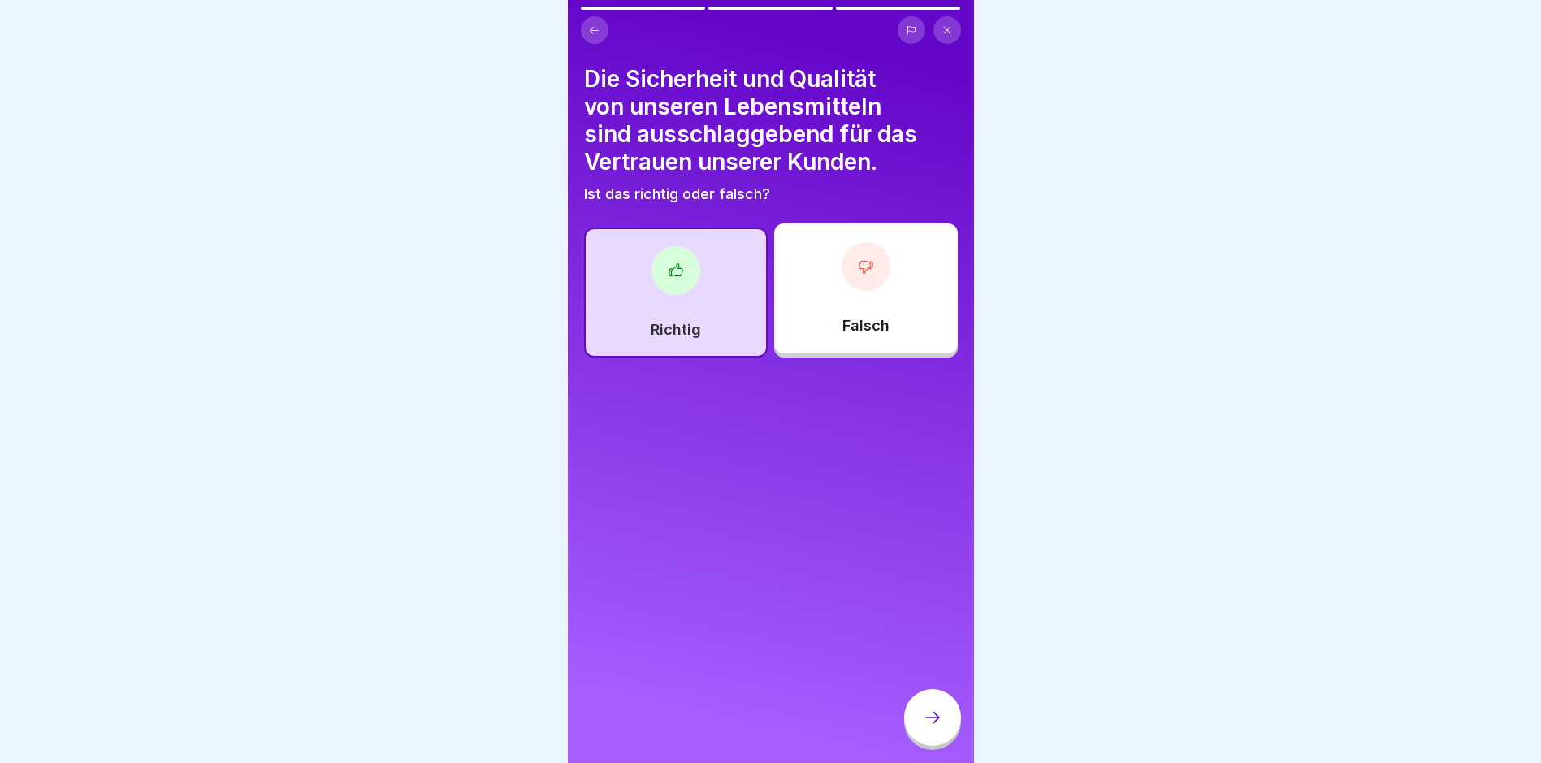
click at [935, 727] on icon at bounding box center [932, 717] width 19 height 19
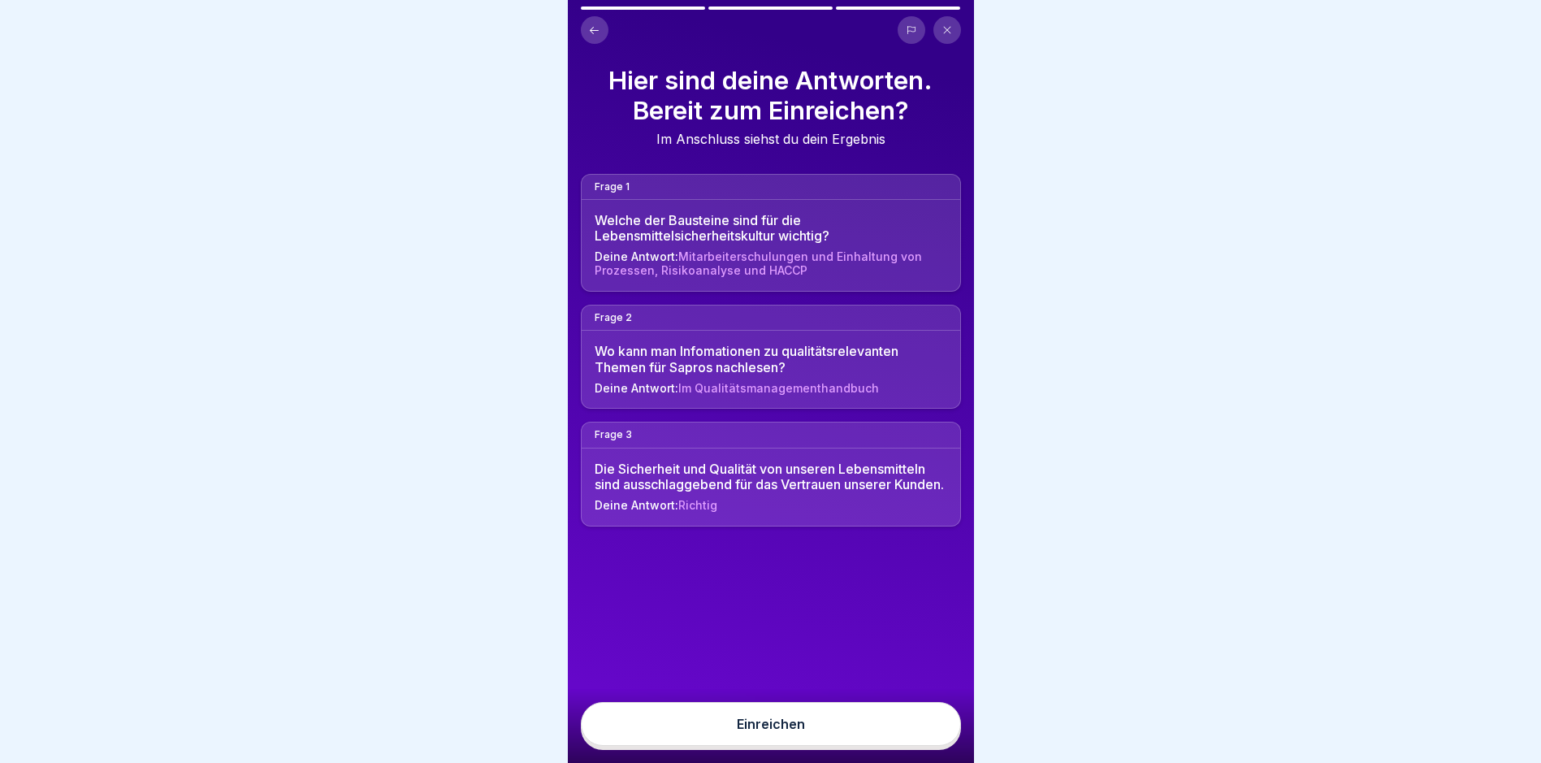
click at [892, 746] on button "Einreichen" at bounding box center [771, 724] width 380 height 44
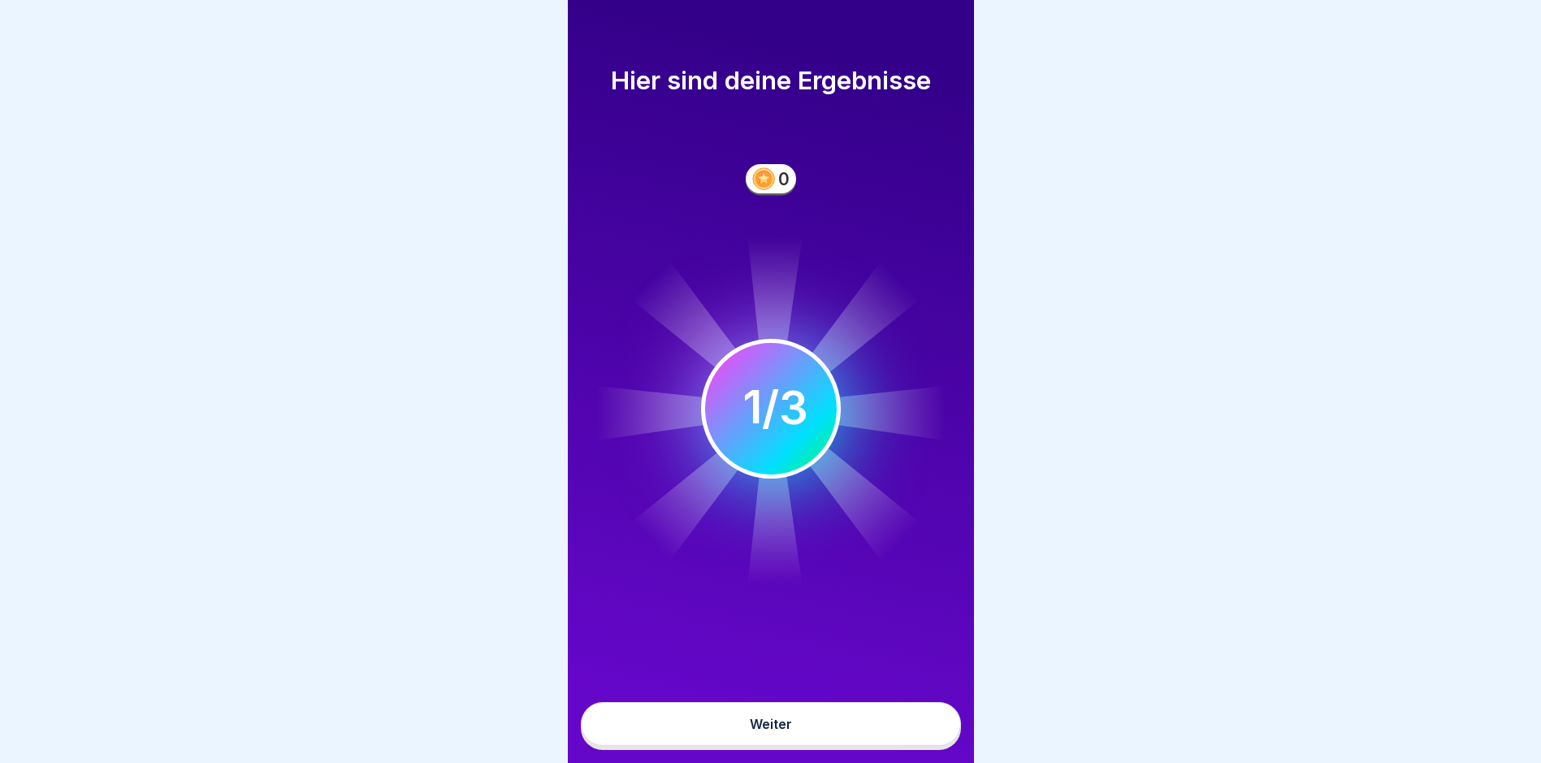
click at [885, 738] on button "Weiter" at bounding box center [771, 724] width 380 height 44
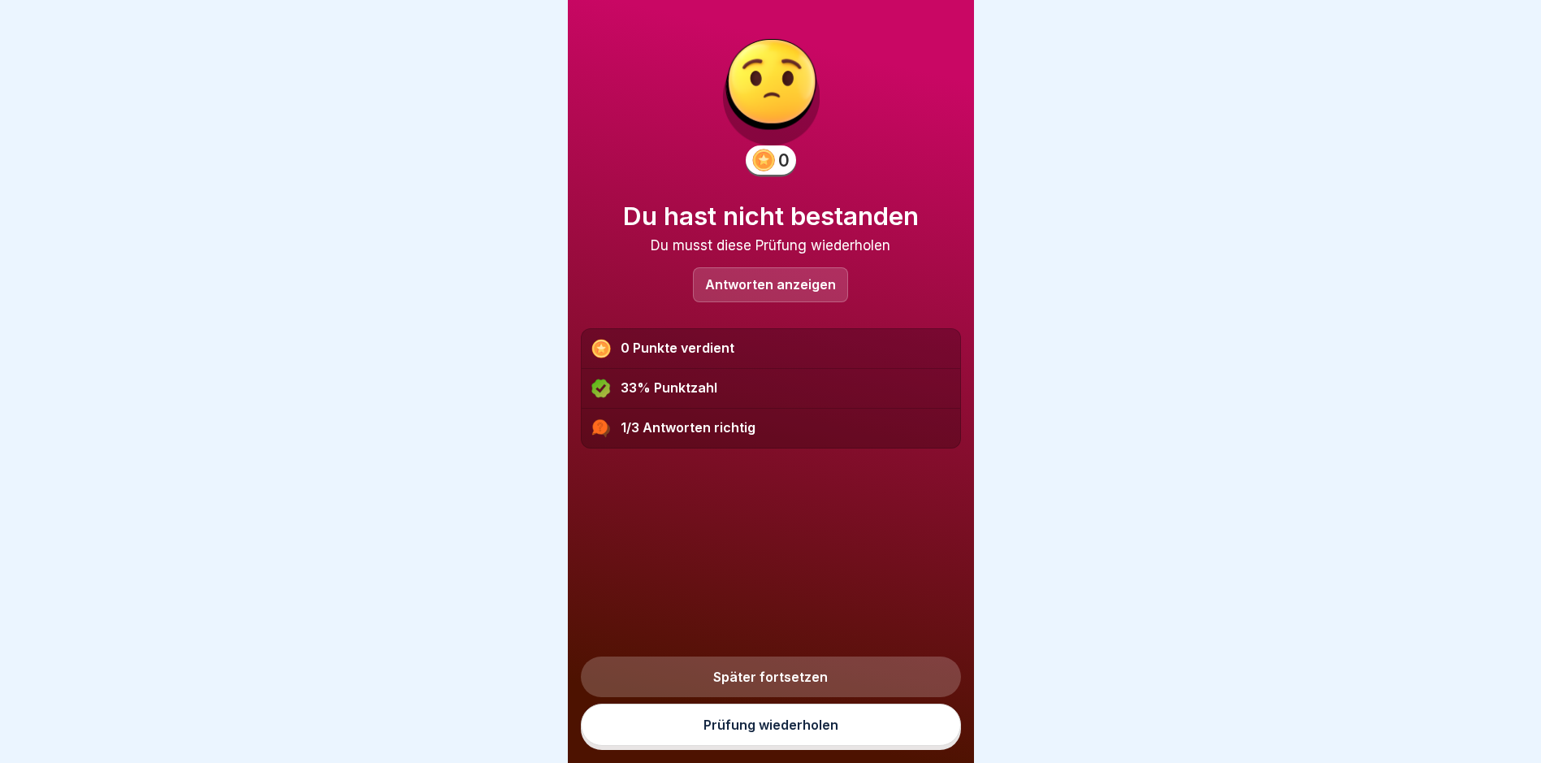
click at [883, 739] on link "Prüfung wiederholen" at bounding box center [771, 725] width 380 height 42
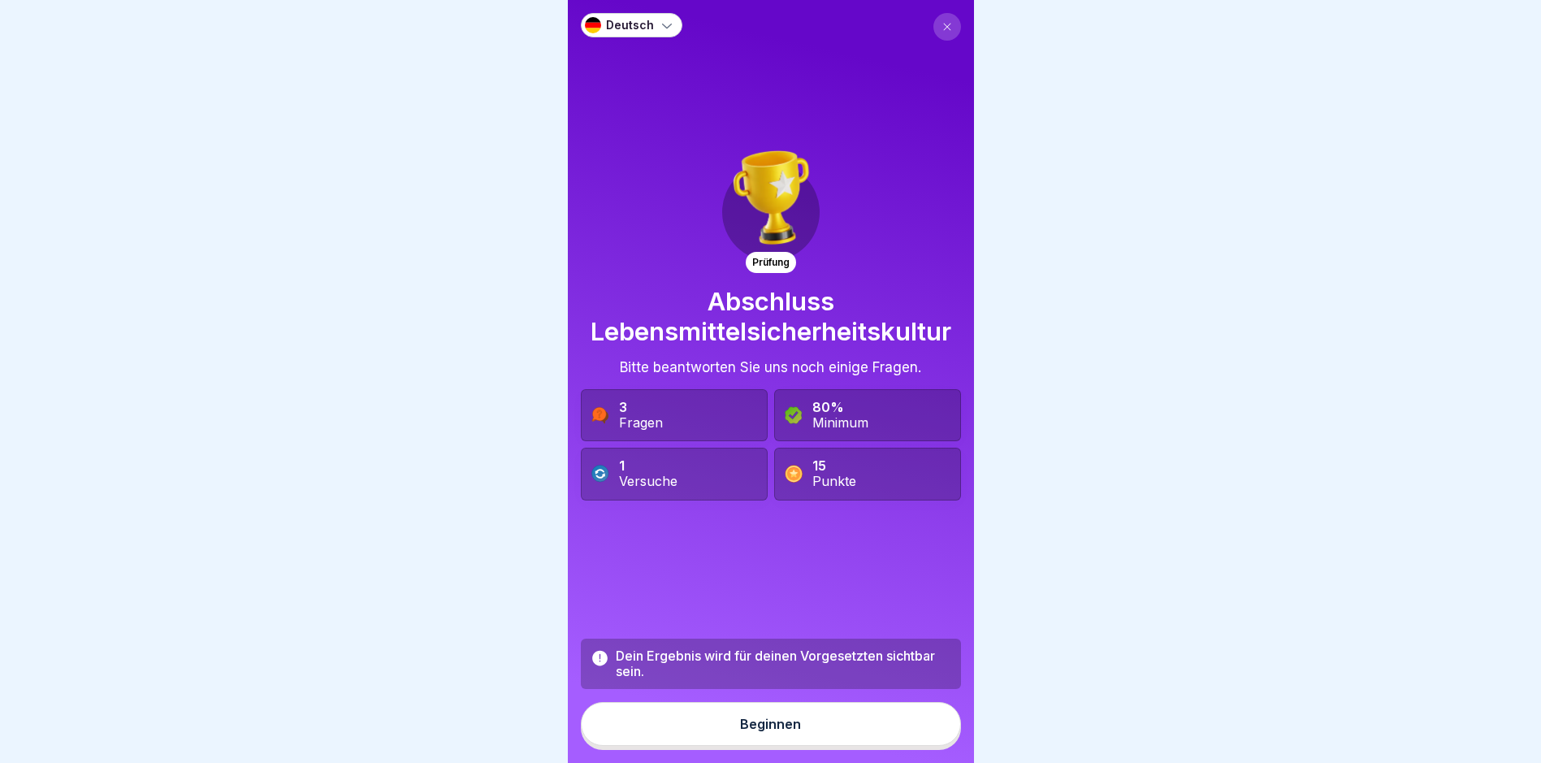
click at [824, 746] on button "Beginnen" at bounding box center [771, 724] width 380 height 44
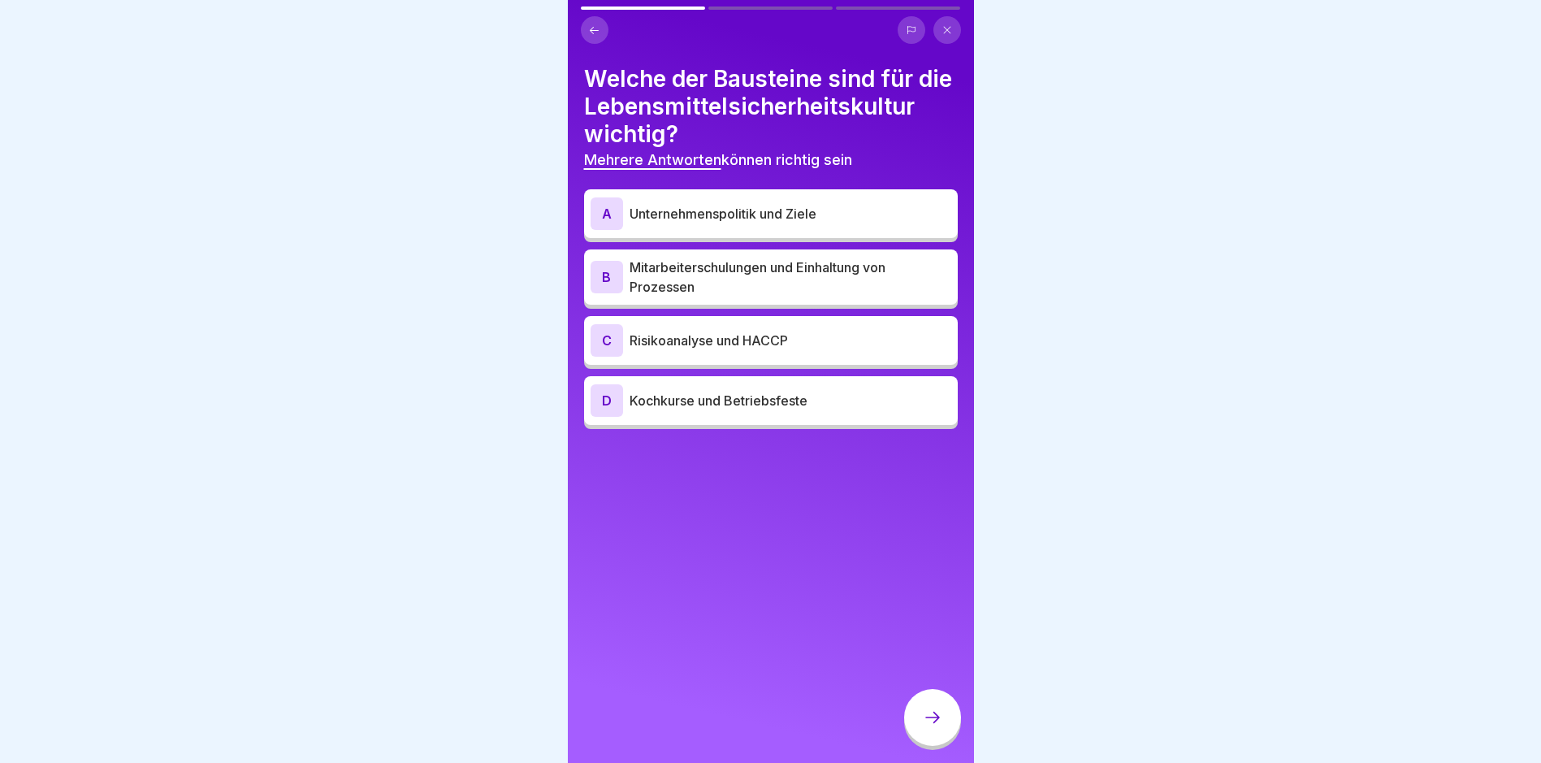
click at [803, 223] on p "Unternehmenspolitik und Ziele" at bounding box center [791, 213] width 322 height 19
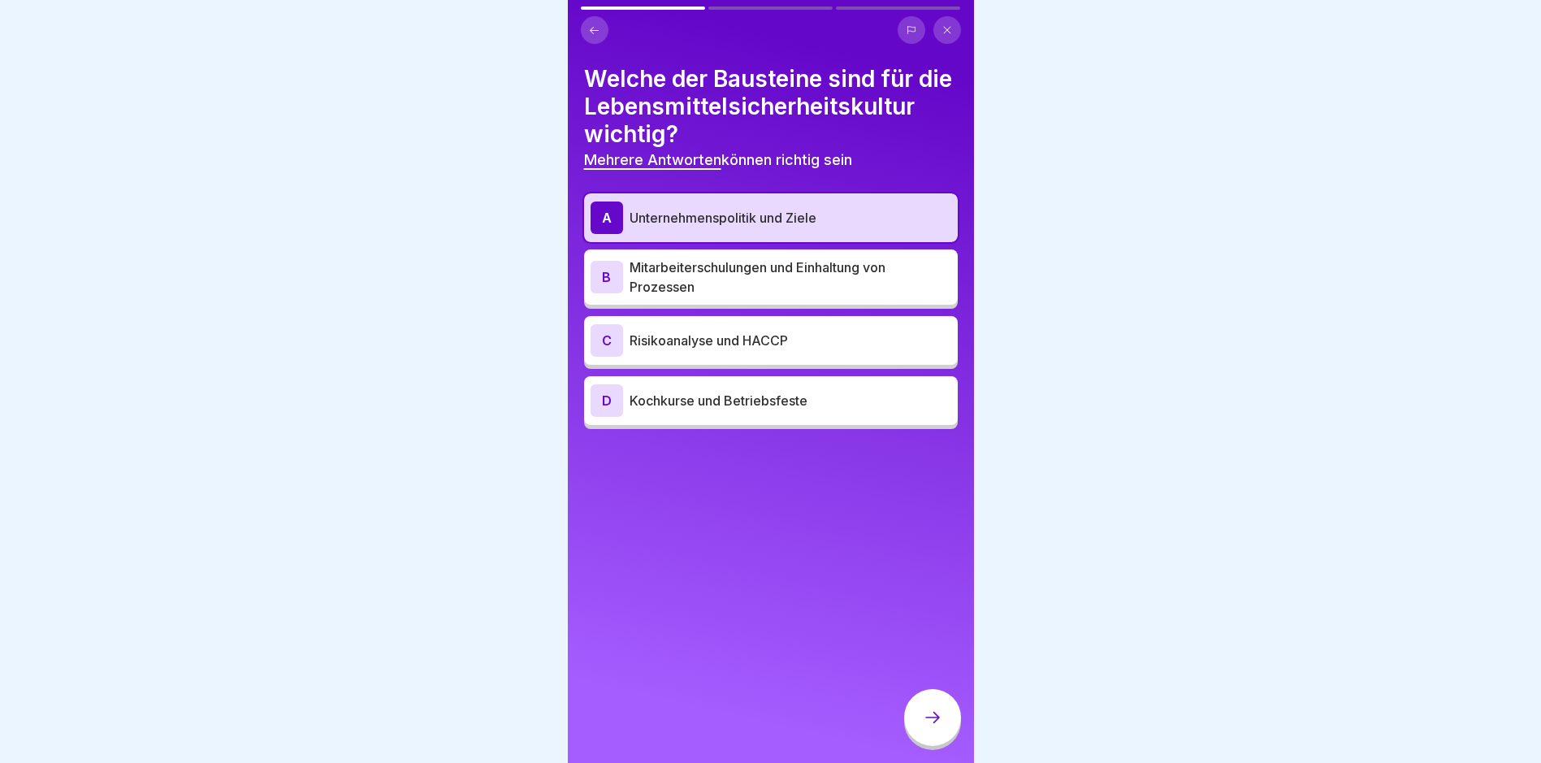
click at [771, 297] on p "Mitarbeiterschulungen und Einhaltung von Prozessen" at bounding box center [791, 277] width 322 height 39
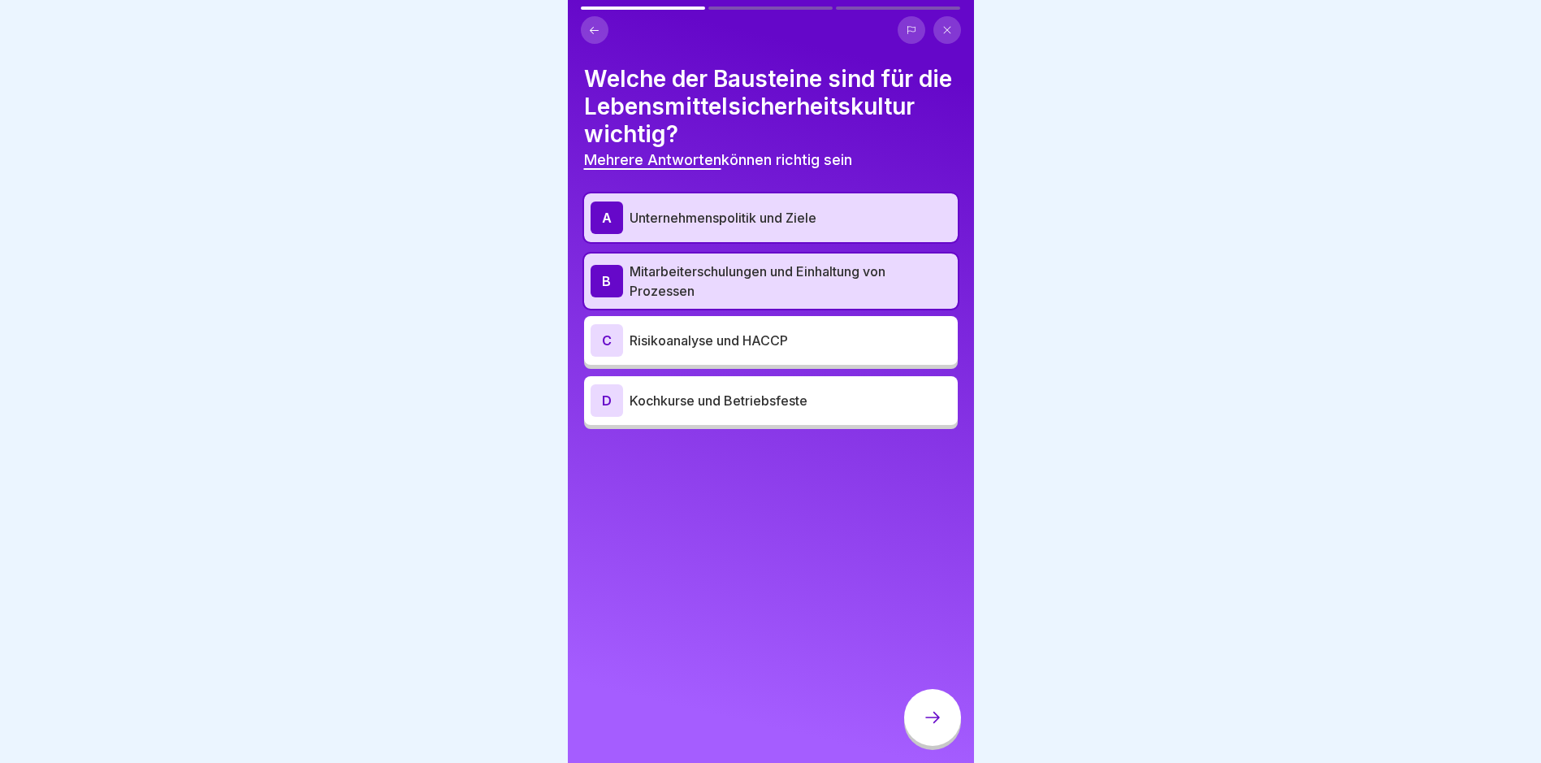
click at [756, 393] on div "A Unternehmenspolitik und Ziele B Mitarbeiterschulungen und Einhaltung von Proz…" at bounding box center [771, 311] width 374 height 236
click at [808, 350] on p "Risikoanalyse und HACCP" at bounding box center [791, 340] width 322 height 19
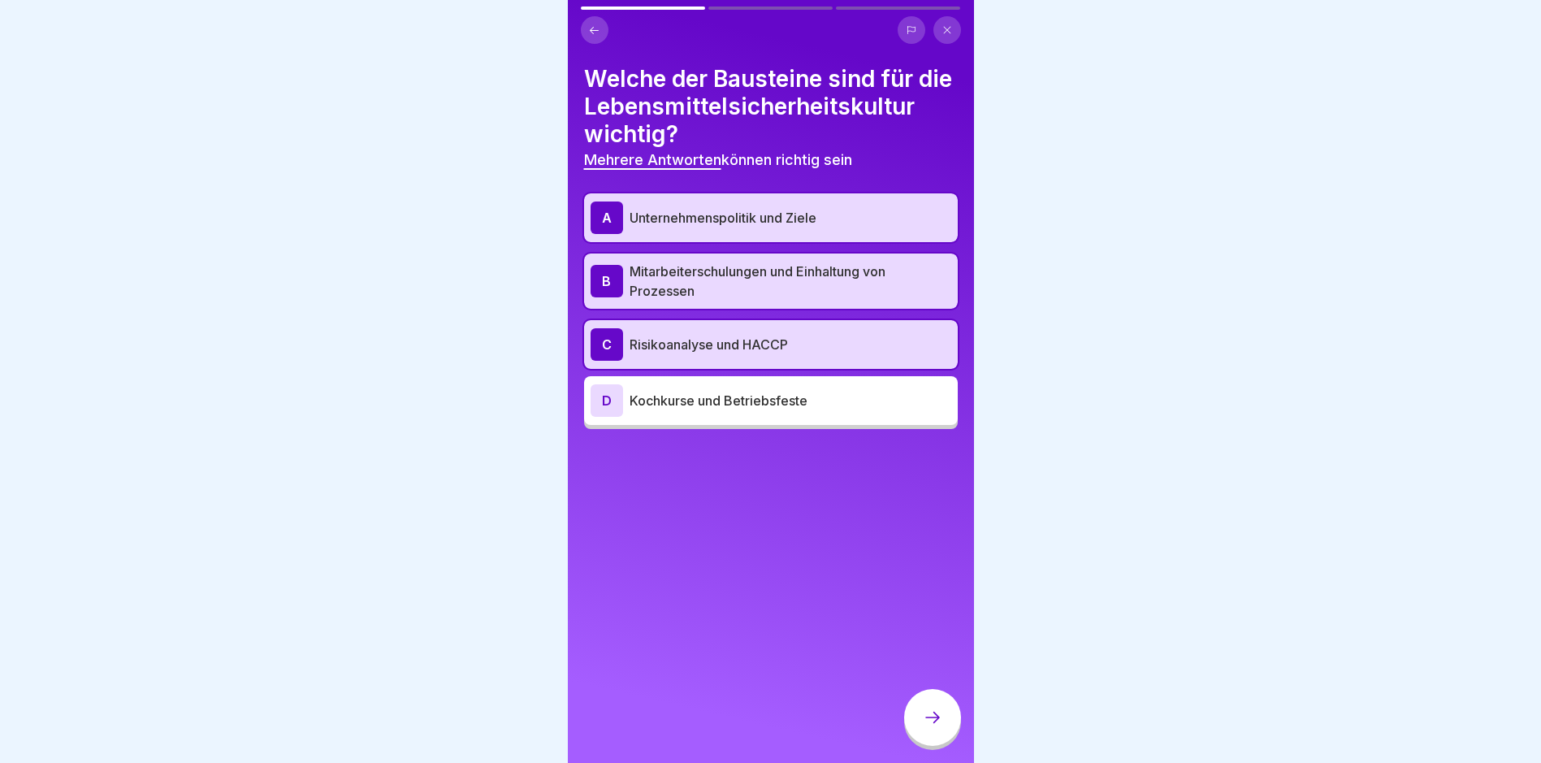
drag, startPoint x: 915, startPoint y: 717, endPoint x: 922, endPoint y: 725, distance: 10.3
click at [922, 725] on div at bounding box center [932, 717] width 57 height 57
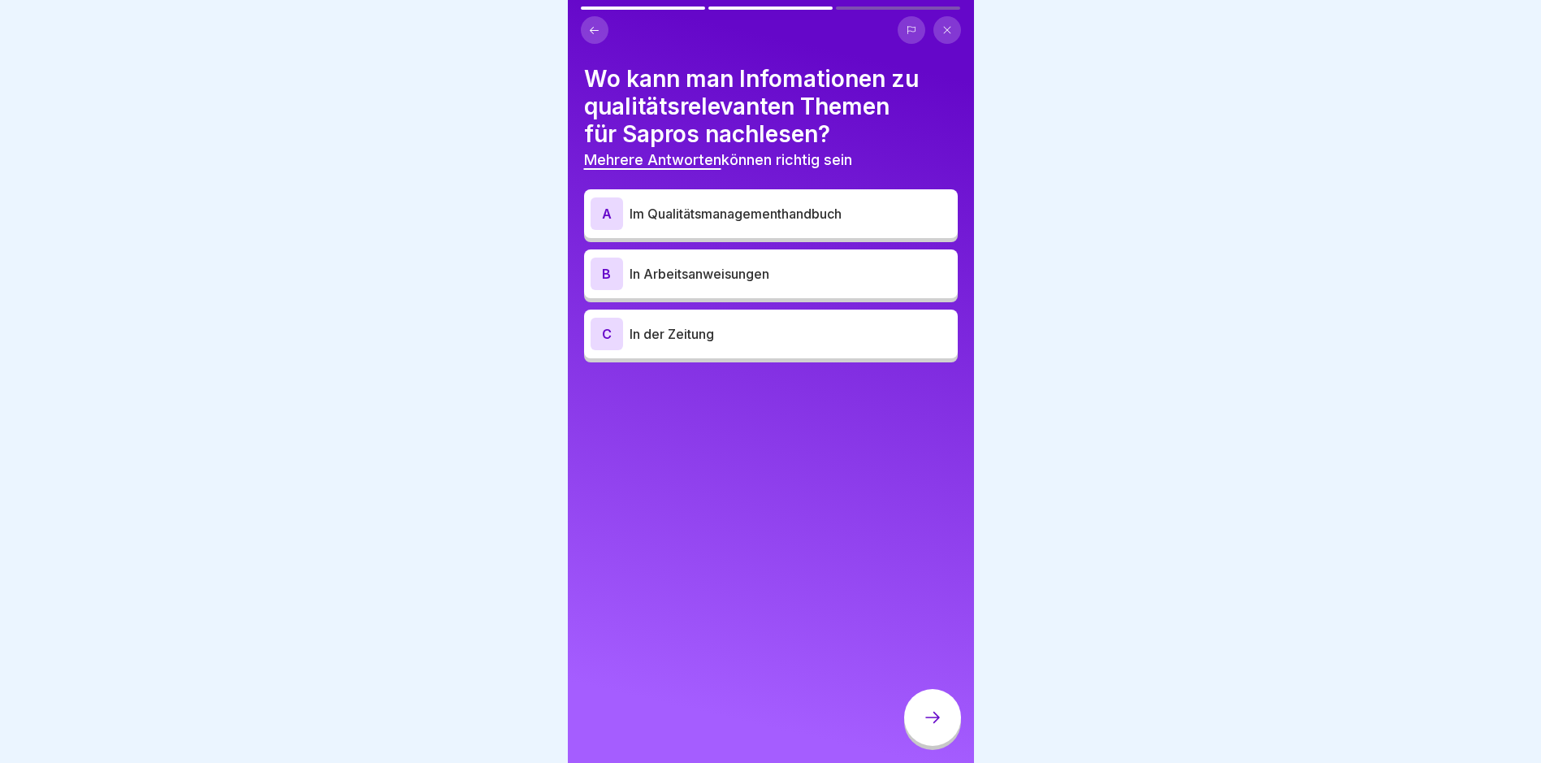
click at [744, 271] on p "In Arbeitsanweisungen" at bounding box center [791, 273] width 322 height 19
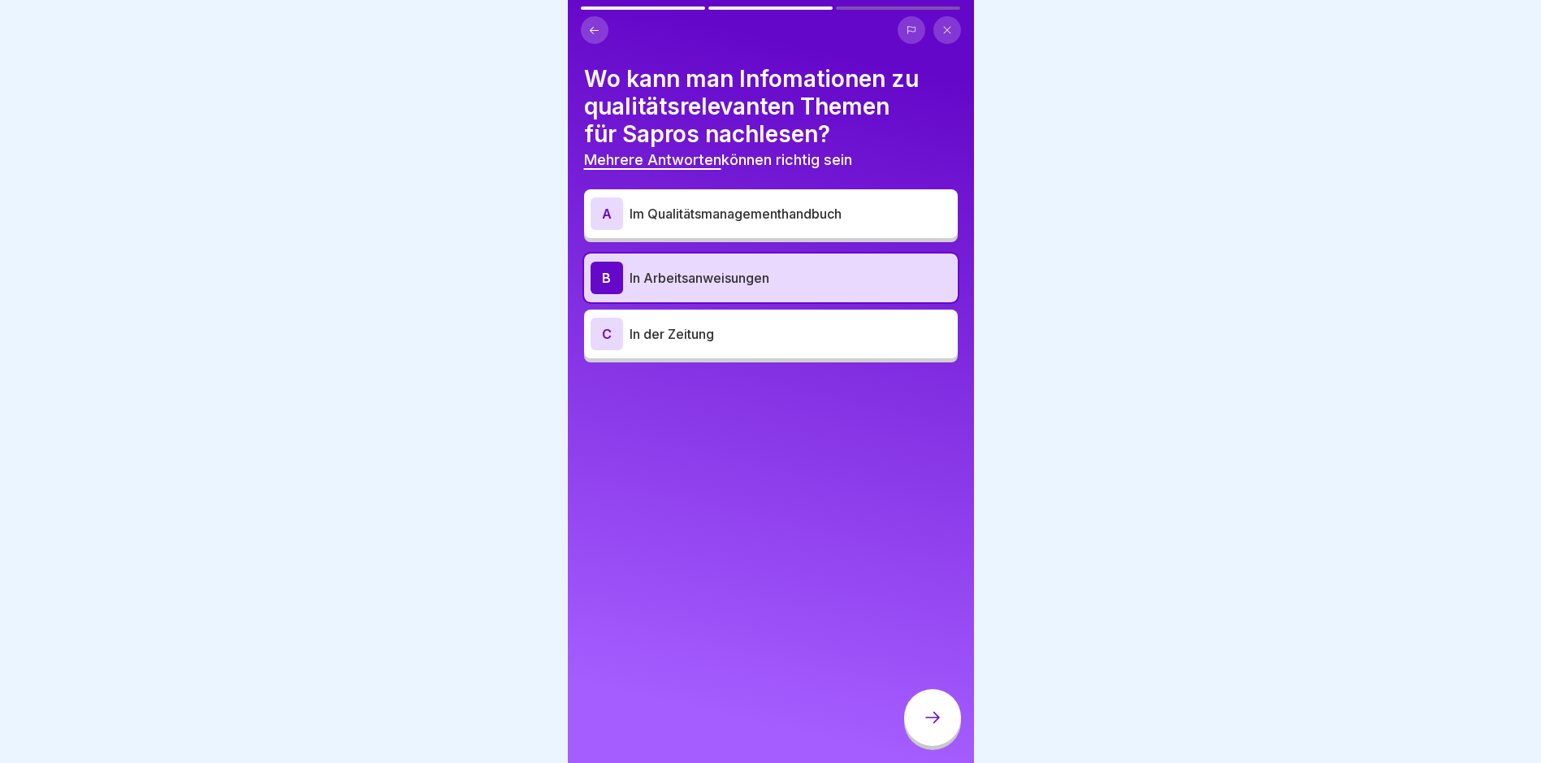
click at [772, 227] on div "A Im Qualitätsmanagementhandbuch" at bounding box center [771, 213] width 361 height 32
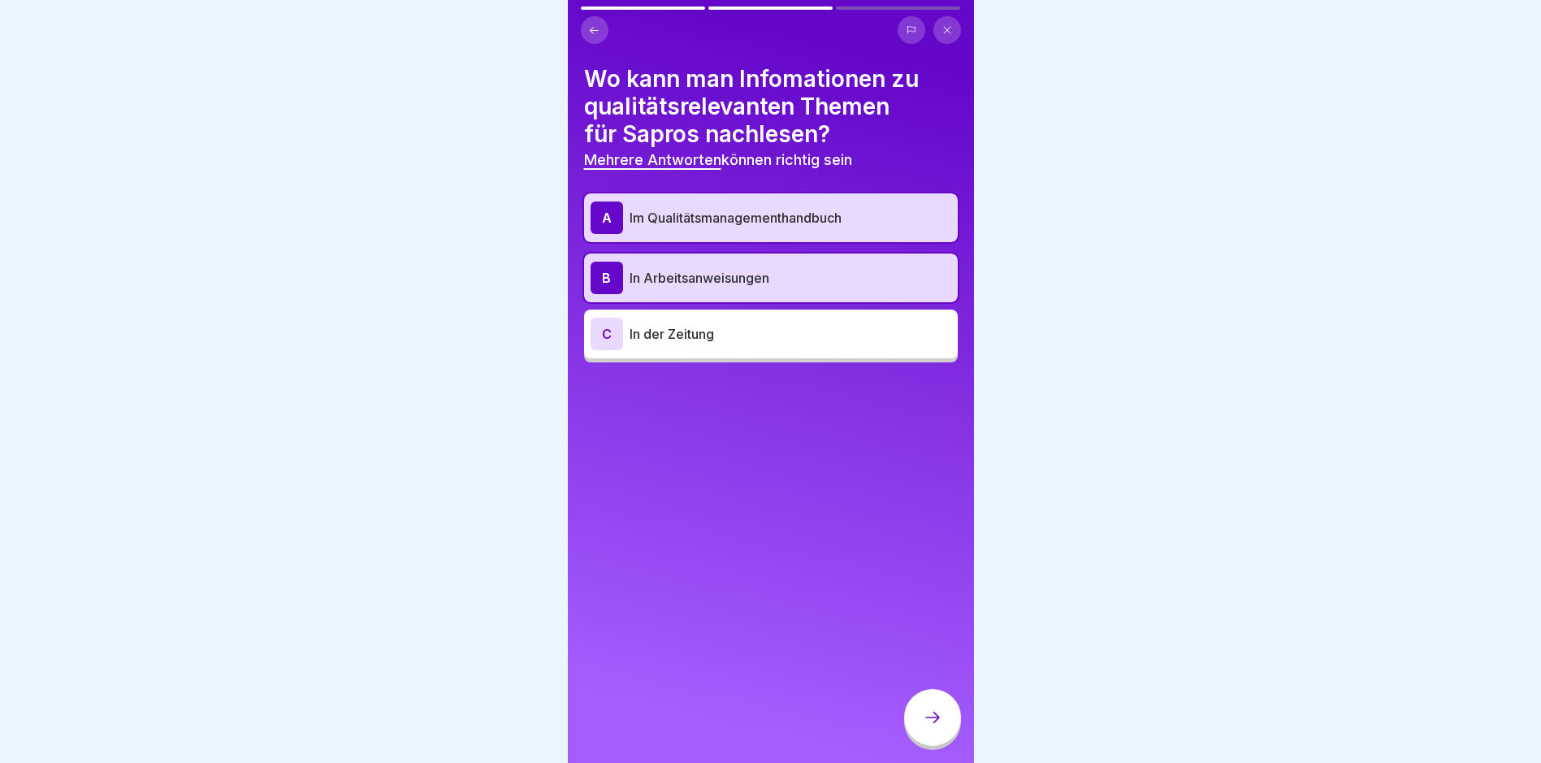
click at [932, 727] on icon at bounding box center [932, 717] width 19 height 19
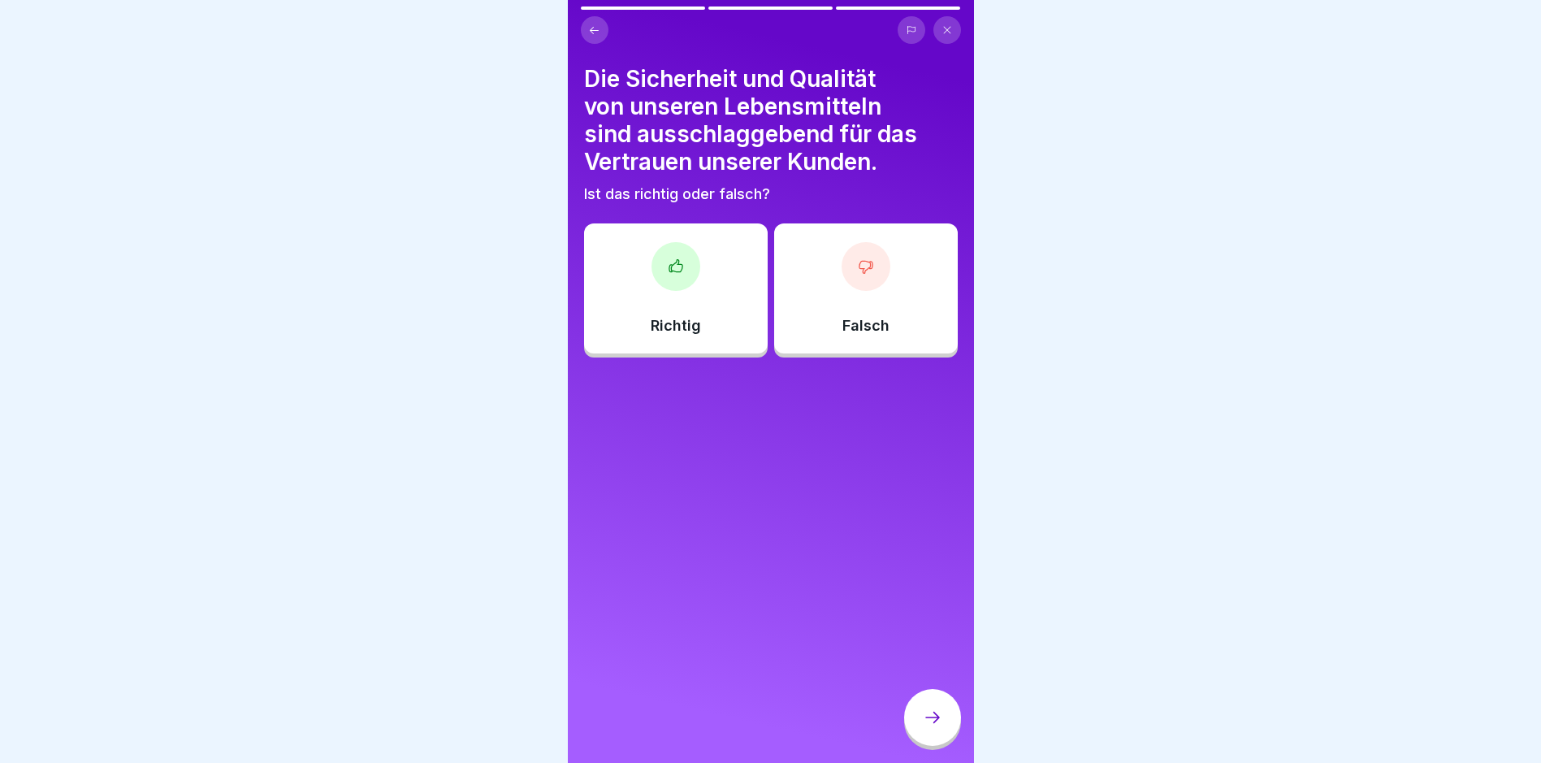
click at [697, 275] on div "Richtig" at bounding box center [676, 288] width 184 height 130
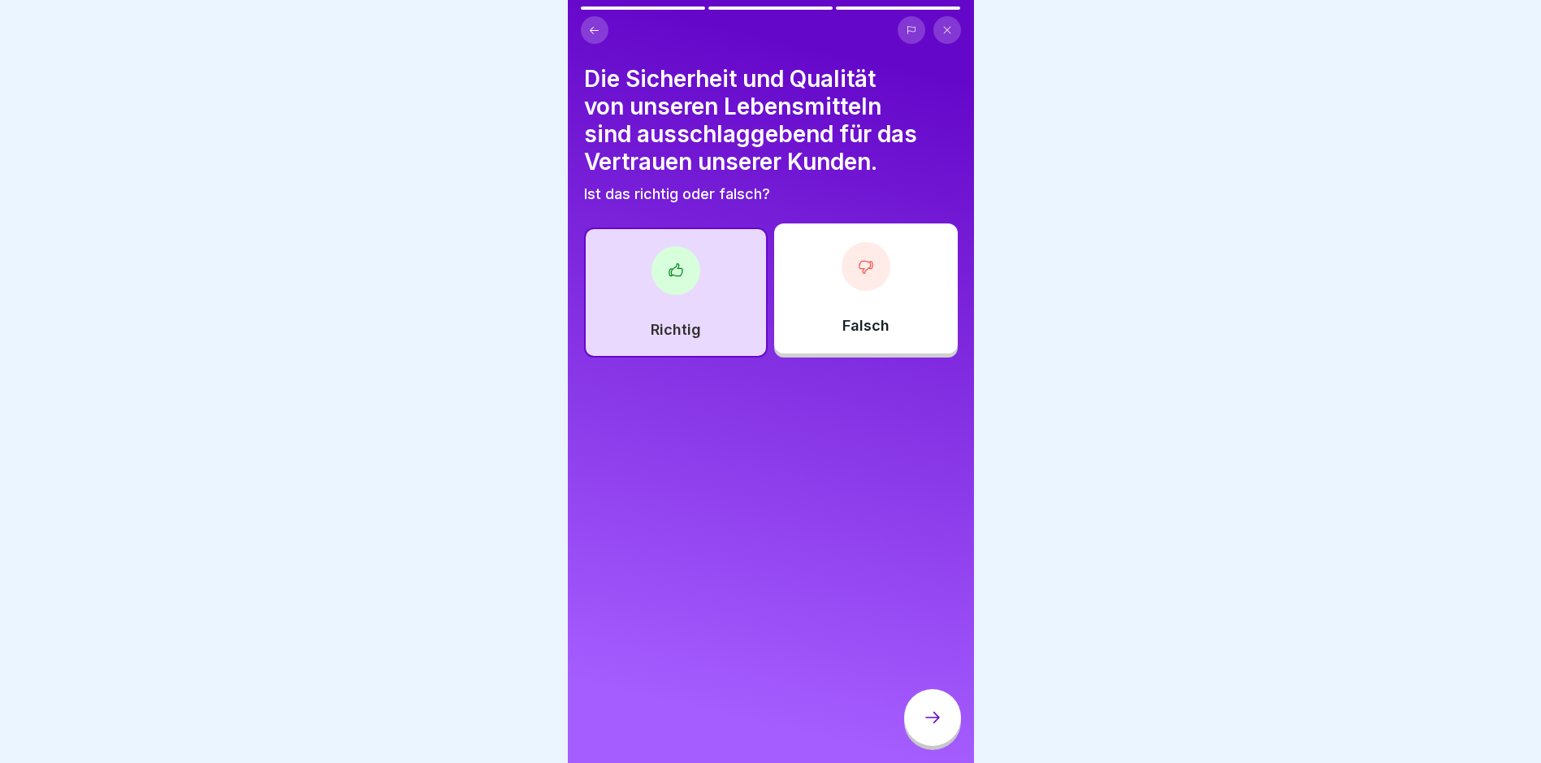
click at [935, 719] on div at bounding box center [932, 717] width 57 height 57
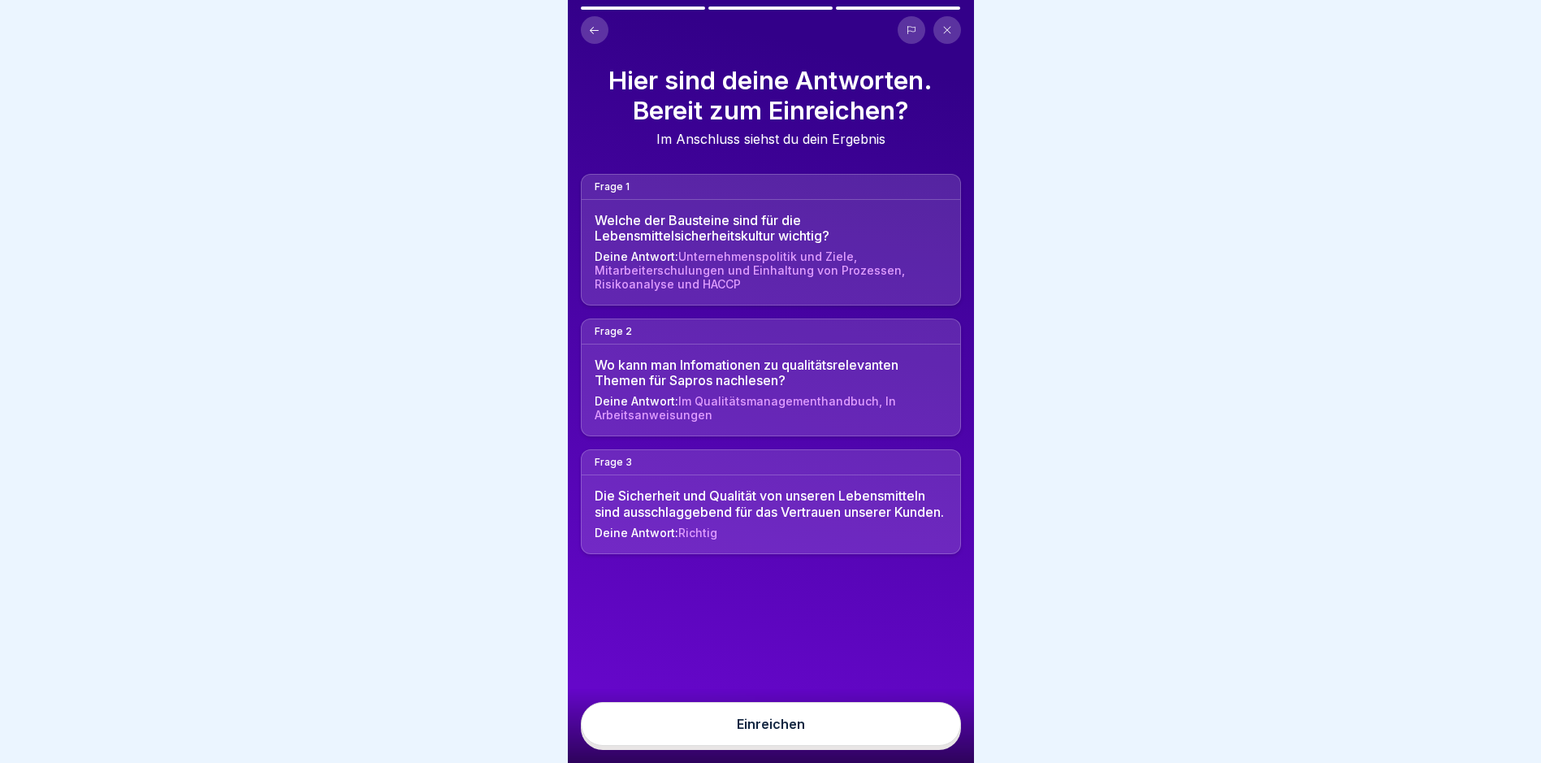
click at [891, 746] on button "Einreichen" at bounding box center [771, 724] width 380 height 44
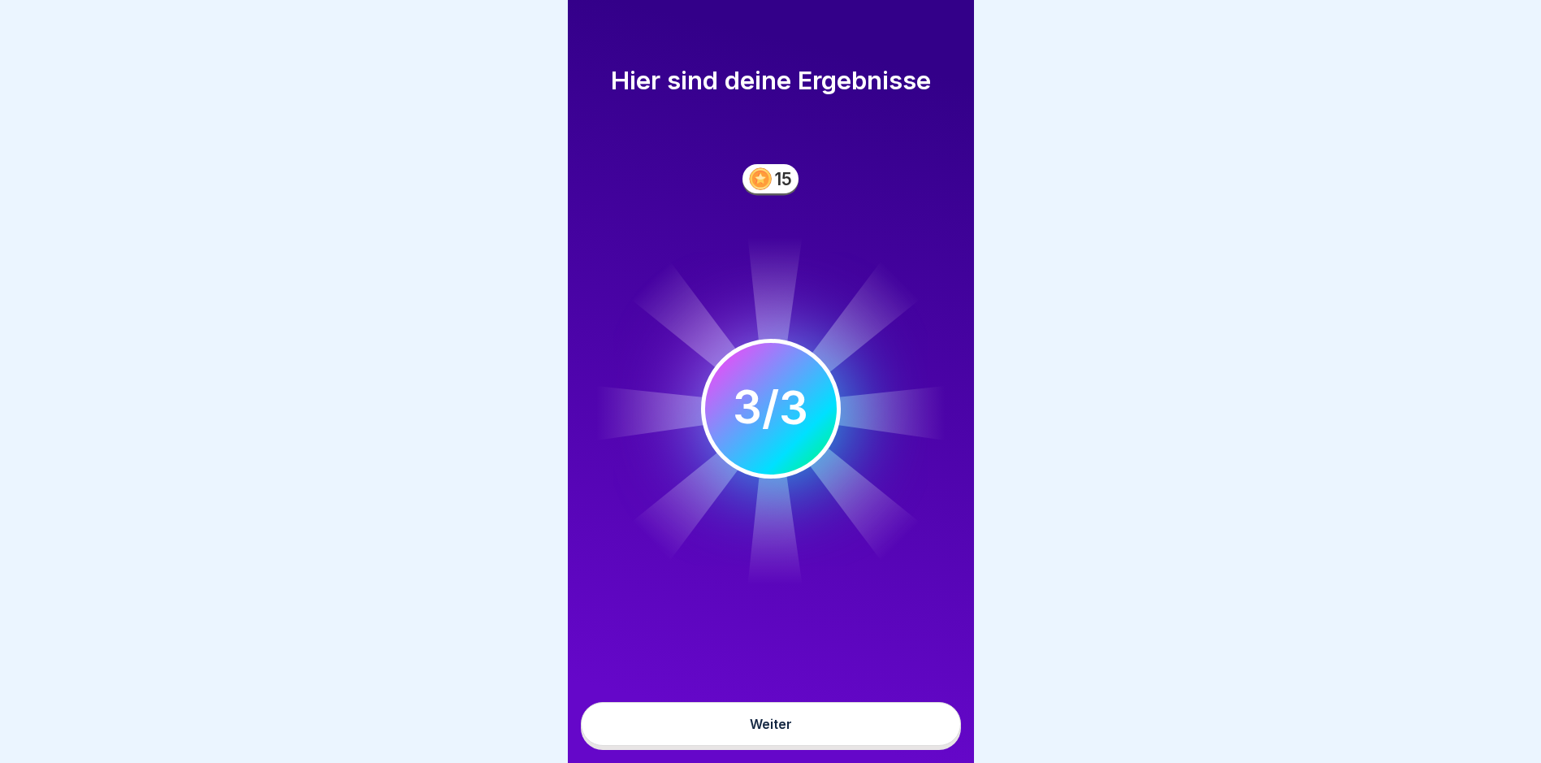
click at [855, 737] on button "Weiter" at bounding box center [771, 724] width 380 height 44
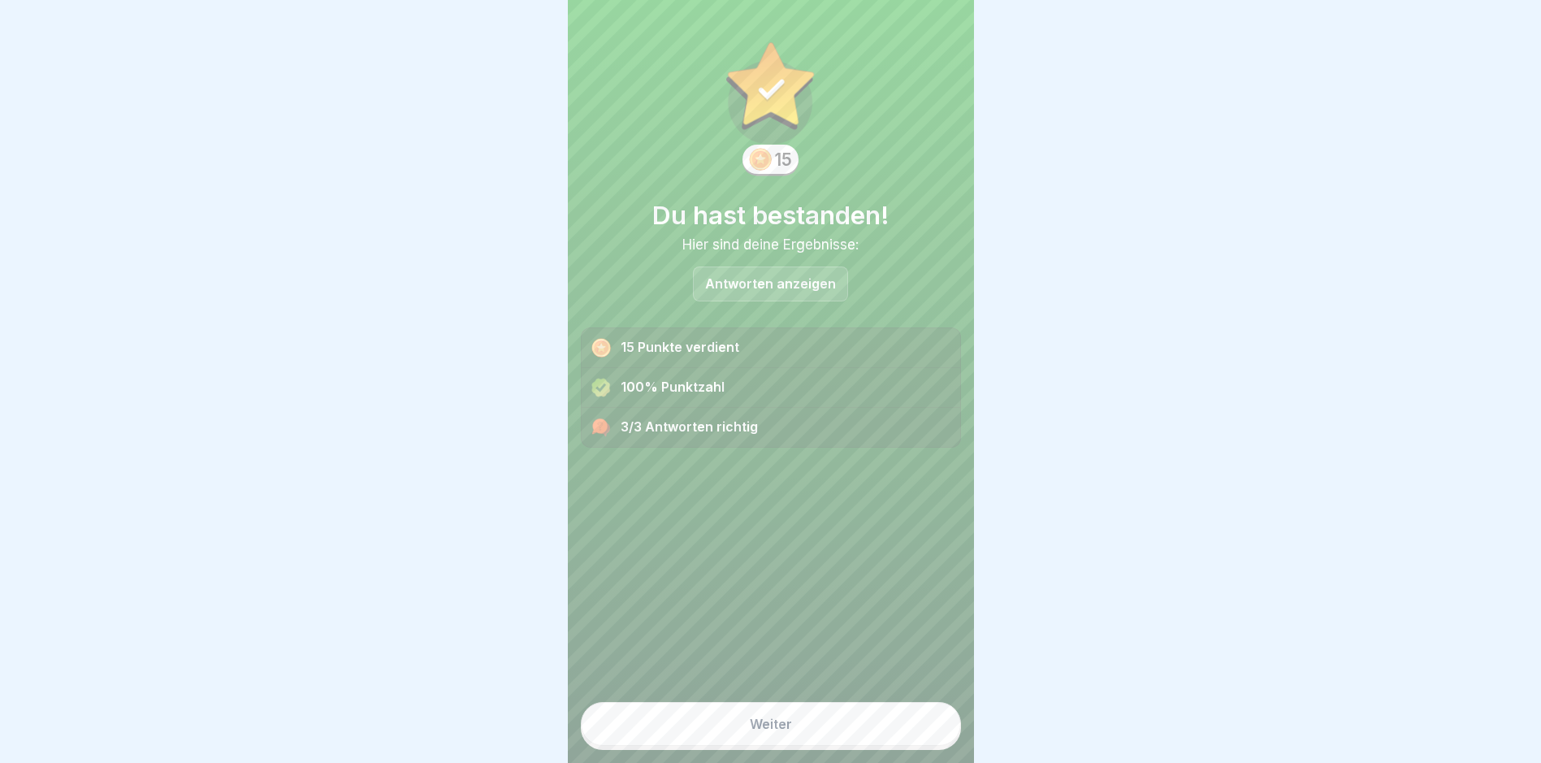
click at [847, 746] on button "Weiter" at bounding box center [771, 724] width 380 height 44
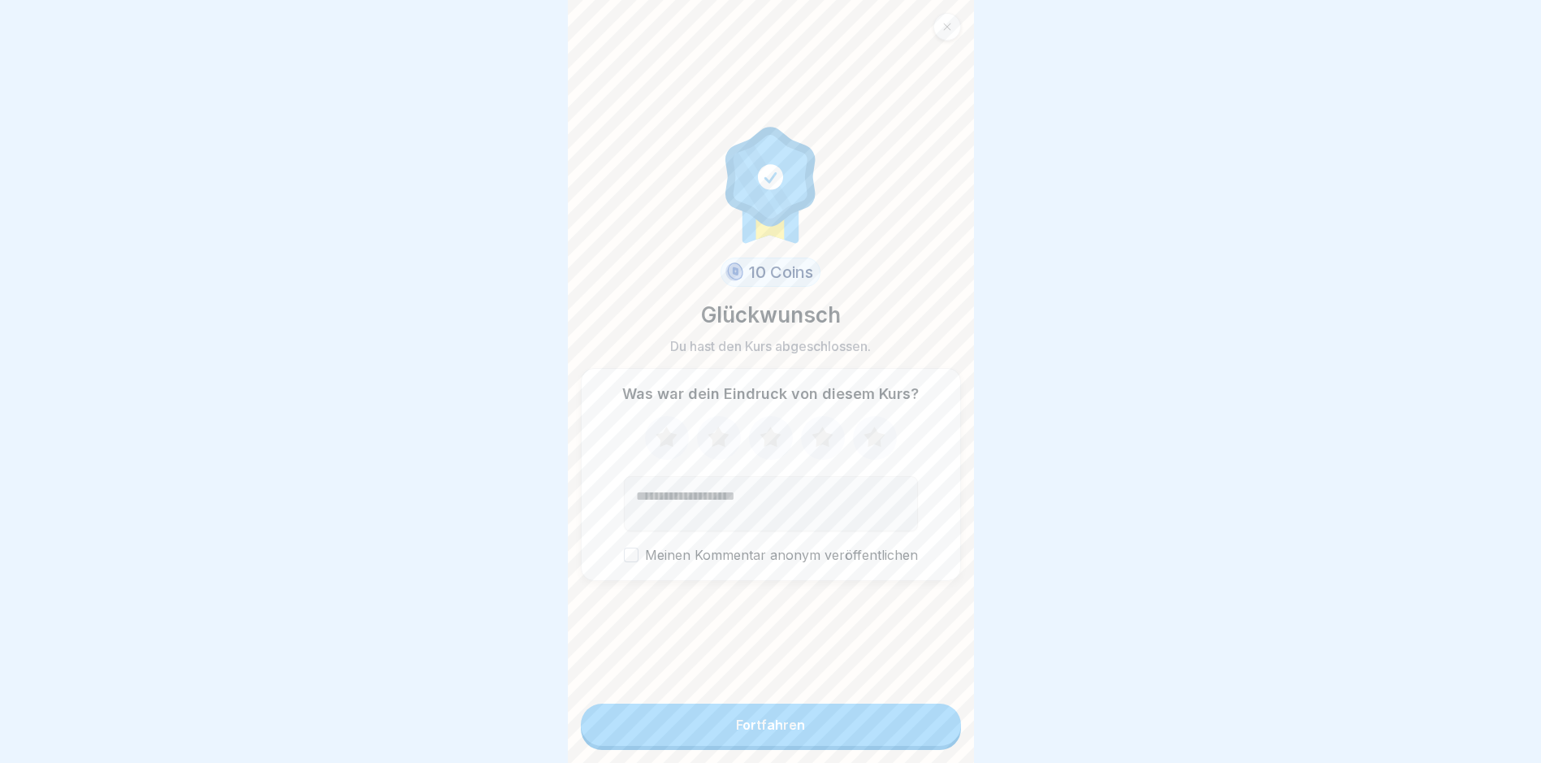
click at [851, 730] on button "Fortfahren" at bounding box center [771, 725] width 380 height 42
click at [851, 736] on button "Fortfahren" at bounding box center [771, 725] width 380 height 42
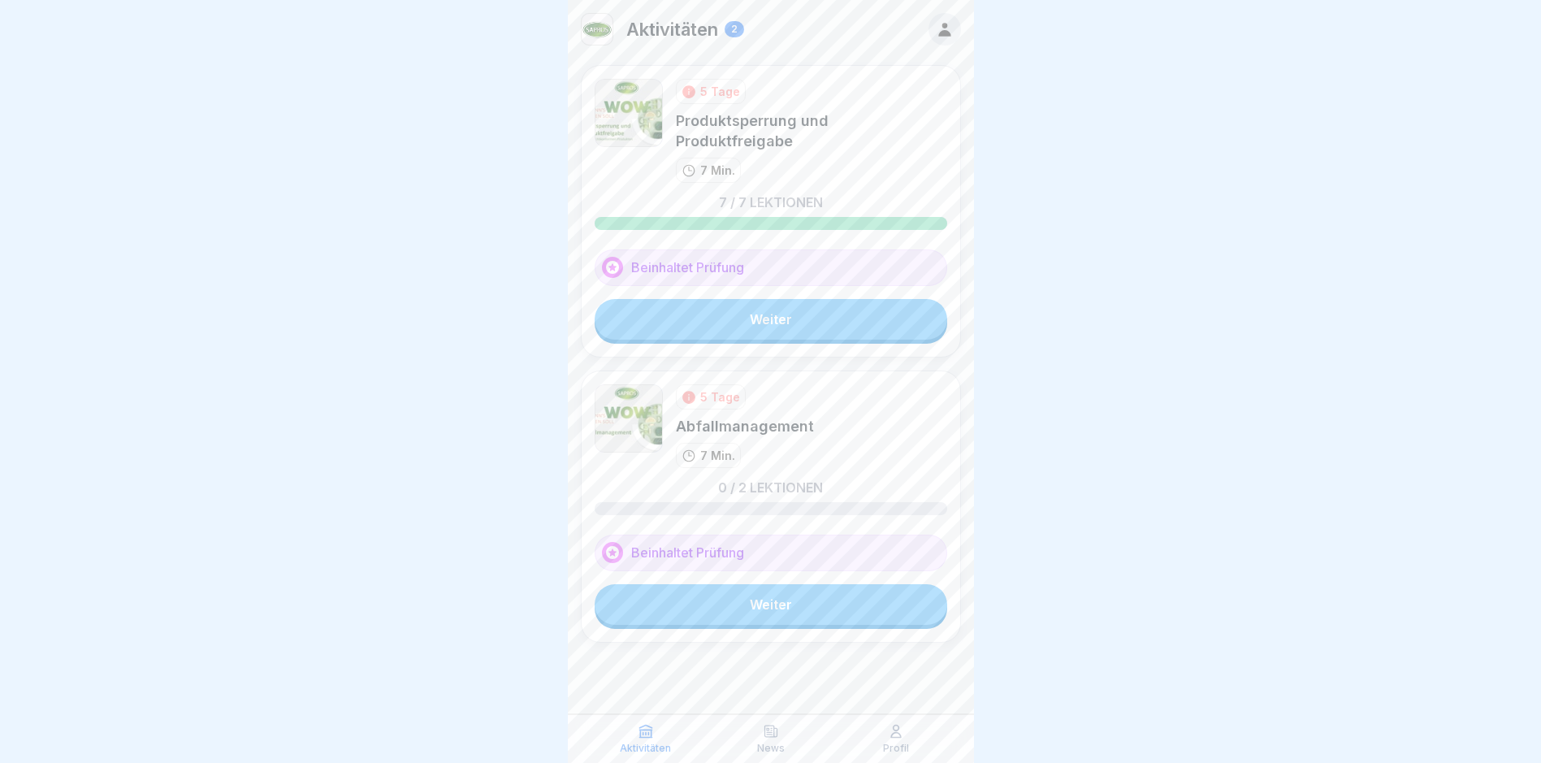
click at [804, 593] on link "Weiter" at bounding box center [771, 604] width 353 height 41
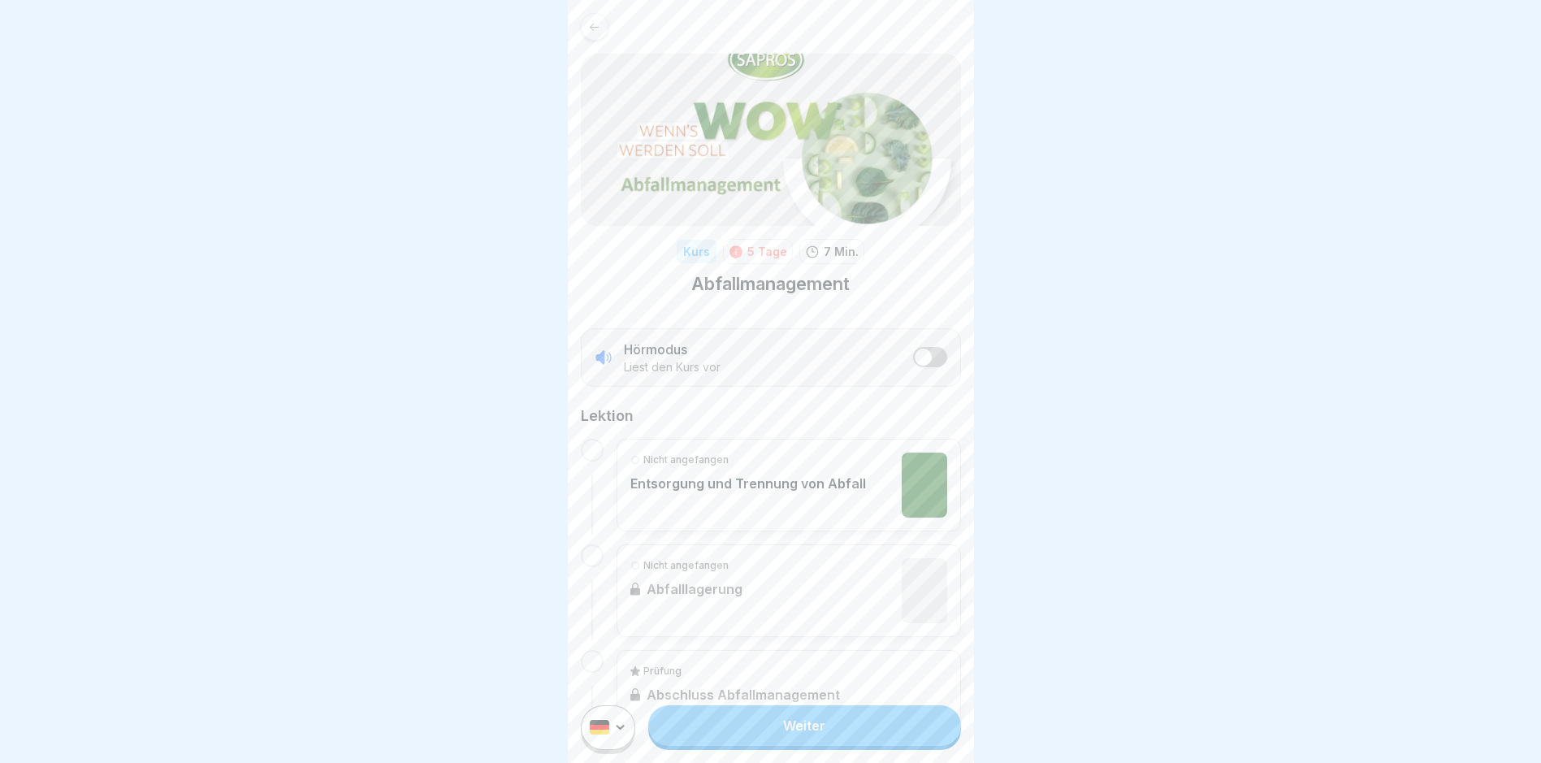
click at [793, 746] on link "Weiter" at bounding box center [804, 725] width 312 height 41
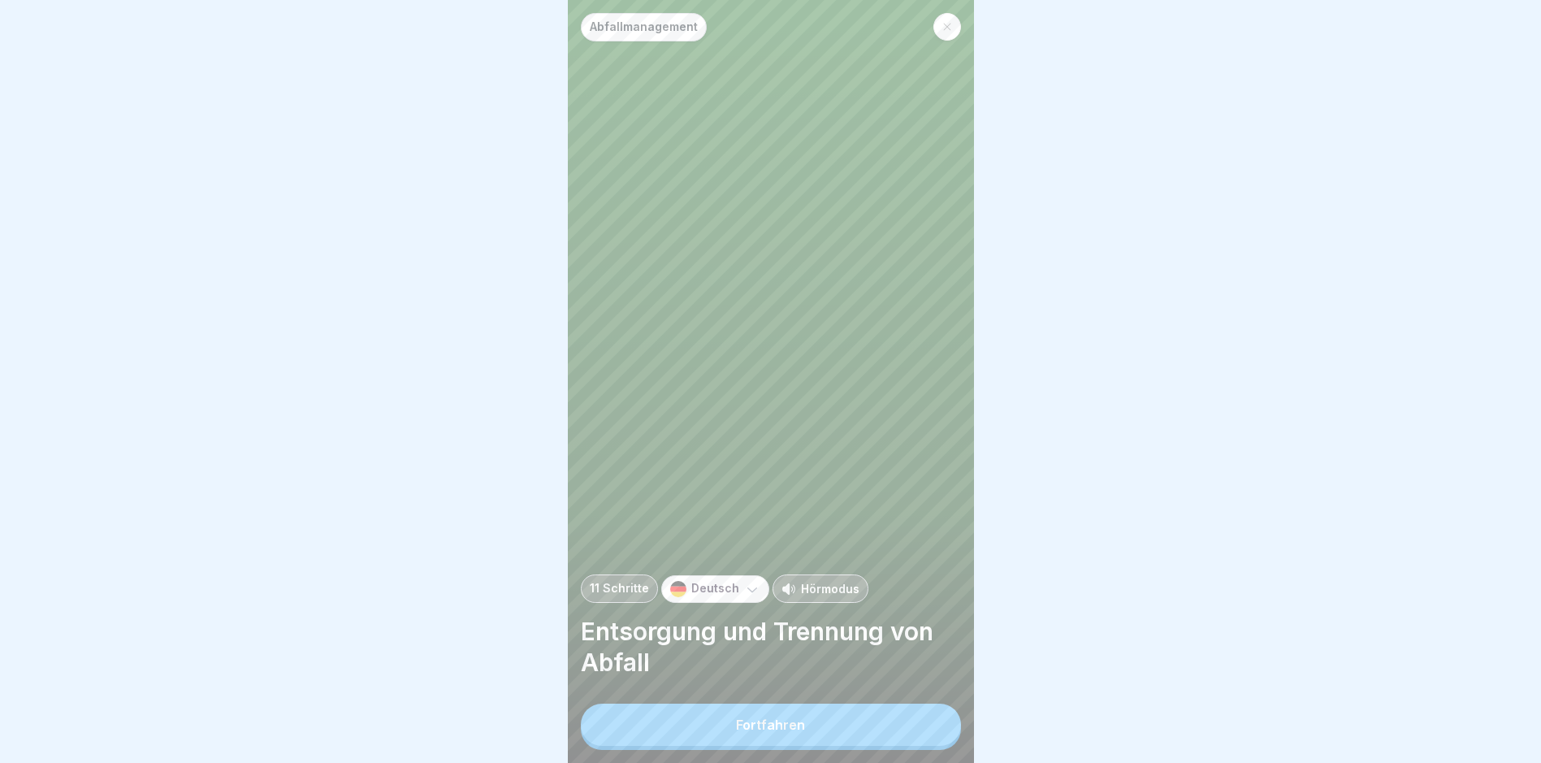
click at [774, 731] on div "Fortfahren" at bounding box center [770, 724] width 69 height 15
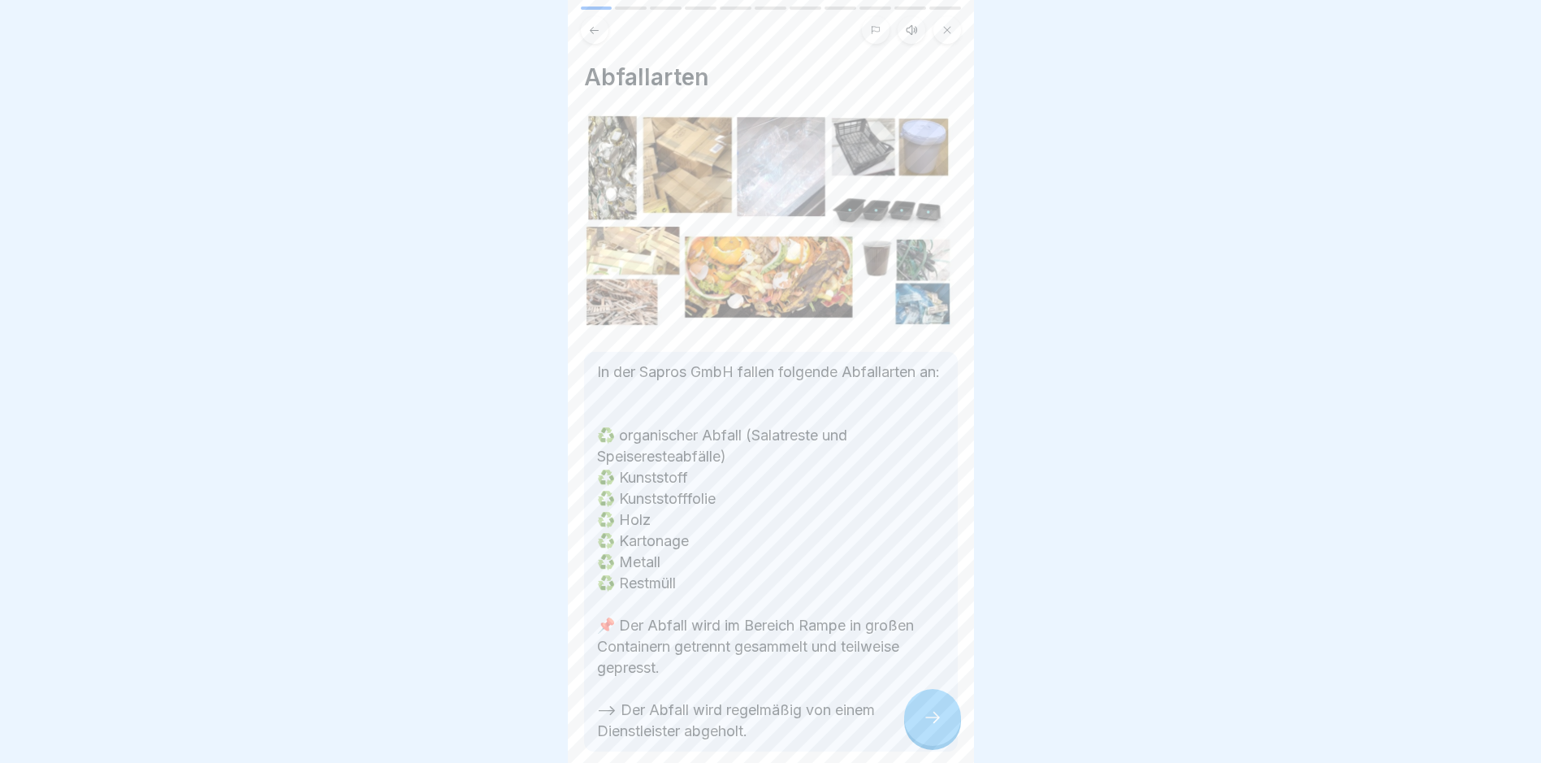
click at [925, 723] on icon at bounding box center [932, 717] width 19 height 19
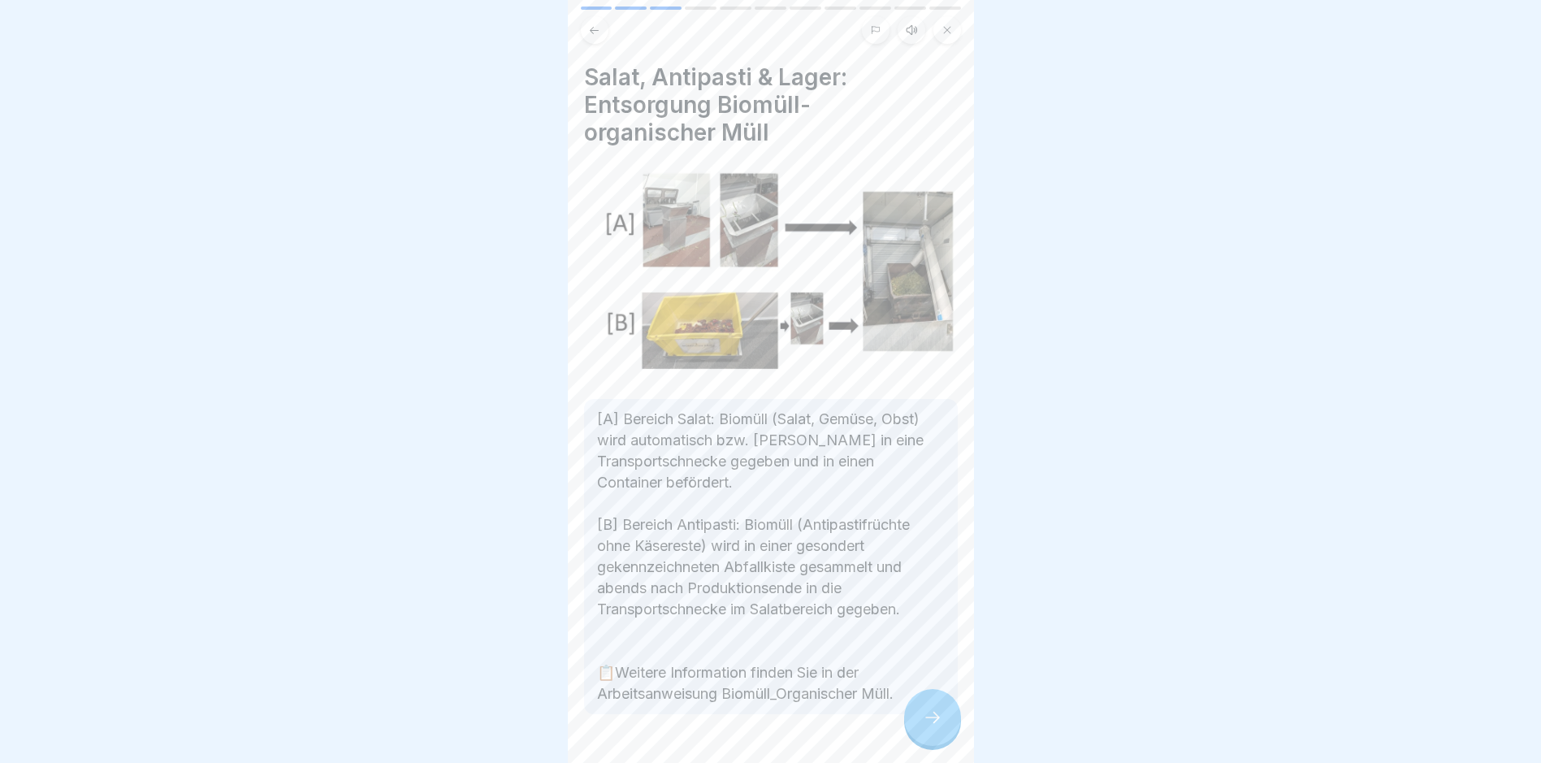
click at [925, 723] on icon at bounding box center [932, 717] width 19 height 19
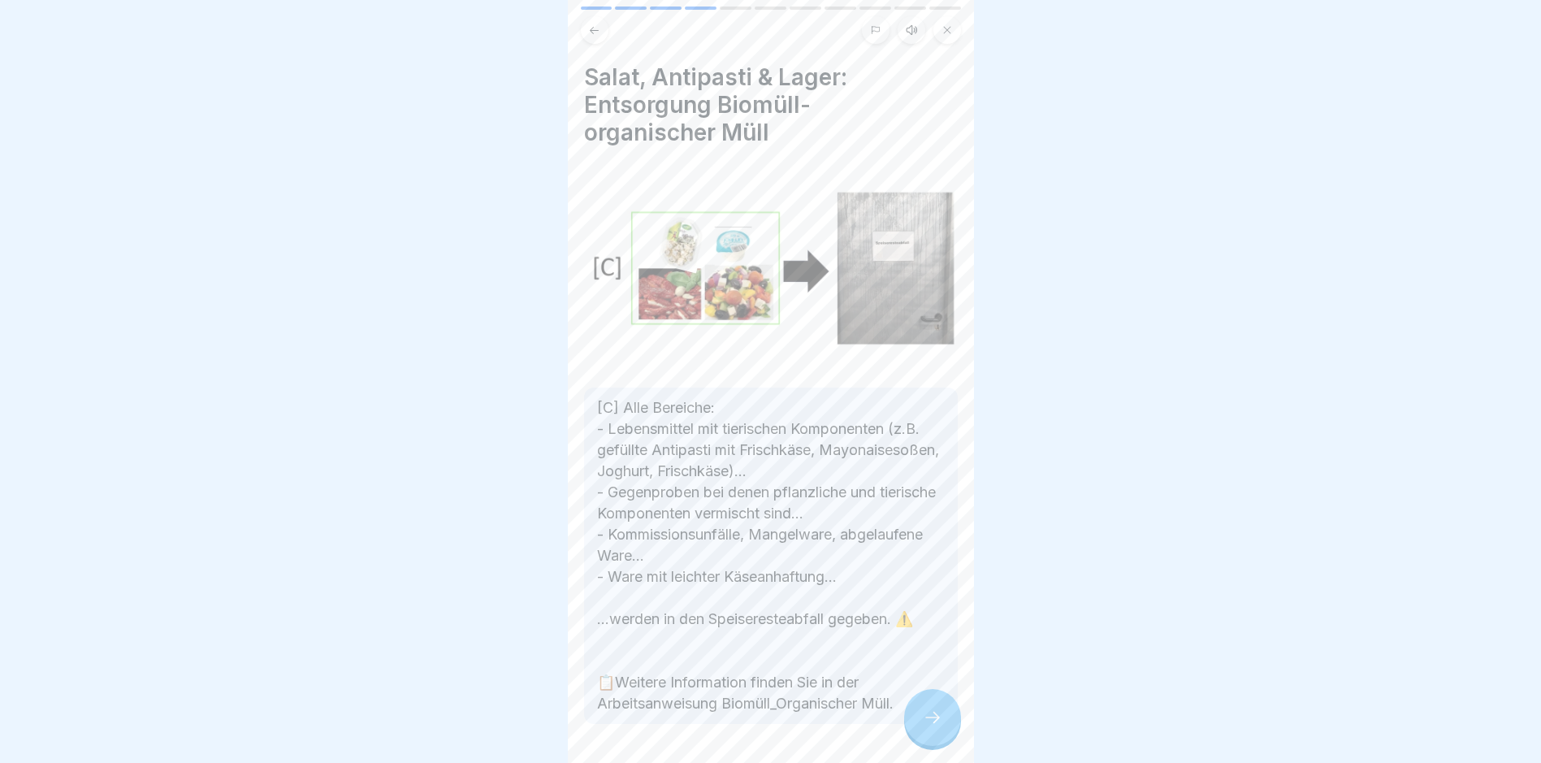
click at [925, 723] on icon at bounding box center [932, 717] width 19 height 19
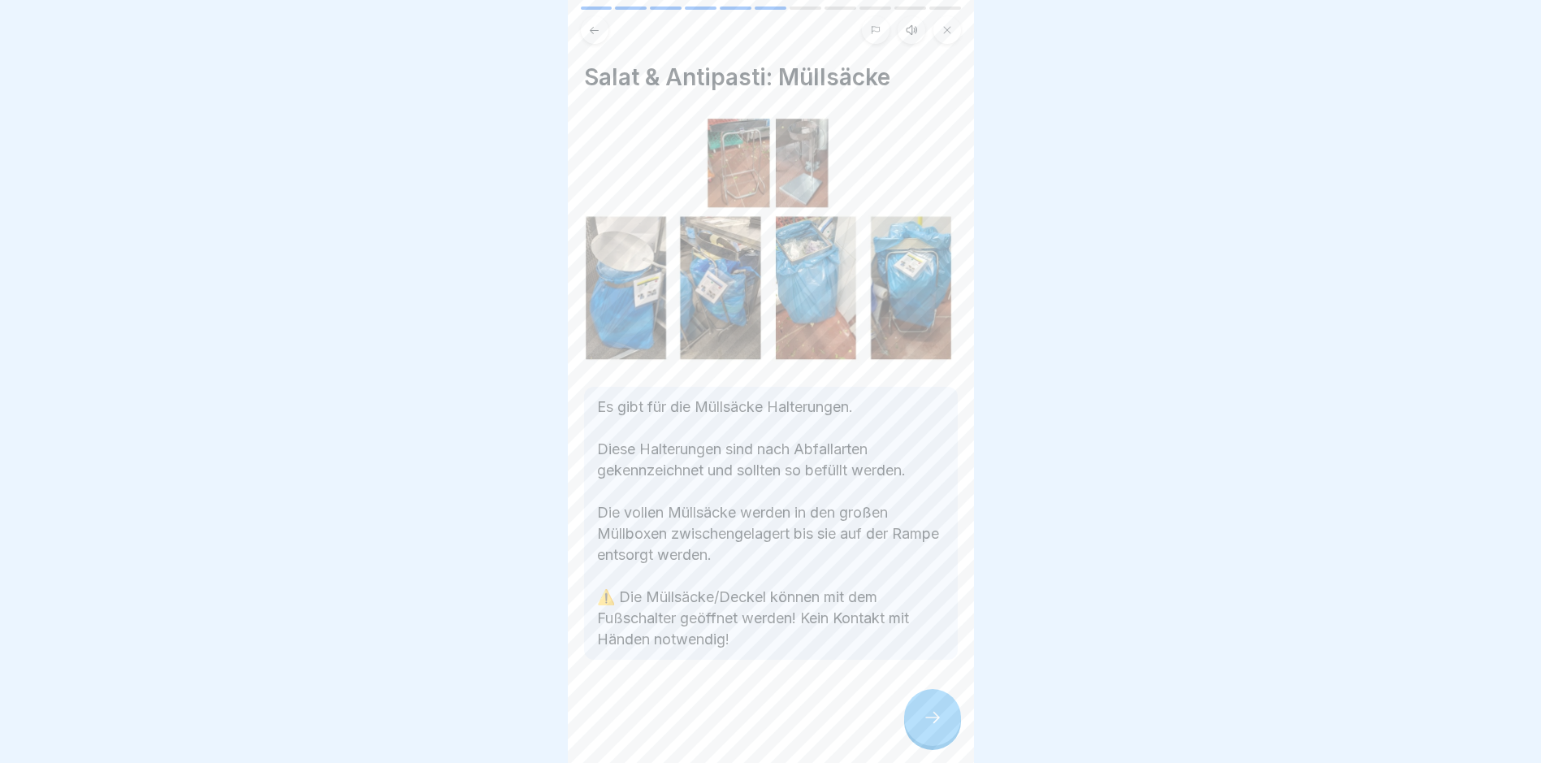
click at [925, 723] on icon at bounding box center [932, 717] width 19 height 19
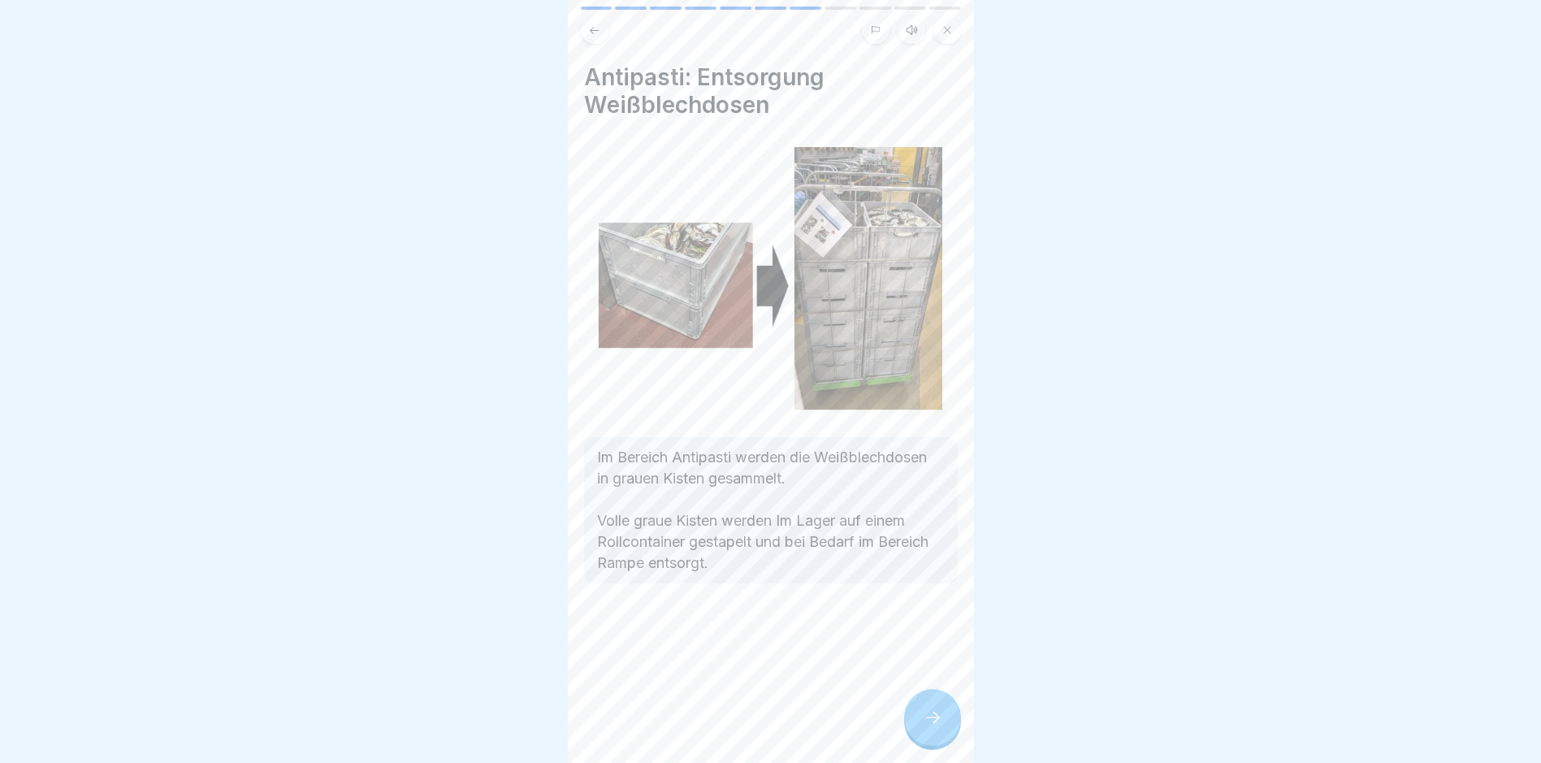
click at [925, 723] on icon at bounding box center [932, 717] width 19 height 19
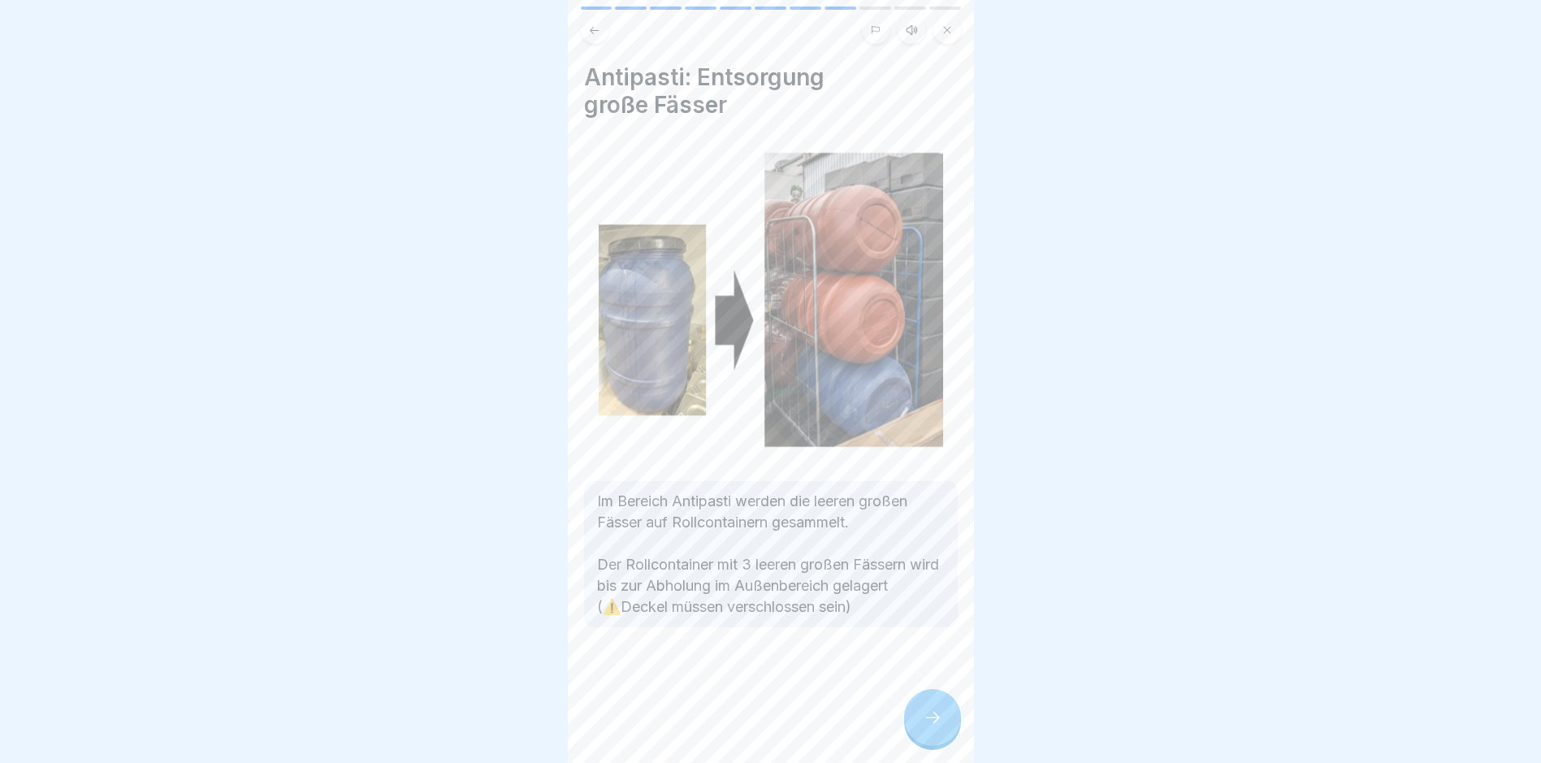
click at [925, 723] on icon at bounding box center [932, 717] width 19 height 19
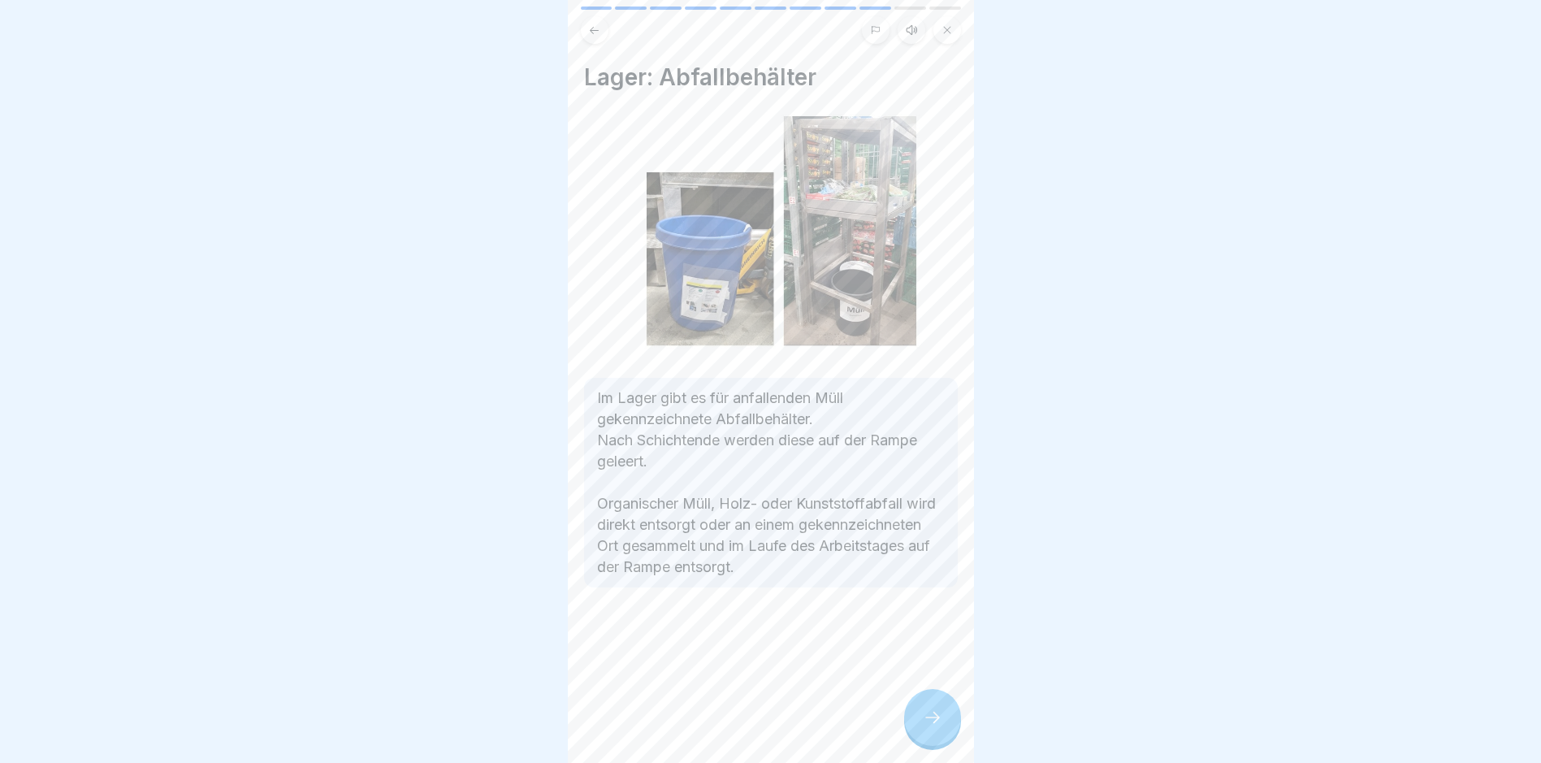
click at [925, 723] on icon at bounding box center [932, 717] width 19 height 19
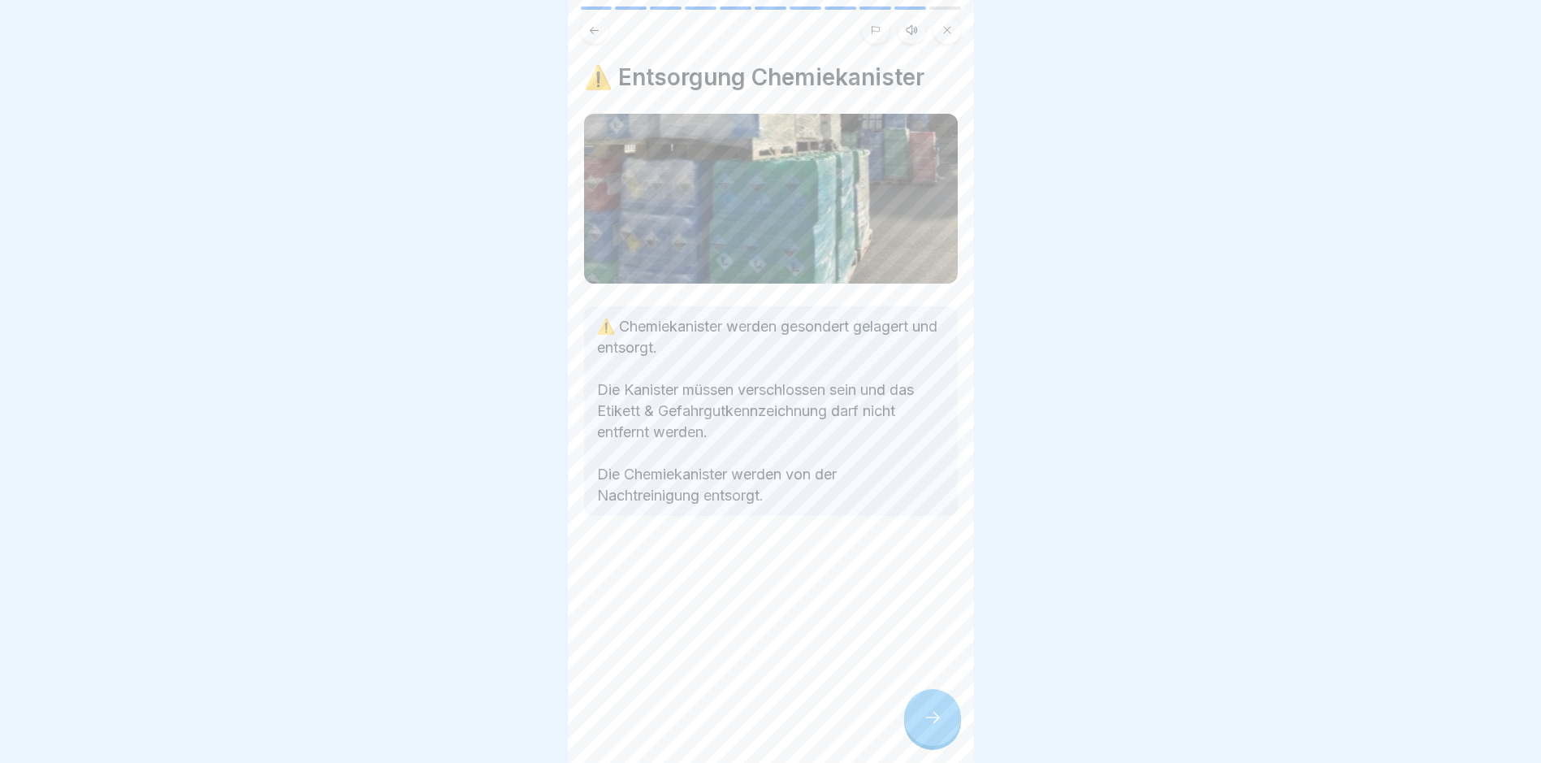
click at [925, 723] on icon at bounding box center [932, 717] width 19 height 19
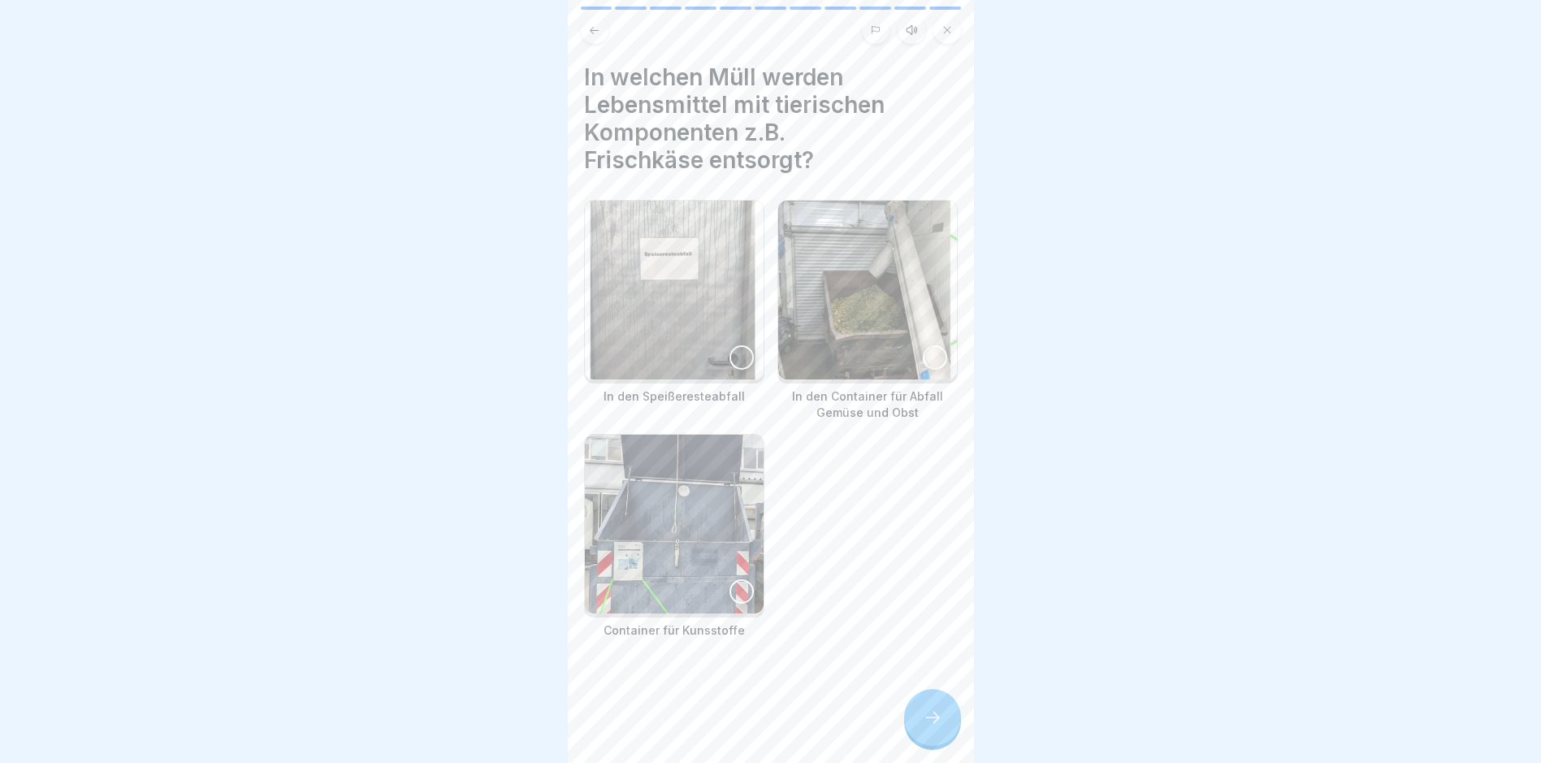
click at [925, 723] on icon at bounding box center [932, 717] width 19 height 19
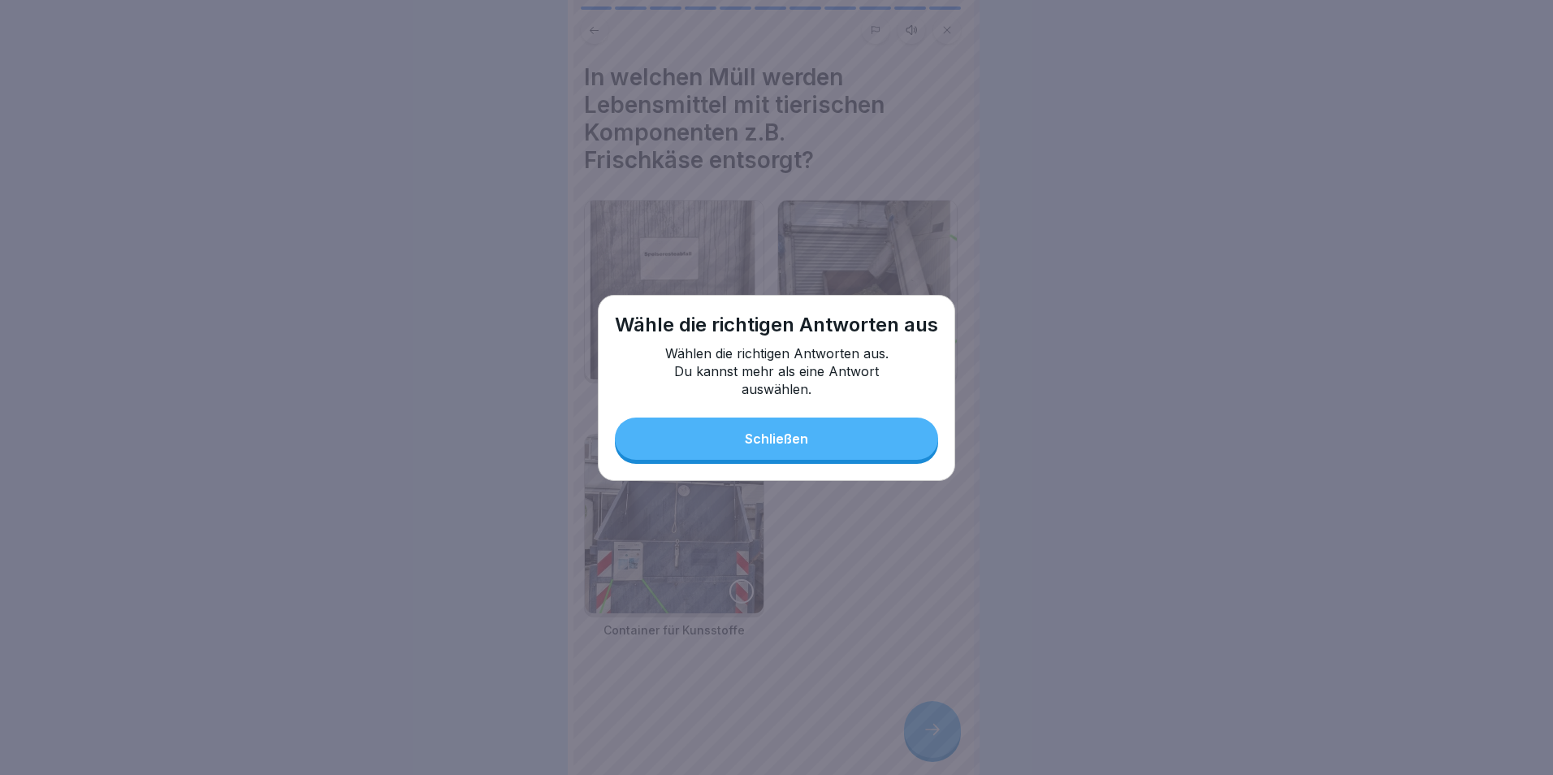
click at [758, 431] on button "Schließen" at bounding box center [776, 439] width 323 height 42
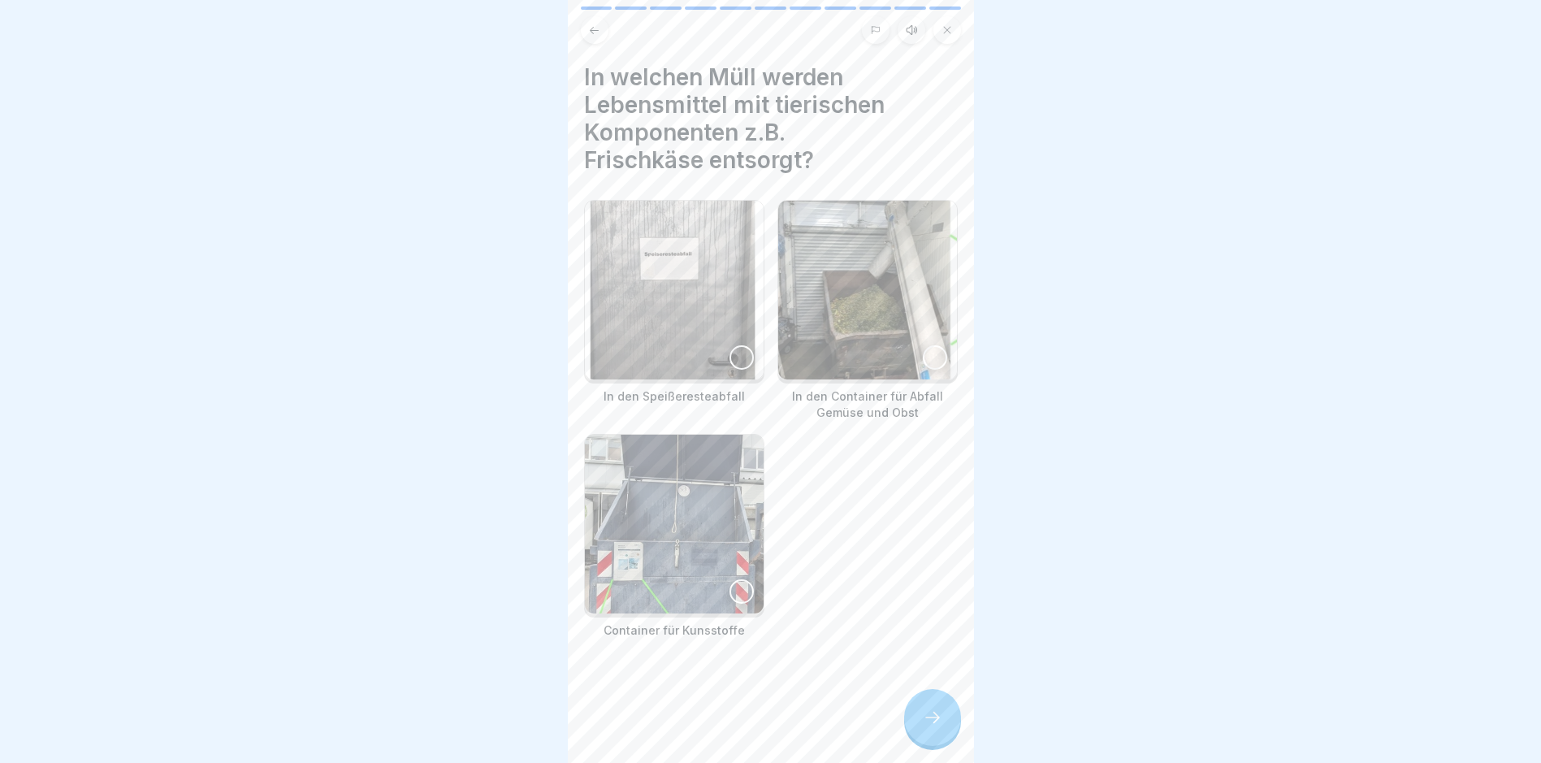
click at [839, 287] on img at bounding box center [867, 290] width 179 height 179
click at [937, 746] on div at bounding box center [932, 717] width 57 height 57
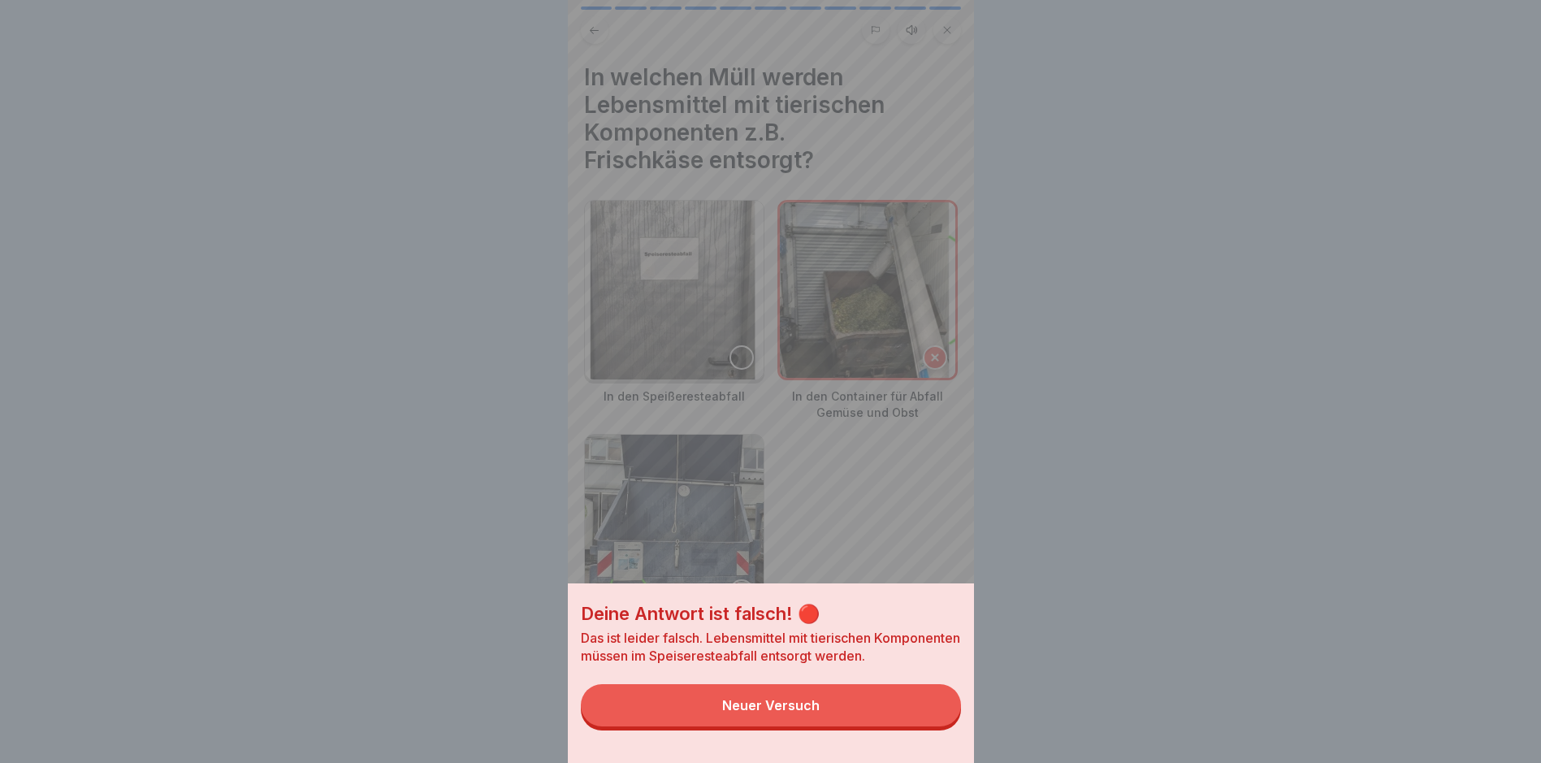
click at [874, 714] on button "Neuer Versuch" at bounding box center [771, 705] width 380 height 42
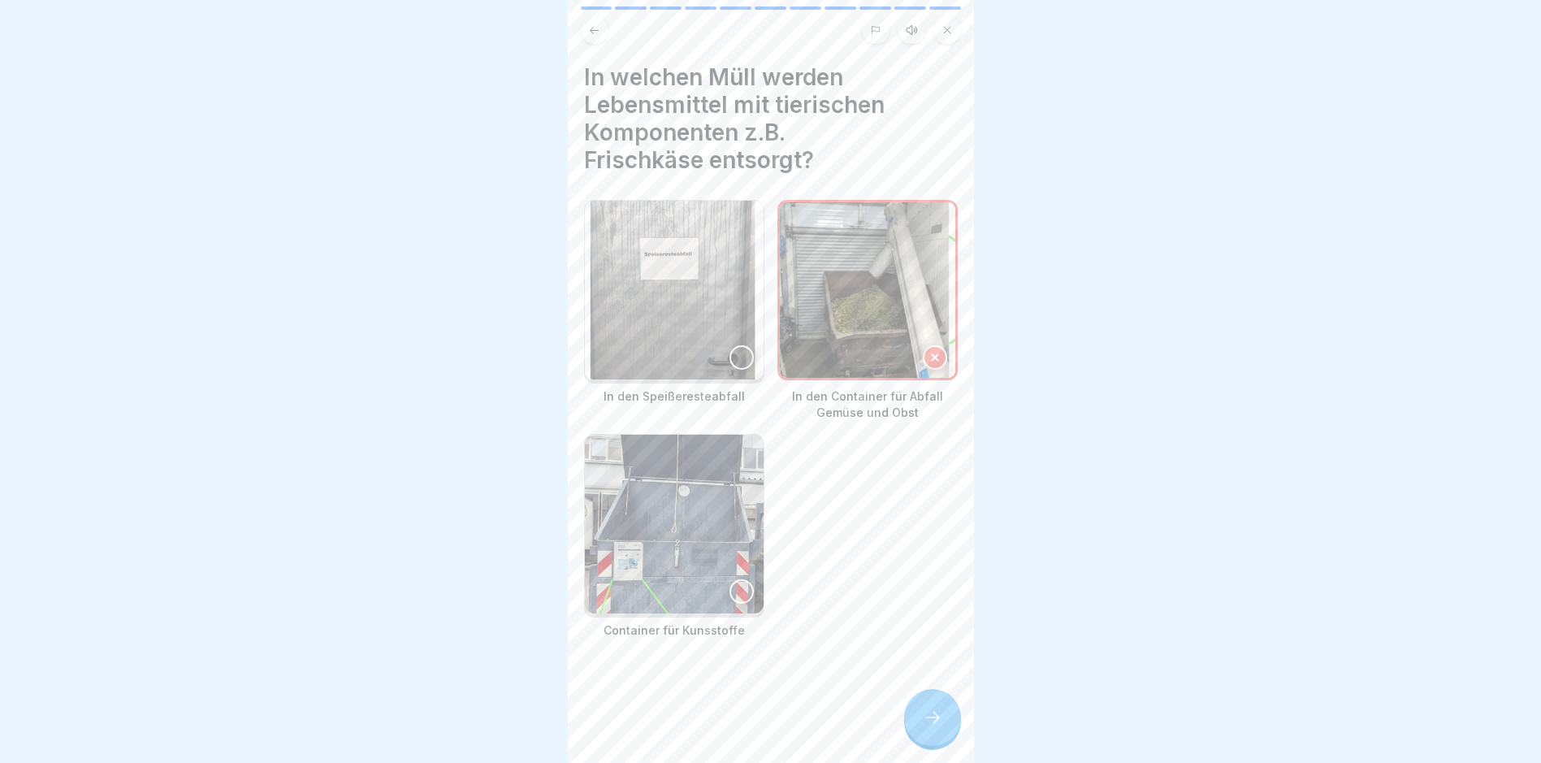
click at [884, 331] on img at bounding box center [867, 289] width 175 height 175
click at [713, 334] on img at bounding box center [674, 290] width 179 height 179
click at [923, 348] on div at bounding box center [935, 357] width 24 height 24
click at [929, 727] on icon at bounding box center [932, 717] width 19 height 19
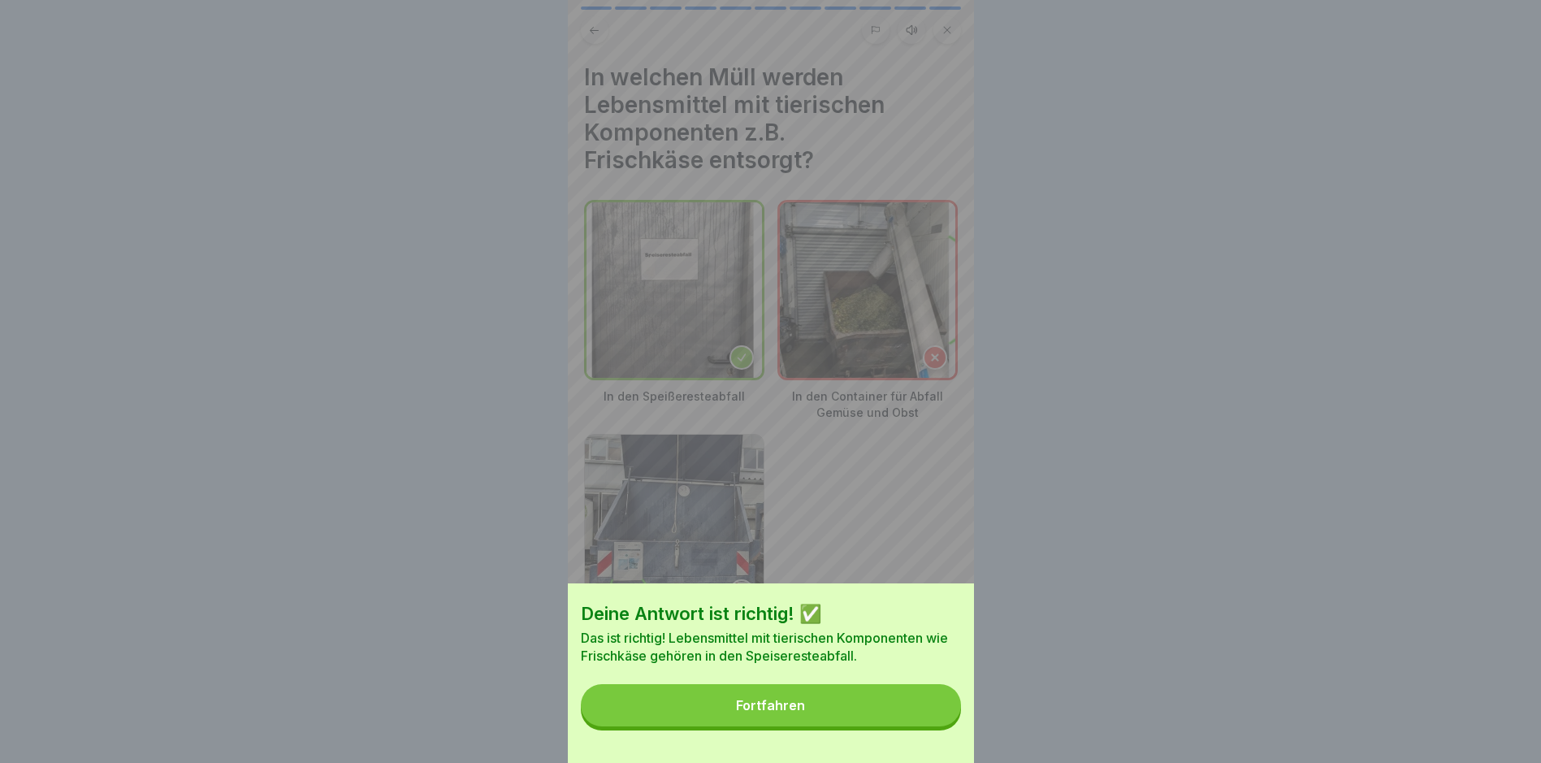
click at [929, 726] on button "Fortfahren" at bounding box center [771, 705] width 380 height 42
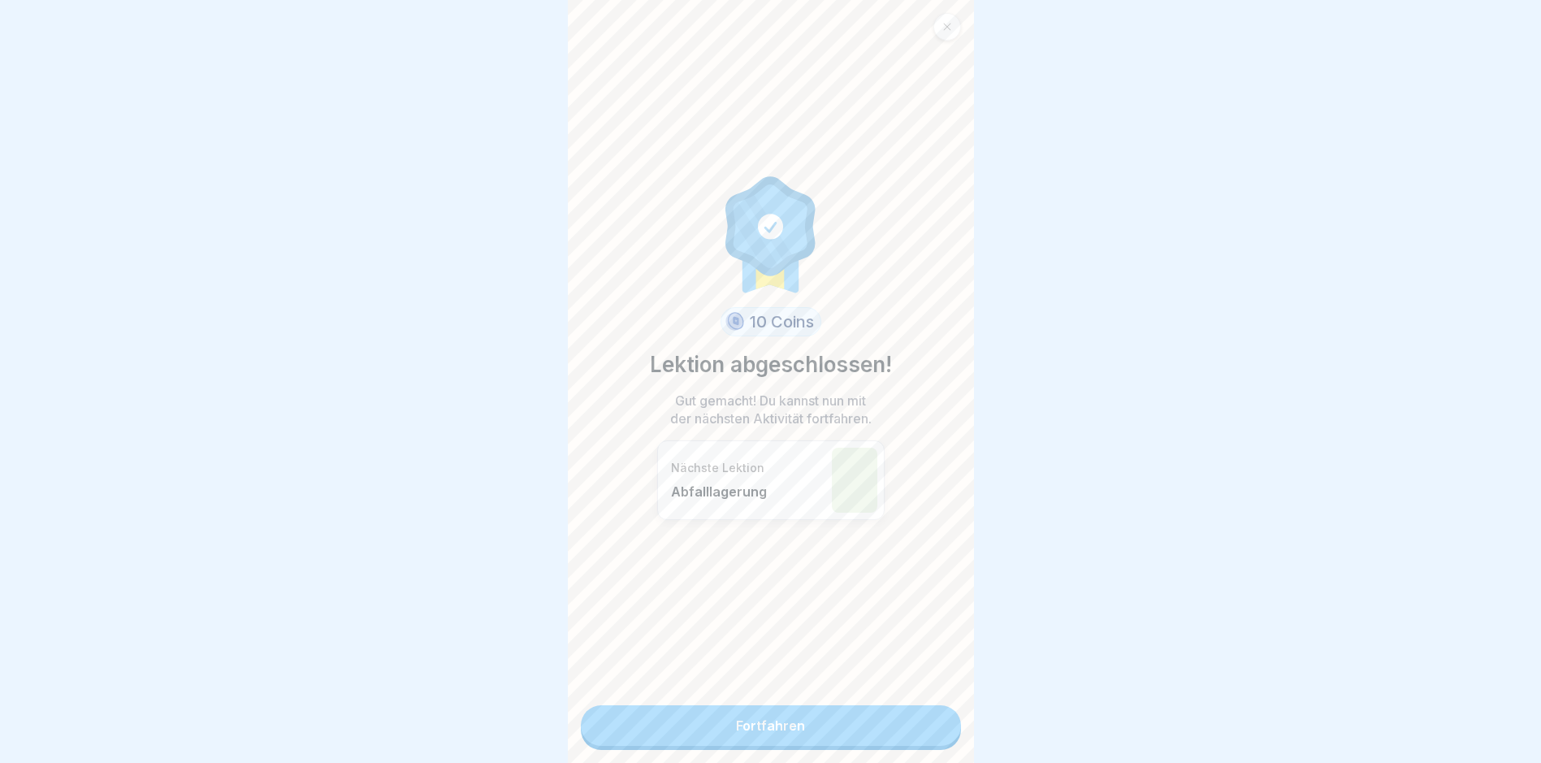
click at [929, 735] on link "Fortfahren" at bounding box center [771, 725] width 380 height 41
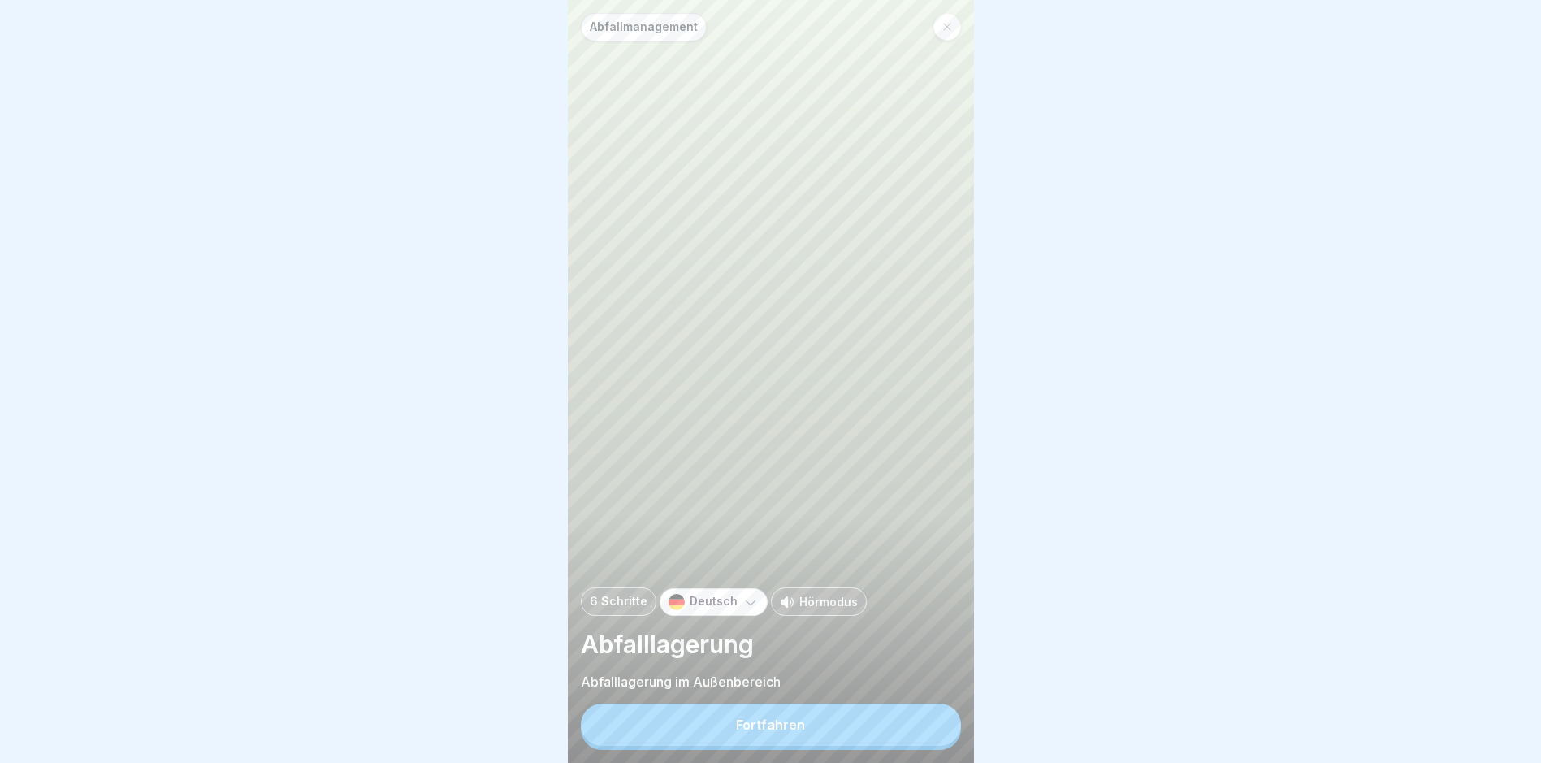
click at [929, 735] on button "Fortfahren" at bounding box center [771, 725] width 380 height 42
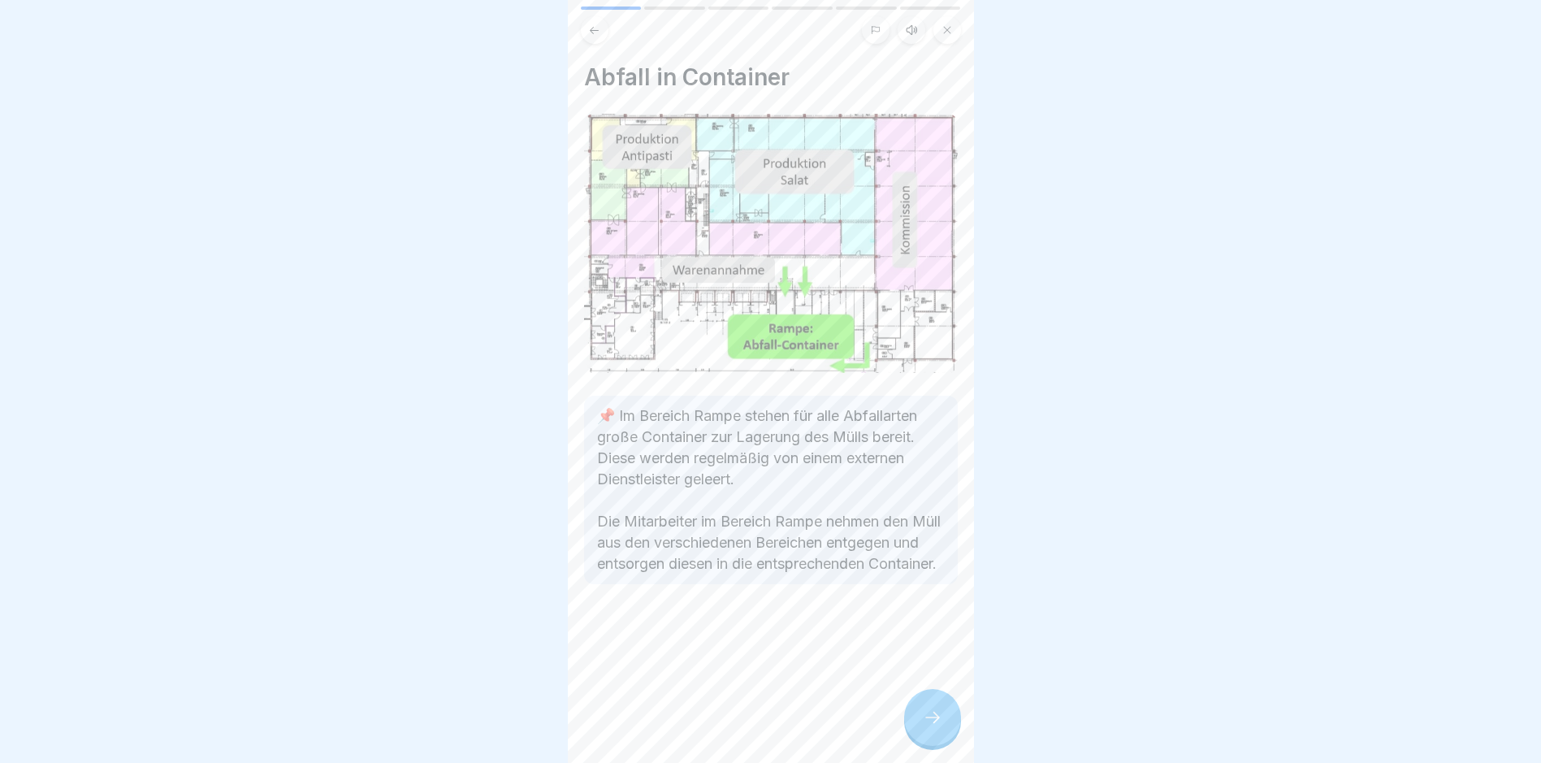
click at [929, 727] on icon at bounding box center [932, 717] width 19 height 19
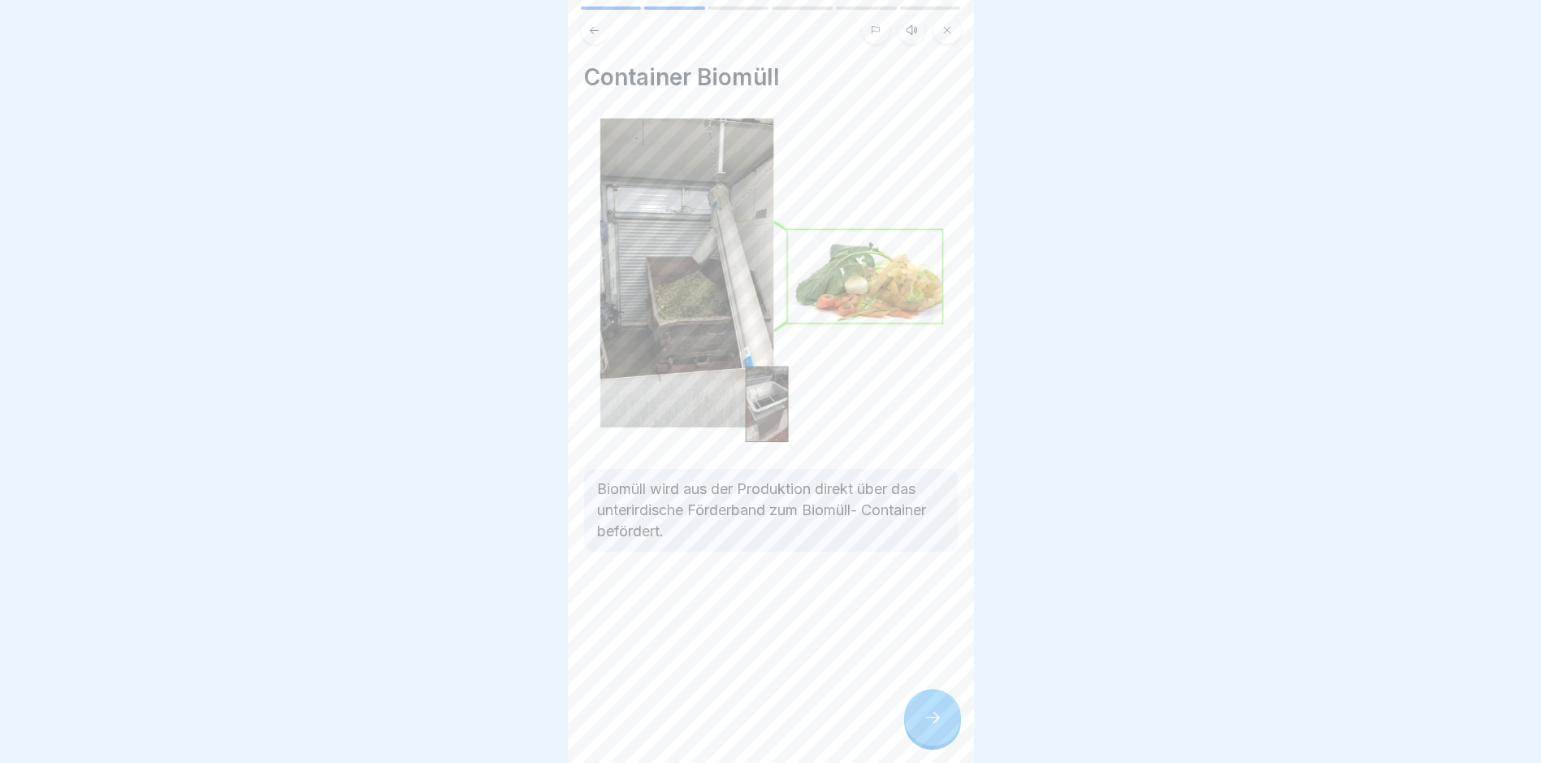
click at [929, 727] on icon at bounding box center [932, 717] width 19 height 19
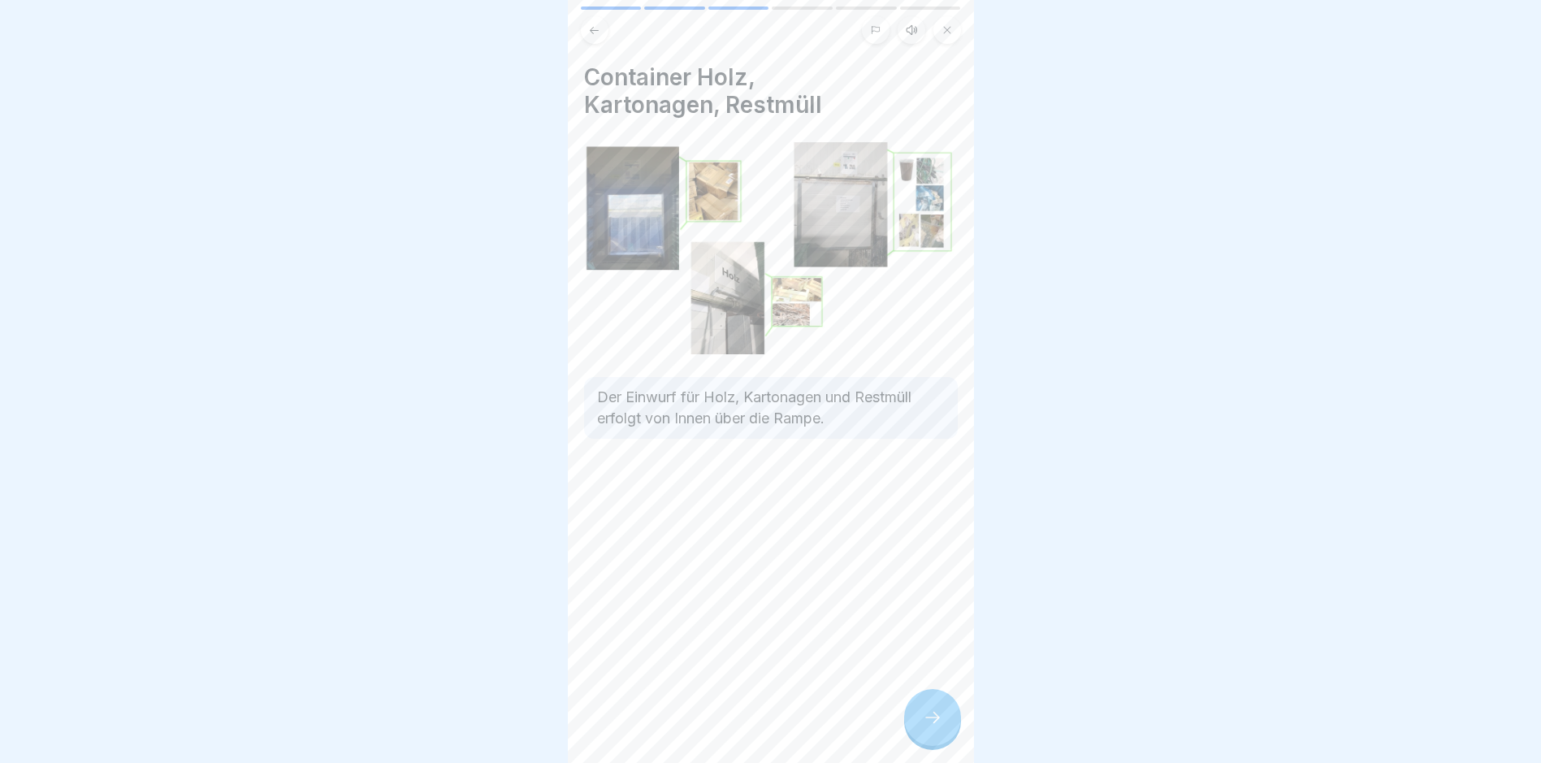
click at [929, 727] on icon at bounding box center [932, 717] width 19 height 19
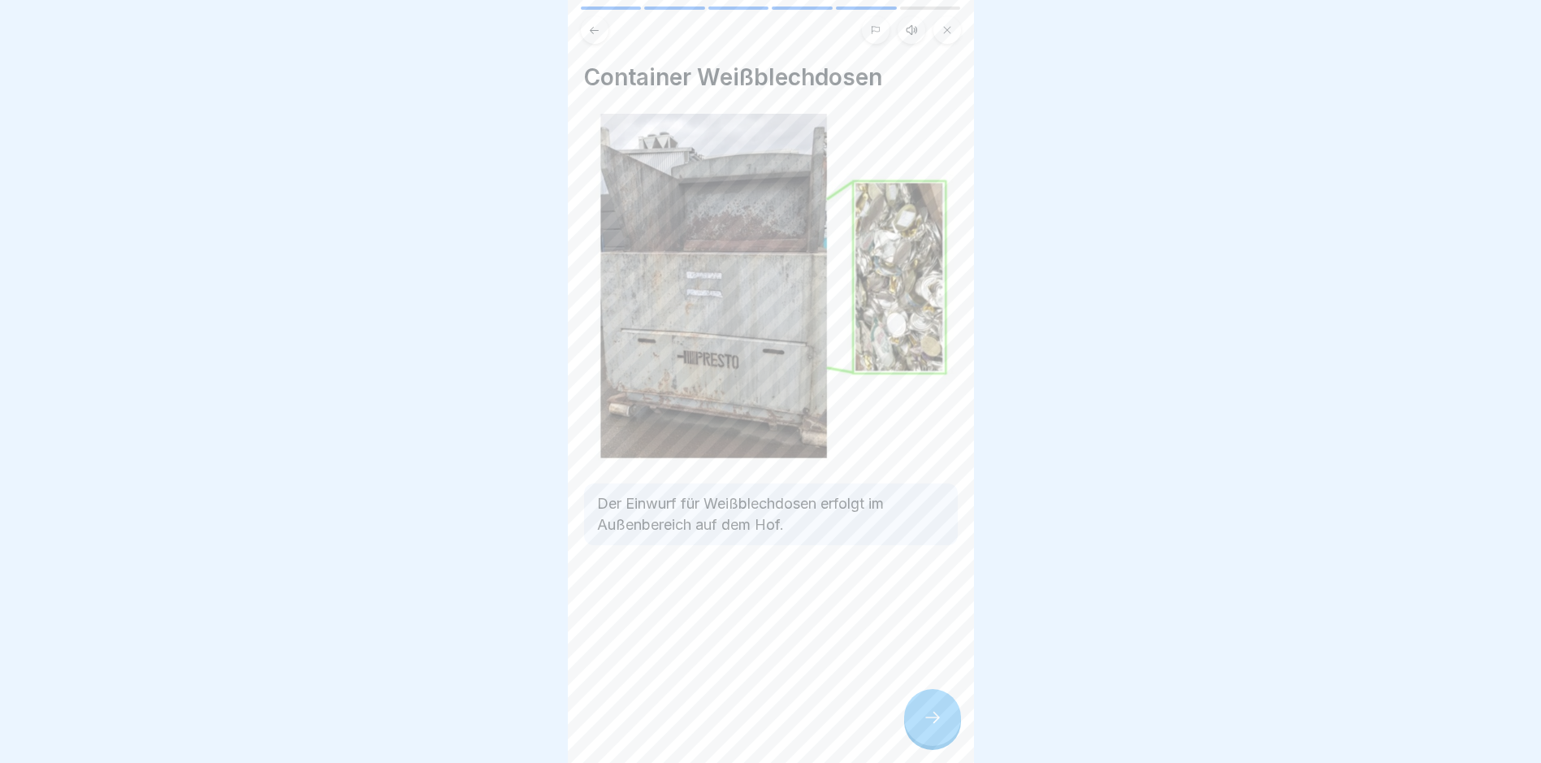
click at [929, 727] on icon at bounding box center [932, 717] width 19 height 19
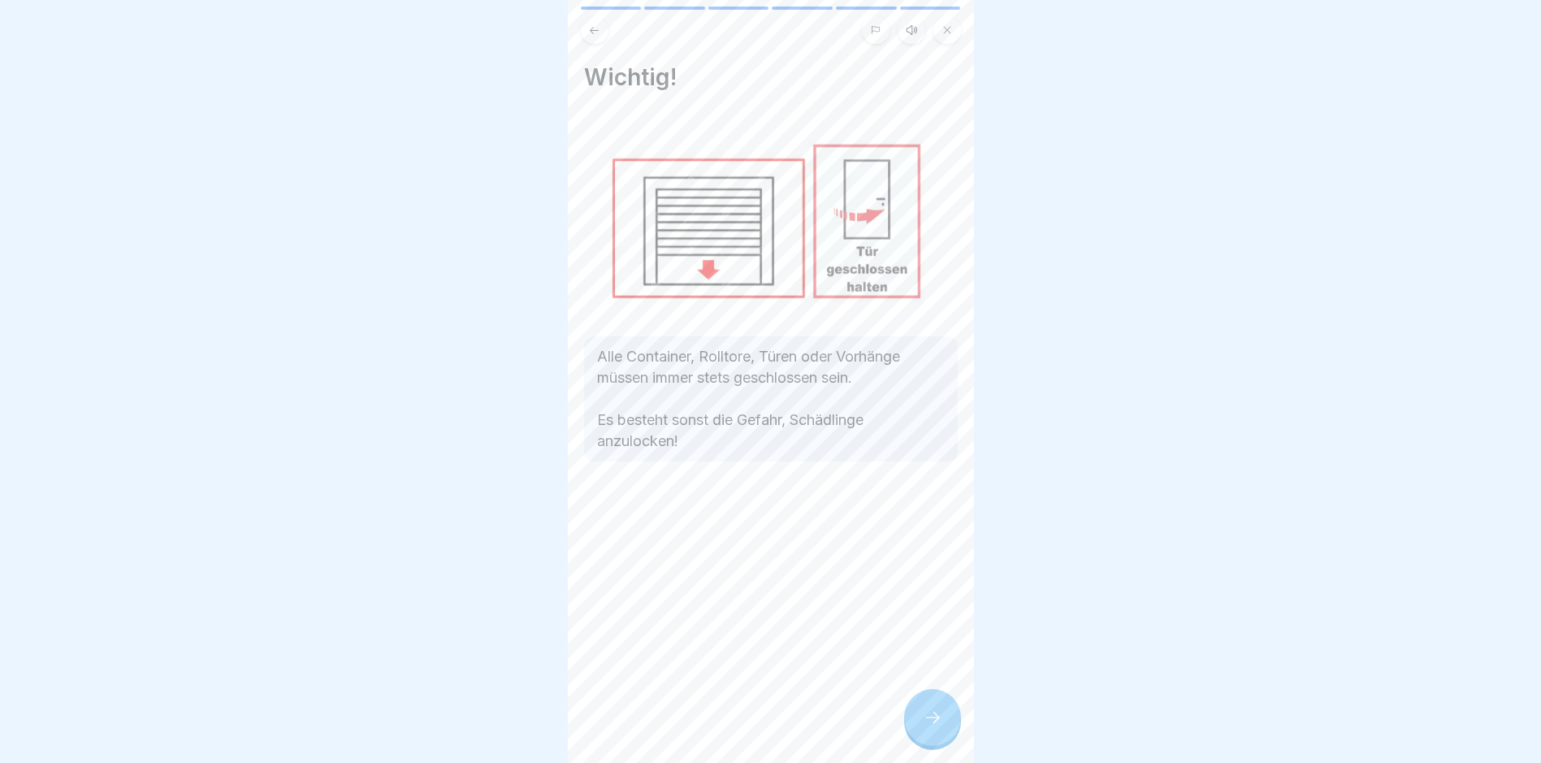
click at [929, 727] on icon at bounding box center [932, 717] width 19 height 19
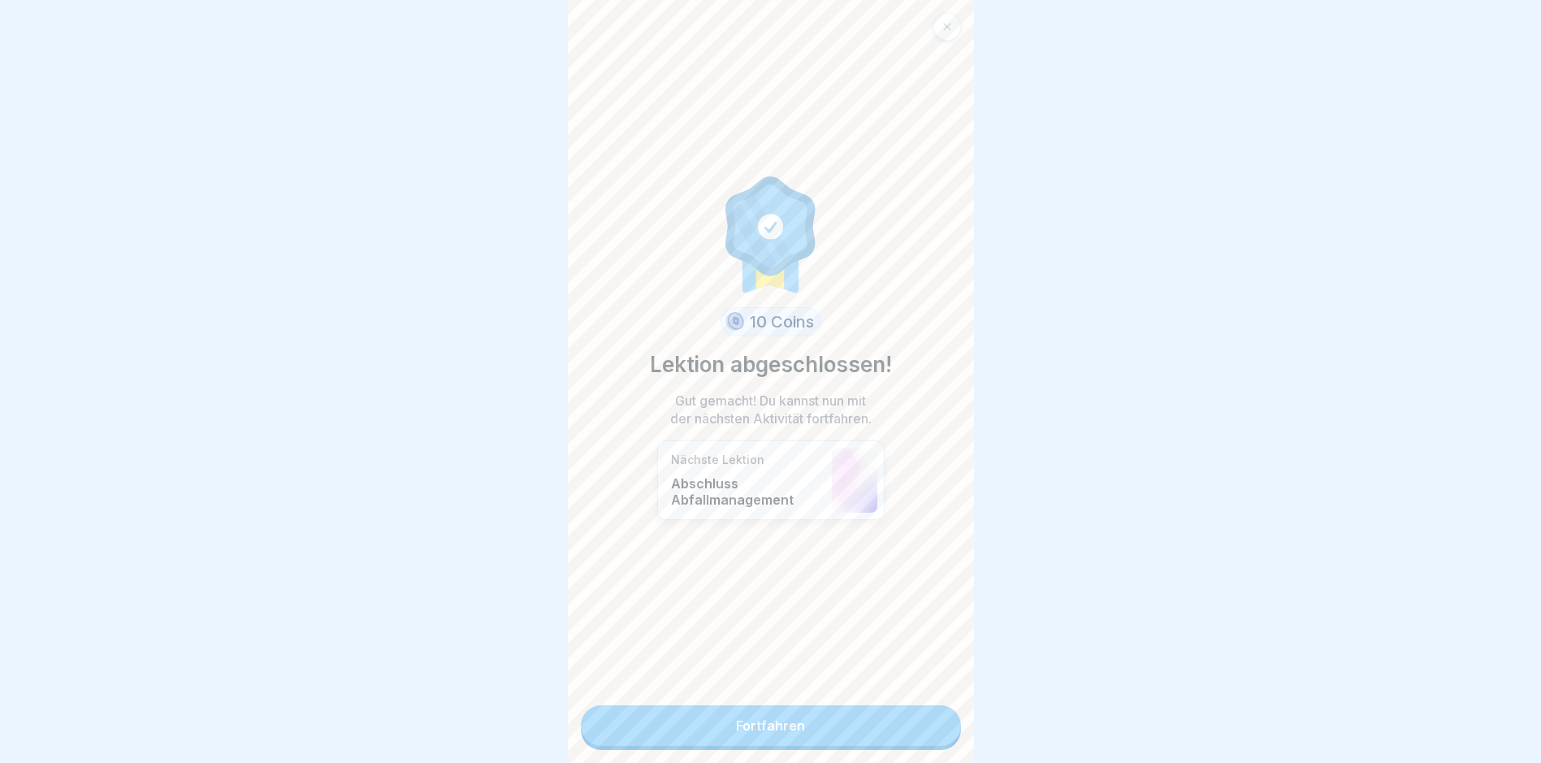
click at [929, 735] on link "Fortfahren" at bounding box center [771, 725] width 380 height 41
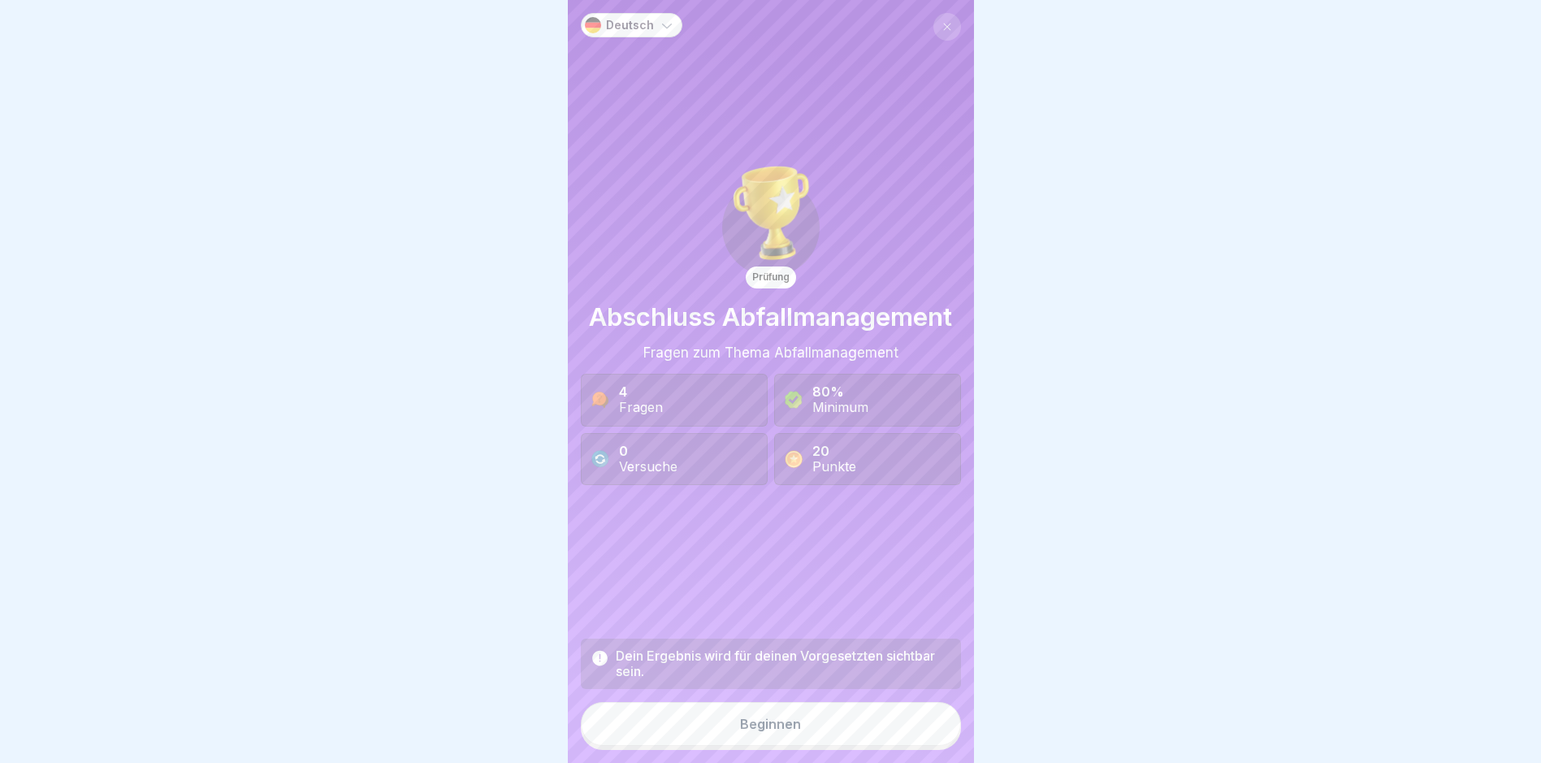
click at [907, 732] on button "Beginnen" at bounding box center [771, 724] width 380 height 44
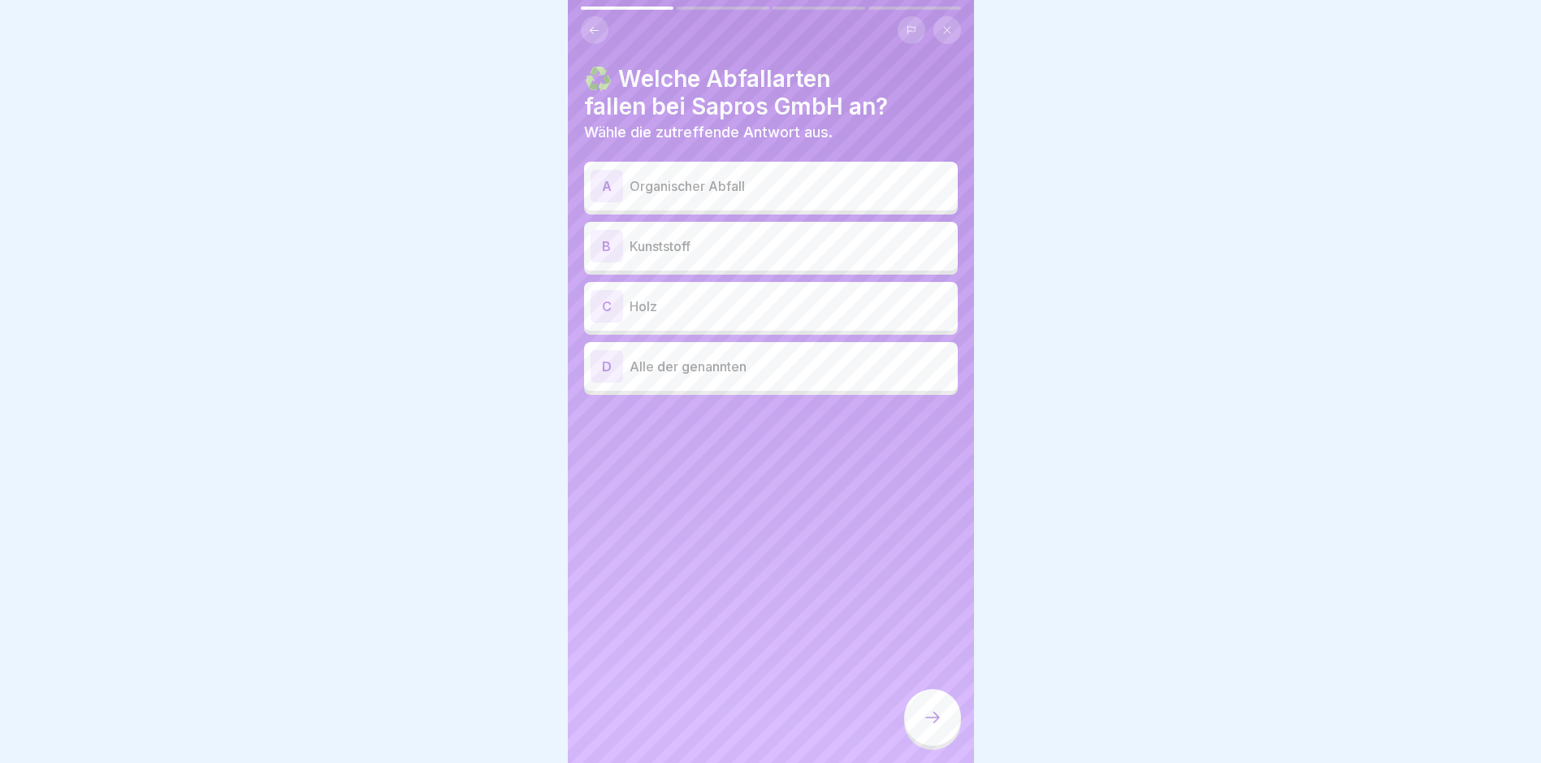
click at [792, 192] on p "Organischer Abfall" at bounding box center [791, 185] width 322 height 19
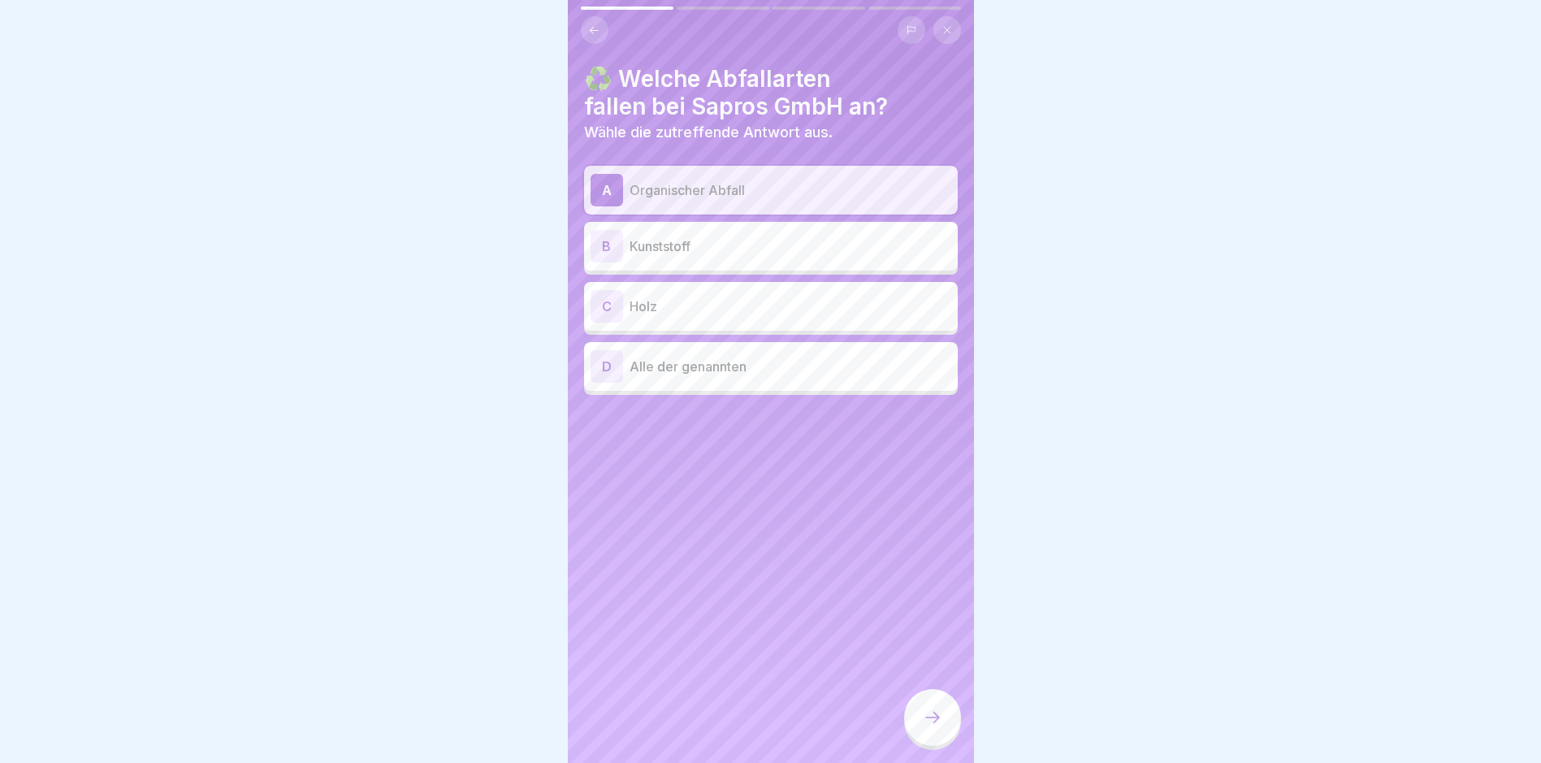
click at [775, 264] on div "B Kunststoff" at bounding box center [771, 246] width 374 height 49
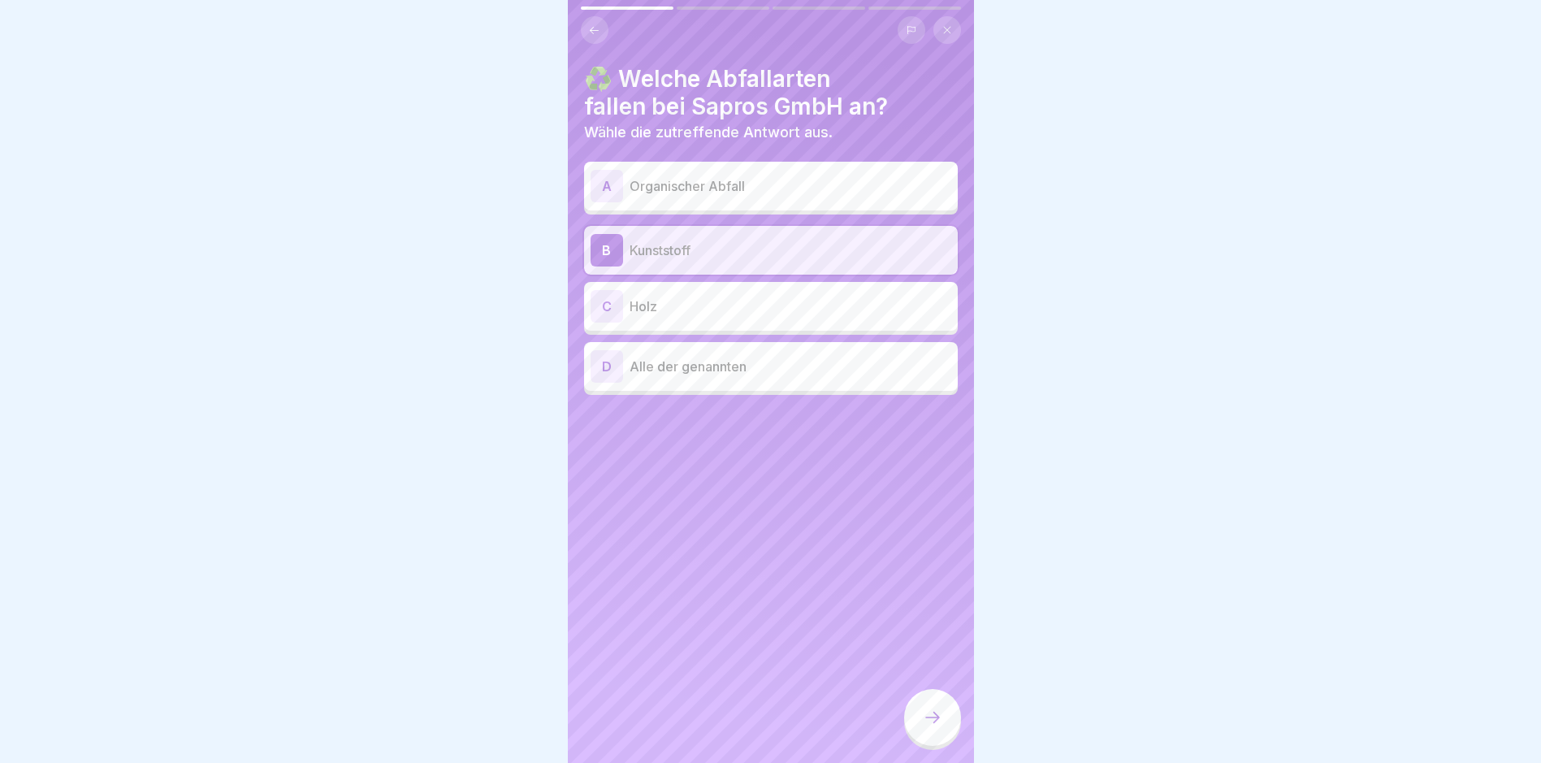
click at [772, 314] on p "Holz" at bounding box center [791, 306] width 322 height 19
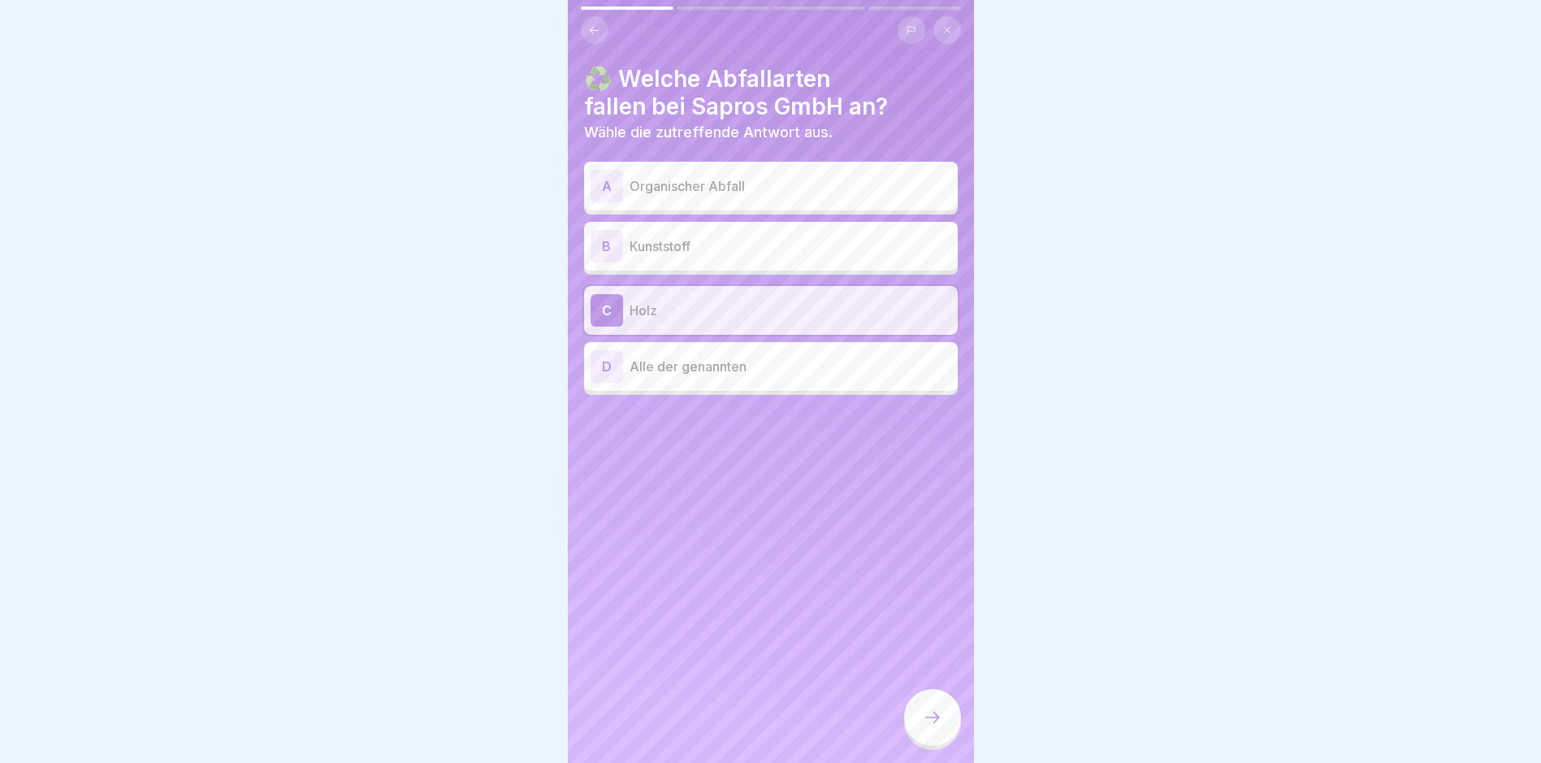
click at [775, 204] on div "A Organischer Abfall" at bounding box center [771, 186] width 374 height 49
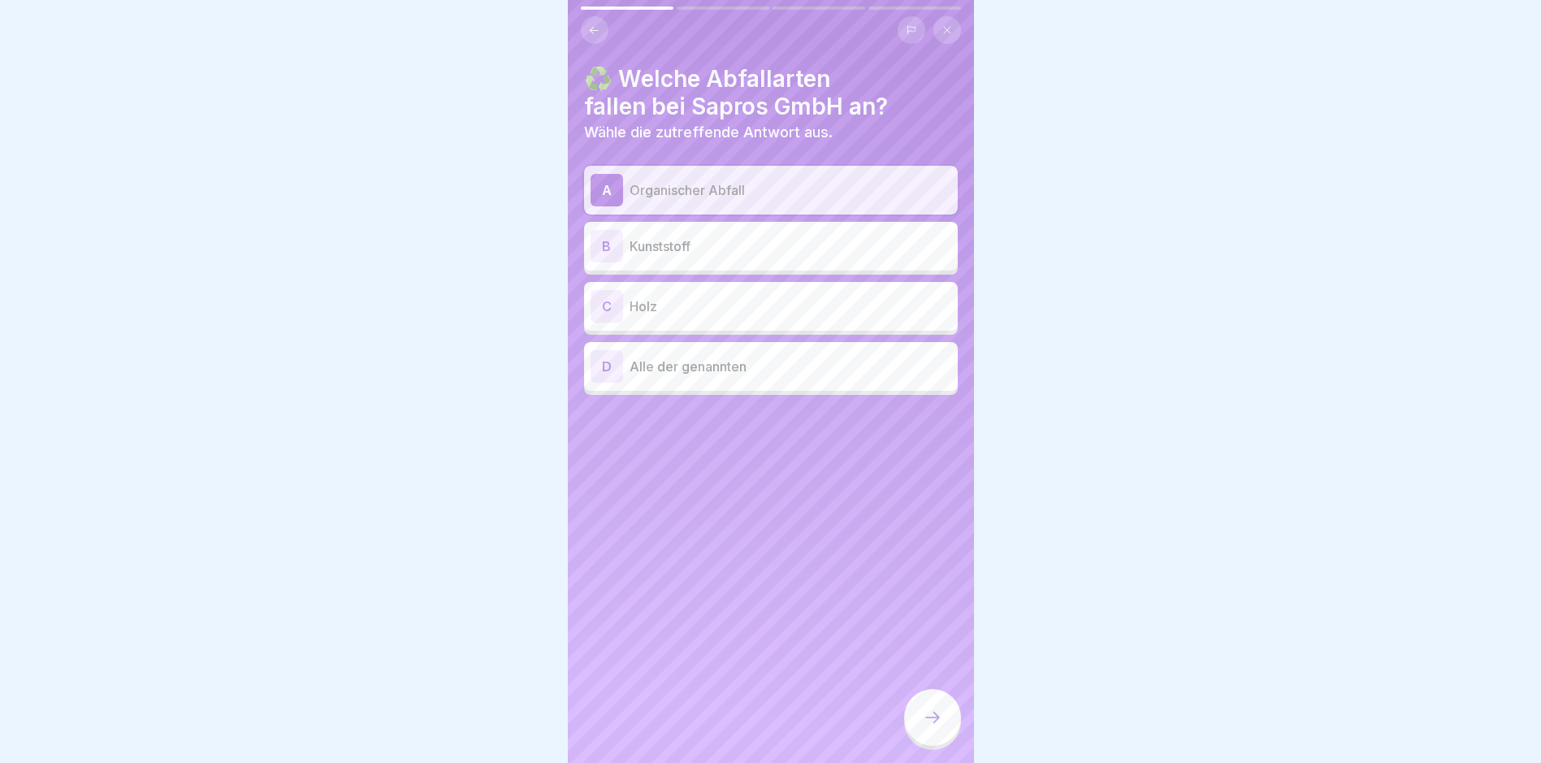
click at [696, 355] on div "D Alle der genannten" at bounding box center [771, 366] width 361 height 32
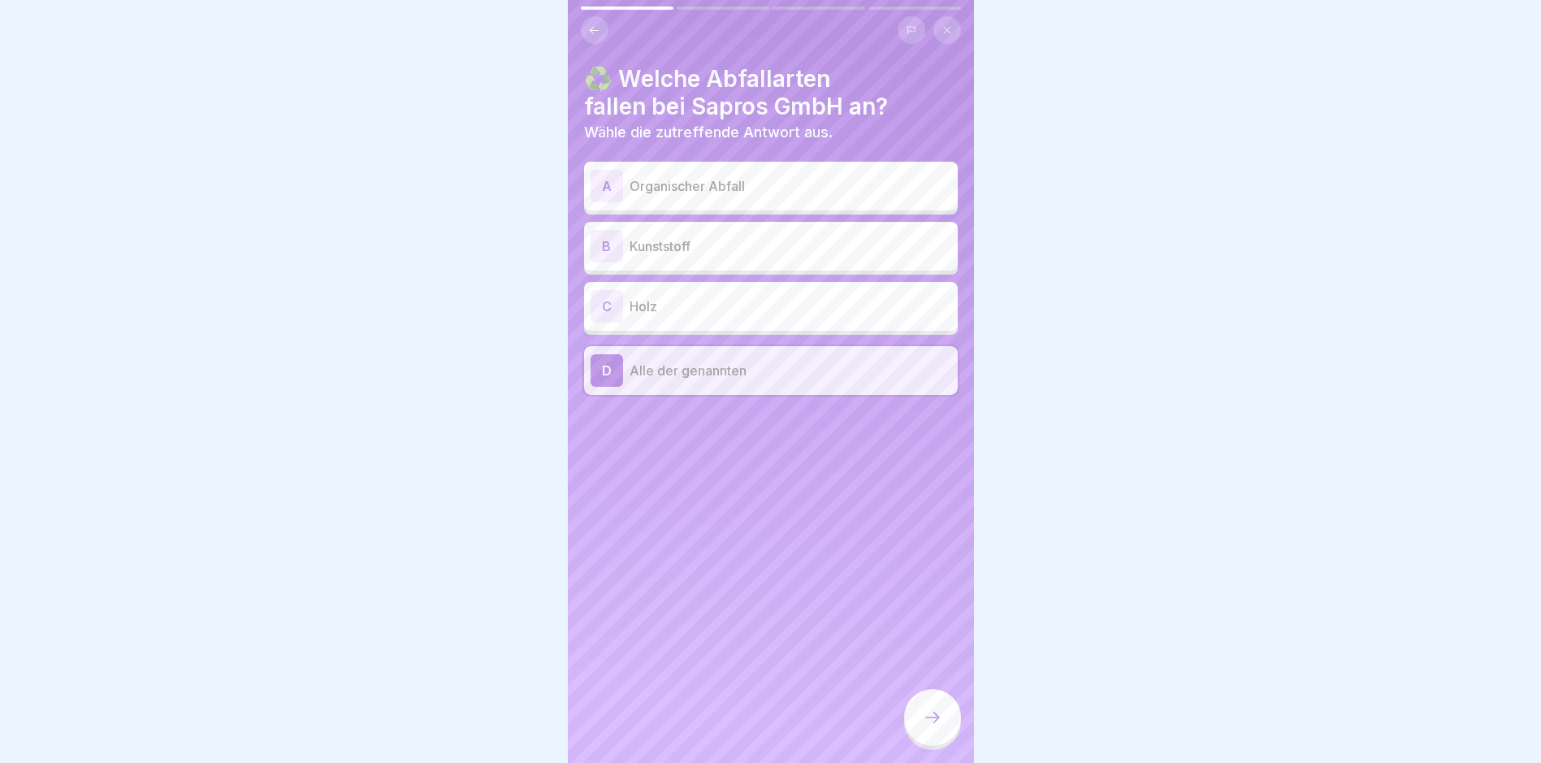
click at [932, 721] on div at bounding box center [932, 717] width 57 height 57
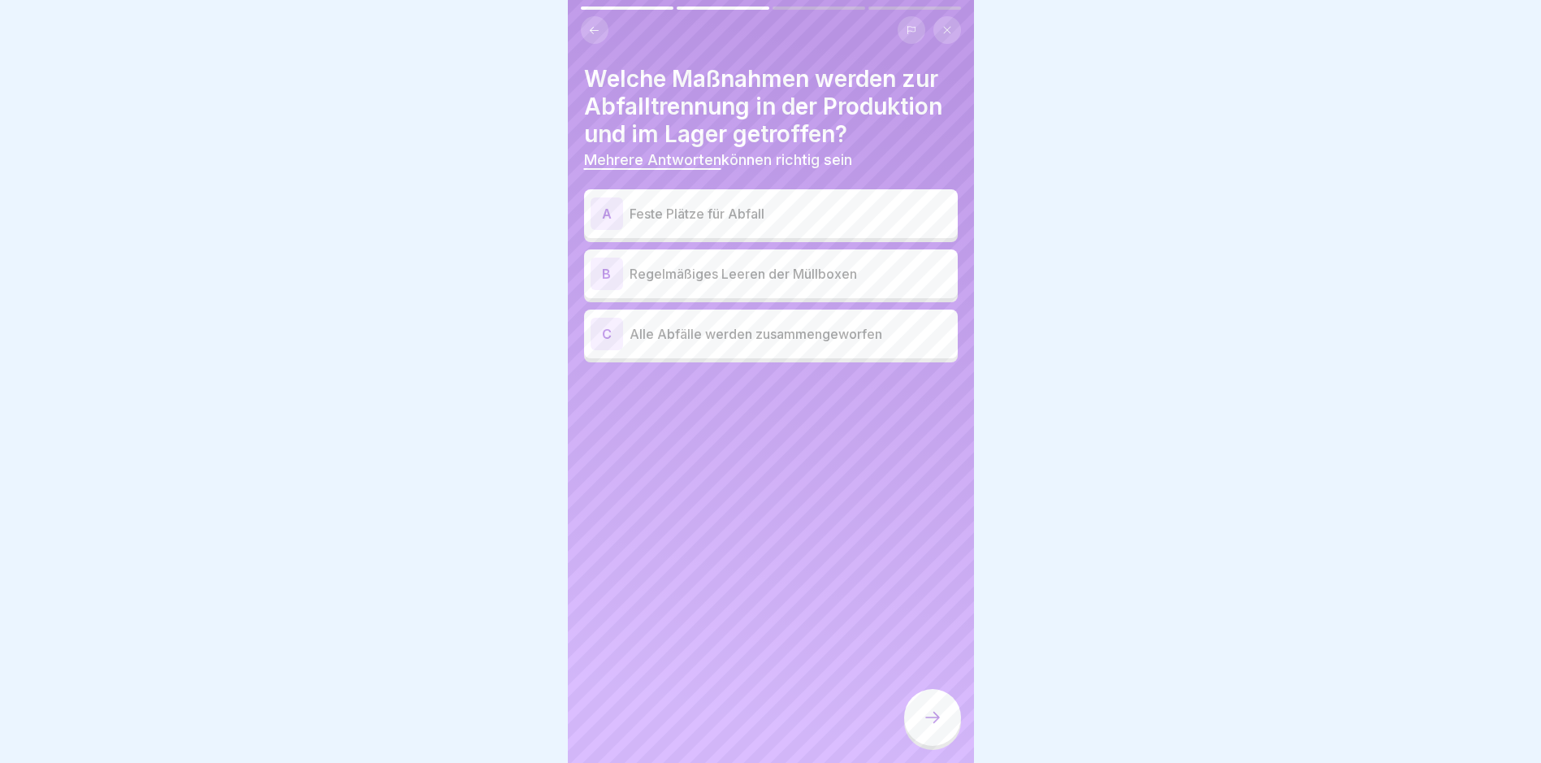
click at [786, 230] on div "A Feste Plätze für Abfall" at bounding box center [771, 213] width 374 height 49
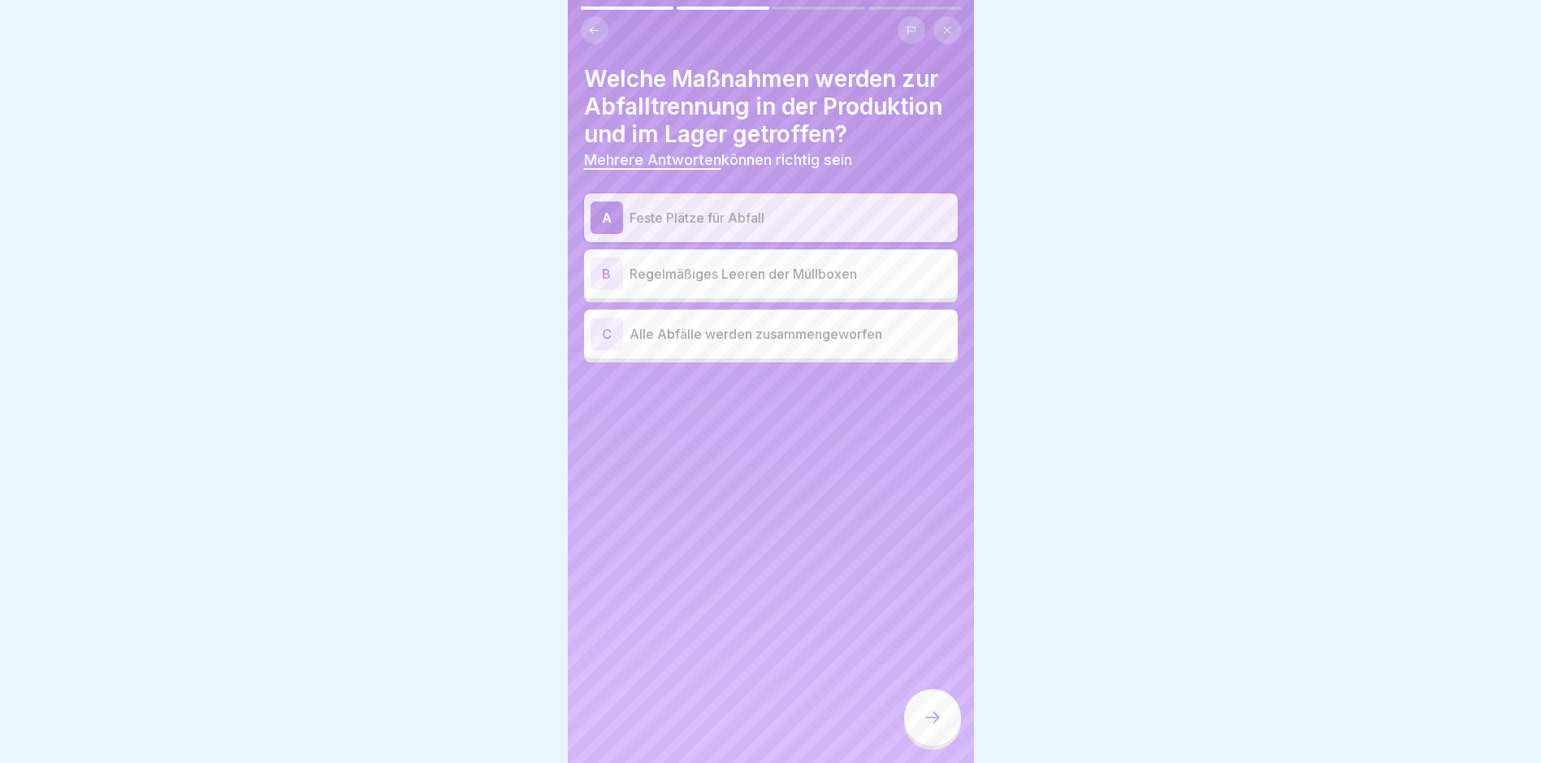
click at [828, 275] on p "Regelmäßiges Leeren der Müllboxen" at bounding box center [791, 273] width 322 height 19
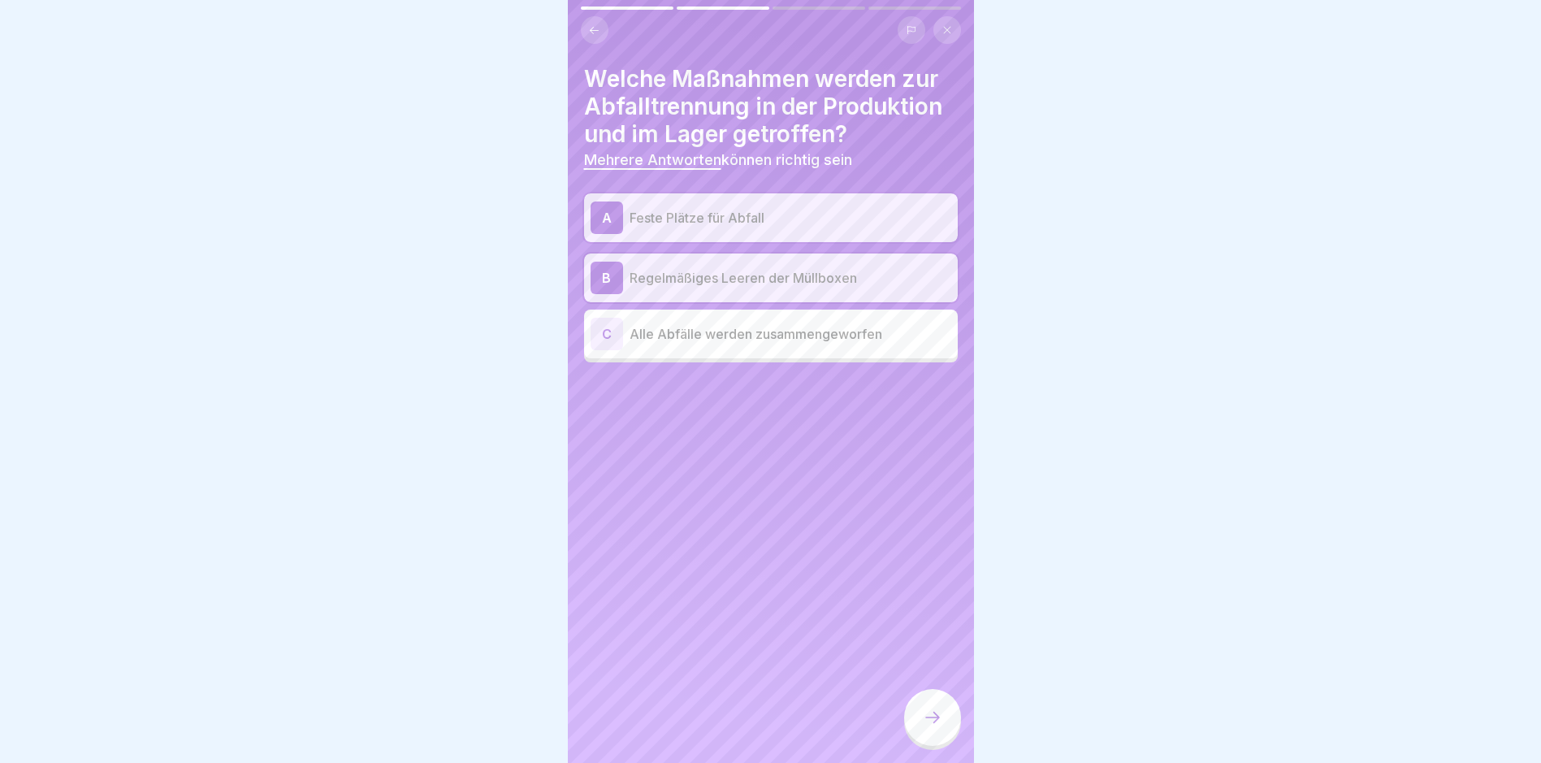
click at [924, 746] on div at bounding box center [932, 717] width 57 height 57
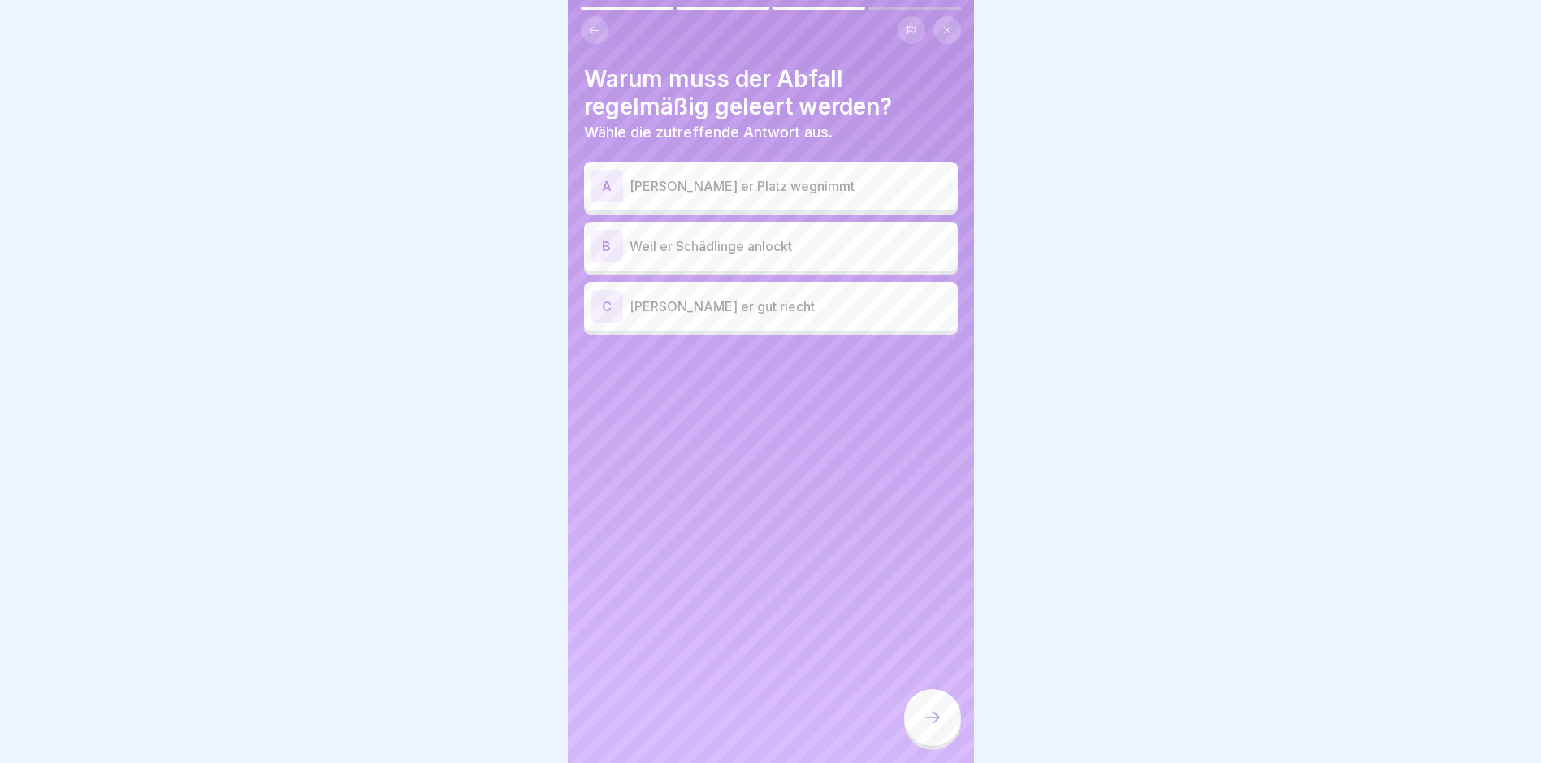
click at [752, 163] on div "A [PERSON_NAME] er Platz wegnimmt" at bounding box center [771, 186] width 374 height 49
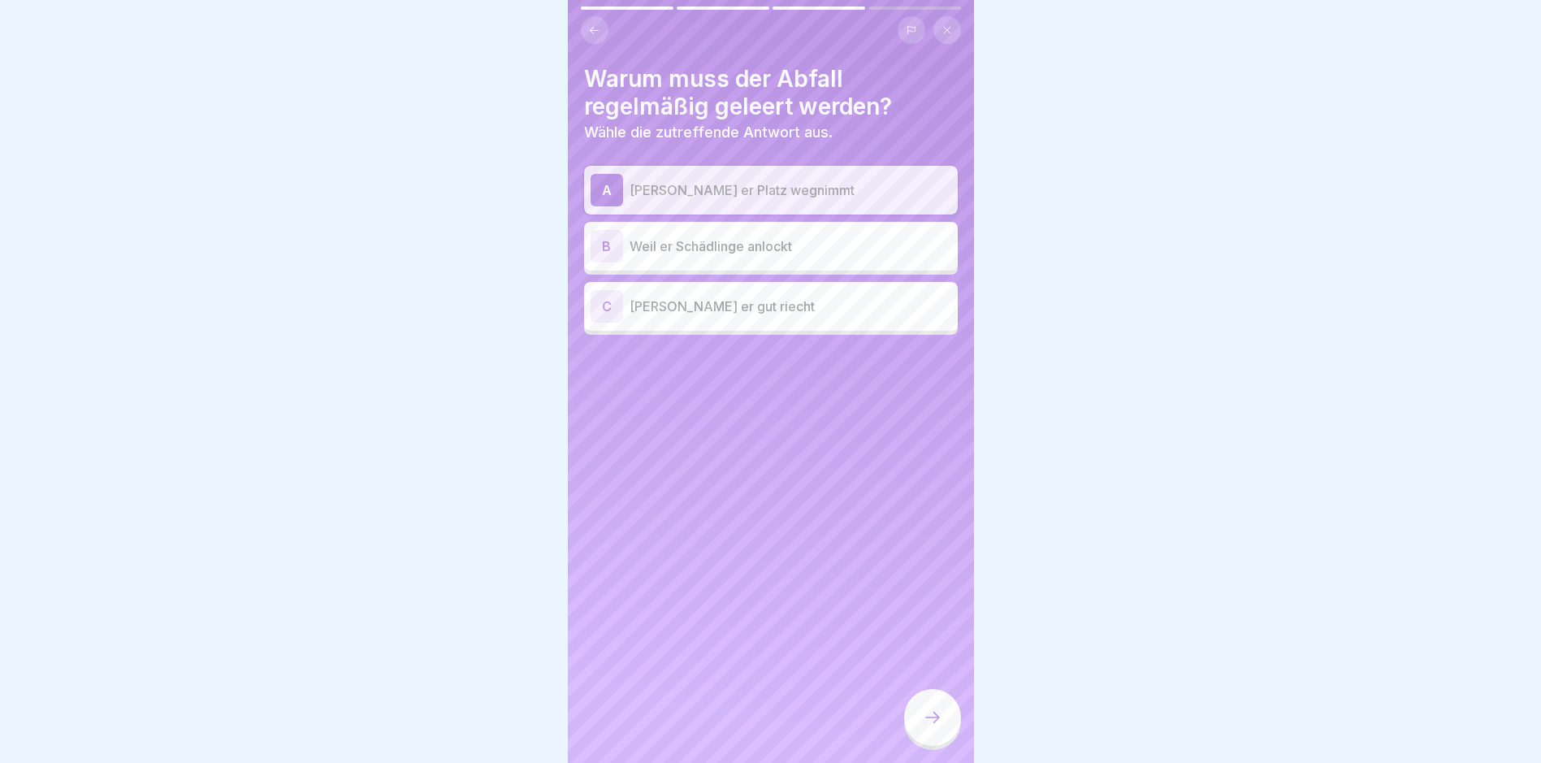
click at [760, 188] on p "[PERSON_NAME] er Platz wegnimmt" at bounding box center [791, 189] width 322 height 19
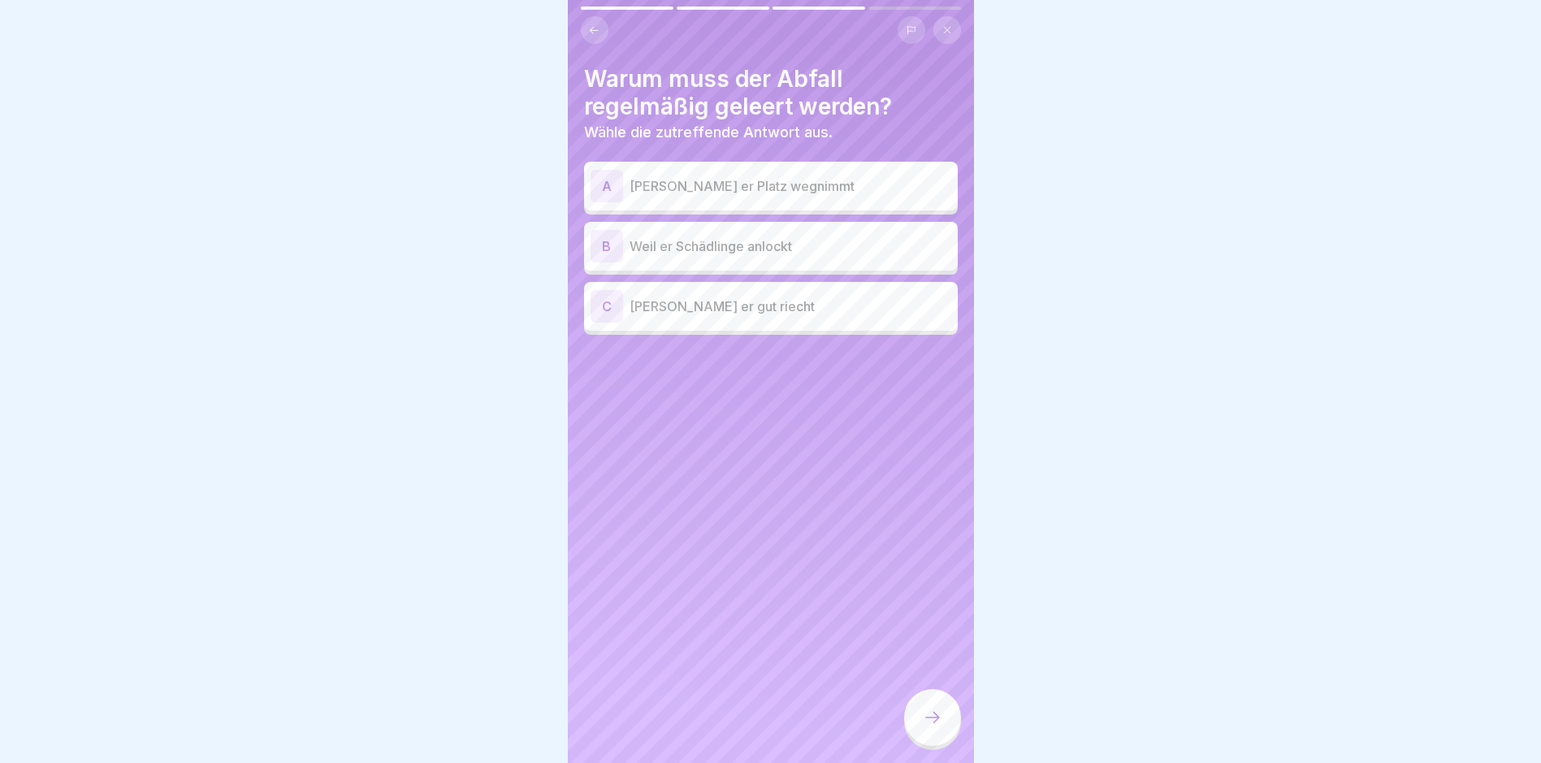
click at [773, 193] on p "[PERSON_NAME] er Platz wegnimmt" at bounding box center [791, 185] width 322 height 19
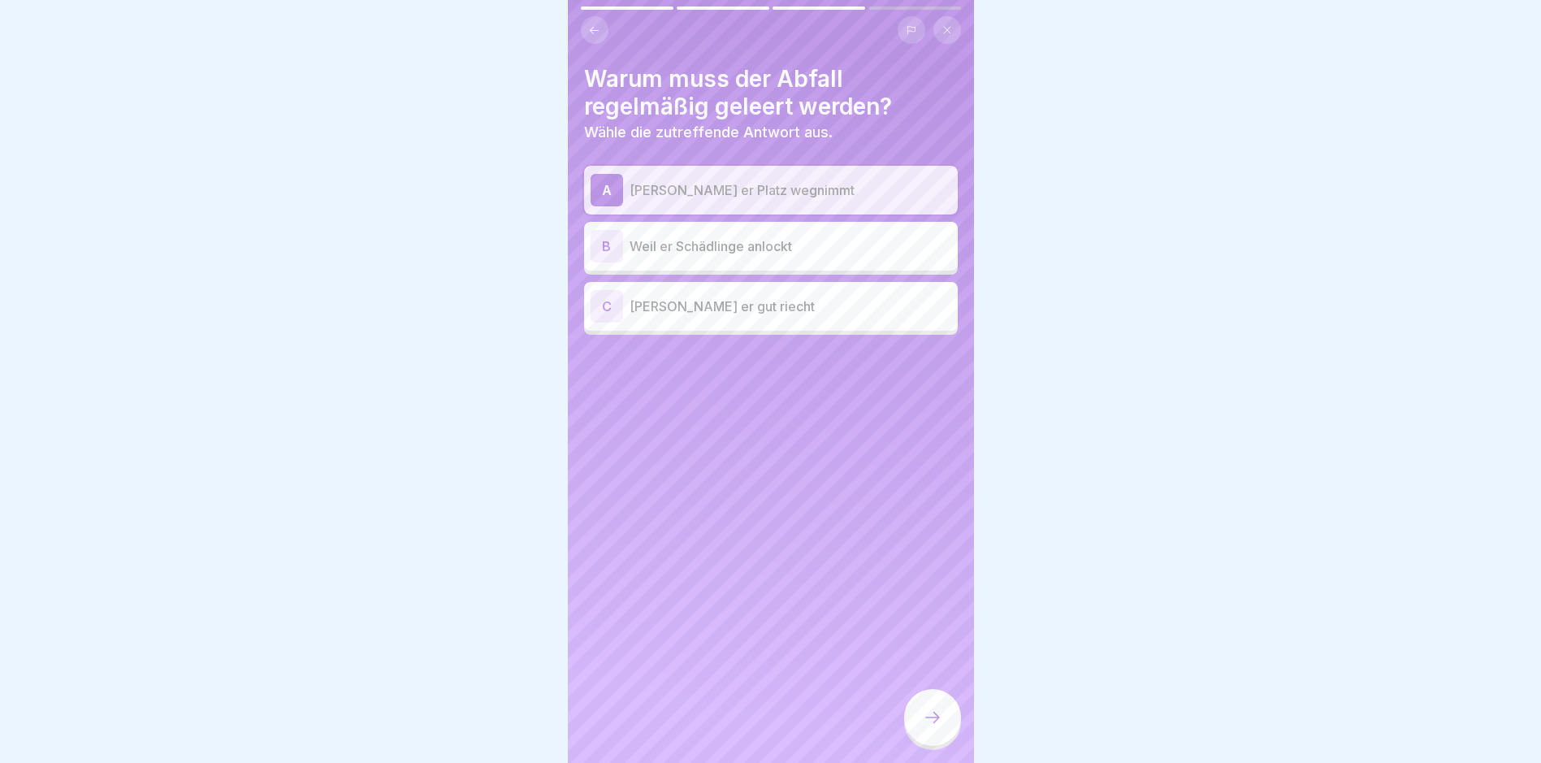
click at [768, 248] on p "Weil er Schädlinge anlockt" at bounding box center [791, 245] width 322 height 19
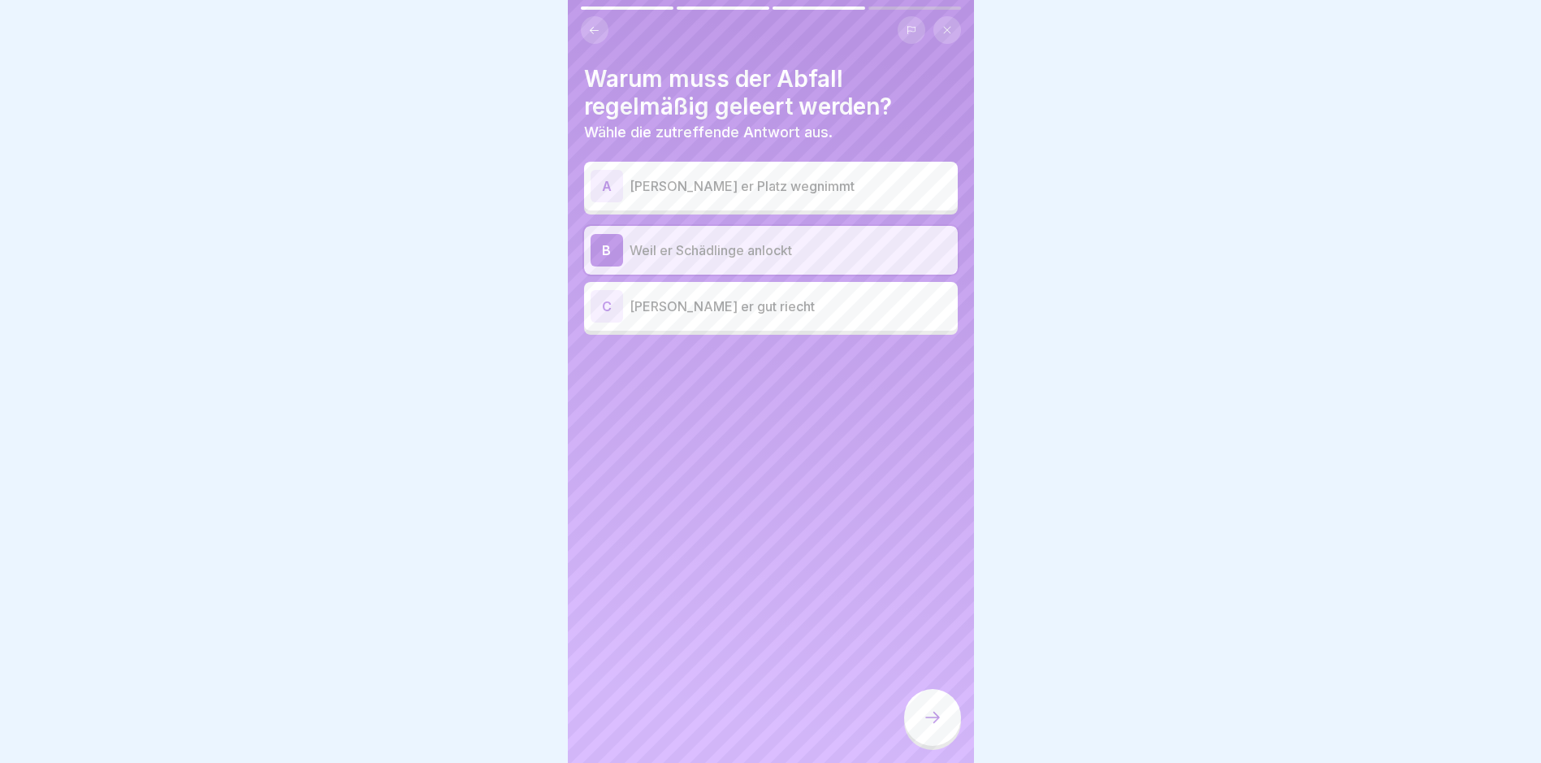
click at [940, 727] on icon at bounding box center [932, 717] width 19 height 19
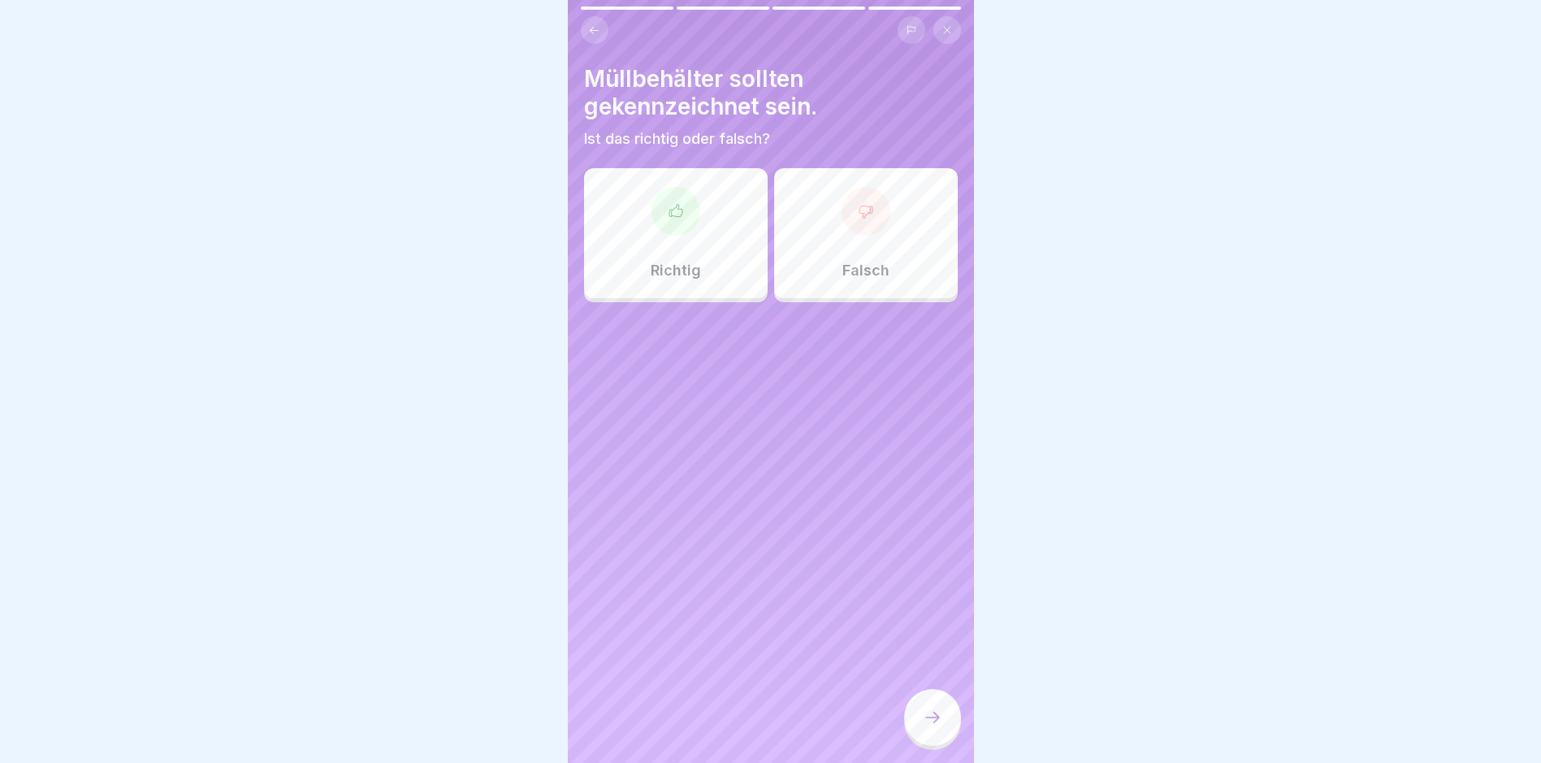
click at [661, 299] on div "Richtig Falsch" at bounding box center [771, 237] width 374 height 130
click at [721, 267] on div "Richtig" at bounding box center [676, 233] width 184 height 130
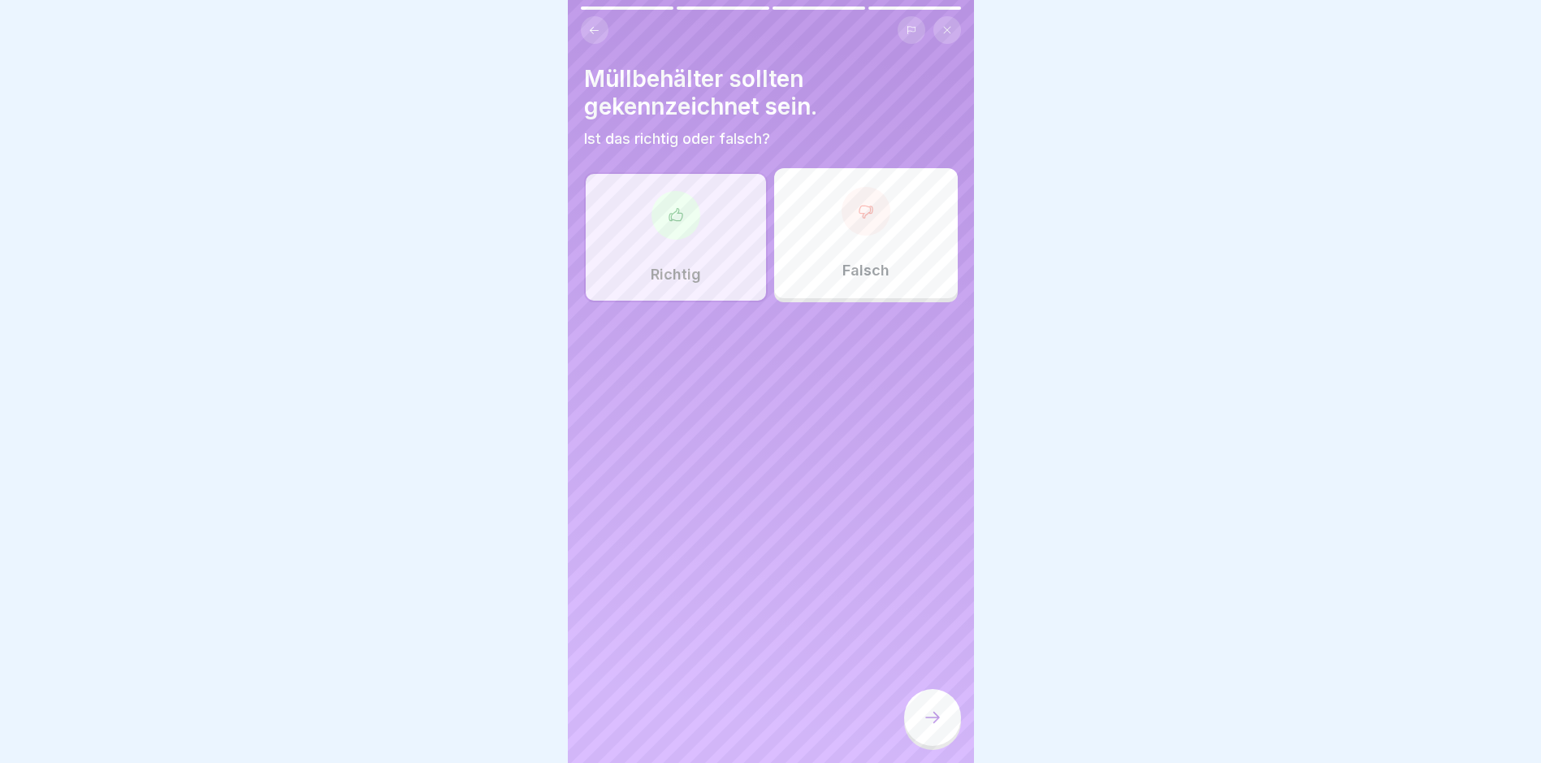
click at [941, 727] on icon at bounding box center [932, 717] width 19 height 19
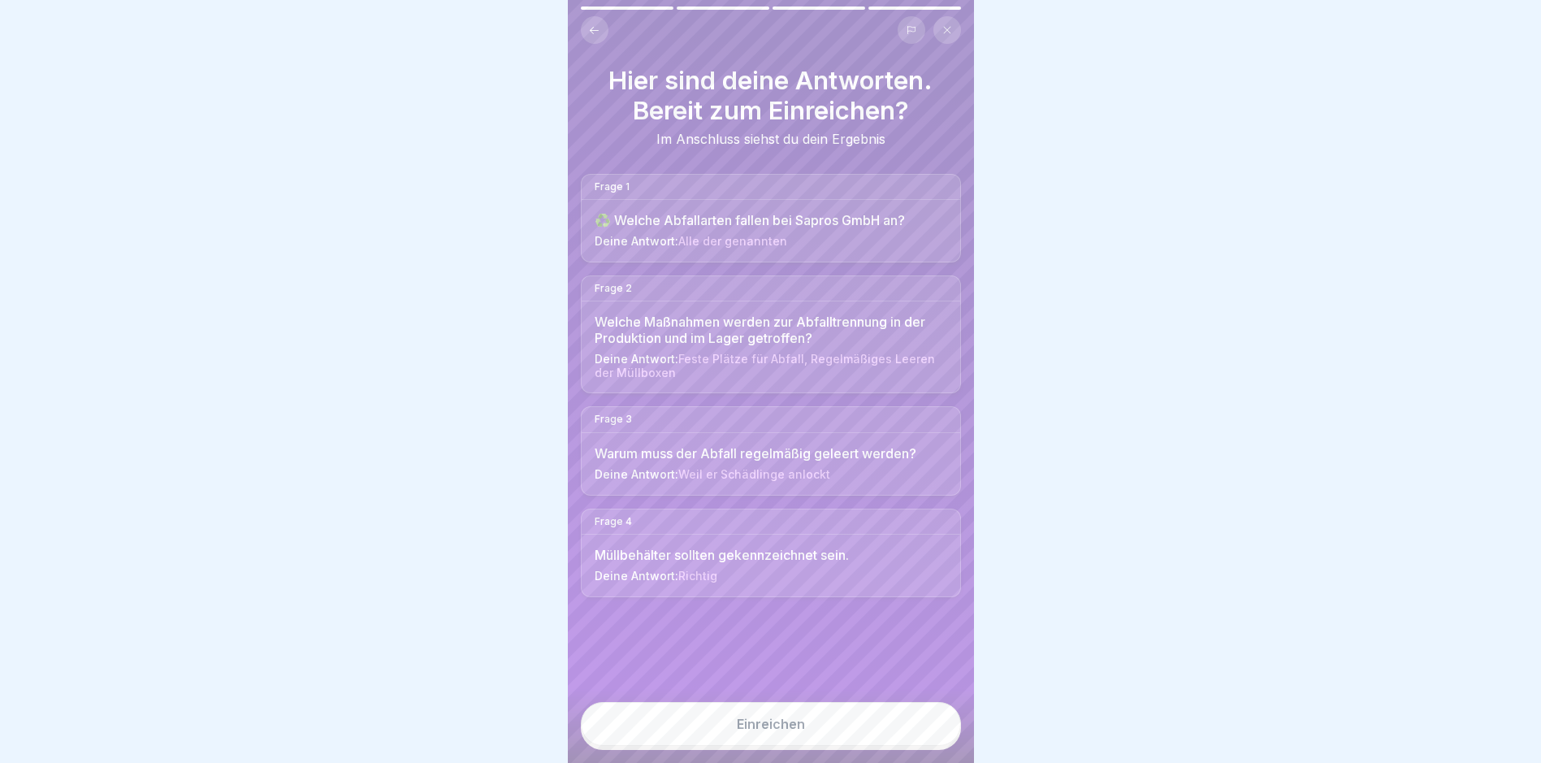
click at [775, 731] on div "Einreichen" at bounding box center [771, 724] width 68 height 15
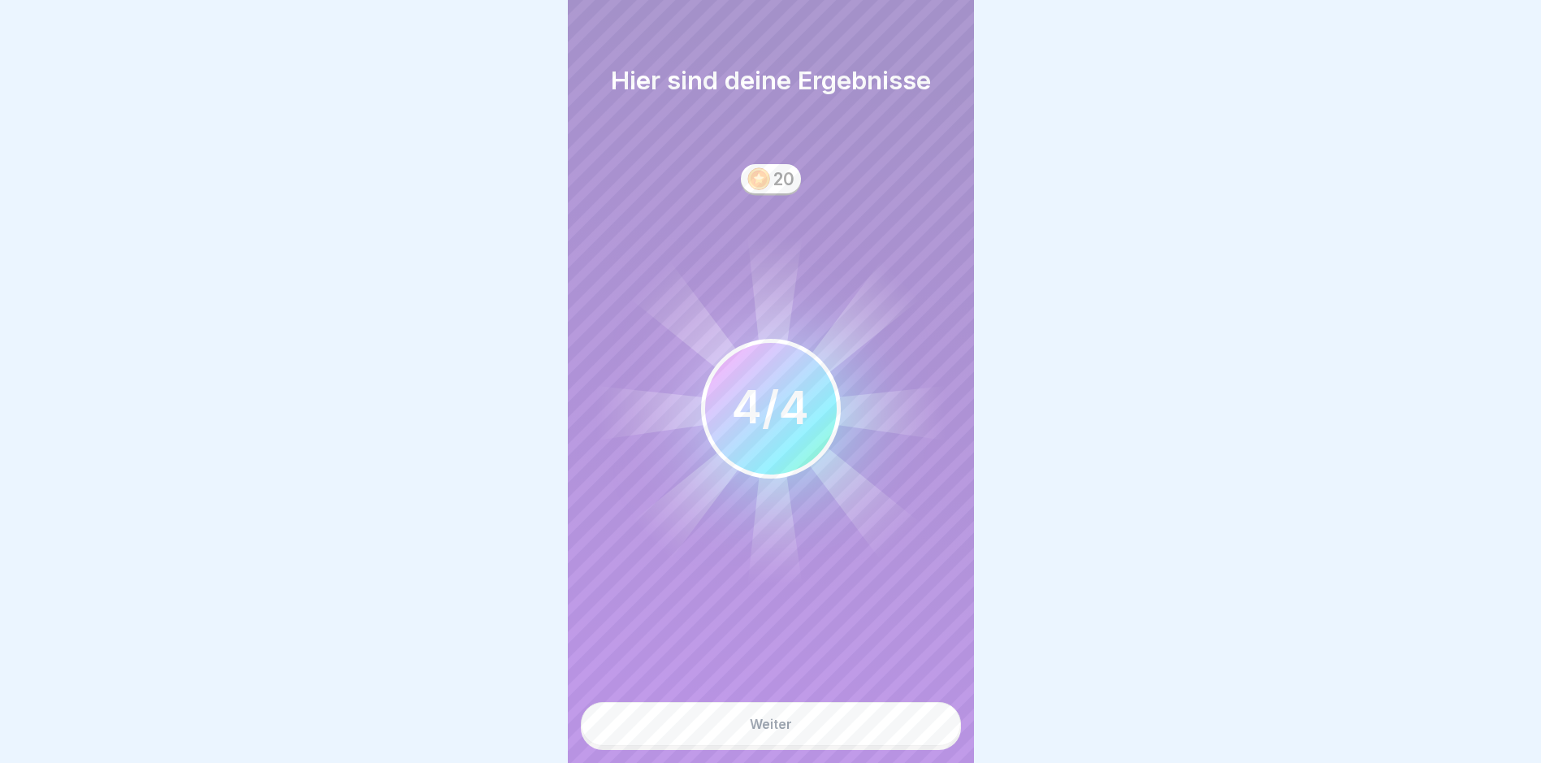
click at [785, 731] on div "Weiter" at bounding box center [771, 724] width 42 height 15
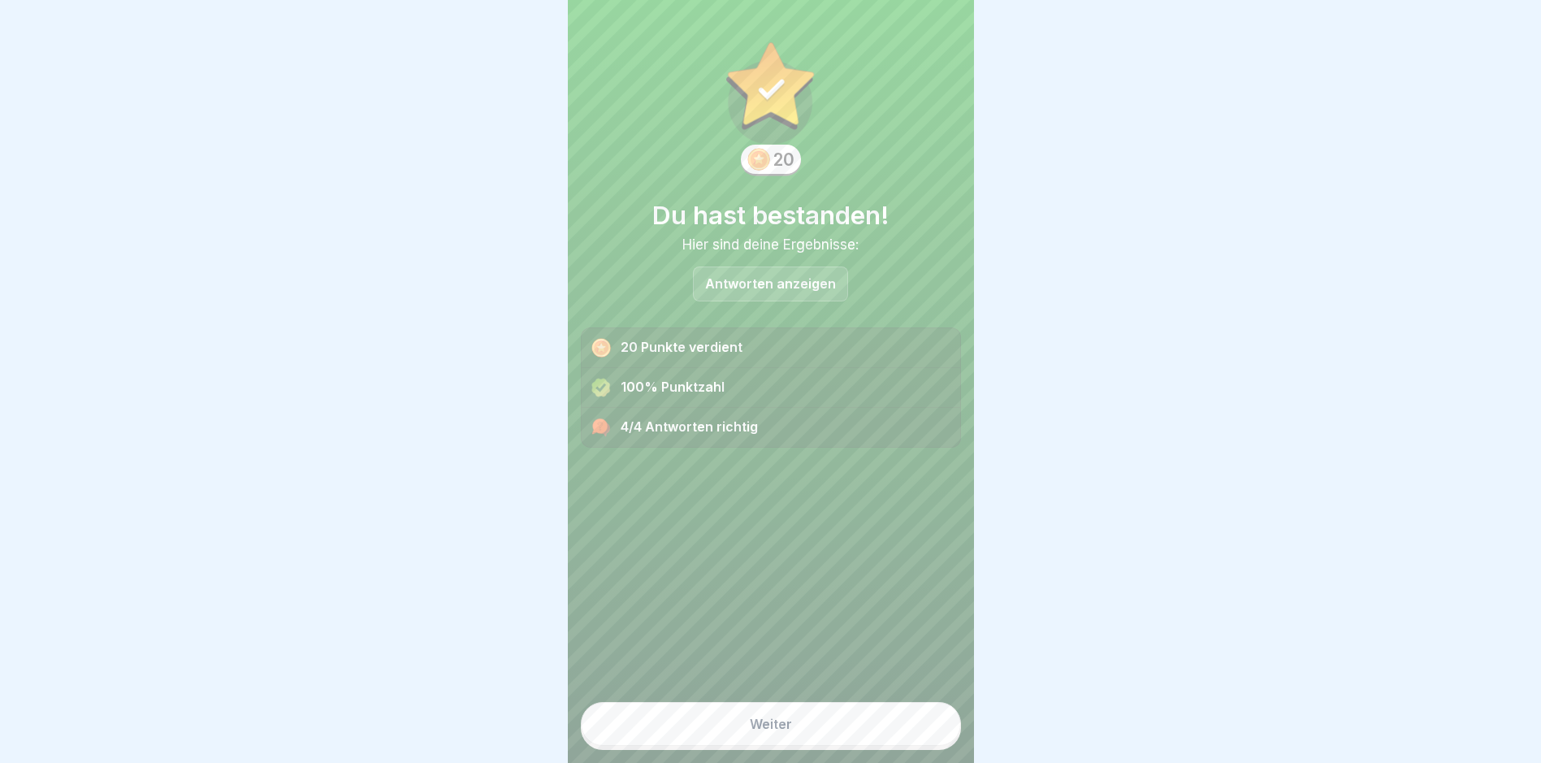
click at [786, 741] on button "Weiter" at bounding box center [771, 724] width 380 height 44
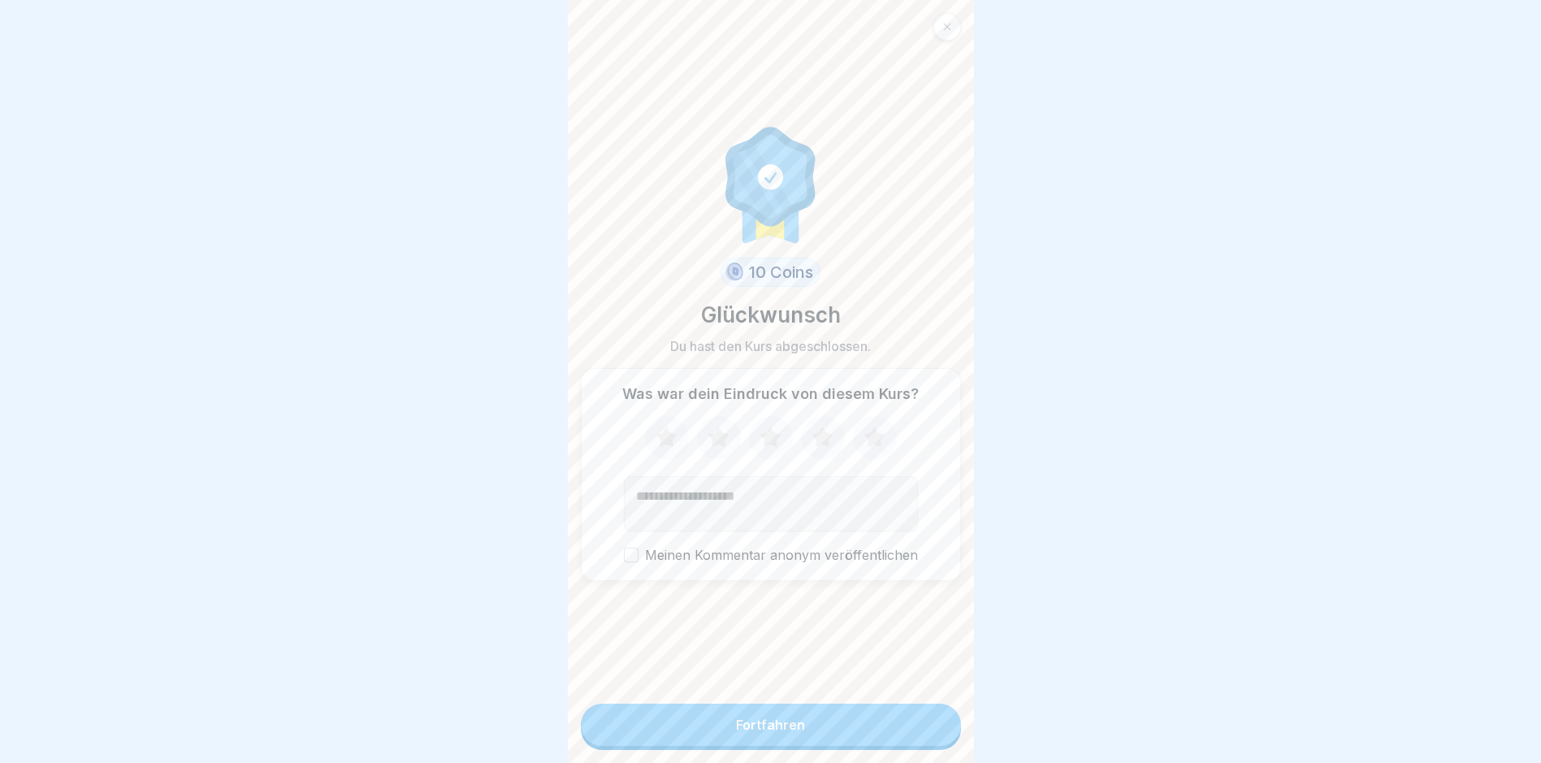
click at [786, 732] on div "Fortfahren" at bounding box center [770, 724] width 69 height 15
